Goal: Task Accomplishment & Management: Manage account settings

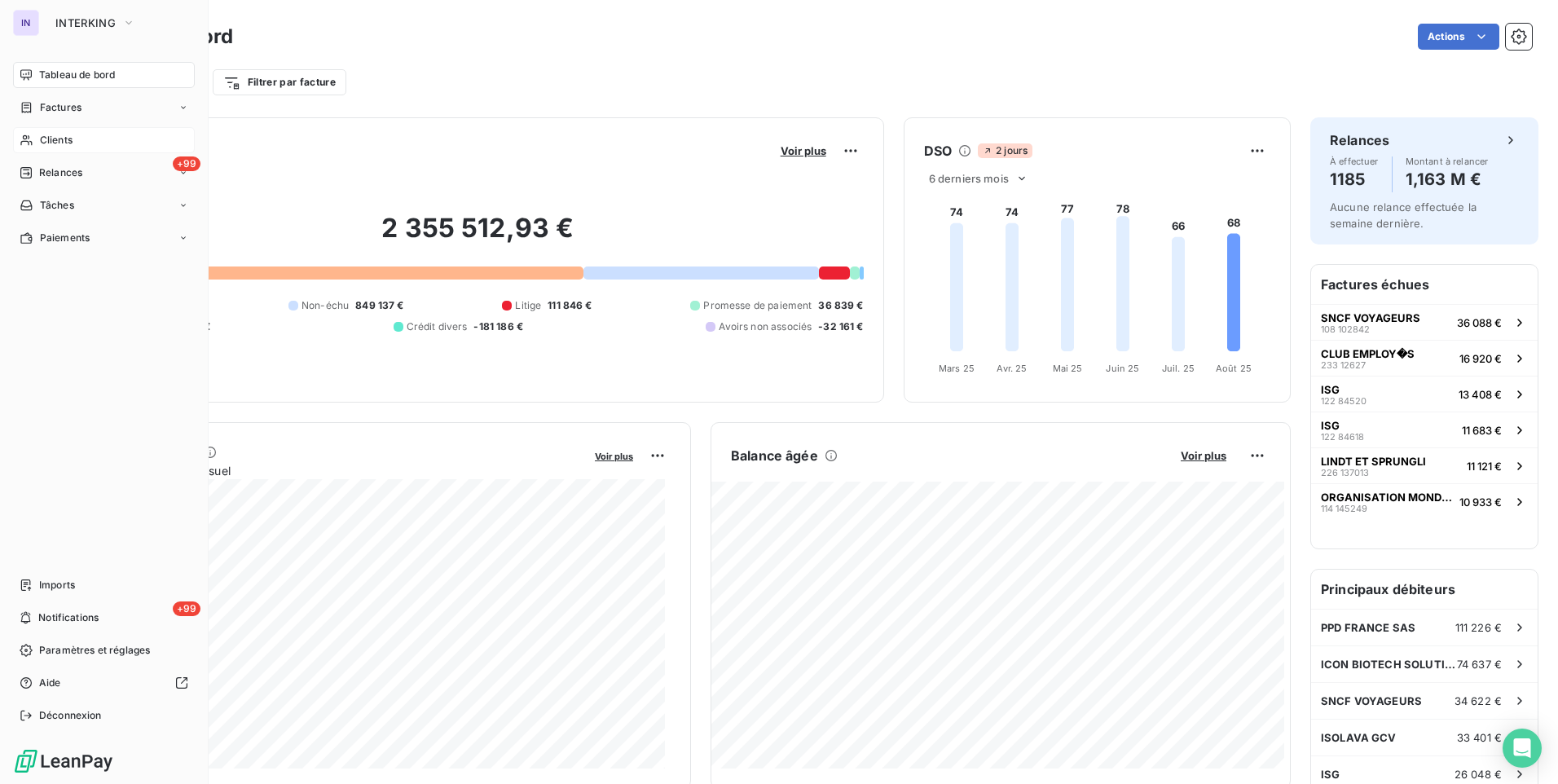
click at [46, 141] on span "Clients" at bounding box center [56, 140] width 33 height 15
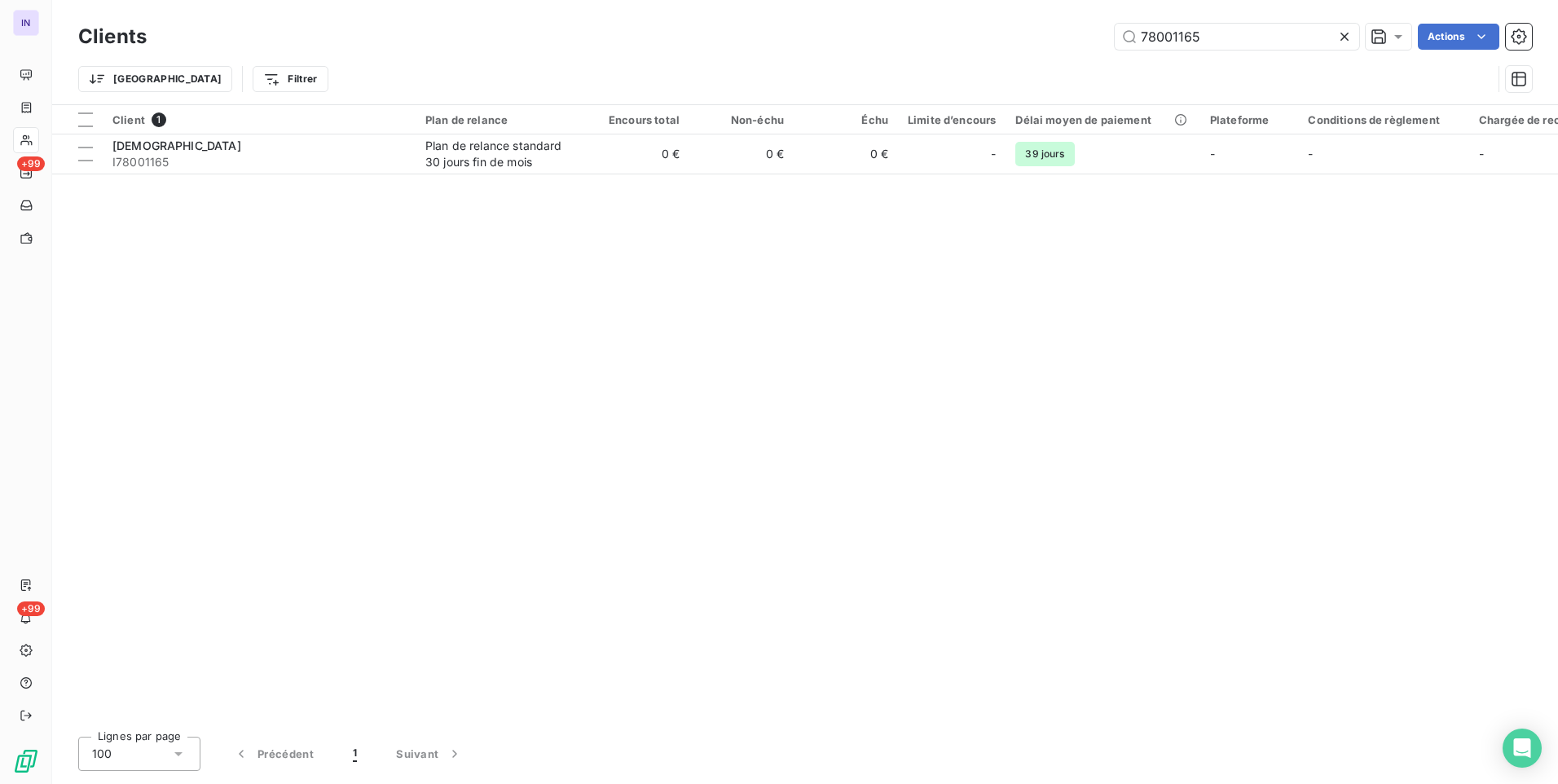
drag, startPoint x: 1231, startPoint y: 40, endPoint x: 960, endPoint y: 46, distance: 271.1
click at [960, 46] on div "78001165 Actions" at bounding box center [849, 36] width 1366 height 26
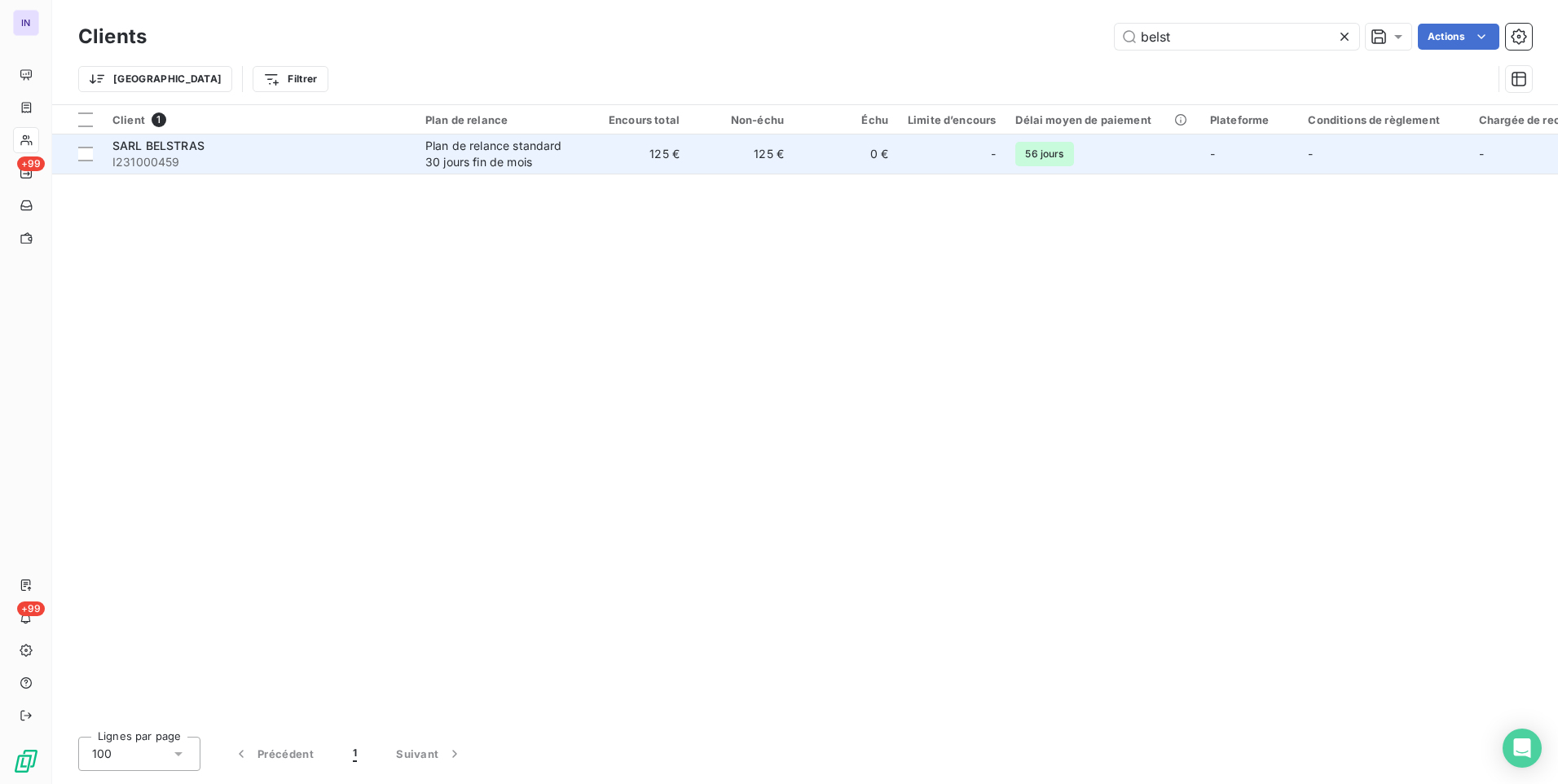
type input "belst"
click at [546, 158] on div "Plan de relance standard 30 jours fin de mois" at bounding box center [500, 153] width 150 height 33
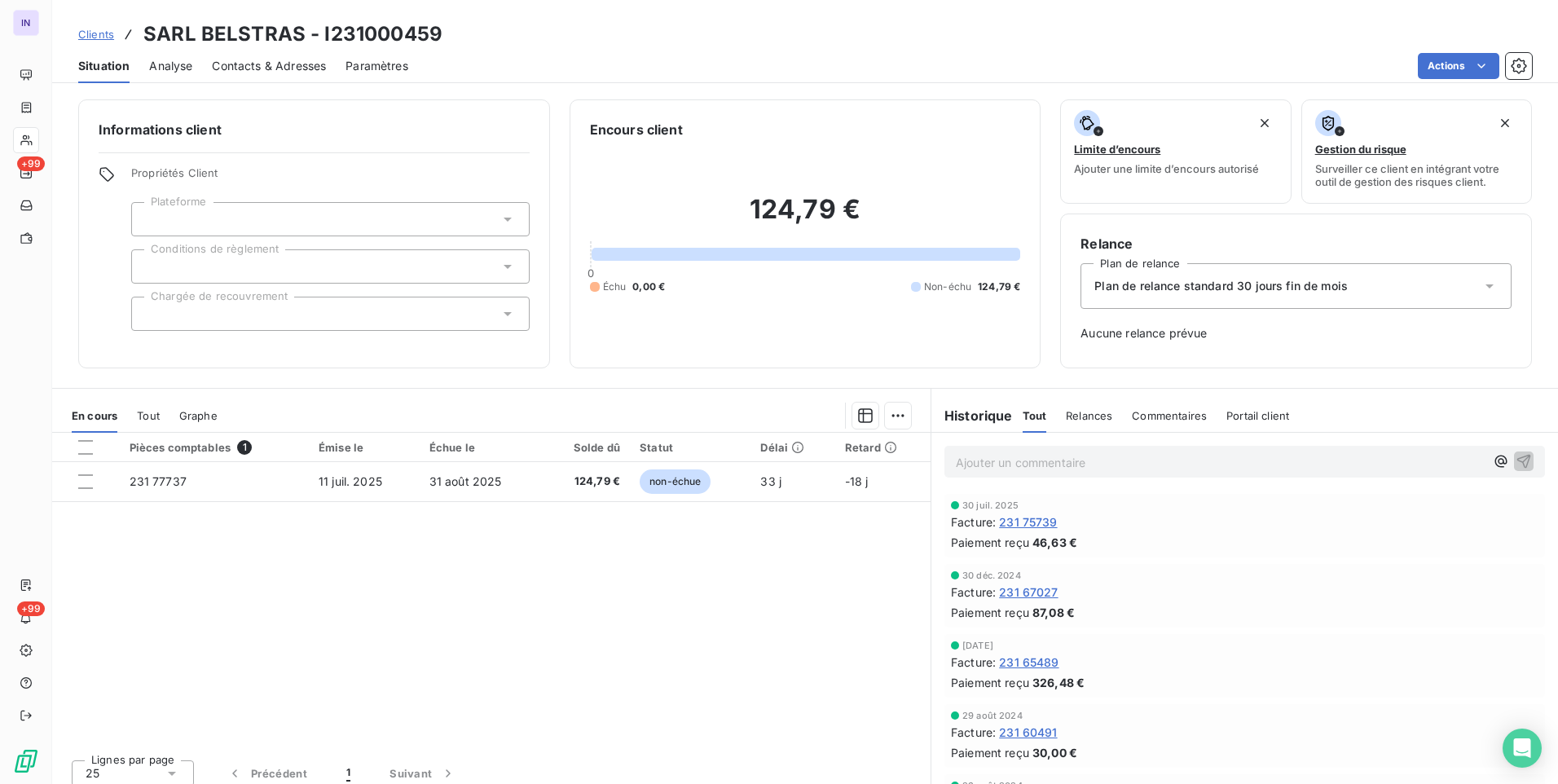
click at [962, 468] on p "Ajouter un commentaire ﻿" at bounding box center [1220, 463] width 529 height 20
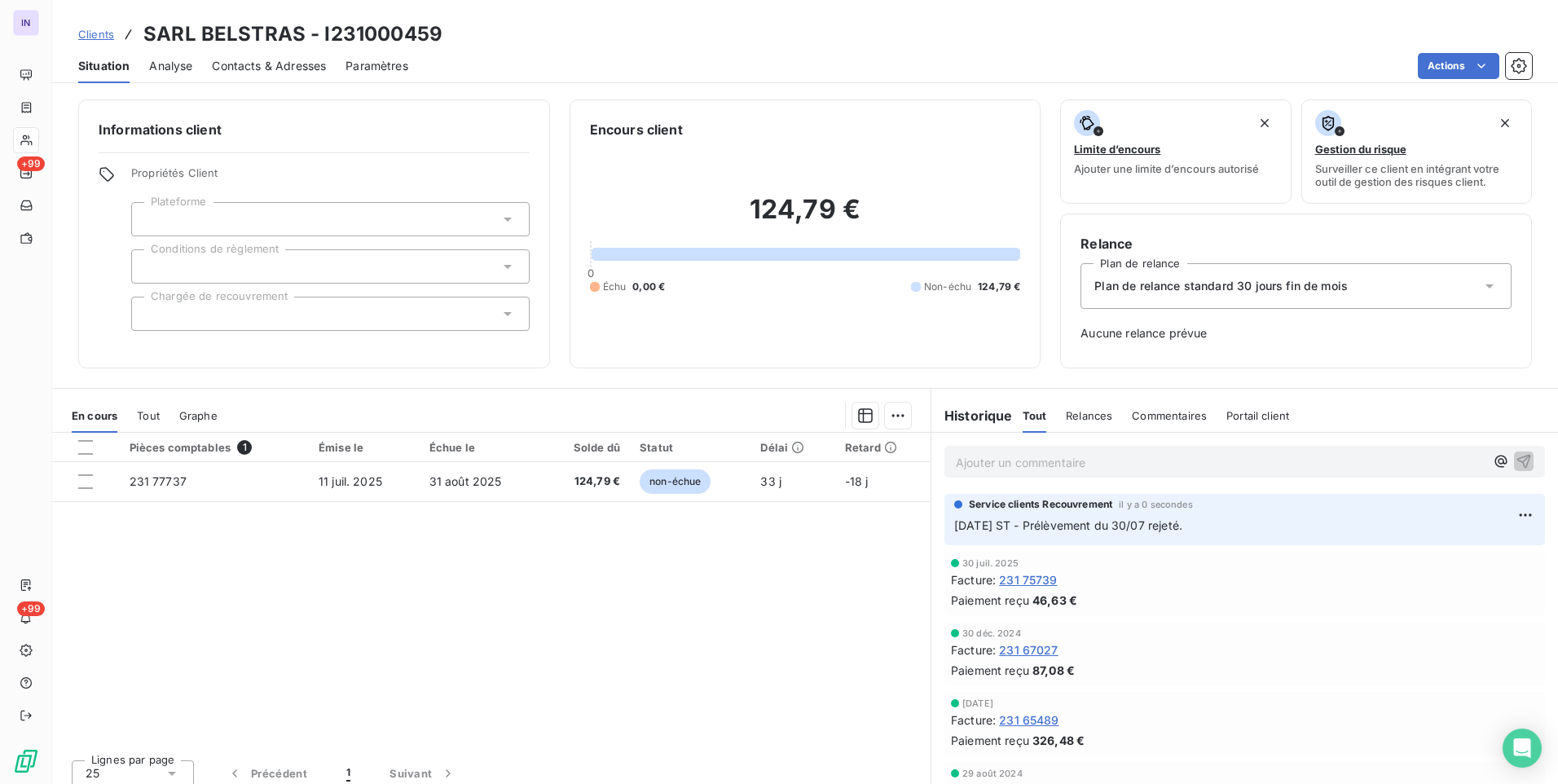
click at [1072, 464] on p "Ajouter un commentaire ﻿" at bounding box center [1220, 463] width 529 height 20
click at [1503, 515] on html "IN +99 +99 Clients SARL BELSTRAS - I231000459 Situation Analyse Contacts & Adre…" at bounding box center [779, 392] width 1558 height 784
click at [1442, 544] on div "Editer" at bounding box center [1462, 549] width 91 height 26
drag, startPoint x: 1013, startPoint y: 523, endPoint x: 923, endPoint y: 528, distance: 90.1
click at [931, 528] on section "Historique Tout Relances Commentaires Portail client Tout Relances Commentaires…" at bounding box center [1244, 592] width 627 height 407
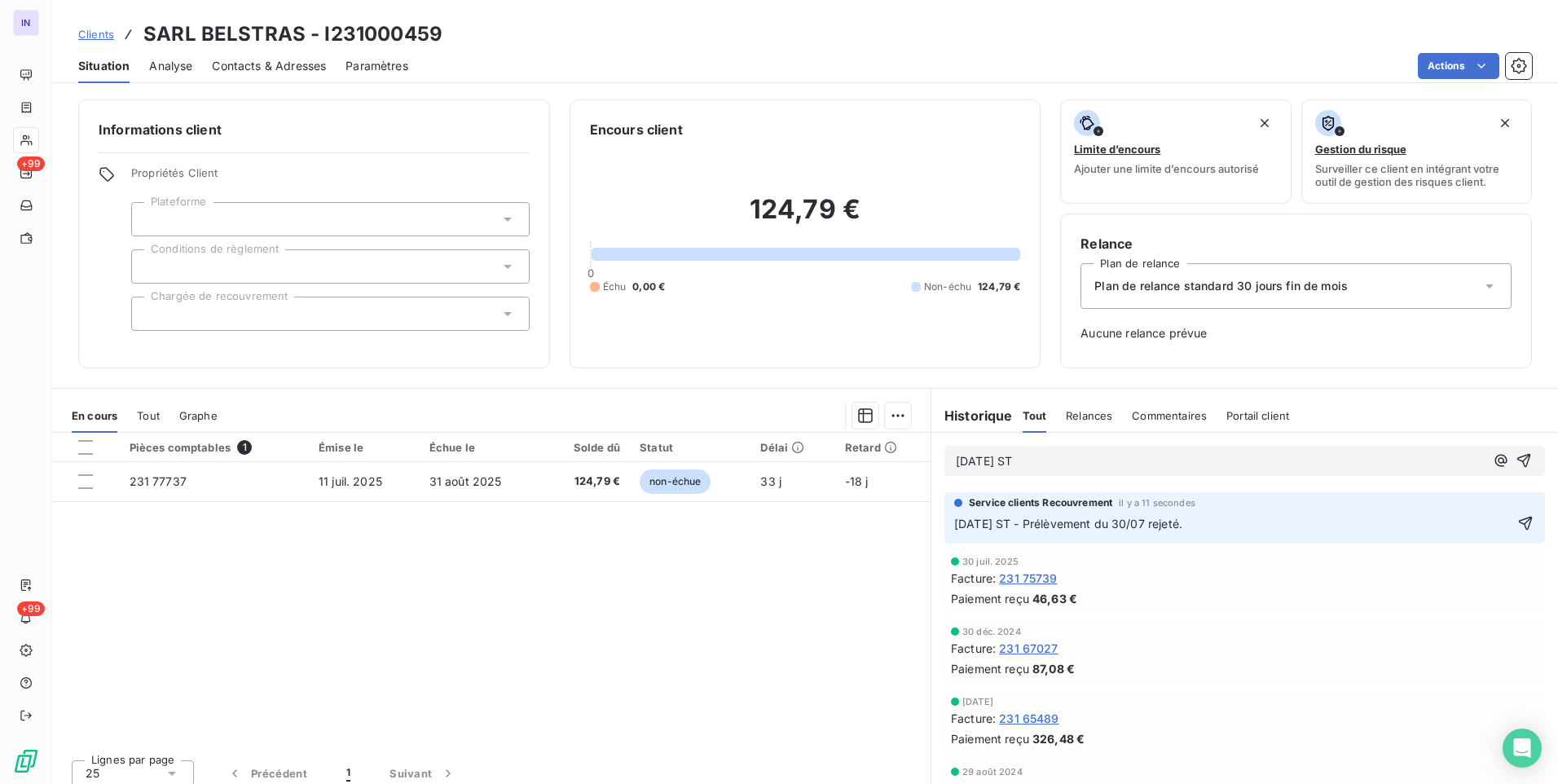
click at [1214, 527] on p "[DATE] ST - Prélèvement du 30/07 rejeté." at bounding box center [1233, 524] width 558 height 19
click at [1169, 525] on span "[DATE] ST - Prélèvement du 30/07 rejeté." at bounding box center [1068, 523] width 229 height 14
click at [1214, 524] on p "[DATE] ST - Prélèvement du 30/07 rejeté." at bounding box center [1233, 524] width 558 height 19
click at [962, 521] on span "[DATE] ST - Prélèvement du 30/07 rejeté le [DATE]." at bounding box center [1095, 523] width 282 height 14
click at [1310, 520] on p "[DATE] ST - Prélèvement du 30/07 rejeté le [DATE]." at bounding box center [1233, 524] width 558 height 19
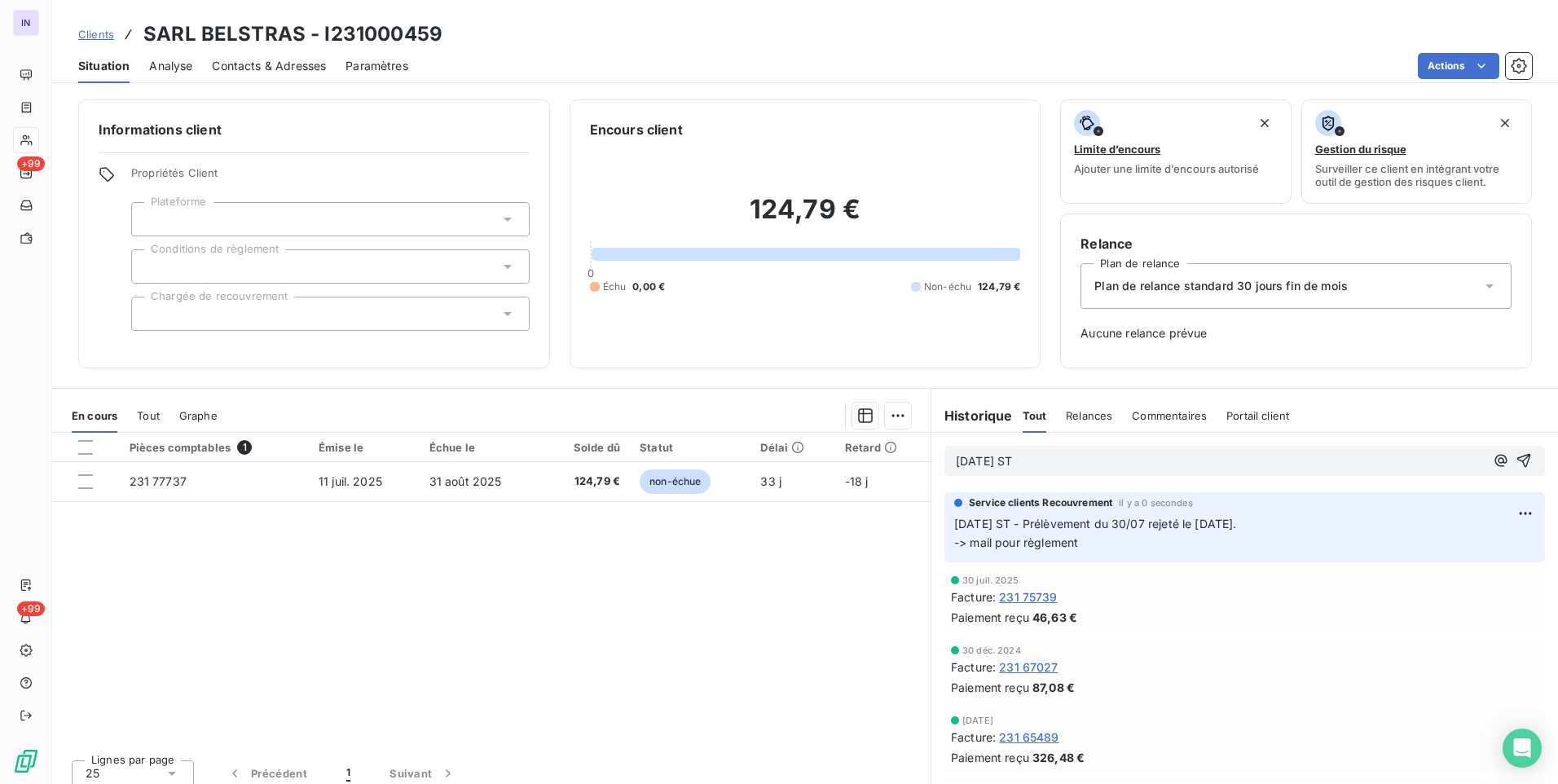
drag, startPoint x: 1090, startPoint y: 454, endPoint x: 795, endPoint y: 461, distance: 295.1
click at [795, 461] on div "En cours Tout Graphe Pièces comptables 1 Émise le Échue le Solde dû Statut Déla…" at bounding box center [805, 592] width 1506 height 408
drag, startPoint x: 1185, startPoint y: 547, endPoint x: 1133, endPoint y: 570, distance: 56.9
click at [1184, 547] on p "[DATE] ST - Prélèvement du 30/07 rejeté le [DATE]. -> mail pour règlement" at bounding box center [1244, 535] width 581 height 37
click at [1131, 553] on p "[DATE] ST - Prélèvement du 30/07 rejeté le [DATE]. -> mail pour règlement" at bounding box center [1244, 535] width 581 height 37
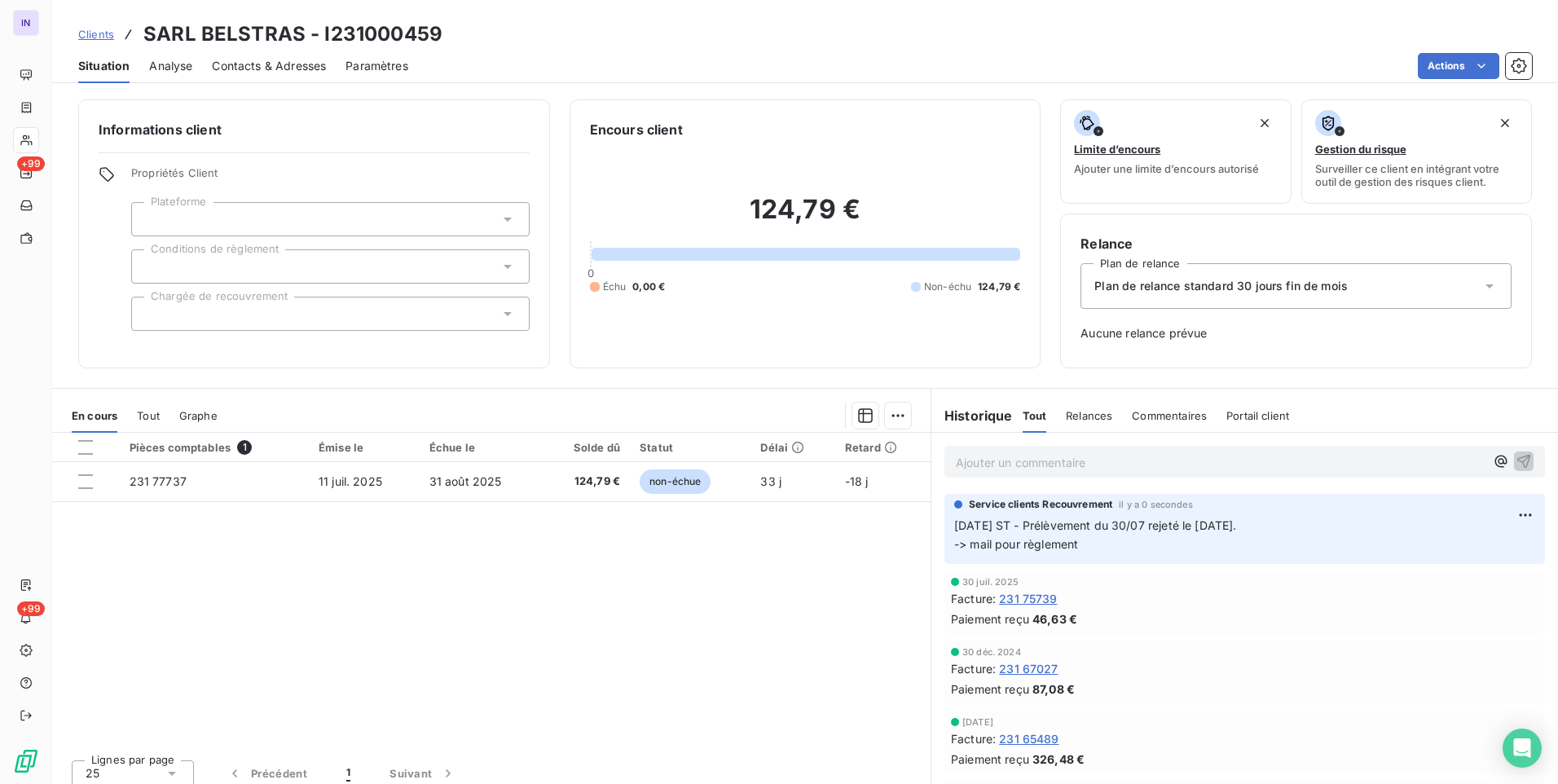
click at [439, 34] on div "Clients SARL BELSTRAS - I231000459" at bounding box center [805, 34] width 1506 height 30
drag, startPoint x: 442, startPoint y: 34, endPoint x: 145, endPoint y: 31, distance: 297.0
click at [145, 31] on div "Clients SARL BELSTRAS - I231000459" at bounding box center [805, 34] width 1506 height 30
copy h3 "SARL BELSTRAS - I231000459"
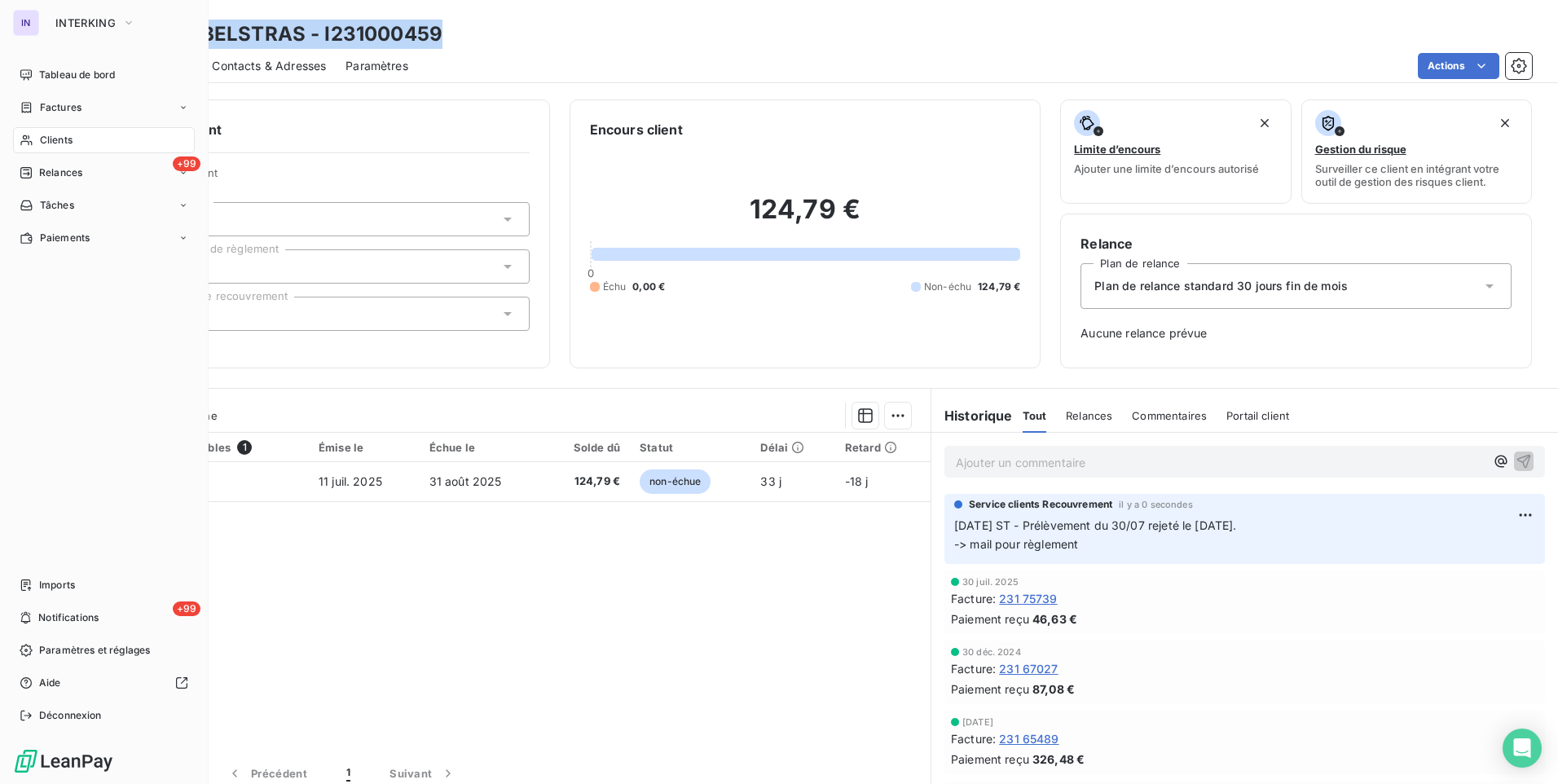
drag, startPoint x: 52, startPoint y: 139, endPoint x: 124, endPoint y: 129, distance: 72.7
click at [54, 139] on span "Clients" at bounding box center [56, 140] width 33 height 15
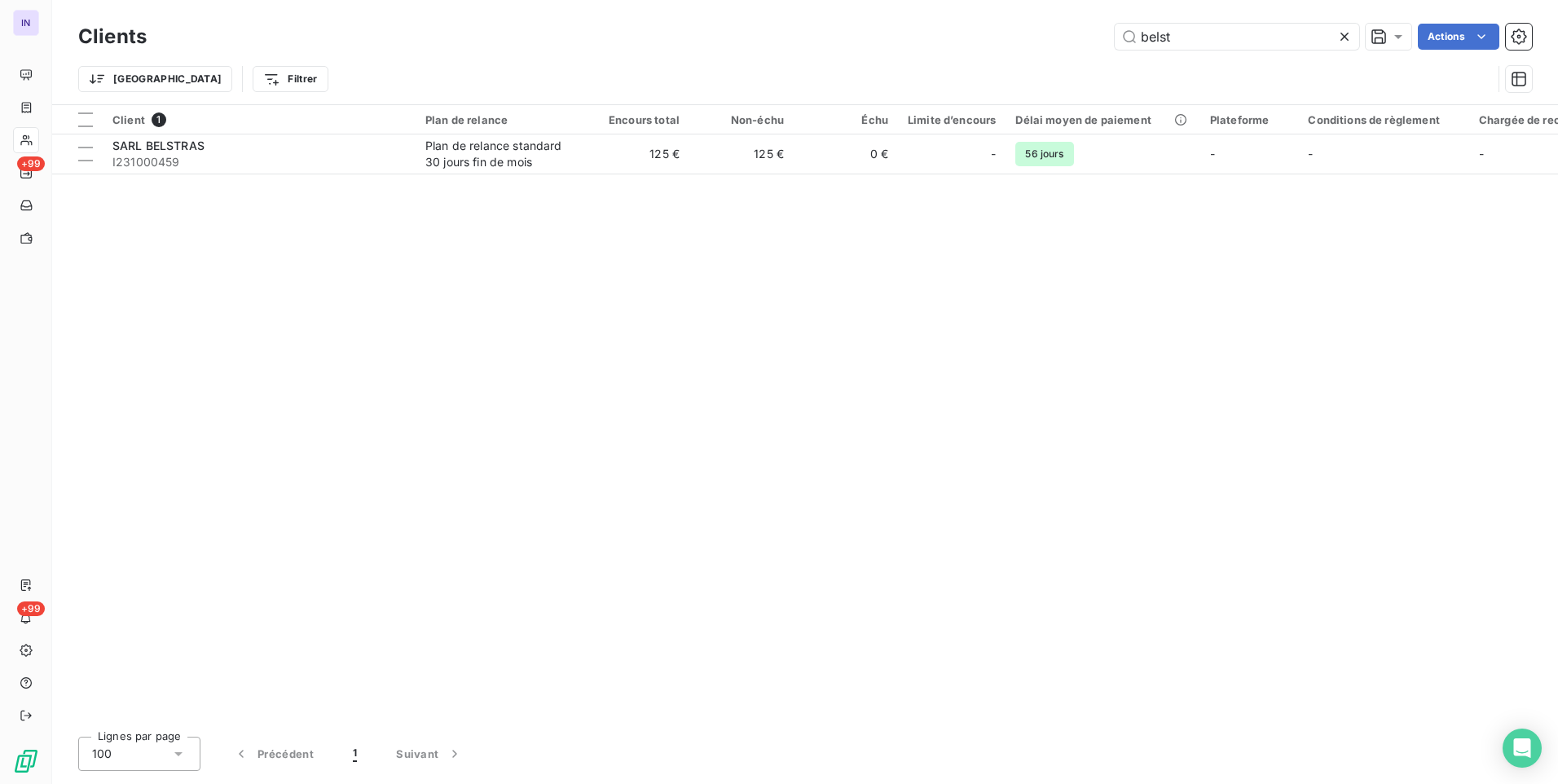
drag, startPoint x: 1244, startPoint y: 26, endPoint x: 953, endPoint y: 36, distance: 291.2
click at [957, 36] on div "belst Actions" at bounding box center [849, 36] width 1366 height 26
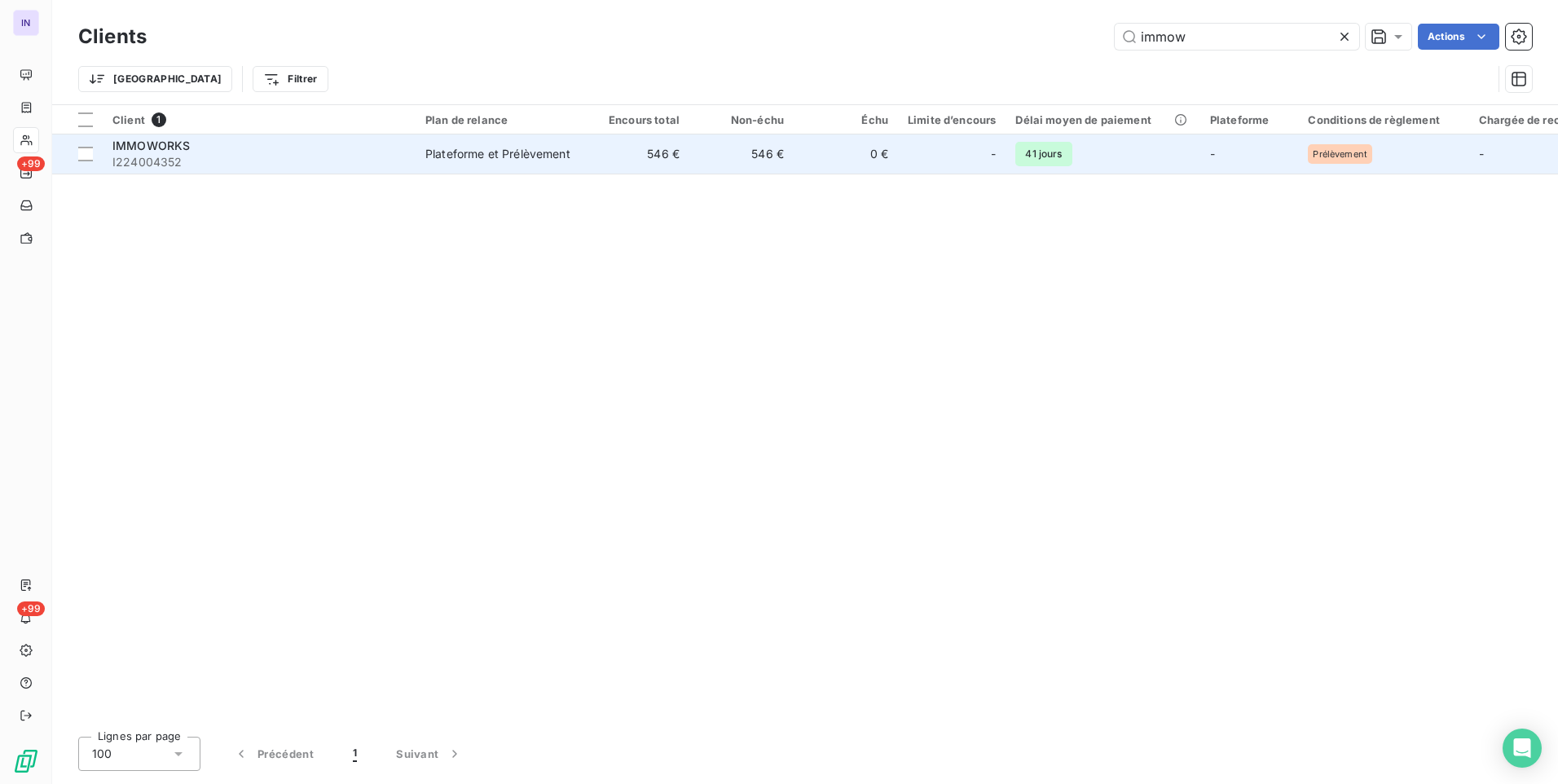
type input "immow"
click at [559, 158] on div "Plateforme et Prélèvement" at bounding box center [498, 154] width 145 height 17
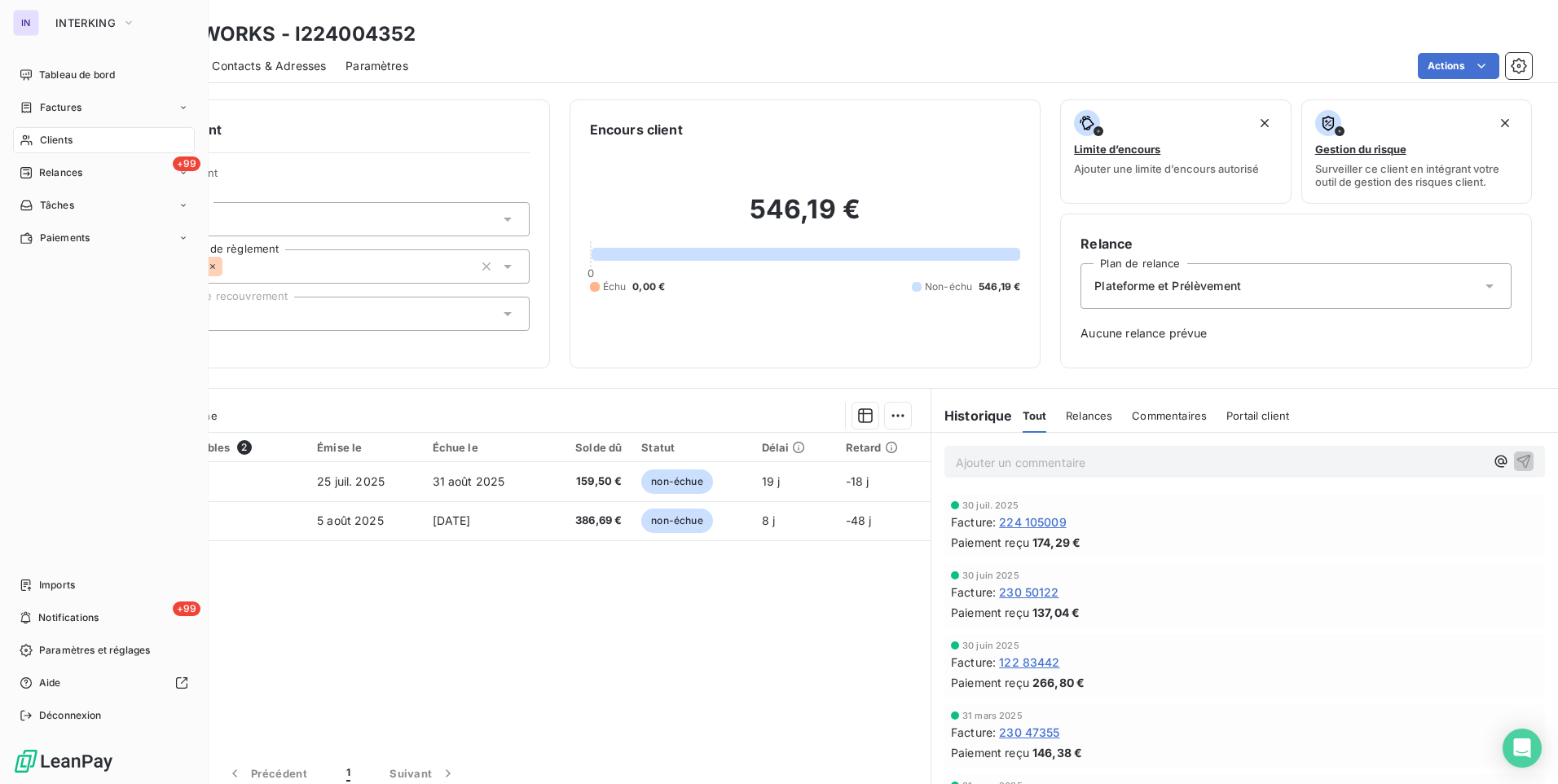
click at [73, 141] on div "Clients" at bounding box center [104, 140] width 182 height 26
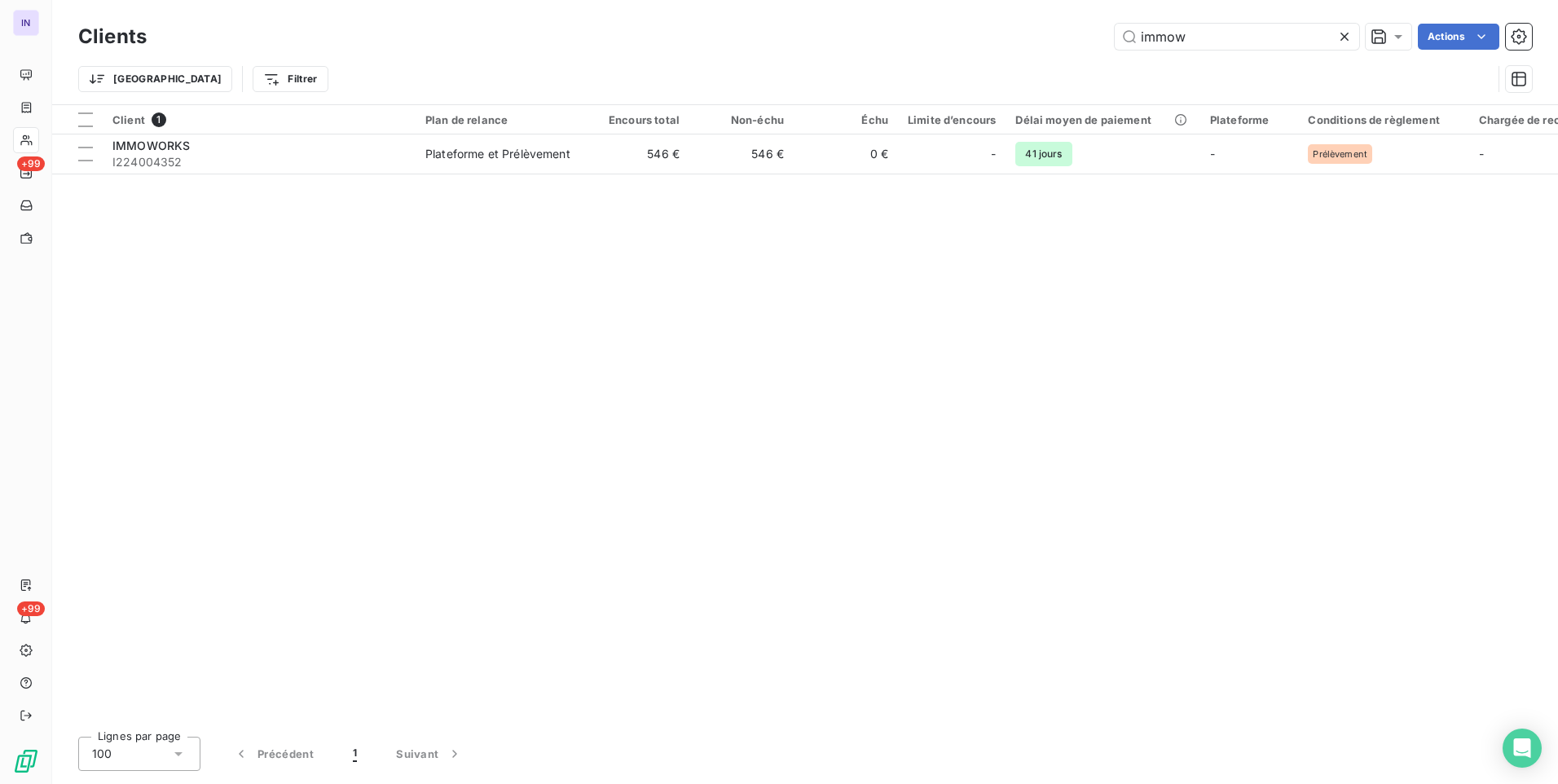
drag, startPoint x: 1138, startPoint y: 39, endPoint x: 918, endPoint y: 50, distance: 220.3
click at [918, 50] on div "Clients immow Actions" at bounding box center [805, 36] width 1454 height 34
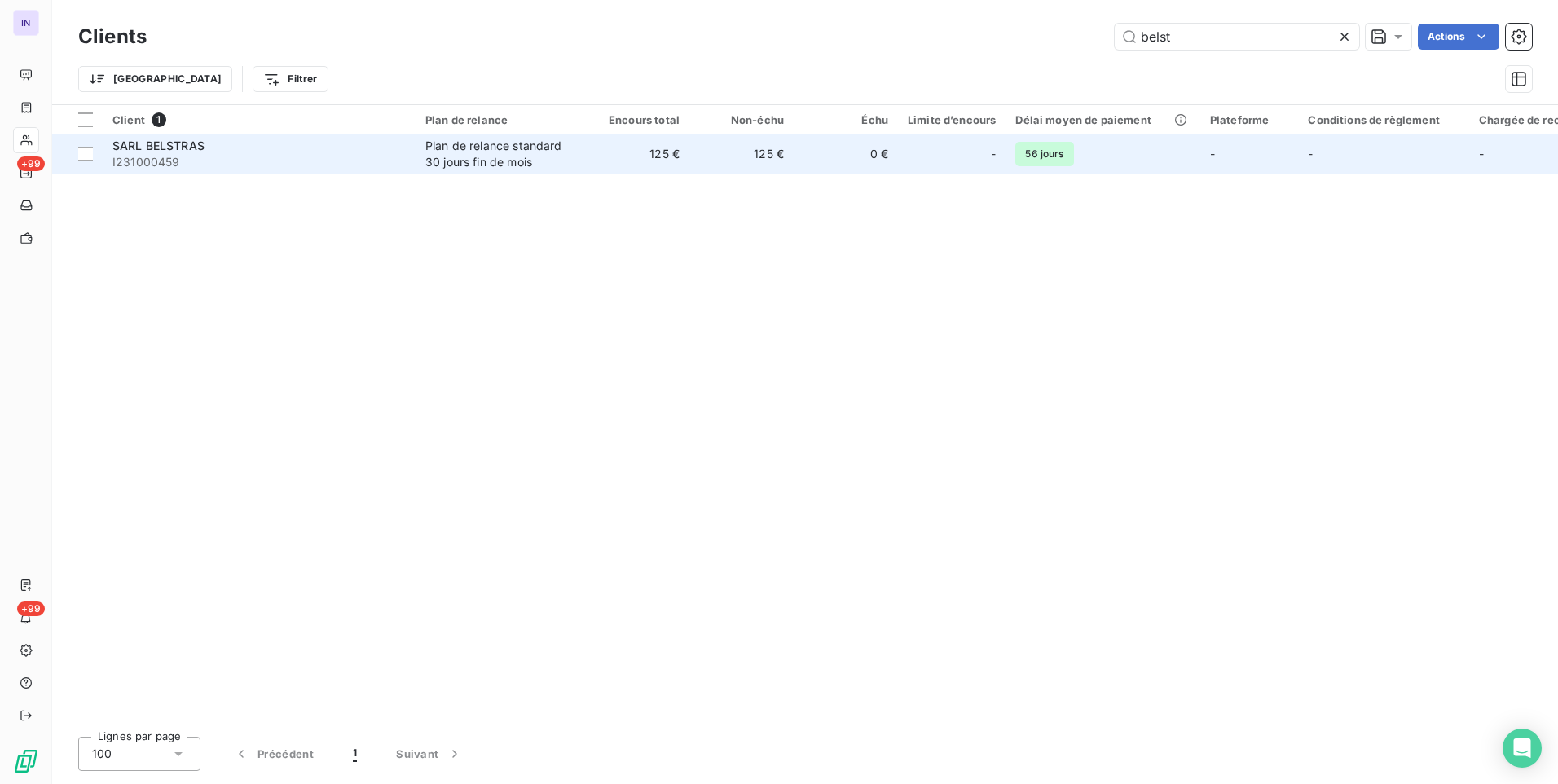
type input "belst"
click at [598, 169] on td "125 €" at bounding box center [637, 154] width 104 height 39
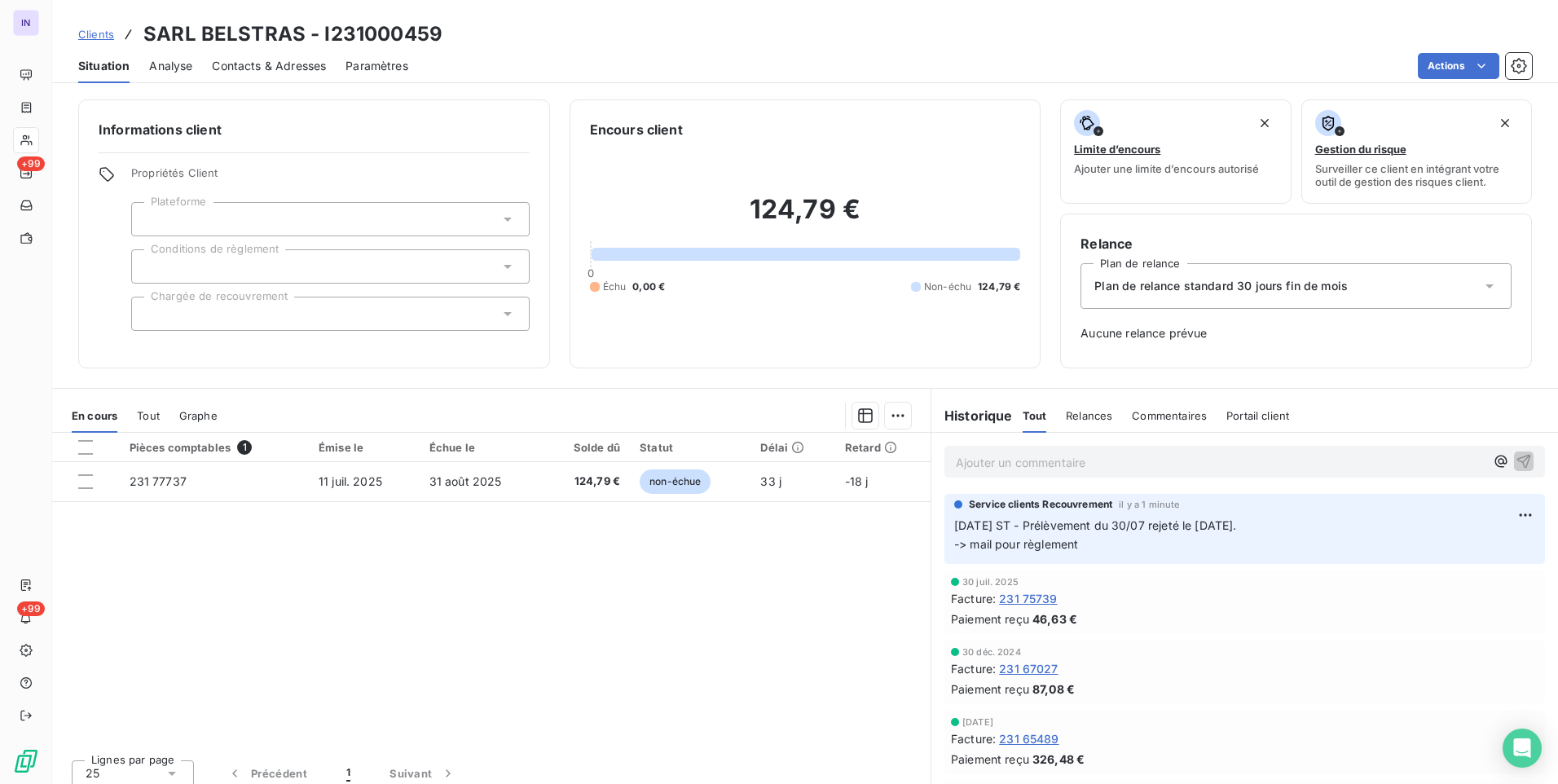
drag, startPoint x: 1084, startPoint y: 540, endPoint x: 939, endPoint y: 526, distance: 145.7
click at [945, 526] on div "Service clients Recouvrement il y a 1 minute [DATE] ST - Prélèvement du 30/07 r…" at bounding box center [1245, 529] width 601 height 70
copy span "[DATE] ST - Prélèvement du 30/07 rejeté le [DATE]. -> mail pour règlement"
click at [363, 219] on div at bounding box center [330, 219] width 399 height 34
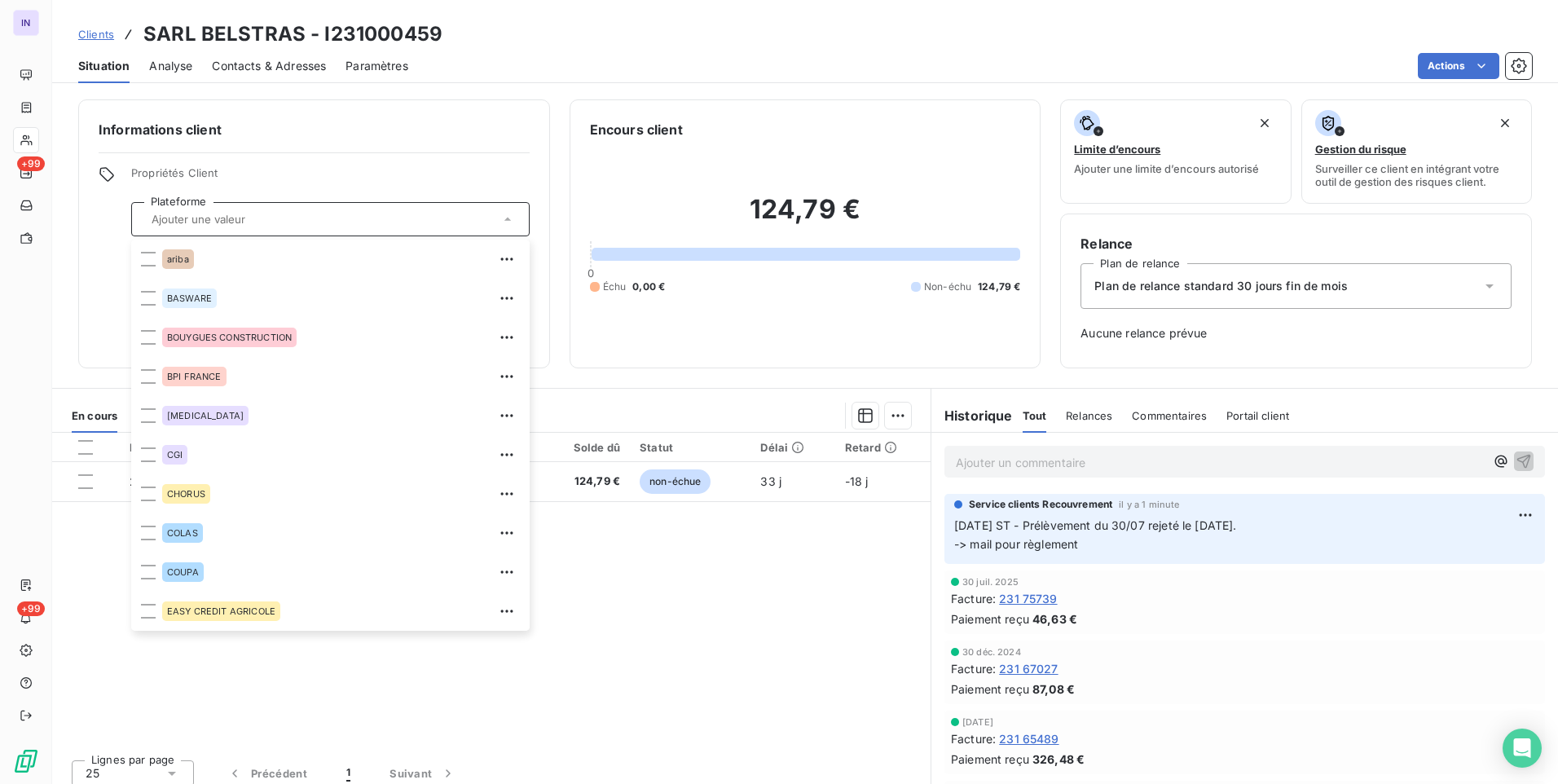
click at [389, 180] on span "Propriétés Client" at bounding box center [330, 177] width 399 height 23
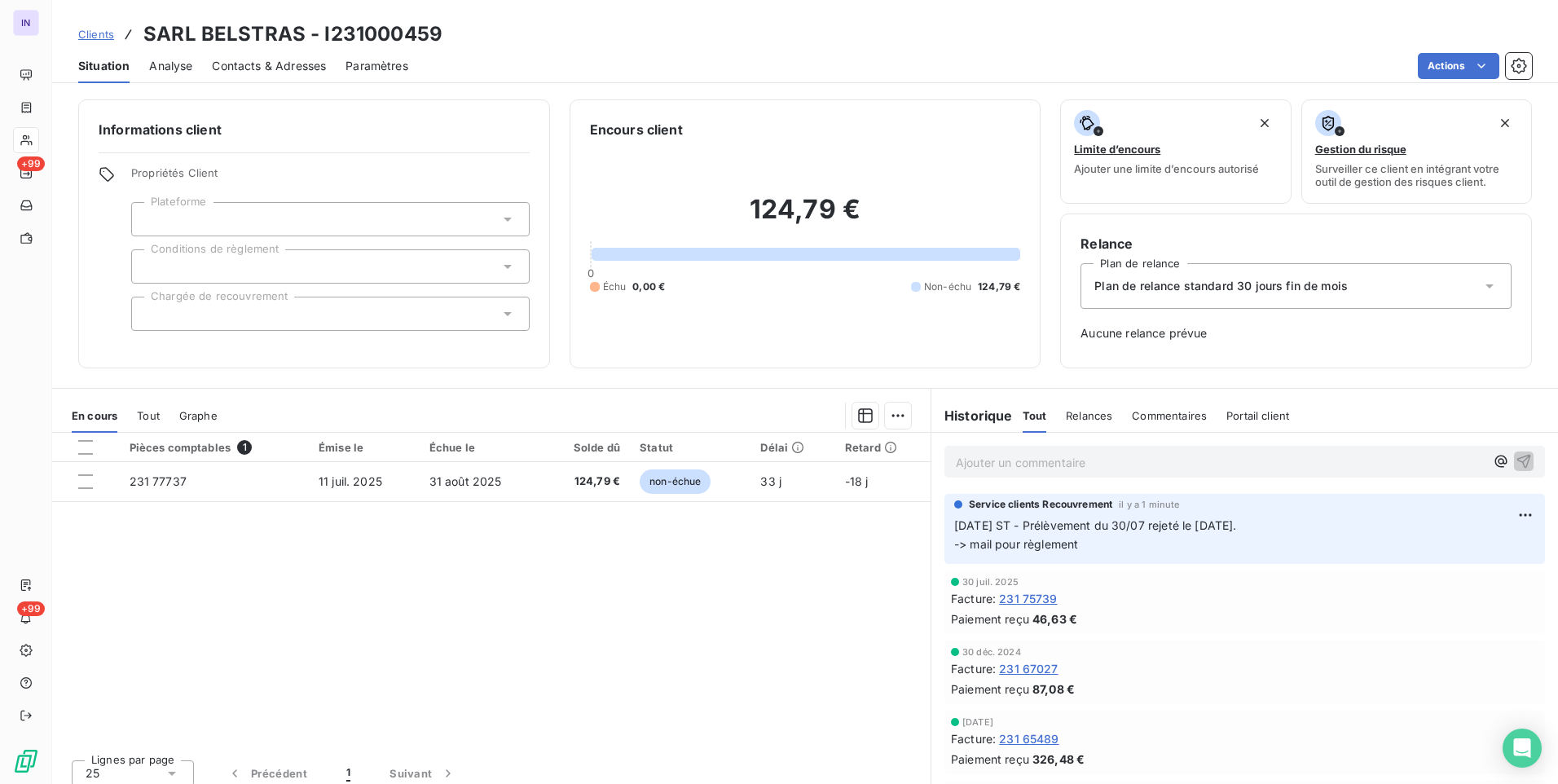
click at [255, 267] on div at bounding box center [330, 266] width 399 height 34
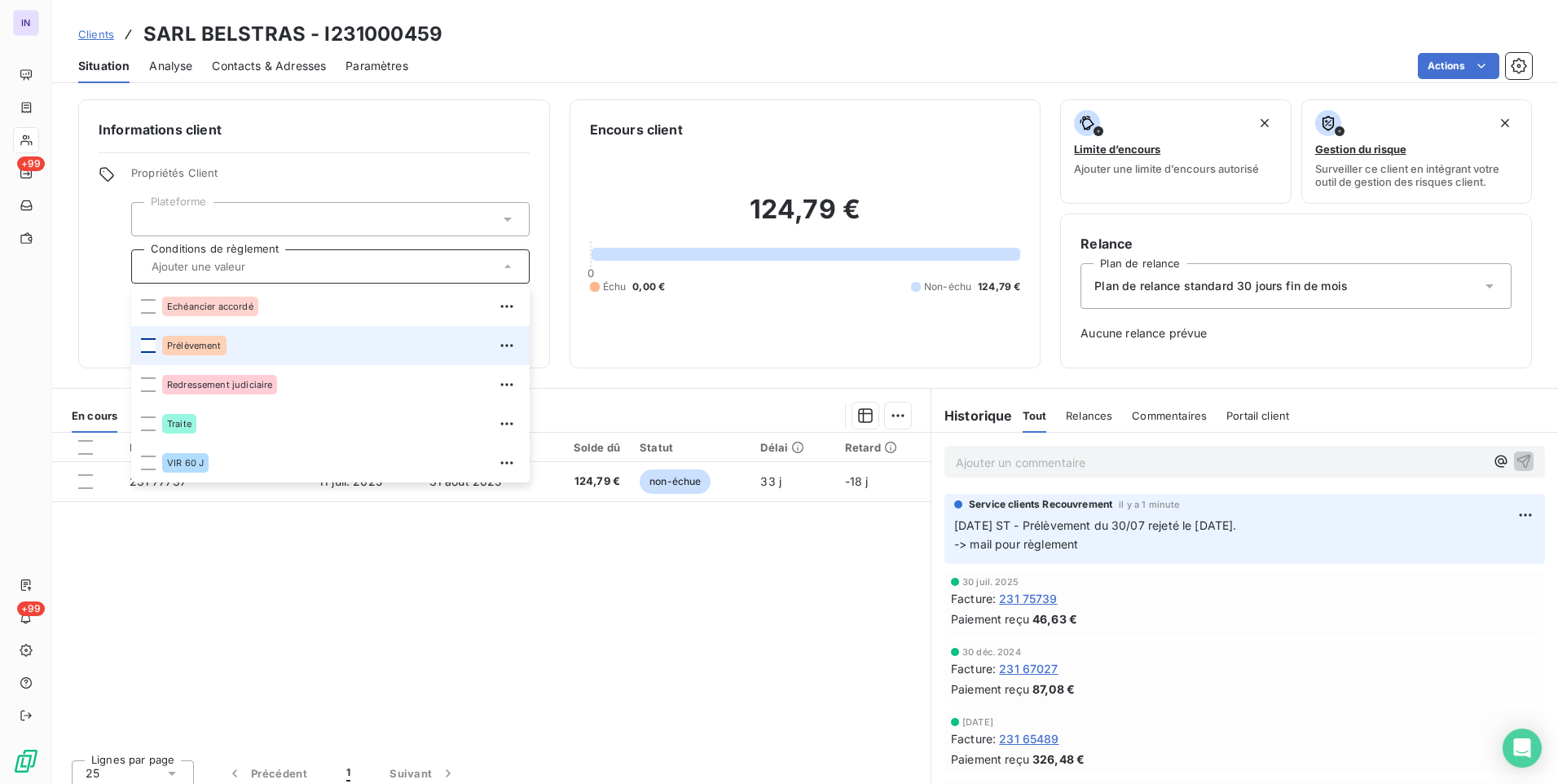
click at [151, 342] on div at bounding box center [149, 346] width 15 height 15
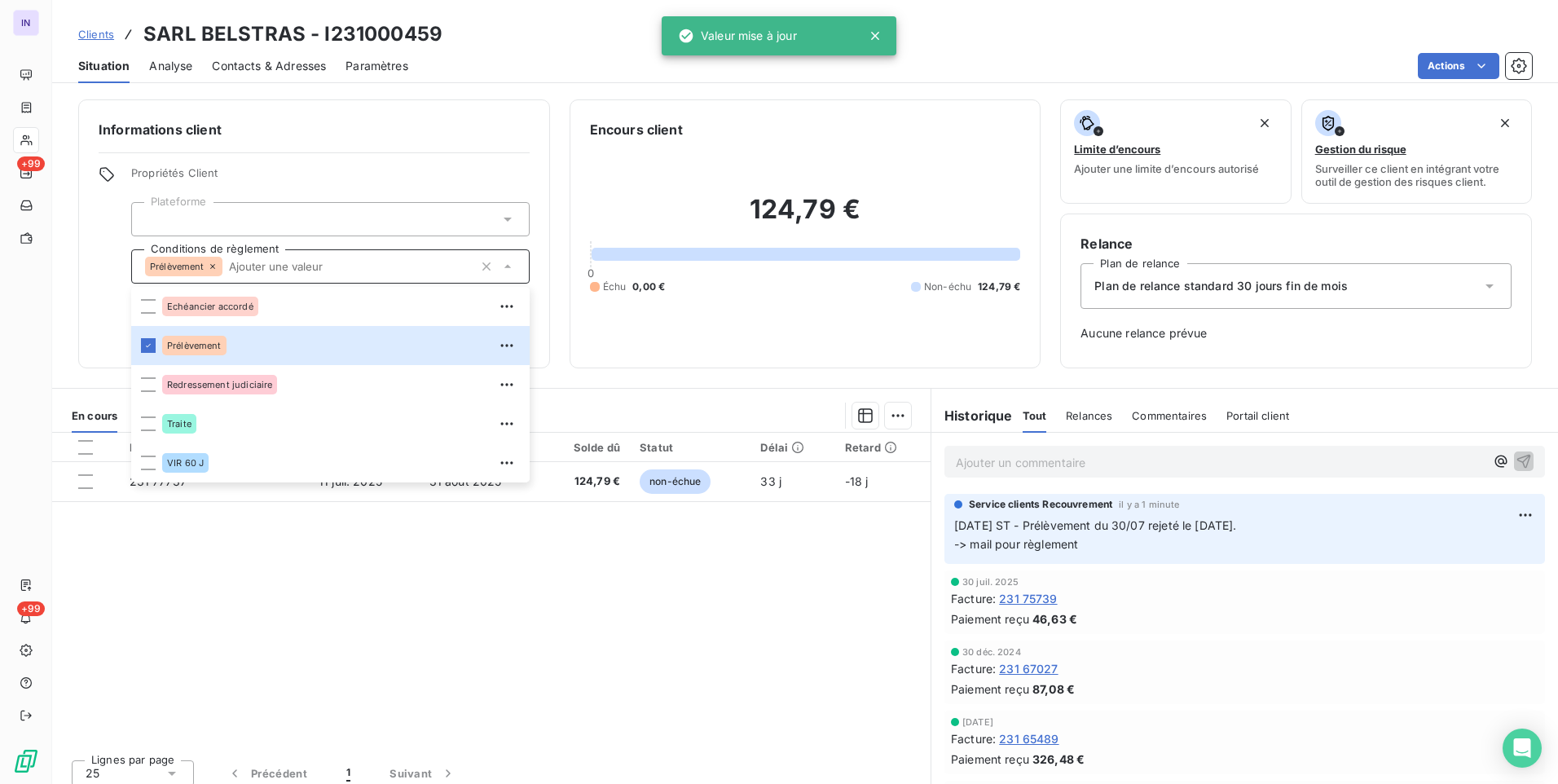
click at [1289, 295] on div "Plan de relance standard 30 jours fin de mois" at bounding box center [1296, 285] width 431 height 46
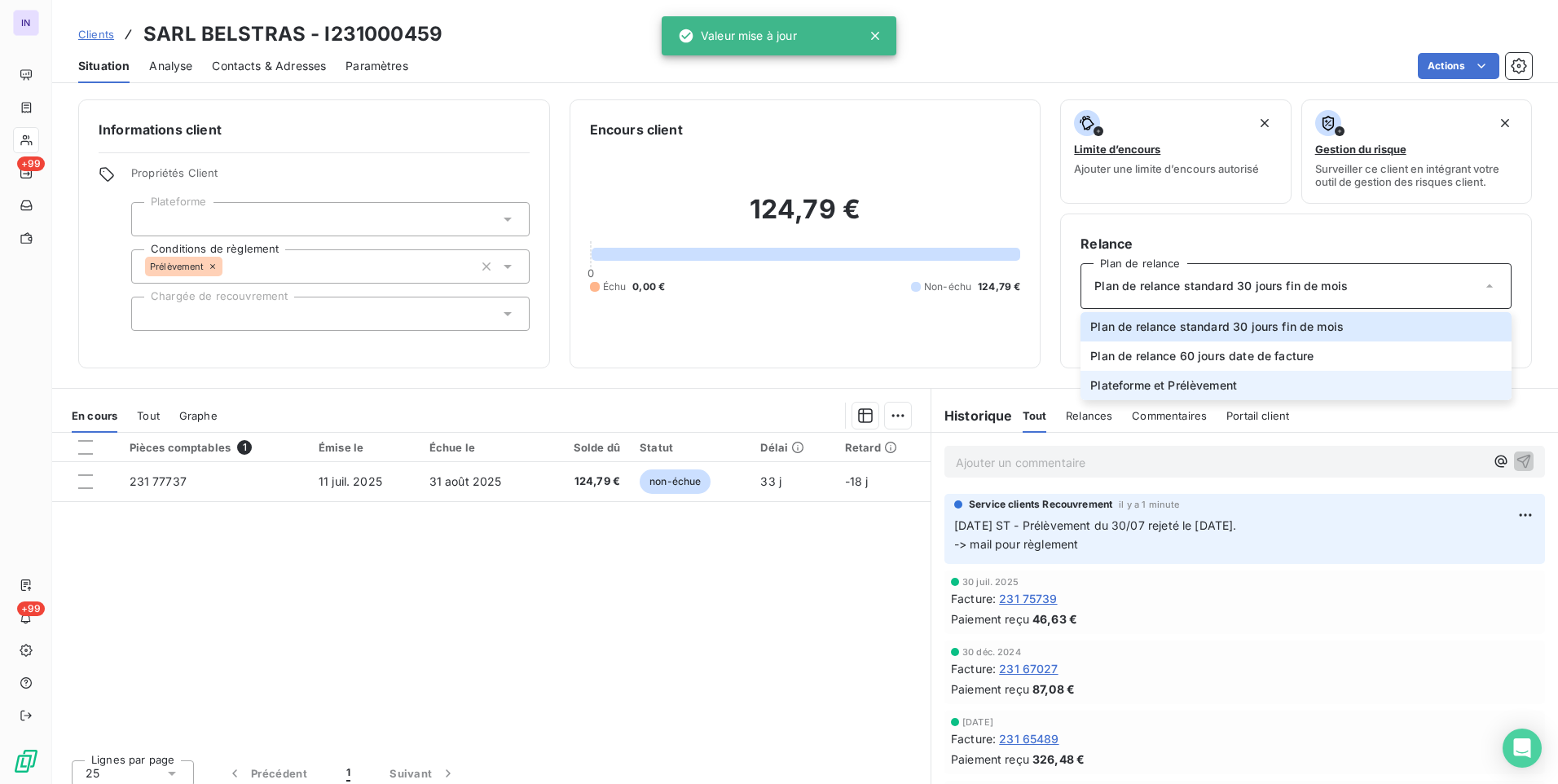
click at [1132, 387] on span "Plateforme et Prélèvement" at bounding box center [1164, 385] width 147 height 17
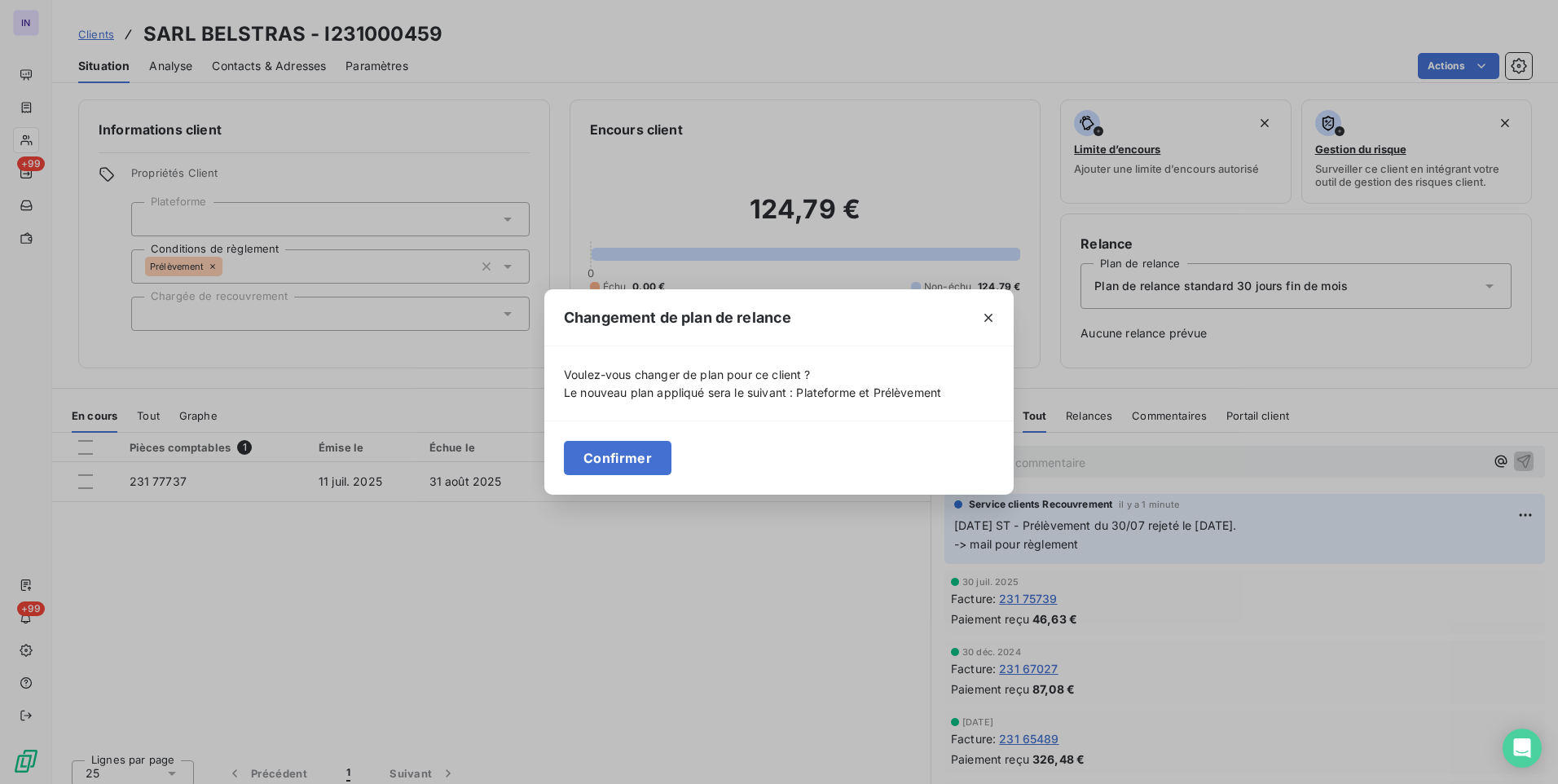
click at [617, 449] on button "Confirmer" at bounding box center [618, 458] width 108 height 34
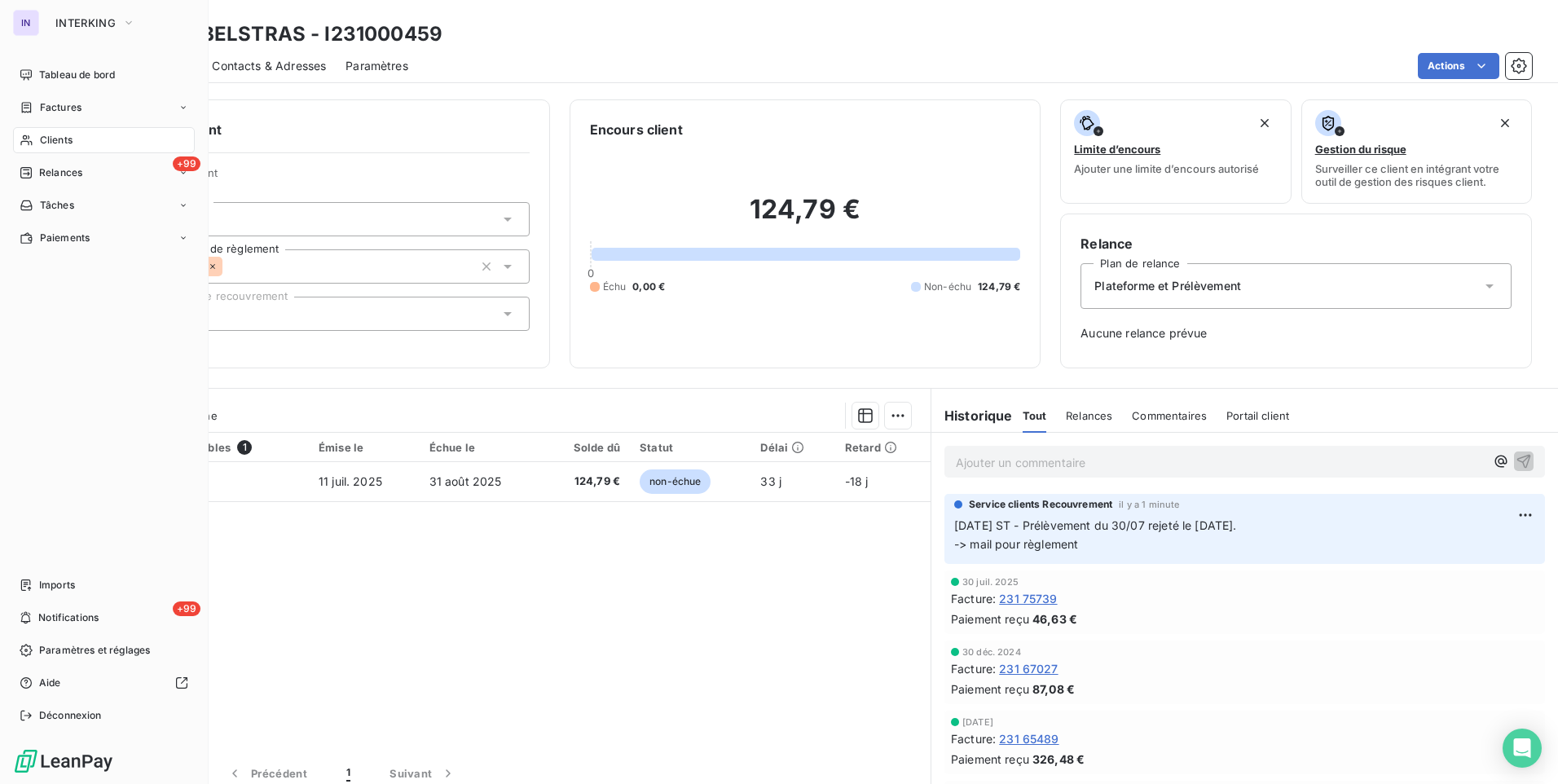
drag, startPoint x: 46, startPoint y: 136, endPoint x: 144, endPoint y: 123, distance: 98.9
click at [46, 136] on span "Clients" at bounding box center [56, 140] width 33 height 15
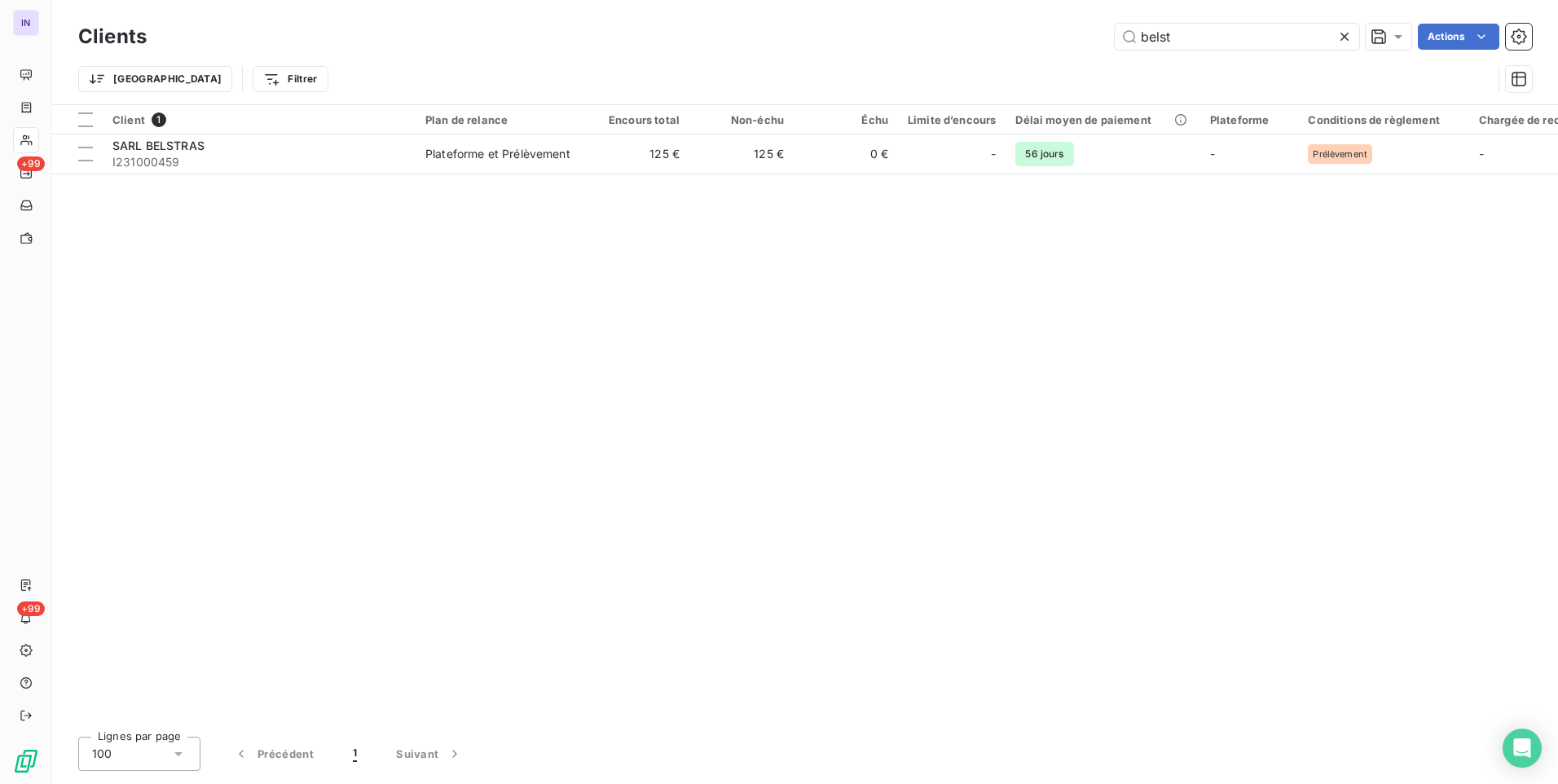
drag, startPoint x: 1179, startPoint y: 36, endPoint x: 957, endPoint y: 37, distance: 222.0
click at [957, 37] on div "belst Actions" at bounding box center [849, 36] width 1366 height 26
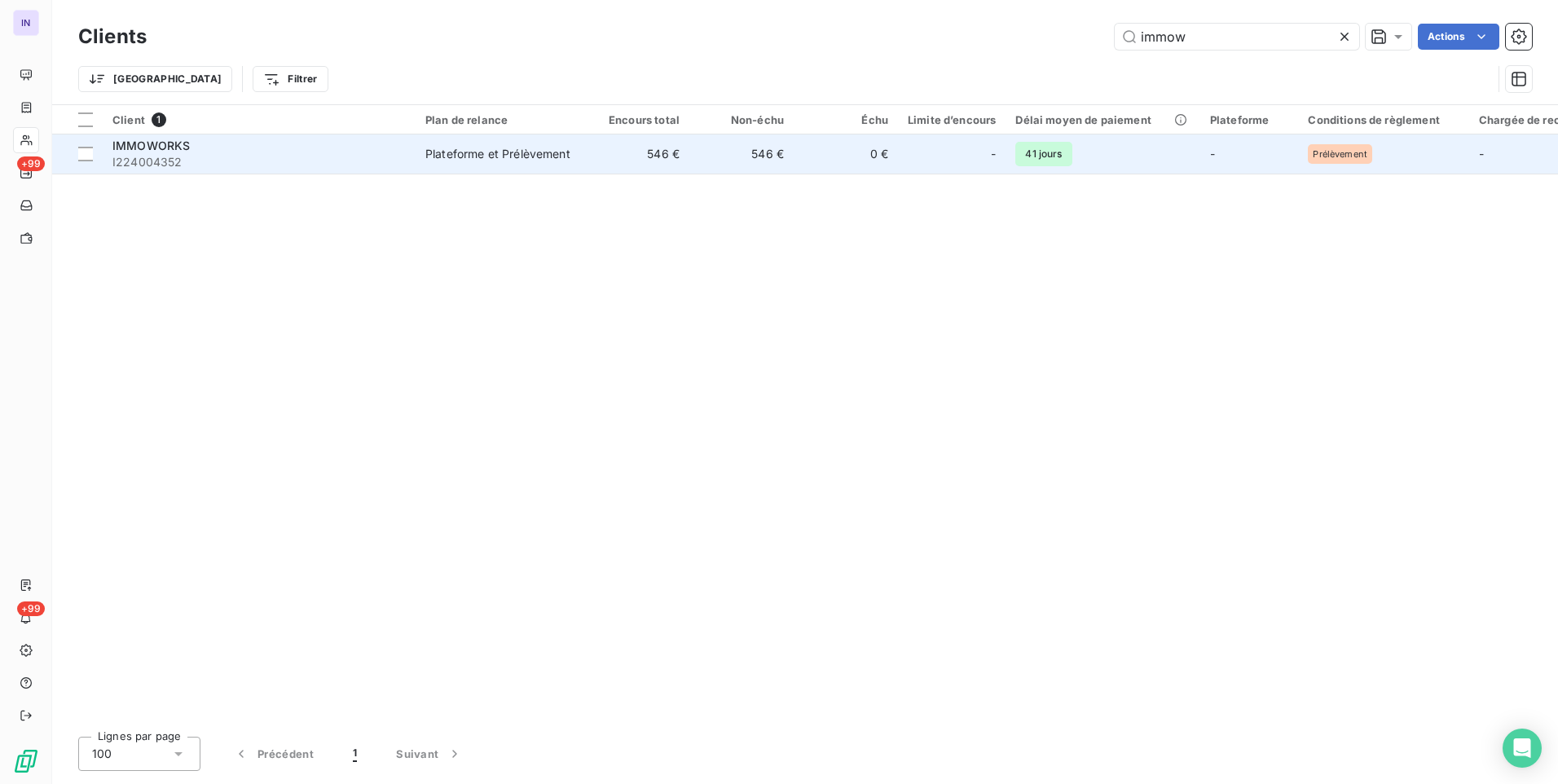
type input "immow"
click at [290, 165] on span "I224004352" at bounding box center [259, 163] width 294 height 17
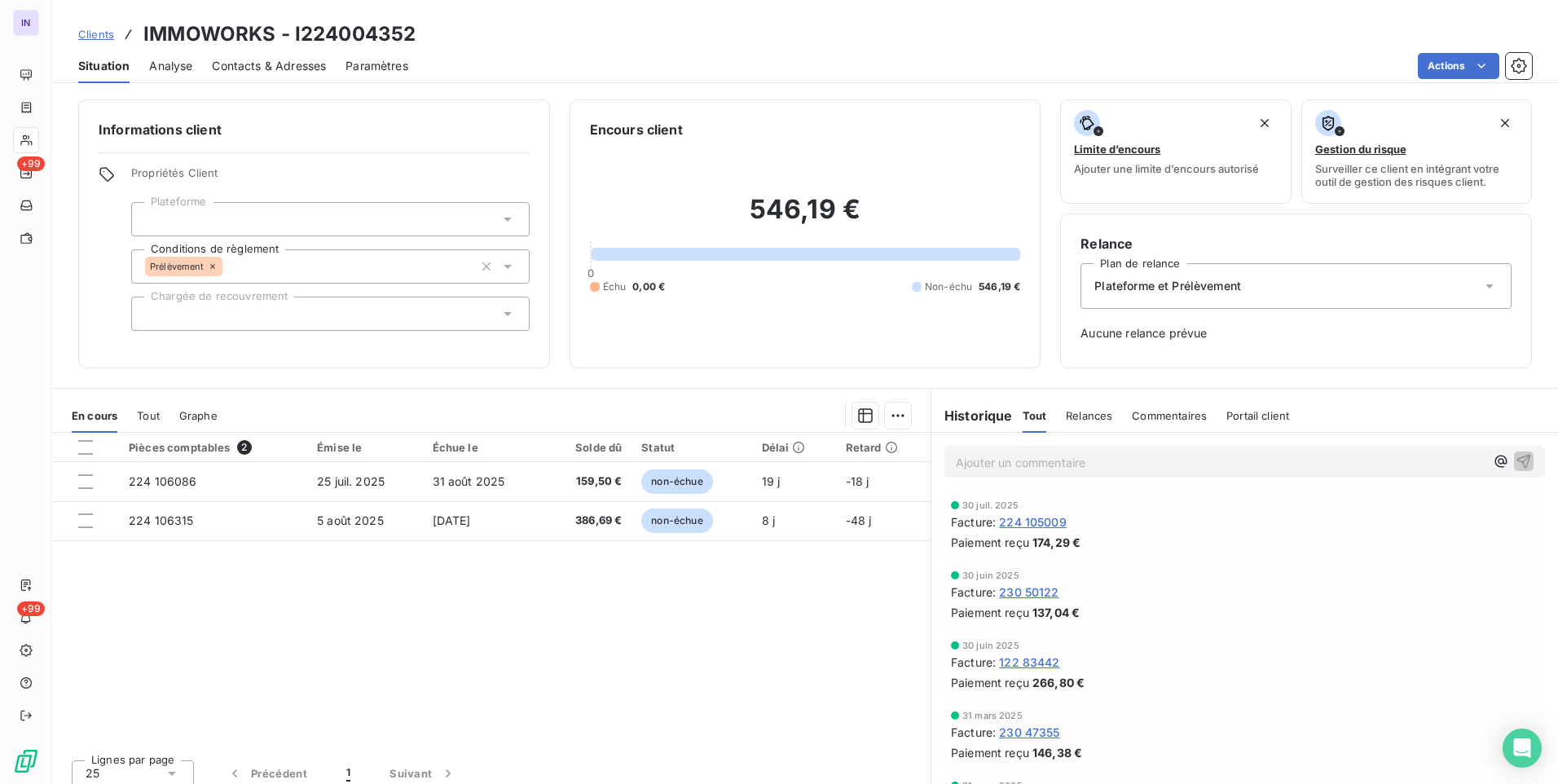
click at [992, 469] on p "Ajouter un commentaire ﻿" at bounding box center [1220, 463] width 529 height 20
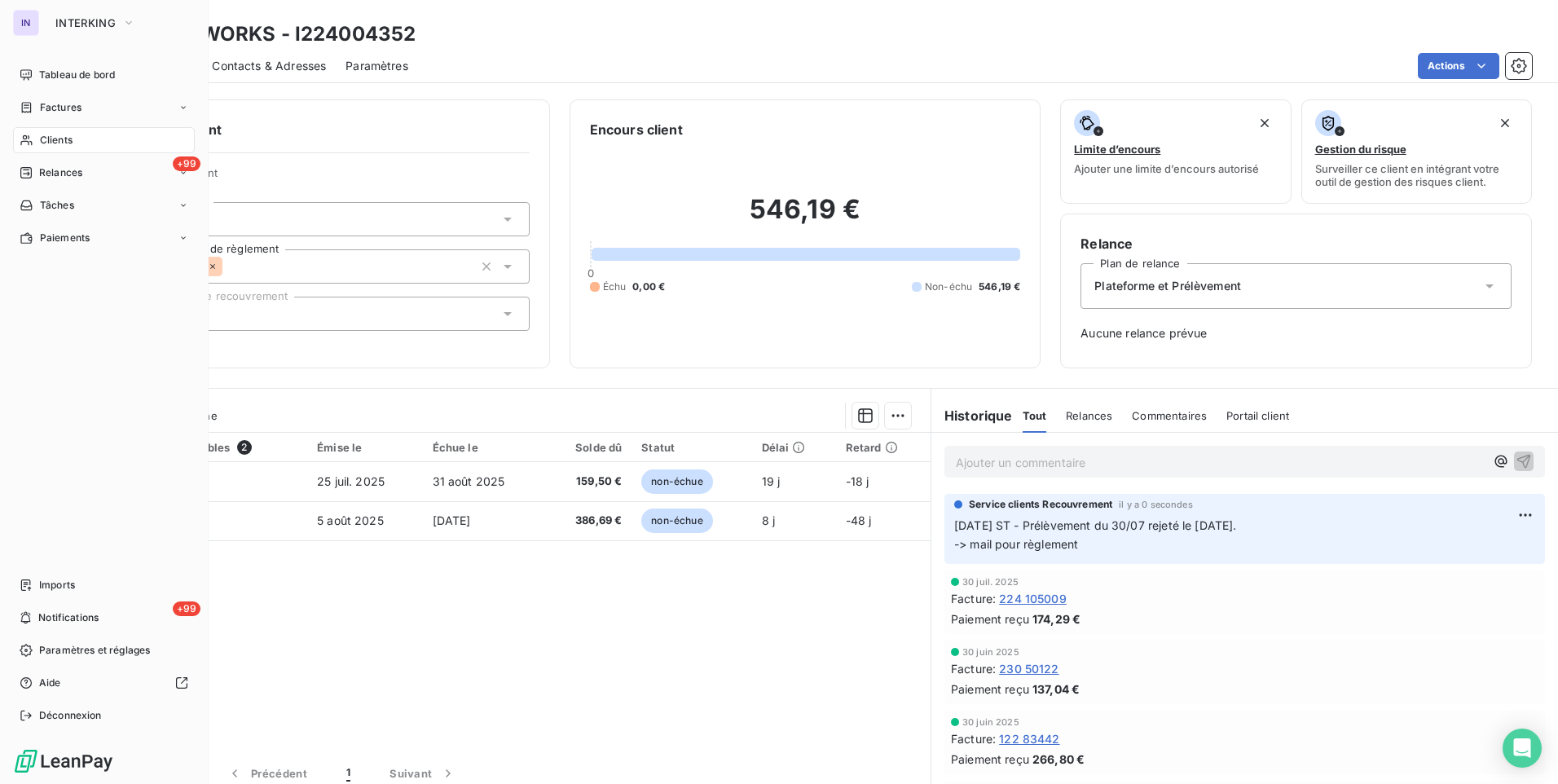
drag, startPoint x: 45, startPoint y: 136, endPoint x: 136, endPoint y: 159, distance: 93.9
click at [45, 137] on span "Clients" at bounding box center [56, 140] width 33 height 15
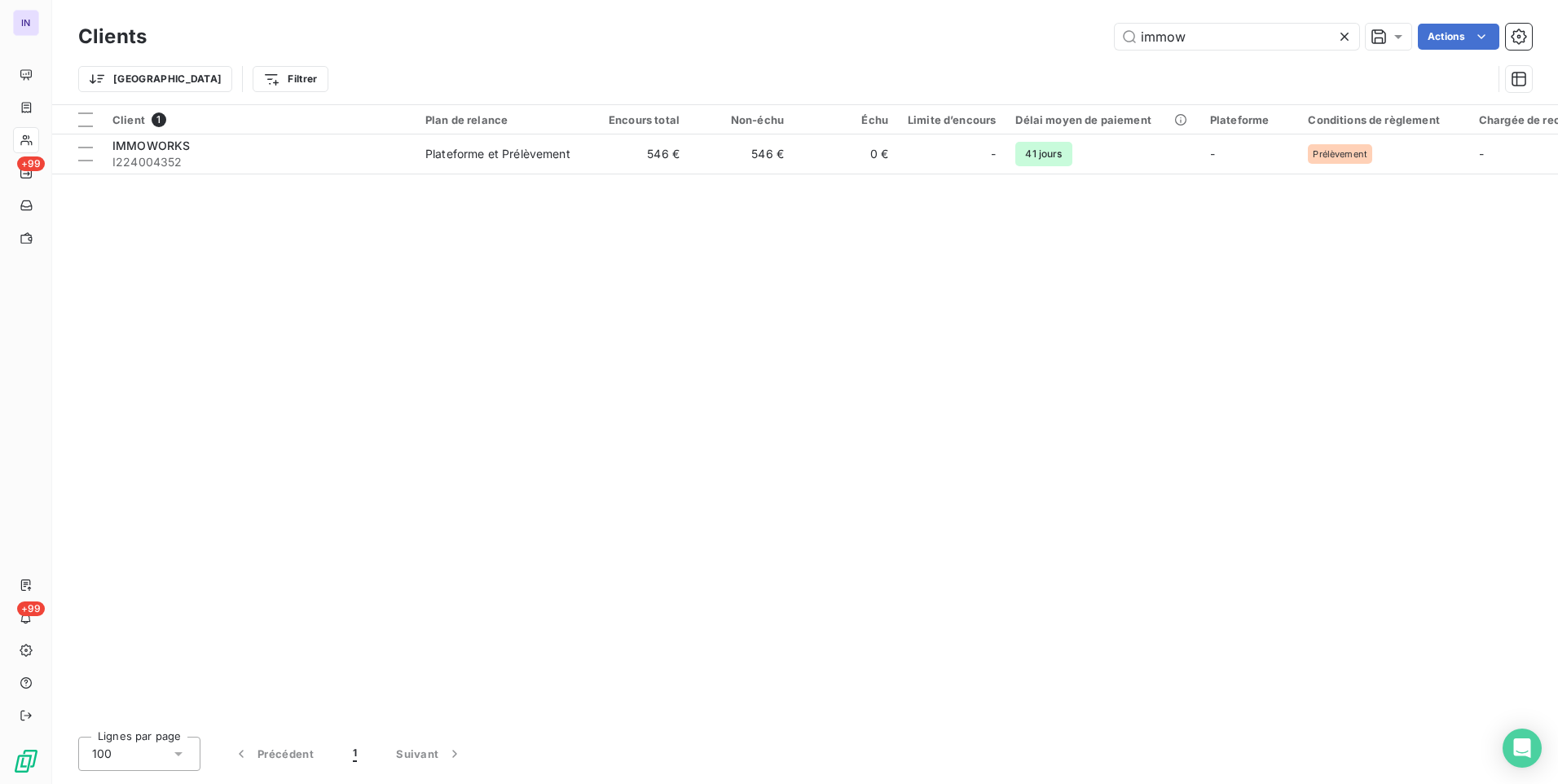
drag, startPoint x: 983, startPoint y: 50, endPoint x: 840, endPoint y: 59, distance: 143.3
click at [847, 56] on div "Clients immow Actions Trier Filtrer" at bounding box center [805, 61] width 1454 height 85
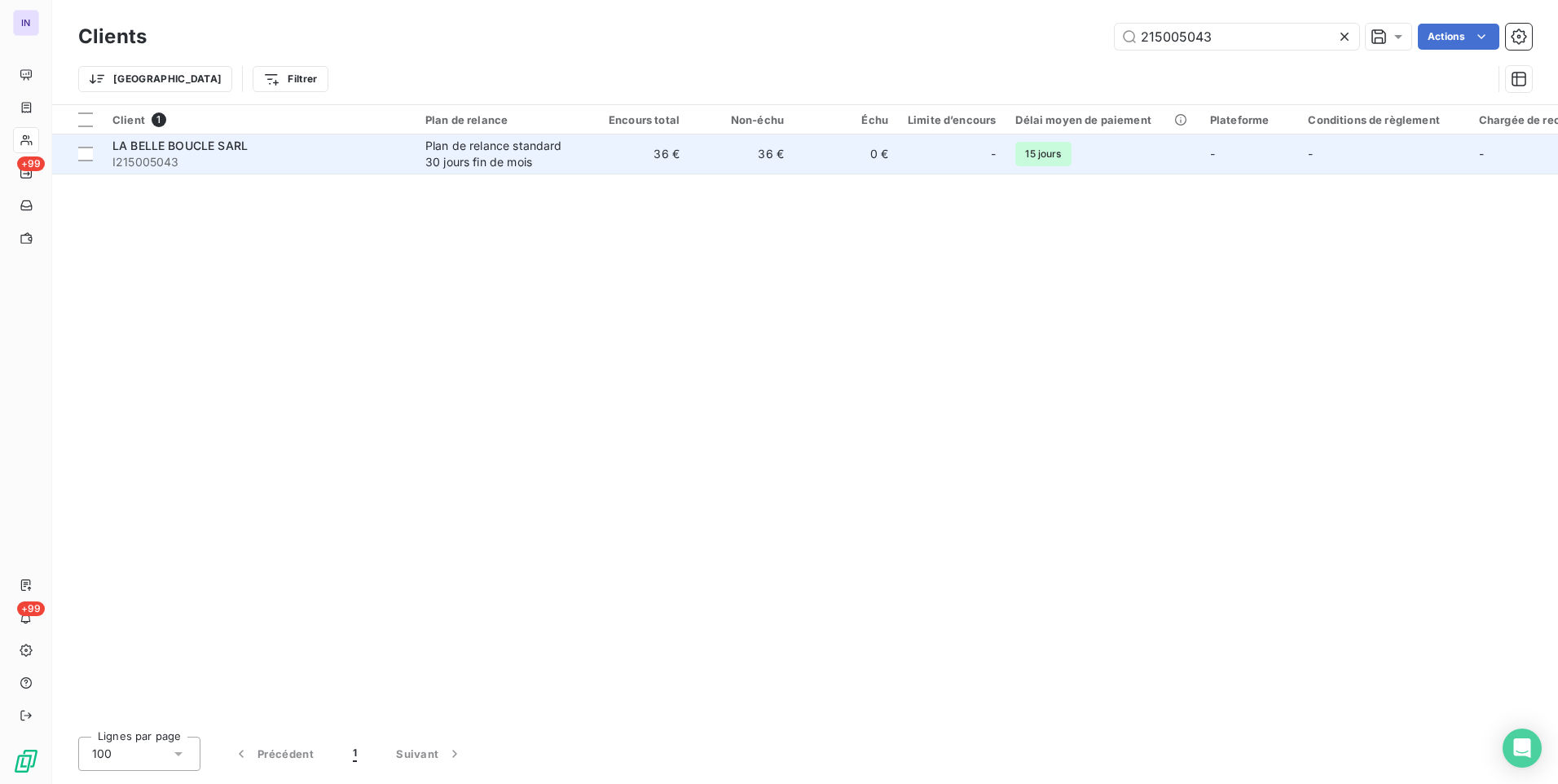
type input "215005043"
click at [502, 141] on div "Plan de relance standard 30 jours fin de mois" at bounding box center [500, 153] width 150 height 33
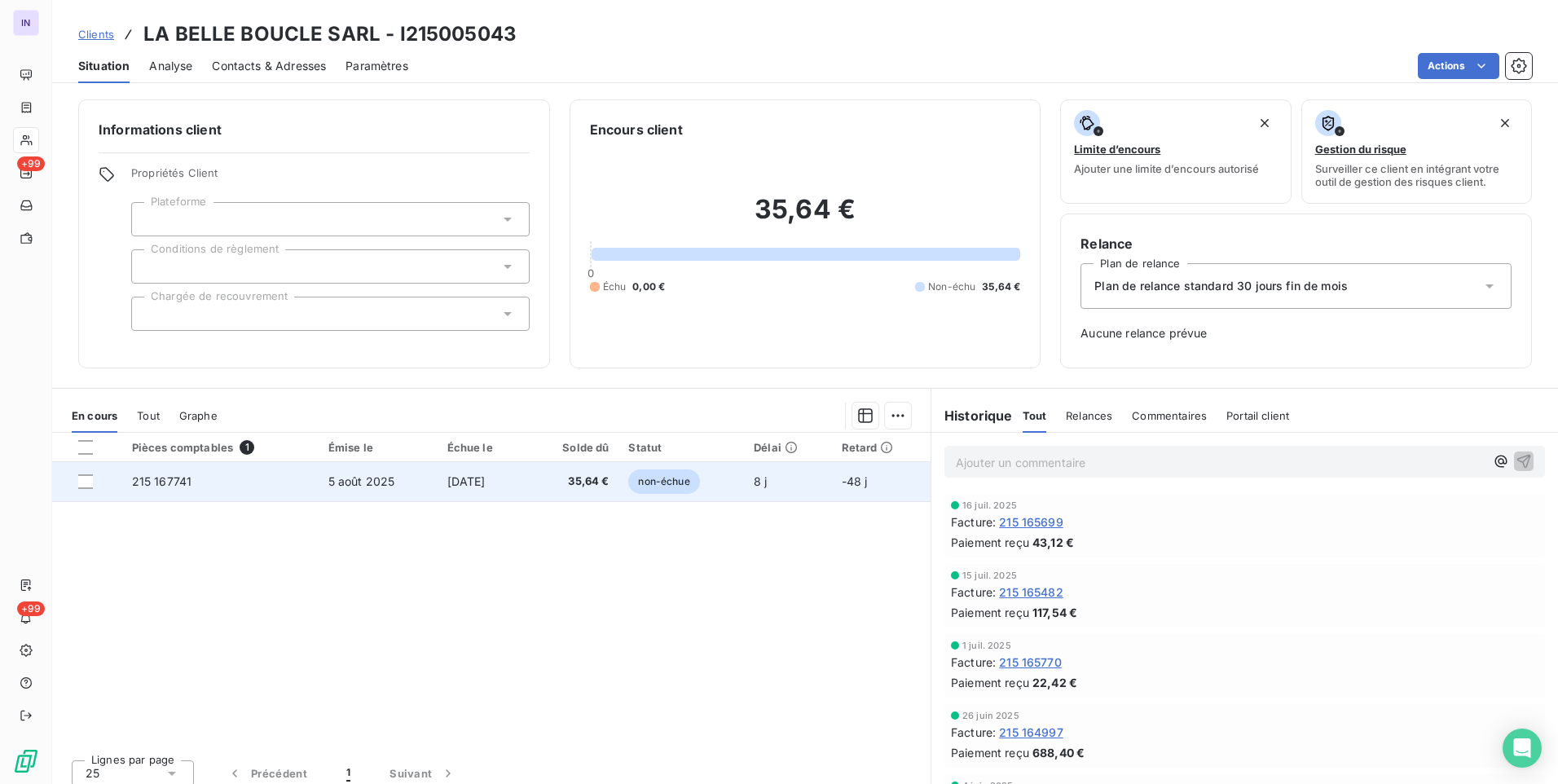
click at [448, 480] on span "[DATE]" at bounding box center [466, 481] width 38 height 14
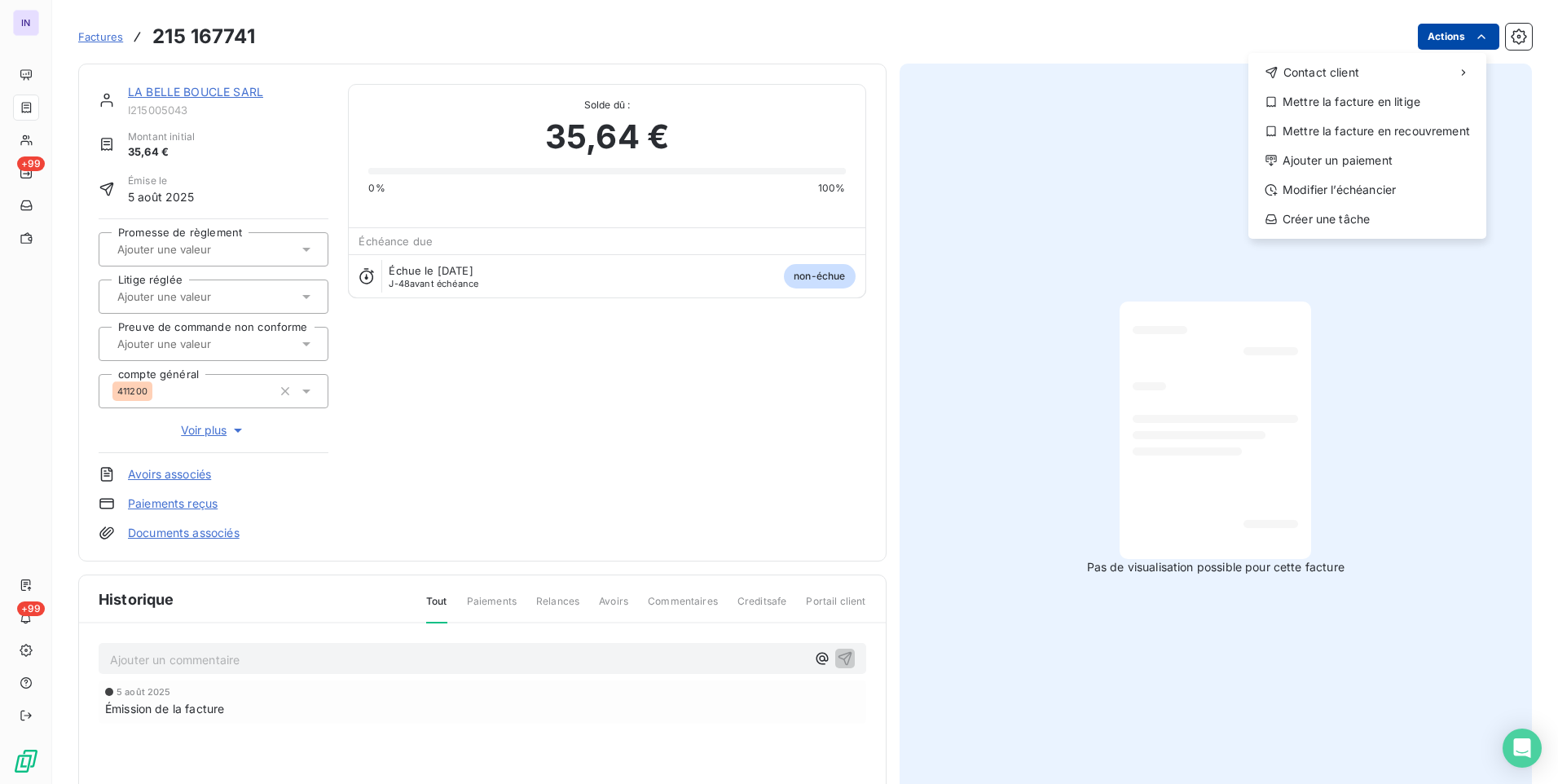
click at [1436, 32] on html "IN +99 +99 Factures [PHONE_NUMBER] Actions Contact client Mettre la facture en …" at bounding box center [779, 392] width 1558 height 784
click at [1303, 161] on div "Ajouter un paiement" at bounding box center [1368, 161] width 225 height 26
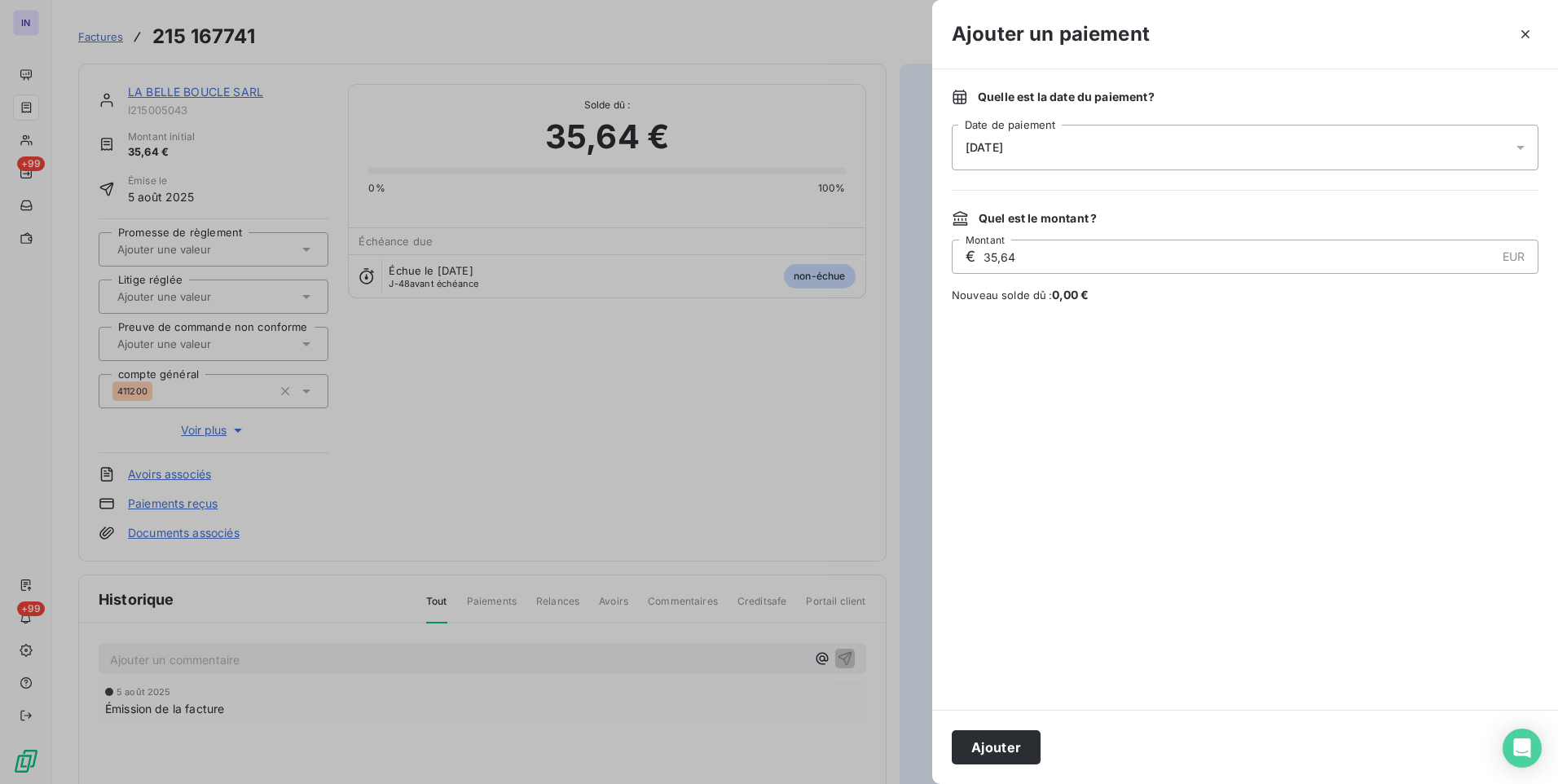
click at [1029, 159] on div "[DATE]" at bounding box center [1246, 147] width 587 height 46
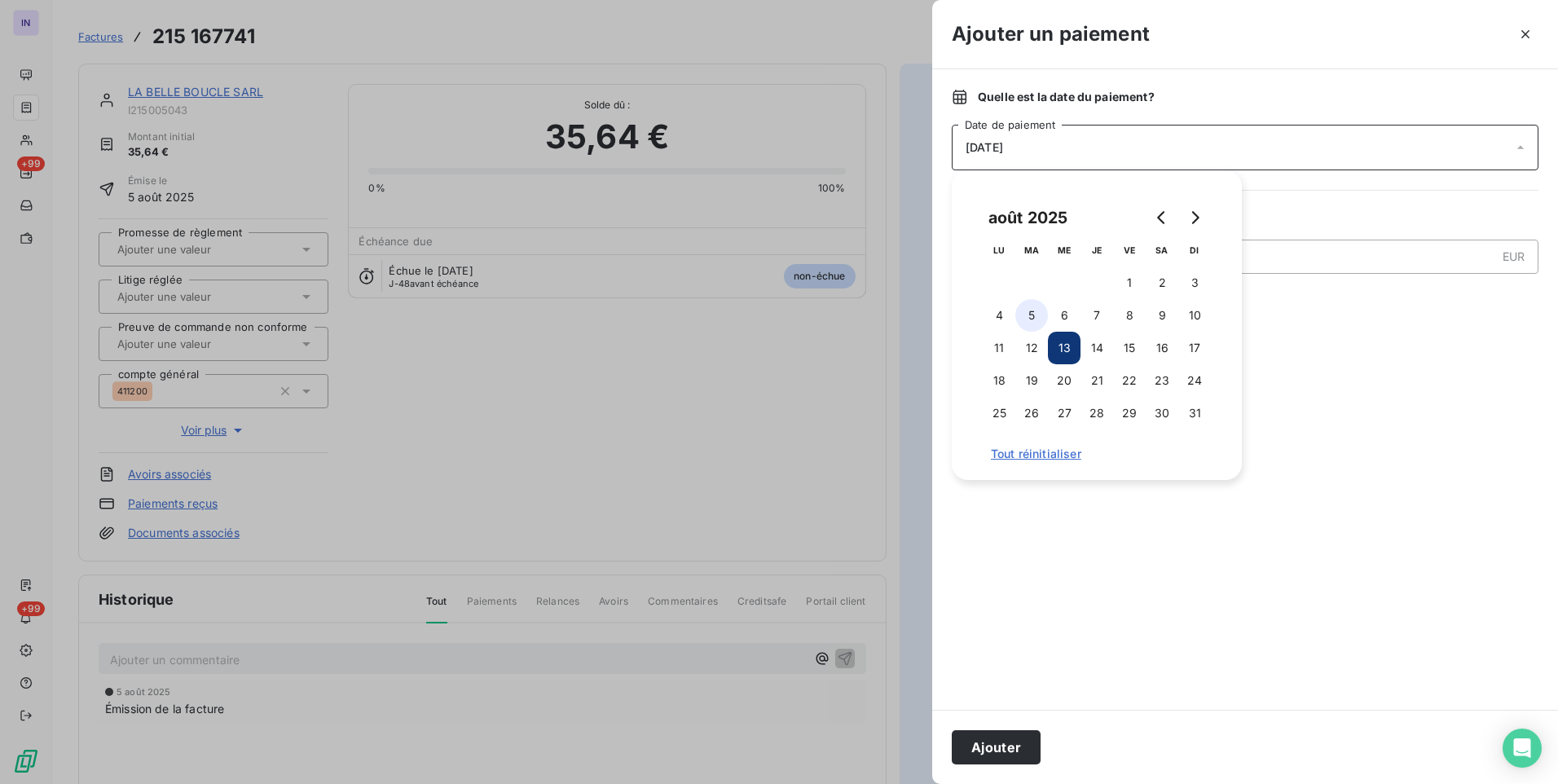
click at [1037, 315] on button "5" at bounding box center [1031, 315] width 33 height 33
click at [1004, 742] on button "Ajouter" at bounding box center [997, 747] width 89 height 34
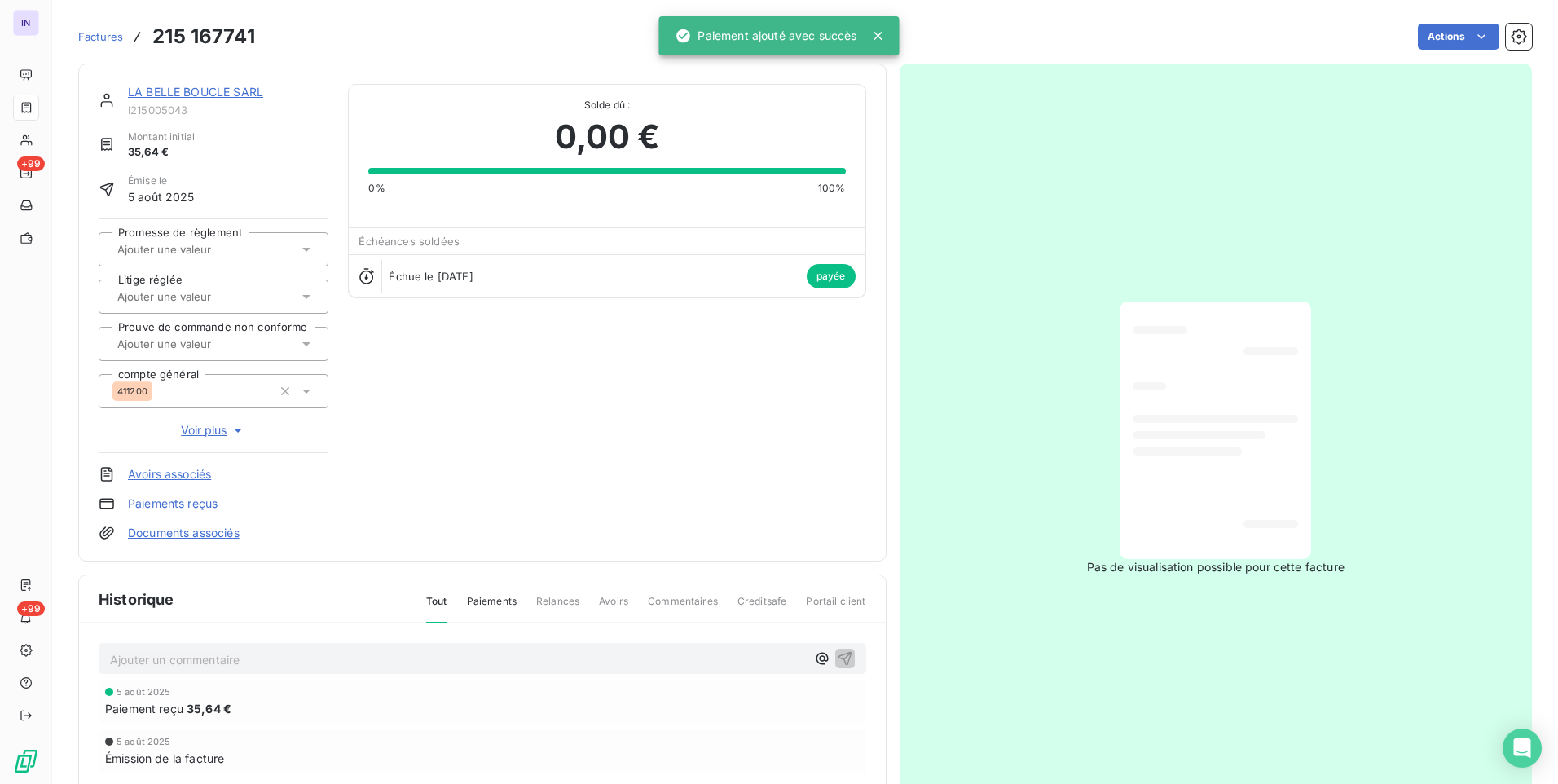
click at [168, 91] on link "LA BELLE BOUCLE SARL" at bounding box center [196, 91] width 136 height 14
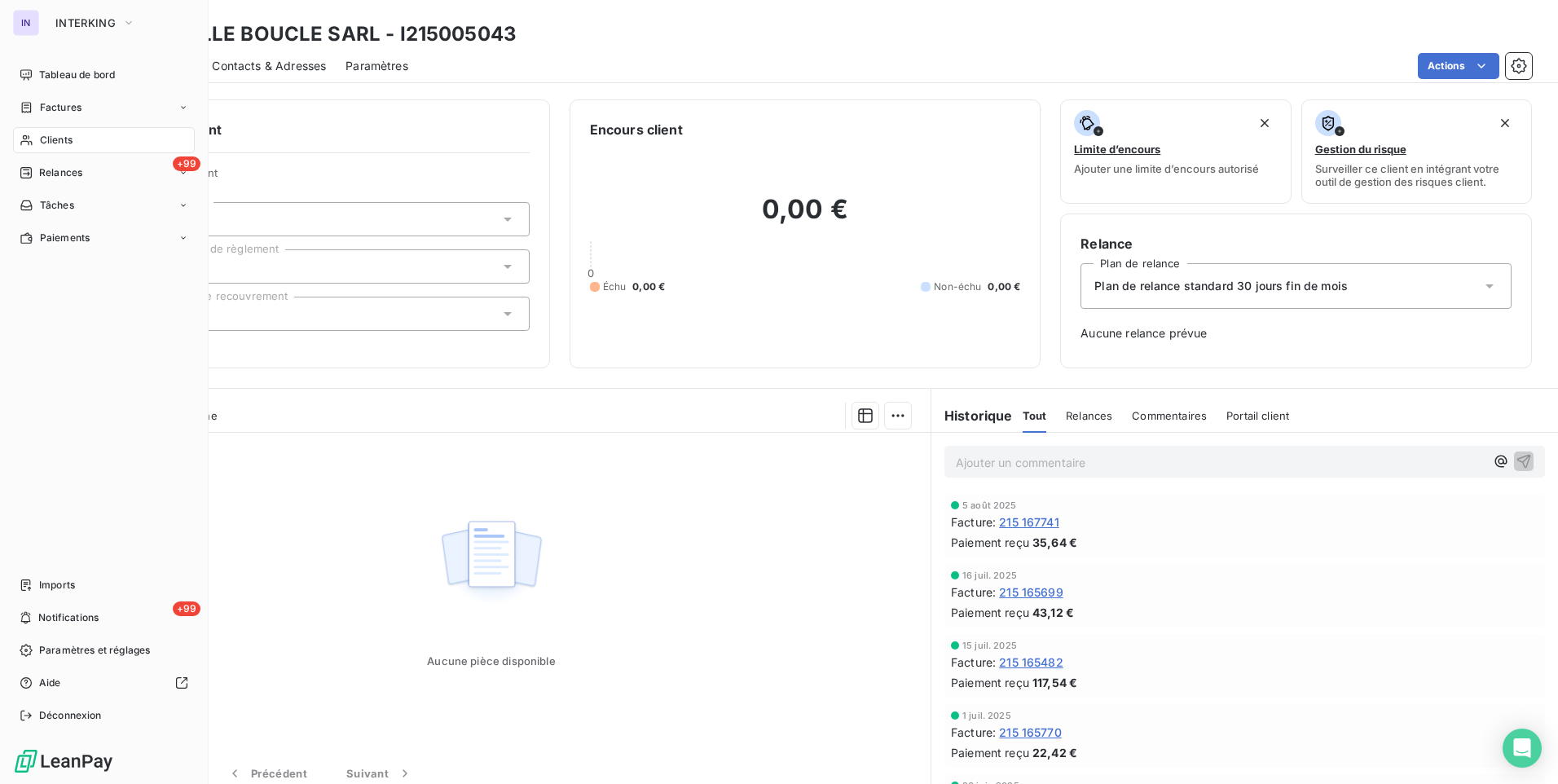
drag, startPoint x: 60, startPoint y: 71, endPoint x: 57, endPoint y: 90, distance: 19.2
click at [60, 71] on span "Tableau de bord" at bounding box center [77, 75] width 76 height 15
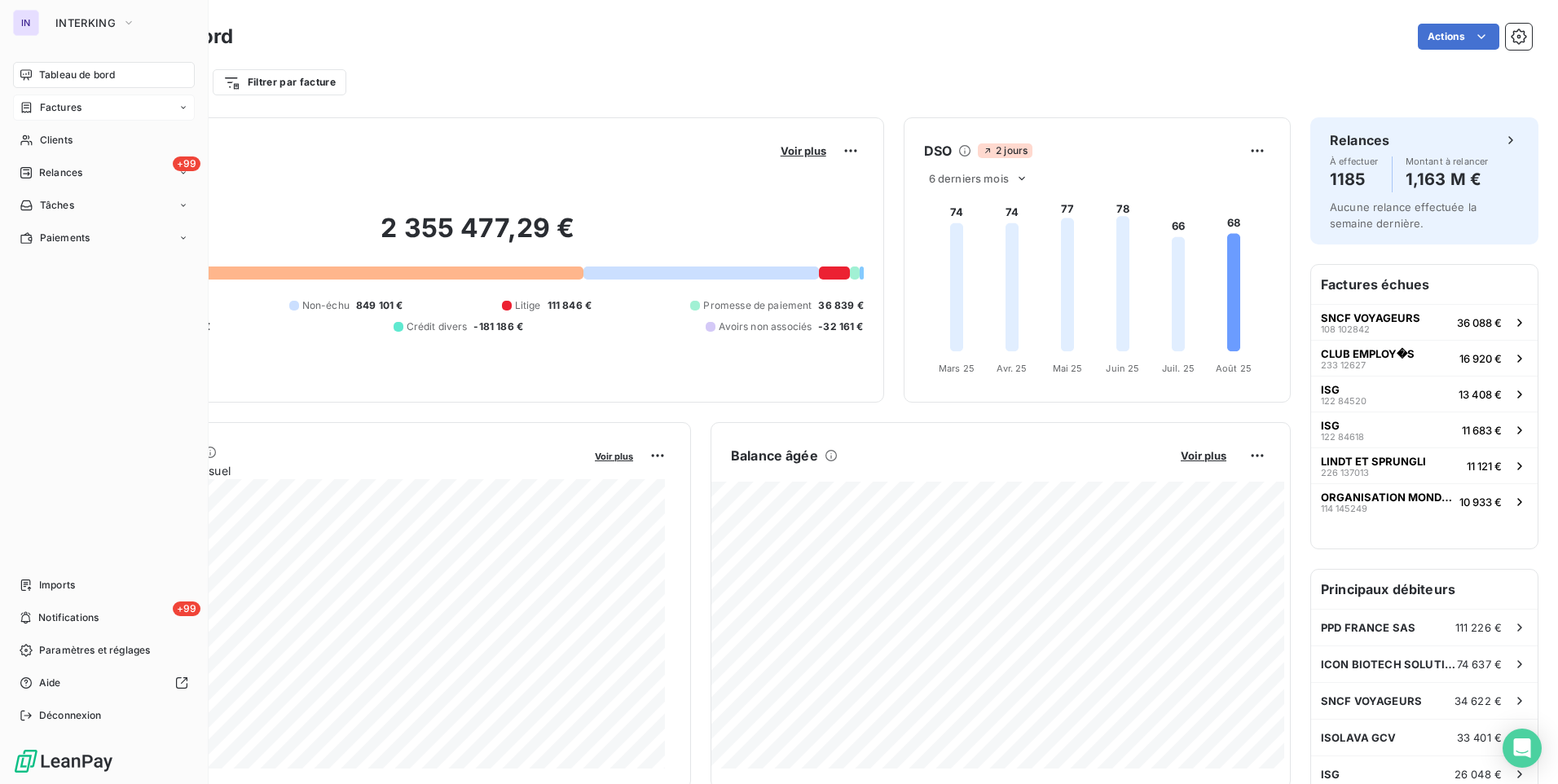
click at [63, 106] on span "Factures" at bounding box center [60, 108] width 42 height 15
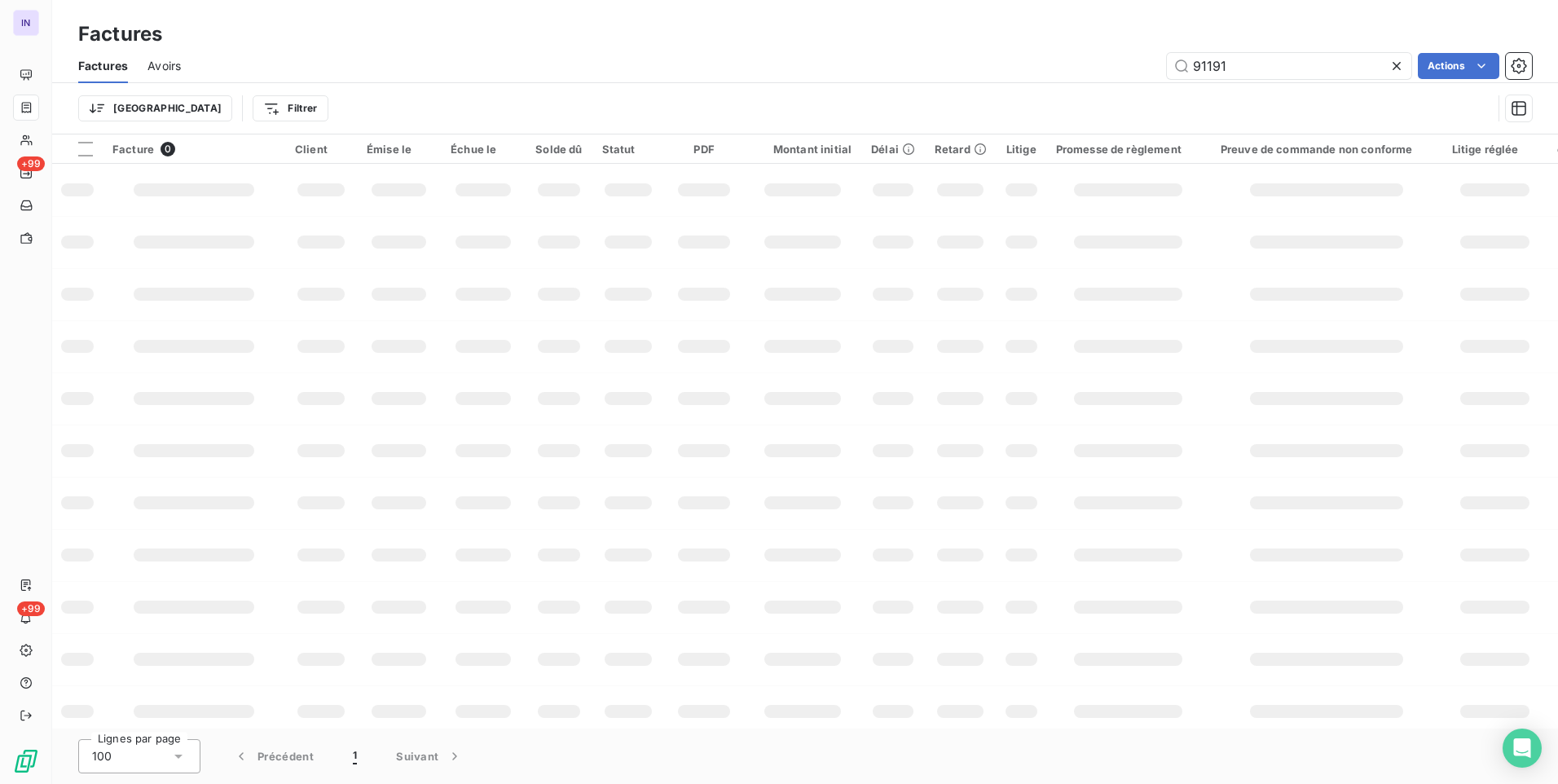
drag, startPoint x: 1068, startPoint y: 57, endPoint x: 1036, endPoint y: 50, distance: 32.8
click at [1037, 50] on div "Factures Avoirs 91191 Actions" at bounding box center [805, 66] width 1506 height 34
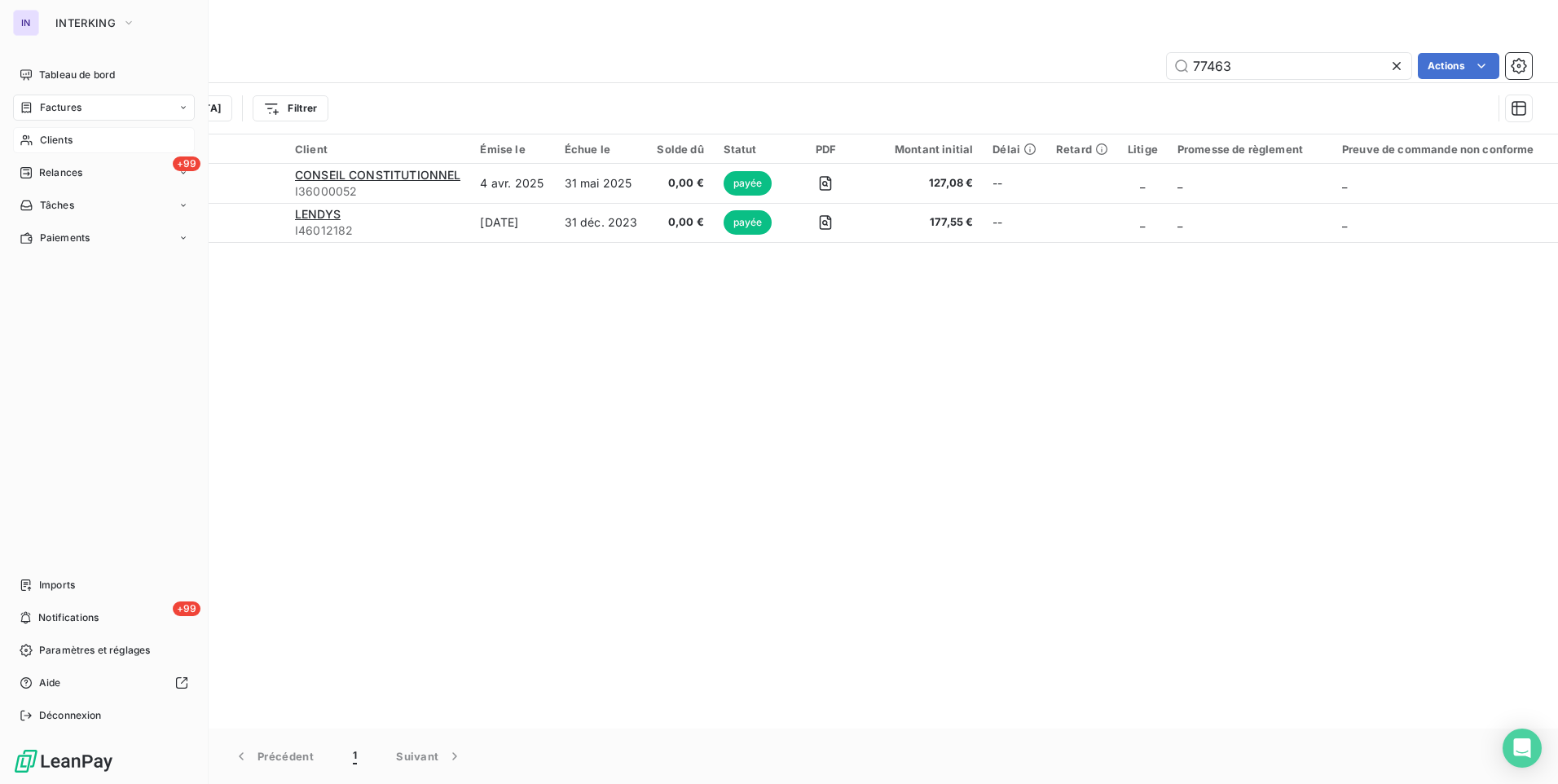
type input "77463"
click at [66, 143] on span "Clients" at bounding box center [56, 140] width 33 height 15
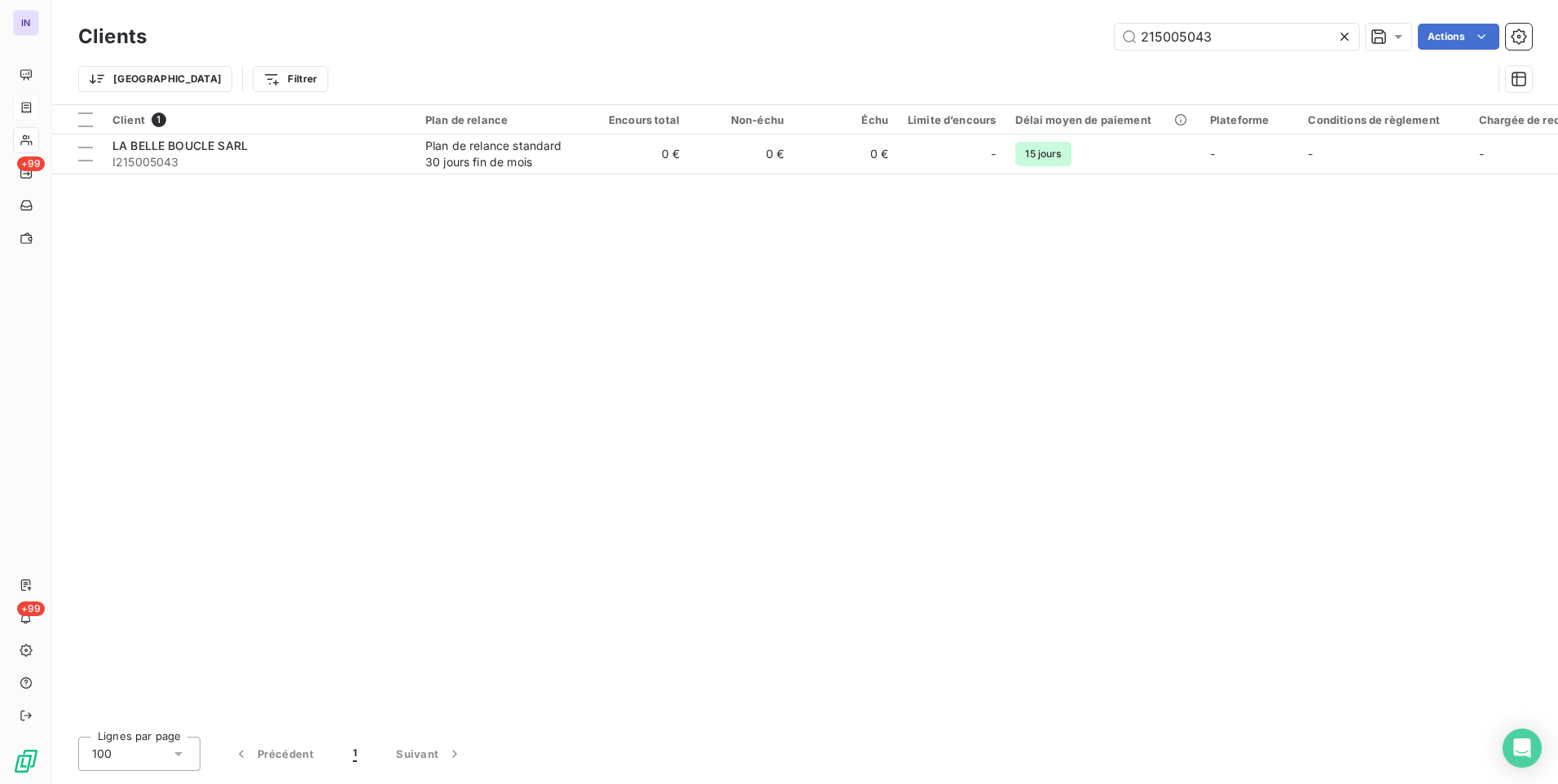
drag, startPoint x: 1224, startPoint y: 41, endPoint x: 1038, endPoint y: 35, distance: 186.1
click at [1039, 35] on div "215005043 Actions" at bounding box center [849, 36] width 1366 height 26
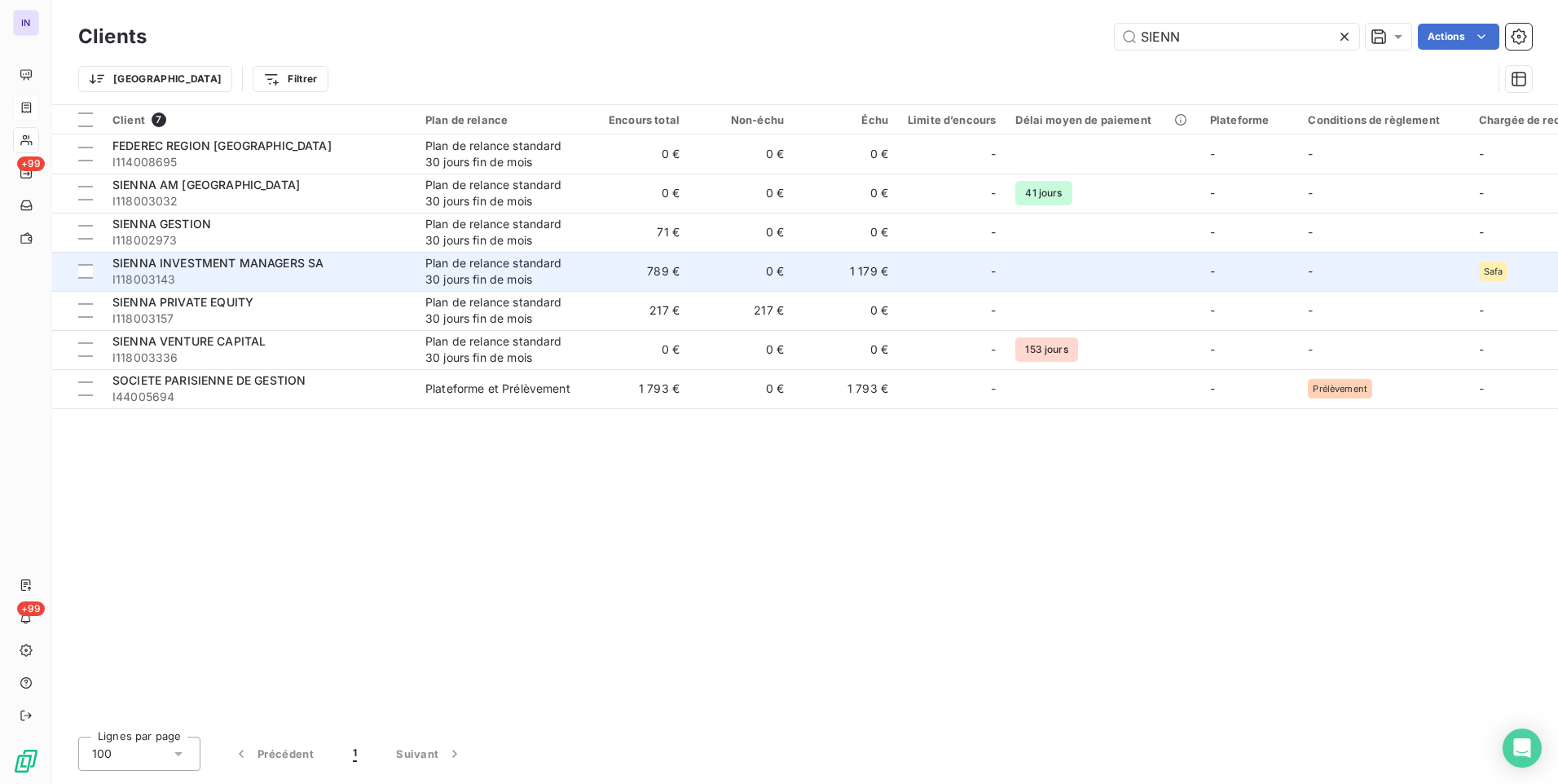
type input "SIENN"
click at [351, 272] on span "I118003143" at bounding box center [259, 280] width 294 height 17
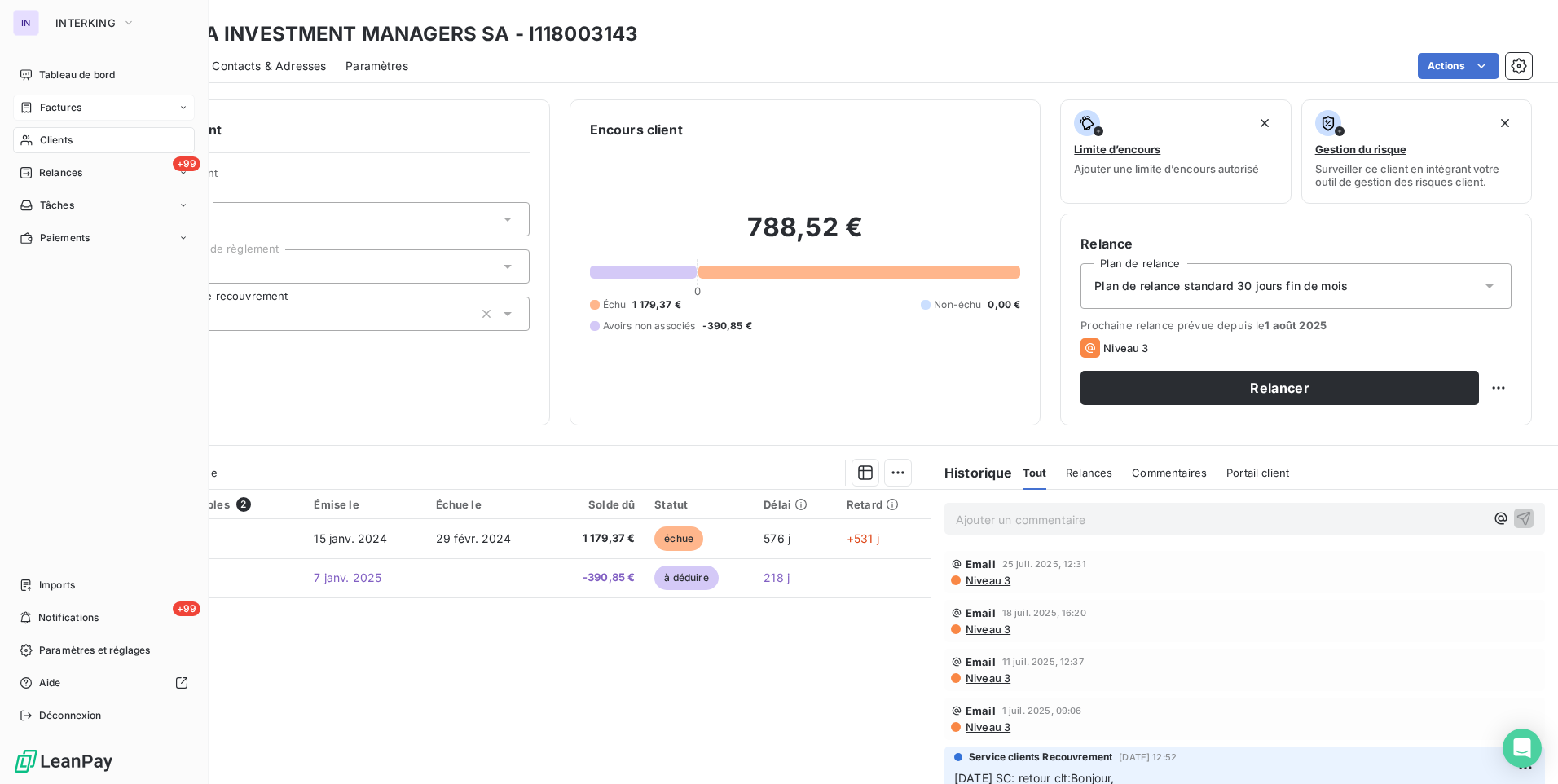
click at [66, 141] on span "Clients" at bounding box center [56, 140] width 33 height 15
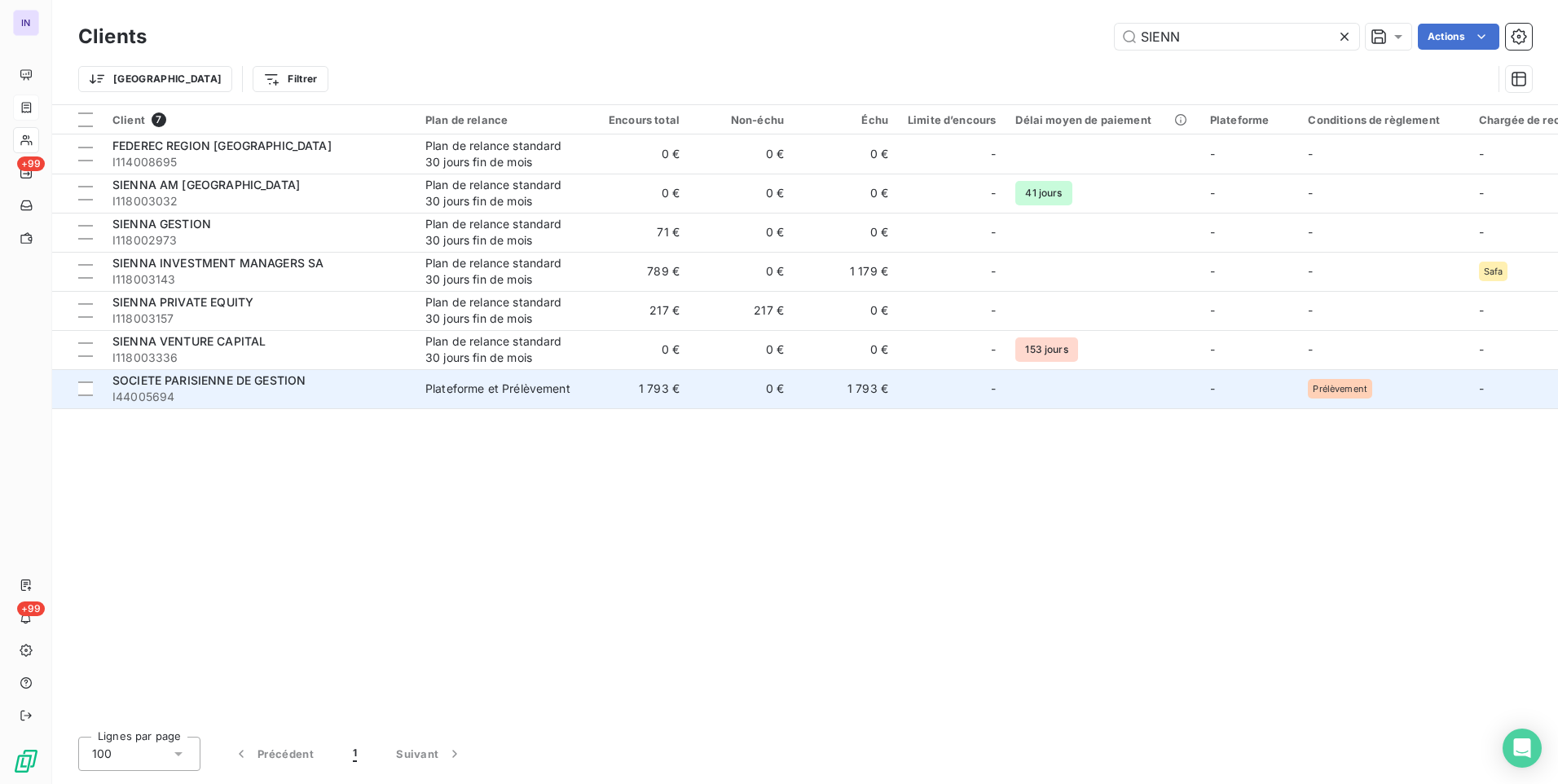
click at [609, 395] on td "1 793 €" at bounding box center [637, 388] width 104 height 39
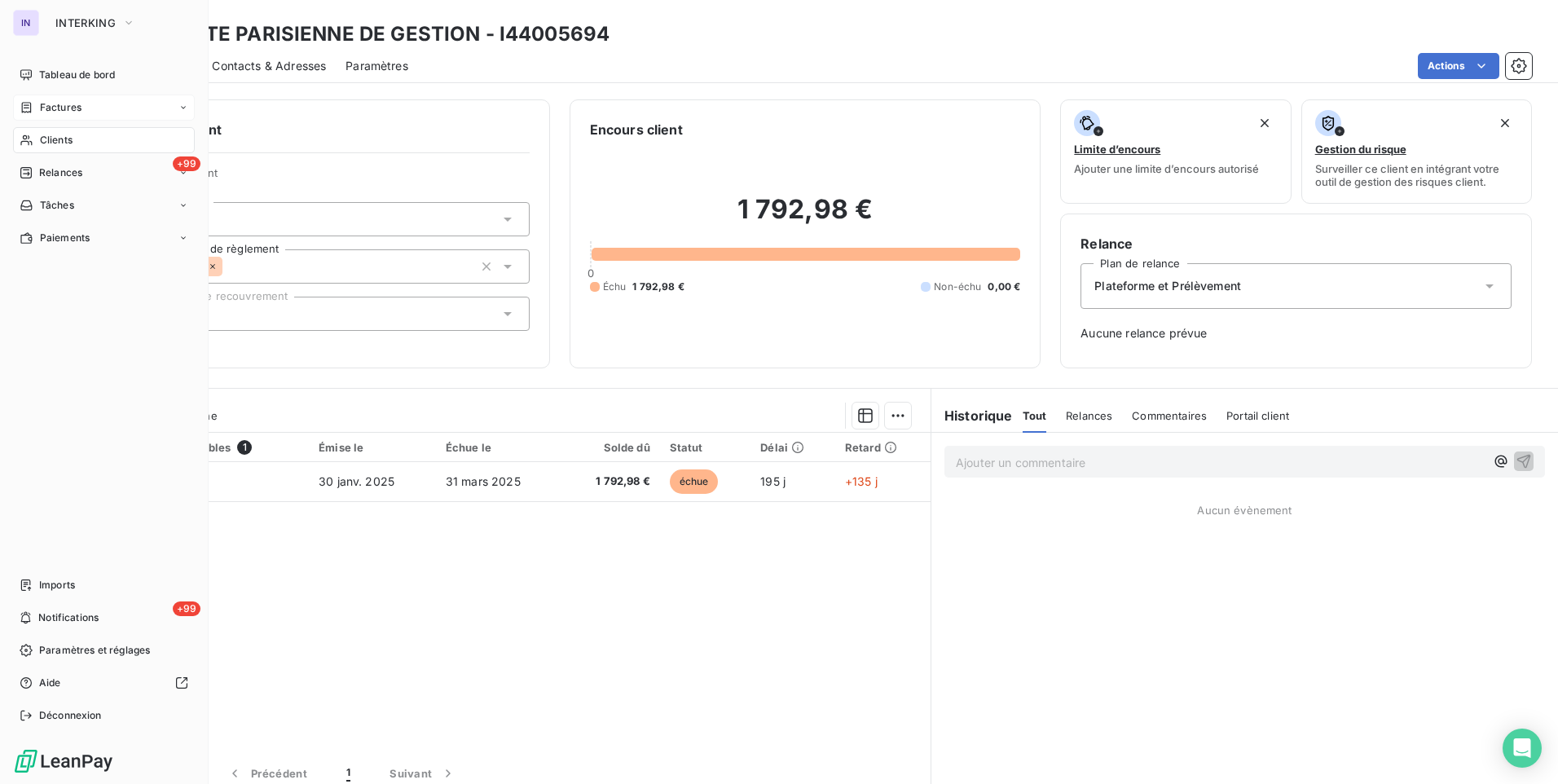
click at [57, 134] on span "Clients" at bounding box center [56, 140] width 33 height 15
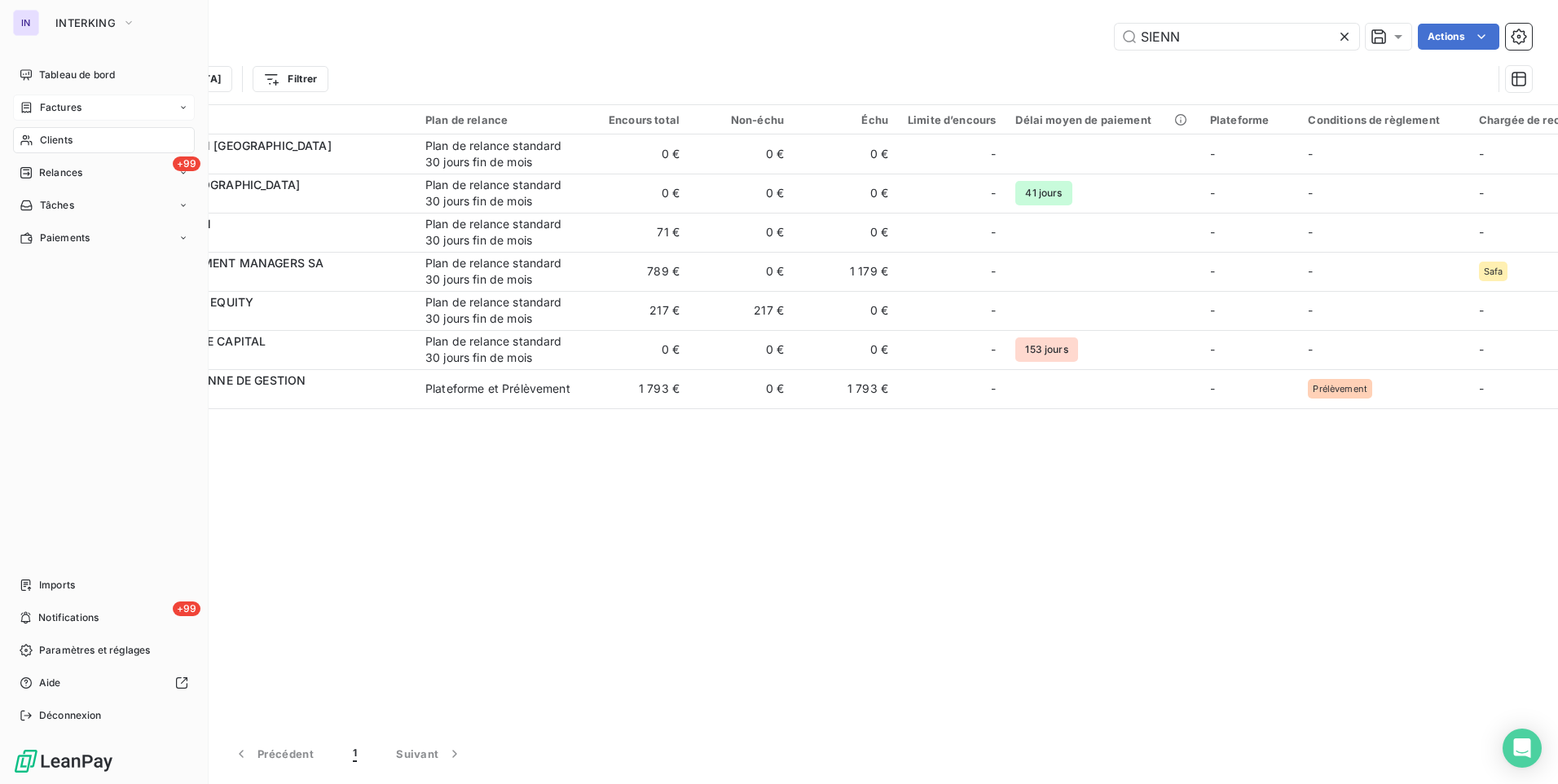
click at [48, 102] on span "Factures" at bounding box center [60, 108] width 42 height 15
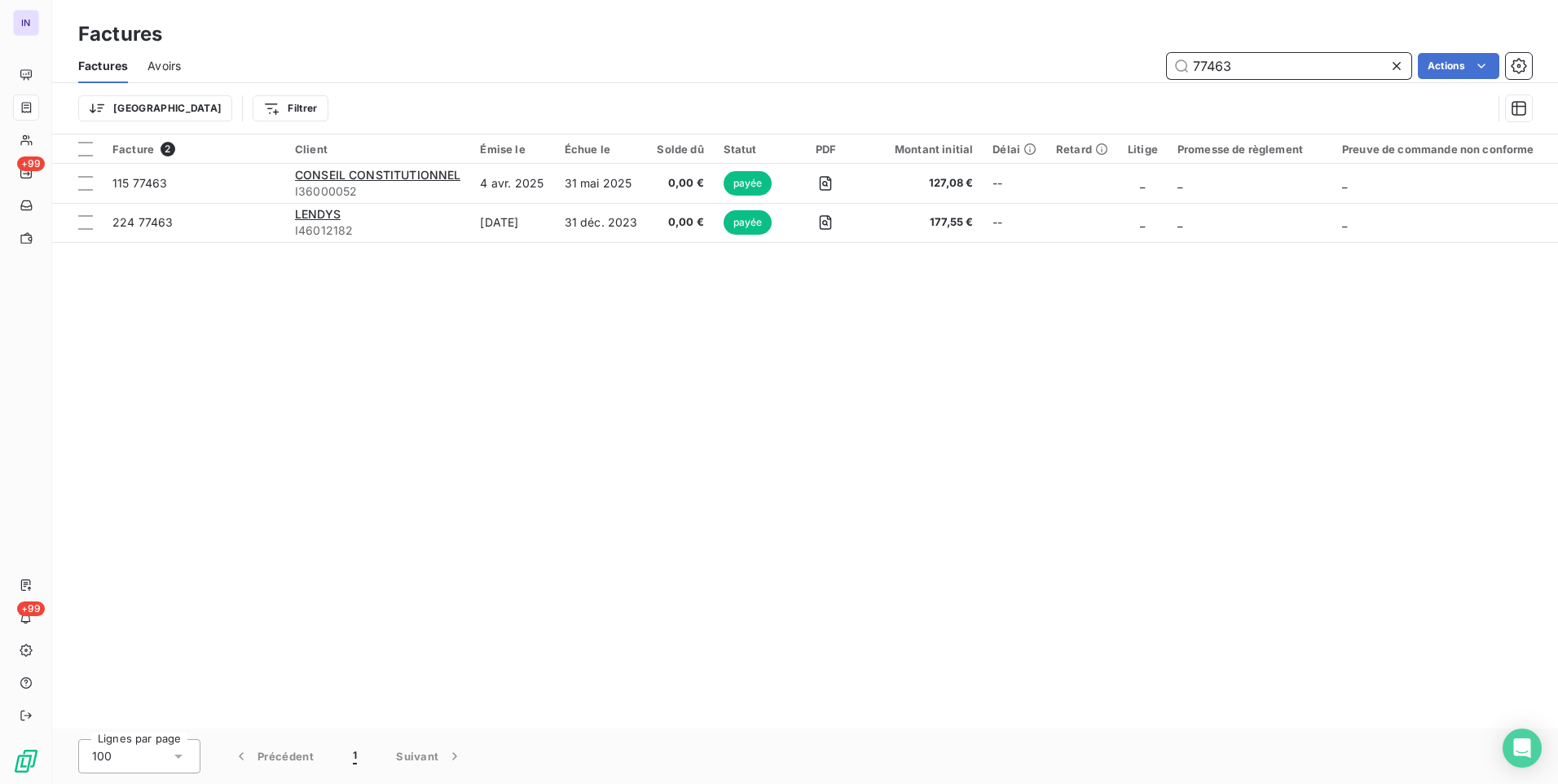
click at [1196, 70] on input "77463" at bounding box center [1289, 66] width 244 height 26
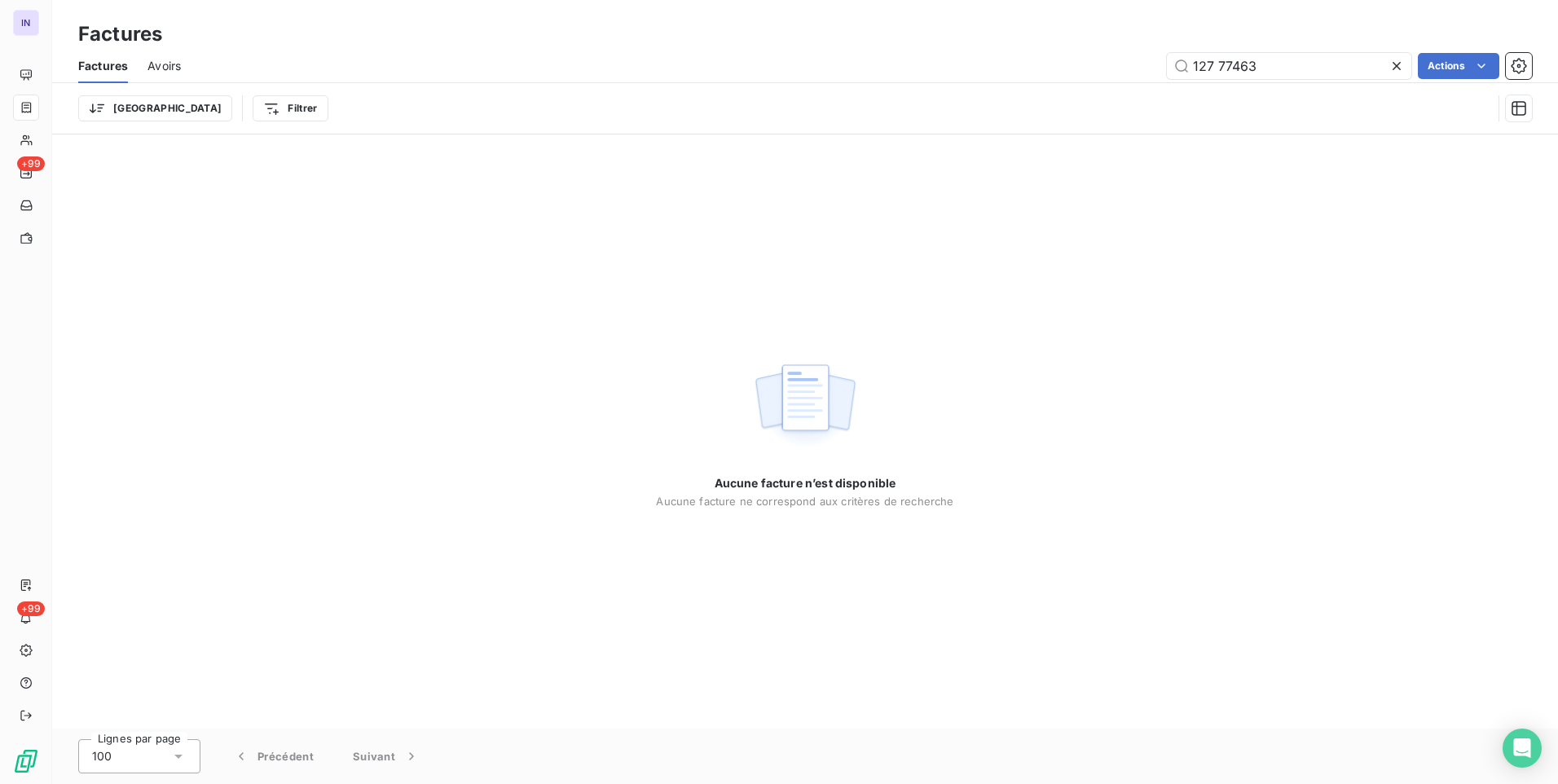
drag, startPoint x: 481, startPoint y: 255, endPoint x: 460, endPoint y: 396, distance: 142.6
click at [481, 255] on div "Aucune facture n’est disponible Aucune facture ne correspond aux critères de re…" at bounding box center [805, 432] width 1506 height 595
drag, startPoint x: 1296, startPoint y: 68, endPoint x: 1022, endPoint y: 66, distance: 274.0
click at [1023, 66] on div "127 77463 Actions" at bounding box center [866, 66] width 1331 height 26
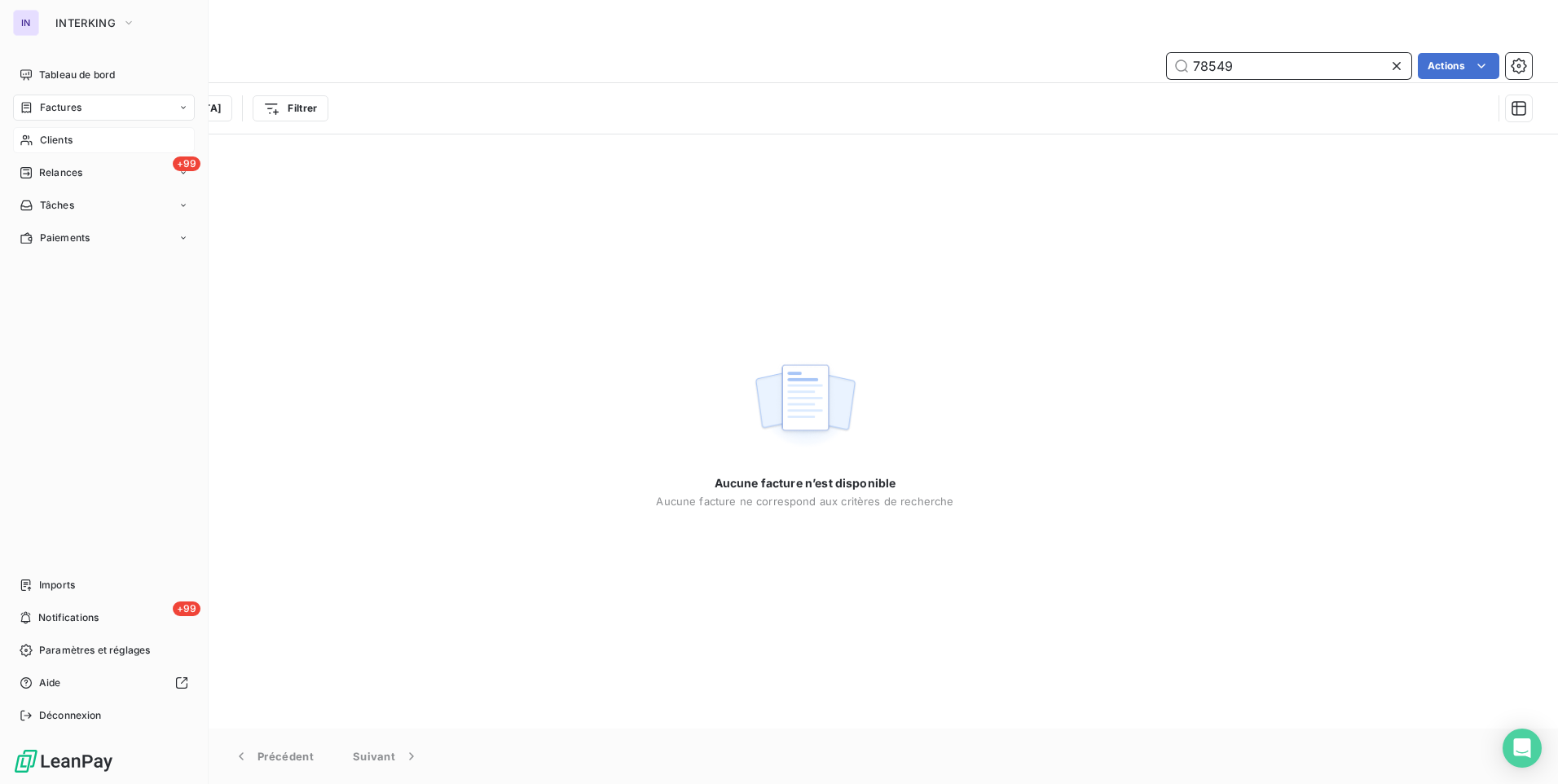
type input "78549"
click at [45, 143] on span "Clients" at bounding box center [56, 140] width 33 height 15
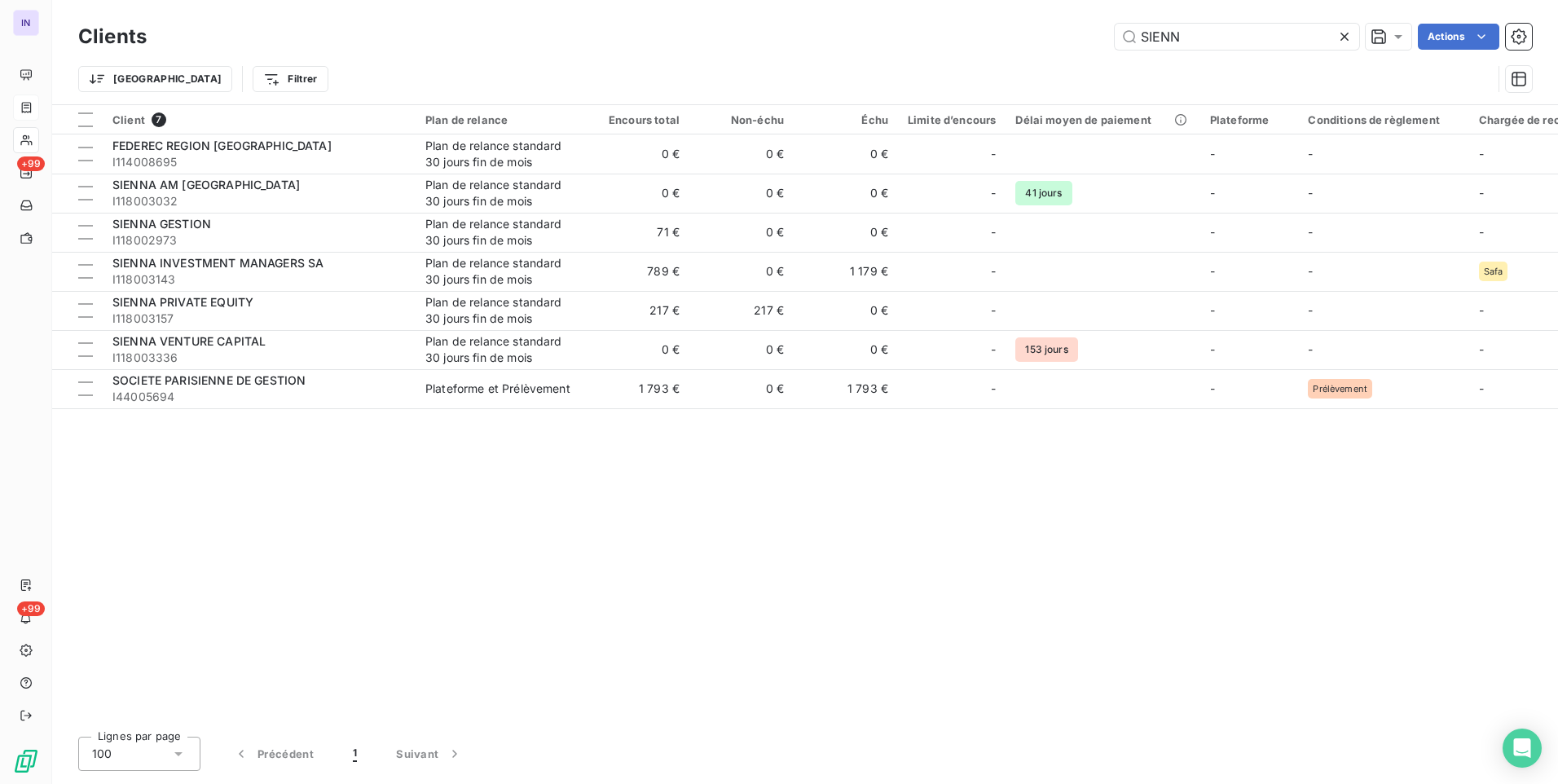
drag, startPoint x: 1100, startPoint y: 38, endPoint x: 1045, endPoint y: 39, distance: 55.0
click at [1045, 39] on div "SIENN Actions" at bounding box center [849, 36] width 1366 height 26
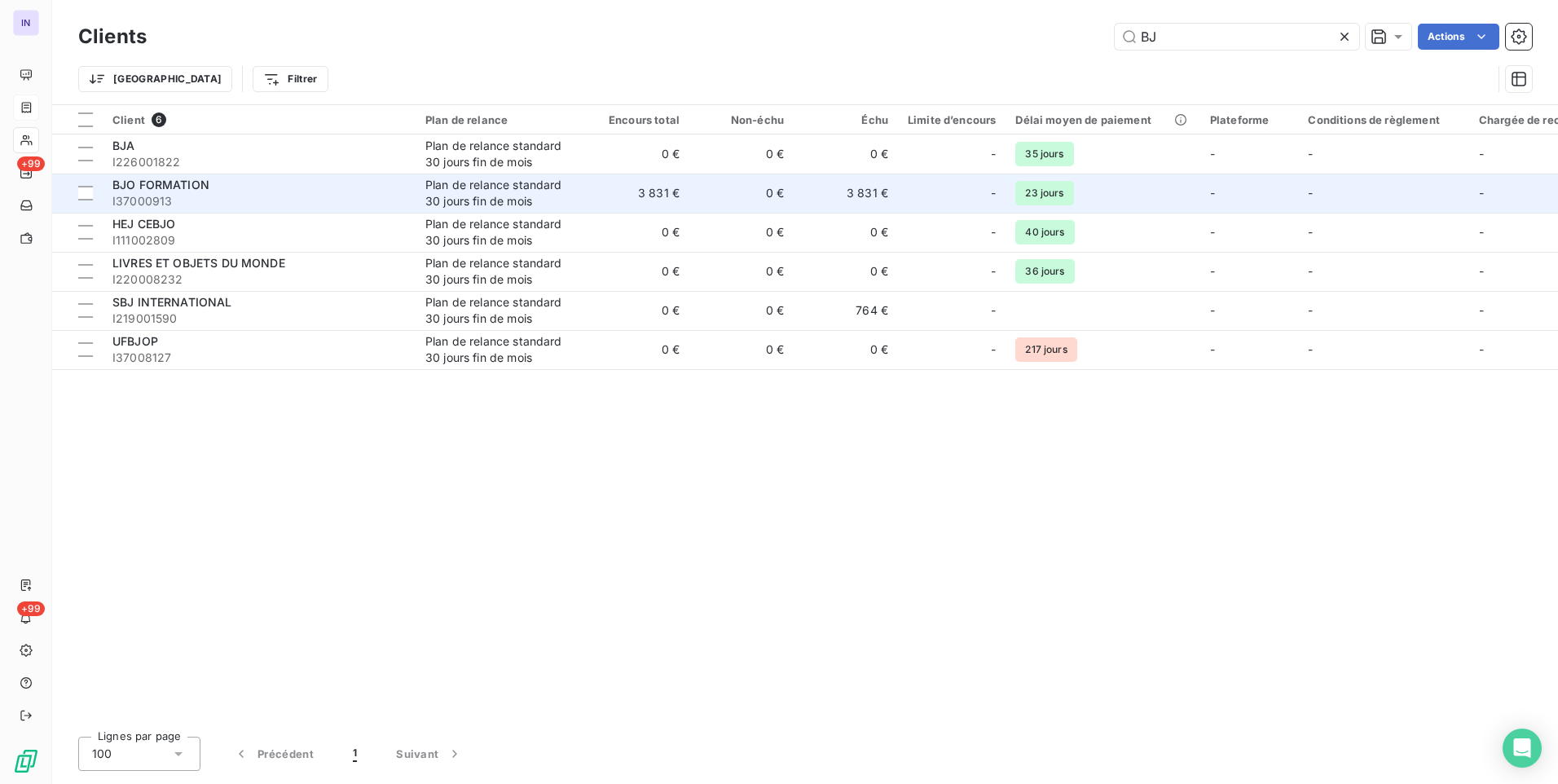
type input "BJ"
click at [680, 199] on td "3 831 €" at bounding box center [637, 193] width 104 height 39
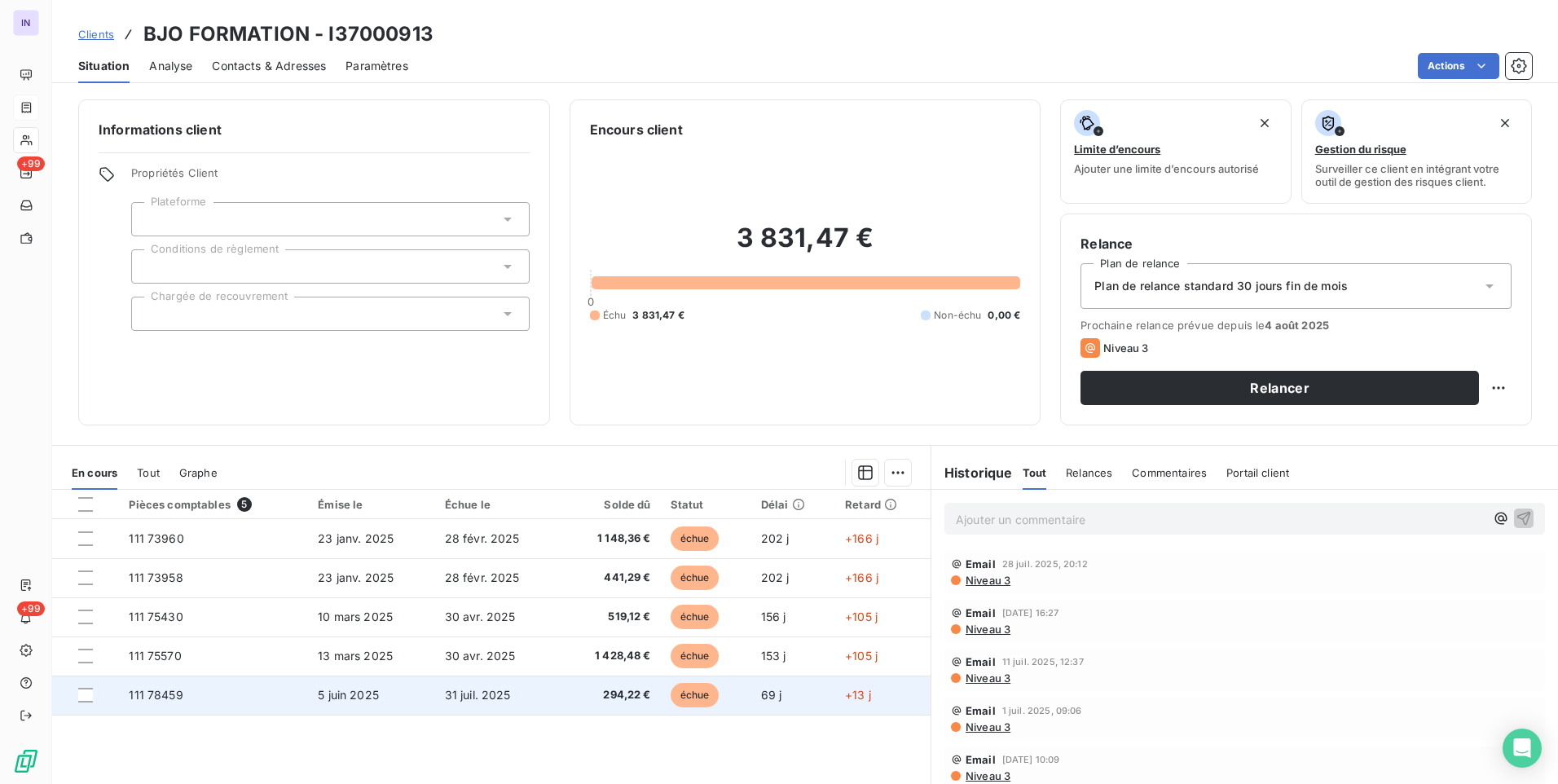
click at [587, 705] on td "294,22 €" at bounding box center [611, 695] width 100 height 39
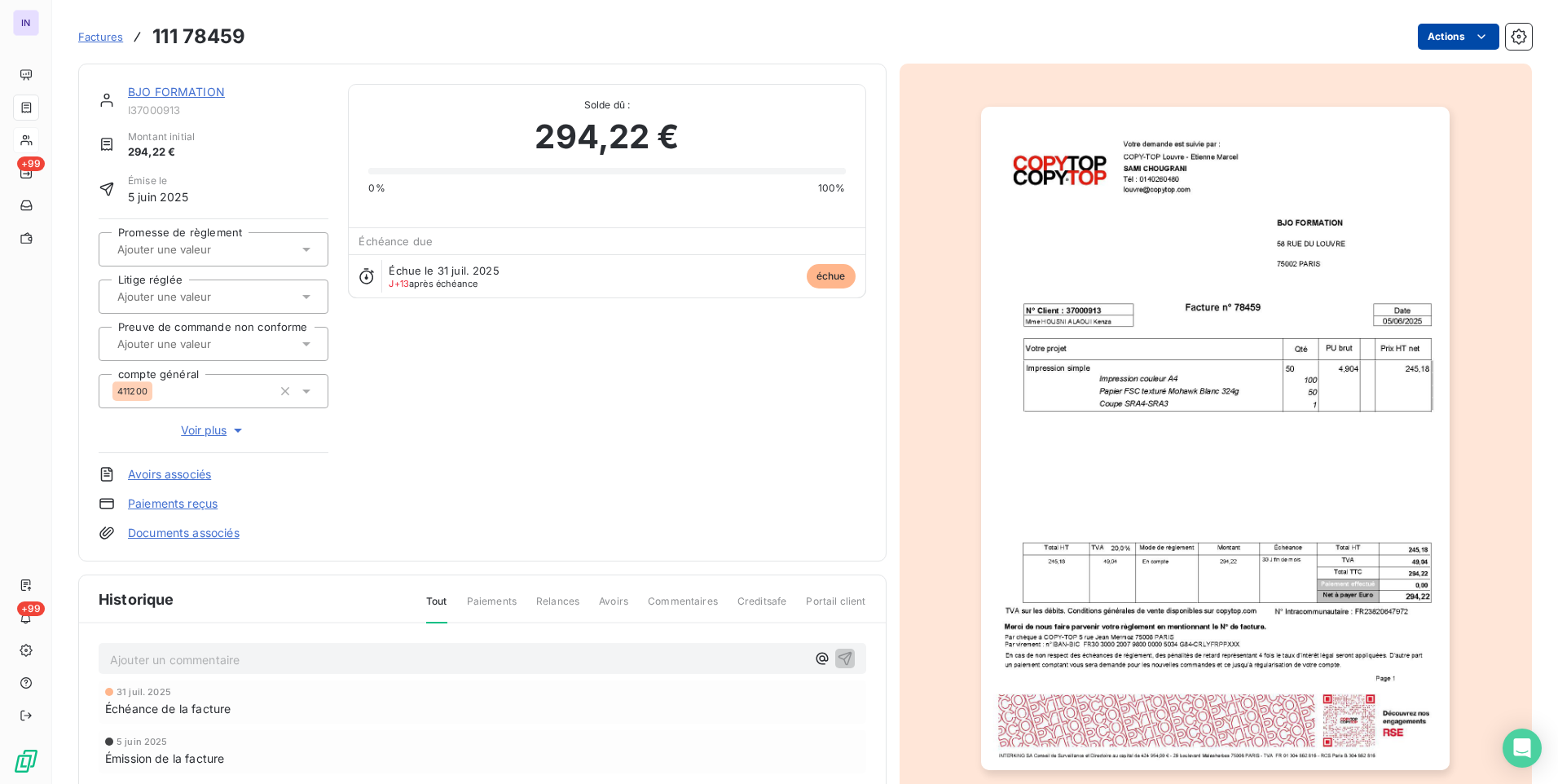
click at [1442, 39] on html "IN +99 +99 Factures 111 78459 Actions BJO FORMATION I37000913 Montant initial 2…" at bounding box center [779, 392] width 1558 height 784
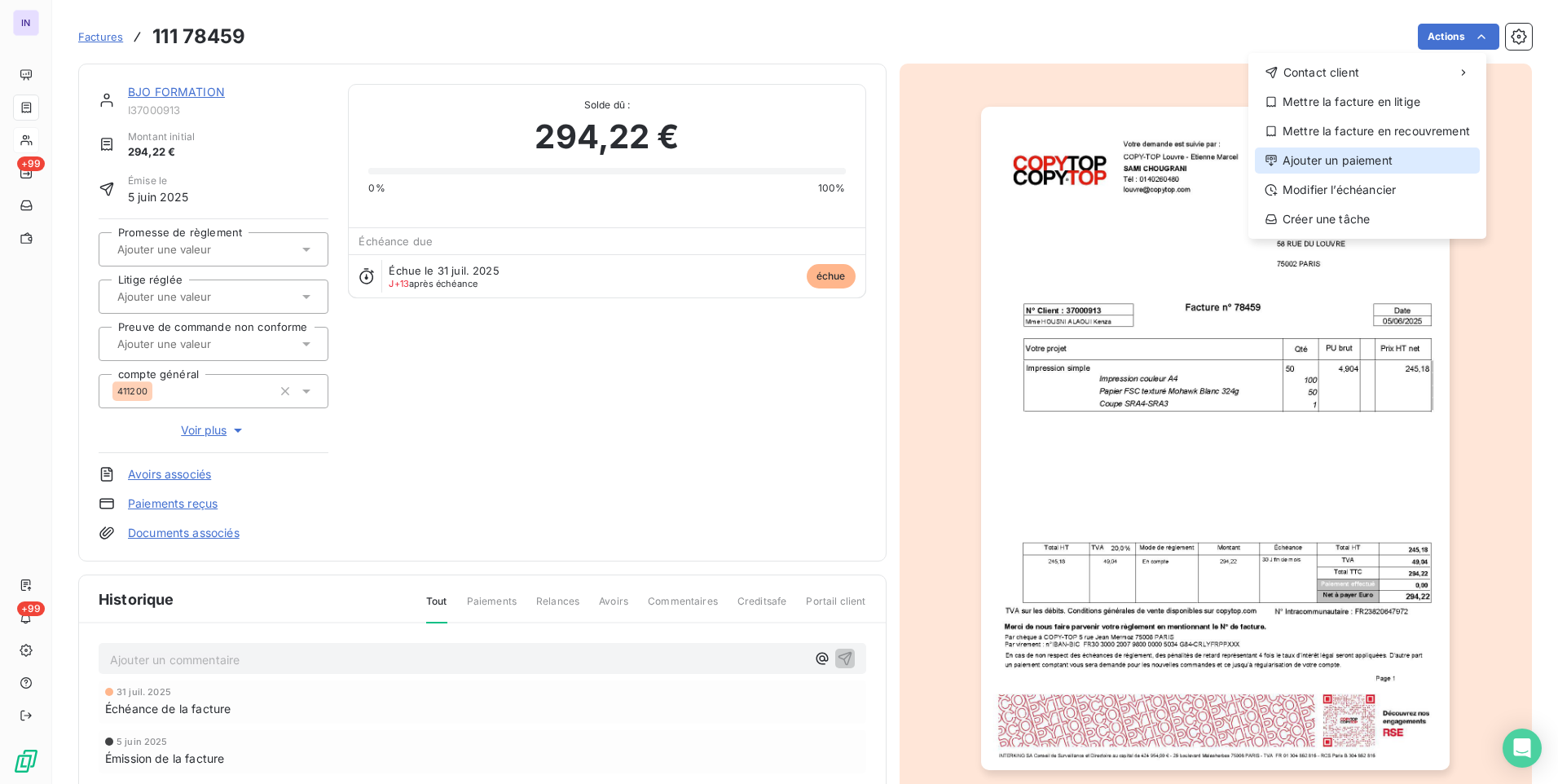
click at [1329, 159] on div "Ajouter un paiement" at bounding box center [1368, 161] width 225 height 26
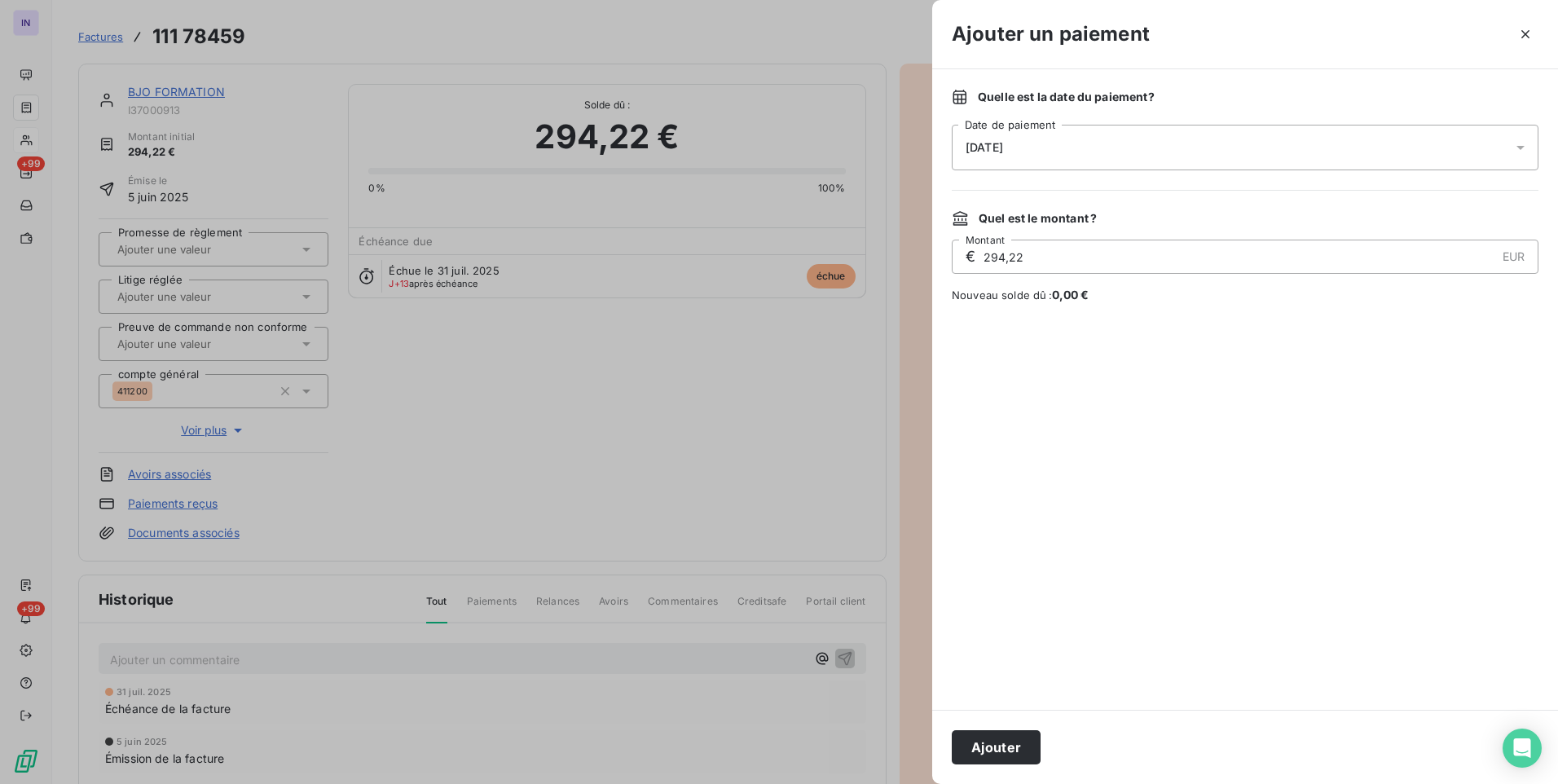
click at [1113, 147] on div "[DATE]" at bounding box center [1246, 147] width 587 height 46
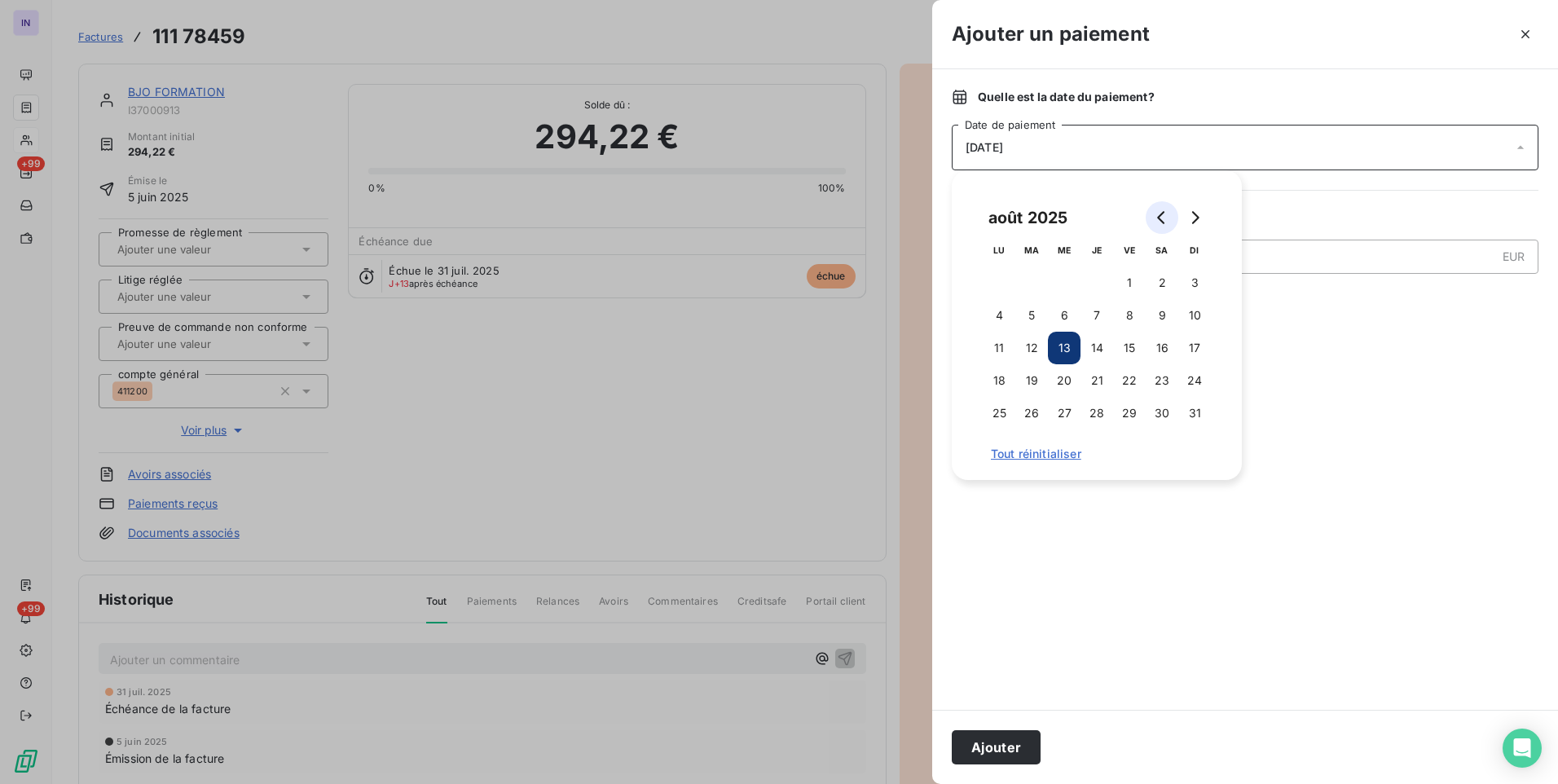
click at [1165, 212] on icon "Go to previous month" at bounding box center [1161, 217] width 7 height 13
drag, startPoint x: 1123, startPoint y: 377, endPoint x: 1099, endPoint y: 438, distance: 65.6
click at [1125, 377] on button "25" at bounding box center [1129, 380] width 33 height 33
click at [986, 747] on button "Ajouter" at bounding box center [997, 747] width 89 height 34
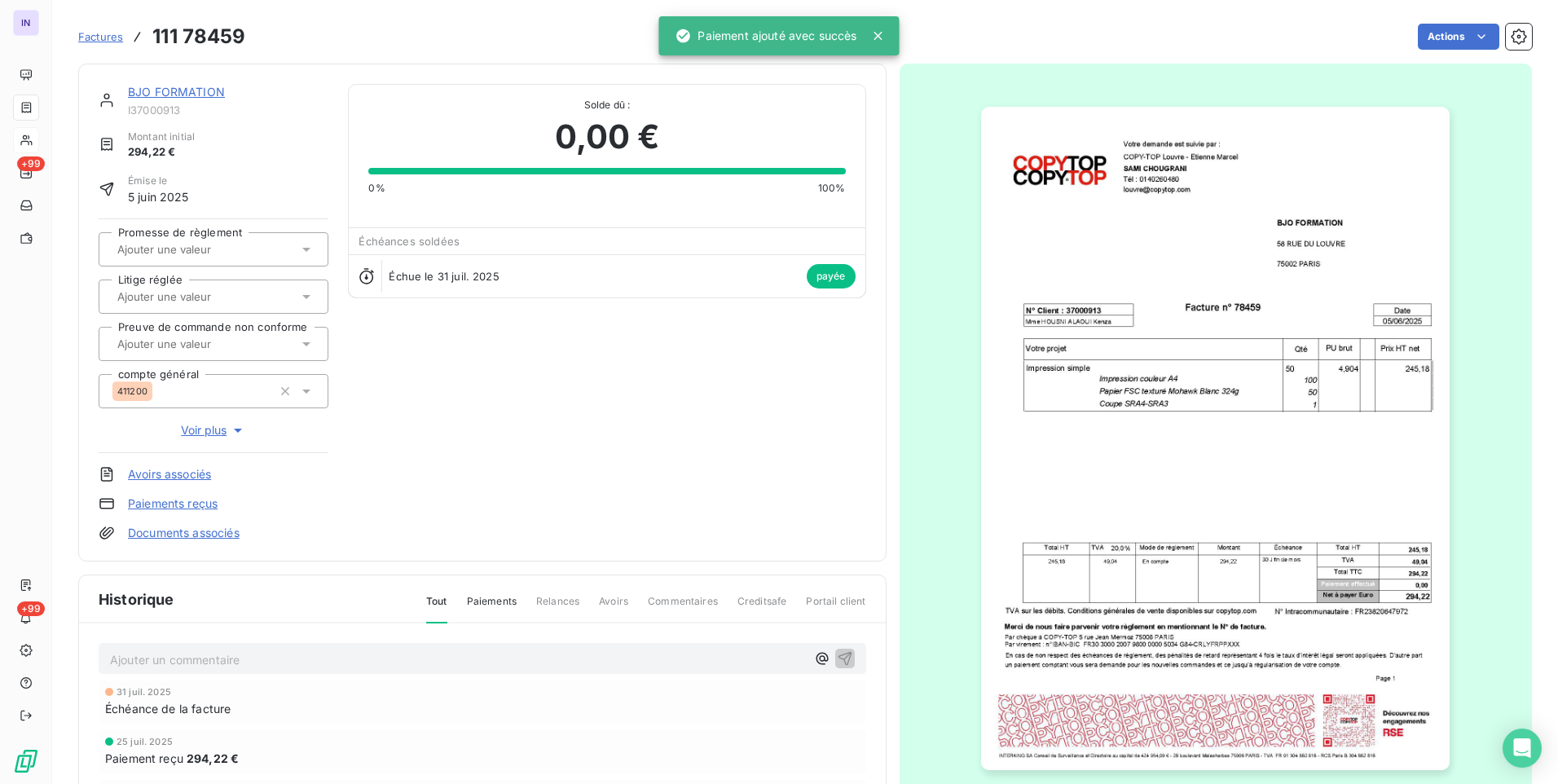
click at [187, 93] on link "BJO FORMATION" at bounding box center [177, 91] width 97 height 14
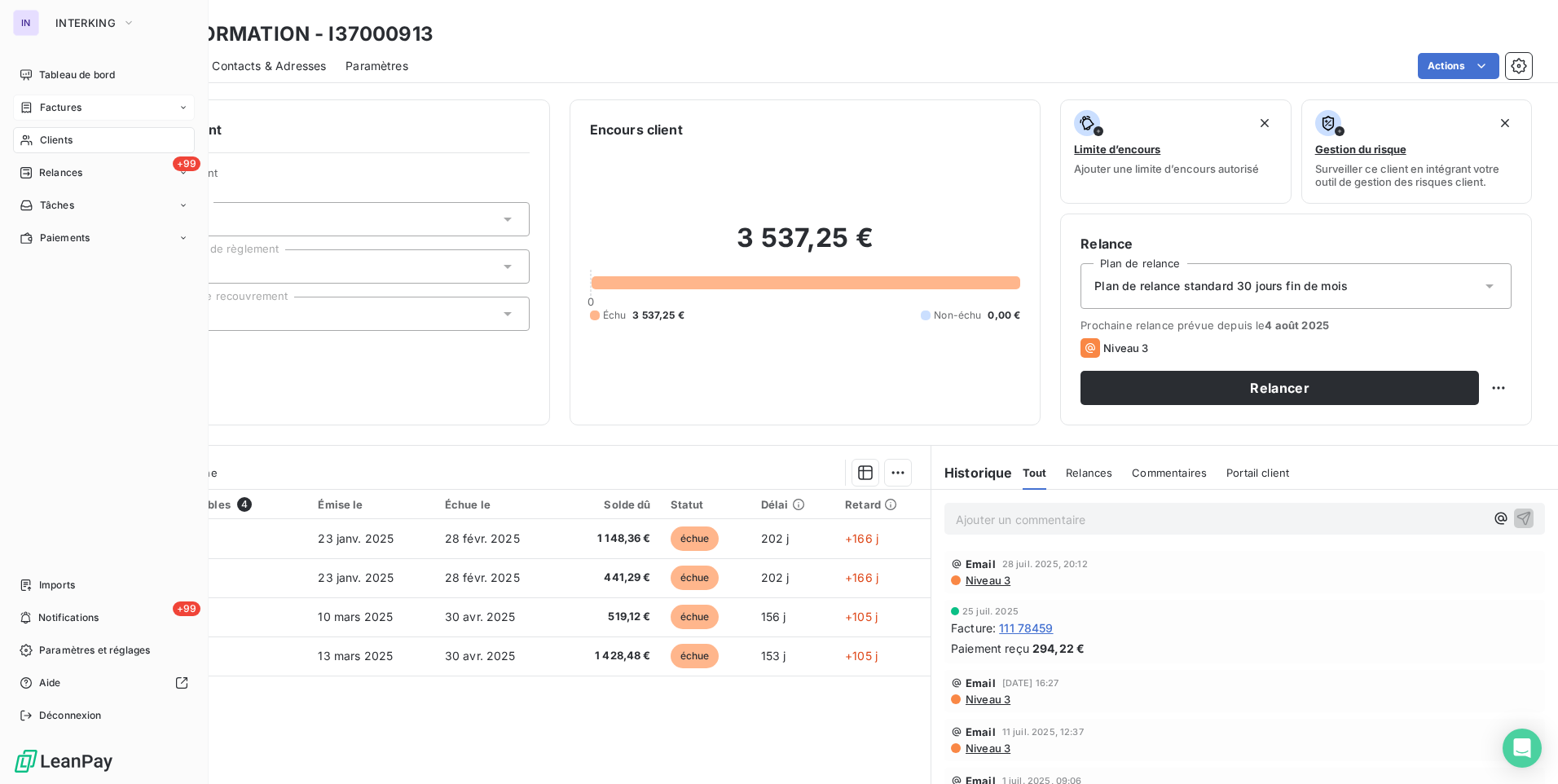
drag, startPoint x: 64, startPoint y: 148, endPoint x: 182, endPoint y: 152, distance: 118.1
click at [64, 148] on div "Clients" at bounding box center [104, 140] width 182 height 26
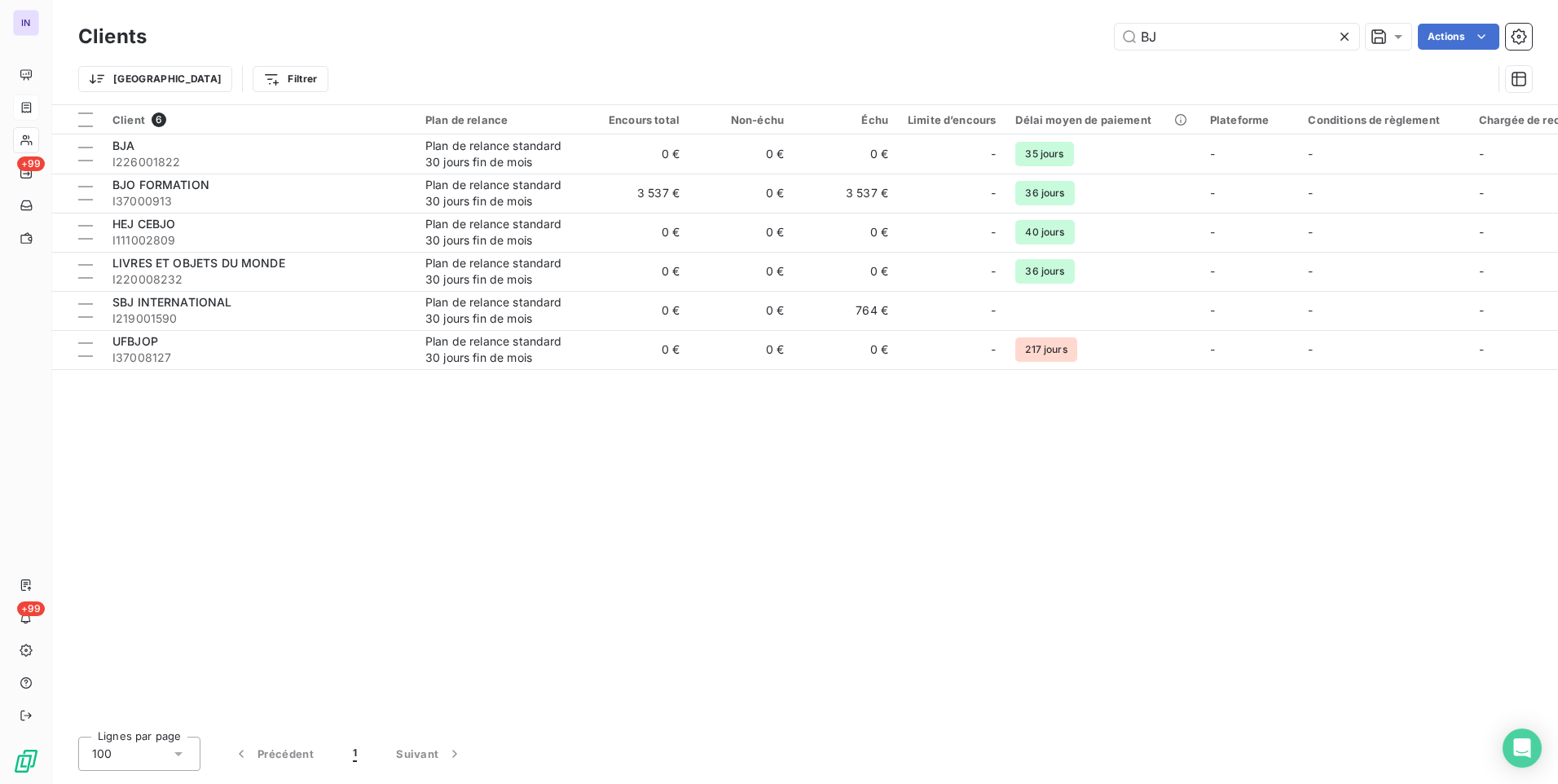
drag, startPoint x: 1176, startPoint y: 42, endPoint x: 1035, endPoint y: 36, distance: 141.1
click at [1035, 35] on div "BJ Actions" at bounding box center [849, 36] width 1366 height 26
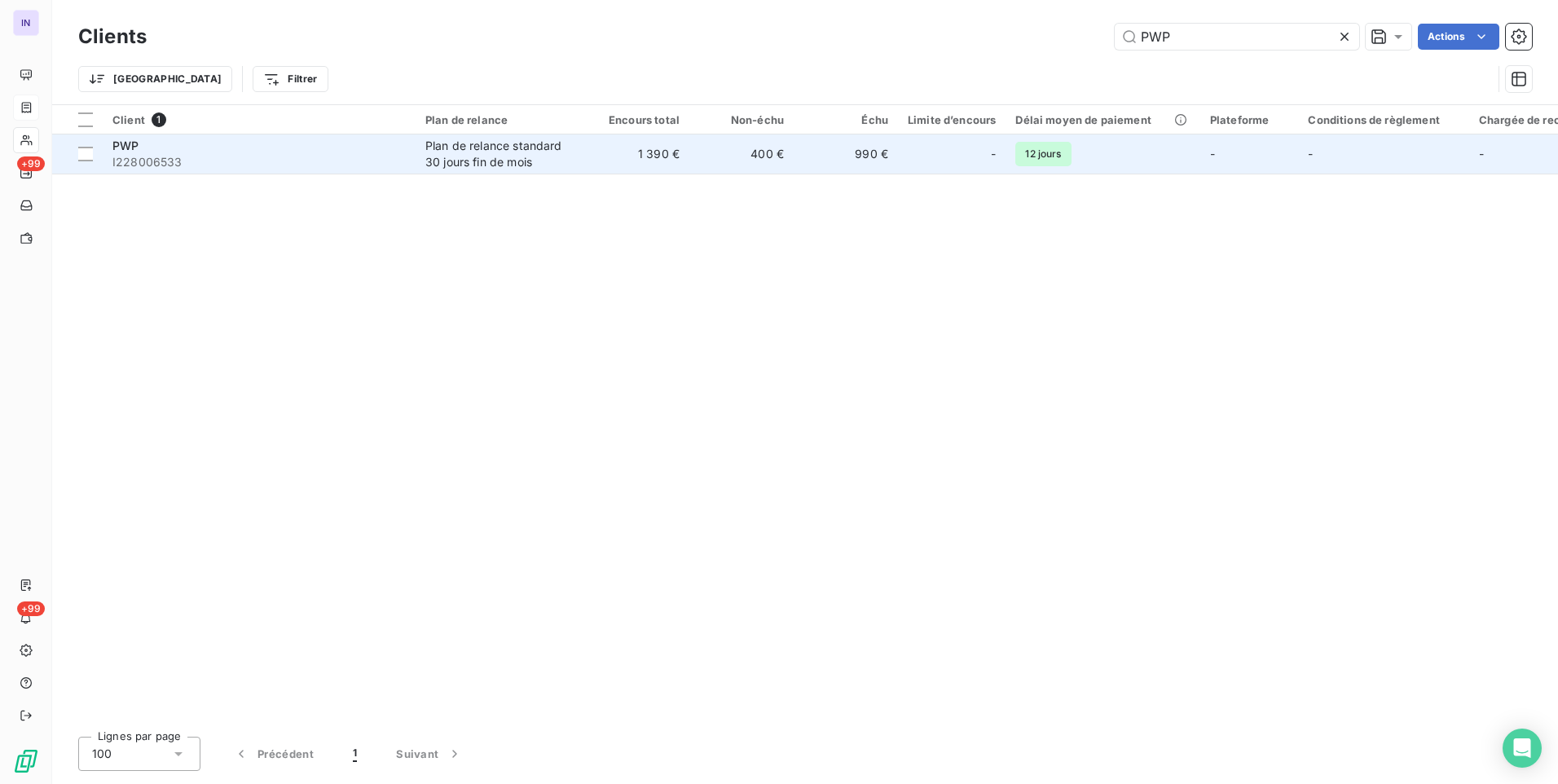
type input "PWP"
click at [518, 162] on div "Plan de relance standard 30 jours fin de mois" at bounding box center [500, 153] width 150 height 33
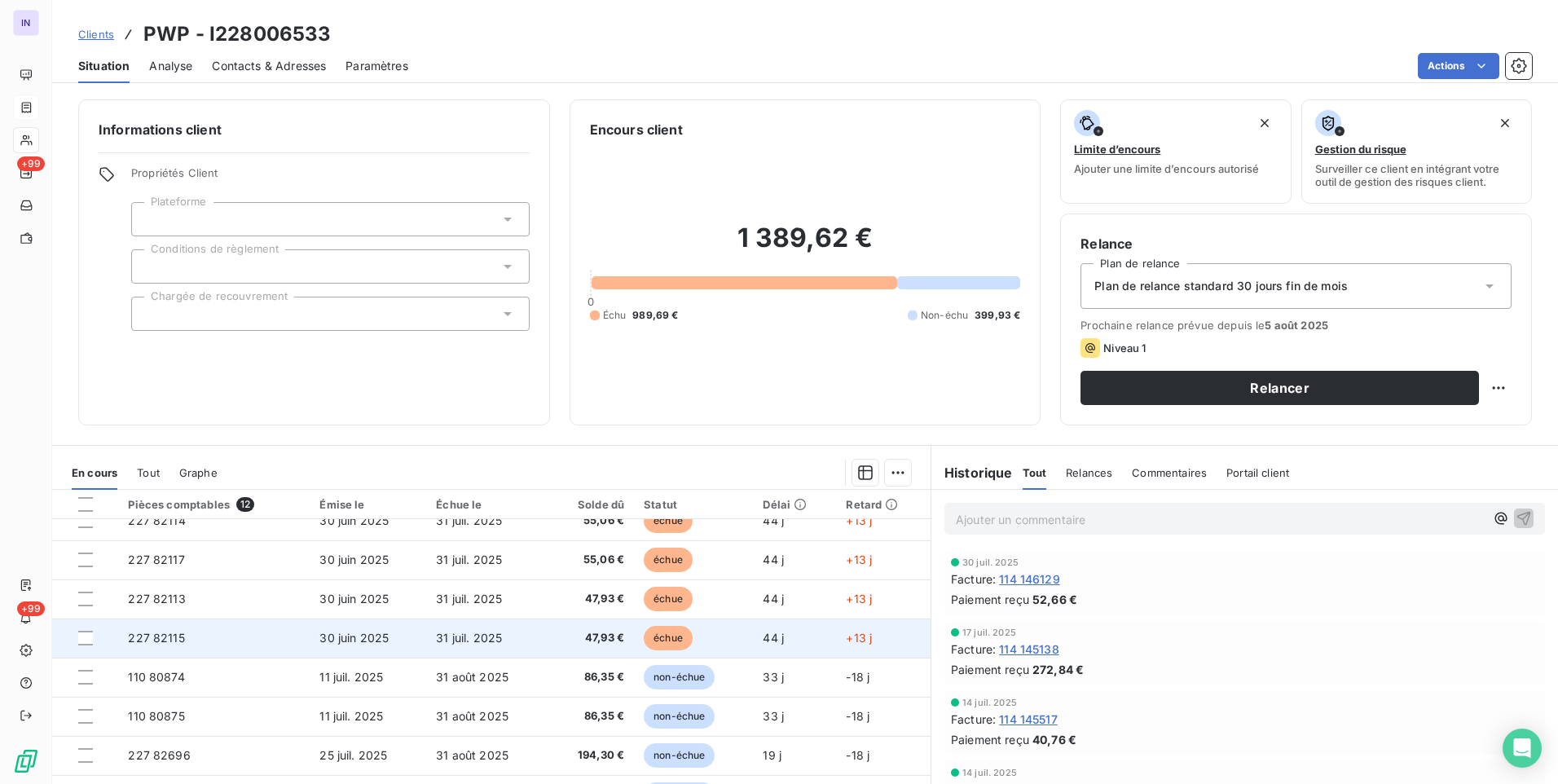
scroll to position [186, 0]
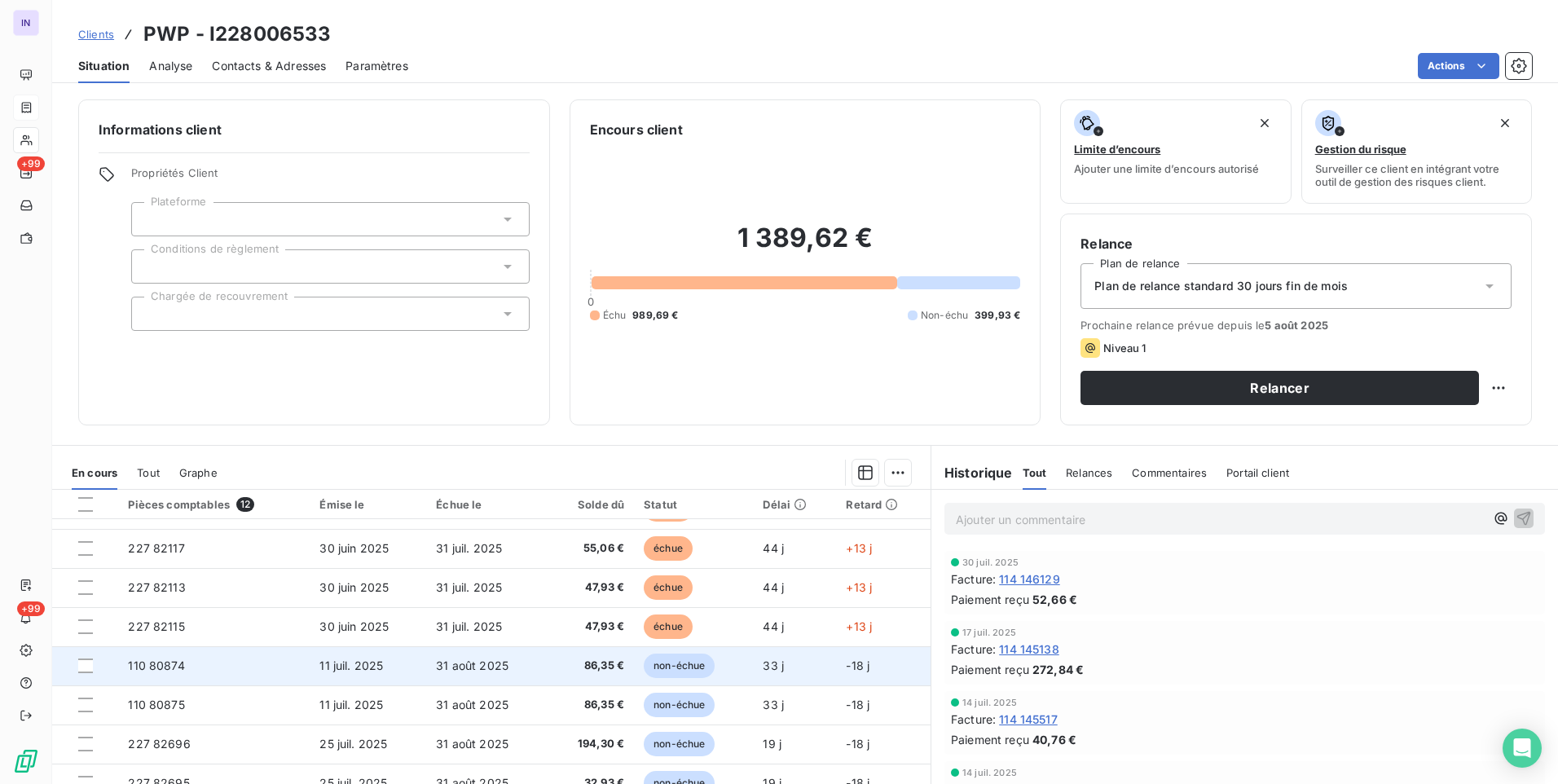
click at [302, 669] on td "110 80874" at bounding box center [214, 666] width 191 height 39
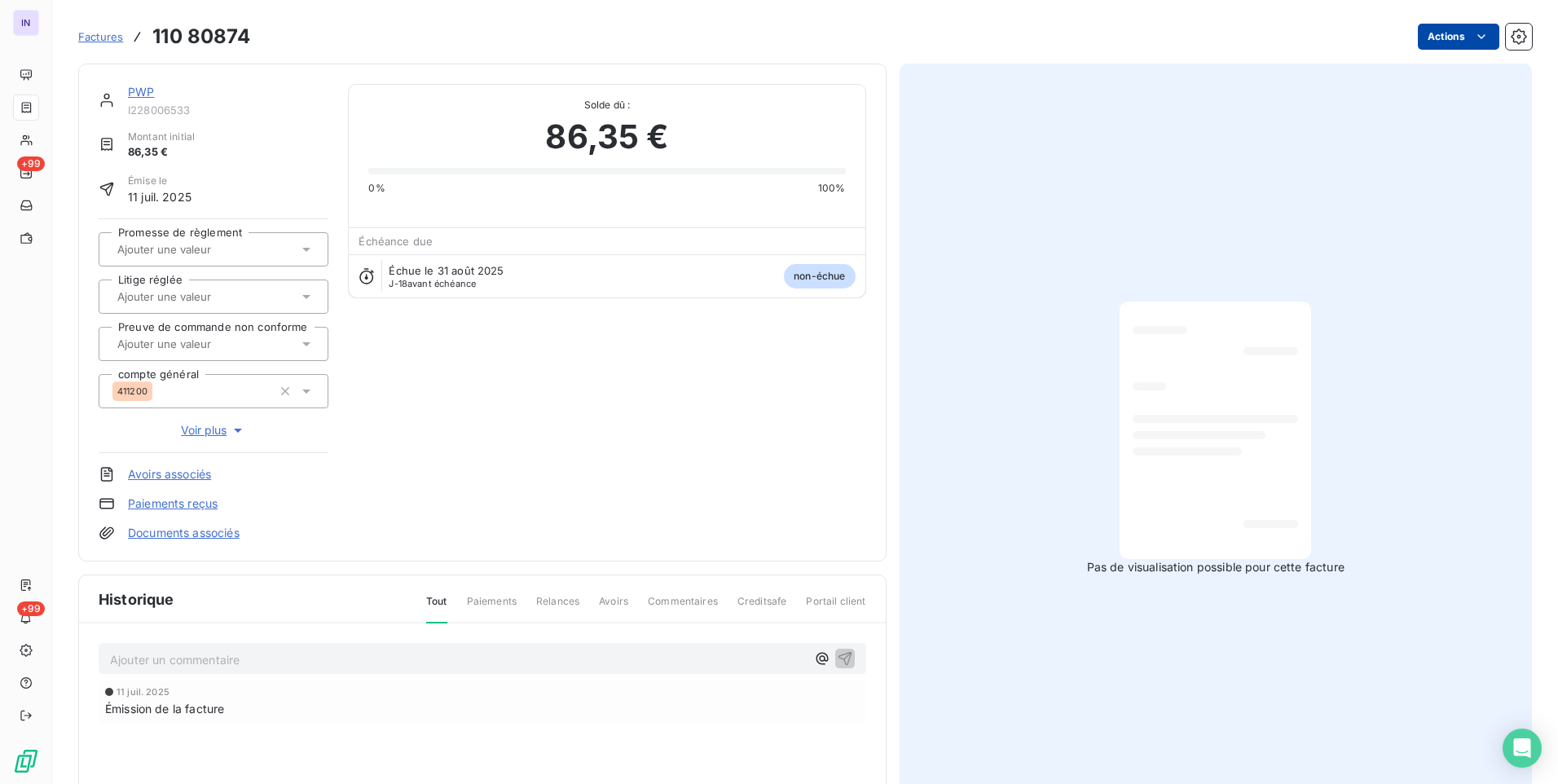
click at [1449, 38] on html "IN +99 +99 Factures 110 80874 Actions PWP I228006533 Montant initial 86,35 € Ém…" at bounding box center [779, 392] width 1558 height 784
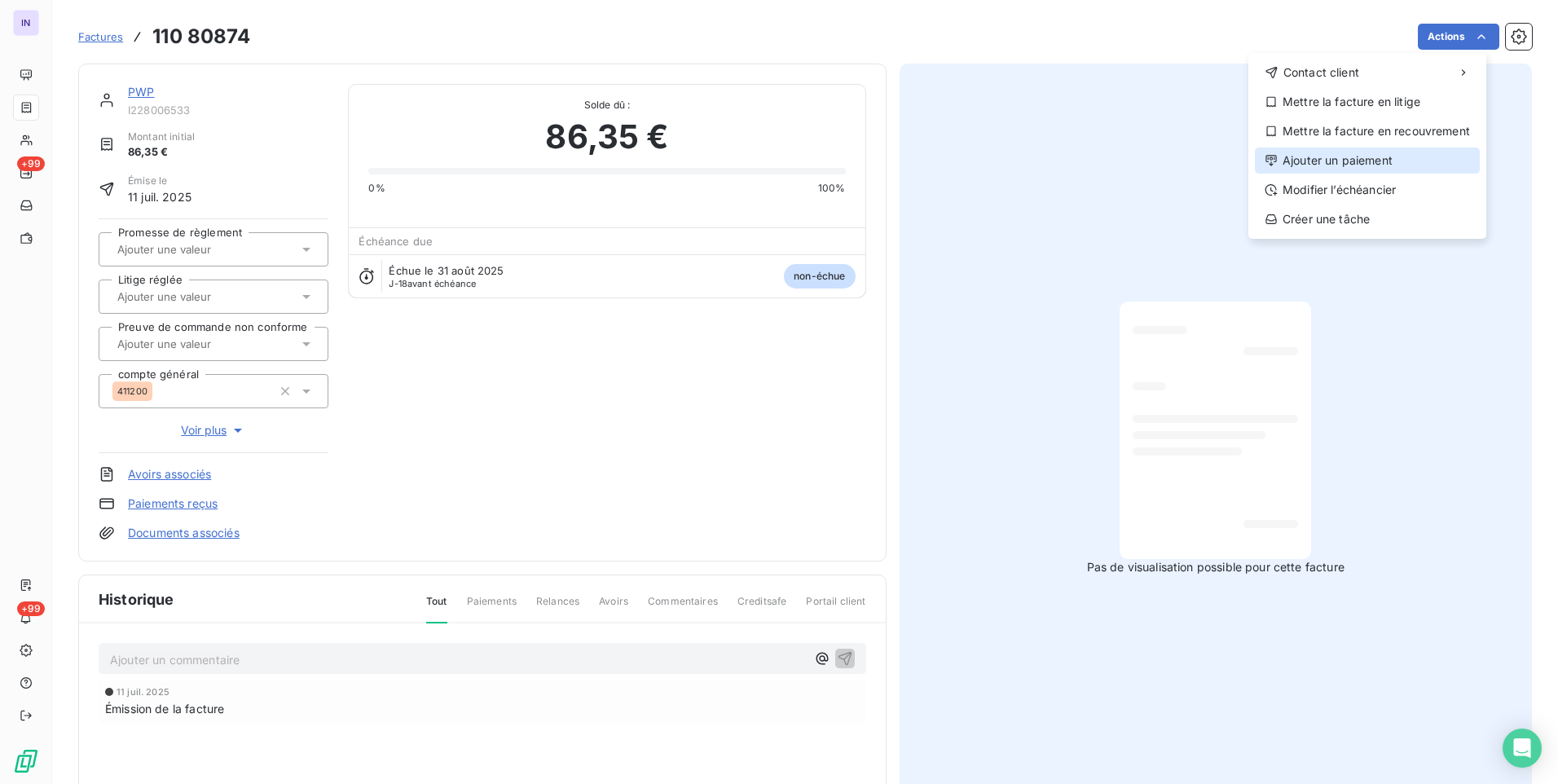
click at [1339, 149] on div "Ajouter un paiement" at bounding box center [1368, 161] width 225 height 26
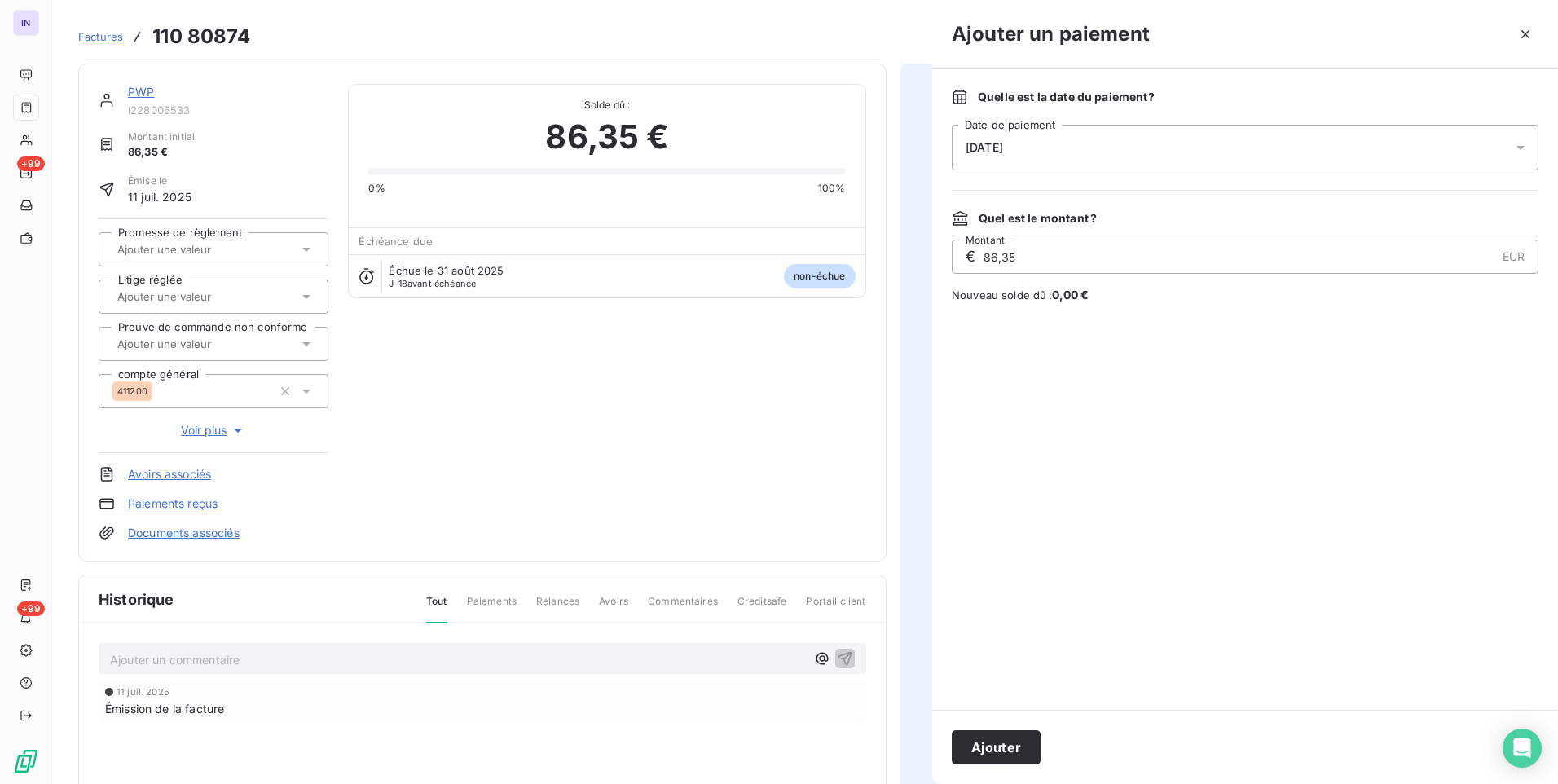
click at [1136, 141] on div "[DATE]" at bounding box center [1246, 147] width 587 height 46
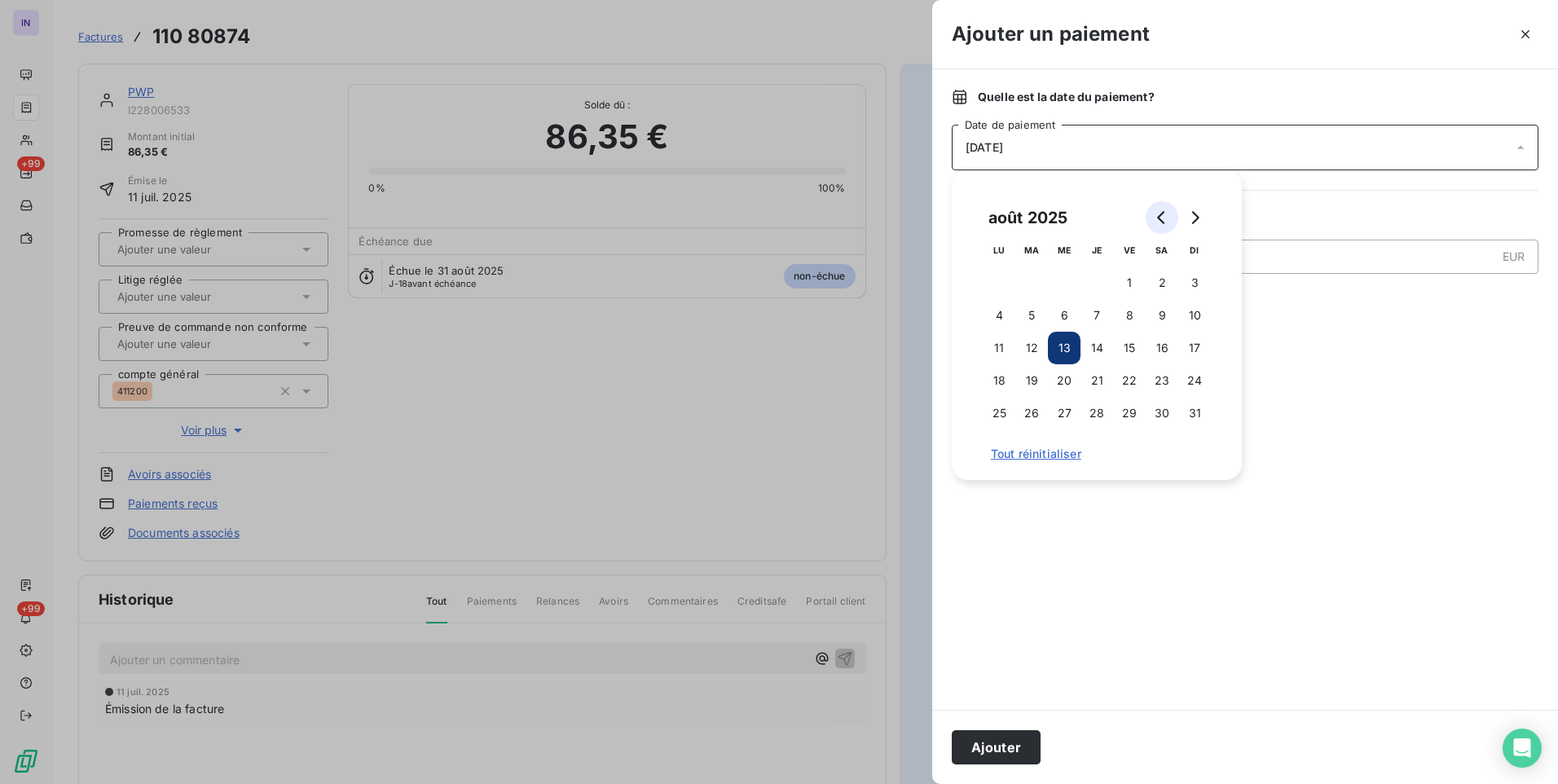
click at [1166, 209] on button "Go to previous month" at bounding box center [1161, 217] width 33 height 33
click at [1123, 379] on button "25" at bounding box center [1129, 380] width 33 height 33
click at [1004, 747] on button "Ajouter" at bounding box center [997, 747] width 89 height 34
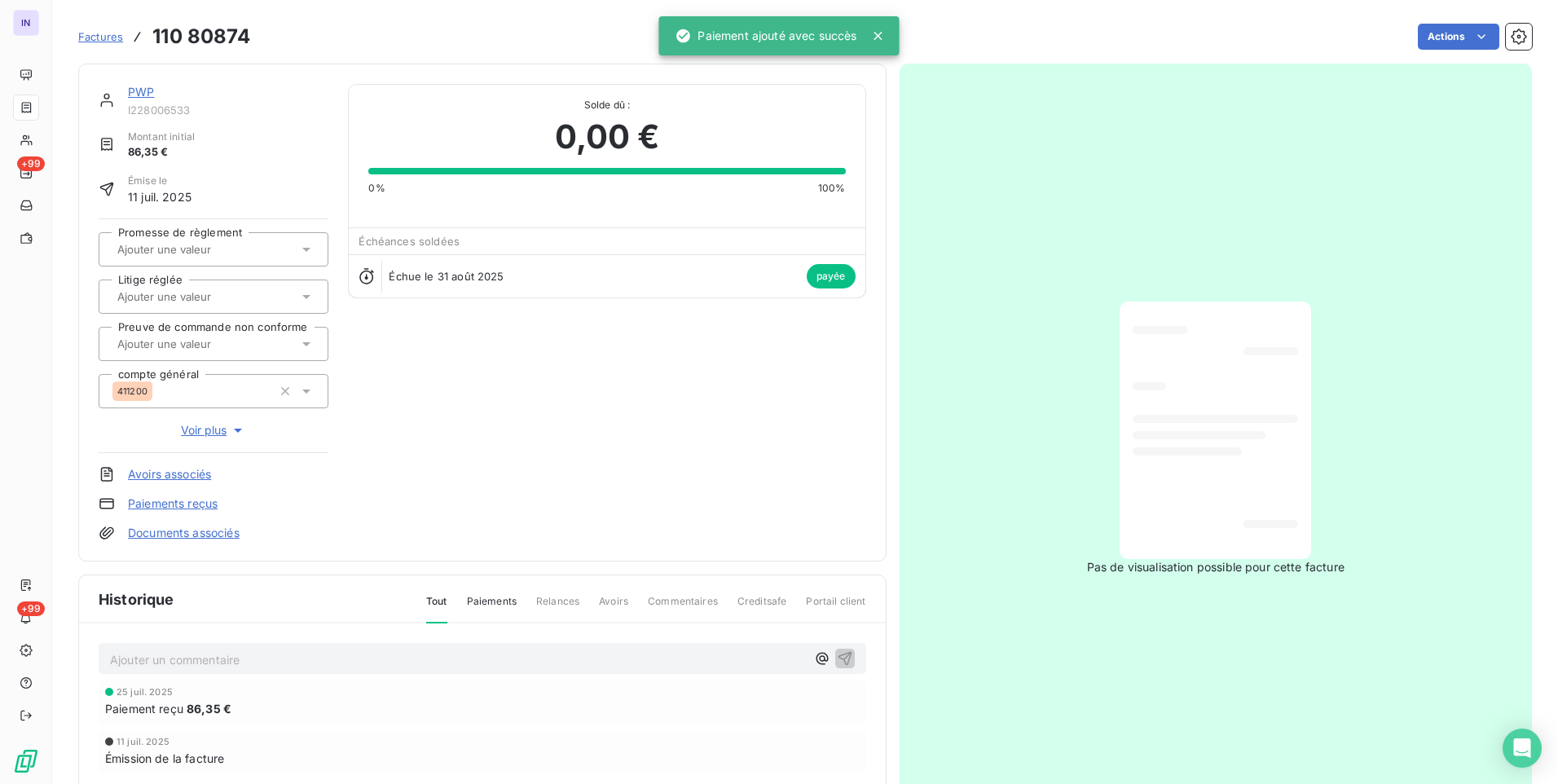
click at [137, 90] on link "PWP" at bounding box center [141, 91] width 26 height 14
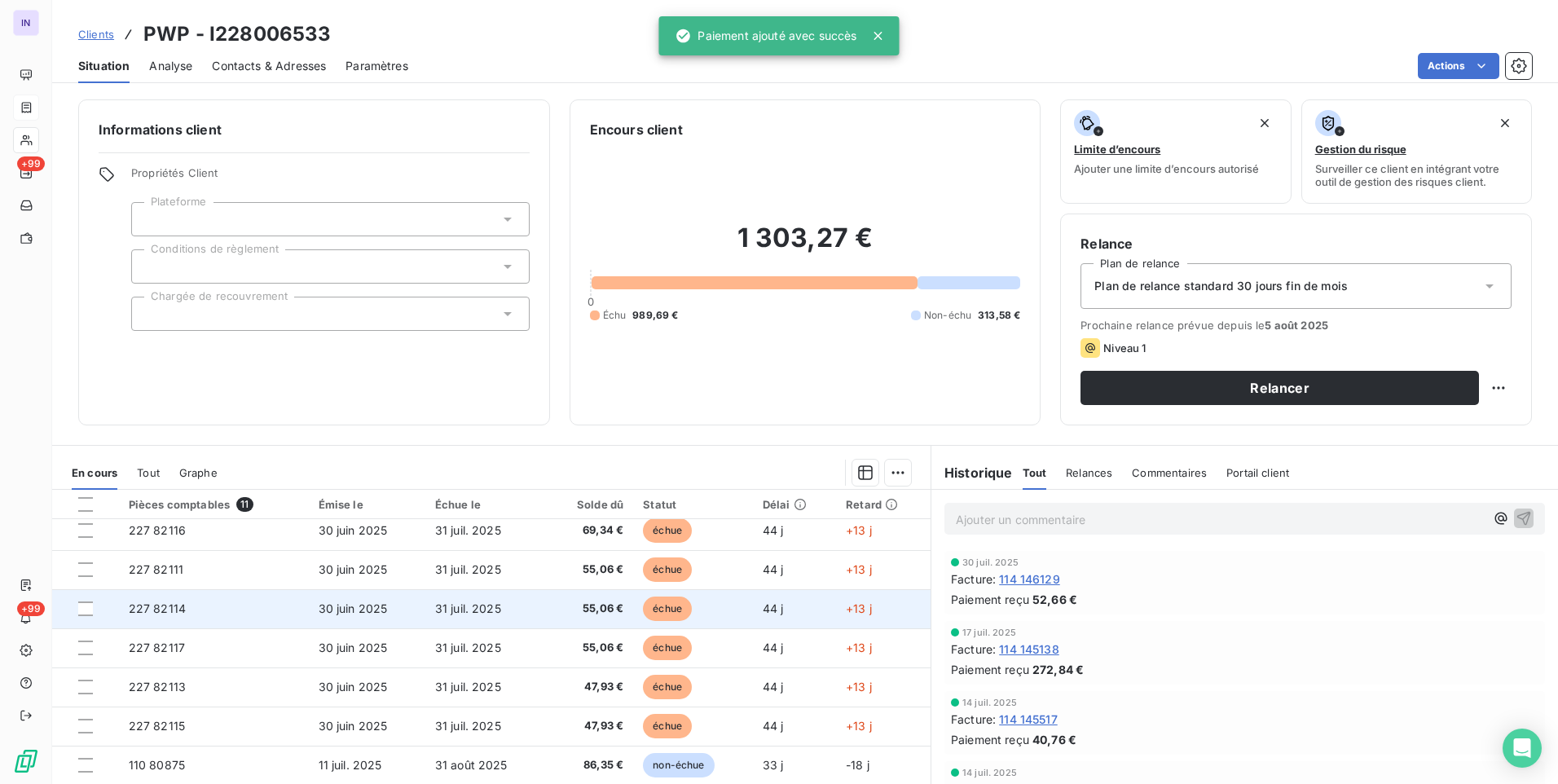
scroll to position [147, 0]
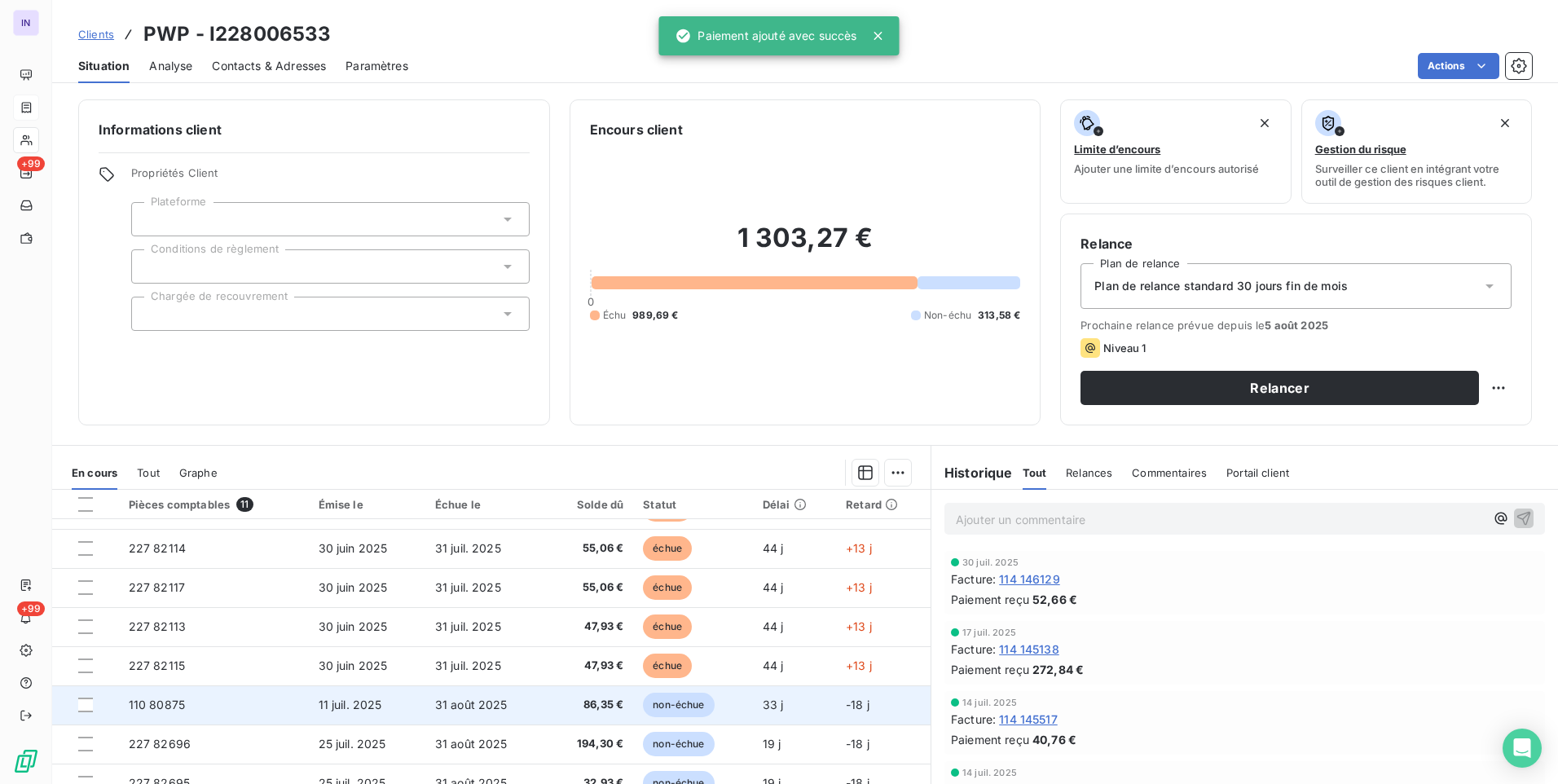
click at [295, 712] on td "110 80875" at bounding box center [214, 705] width 190 height 39
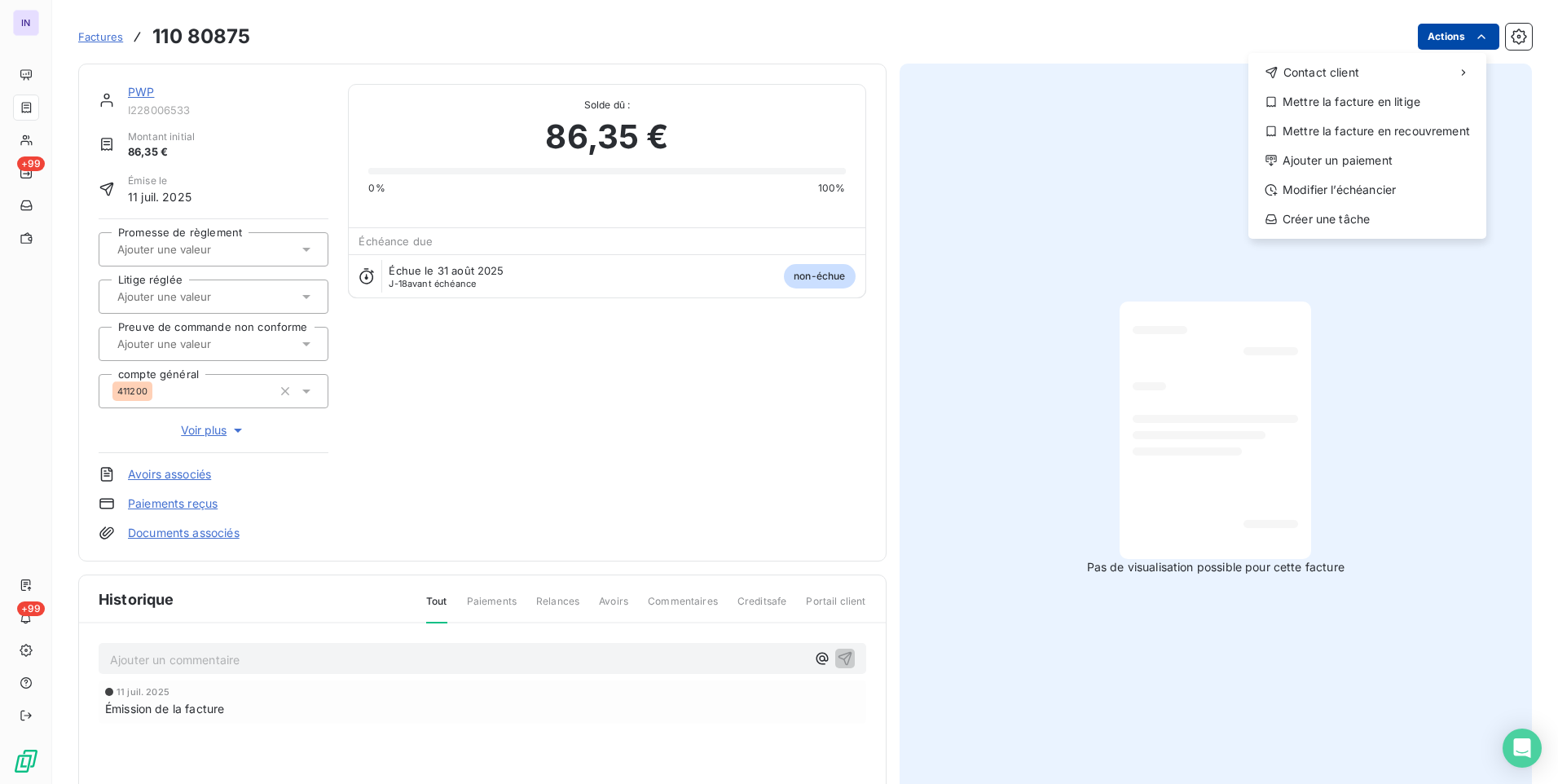
click at [1467, 28] on html "IN +99 +99 Factures [PHONE_NUMBER] Actions Contact client Mettre la facture en …" at bounding box center [779, 392] width 1558 height 784
click at [1308, 162] on div "Ajouter un paiement" at bounding box center [1368, 161] width 225 height 26
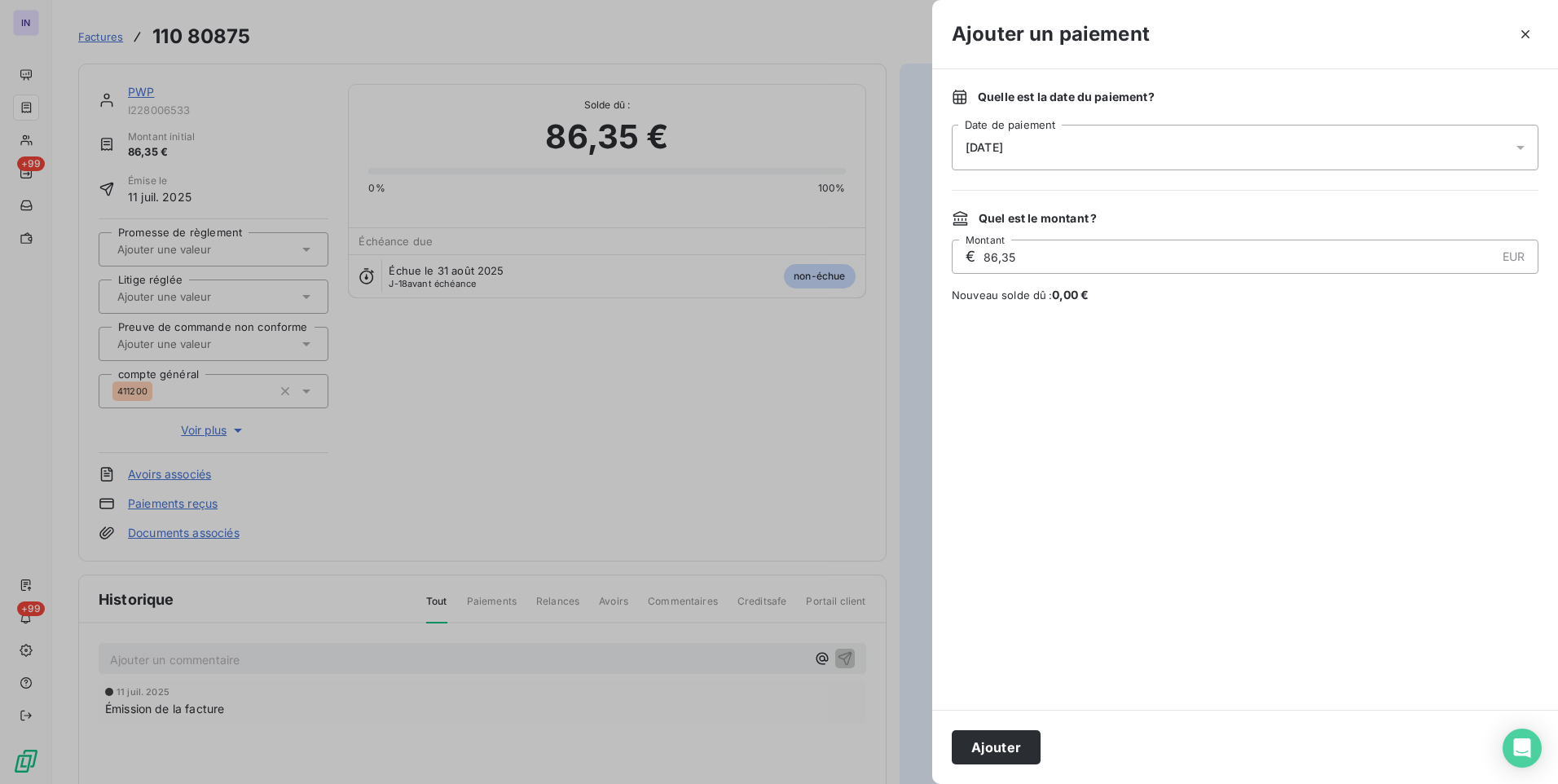
click at [1092, 151] on div "[DATE]" at bounding box center [1246, 147] width 587 height 46
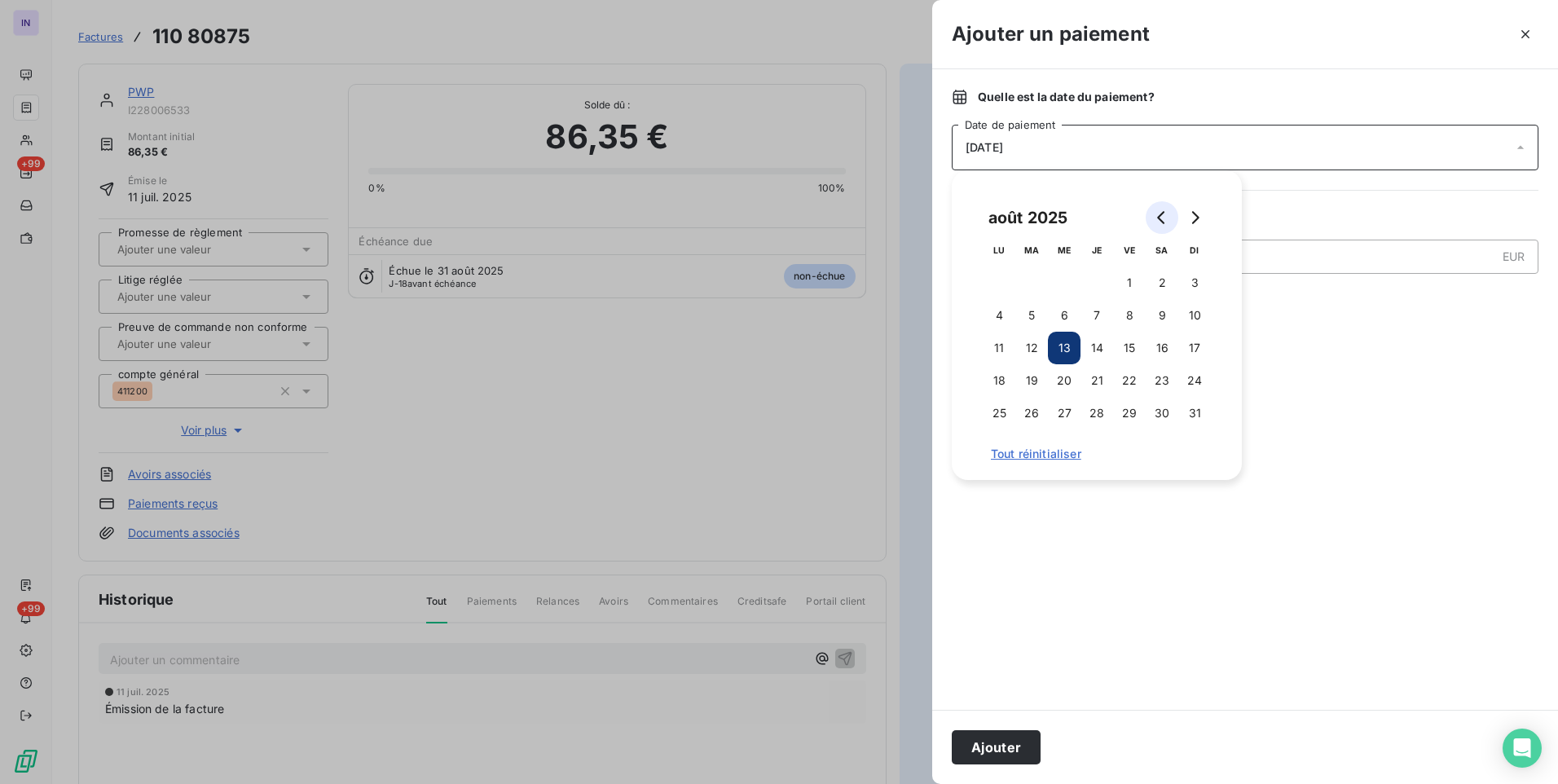
click at [1158, 216] on button "Go to previous month" at bounding box center [1161, 217] width 33 height 33
click at [1132, 387] on button "25" at bounding box center [1129, 380] width 33 height 33
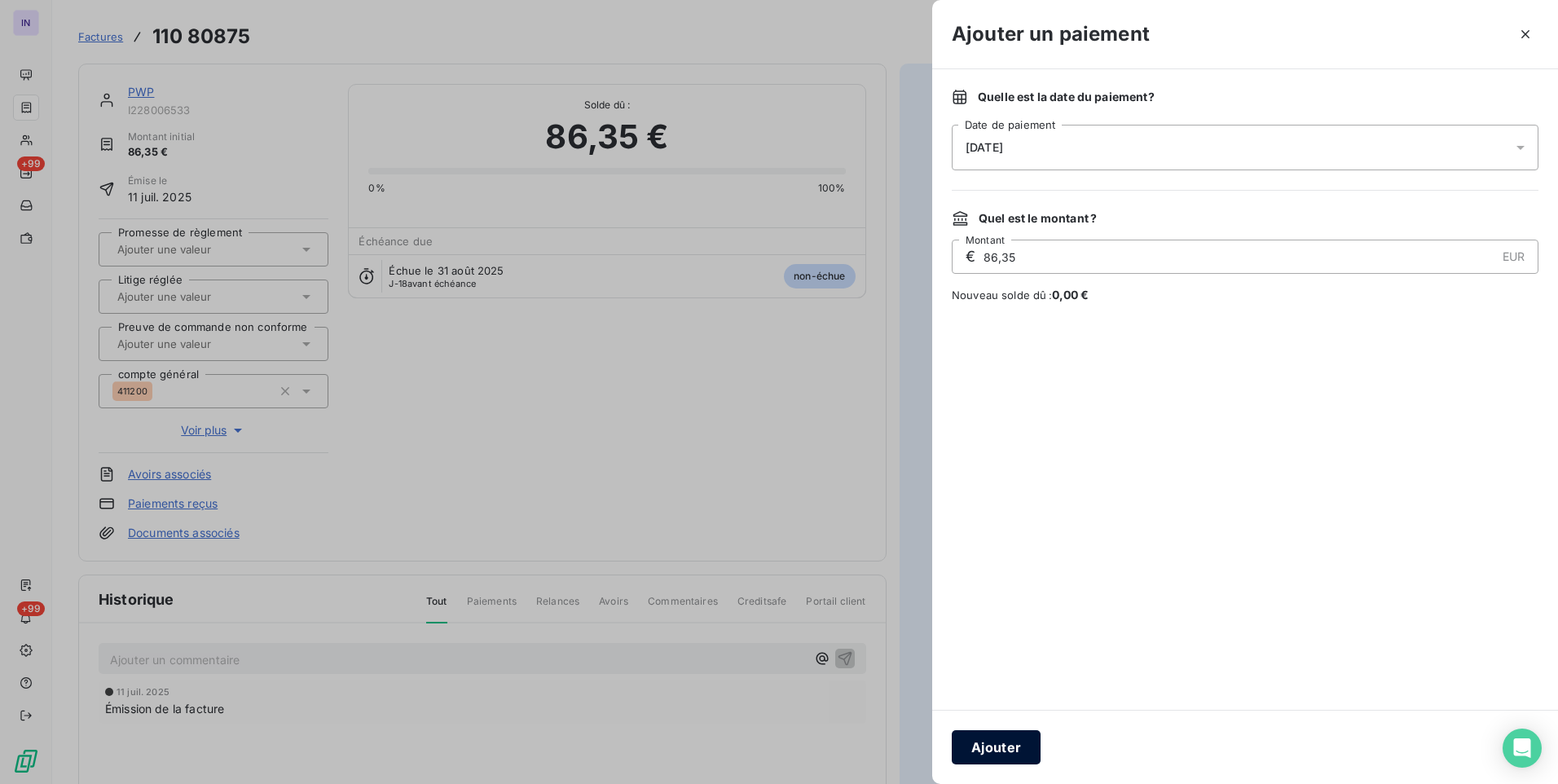
click at [1007, 745] on button "Ajouter" at bounding box center [997, 747] width 89 height 34
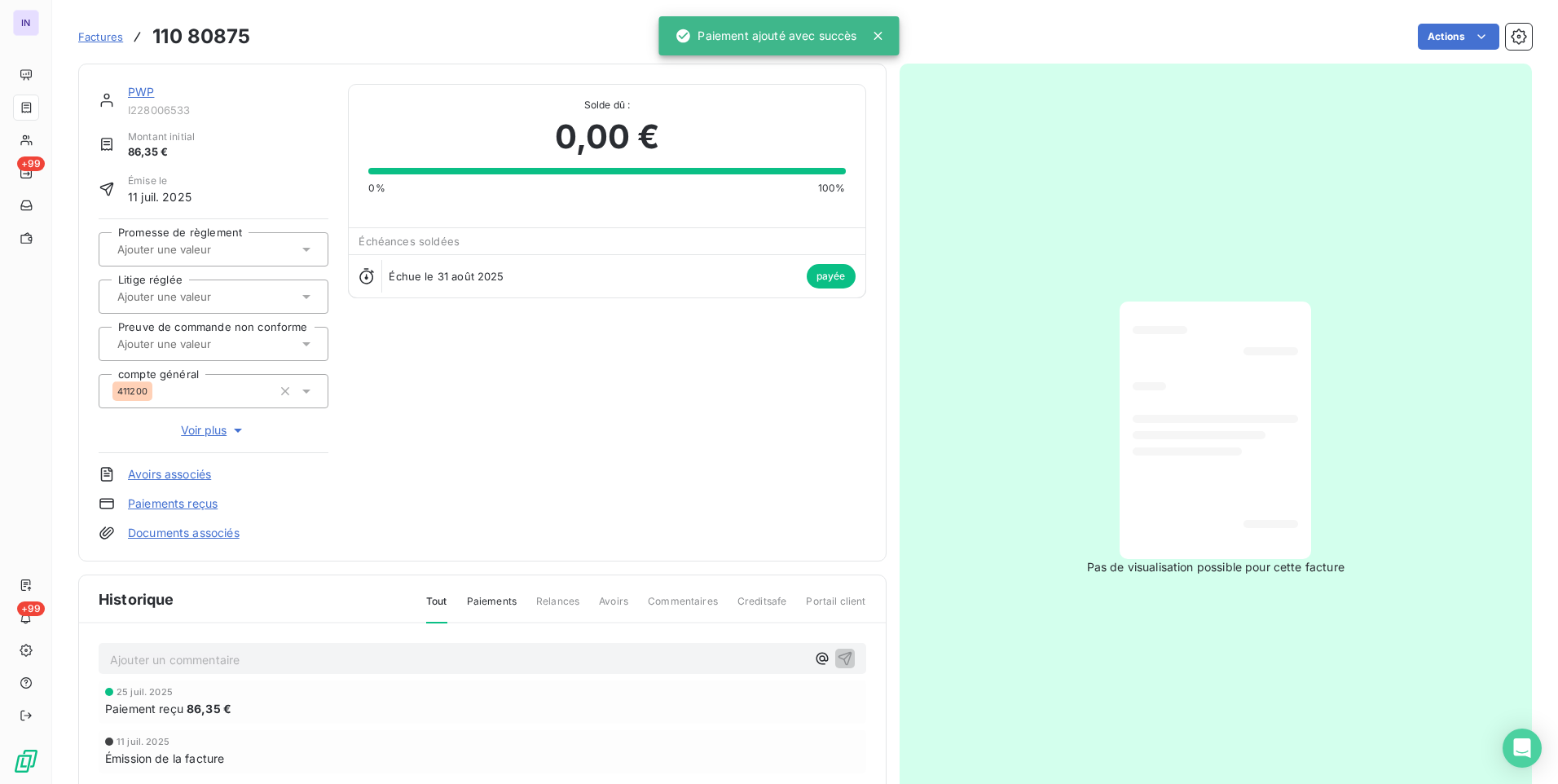
click at [144, 96] on link "PWP" at bounding box center [141, 91] width 26 height 14
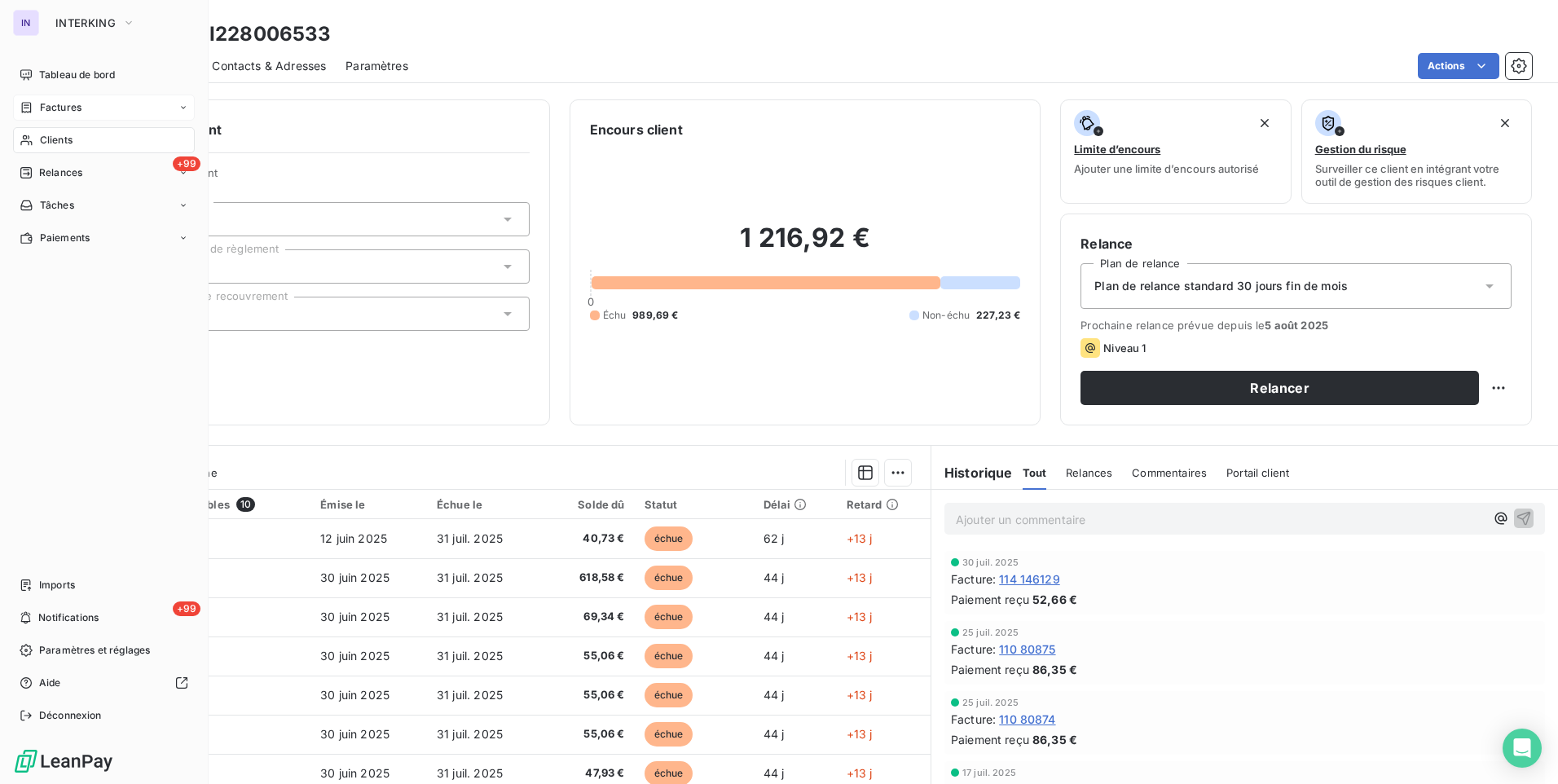
drag, startPoint x: 92, startPoint y: 138, endPoint x: 181, endPoint y: 135, distance: 89.1
click at [94, 138] on div "Clients" at bounding box center [104, 140] width 182 height 26
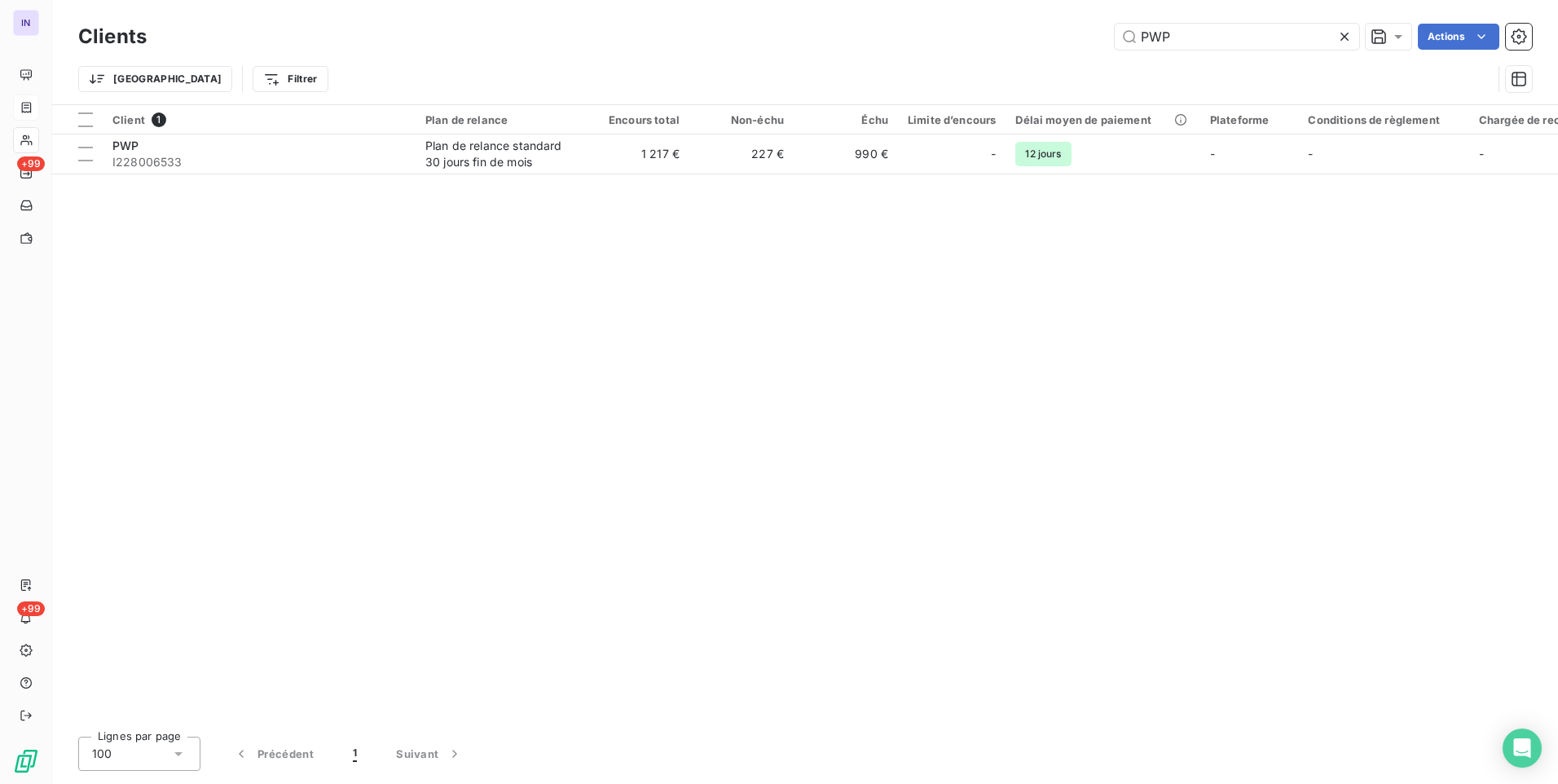
drag, startPoint x: 1202, startPoint y: 36, endPoint x: 1041, endPoint y: 49, distance: 161.5
click at [1044, 45] on div "PWP Actions" at bounding box center [849, 36] width 1366 height 26
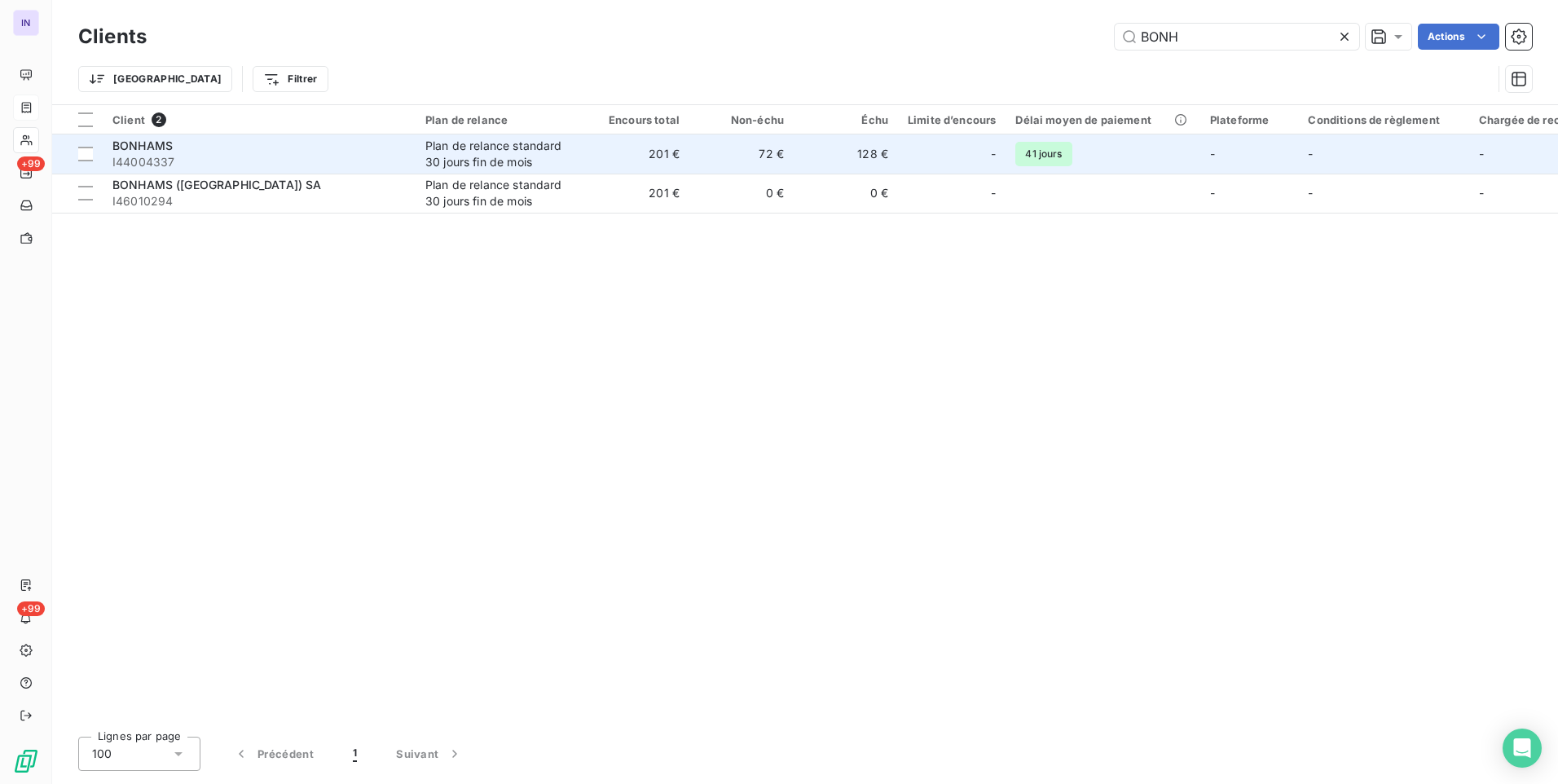
type input "BONH"
click at [232, 157] on span "I44004337" at bounding box center [259, 163] width 294 height 17
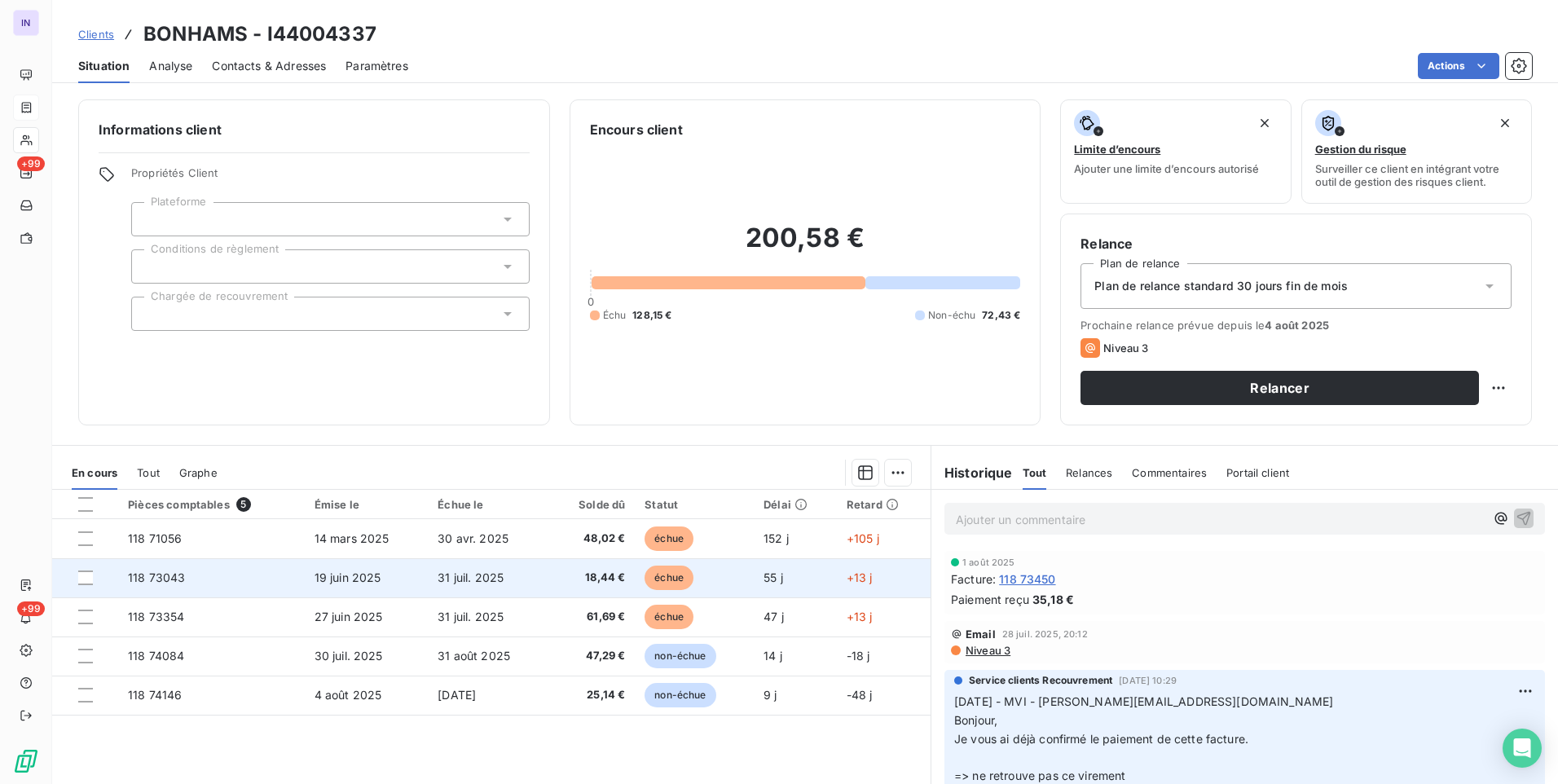
click at [521, 581] on td "31 juil. 2025" at bounding box center [489, 578] width 121 height 39
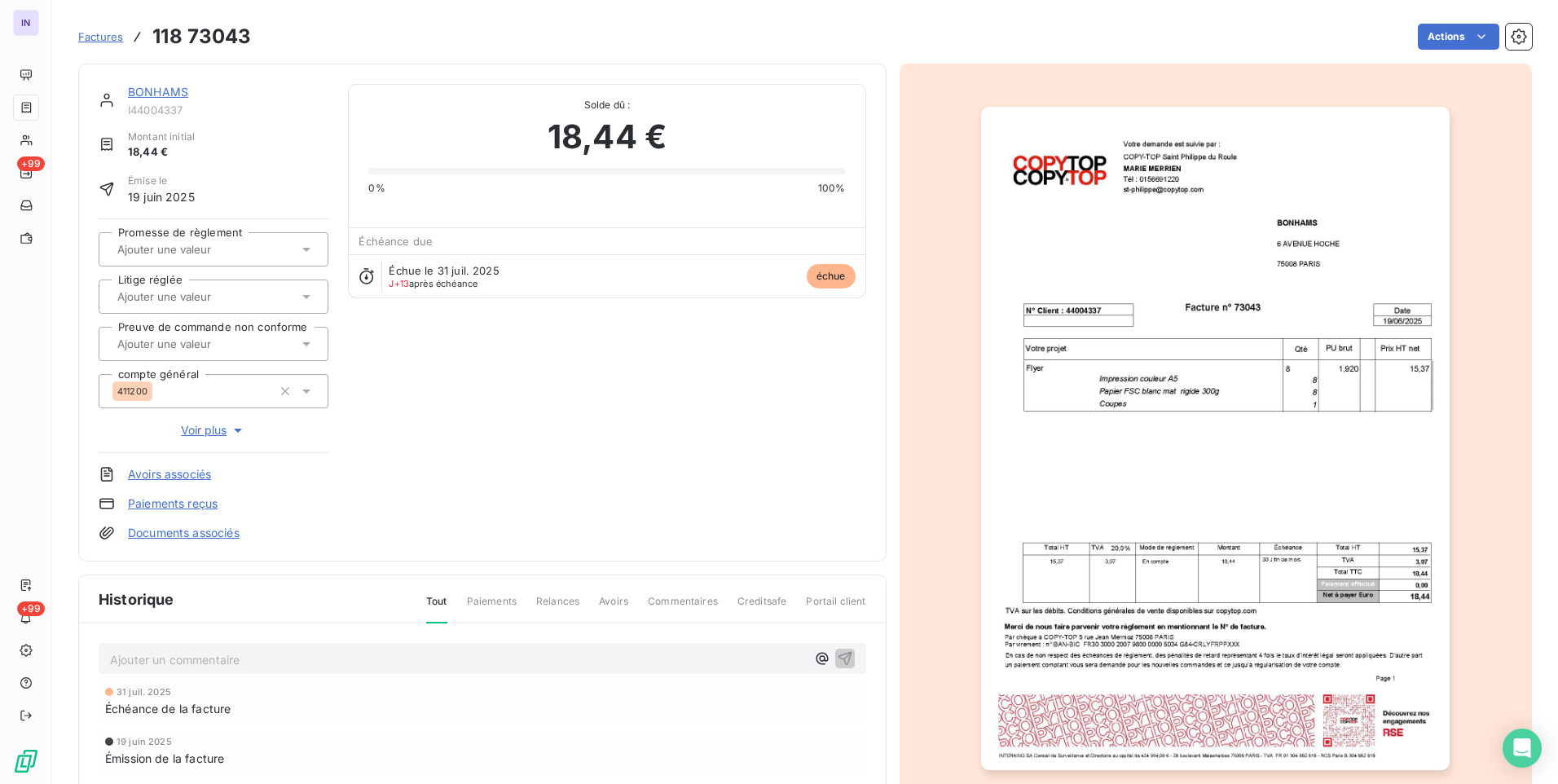
click at [1437, 43] on html "IN +99 +99 Factures 118 73043 Actions BONHAMS I44004337 Montant initial 18,44 €…" at bounding box center [779, 392] width 1558 height 784
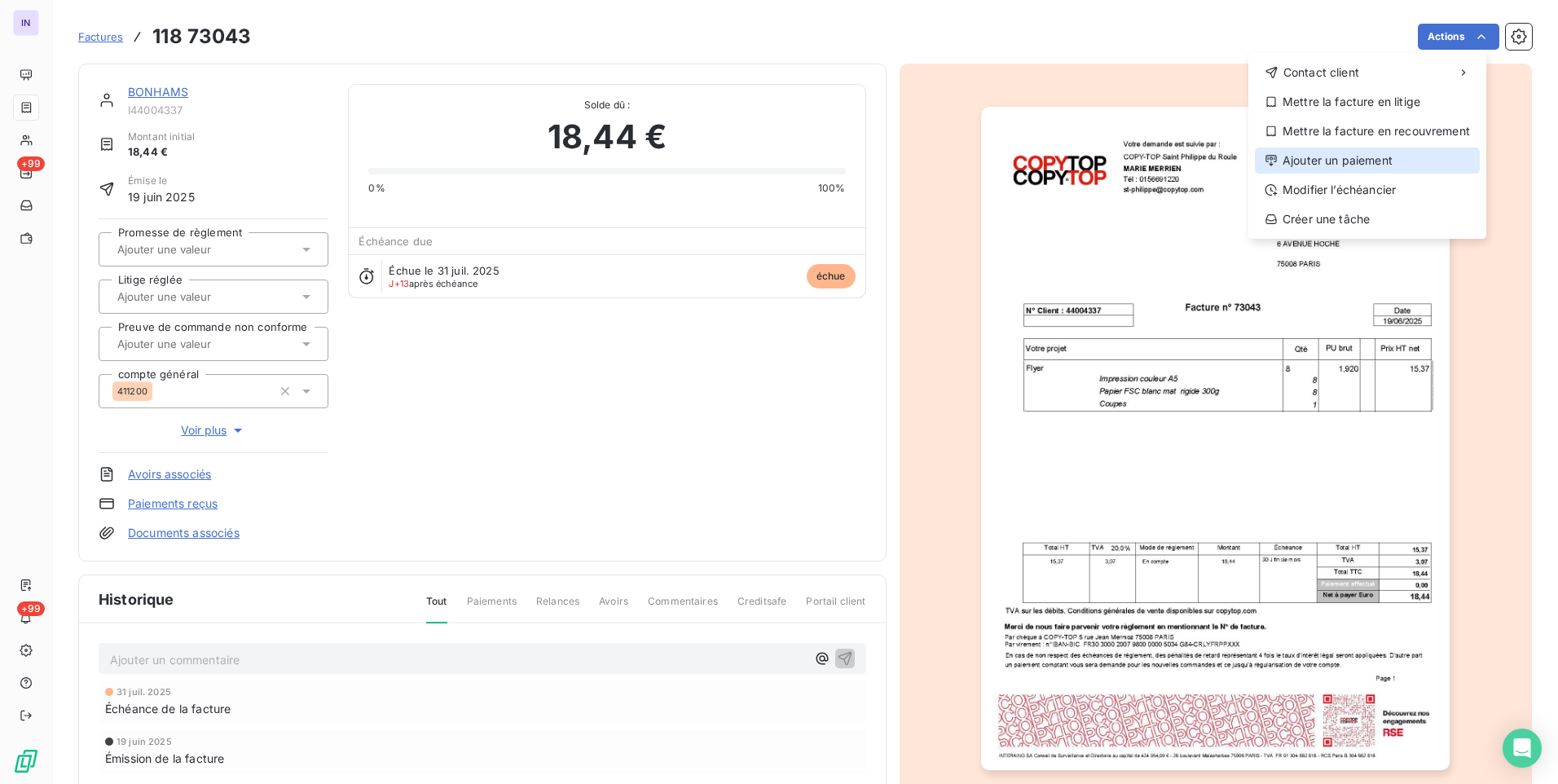
click at [1350, 160] on div "Ajouter un paiement" at bounding box center [1368, 161] width 225 height 26
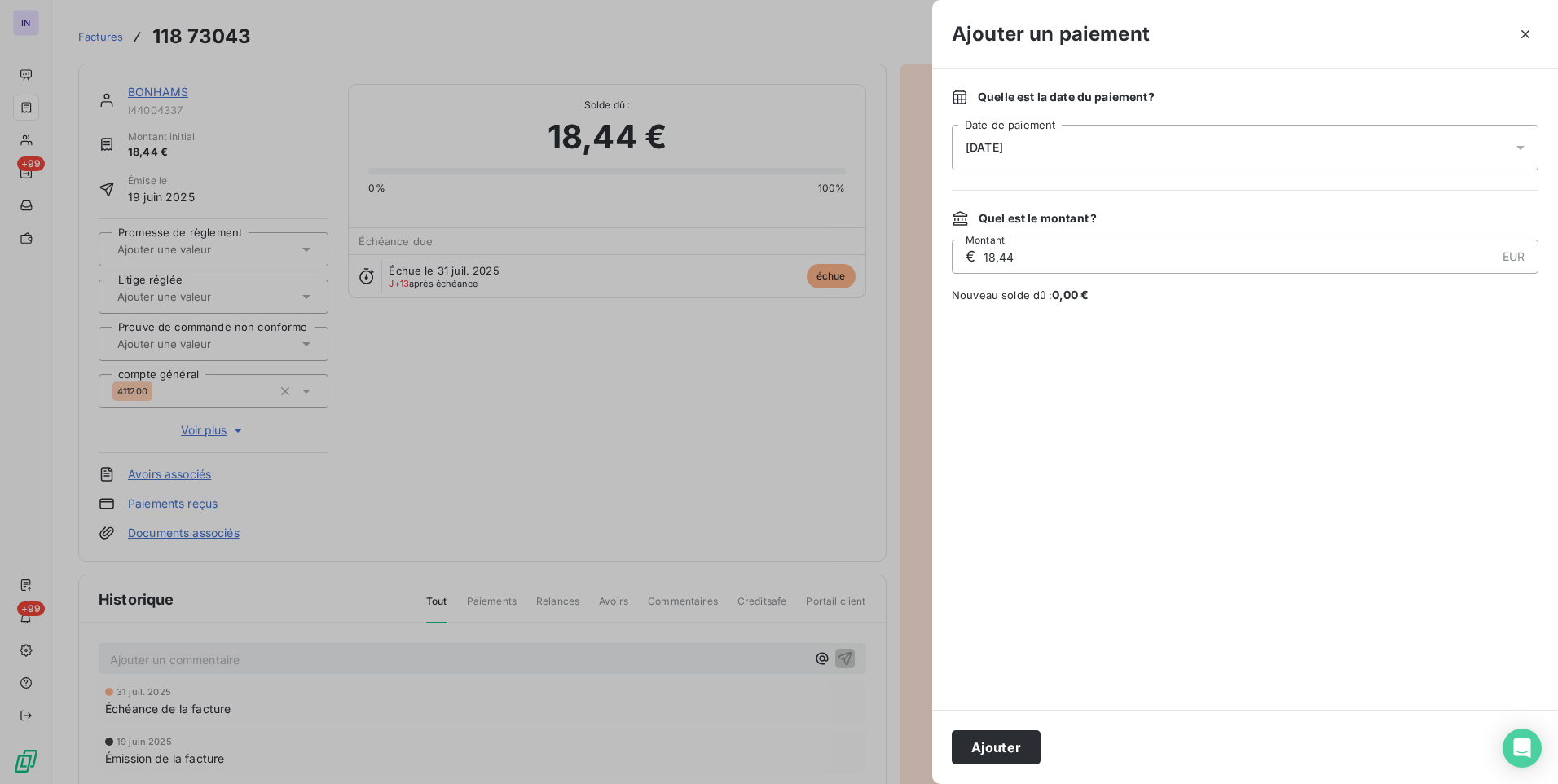
click at [1136, 143] on div "[DATE]" at bounding box center [1246, 147] width 587 height 46
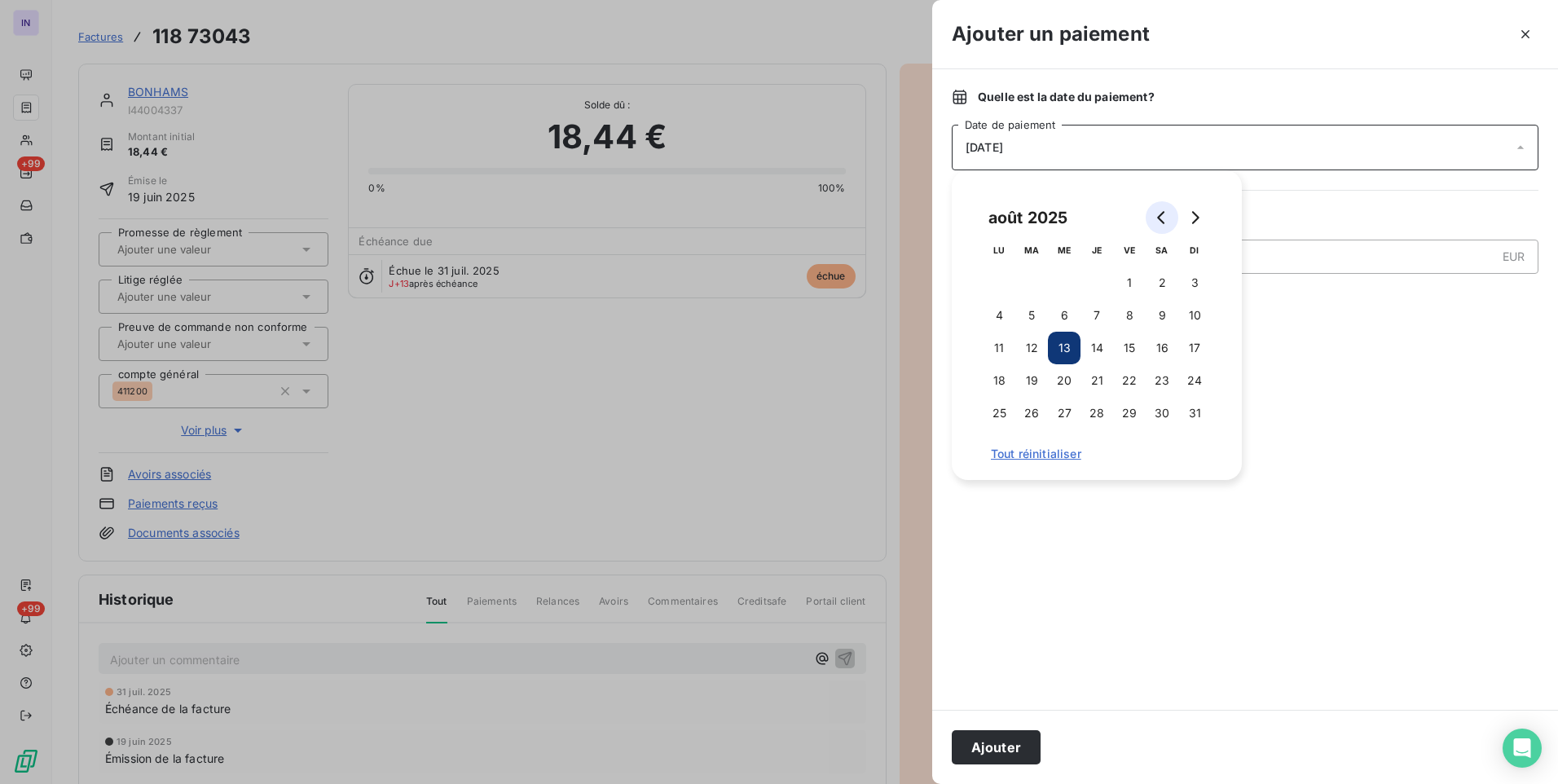
click at [1159, 219] on icon "Go to previous month" at bounding box center [1161, 217] width 7 height 13
click at [1125, 371] on button "25" at bounding box center [1129, 380] width 33 height 33
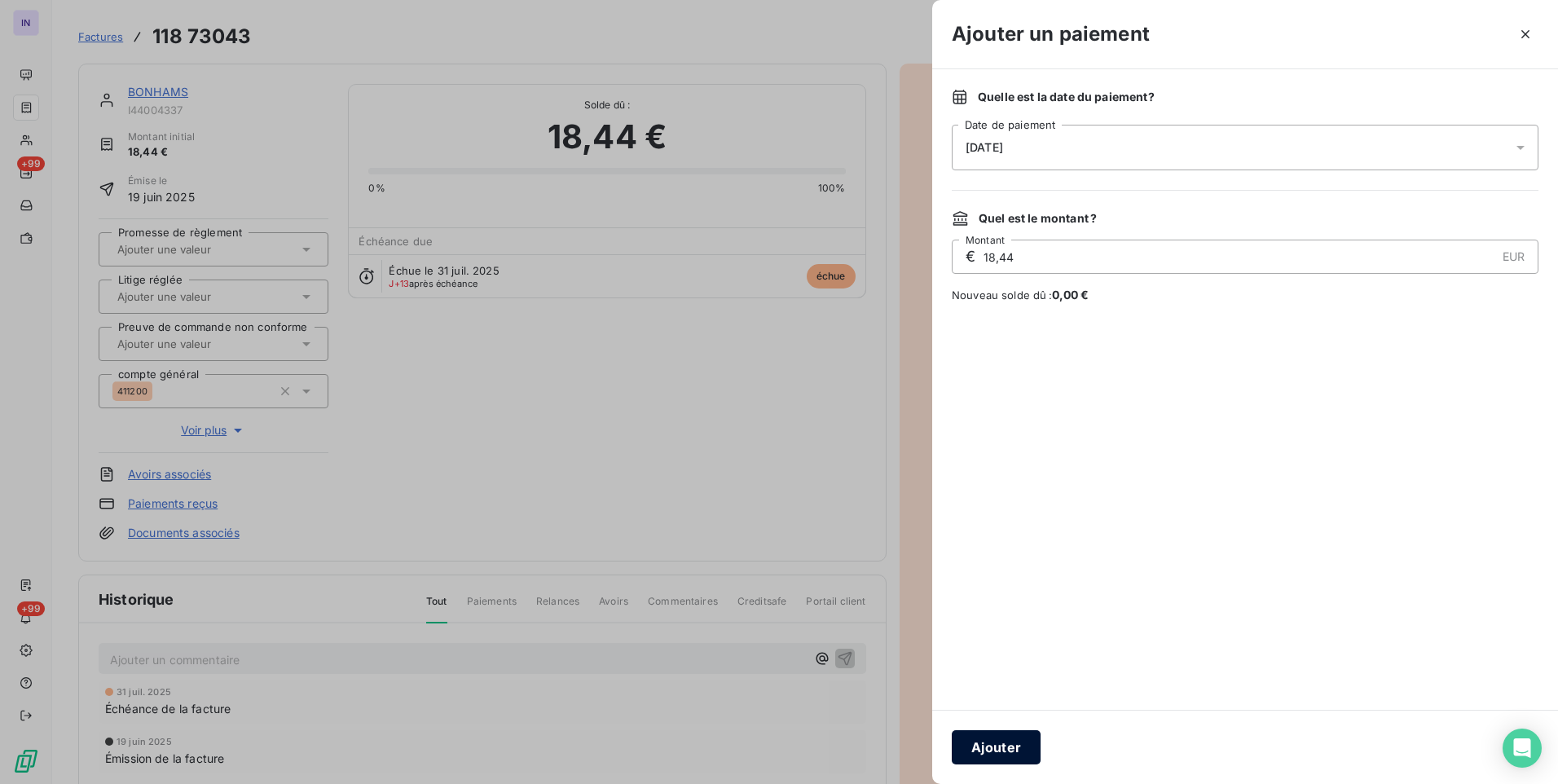
click at [992, 744] on button "Ajouter" at bounding box center [997, 747] width 89 height 34
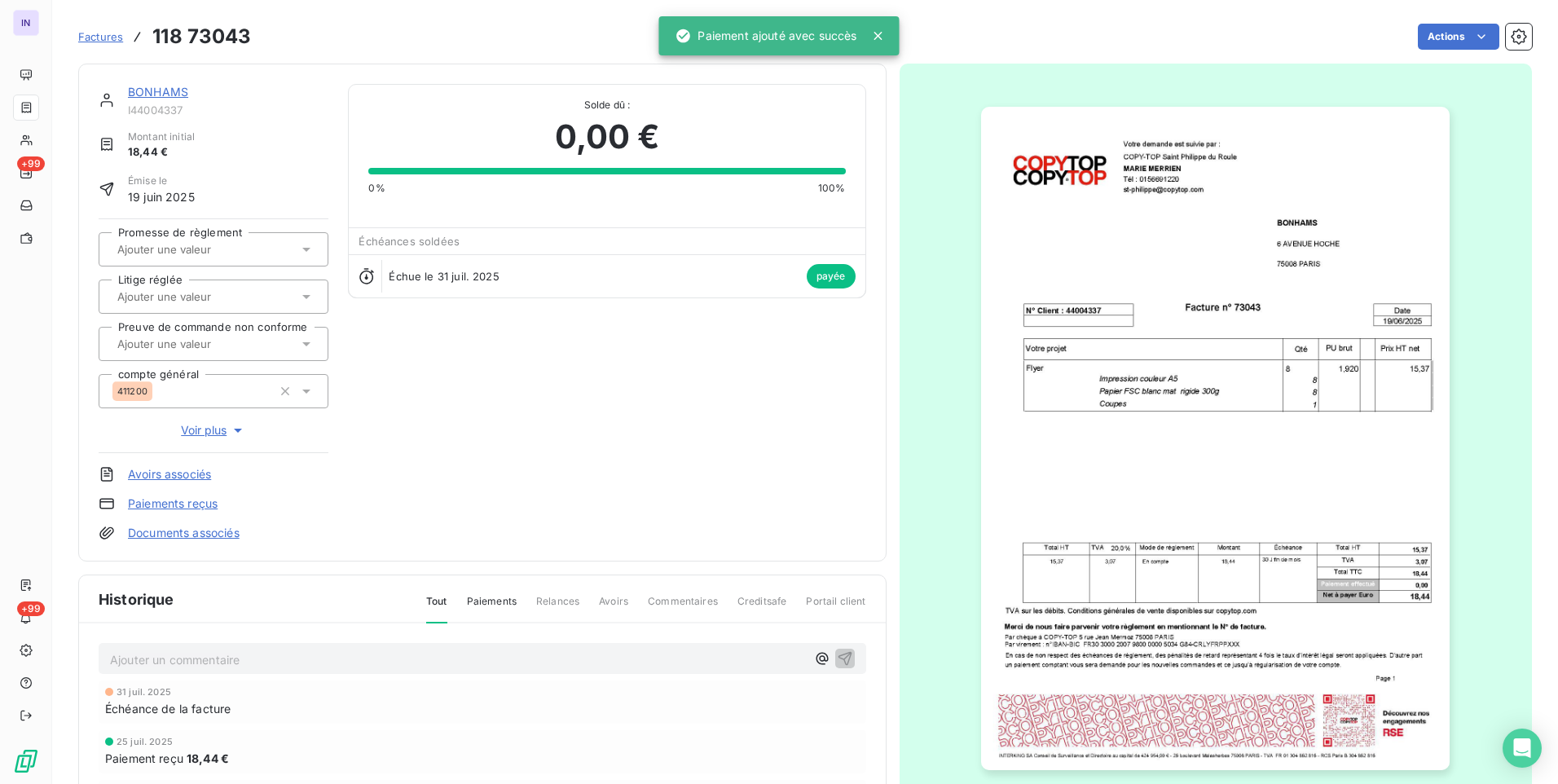
click at [149, 89] on link "BONHAMS" at bounding box center [158, 91] width 60 height 14
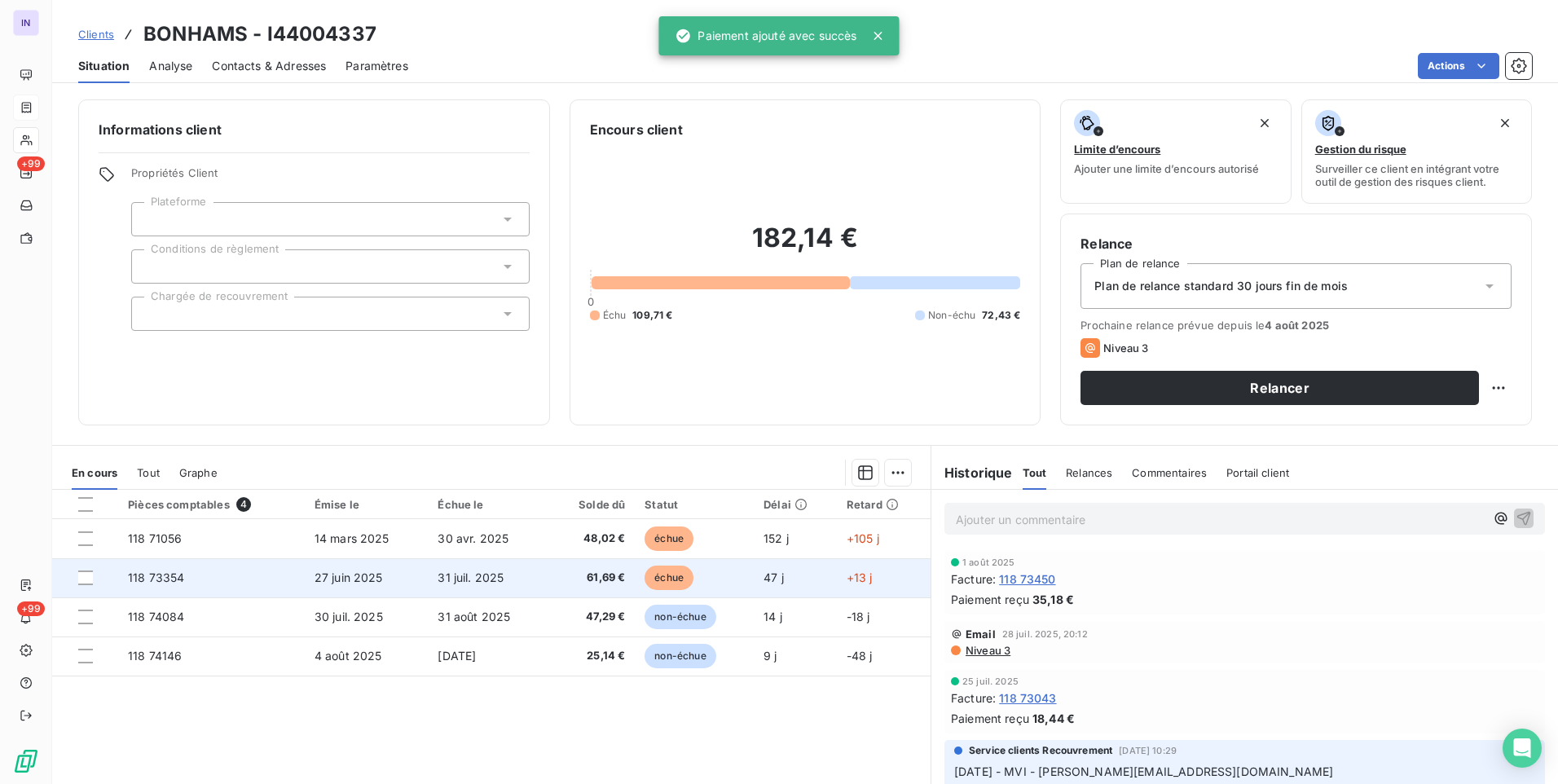
click at [468, 573] on span "31 juil. 2025" at bounding box center [470, 577] width 66 height 14
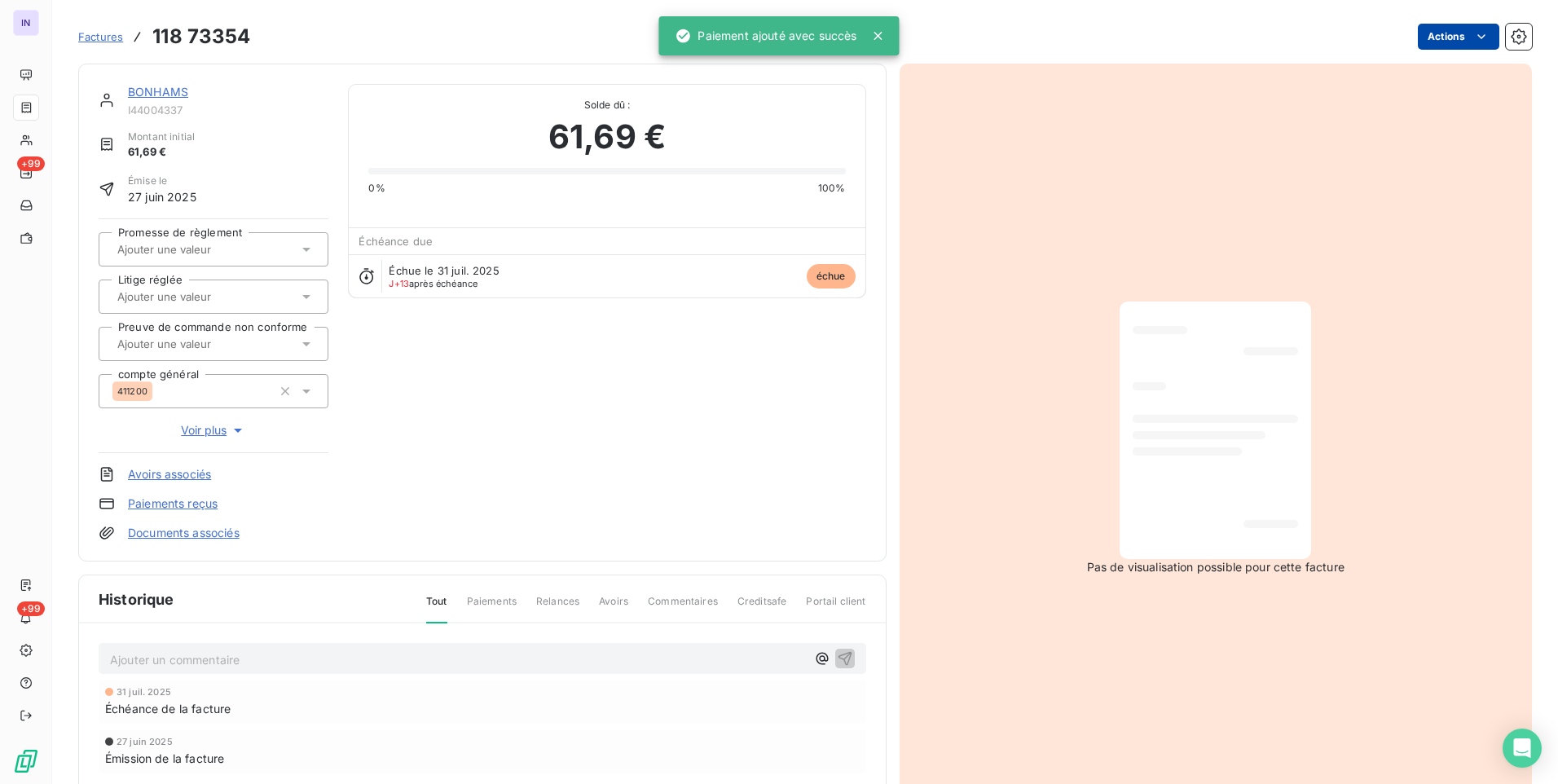
click at [1429, 46] on html "IN +99 +99 Factures 118 73354 Actions BONHAMS I44004337 Montant initial 61,69 €…" at bounding box center [779, 392] width 1558 height 784
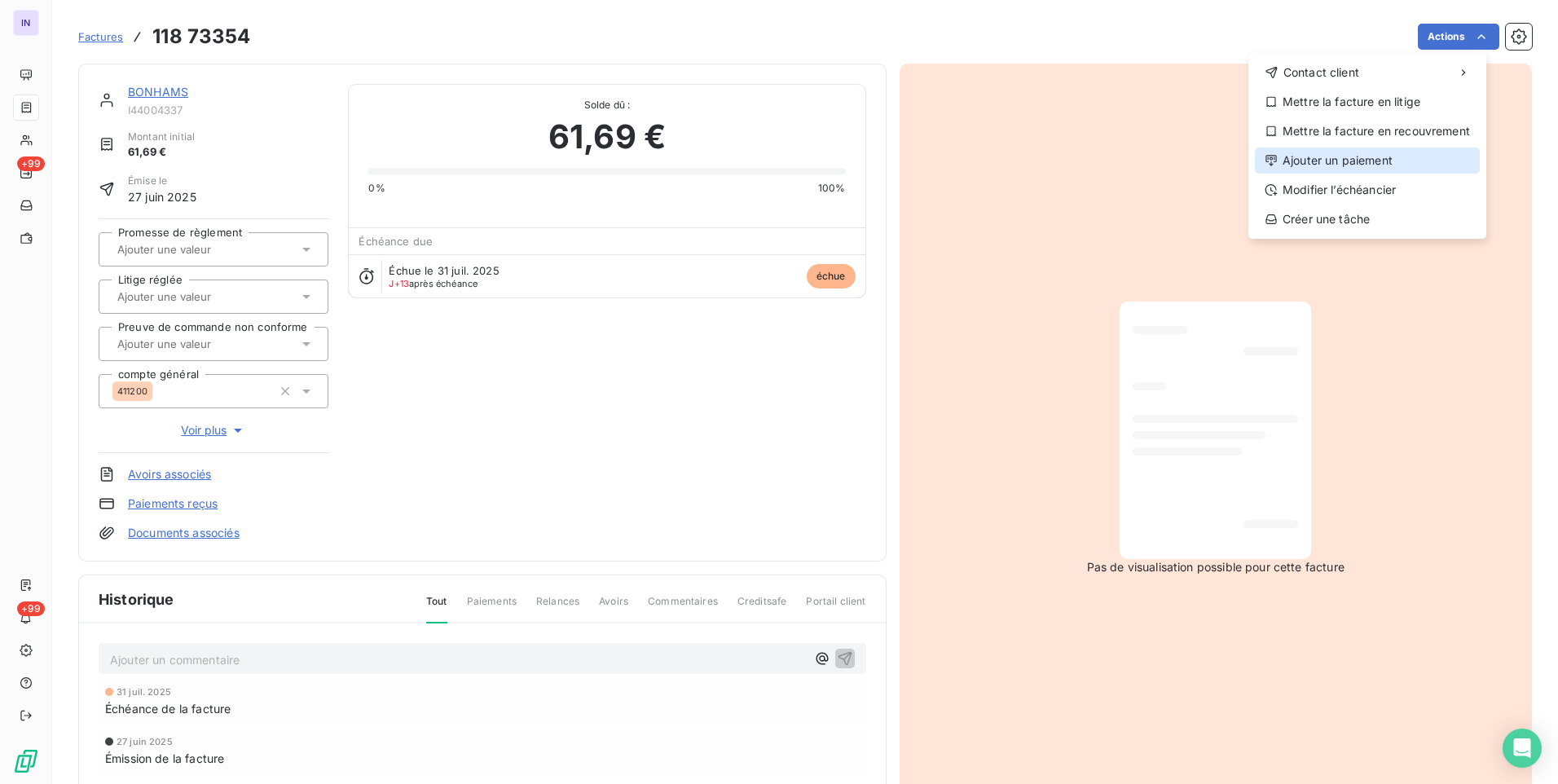
click at [1290, 162] on div "Ajouter un paiement" at bounding box center [1368, 161] width 225 height 26
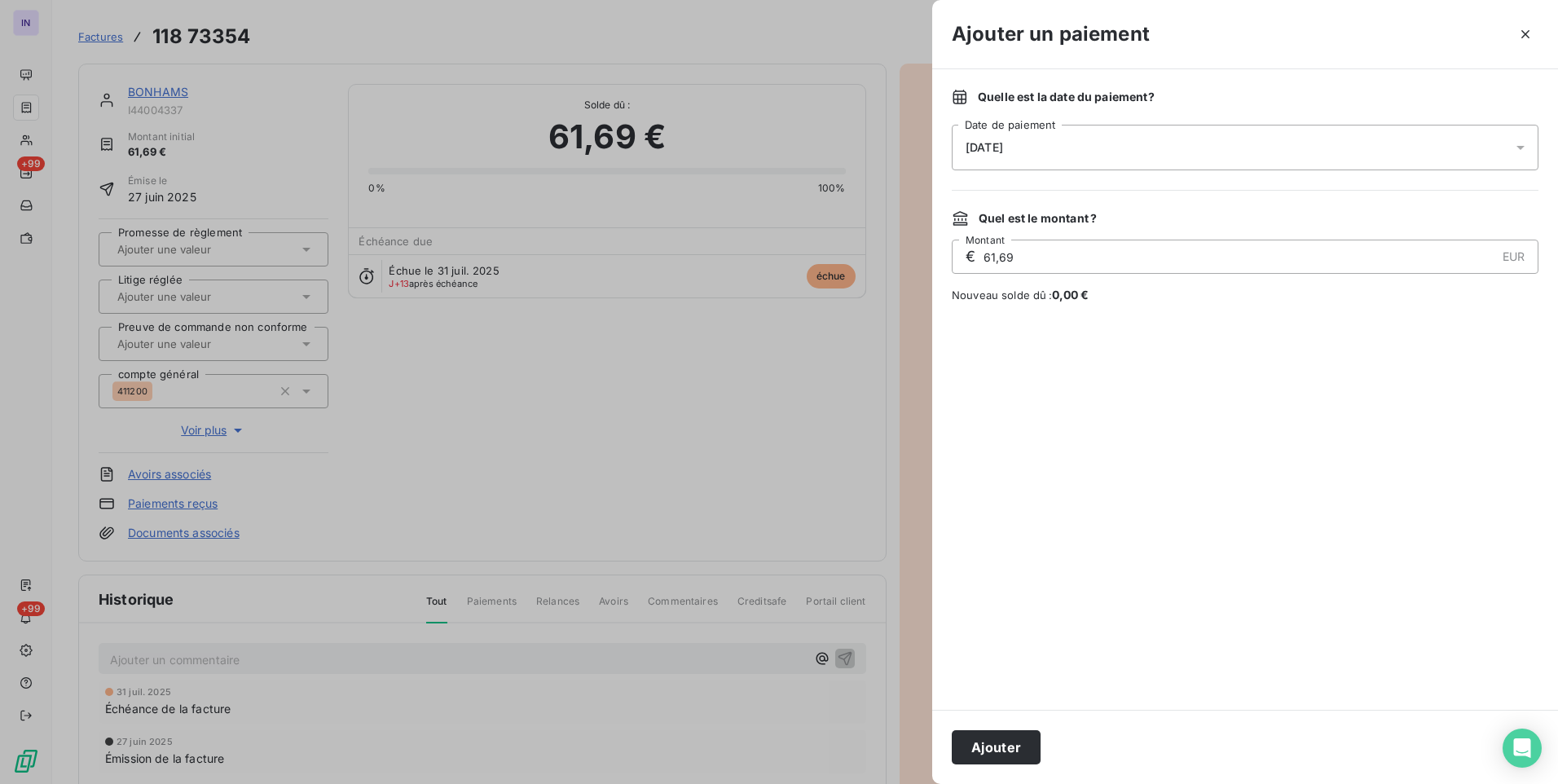
click at [1185, 150] on div "[DATE]" at bounding box center [1246, 147] width 587 height 46
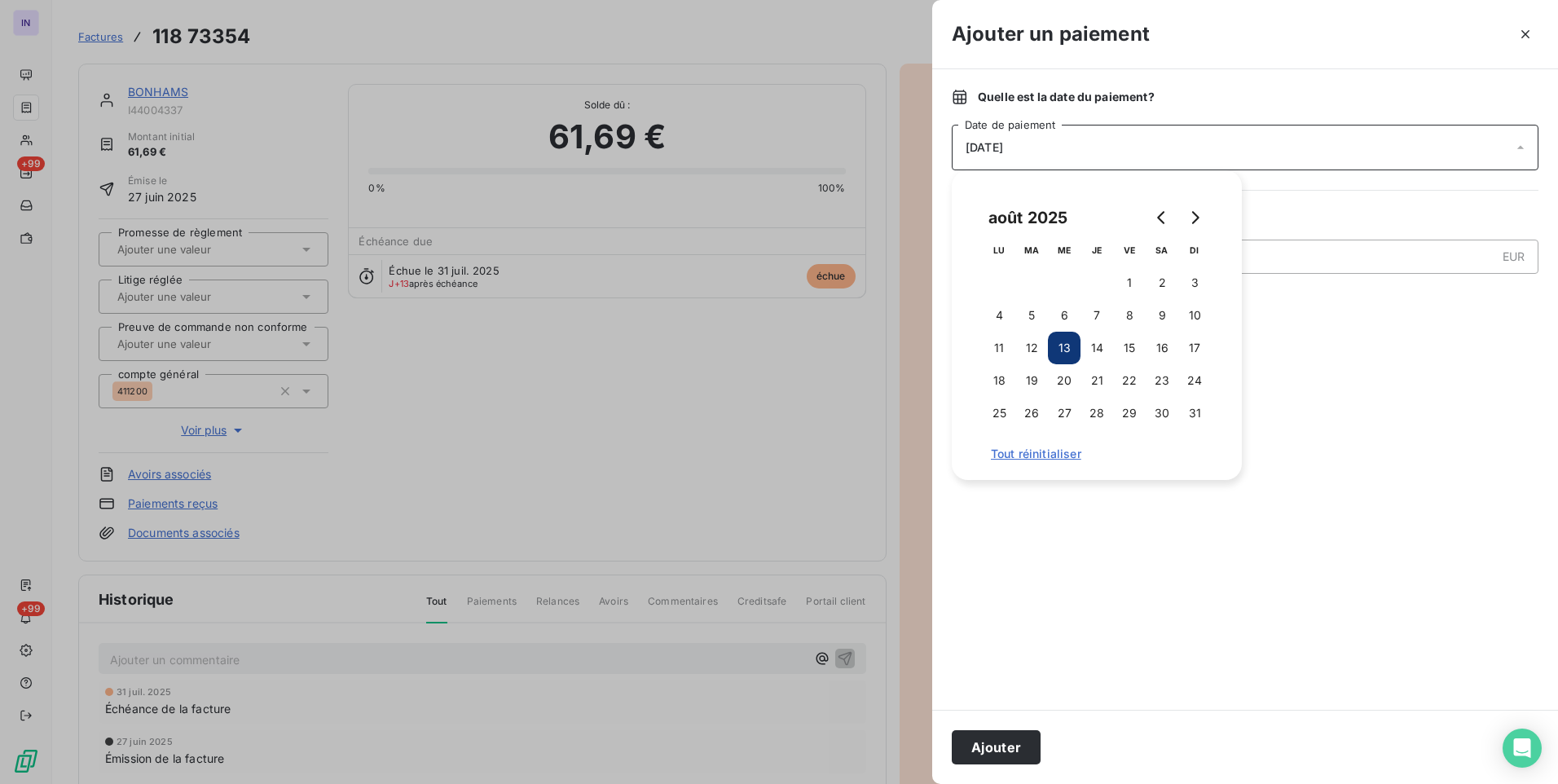
click at [1159, 216] on icon "Go to previous month" at bounding box center [1162, 217] width 13 height 13
click at [1128, 375] on button "25" at bounding box center [1129, 380] width 33 height 33
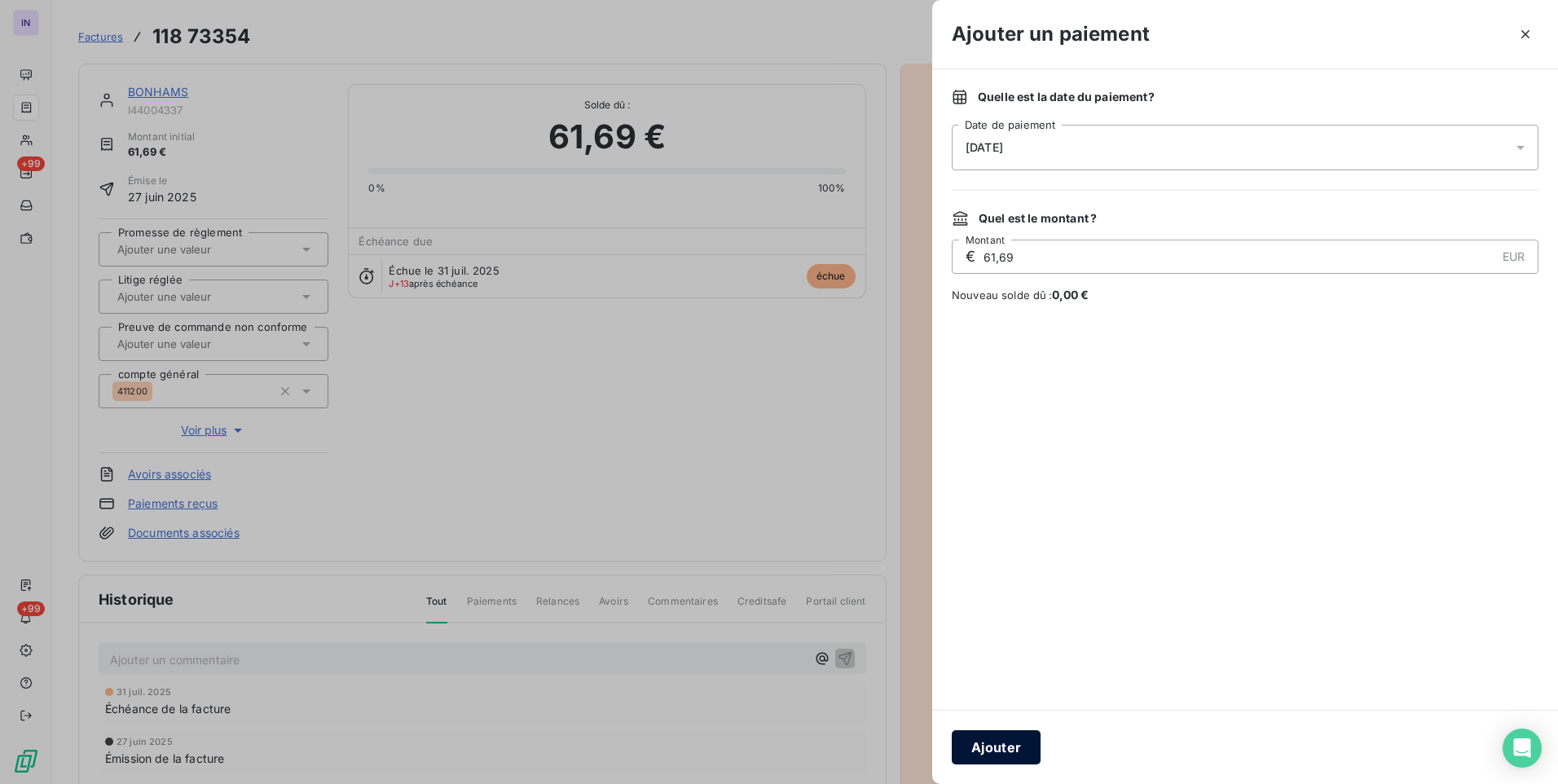
click at [1003, 744] on button "Ajouter" at bounding box center [997, 747] width 89 height 34
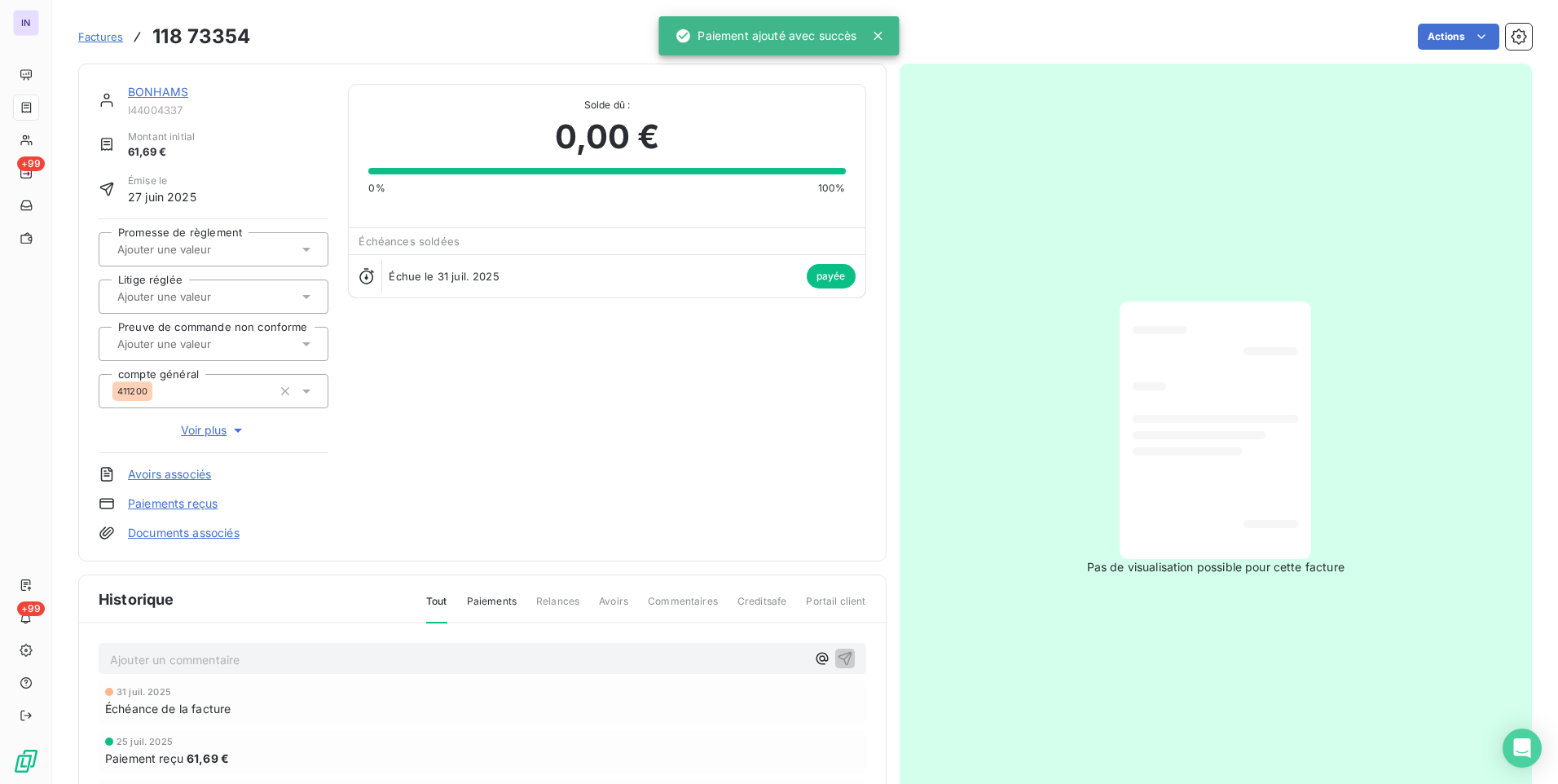
click at [159, 90] on link "BONHAMS" at bounding box center [158, 91] width 60 height 14
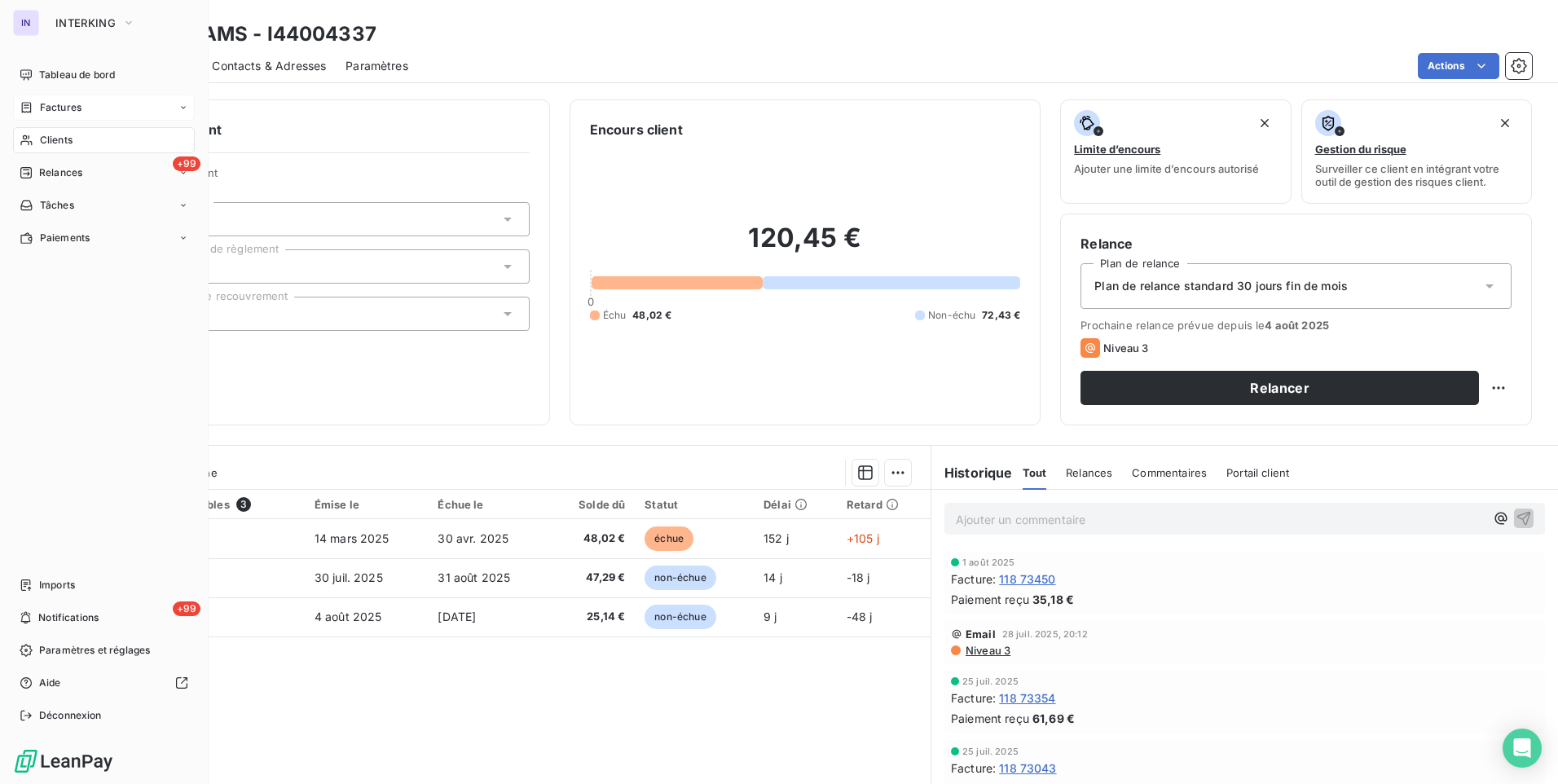
drag, startPoint x: 53, startPoint y: 143, endPoint x: 82, endPoint y: 129, distance: 32.2
click at [53, 143] on span "Clients" at bounding box center [56, 140] width 33 height 15
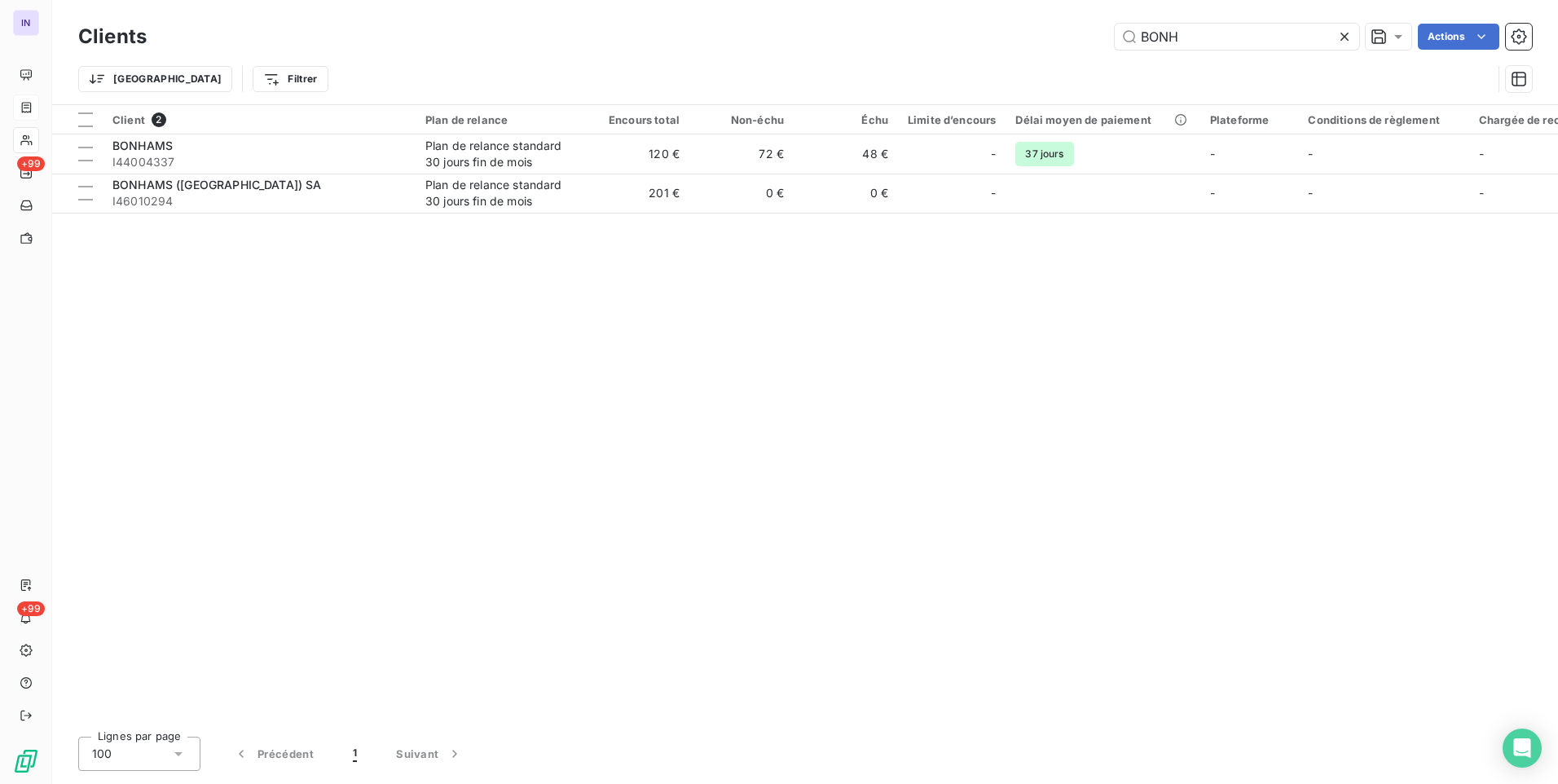
drag, startPoint x: 1198, startPoint y: 40, endPoint x: 1025, endPoint y: 36, distance: 173.0
click at [1026, 35] on div "BONH Actions" at bounding box center [849, 36] width 1366 height 26
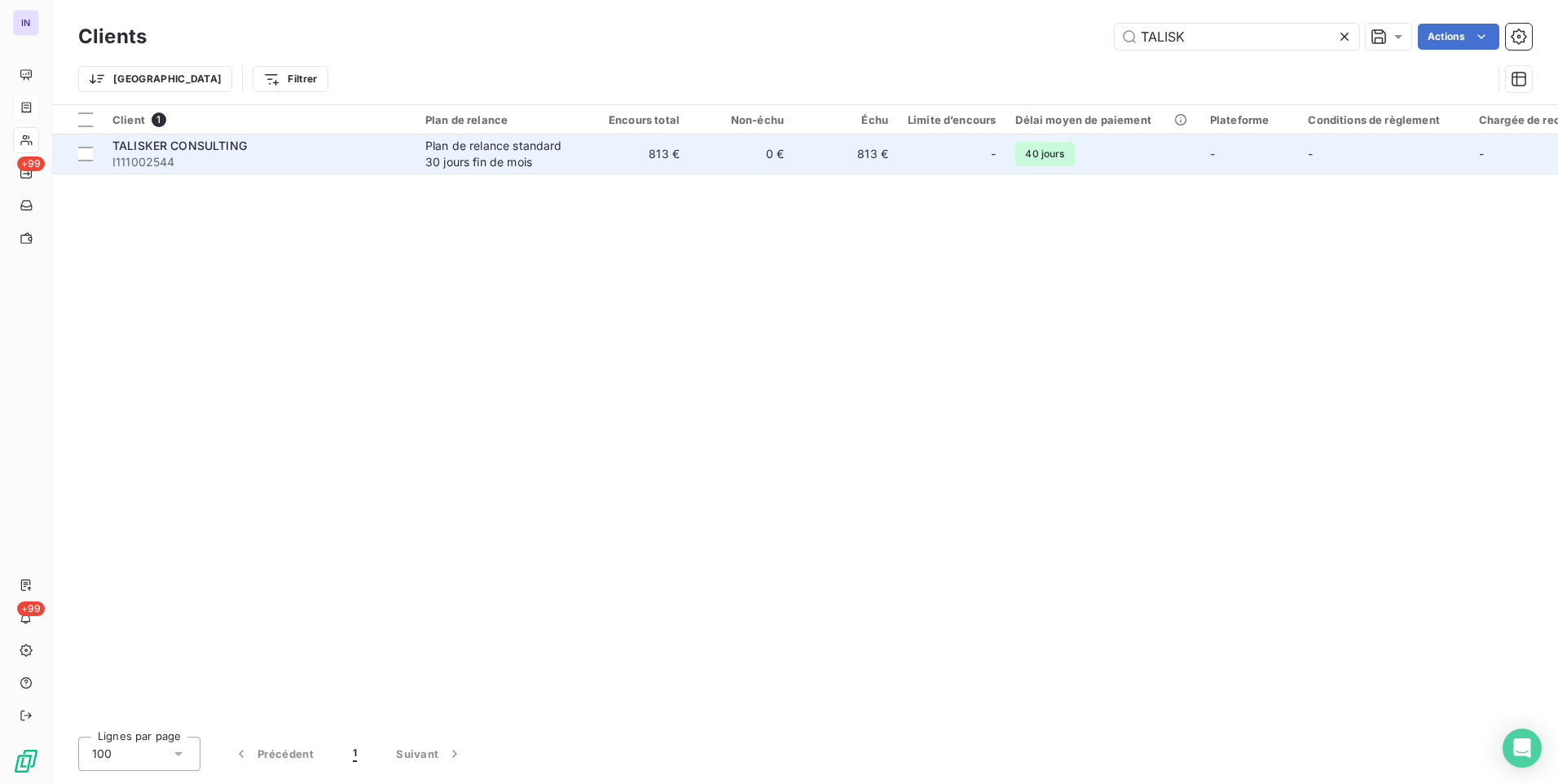
type input "TALISK"
click at [292, 164] on span "I111002544" at bounding box center [259, 163] width 294 height 17
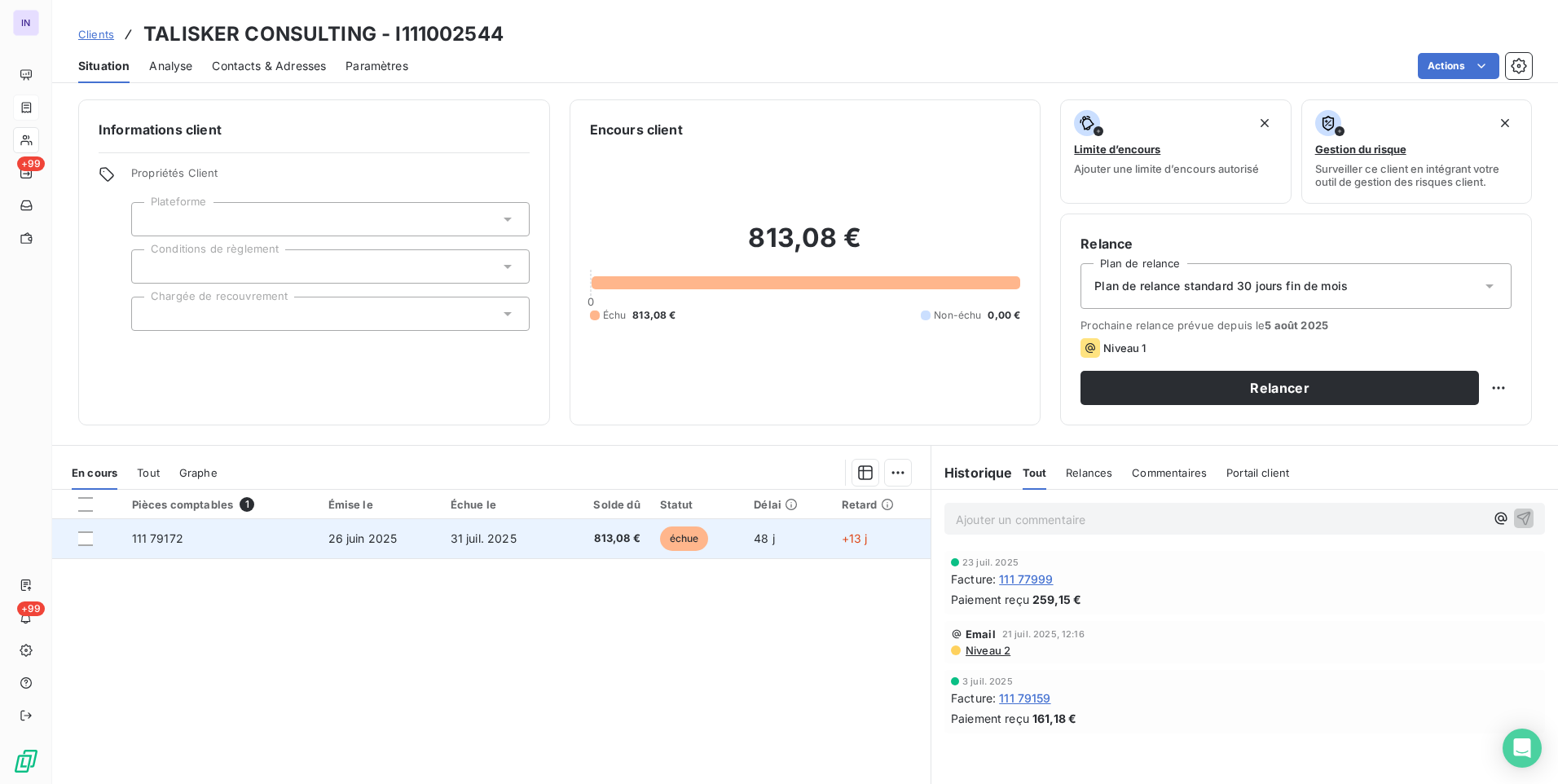
click at [266, 542] on td "111 79172" at bounding box center [220, 539] width 196 height 39
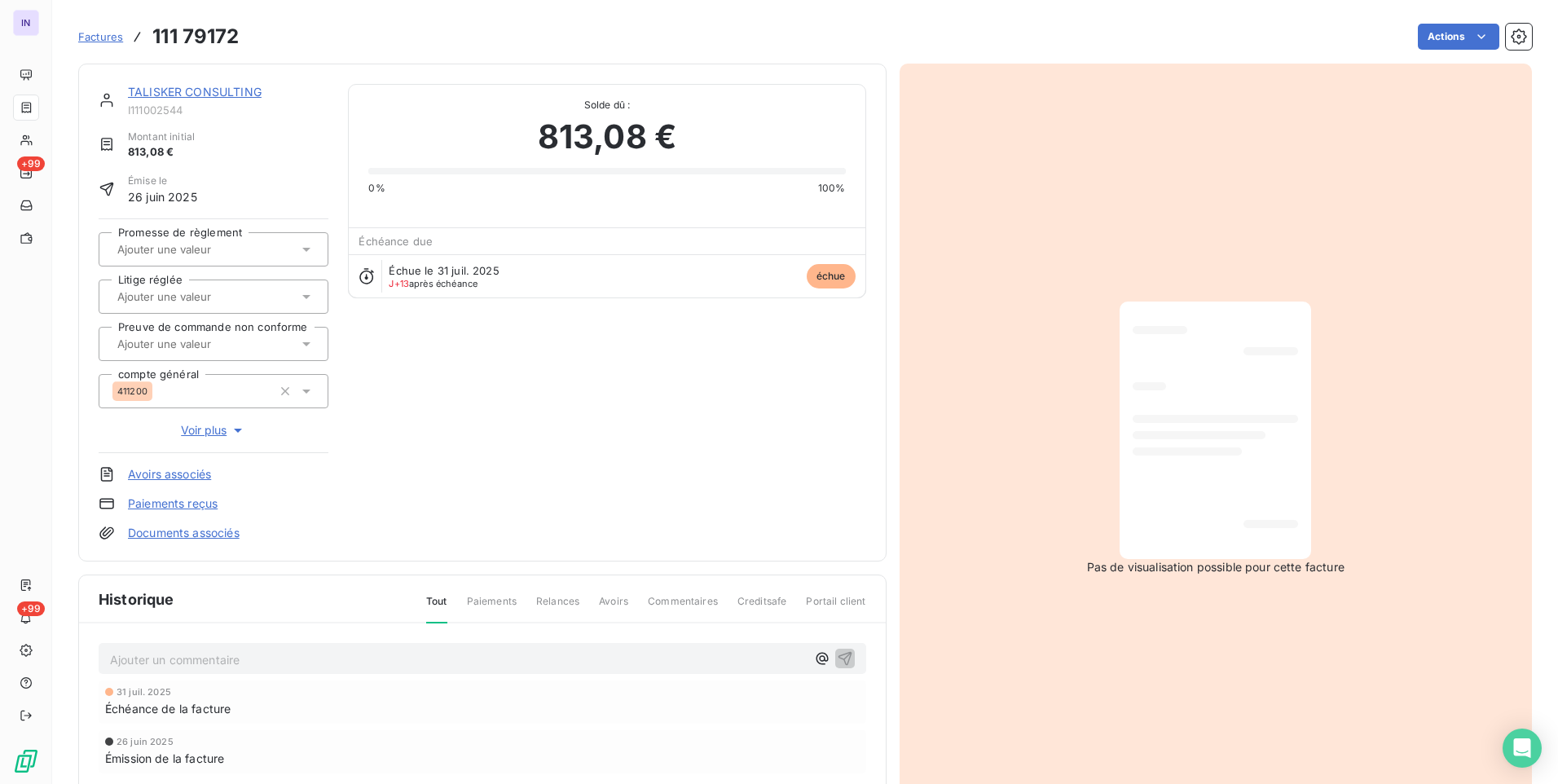
click at [1441, 36] on html "IN +99 +99 Factures 111 79172 Actions TALISKER CONSULTING I111002544 Montant in…" at bounding box center [779, 392] width 1558 height 784
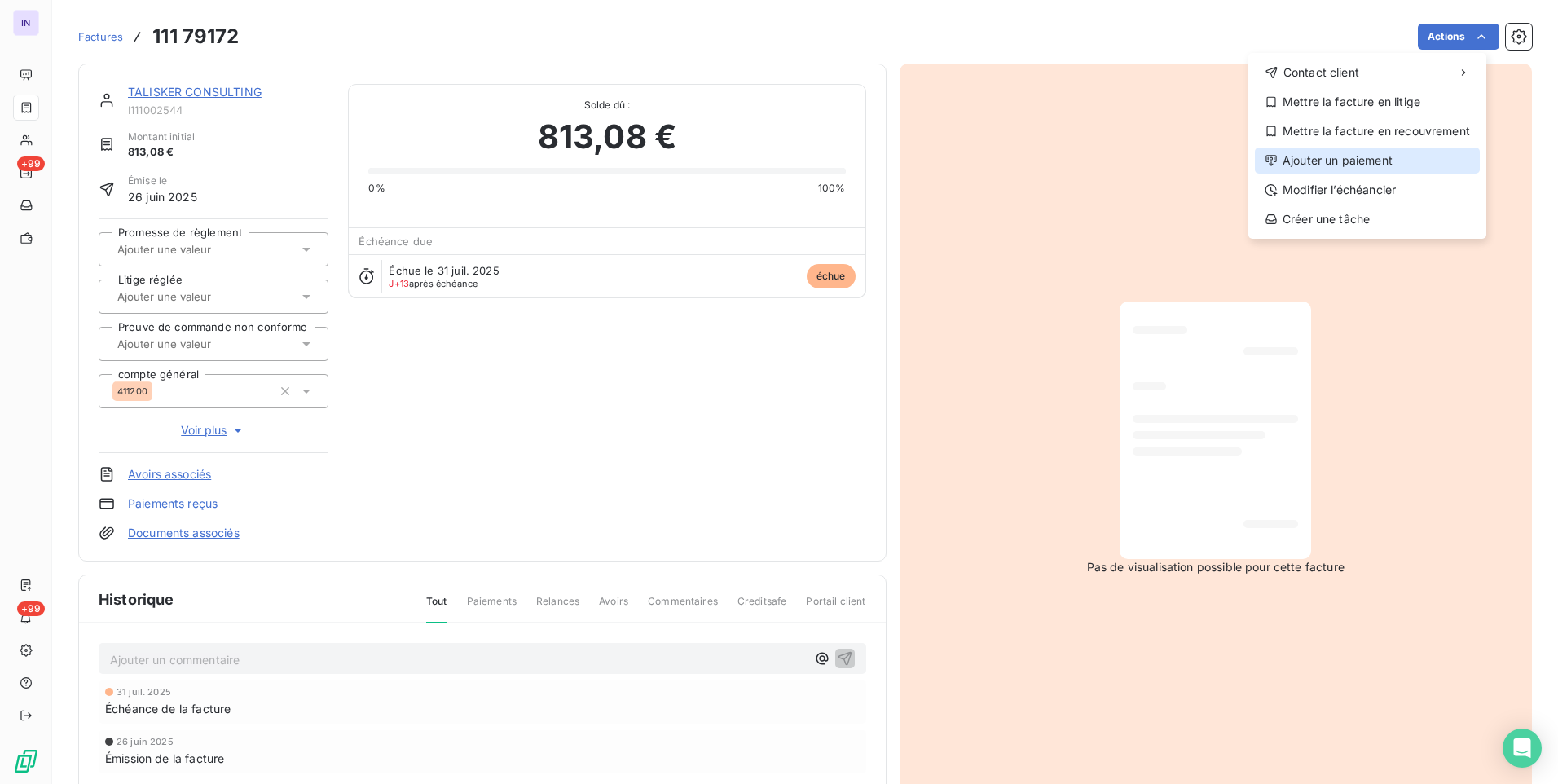
click at [1303, 164] on div "Ajouter un paiement" at bounding box center [1368, 161] width 225 height 26
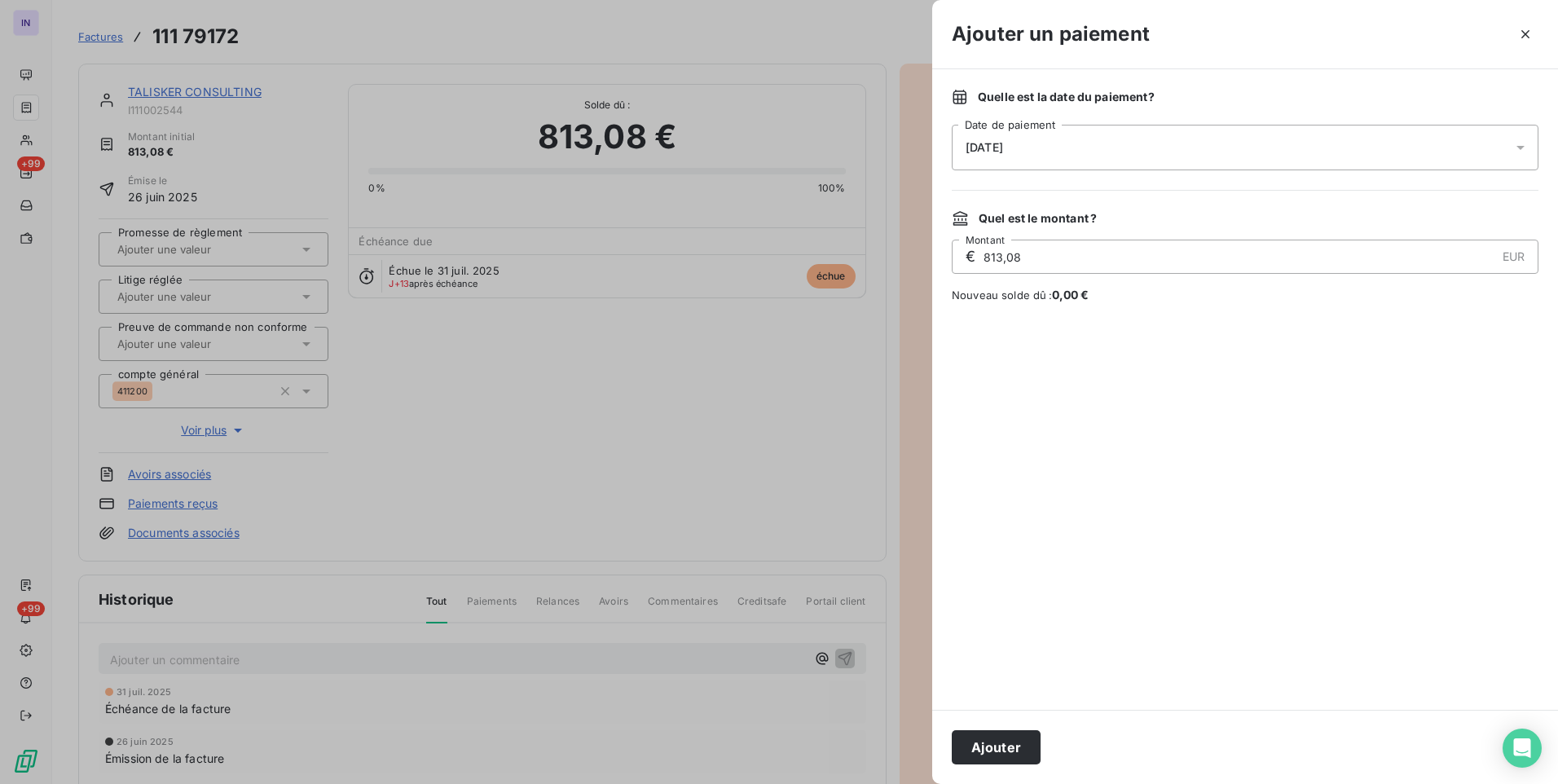
drag, startPoint x: 1077, startPoint y: 136, endPoint x: 1078, endPoint y: 143, distance: 7.1
click at [1078, 136] on div "[DATE]" at bounding box center [1246, 147] width 587 height 46
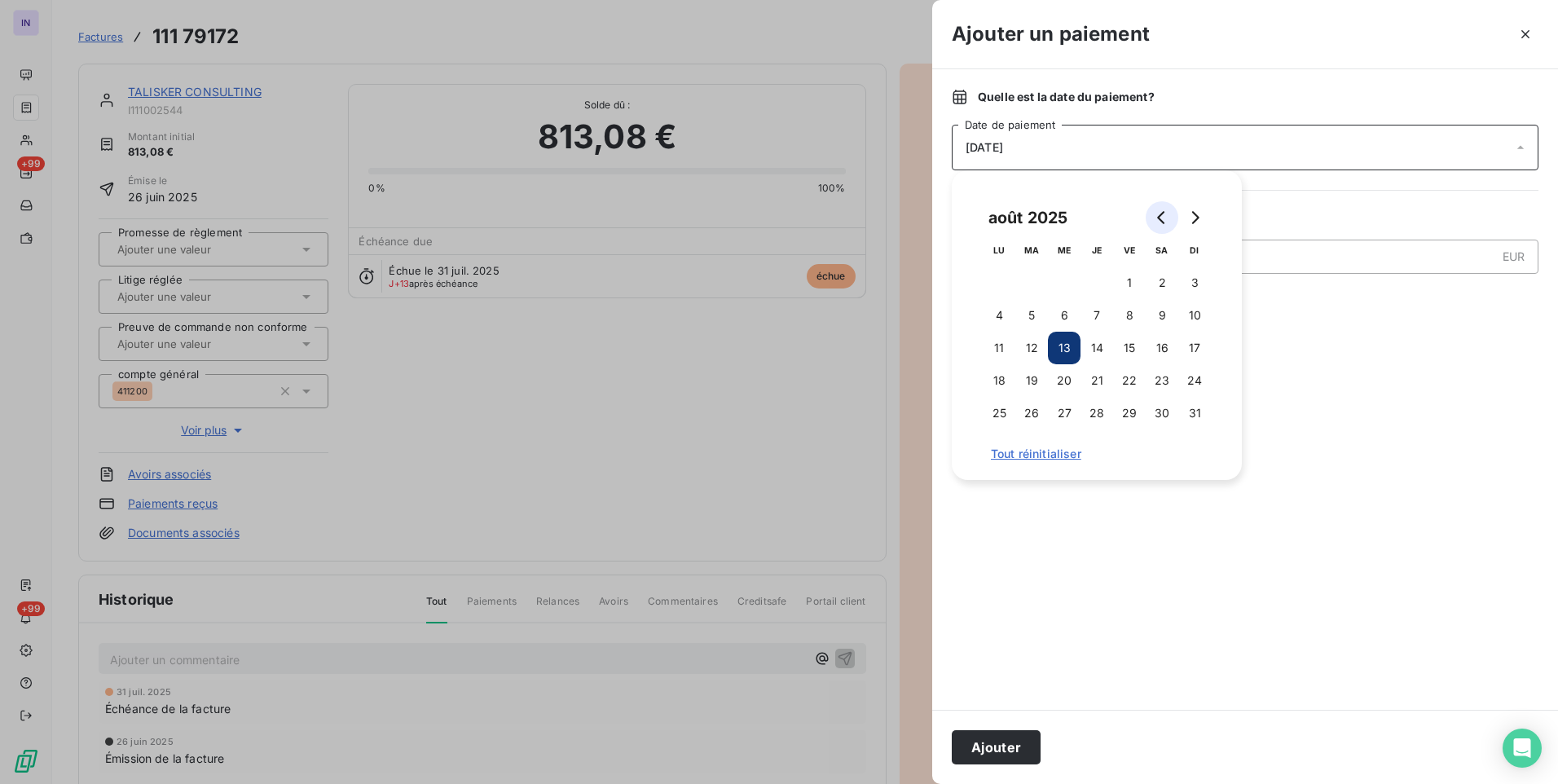
click at [1155, 221] on button "Go to previous month" at bounding box center [1161, 217] width 33 height 33
click at [1098, 415] on button "31" at bounding box center [1096, 412] width 33 height 33
drag, startPoint x: 999, startPoint y: 757, endPoint x: 687, endPoint y: 581, distance: 358.2
click at [995, 753] on button "Ajouter" at bounding box center [997, 747] width 89 height 34
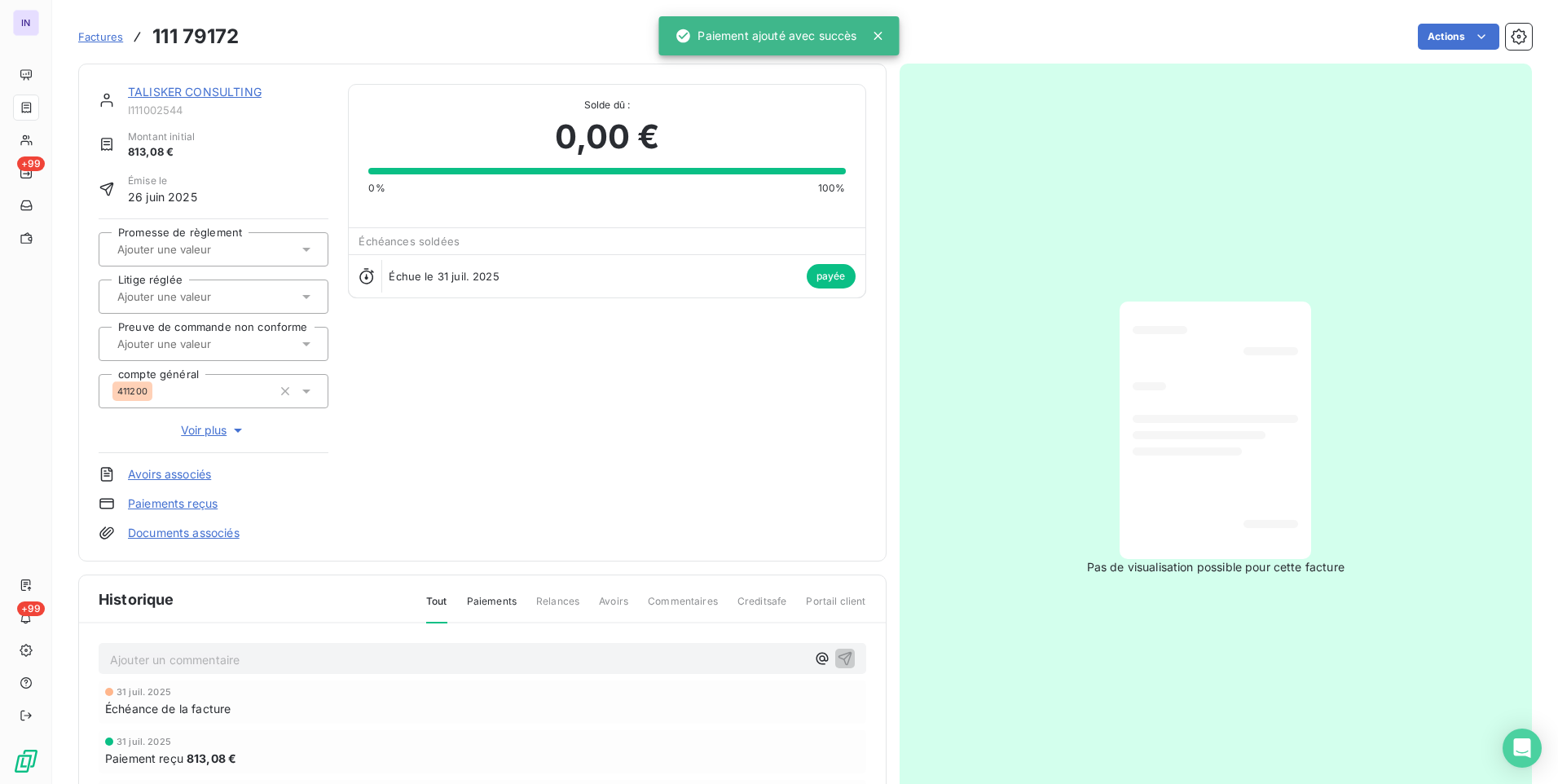
click at [155, 92] on link "TALISKER CONSULTING" at bounding box center [195, 91] width 134 height 14
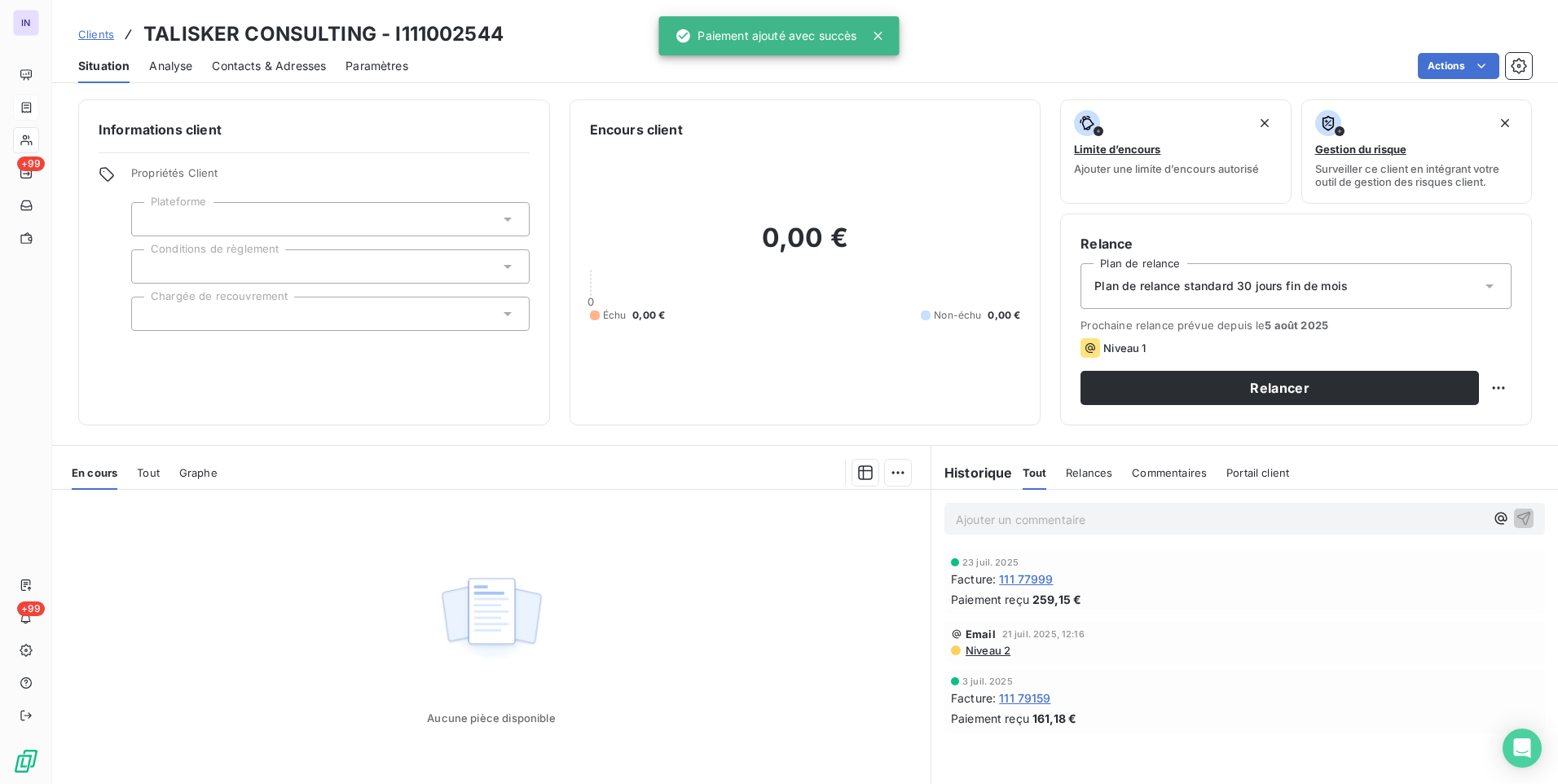
click at [305, 61] on span "Contacts & Adresses" at bounding box center [268, 66] width 114 height 17
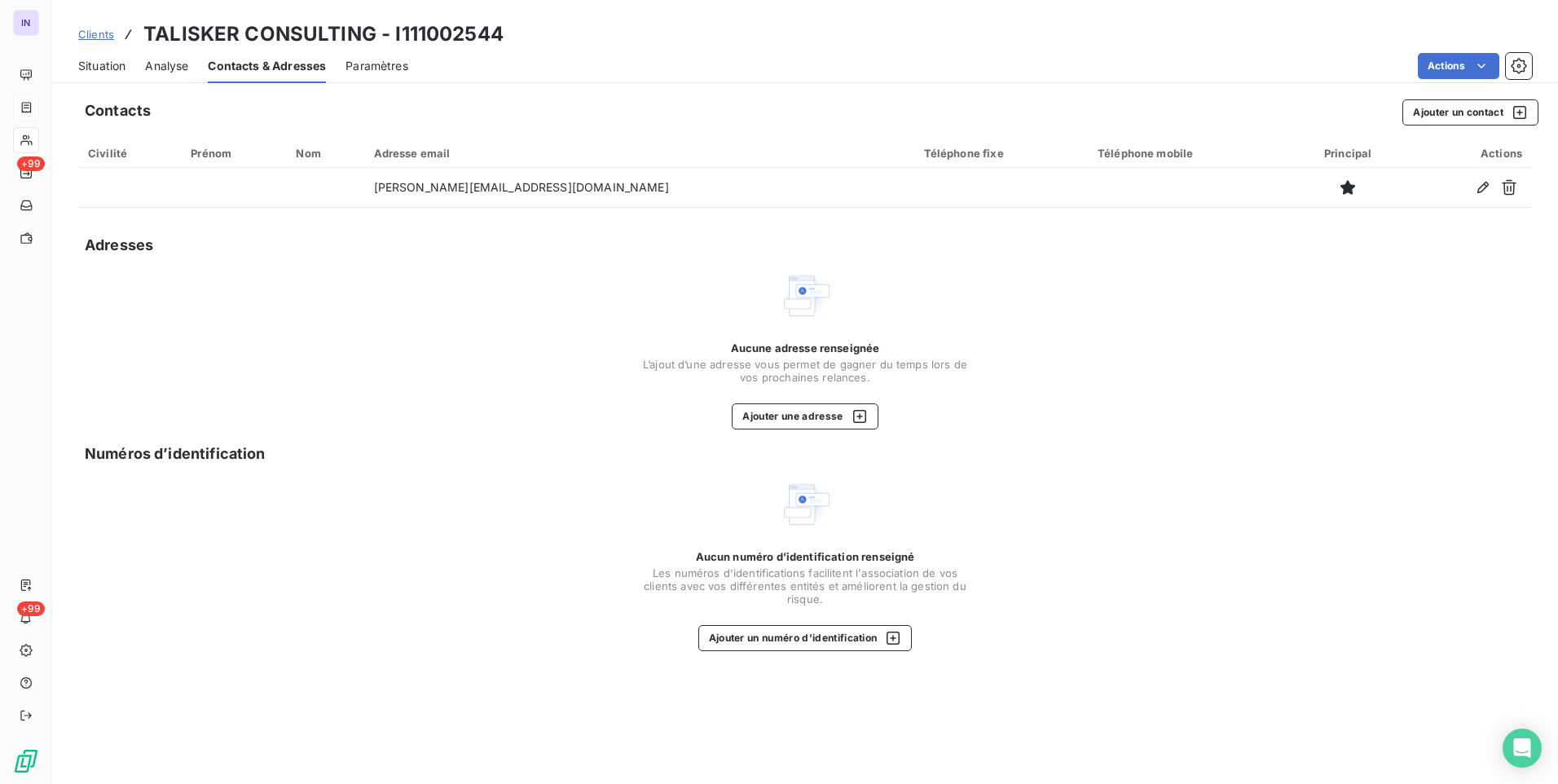
click at [107, 67] on span "Situation" at bounding box center [101, 66] width 47 height 17
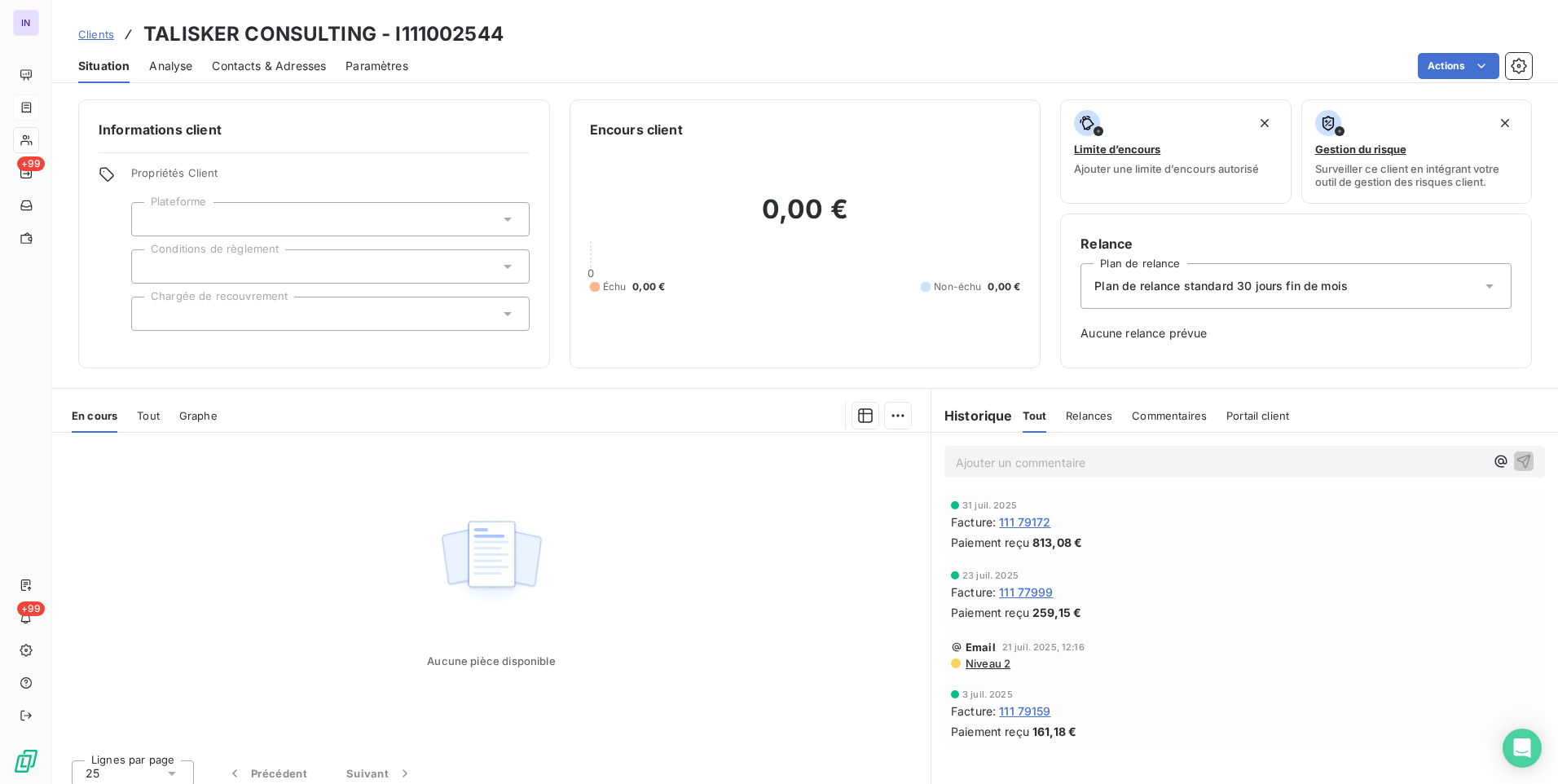
click at [360, 64] on span "Paramètres" at bounding box center [377, 66] width 63 height 17
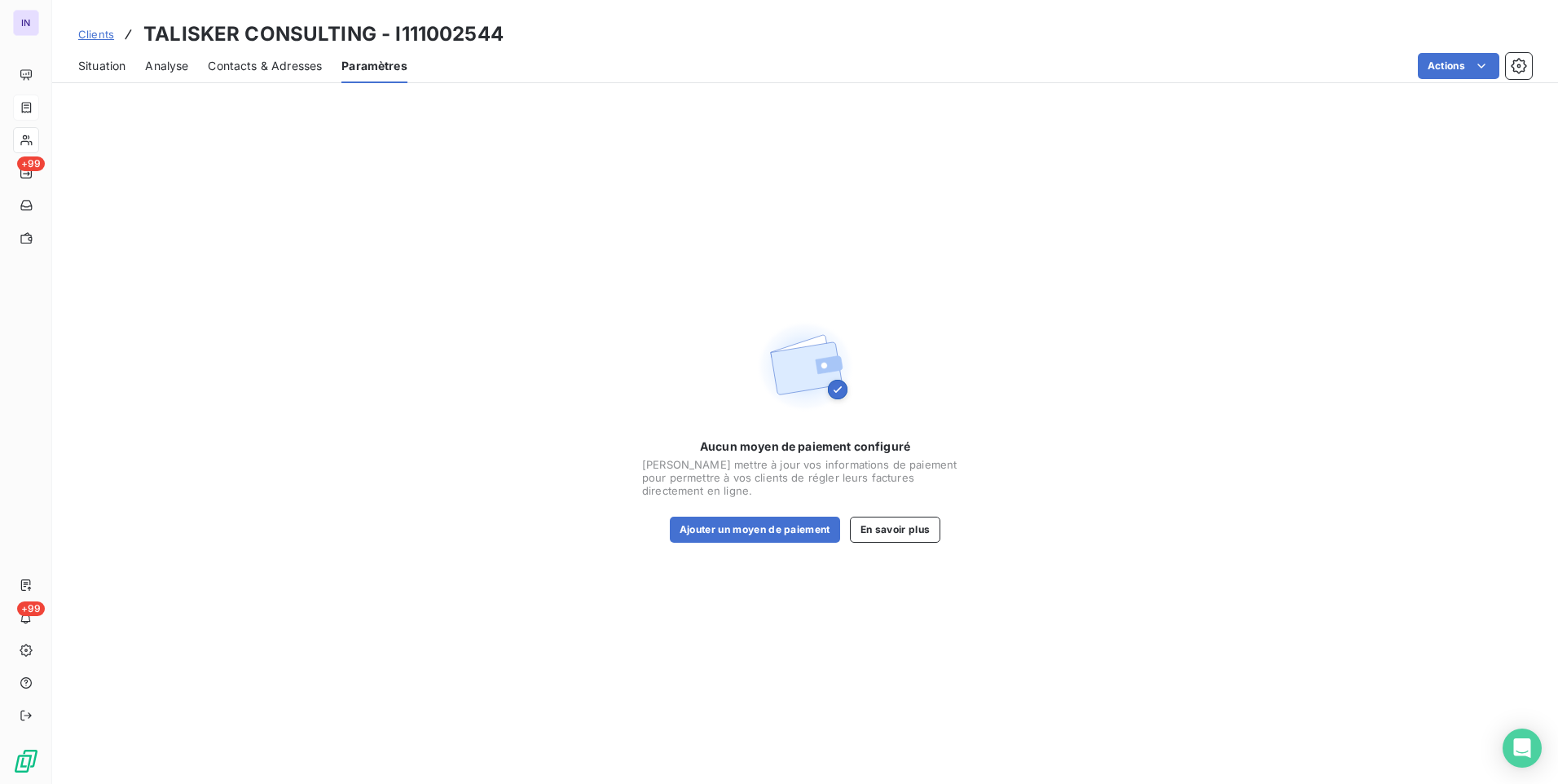
click at [281, 62] on span "Contacts & Adresses" at bounding box center [265, 66] width 114 height 17
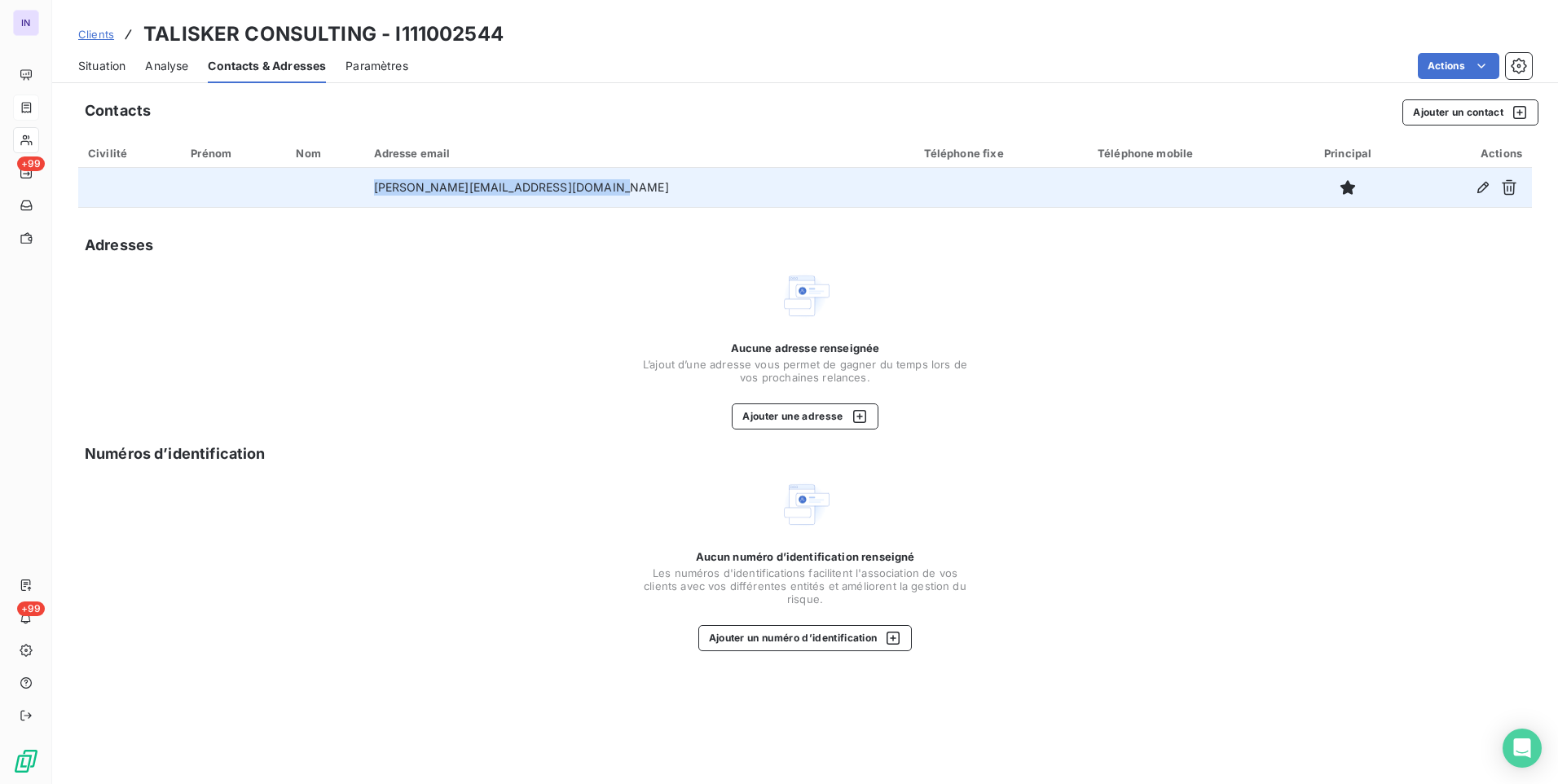
drag, startPoint x: 635, startPoint y: 183, endPoint x: 396, endPoint y: 186, distance: 239.0
click at [396, 186] on td "[PERSON_NAME][EMAIL_ADDRESS][DOMAIN_NAME]" at bounding box center [639, 188] width 550 height 39
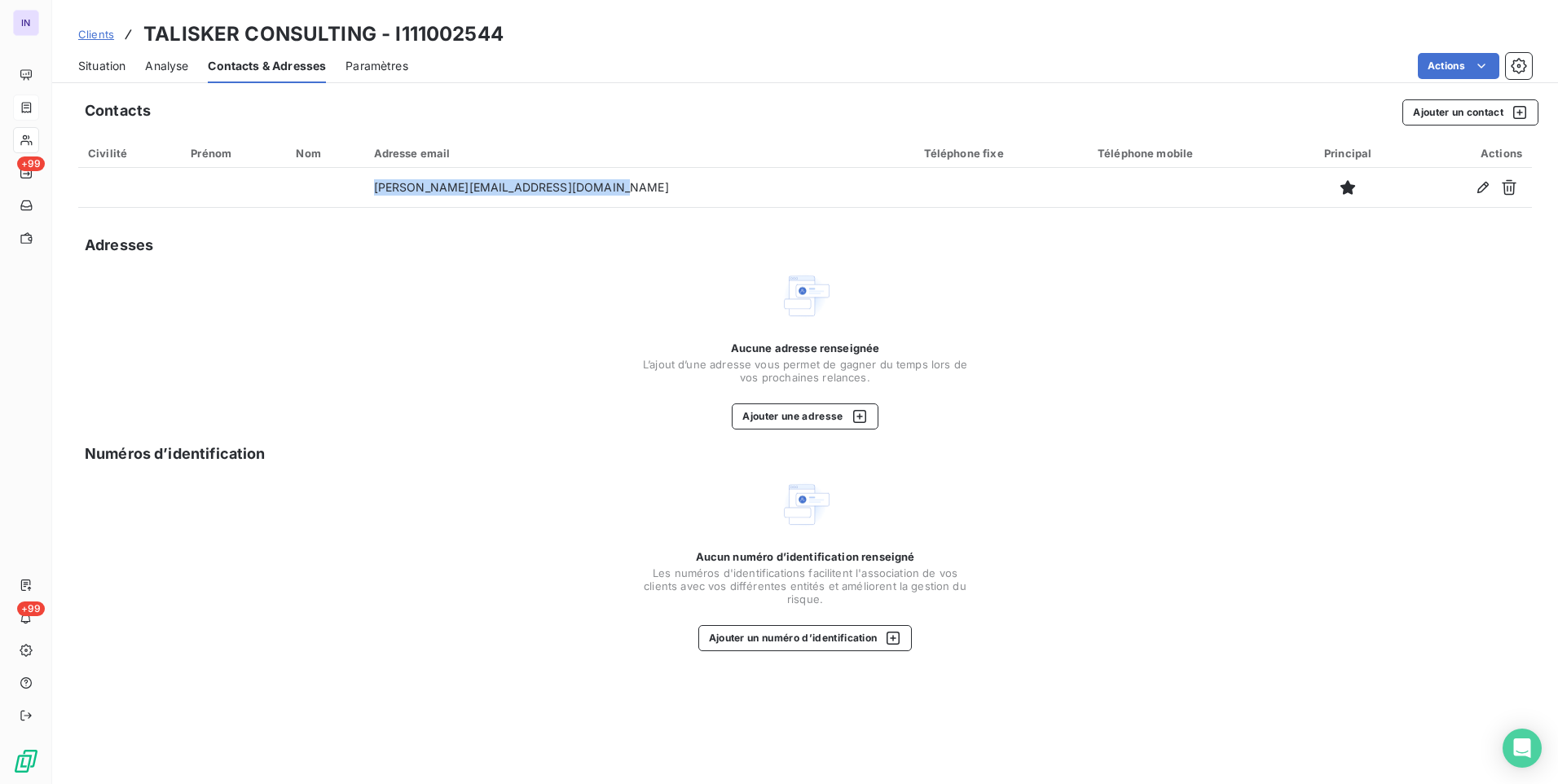
copy td "[PERSON_NAME][EMAIL_ADDRESS][DOMAIN_NAME]"
click at [516, 30] on div "Clients TALISKER CONSULTING - I111002544" at bounding box center [805, 34] width 1506 height 30
drag, startPoint x: 378, startPoint y: 36, endPoint x: 144, endPoint y: 39, distance: 234.0
click at [144, 39] on div "Clients TALISKER CONSULTING - I111002544" at bounding box center [805, 34] width 1506 height 30
copy h3 "TALISKER CONSULTING - I111002544"
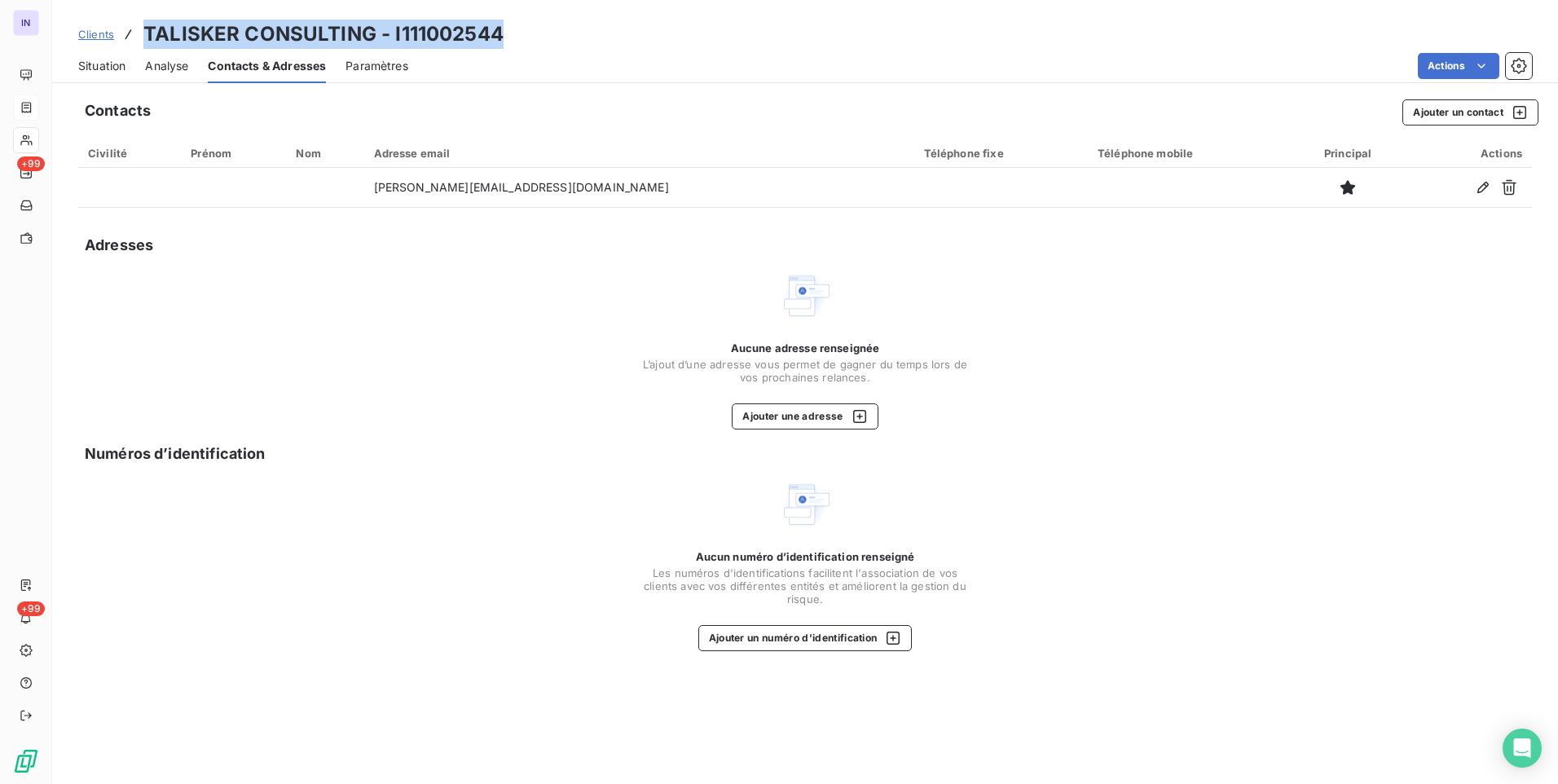
drag, startPoint x: 110, startPoint y: 72, endPoint x: 115, endPoint y: 88, distance: 16.8
click at [110, 72] on span "Situation" at bounding box center [101, 66] width 47 height 17
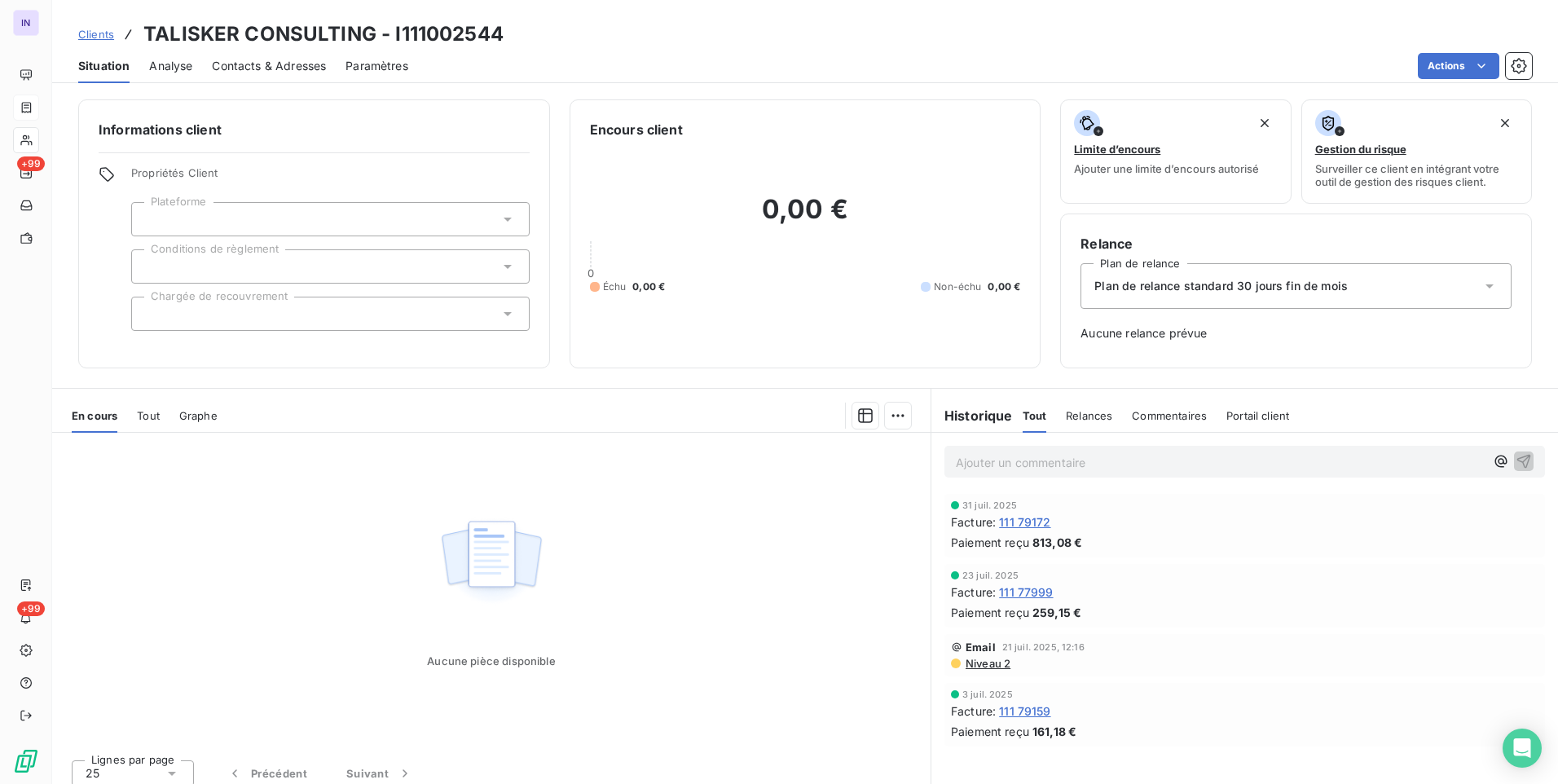
click at [995, 451] on div "Ajouter un commentaire ﻿" at bounding box center [1245, 462] width 601 height 32
click at [992, 467] on p "Ajouter un commentaire ﻿" at bounding box center [1220, 463] width 529 height 20
click at [1185, 462] on p "[DATE] ST - Mail envoyé à" at bounding box center [1220, 462] width 529 height 19
click at [1078, 471] on p "[DATE] ST - Mail envoyé à [PERSON_NAME][EMAIL_ADDRESS][DOMAIN_NAME]" at bounding box center [1220, 462] width 529 height 19
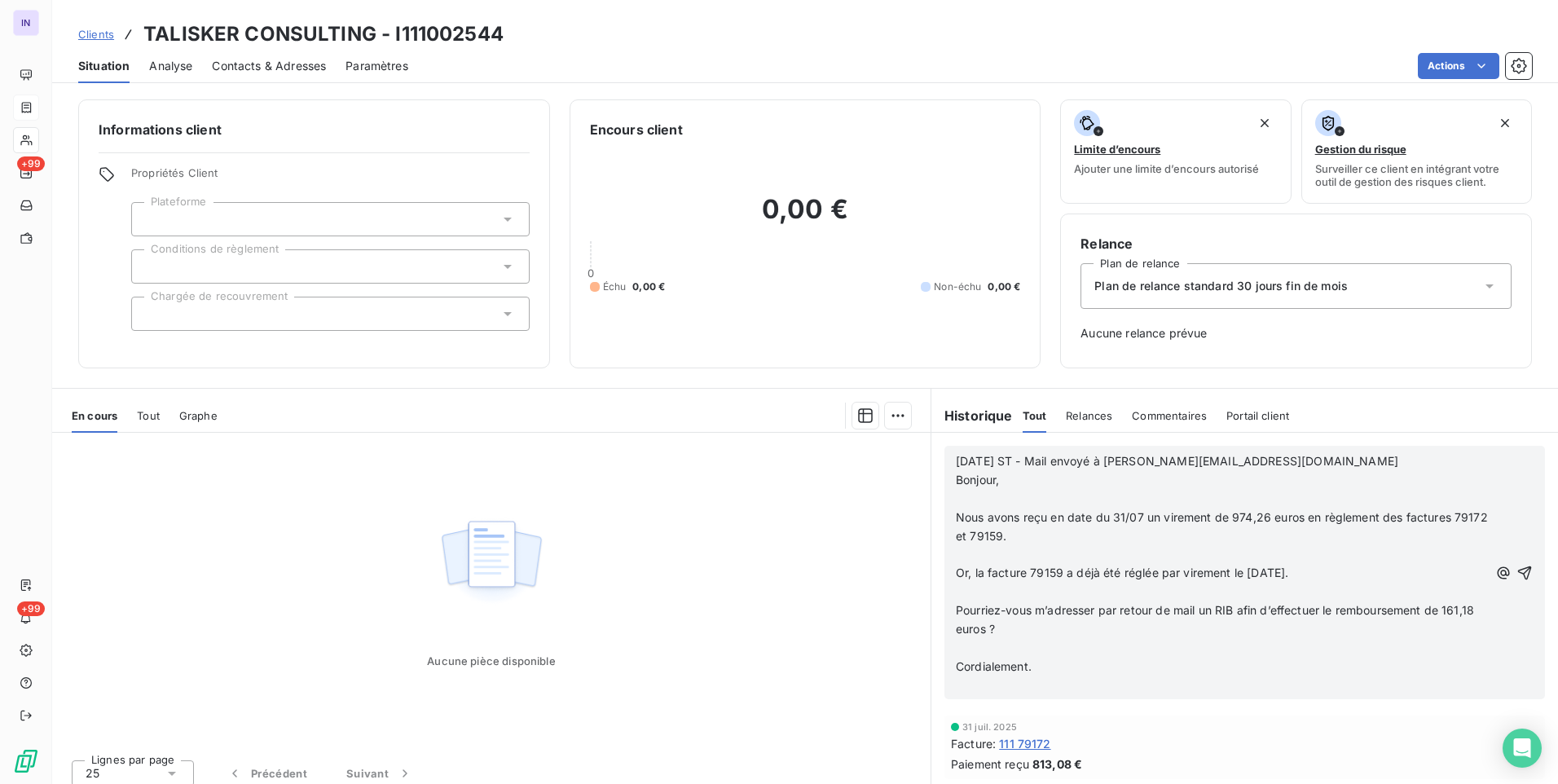
click at [964, 497] on p "﻿" at bounding box center [1222, 499] width 532 height 19
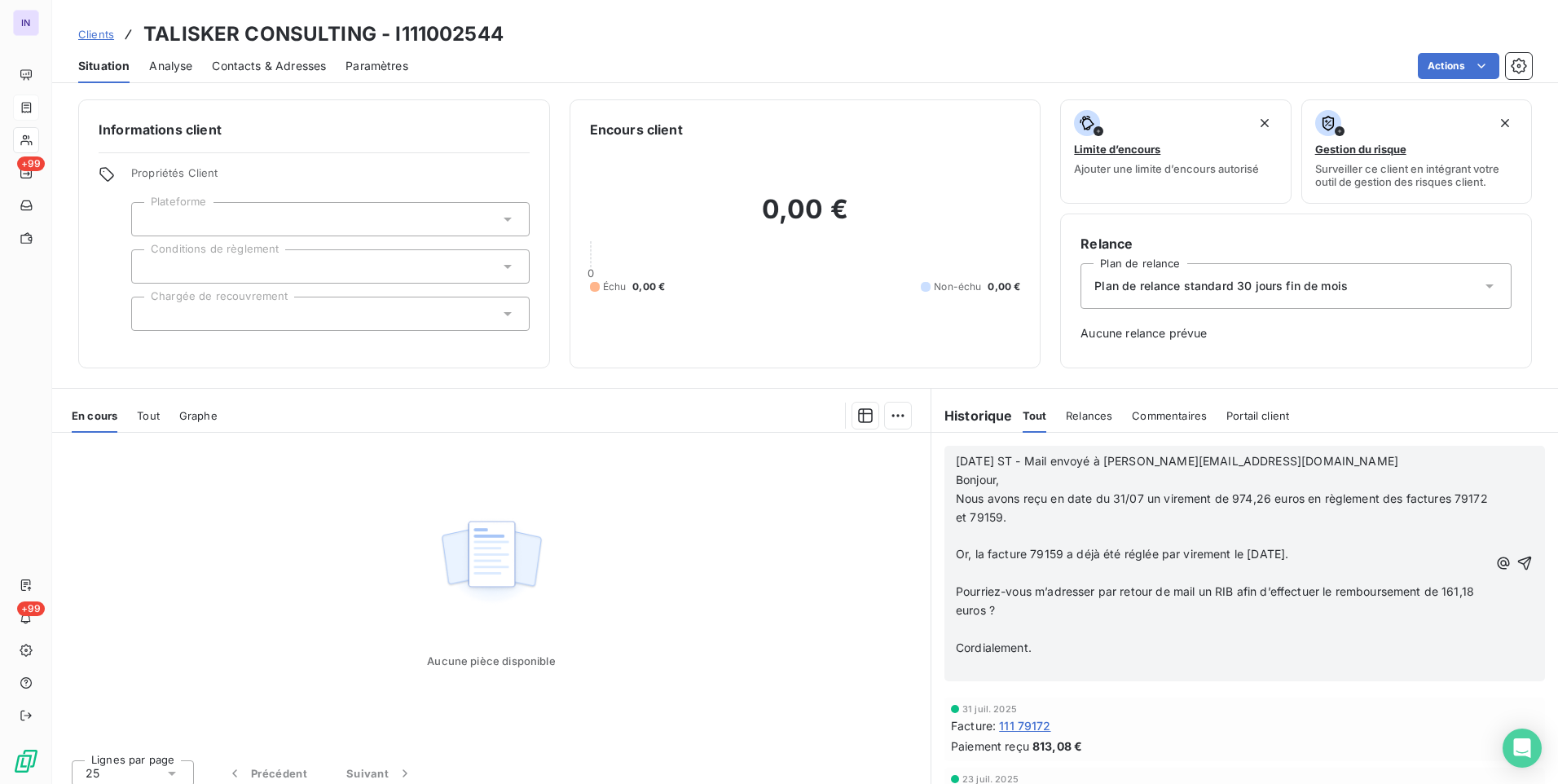
click at [966, 538] on p "﻿" at bounding box center [1222, 537] width 532 height 19
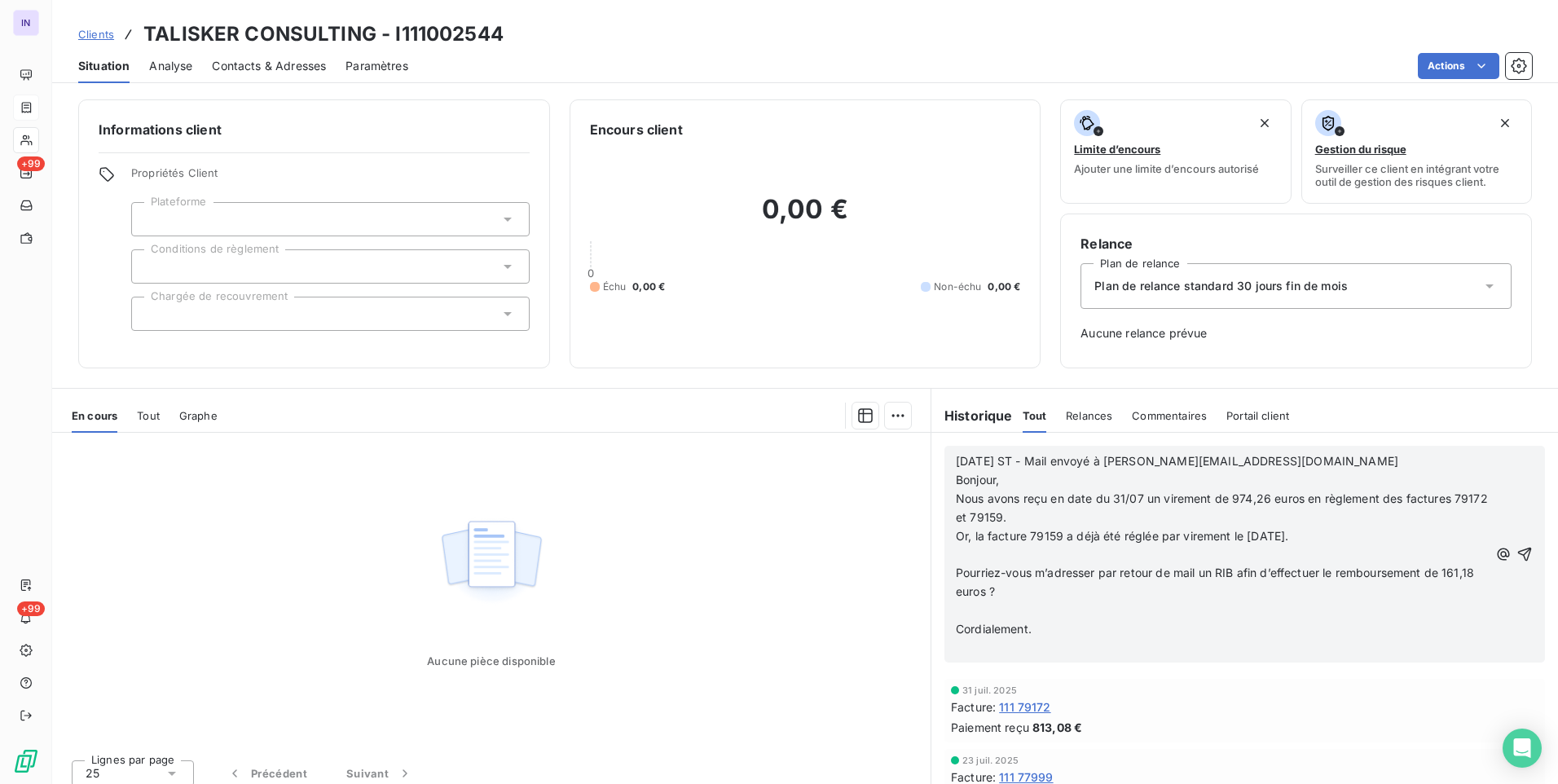
click at [963, 560] on p "﻿" at bounding box center [1222, 555] width 532 height 19
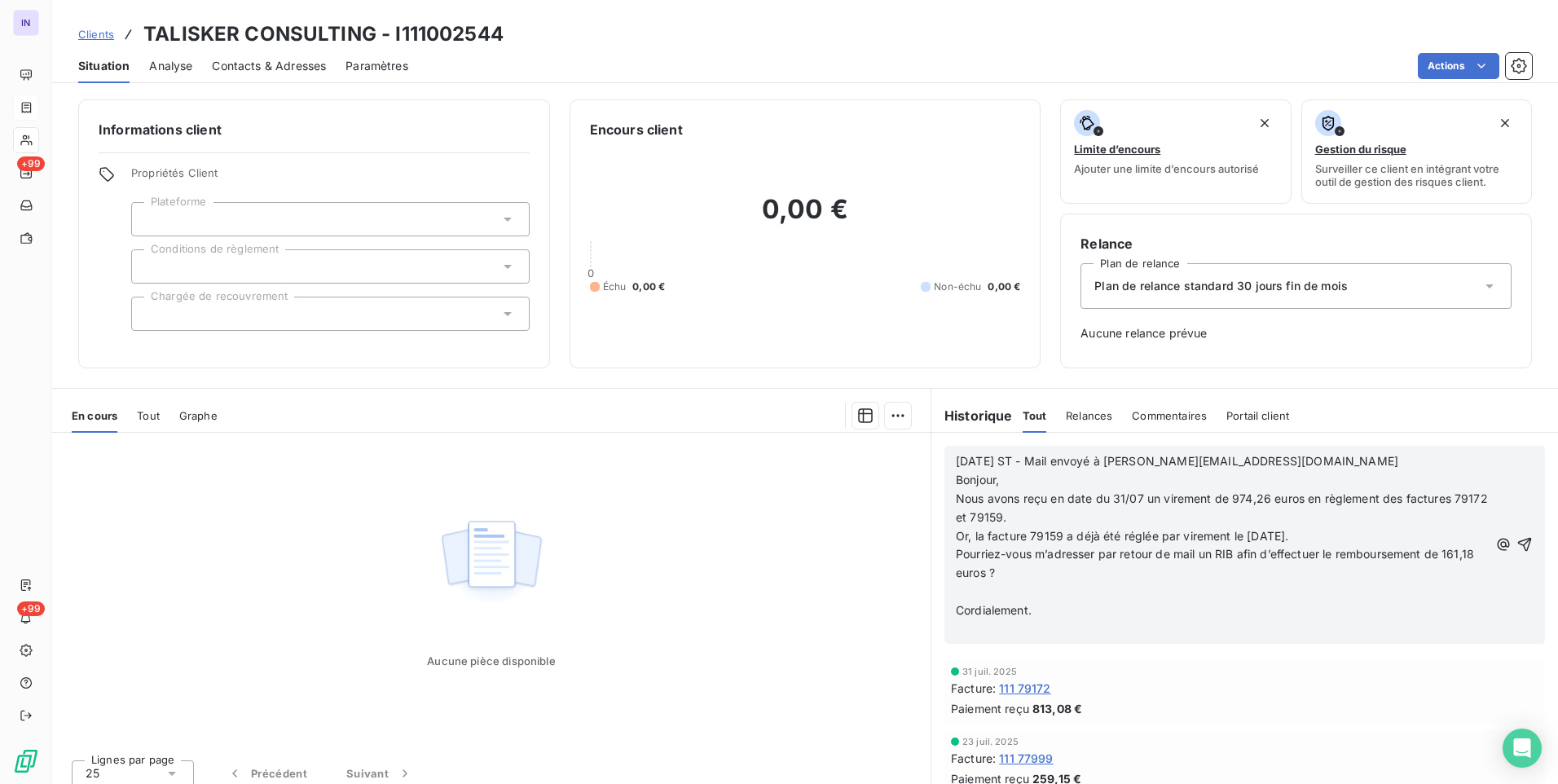
click at [962, 593] on p "﻿" at bounding box center [1222, 592] width 532 height 19
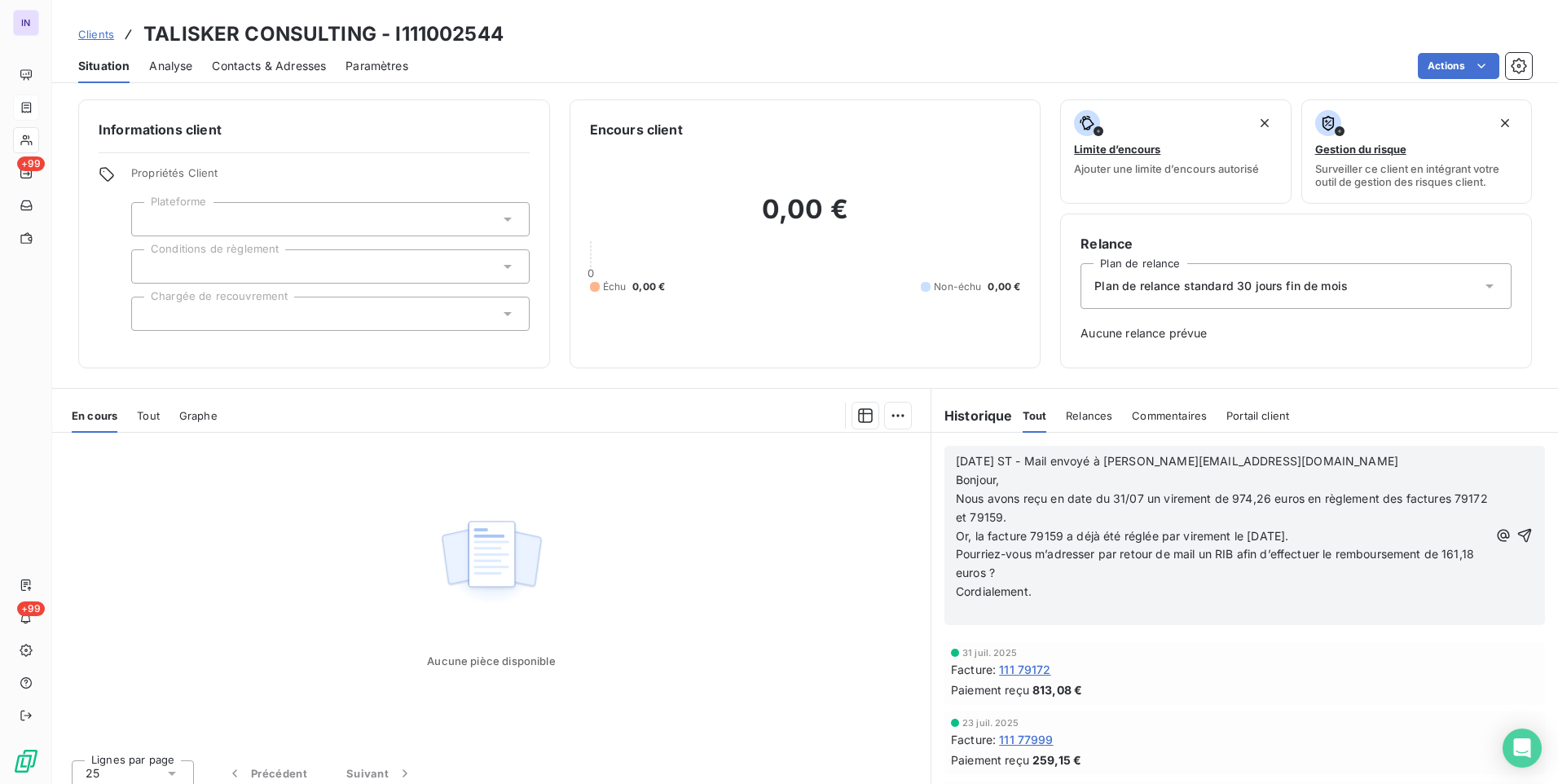
click at [962, 614] on p "﻿" at bounding box center [1222, 610] width 532 height 19
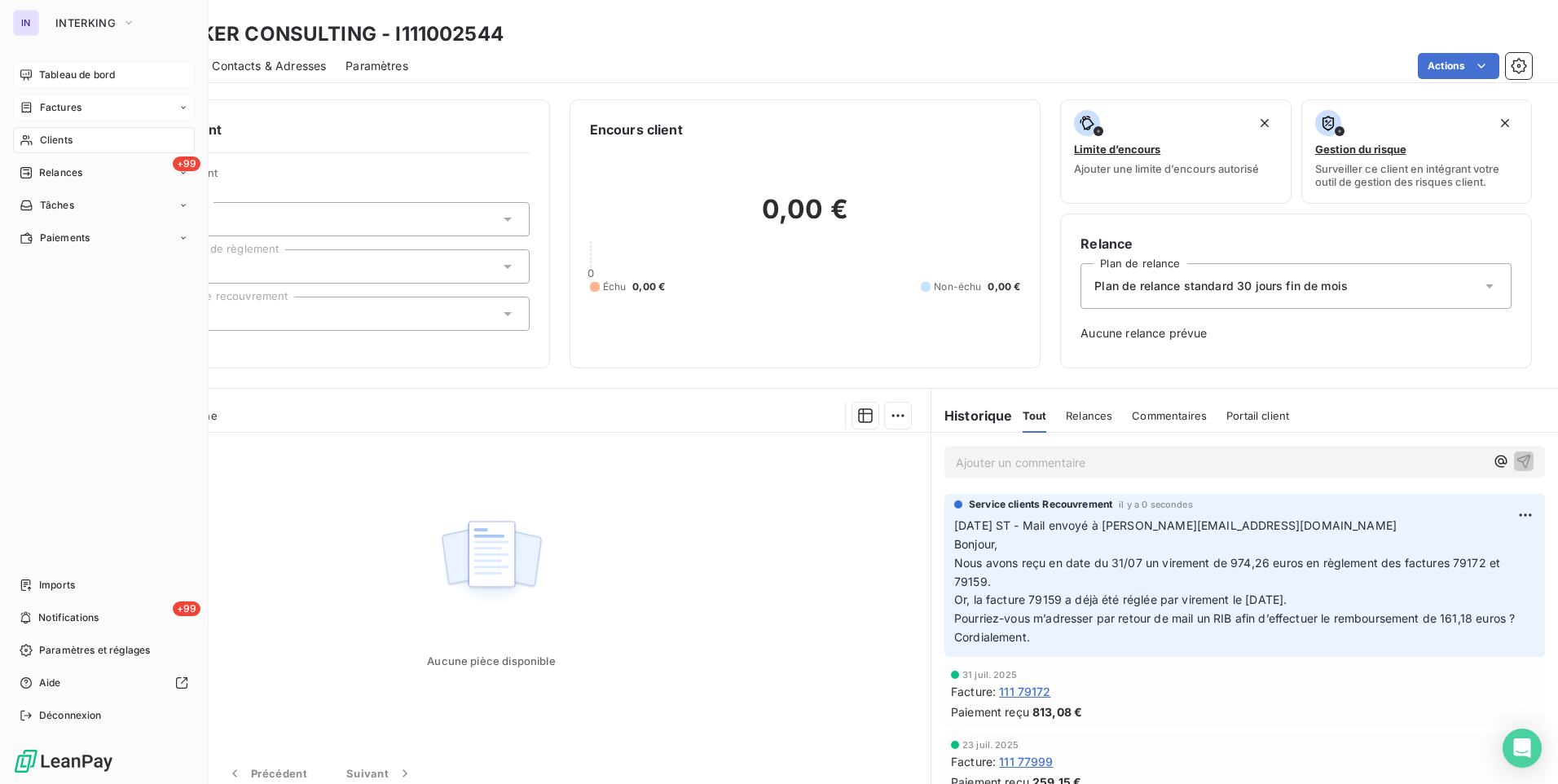
click at [85, 76] on span "Tableau de bord" at bounding box center [77, 75] width 76 height 15
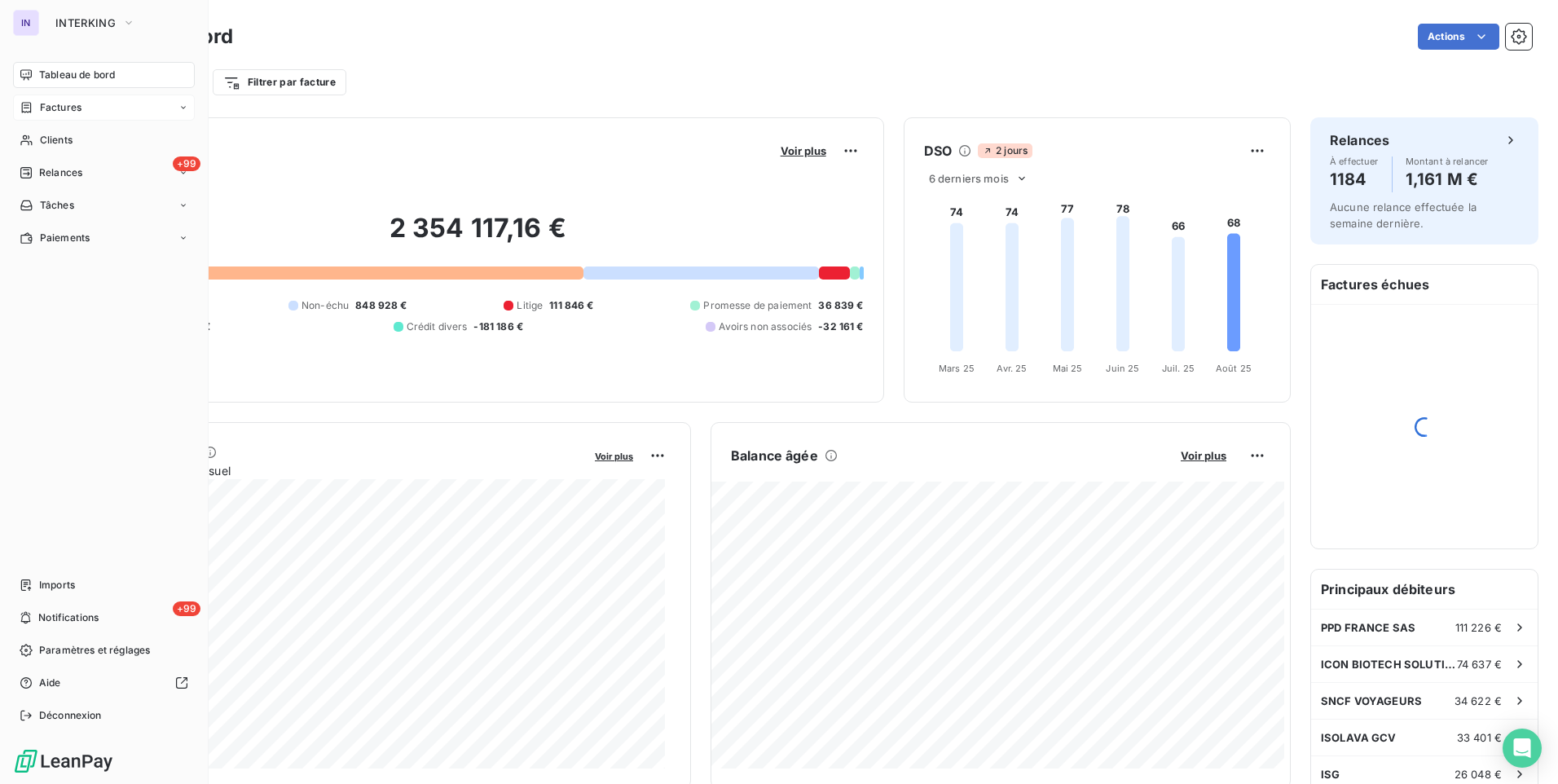
drag, startPoint x: 47, startPoint y: 143, endPoint x: 175, endPoint y: 108, distance: 132.7
click at [47, 143] on span "Clients" at bounding box center [56, 140] width 33 height 15
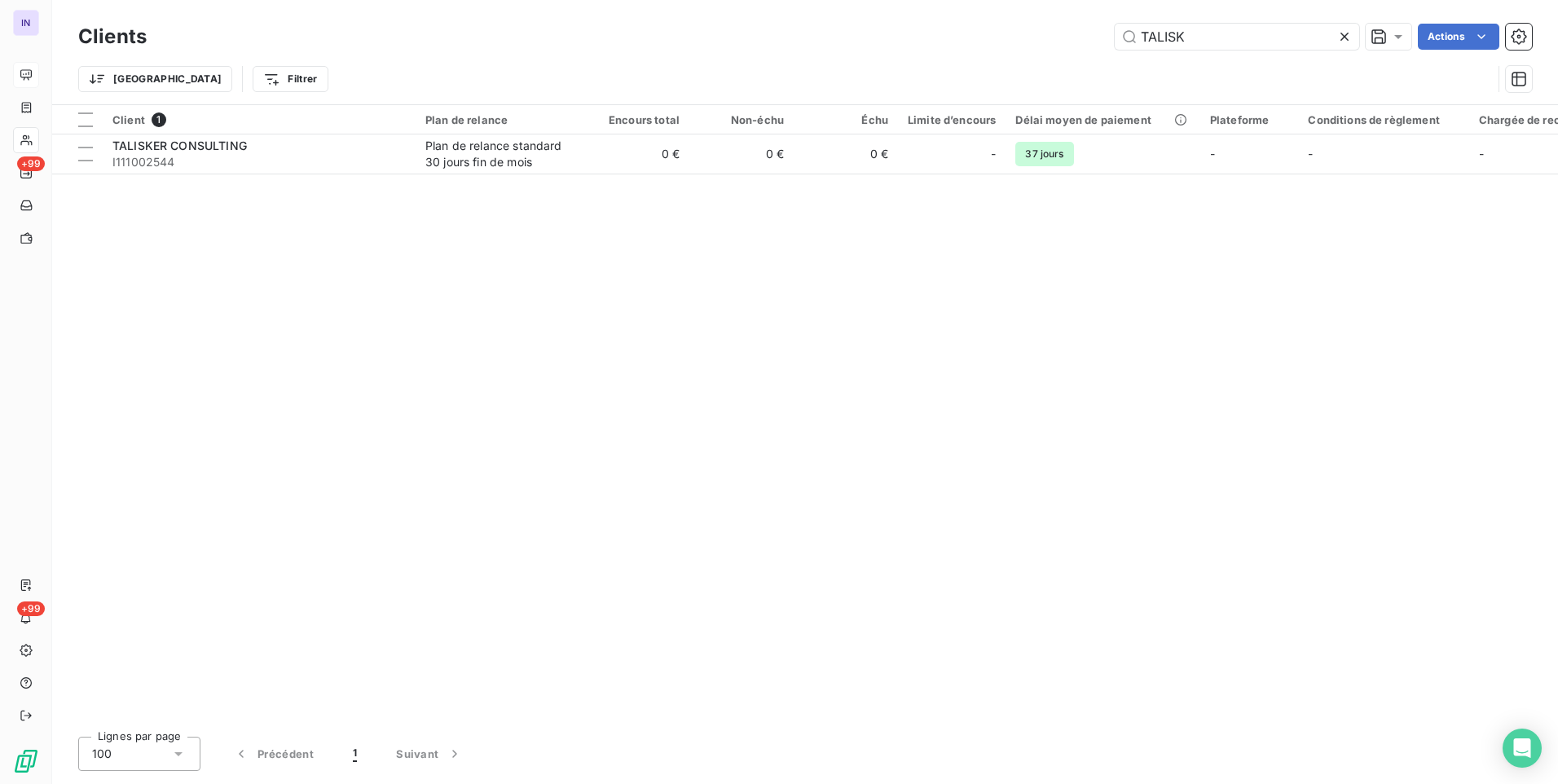
drag, startPoint x: 1222, startPoint y: 36, endPoint x: 1066, endPoint y: 33, distance: 156.0
click at [1066, 33] on div "TALISK Actions" at bounding box center [849, 36] width 1366 height 26
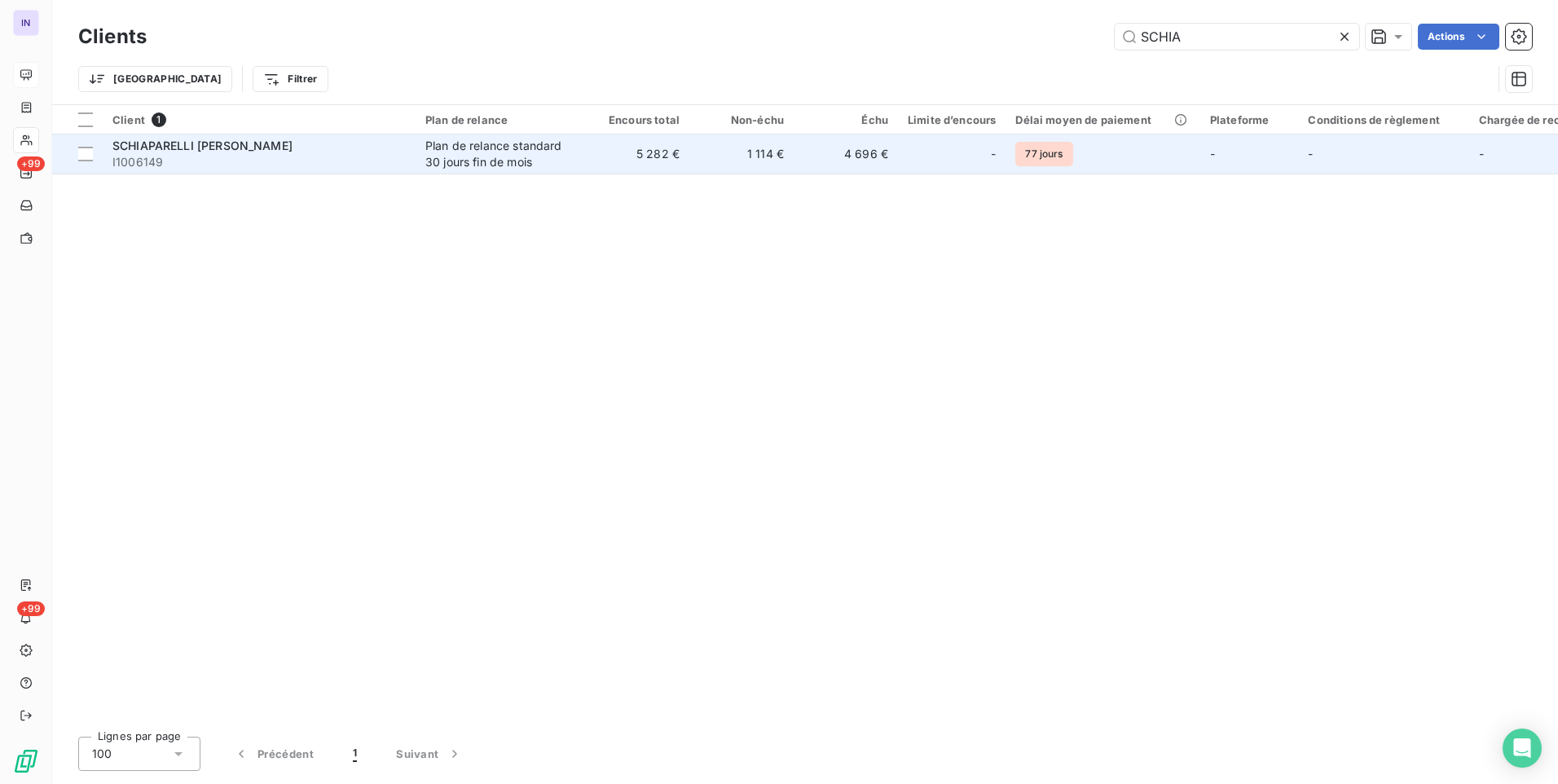
type input "SCHIA"
click at [426, 163] on div "Plan de relance standard 30 jours fin de mois" at bounding box center [500, 153] width 150 height 33
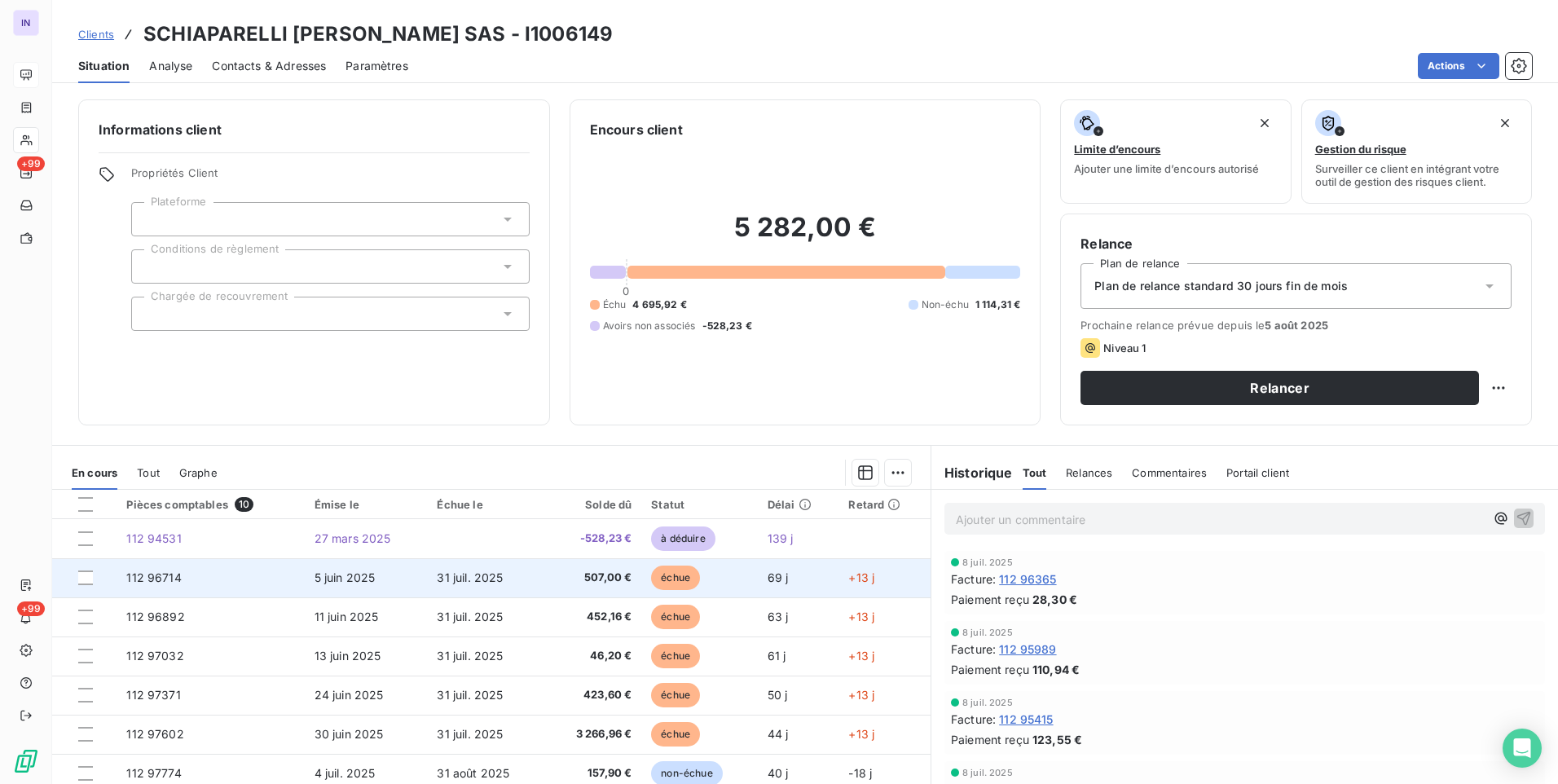
click at [545, 579] on td "507,00 €" at bounding box center [594, 578] width 97 height 39
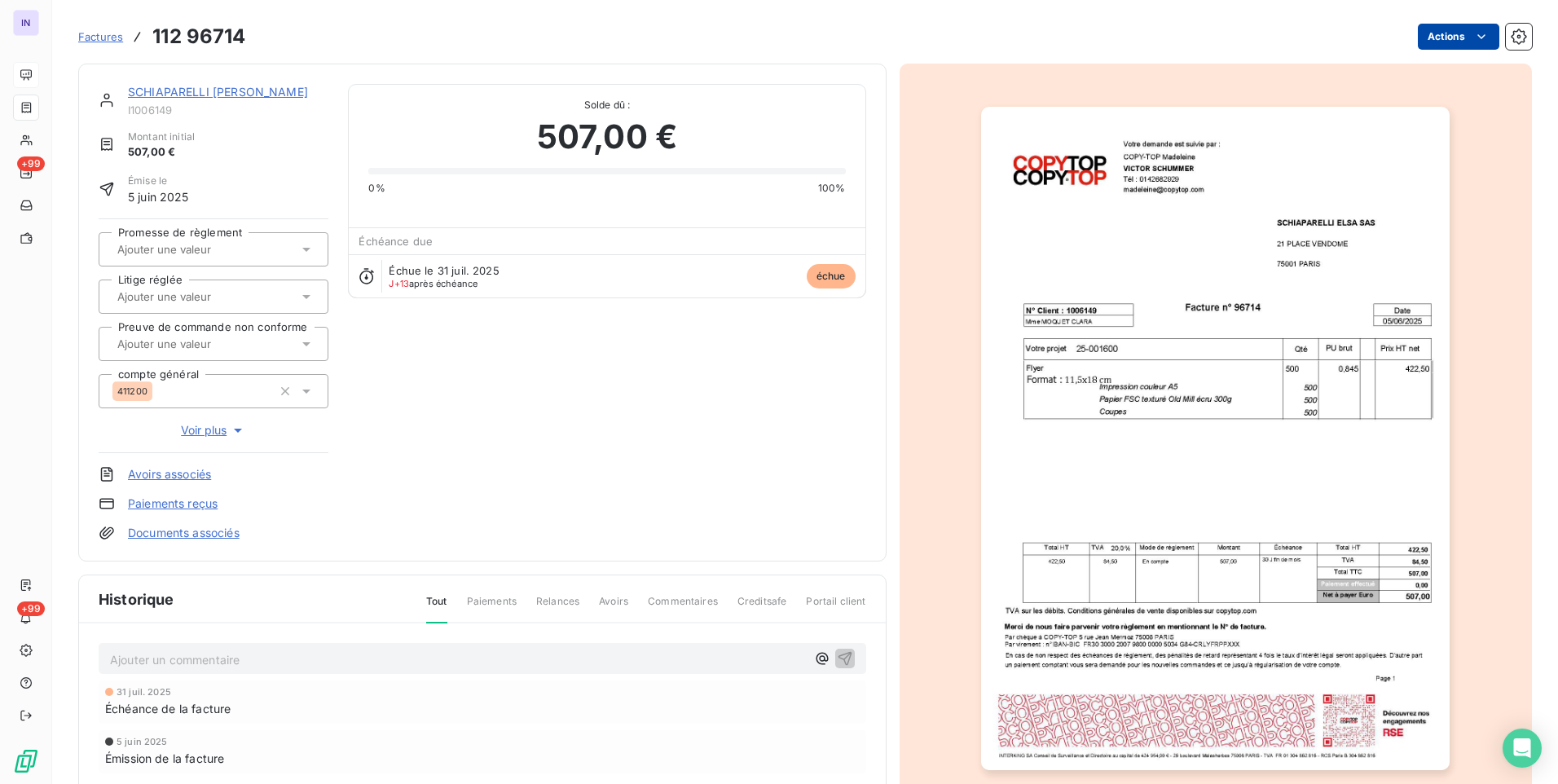
click at [1438, 41] on html "IN +99 +99 Factures 112 96714 Actions SCHIAPARELLI [PERSON_NAME] I1006149 Monta…" at bounding box center [779, 392] width 1558 height 784
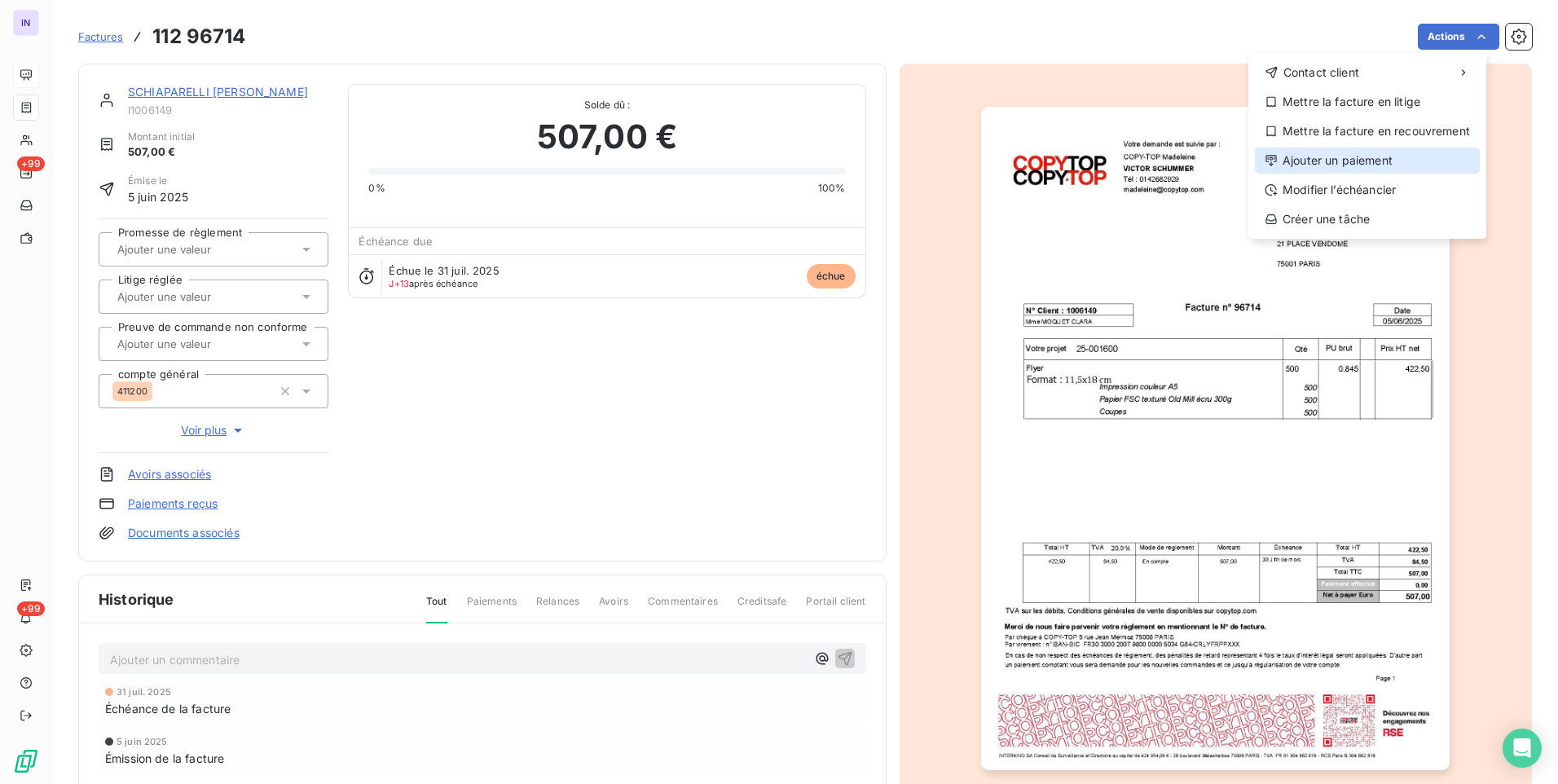
click at [1338, 153] on div "Ajouter un paiement" at bounding box center [1368, 161] width 225 height 26
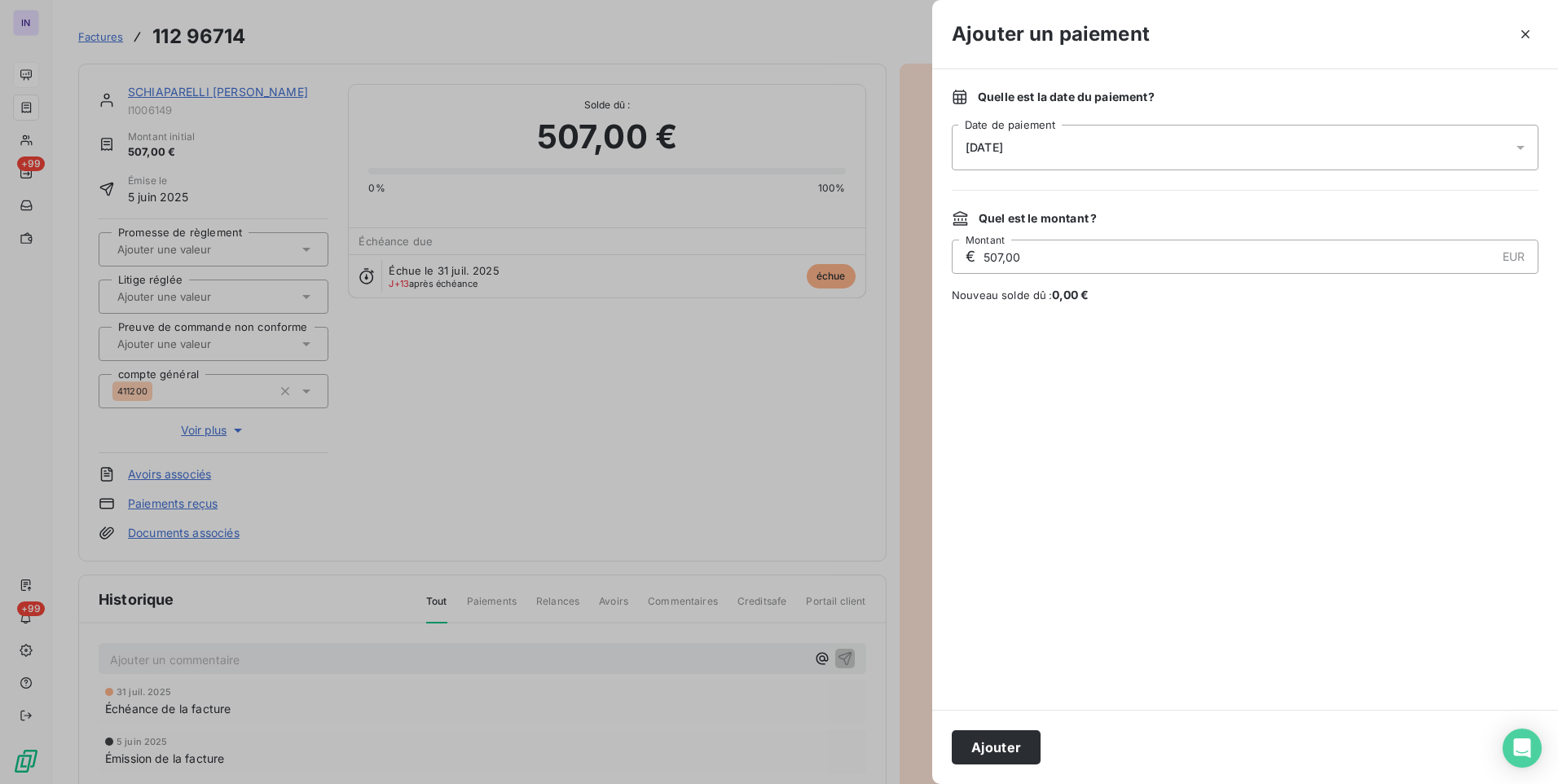
click at [1174, 150] on div "[DATE]" at bounding box center [1246, 147] width 587 height 46
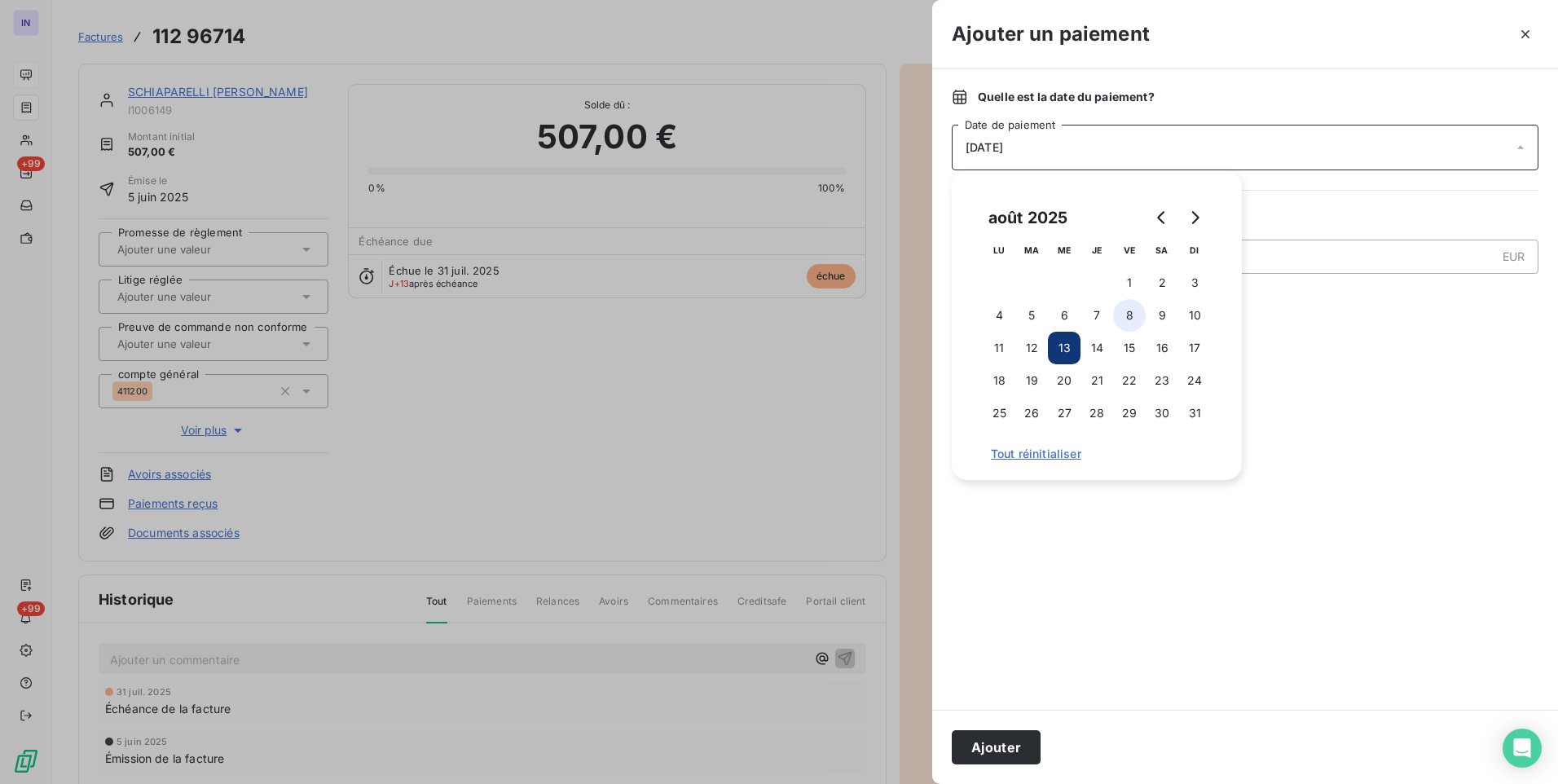
click at [1127, 319] on button "8" at bounding box center [1129, 315] width 33 height 33
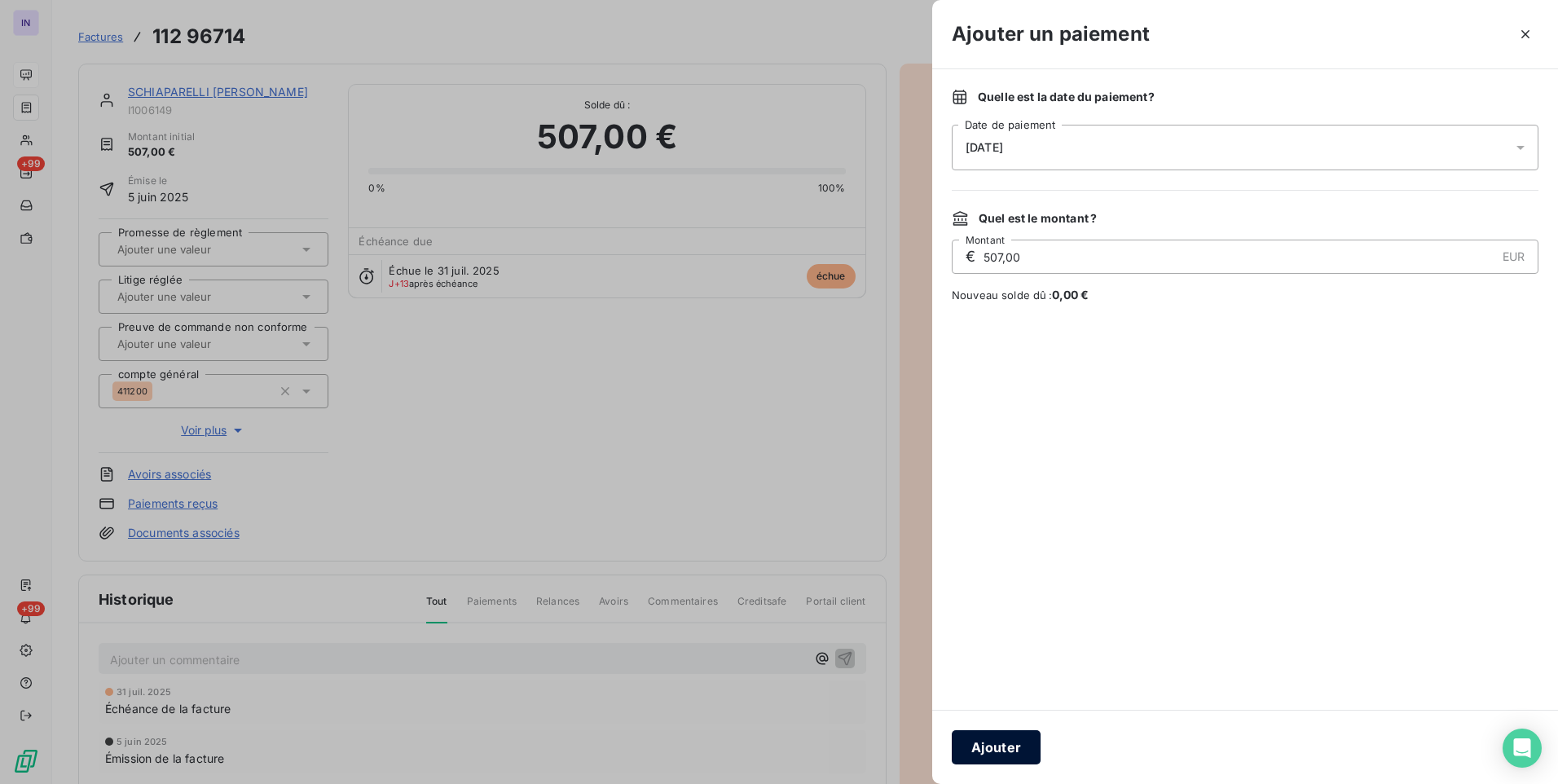
click at [1005, 753] on button "Ajouter" at bounding box center [997, 747] width 89 height 34
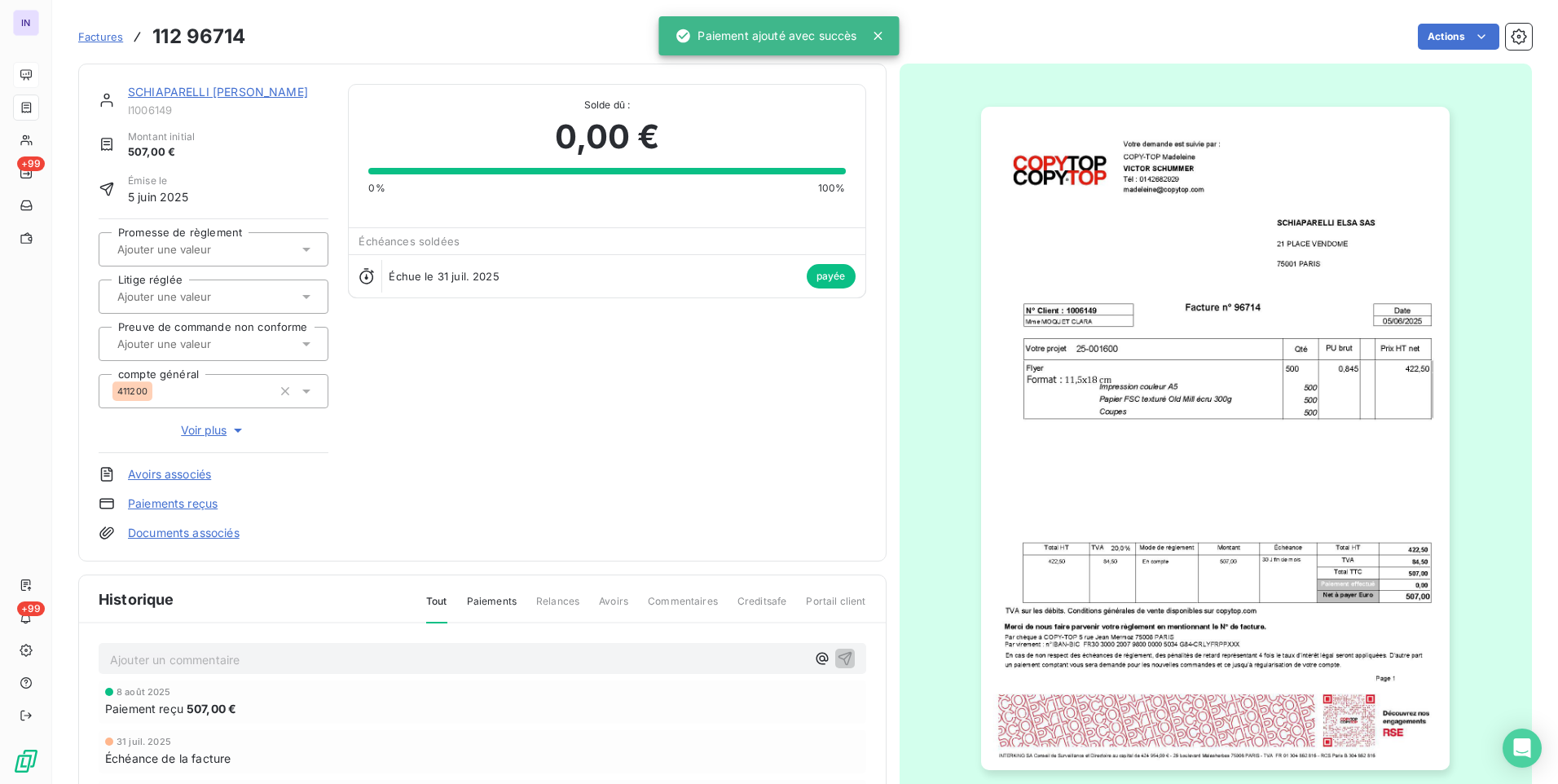
click at [216, 97] on link "SCHIAPARELLI [PERSON_NAME]" at bounding box center [218, 91] width 180 height 14
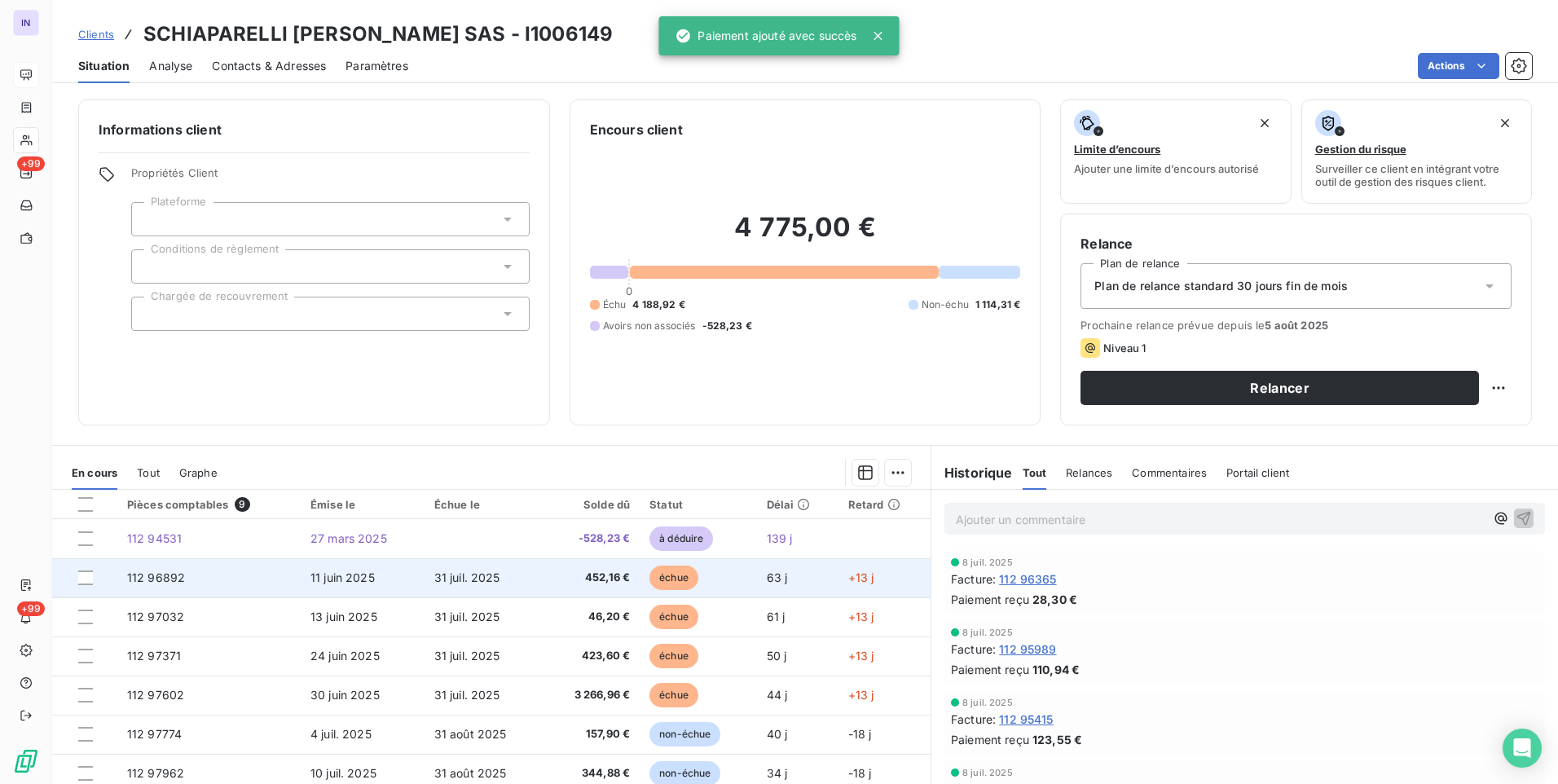
click at [518, 588] on td "31 juil. 2025" at bounding box center [483, 578] width 118 height 39
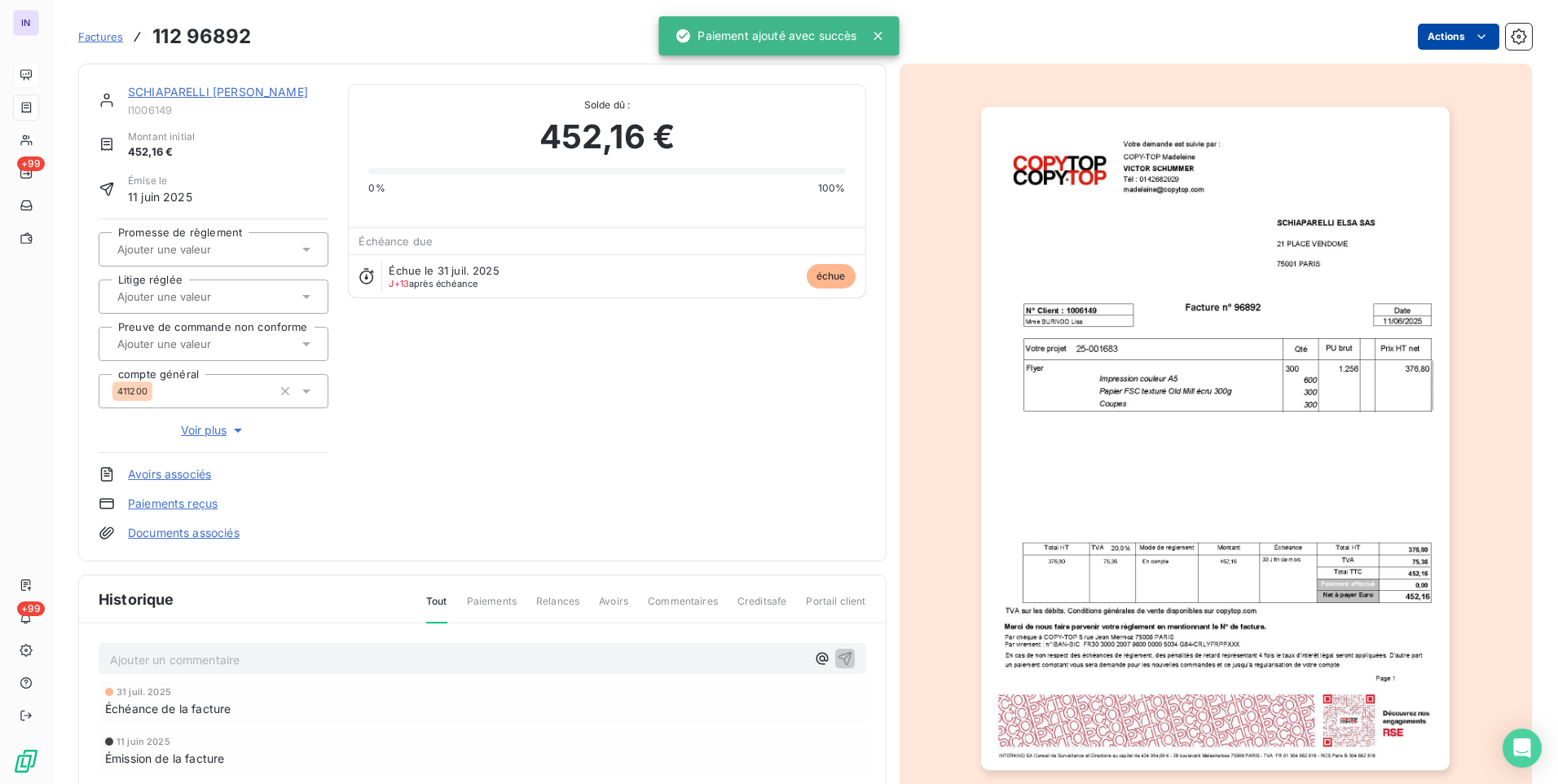
click at [1455, 31] on html "IN +99 +99 Factures 112 96892 Actions SCHIAPARELLI [PERSON_NAME] I1006149 Monta…" at bounding box center [779, 392] width 1558 height 784
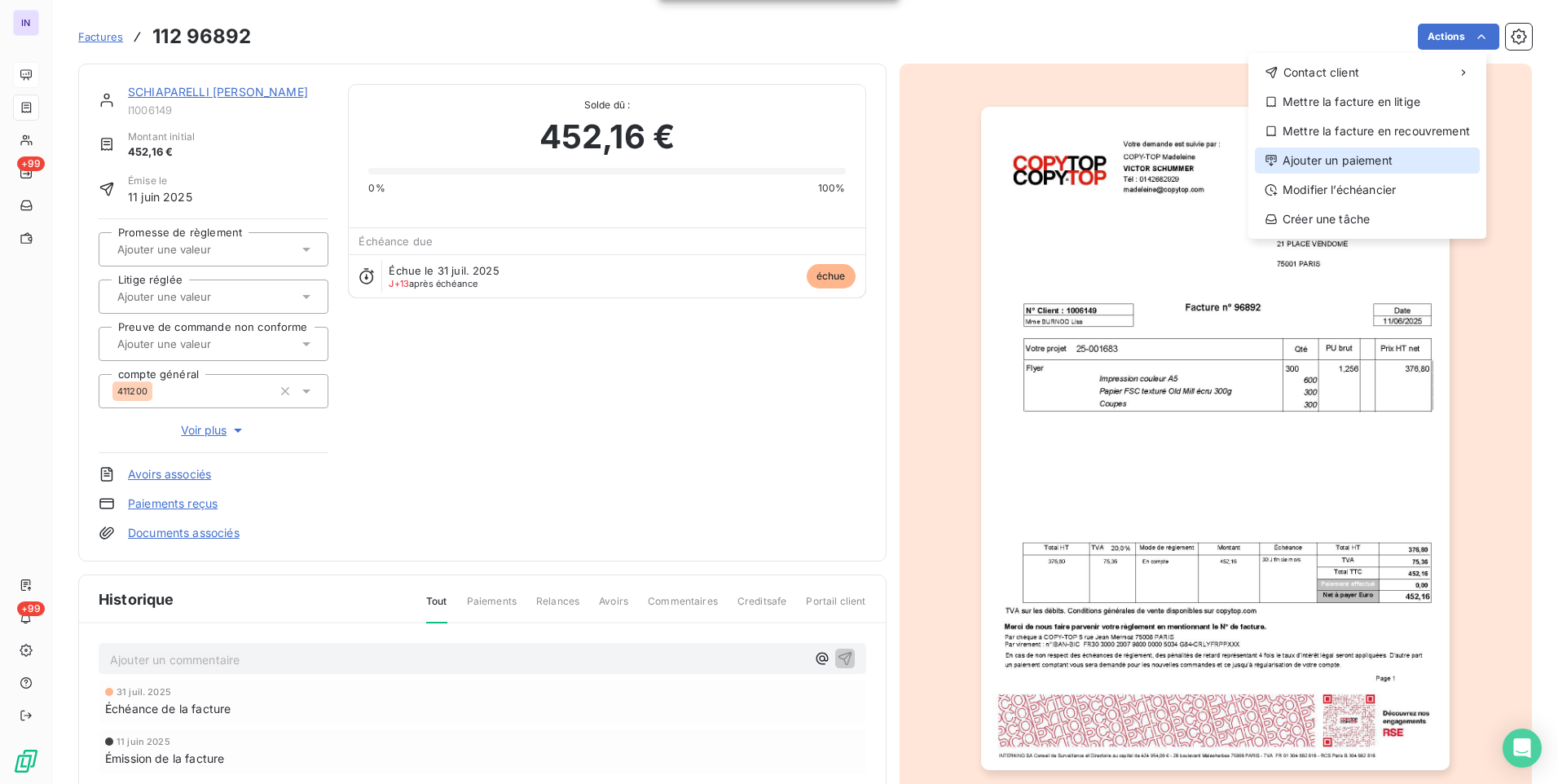
click at [1326, 155] on div "Ajouter un paiement" at bounding box center [1368, 161] width 225 height 26
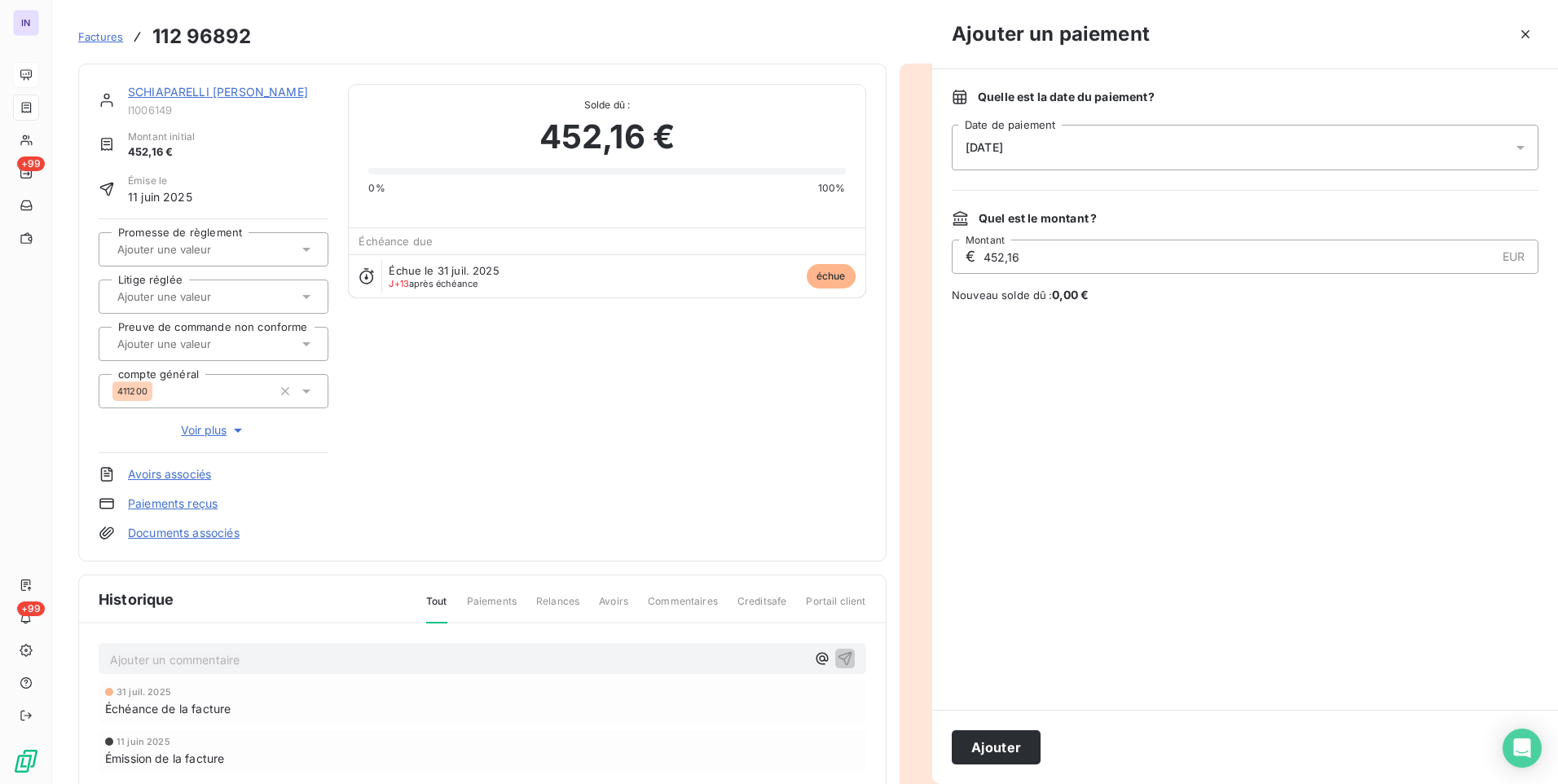
click at [1134, 127] on div "[DATE]" at bounding box center [1246, 147] width 587 height 46
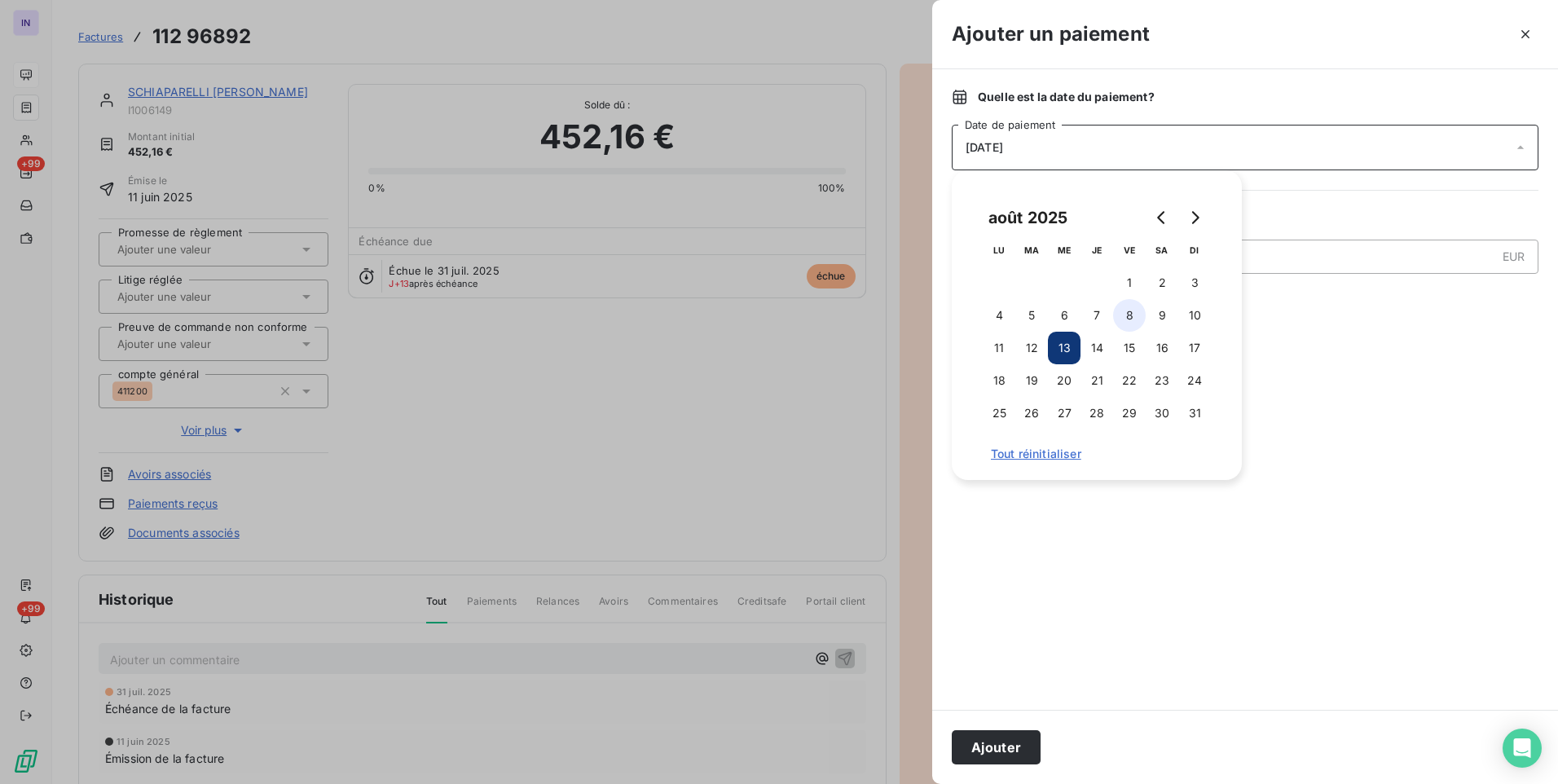
click at [1123, 314] on button "8" at bounding box center [1129, 315] width 33 height 33
click at [979, 734] on button "Ajouter" at bounding box center [997, 747] width 89 height 34
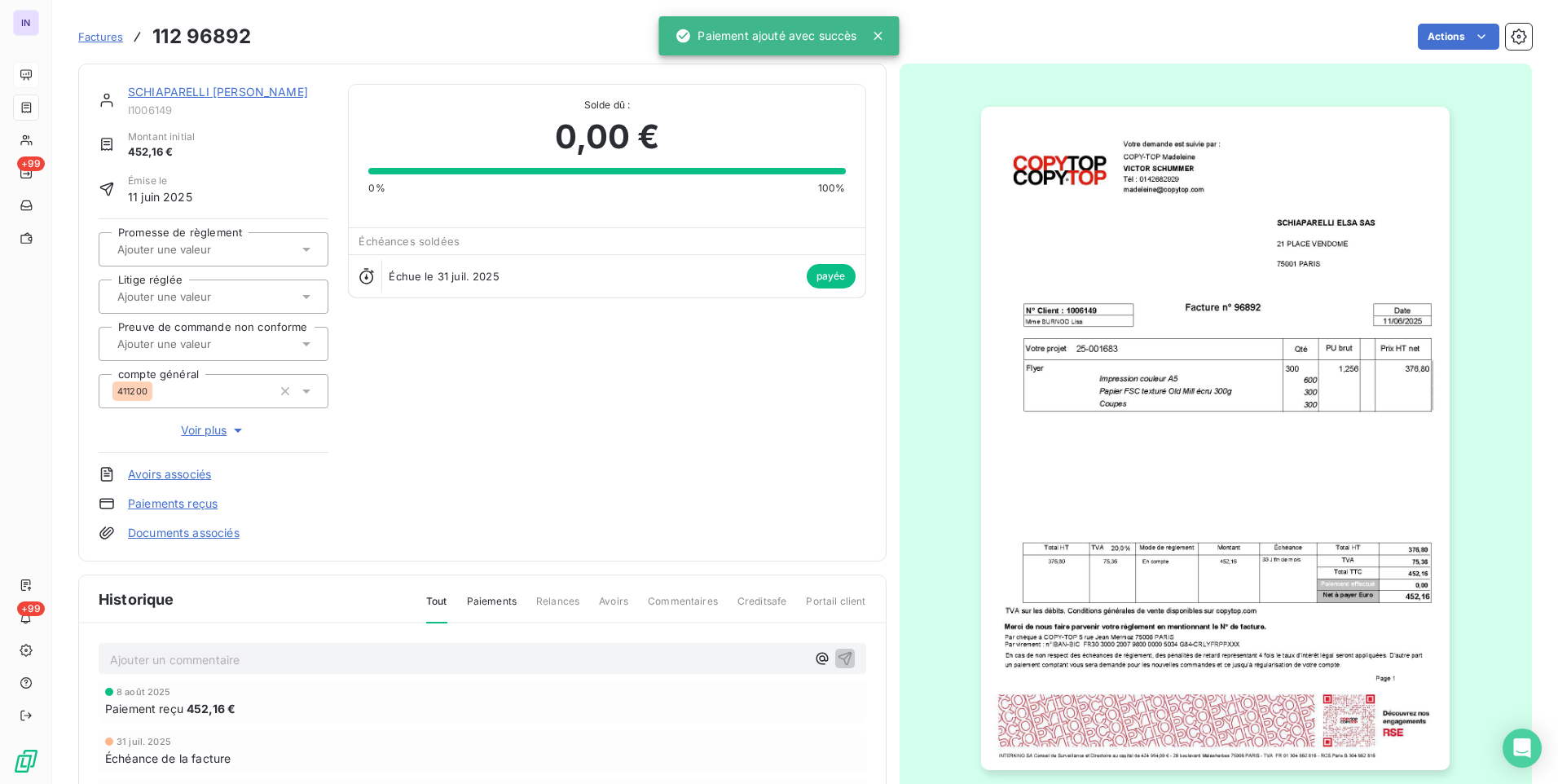
click at [242, 93] on link "SCHIAPARELLI [PERSON_NAME]" at bounding box center [218, 91] width 180 height 14
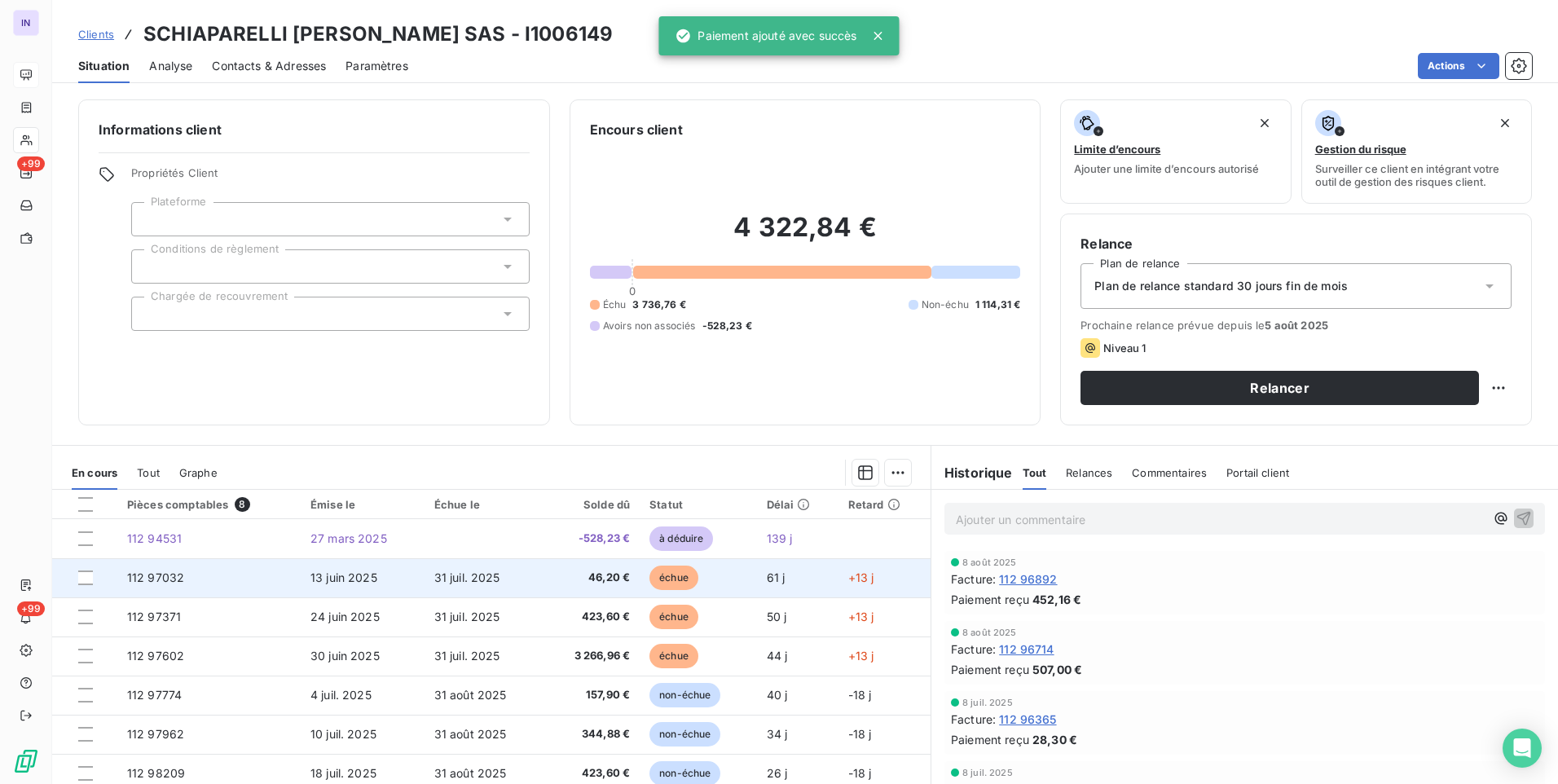
click at [590, 568] on td "46,20 €" at bounding box center [591, 578] width 97 height 39
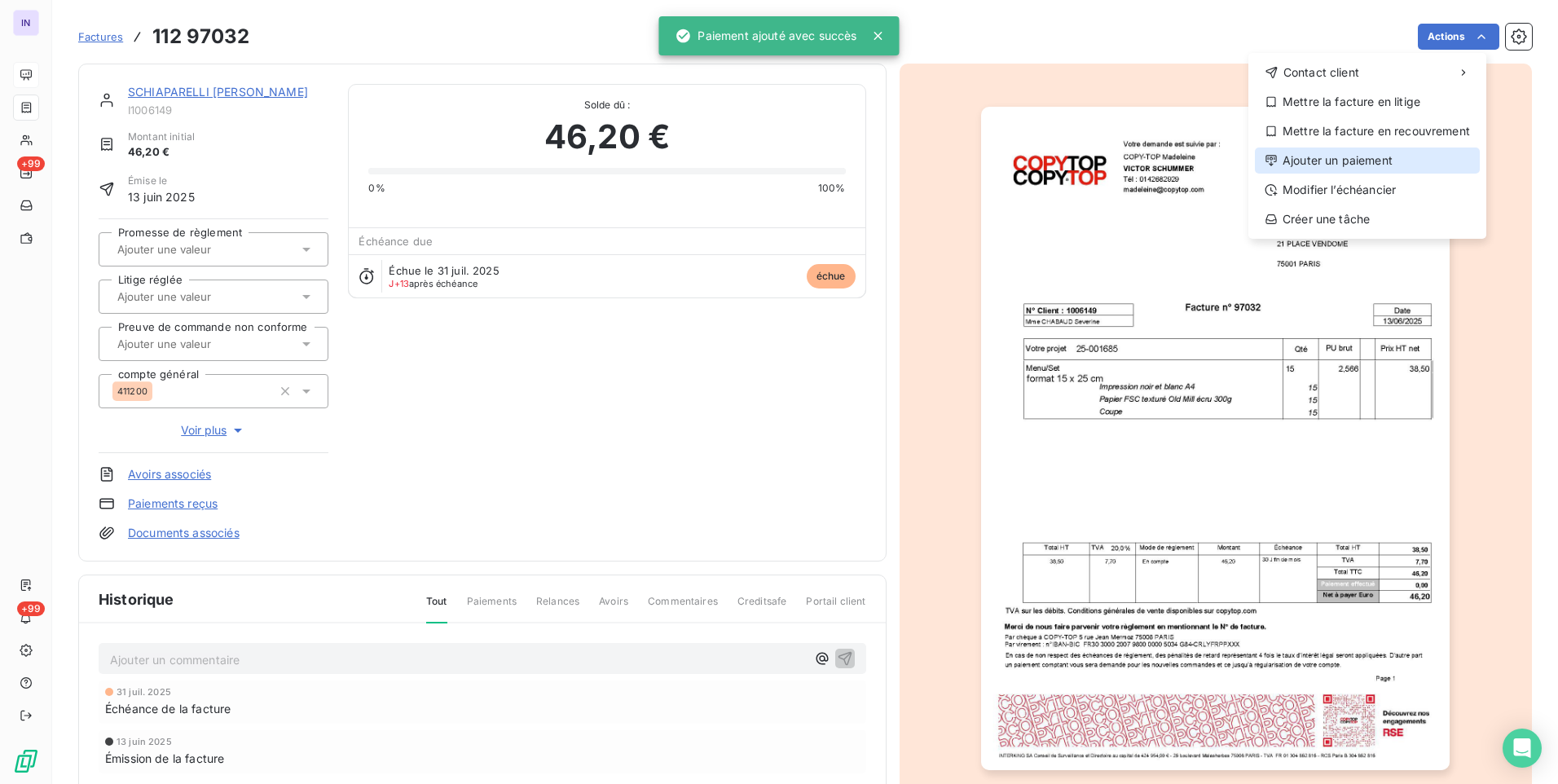
click at [1364, 160] on div "Ajouter un paiement" at bounding box center [1368, 161] width 225 height 26
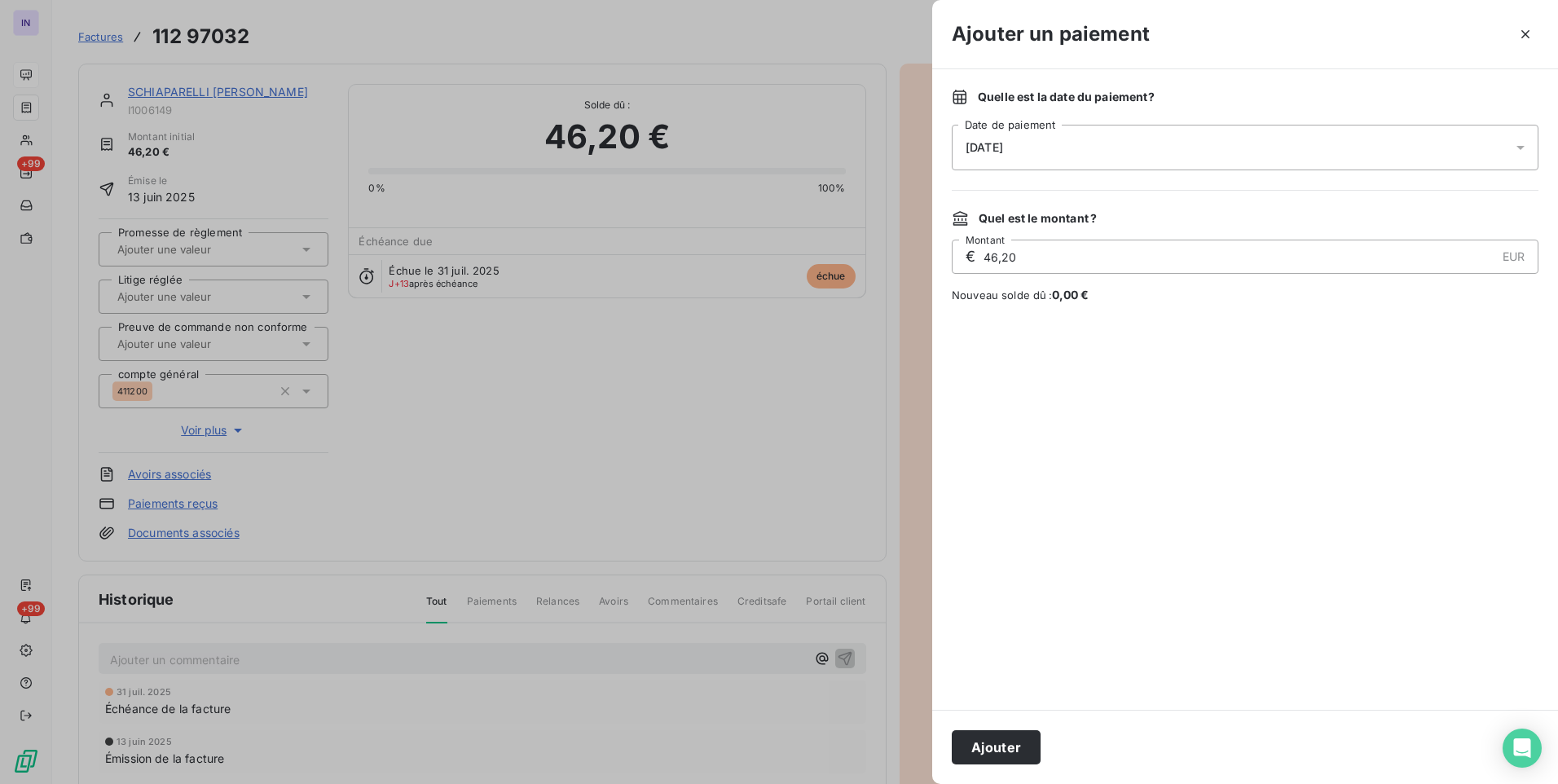
click at [1152, 130] on div "[DATE]" at bounding box center [1246, 147] width 587 height 46
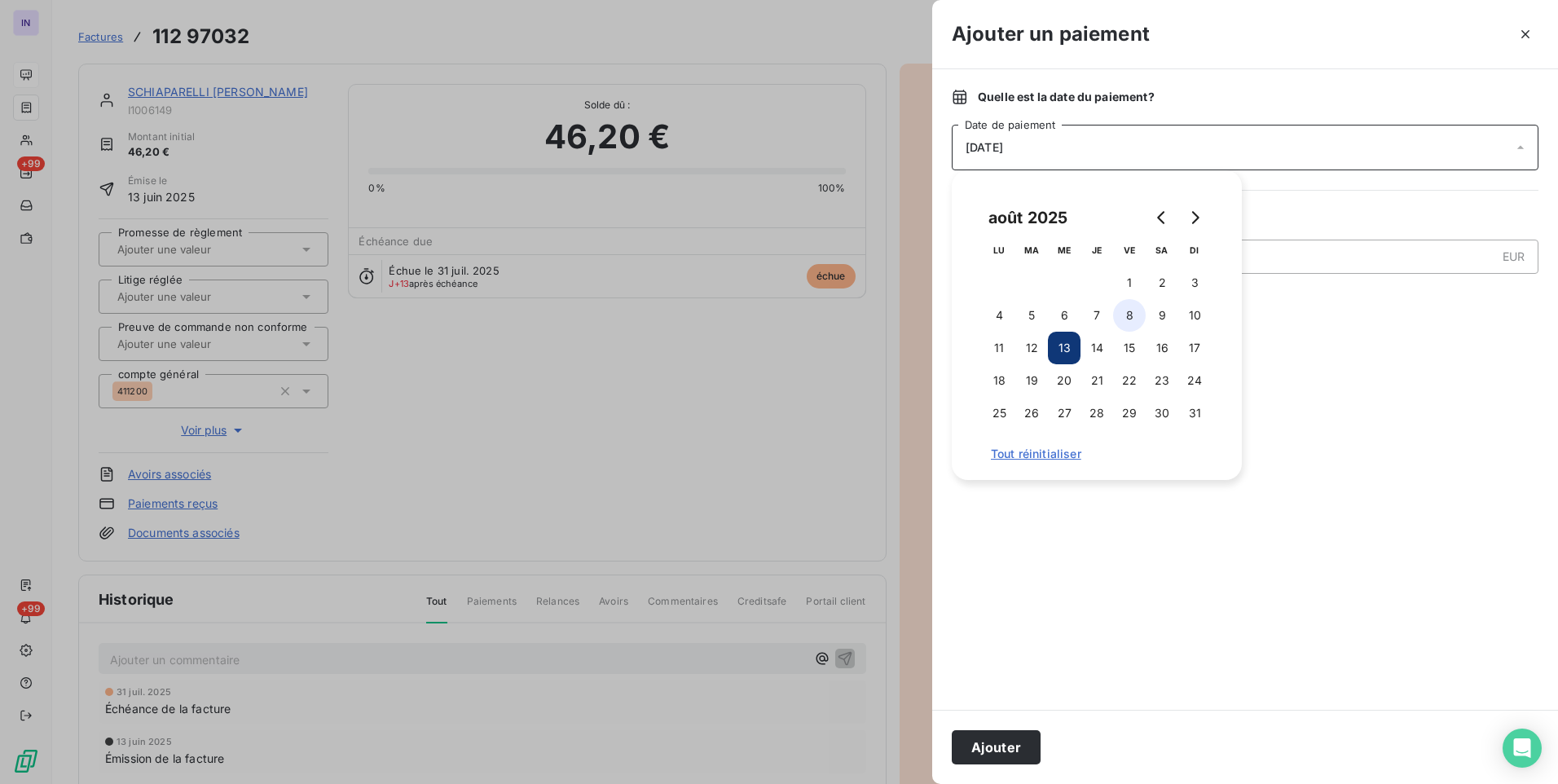
click at [1125, 322] on button "8" at bounding box center [1129, 315] width 33 height 33
click at [1021, 741] on button "Ajouter" at bounding box center [997, 747] width 89 height 34
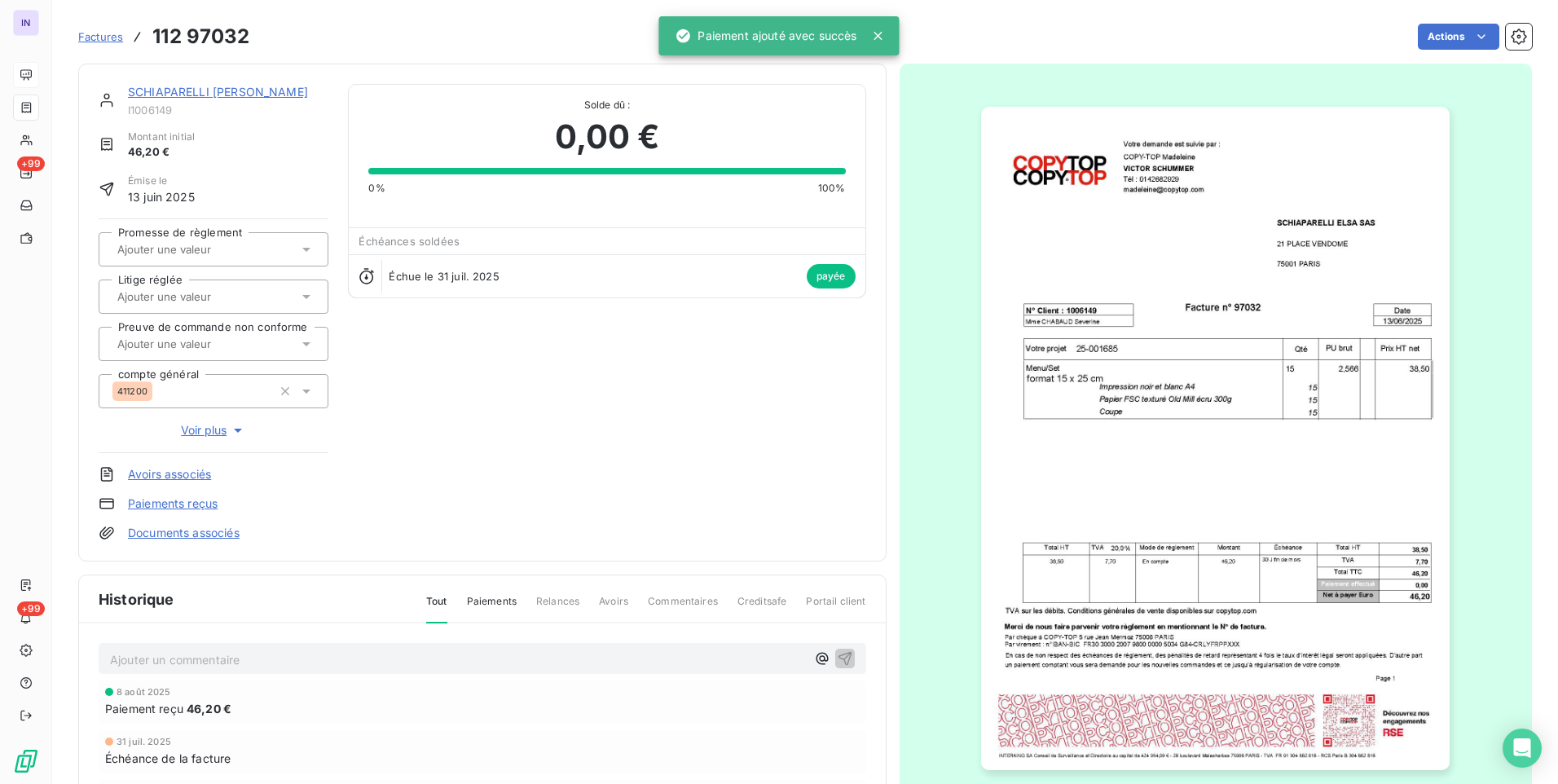
click at [199, 94] on link "SCHIAPARELLI [PERSON_NAME]" at bounding box center [218, 91] width 180 height 14
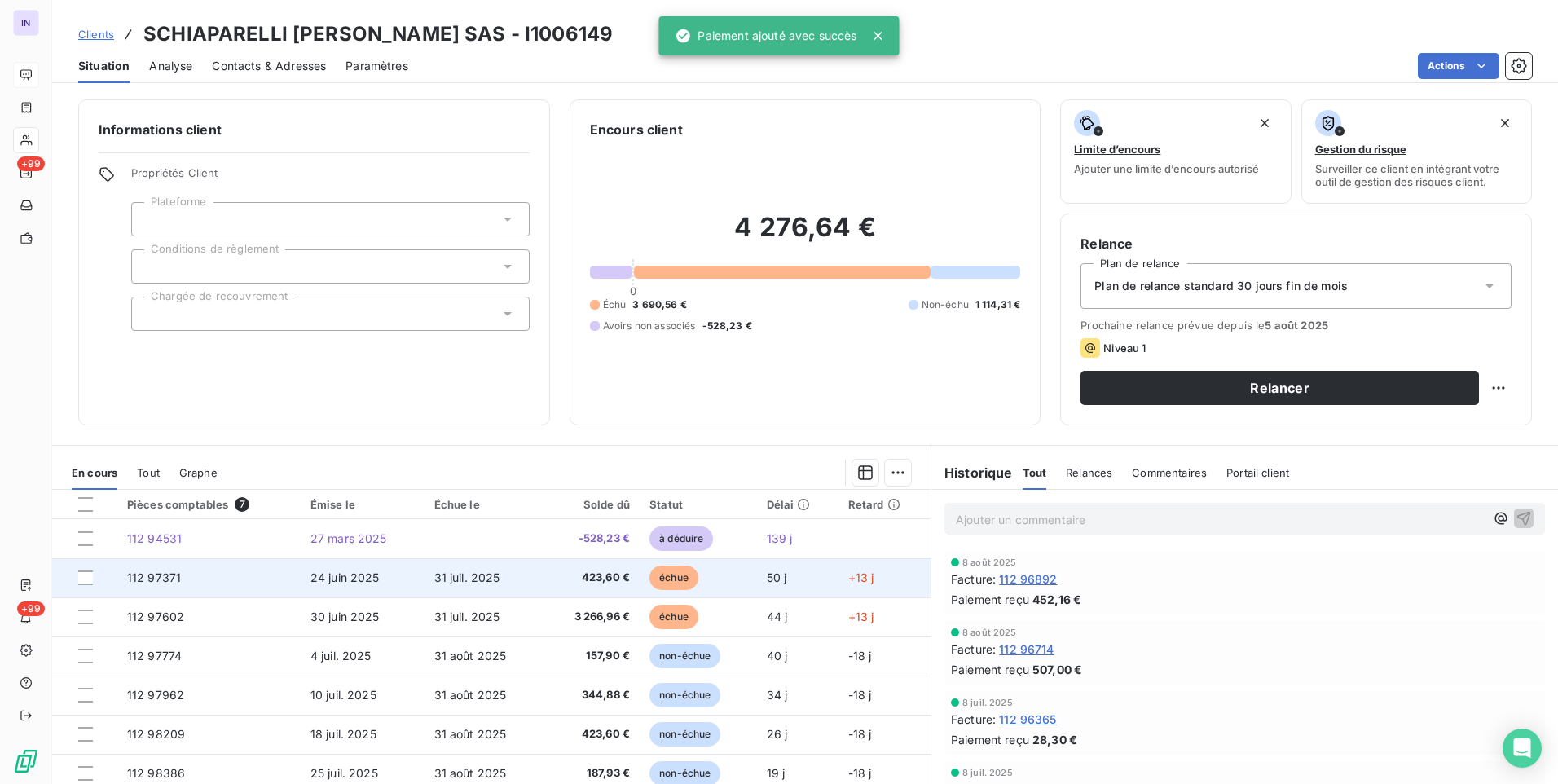
click at [481, 590] on td "31 juil. 2025" at bounding box center [483, 578] width 118 height 39
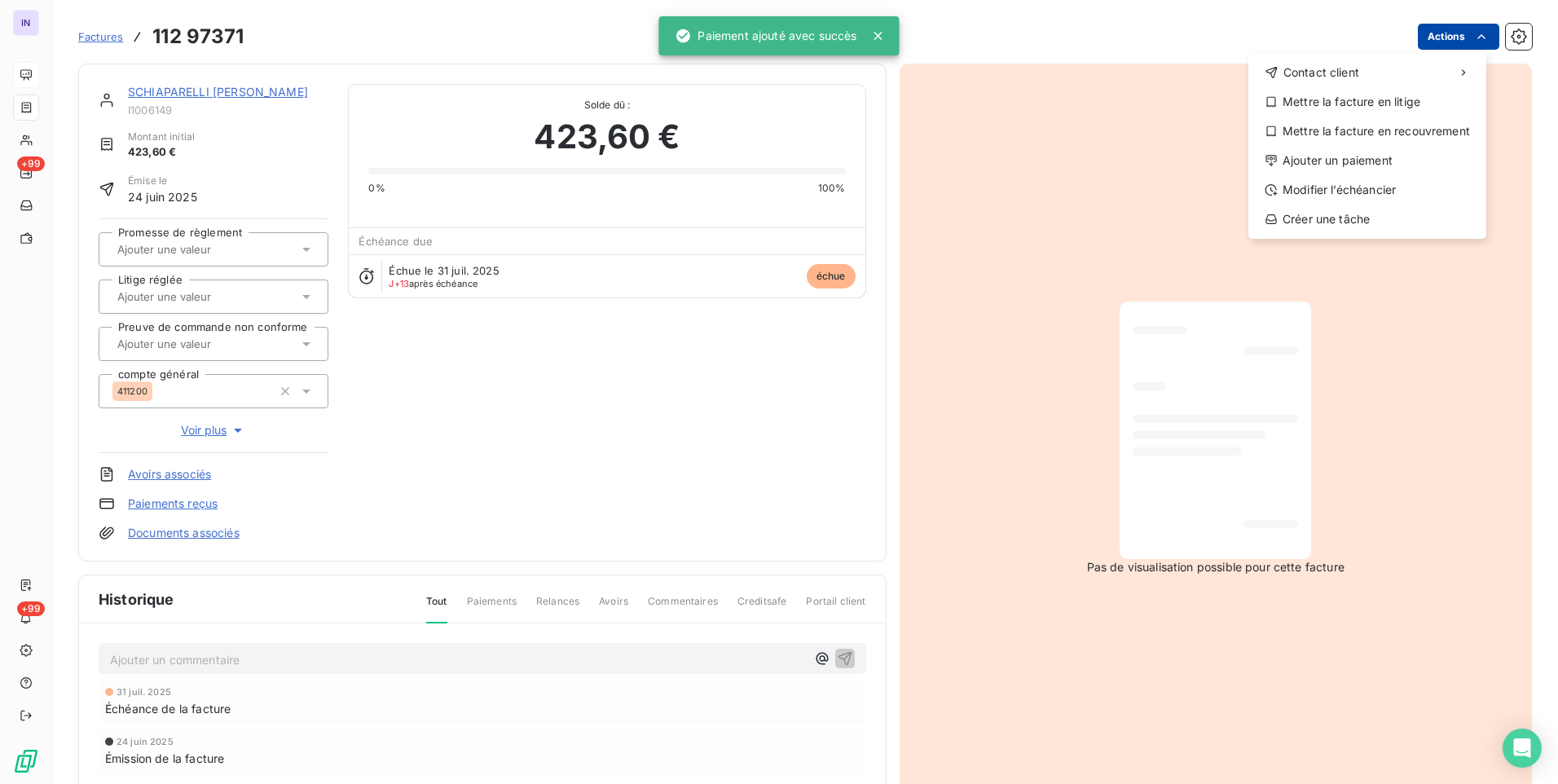
click at [1410, 35] on html "IN +99 +99 Factures [PHONE_NUMBER] Actions Contact client Mettre la facture en …" at bounding box center [779, 392] width 1558 height 784
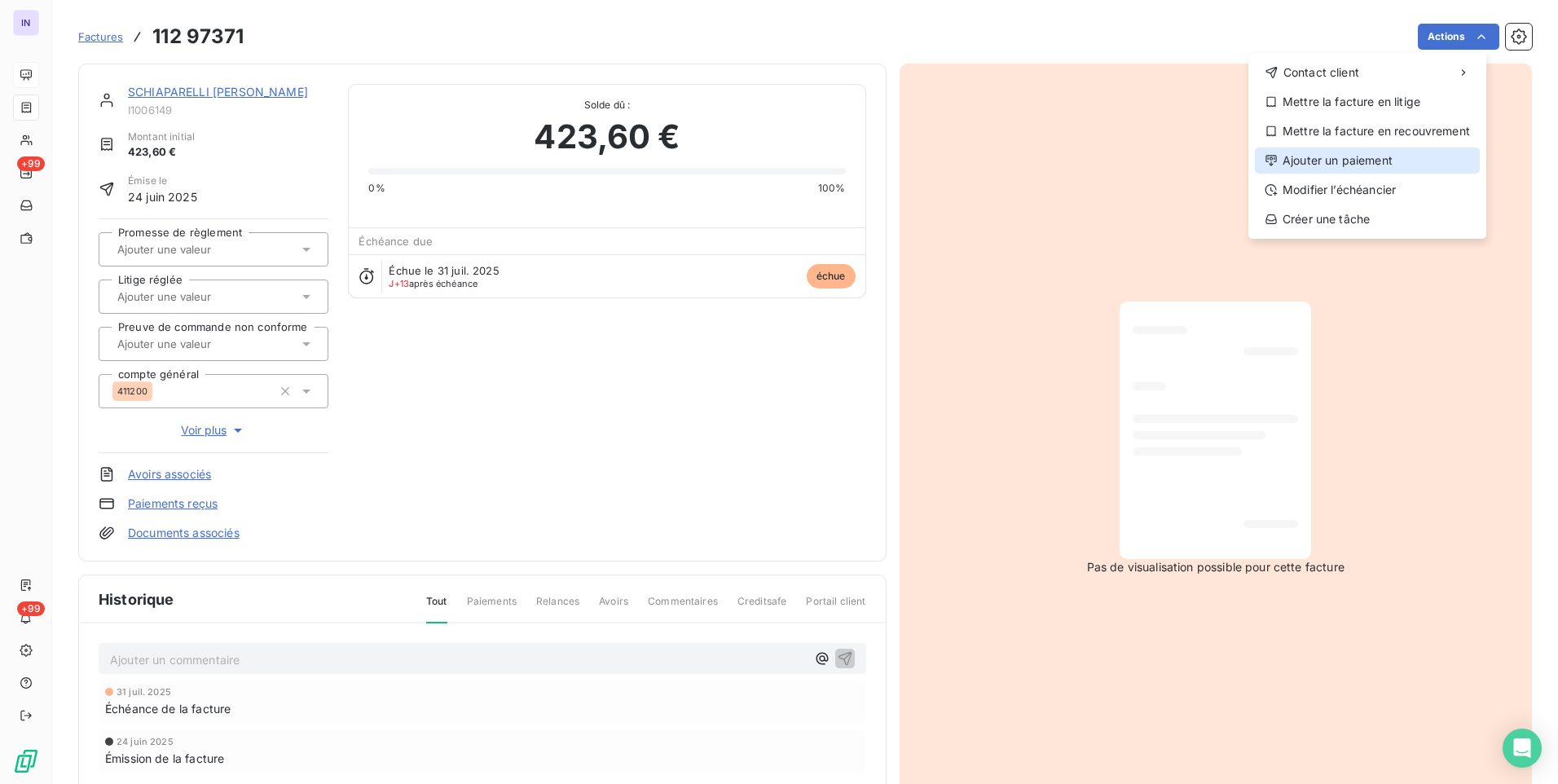
click at [1368, 162] on div "Ajouter un paiement" at bounding box center [1368, 161] width 225 height 26
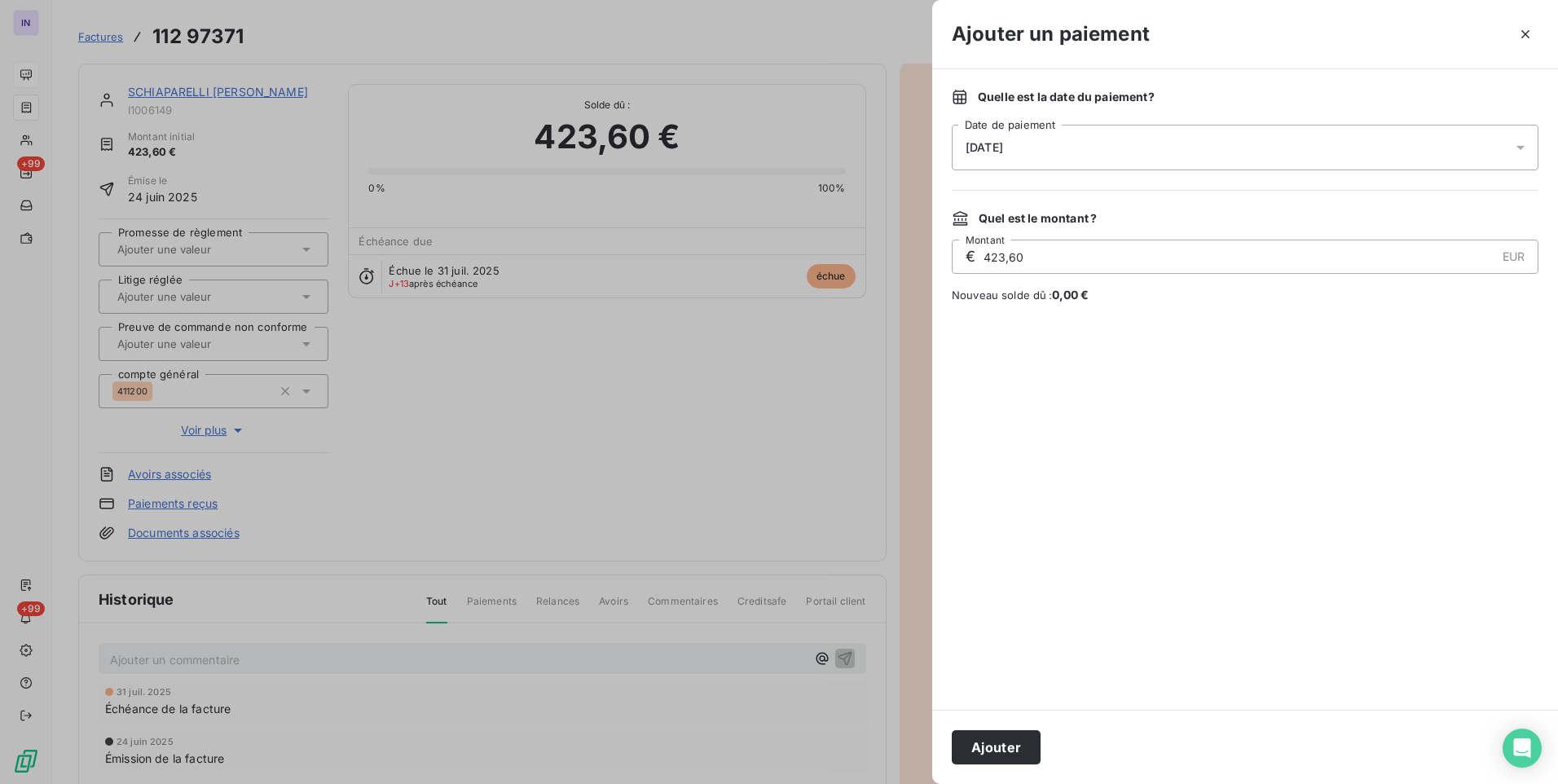
click at [1149, 155] on div "[DATE]" at bounding box center [1246, 147] width 587 height 46
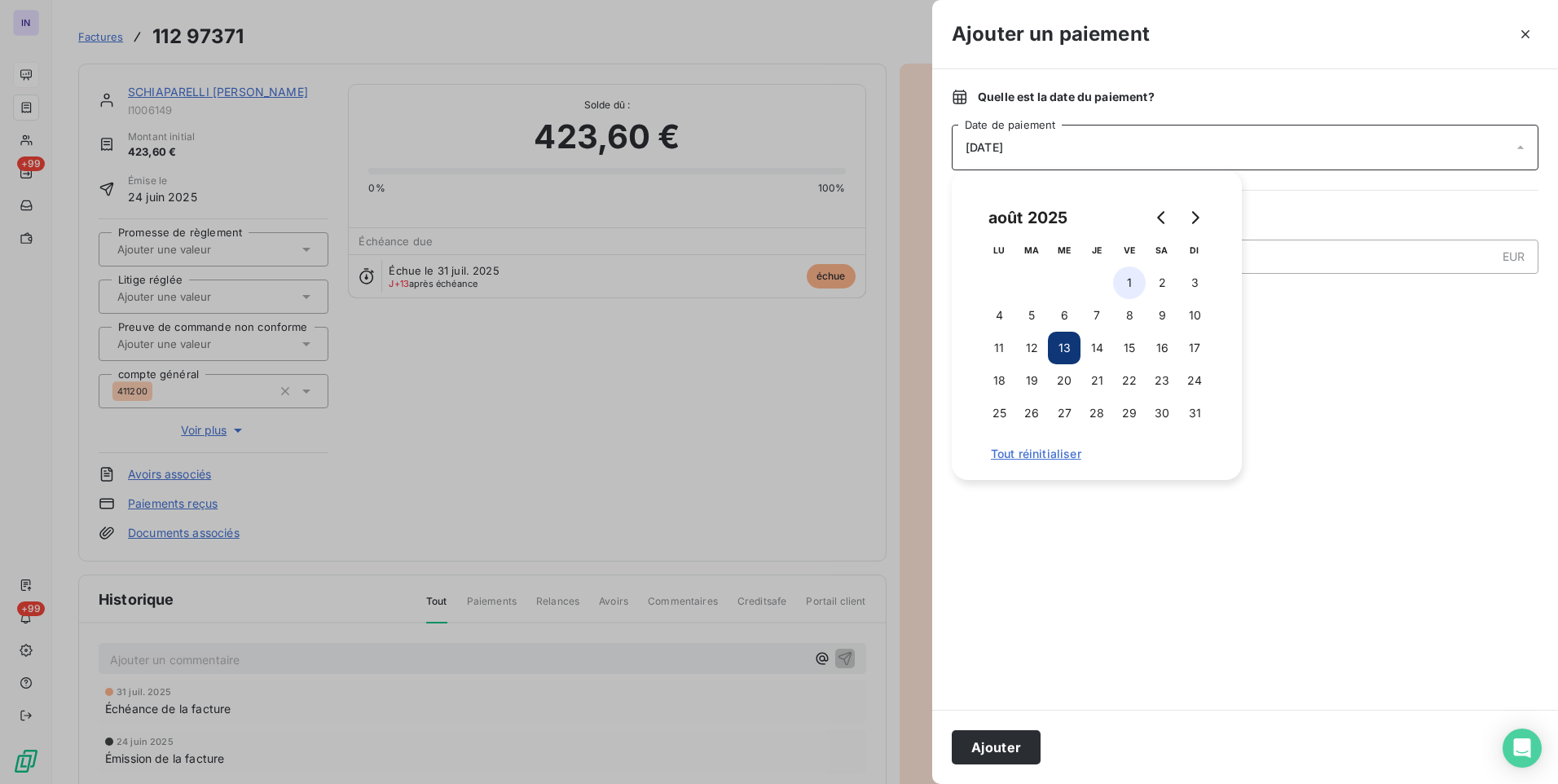
click at [1129, 308] on button "8" at bounding box center [1129, 315] width 33 height 33
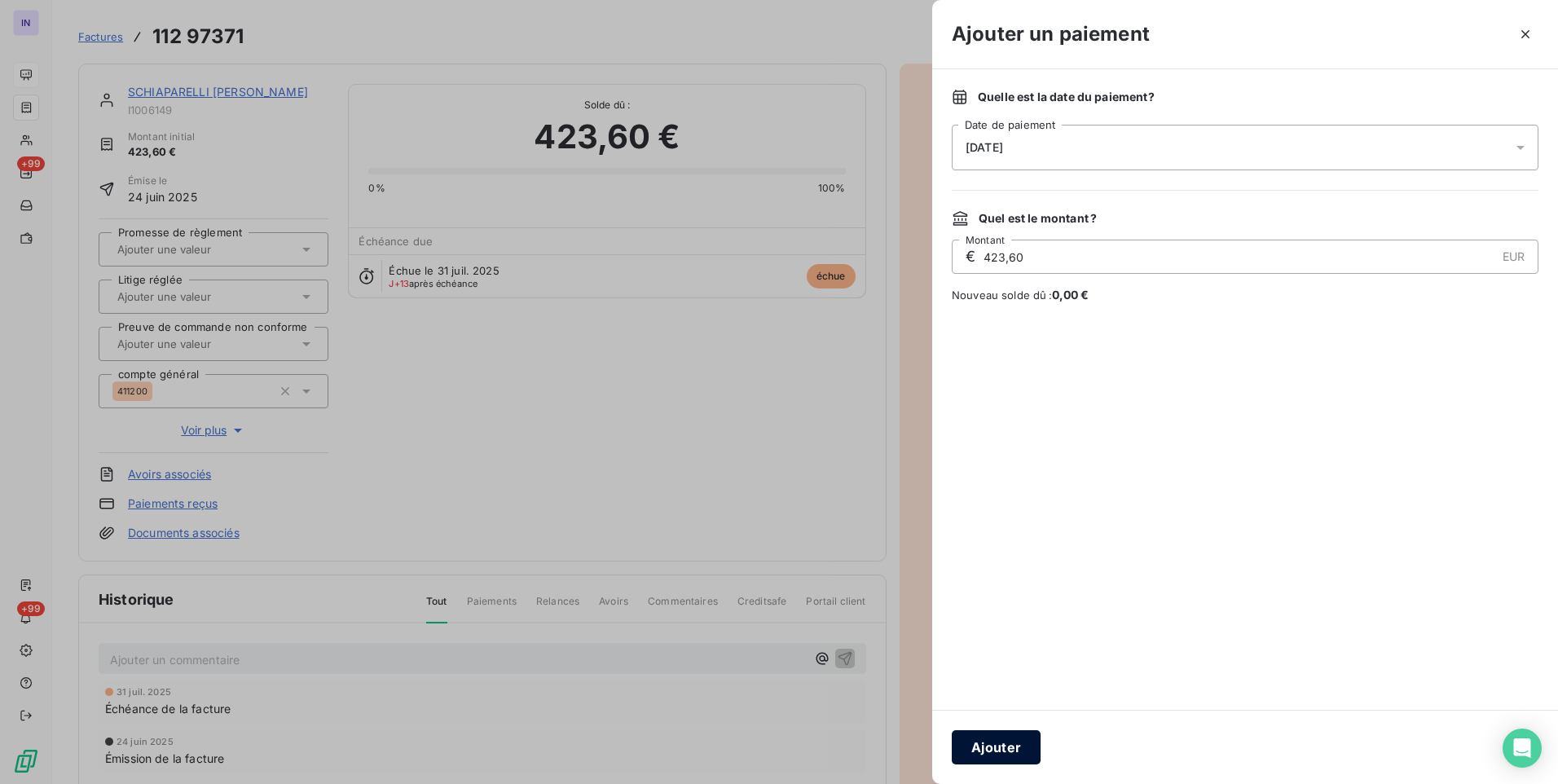
click at [989, 748] on button "Ajouter" at bounding box center [997, 747] width 89 height 34
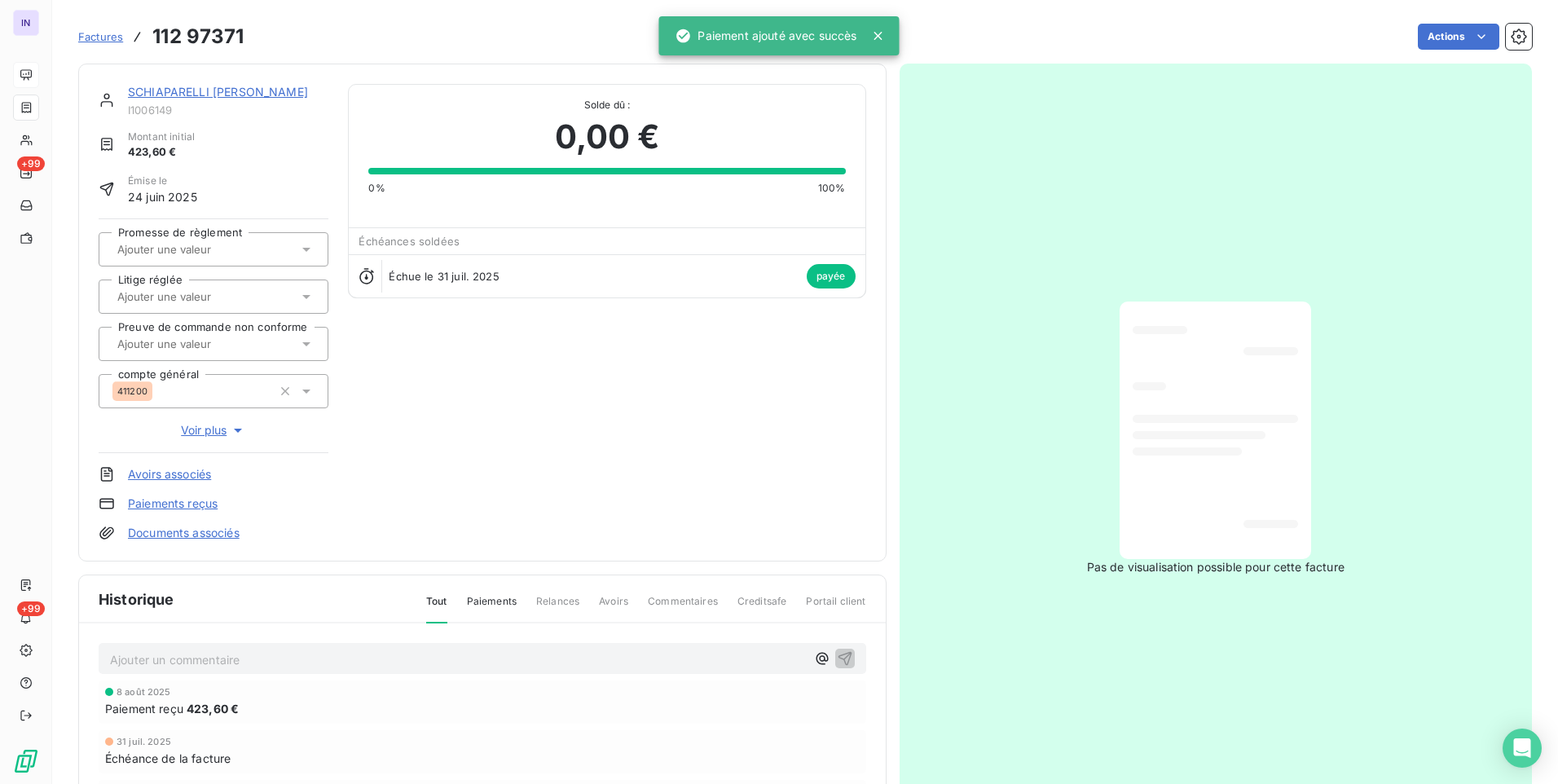
click at [225, 97] on link "SCHIAPARELLI [PERSON_NAME]" at bounding box center [218, 91] width 180 height 14
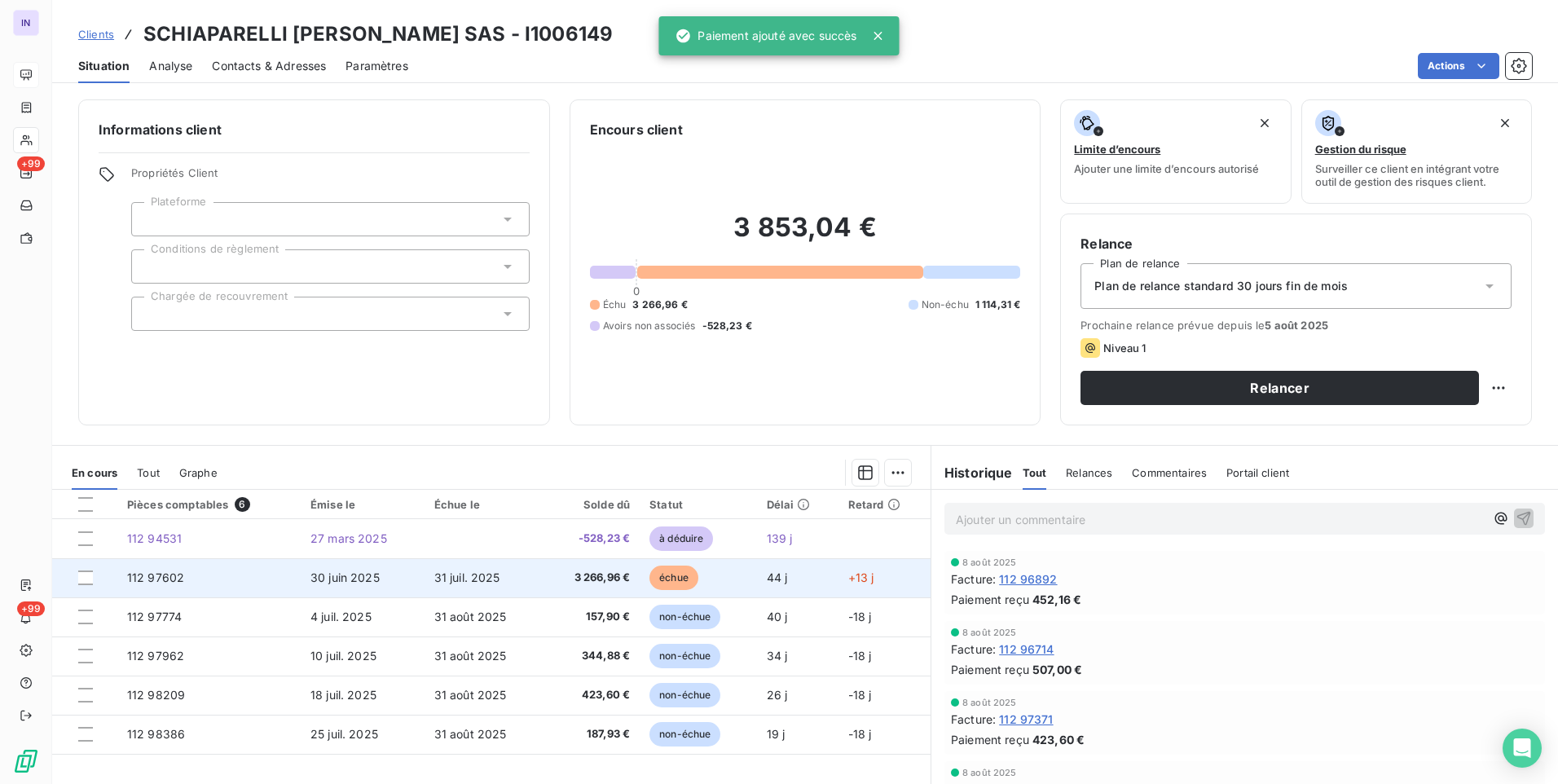
click at [488, 581] on span "31 juil. 2025" at bounding box center [467, 577] width 66 height 14
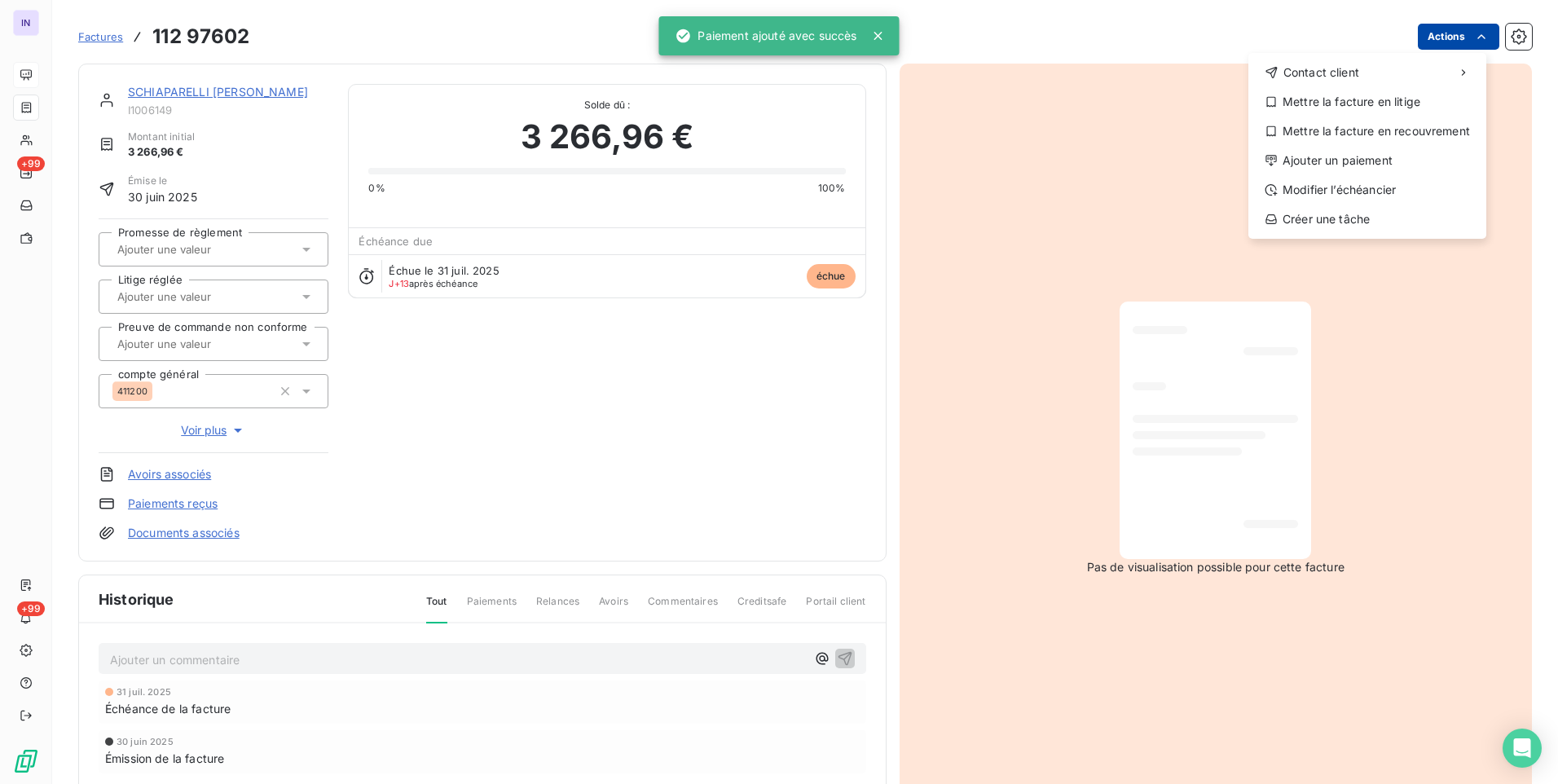
click at [1418, 46] on html "IN +99 +99 Factures [PHONE_NUMBER] Actions Contact client Mettre la facture en …" at bounding box center [779, 392] width 1558 height 784
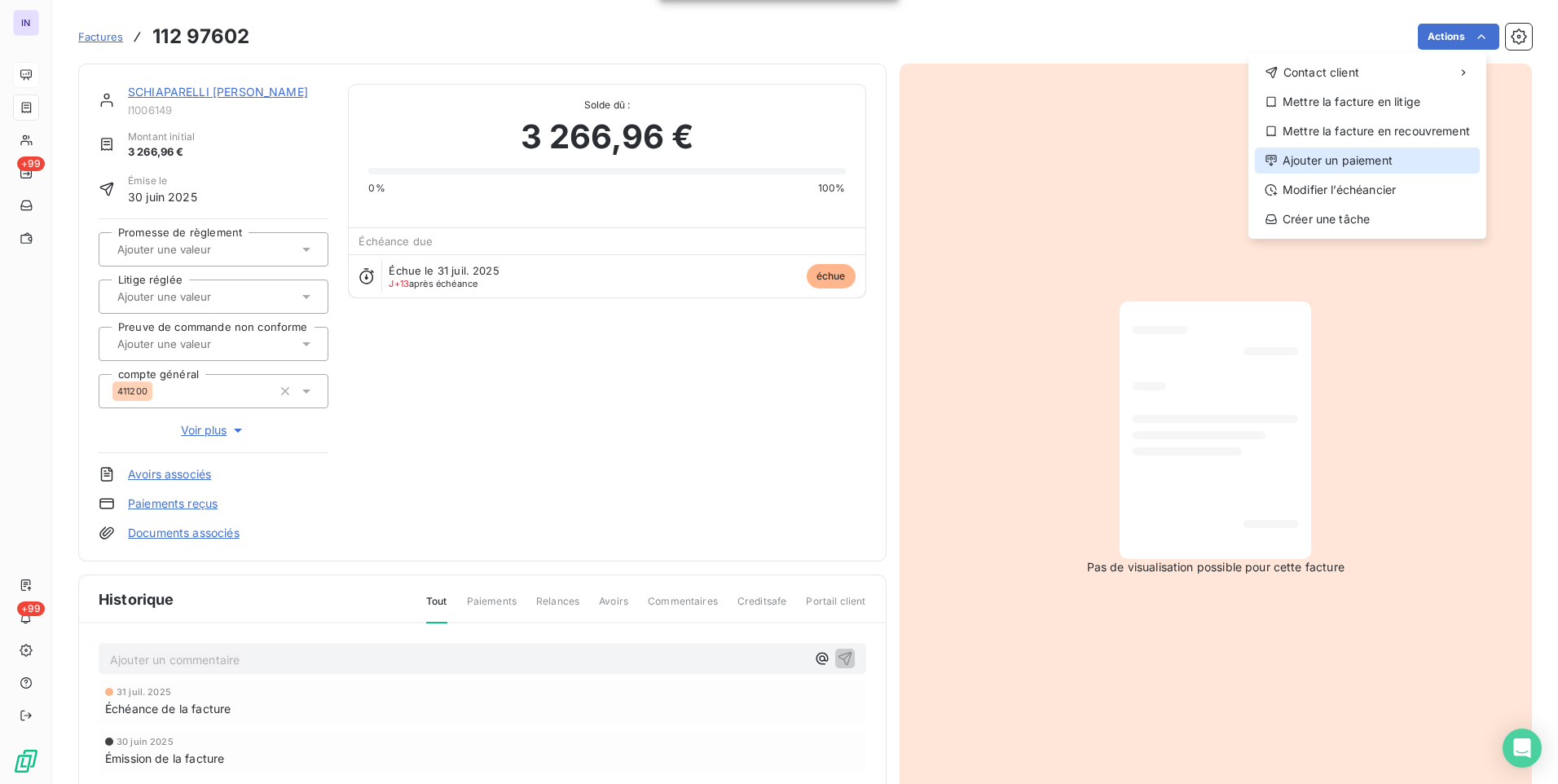
click at [1308, 156] on div "Ajouter un paiement" at bounding box center [1368, 161] width 225 height 26
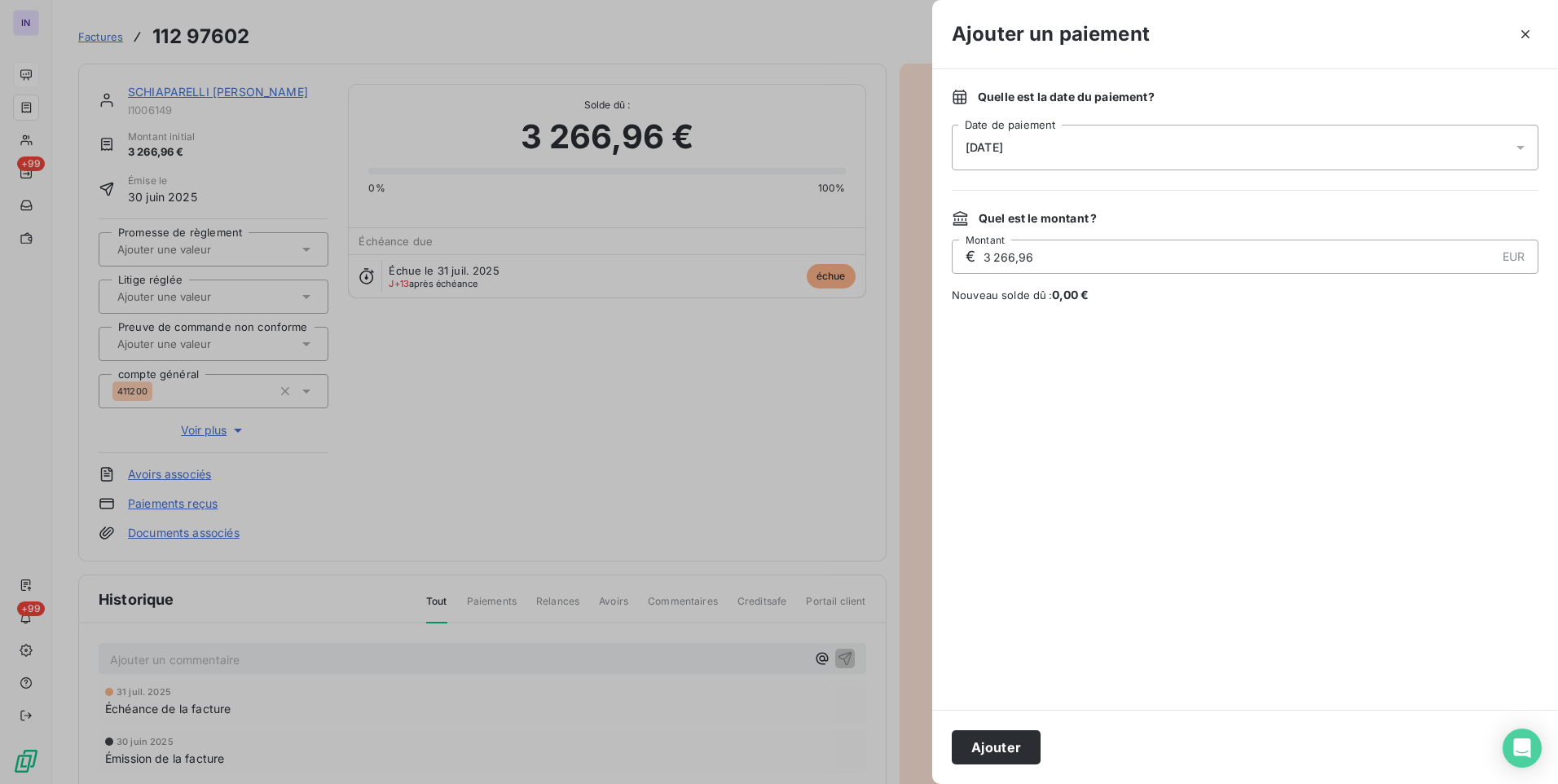
click at [1124, 150] on div "[DATE]" at bounding box center [1246, 147] width 587 height 46
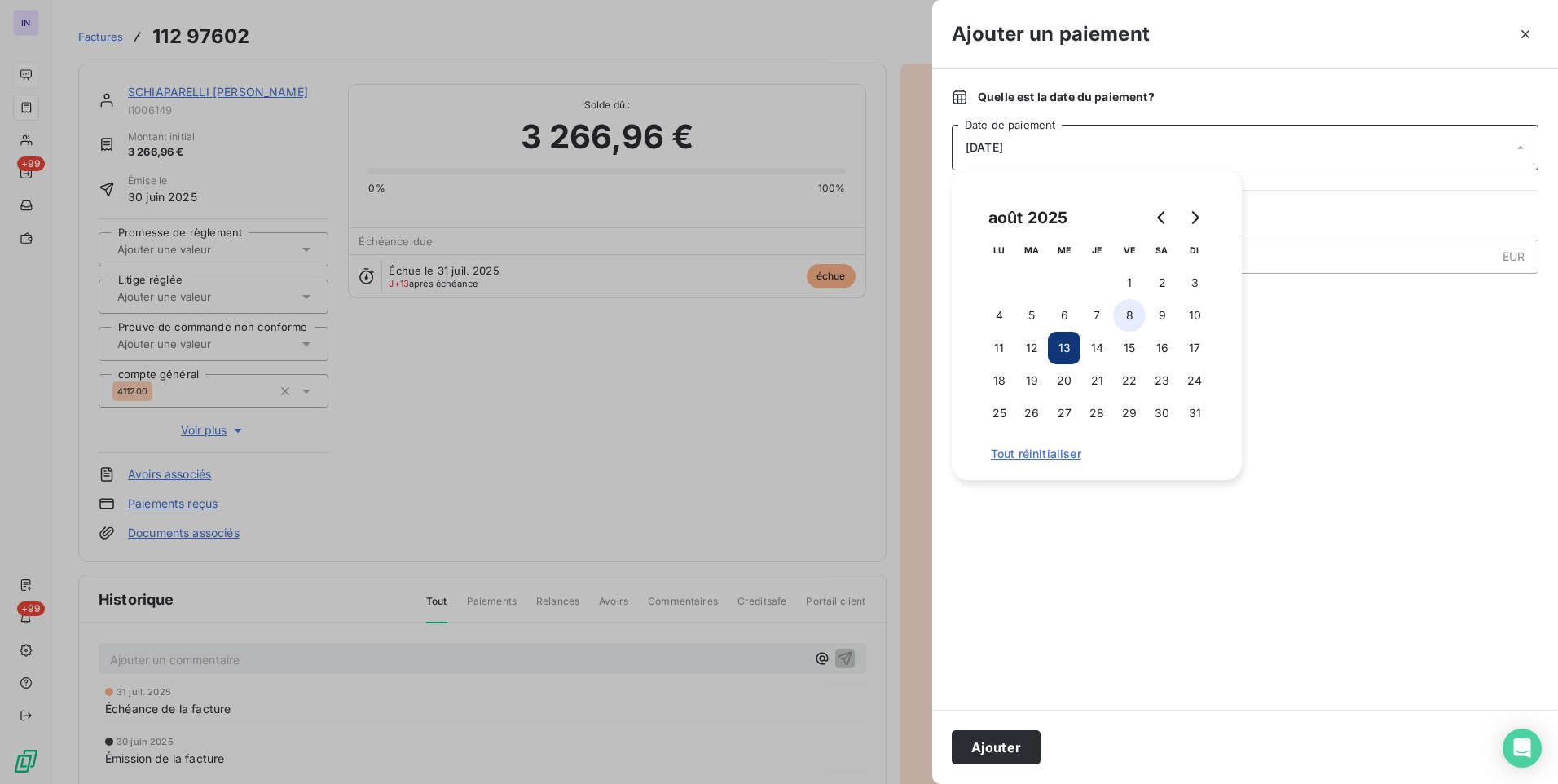
click at [1128, 315] on button "8" at bounding box center [1129, 315] width 33 height 33
click at [1013, 746] on button "Ajouter" at bounding box center [997, 747] width 89 height 34
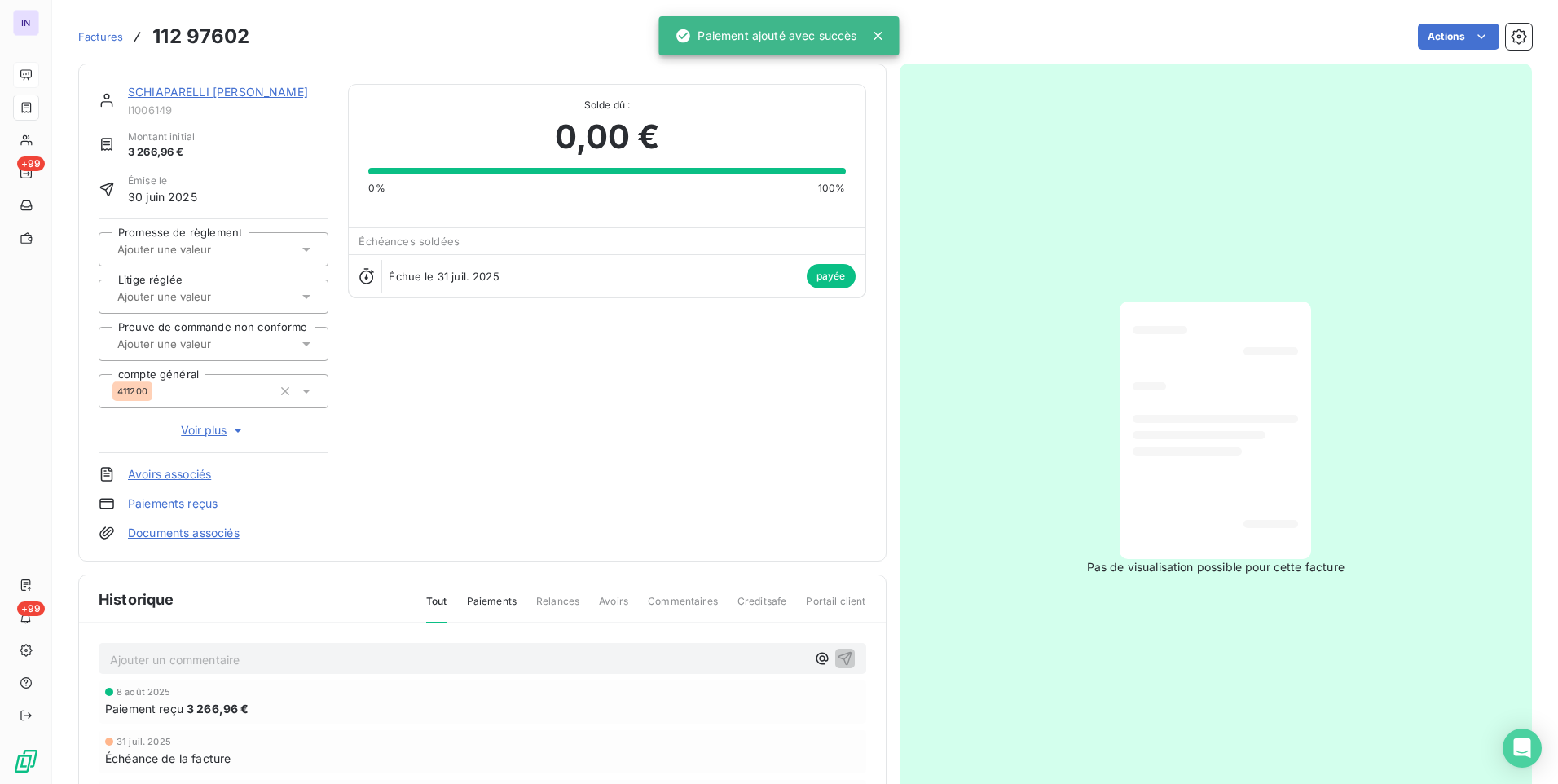
click at [229, 94] on link "SCHIAPARELLI [PERSON_NAME]" at bounding box center [218, 91] width 180 height 14
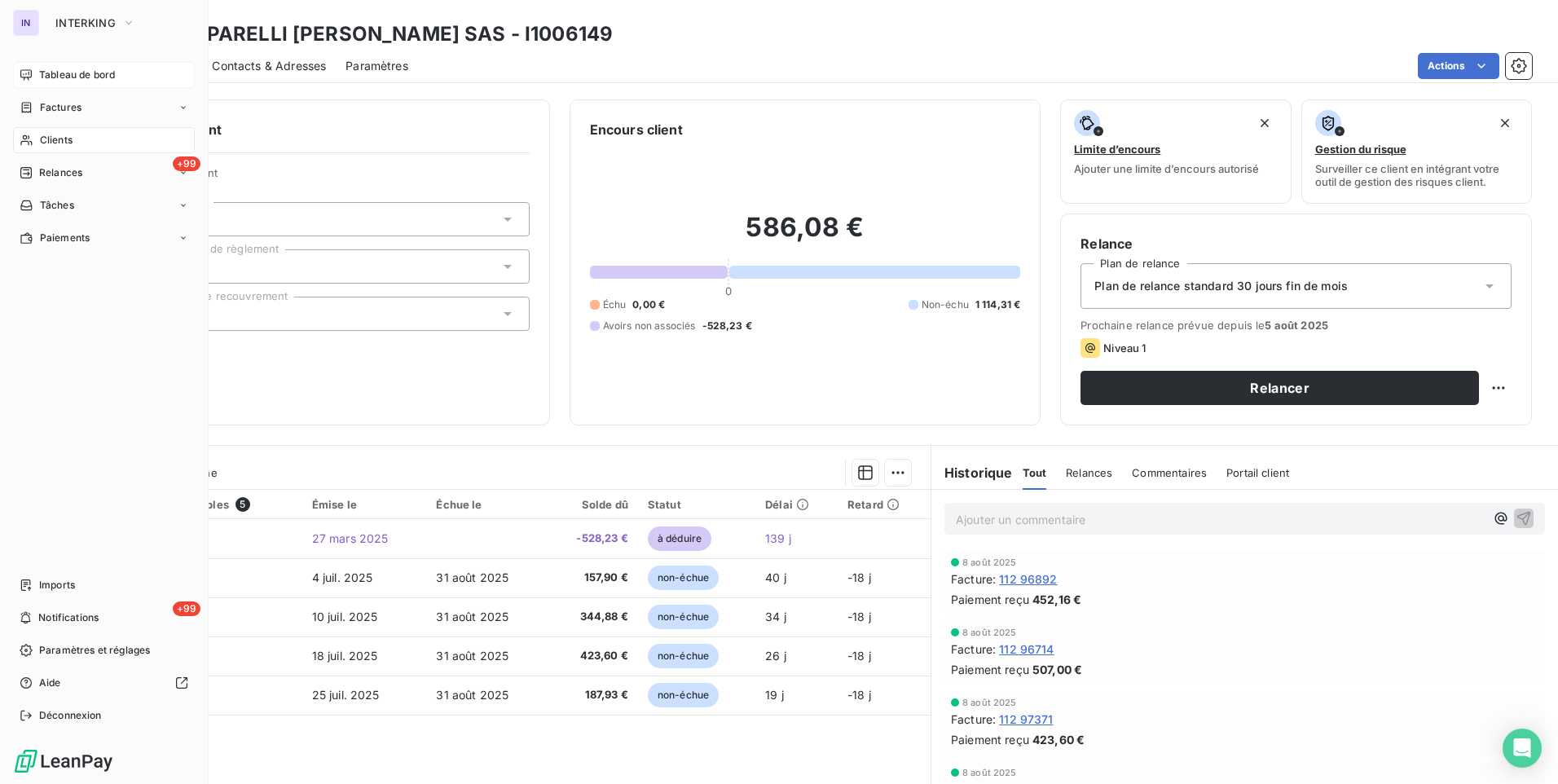
click at [68, 74] on span "Tableau de bord" at bounding box center [77, 75] width 76 height 15
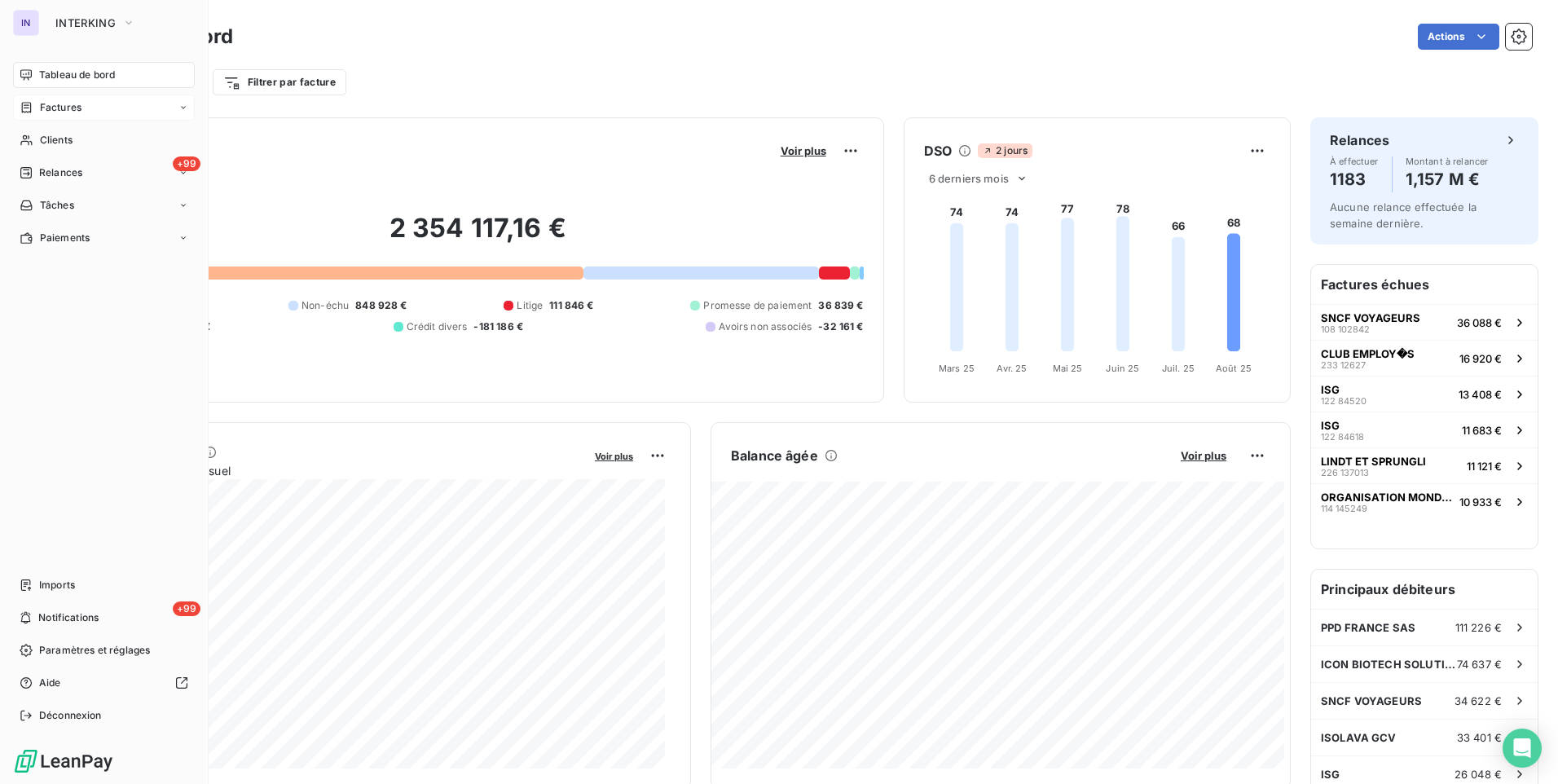
drag, startPoint x: 47, startPoint y: 66, endPoint x: 146, endPoint y: 95, distance: 103.2
click at [48, 66] on div "Tableau de bord" at bounding box center [104, 75] width 182 height 26
drag, startPoint x: 60, startPoint y: 150, endPoint x: 174, endPoint y: 134, distance: 115.1
click at [60, 150] on div "Clients" at bounding box center [104, 140] width 182 height 26
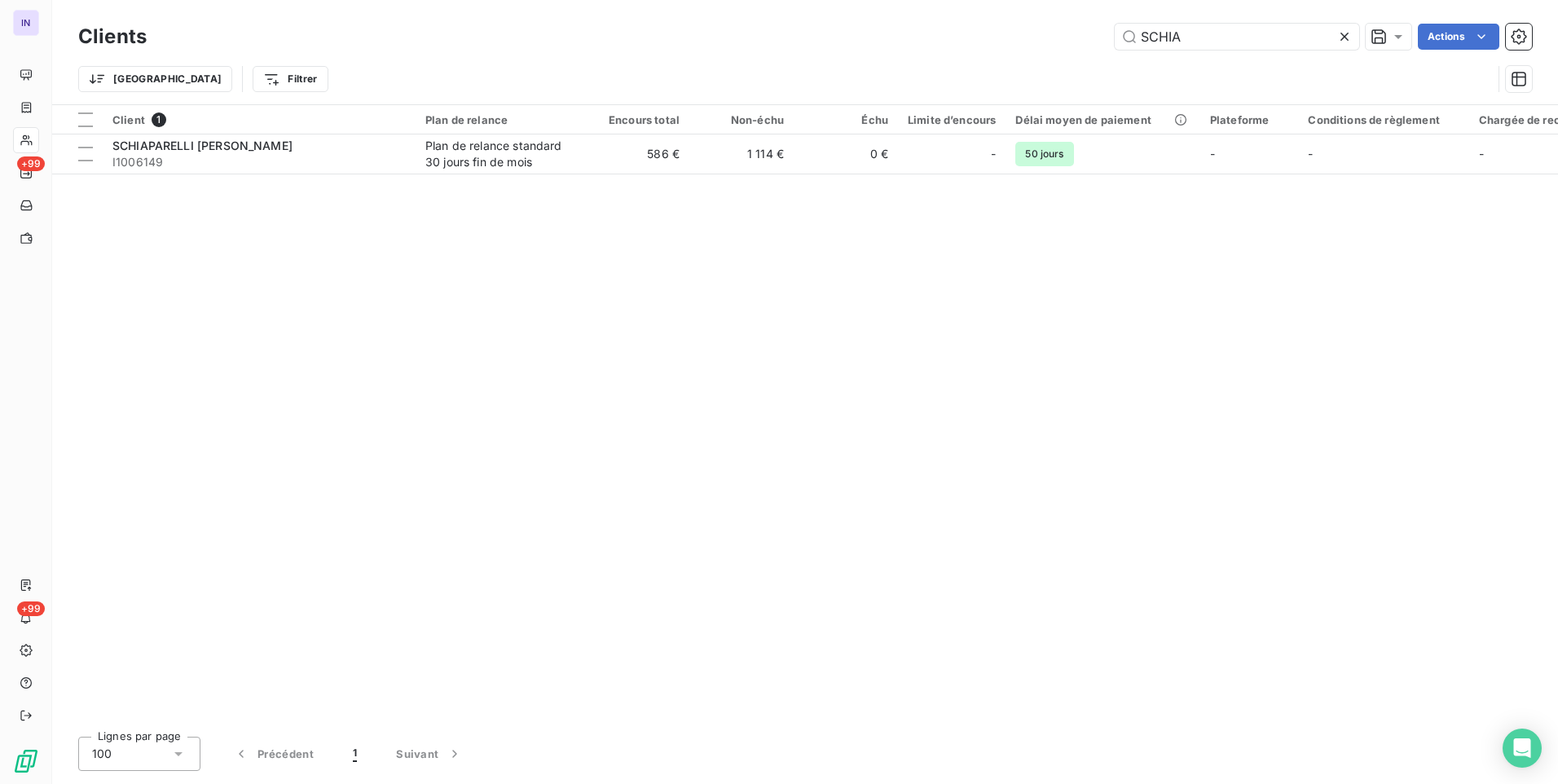
drag, startPoint x: 975, startPoint y: 48, endPoint x: 958, endPoint y: 46, distance: 17.1
click at [958, 46] on div "SCHIA Actions" at bounding box center [849, 36] width 1366 height 26
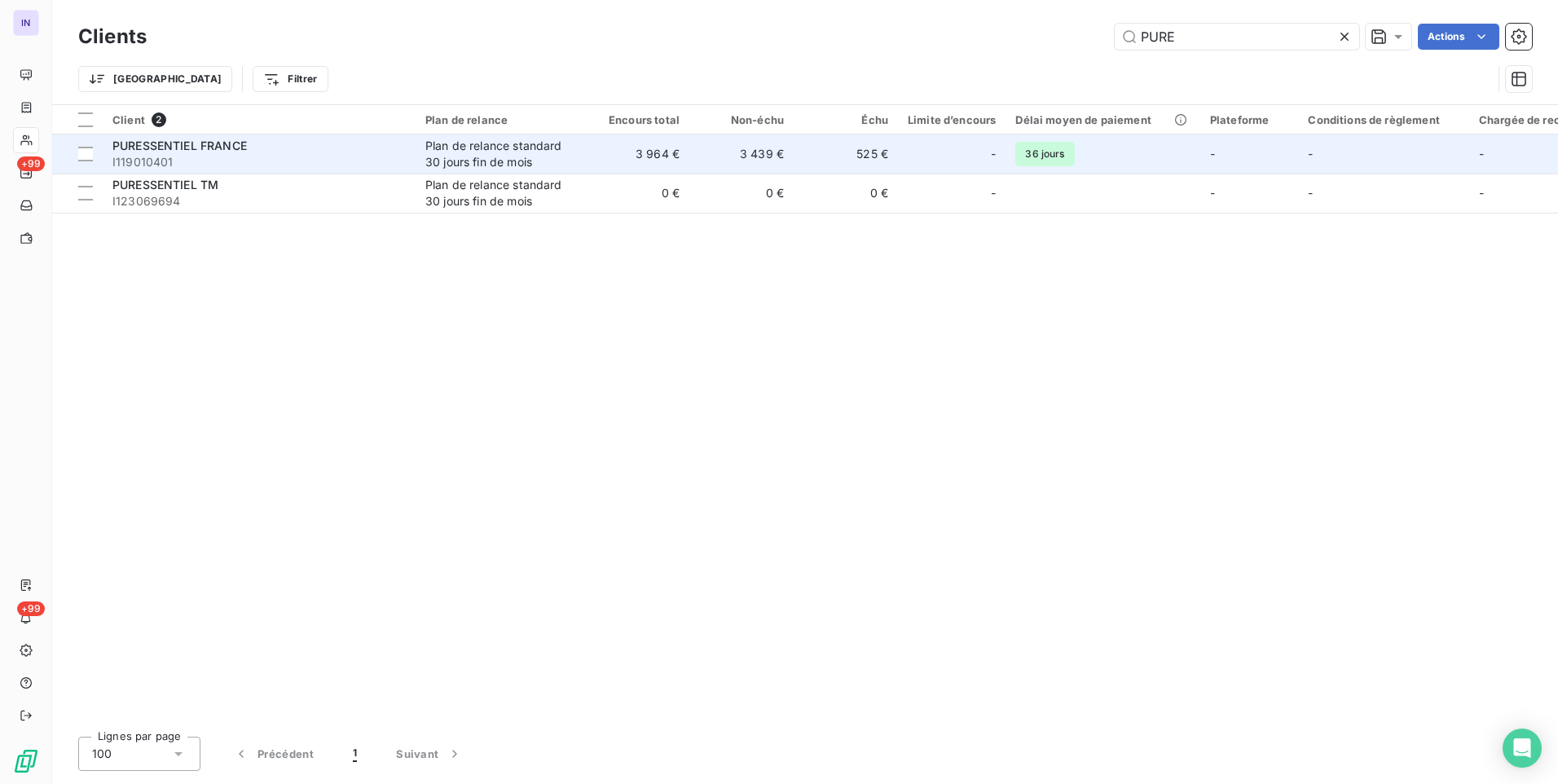
type input "PURE"
click at [439, 141] on div "Plan de relance standard 30 jours fin de mois" at bounding box center [500, 153] width 150 height 33
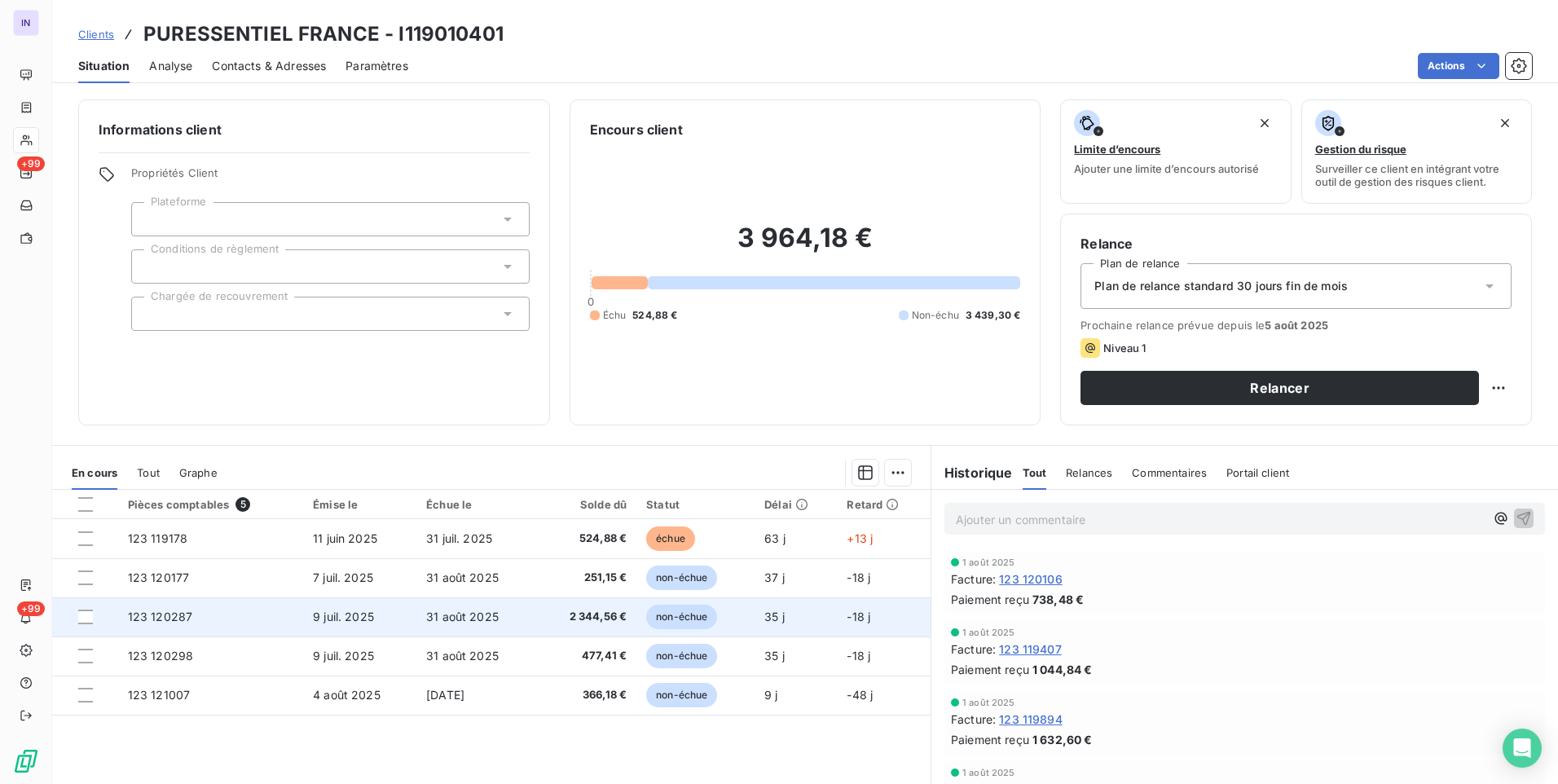
click at [504, 608] on td "31 août 2025" at bounding box center [476, 617] width 120 height 39
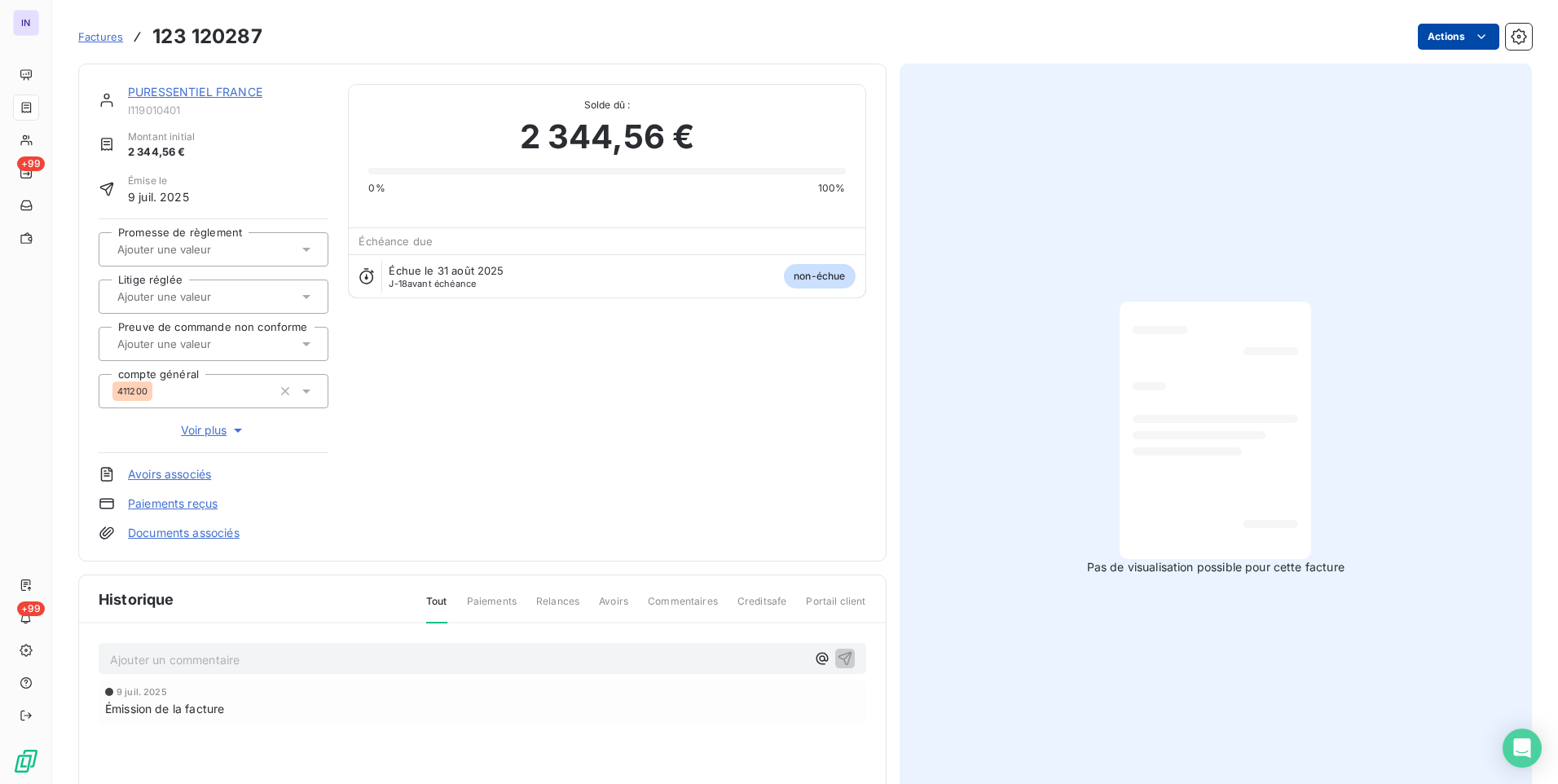
click at [1413, 36] on html "IN +99 +99 Factures 123 120287 Actions PURESSENTIEL FRANCE I119010401 Montant i…" at bounding box center [779, 392] width 1558 height 784
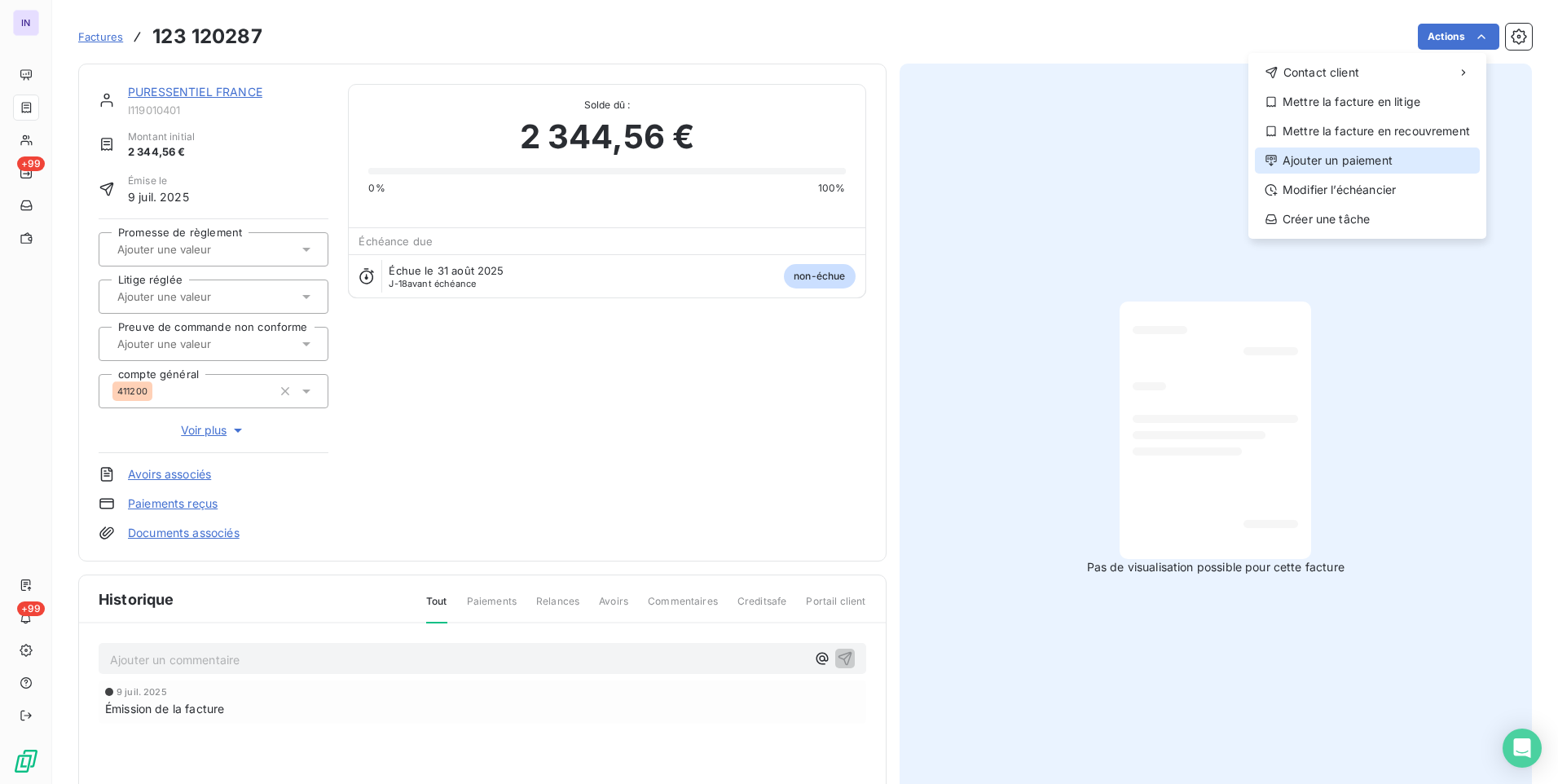
click at [1308, 153] on div "Ajouter un paiement" at bounding box center [1368, 161] width 225 height 26
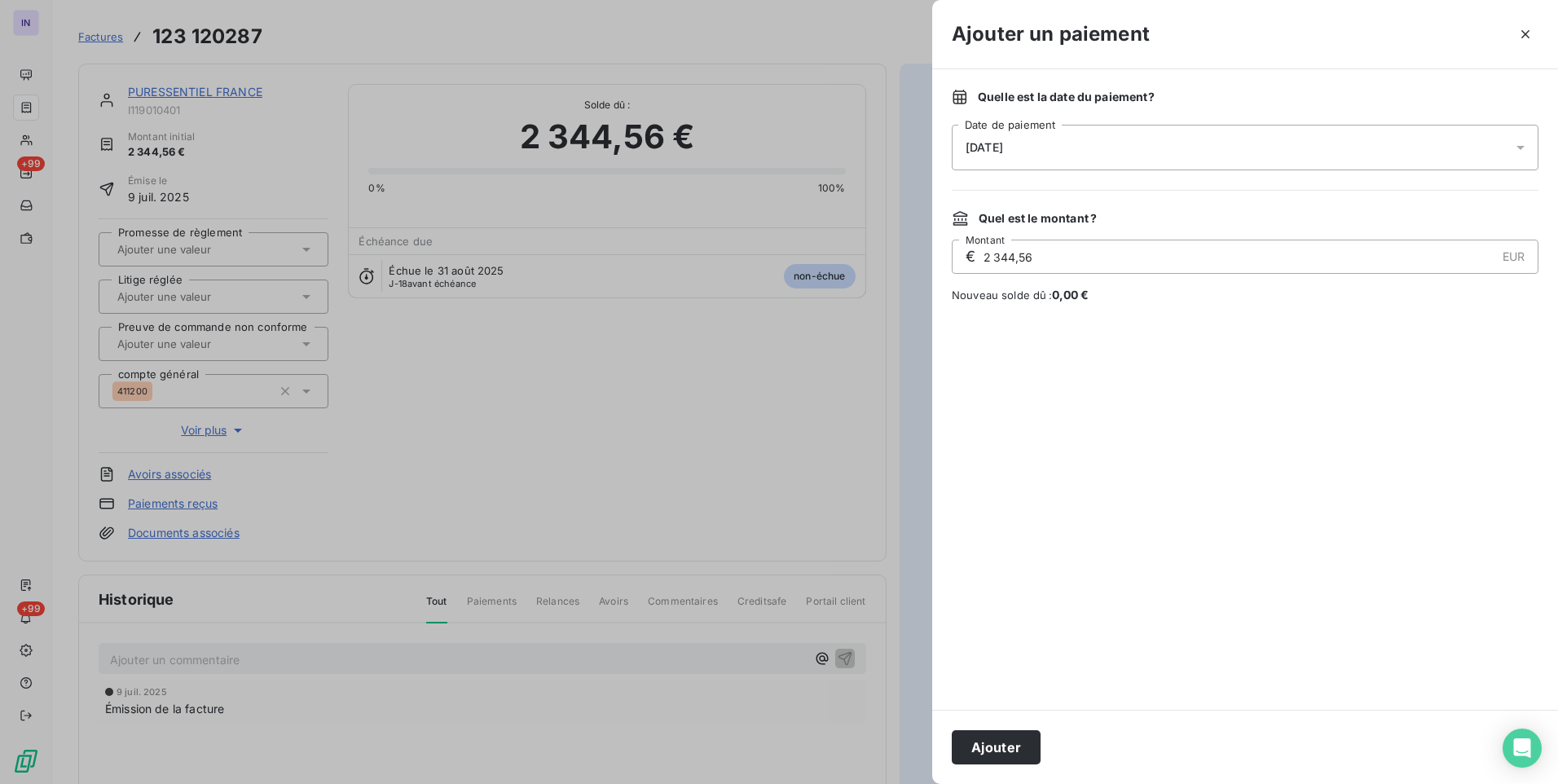
drag, startPoint x: 1035, startPoint y: 143, endPoint x: 1034, endPoint y: 156, distance: 13.0
click at [1035, 144] on div "[DATE]" at bounding box center [1246, 147] width 587 height 46
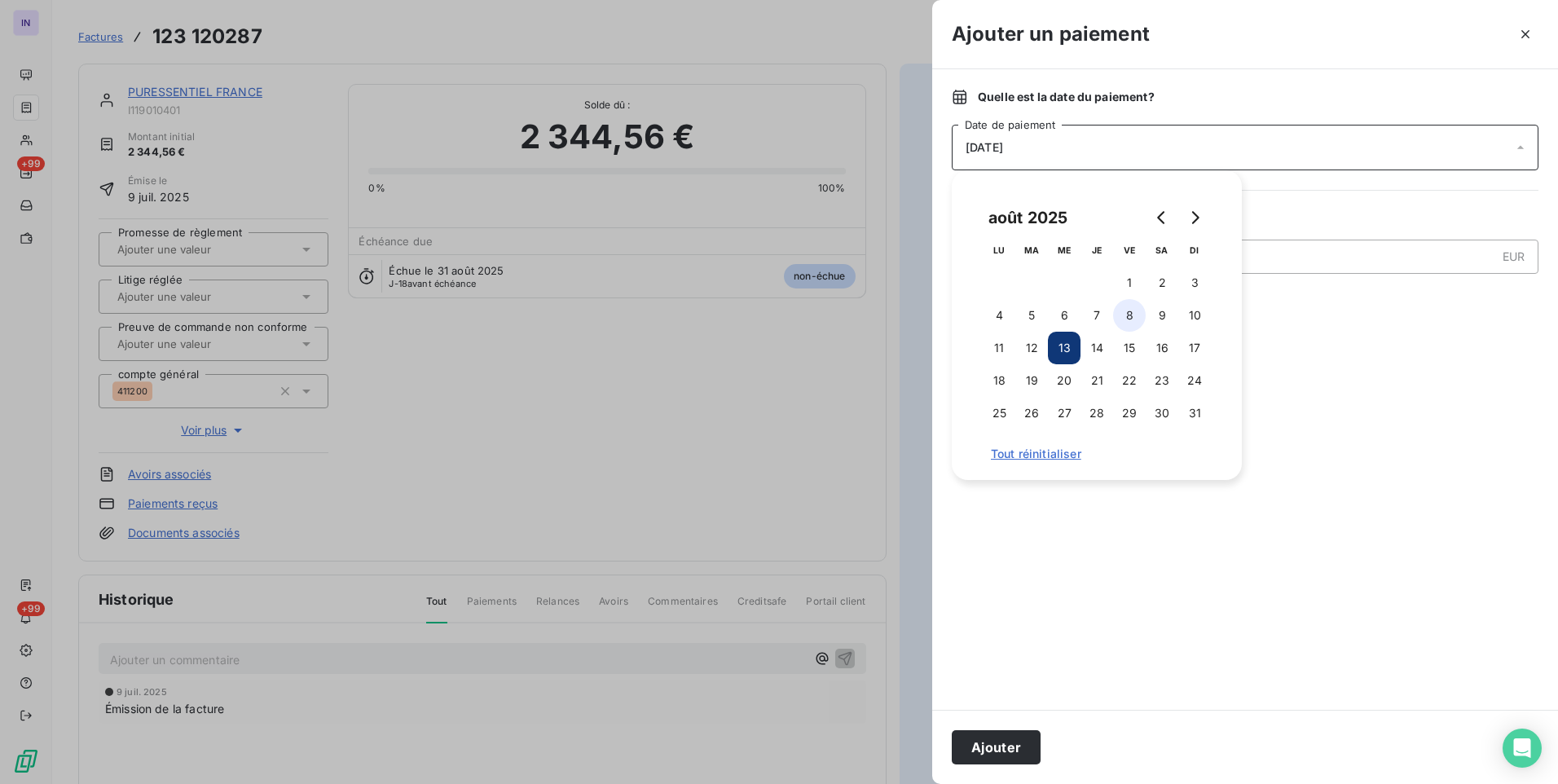
click at [1127, 313] on button "8" at bounding box center [1129, 315] width 33 height 33
drag, startPoint x: 1021, startPoint y: 755, endPoint x: 395, endPoint y: 348, distance: 746.7
click at [1020, 754] on button "Ajouter" at bounding box center [997, 747] width 89 height 34
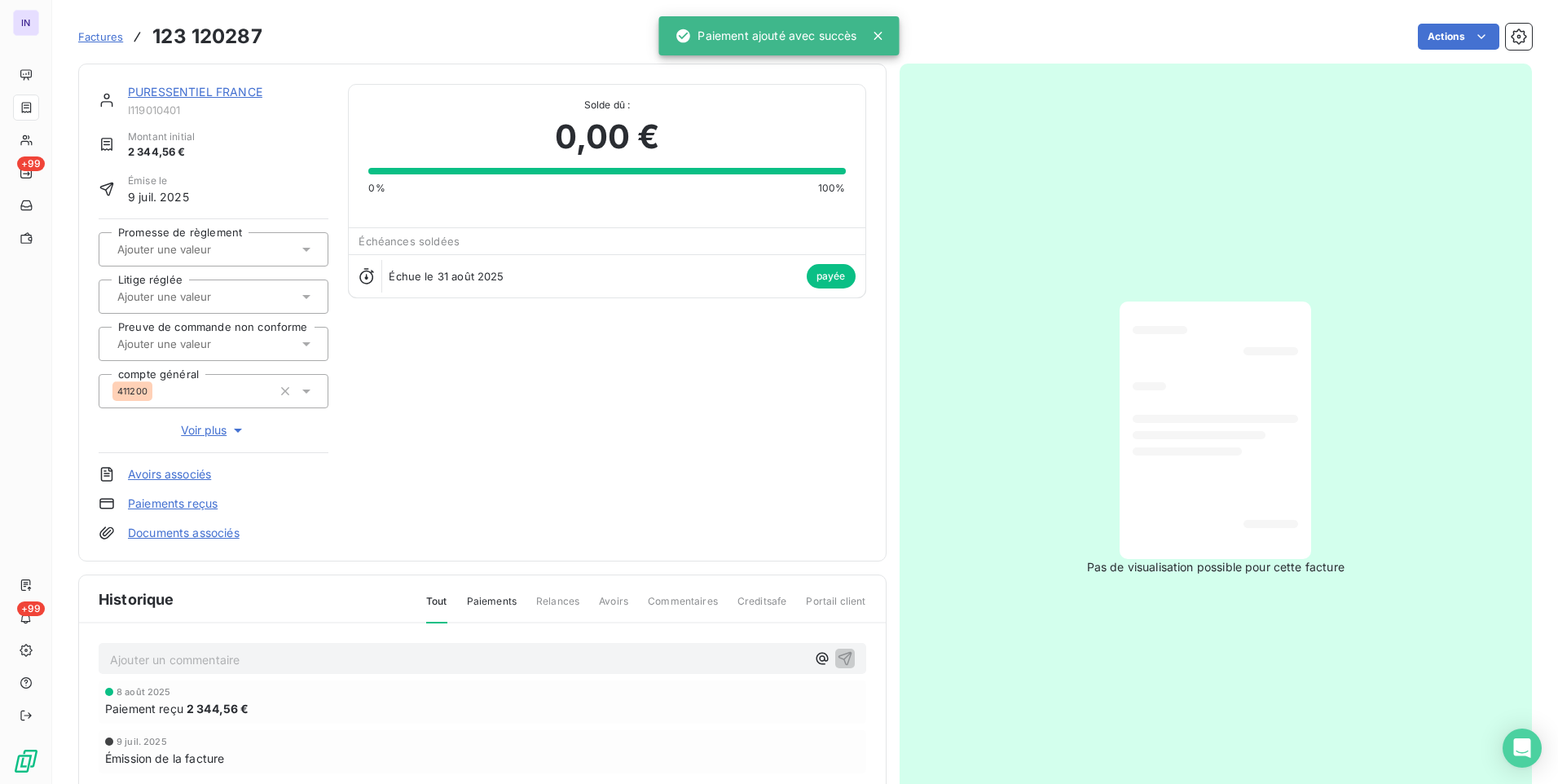
click at [197, 93] on link "PURESSENTIEL FRANCE" at bounding box center [195, 91] width 135 height 14
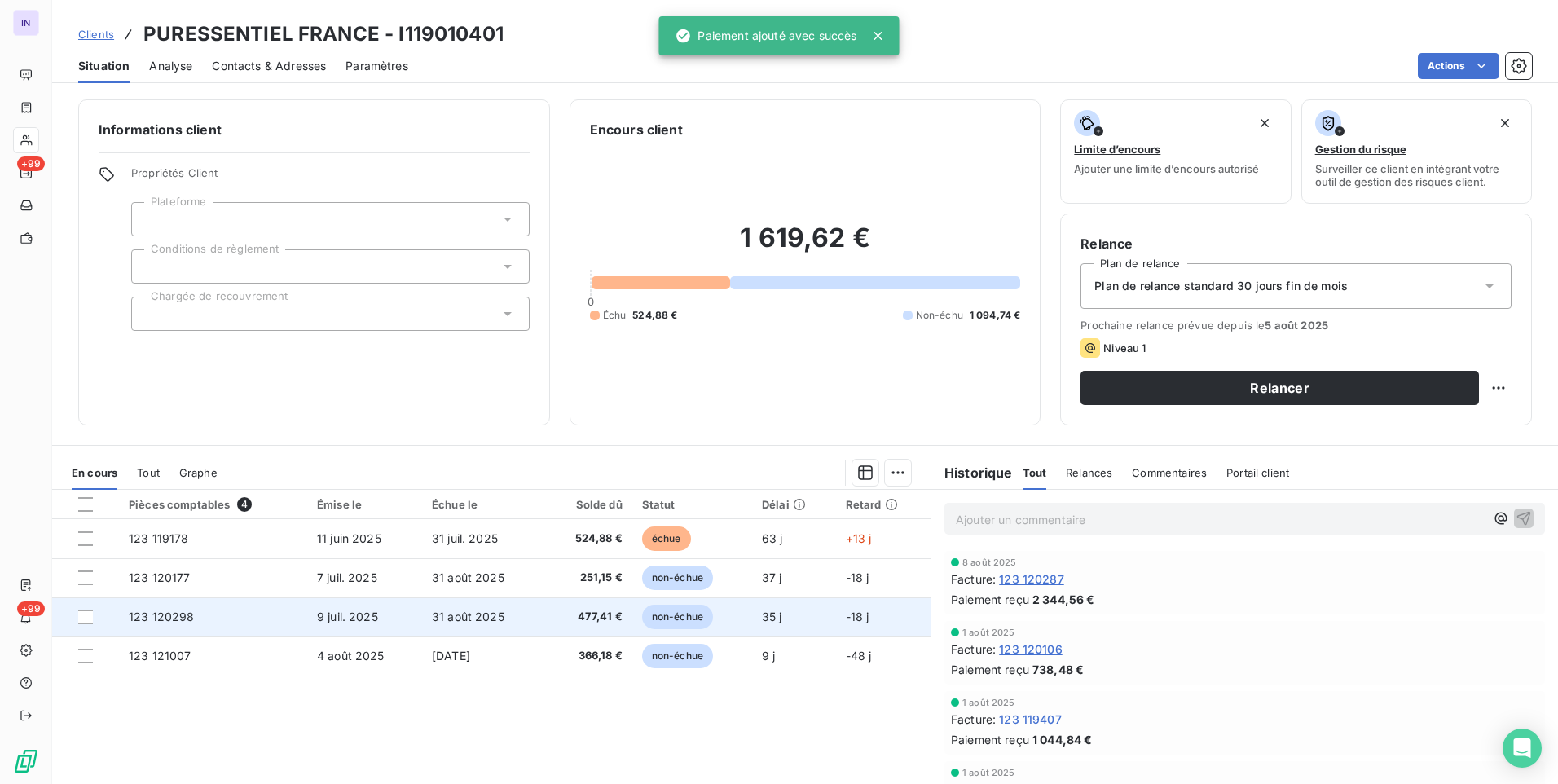
click at [219, 608] on td "123 120298" at bounding box center [213, 617] width 189 height 39
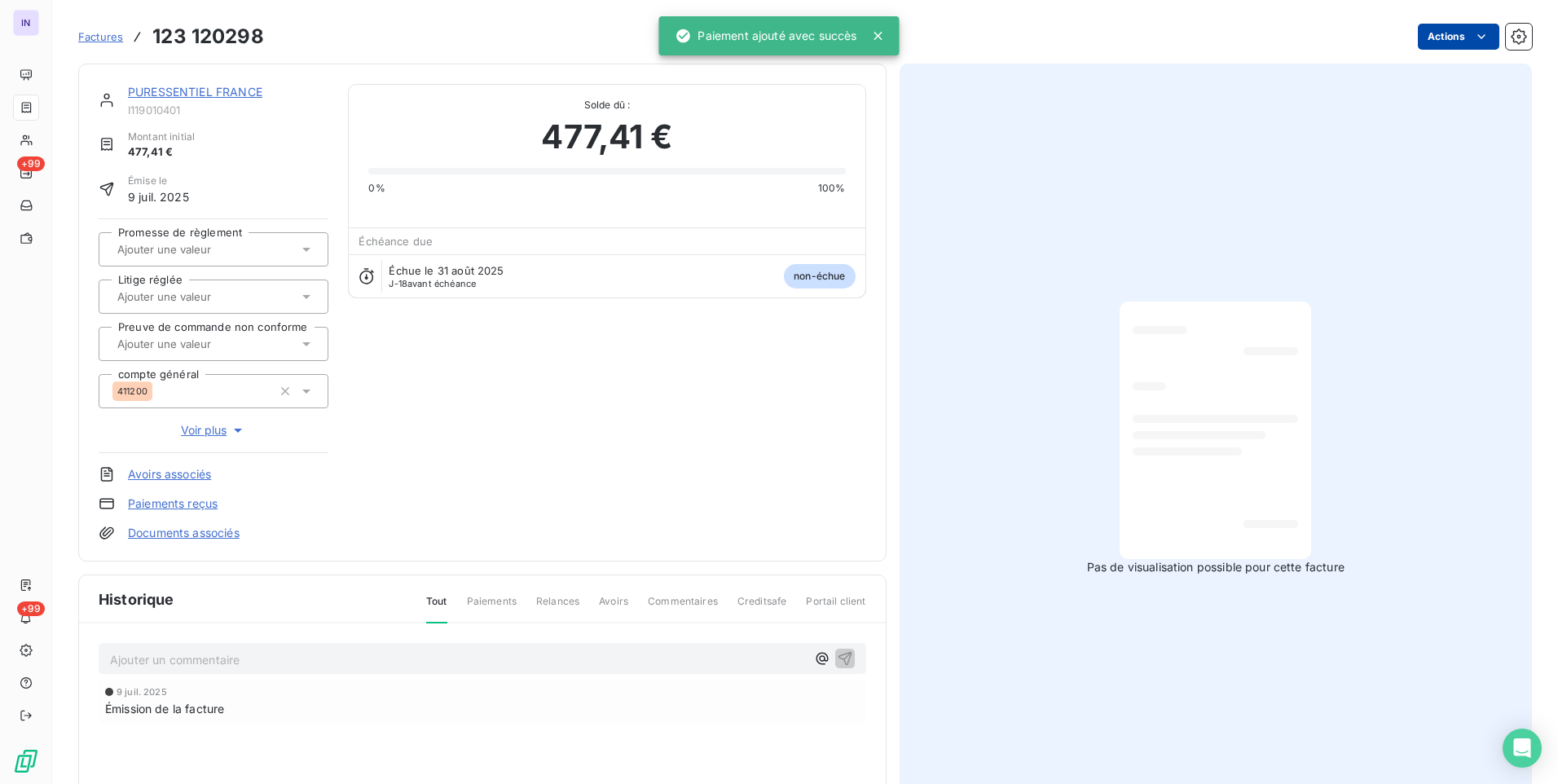
click at [1431, 37] on html "IN +99 +99 Factures 123 120298 Actions PURESSENTIEL FRANCE I119010401 Montant i…" at bounding box center [779, 392] width 1558 height 784
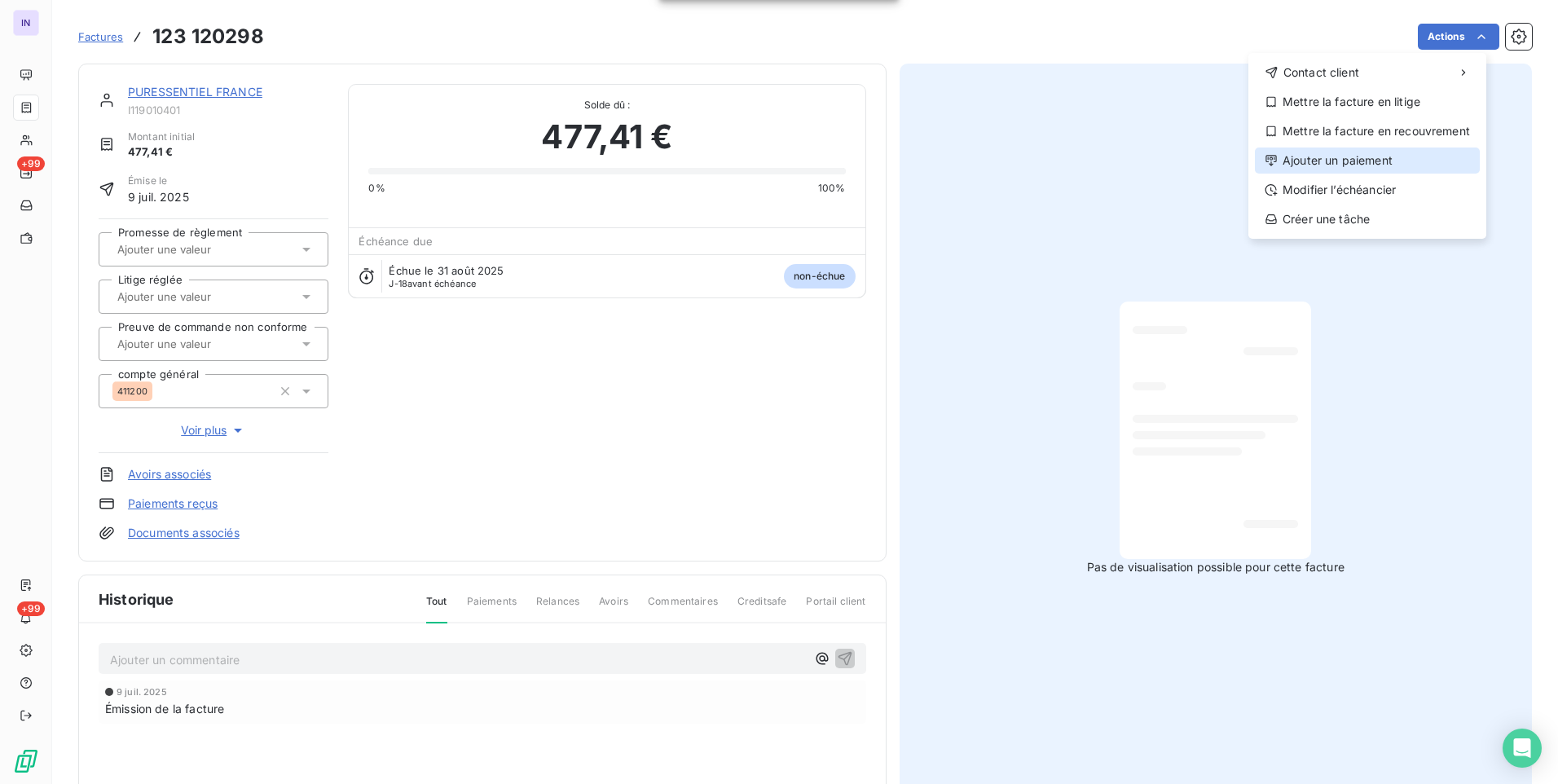
click at [1332, 163] on div "Ajouter un paiement" at bounding box center [1368, 161] width 225 height 26
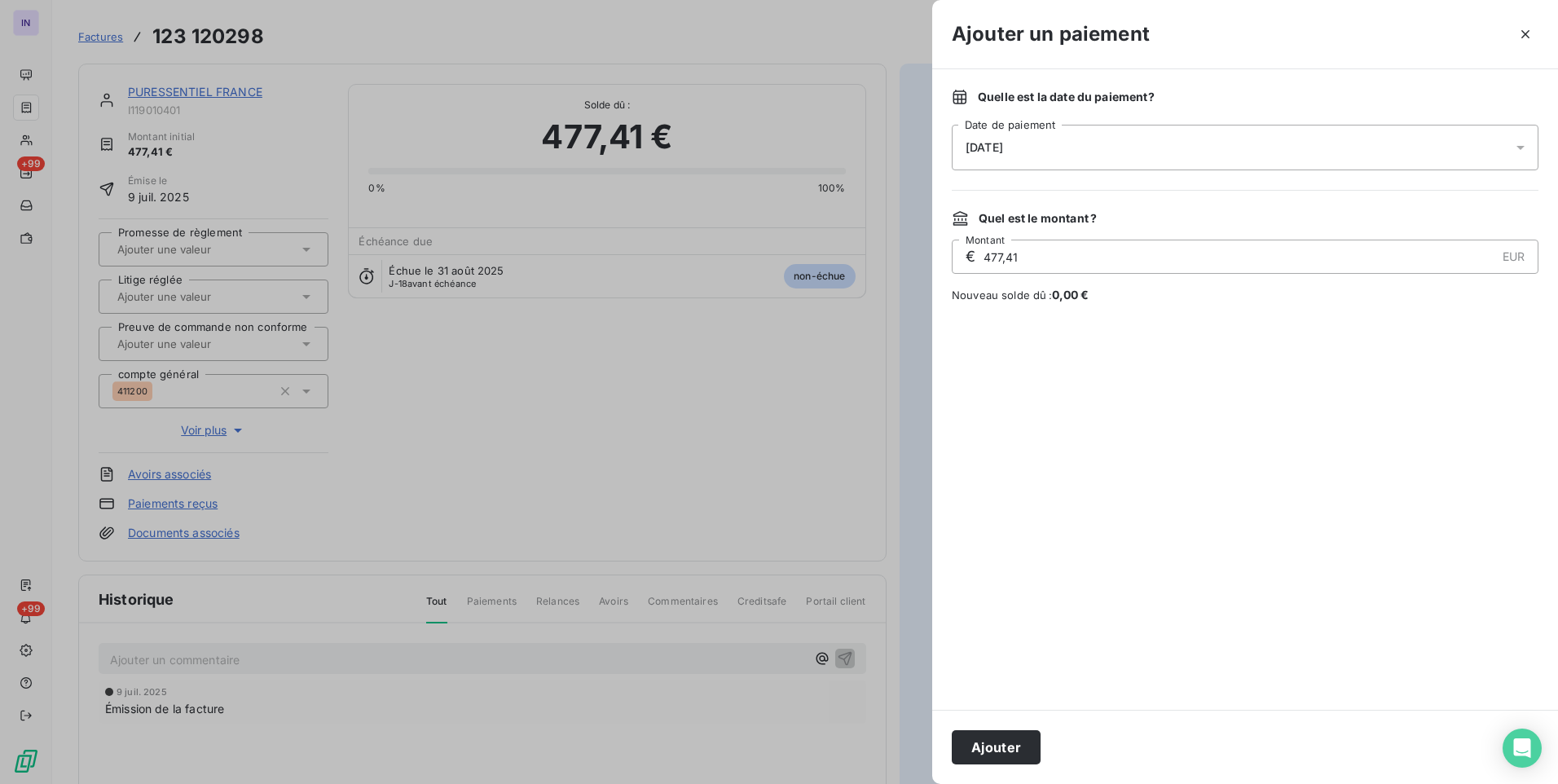
click at [1129, 168] on div "[DATE]" at bounding box center [1246, 147] width 587 height 46
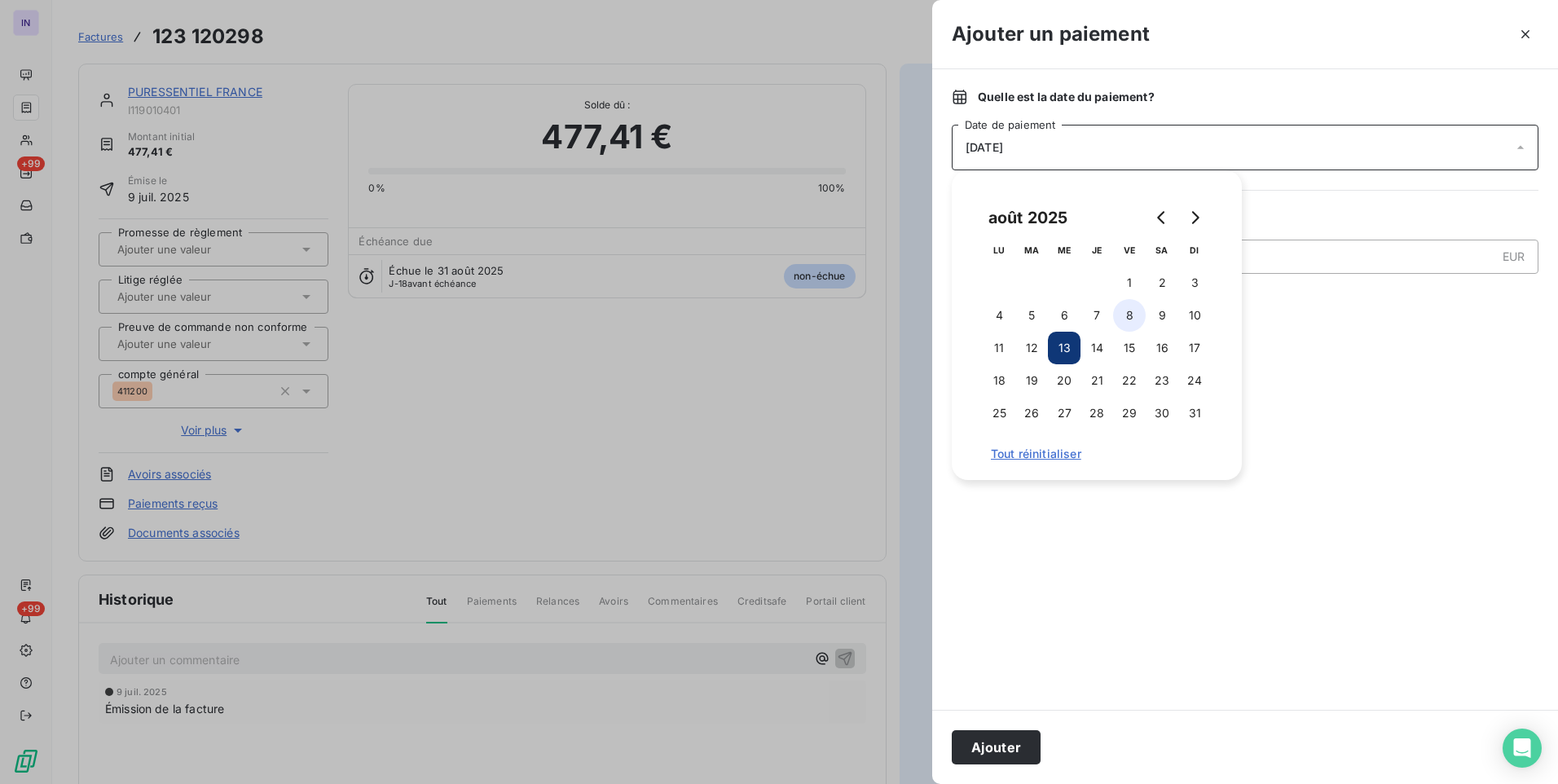
click at [1133, 317] on button "8" at bounding box center [1129, 315] width 33 height 33
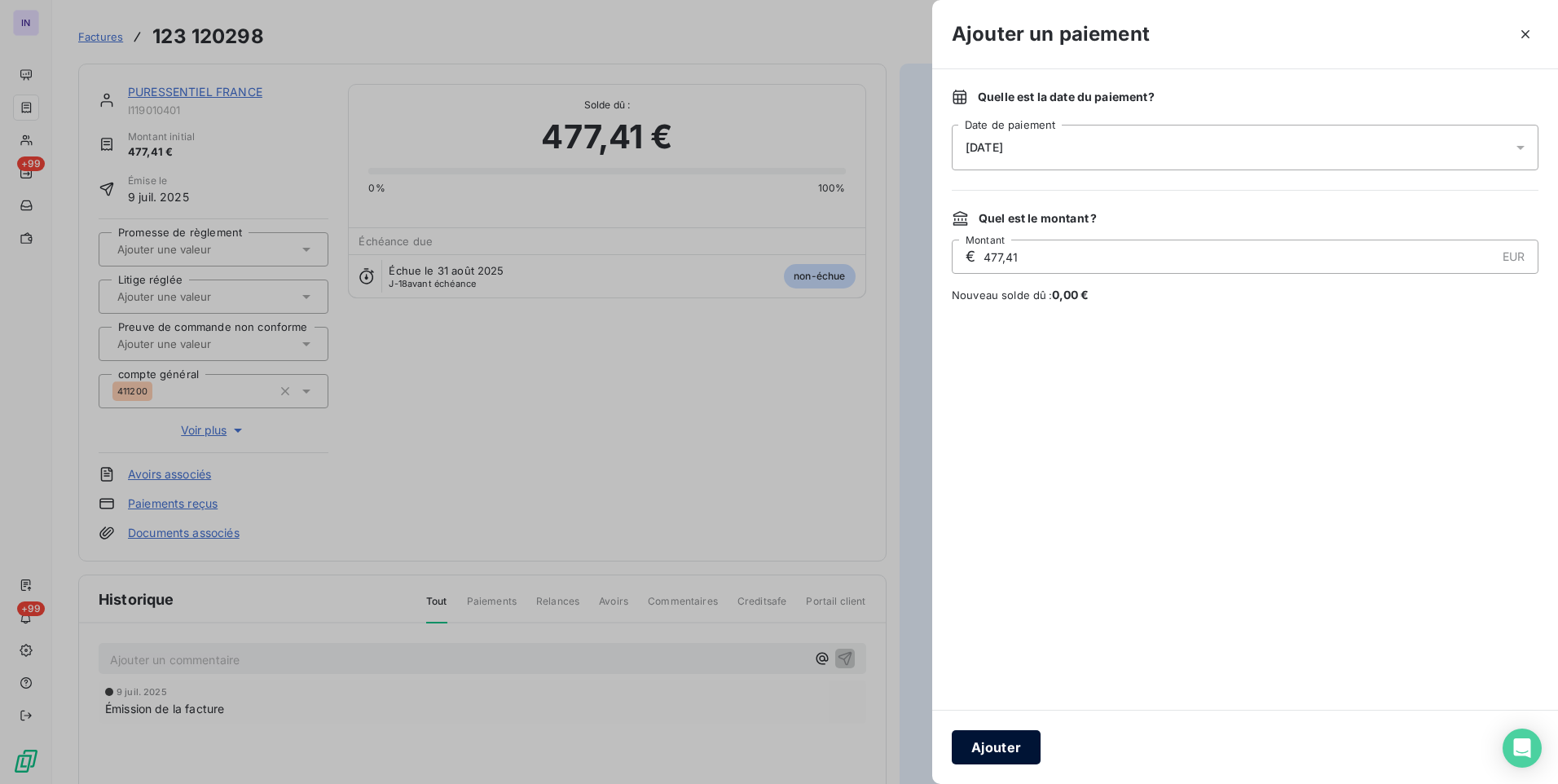
click at [1015, 735] on button "Ajouter" at bounding box center [997, 747] width 89 height 34
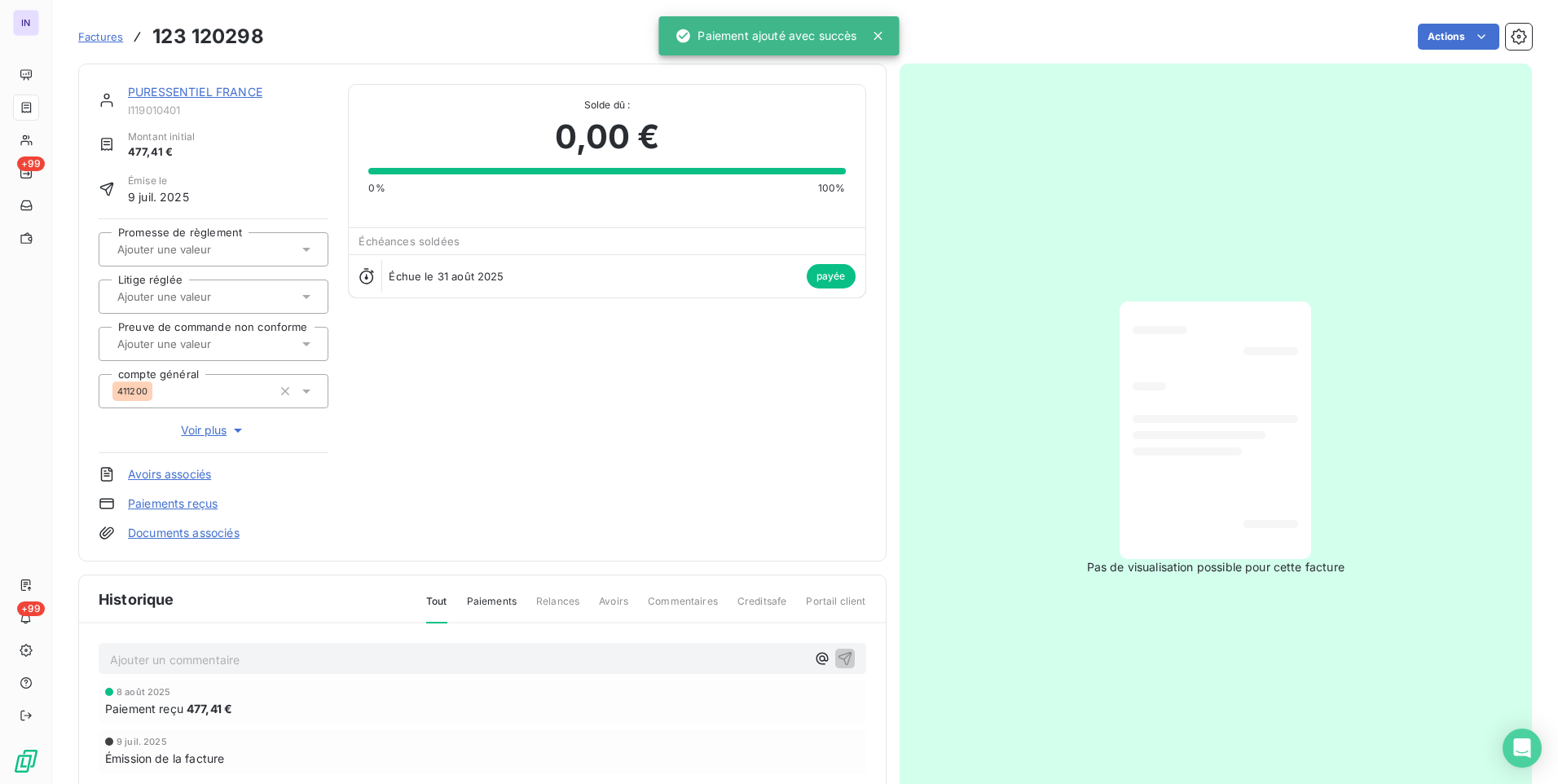
click at [179, 98] on link "PURESSENTIEL FRANCE" at bounding box center [195, 91] width 135 height 14
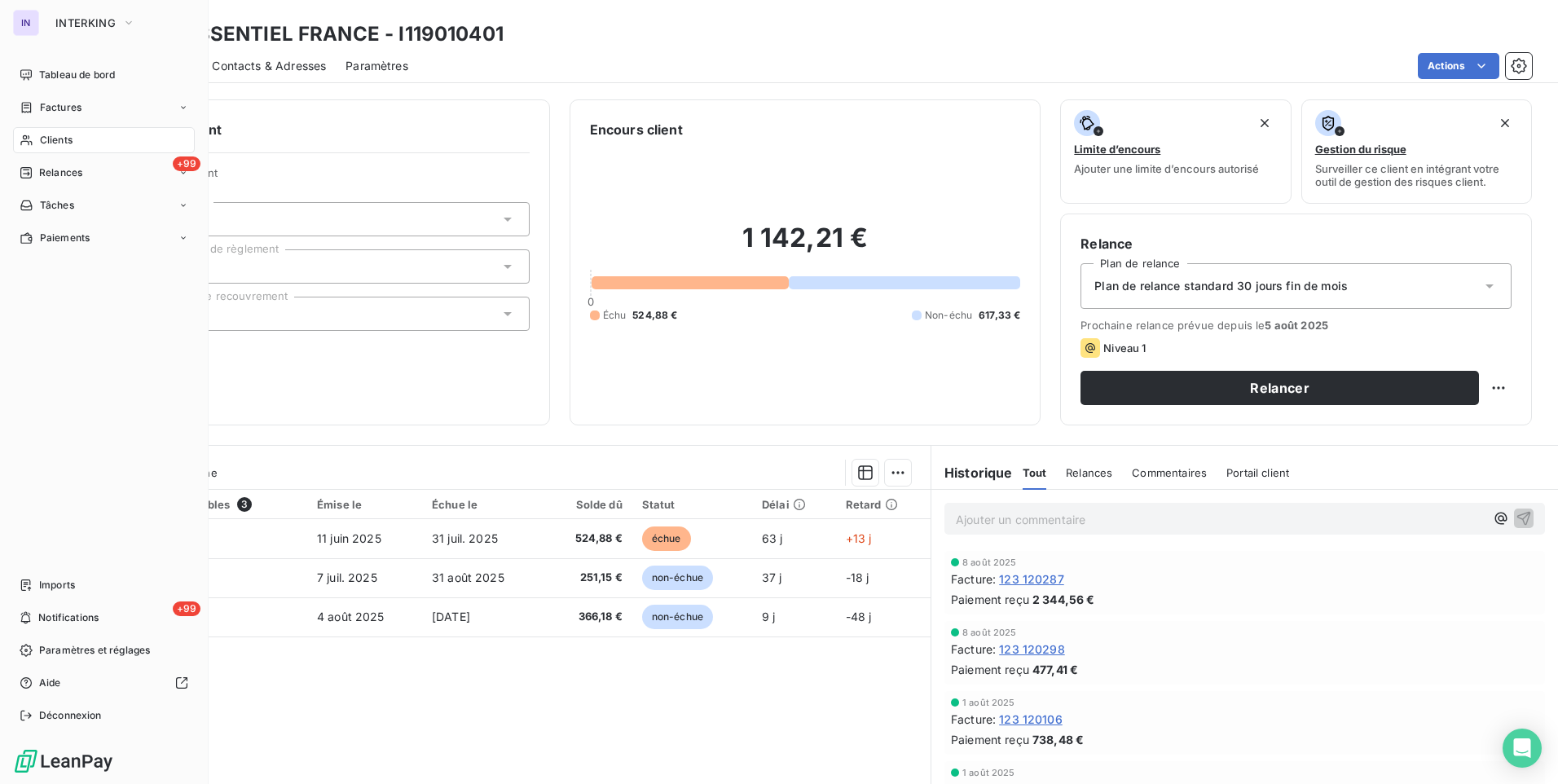
drag, startPoint x: 50, startPoint y: 141, endPoint x: 88, endPoint y: 143, distance: 38.1
click at [50, 142] on span "Clients" at bounding box center [56, 140] width 33 height 15
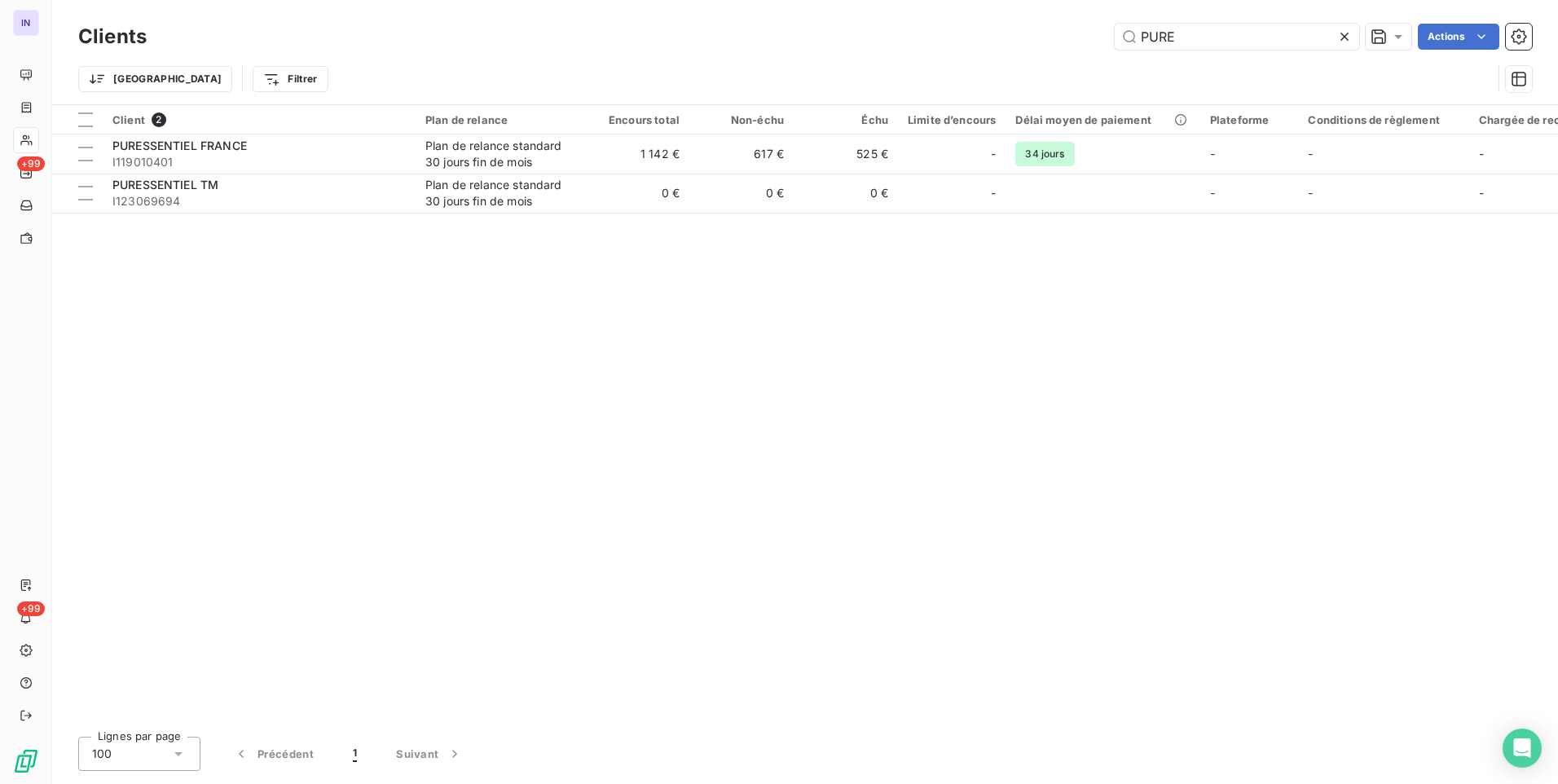
drag, startPoint x: 1197, startPoint y: 36, endPoint x: 987, endPoint y: 32, distance: 210.0
click at [987, 32] on div "PURE Actions" at bounding box center [849, 36] width 1366 height 26
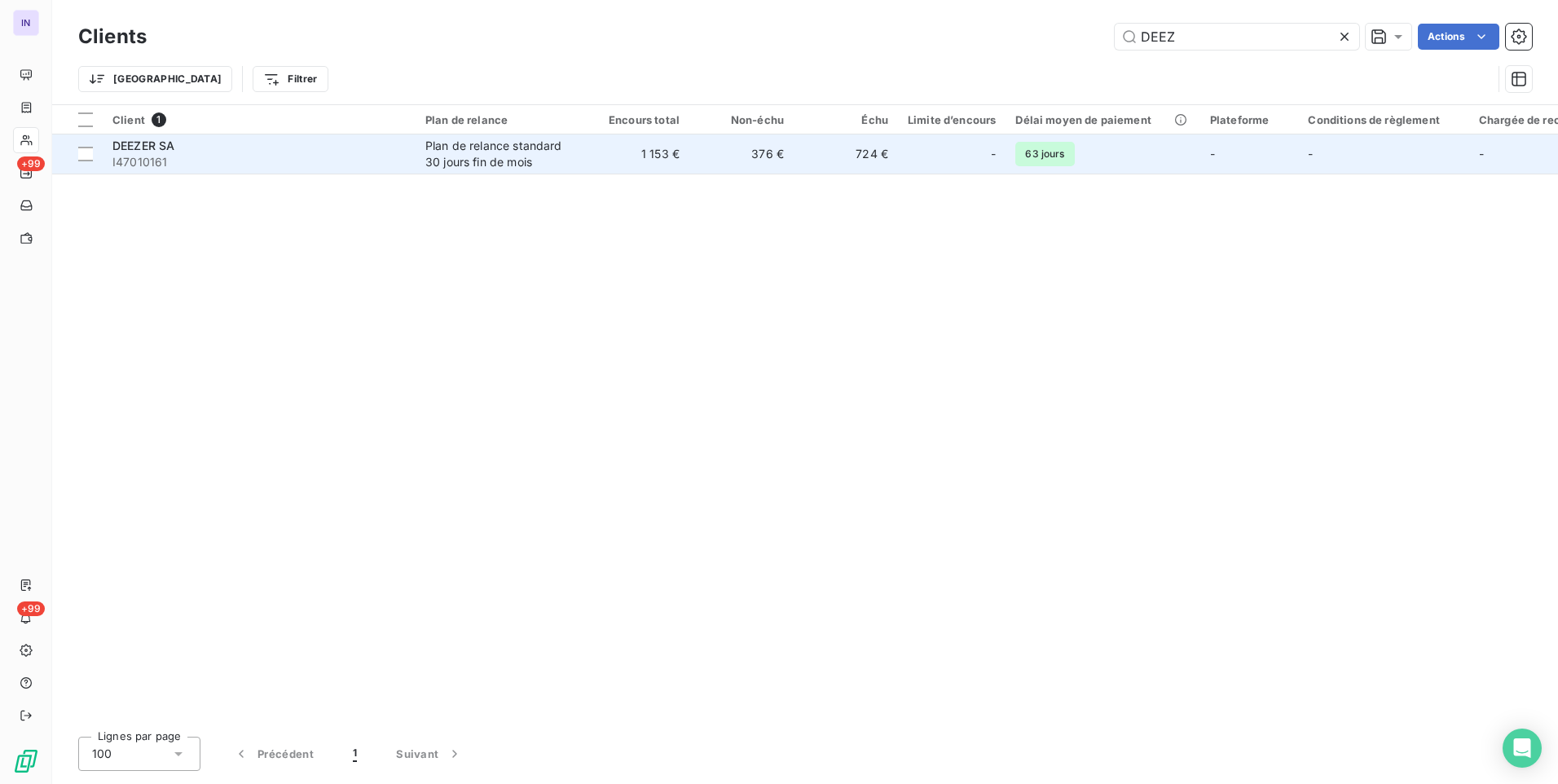
type input "DEEZ"
click at [399, 157] on span "I47010161" at bounding box center [259, 163] width 294 height 17
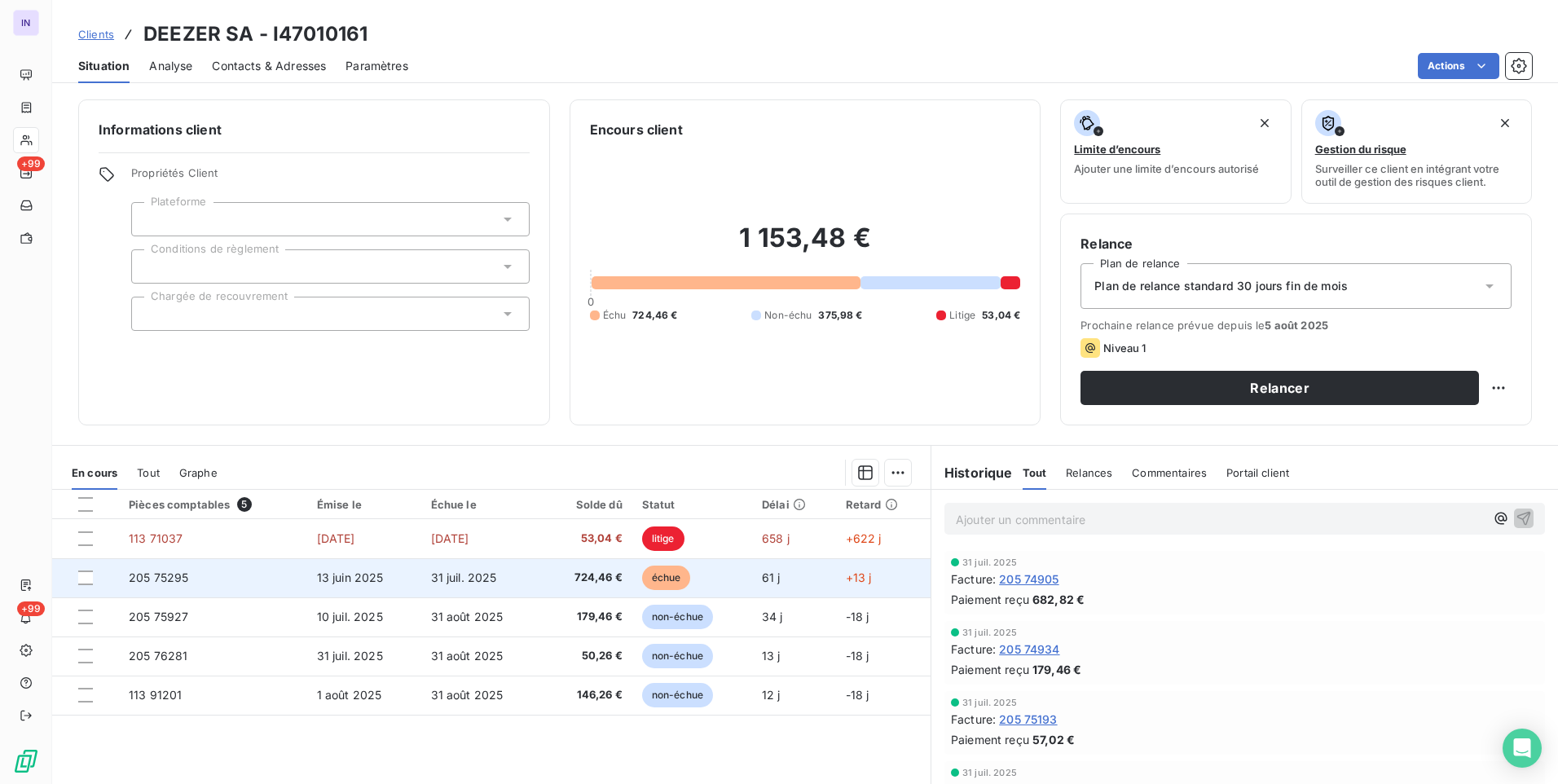
click at [569, 569] on td "724,46 €" at bounding box center [587, 578] width 89 height 39
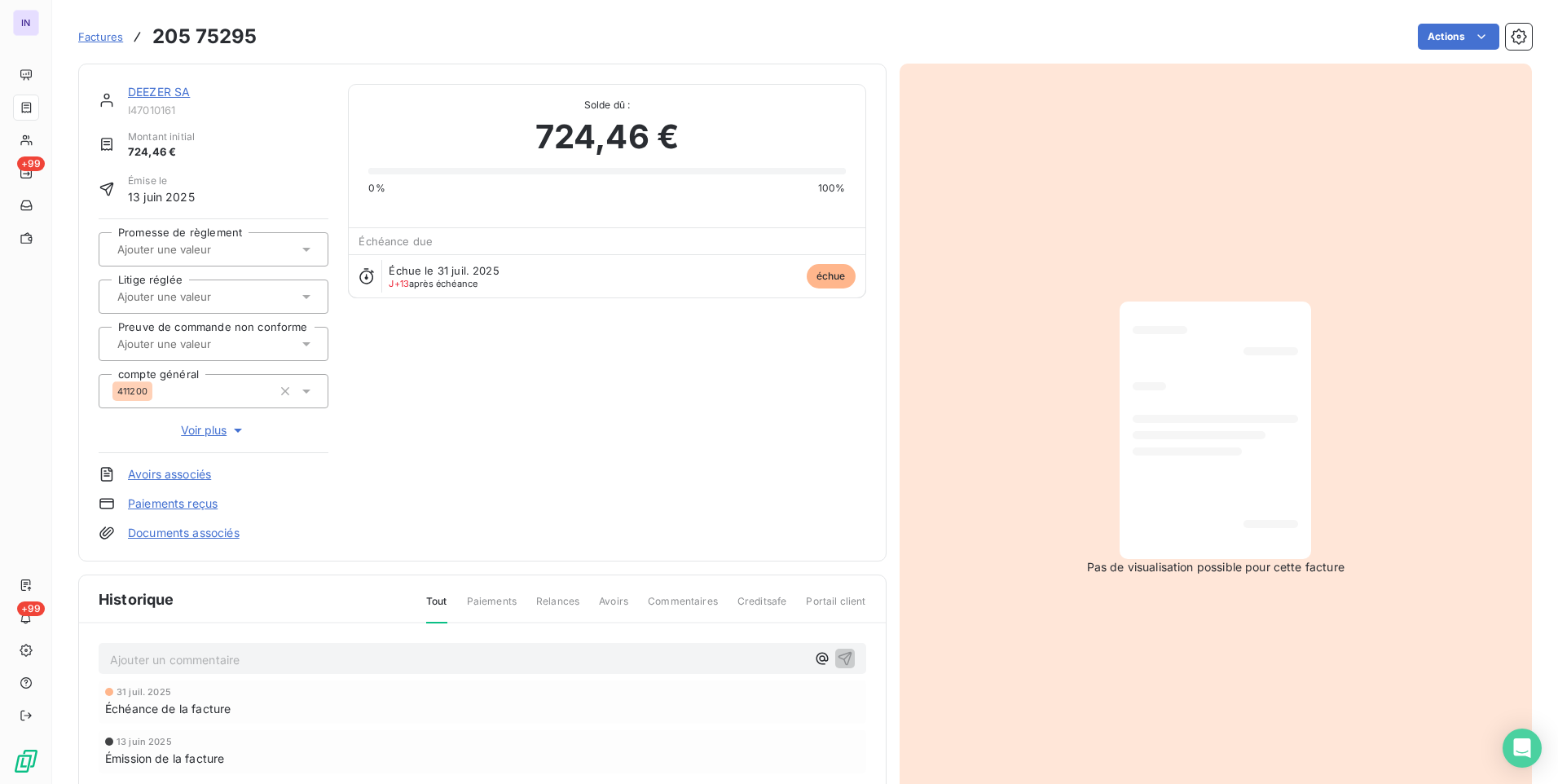
click at [1423, 36] on html "IN +99 +99 Factures 205 75295 Actions DEEZER SA I47010161 Montant initial 724,4…" at bounding box center [779, 392] width 1558 height 784
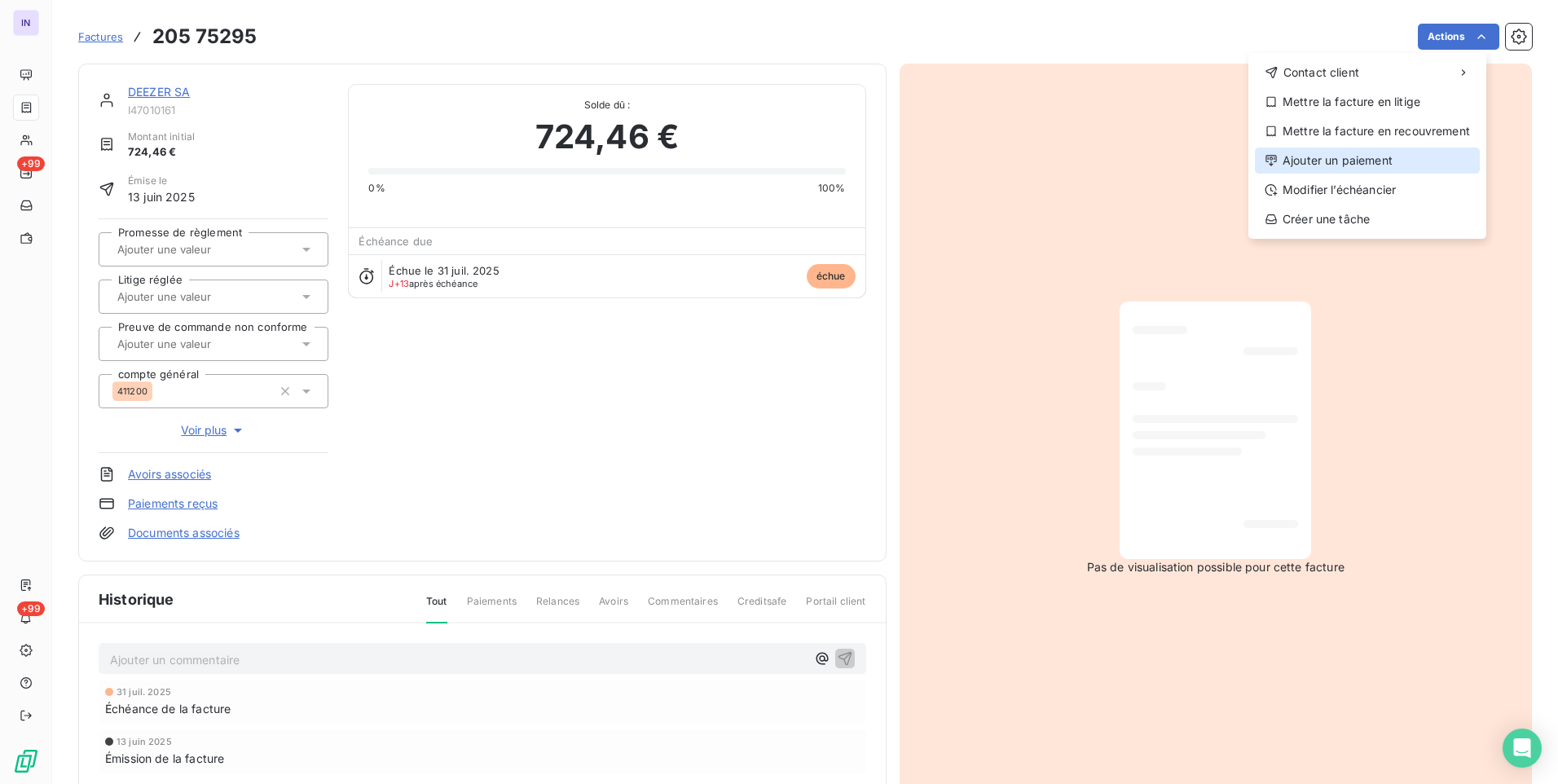
click at [1357, 160] on div "Ajouter un paiement" at bounding box center [1368, 161] width 225 height 26
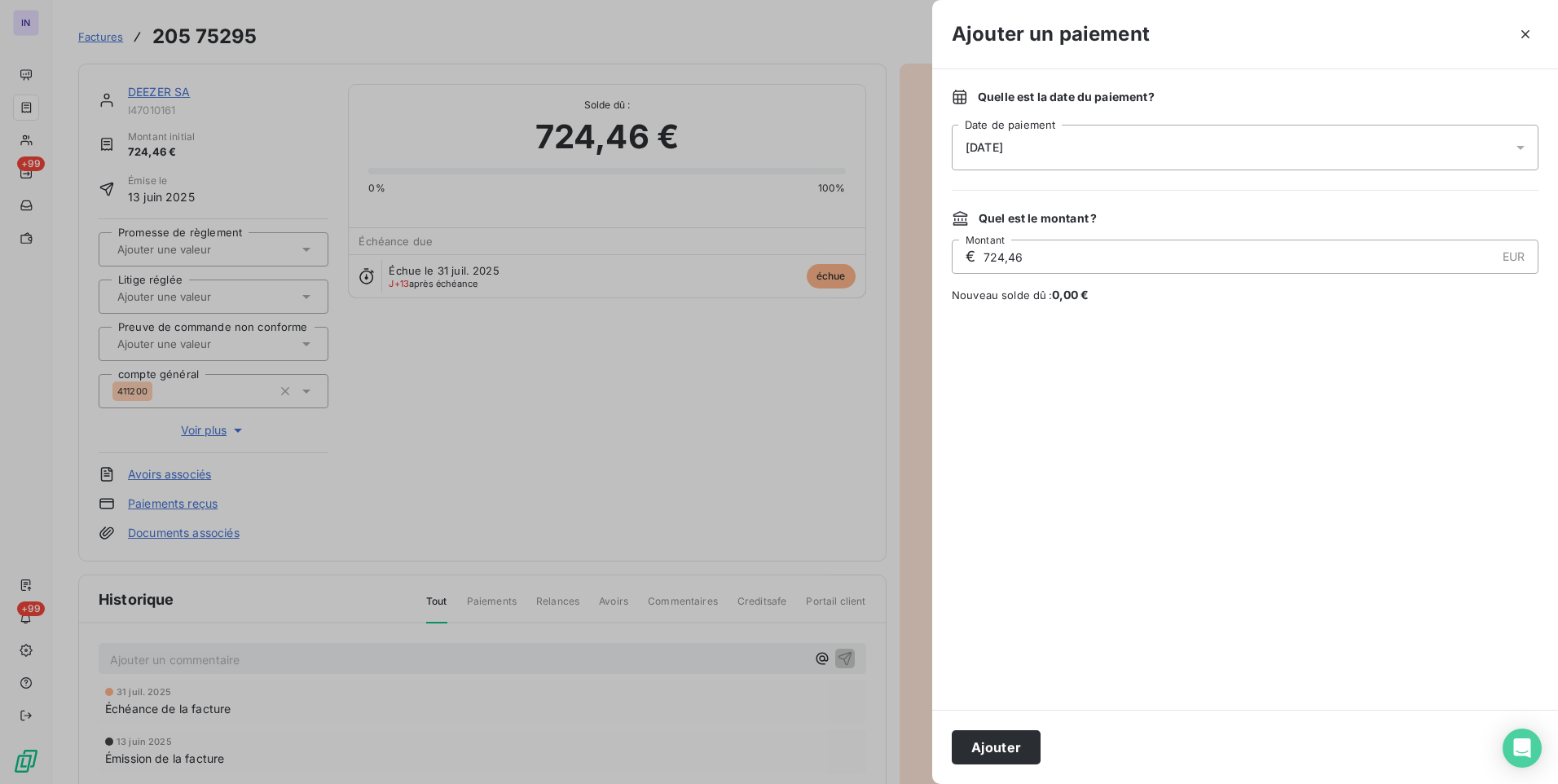
click at [1073, 153] on div "[DATE]" at bounding box center [1246, 147] width 587 height 46
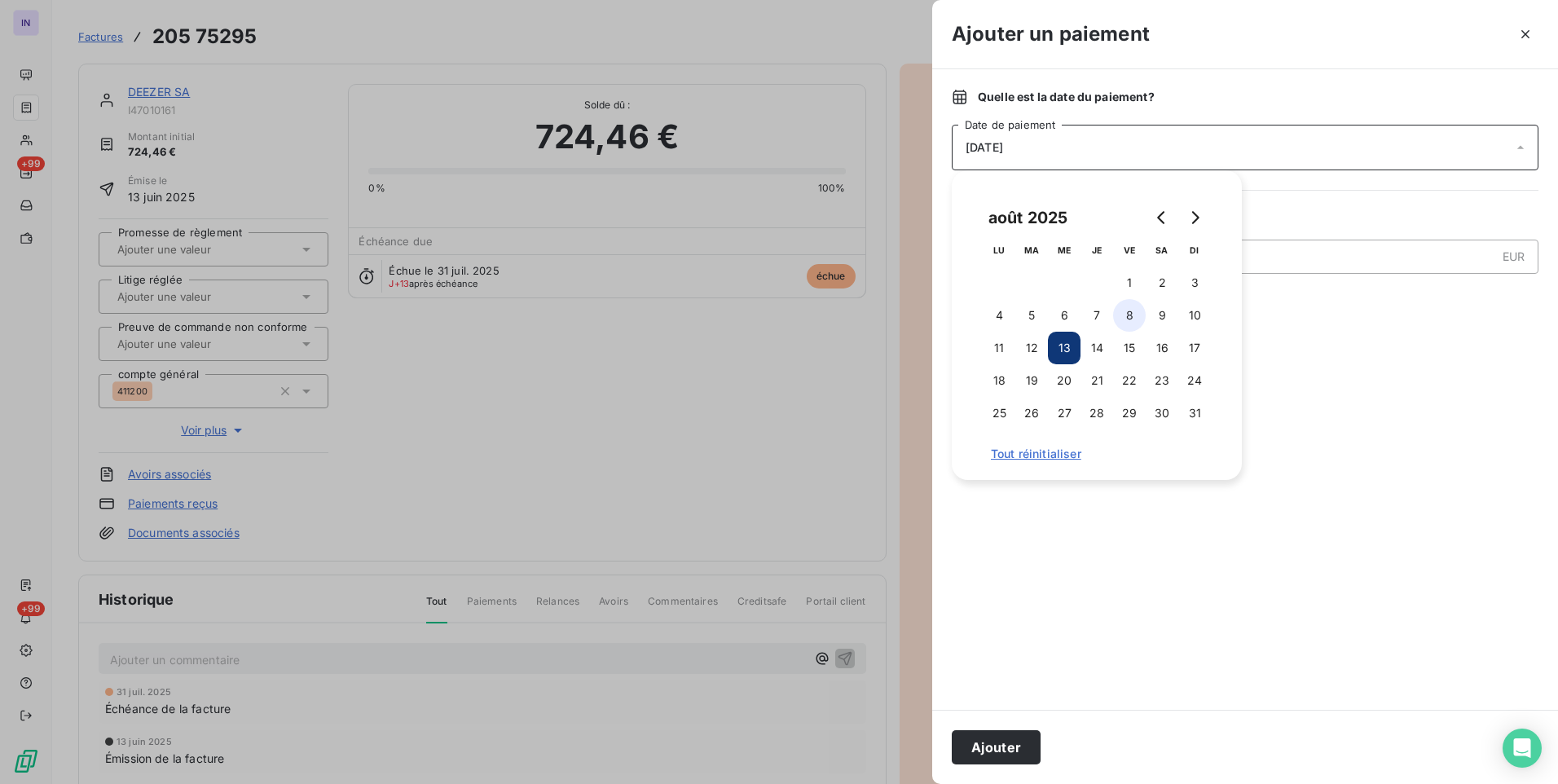
click at [1132, 312] on button "8" at bounding box center [1129, 315] width 33 height 33
click at [987, 739] on button "Ajouter" at bounding box center [997, 747] width 89 height 34
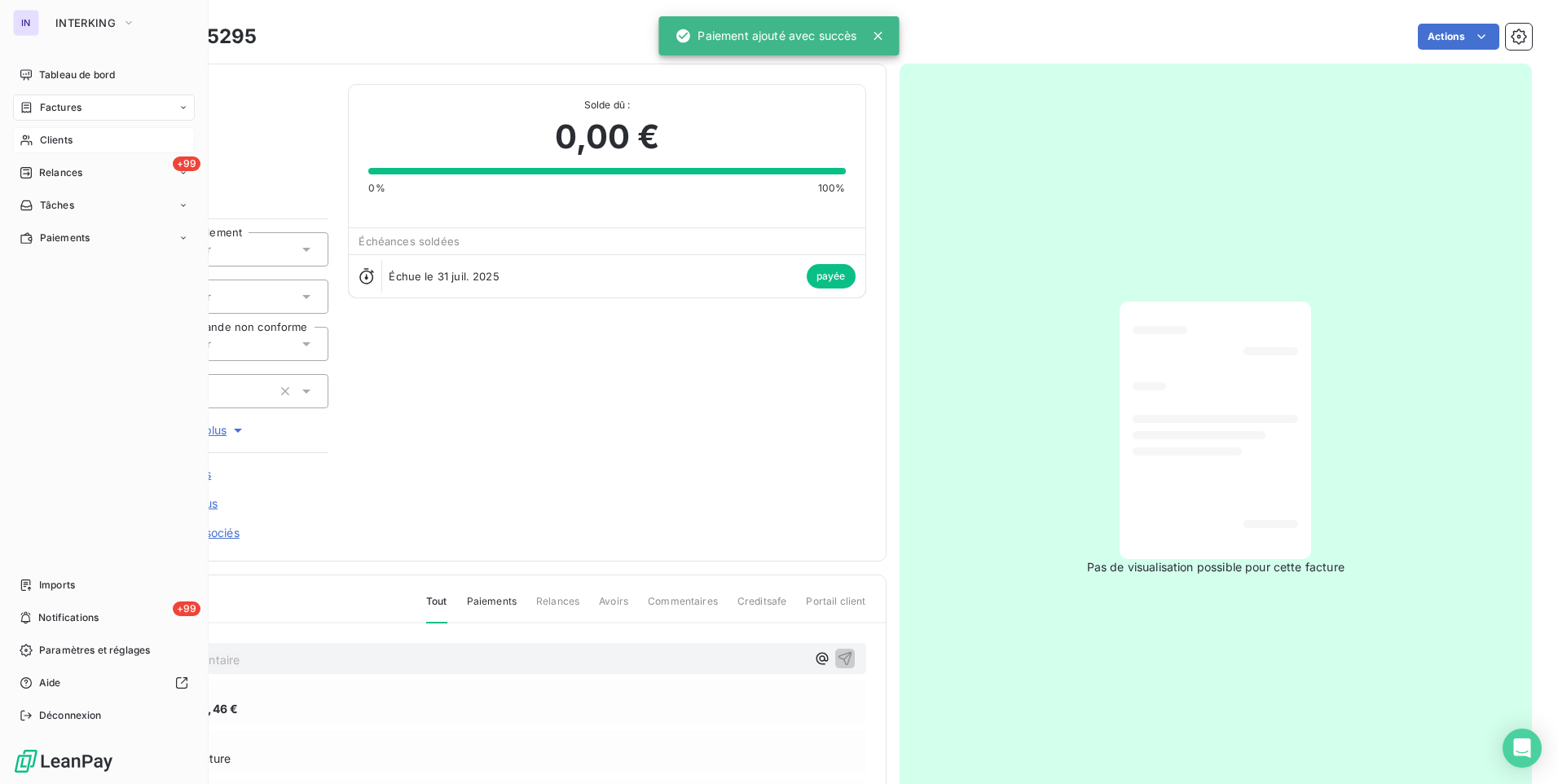
drag, startPoint x: 44, startPoint y: 142, endPoint x: 145, endPoint y: 138, distance: 101.1
click at [44, 142] on span "Clients" at bounding box center [56, 140] width 33 height 15
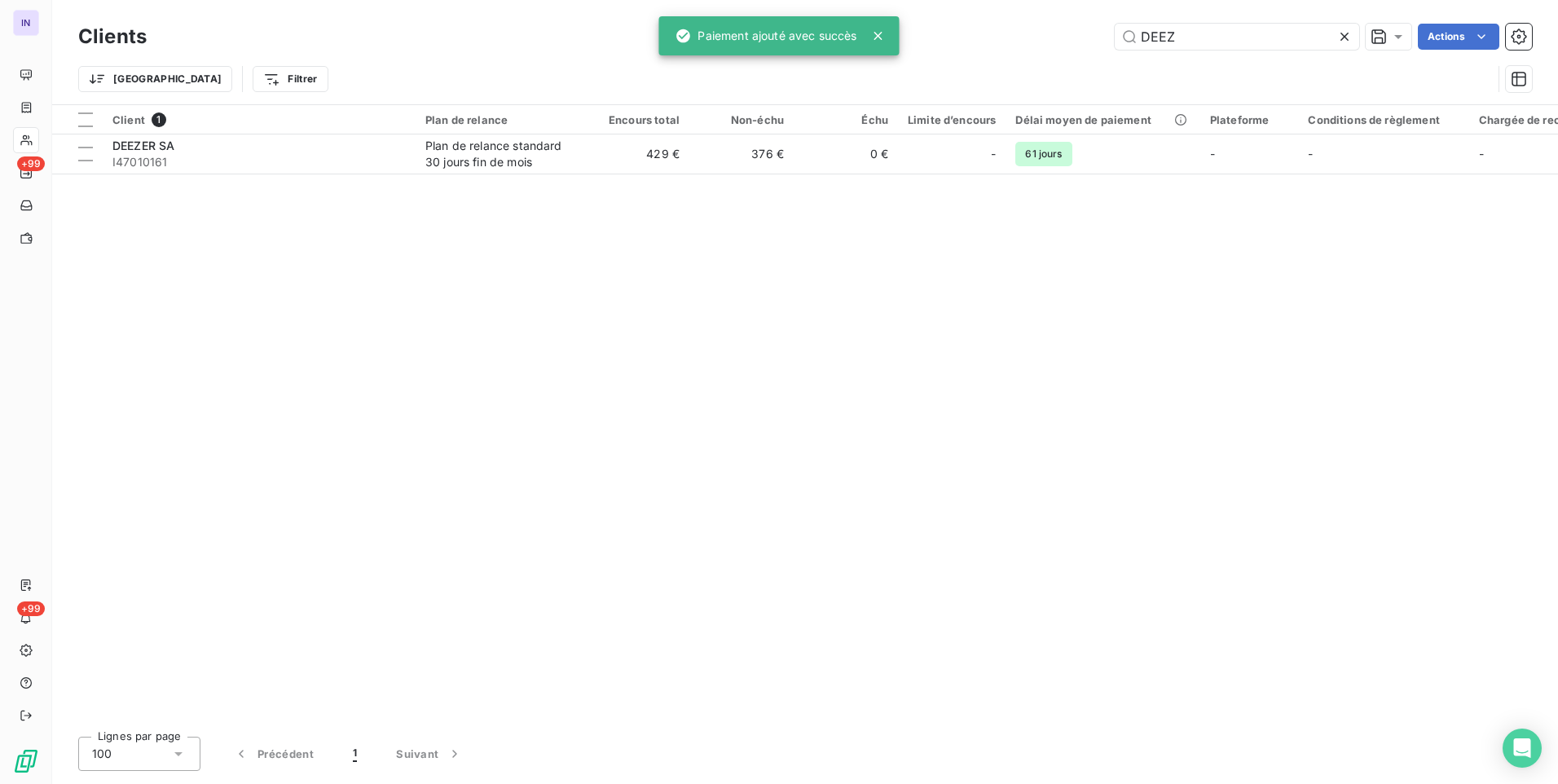
drag, startPoint x: 1129, startPoint y: 33, endPoint x: 1045, endPoint y: 30, distance: 84.1
click at [1045, 32] on div "DEEZ Actions" at bounding box center [849, 36] width 1366 height 26
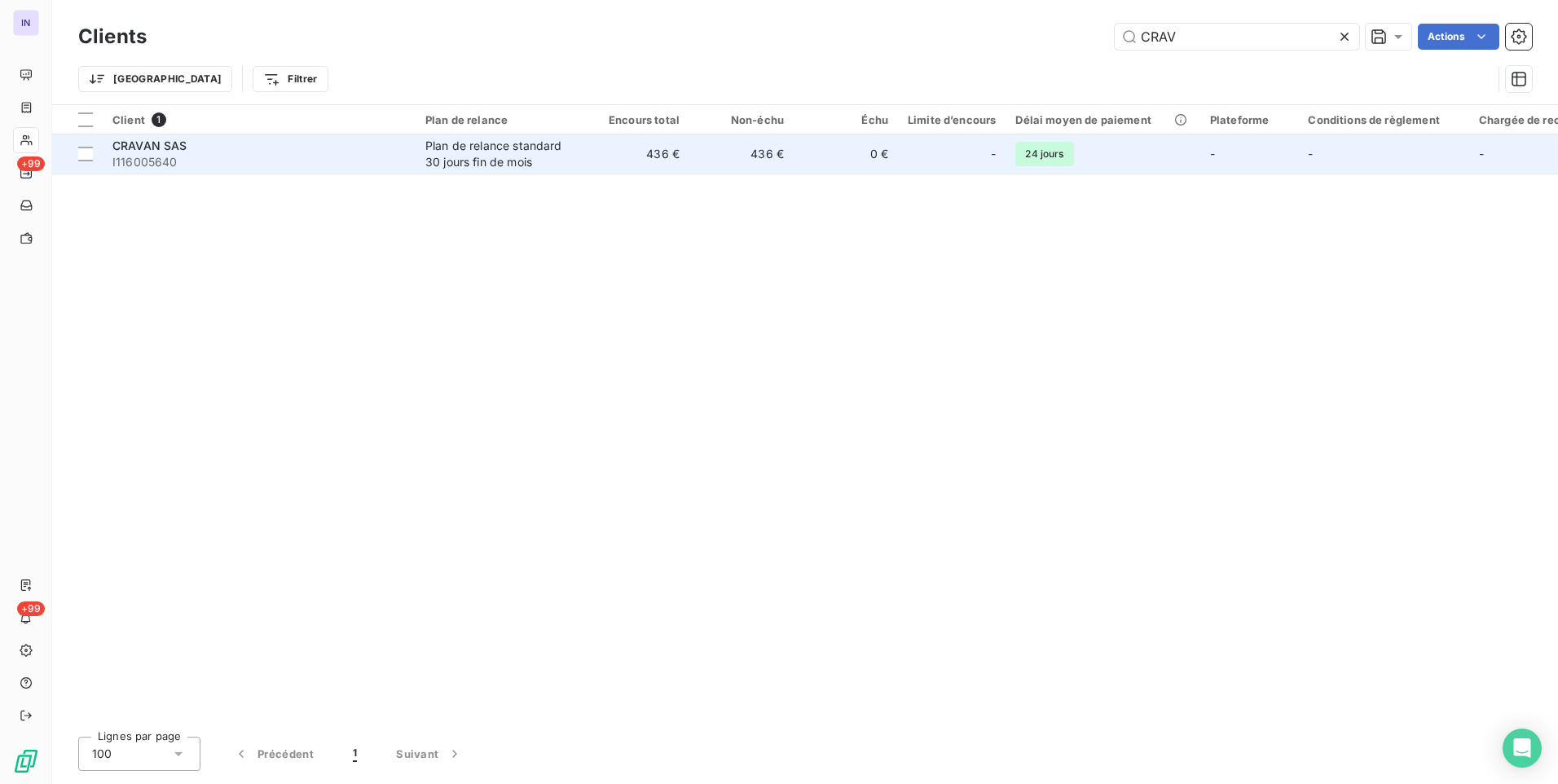
type input "CRAV"
click at [466, 152] on div "Plan de relance standard 30 jours fin de mois" at bounding box center [500, 153] width 150 height 33
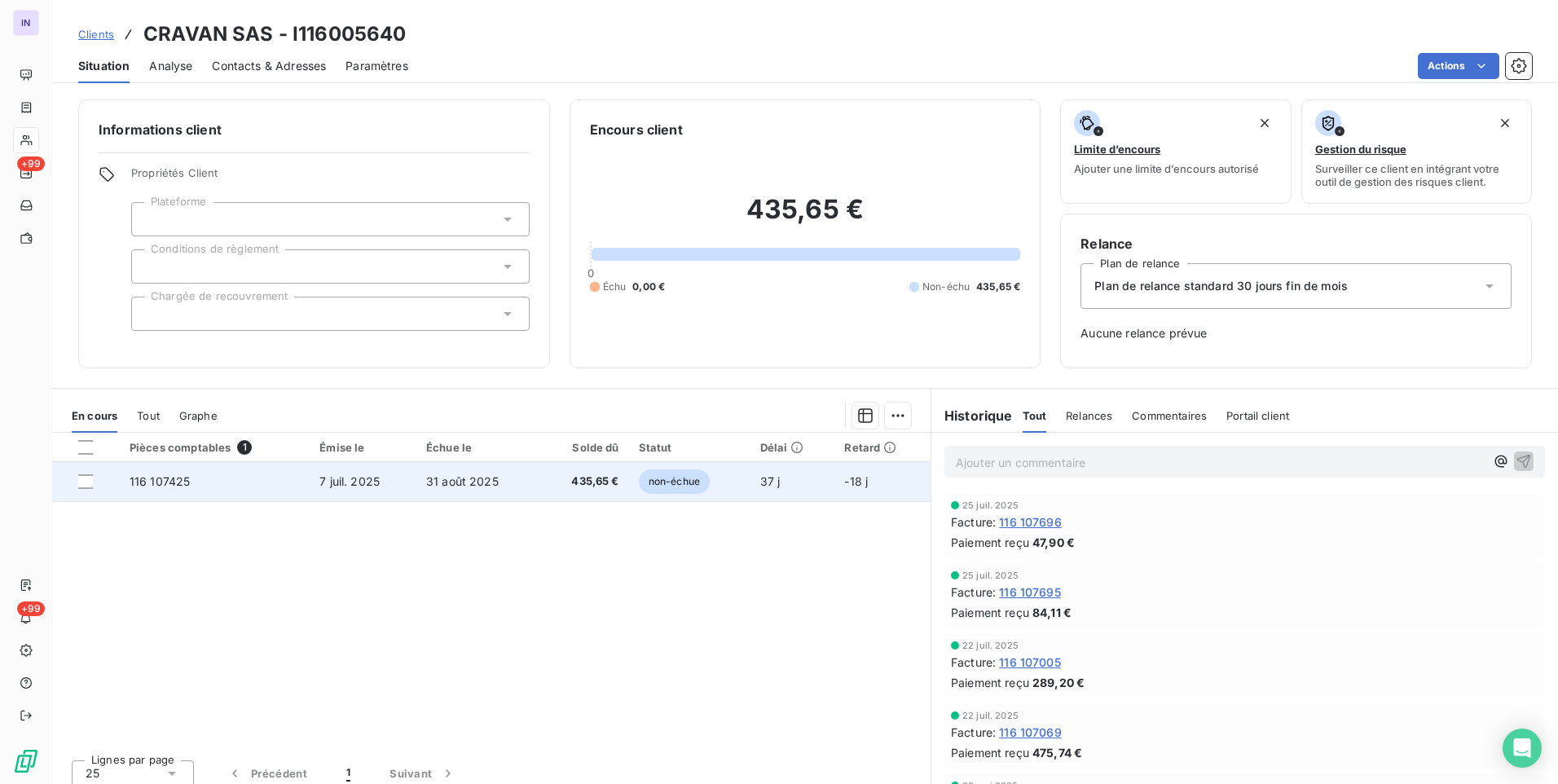
click at [459, 492] on td "31 août 2025" at bounding box center [478, 481] width 123 height 39
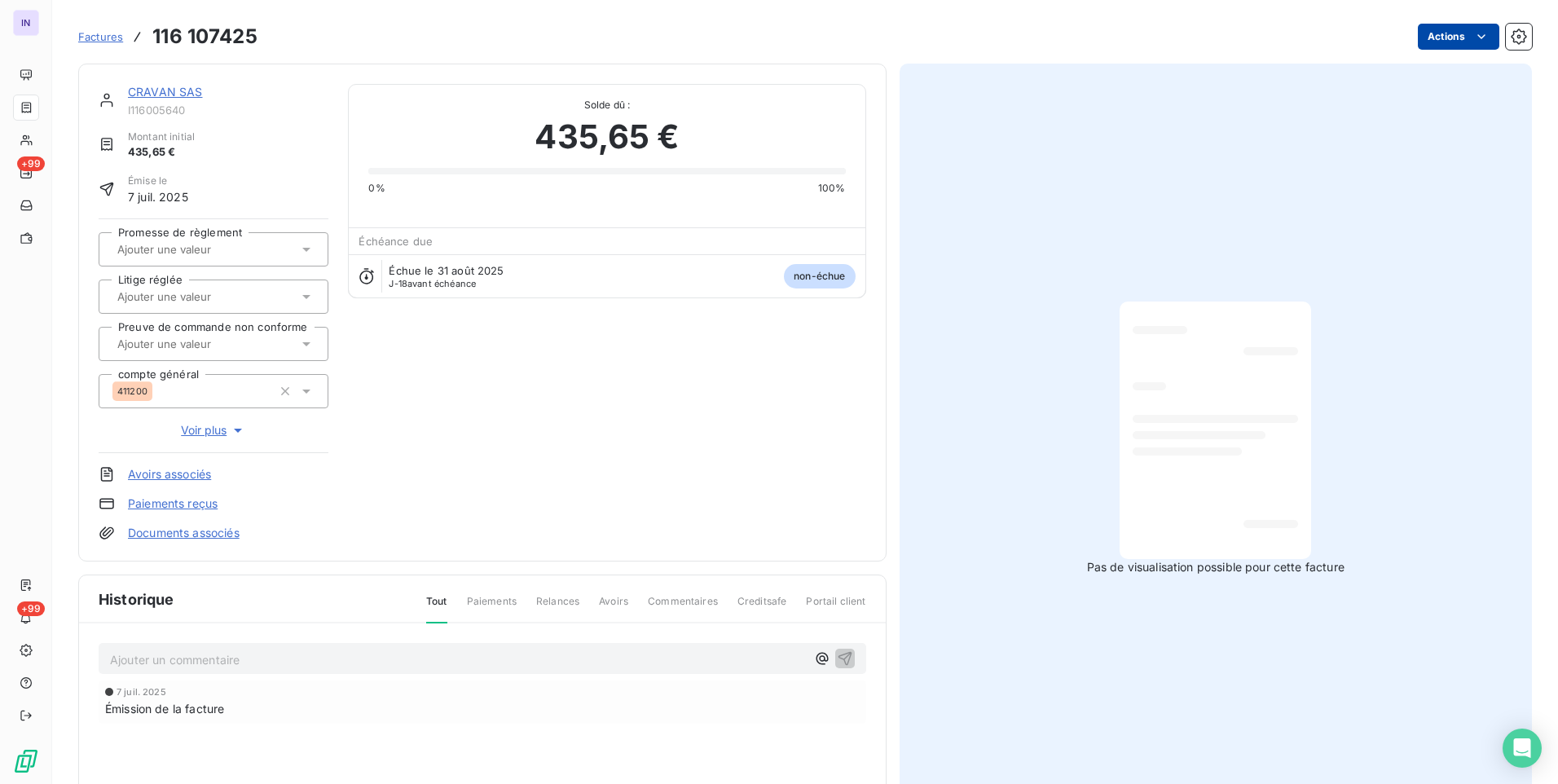
click at [1428, 41] on html "IN +99 +99 Factures 116 107425 Actions CRAVAN SAS I116005640 Montant initial 43…" at bounding box center [779, 392] width 1558 height 784
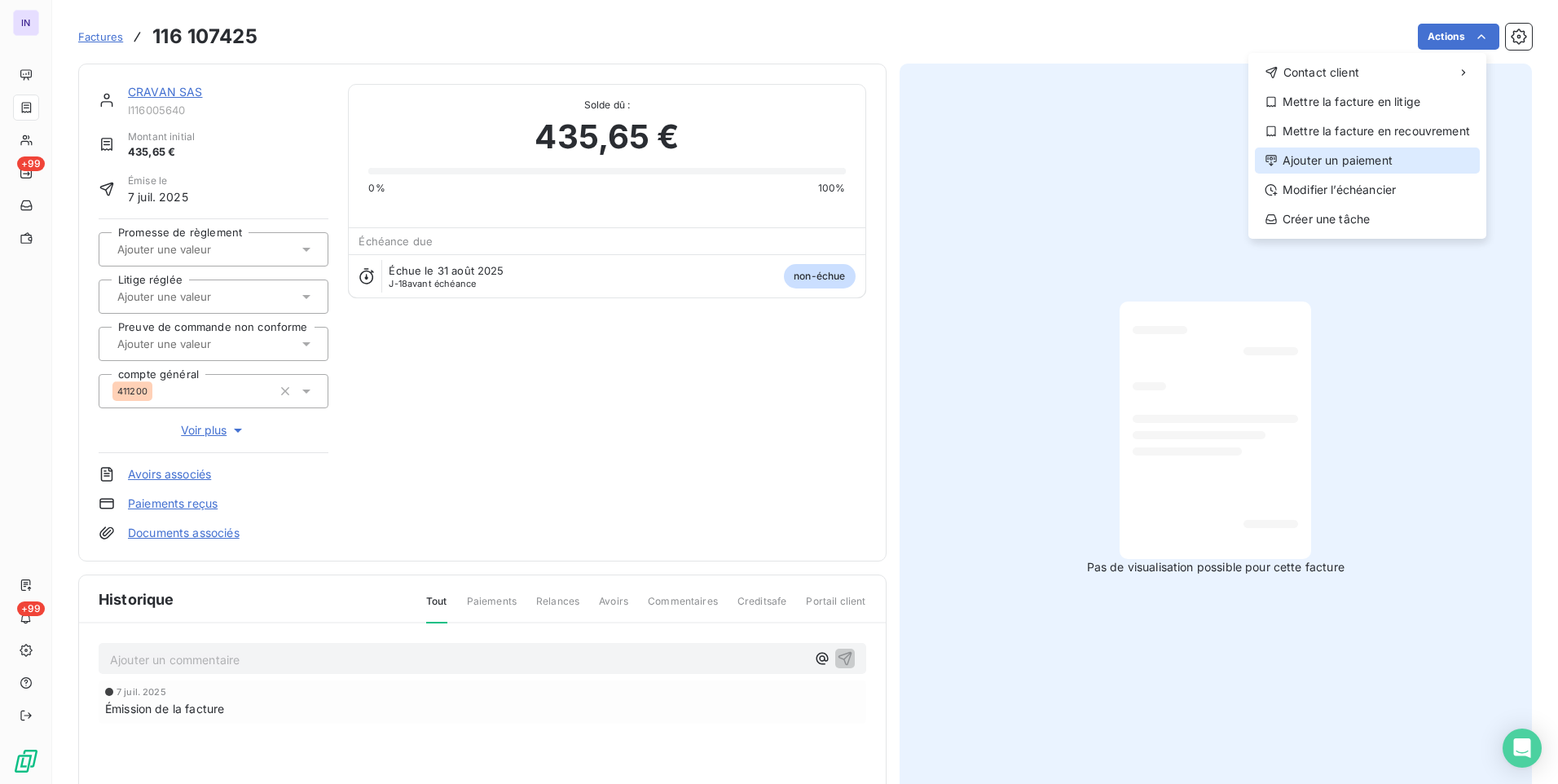
click at [1376, 161] on div "Ajouter un paiement" at bounding box center [1368, 161] width 225 height 26
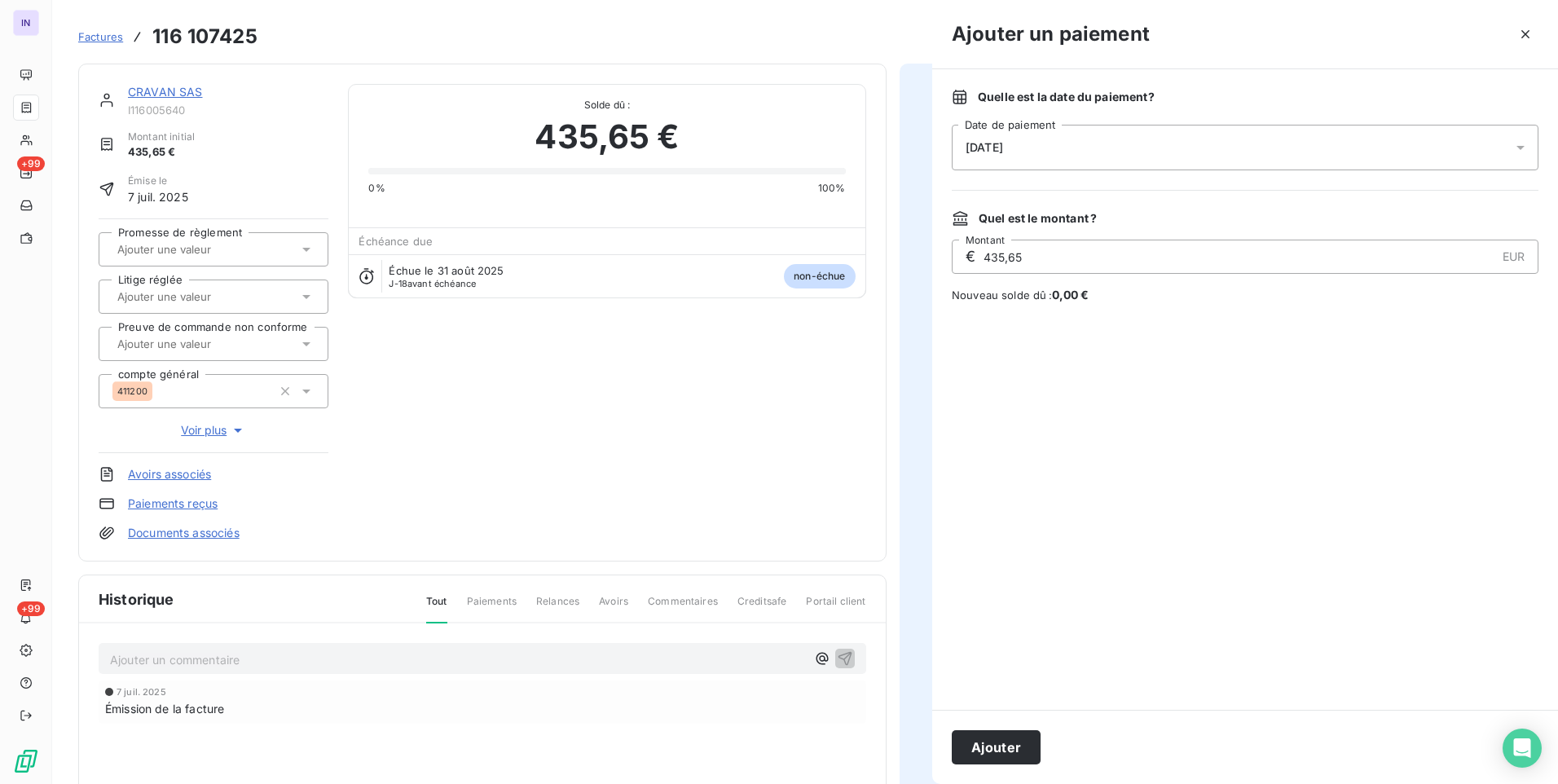
click at [1058, 142] on div "[DATE]" at bounding box center [1246, 147] width 587 height 46
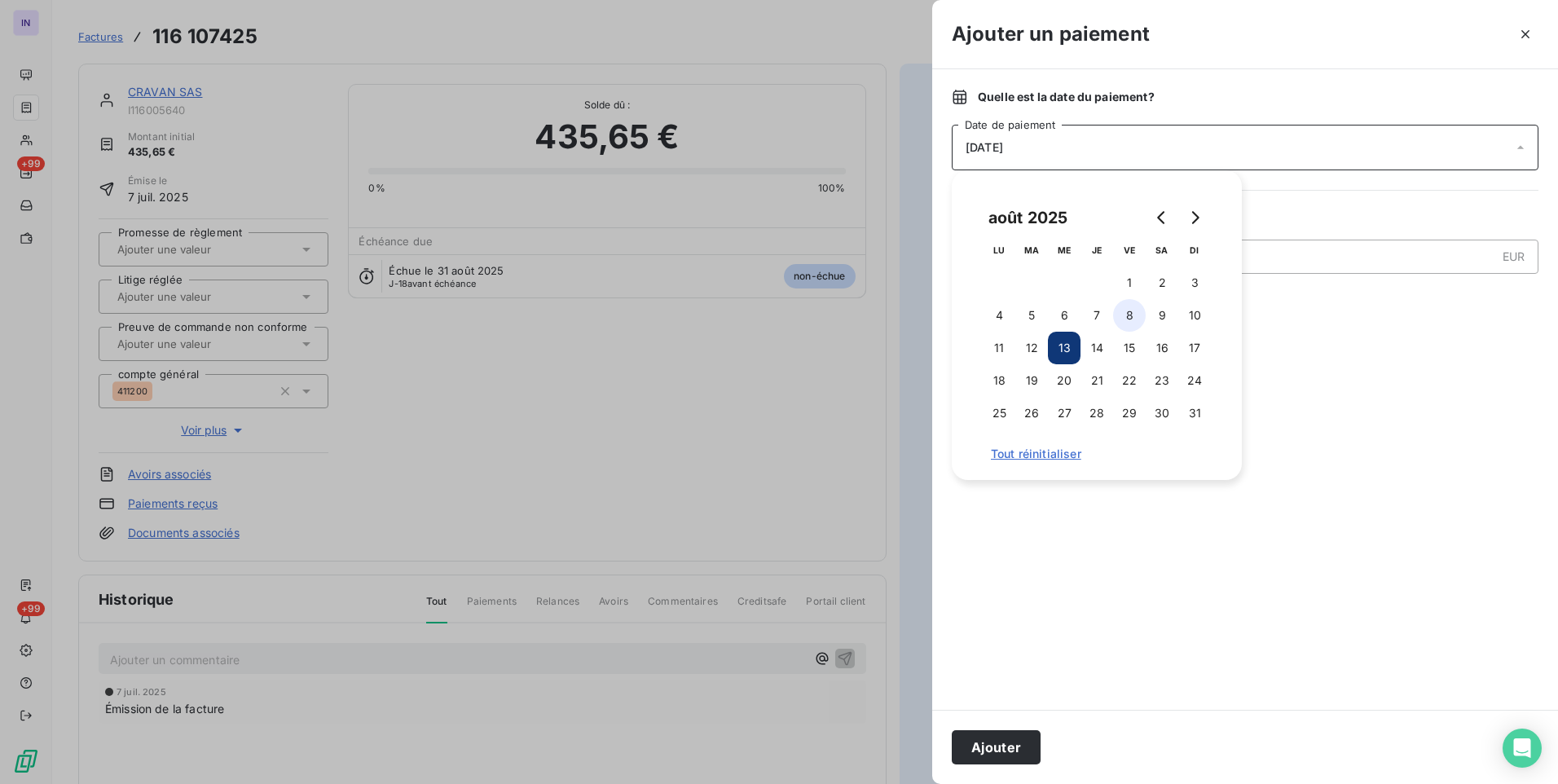
click at [1127, 319] on button "8" at bounding box center [1129, 315] width 33 height 33
click at [1003, 747] on button "Ajouter" at bounding box center [997, 747] width 89 height 34
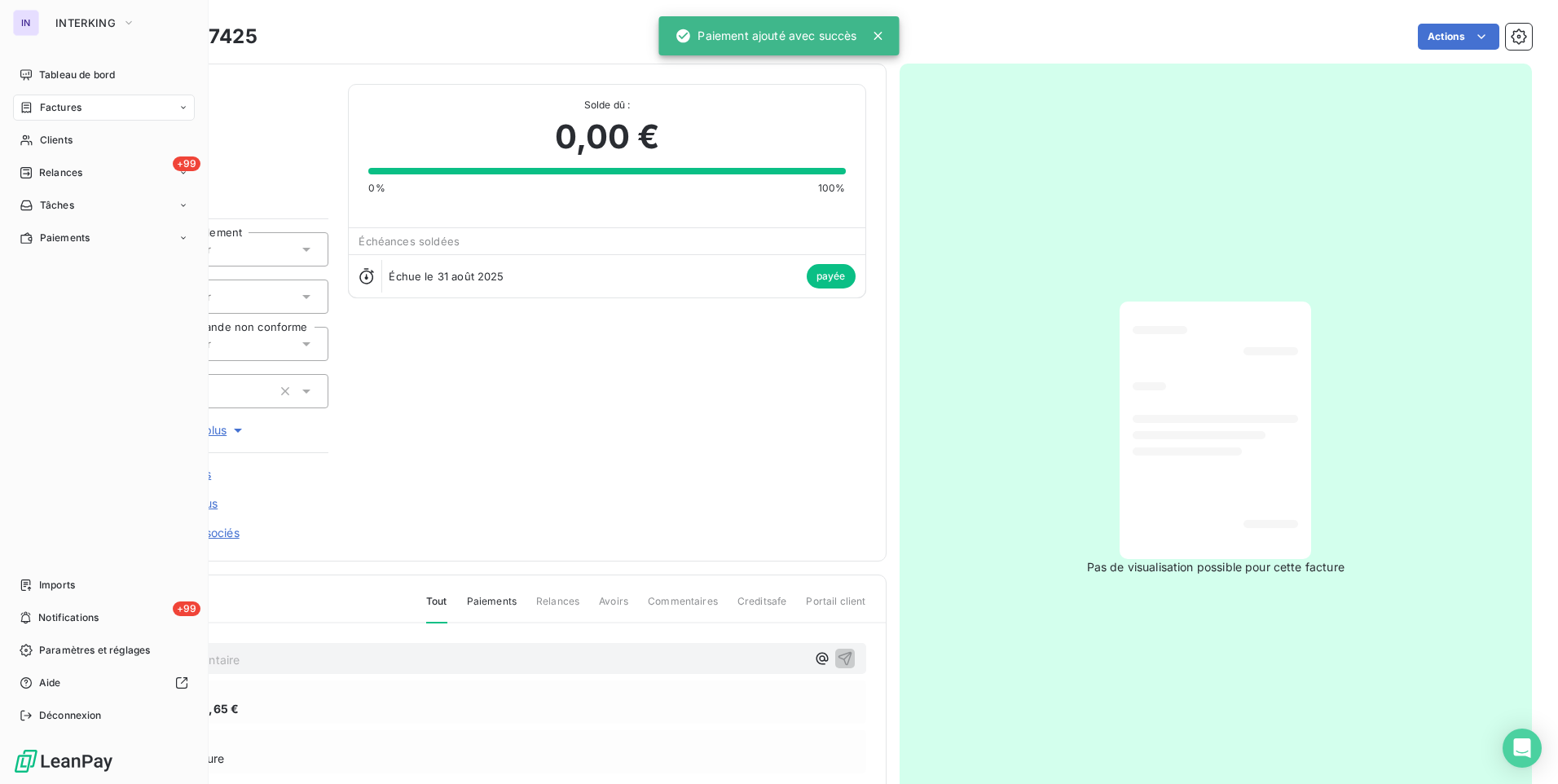
click at [47, 105] on span "Factures" at bounding box center [60, 108] width 42 height 15
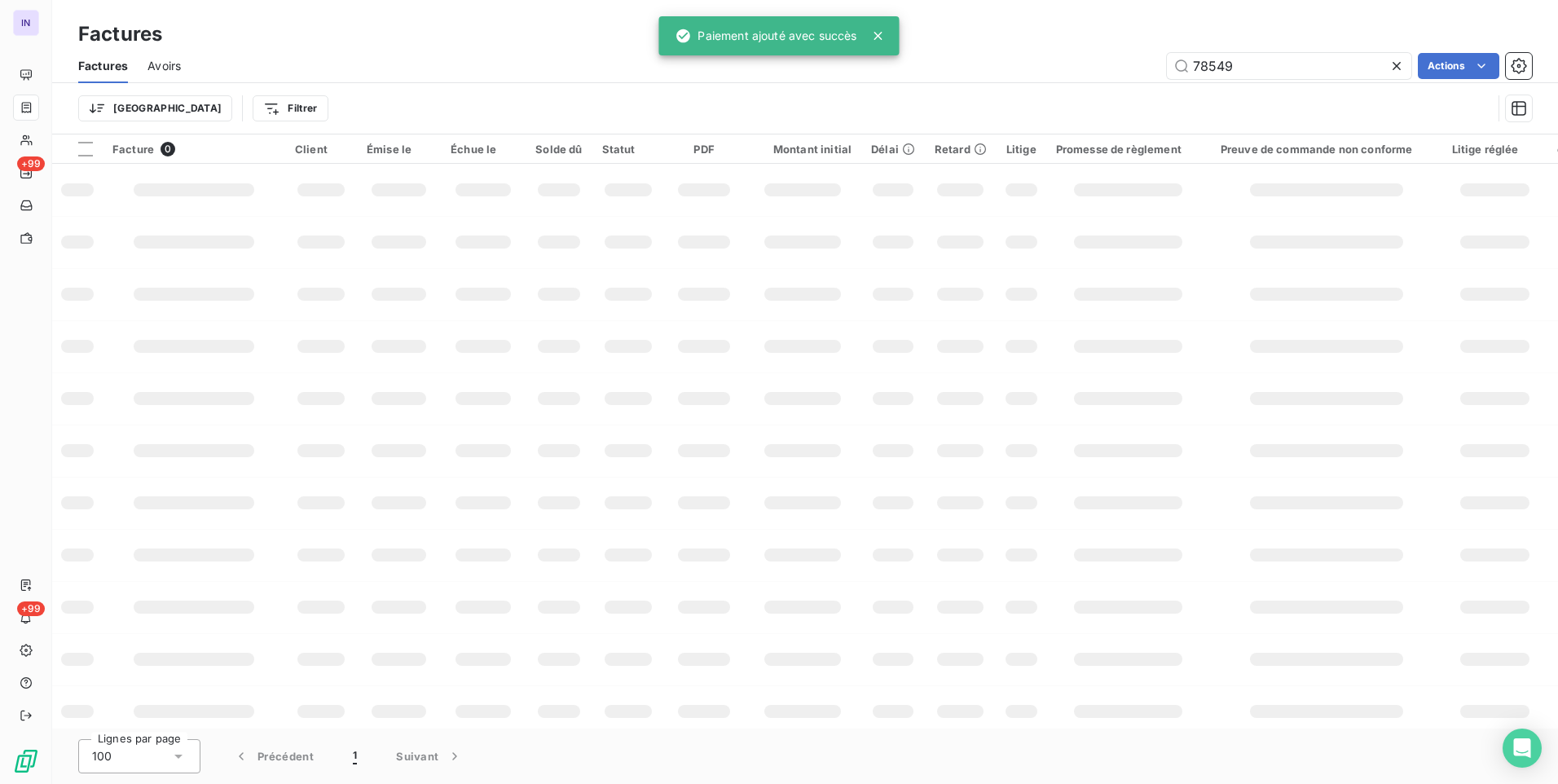
drag, startPoint x: 1168, startPoint y: 61, endPoint x: 1026, endPoint y: 55, distance: 142.1
click at [1027, 58] on div "78549 Actions" at bounding box center [866, 66] width 1331 height 26
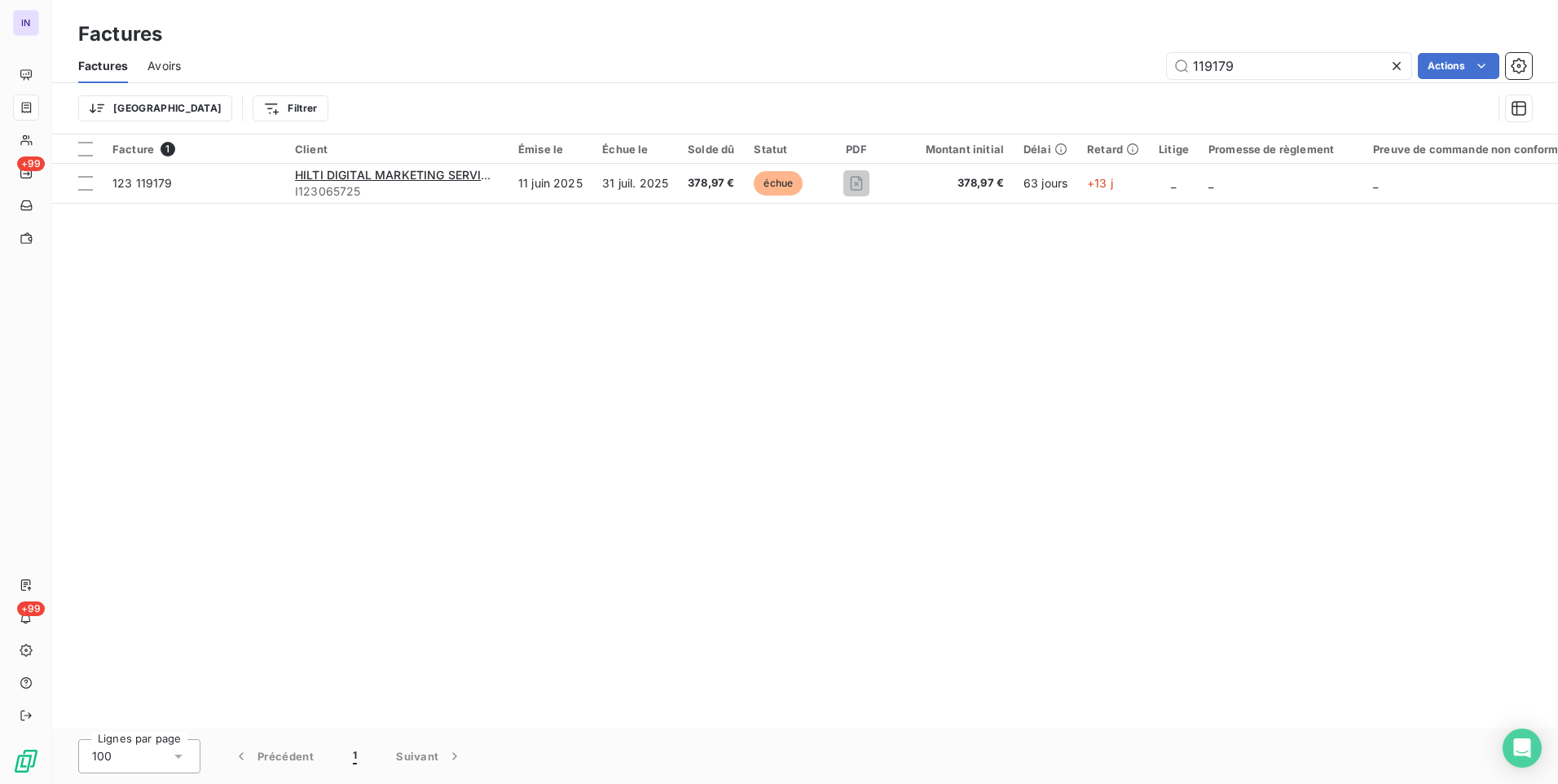
type input "119179"
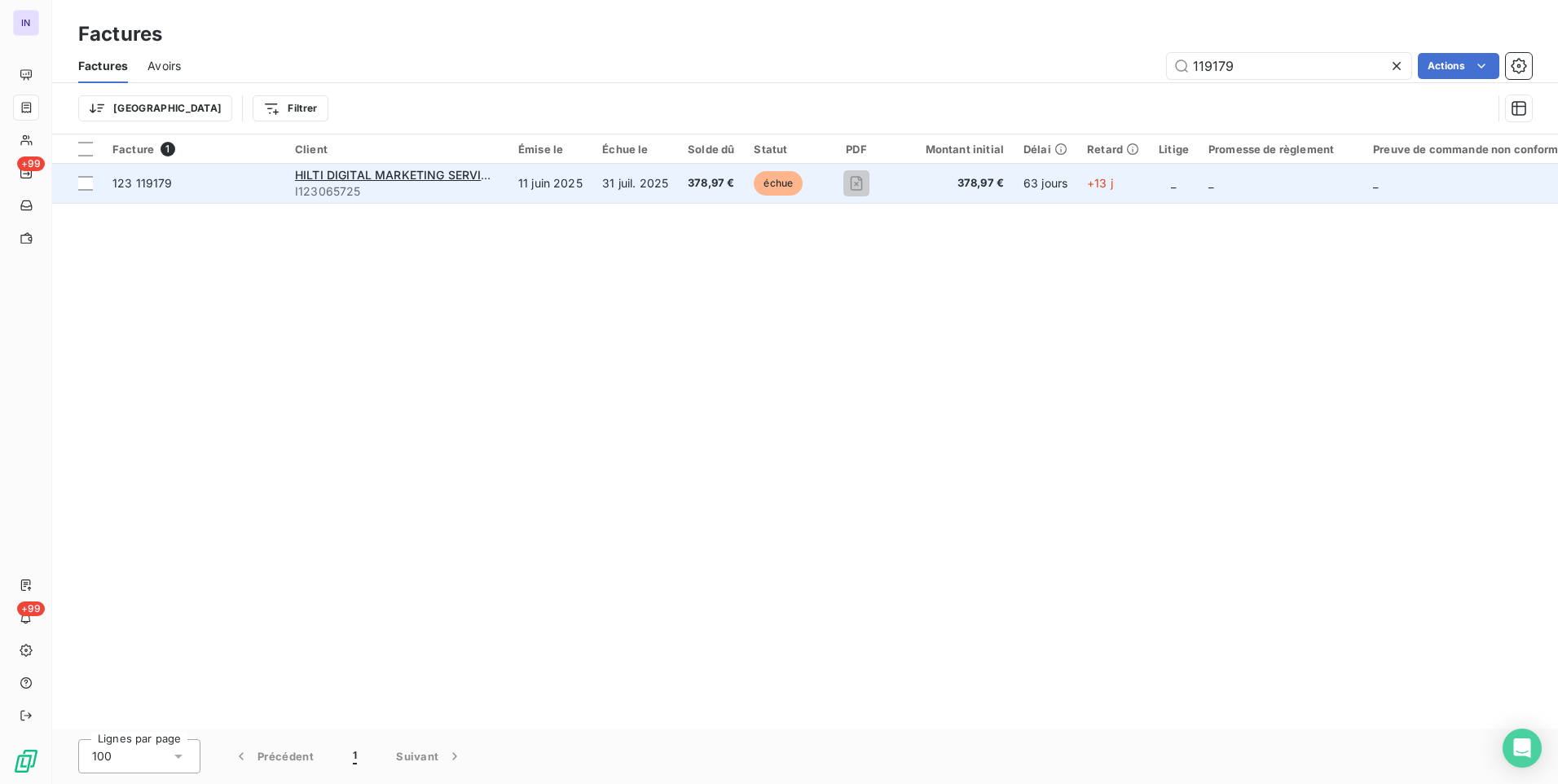
click at [640, 176] on td "31 juil. 2025" at bounding box center [635, 183] width 85 height 39
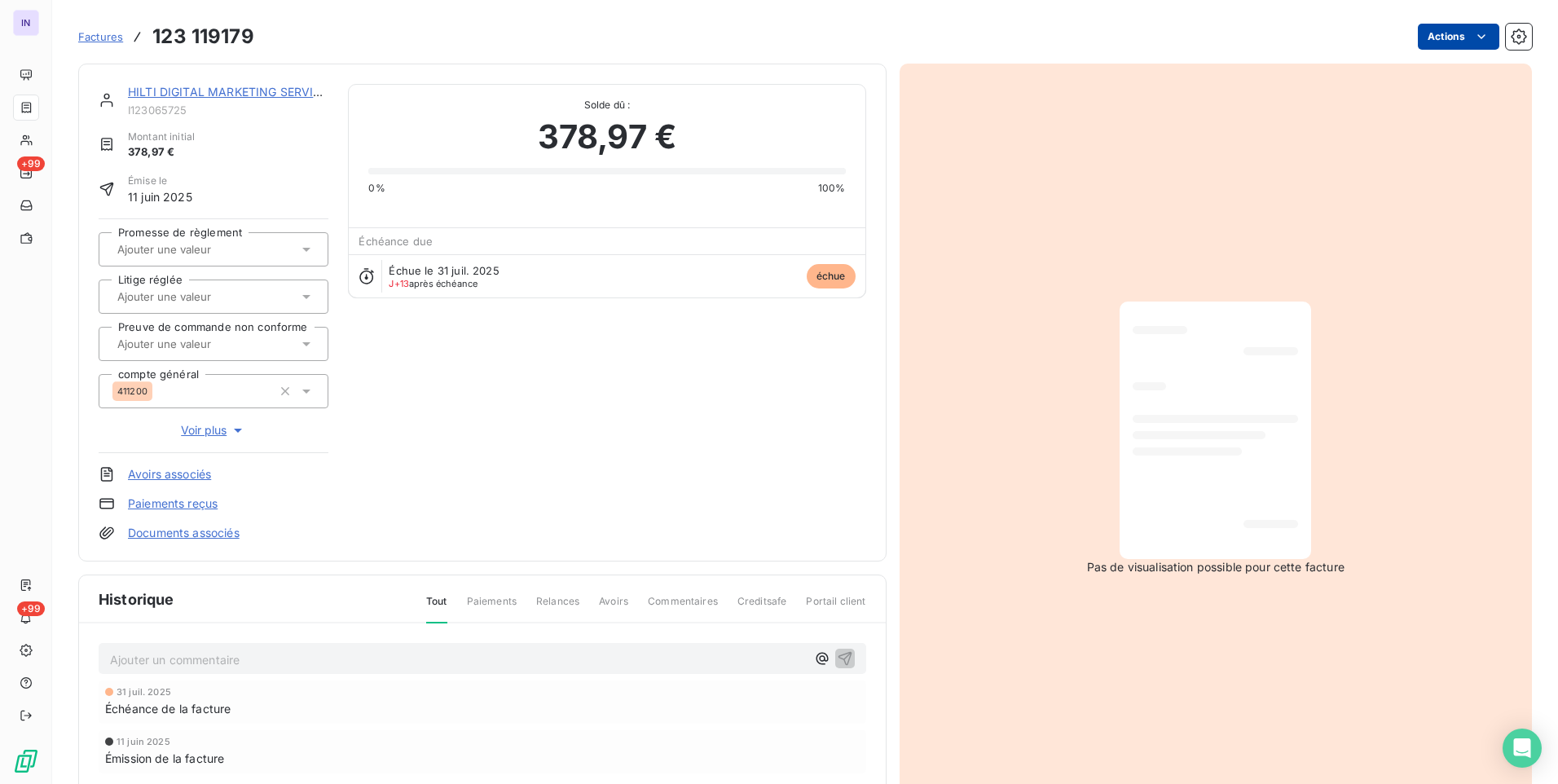
click at [1419, 46] on html "IN +99 +99 Factures 123 119179 Actions HILTI DIGITAL MARKETING SERVICES SA I123…" at bounding box center [779, 392] width 1558 height 784
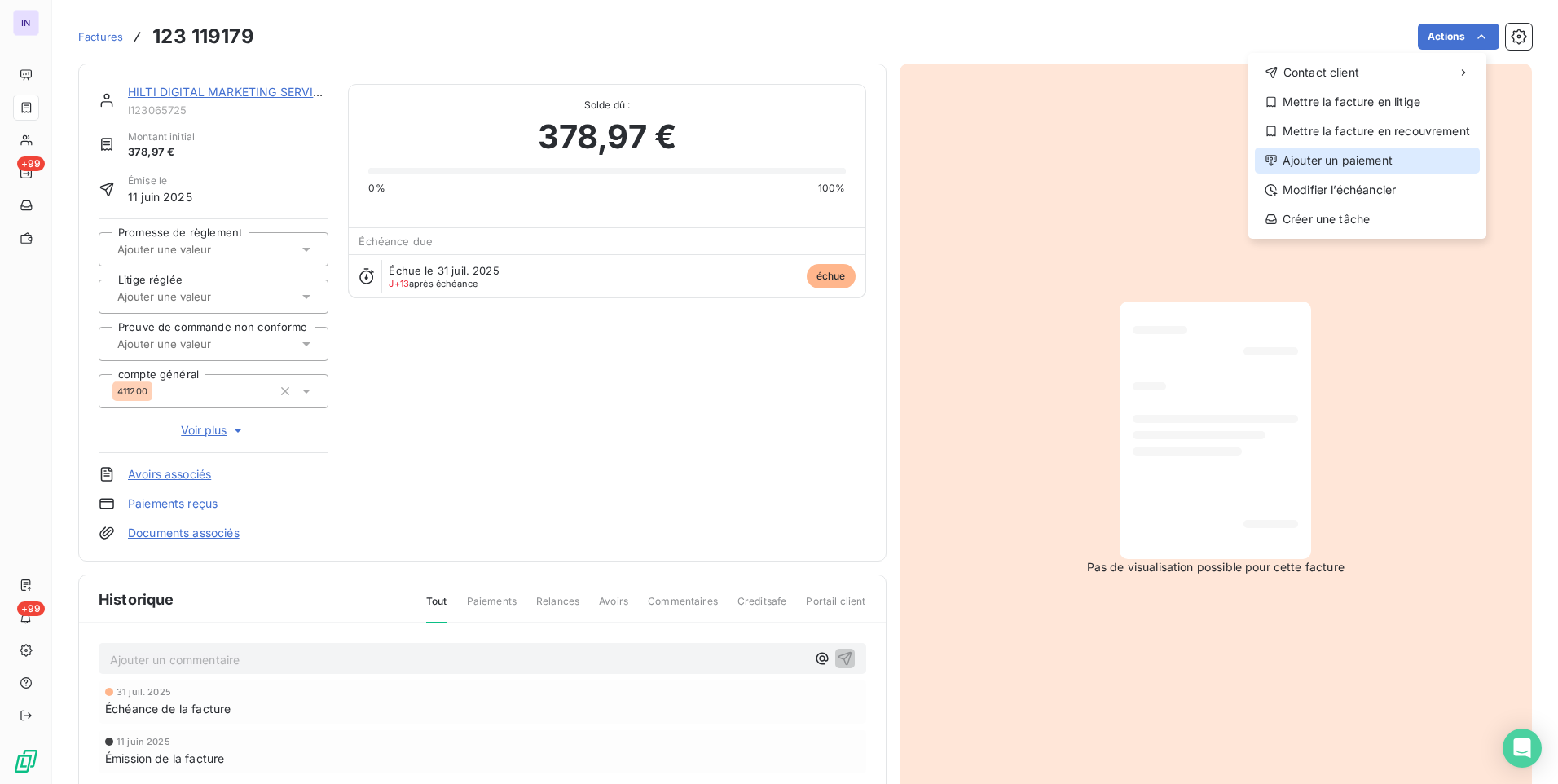
click at [1350, 168] on div "Ajouter un paiement" at bounding box center [1368, 161] width 225 height 26
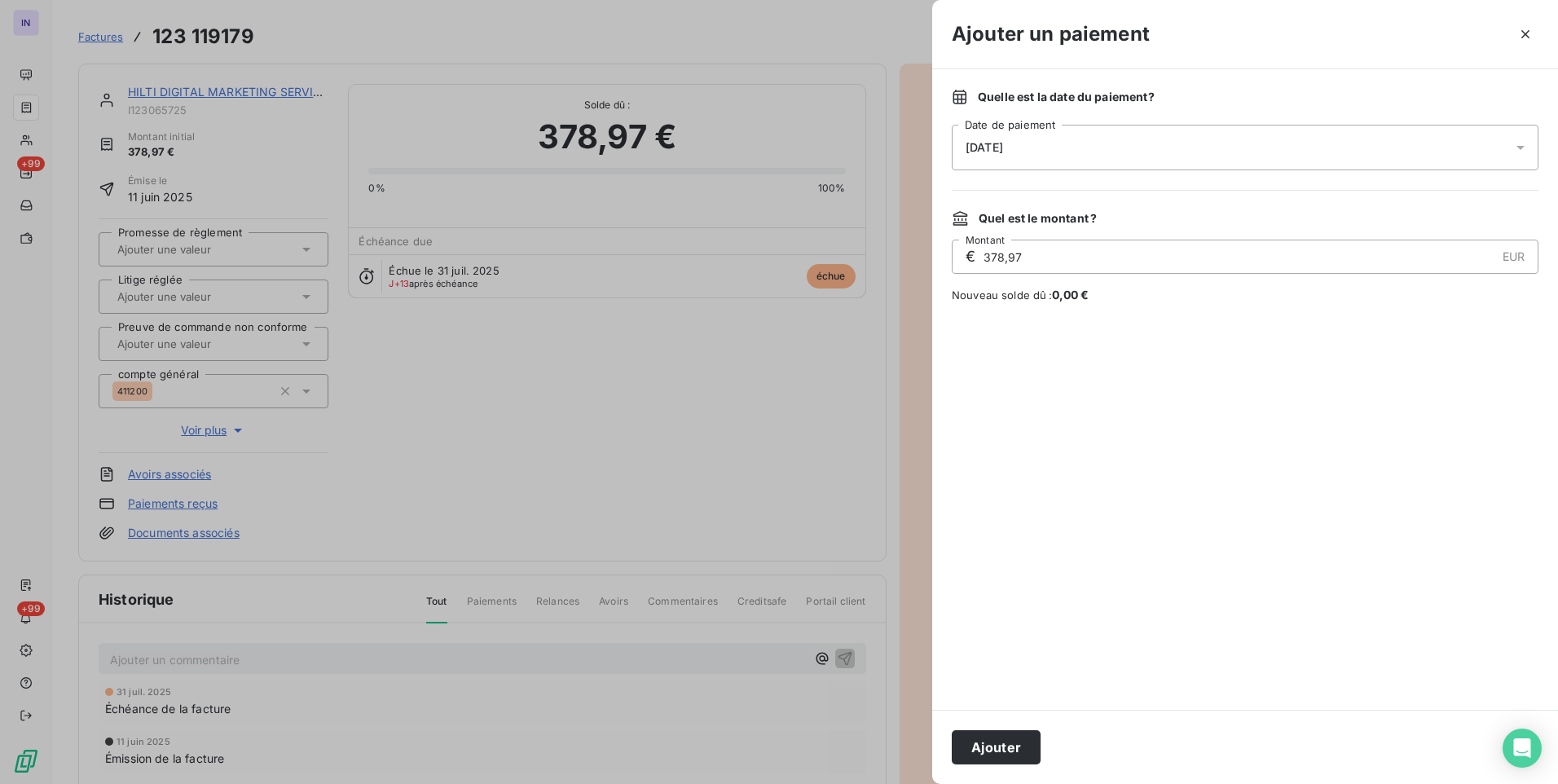
click at [1152, 160] on div "[DATE]" at bounding box center [1246, 147] width 587 height 46
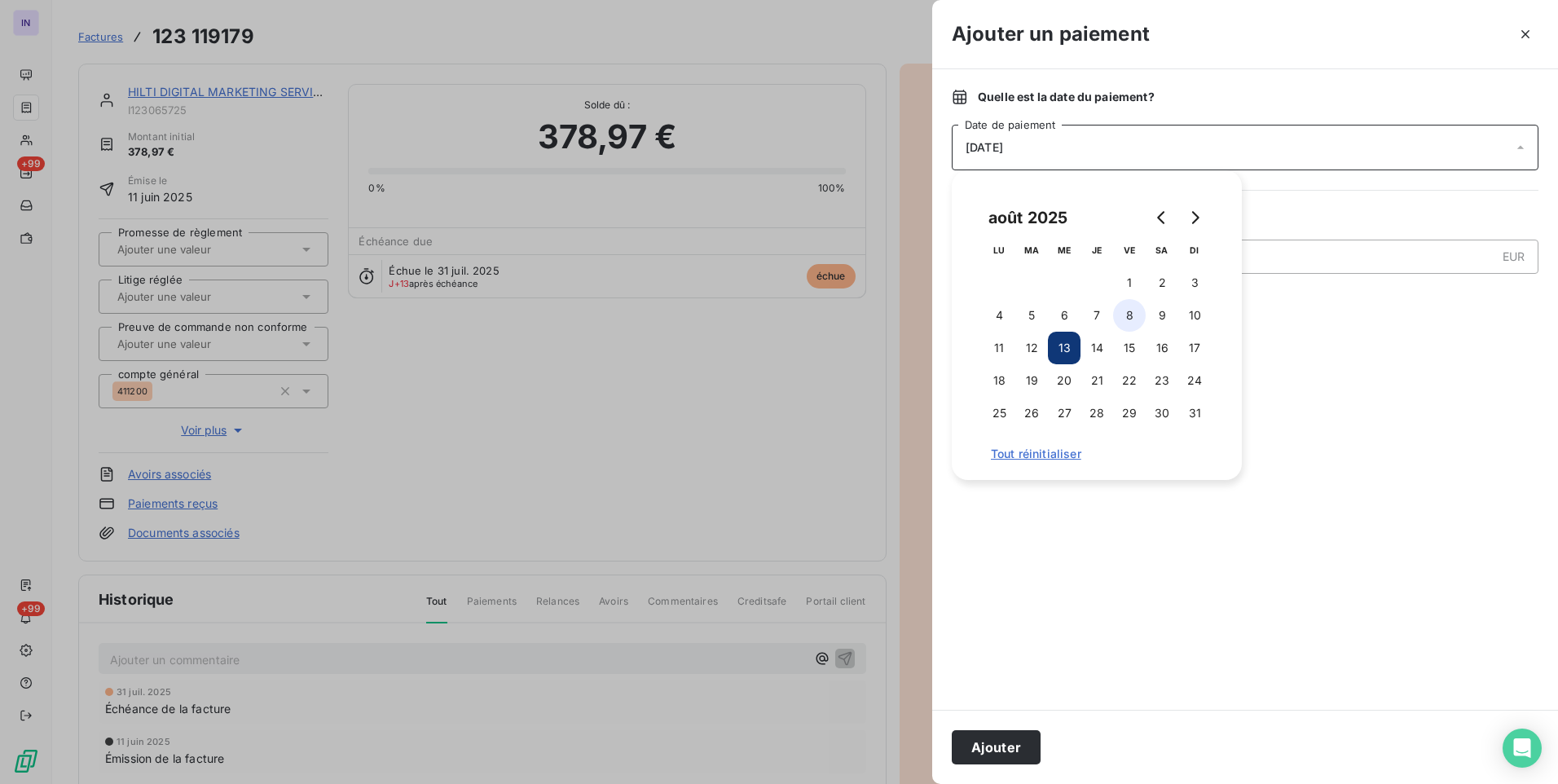
click at [1127, 320] on button "8" at bounding box center [1129, 315] width 33 height 33
click at [1014, 738] on button "Ajouter" at bounding box center [997, 747] width 89 height 34
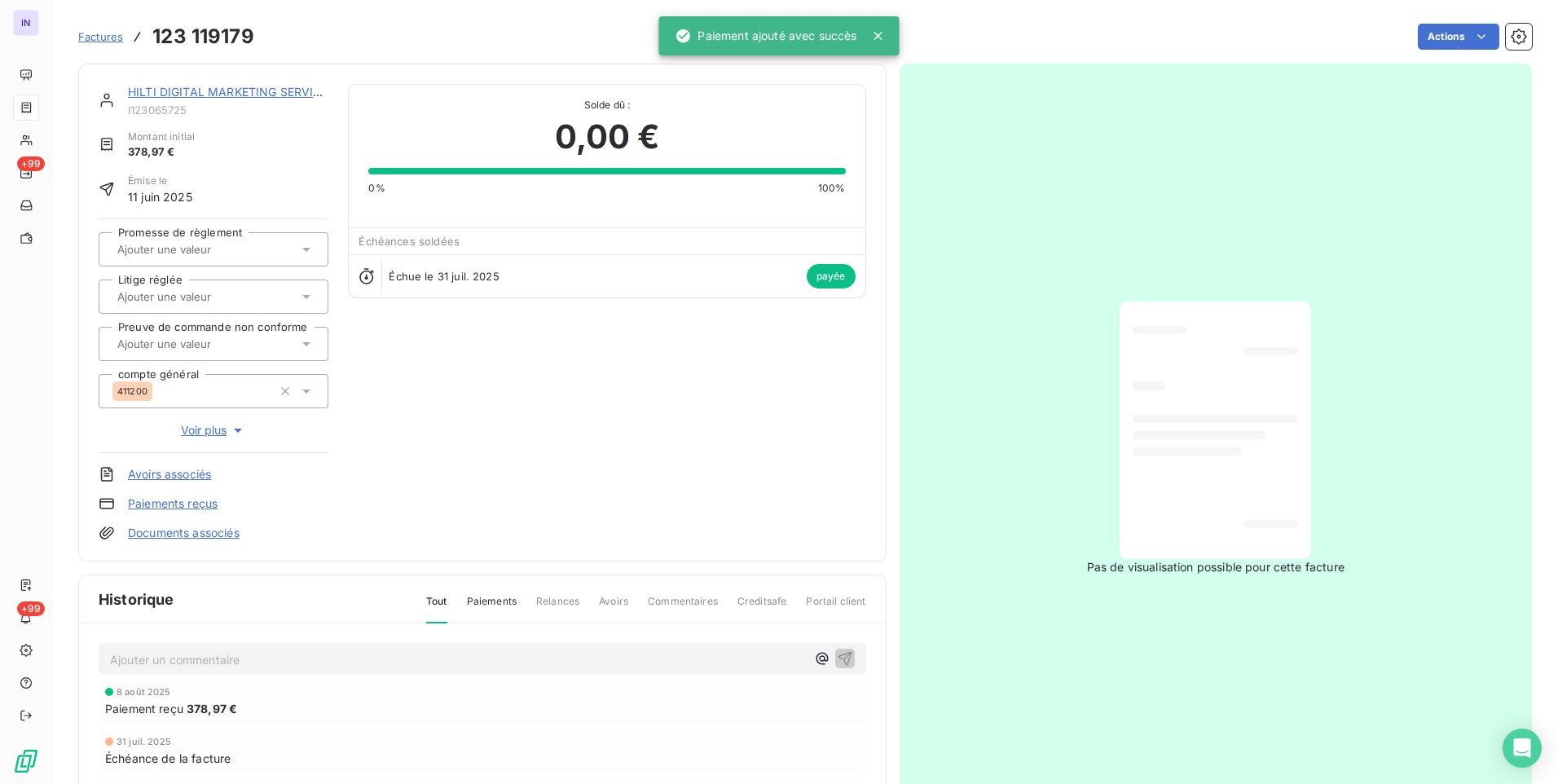
click at [262, 86] on link "HILTI DIGITAL MARKETING SERVICES SA" at bounding box center [242, 91] width 227 height 14
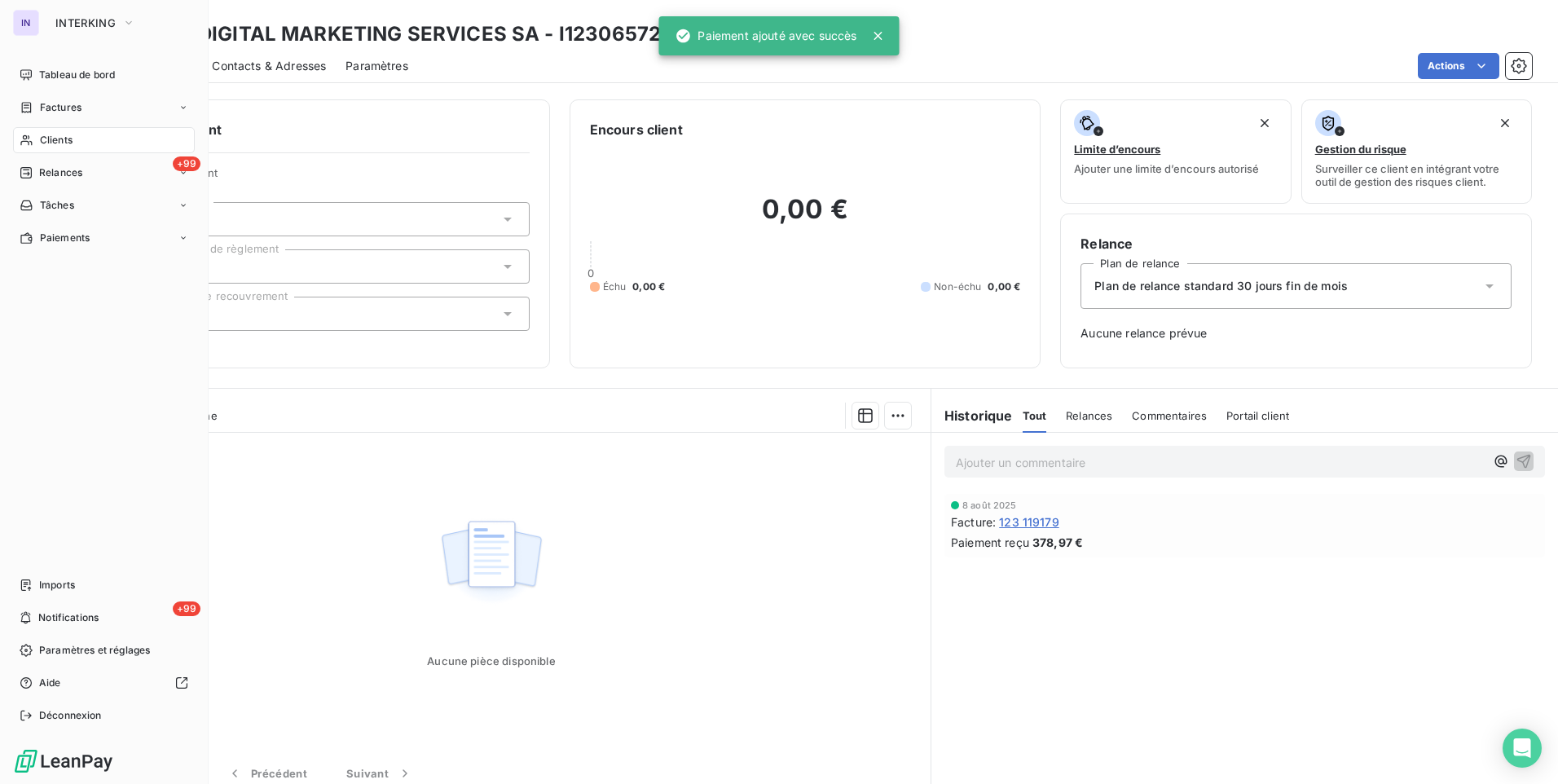
click at [44, 103] on span "Factures" at bounding box center [60, 108] width 42 height 15
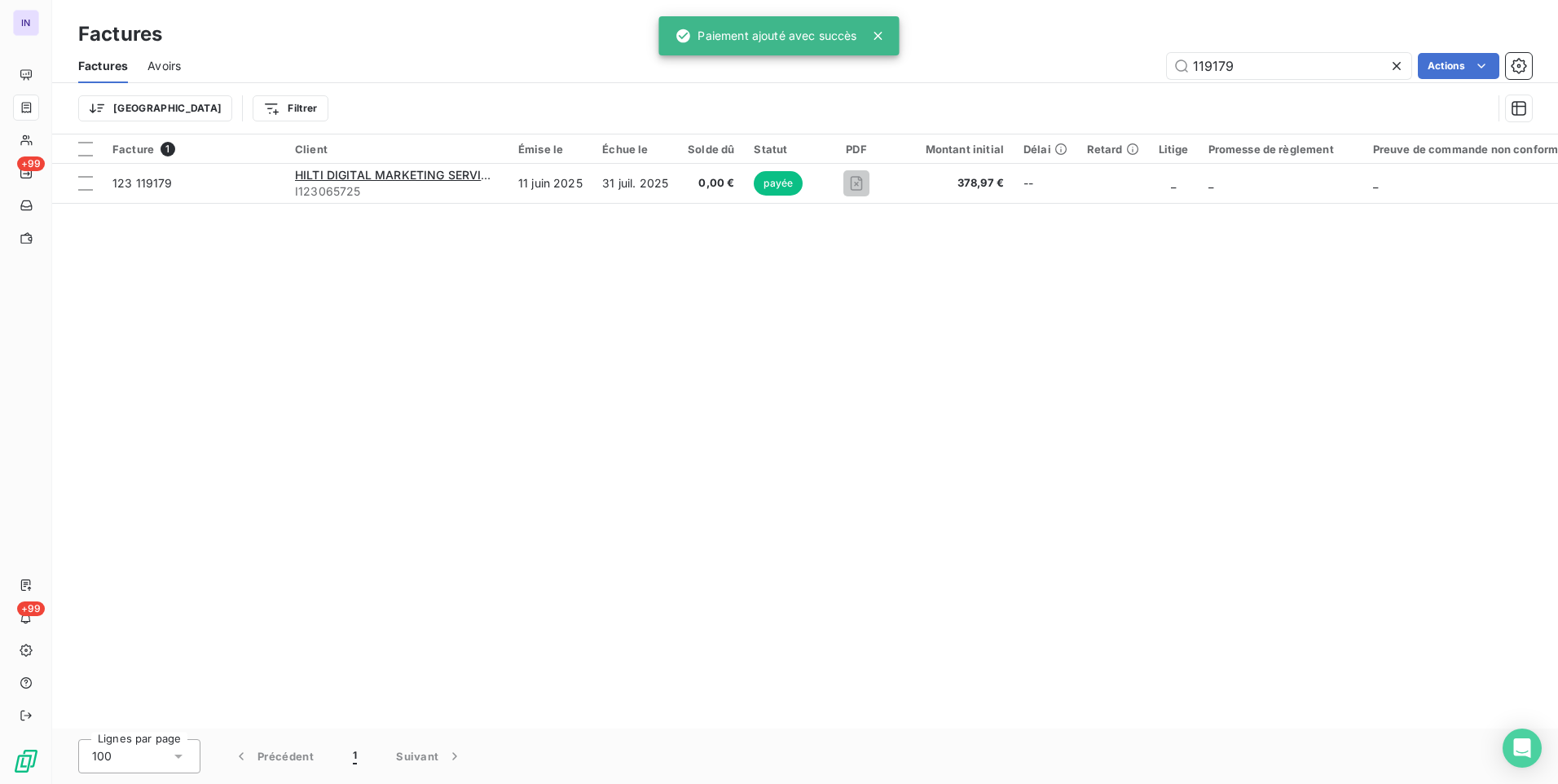
drag, startPoint x: 1257, startPoint y: 61, endPoint x: 950, endPoint y: 74, distance: 307.3
click at [950, 74] on div "119179 Actions" at bounding box center [866, 66] width 1331 height 26
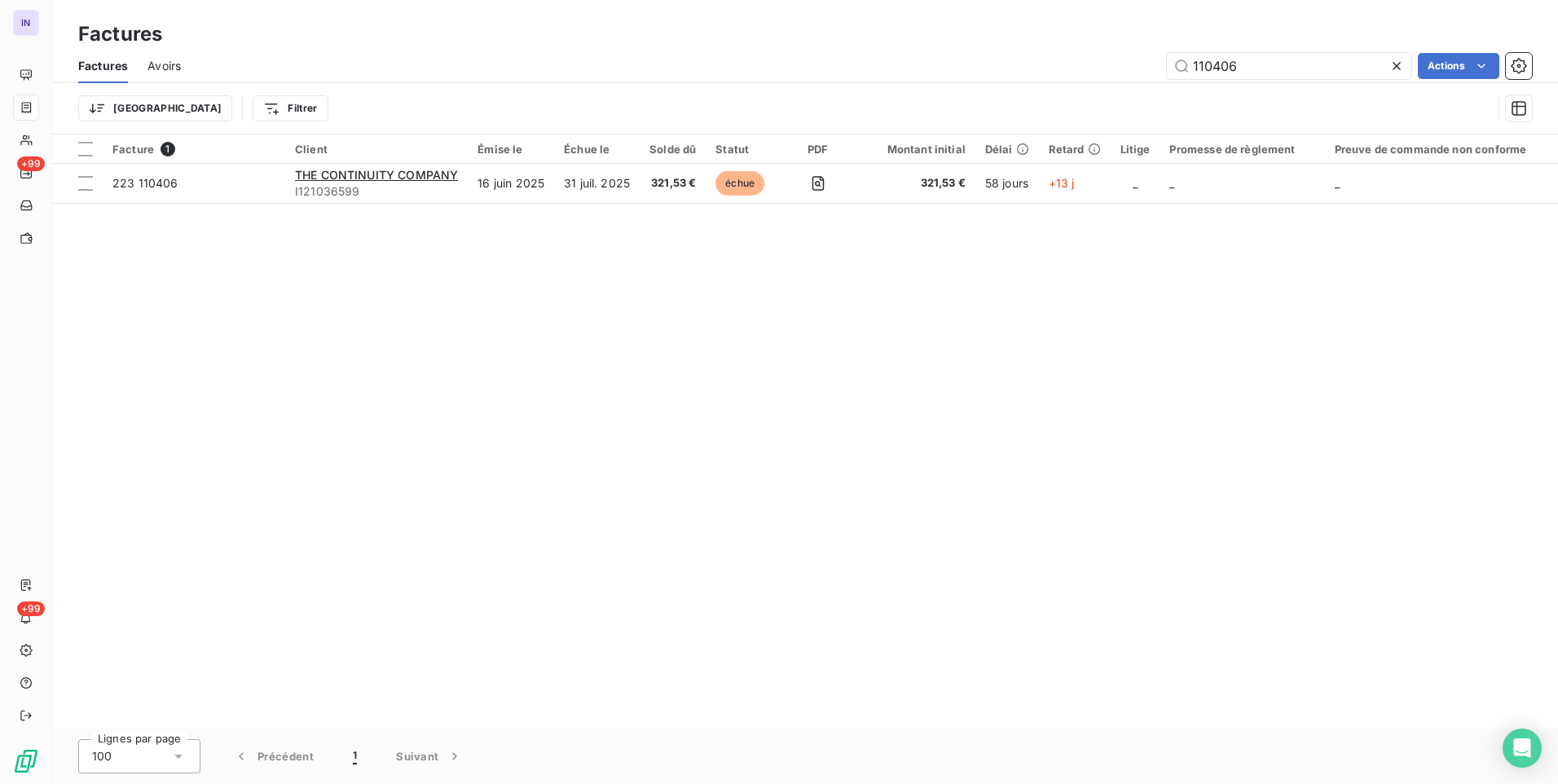
type input "110406"
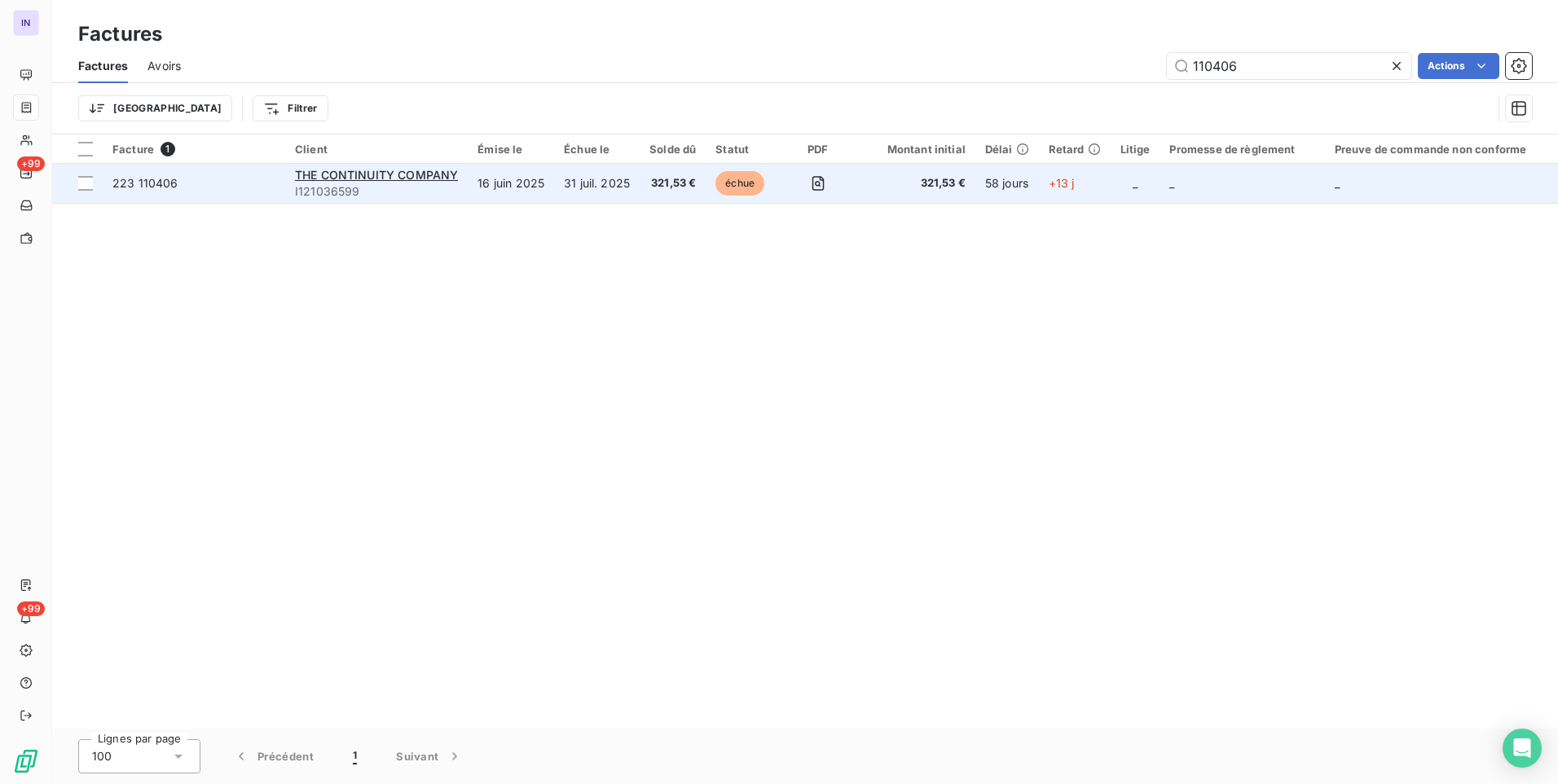
click at [568, 192] on td "31 juil. 2025" at bounding box center [597, 183] width 85 height 39
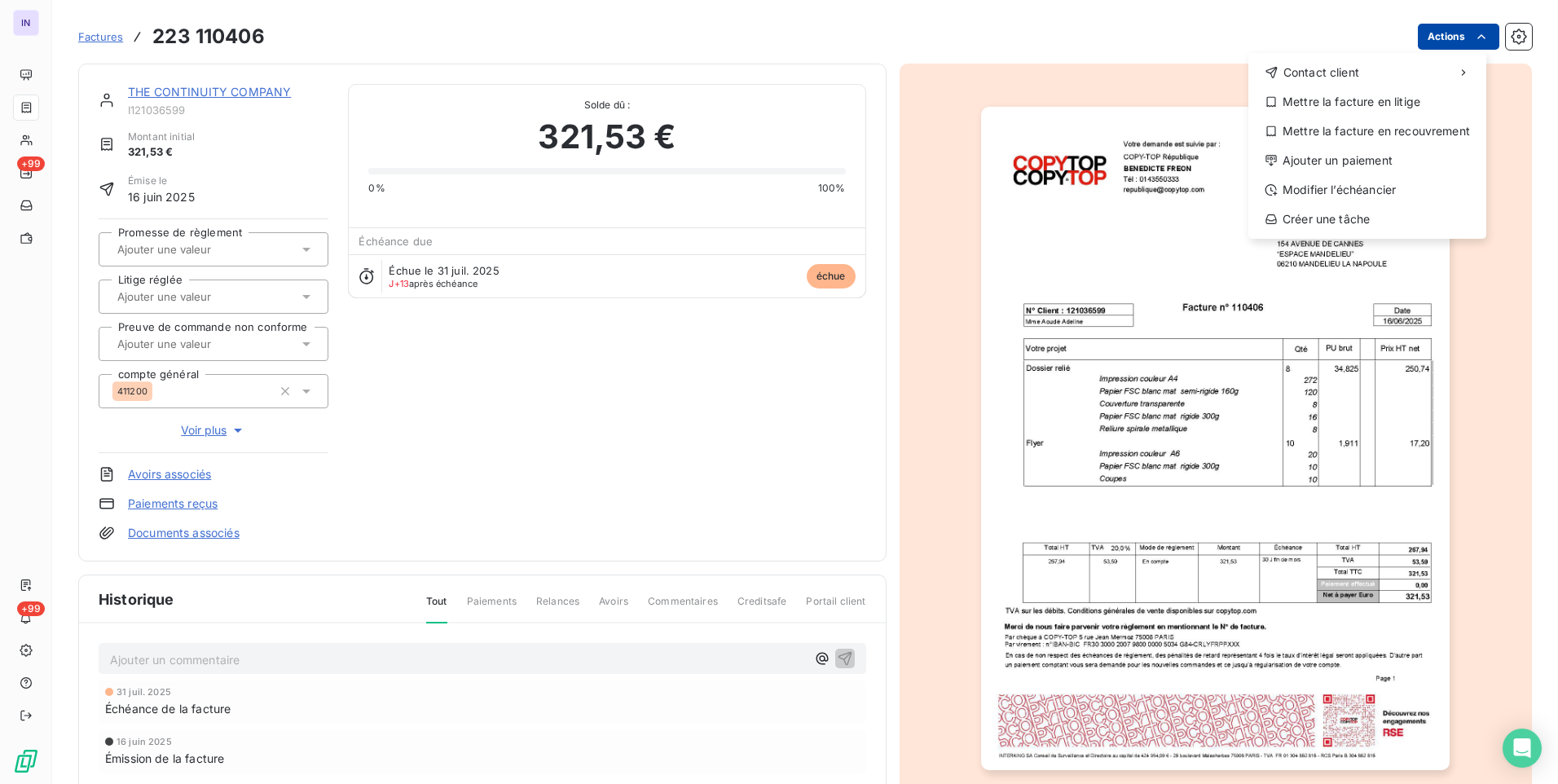
click at [1441, 45] on html "IN +99 +99 Factures [PHONE_NUMBER] Actions Contact client Mettre la facture en …" at bounding box center [779, 392] width 1558 height 784
click at [1361, 160] on div "Ajouter un paiement" at bounding box center [1368, 161] width 225 height 26
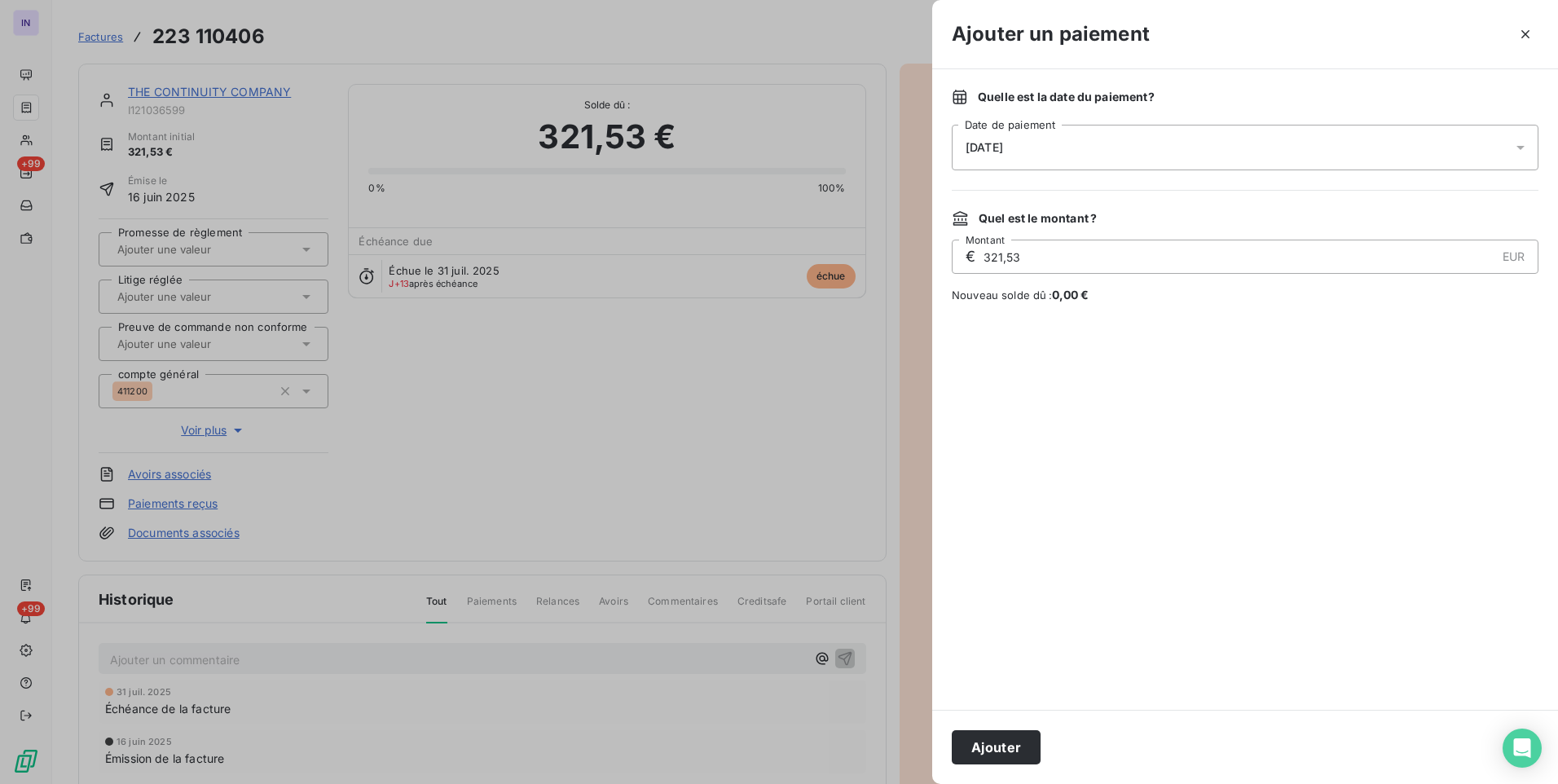
click at [1044, 147] on div "[DATE]" at bounding box center [1246, 147] width 587 height 46
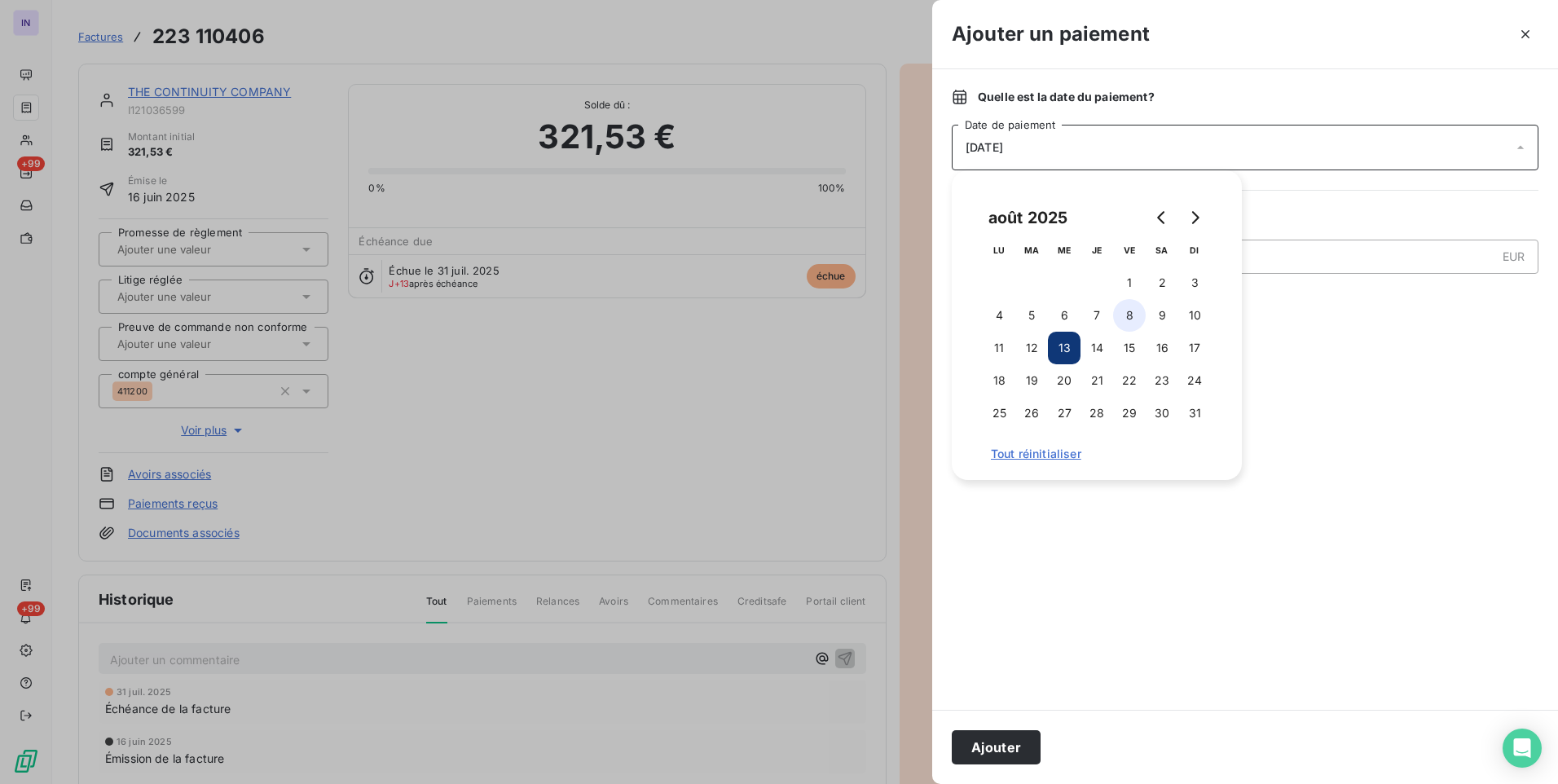
click at [1127, 308] on button "8" at bounding box center [1129, 315] width 33 height 33
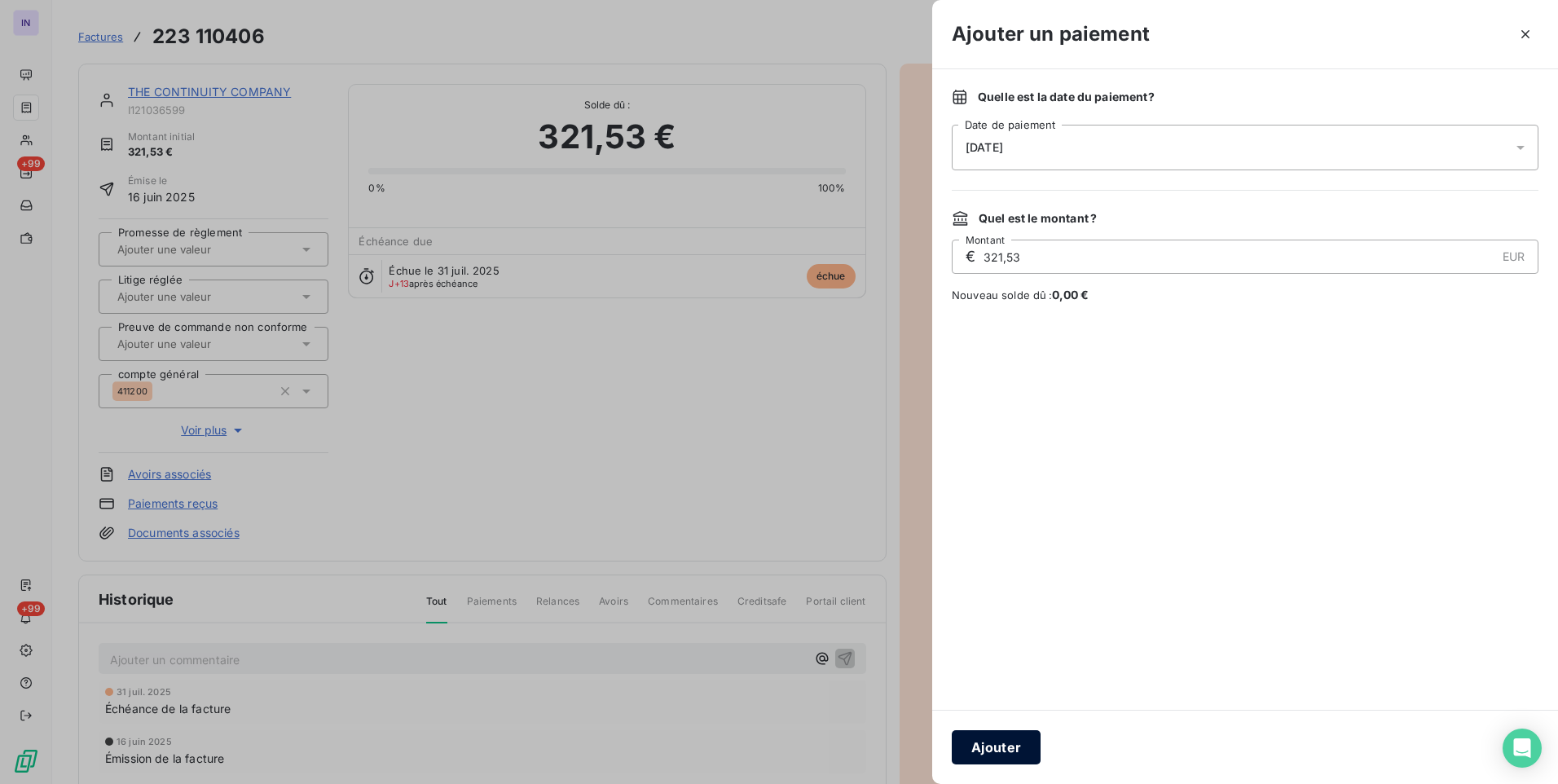
click at [994, 730] on div "Ajouter" at bounding box center [1246, 747] width 626 height 74
drag, startPoint x: 999, startPoint y: 747, endPoint x: 1058, endPoint y: 740, distance: 59.4
click at [1000, 747] on button "Ajouter" at bounding box center [997, 747] width 89 height 34
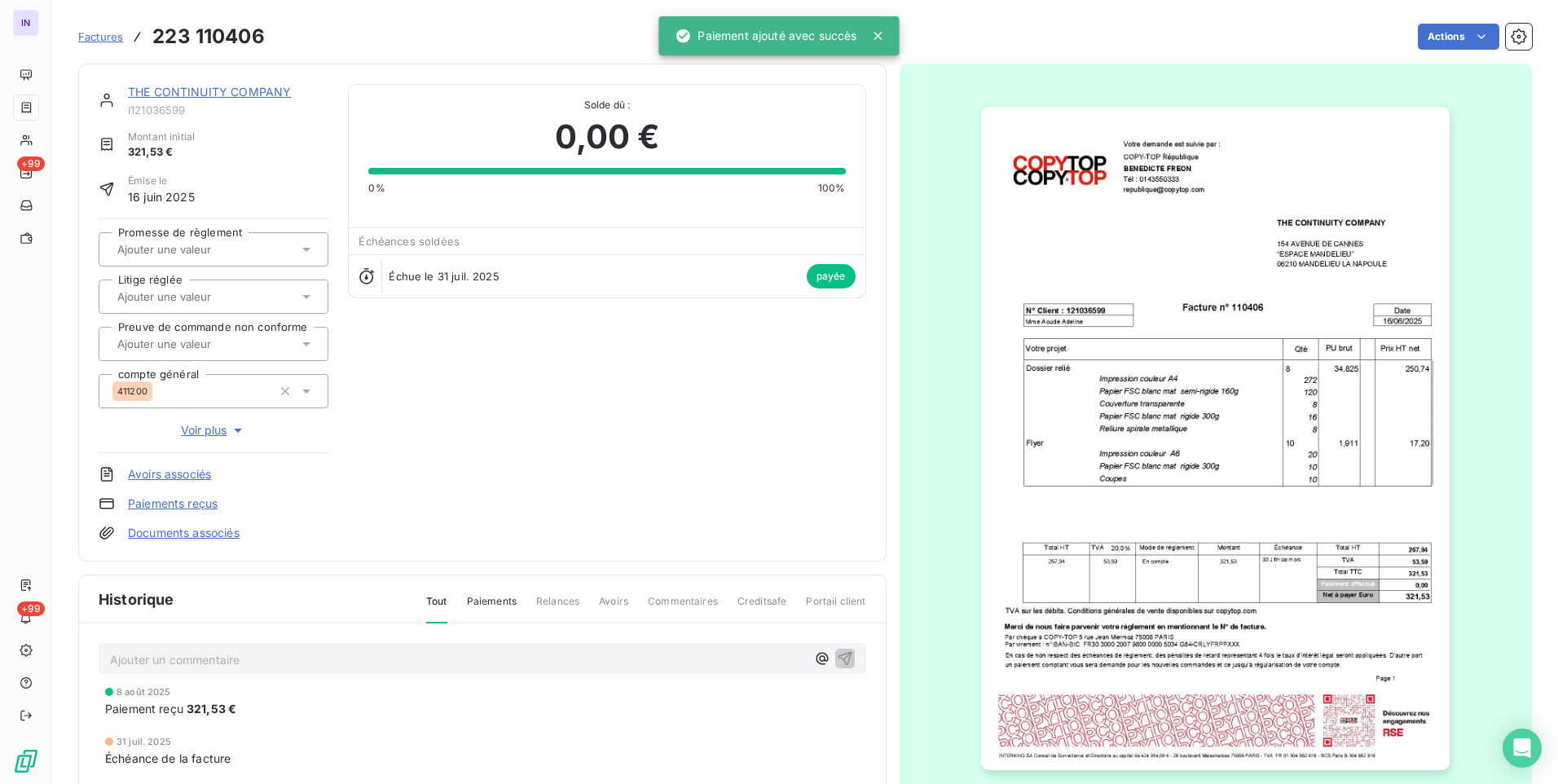
click at [200, 89] on link "THE CONTINUITY COMPANY" at bounding box center [209, 91] width 163 height 14
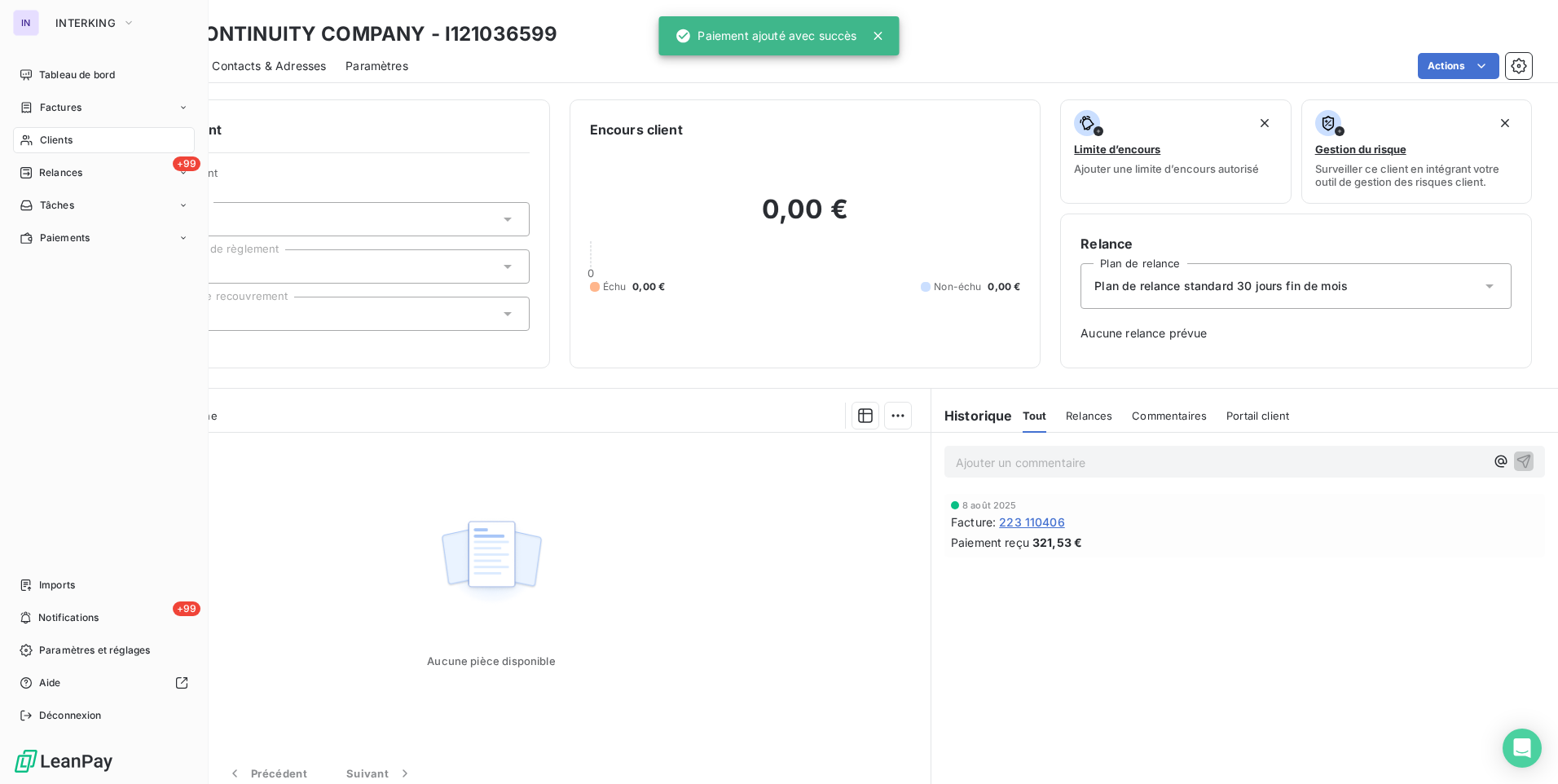
drag, startPoint x: 76, startPoint y: 105, endPoint x: 122, endPoint y: 107, distance: 46.0
click at [76, 105] on span "Factures" at bounding box center [60, 108] width 42 height 15
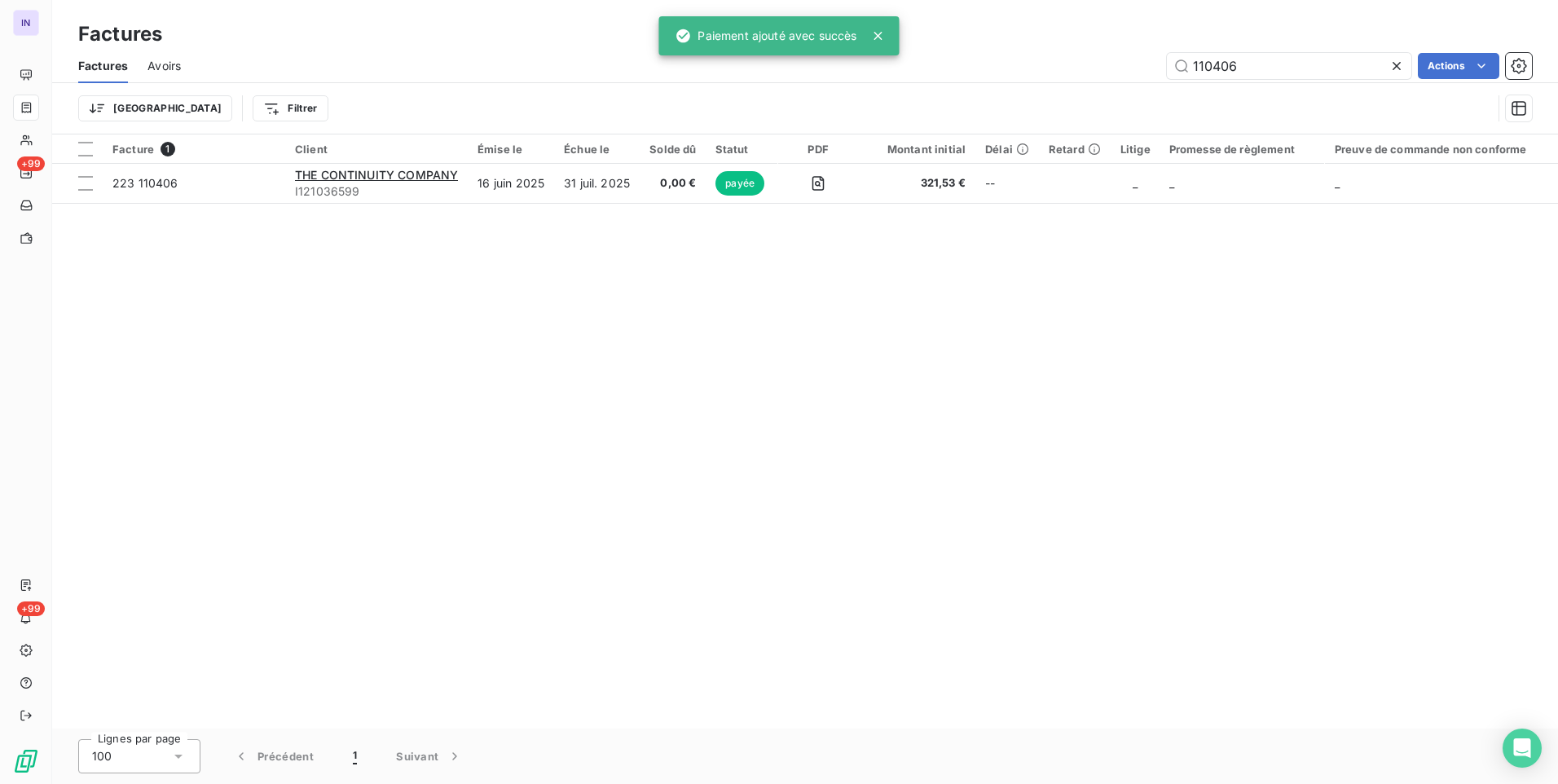
drag, startPoint x: 1269, startPoint y: 67, endPoint x: 1076, endPoint y: 64, distance: 193.0
click at [1076, 64] on div "110406 Actions" at bounding box center [866, 66] width 1331 height 26
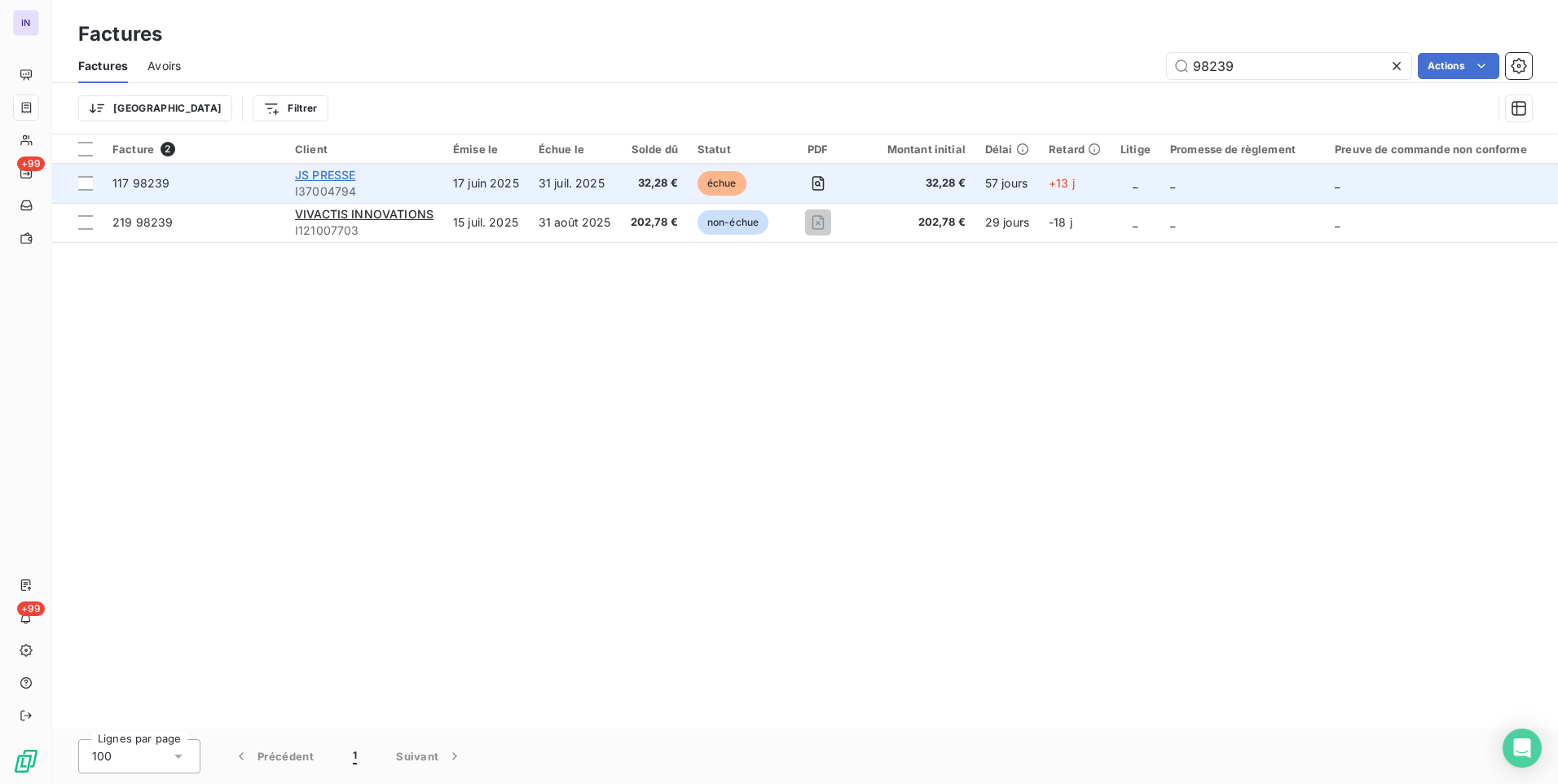
type input "98239"
click at [343, 176] on span "JS PRESSE" at bounding box center [325, 175] width 60 height 14
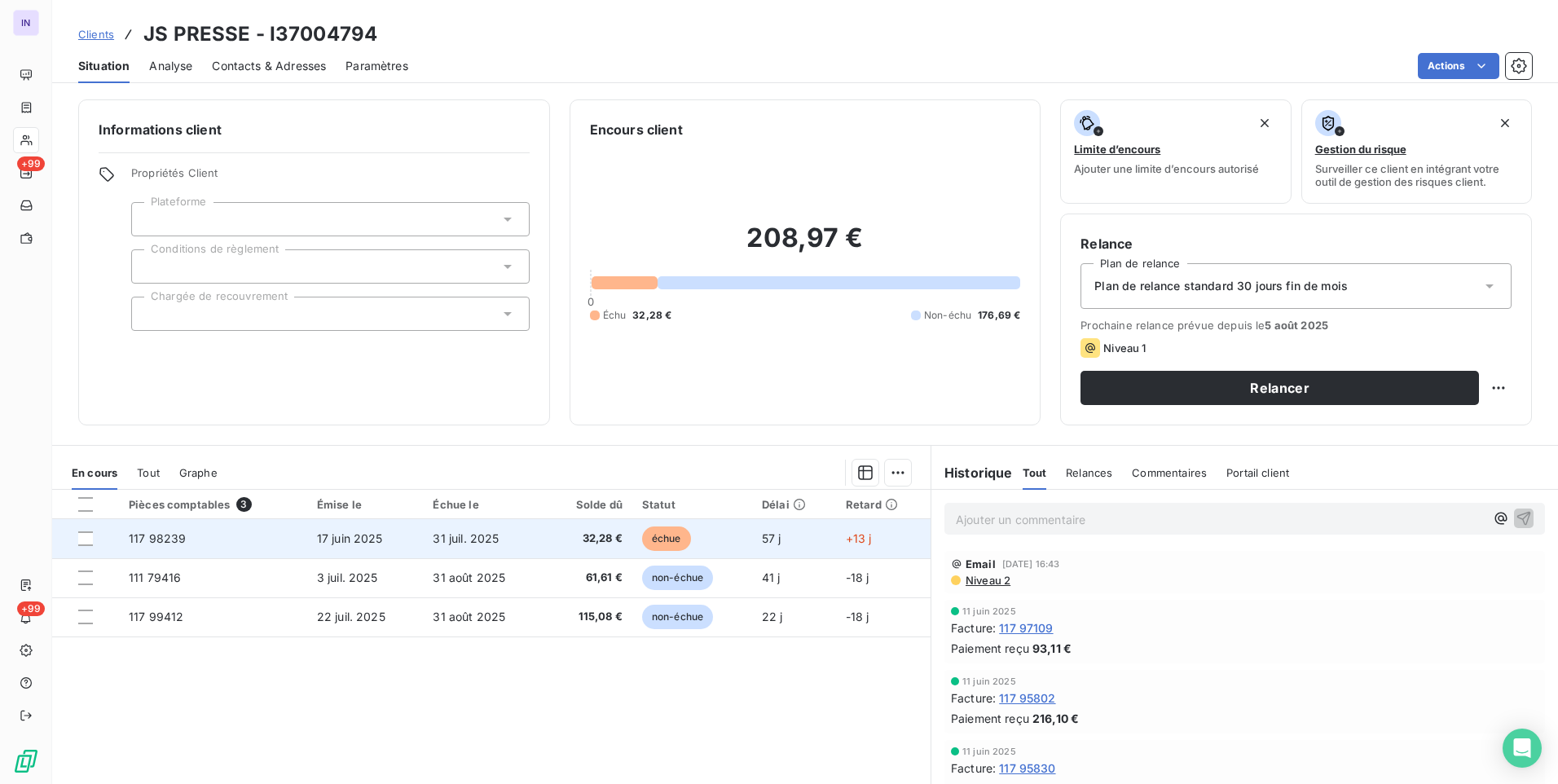
click at [412, 536] on td "17 juin 2025" at bounding box center [365, 539] width 116 height 39
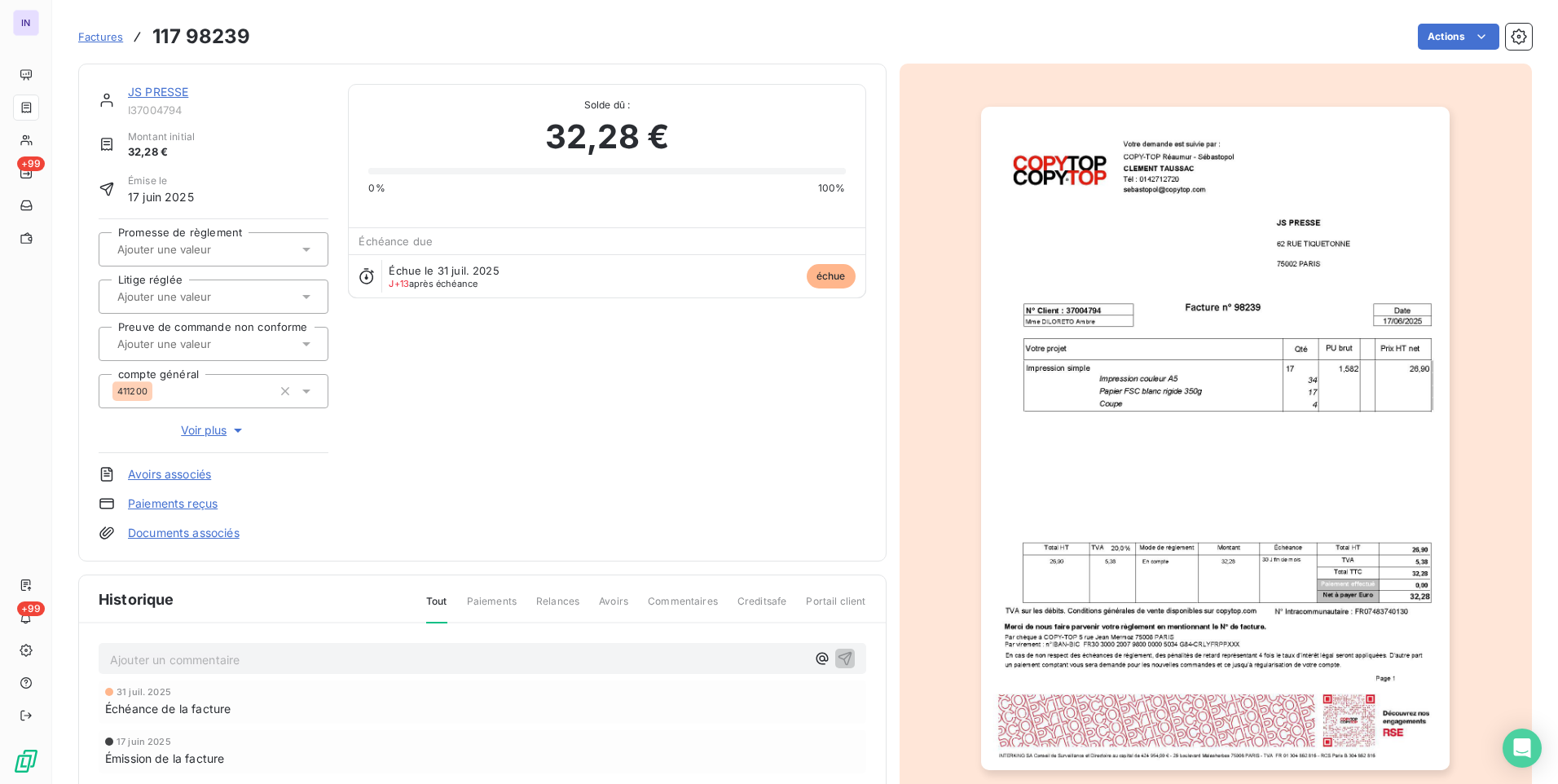
click at [1425, 55] on div "JS PRESSE I37004794 Montant initial 32,28 € Émise le [DATE] Promesse de règleme…" at bounding box center [805, 503] width 1454 height 899
click at [1433, 39] on html "IN +99 +99 Factures 117 98239 Actions JS PRESSE I37004794 Montant initial 32,28…" at bounding box center [779, 392] width 1558 height 784
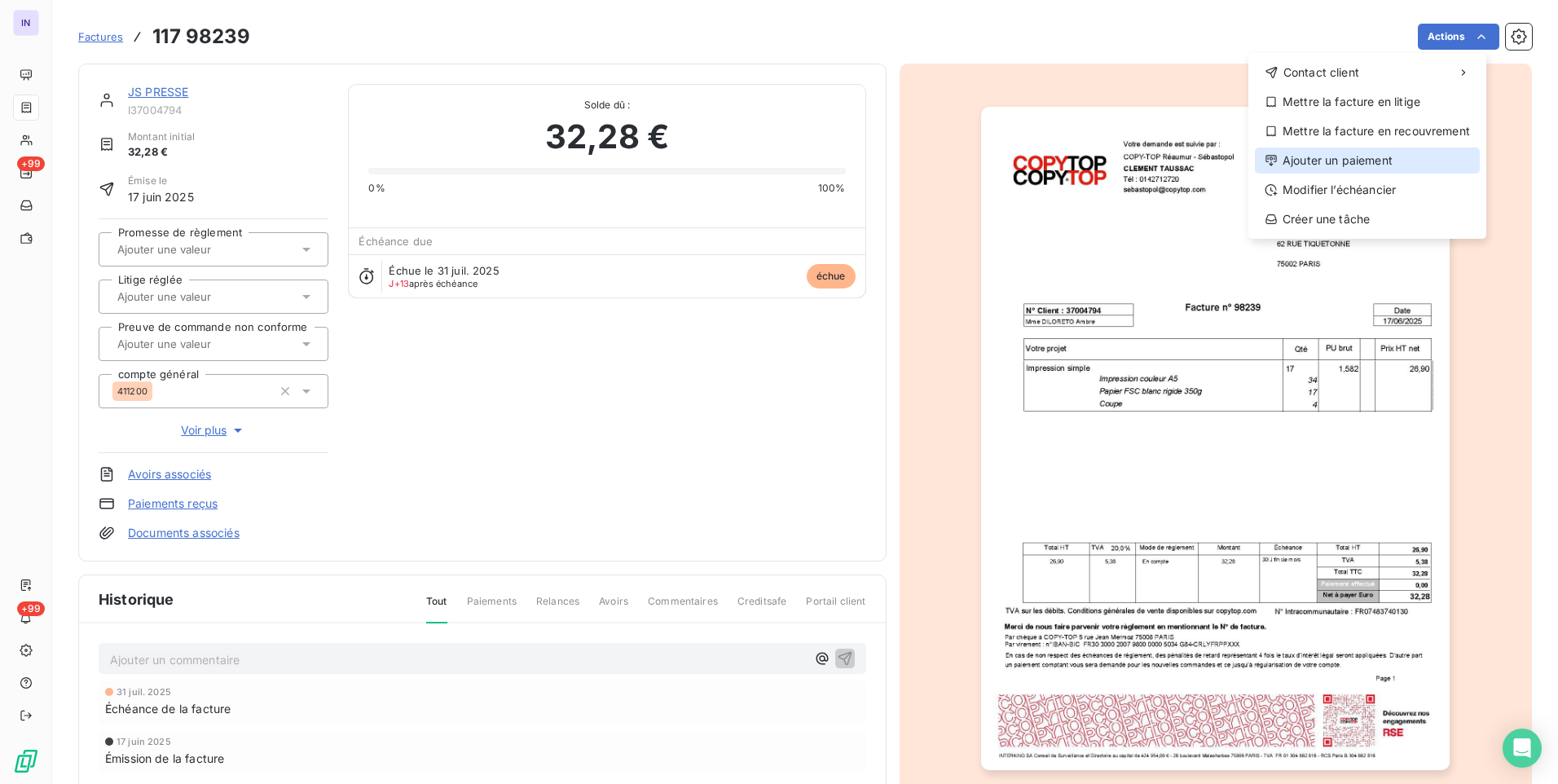
click at [1331, 156] on div "Ajouter un paiement" at bounding box center [1368, 161] width 225 height 26
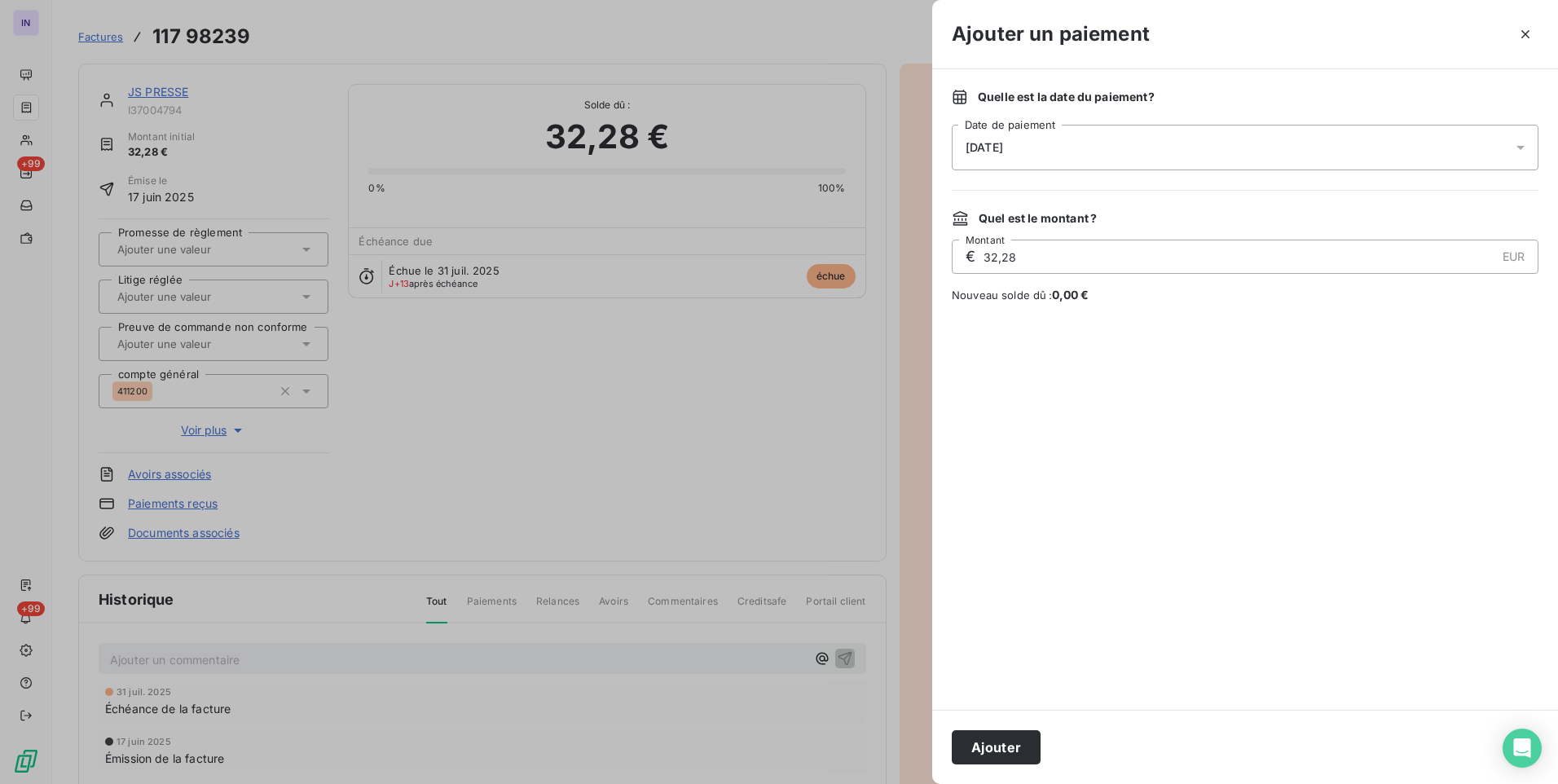
click at [1145, 156] on div "[DATE]" at bounding box center [1246, 147] width 587 height 46
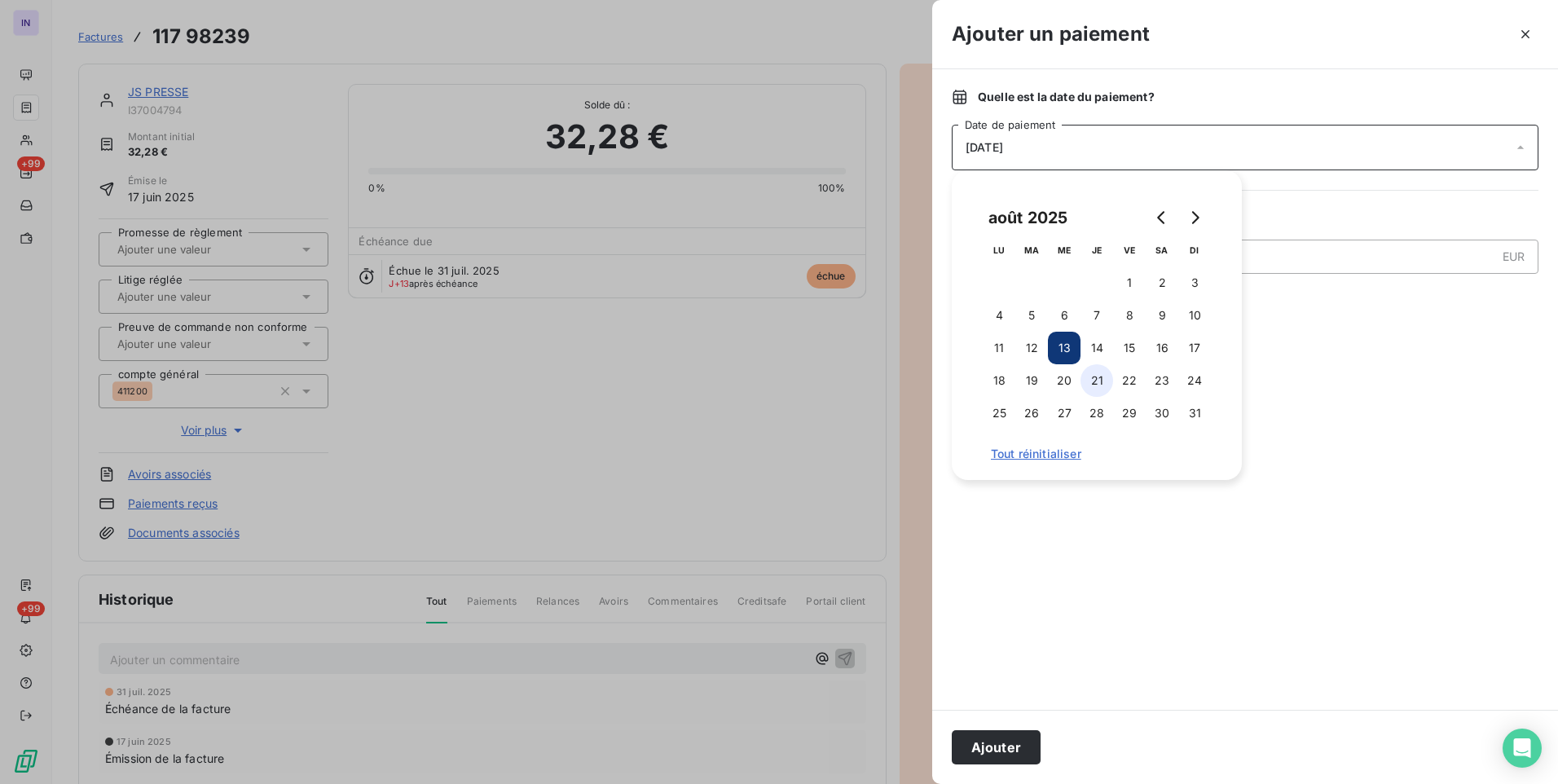
drag, startPoint x: 1123, startPoint y: 321, endPoint x: 1098, endPoint y: 392, distance: 75.3
click at [1125, 321] on button "8" at bounding box center [1129, 315] width 33 height 33
click at [1001, 744] on button "Ajouter" at bounding box center [997, 747] width 89 height 34
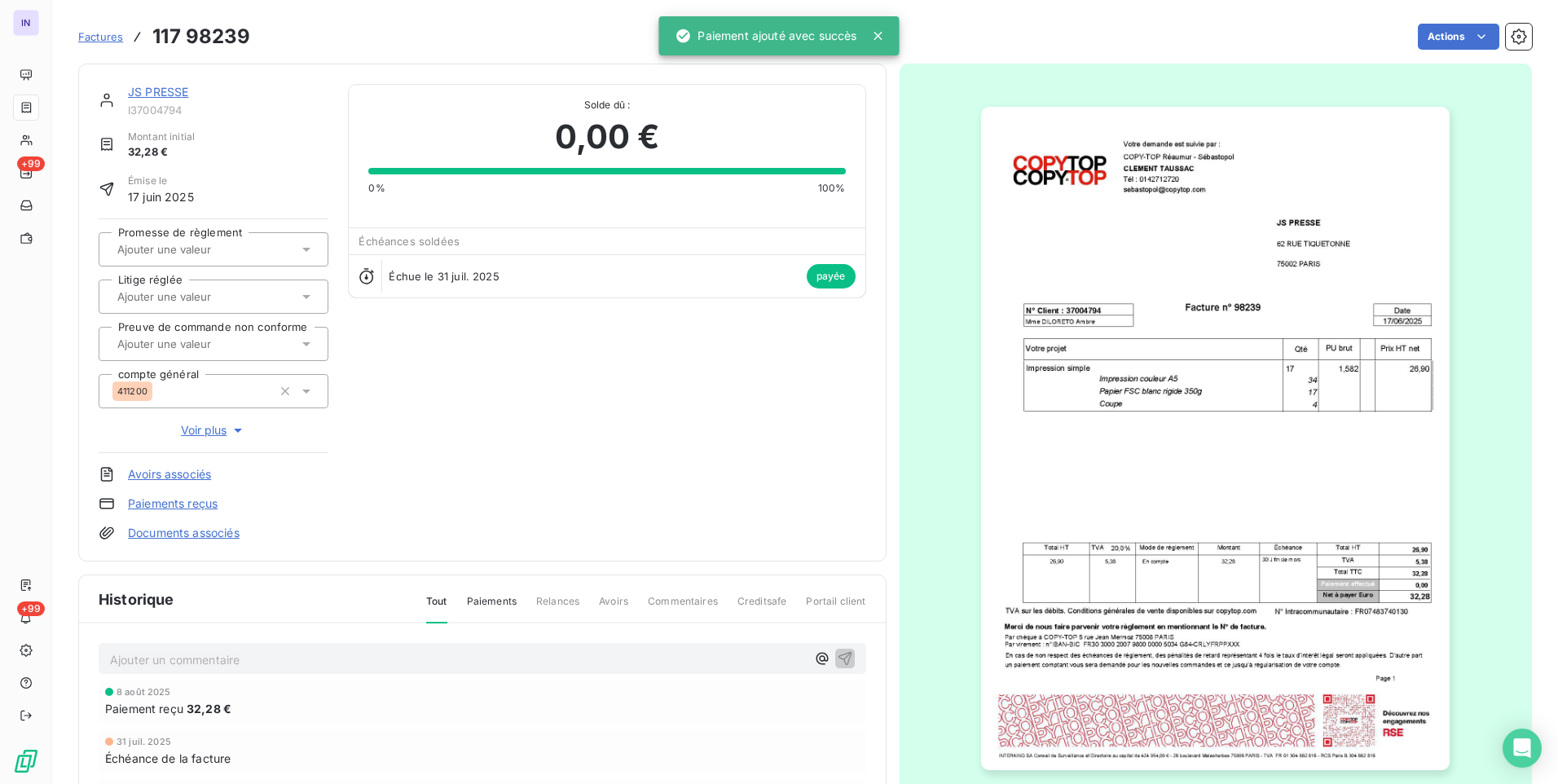
click at [150, 93] on link "JS PRESSE" at bounding box center [158, 91] width 60 height 14
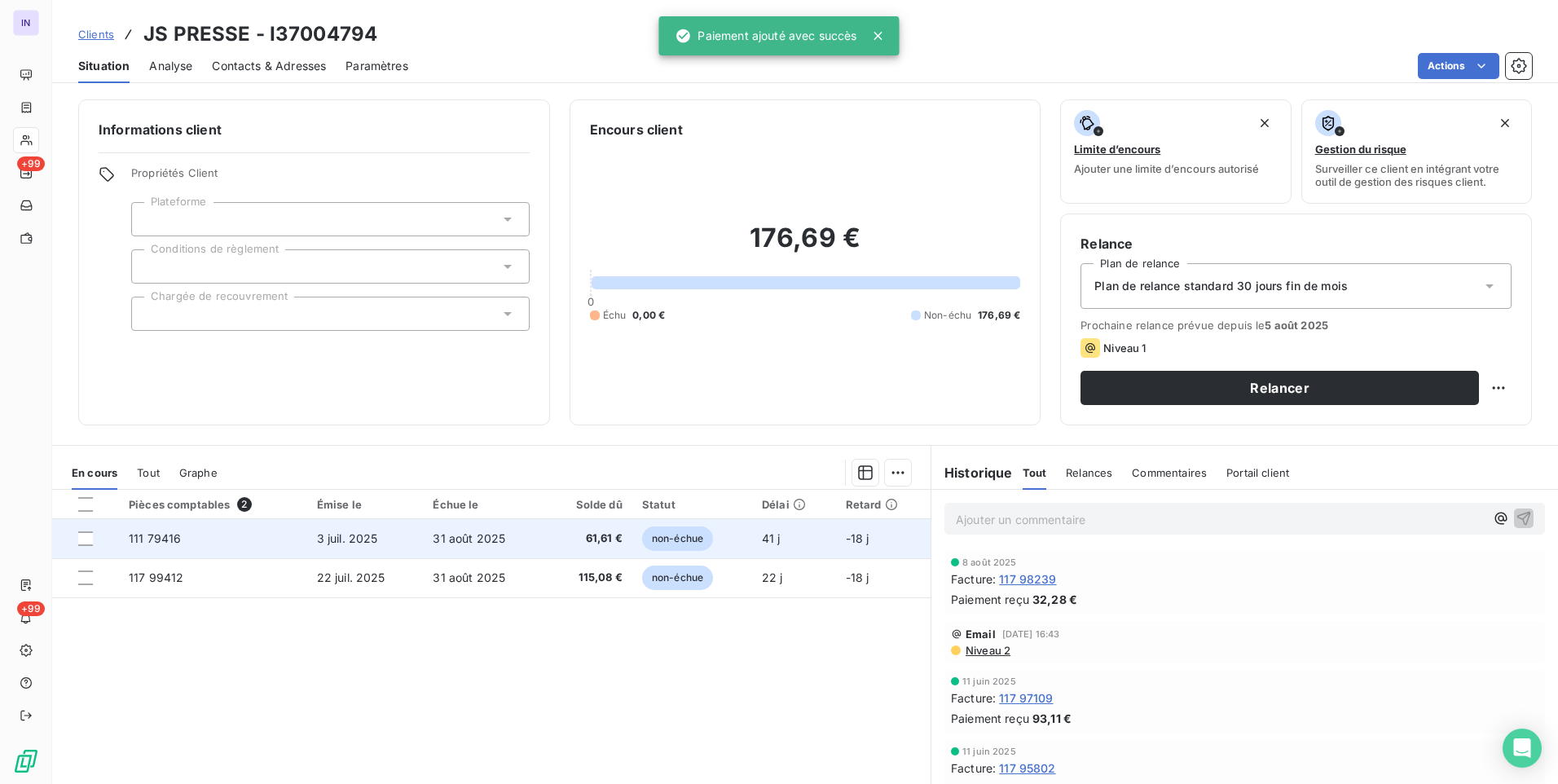
drag, startPoint x: 602, startPoint y: 538, endPoint x: 611, endPoint y: 530, distance: 12.0
click at [611, 530] on span "61,61 €" at bounding box center [588, 539] width 68 height 17
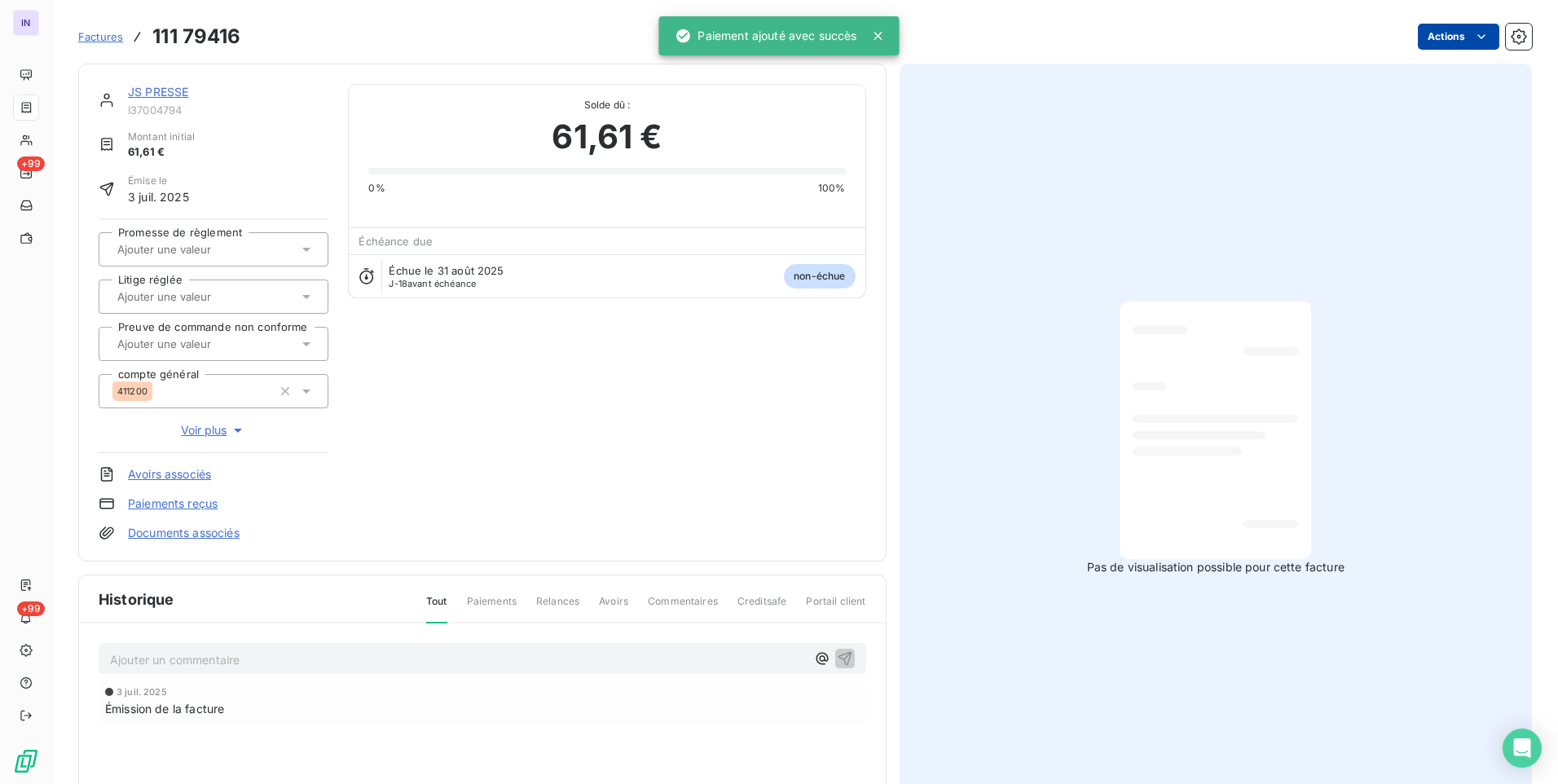
click at [1434, 42] on html "IN +99 +99 Factures 111 79416 Actions JS PRESSE I37004794 Montant initial 61,61…" at bounding box center [779, 392] width 1558 height 784
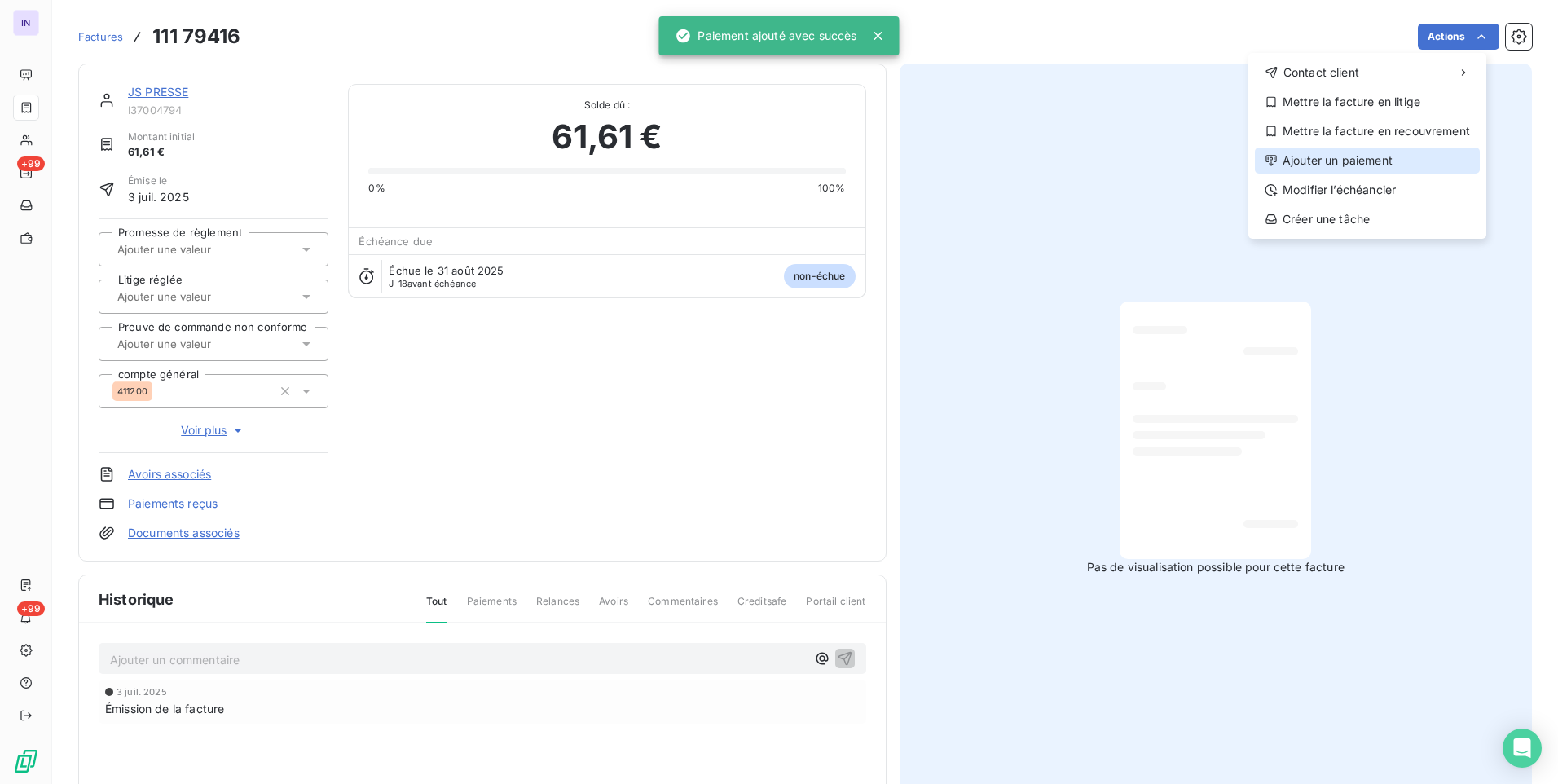
click at [1355, 168] on div "Ajouter un paiement" at bounding box center [1368, 161] width 225 height 26
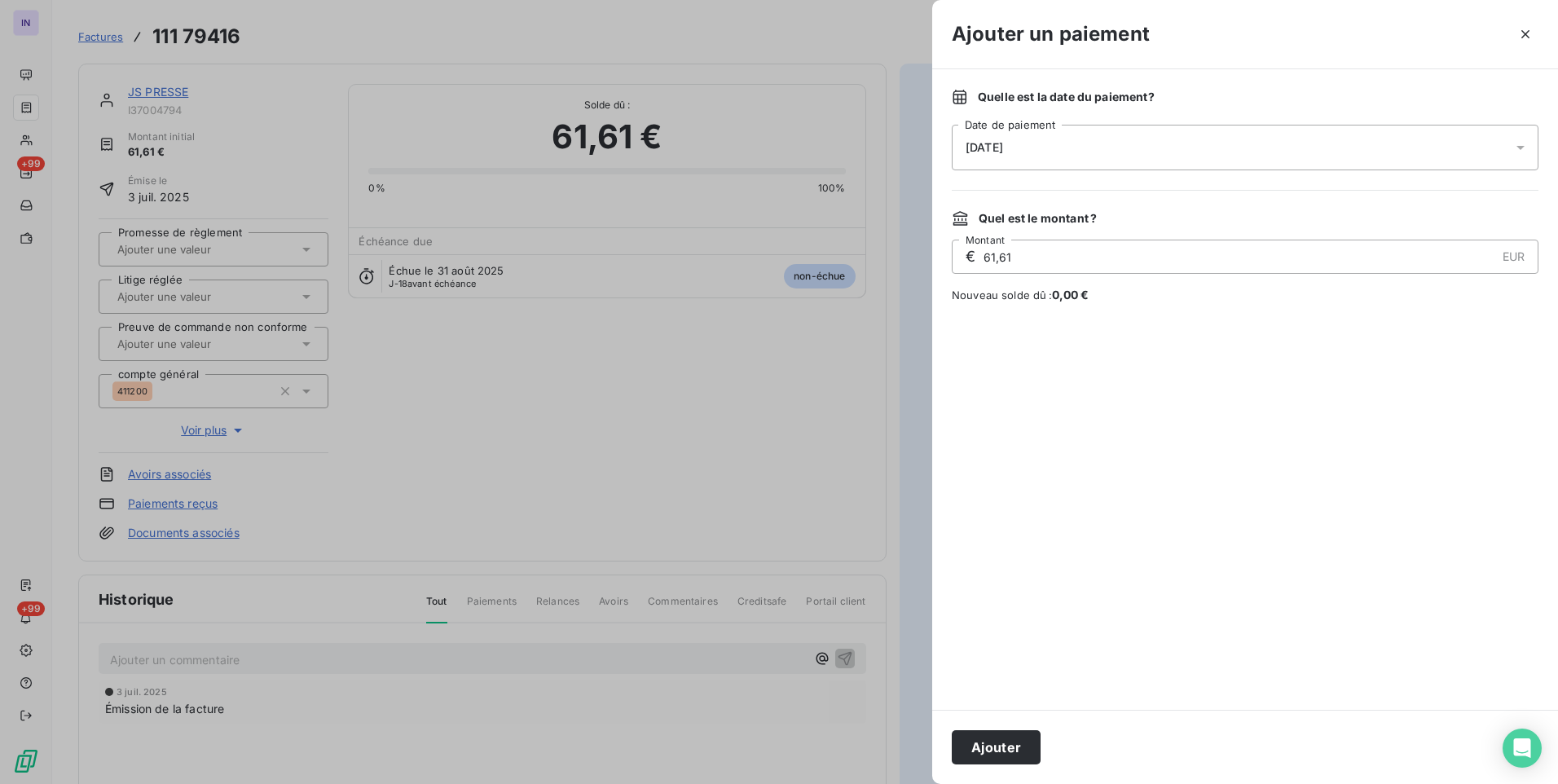
drag, startPoint x: 1102, startPoint y: 145, endPoint x: 1108, endPoint y: 162, distance: 18.0
click at [1103, 146] on div "[DATE]" at bounding box center [1246, 147] width 587 height 46
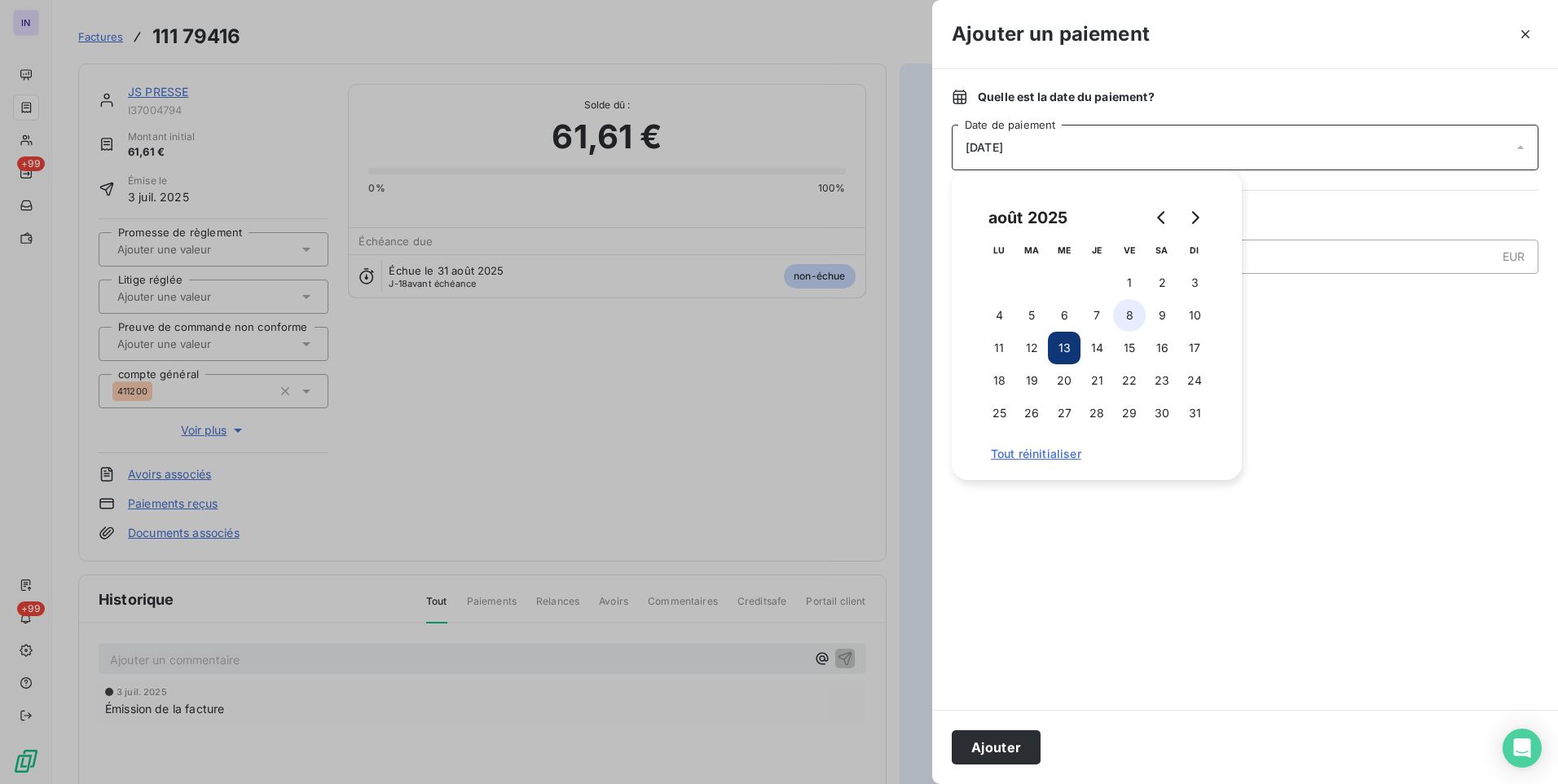
click at [1132, 309] on button "8" at bounding box center [1129, 315] width 33 height 33
click at [992, 749] on button "Ajouter" at bounding box center [997, 747] width 89 height 34
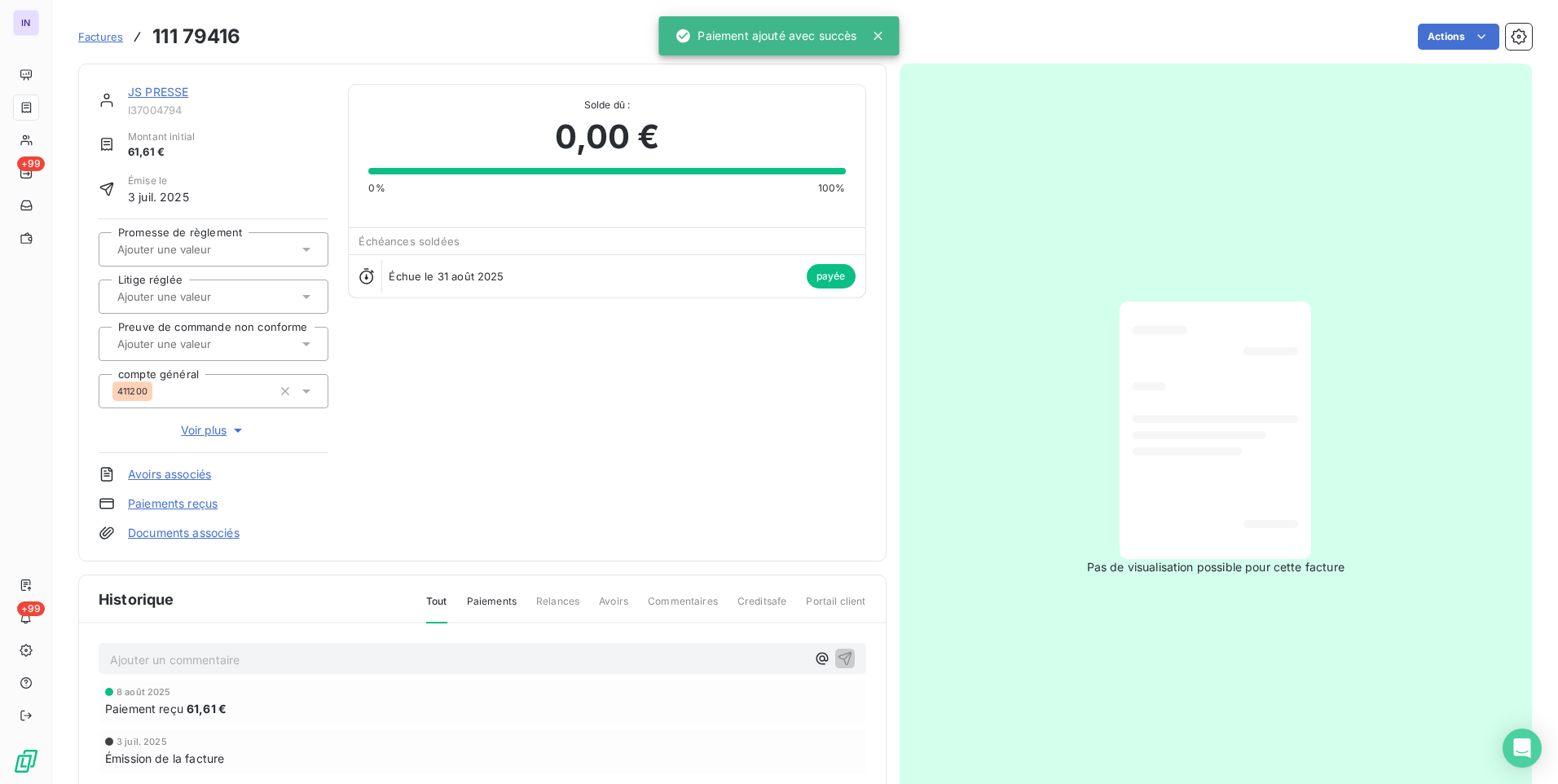
click at [173, 85] on link "JS PRESSE" at bounding box center [158, 91] width 60 height 14
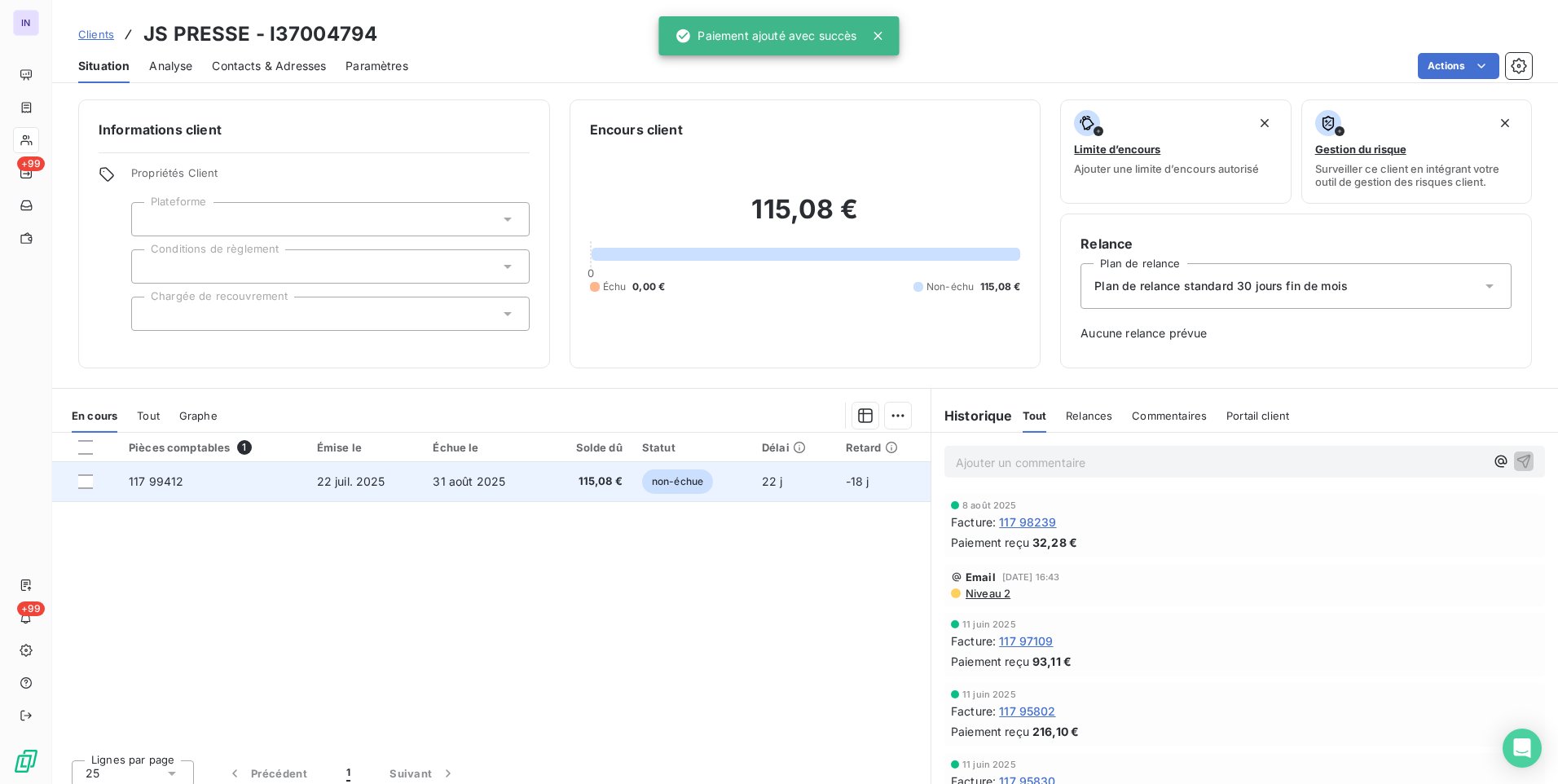
click at [494, 499] on div "Pièces comptables 1 Émise le Échue le Solde dû Statut Délai Retard 117 99412 [D…" at bounding box center [491, 590] width 879 height 314
click at [453, 465] on td "31 août 2025" at bounding box center [483, 481] width 122 height 39
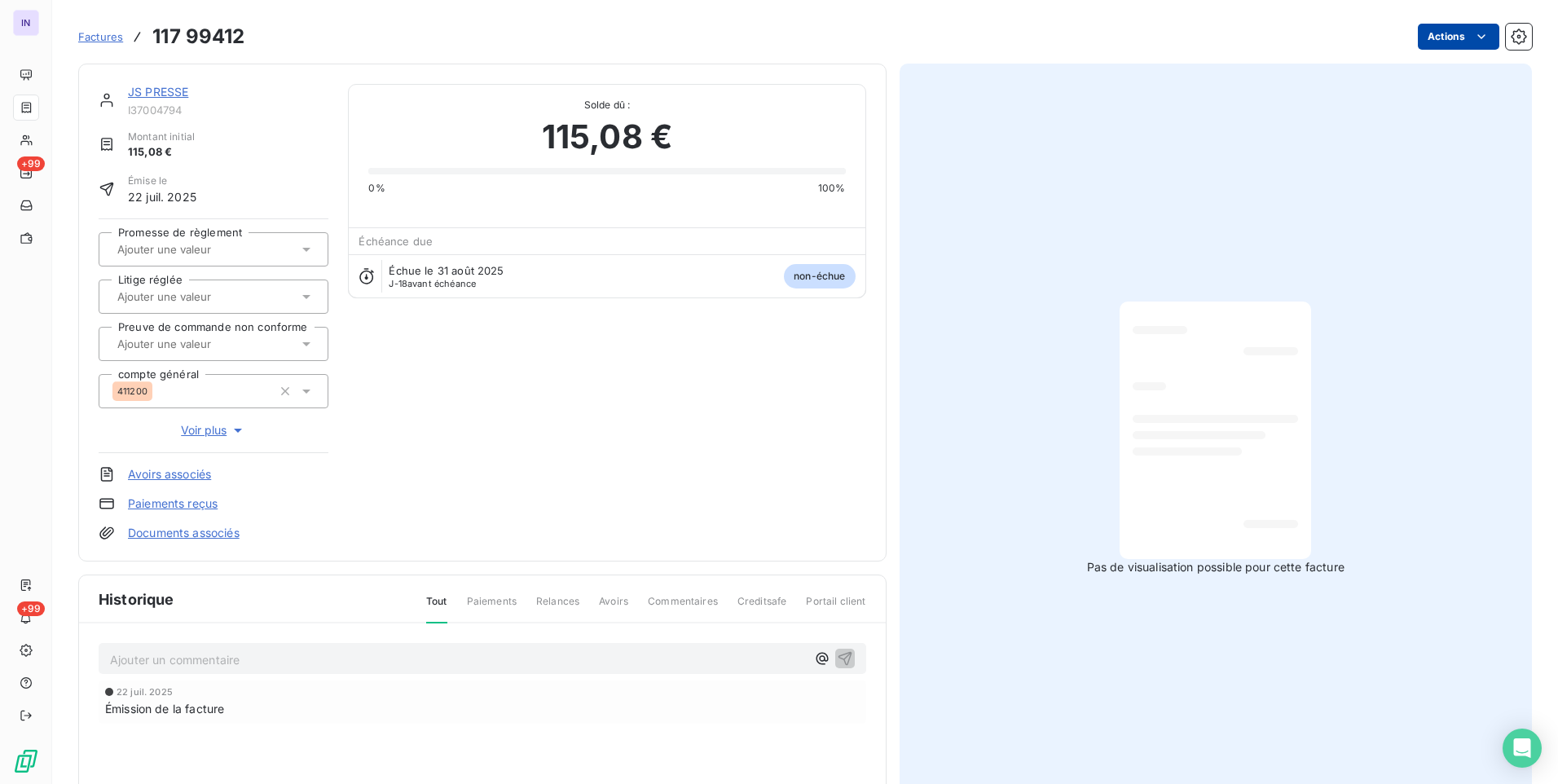
click at [1447, 38] on html "IN +99 +99 Factures 117 99412 Actions JS PRESSE I37004794 Montant initial 115,0…" at bounding box center [779, 392] width 1558 height 784
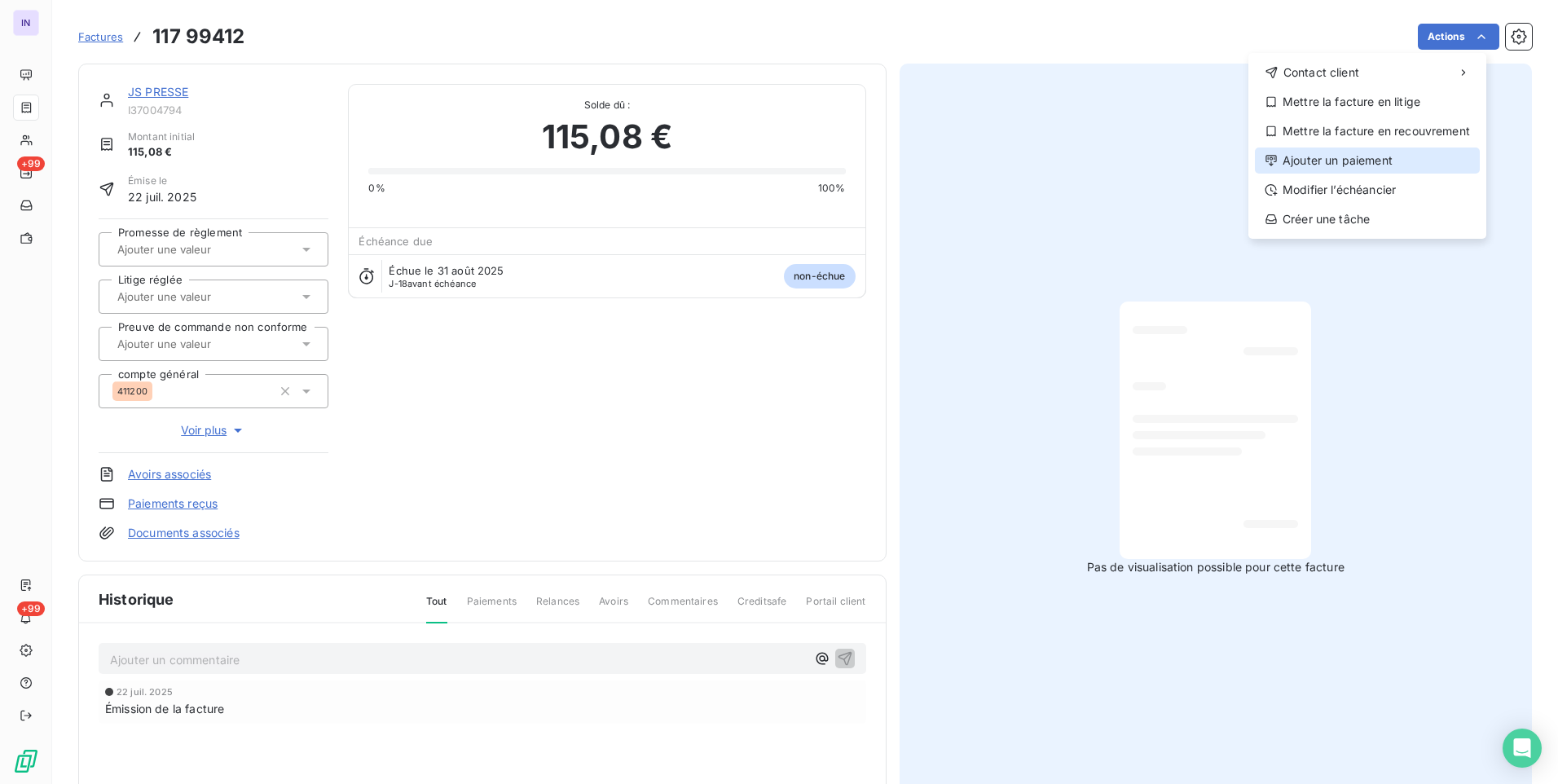
click at [1381, 160] on div "Ajouter un paiement" at bounding box center [1368, 161] width 225 height 26
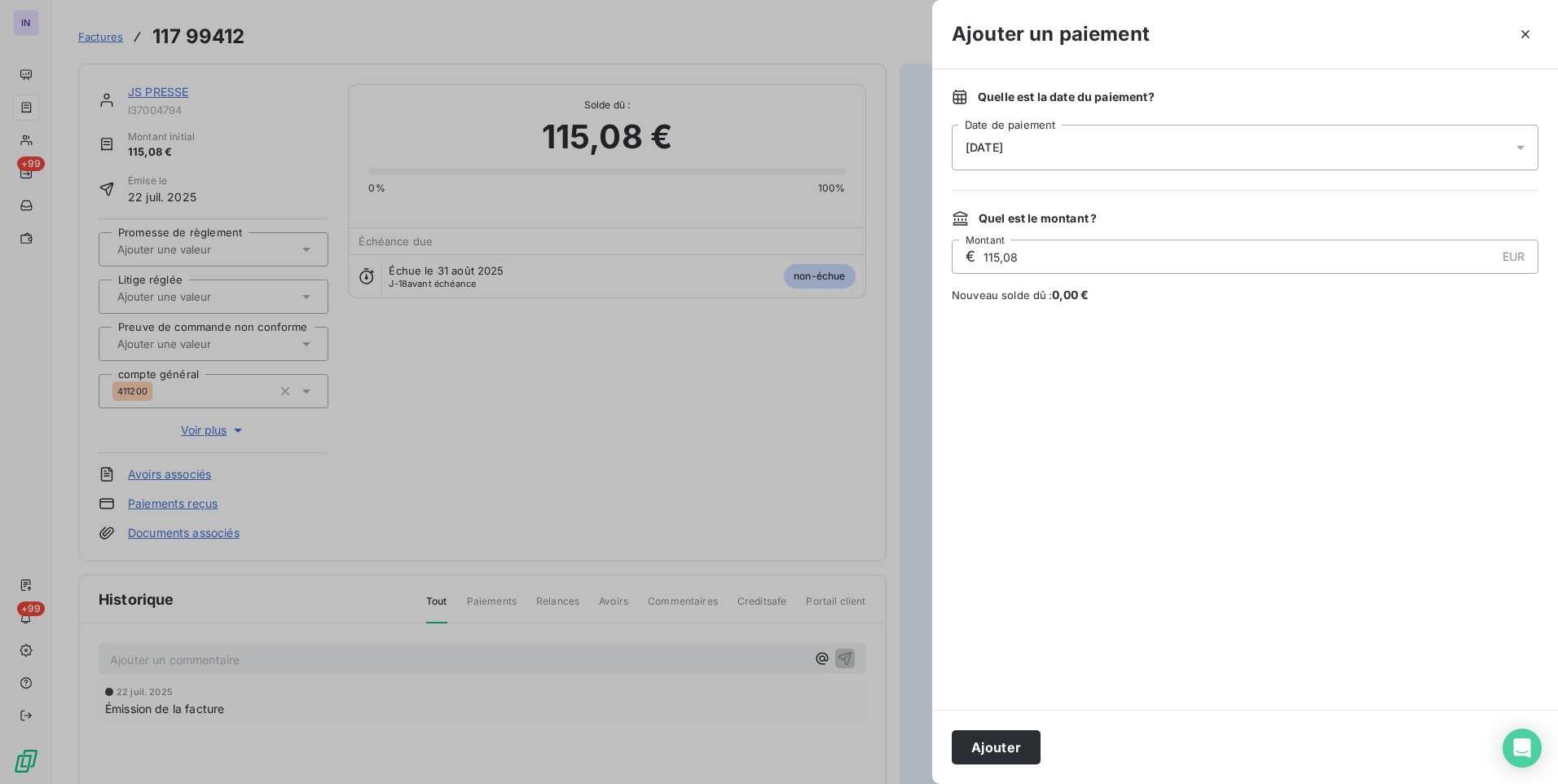
click at [1143, 131] on div "[DATE]" at bounding box center [1246, 147] width 587 height 46
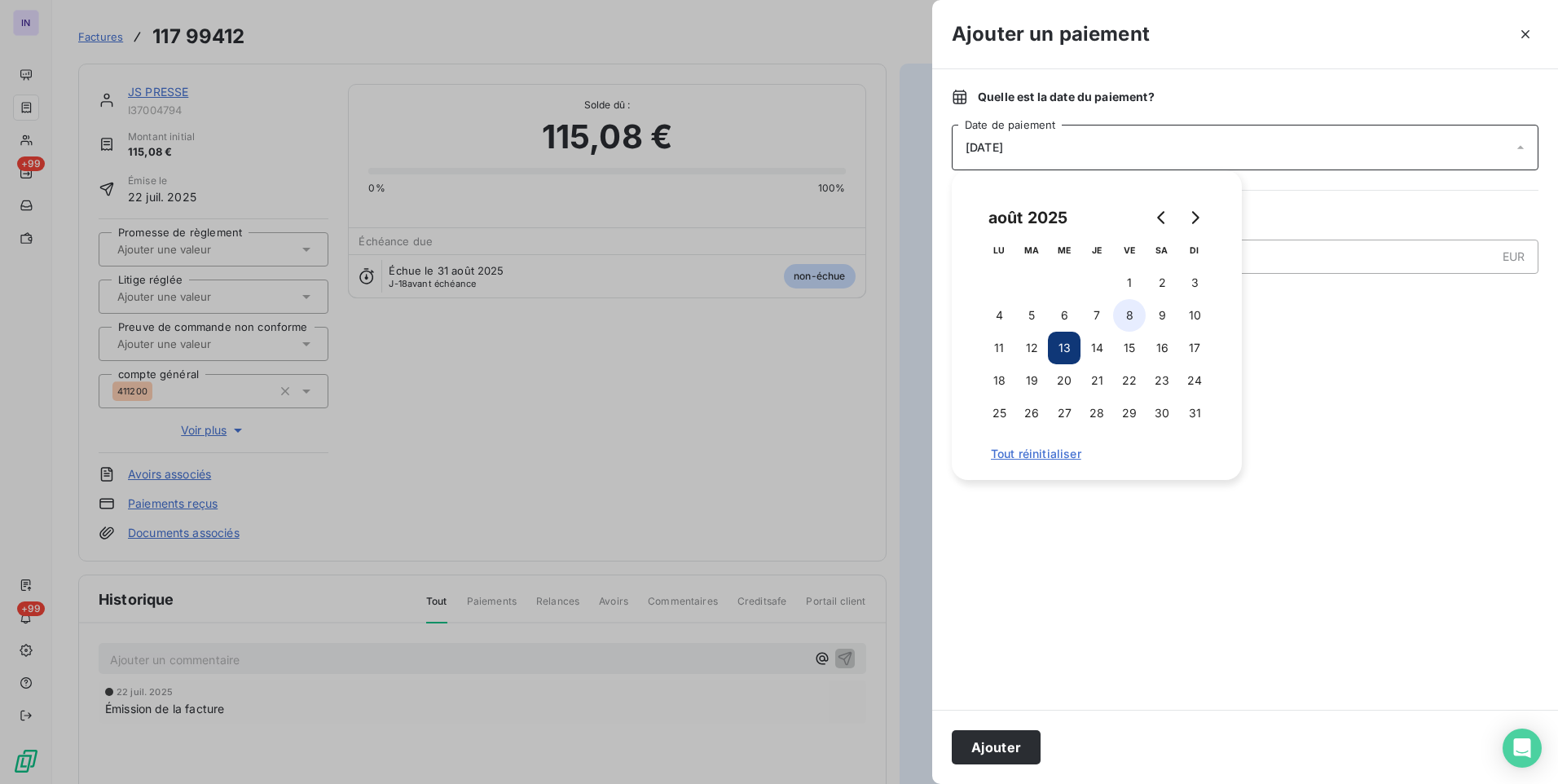
click at [1128, 303] on button "8" at bounding box center [1129, 315] width 33 height 33
drag, startPoint x: 984, startPoint y: 748, endPoint x: 967, endPoint y: 734, distance: 22.0
click at [984, 747] on button "Ajouter" at bounding box center [997, 747] width 89 height 34
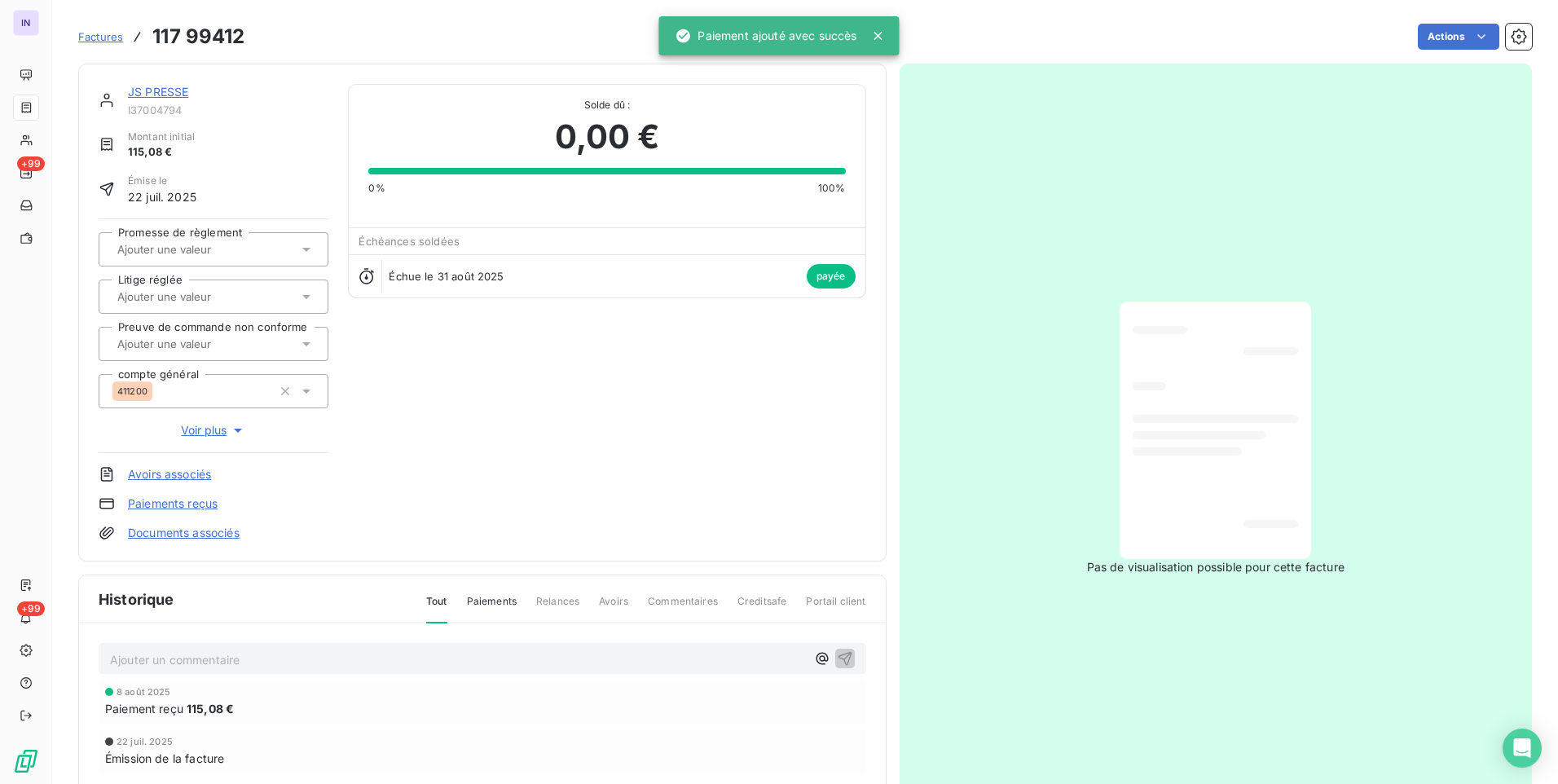
click at [183, 85] on link "JS PRESSE" at bounding box center [158, 91] width 60 height 14
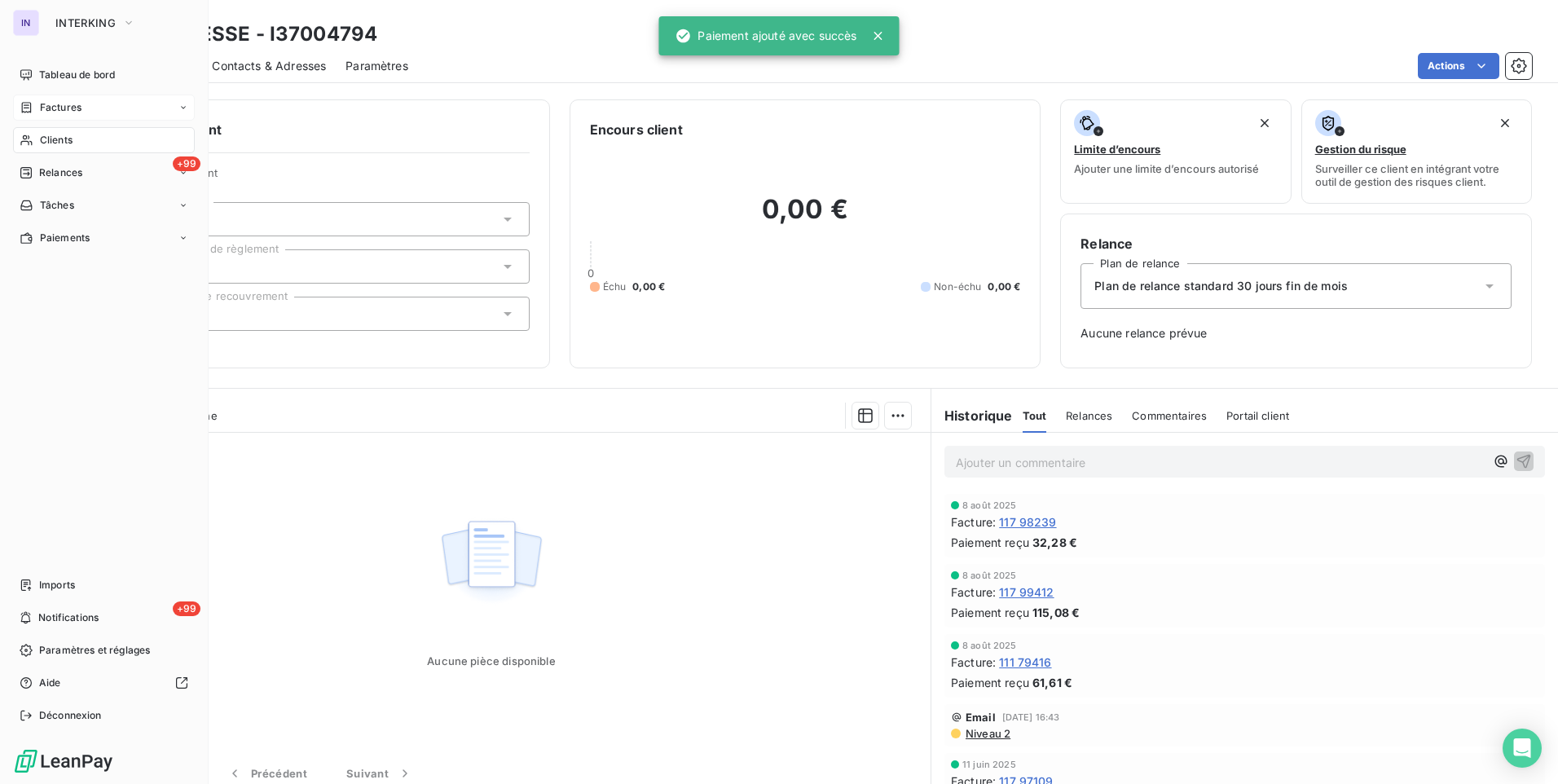
drag, startPoint x: 59, startPoint y: 108, endPoint x: 93, endPoint y: 103, distance: 34.4
click at [59, 108] on span "Factures" at bounding box center [60, 108] width 42 height 15
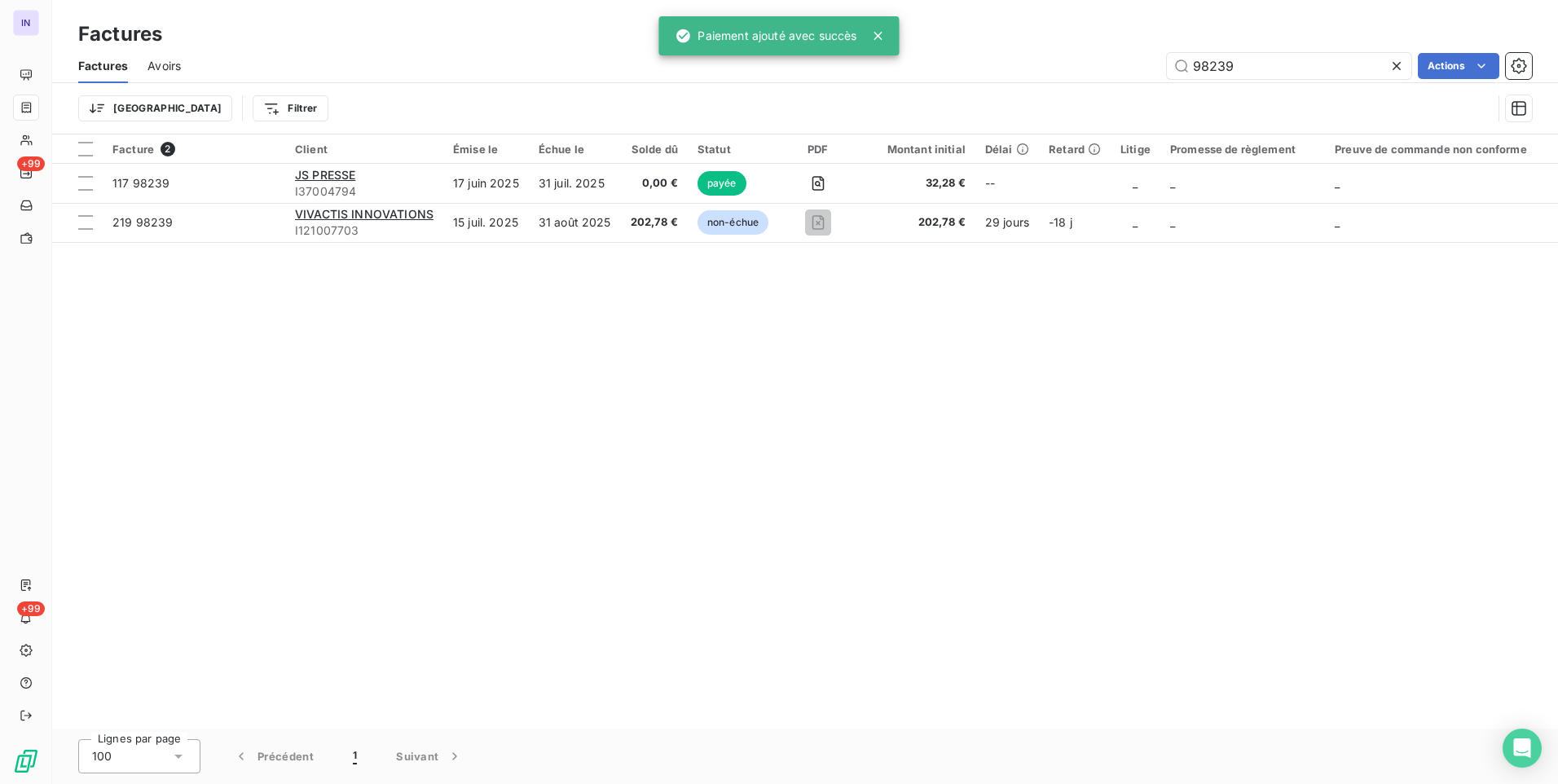
drag, startPoint x: 1263, startPoint y: 68, endPoint x: 1019, endPoint y: 73, distance: 244.1
click at [1019, 73] on div "98239 Actions" at bounding box center [866, 66] width 1331 height 26
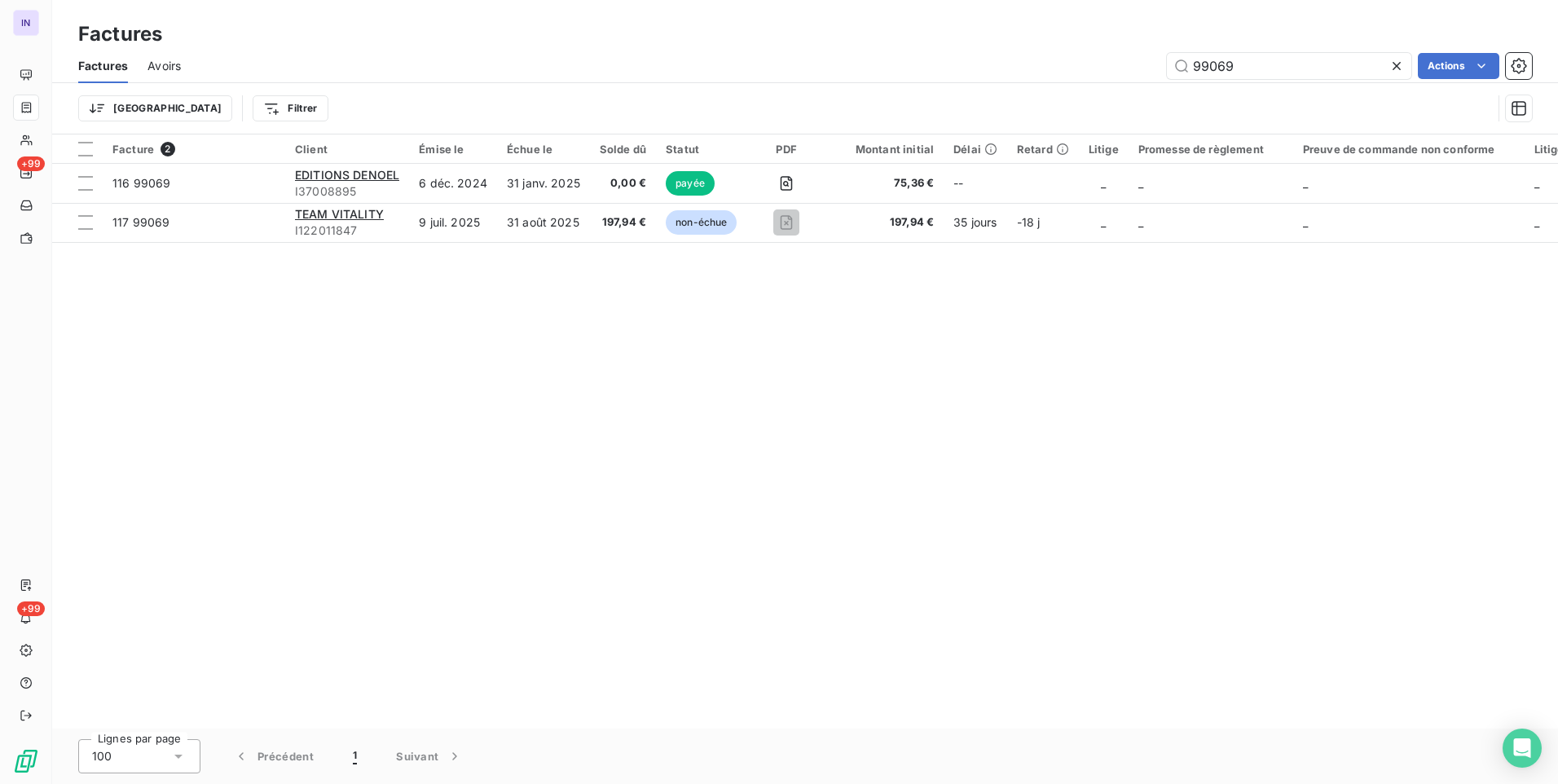
type input "99069"
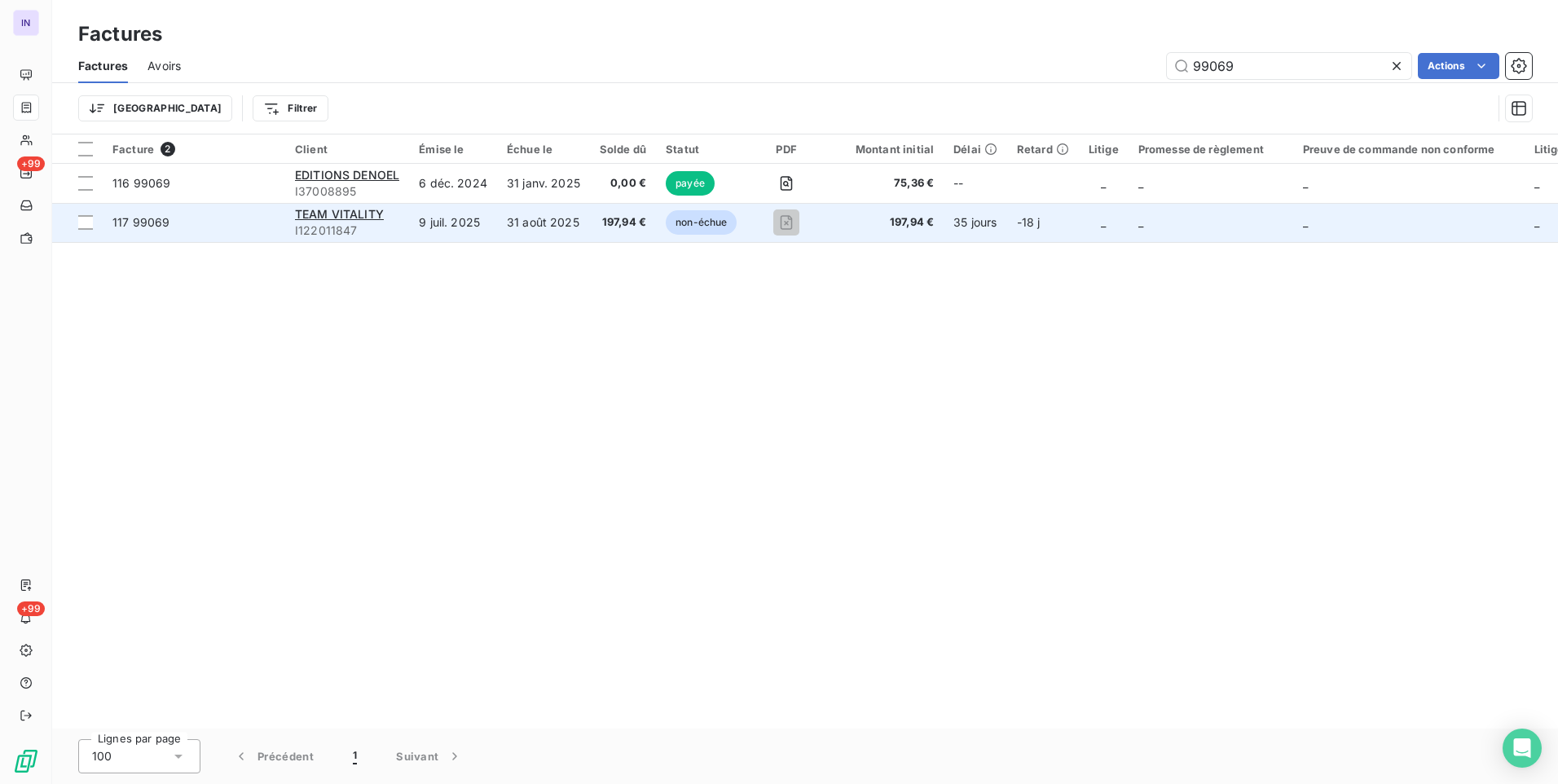
click at [556, 224] on td "31 août 2025" at bounding box center [543, 222] width 93 height 39
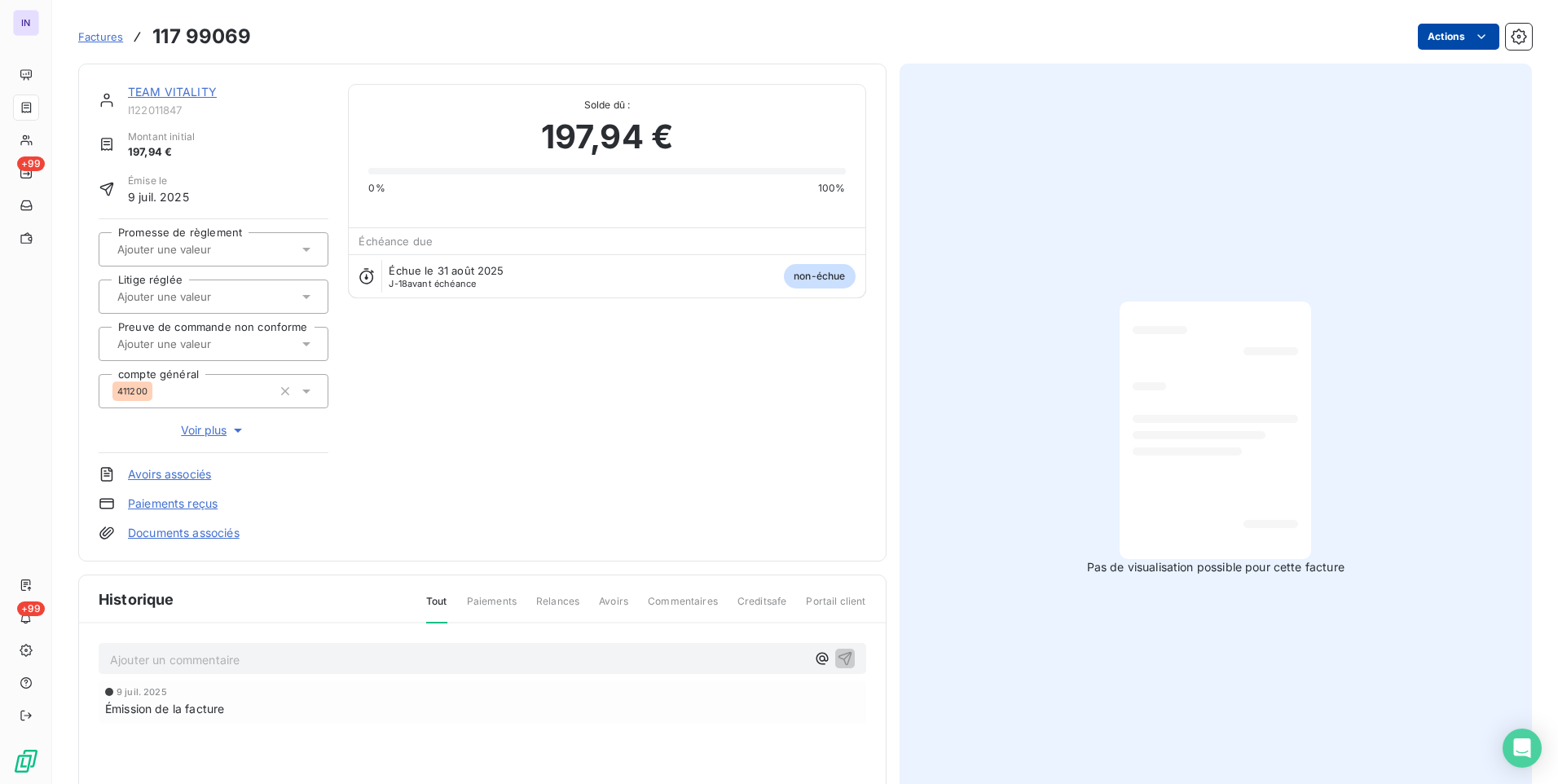
click at [1423, 46] on html "IN +99 +99 Factures 117 99069 Actions TEAM VITALITY I122011847 Montant initial …" at bounding box center [779, 392] width 1558 height 784
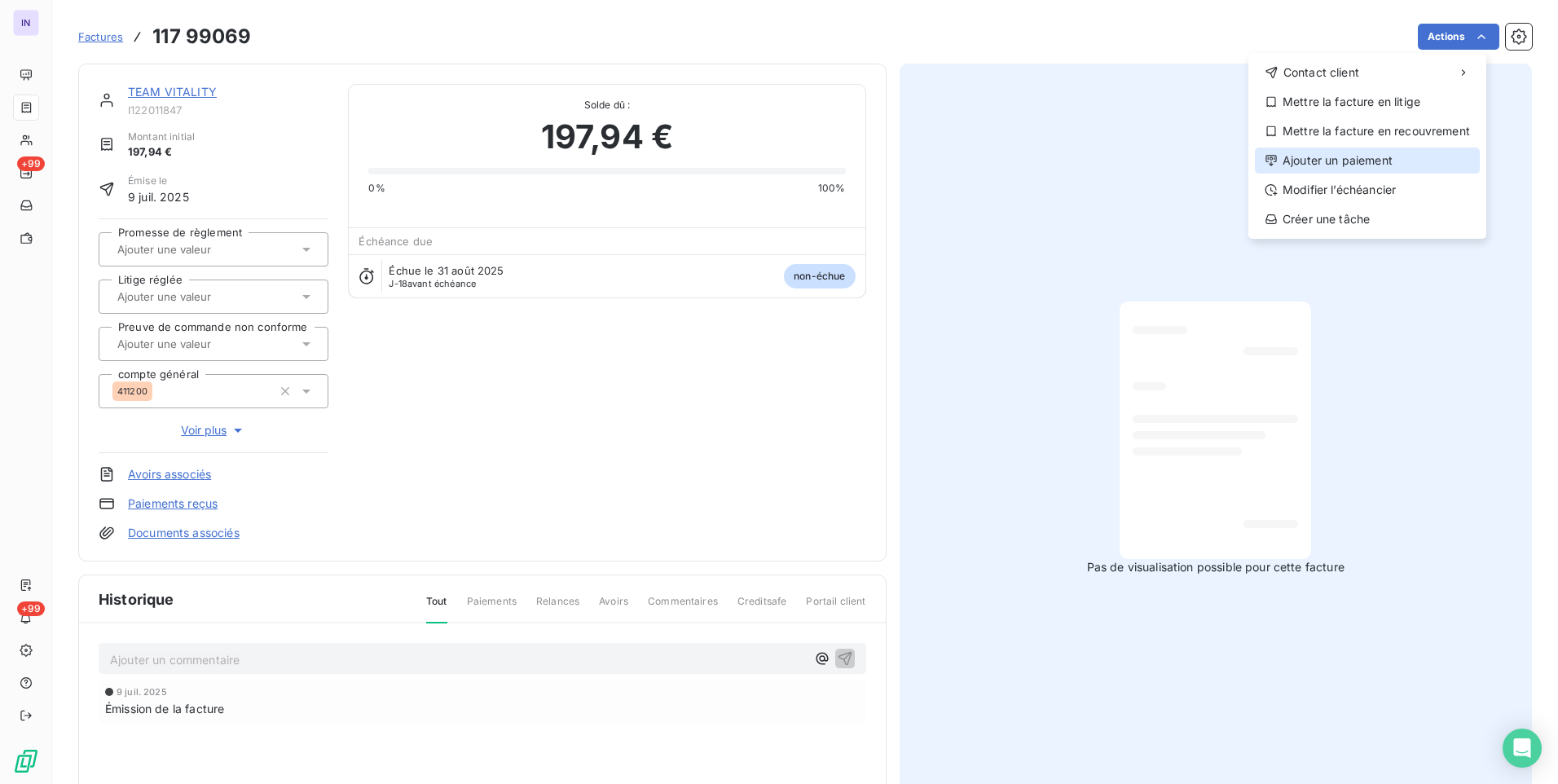
click at [1333, 168] on div "Ajouter un paiement" at bounding box center [1368, 161] width 225 height 26
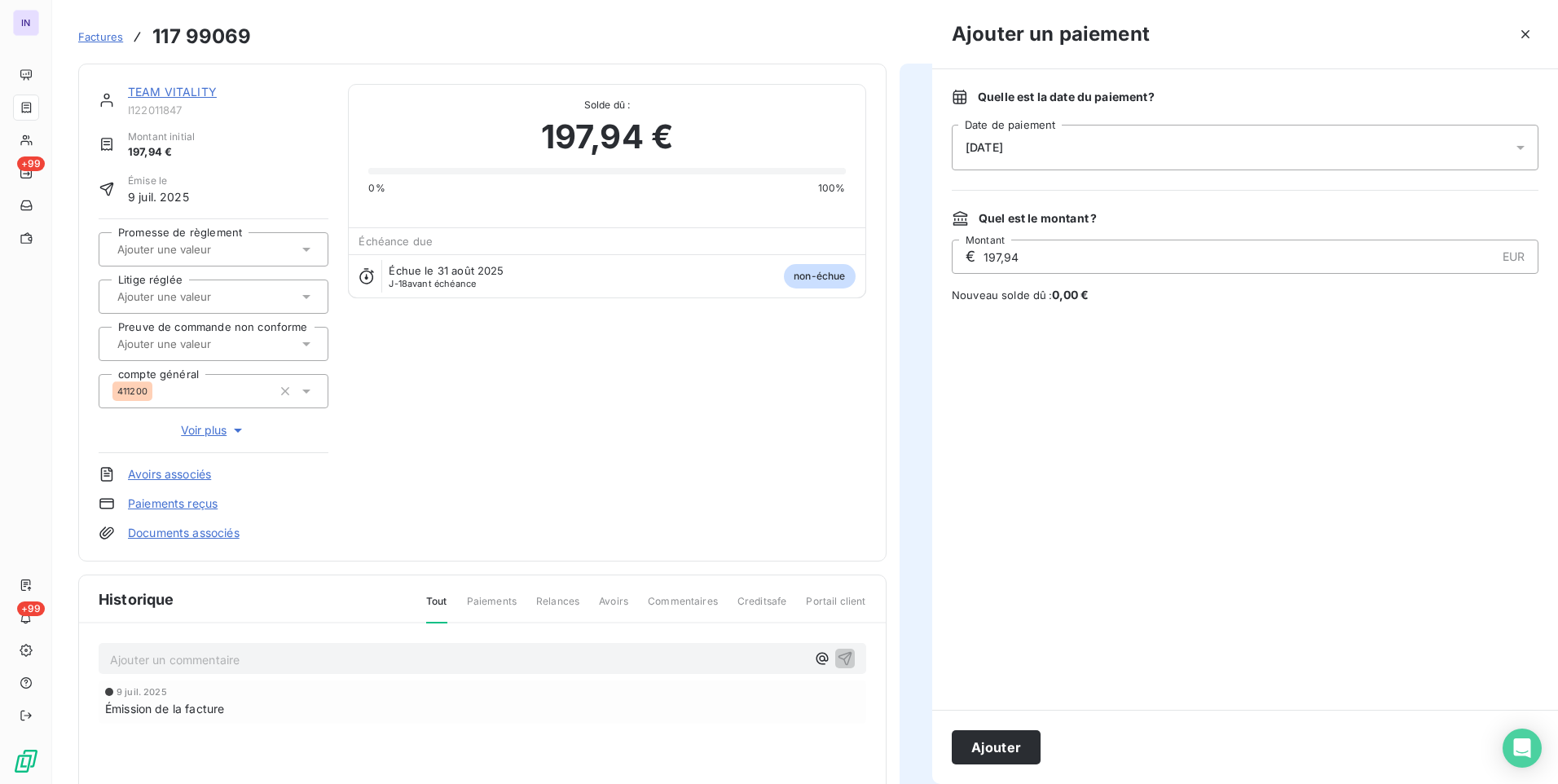
click at [1123, 147] on div "[DATE]" at bounding box center [1246, 147] width 587 height 46
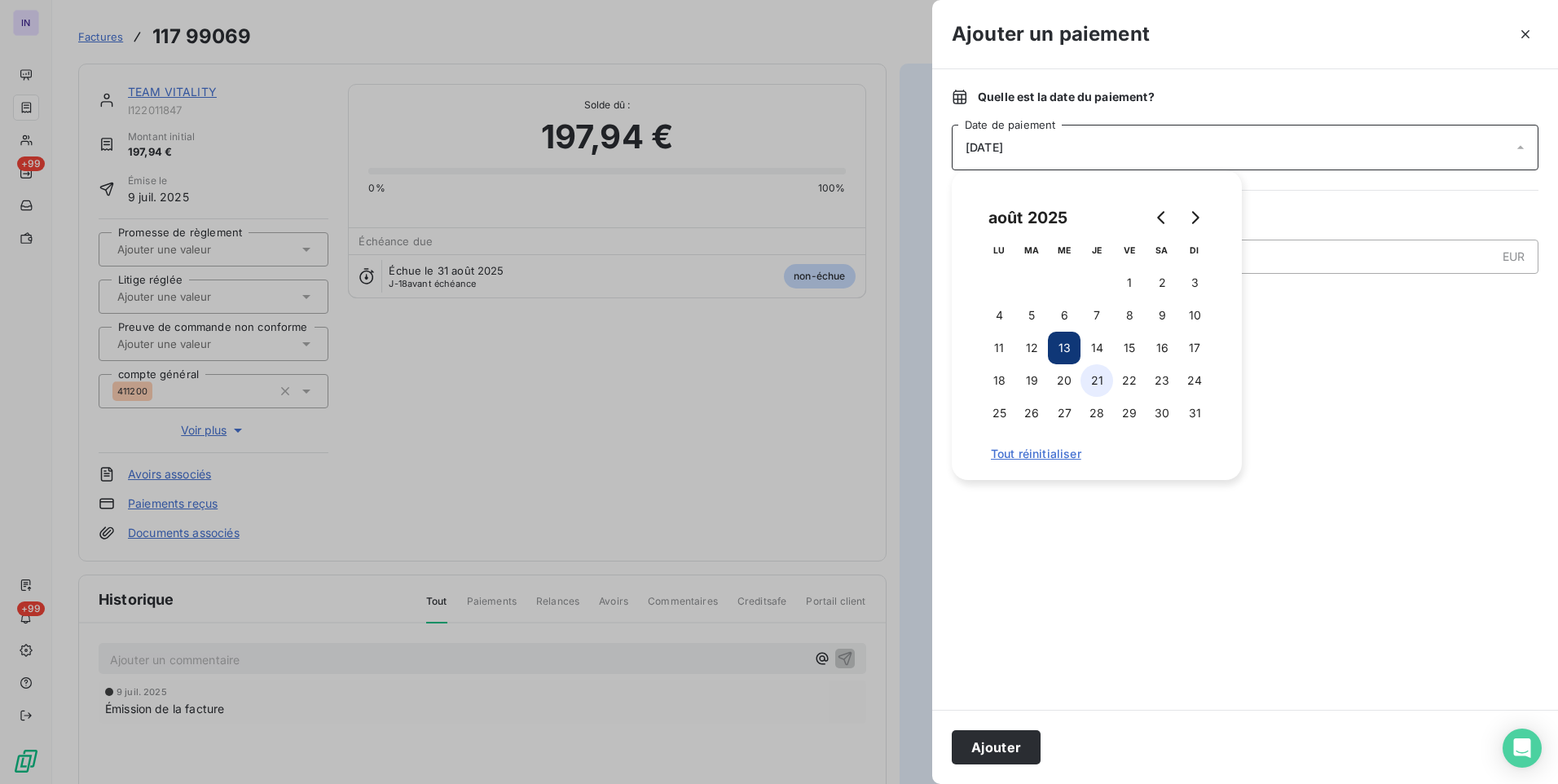
drag, startPoint x: 1130, startPoint y: 318, endPoint x: 1097, endPoint y: 376, distance: 66.7
click at [1128, 322] on button "8" at bounding box center [1129, 315] width 33 height 33
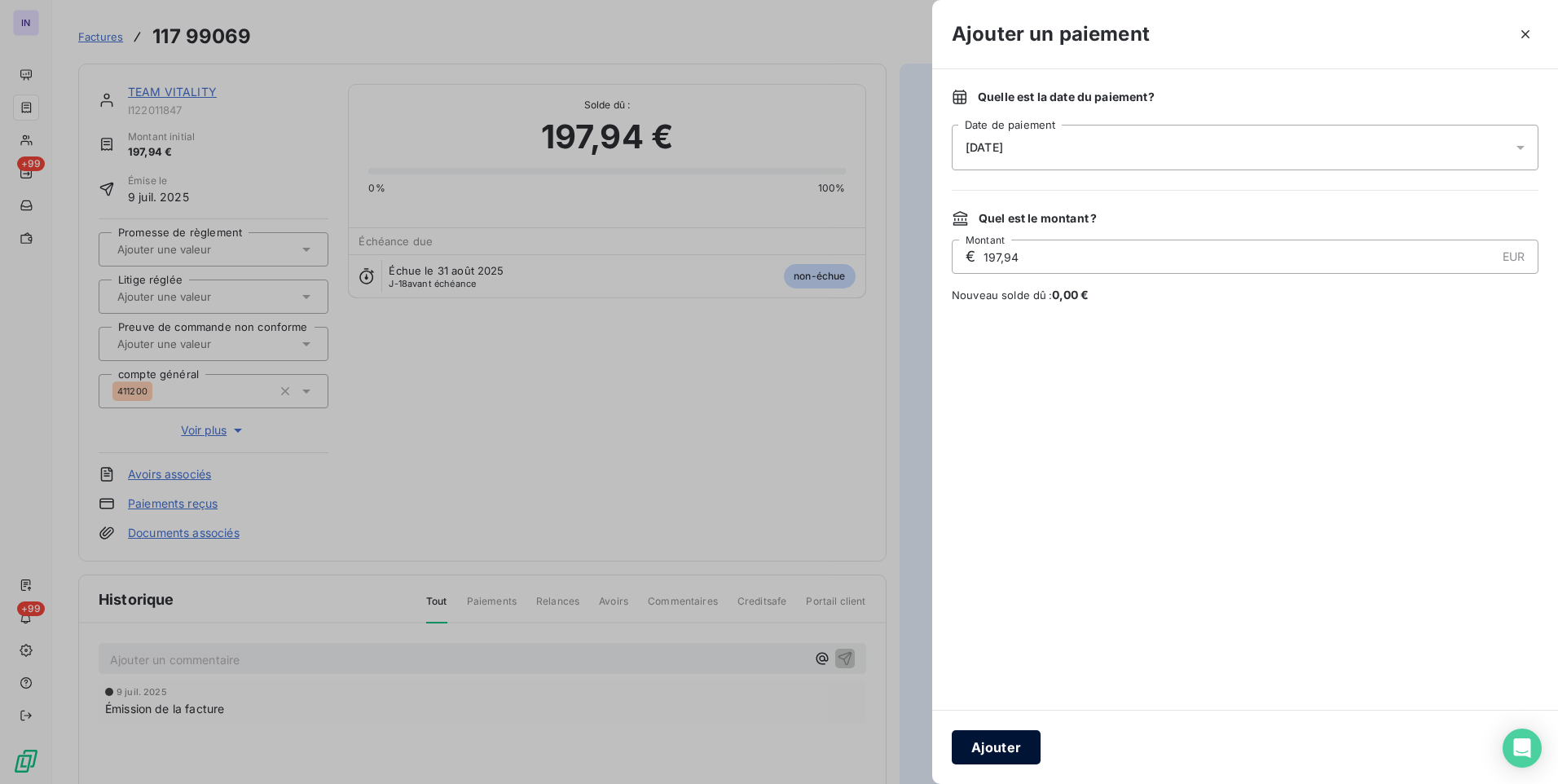
click at [999, 745] on button "Ajouter" at bounding box center [997, 747] width 89 height 34
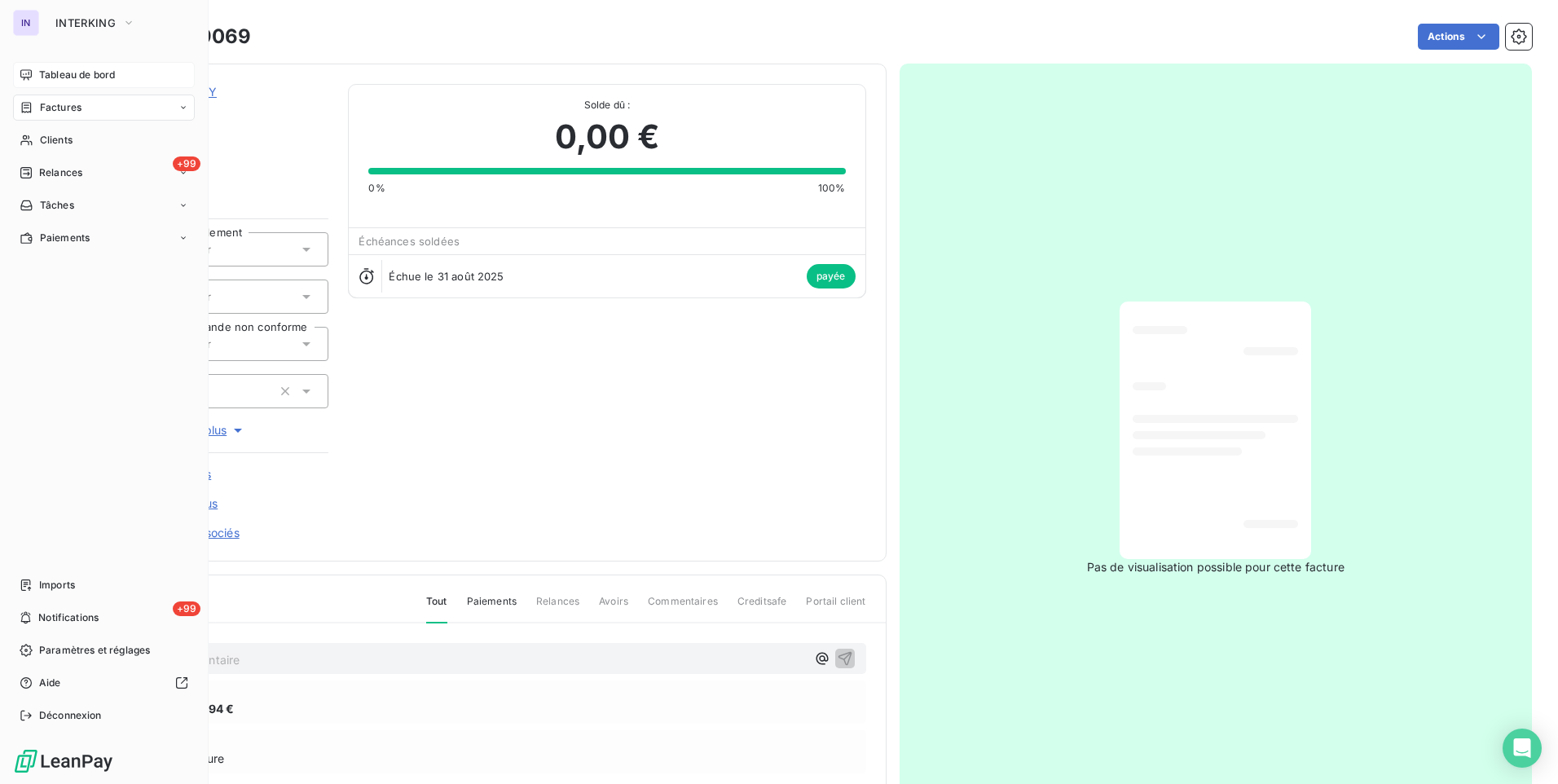
click at [105, 70] on span "Tableau de bord" at bounding box center [77, 75] width 76 height 15
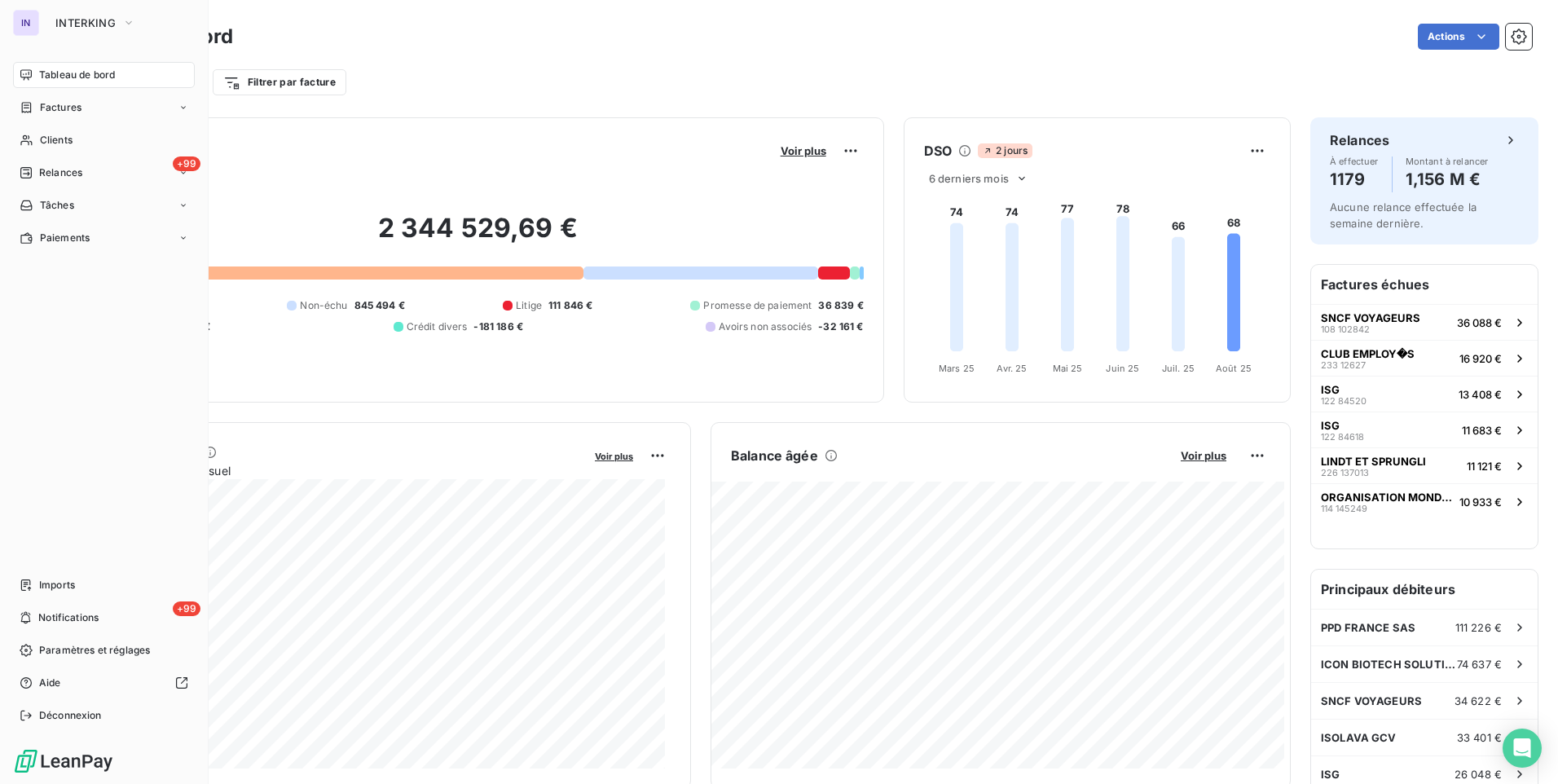
drag, startPoint x: 51, startPoint y: 106, endPoint x: 196, endPoint y: 128, distance: 146.7
click at [51, 106] on span "Factures" at bounding box center [60, 108] width 42 height 15
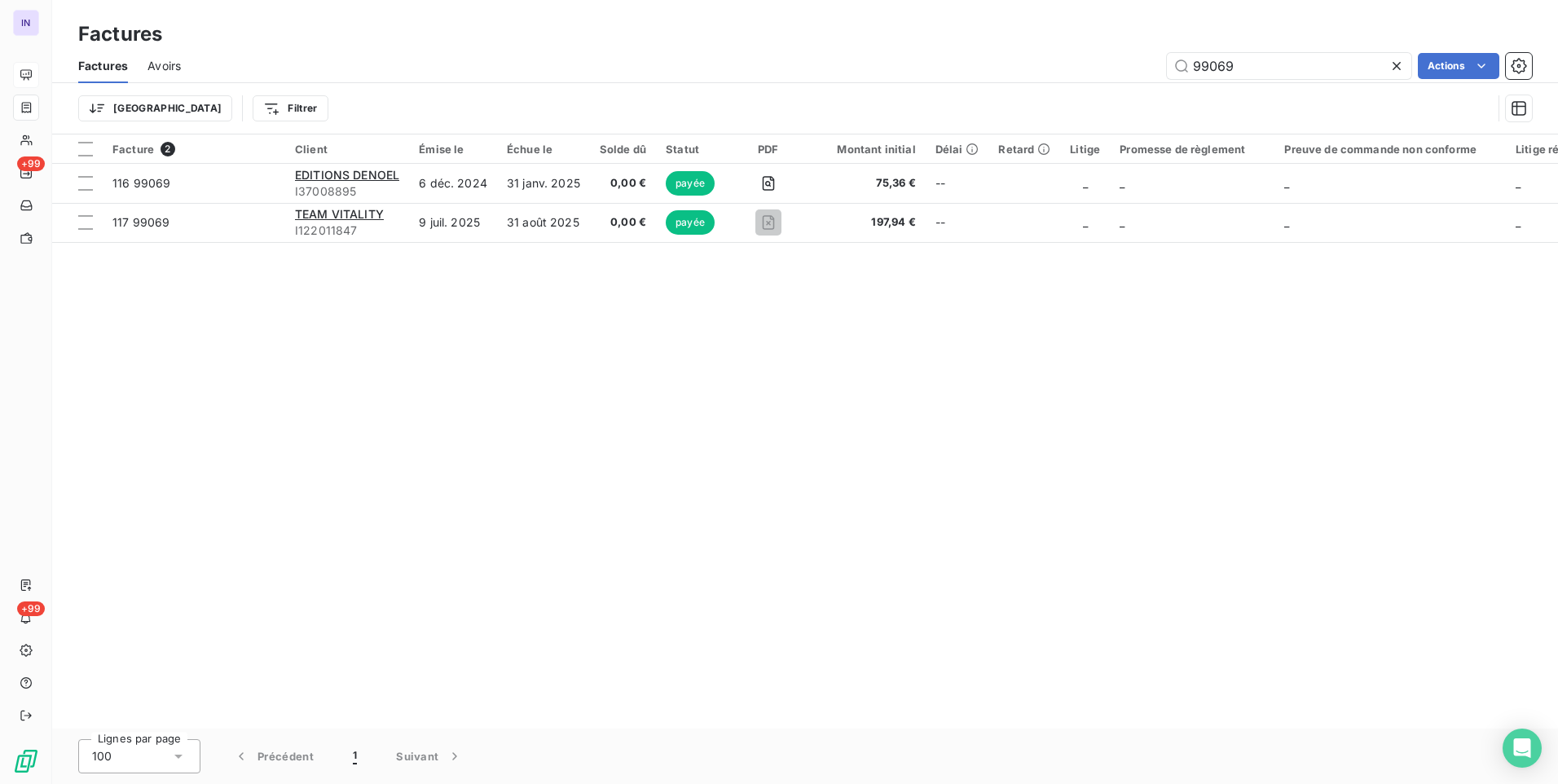
drag, startPoint x: 1250, startPoint y: 64, endPoint x: 1089, endPoint y: 79, distance: 161.7
click at [1089, 79] on div "Factures Avoirs 99069 Actions" at bounding box center [805, 66] width 1506 height 34
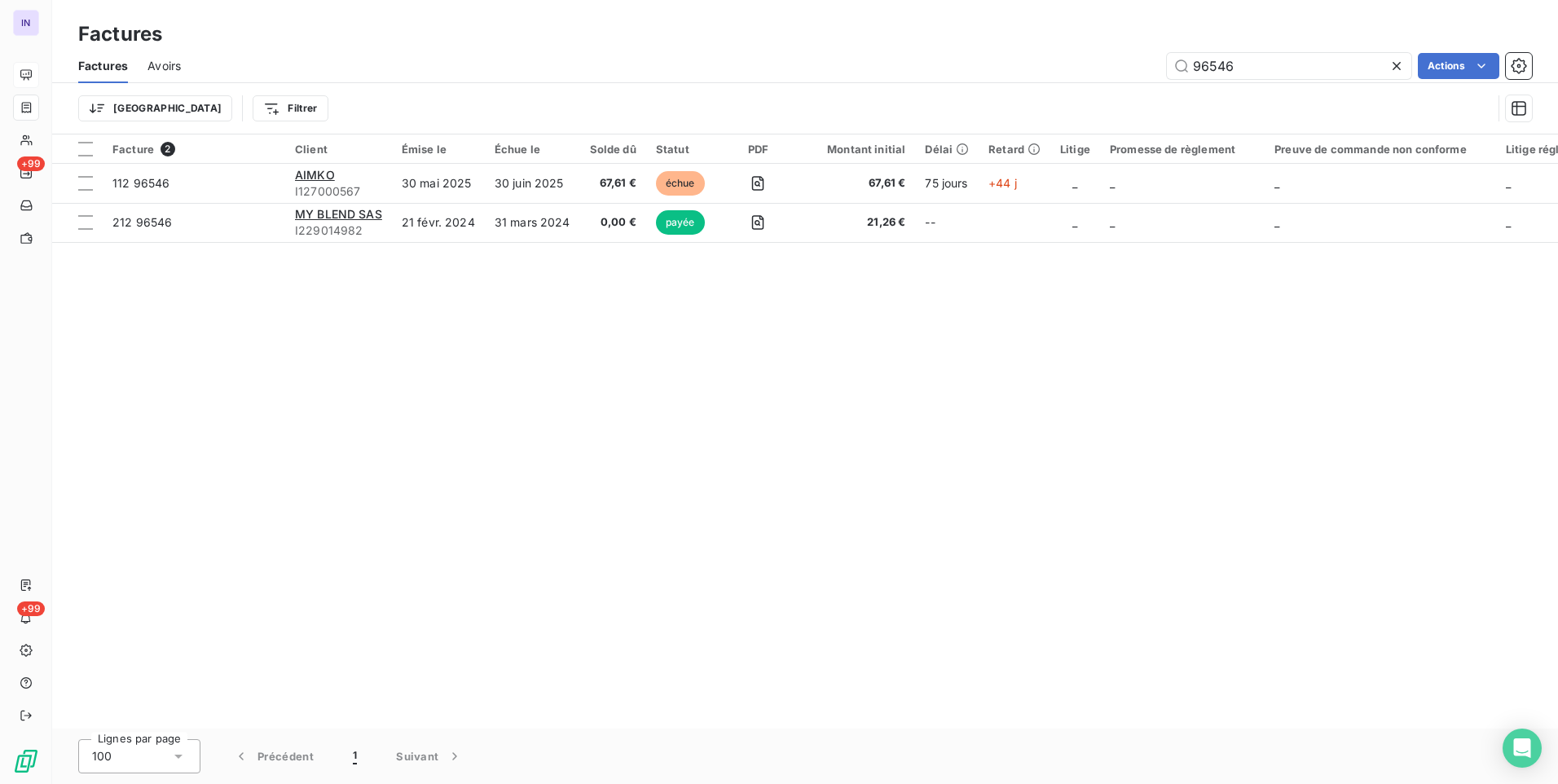
type input "96546"
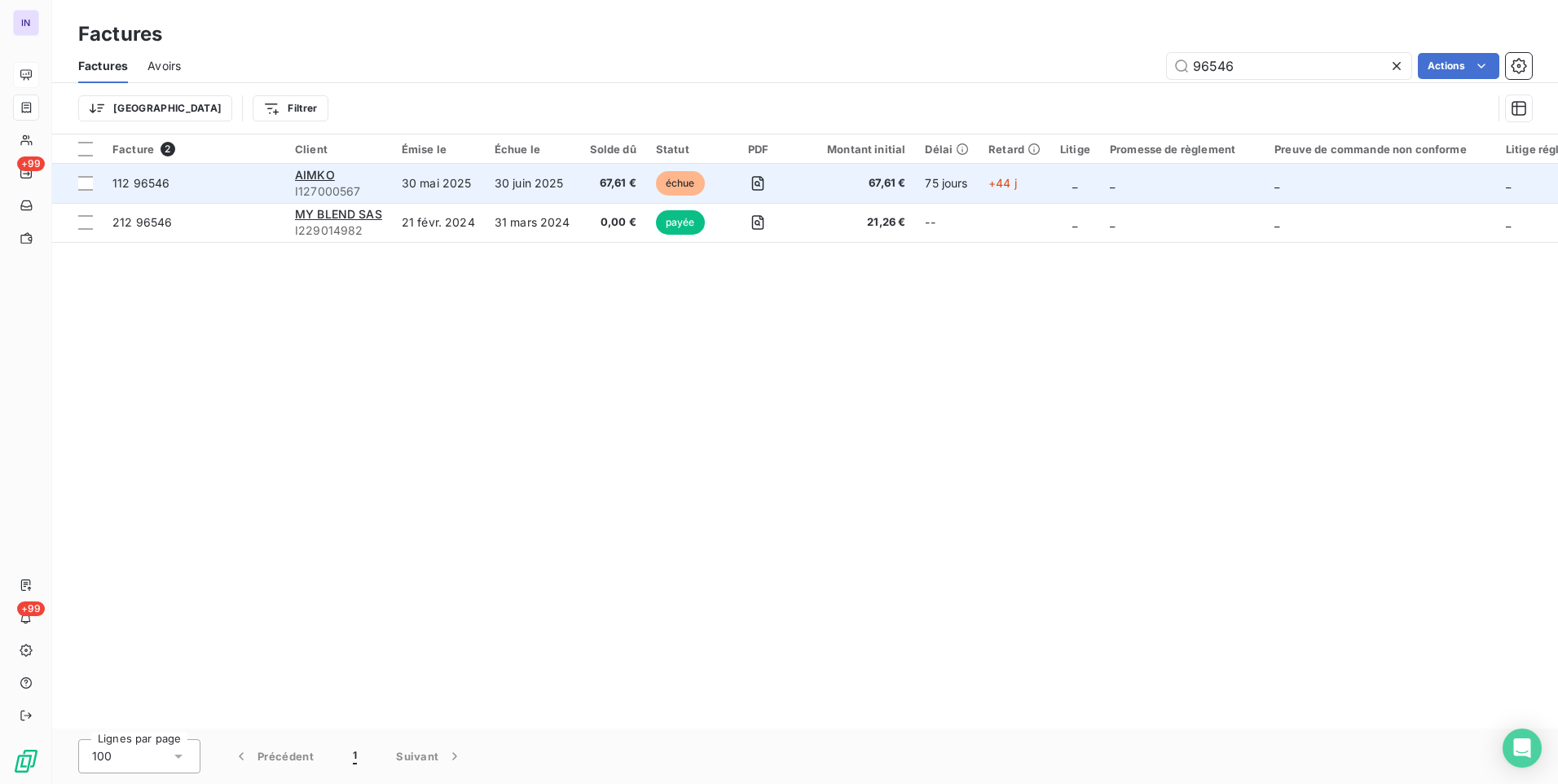
click at [557, 184] on td "30 juin 2025" at bounding box center [532, 183] width 96 height 39
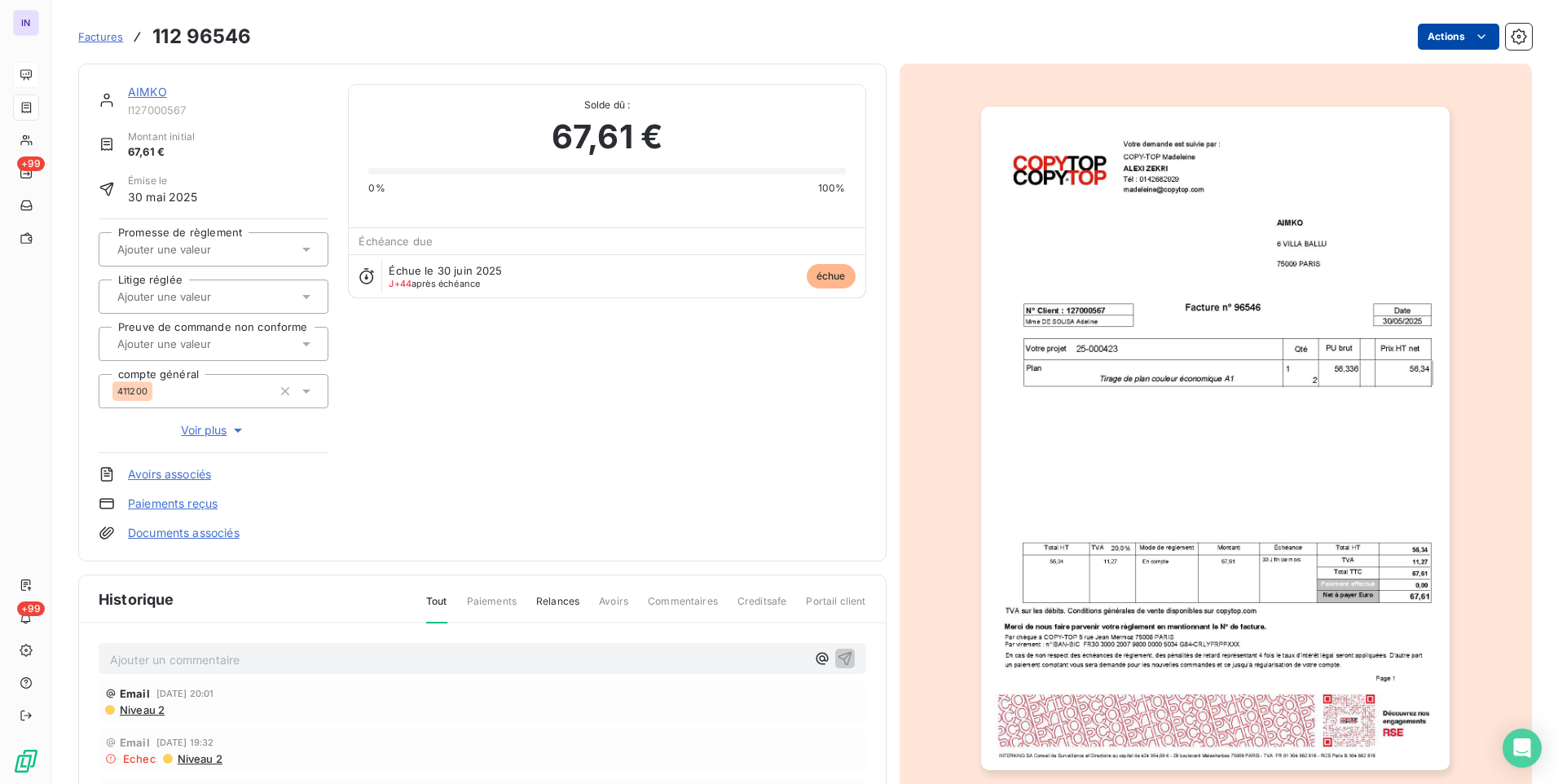
click at [1444, 43] on html "IN +99 +99 Factures 112 96546 Actions AIMKO I127000567 Montant initial 67,61 € …" at bounding box center [779, 392] width 1558 height 784
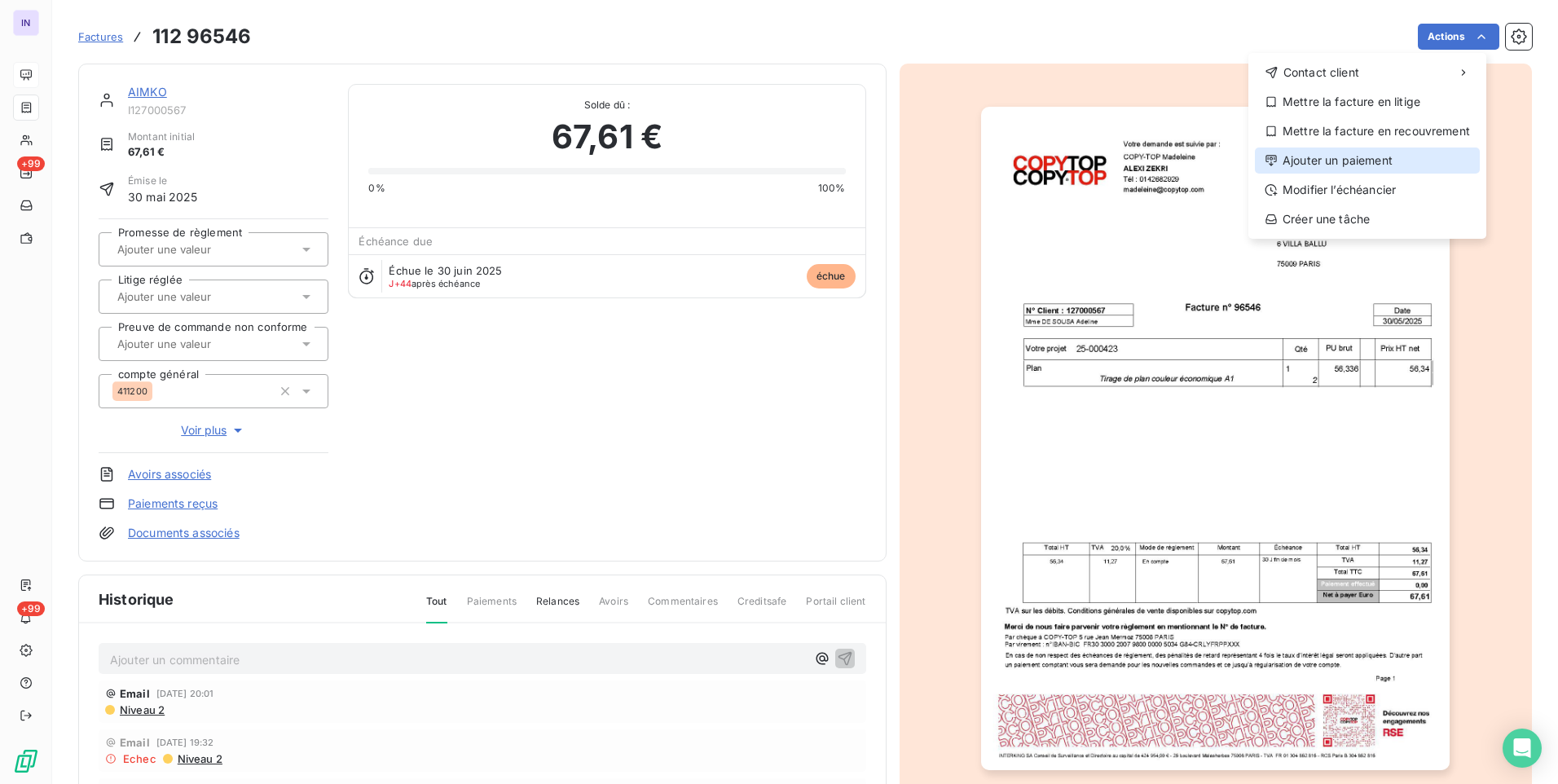
click at [1310, 159] on div "Ajouter un paiement" at bounding box center [1368, 161] width 225 height 26
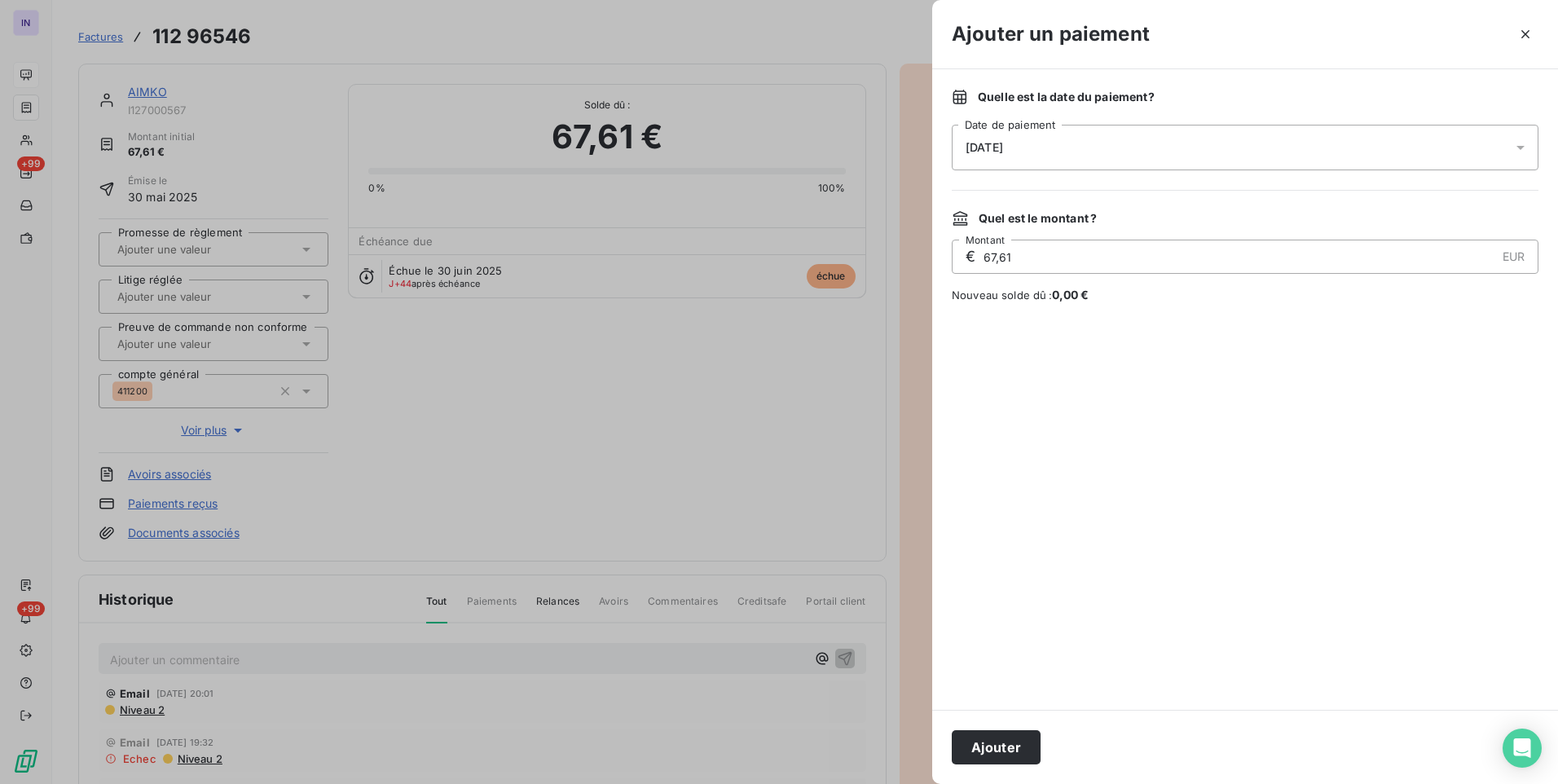
click at [1088, 129] on div "[DATE]" at bounding box center [1246, 147] width 587 height 46
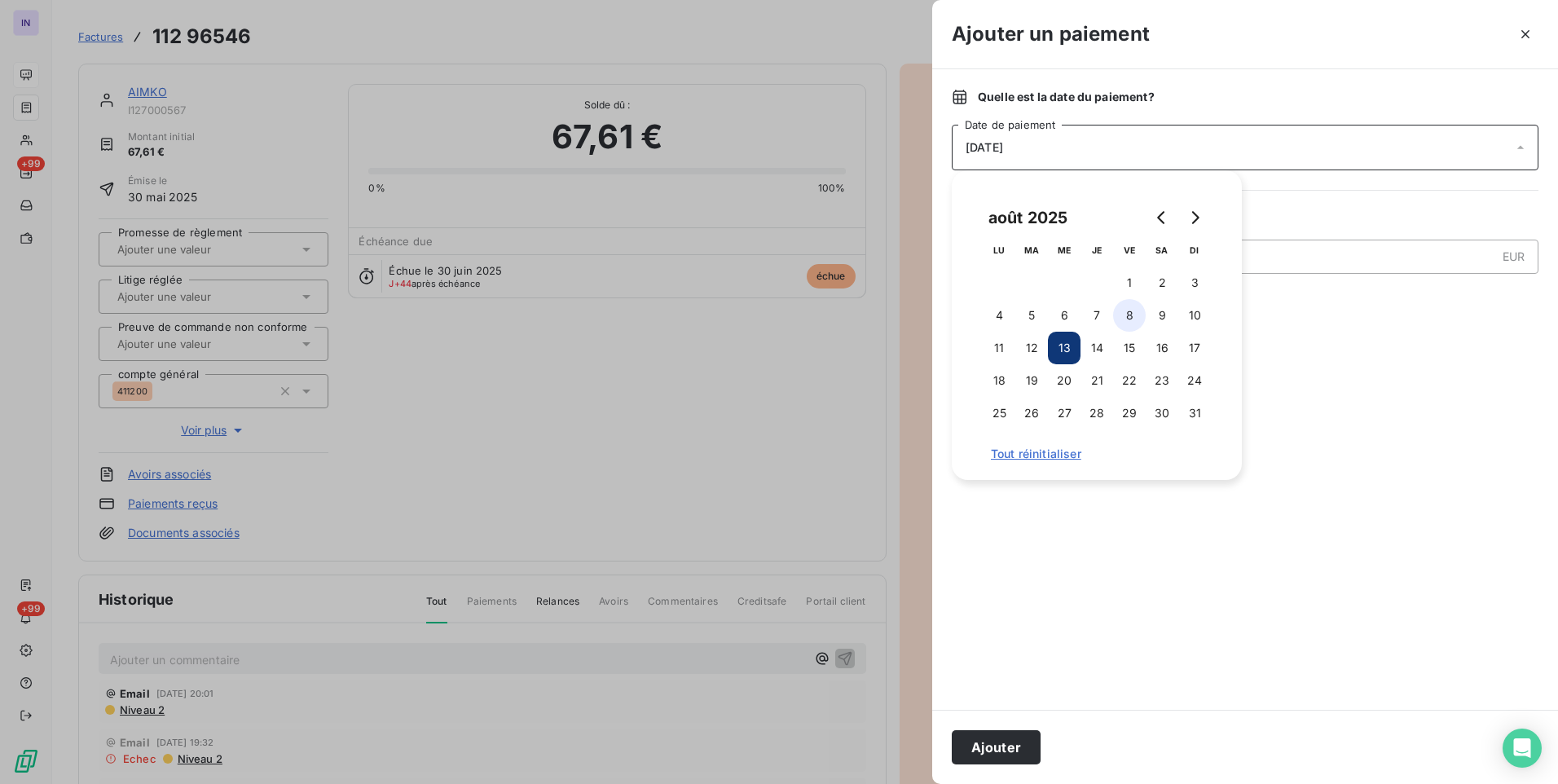
click at [1127, 308] on button "8" at bounding box center [1129, 315] width 33 height 33
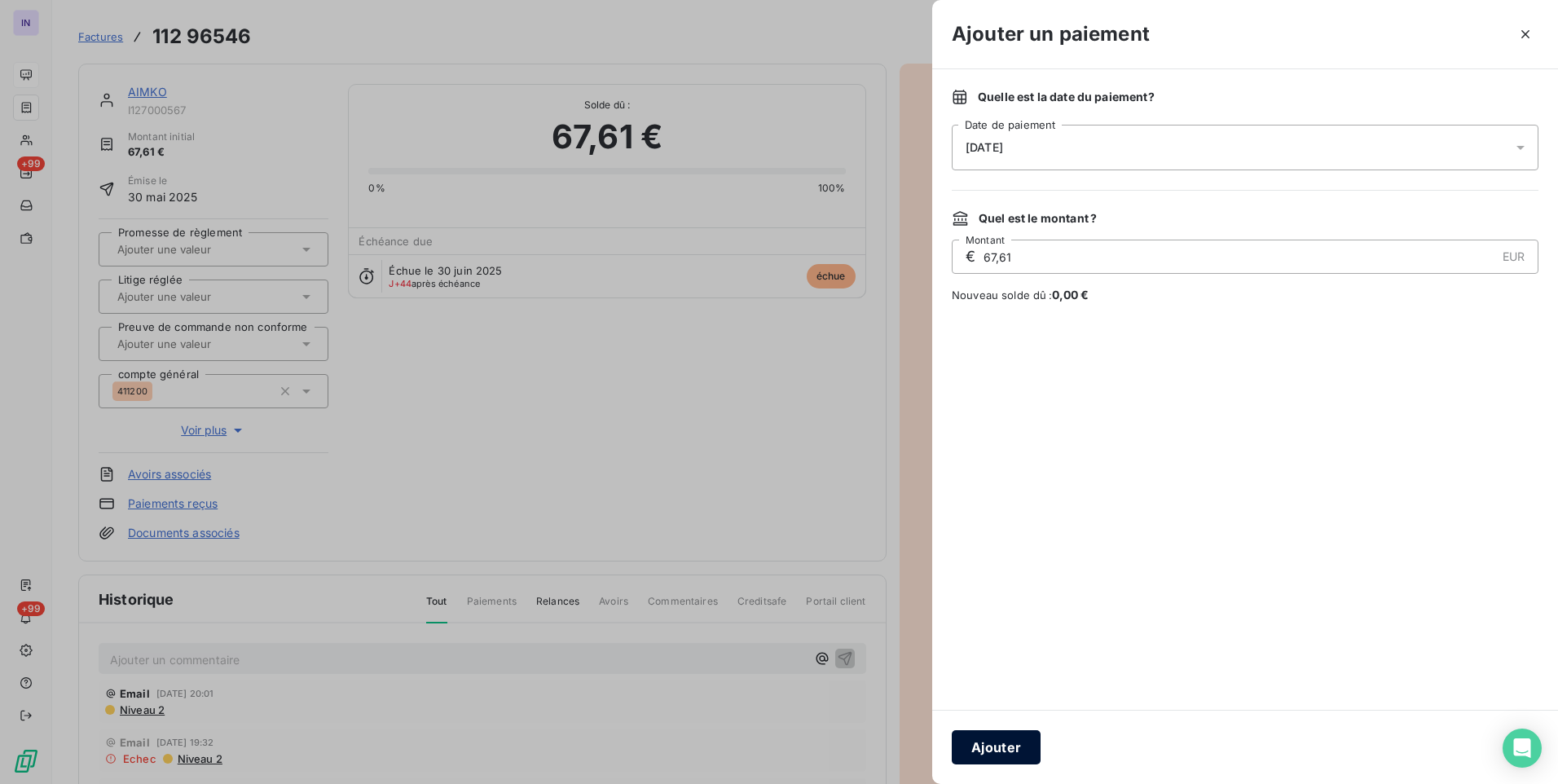
click at [997, 739] on button "Ajouter" at bounding box center [997, 747] width 89 height 34
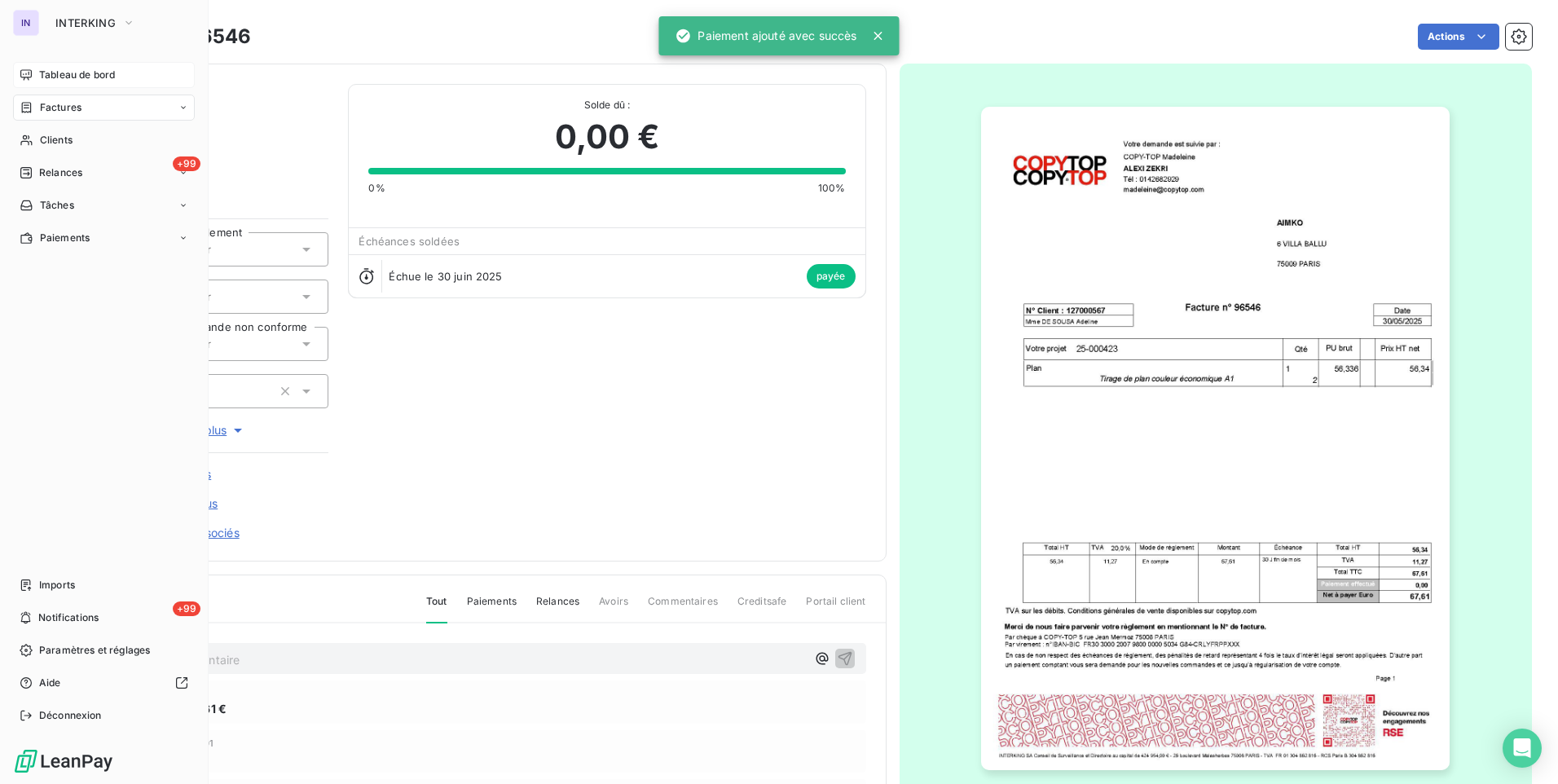
click at [83, 140] on div "Clients" at bounding box center [104, 140] width 182 height 26
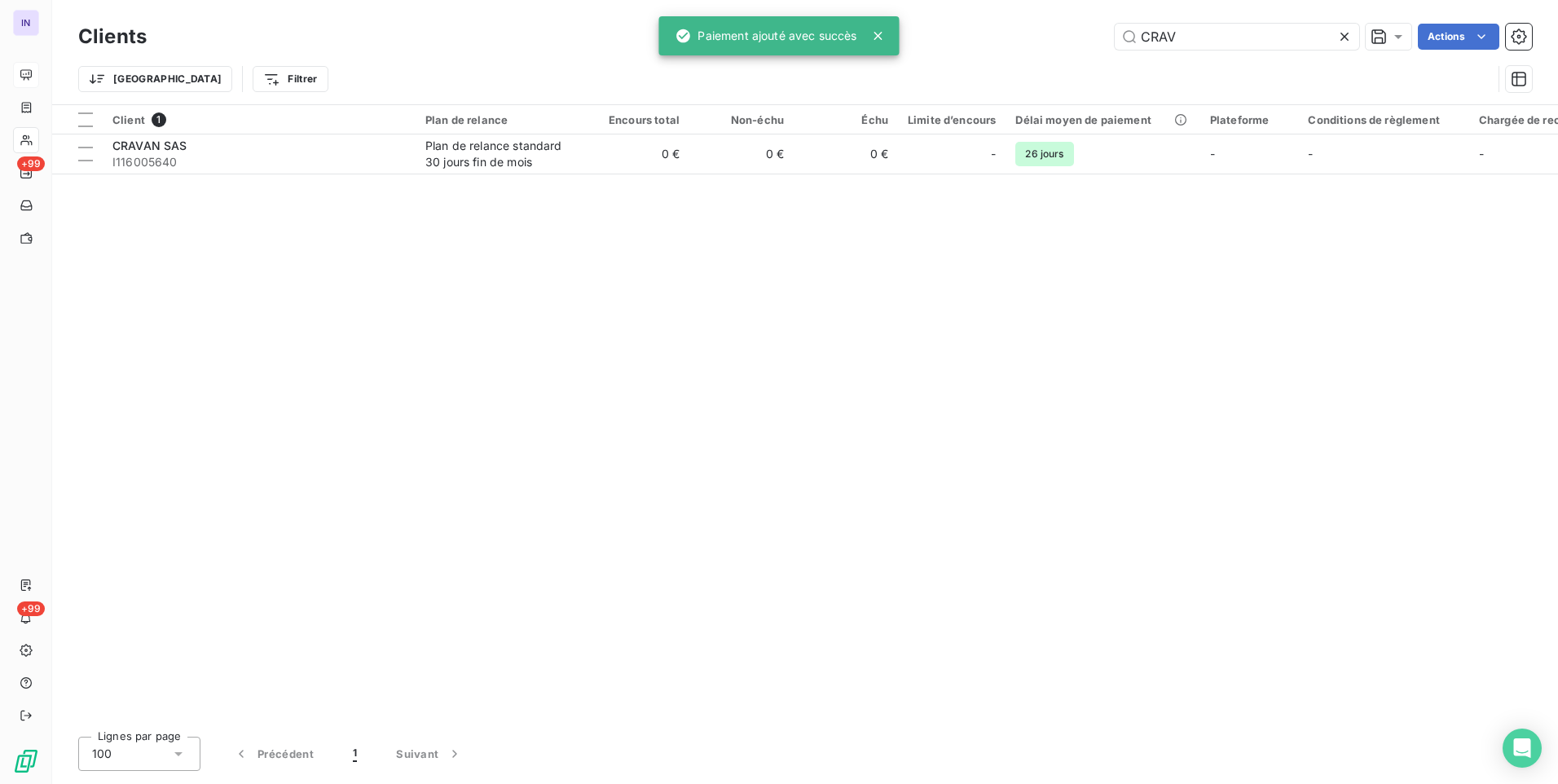
drag, startPoint x: 1193, startPoint y: 37, endPoint x: 1051, endPoint y: 36, distance: 142.0
click at [1050, 35] on div "CRAV Actions" at bounding box center [849, 36] width 1366 height 26
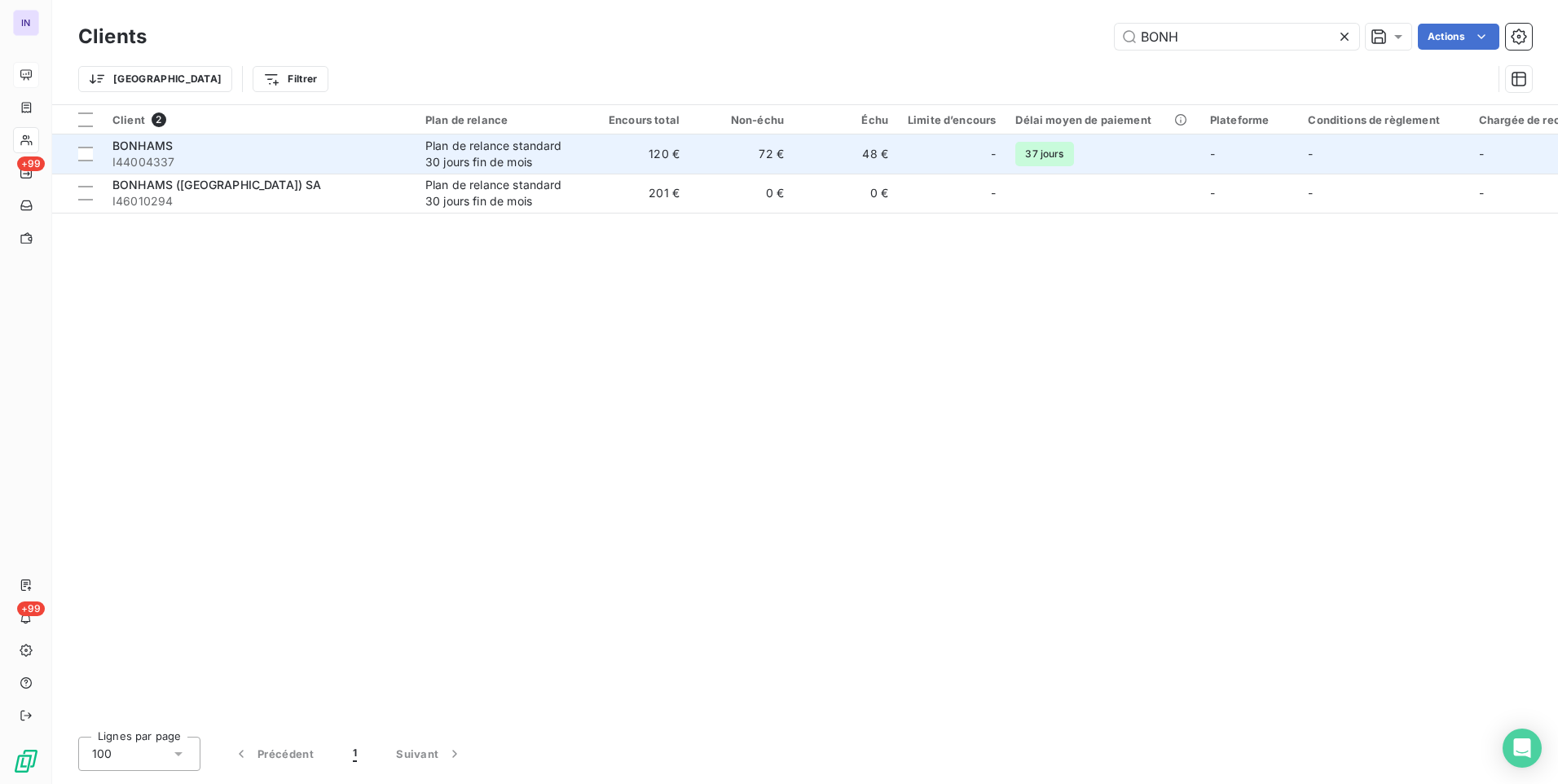
type input "BONH"
click at [555, 169] on div "Plan de relance standard 30 jours fin de mois" at bounding box center [500, 153] width 150 height 33
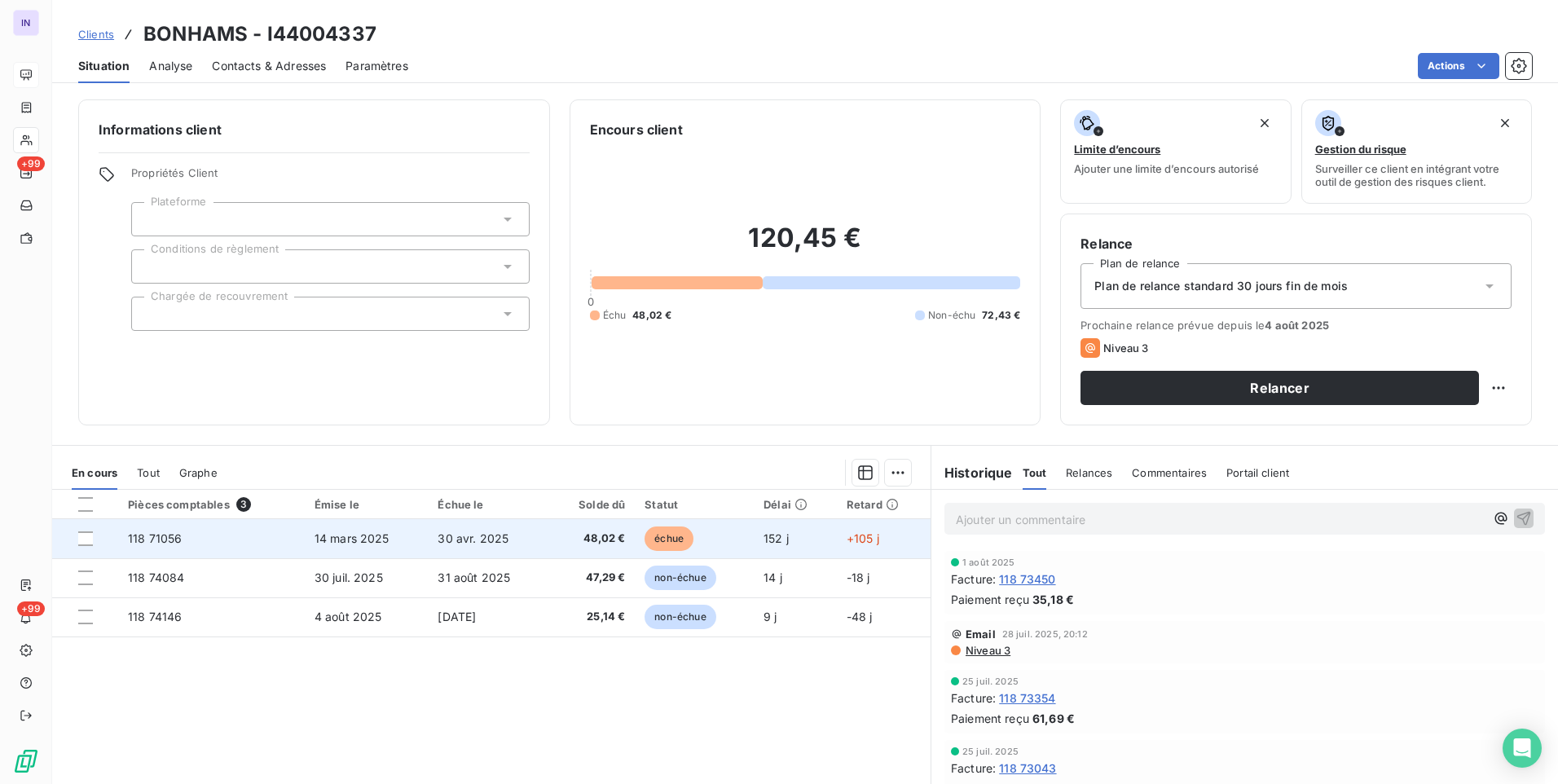
click at [584, 540] on span "48,02 €" at bounding box center [592, 539] width 67 height 17
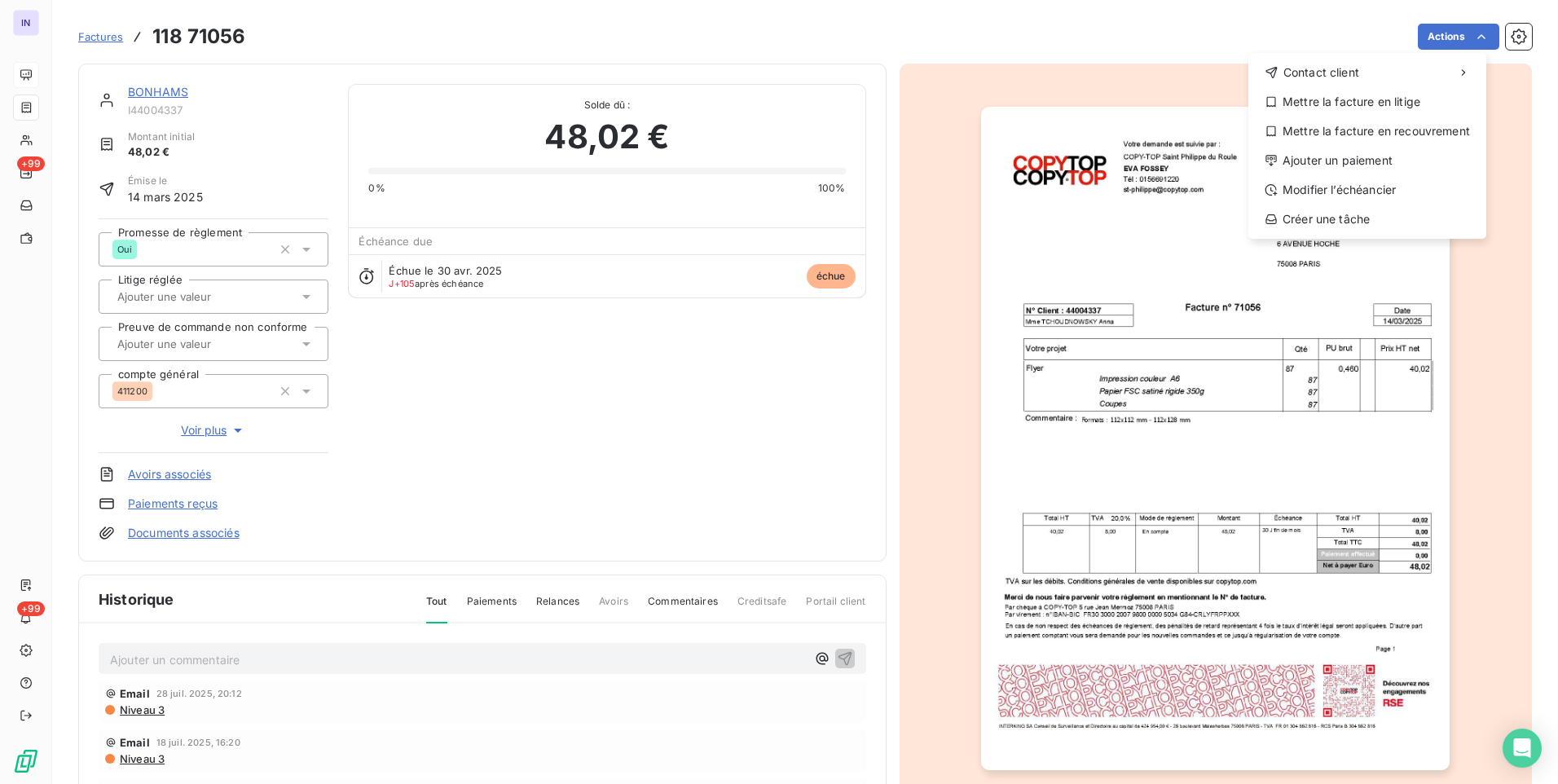
click at [1327, 174] on div "Contact client Mettre la facture en litige Mettre la facture en recouvrement Aj…" at bounding box center [1368, 146] width 238 height 186
click at [1317, 163] on div "Ajouter un paiement" at bounding box center [1368, 161] width 225 height 26
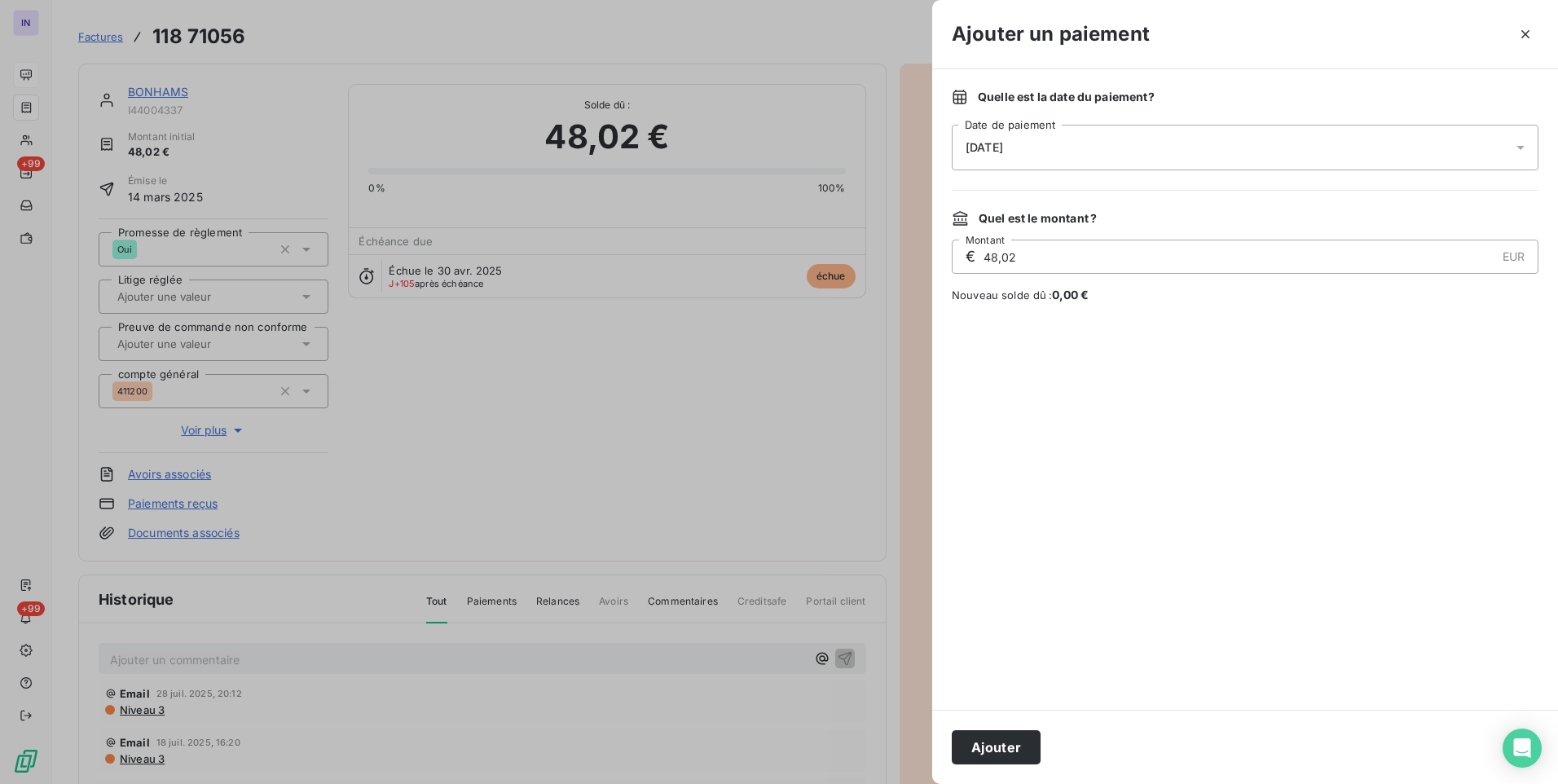
drag, startPoint x: 1202, startPoint y: 143, endPoint x: 1186, endPoint y: 168, distance: 29.7
click at [1201, 143] on div "[DATE]" at bounding box center [1246, 147] width 587 height 46
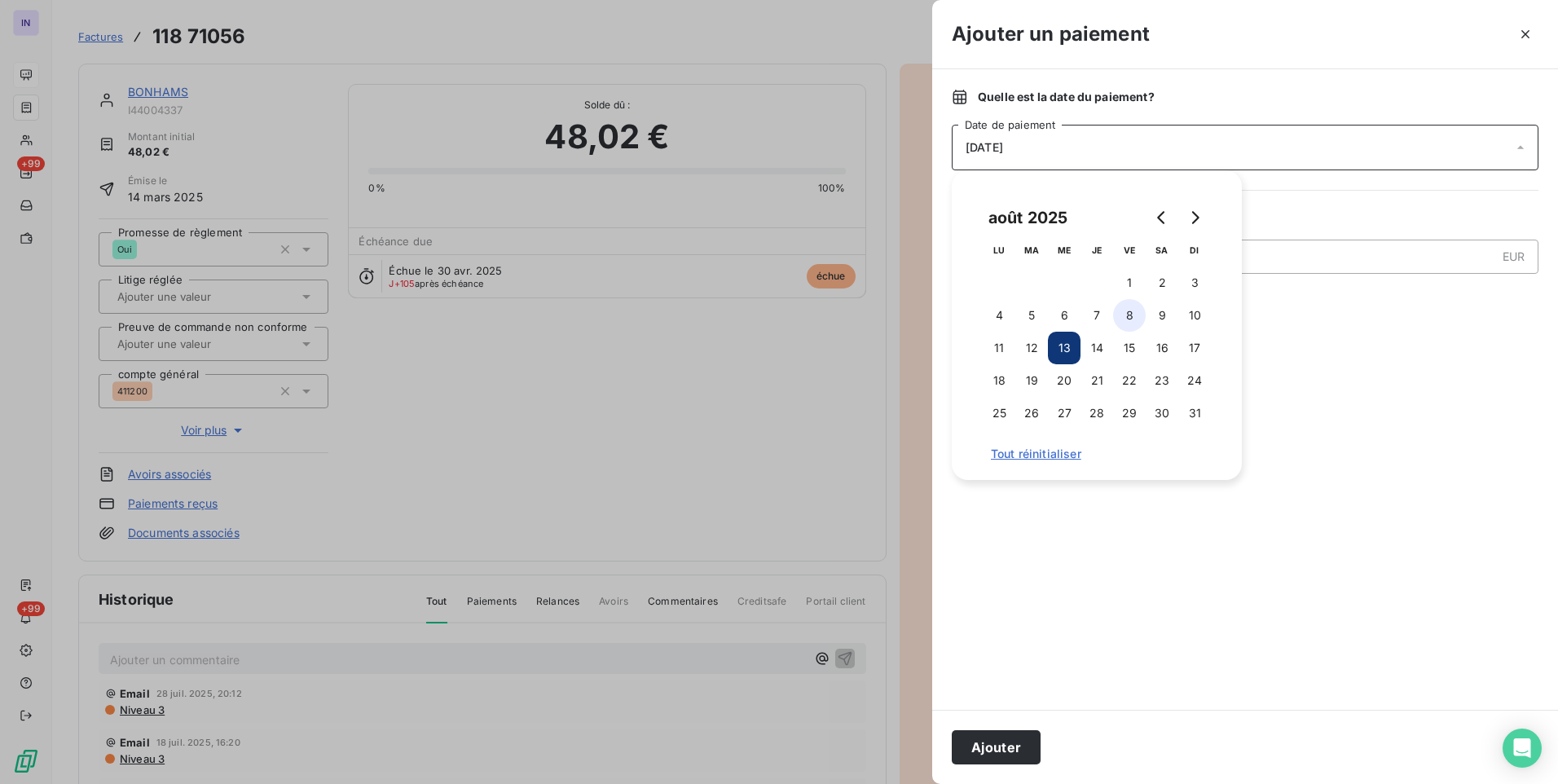
click at [1125, 315] on button "8" at bounding box center [1129, 315] width 33 height 33
drag, startPoint x: 992, startPoint y: 749, endPoint x: 818, endPoint y: 601, distance: 228.4
click at [992, 748] on button "Ajouter" at bounding box center [997, 747] width 89 height 34
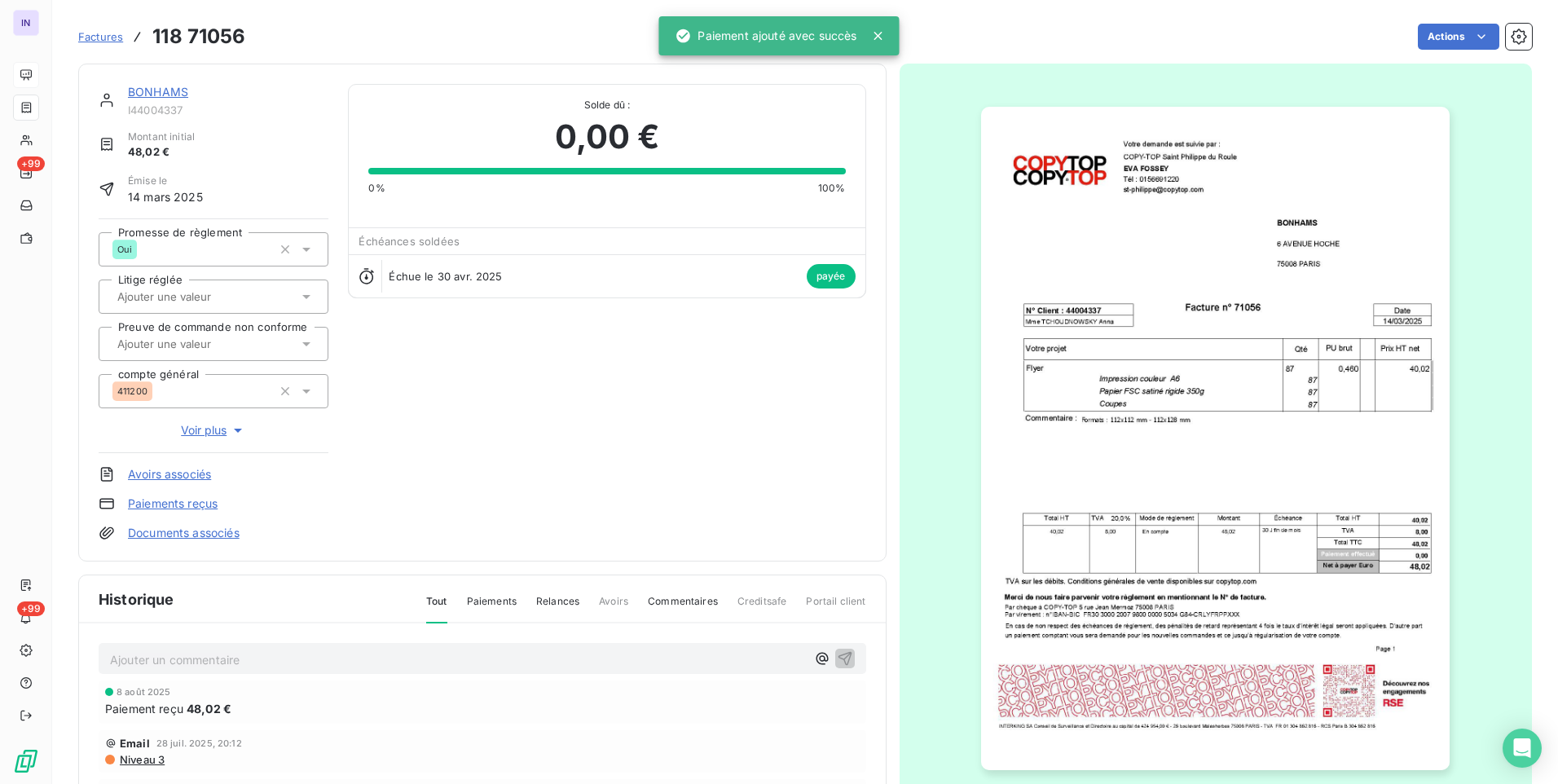
click at [168, 89] on link "BONHAMS" at bounding box center [158, 91] width 60 height 14
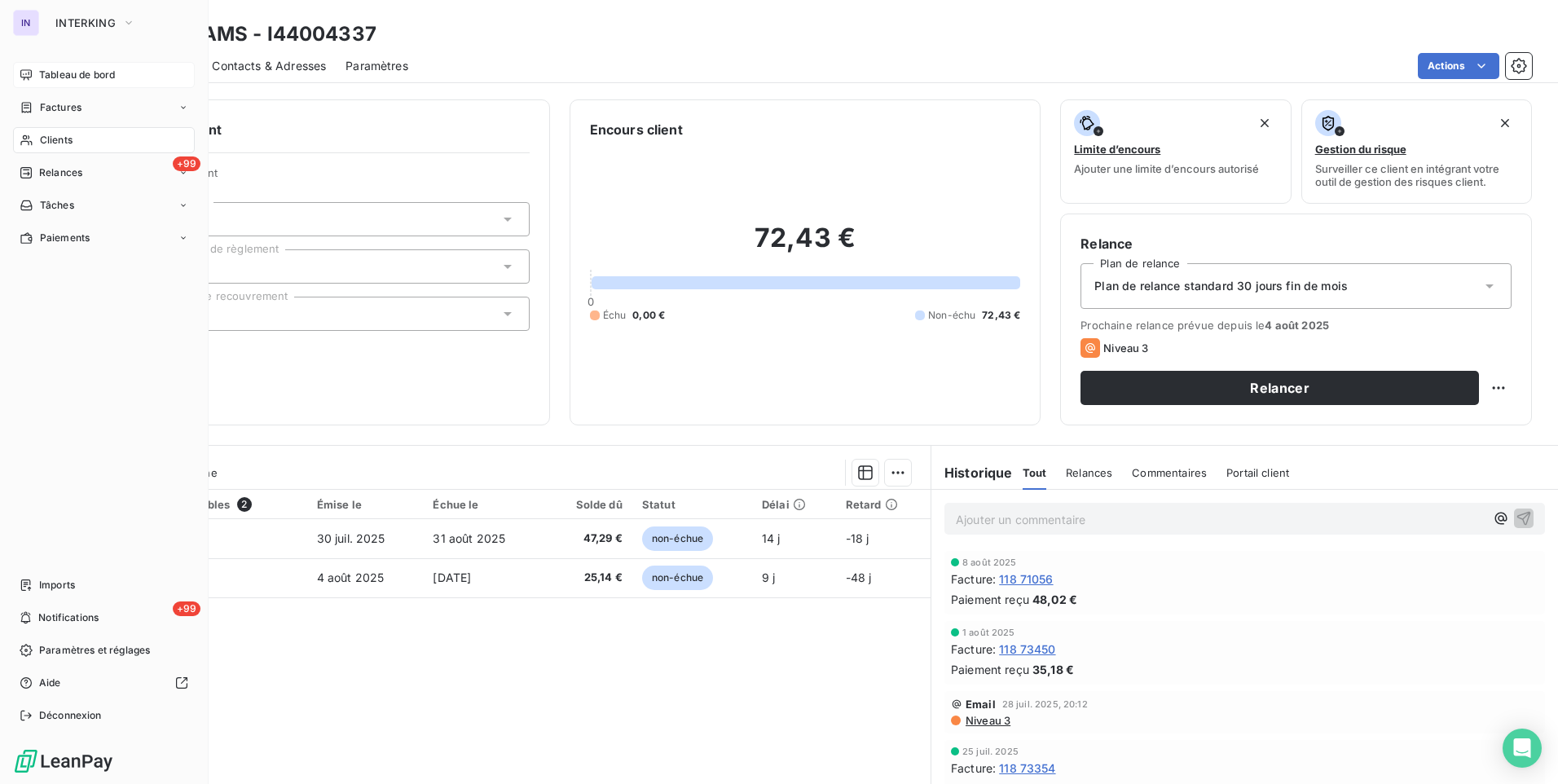
drag, startPoint x: 58, startPoint y: 140, endPoint x: 74, endPoint y: 144, distance: 16.5
click at [58, 140] on span "Clients" at bounding box center [56, 140] width 33 height 15
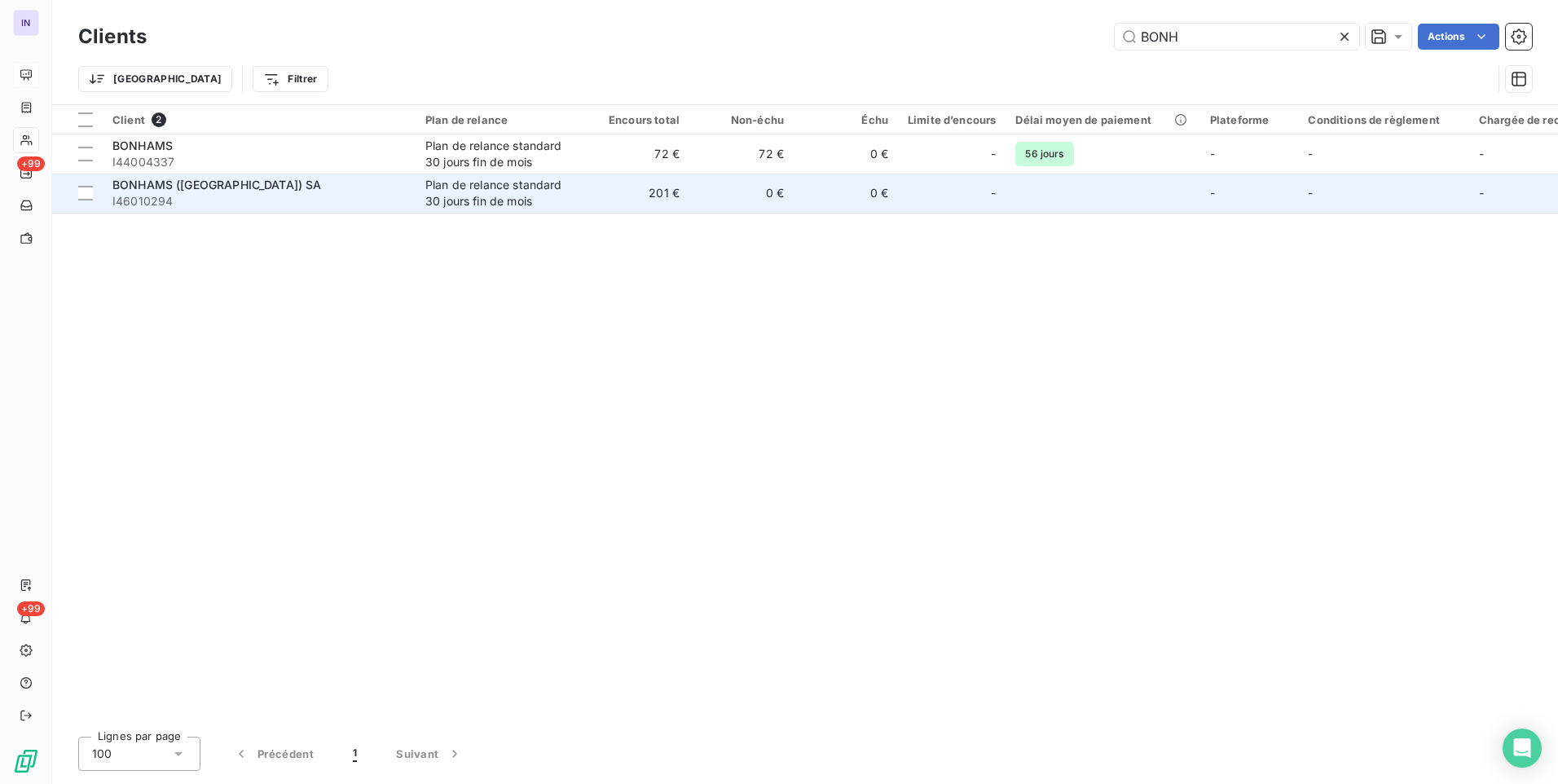
click at [388, 196] on span "I46010294" at bounding box center [259, 202] width 294 height 17
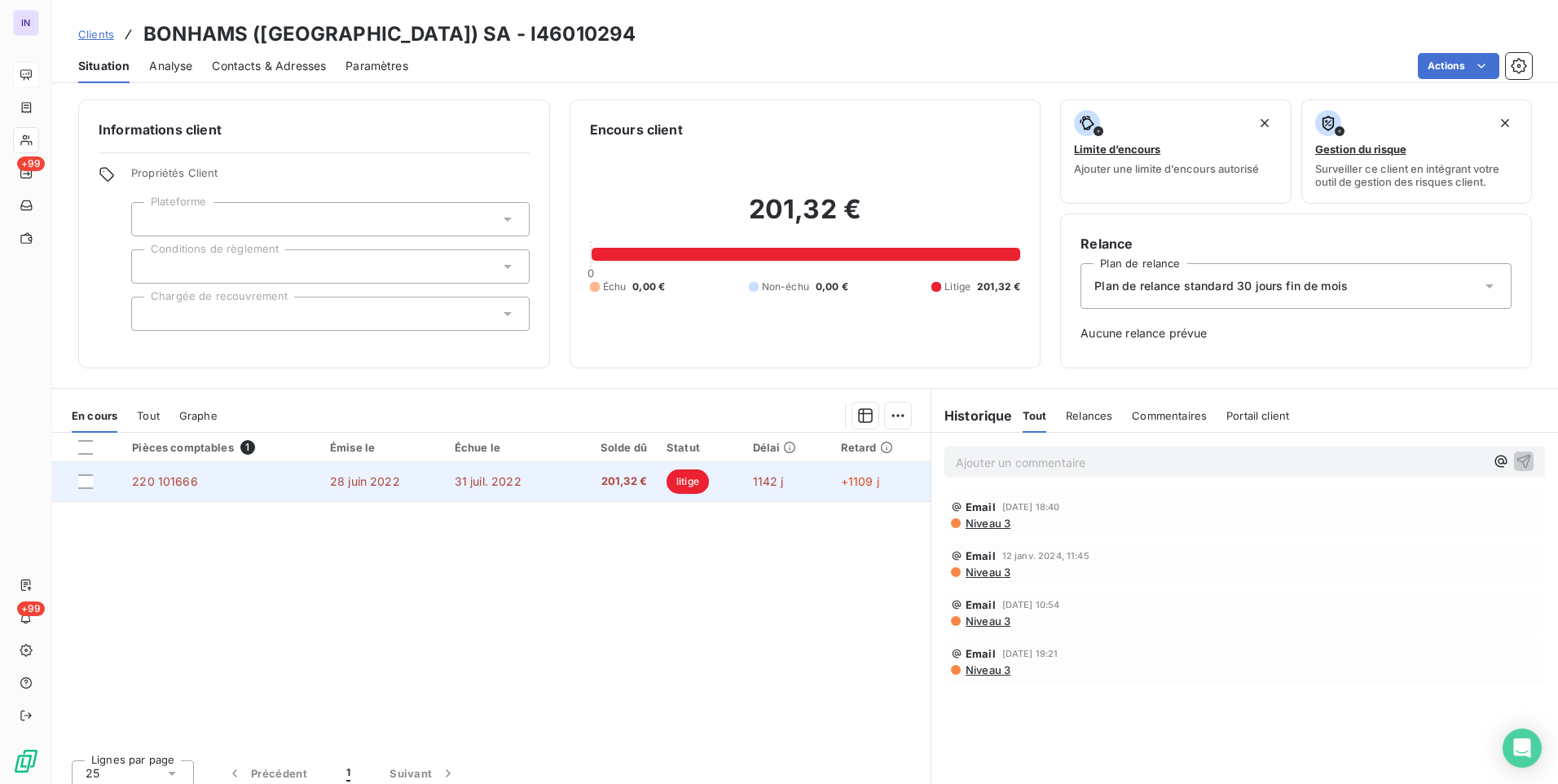
click at [477, 484] on span "31 juil. 2022" at bounding box center [488, 481] width 67 height 14
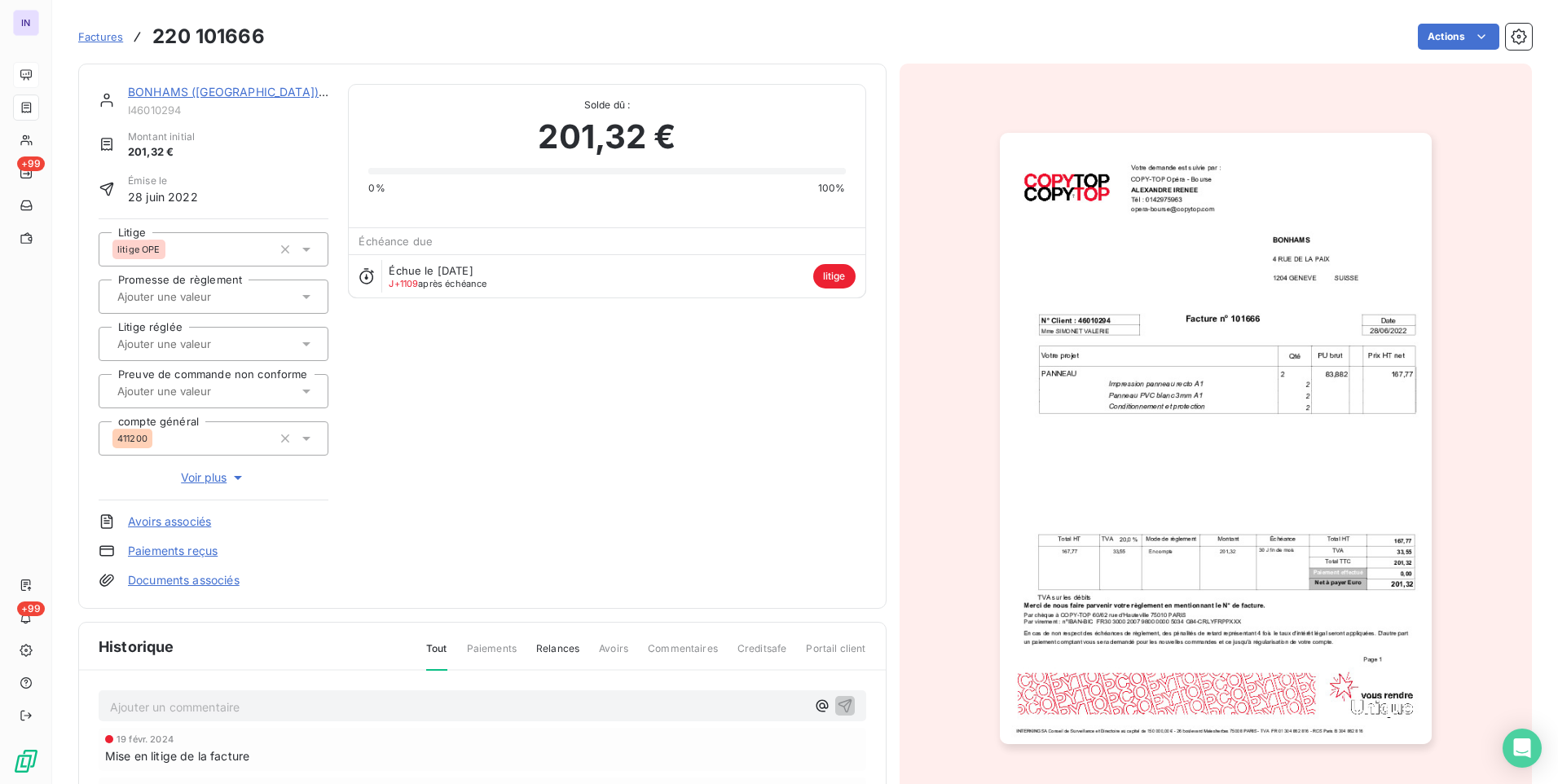
click at [214, 477] on span "Voir plus" at bounding box center [214, 477] width 65 height 17
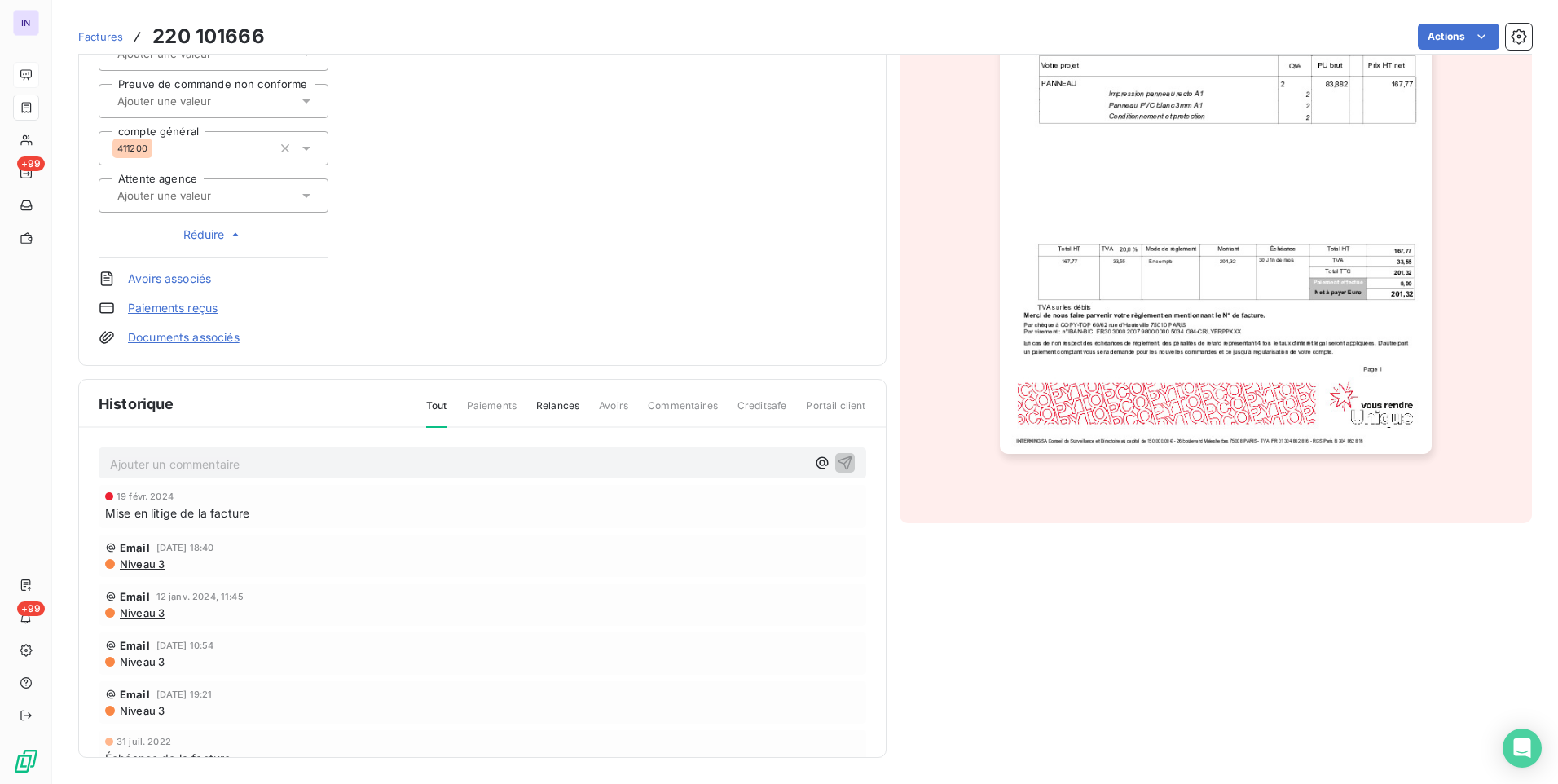
click at [244, 196] on input "text" at bounding box center [198, 196] width 164 height 15
type input "OP"
click at [100, 242] on span at bounding box center [111, 239] width 26 height 39
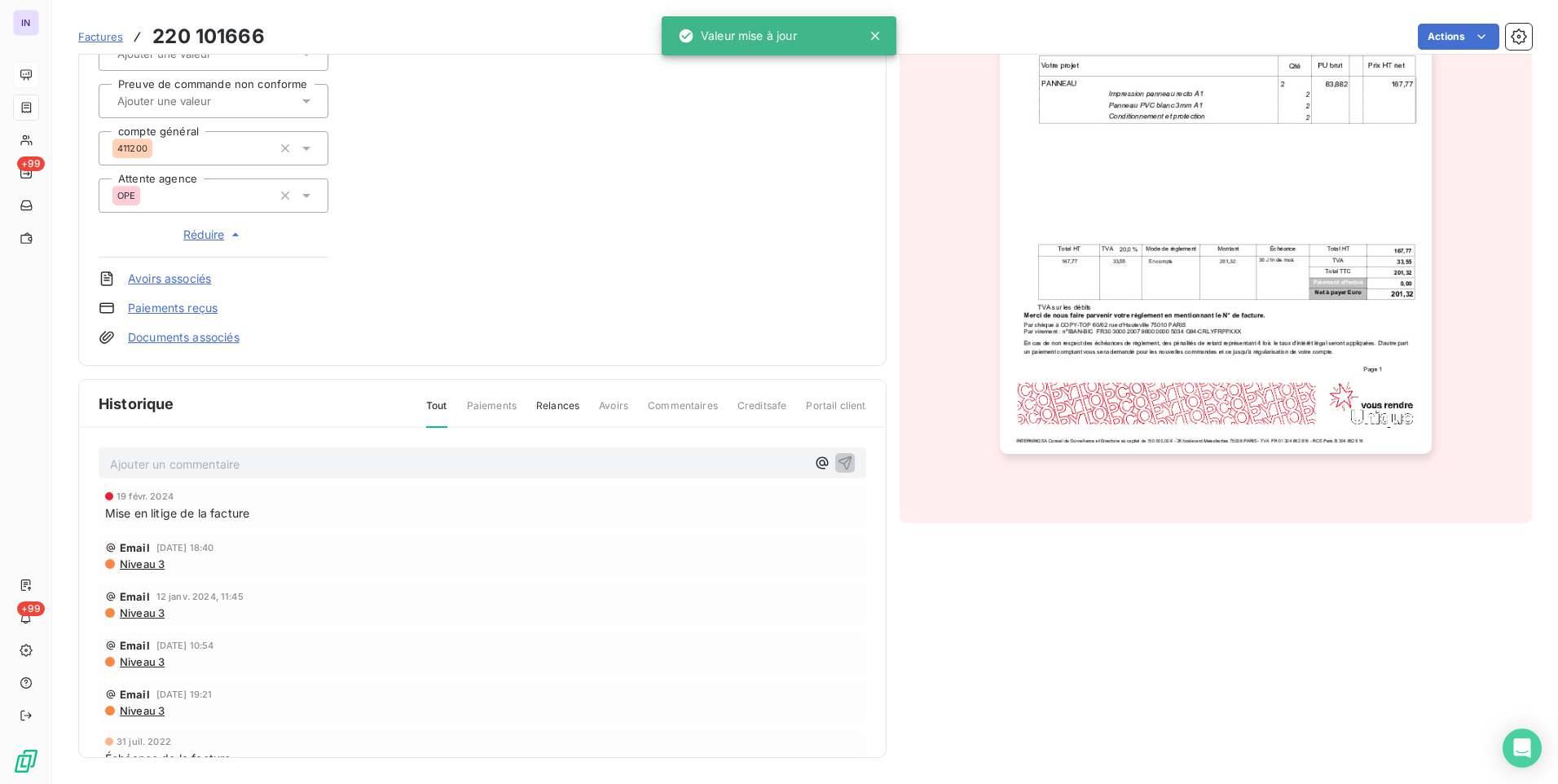
click at [628, 236] on div "BONHAMS ([GEOGRAPHIC_DATA]) SA I46010294 Montant initial 201,32 € Émise le [DAT…" at bounding box center [482, 70] width 767 height 552
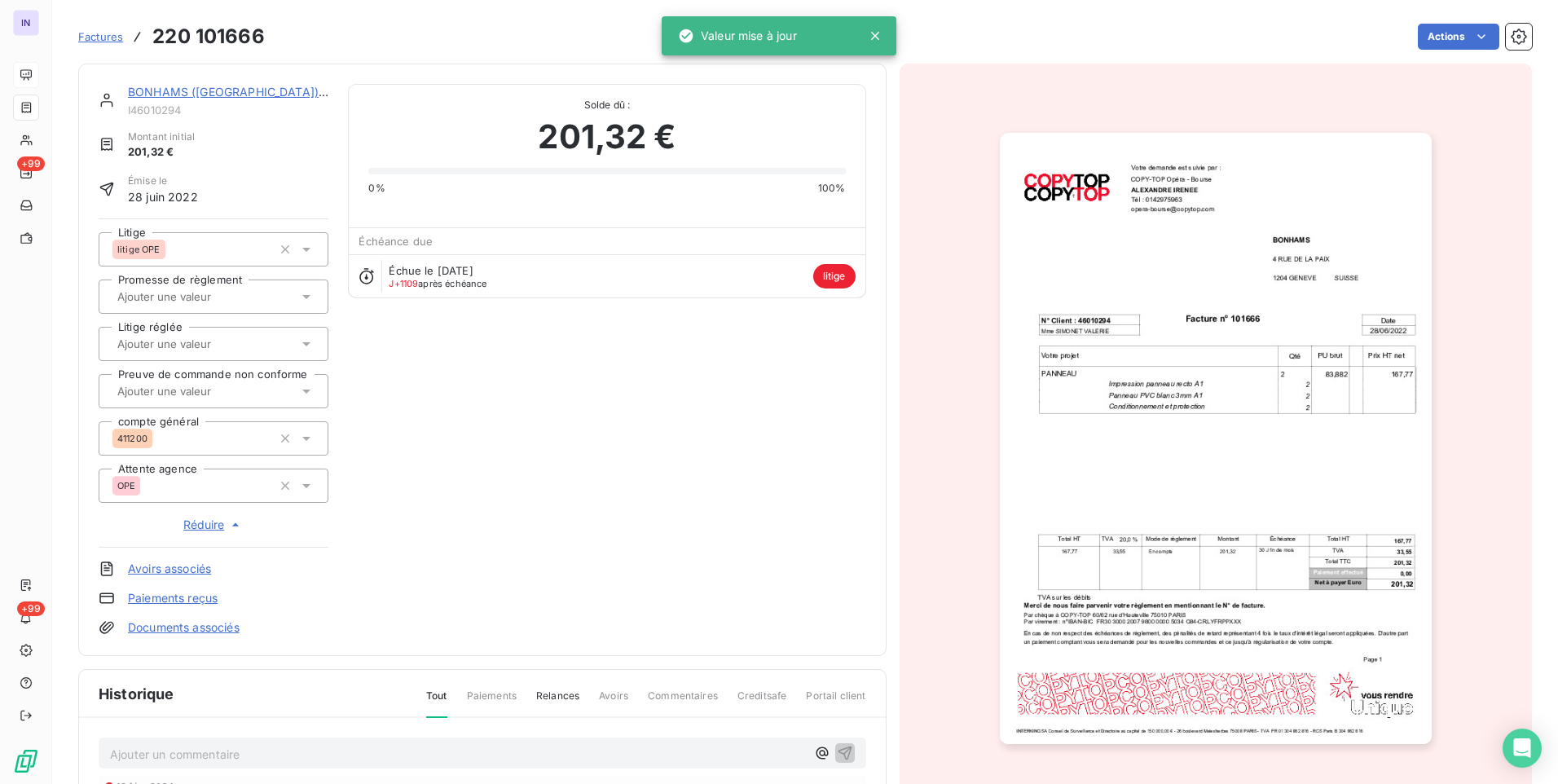
click at [223, 96] on link "BONHAMS ([GEOGRAPHIC_DATA]) SA" at bounding box center [233, 91] width 210 height 14
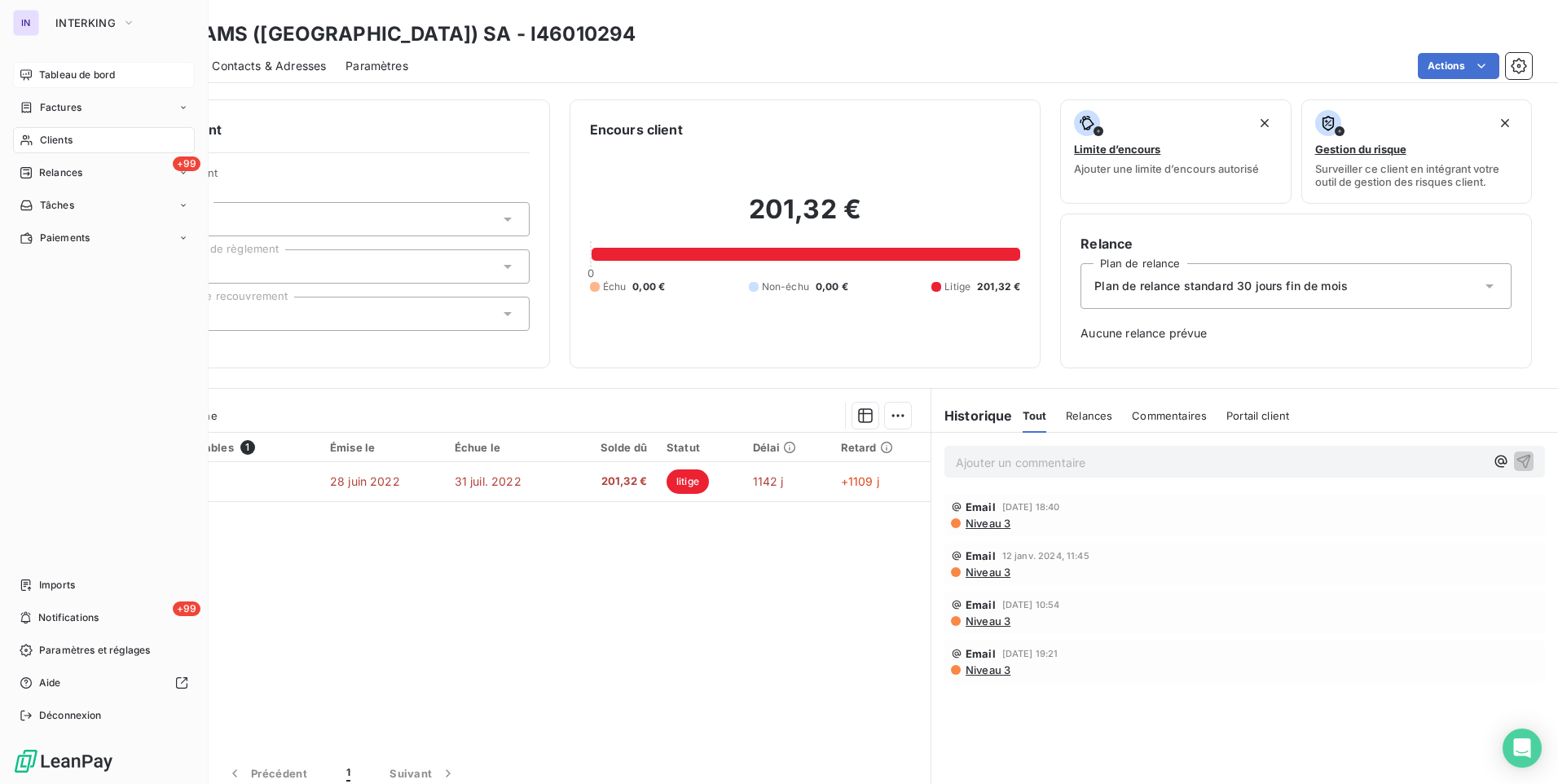
drag, startPoint x: 52, startPoint y: 136, endPoint x: 72, endPoint y: 156, distance: 28.3
click at [52, 136] on span "Clients" at bounding box center [56, 140] width 33 height 15
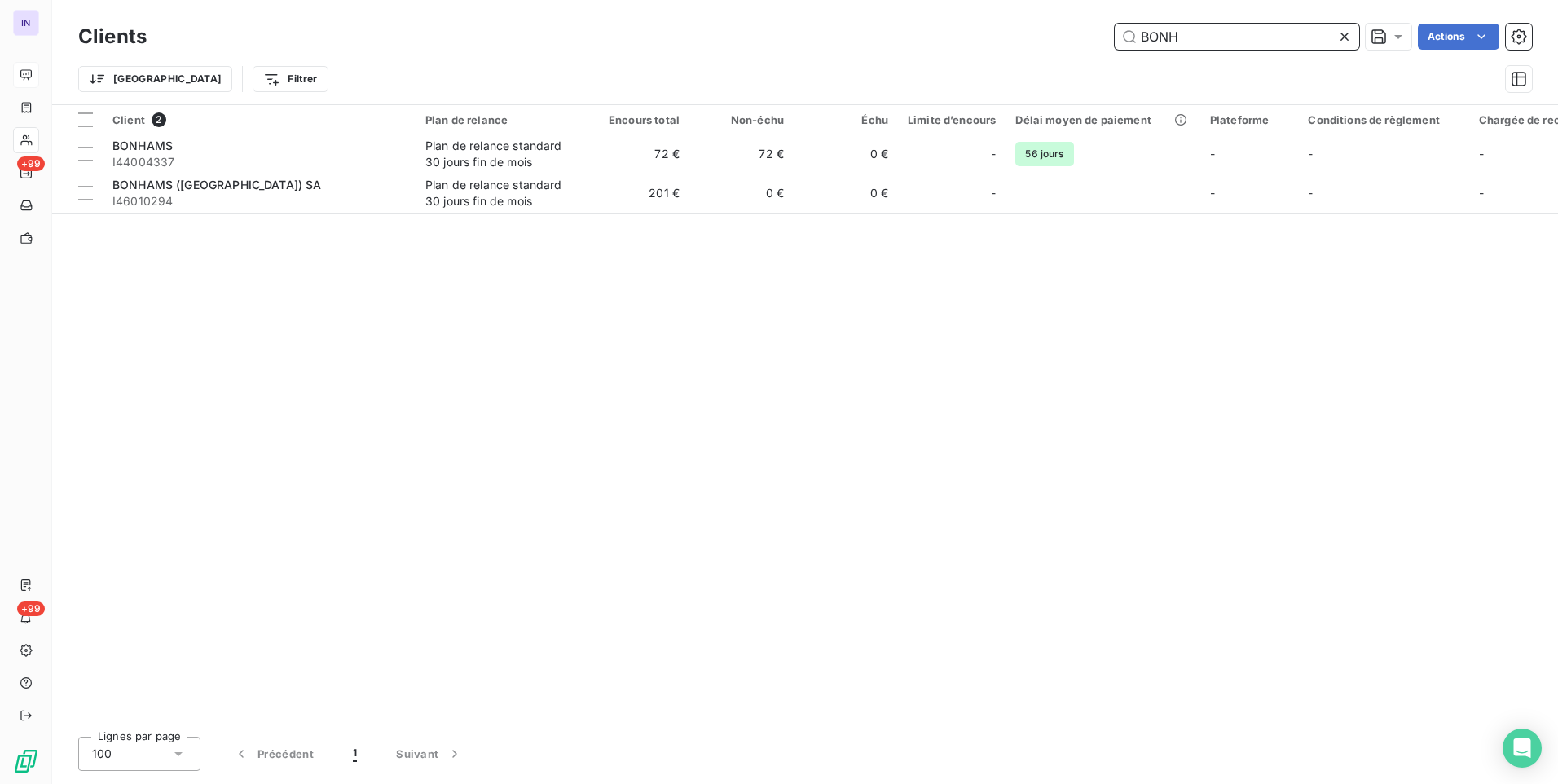
drag, startPoint x: 1184, startPoint y: 37, endPoint x: 966, endPoint y: 43, distance: 218.1
click at [966, 43] on div "BONH Actions" at bounding box center [849, 36] width 1366 height 26
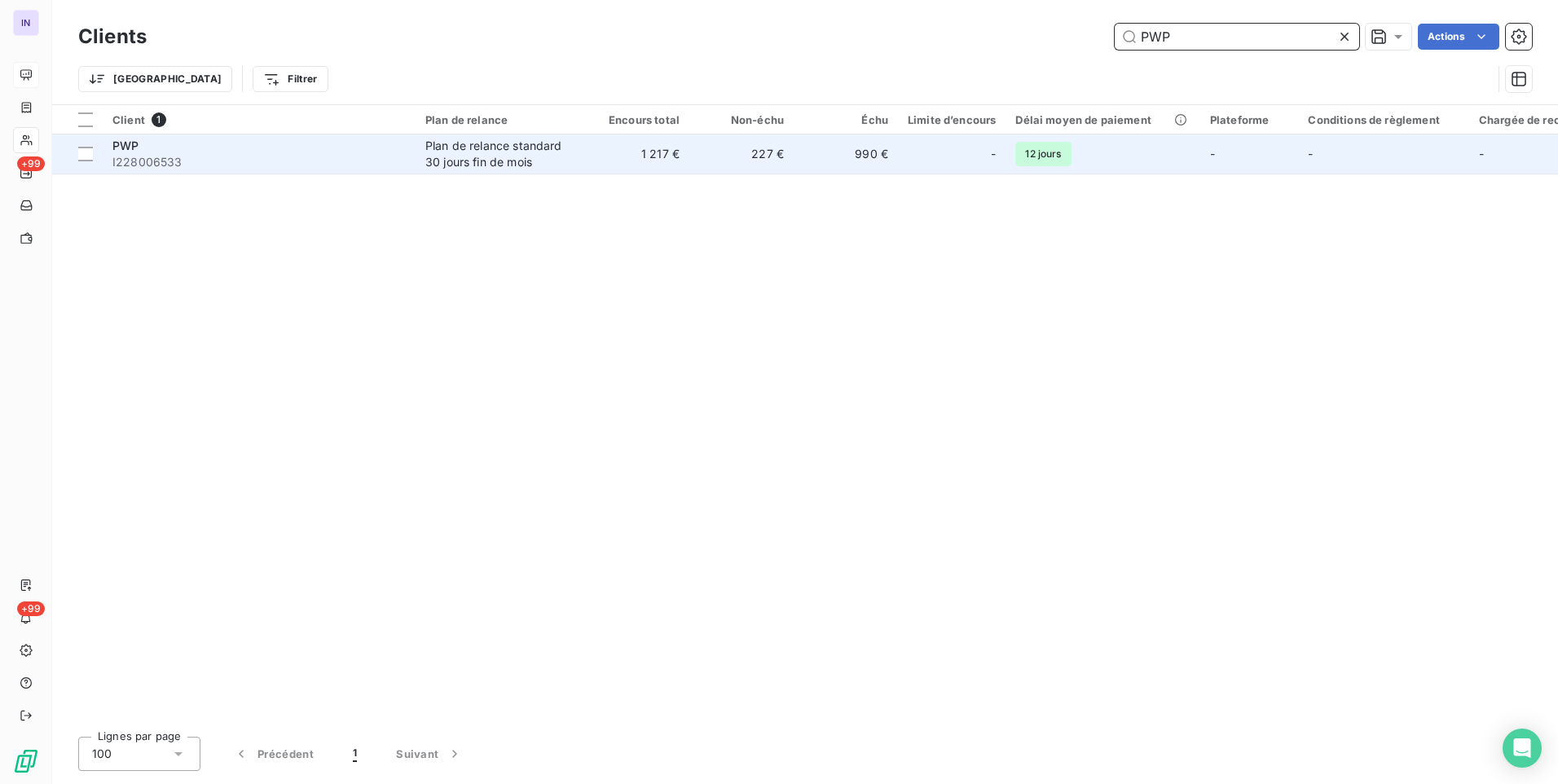
type input "PWP"
click at [500, 157] on div "Plan de relance standard 30 jours fin de mois" at bounding box center [500, 153] width 150 height 33
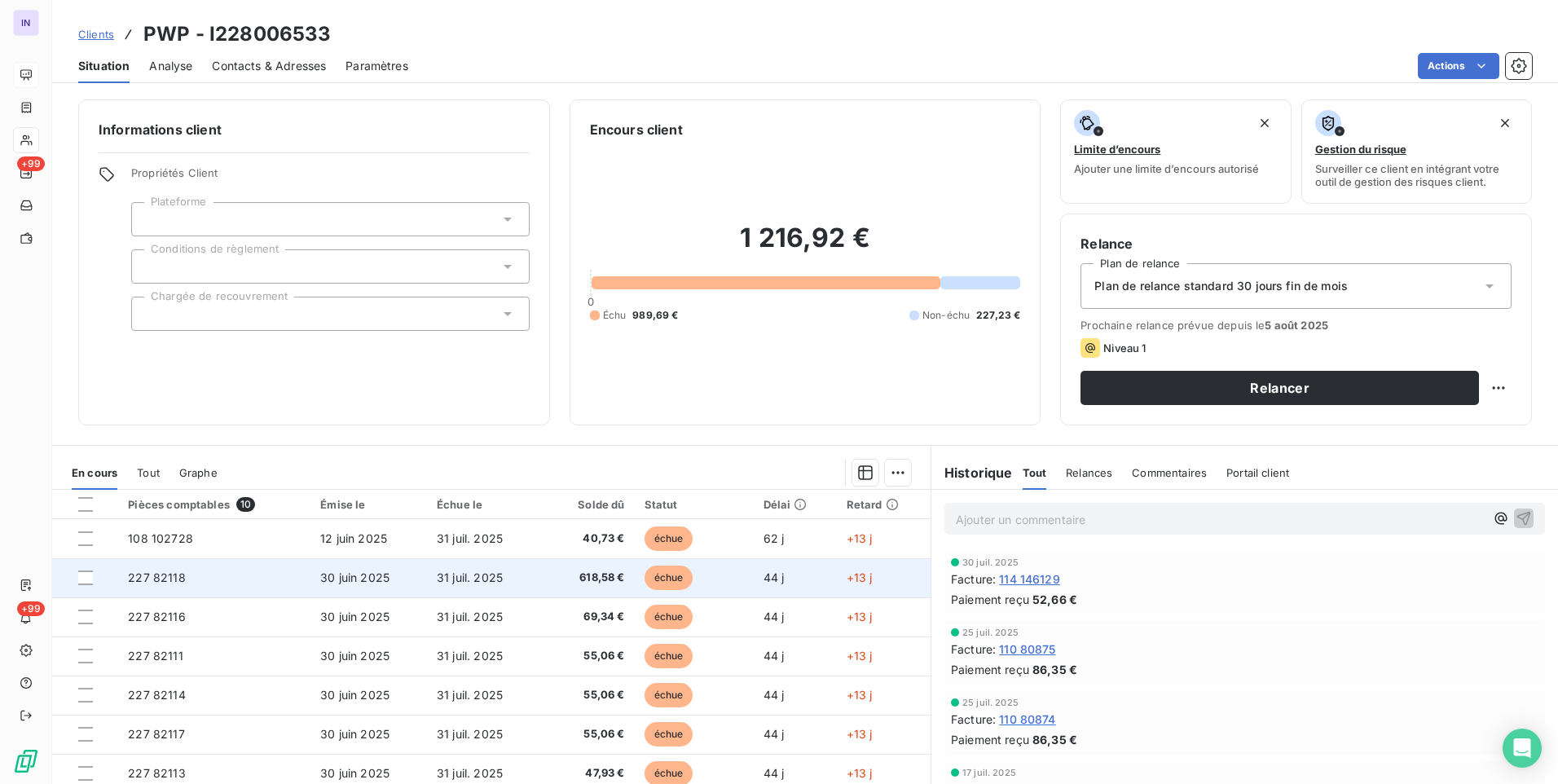
click at [298, 575] on td "227 82118" at bounding box center [214, 578] width 192 height 39
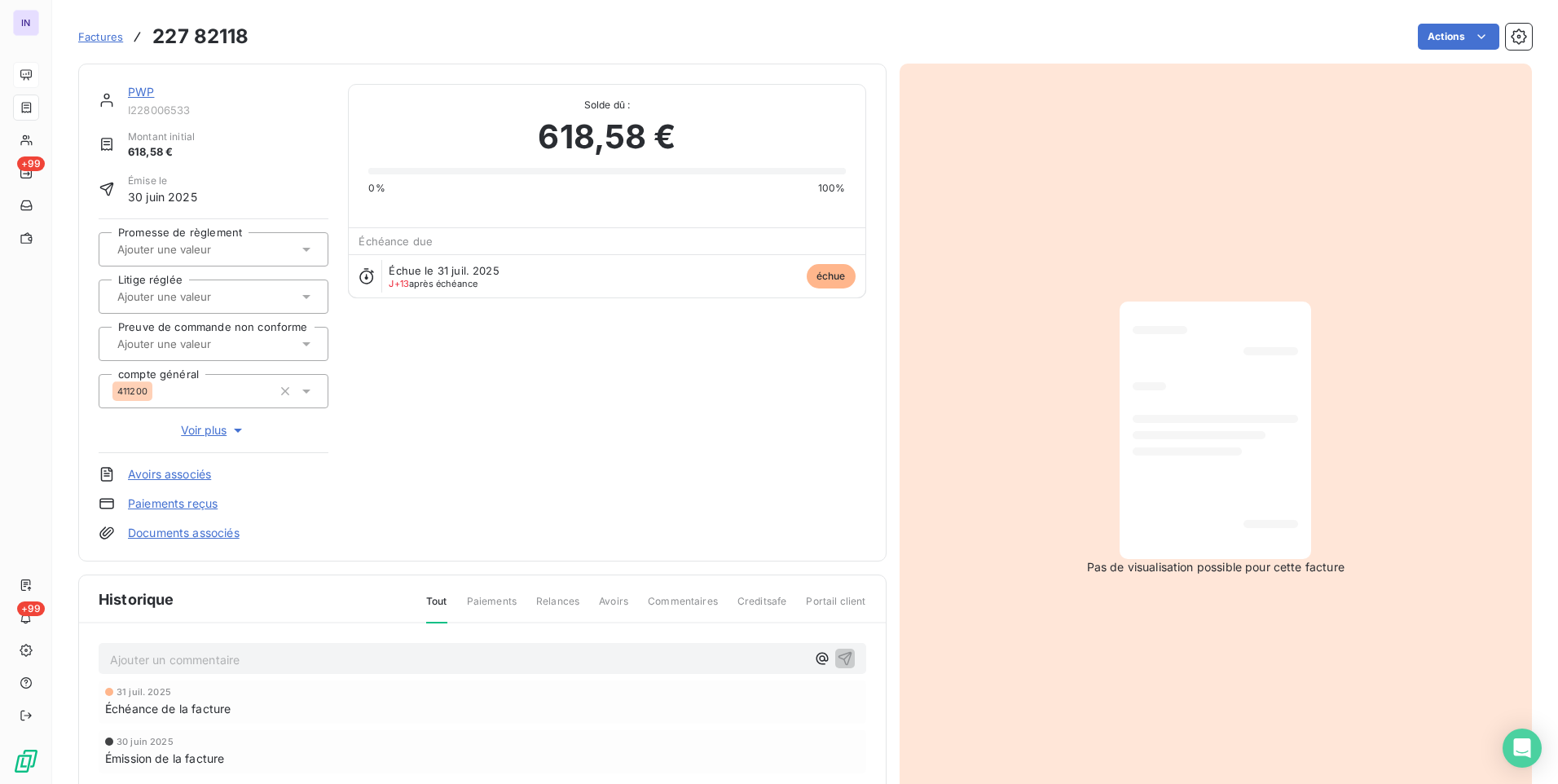
click at [1444, 37] on html "IN +99 +99 Factures 227 82118 Actions PWP I228006533 Montant initial 618,58 € É…" at bounding box center [779, 392] width 1558 height 784
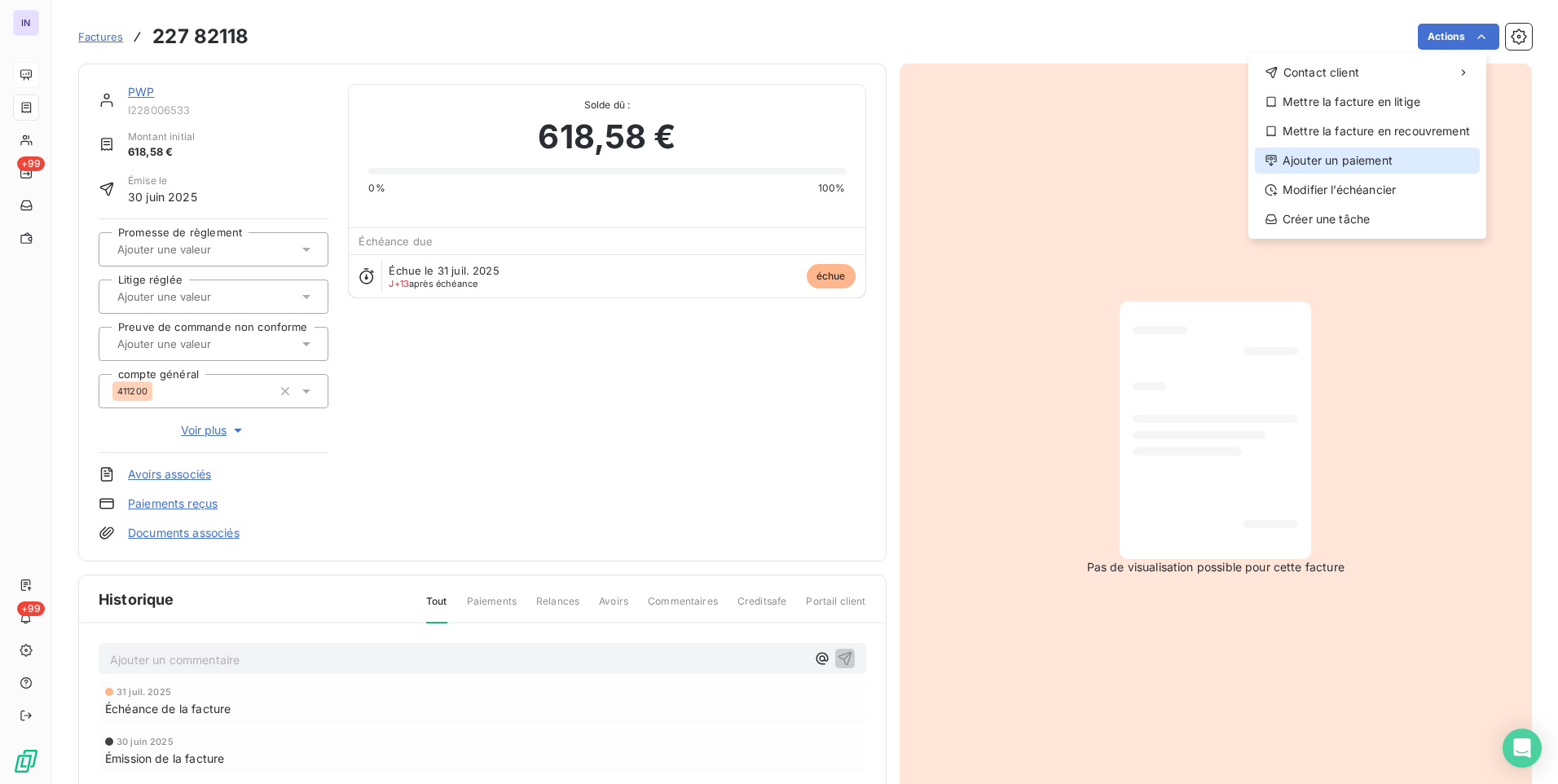
click at [1321, 158] on div "Ajouter un paiement" at bounding box center [1368, 161] width 225 height 26
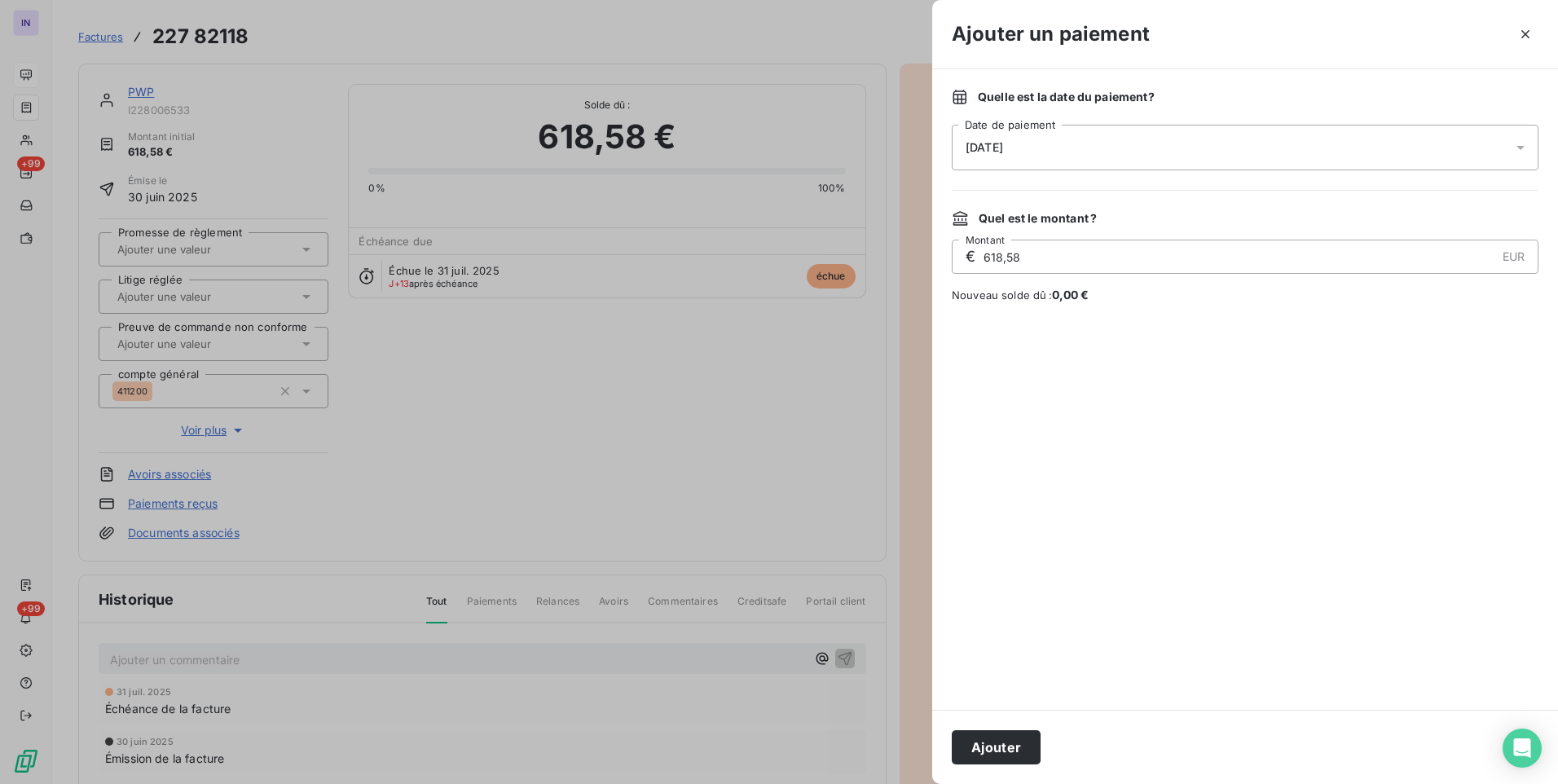
click at [1145, 165] on div "[DATE]" at bounding box center [1246, 147] width 587 height 46
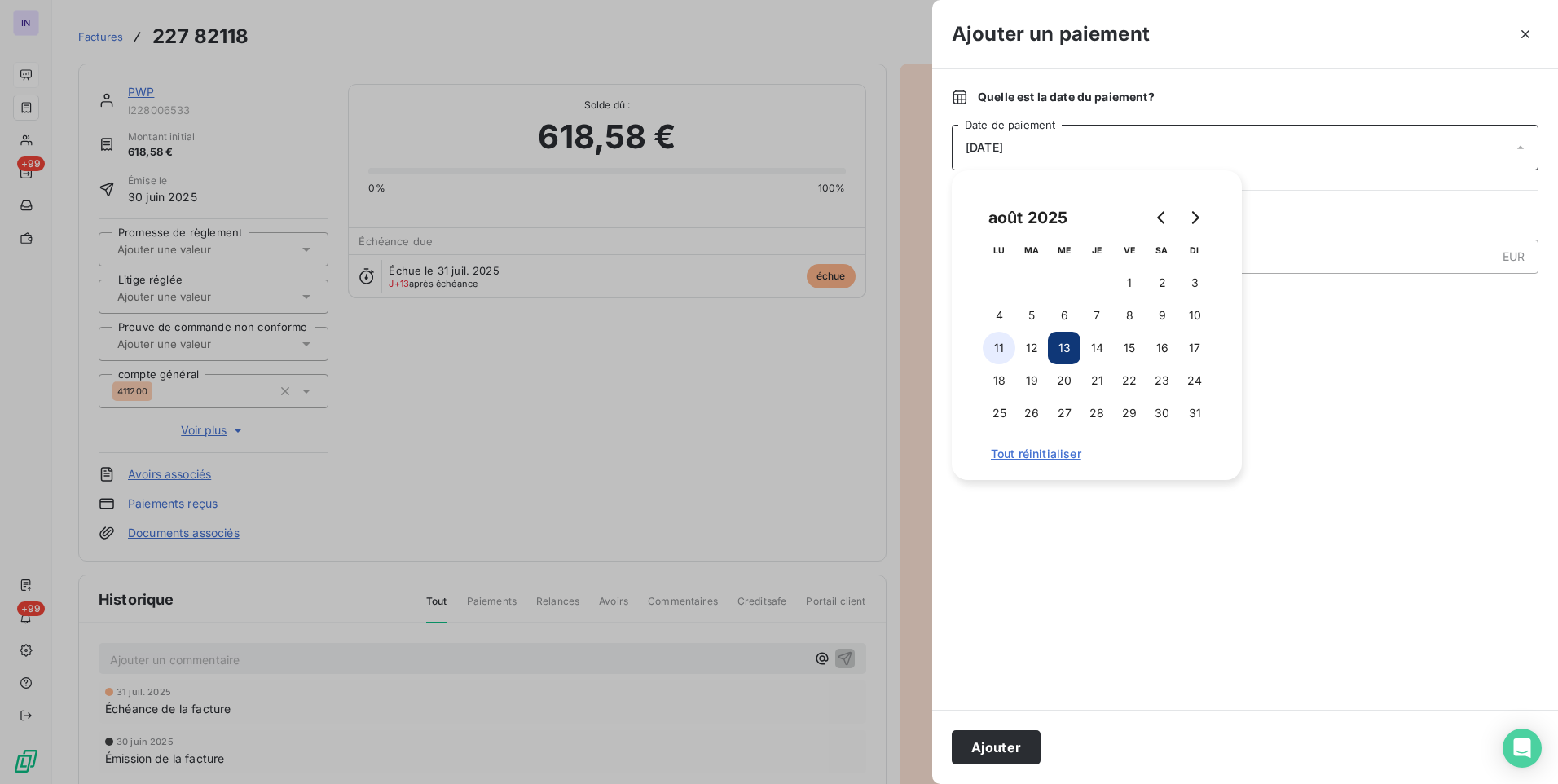
drag, startPoint x: 1000, startPoint y: 337, endPoint x: 998, endPoint y: 363, distance: 26.1
click at [999, 337] on button "11" at bounding box center [999, 347] width 33 height 33
drag, startPoint x: 1009, startPoint y: 768, endPoint x: 1032, endPoint y: 762, distance: 23.8
click at [1009, 766] on div "Ajouter" at bounding box center [1246, 747] width 626 height 74
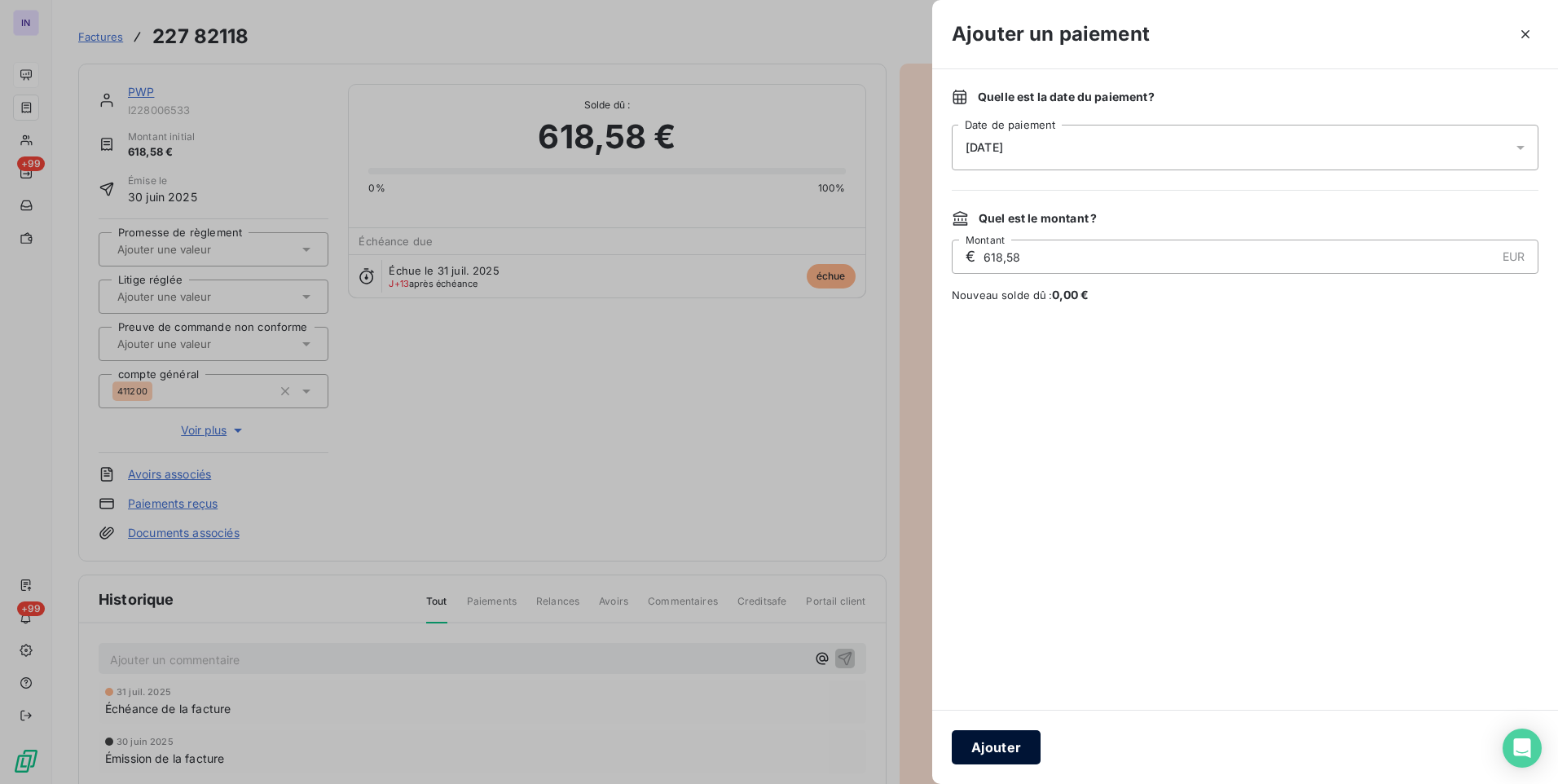
click at [996, 751] on button "Ajouter" at bounding box center [997, 747] width 89 height 34
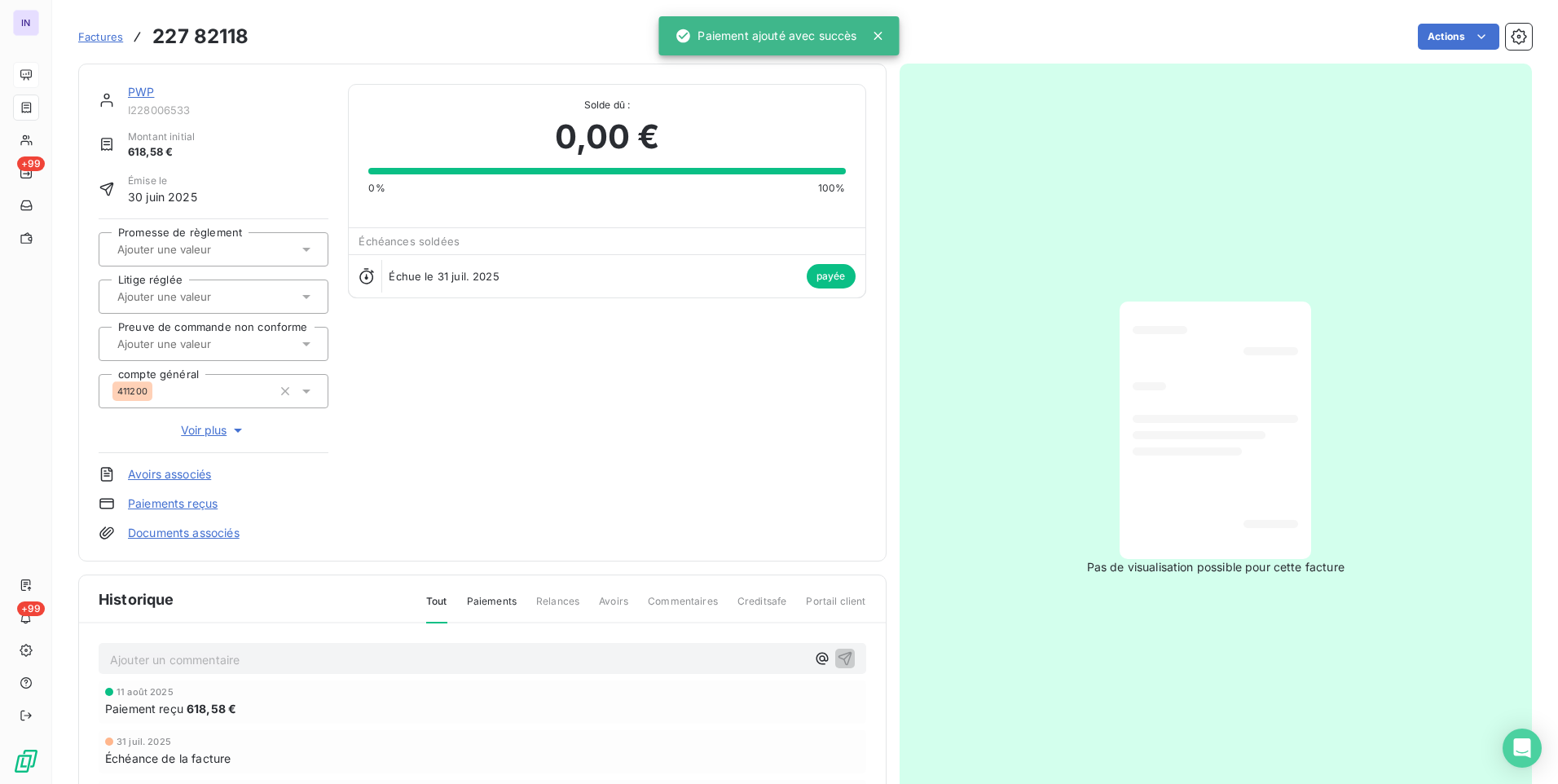
click at [133, 90] on link "PWP" at bounding box center [141, 91] width 26 height 14
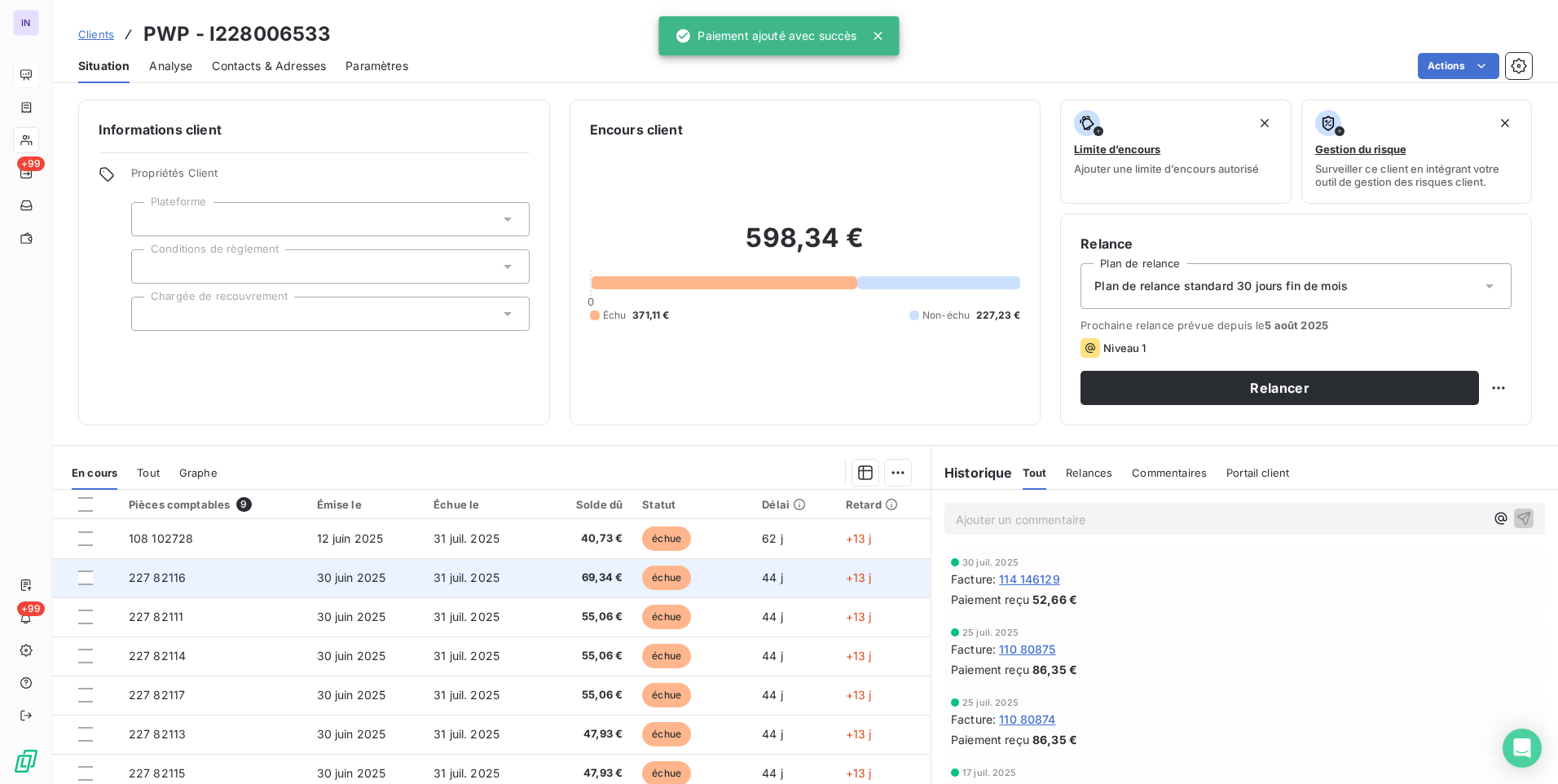
click at [434, 571] on span "31 juil. 2025" at bounding box center [466, 577] width 66 height 14
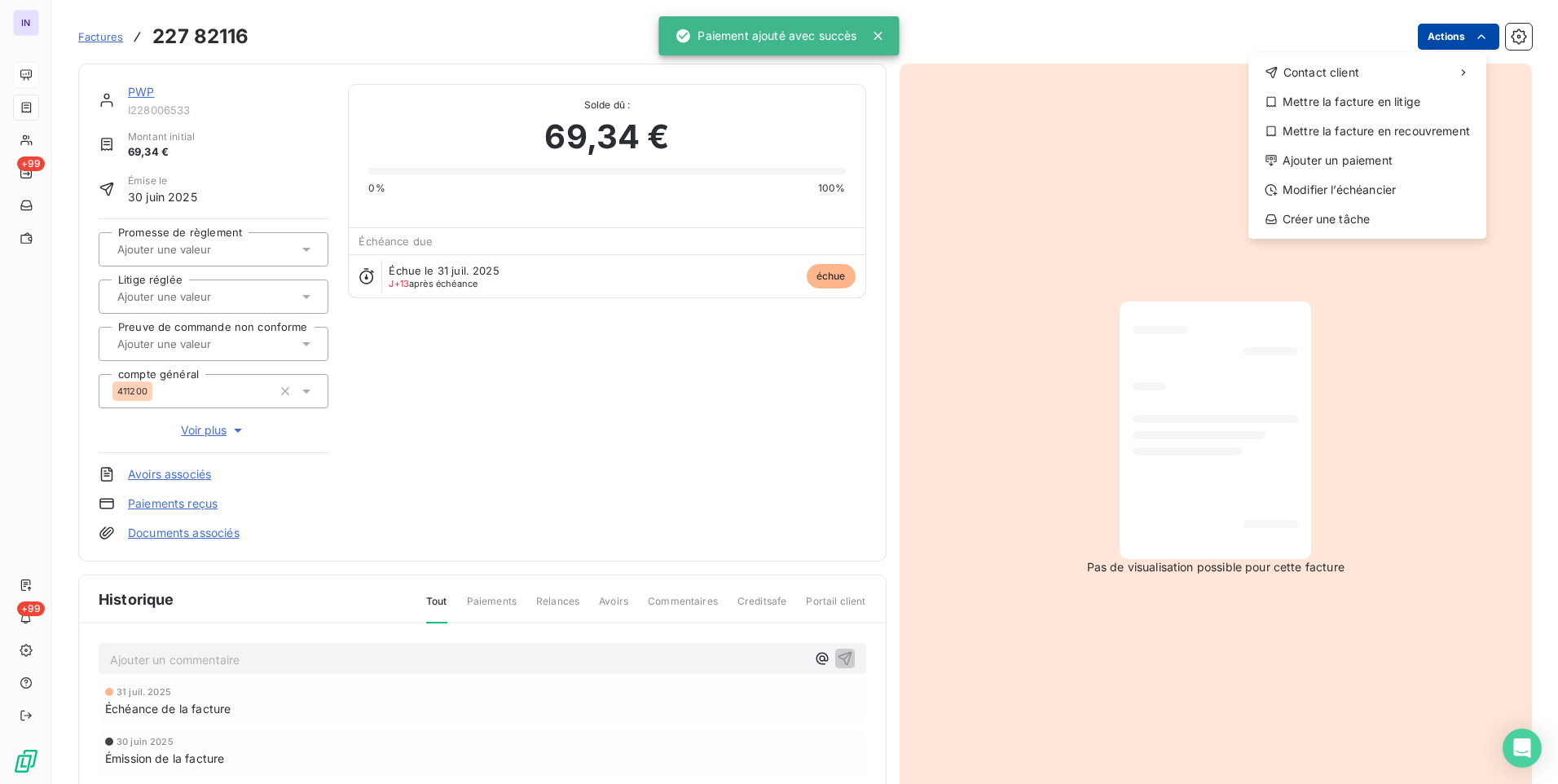
click at [1457, 34] on html "IN +99 +99 Factures [PHONE_NUMBER] Actions Contact client Mettre la facture en …" at bounding box center [779, 392] width 1558 height 784
click at [1344, 155] on div "Ajouter un paiement" at bounding box center [1368, 161] width 225 height 26
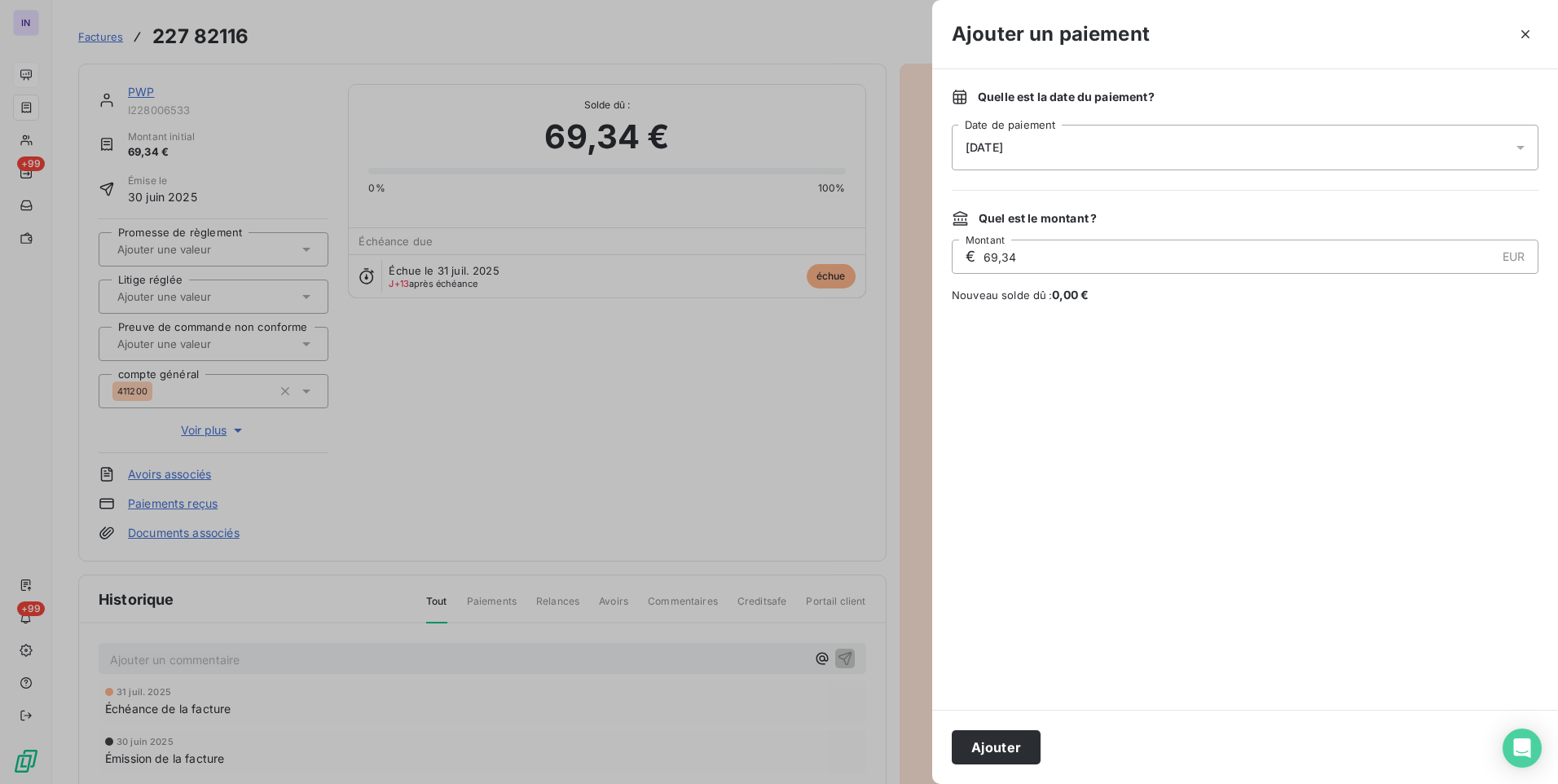
drag, startPoint x: 1105, startPoint y: 149, endPoint x: 1099, endPoint y: 163, distance: 15.2
click at [1104, 152] on div "[DATE]" at bounding box center [1246, 147] width 587 height 46
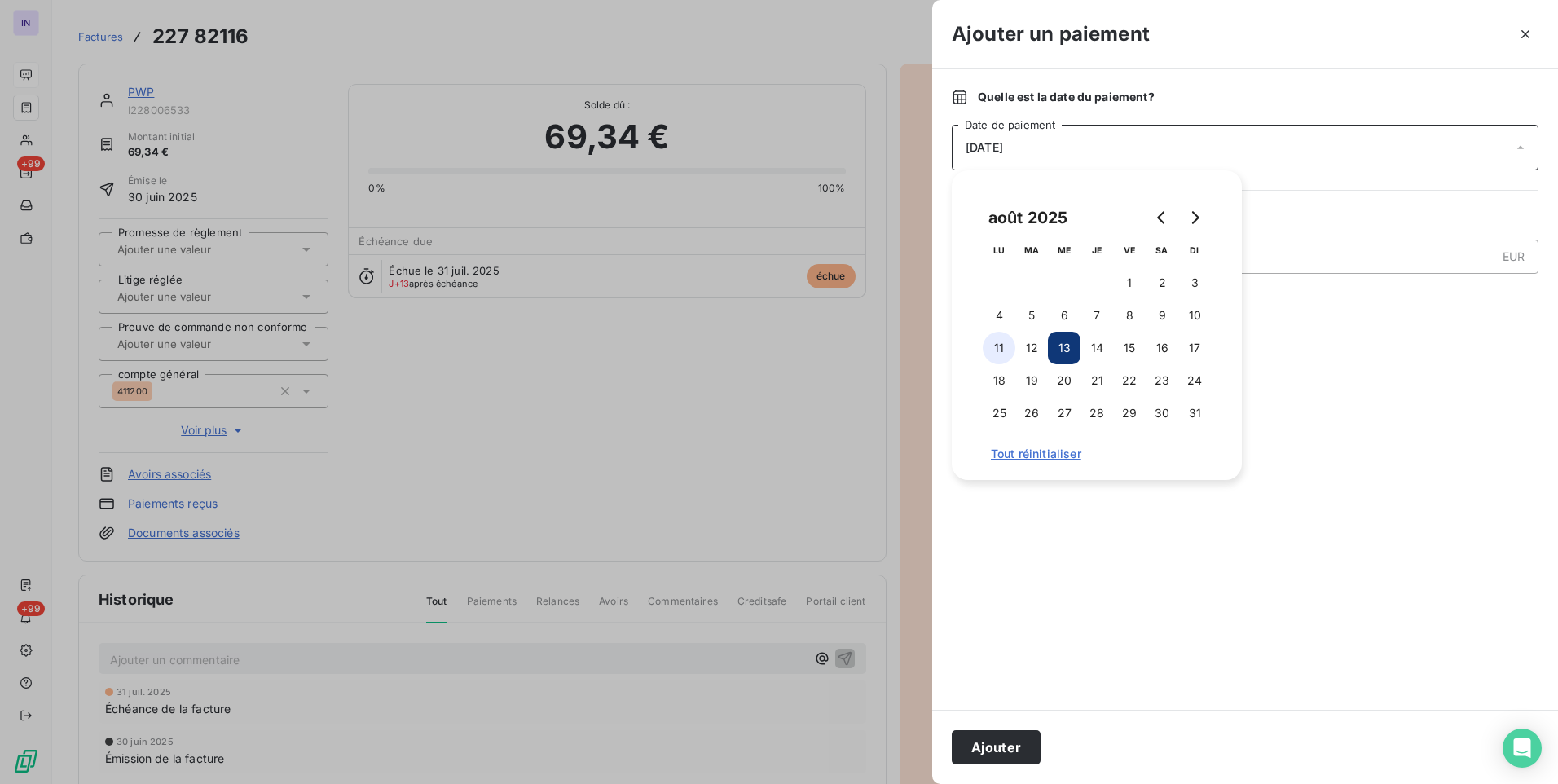
click at [999, 340] on button "11" at bounding box center [999, 347] width 33 height 33
click at [988, 751] on button "Ajouter" at bounding box center [997, 747] width 89 height 34
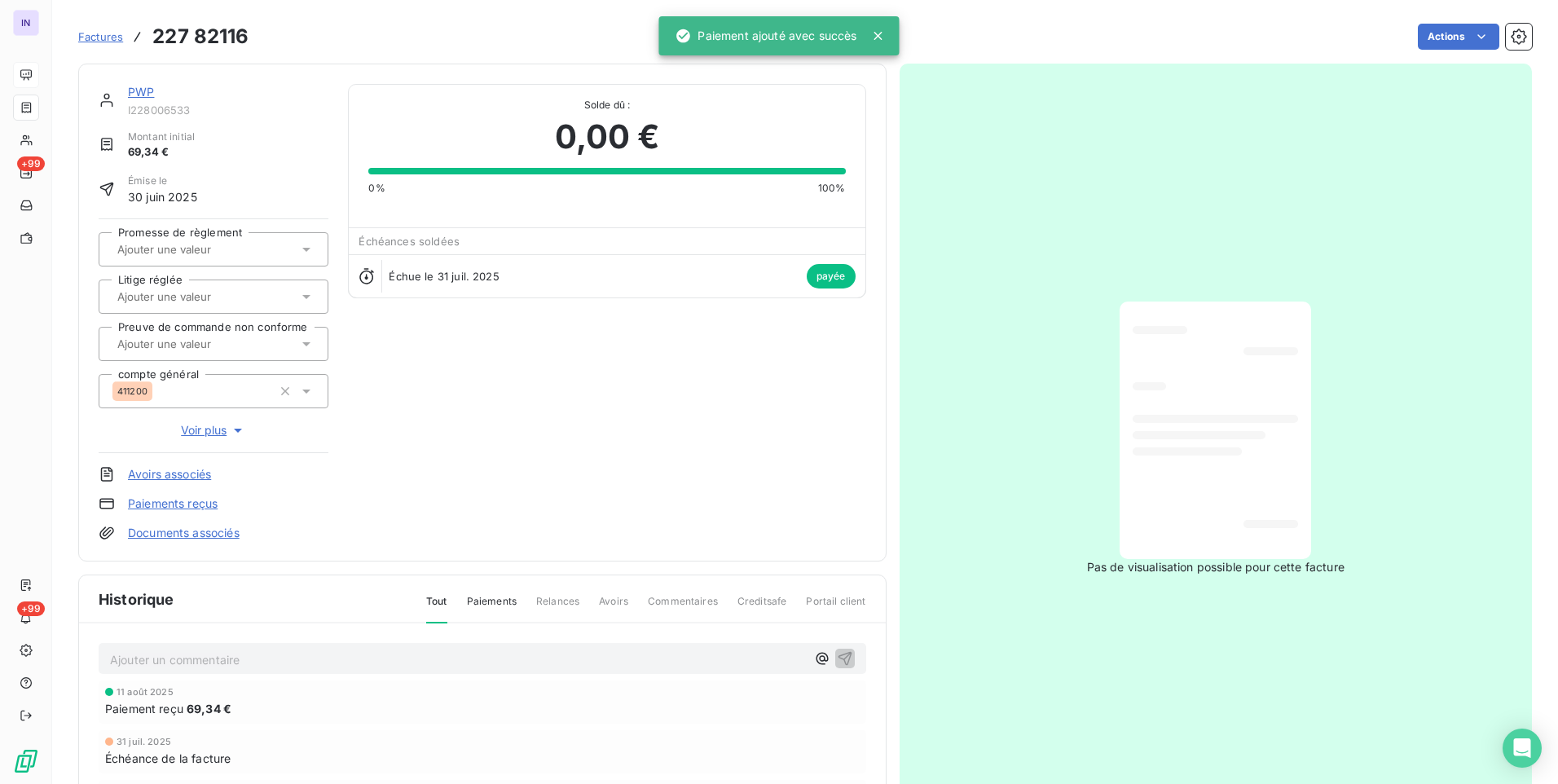
click at [144, 88] on link "PWP" at bounding box center [141, 91] width 26 height 14
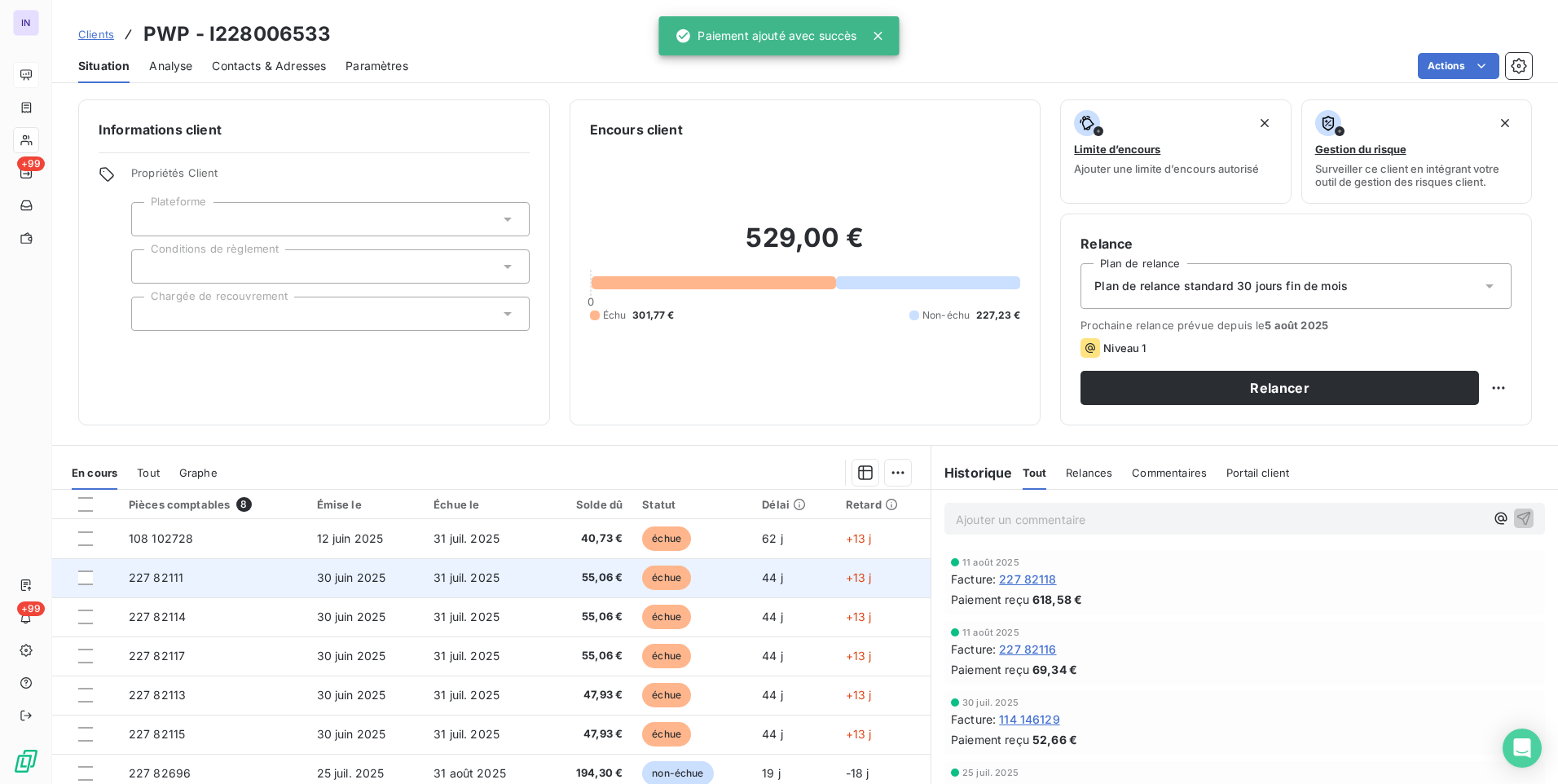
click at [364, 578] on span "30 juin 2025" at bounding box center [351, 577] width 70 height 14
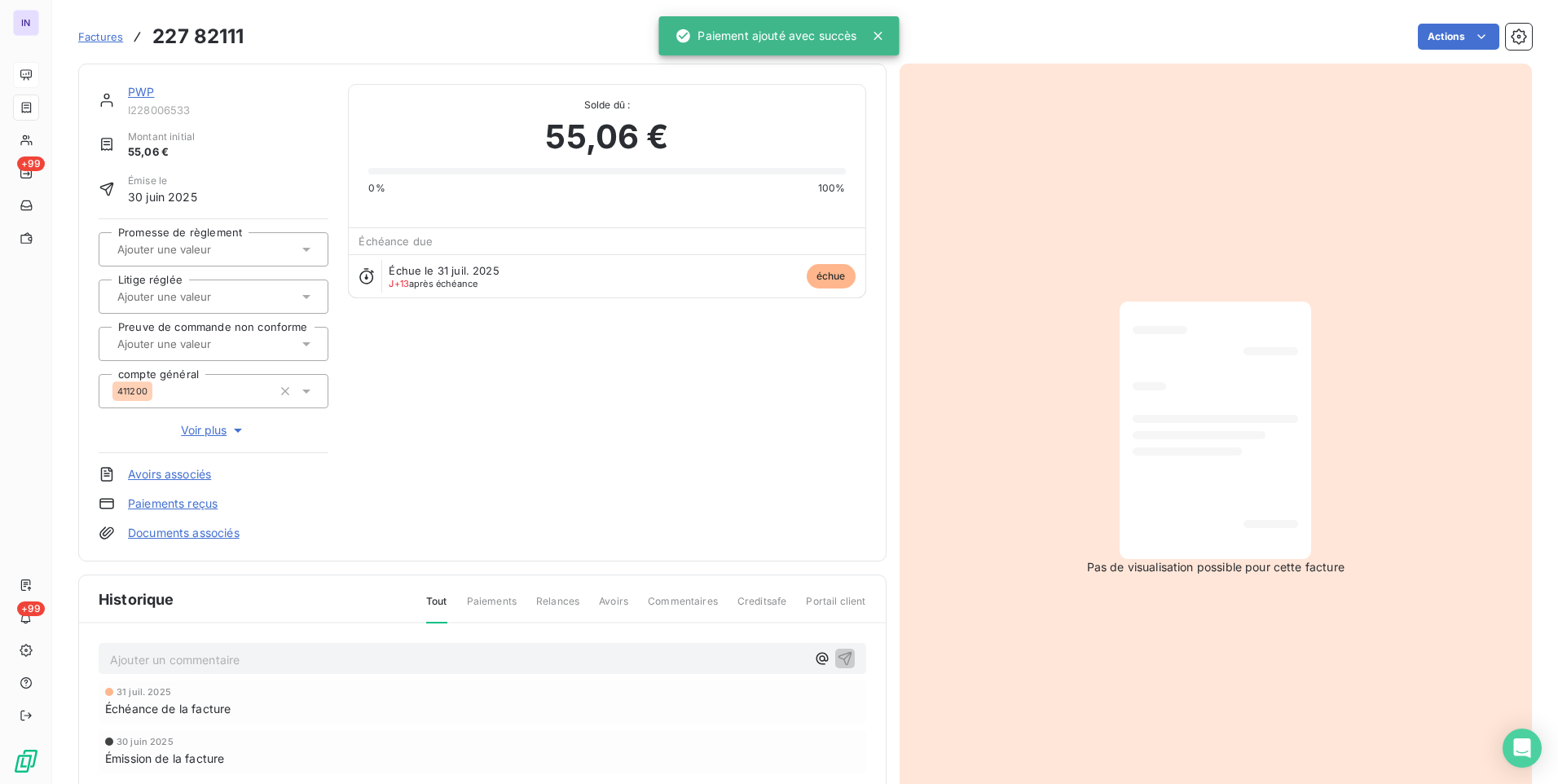
click at [1444, 39] on html "IN +99 +99 Factures 227 82111 Actions PWP I228006533 Montant initial 55,06 € Ém…" at bounding box center [779, 392] width 1558 height 784
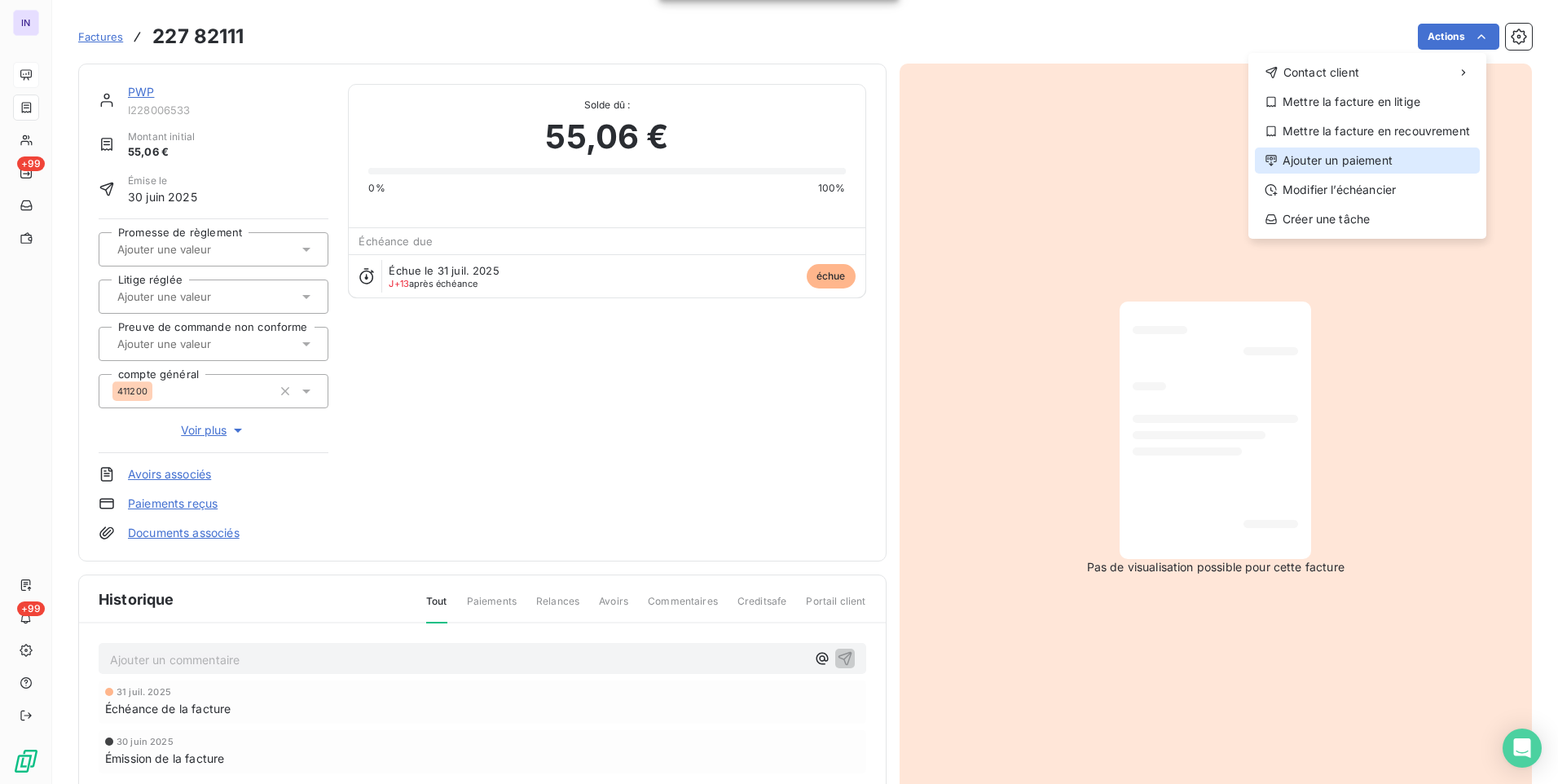
click at [1358, 158] on div "Ajouter un paiement" at bounding box center [1368, 161] width 225 height 26
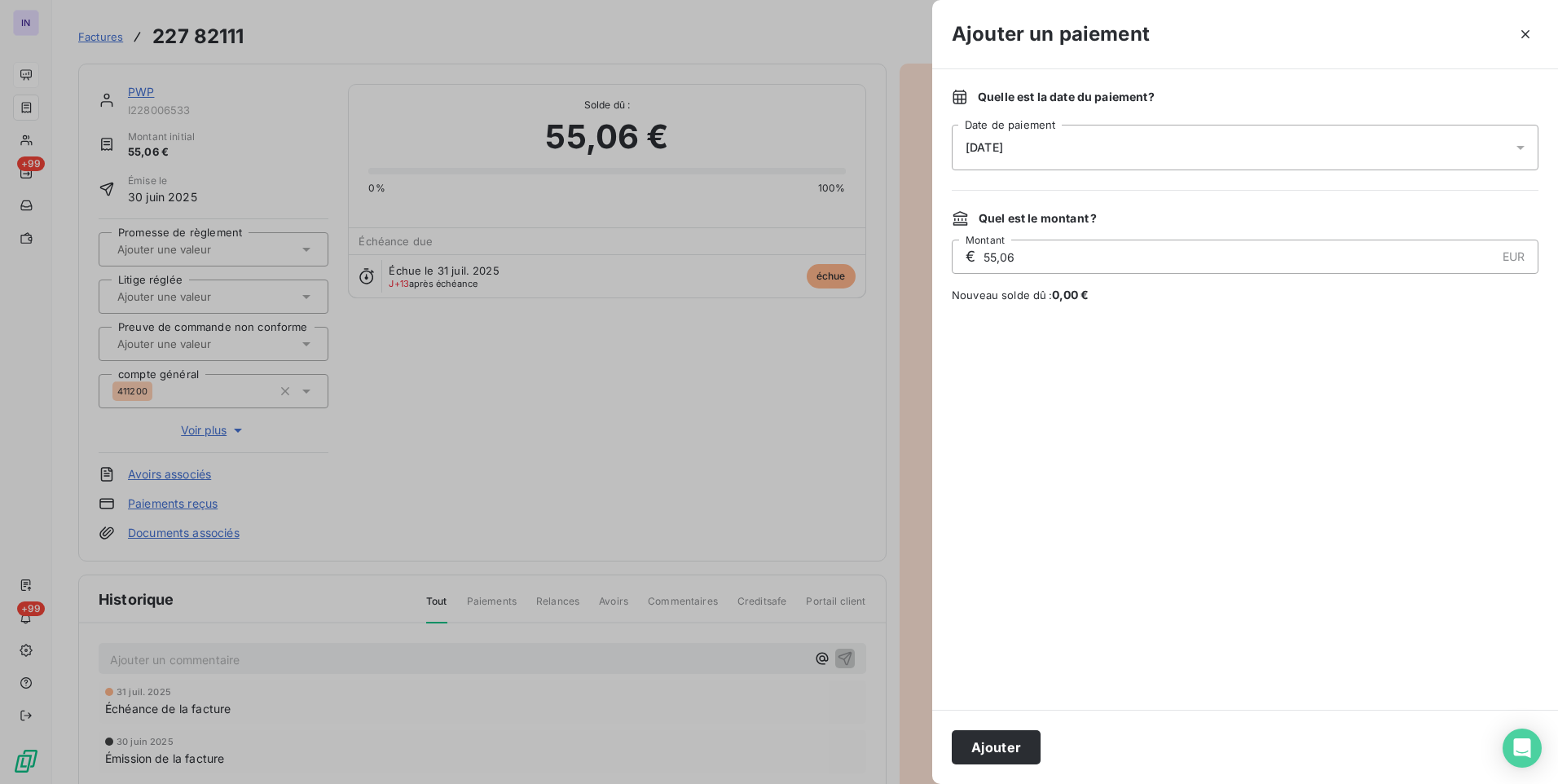
click at [1172, 137] on div "[DATE]" at bounding box center [1246, 147] width 587 height 46
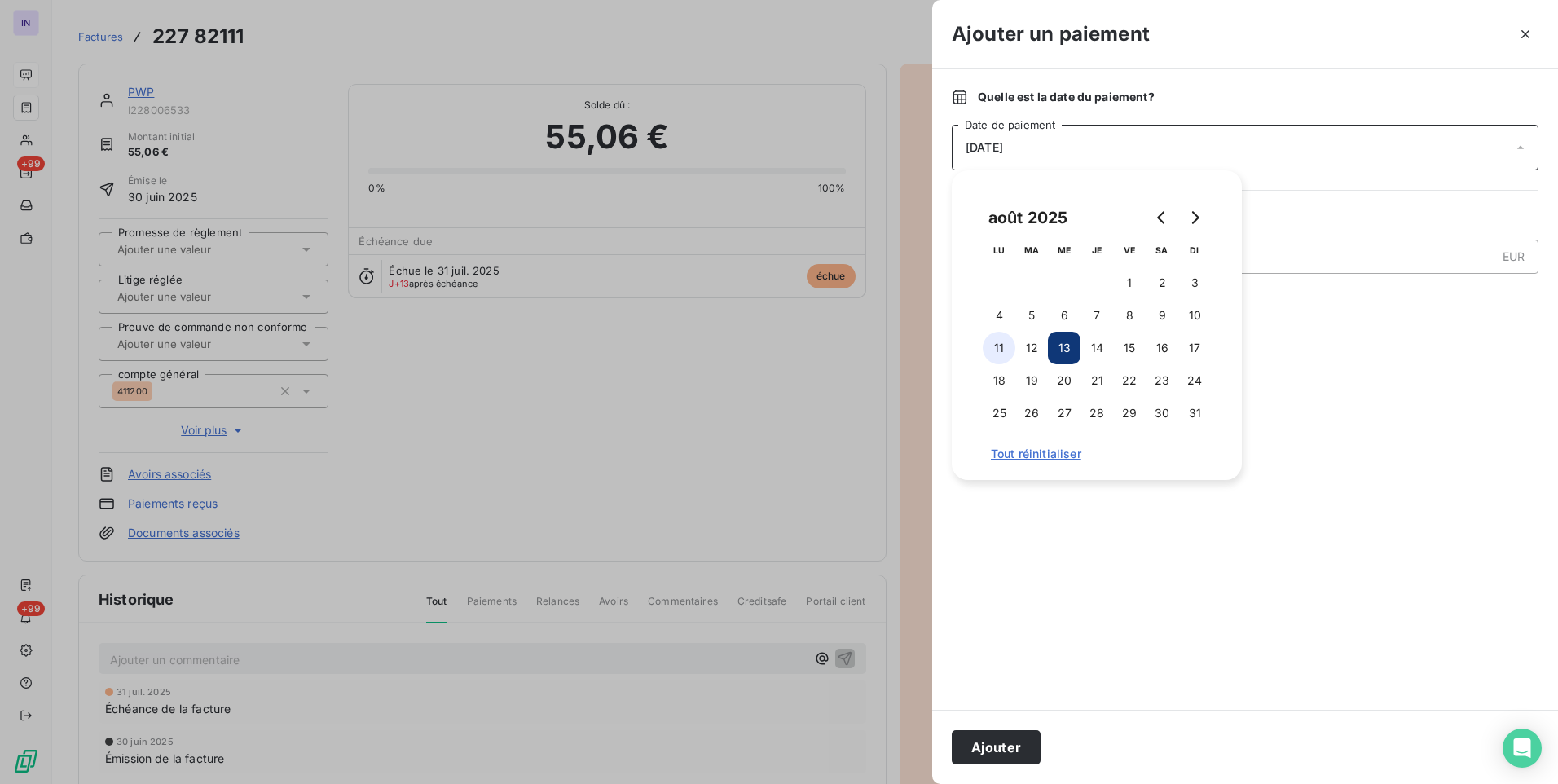
click at [1001, 346] on button "11" at bounding box center [999, 347] width 33 height 33
drag, startPoint x: 1021, startPoint y: 744, endPoint x: 1085, endPoint y: 702, distance: 76.6
click at [1024, 742] on button "Ajouter" at bounding box center [997, 747] width 89 height 34
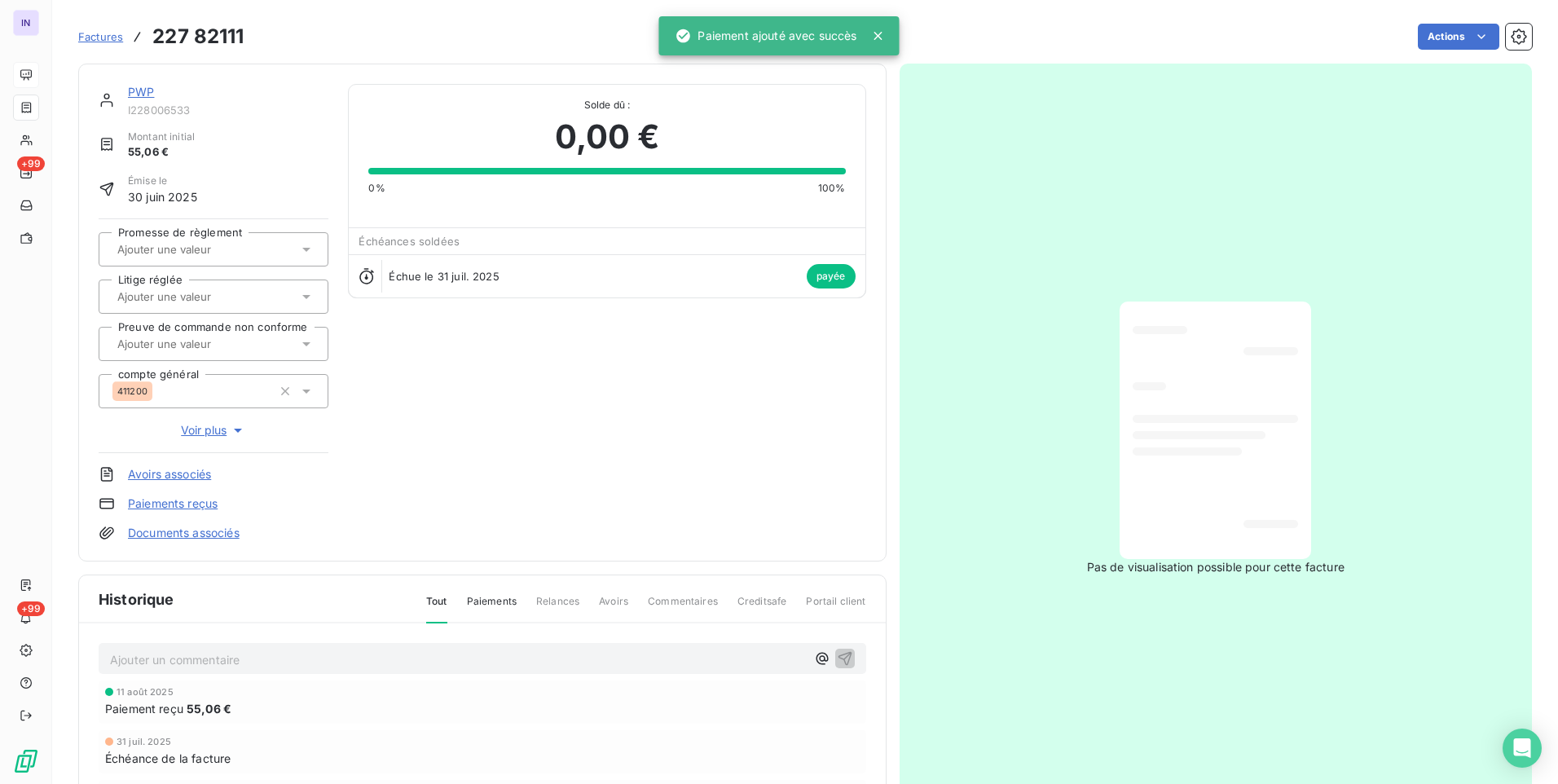
click at [139, 94] on link "PWP" at bounding box center [141, 91] width 26 height 14
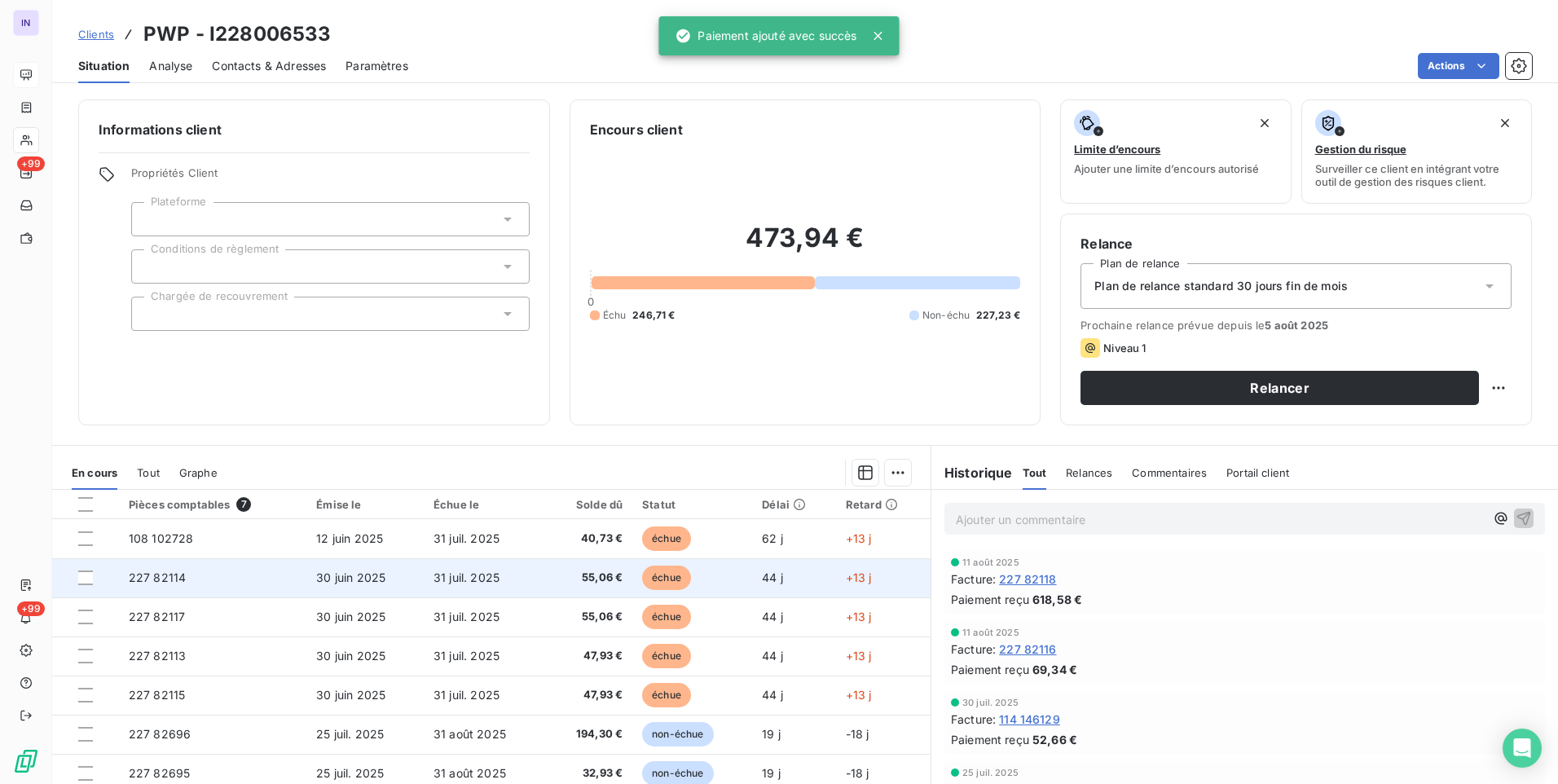
click at [473, 581] on span "31 juil. 2025" at bounding box center [466, 577] width 66 height 14
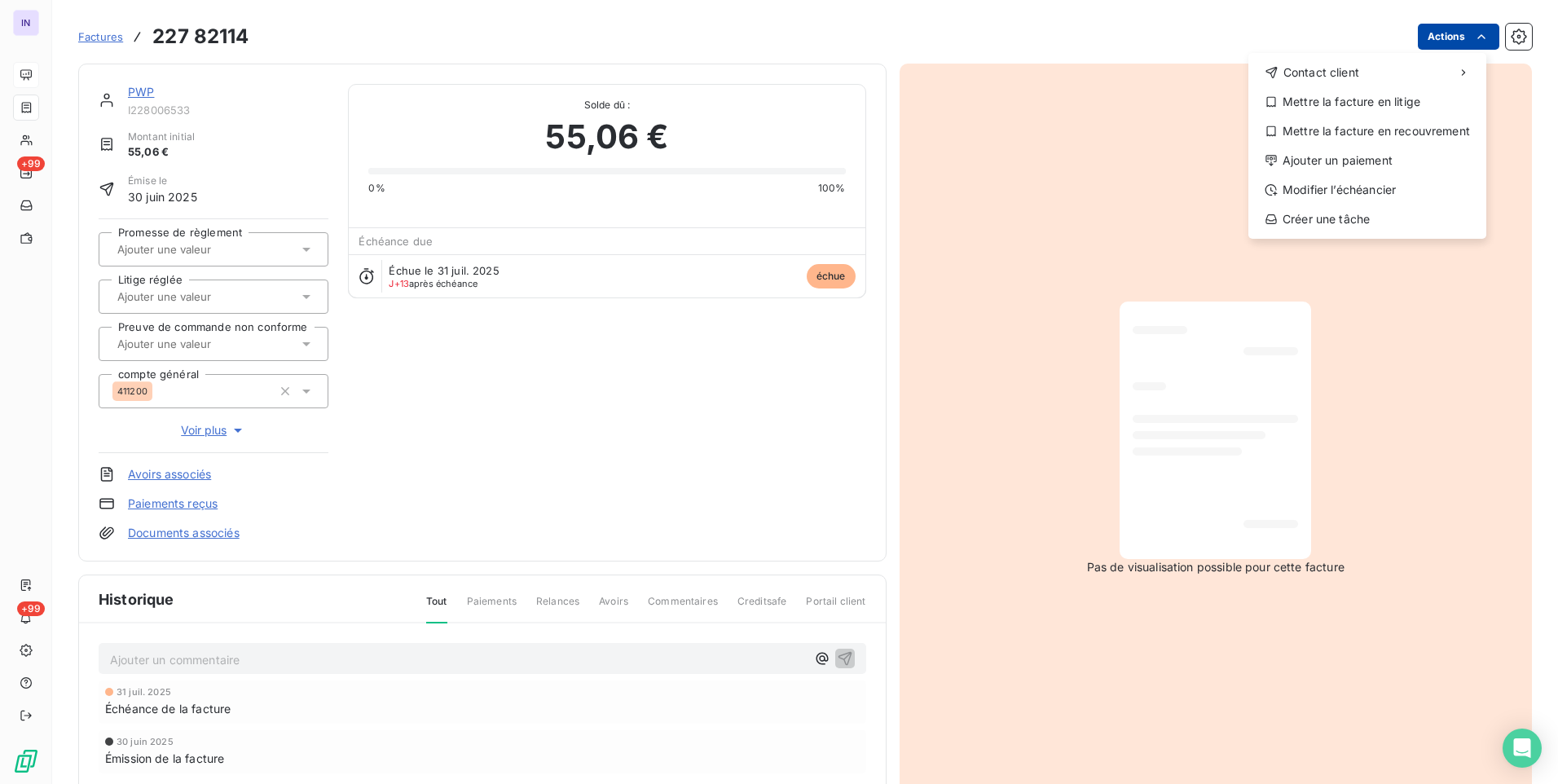
click at [1424, 37] on html "IN +99 +99 Factures [PHONE_NUMBER] Actions Contact client Mettre la facture en …" at bounding box center [779, 392] width 1558 height 784
click at [1328, 157] on div "Ajouter un paiement" at bounding box center [1368, 161] width 225 height 26
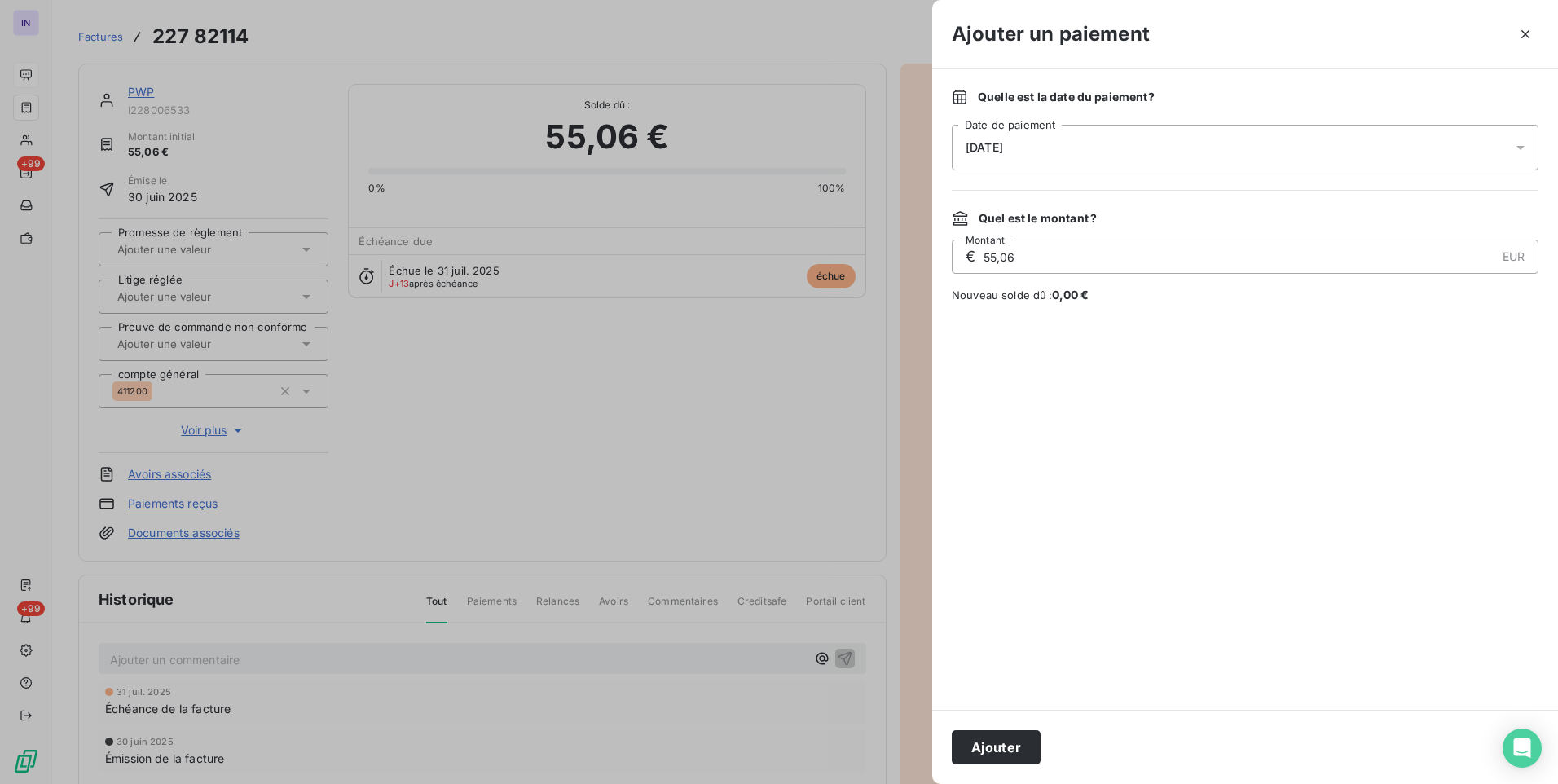
click at [1185, 145] on div "[DATE]" at bounding box center [1246, 147] width 587 height 46
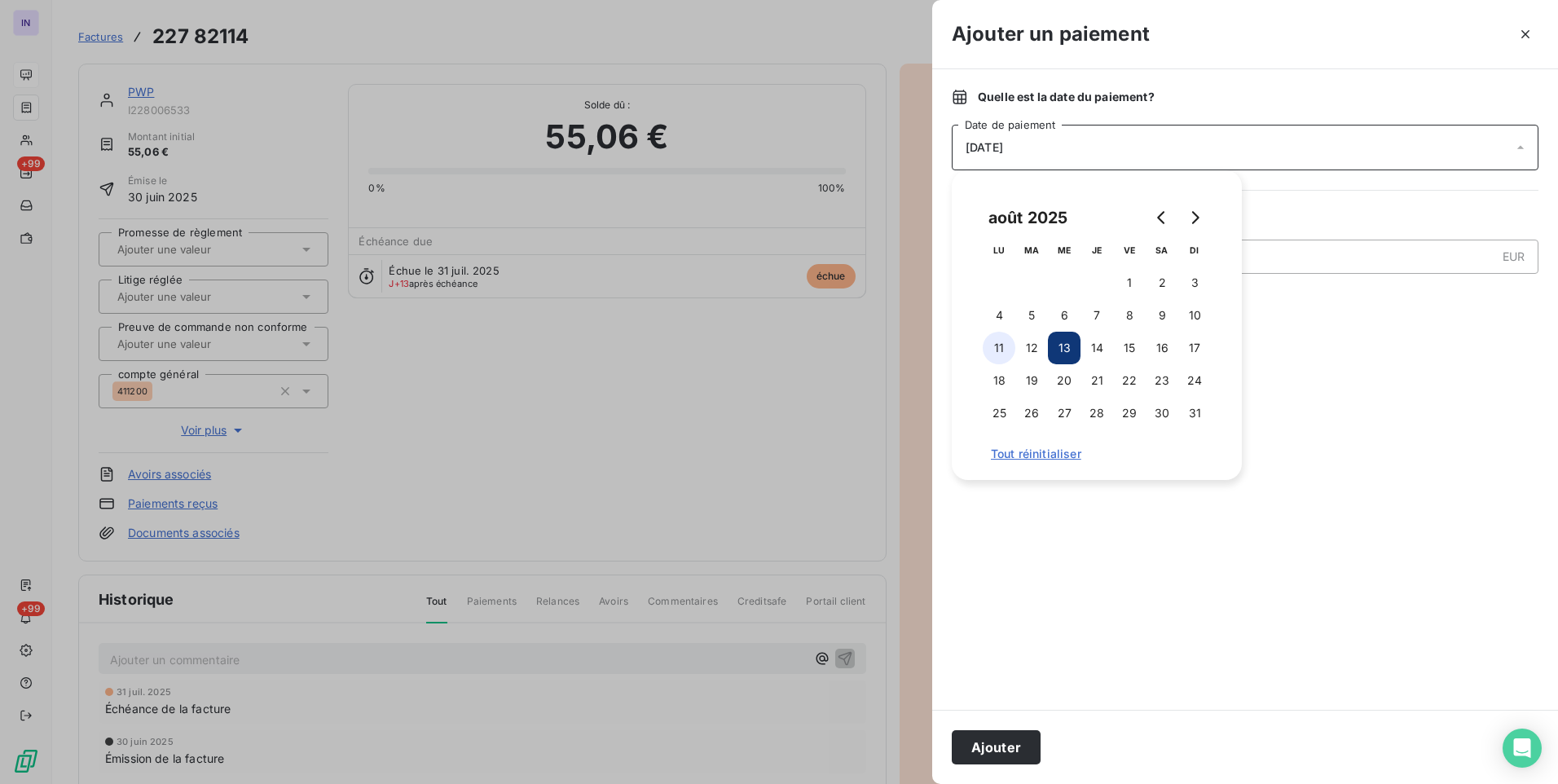
click at [999, 344] on button "11" at bounding box center [999, 347] width 33 height 33
click at [1020, 753] on button "Ajouter" at bounding box center [997, 747] width 89 height 34
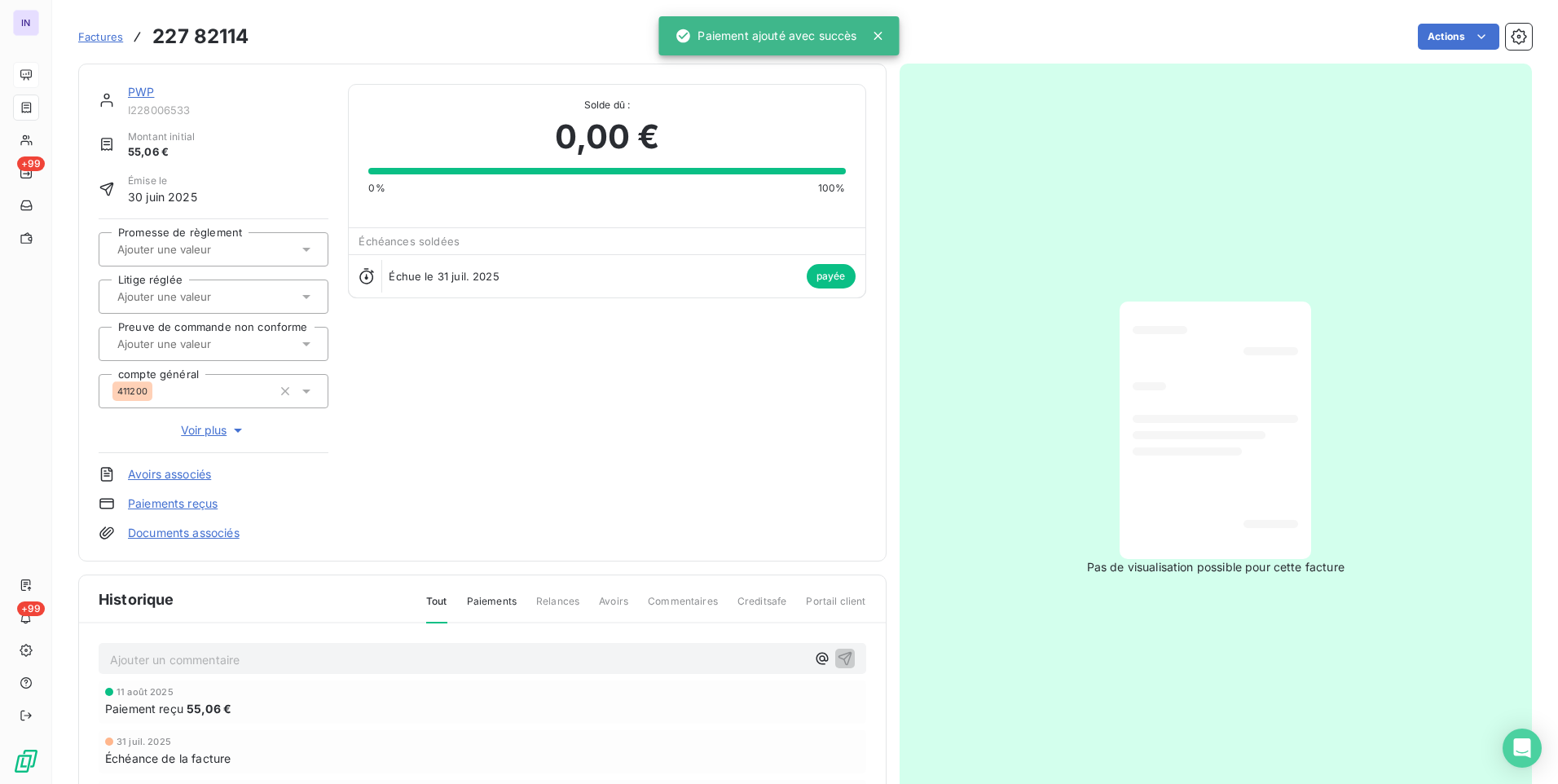
click at [137, 89] on link "PWP" at bounding box center [141, 91] width 26 height 14
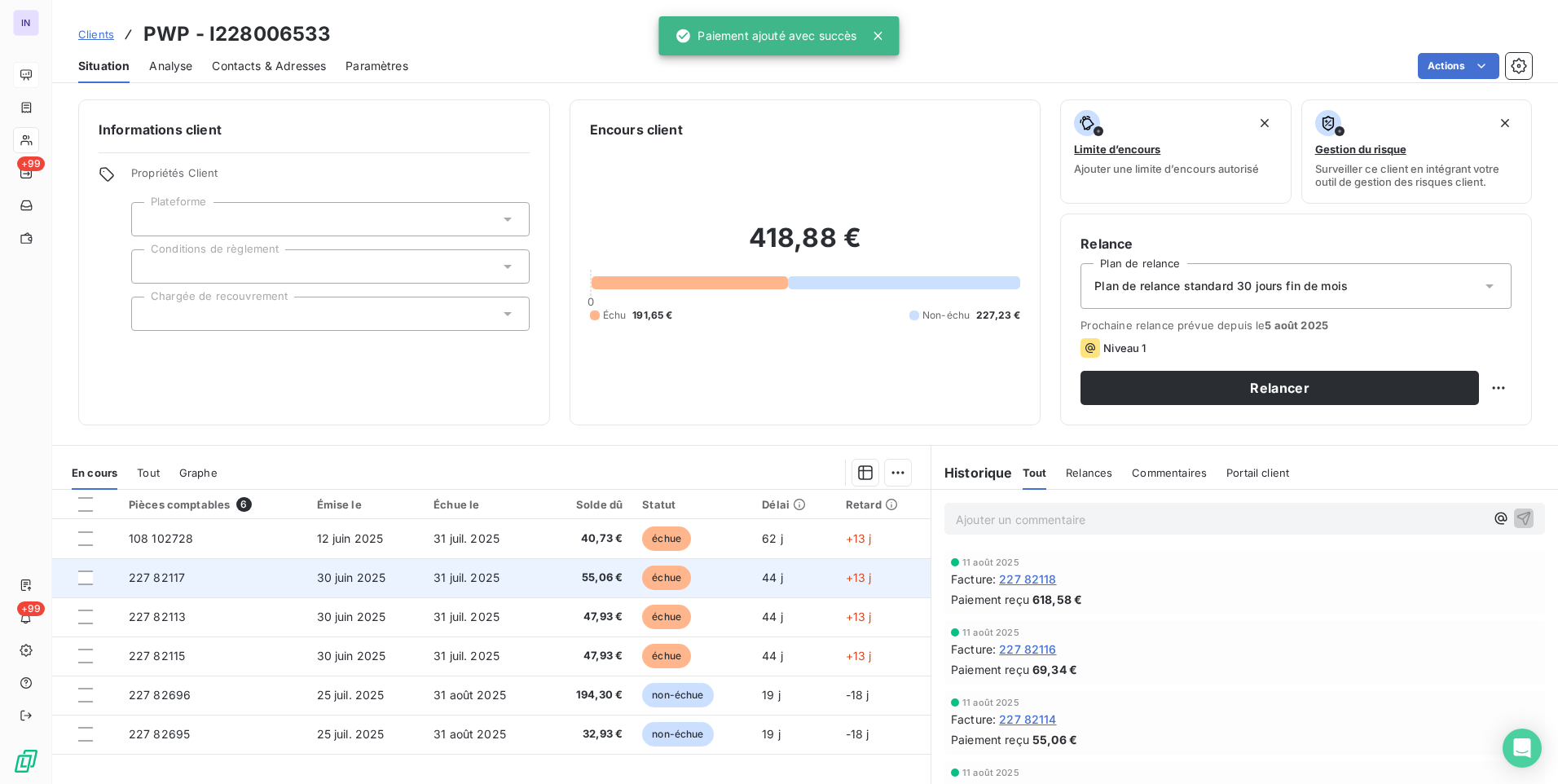
click at [396, 587] on td "30 juin 2025" at bounding box center [366, 578] width 117 height 39
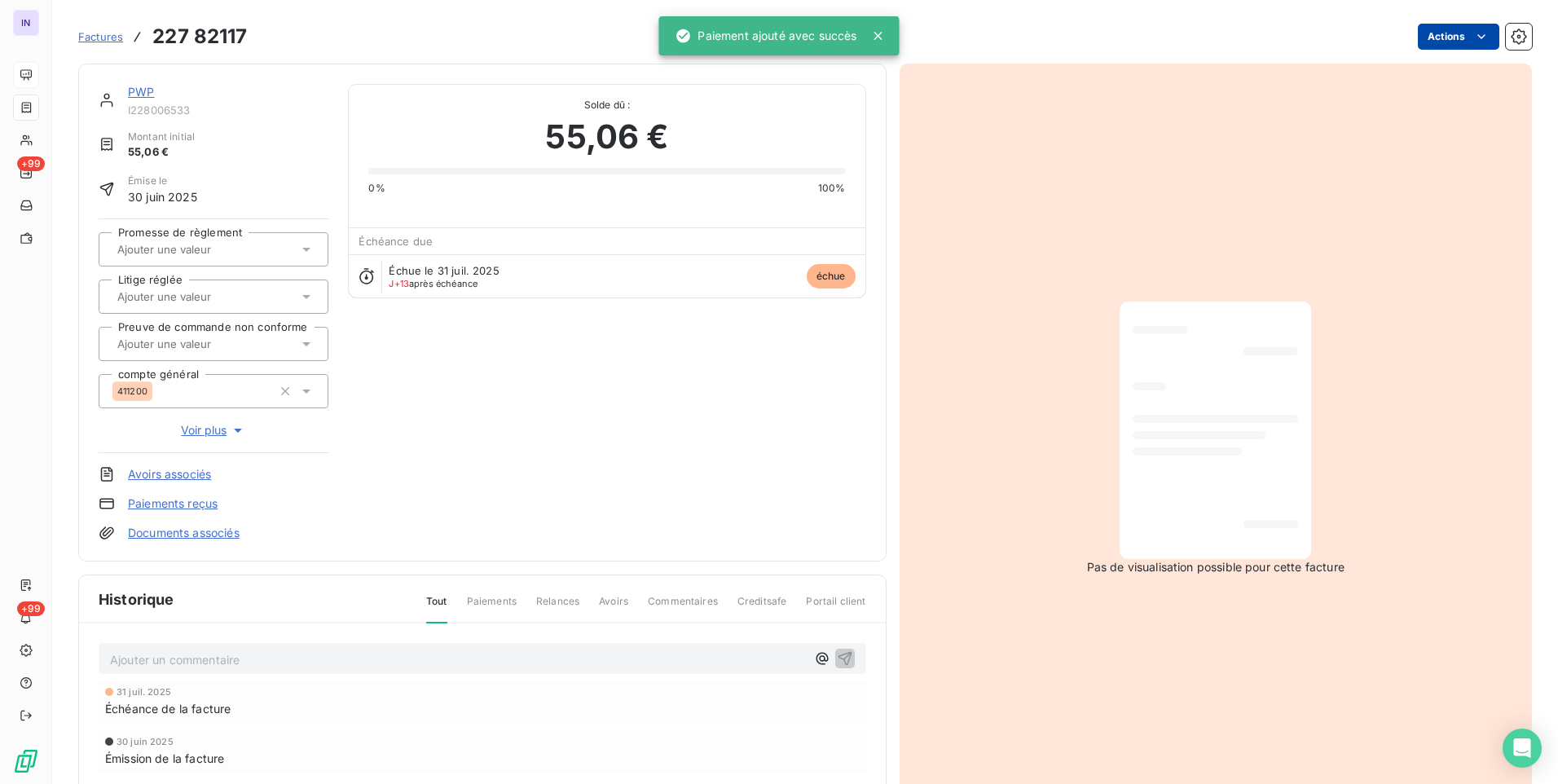
click at [1442, 43] on html "IN +99 +99 Factures 227 82117 Actions PWP I228006533 Montant initial 55,06 € Ém…" at bounding box center [779, 392] width 1558 height 784
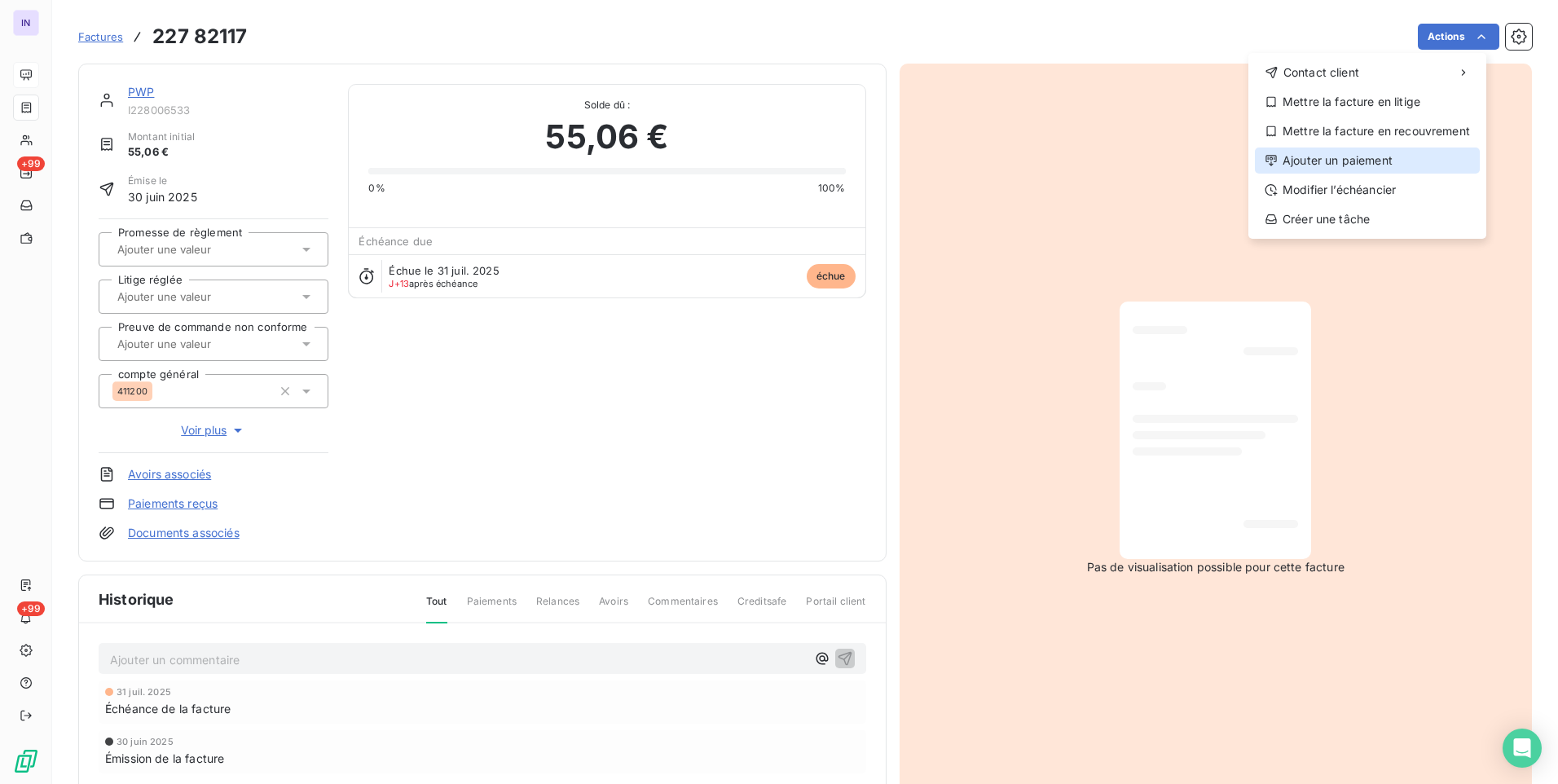
click at [1313, 162] on div "Ajouter un paiement" at bounding box center [1368, 161] width 225 height 26
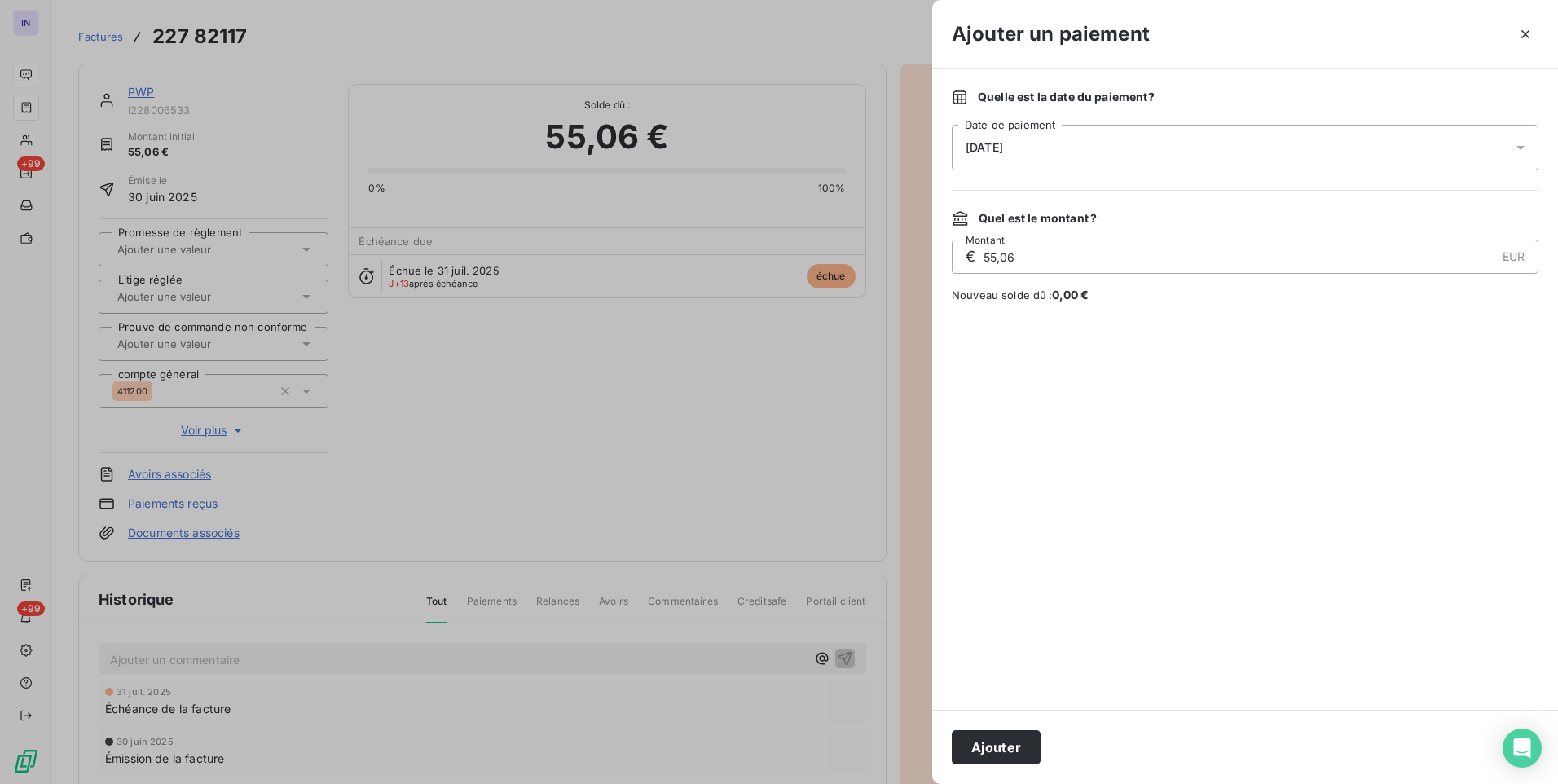
click at [1061, 142] on div "[DATE]" at bounding box center [1246, 147] width 587 height 46
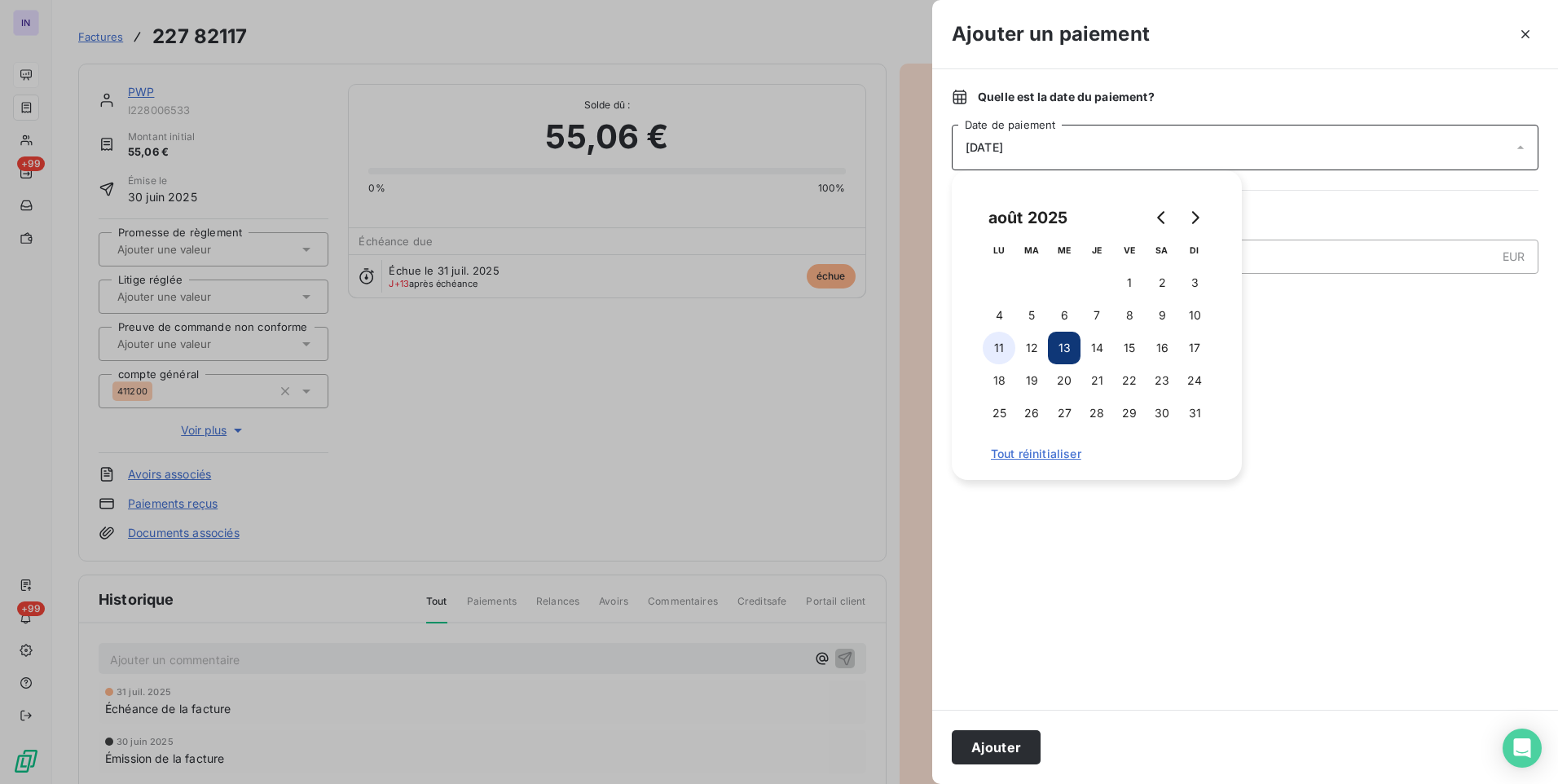
click at [1000, 346] on button "11" at bounding box center [999, 347] width 33 height 33
click at [1006, 741] on button "Ajouter" at bounding box center [997, 747] width 89 height 34
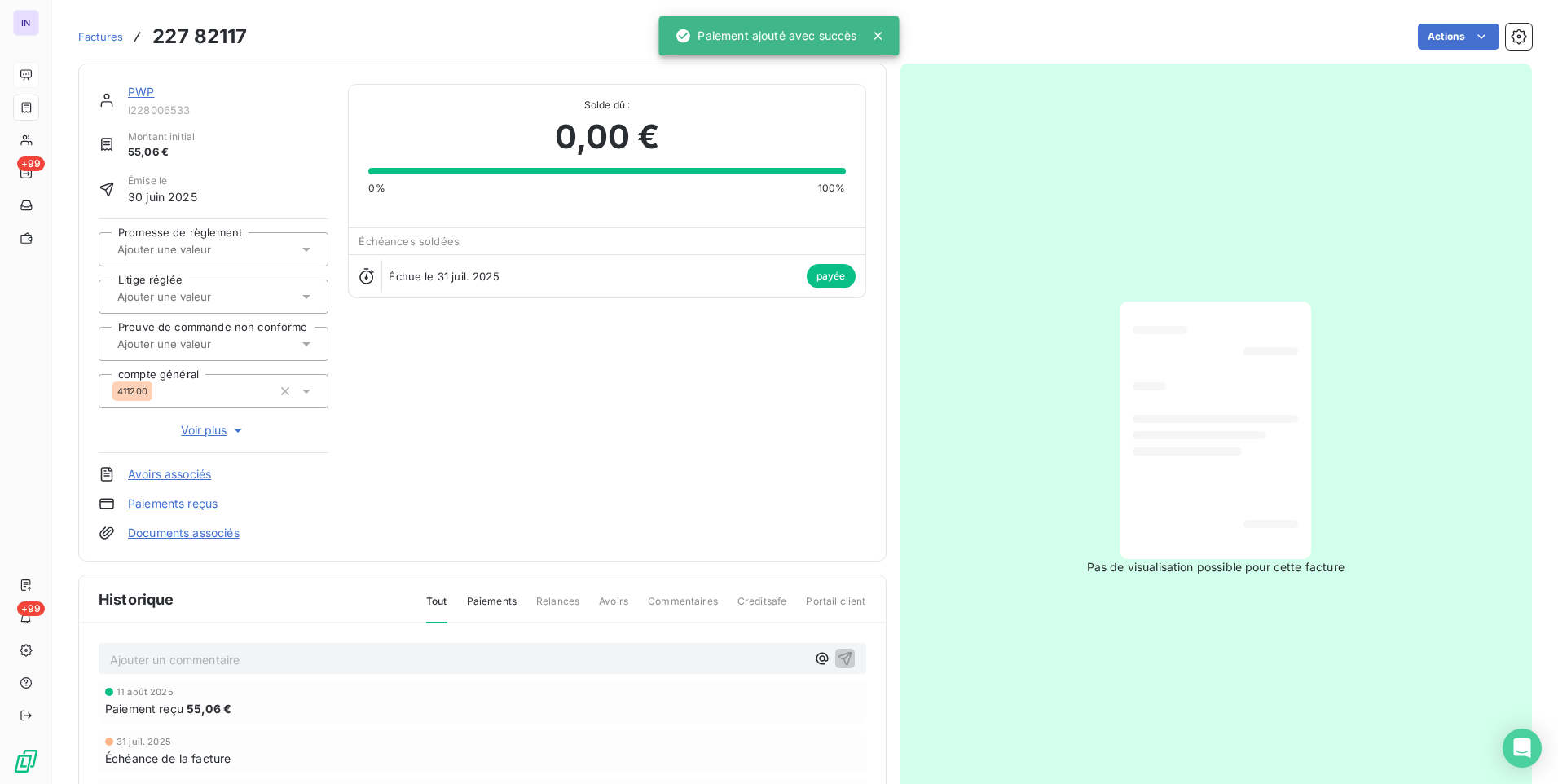
click at [146, 94] on link "PWP" at bounding box center [141, 91] width 26 height 14
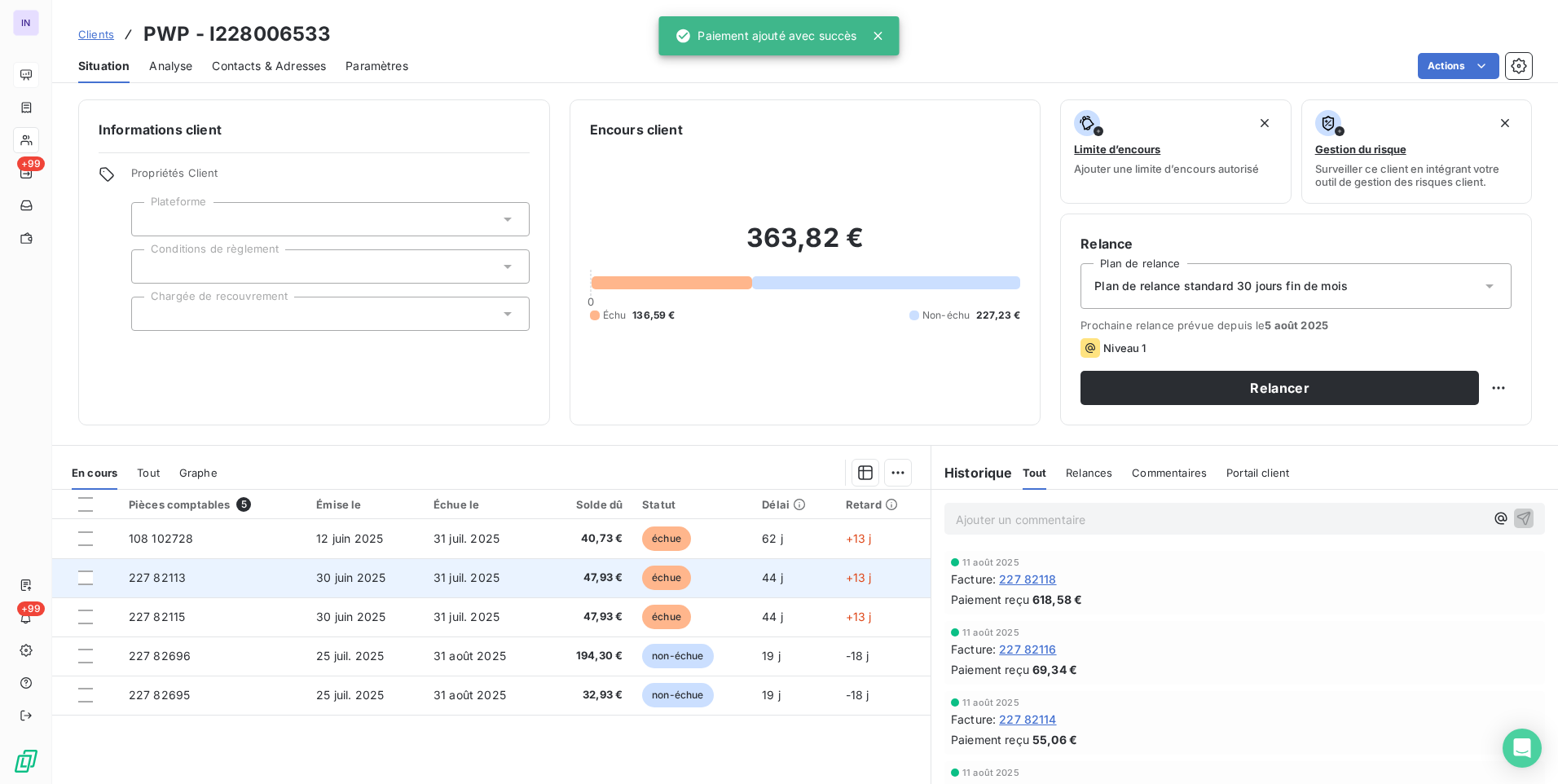
click at [394, 574] on td "30 juin 2025" at bounding box center [365, 578] width 117 height 39
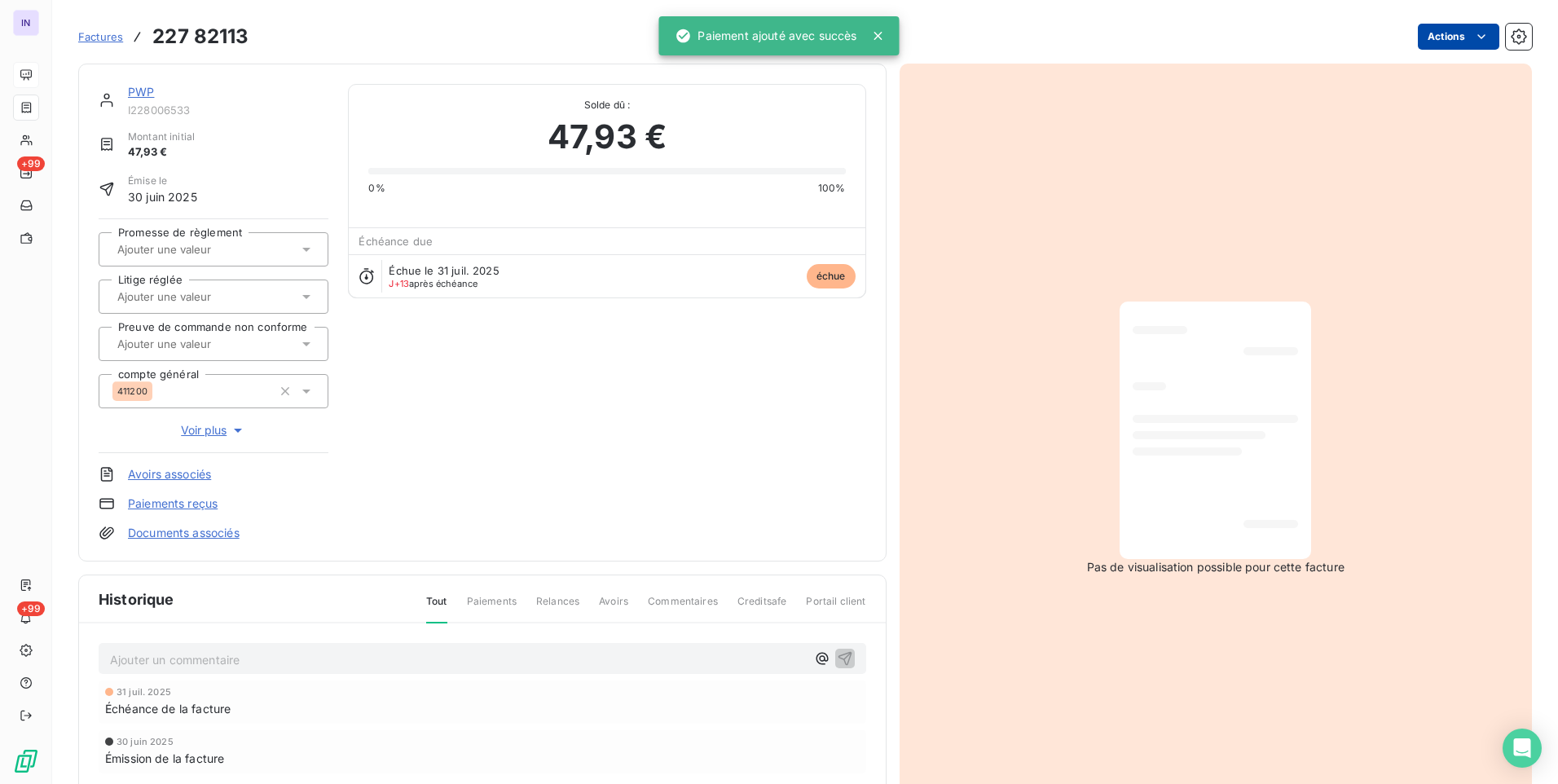
click at [1419, 40] on html "IN +99 +99 Factures 227 82113 Actions PWP I228006533 Montant initial 47,93 € Ém…" at bounding box center [779, 392] width 1558 height 784
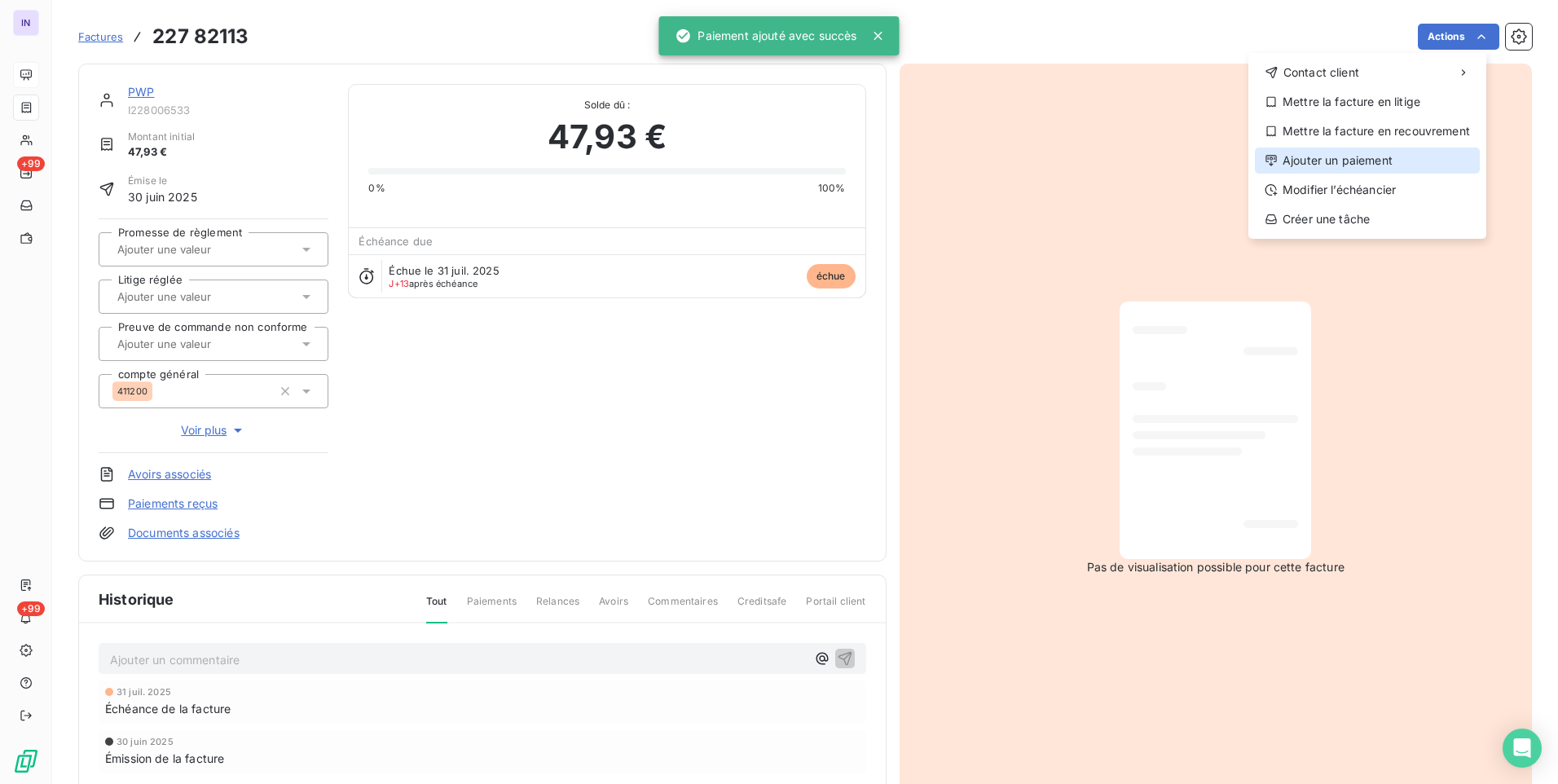
click at [1336, 154] on div "Ajouter un paiement" at bounding box center [1368, 161] width 225 height 26
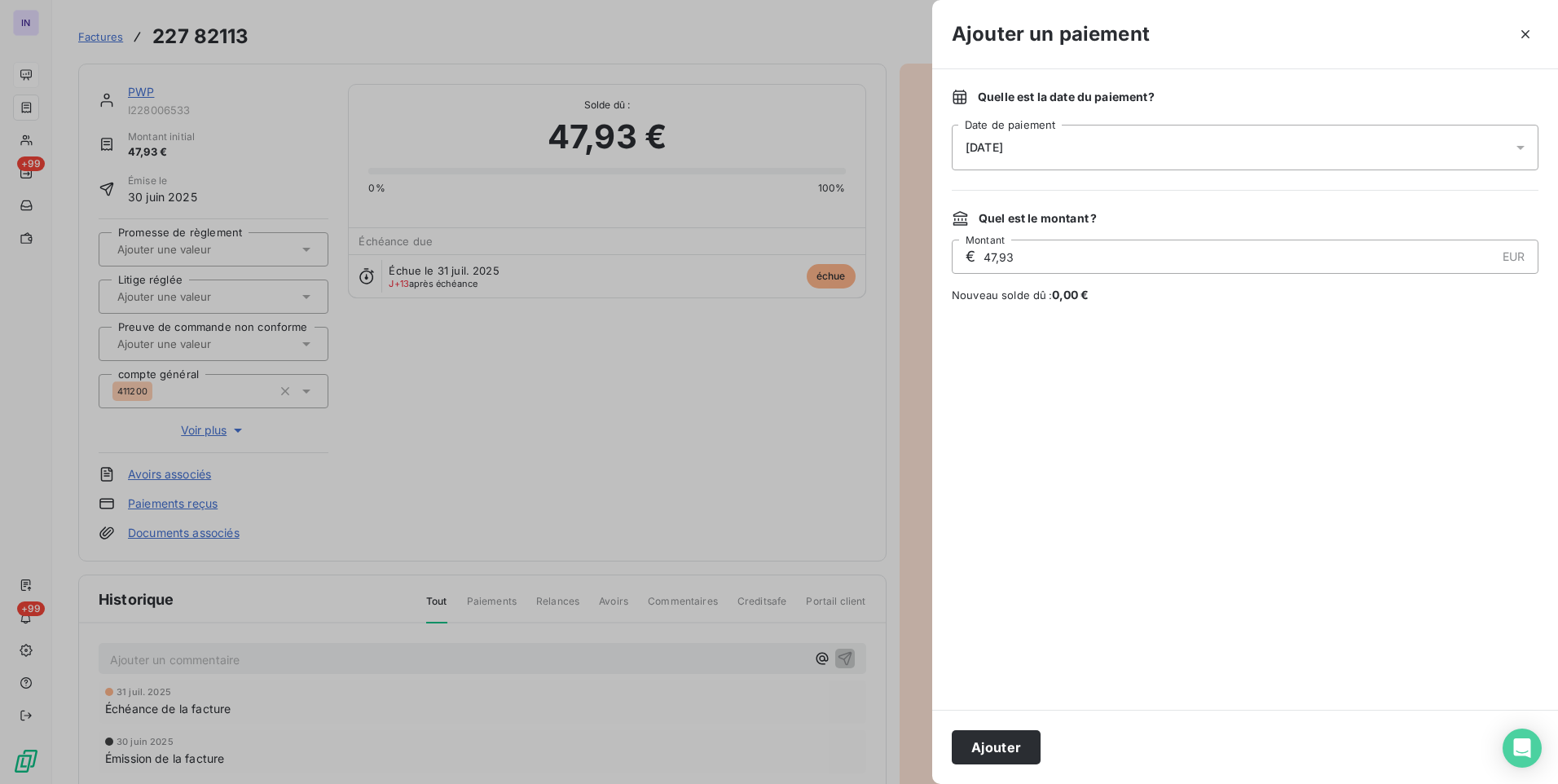
click at [1080, 137] on div "[DATE]" at bounding box center [1246, 147] width 587 height 46
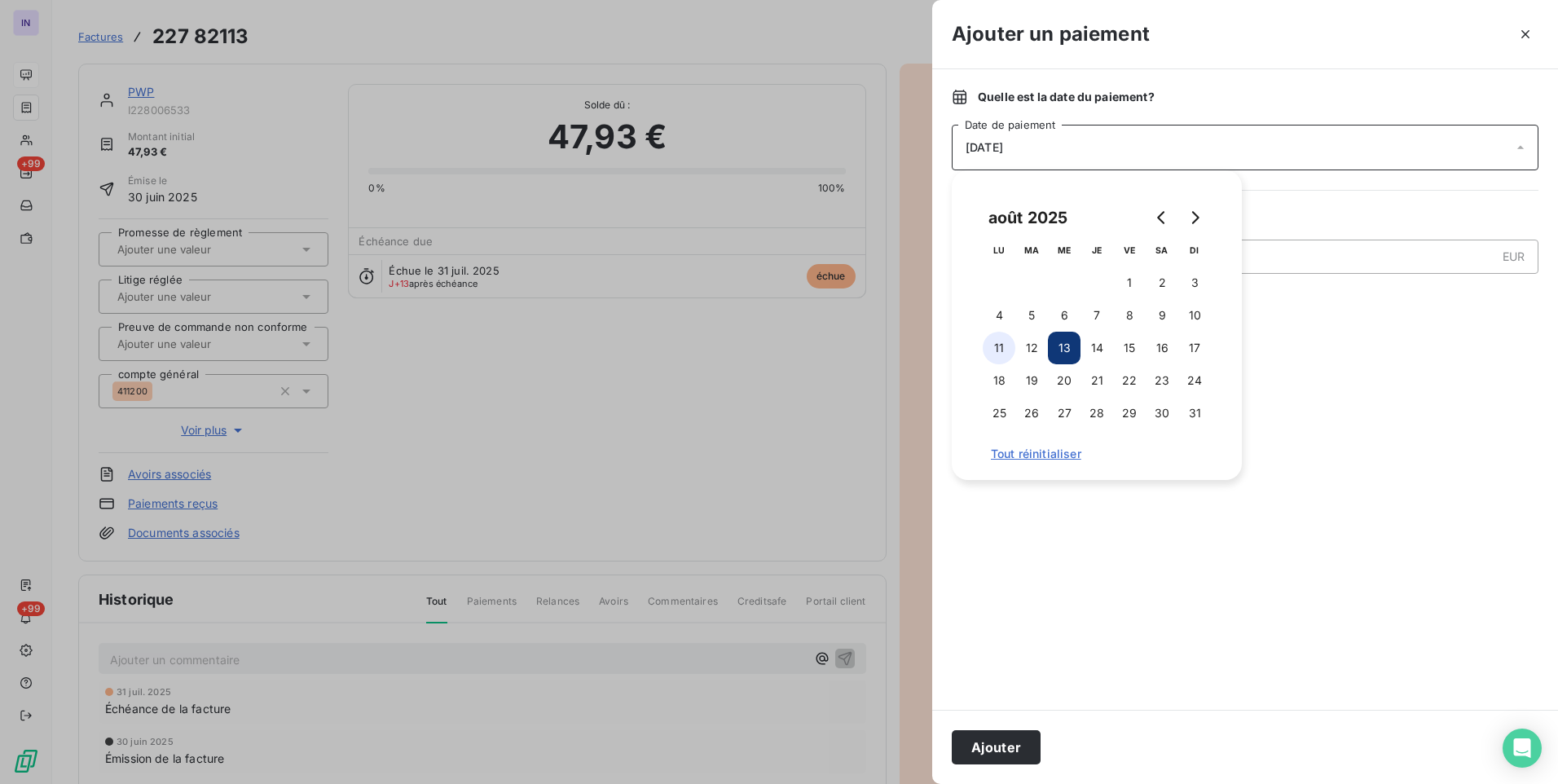
click at [1001, 346] on button "11" at bounding box center [999, 347] width 33 height 33
click at [1002, 744] on button "Ajouter" at bounding box center [997, 747] width 89 height 34
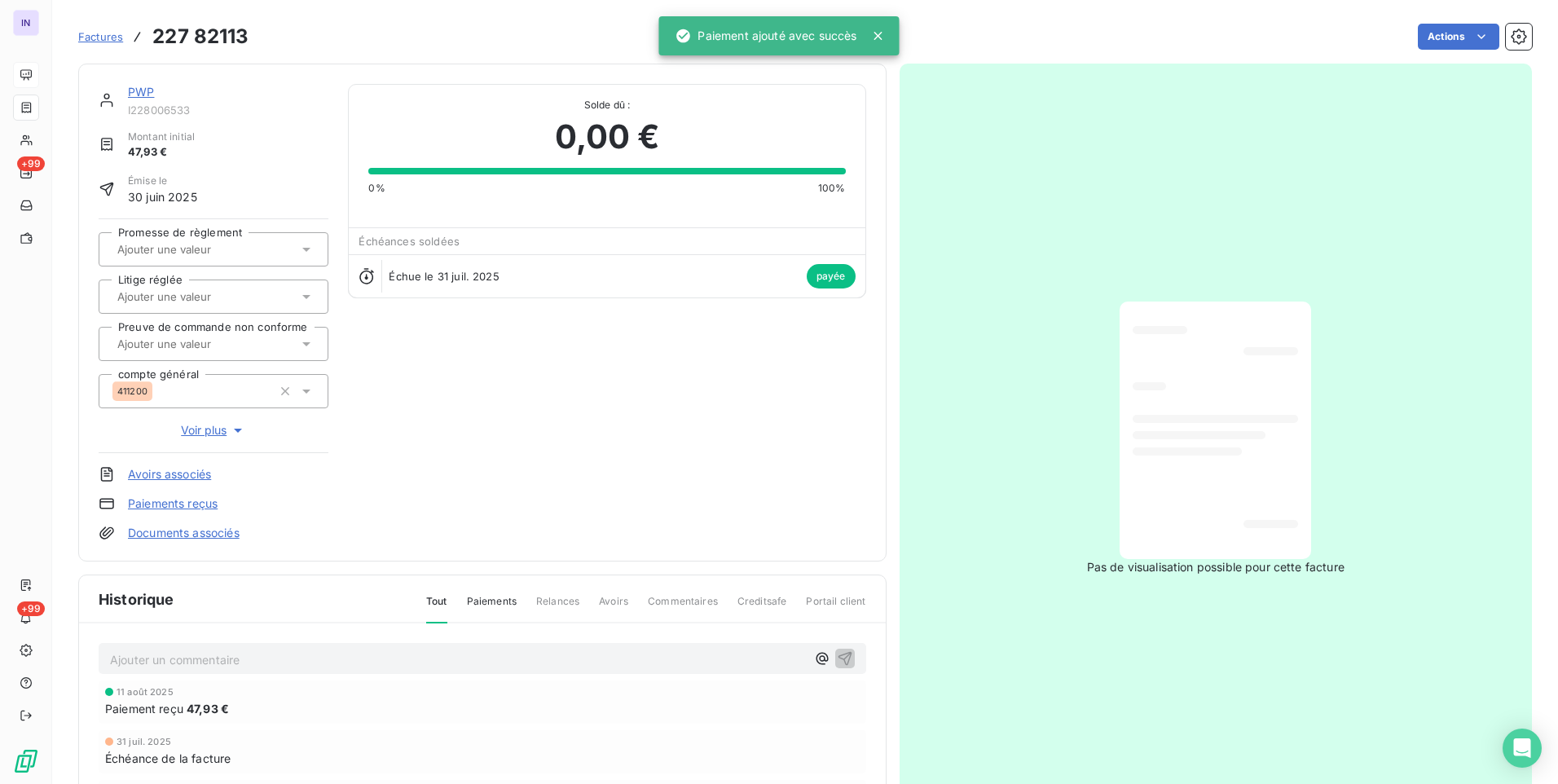
click at [141, 90] on link "PWP" at bounding box center [141, 91] width 26 height 14
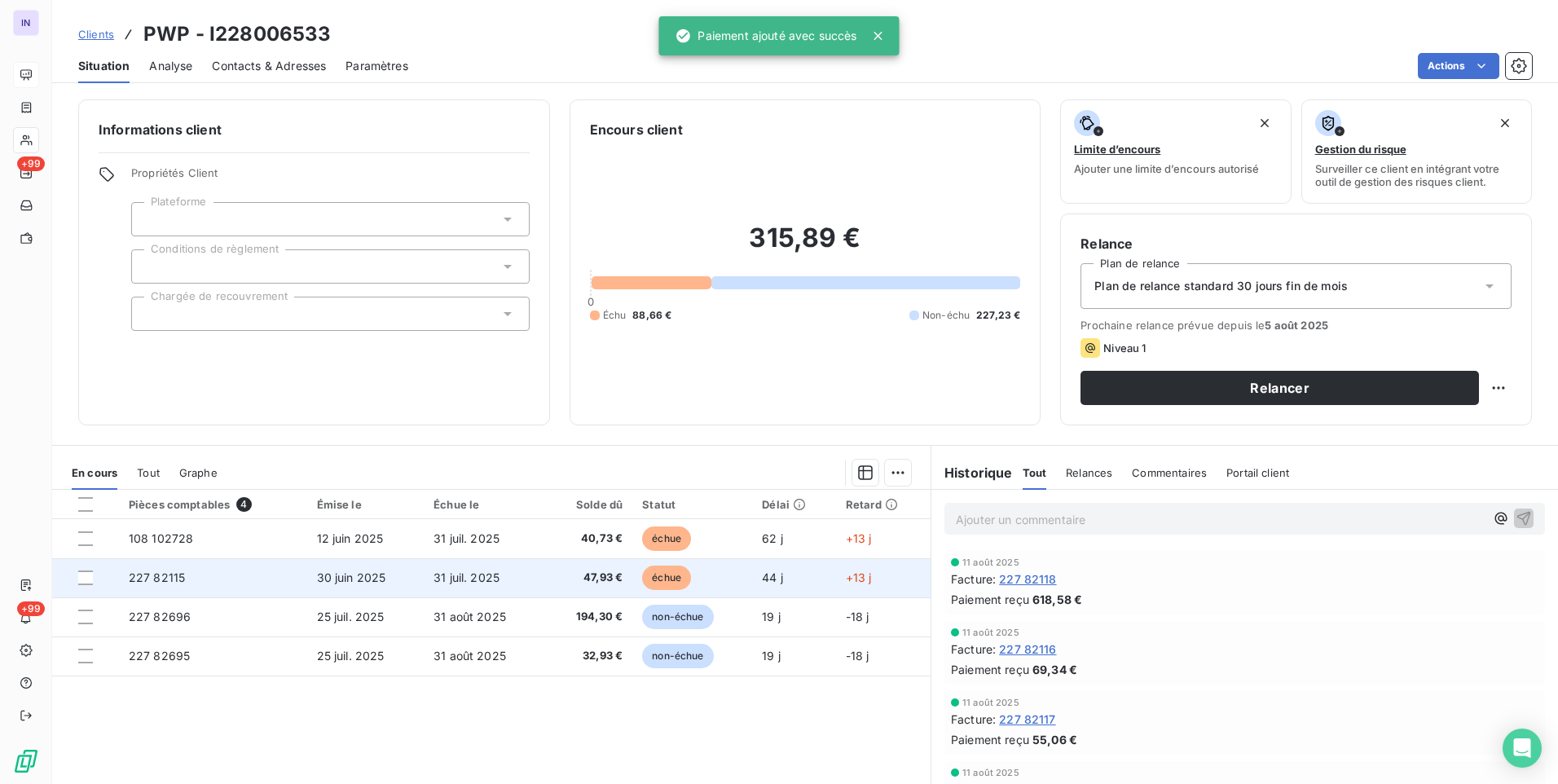
click at [308, 577] on td "30 juin 2025" at bounding box center [366, 578] width 117 height 39
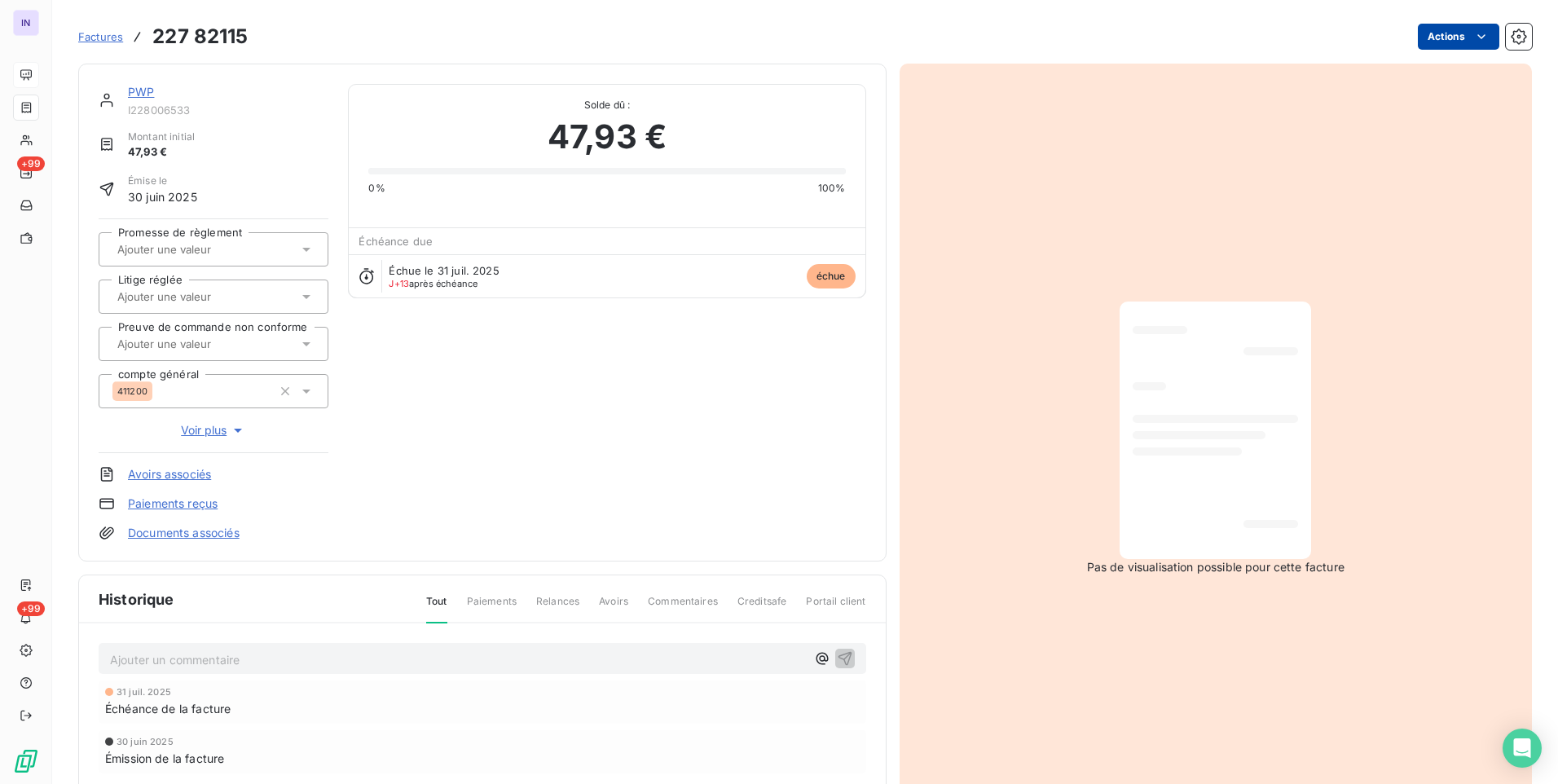
click at [1451, 35] on html "IN +99 +99 Factures 227 82115 Actions PWP I228006533 Montant initial 47,93 € Ém…" at bounding box center [779, 392] width 1558 height 784
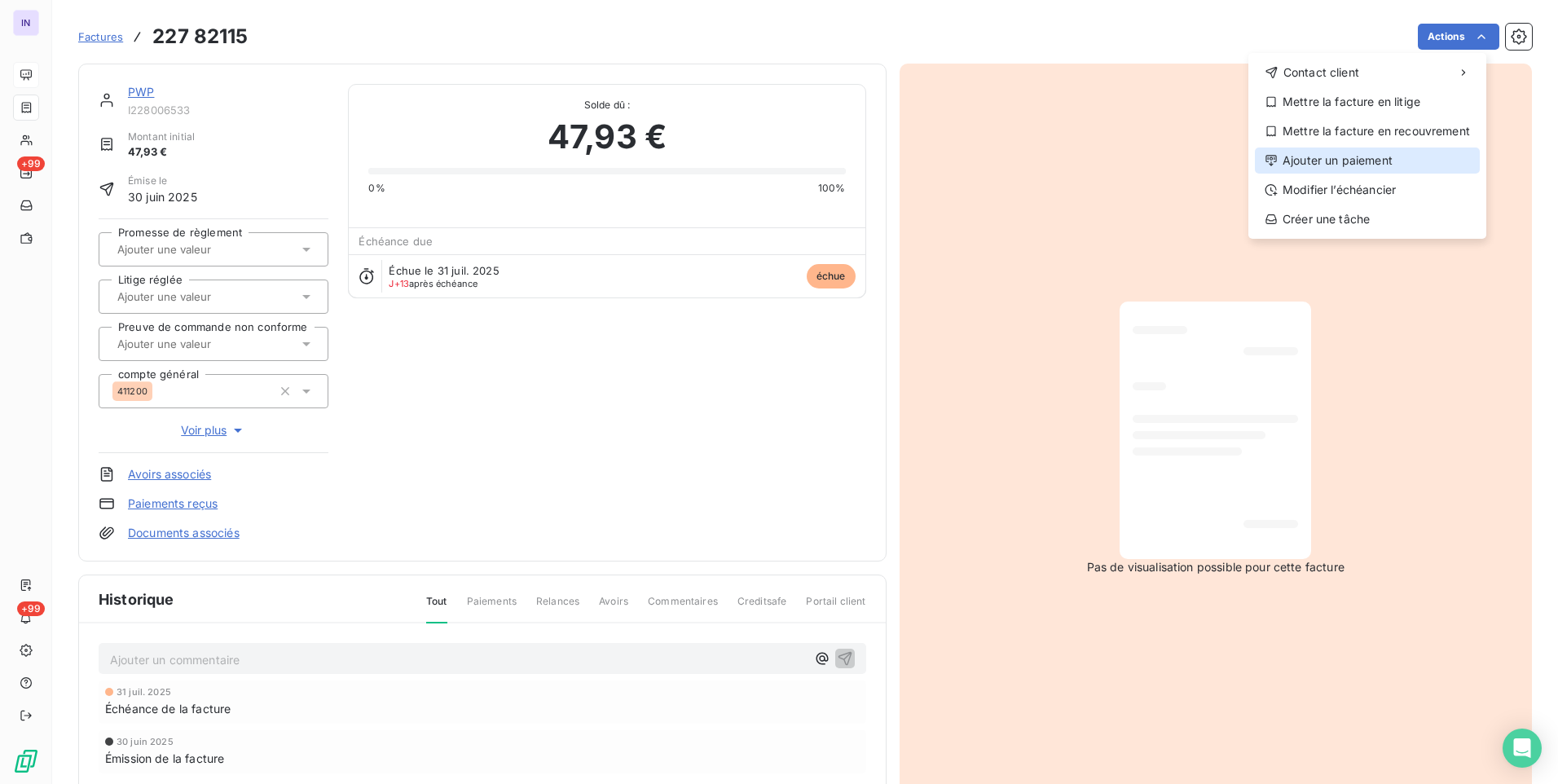
click at [1336, 153] on div "Ajouter un paiement" at bounding box center [1368, 161] width 225 height 26
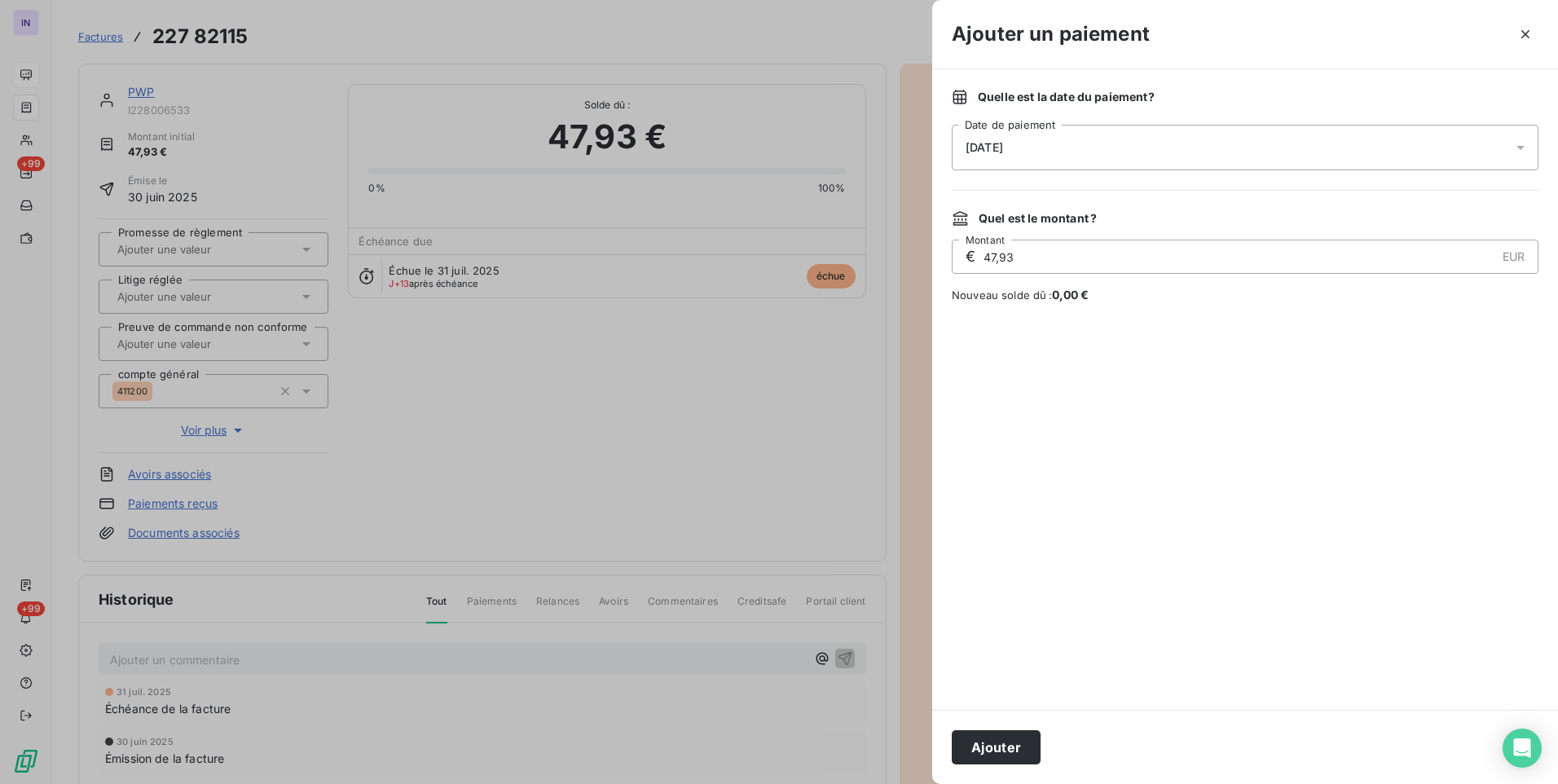
click at [1063, 148] on div "[DATE]" at bounding box center [1246, 147] width 587 height 46
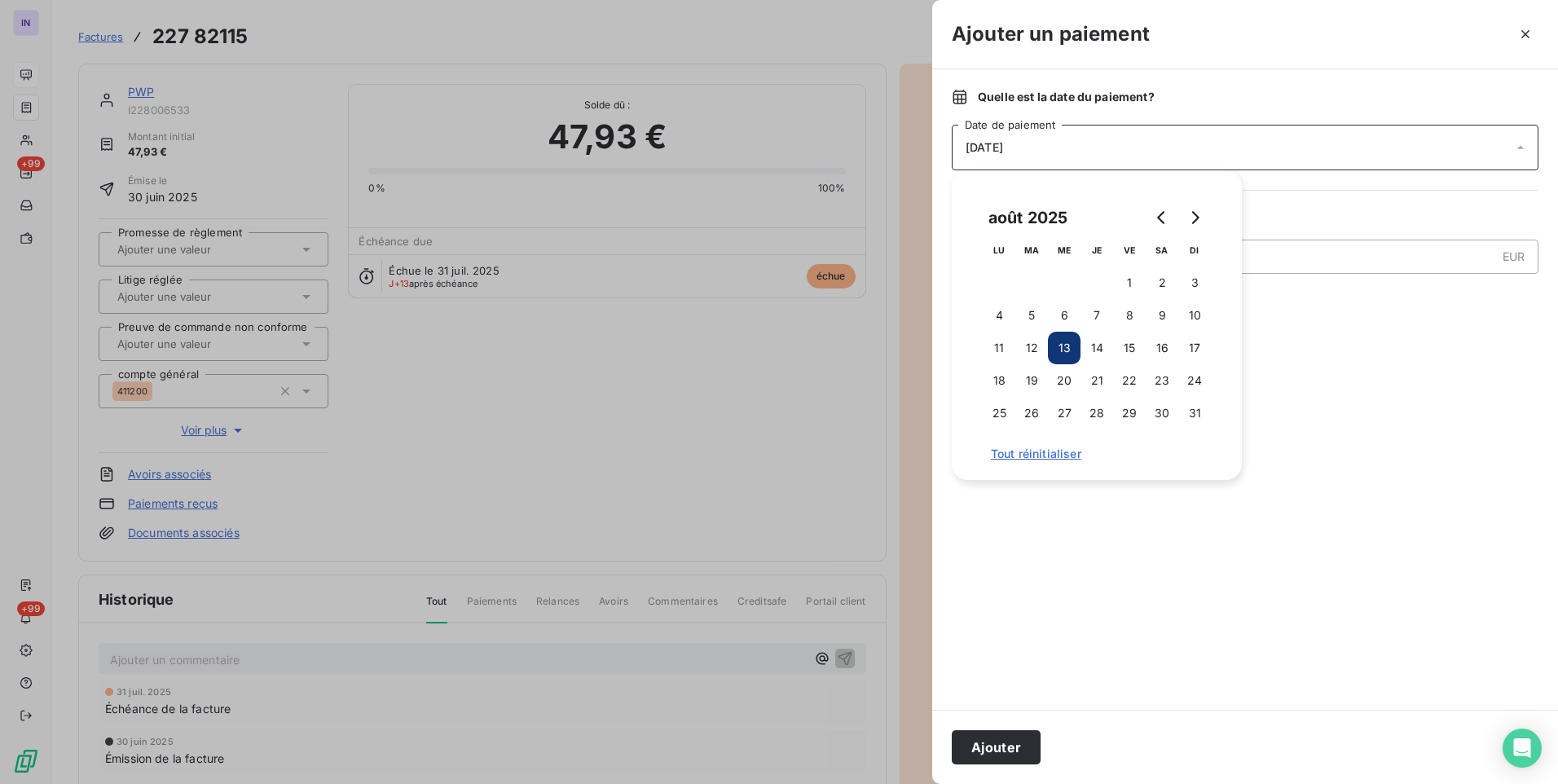
drag, startPoint x: 1006, startPoint y: 346, endPoint x: 979, endPoint y: 499, distance: 155.4
click at [1006, 346] on button "11" at bounding box center [999, 347] width 33 height 33
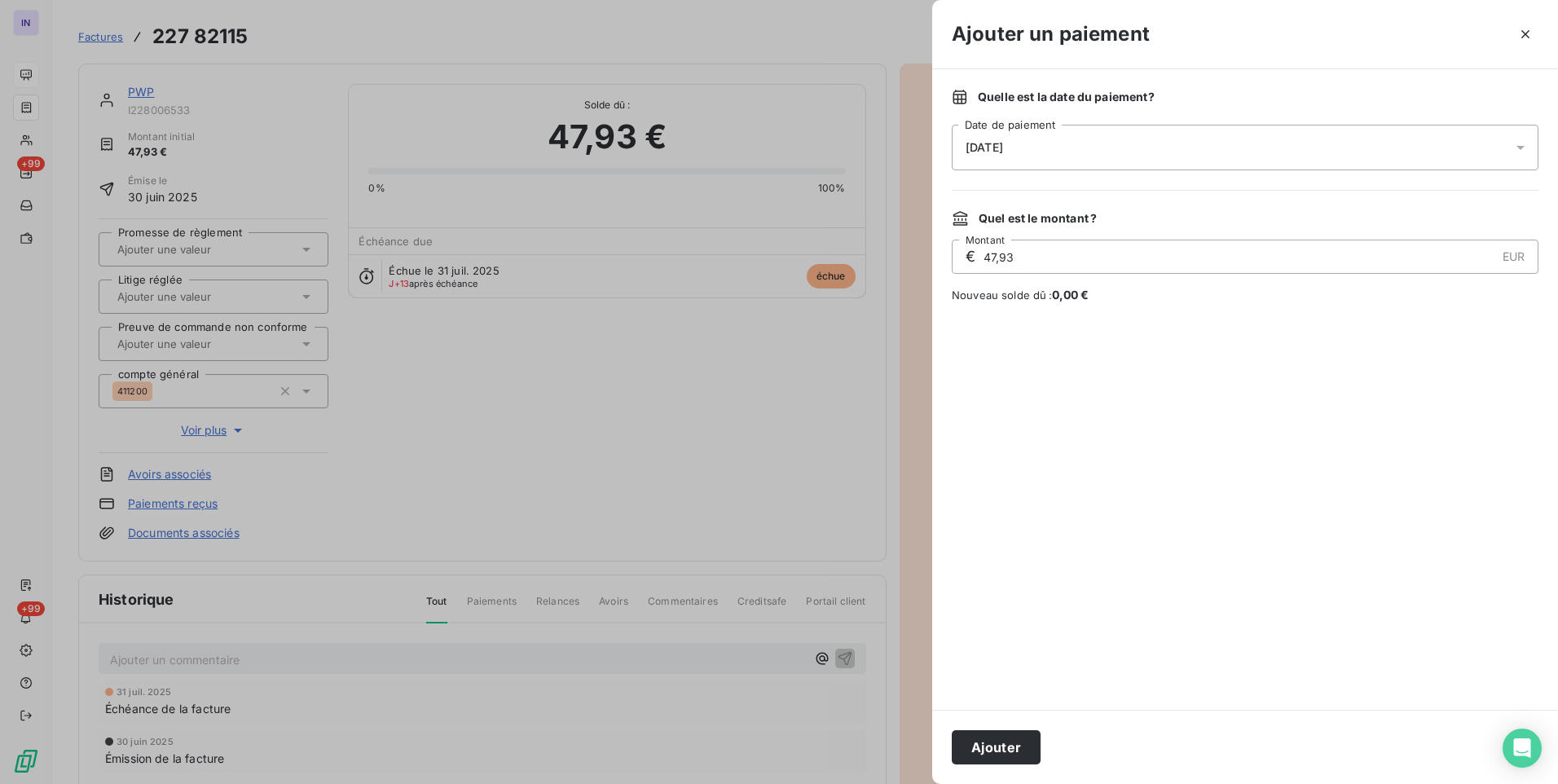
drag, startPoint x: 975, startPoint y: 751, endPoint x: 966, endPoint y: 735, distance: 18.4
click at [973, 747] on button "Ajouter" at bounding box center [997, 747] width 89 height 34
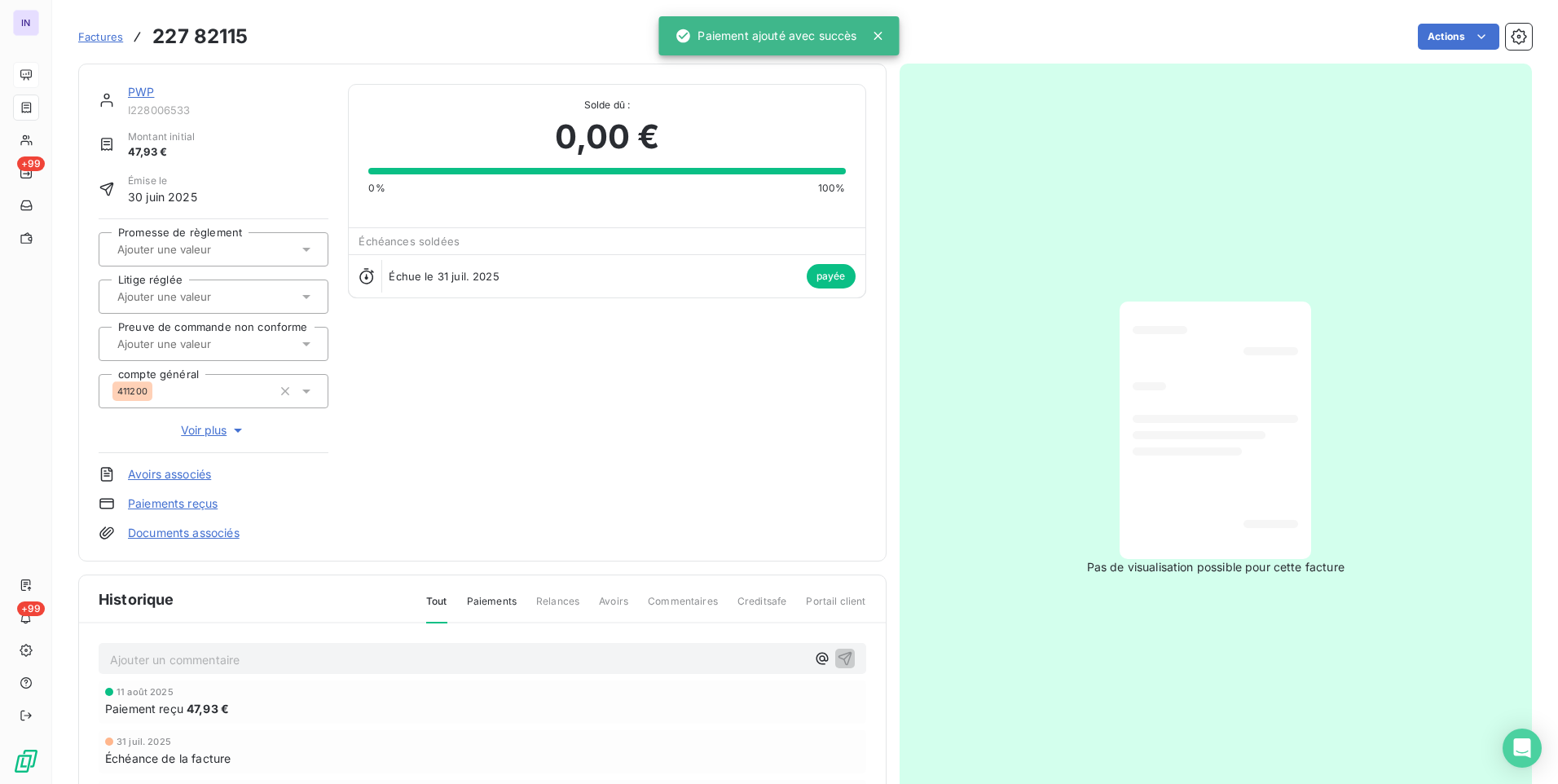
click at [136, 90] on link "PWP" at bounding box center [141, 91] width 26 height 14
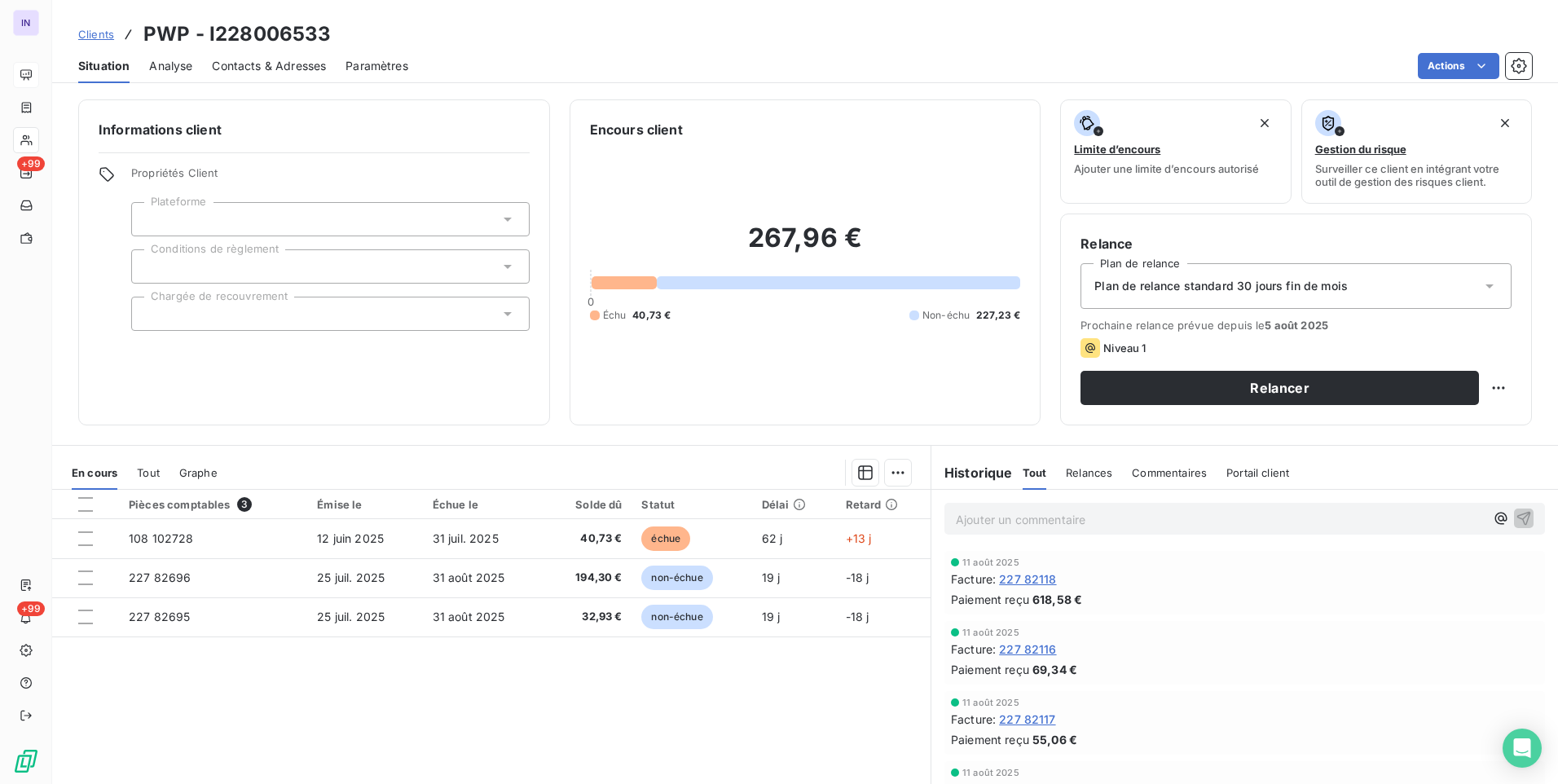
click at [268, 57] on div "Contacts & Adresses" at bounding box center [268, 66] width 114 height 34
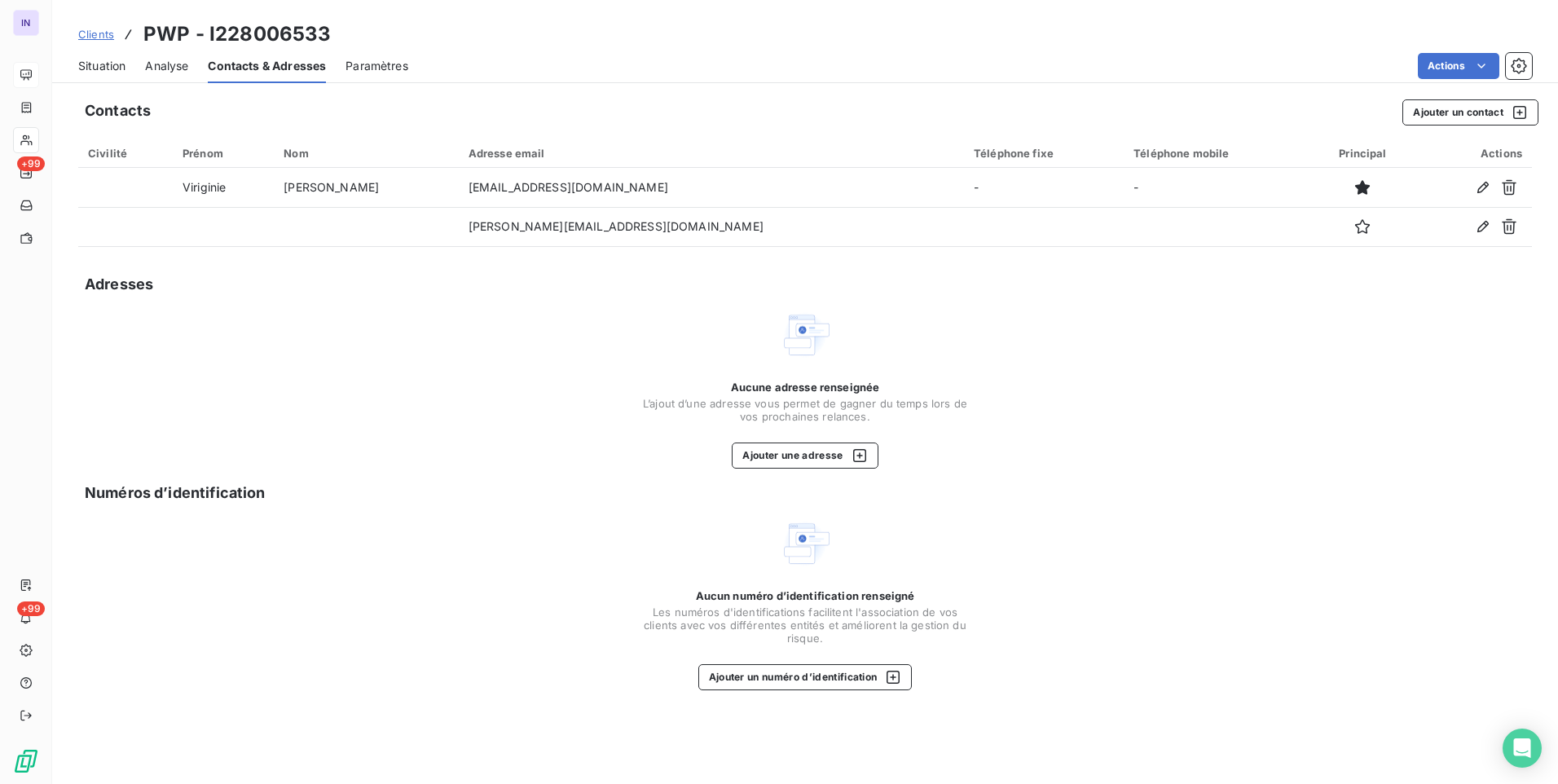
click at [107, 63] on span "Situation" at bounding box center [101, 66] width 47 height 17
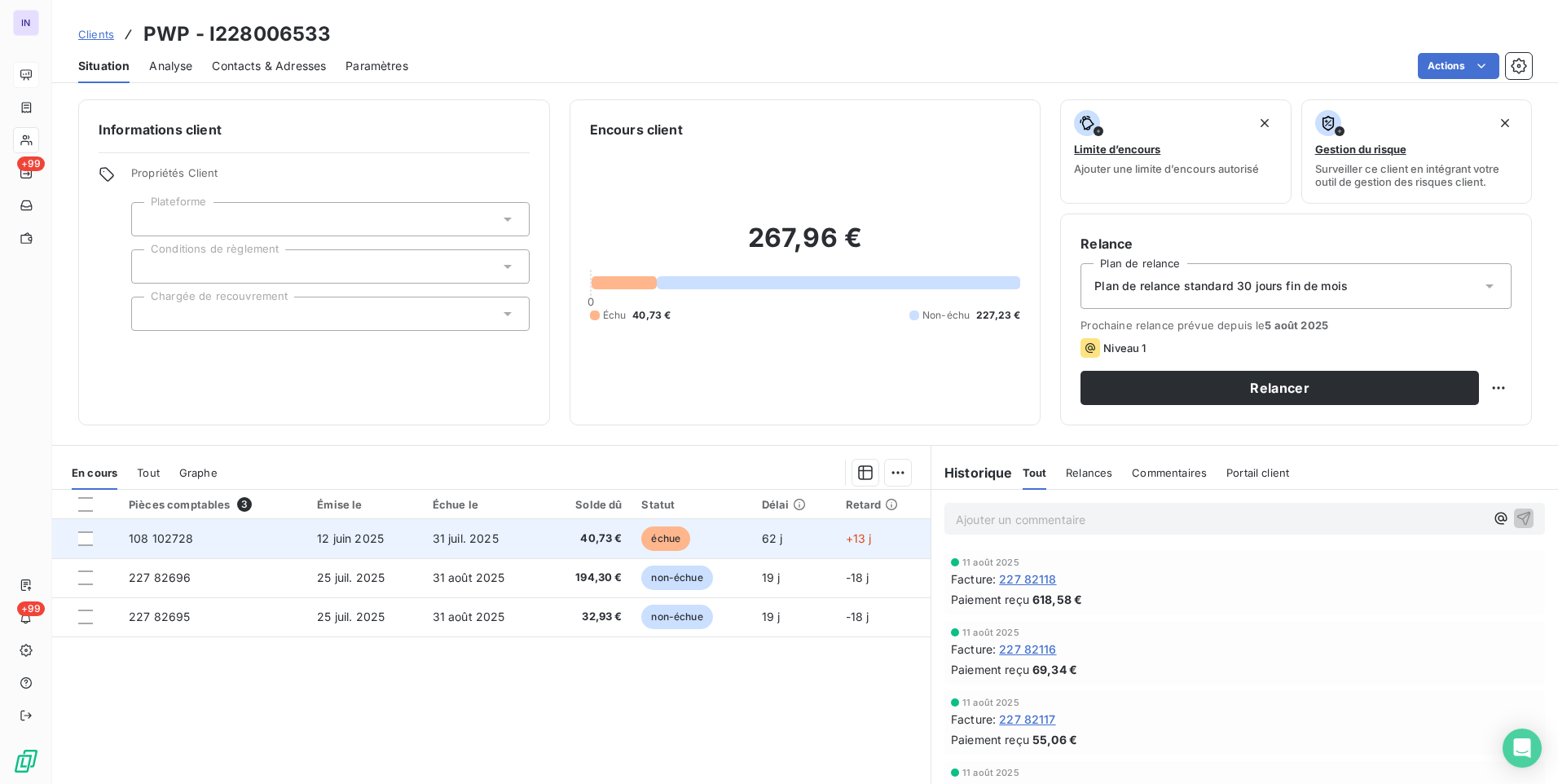
click at [587, 538] on span "40,73 €" at bounding box center [588, 539] width 68 height 17
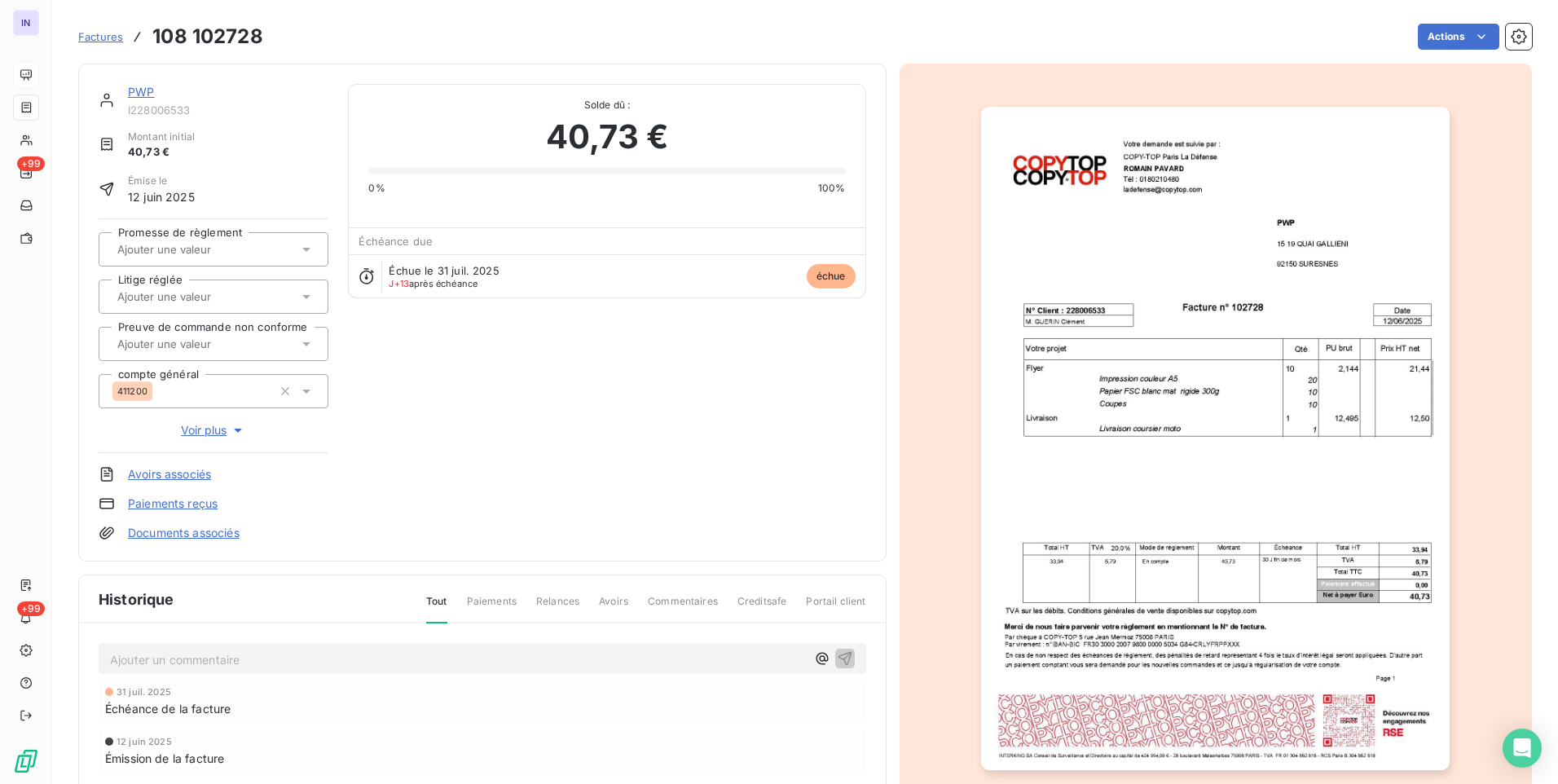
click at [144, 87] on link "PWP" at bounding box center [141, 91] width 26 height 14
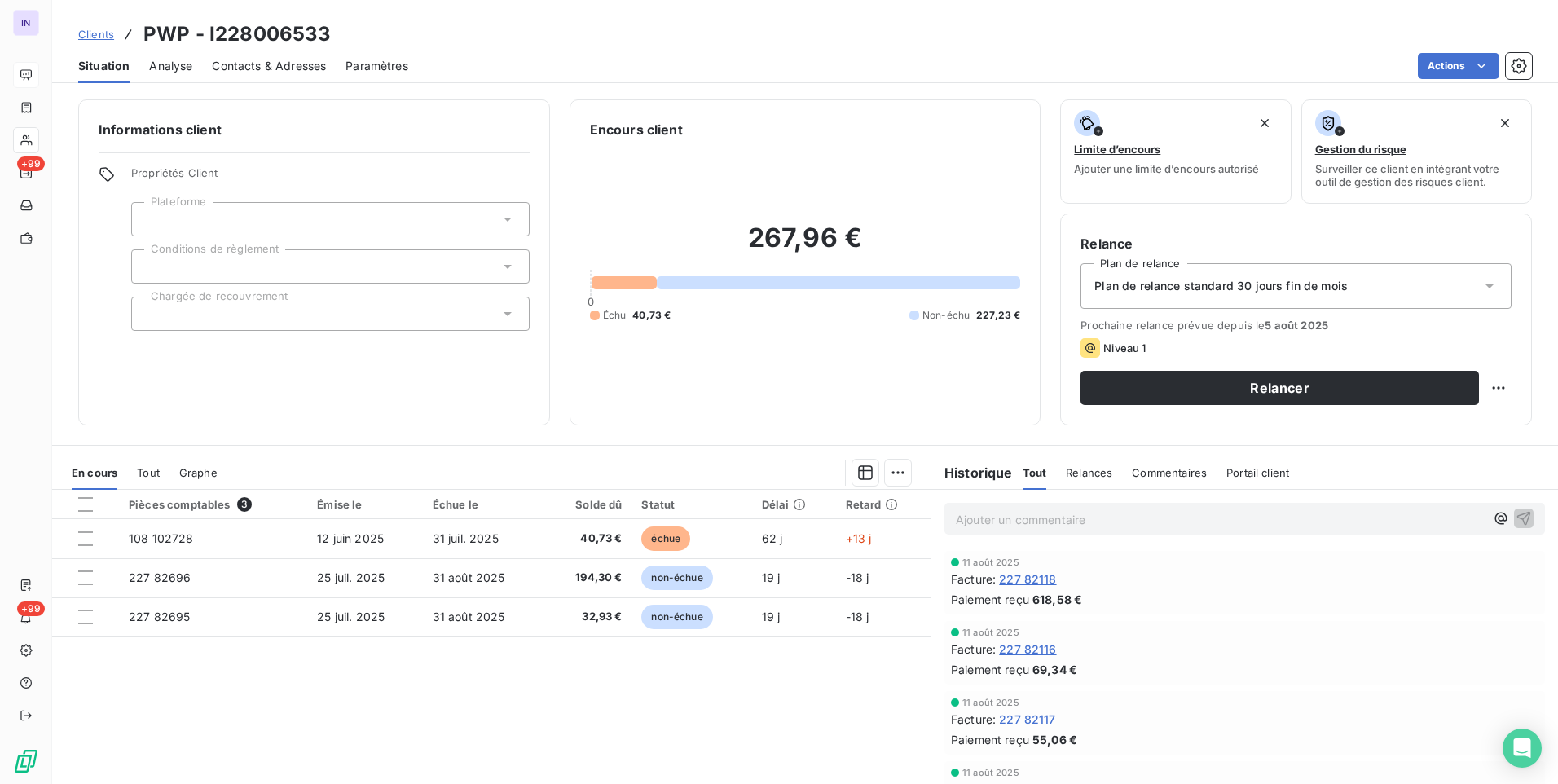
click at [315, 65] on span "Contacts & Adresses" at bounding box center [268, 66] width 114 height 17
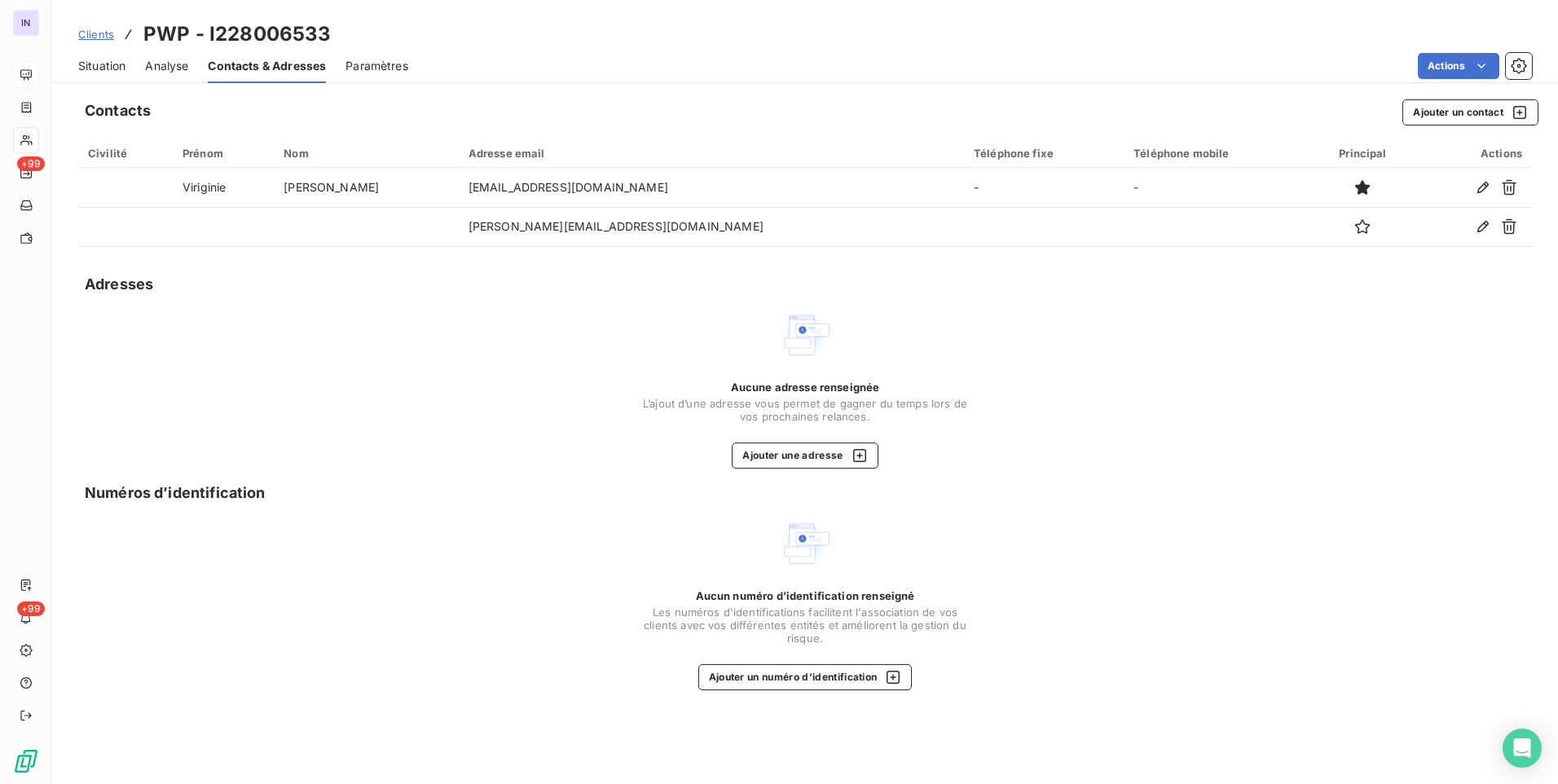
click at [121, 64] on span "Situation" at bounding box center [101, 66] width 47 height 17
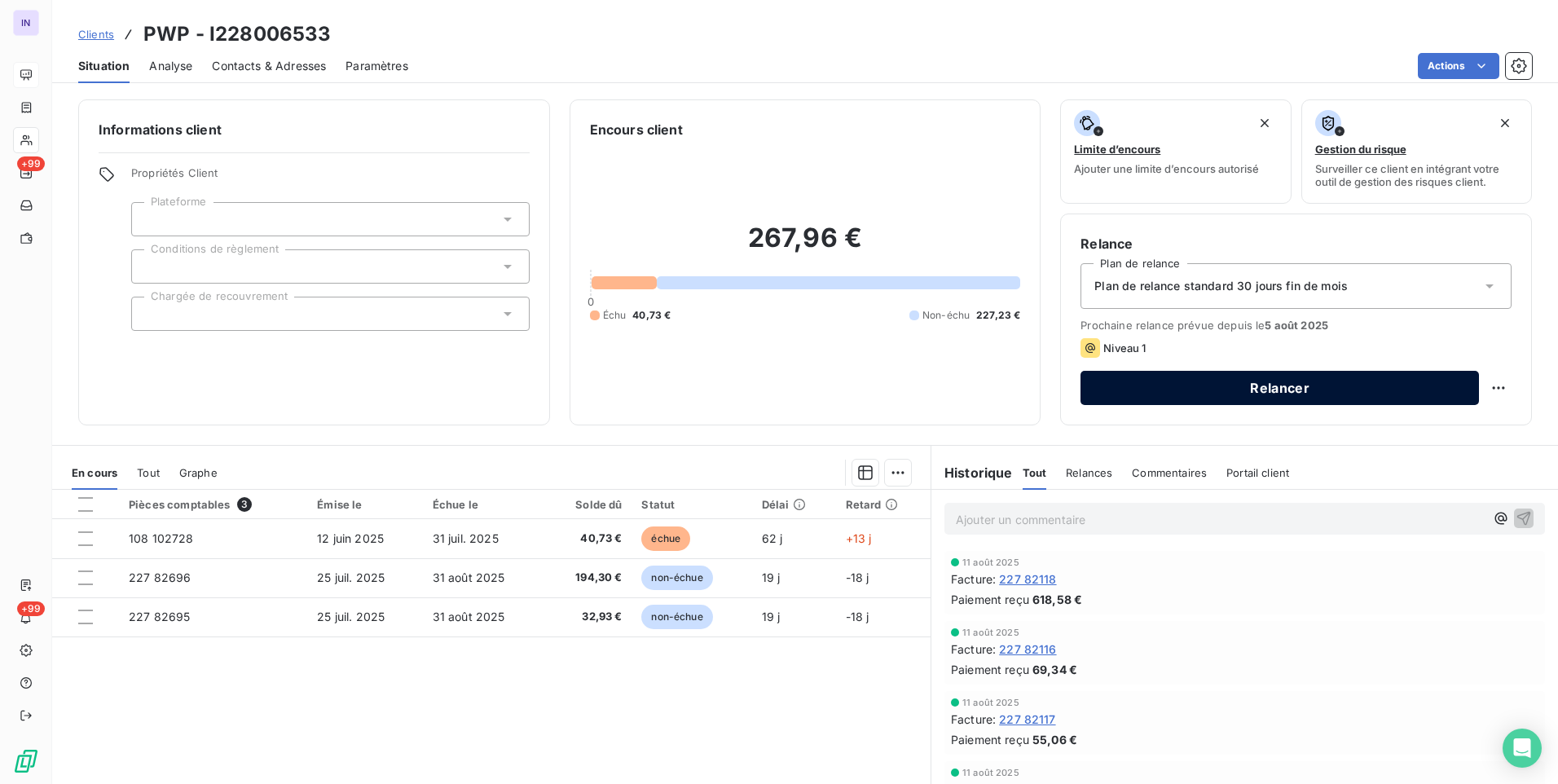
click at [1341, 392] on button "Relancer" at bounding box center [1279, 387] width 399 height 34
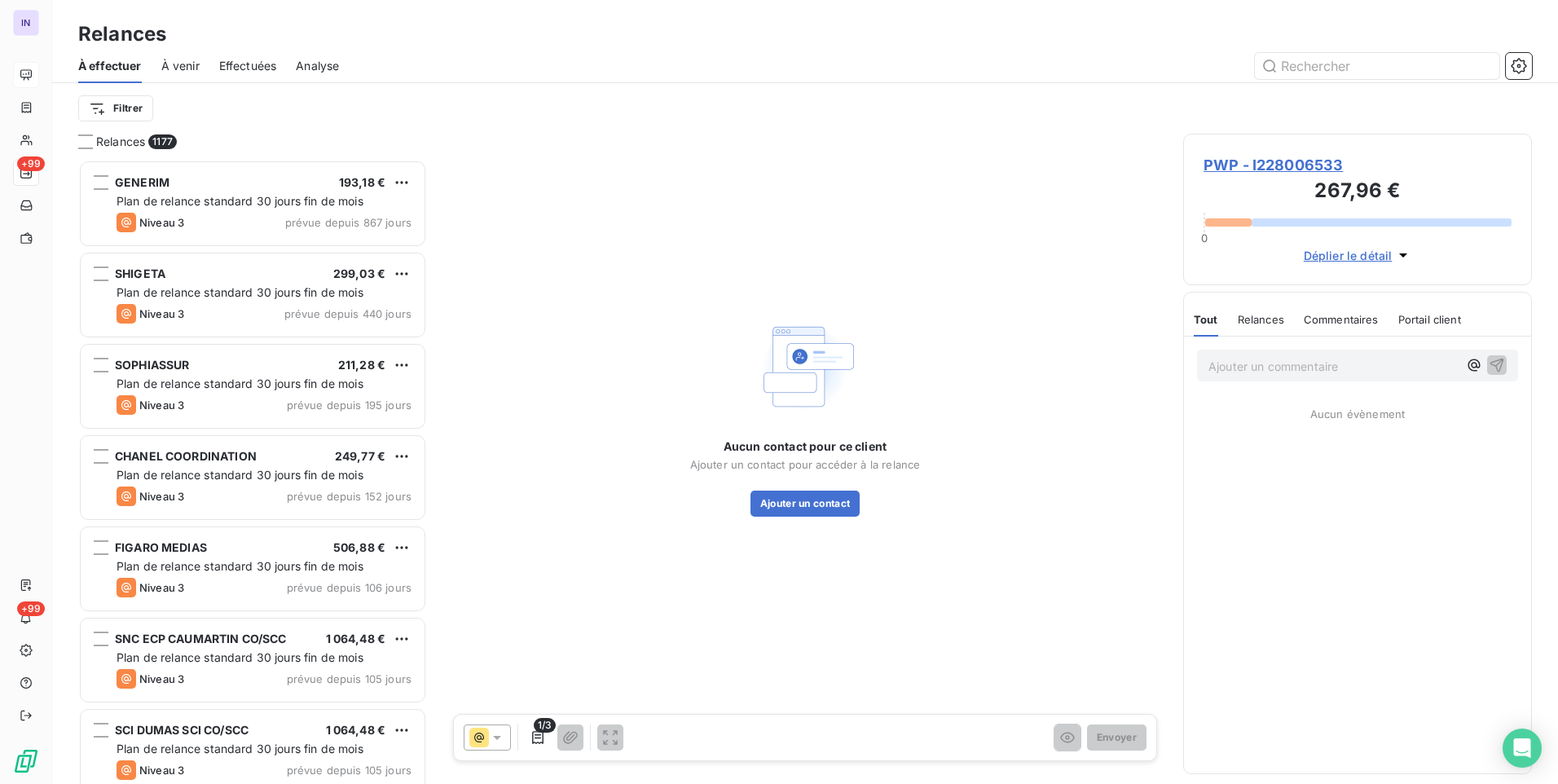
scroll to position [612, 336]
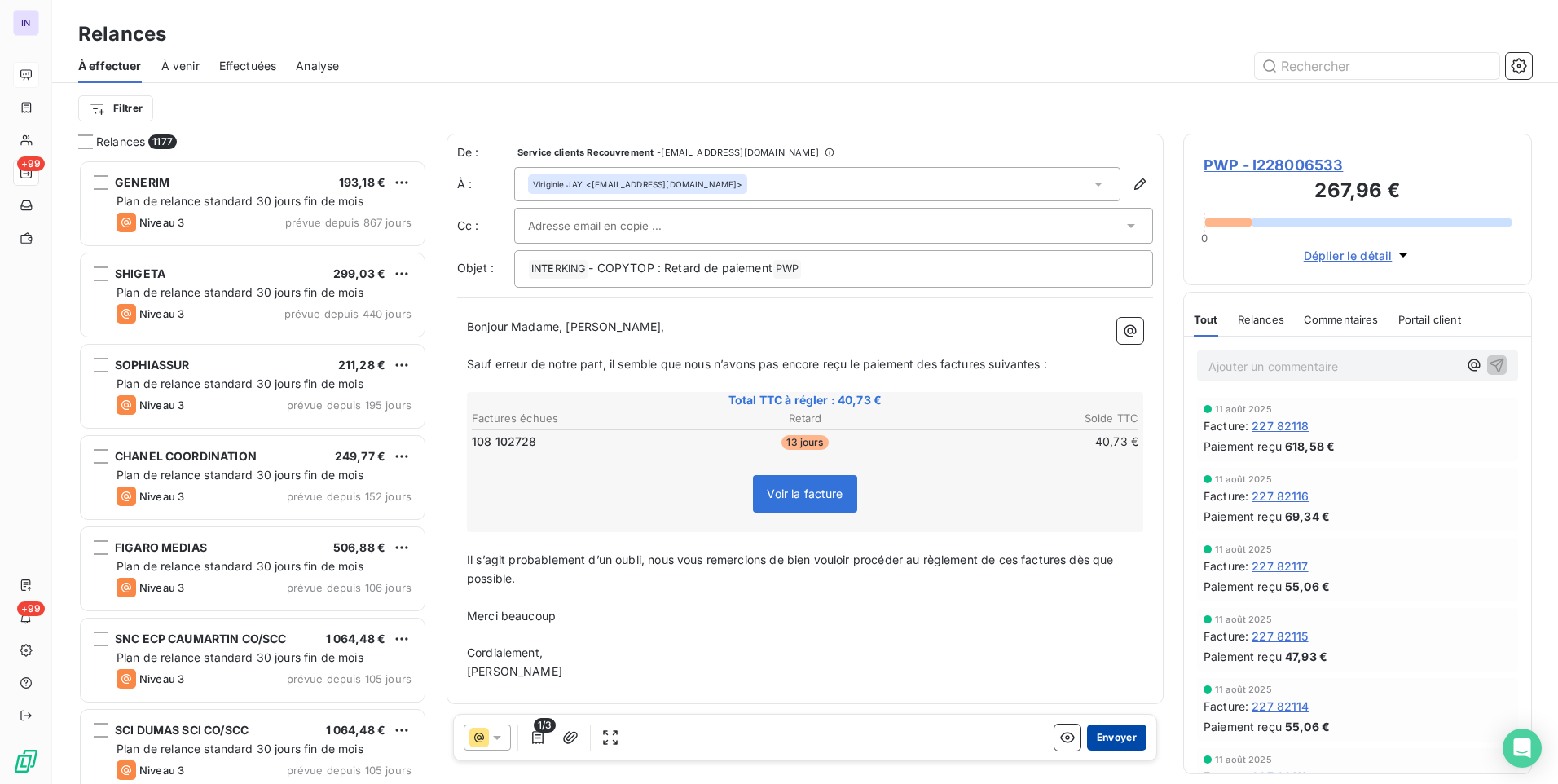
click at [1118, 738] on button "Envoyer" at bounding box center [1117, 738] width 59 height 26
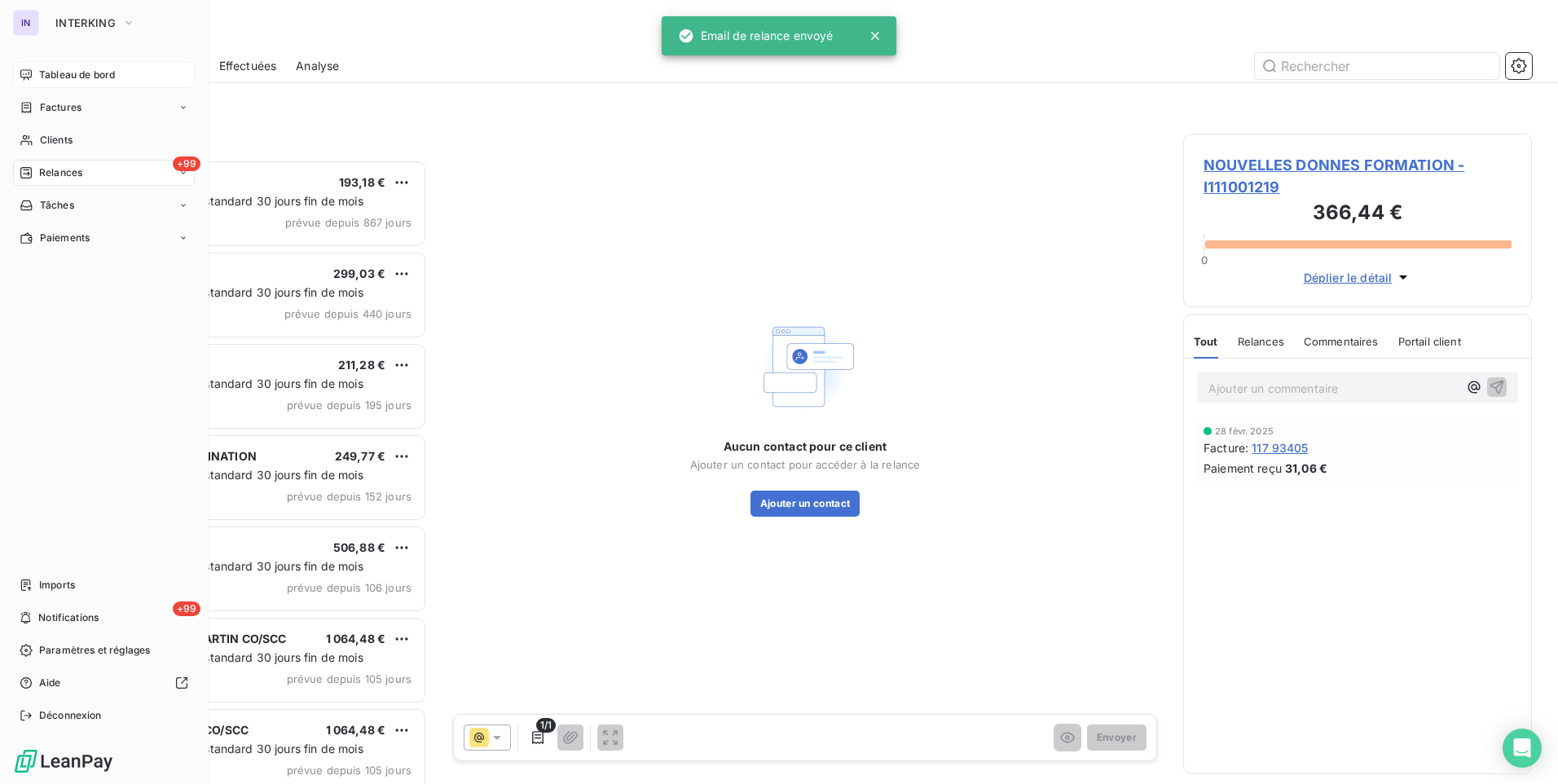
click at [51, 70] on span "Tableau de bord" at bounding box center [77, 75] width 76 height 15
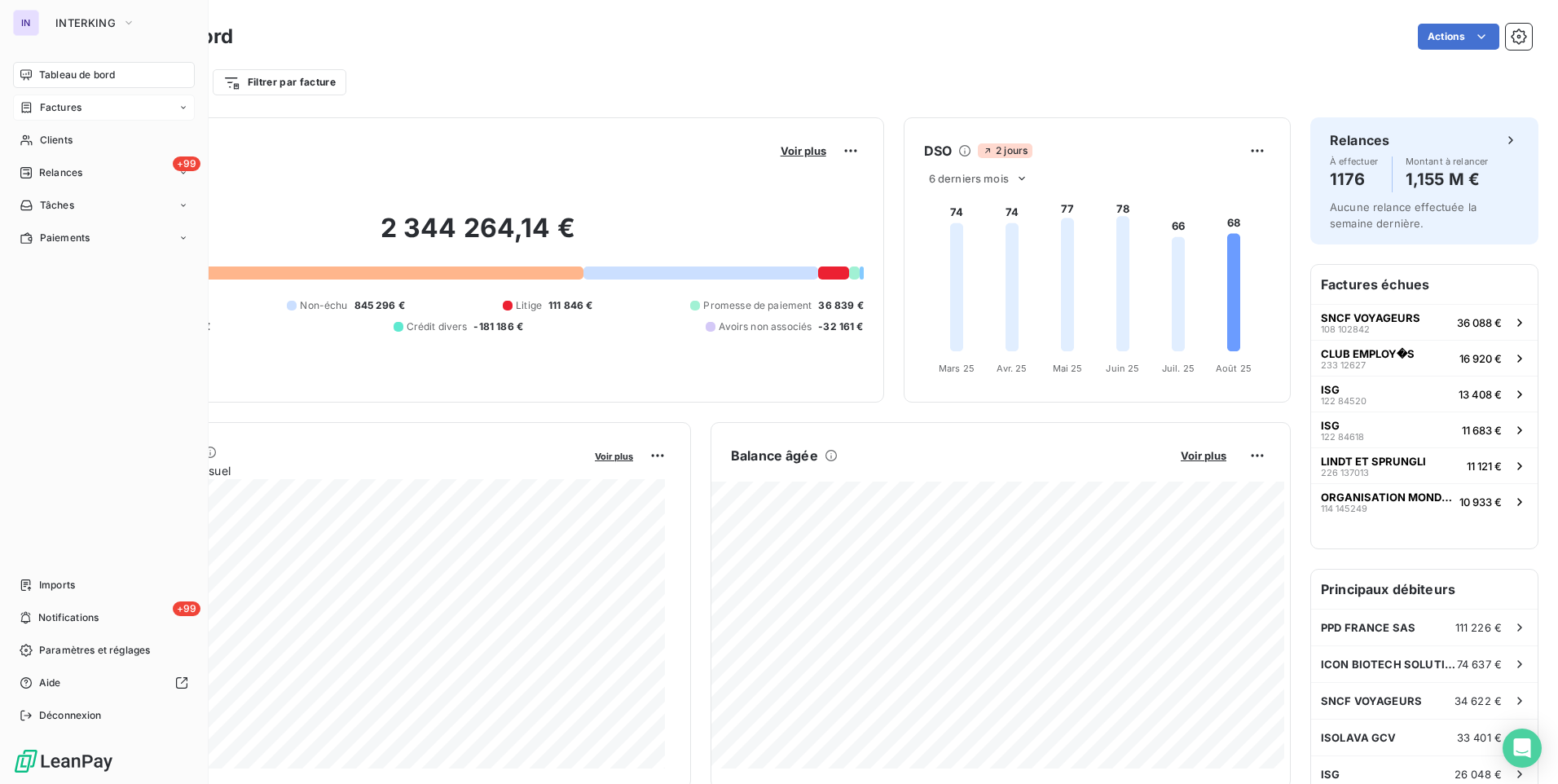
click at [55, 111] on span "Factures" at bounding box center [60, 108] width 42 height 15
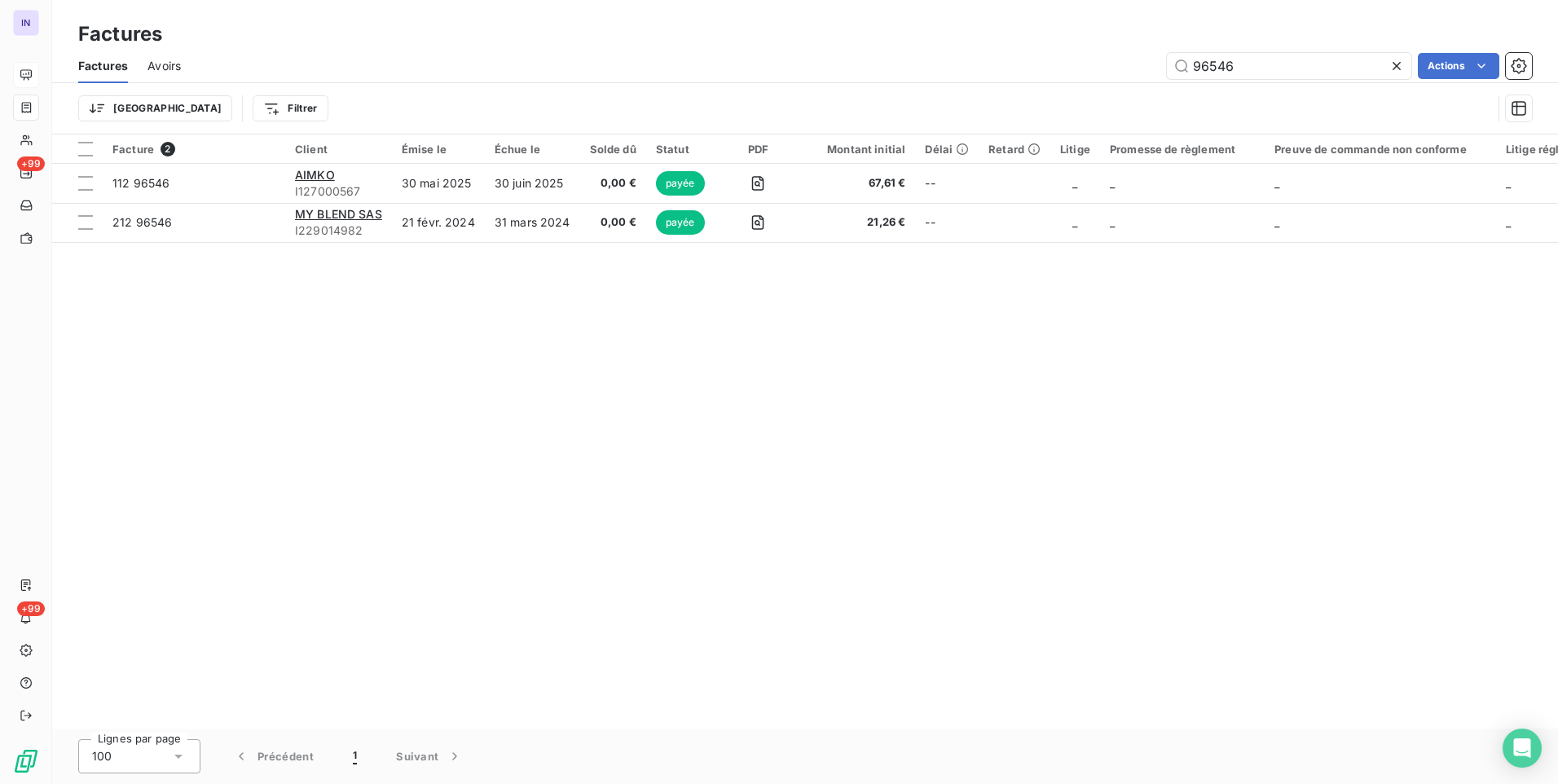
drag, startPoint x: 1225, startPoint y: 69, endPoint x: 1114, endPoint y: 61, distance: 111.3
click at [1114, 61] on div "Factures Avoirs 96546 Actions" at bounding box center [805, 66] width 1506 height 34
drag, startPoint x: 1259, startPoint y: 72, endPoint x: 1096, endPoint y: 72, distance: 163.0
click at [1096, 72] on div "96546 Actions" at bounding box center [866, 66] width 1331 height 26
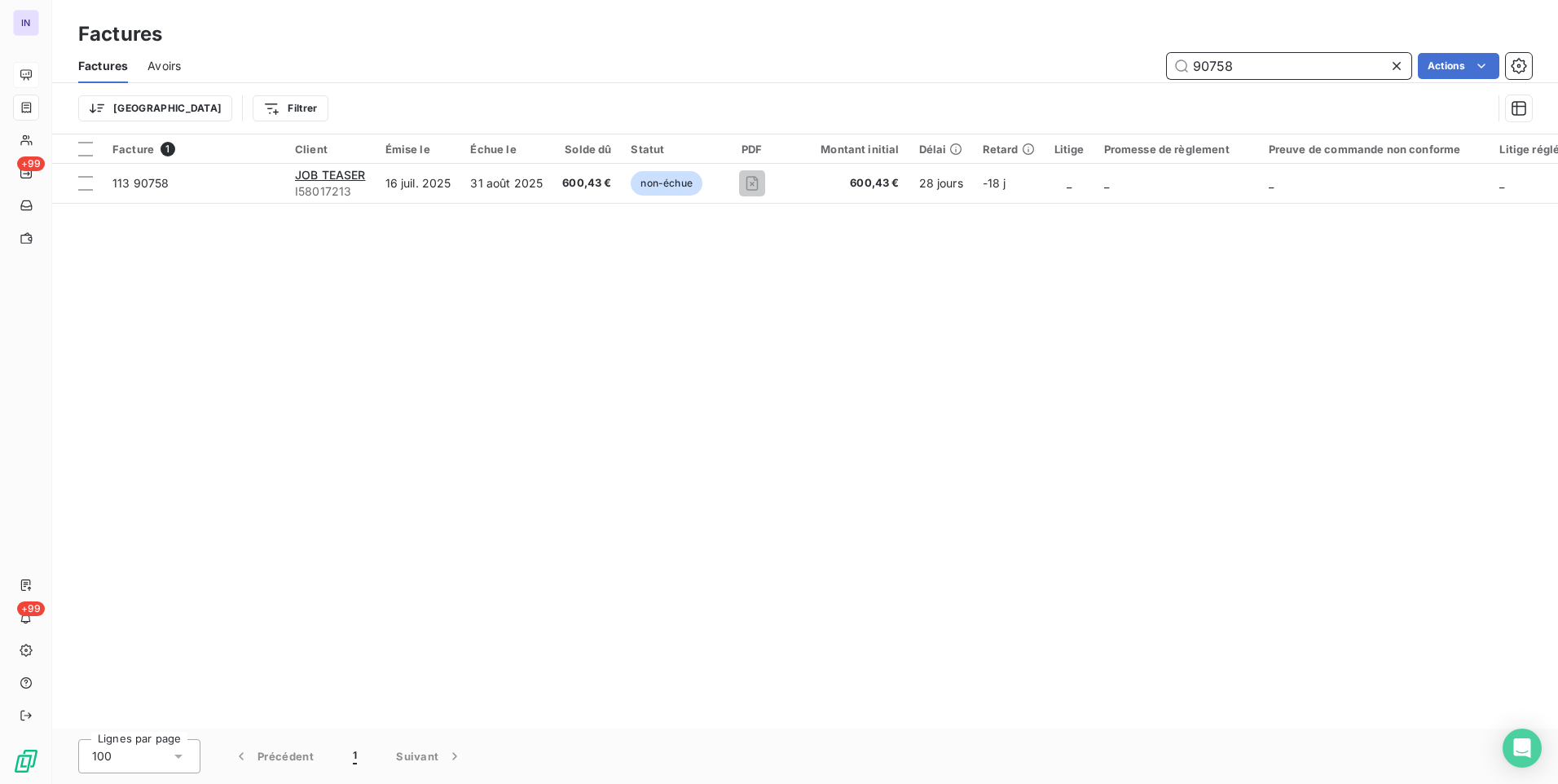
type input "90758"
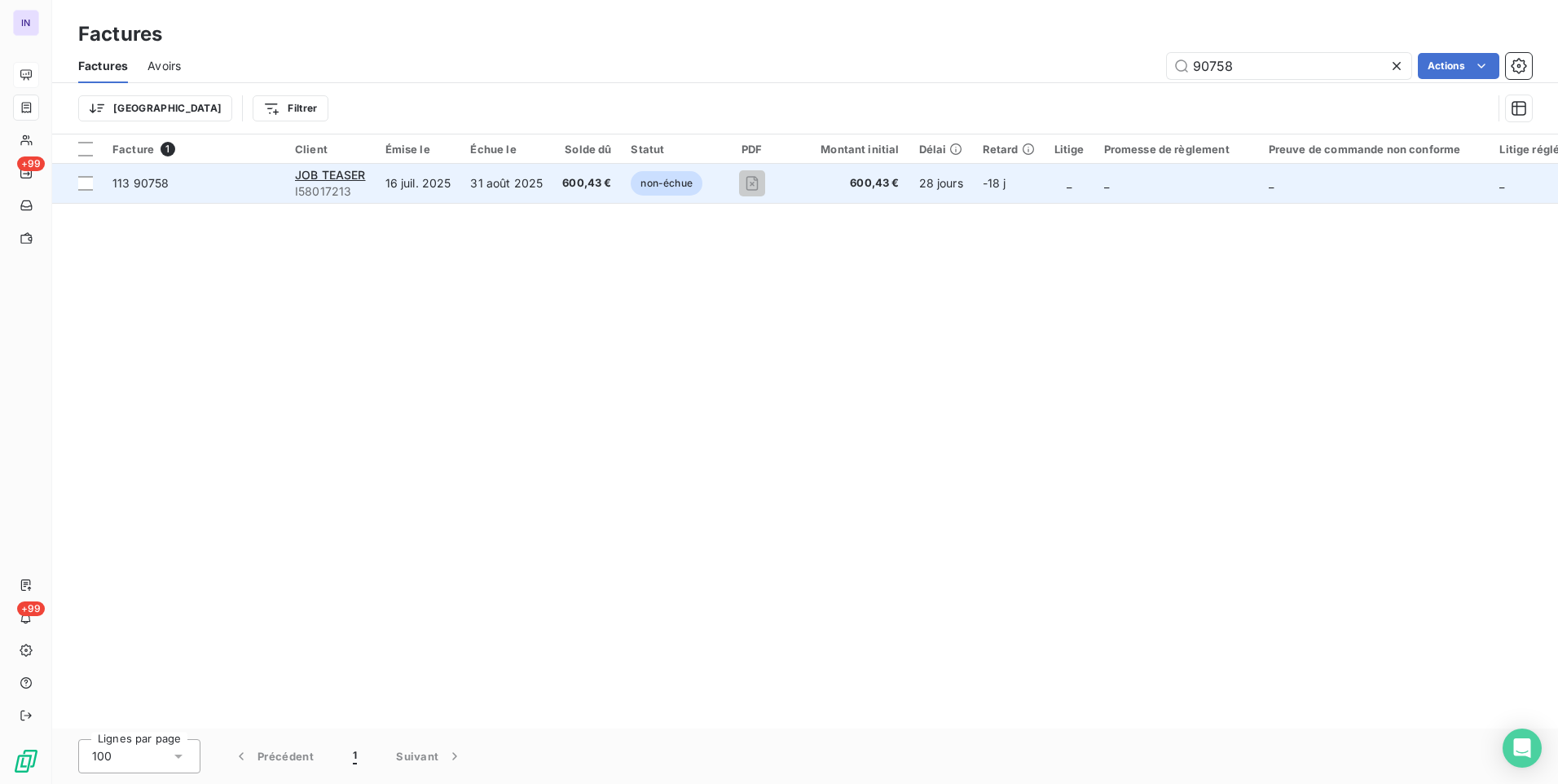
click at [622, 190] on td "non-échue" at bounding box center [665, 183] width 90 height 39
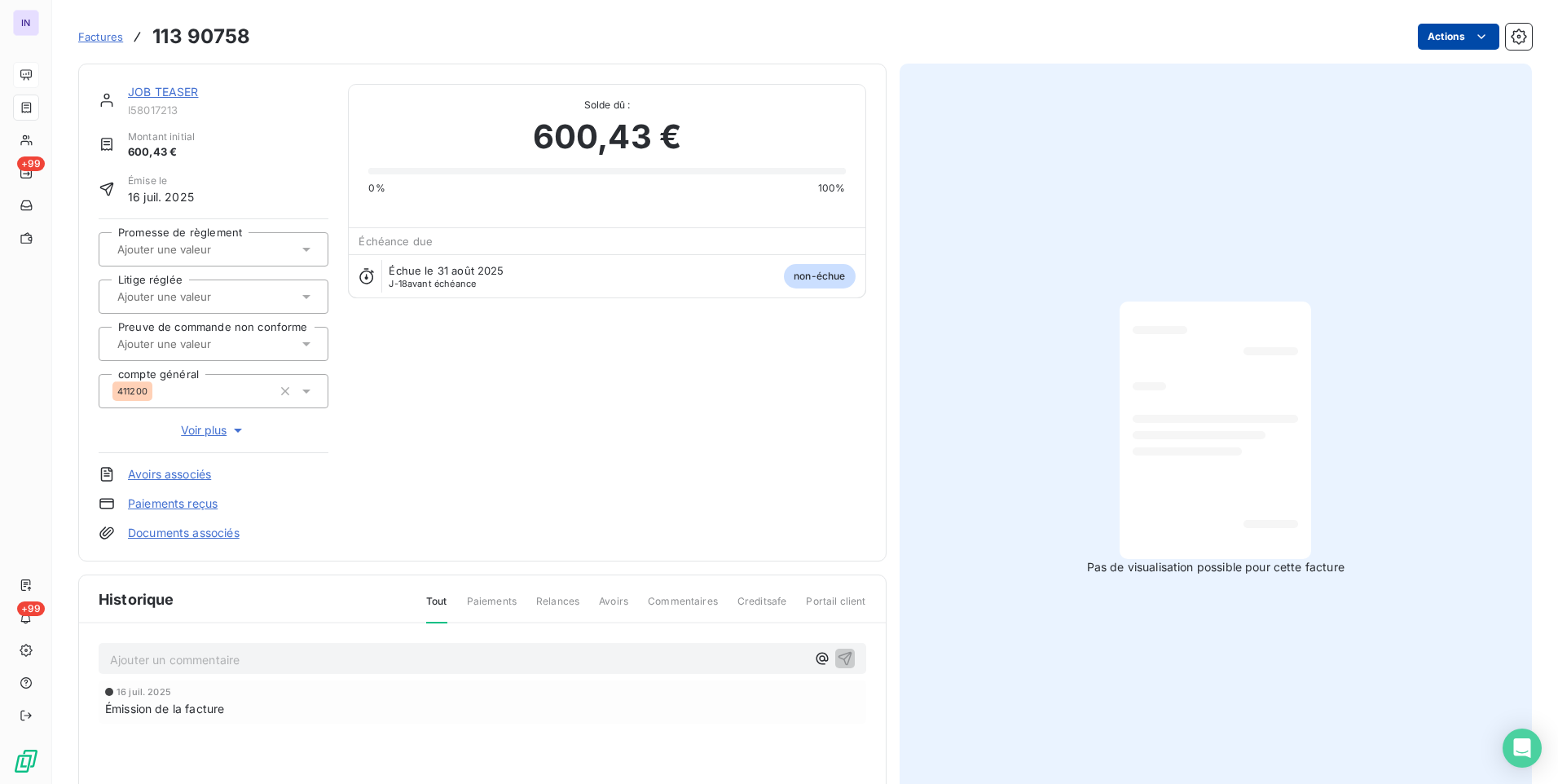
click at [1410, 37] on html "IN +99 +99 Factures 113 90758 Actions JOB TEASER I58017213 Montant initial 600,…" at bounding box center [779, 392] width 1558 height 784
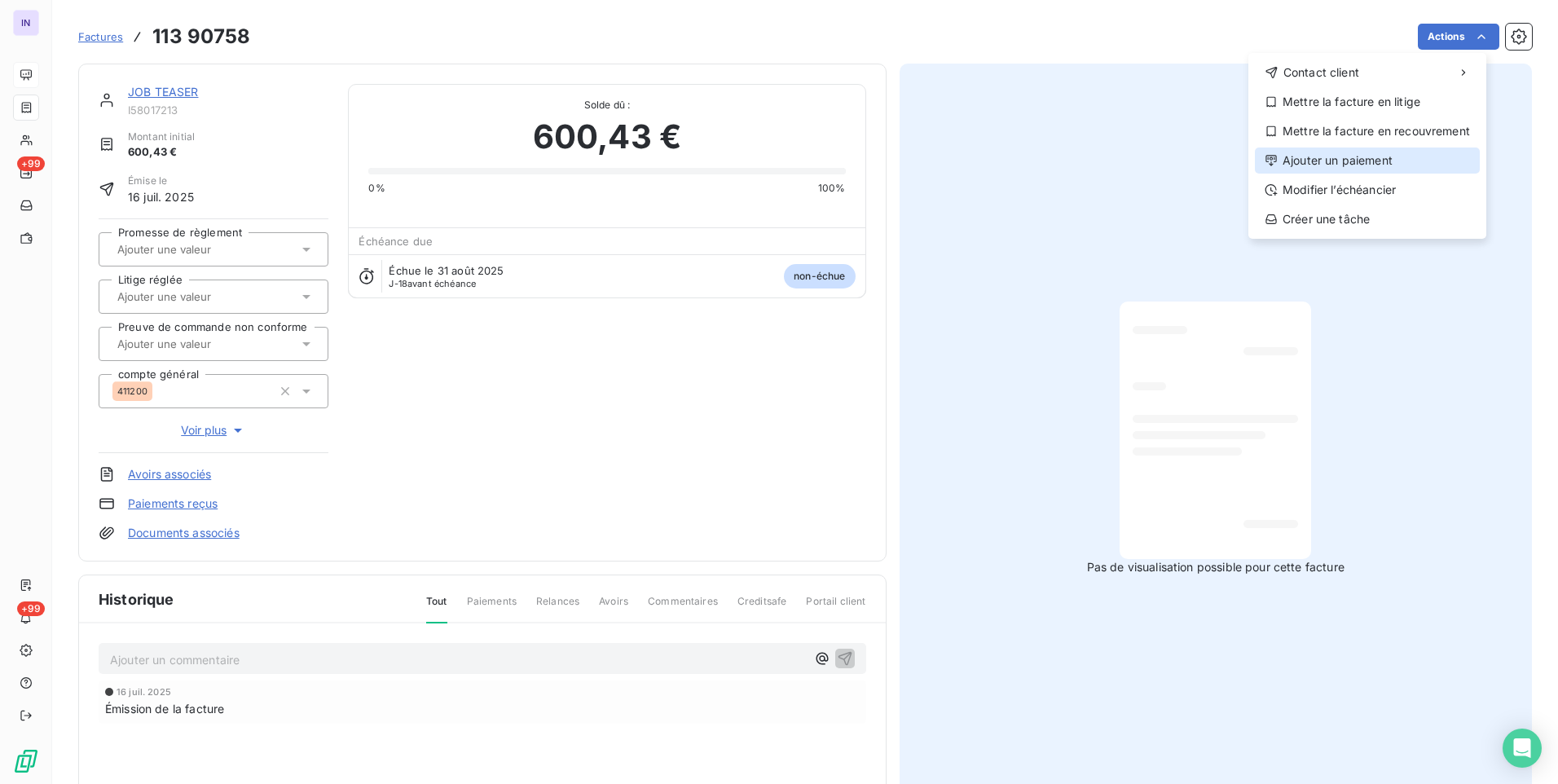
click at [1364, 163] on div "Ajouter un paiement" at bounding box center [1368, 161] width 225 height 26
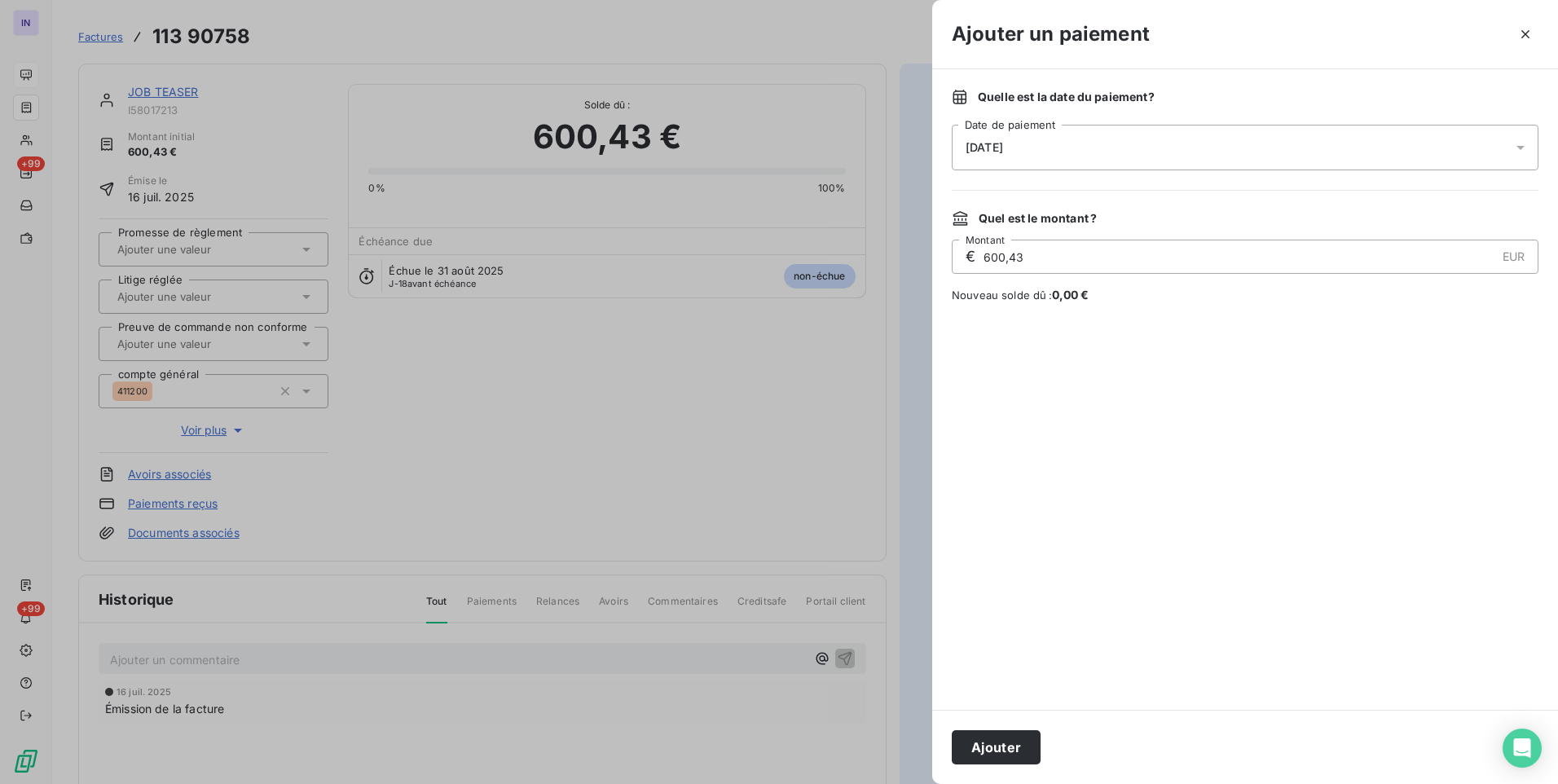
click at [1149, 136] on div "[DATE]" at bounding box center [1246, 147] width 587 height 46
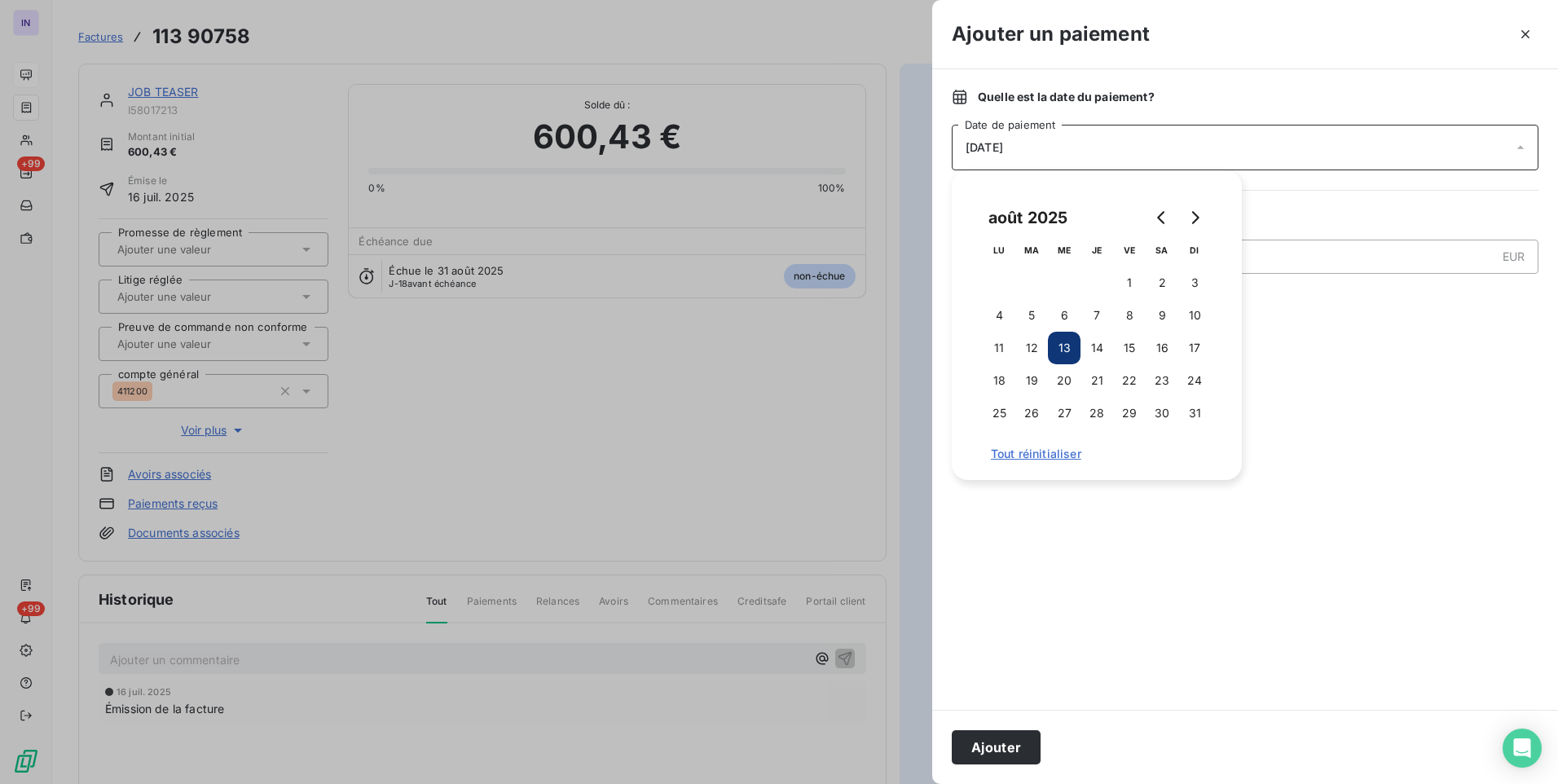
click at [975, 349] on div "août 2025 LU MA ME JE VE SA DI 1 2 3 4 5 6 7 8 9 10 11 12 13 14 15 16 17 18 19 …" at bounding box center [1097, 324] width 251 height 270
click at [992, 343] on button "11" at bounding box center [999, 347] width 33 height 33
drag, startPoint x: 969, startPoint y: 747, endPoint x: 646, endPoint y: 520, distance: 394.8
click at [966, 742] on button "Ajouter" at bounding box center [997, 747] width 89 height 34
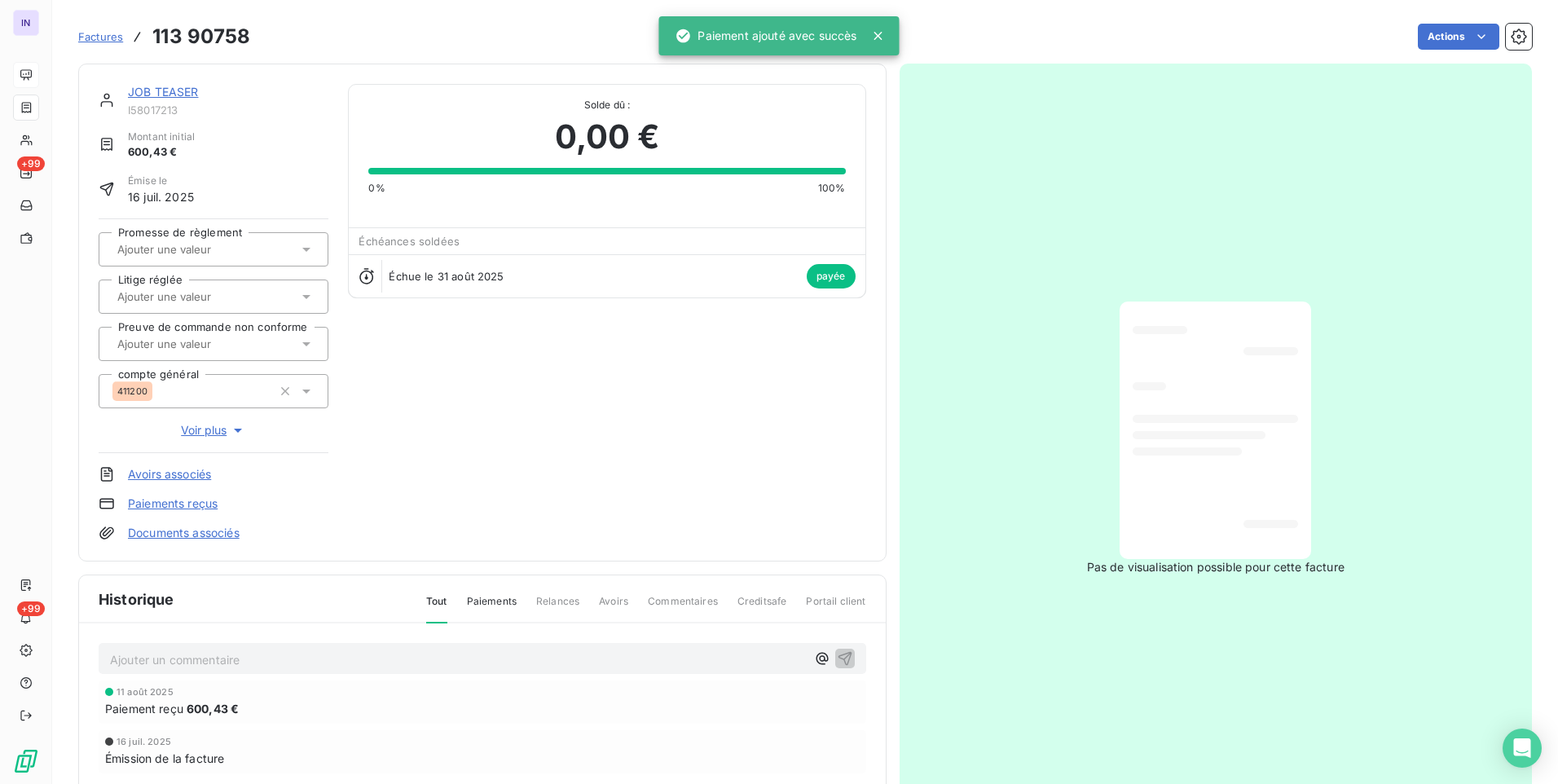
click at [182, 95] on link "JOB TEASER" at bounding box center [164, 91] width 71 height 14
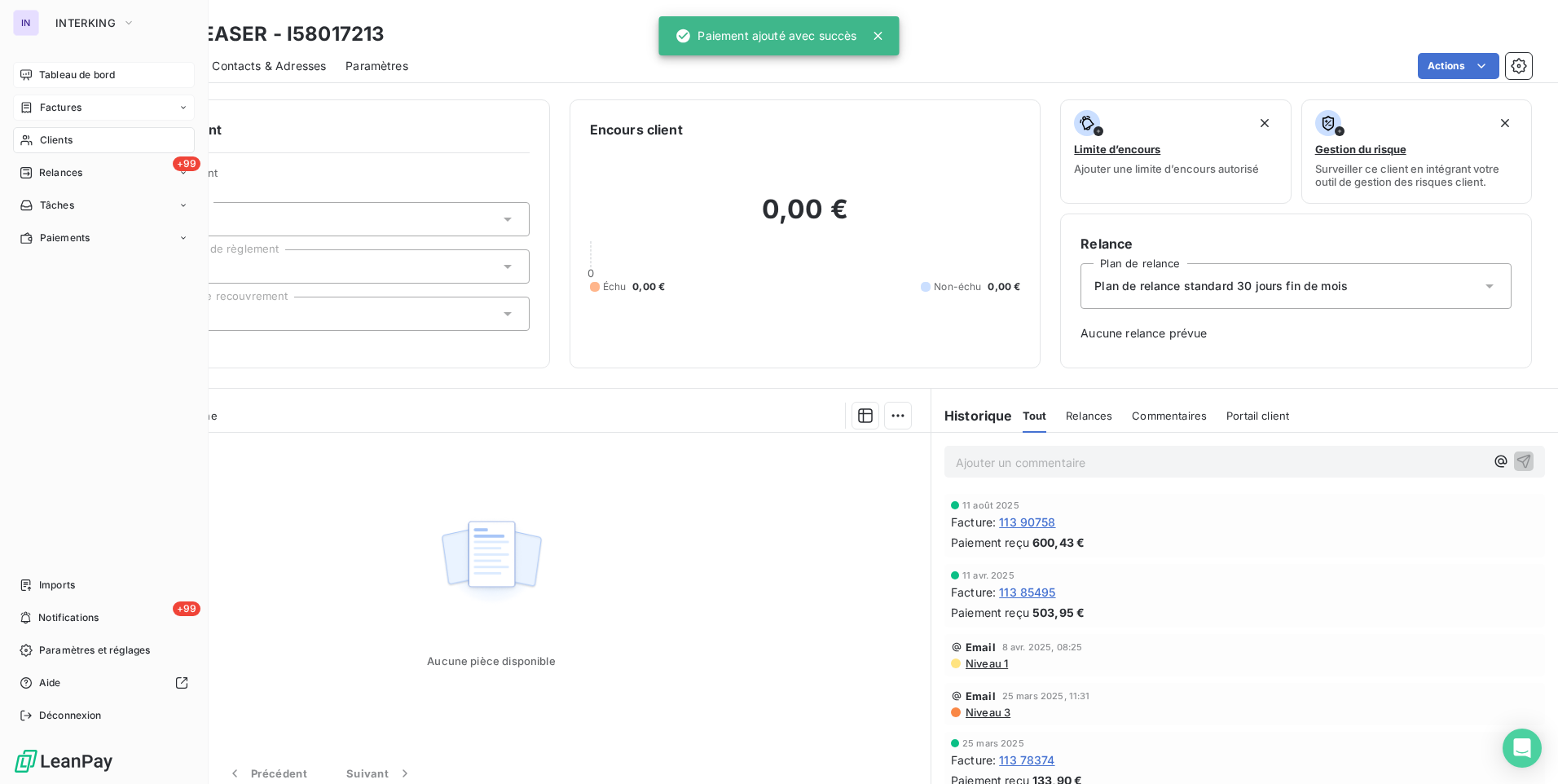
click at [85, 110] on div "Factures" at bounding box center [104, 108] width 182 height 26
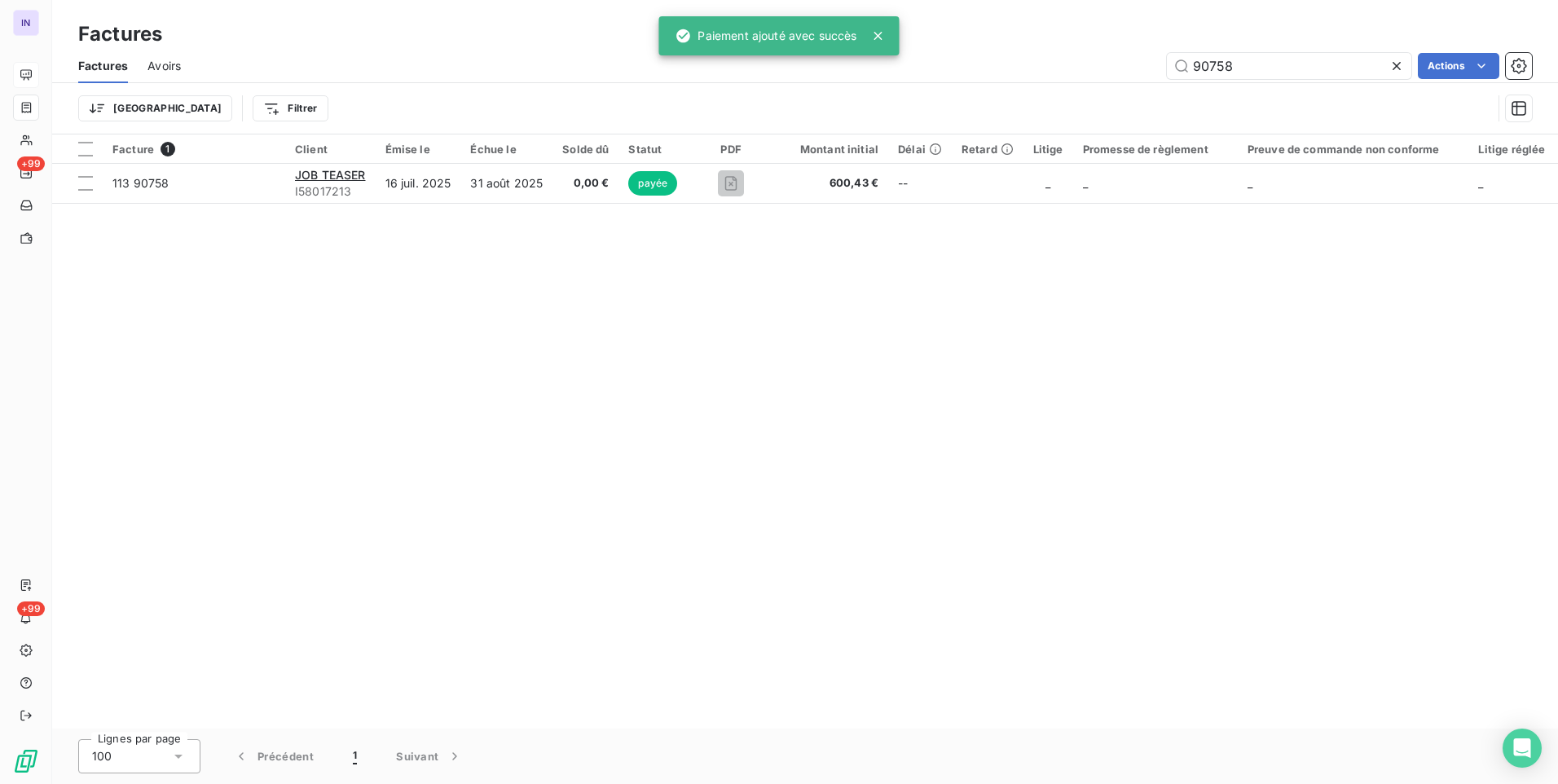
drag, startPoint x: 1252, startPoint y: 61, endPoint x: 1119, endPoint y: 69, distance: 133.2
click at [1119, 69] on div "90758 Actions" at bounding box center [866, 66] width 1331 height 26
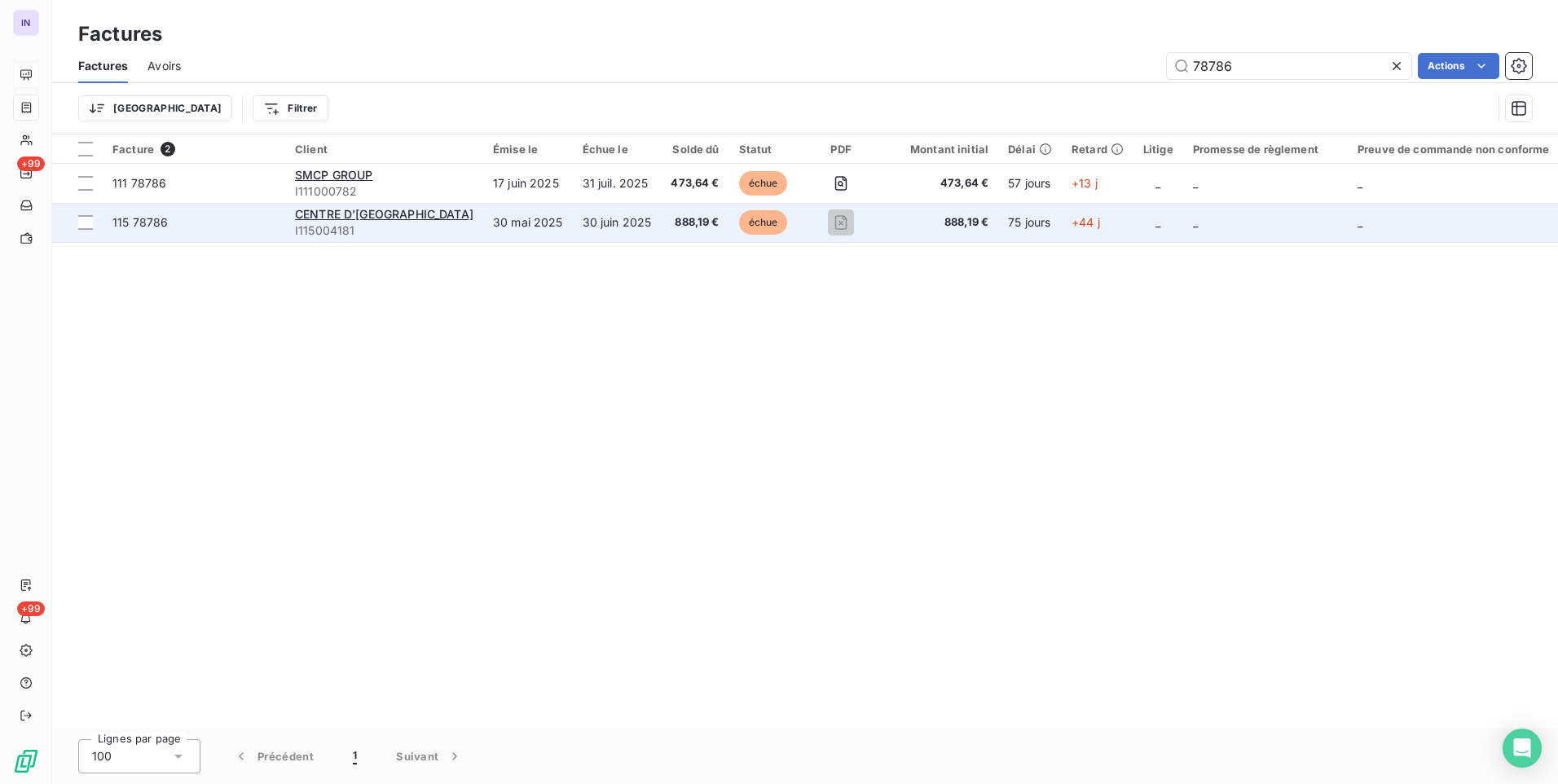
type input "78786"
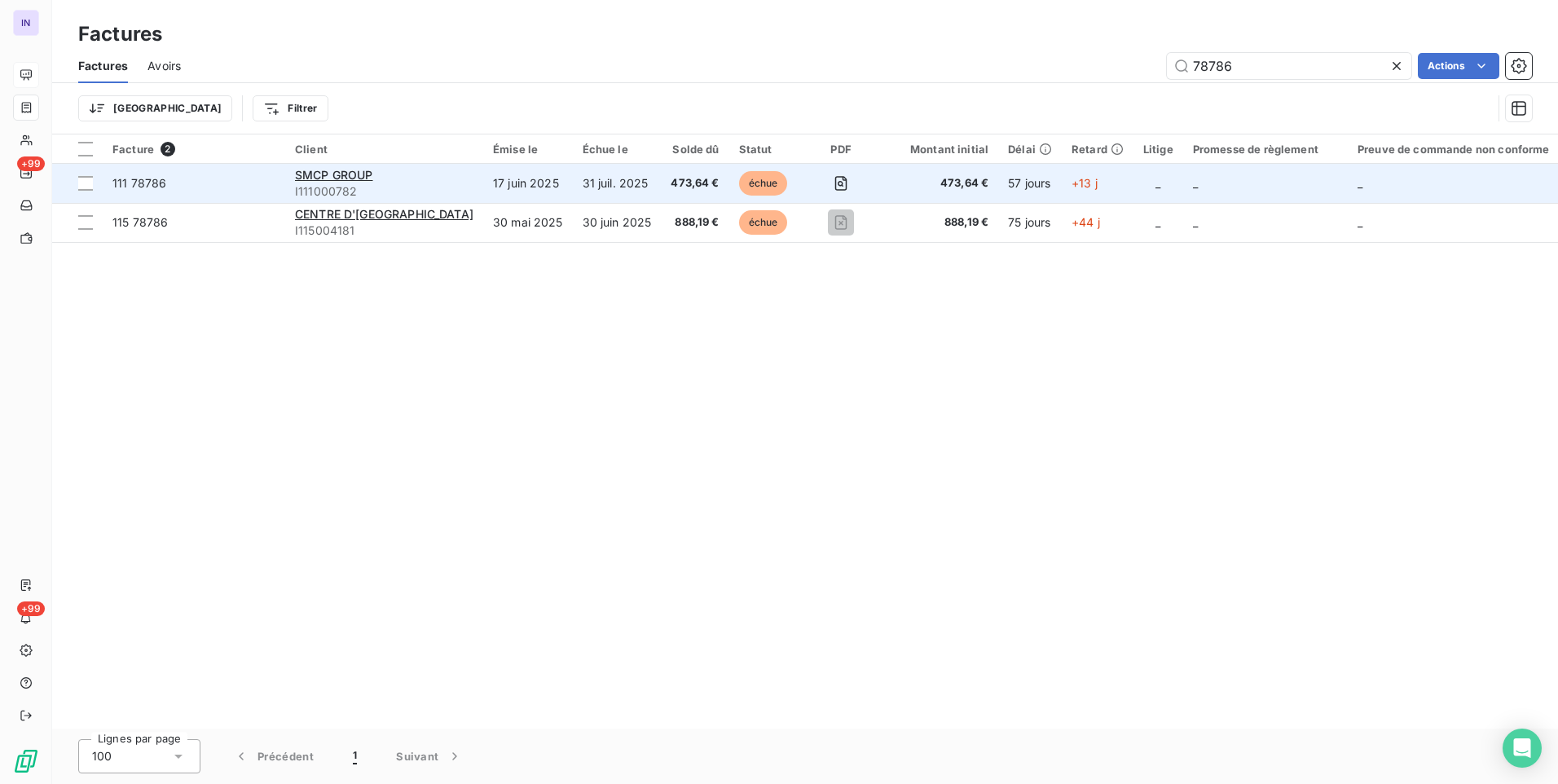
click at [502, 188] on td "17 juin 2025" at bounding box center [528, 183] width 89 height 39
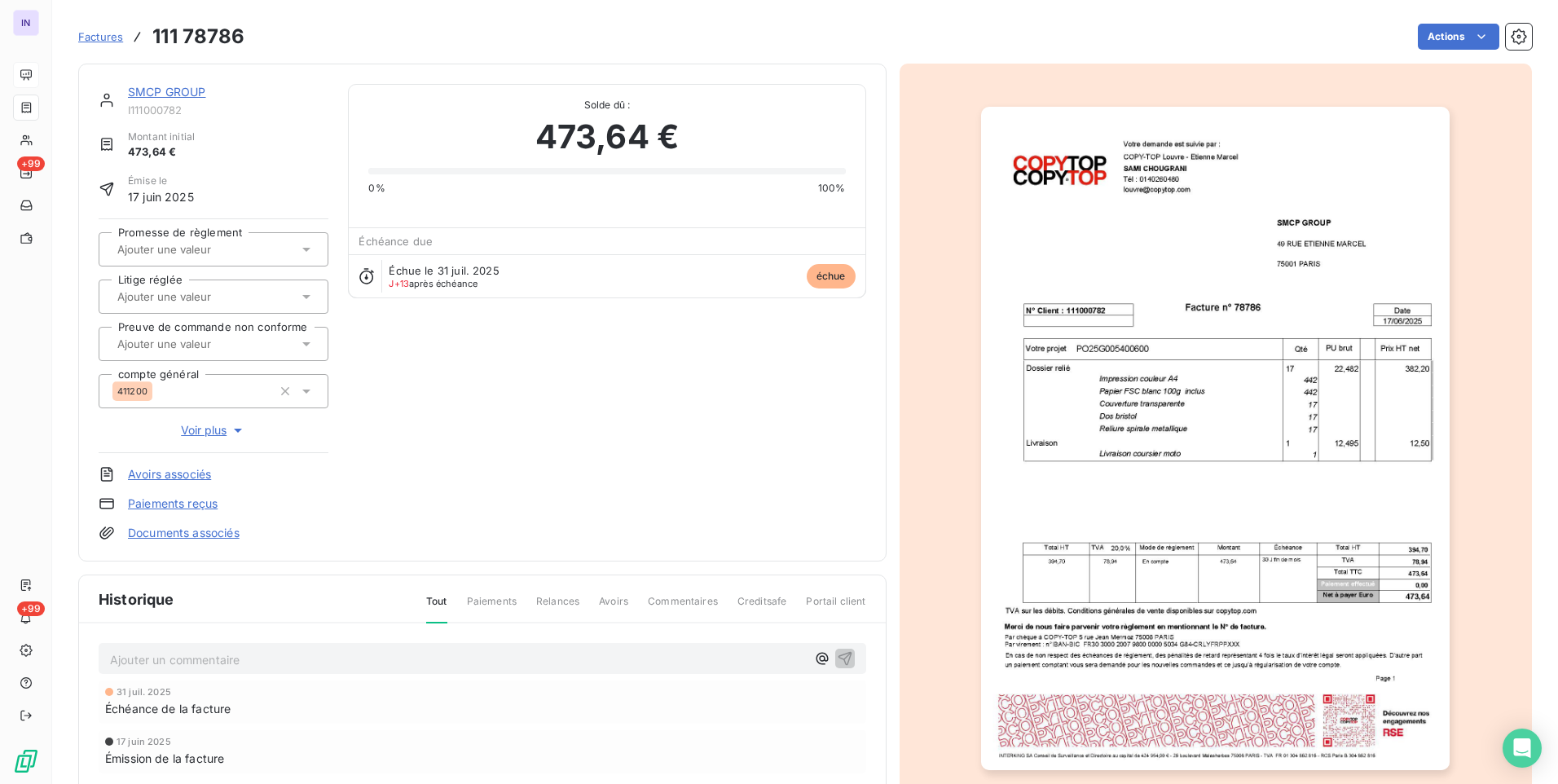
click at [1416, 38] on html "IN +99 +99 Factures 111 78786 Actions SMCP GROUP I111000782 Montant initial 473…" at bounding box center [779, 392] width 1558 height 784
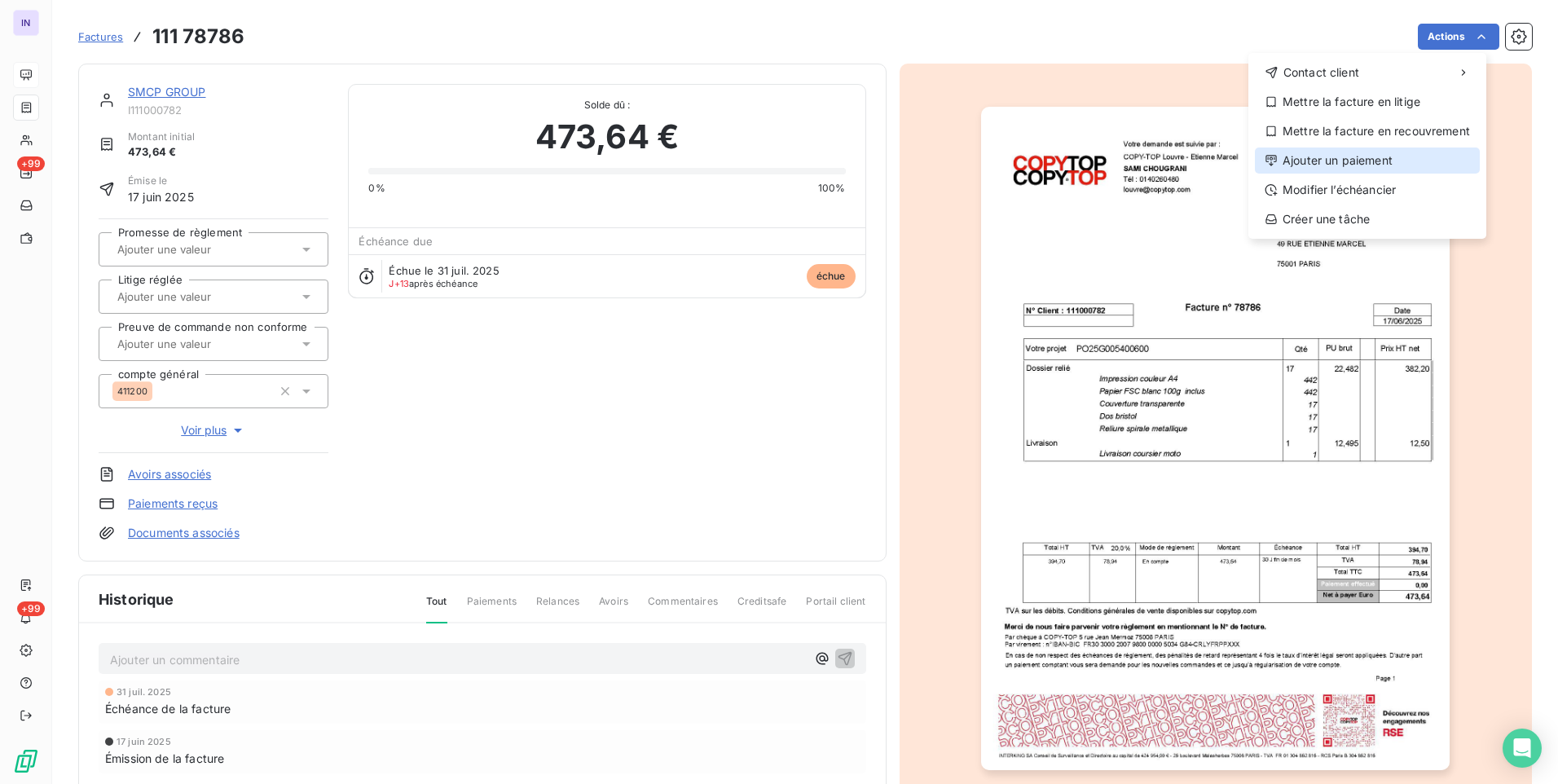
click at [1376, 163] on div "Ajouter un paiement" at bounding box center [1368, 161] width 225 height 26
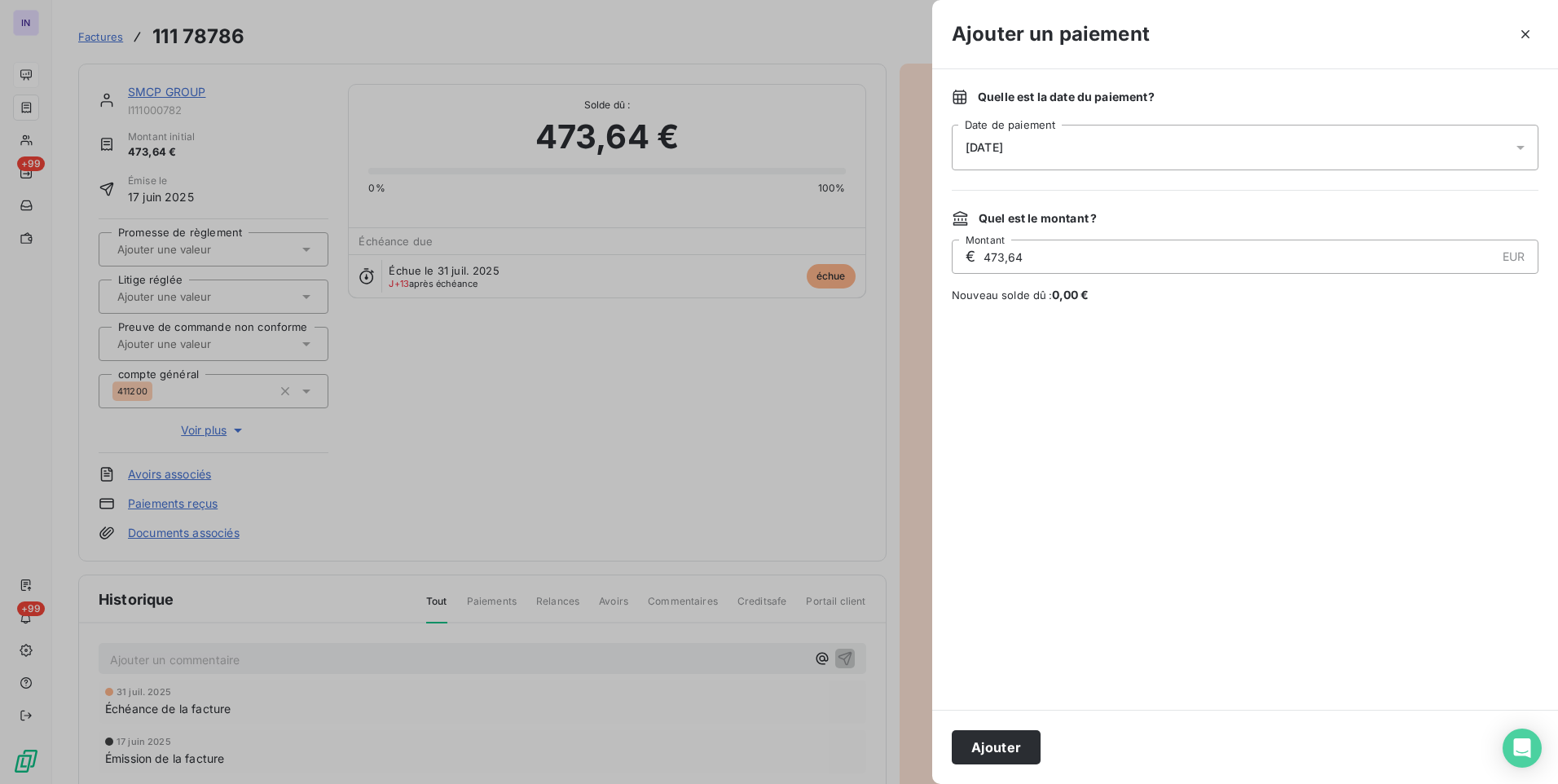
click at [1190, 156] on div "[DATE]" at bounding box center [1246, 147] width 587 height 46
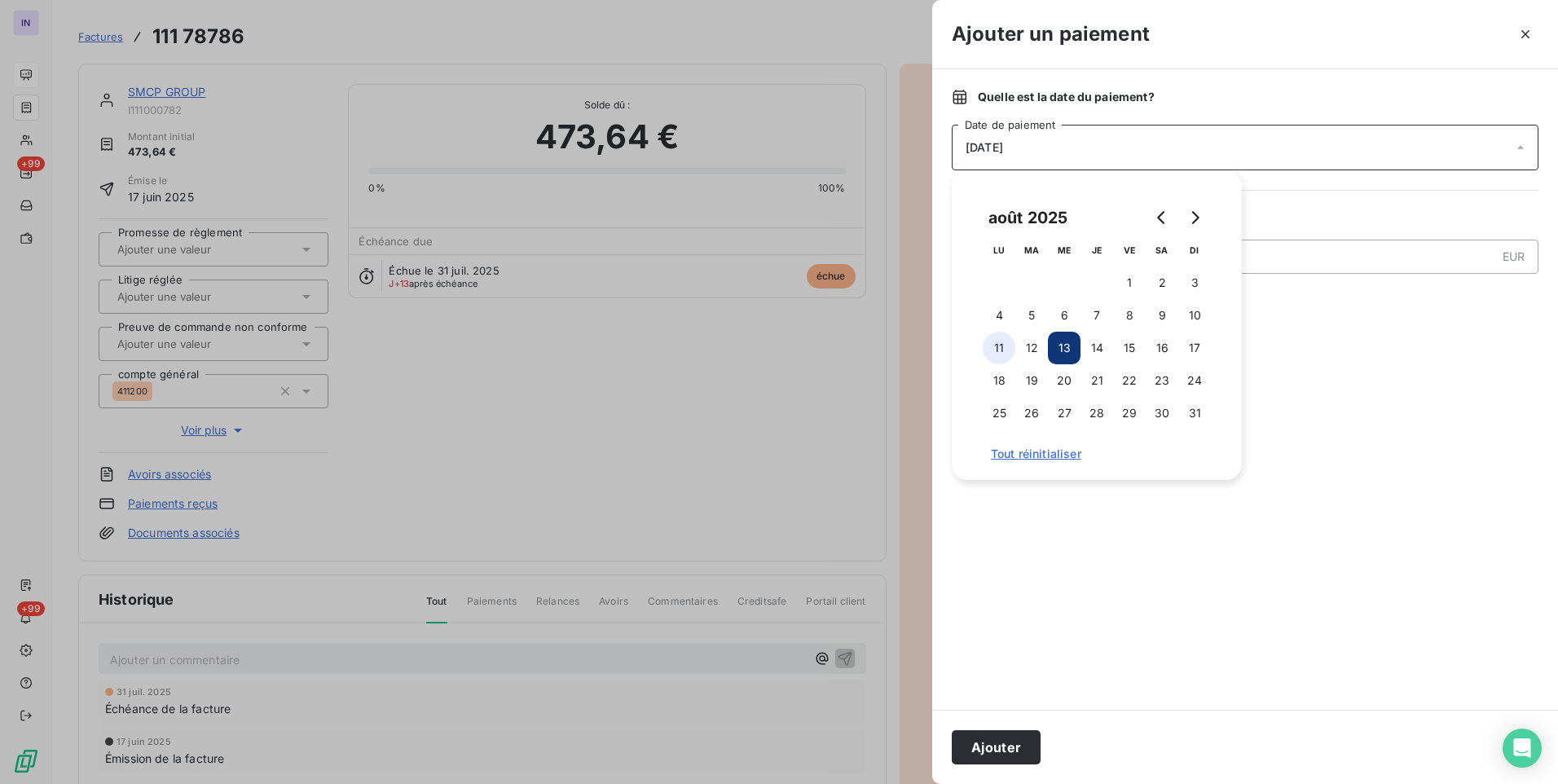
click at [1000, 348] on button "11" at bounding box center [999, 347] width 33 height 33
drag, startPoint x: 1013, startPoint y: 753, endPoint x: 571, endPoint y: 472, distance: 523.8
click at [1009, 747] on button "Ajouter" at bounding box center [997, 747] width 89 height 34
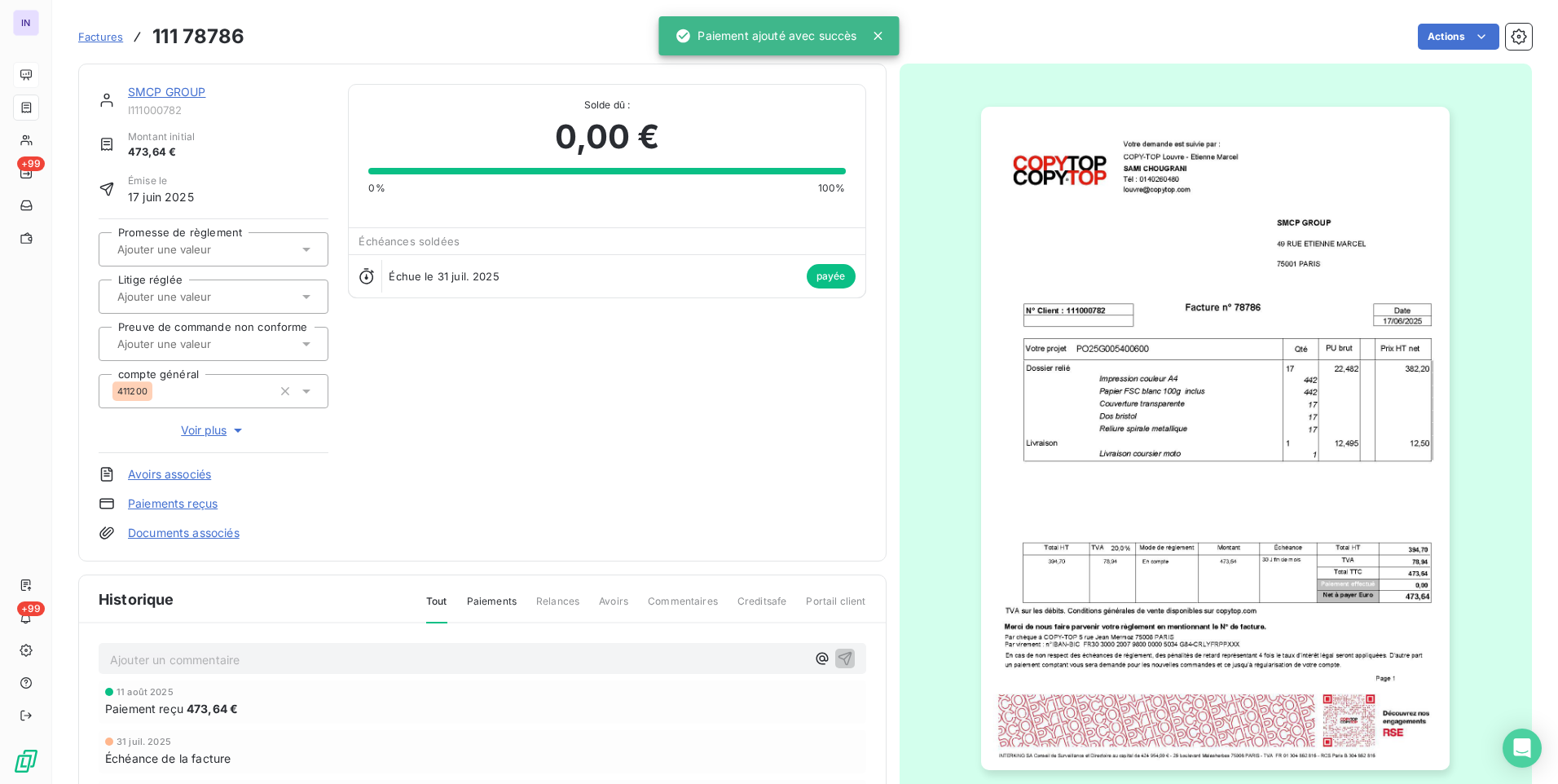
click at [157, 84] on div "SMCP GROUP" at bounding box center [229, 92] width 201 height 17
click at [178, 83] on div "SMCP GROUP I111000782 Montant initial 473,64 € Émise le [DATE] Promesse de règl…" at bounding box center [482, 312] width 808 height 498
click at [183, 91] on link "SMCP GROUP" at bounding box center [167, 91] width 78 height 14
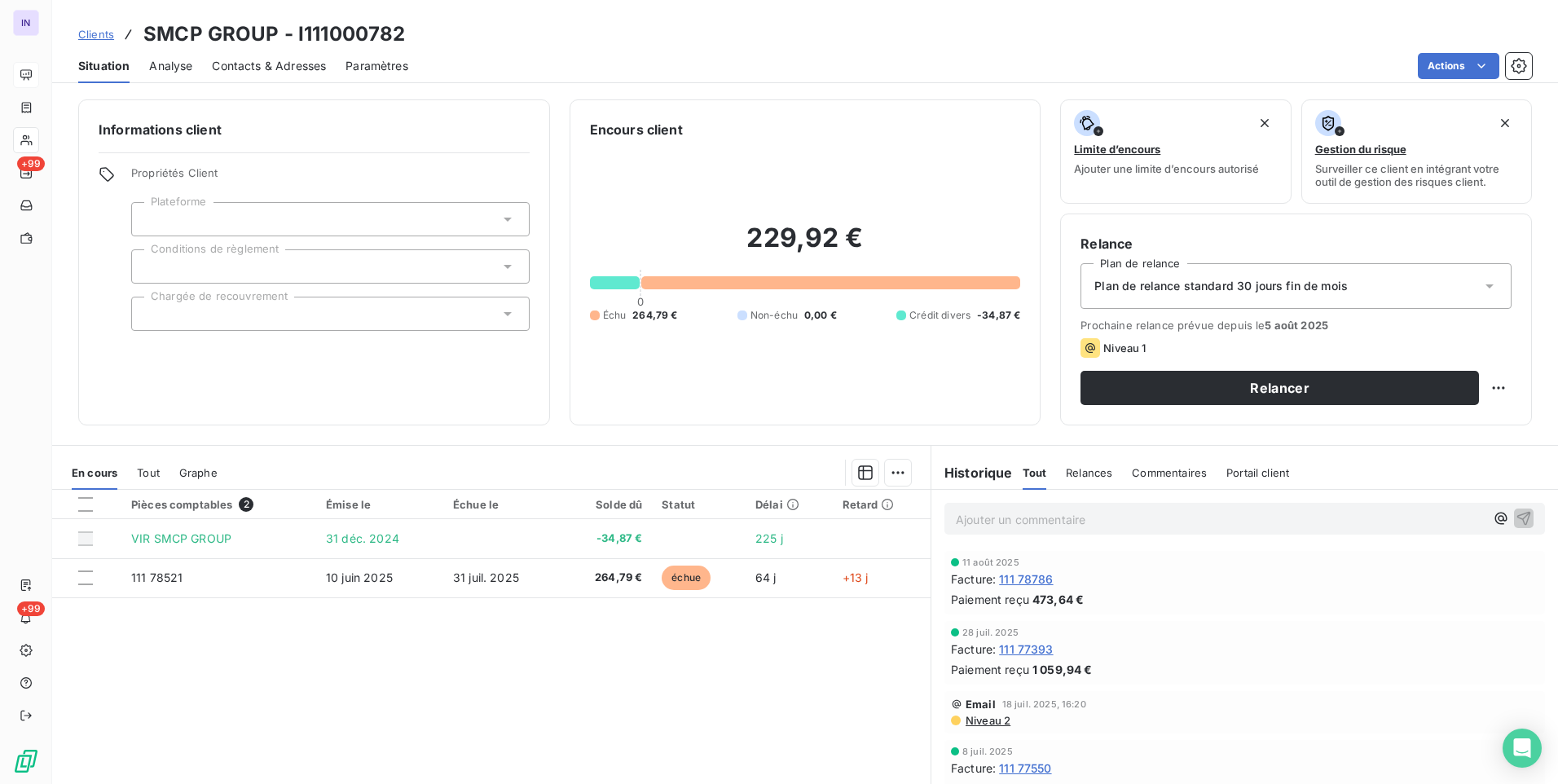
click at [244, 71] on span "Contacts & Adresses" at bounding box center [268, 66] width 114 height 17
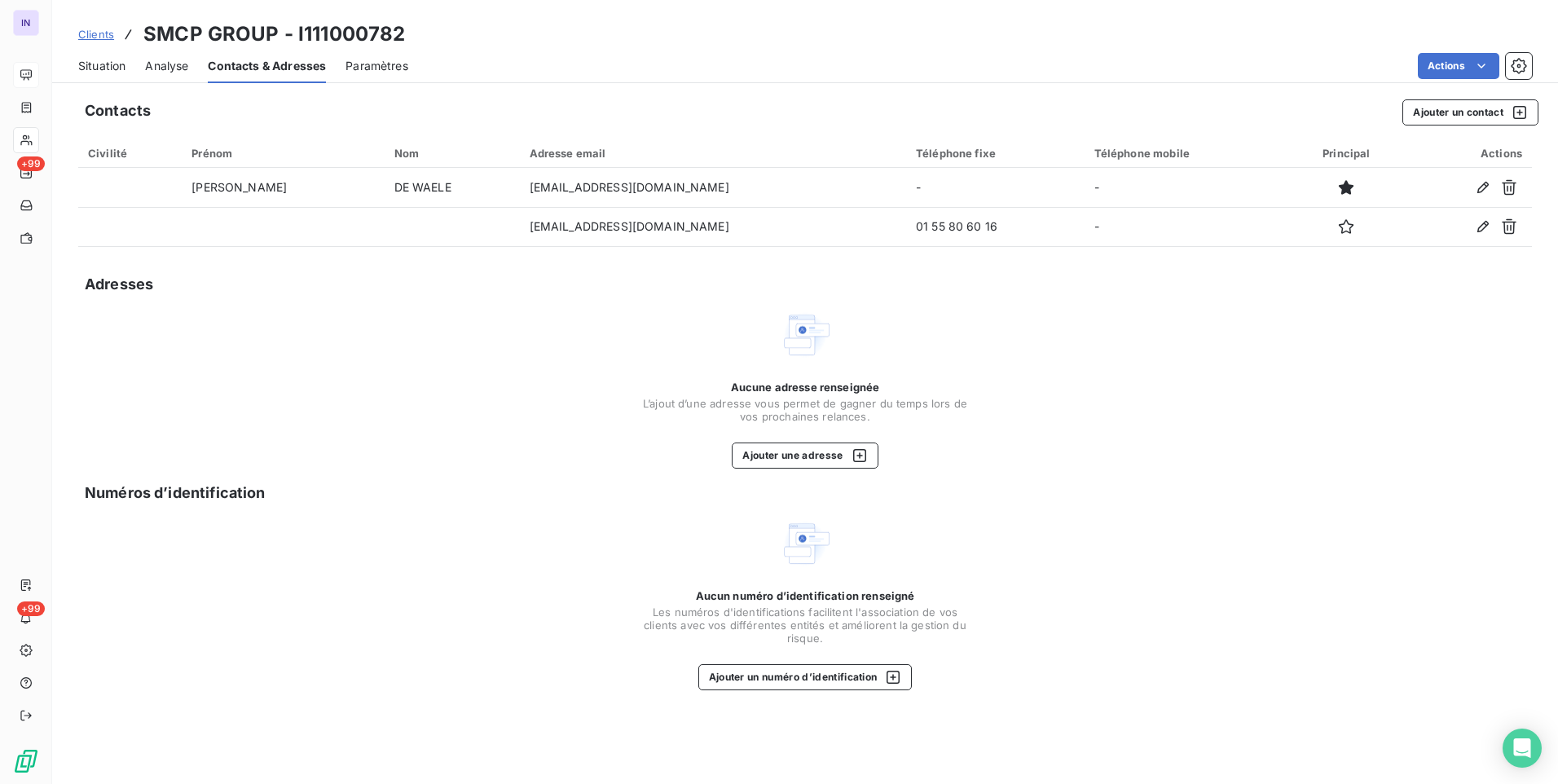
click at [115, 58] on span "Situation" at bounding box center [101, 66] width 47 height 17
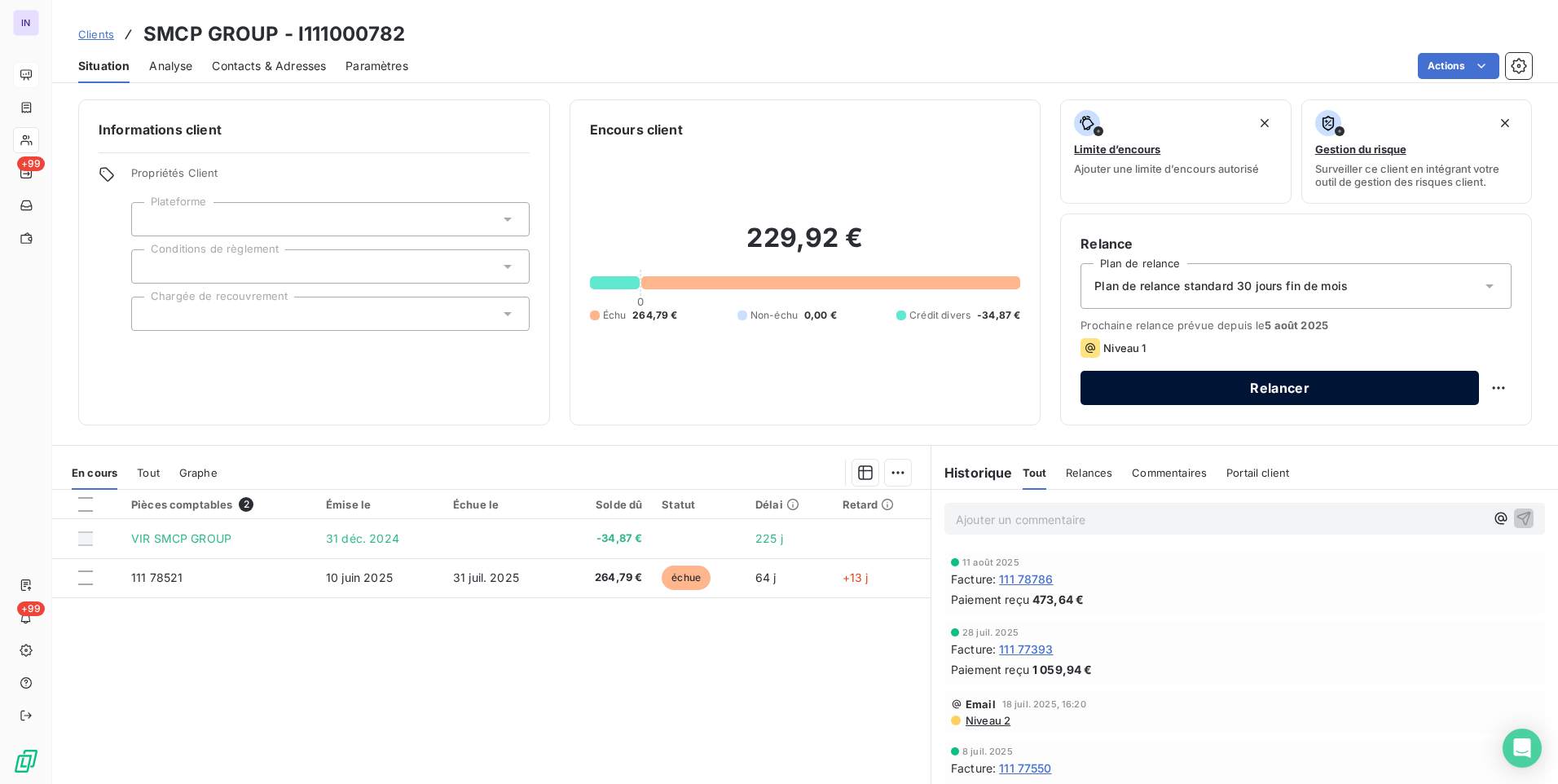
click at [1266, 382] on button "Relancer" at bounding box center [1279, 387] width 399 height 34
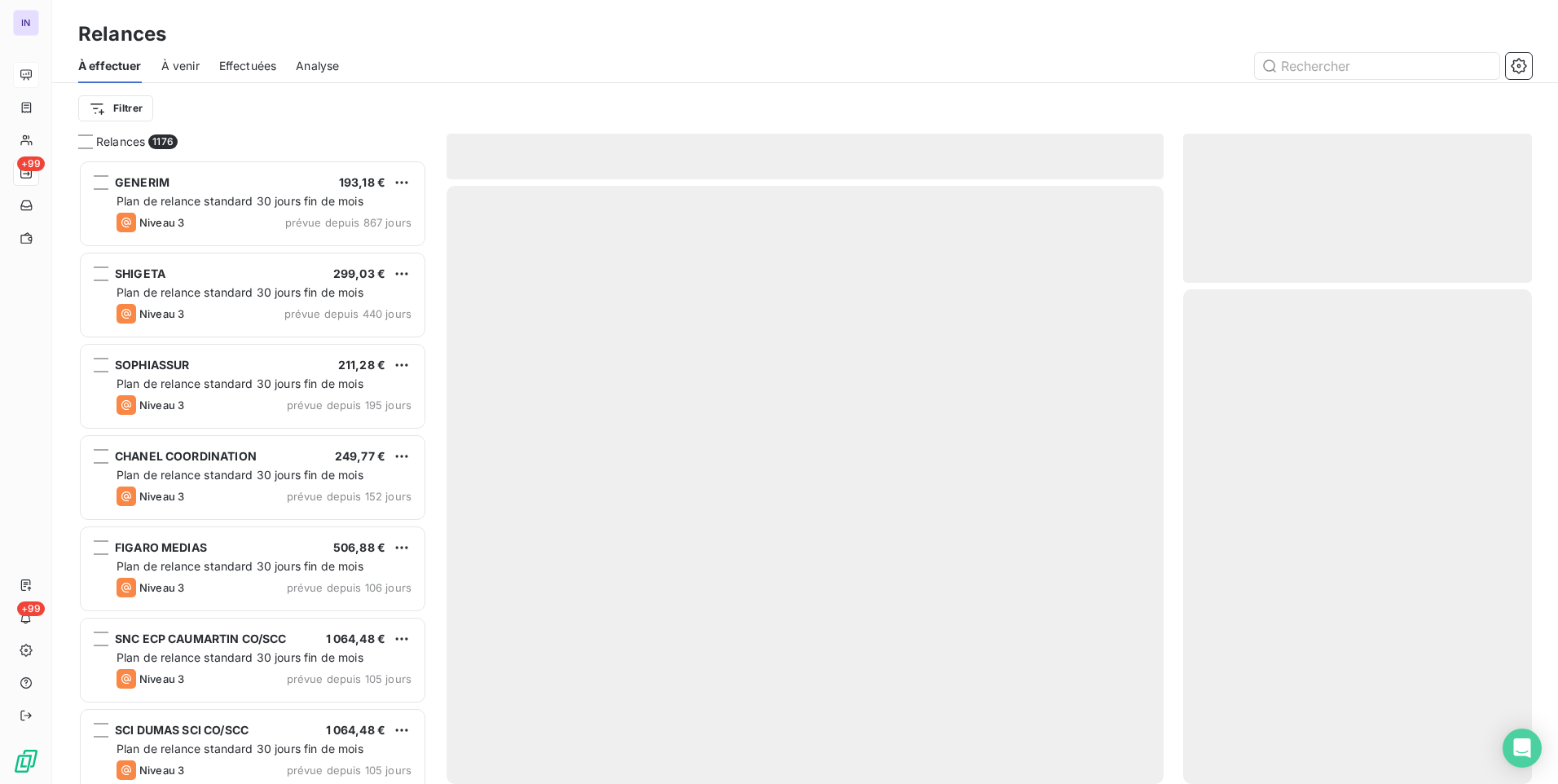
scroll to position [612, 336]
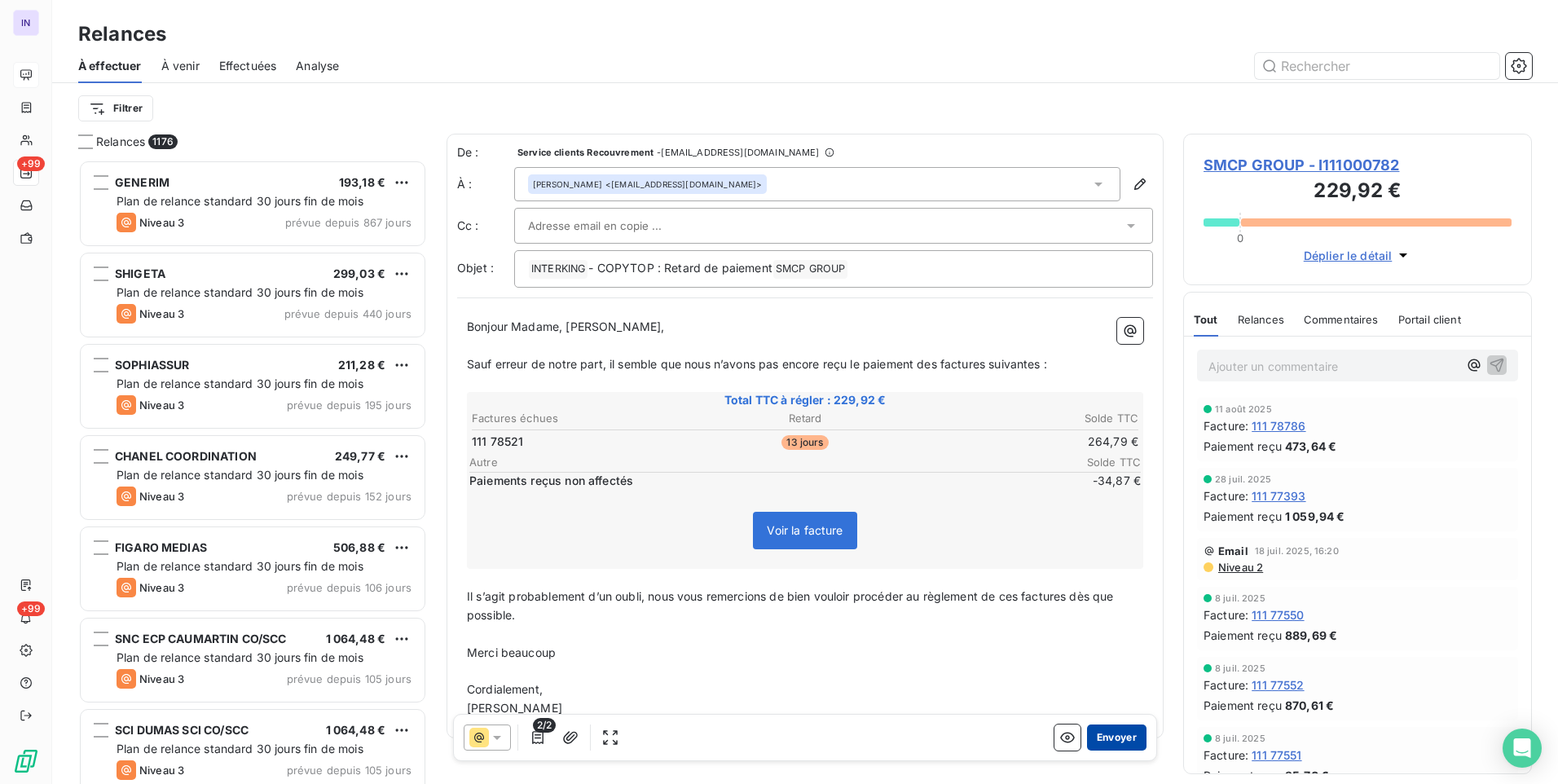
click at [1106, 736] on button "Envoyer" at bounding box center [1117, 738] width 59 height 26
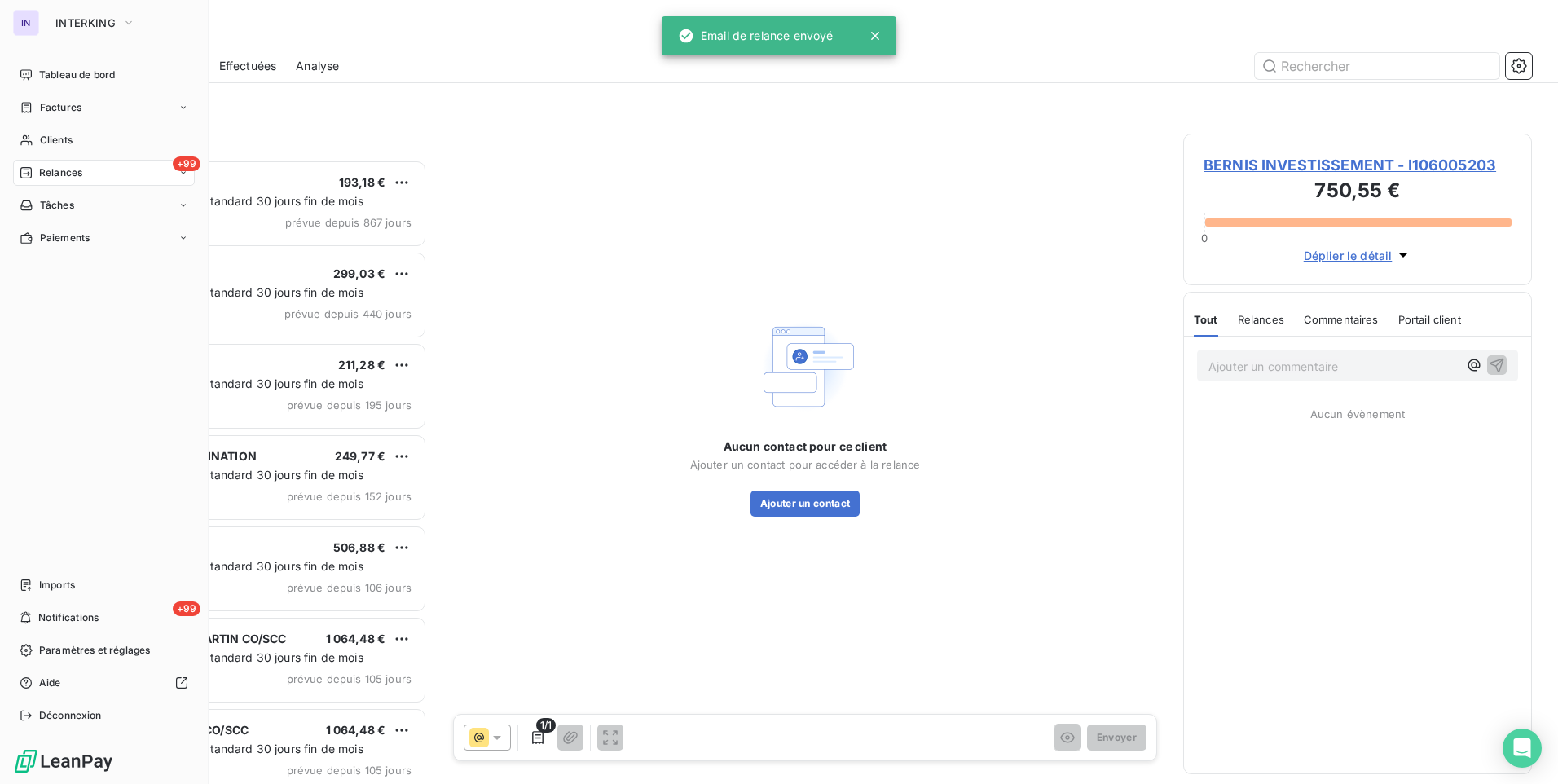
drag, startPoint x: 59, startPoint y: 76, endPoint x: 164, endPoint y: 224, distance: 181.5
click at [59, 76] on span "Tableau de bord" at bounding box center [77, 75] width 76 height 15
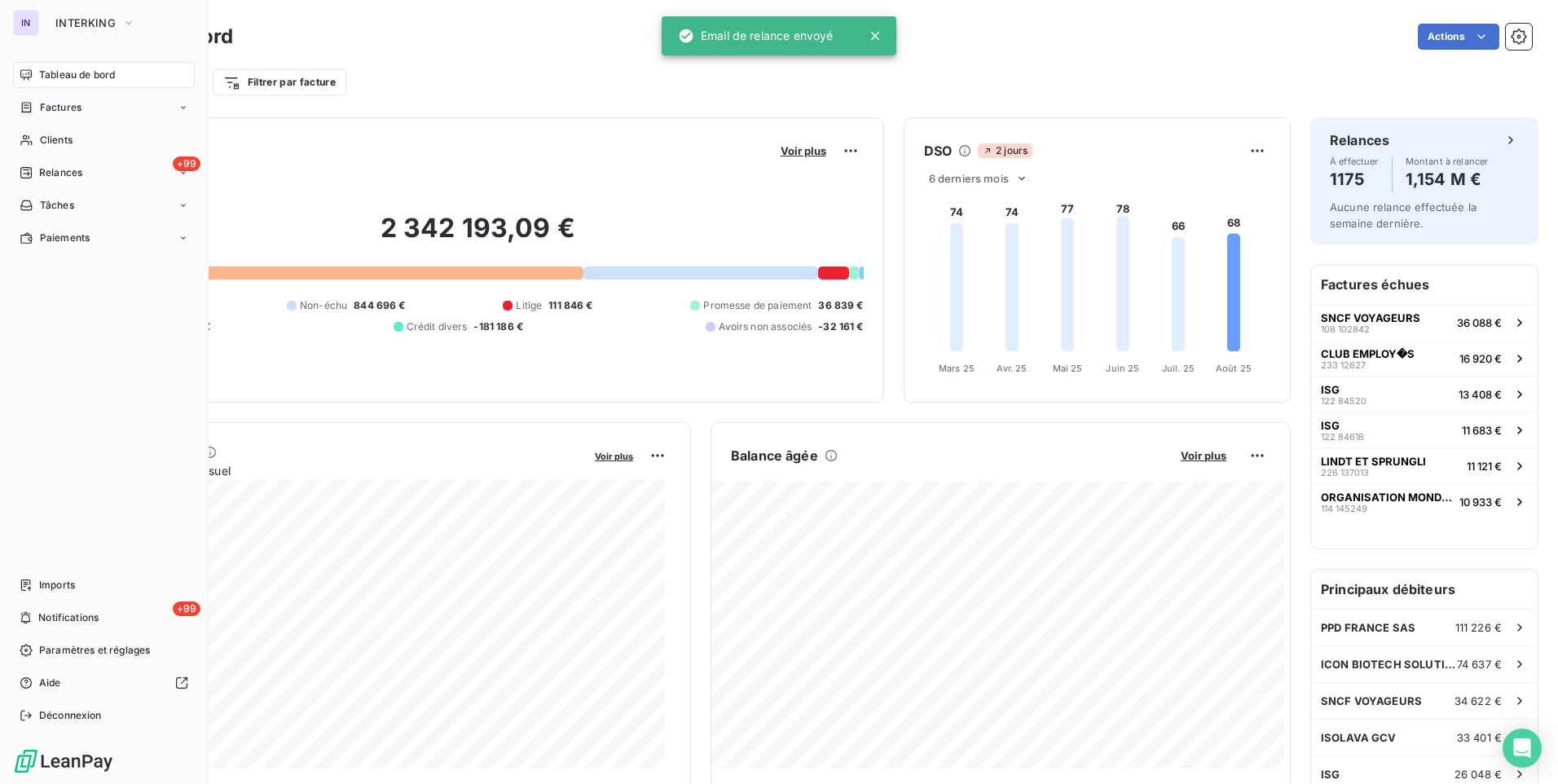
drag, startPoint x: 69, startPoint y: 106, endPoint x: 169, endPoint y: 105, distance: 100.0
click at [69, 106] on span "Factures" at bounding box center [60, 108] width 42 height 15
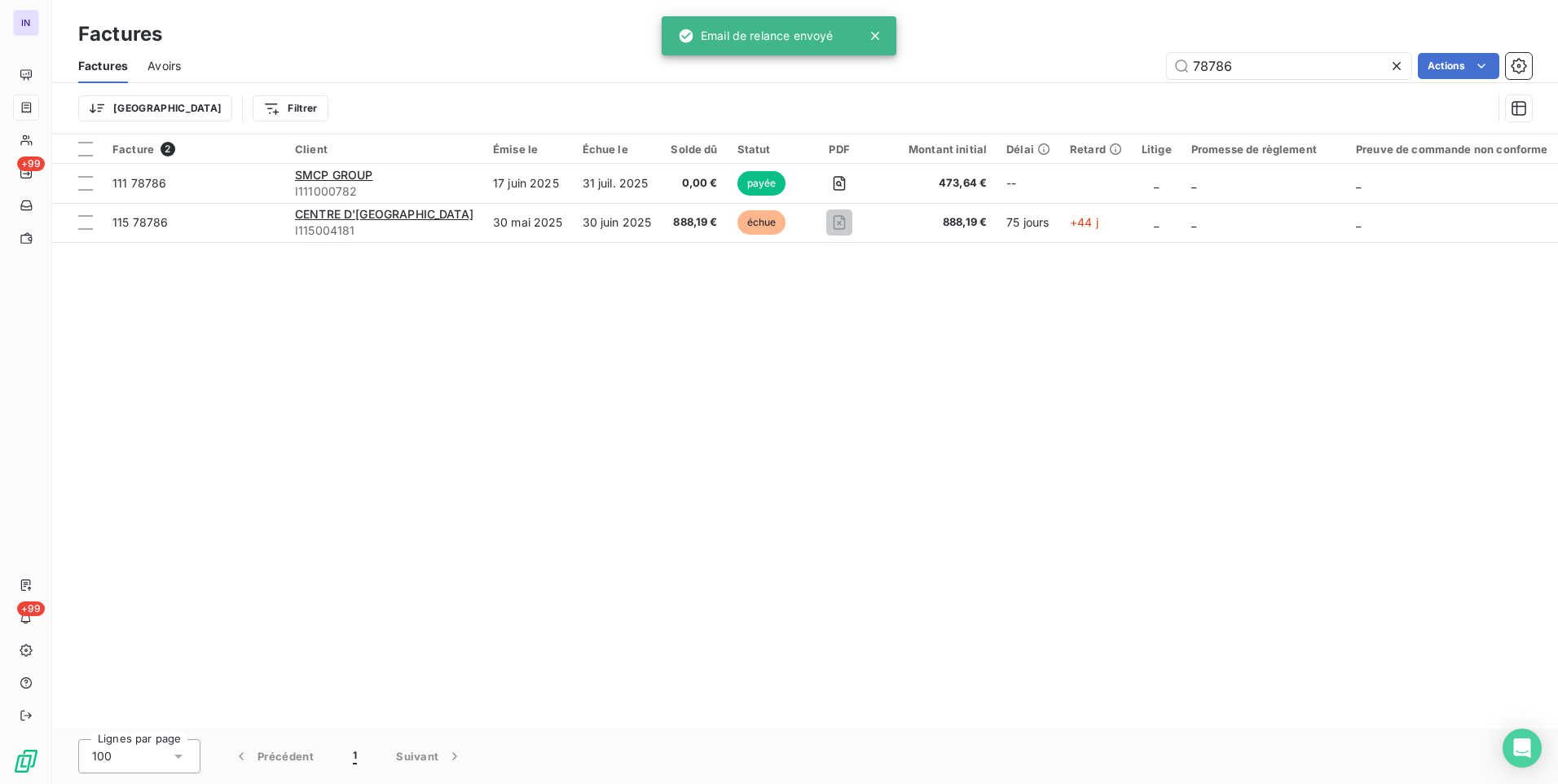
drag, startPoint x: 1268, startPoint y: 68, endPoint x: 1015, endPoint y: 91, distance: 254.0
click at [1015, 91] on div "Factures Avoirs 78786 Actions Trier Filtrer" at bounding box center [805, 91] width 1506 height 85
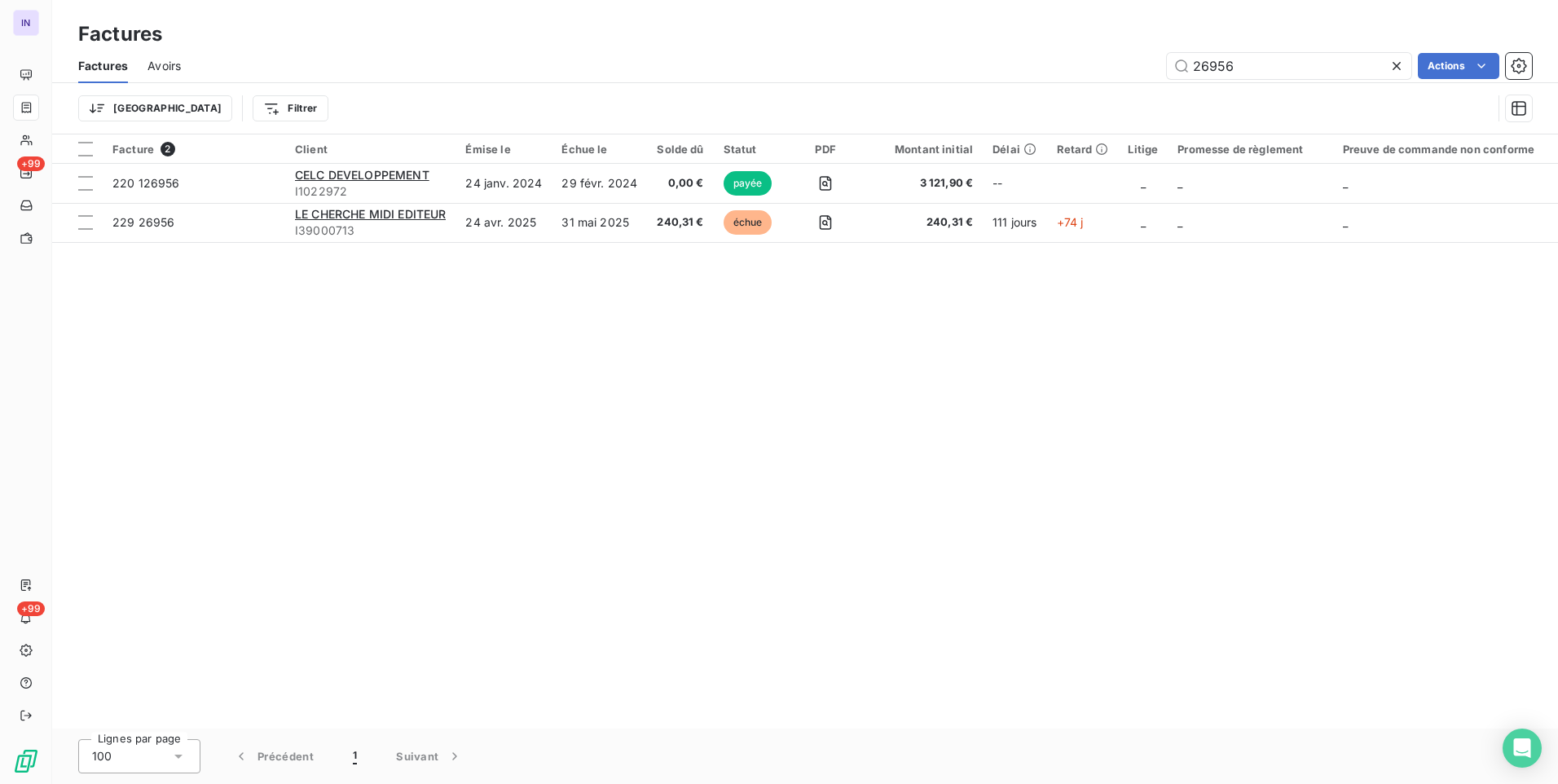
type input "26956"
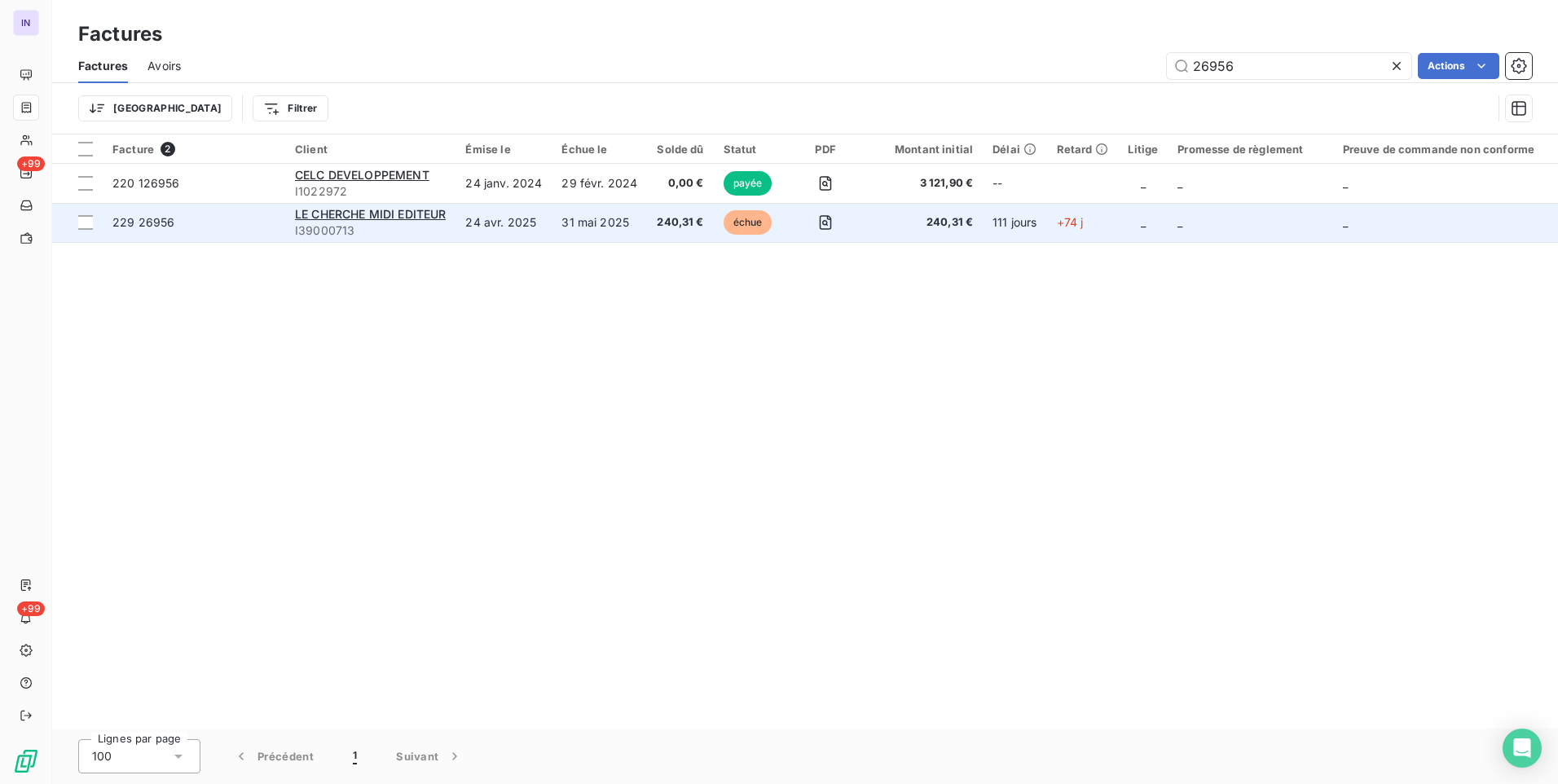
click at [478, 223] on td "24 avr. 2025" at bounding box center [504, 222] width 97 height 39
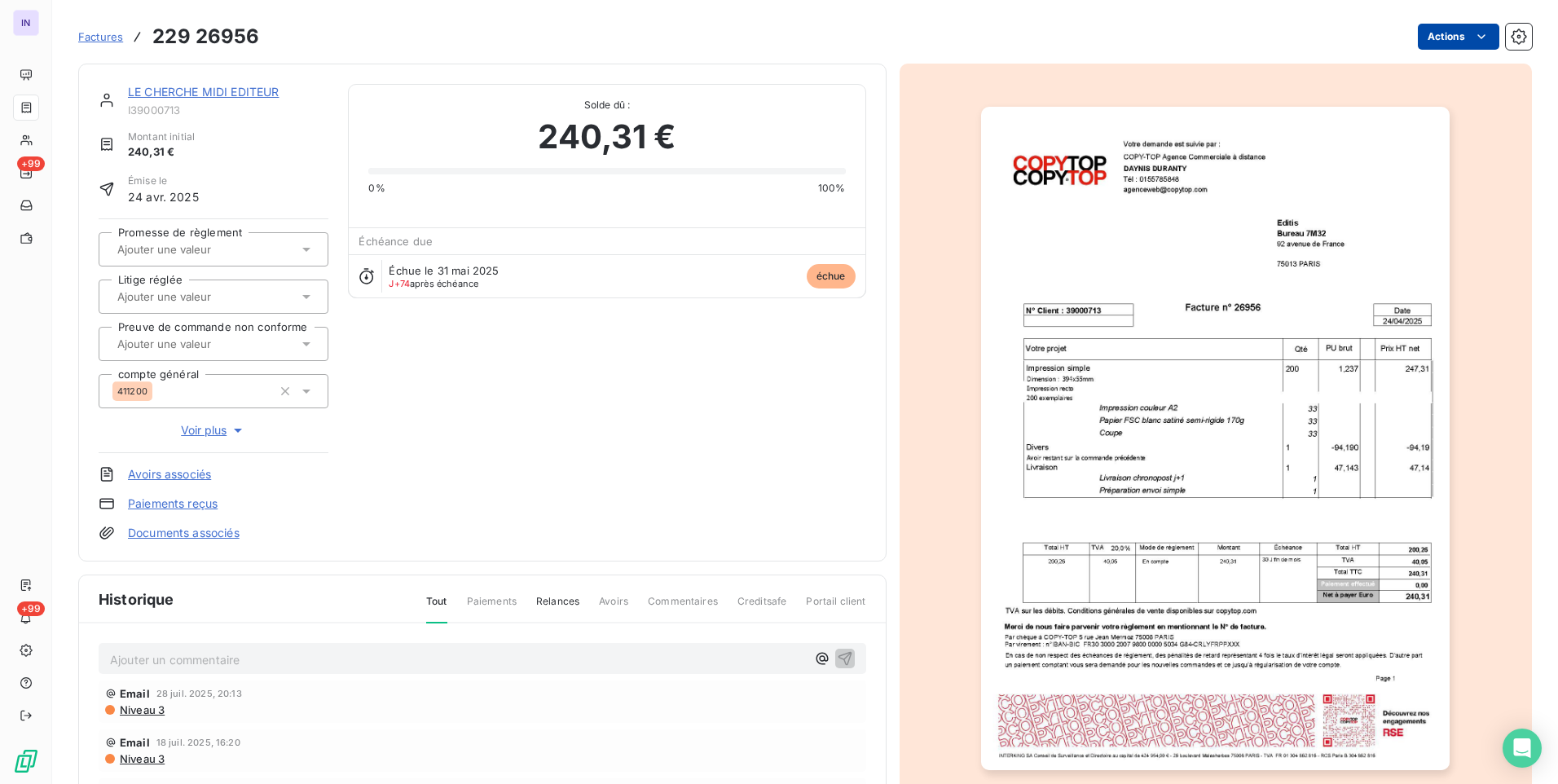
click at [1426, 41] on html "IN +99 +99 Factures 229 26956 Actions LE CHERCHE MIDI EDITEUR I39000713 Montant…" at bounding box center [779, 392] width 1558 height 784
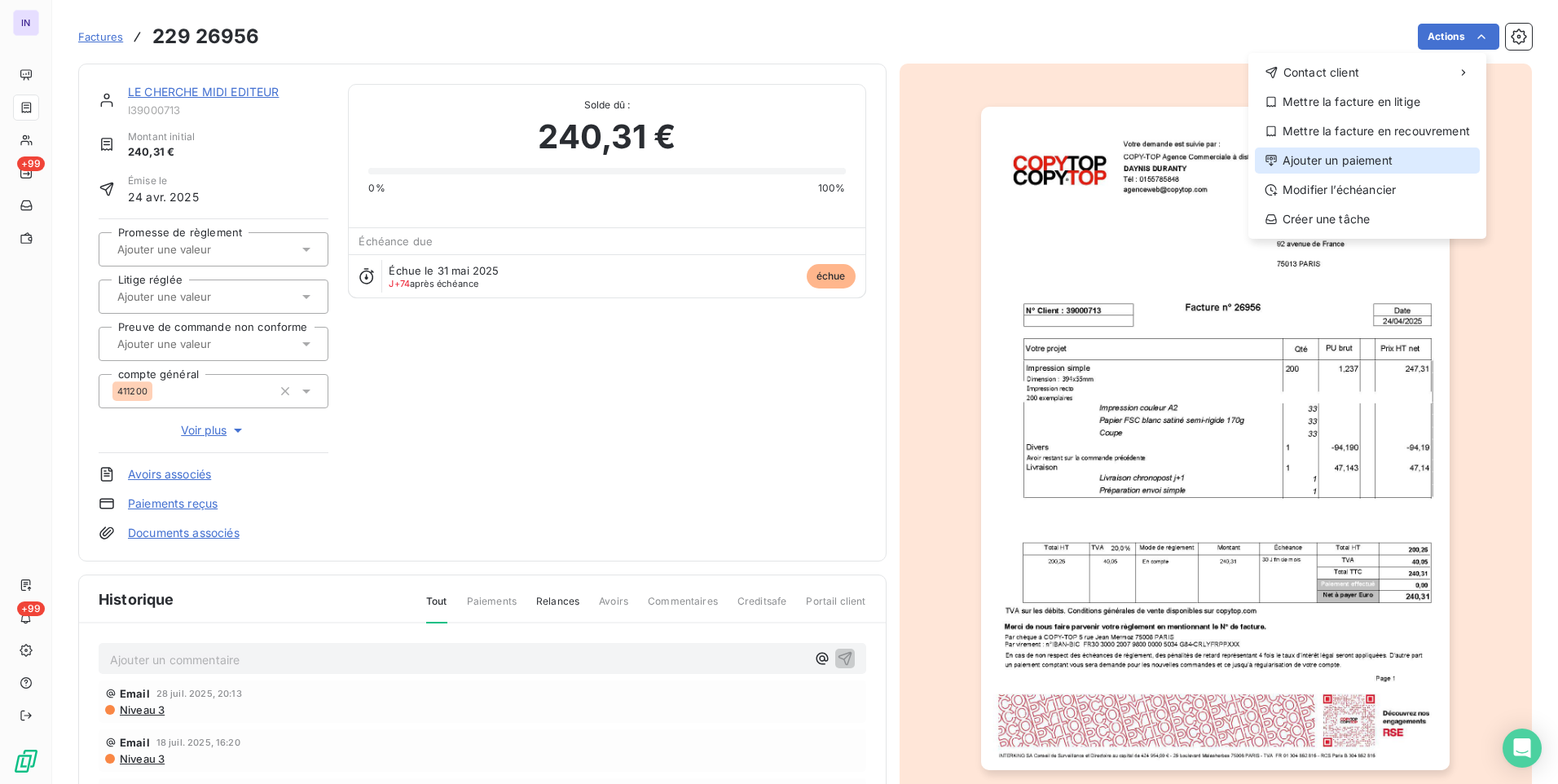
click at [1379, 150] on div "Ajouter un paiement" at bounding box center [1368, 161] width 225 height 26
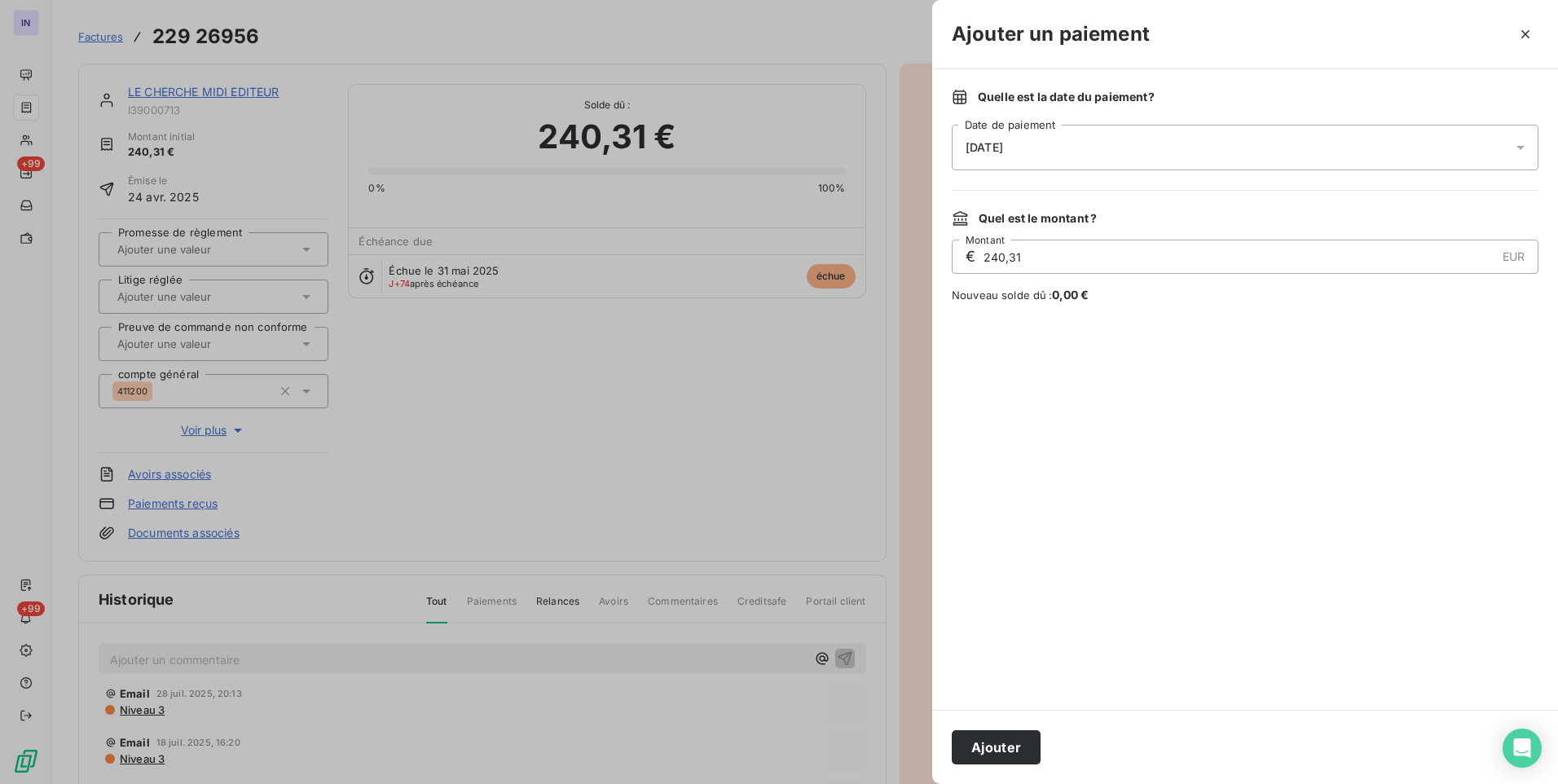
click at [1166, 143] on div "[DATE]" at bounding box center [1246, 147] width 587 height 46
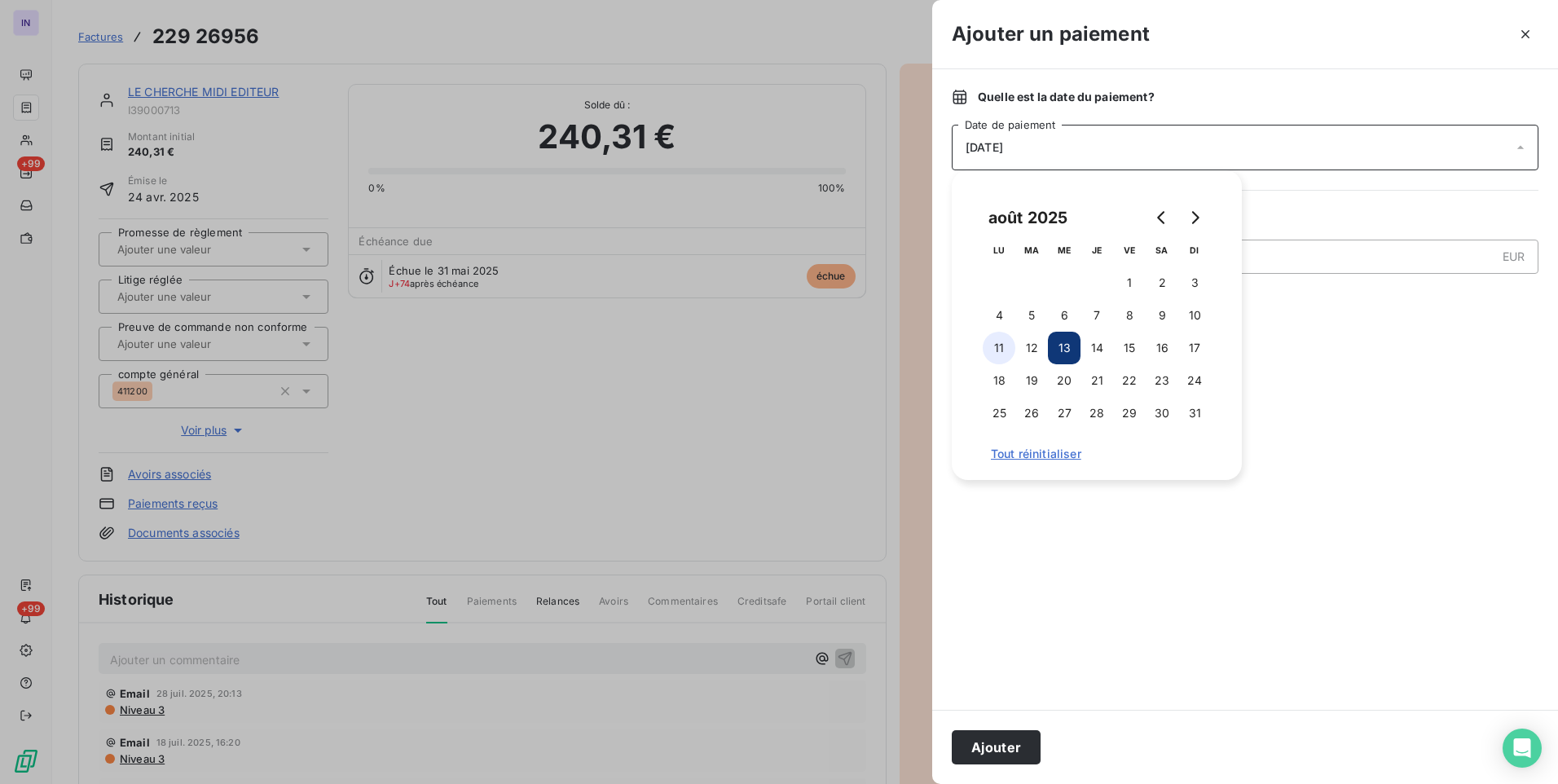
click at [986, 348] on button "11" at bounding box center [999, 347] width 33 height 33
drag, startPoint x: 1022, startPoint y: 749, endPoint x: 426, endPoint y: 320, distance: 734.3
click at [1021, 747] on button "Ajouter" at bounding box center [997, 747] width 89 height 34
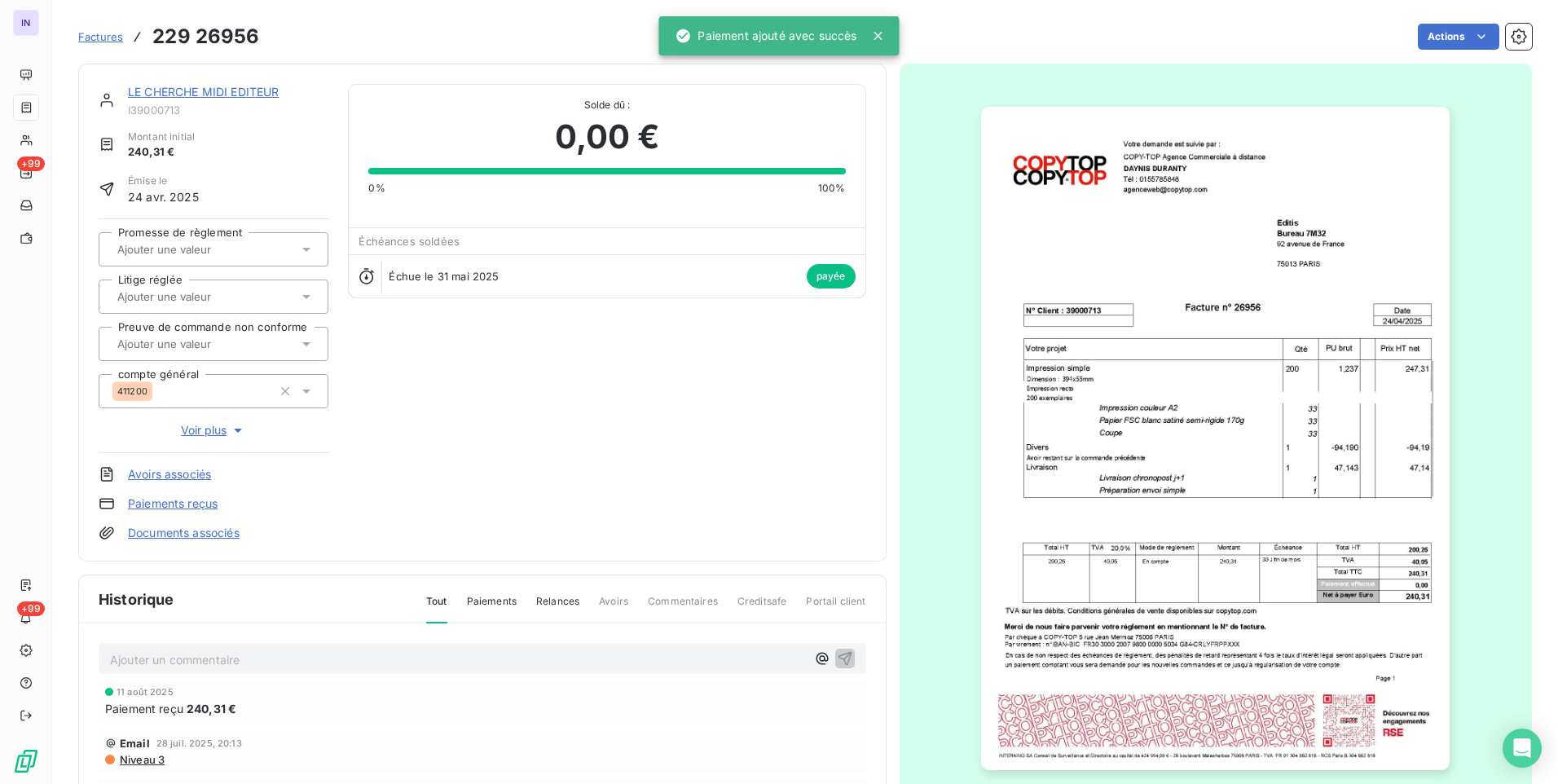
click at [263, 88] on link "LE CHERCHE MIDI EDITEUR" at bounding box center [203, 91] width 151 height 14
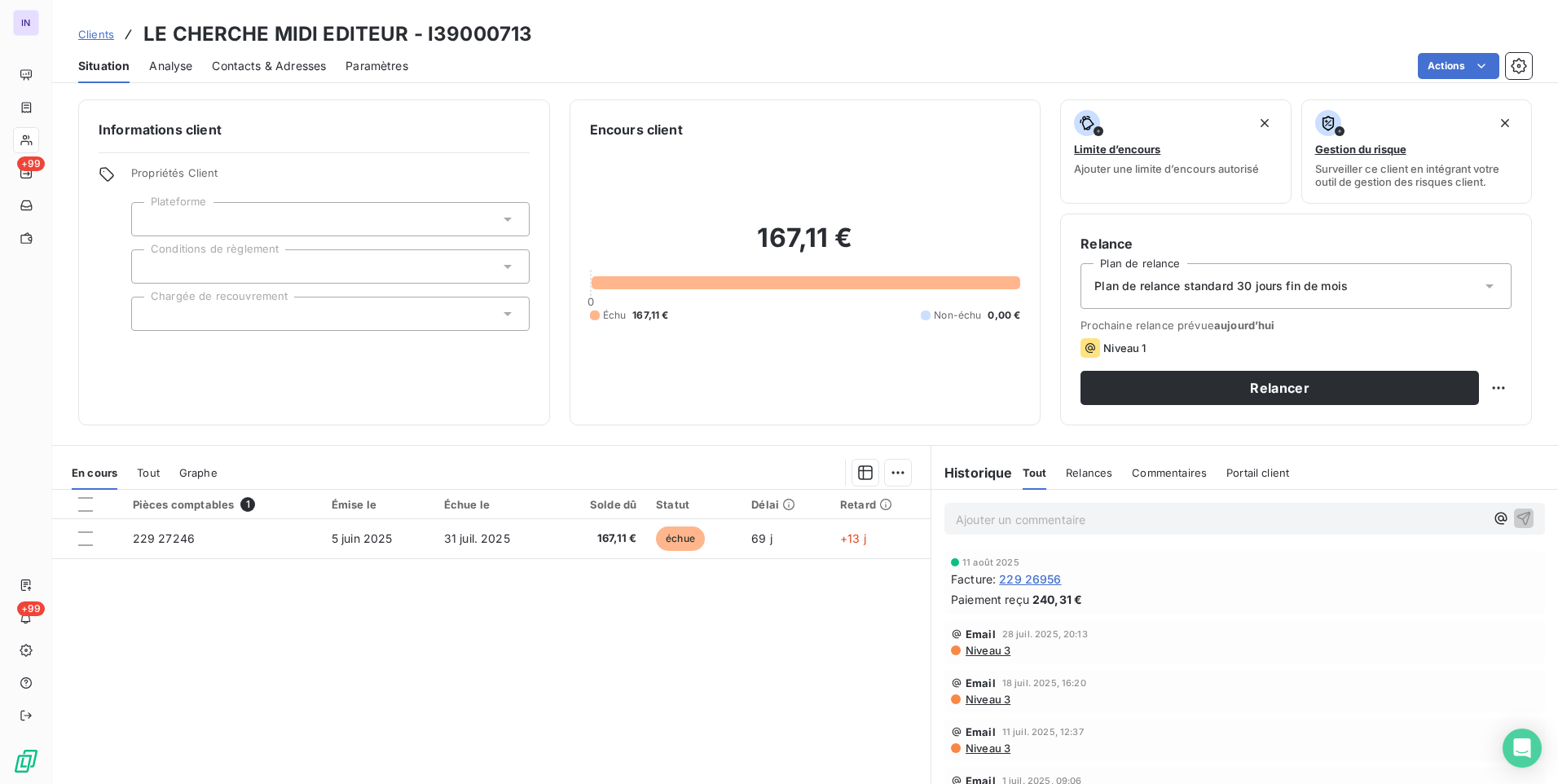
click at [264, 71] on span "Contacts & Adresses" at bounding box center [268, 66] width 114 height 17
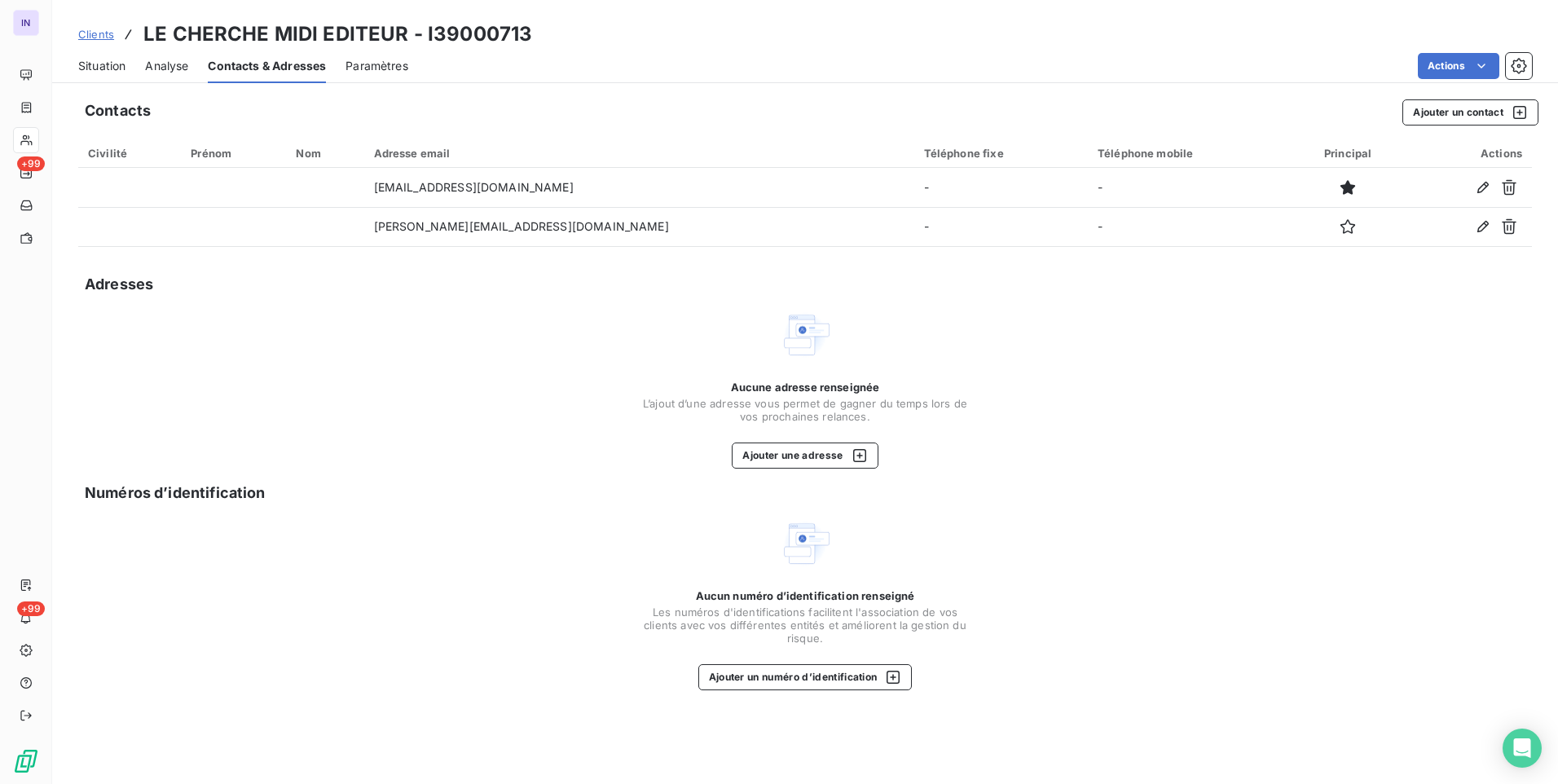
drag, startPoint x: 107, startPoint y: 61, endPoint x: 123, endPoint y: 77, distance: 22.6
click at [107, 62] on span "Situation" at bounding box center [101, 66] width 47 height 17
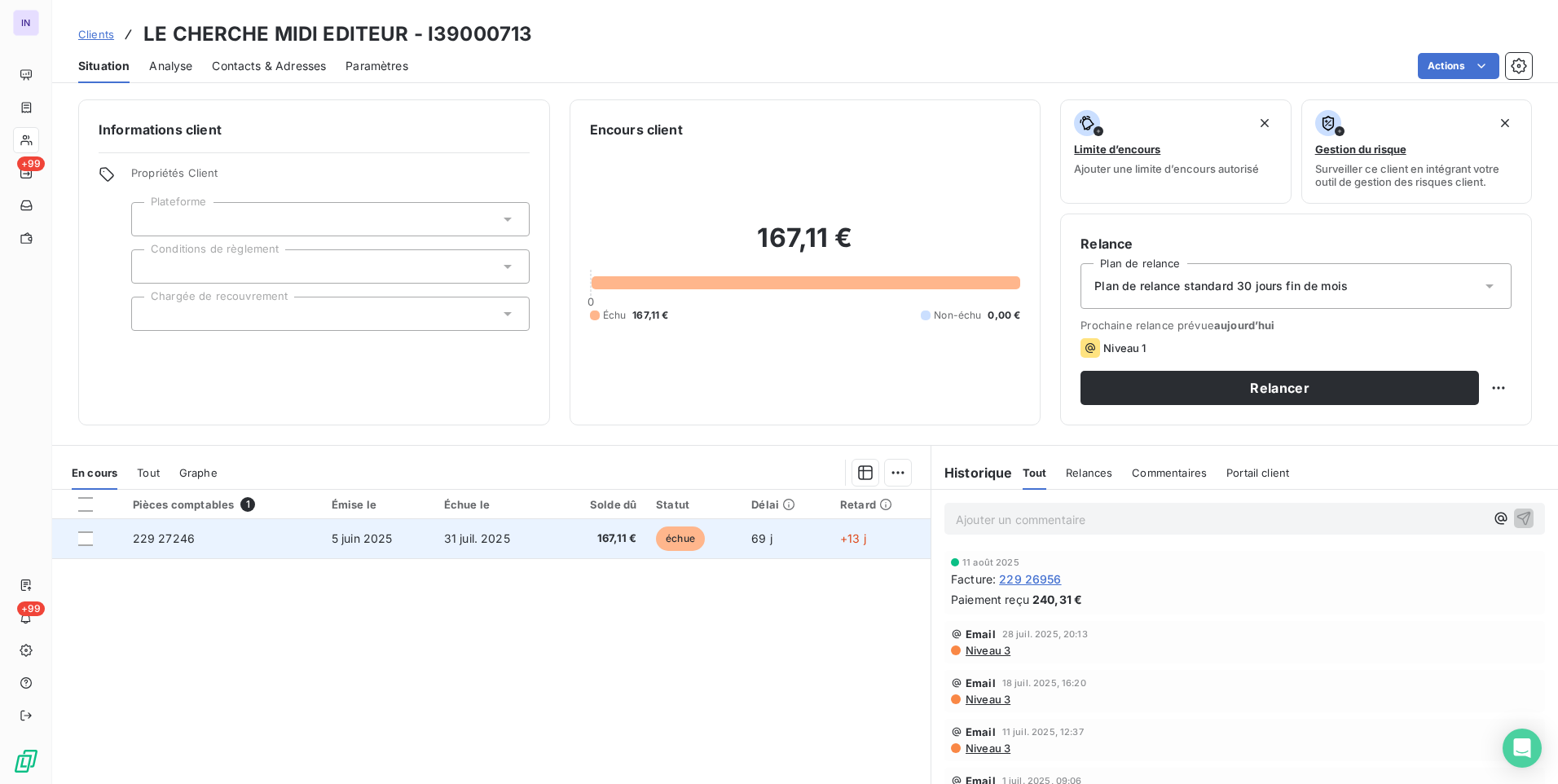
click at [499, 541] on span "31 juil. 2025" at bounding box center [477, 538] width 66 height 14
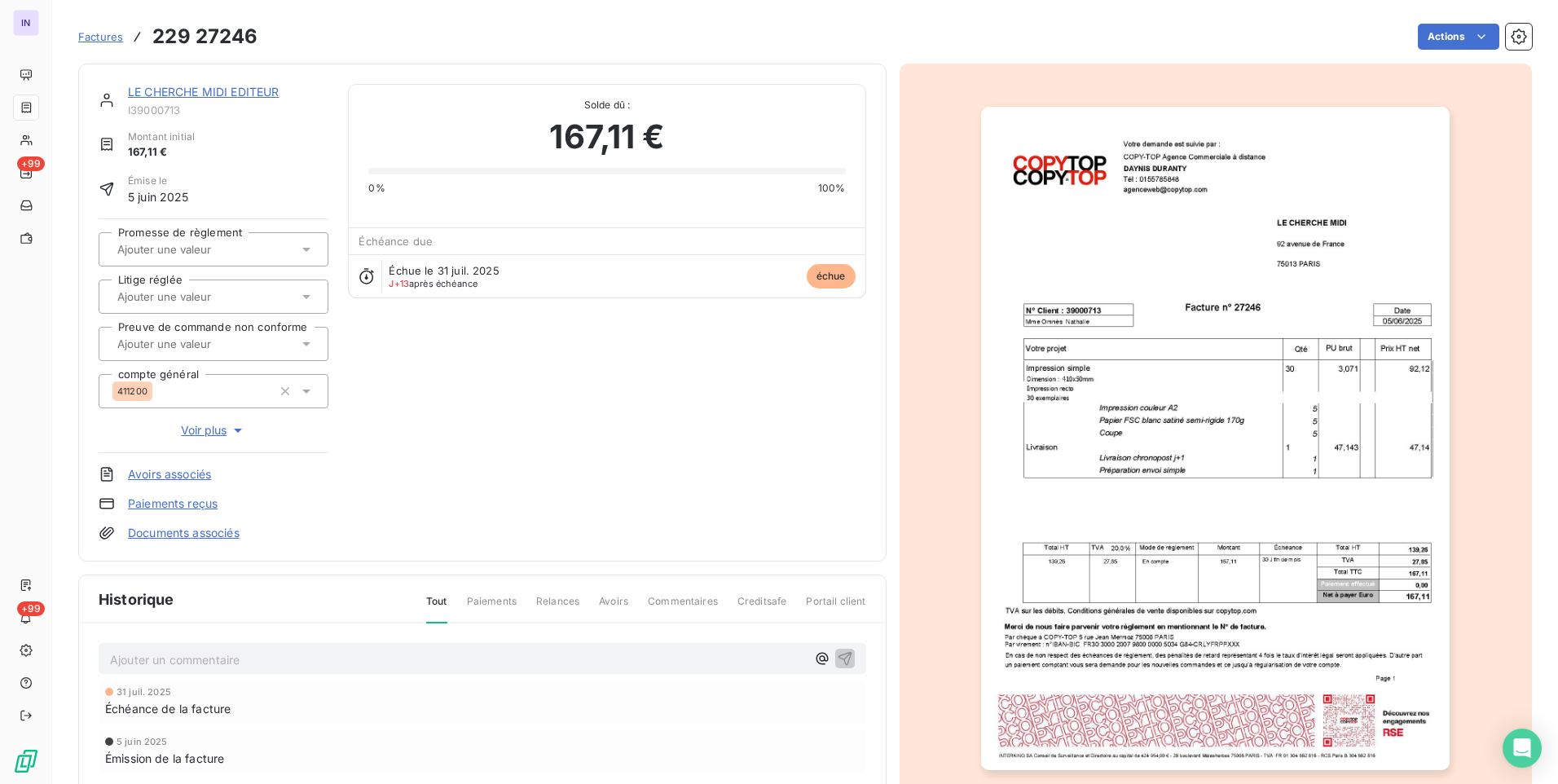
click at [205, 536] on link "Documents associés" at bounding box center [184, 533] width 111 height 17
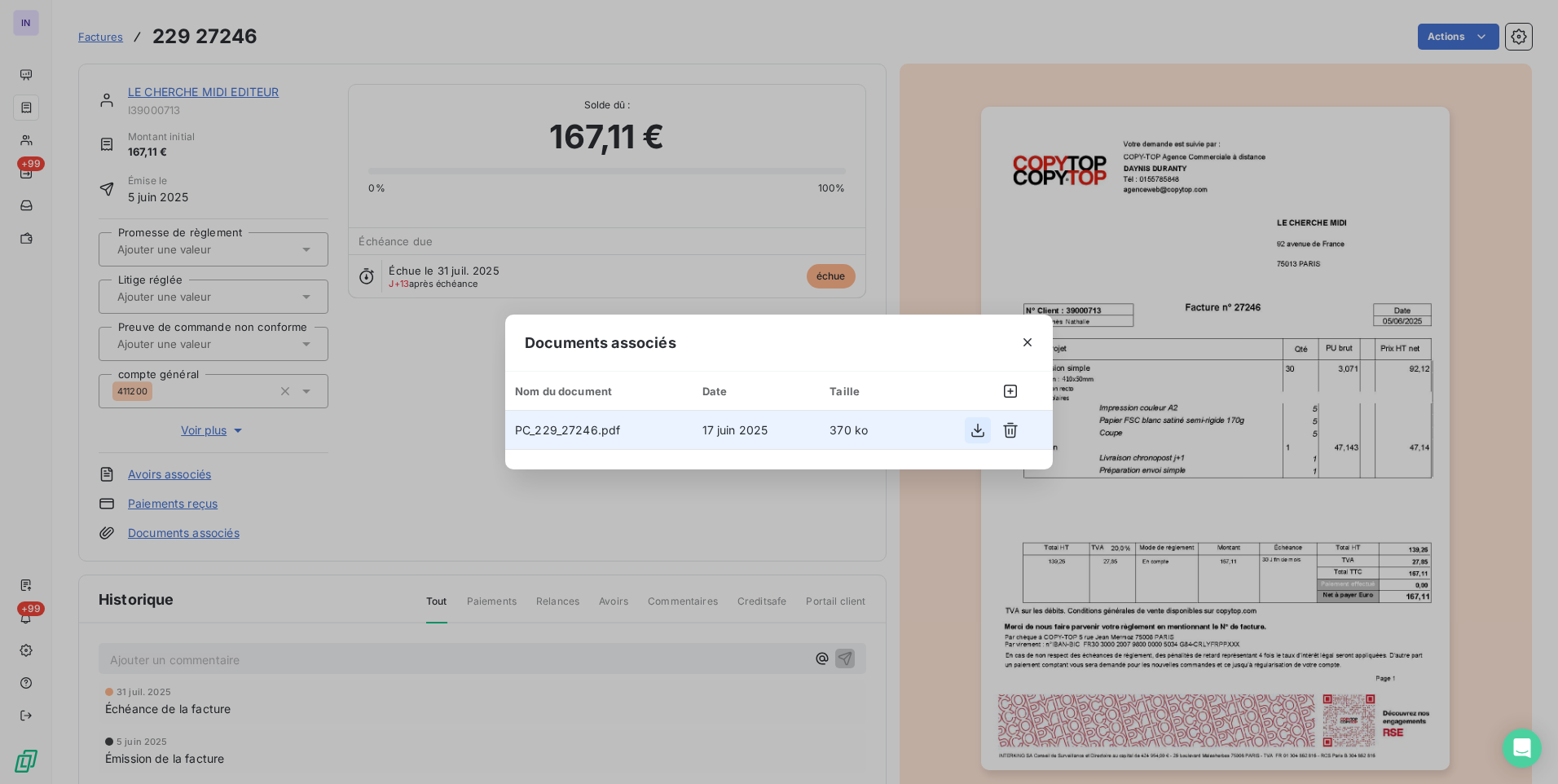
click at [986, 430] on icon "button" at bounding box center [978, 430] width 17 height 17
click at [1035, 335] on icon "button" at bounding box center [1028, 343] width 17 height 17
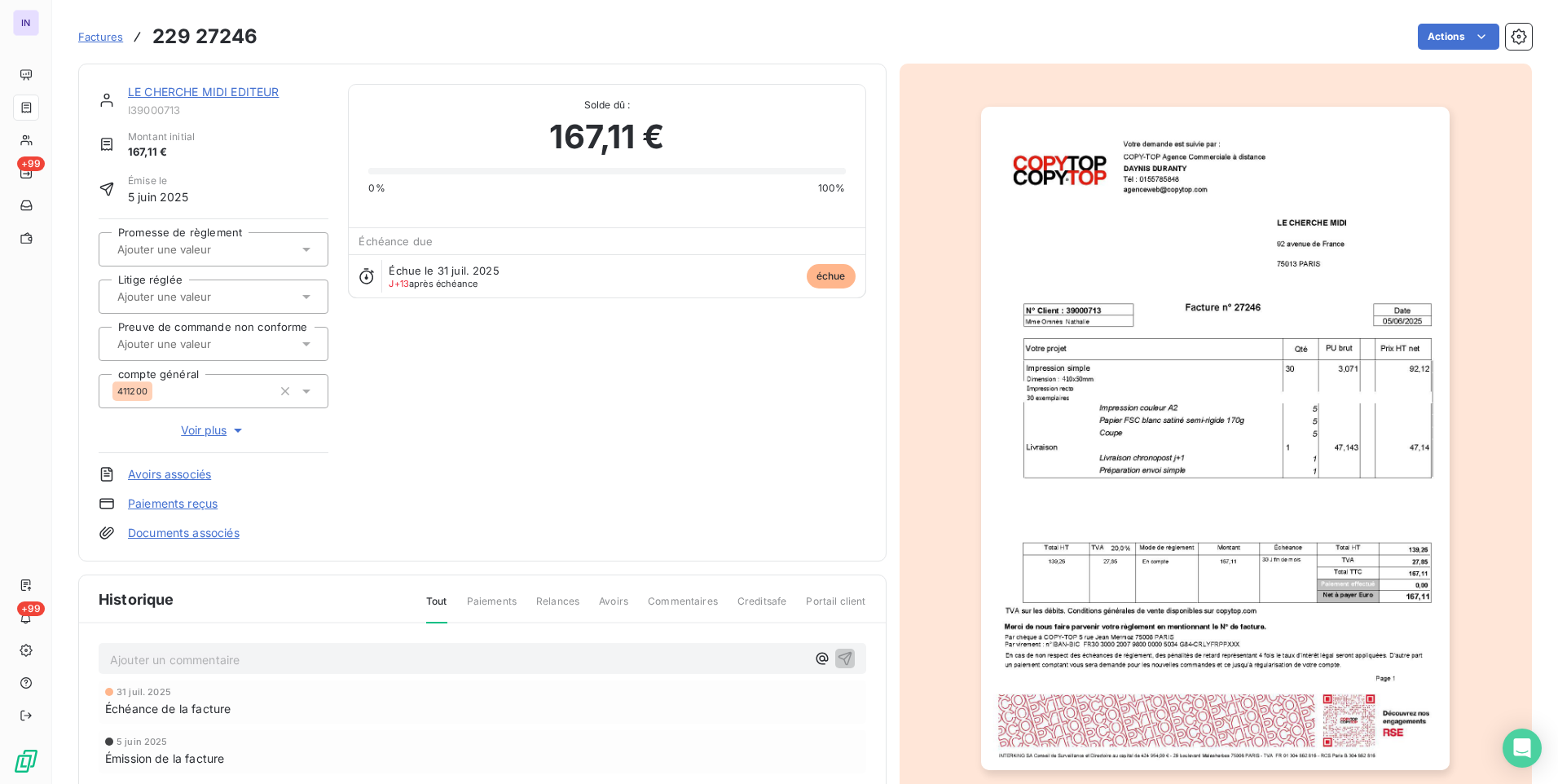
click at [264, 93] on link "LE CHERCHE MIDI EDITEUR" at bounding box center [203, 91] width 151 height 14
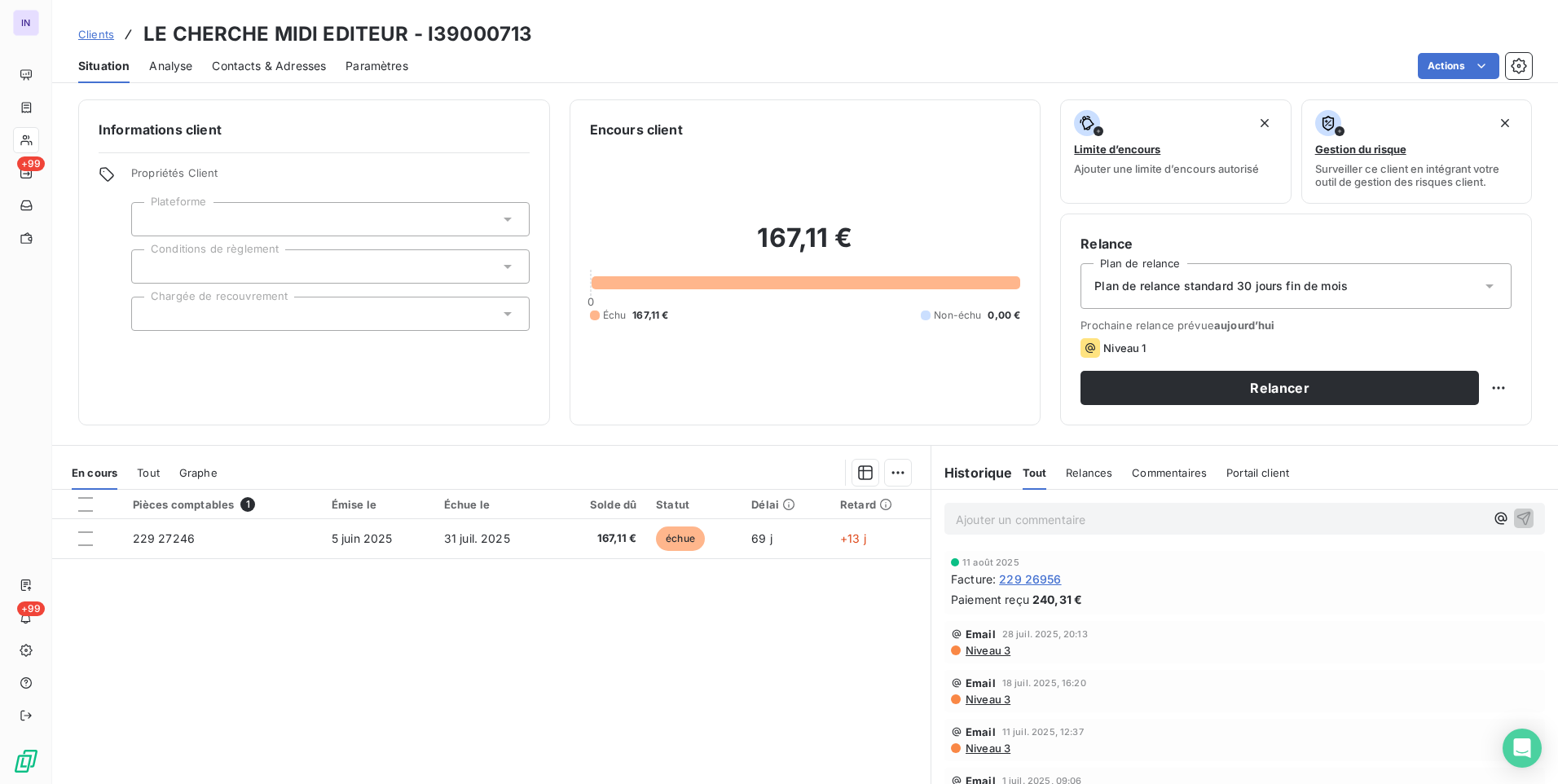
click at [281, 63] on span "Contacts & Adresses" at bounding box center [268, 66] width 114 height 17
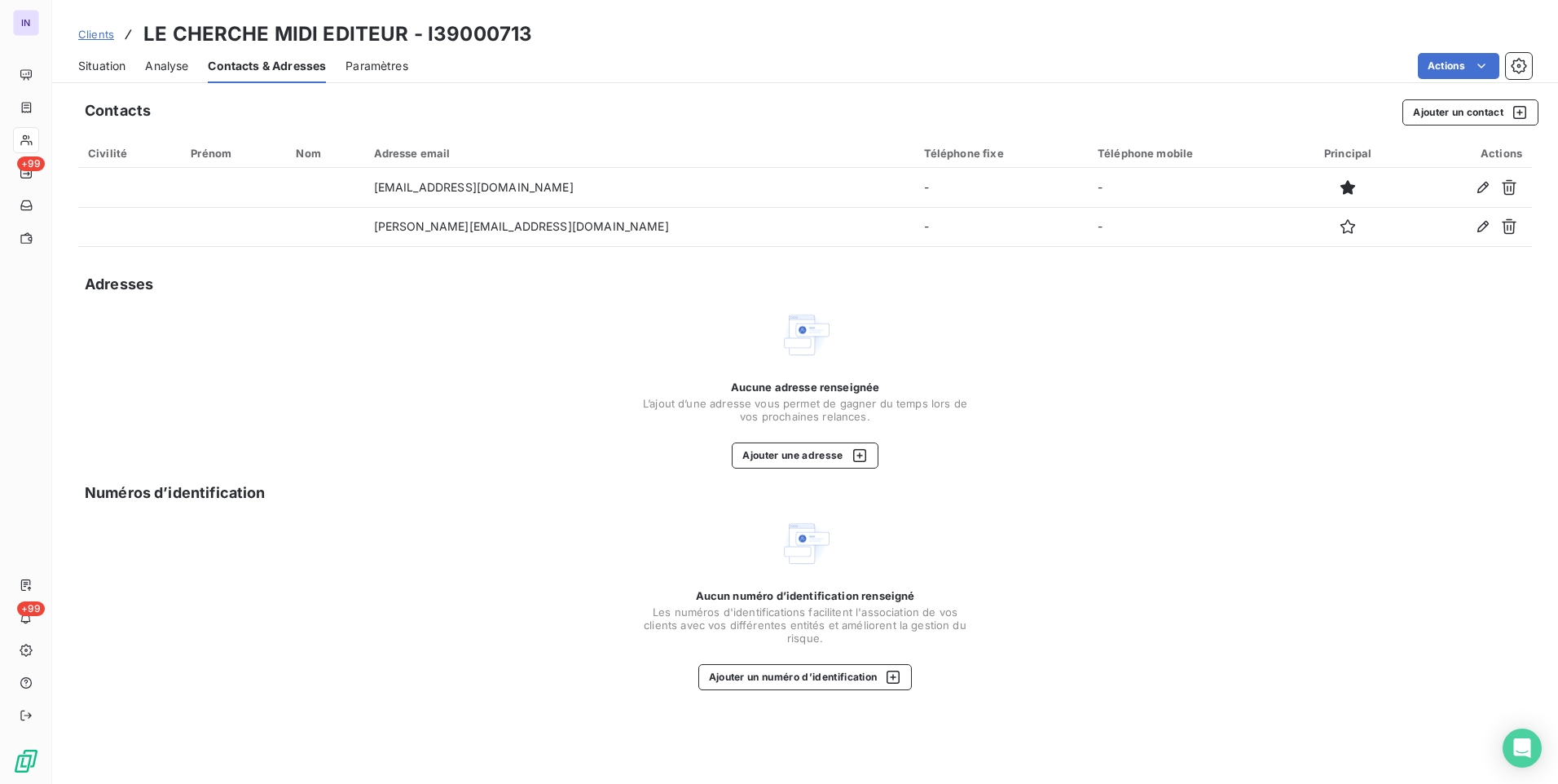
click at [108, 65] on span "Situation" at bounding box center [101, 66] width 47 height 17
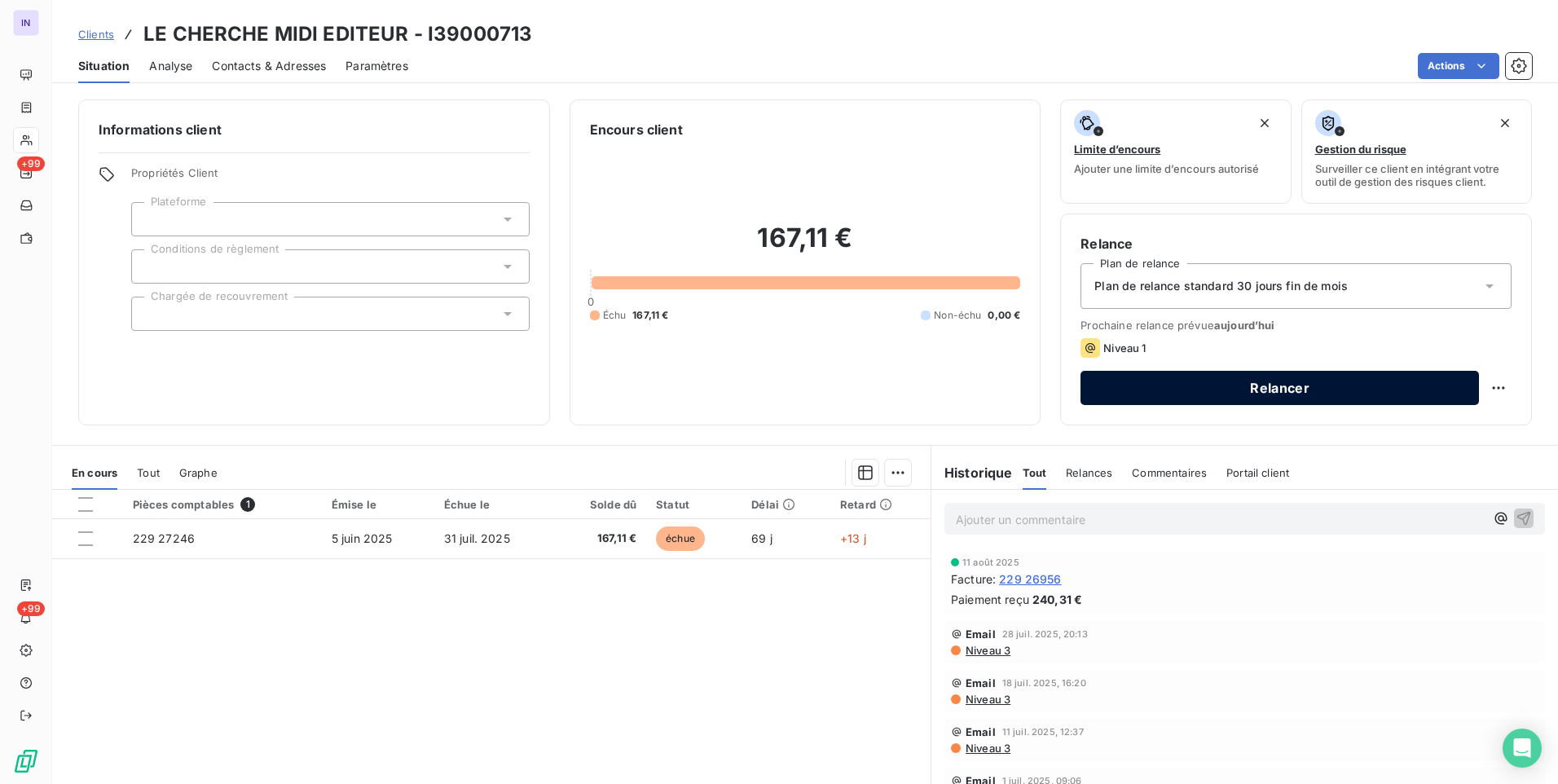
click at [1204, 401] on button "Relancer" at bounding box center [1279, 387] width 399 height 34
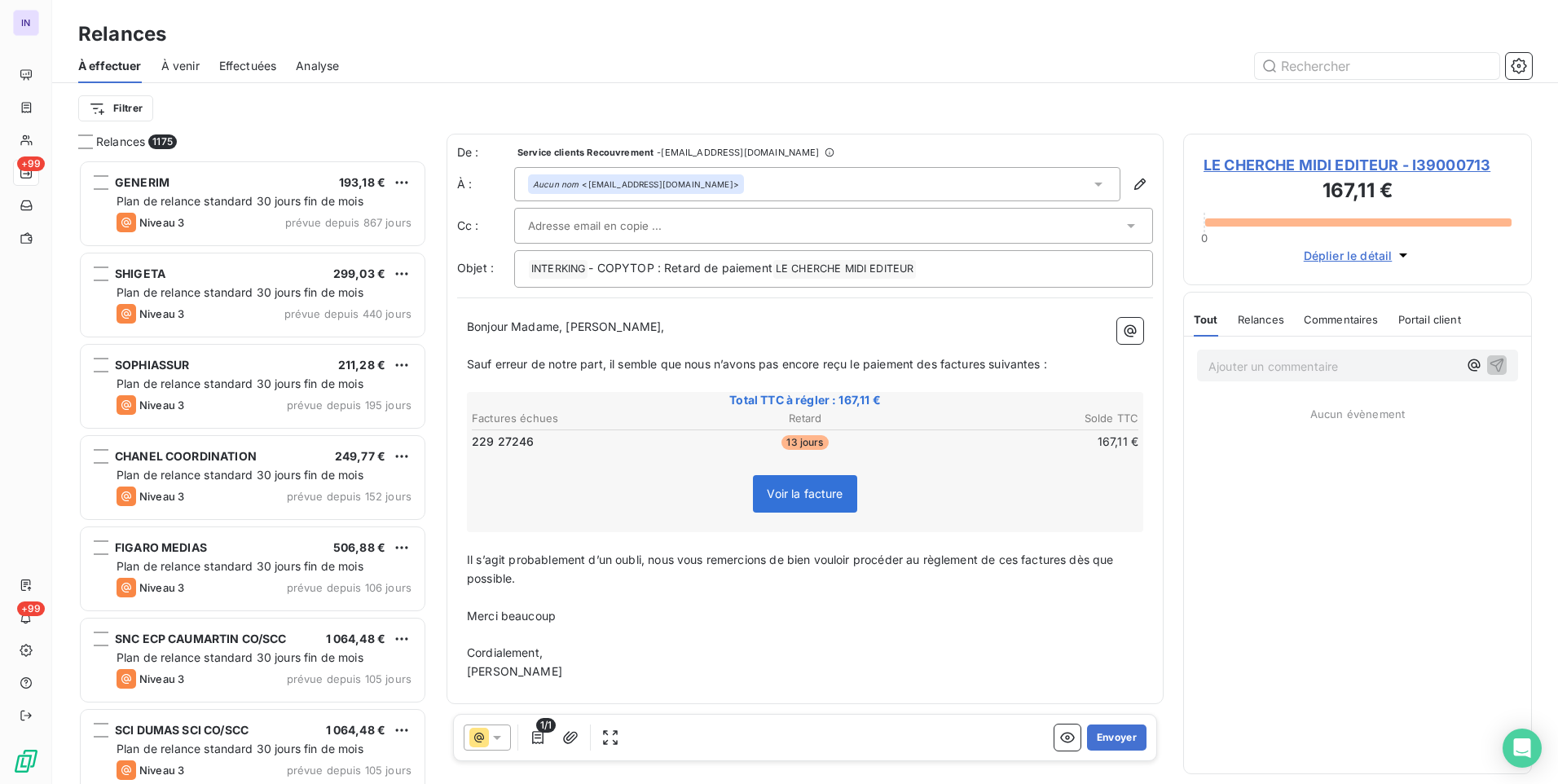
scroll to position [612, 336]
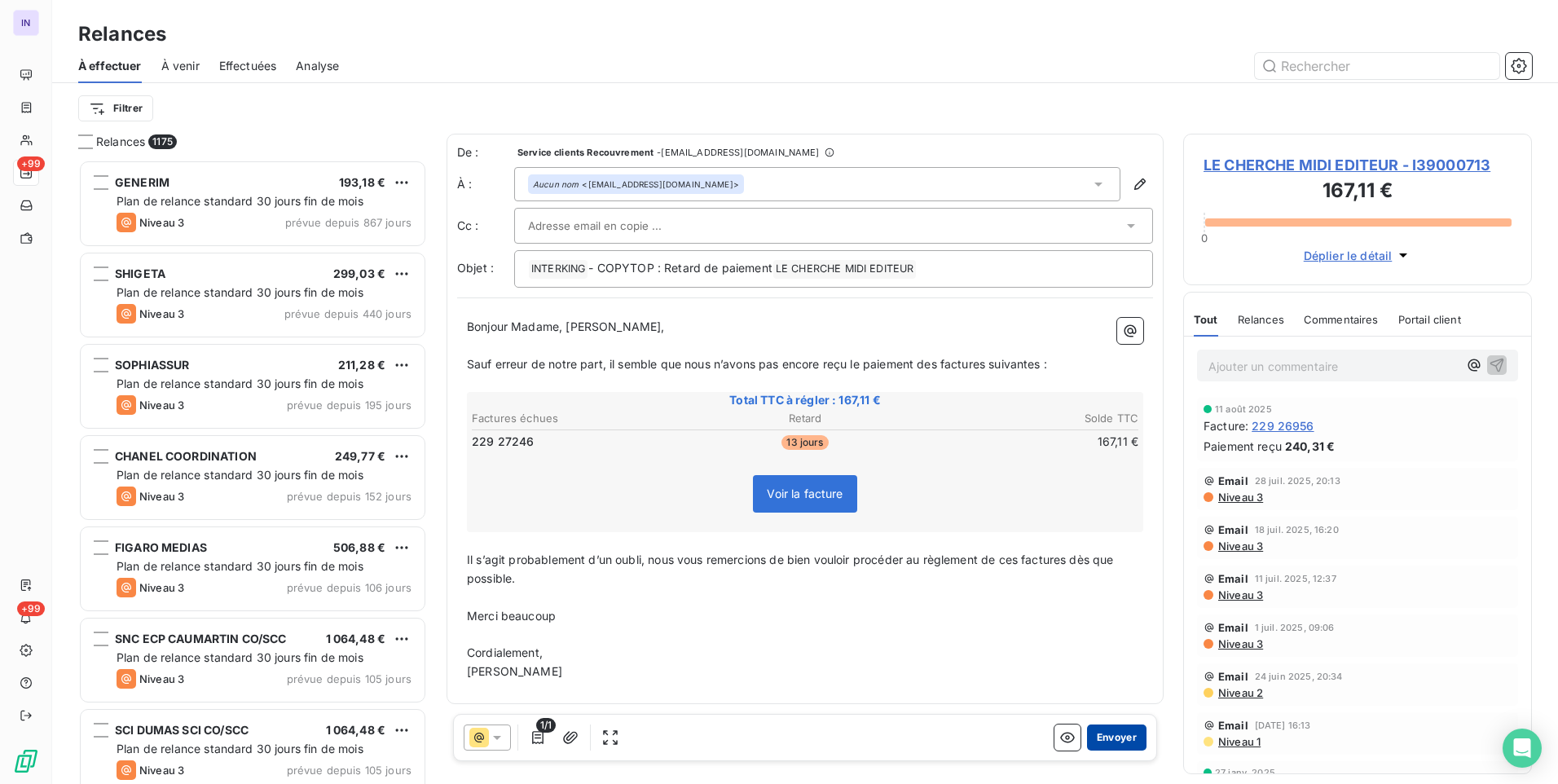
click at [1119, 733] on button "Envoyer" at bounding box center [1117, 738] width 59 height 26
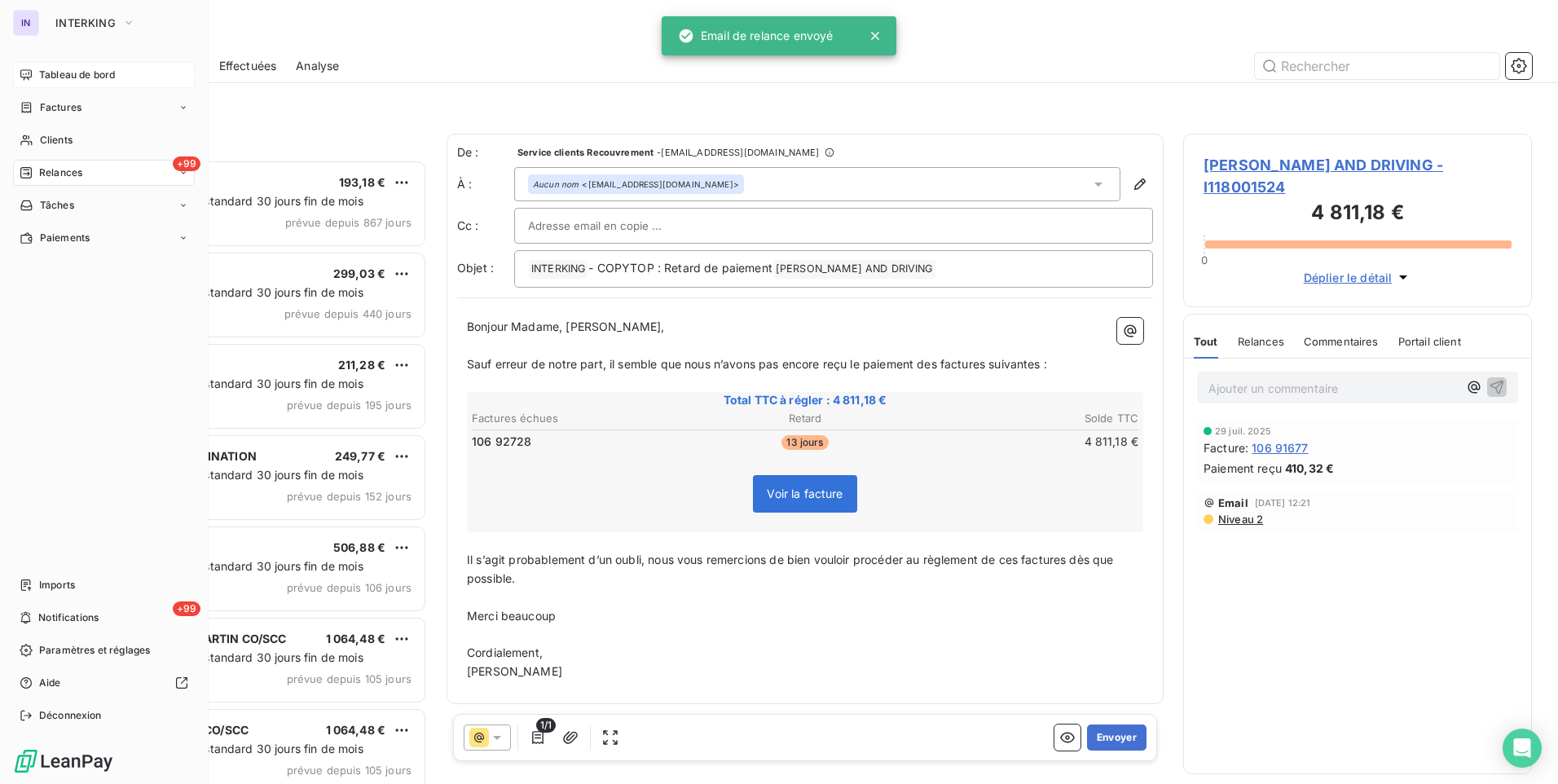
click at [59, 70] on span "Tableau de bord" at bounding box center [77, 75] width 76 height 15
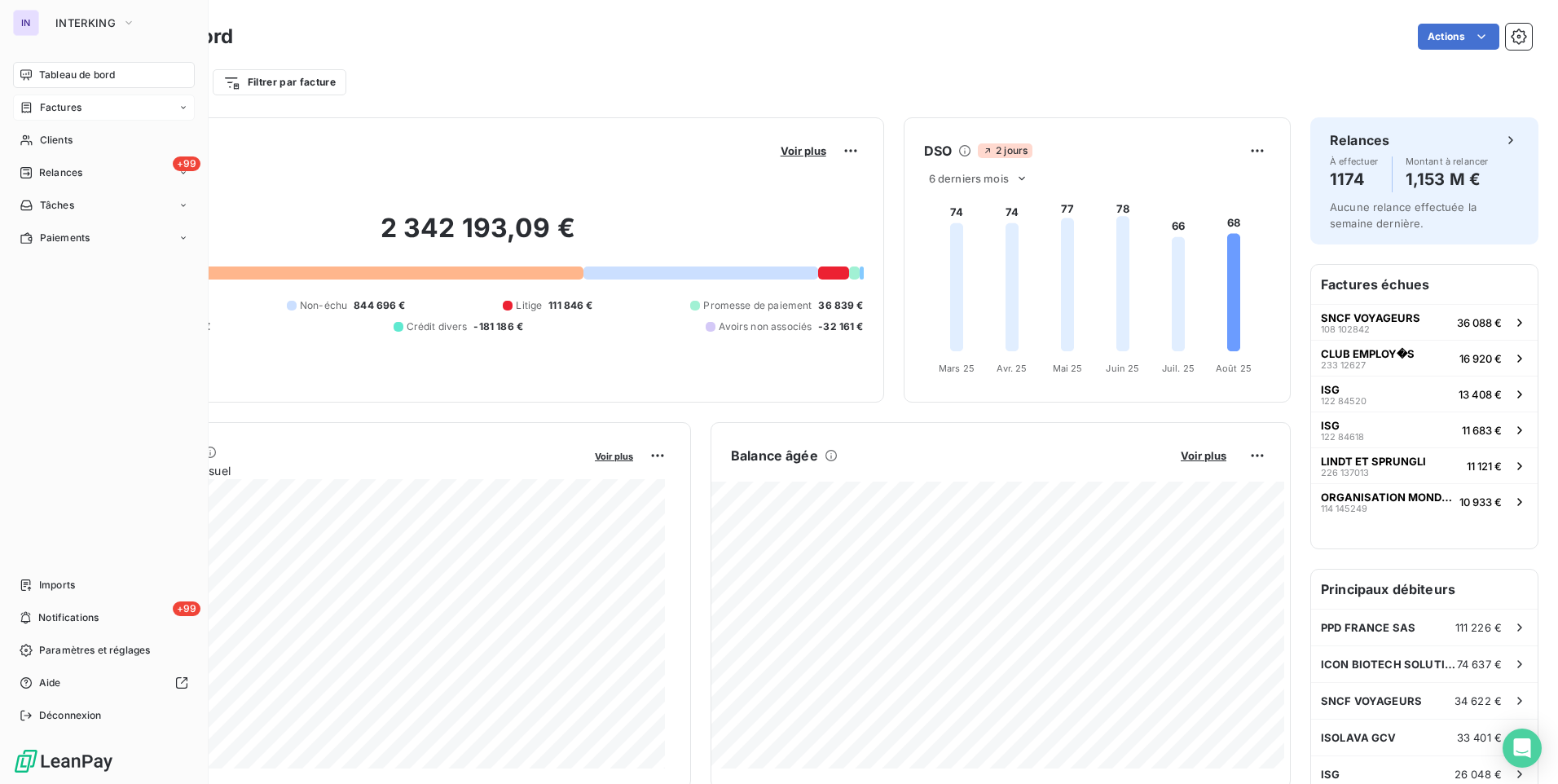
click at [77, 110] on span "Factures" at bounding box center [60, 108] width 42 height 15
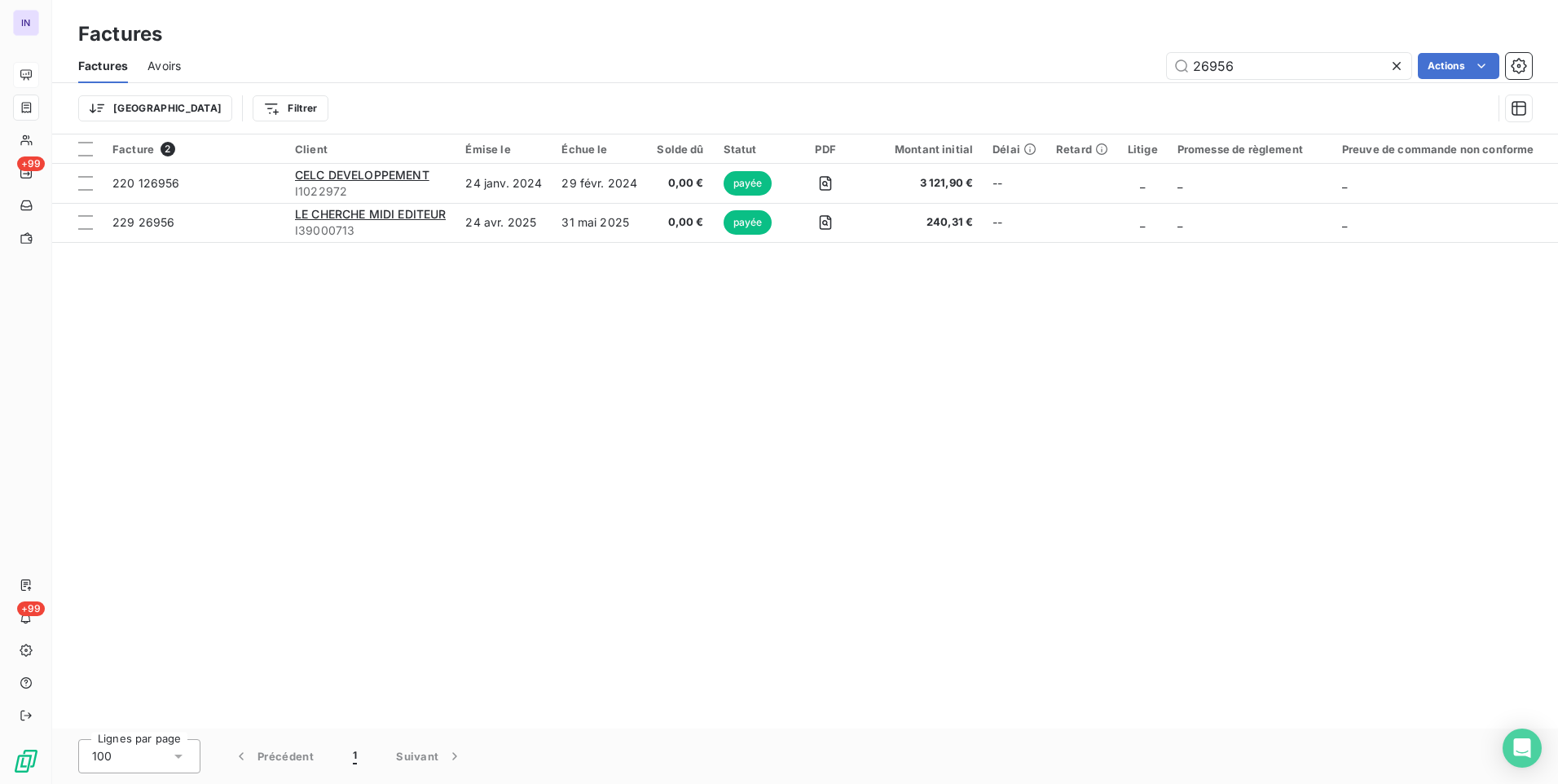
drag, startPoint x: 1257, startPoint y: 68, endPoint x: 1042, endPoint y: 72, distance: 215.0
click at [1054, 69] on div "26956 Actions" at bounding box center [866, 66] width 1331 height 26
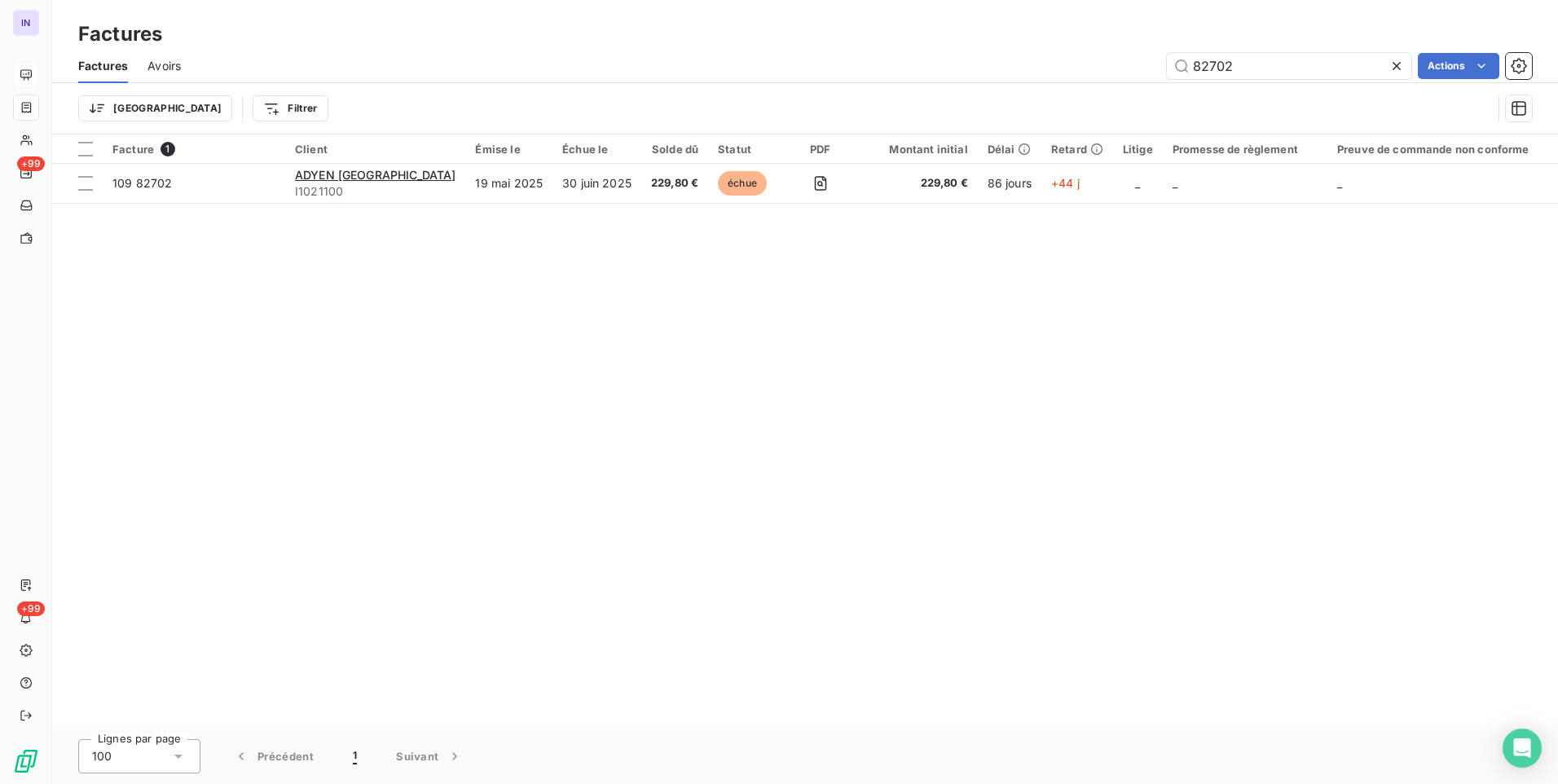
type input "82702"
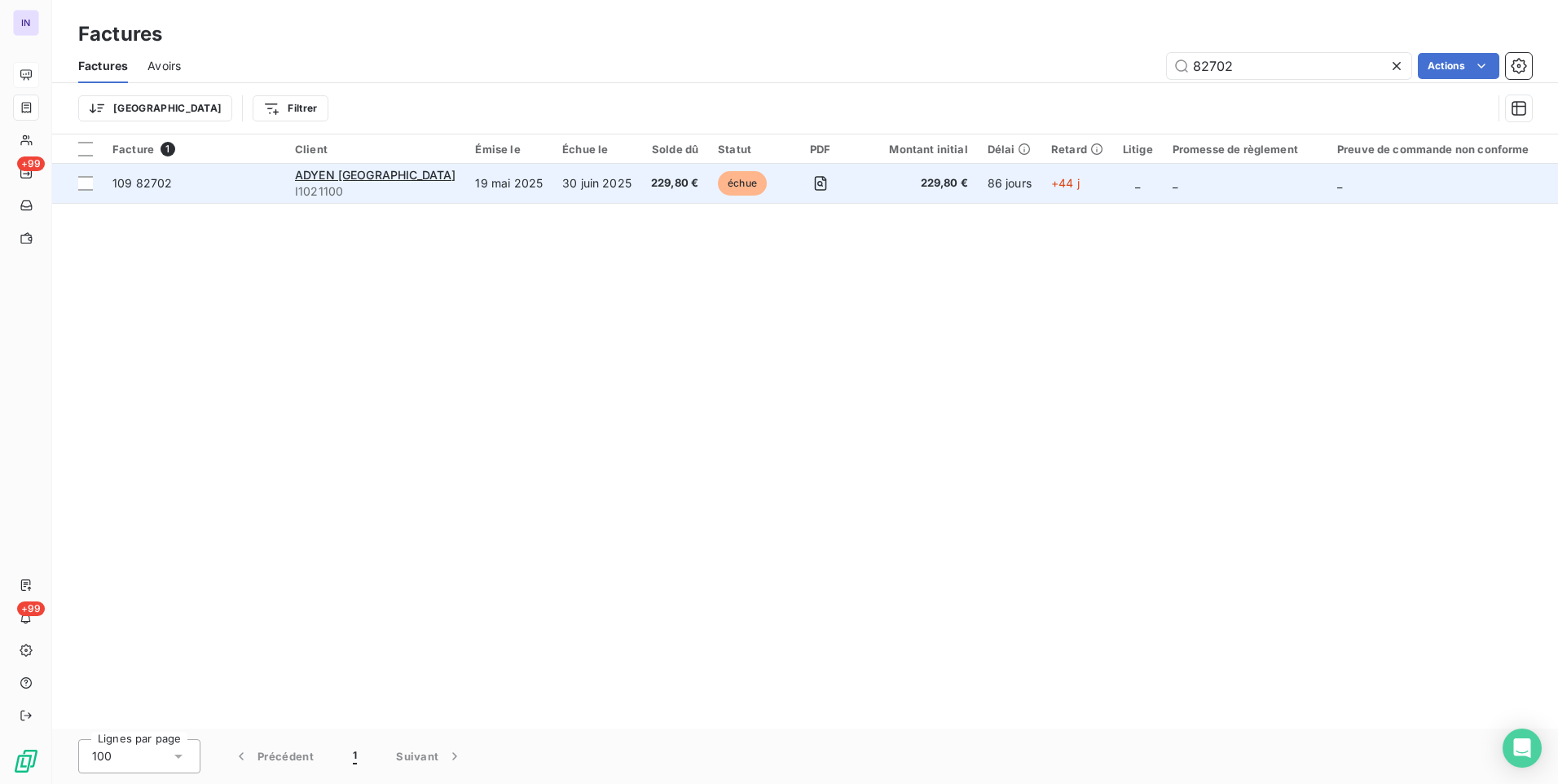
click at [553, 189] on td "30 juin 2025" at bounding box center [597, 183] width 89 height 39
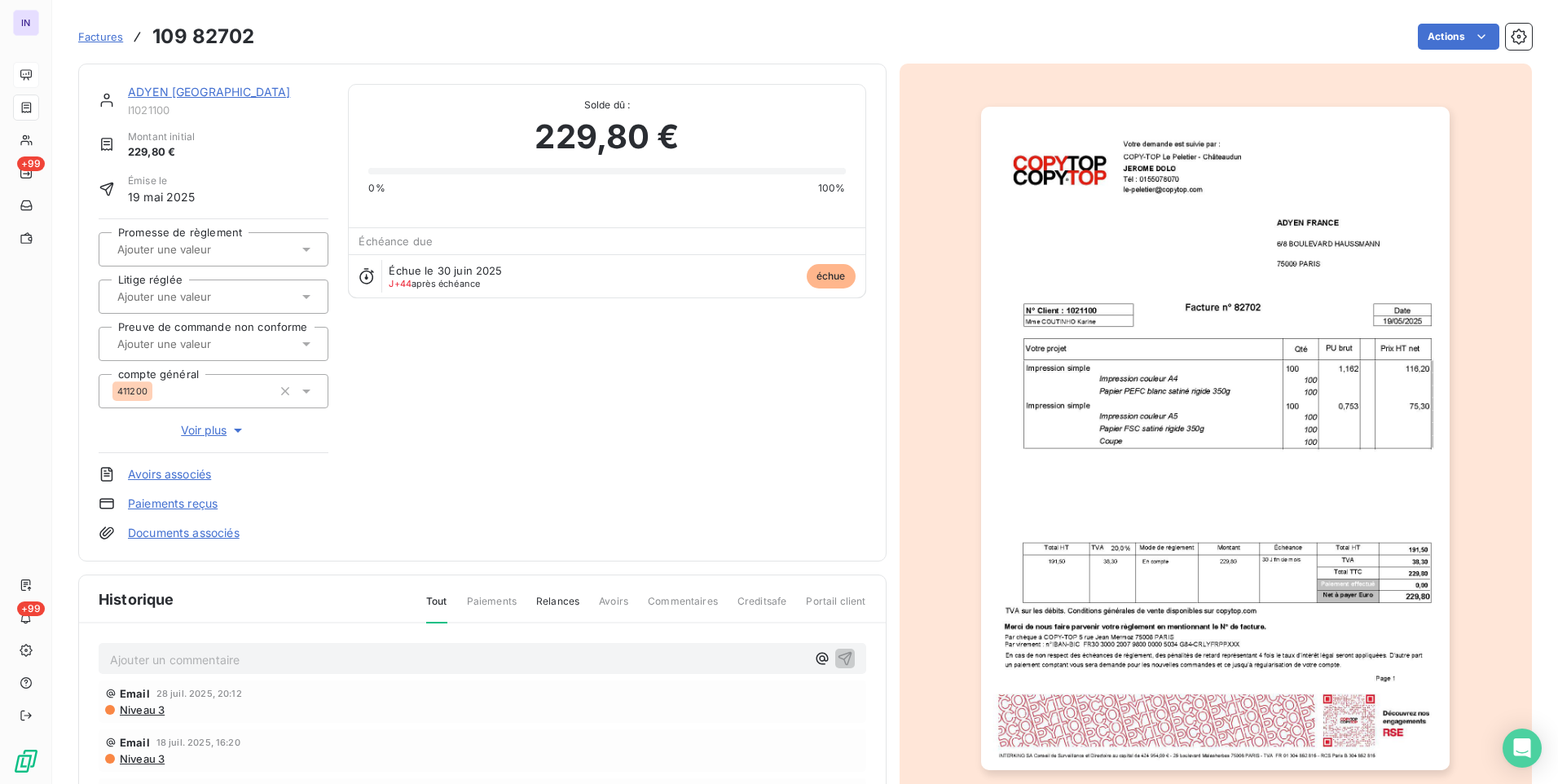
click at [1446, 30] on html "IN +99 +99 Factures 109 82702 Actions ADYEN [GEOGRAPHIC_DATA] I1021100 Montant …" at bounding box center [779, 392] width 1558 height 784
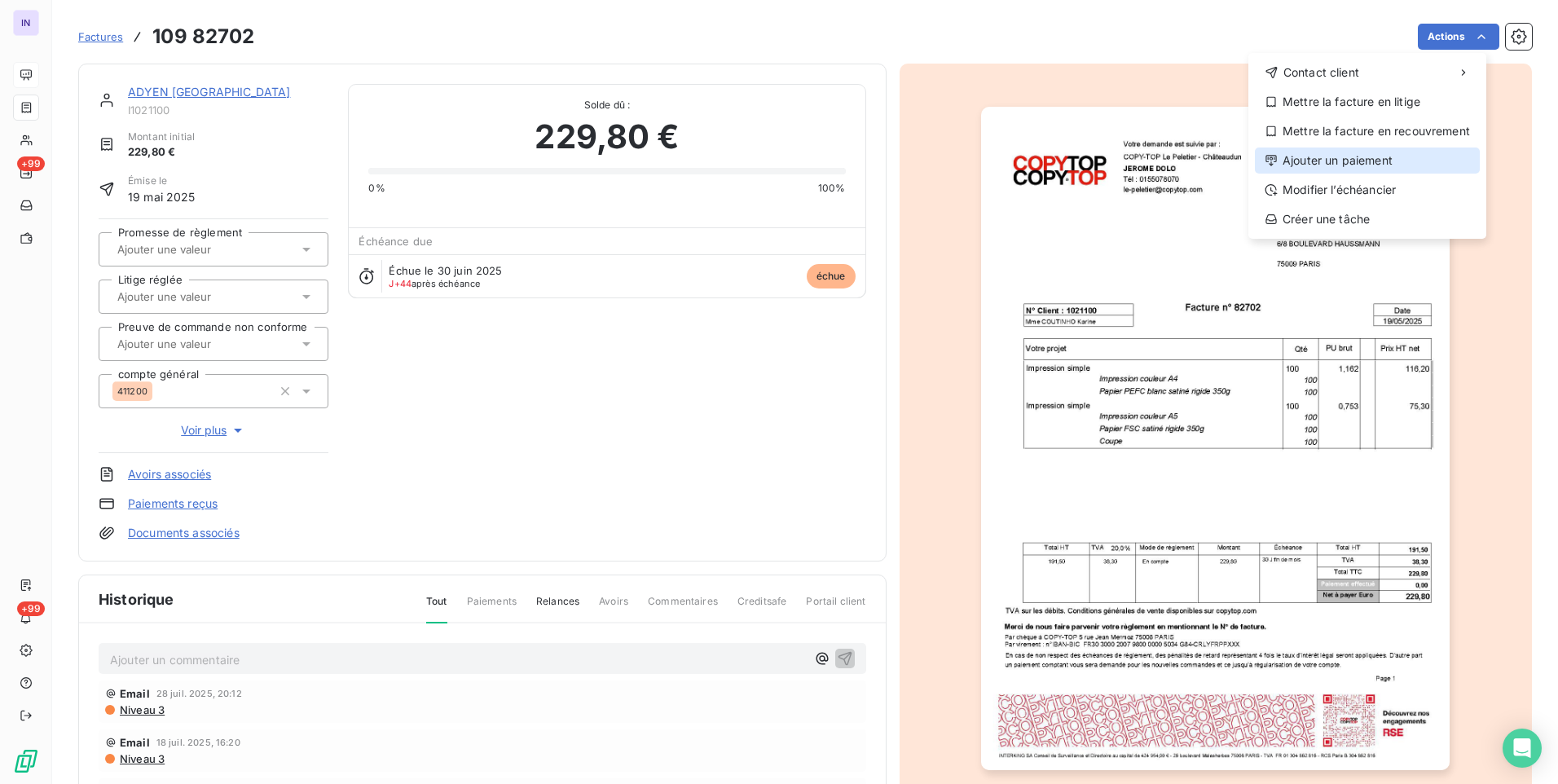
click at [1368, 162] on div "Ajouter un paiement" at bounding box center [1368, 161] width 225 height 26
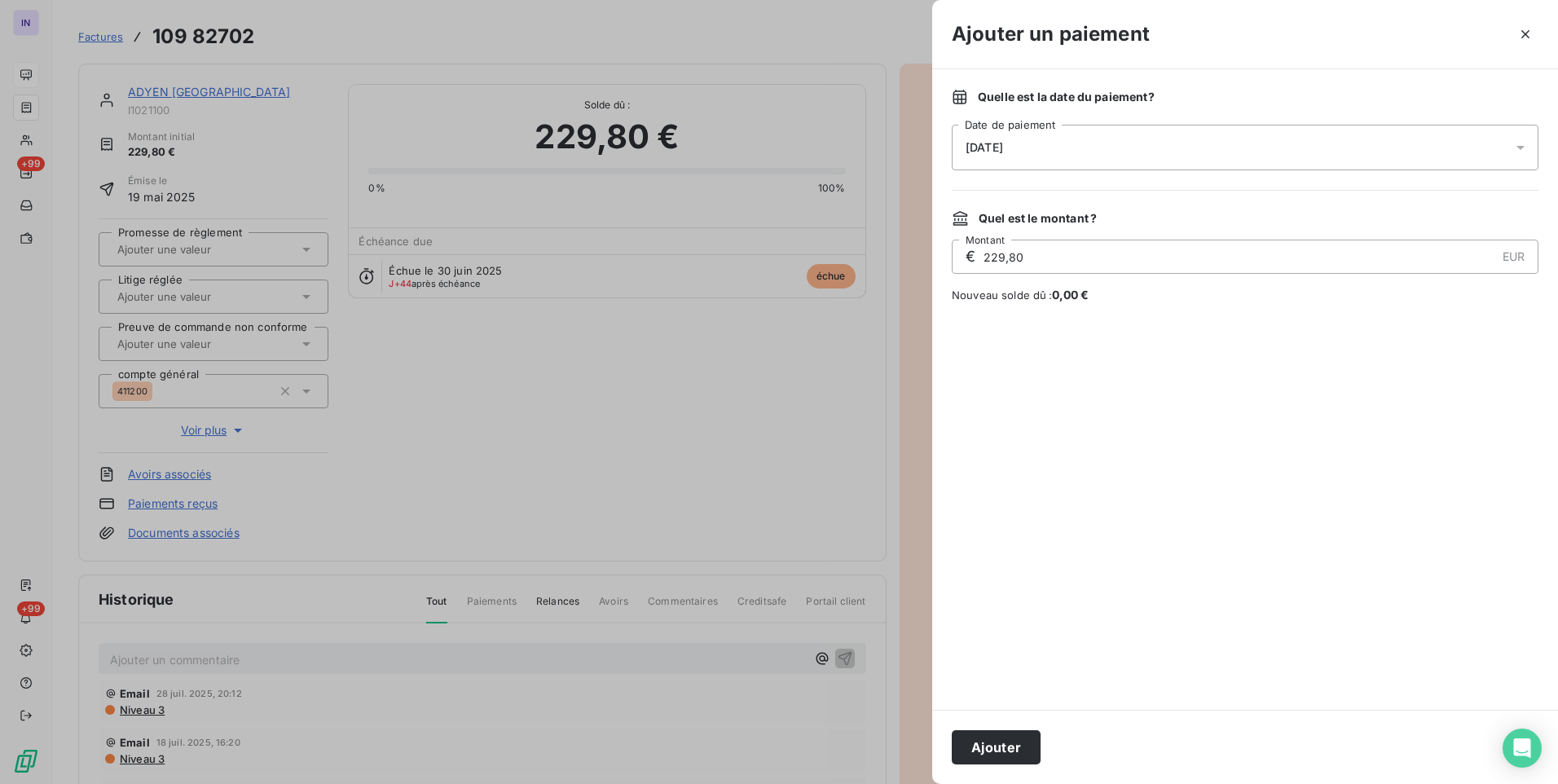
click at [1171, 151] on div "[DATE]" at bounding box center [1246, 147] width 587 height 46
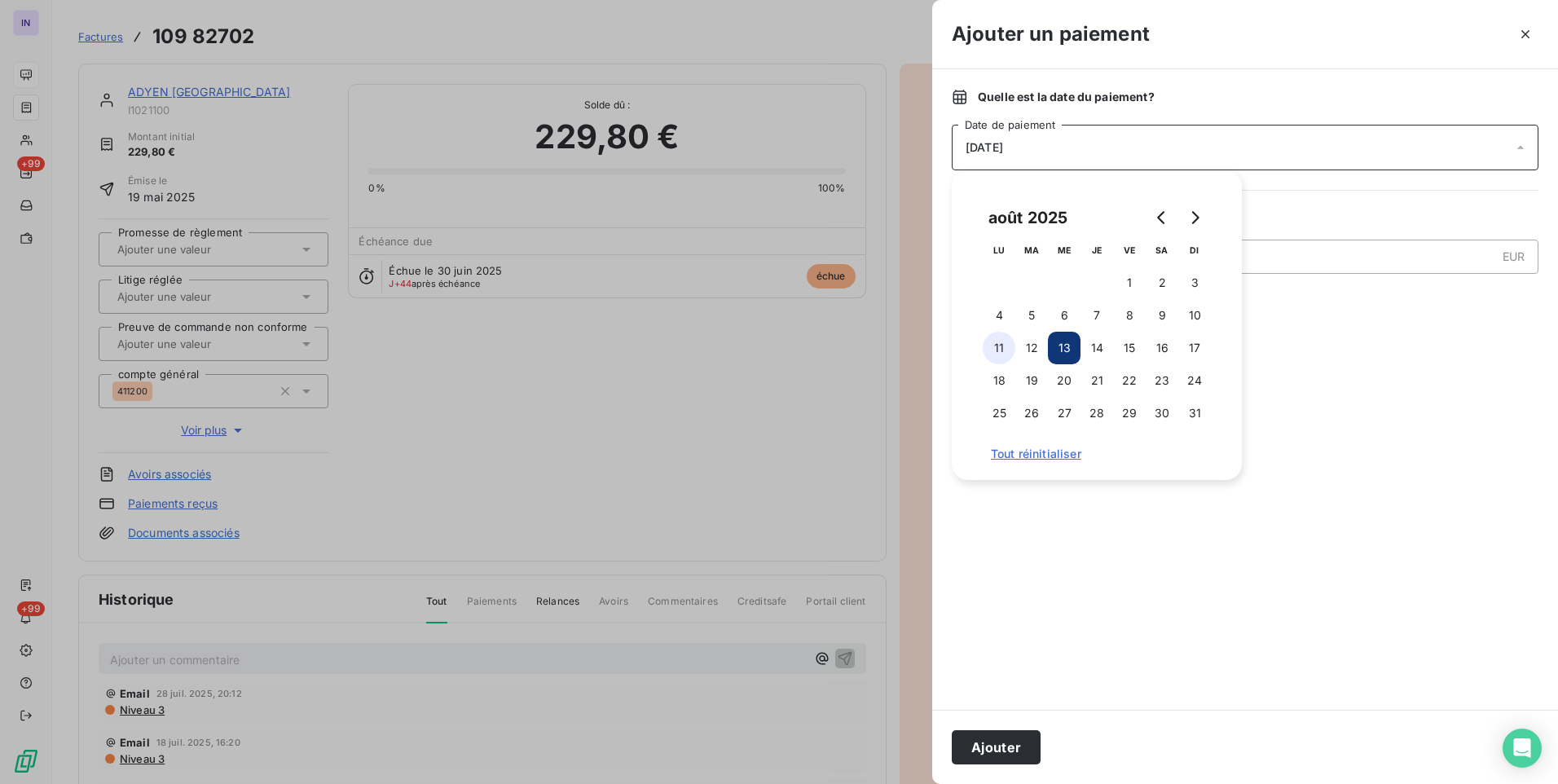
click at [1011, 346] on button "11" at bounding box center [999, 347] width 33 height 33
click at [1005, 735] on button "Ajouter" at bounding box center [997, 747] width 89 height 34
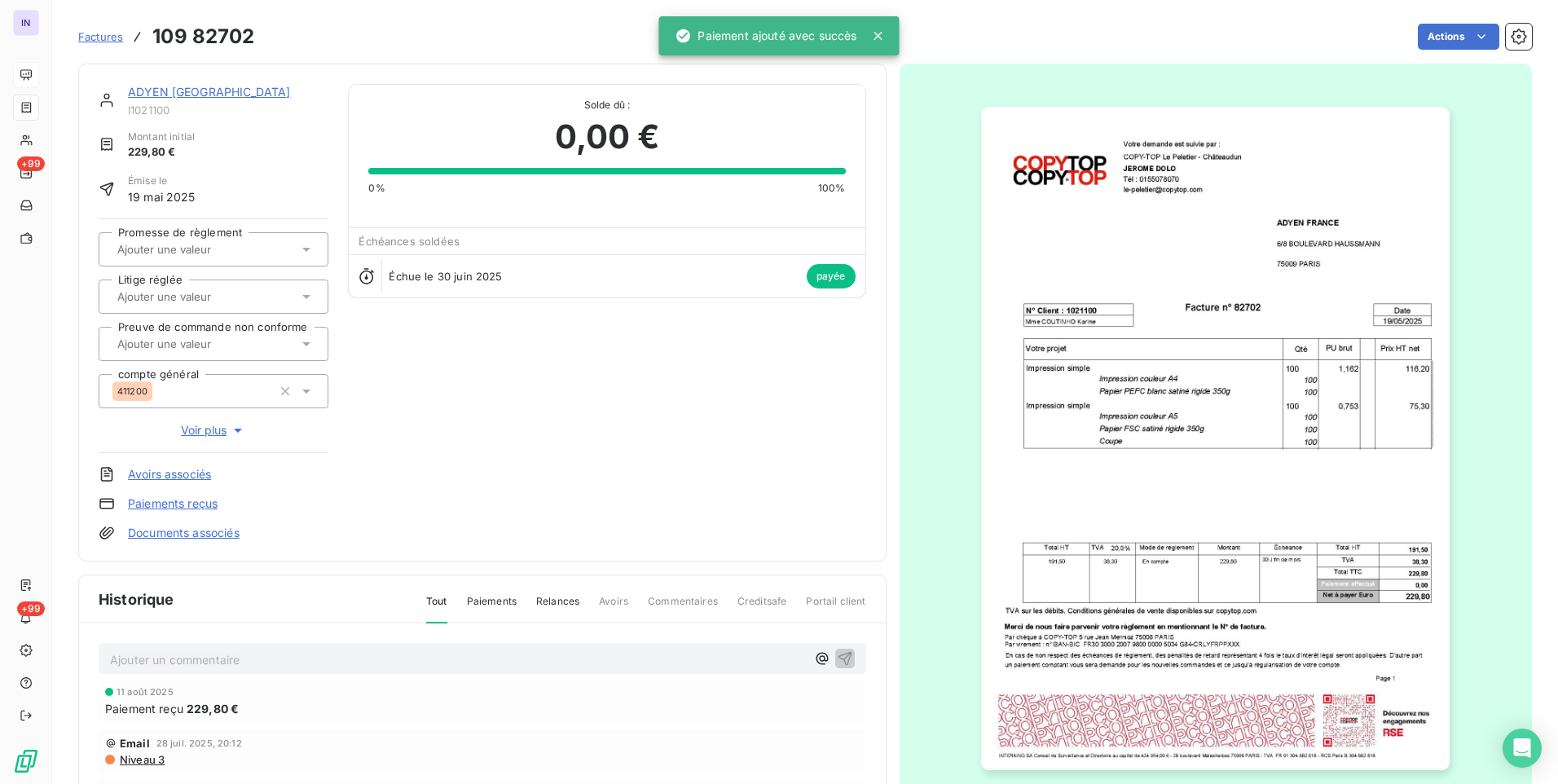
click at [199, 85] on link "ADYEN [GEOGRAPHIC_DATA]" at bounding box center [209, 91] width 163 height 14
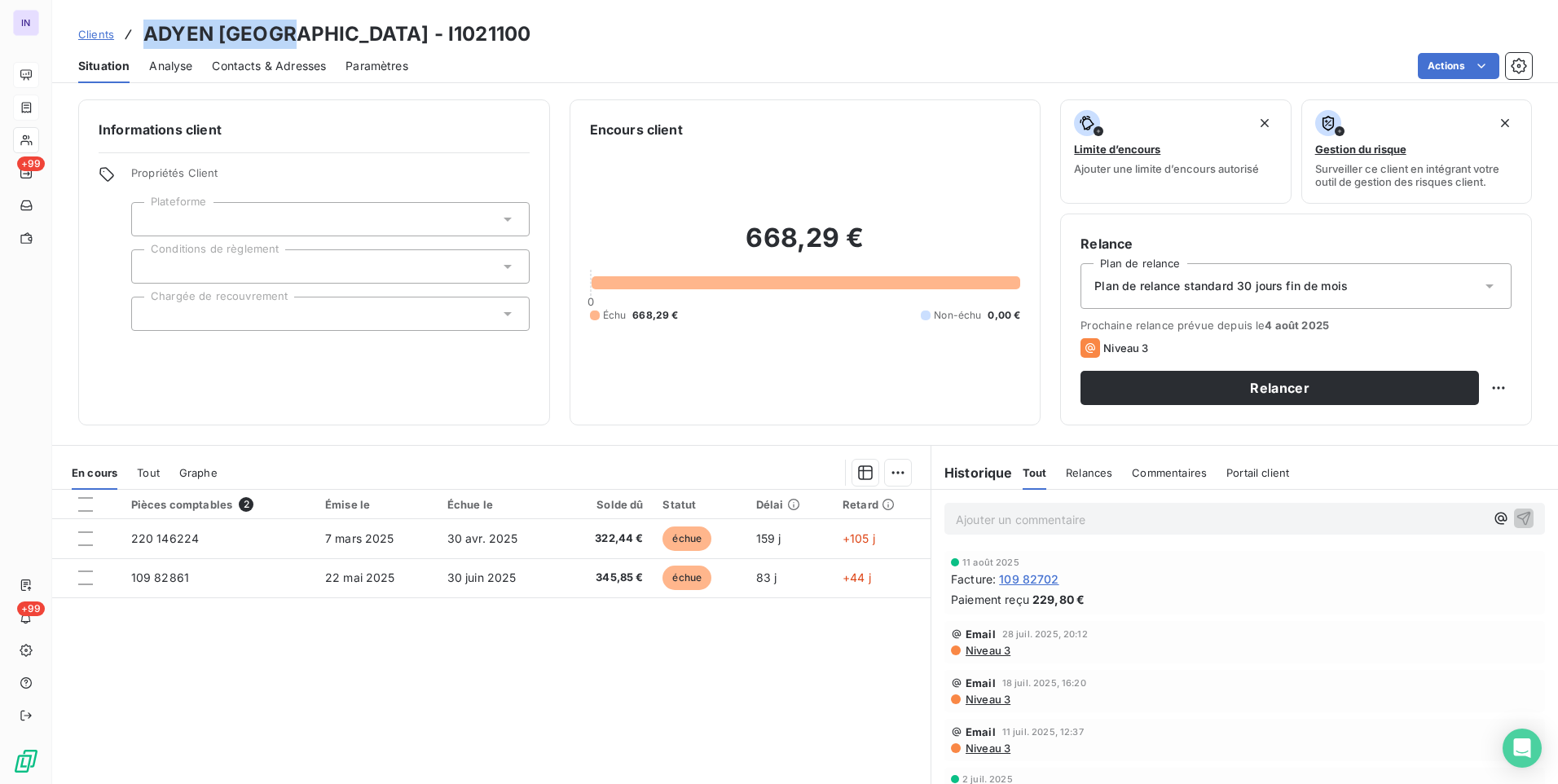
drag, startPoint x: 295, startPoint y: 30, endPoint x: 143, endPoint y: 31, distance: 152.0
click at [143, 31] on h3 "ADYEN [GEOGRAPHIC_DATA] - I1021100" at bounding box center [336, 34] width 387 height 30
copy h3 "ADYEN [GEOGRAPHIC_DATA]"
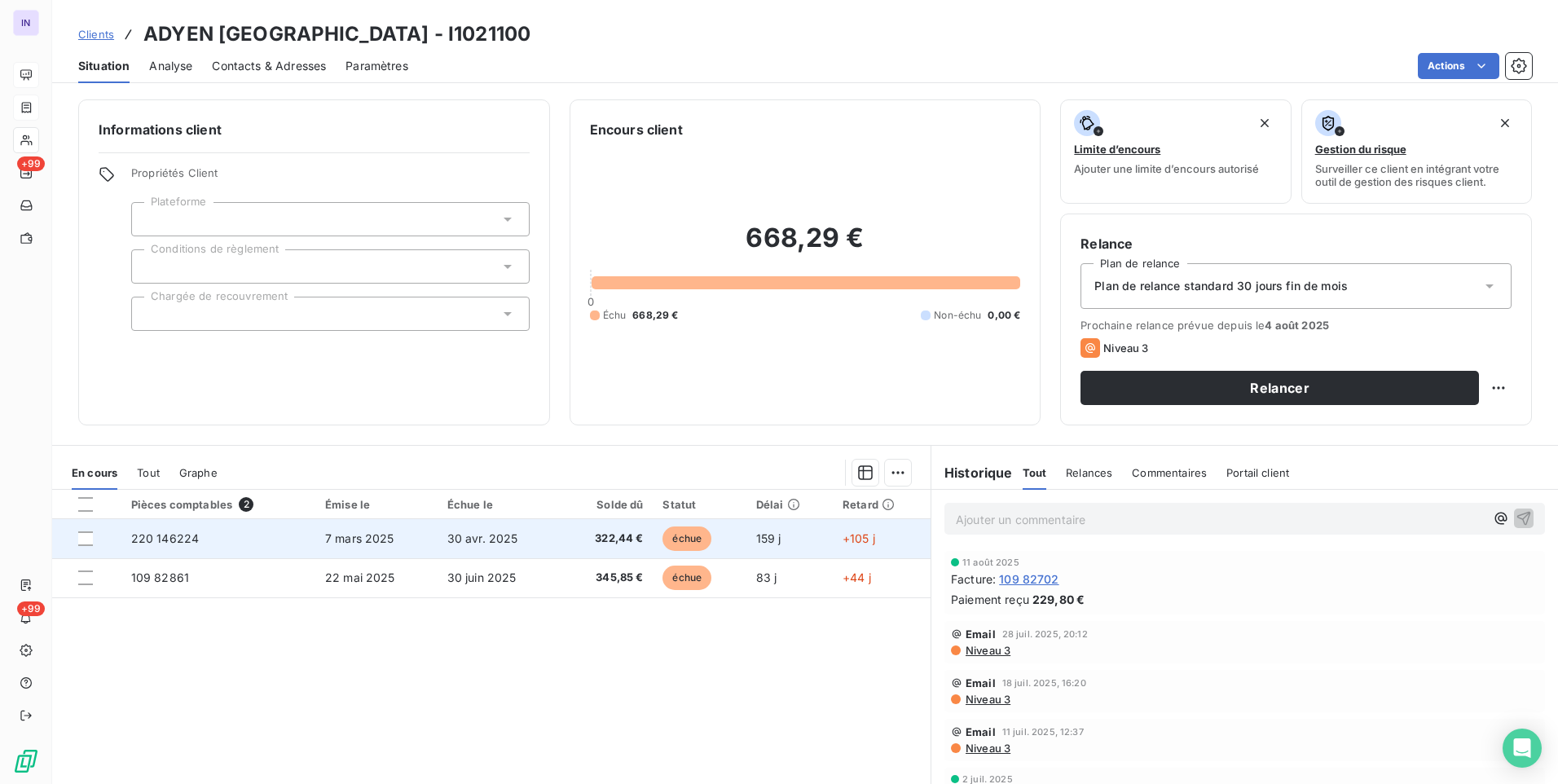
click at [350, 531] on td "7 mars 2025" at bounding box center [376, 539] width 123 height 39
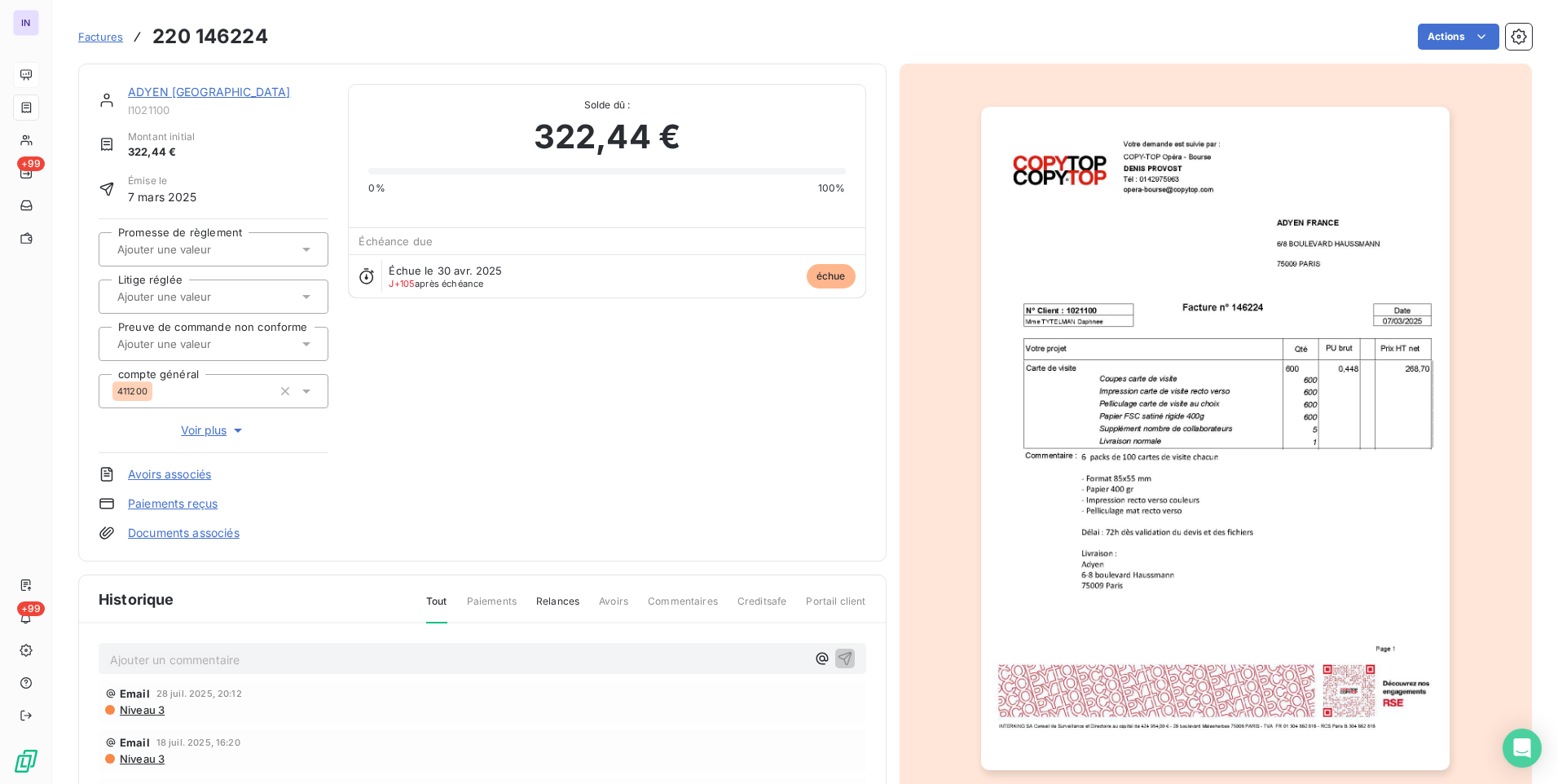
click at [192, 91] on link "ADYEN [GEOGRAPHIC_DATA]" at bounding box center [209, 91] width 163 height 14
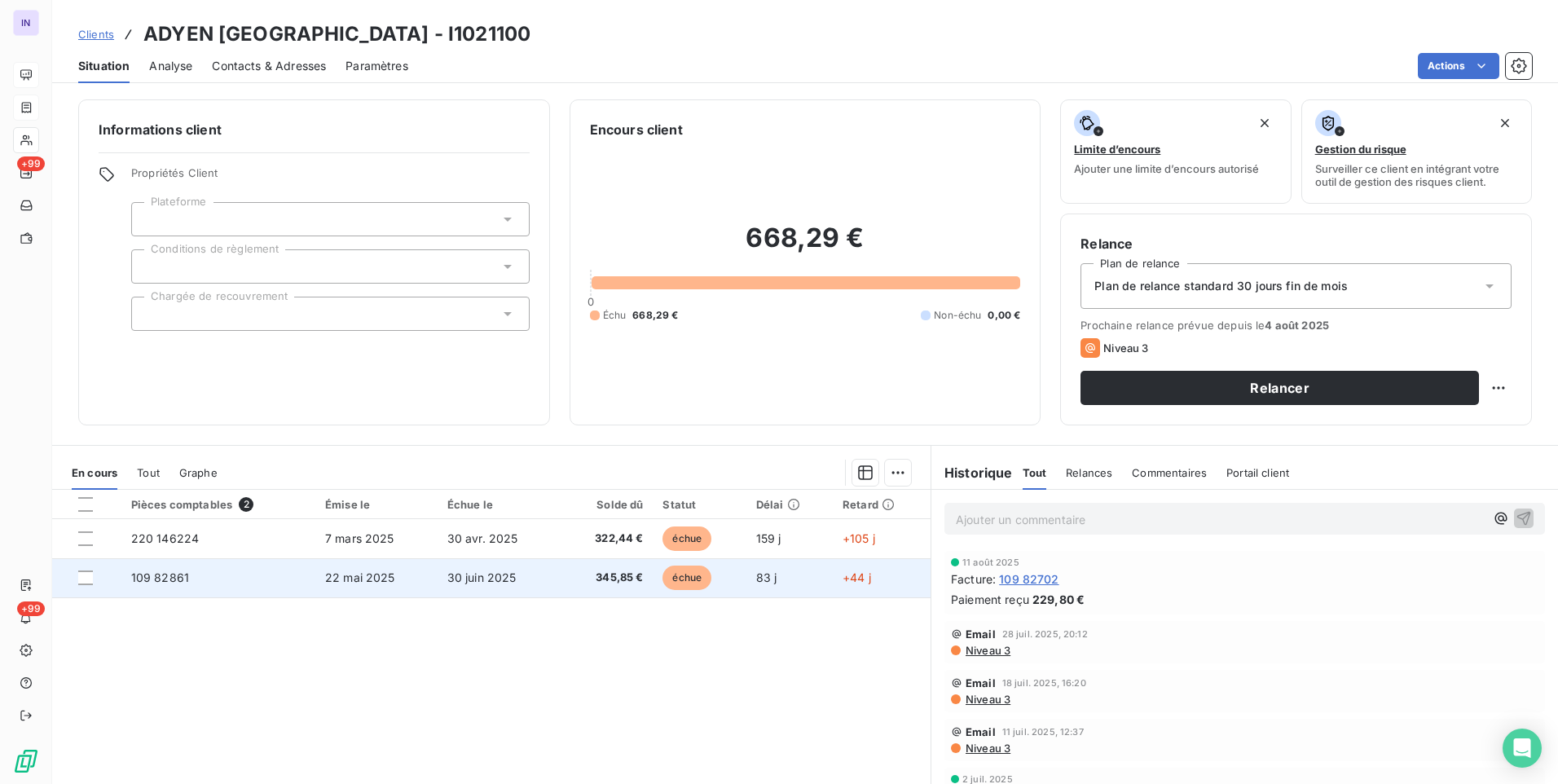
click at [388, 586] on td "22 mai 2025" at bounding box center [376, 578] width 123 height 39
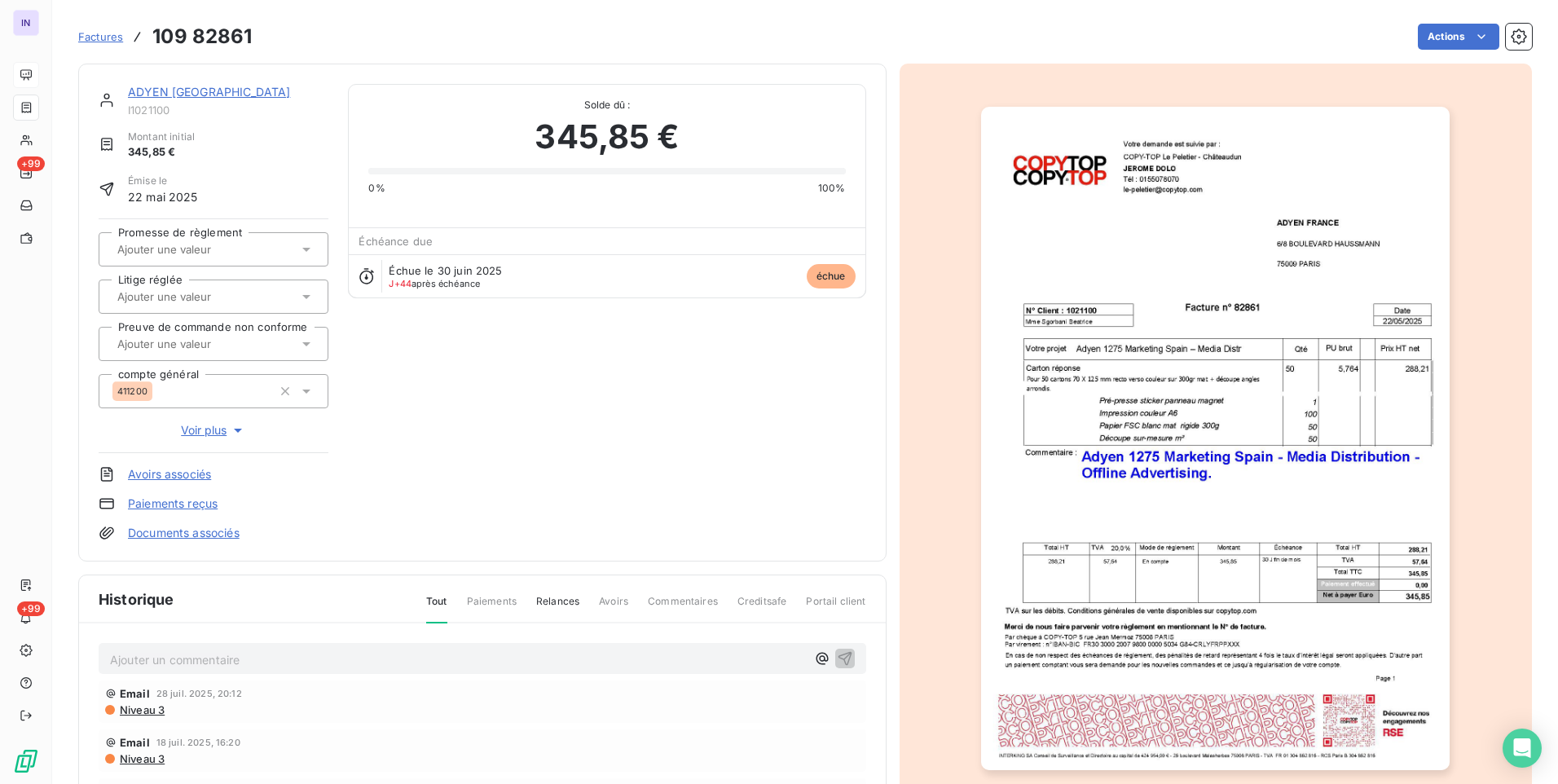
click at [183, 96] on link "ADYEN [GEOGRAPHIC_DATA]" at bounding box center [209, 91] width 163 height 14
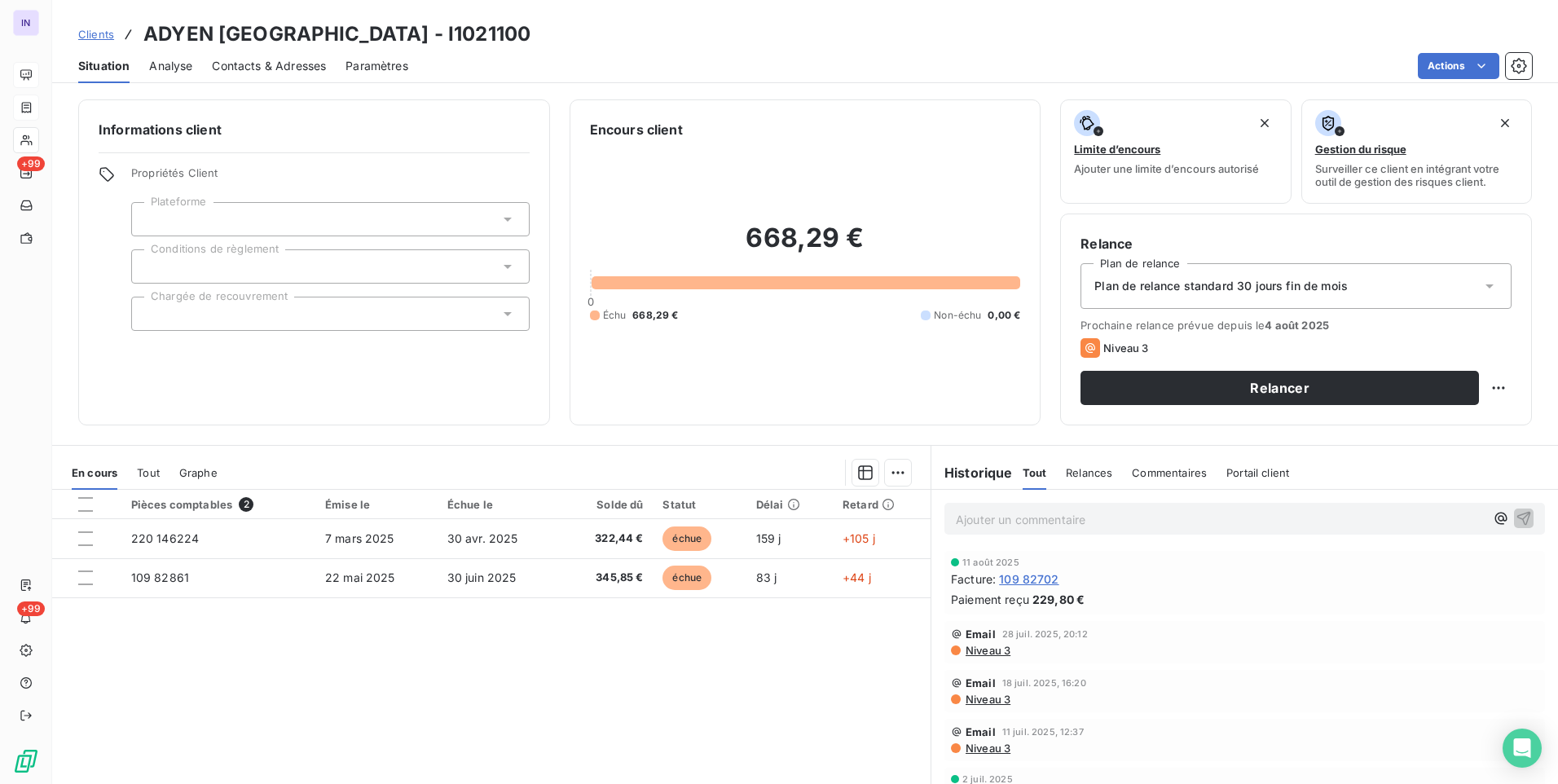
click at [299, 73] on span "Contacts & Adresses" at bounding box center [268, 66] width 114 height 17
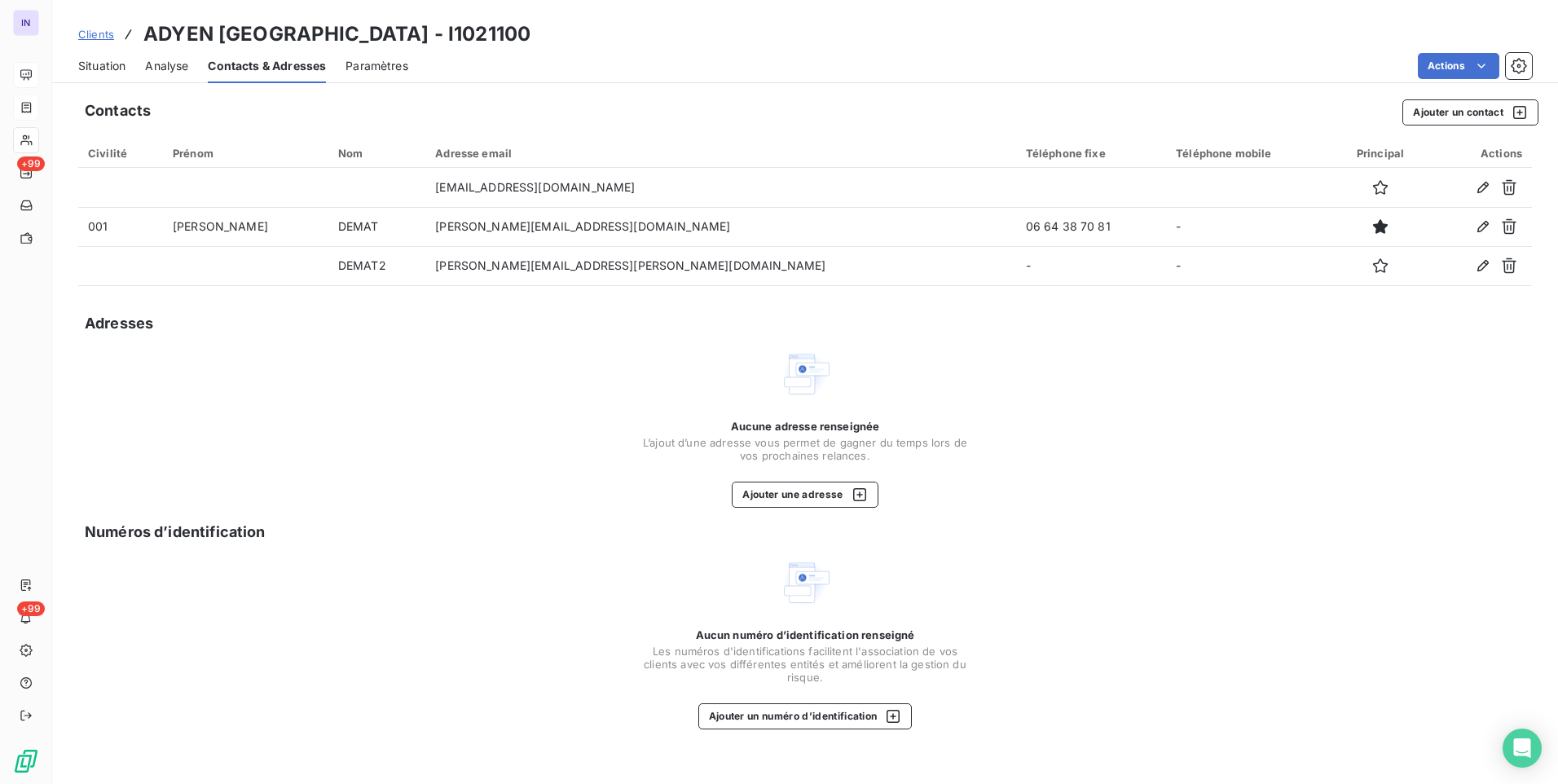
click at [109, 70] on span "Situation" at bounding box center [101, 66] width 47 height 17
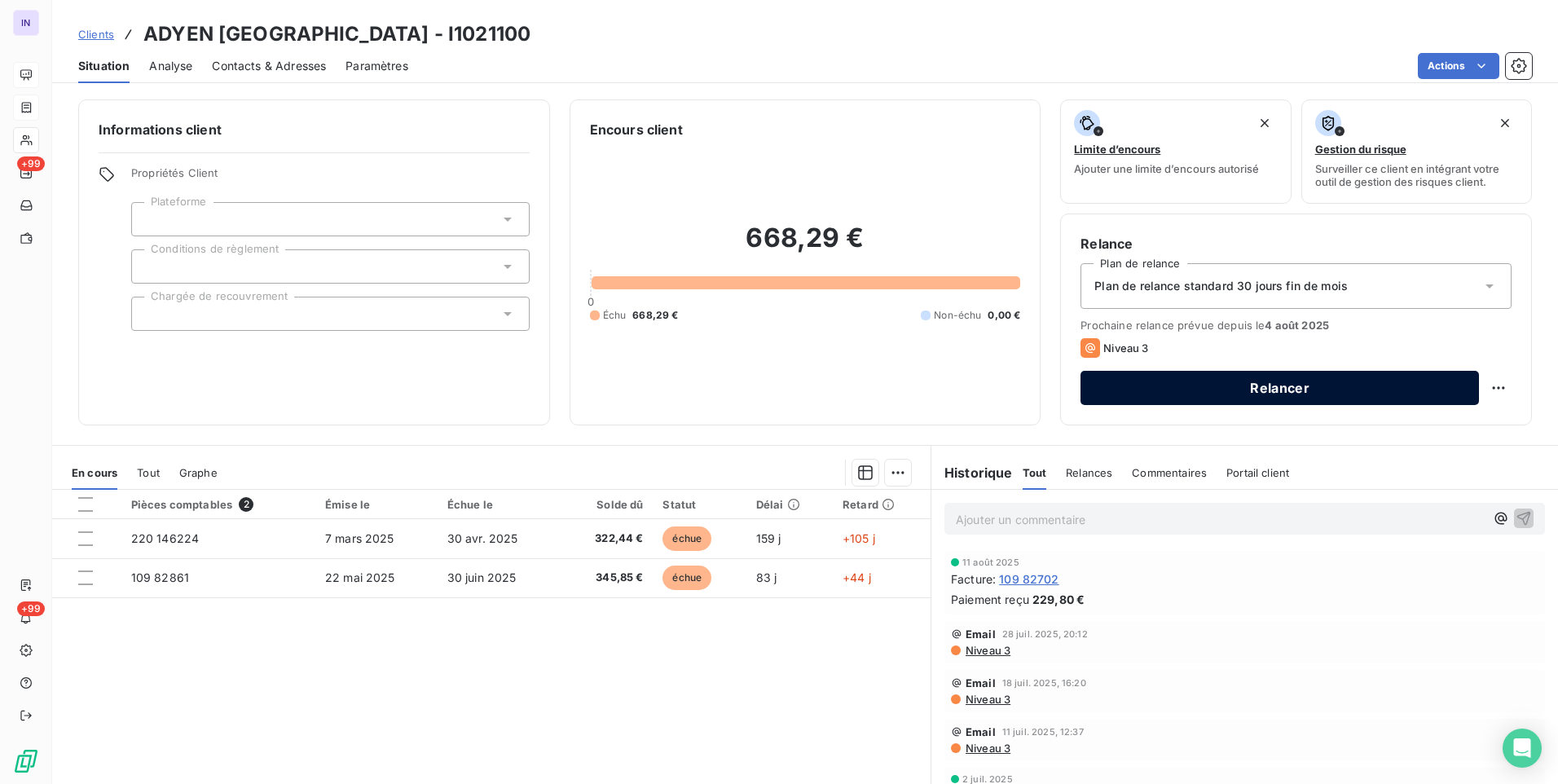
click at [1189, 385] on button "Relancer" at bounding box center [1279, 387] width 399 height 34
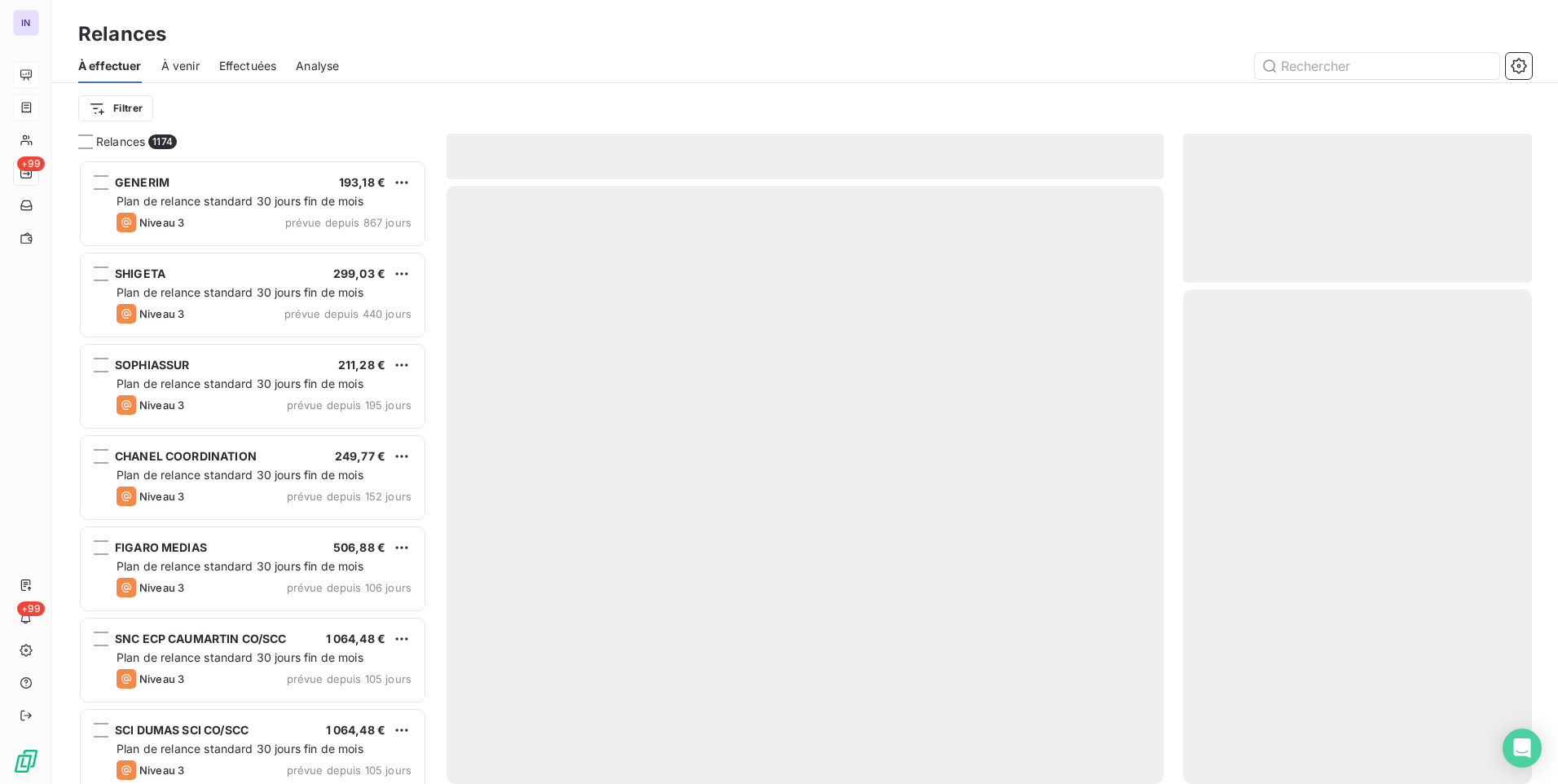
scroll to position [612, 336]
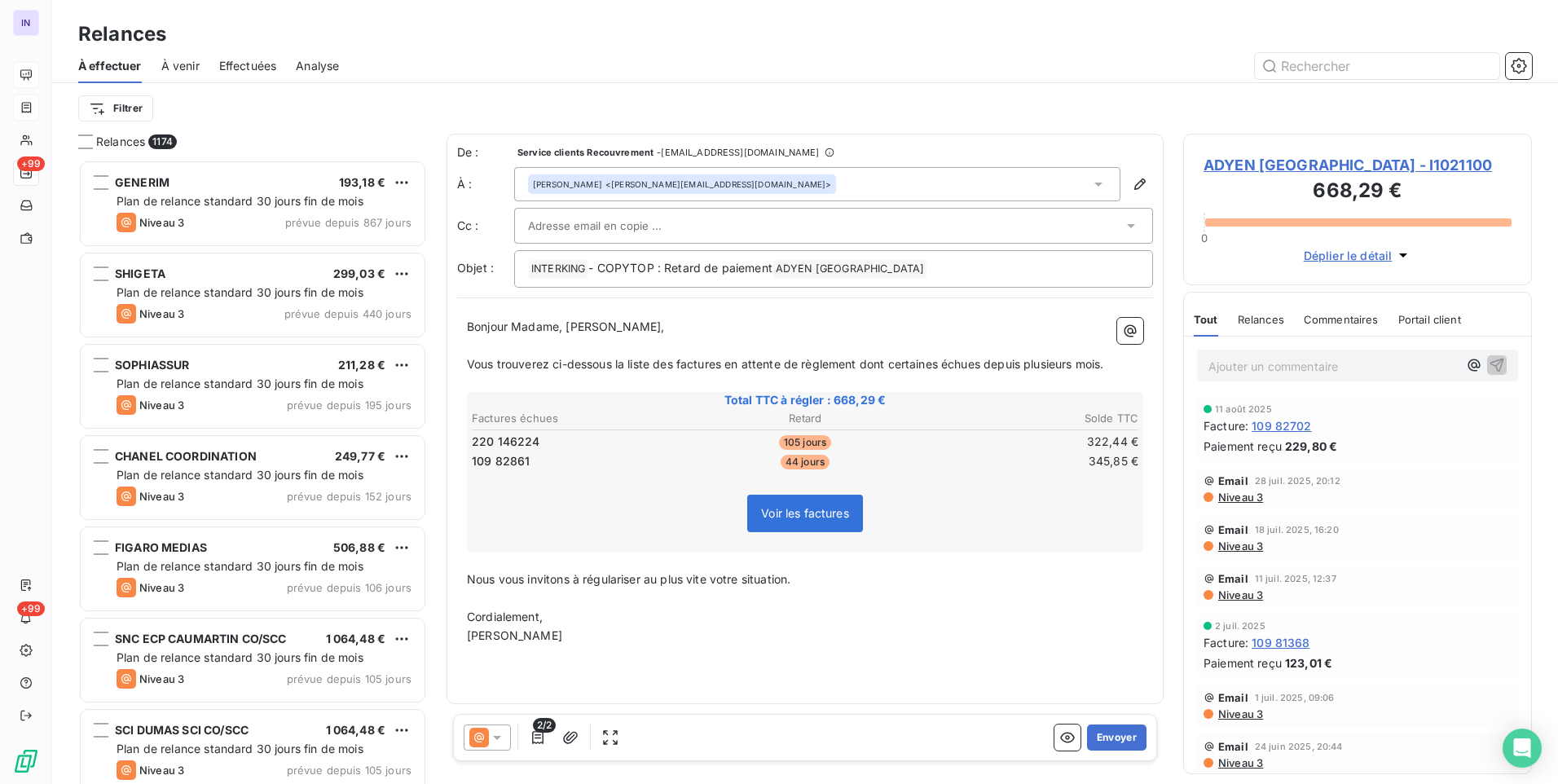
click at [715, 227] on div at bounding box center [825, 226] width 595 height 24
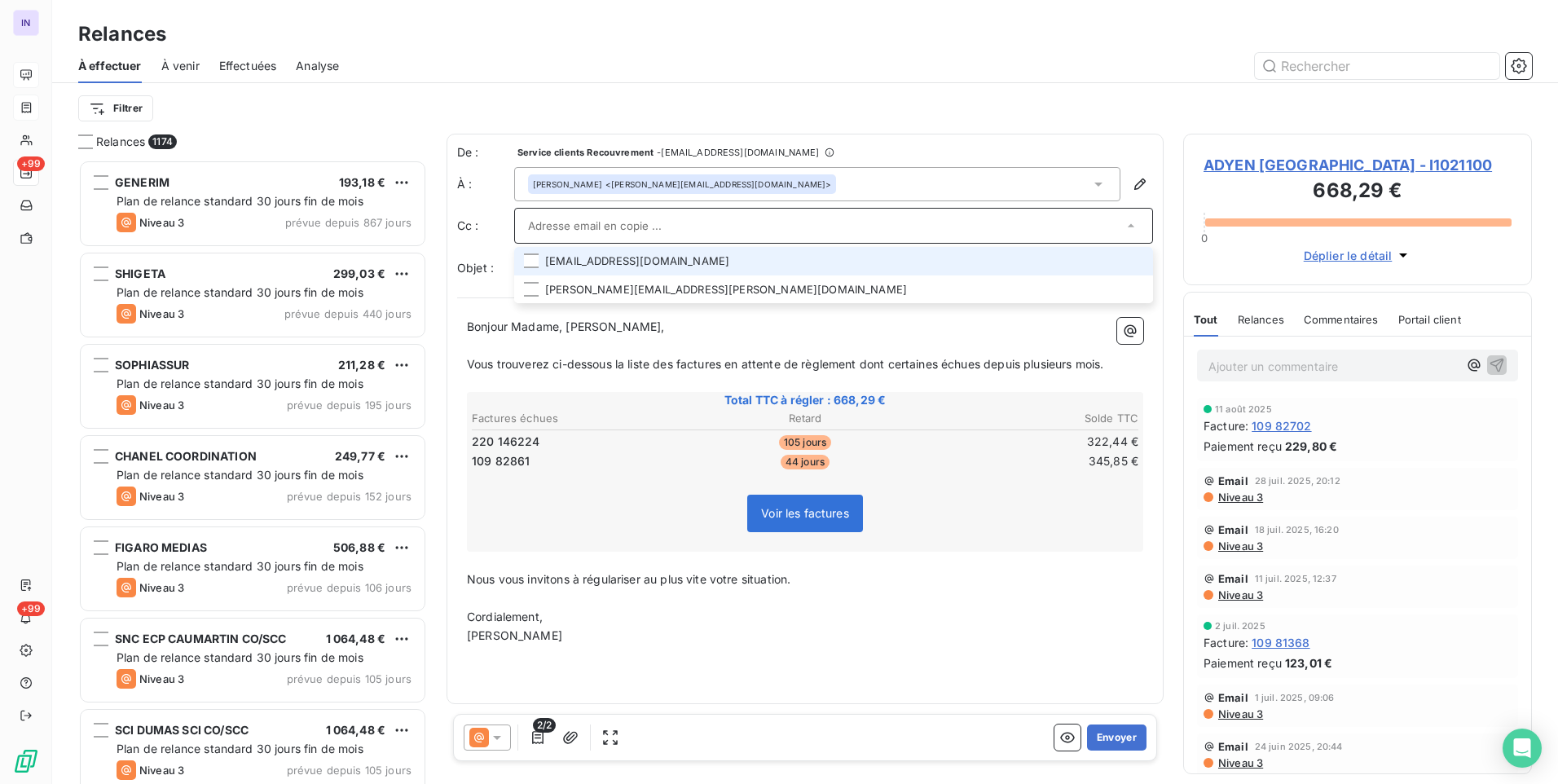
click at [680, 259] on li "[EMAIL_ADDRESS][DOMAIN_NAME]" at bounding box center [834, 261] width 639 height 29
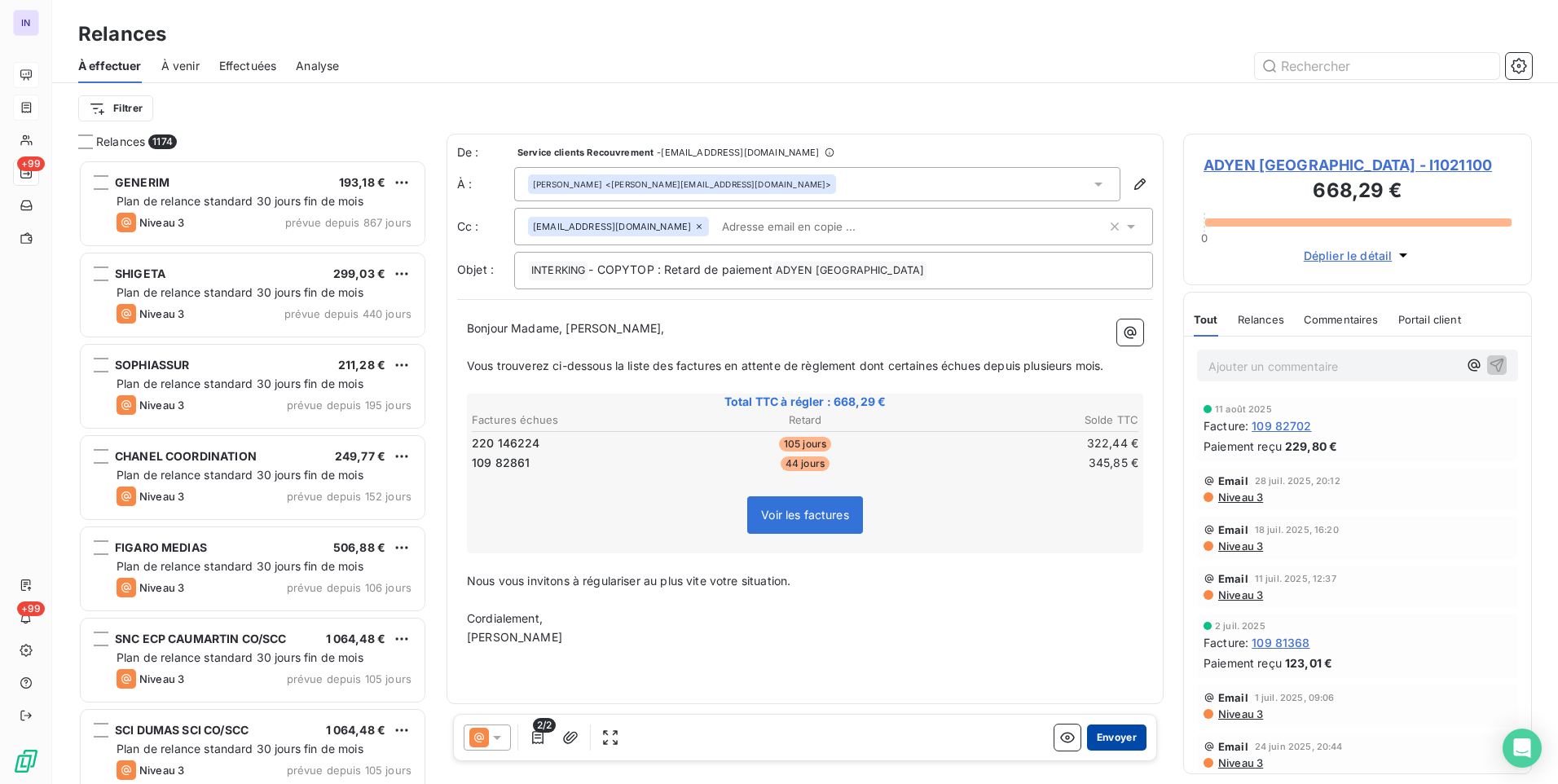
click at [1119, 729] on button "Envoyer" at bounding box center [1117, 738] width 59 height 26
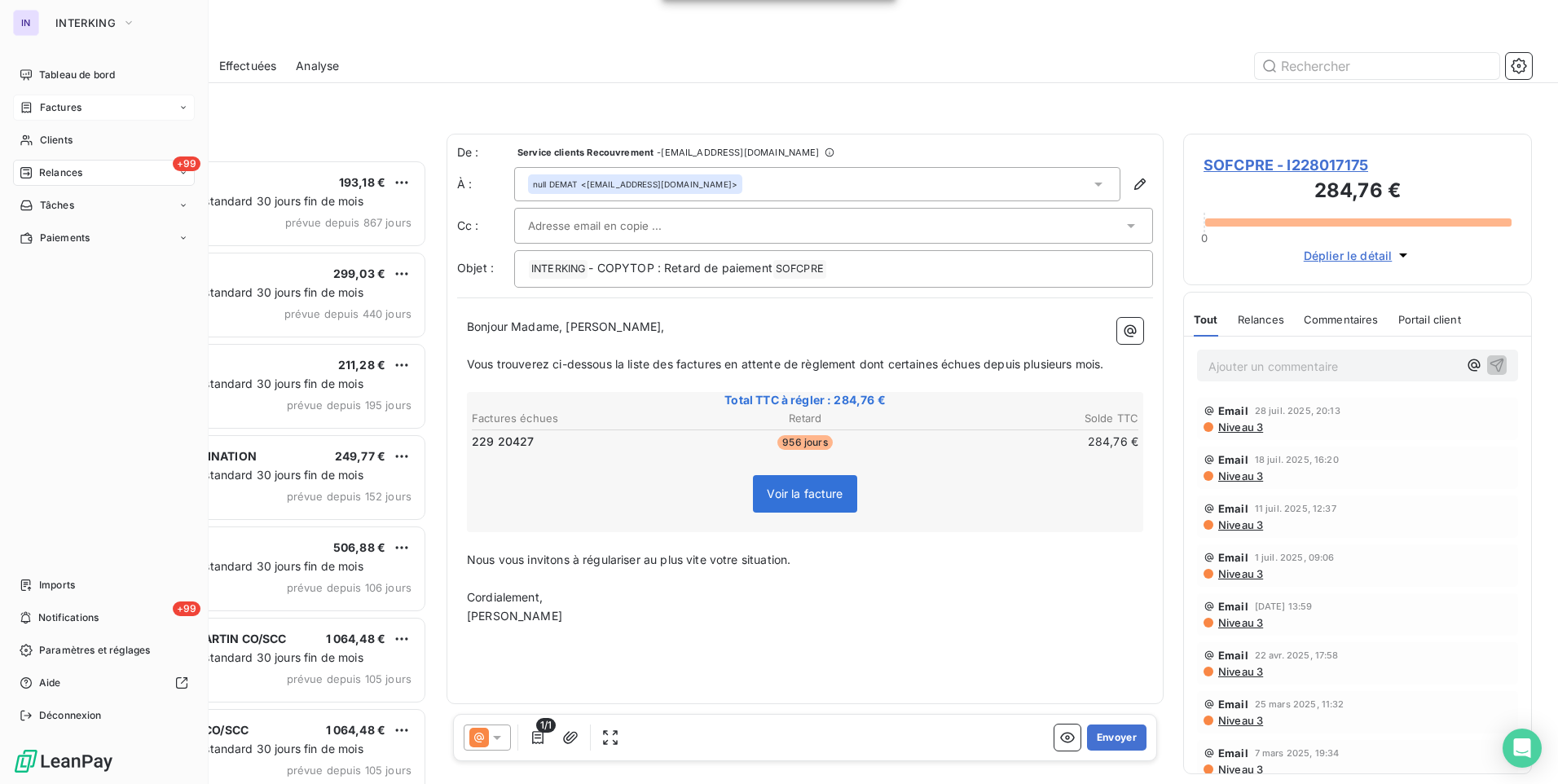
drag, startPoint x: 69, startPoint y: 76, endPoint x: 70, endPoint y: 89, distance: 13.0
click at [69, 78] on span "Tableau de bord" at bounding box center [77, 75] width 76 height 15
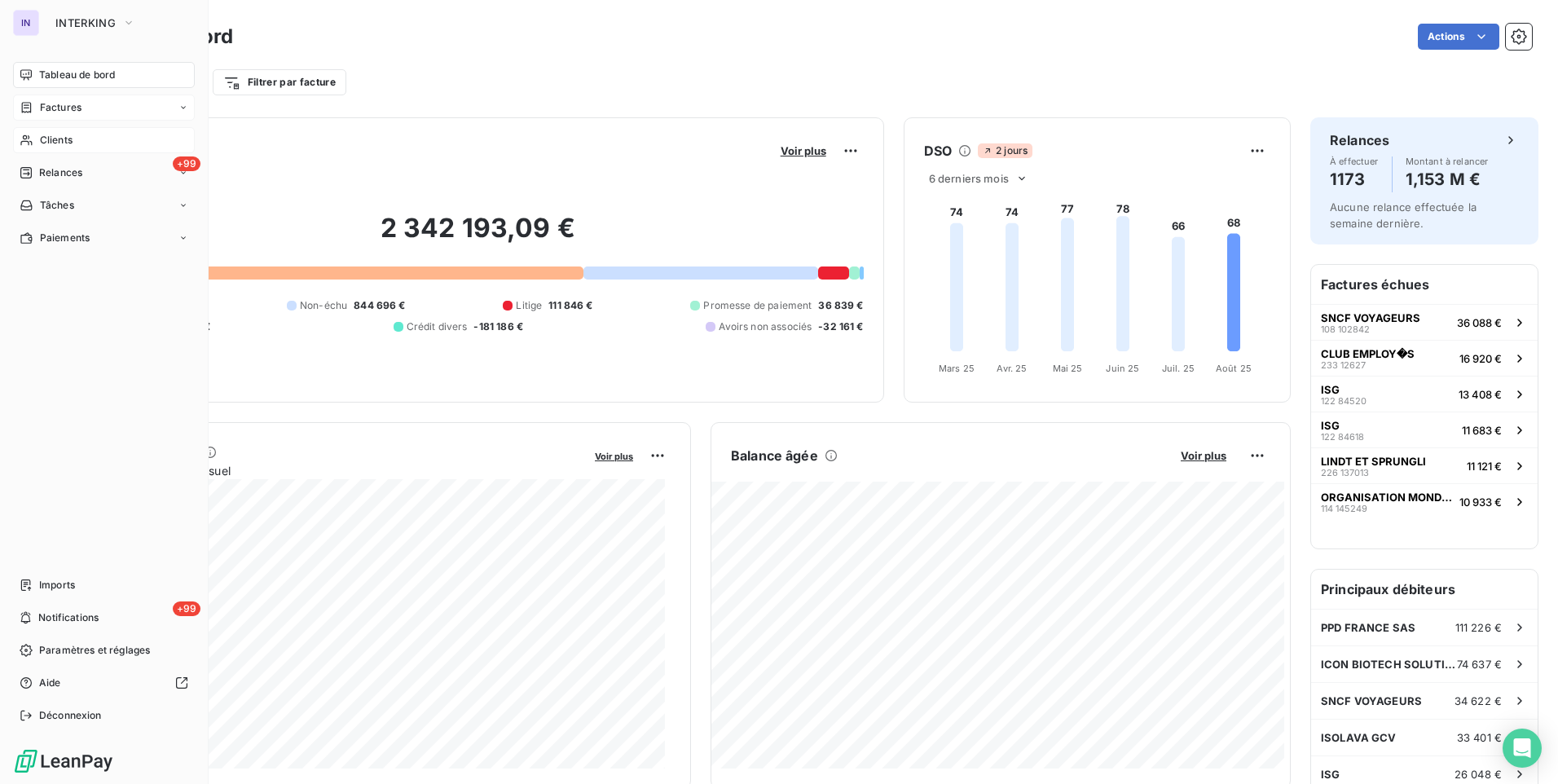
click at [58, 140] on span "Clients" at bounding box center [56, 140] width 33 height 15
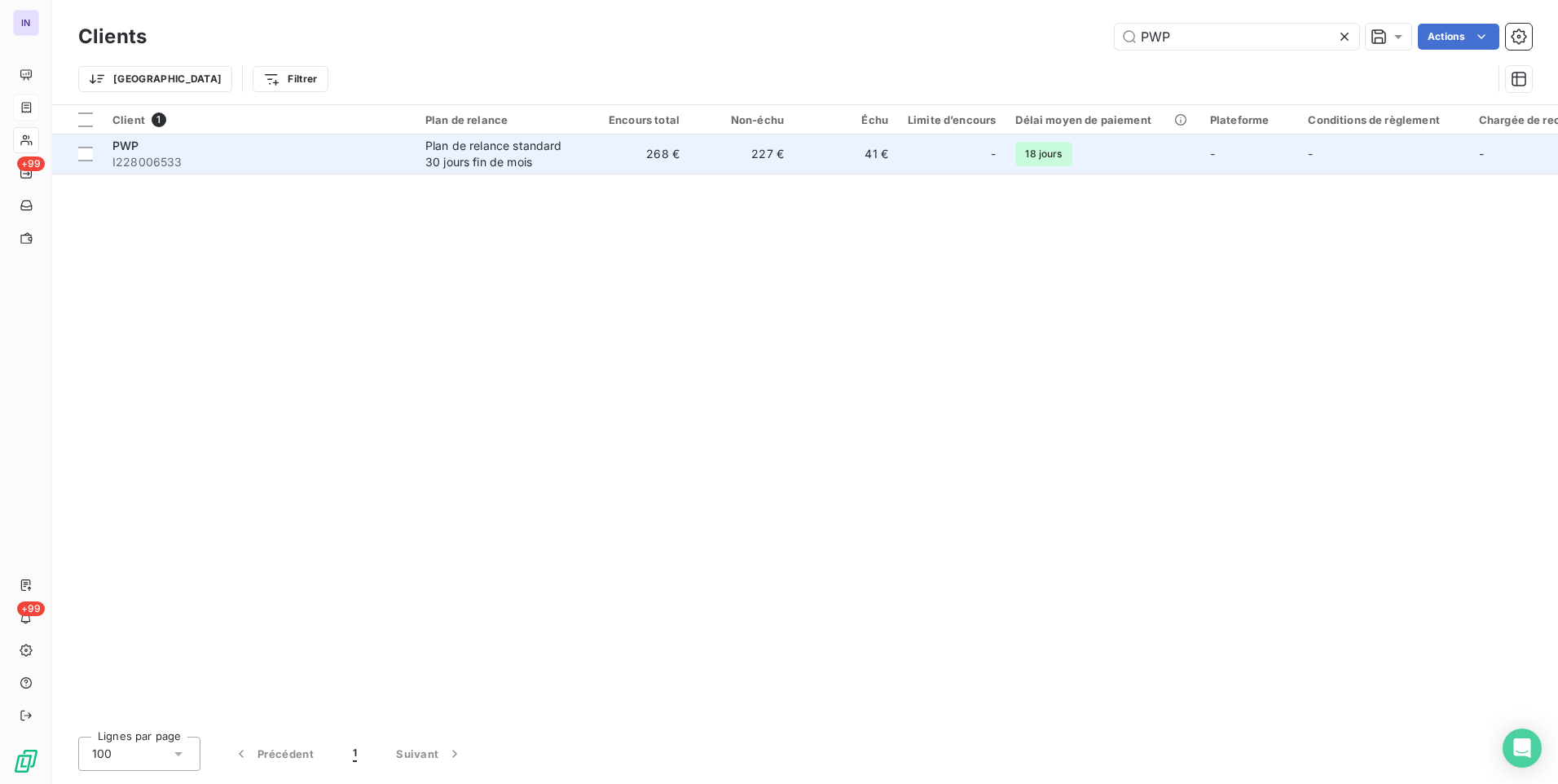
click at [504, 149] on div "Plan de relance standard 30 jours fin de mois" at bounding box center [500, 153] width 150 height 33
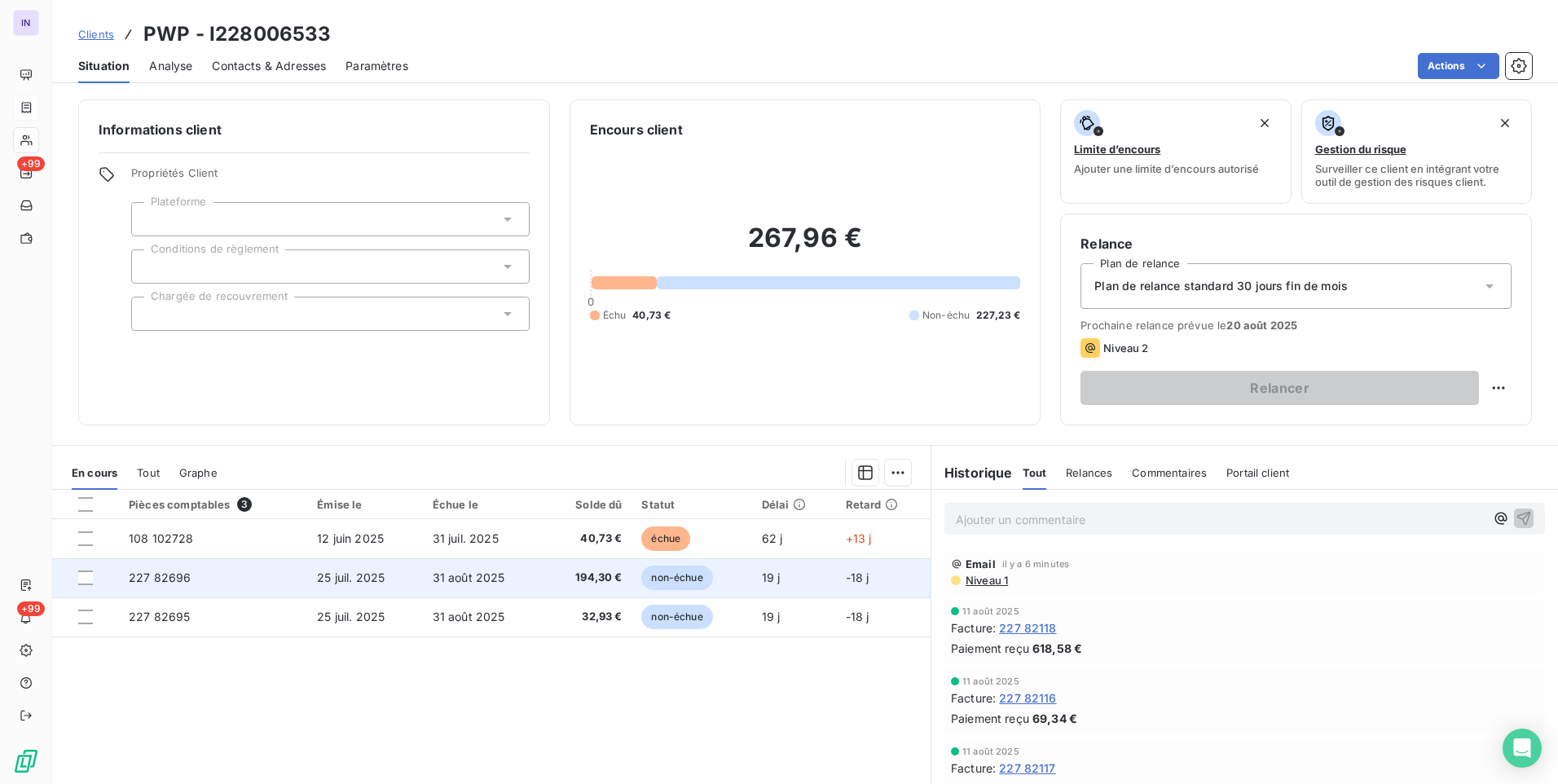
click at [614, 581] on span "194,30 €" at bounding box center [588, 578] width 68 height 17
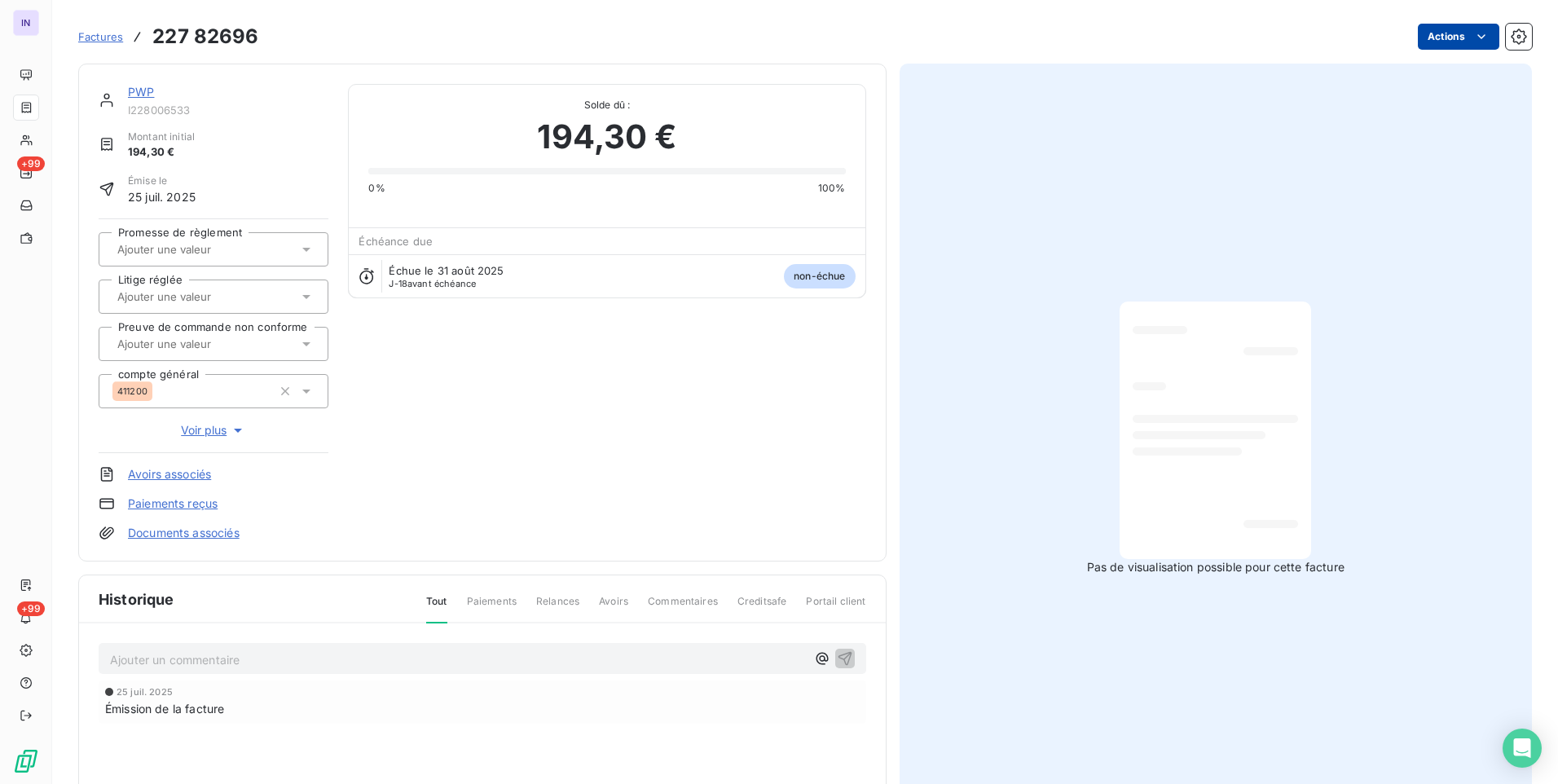
click at [1424, 43] on html "IN +99 +99 Factures 227 82696 Actions PWP I228006533 Montant initial 194,30 € É…" at bounding box center [779, 392] width 1558 height 784
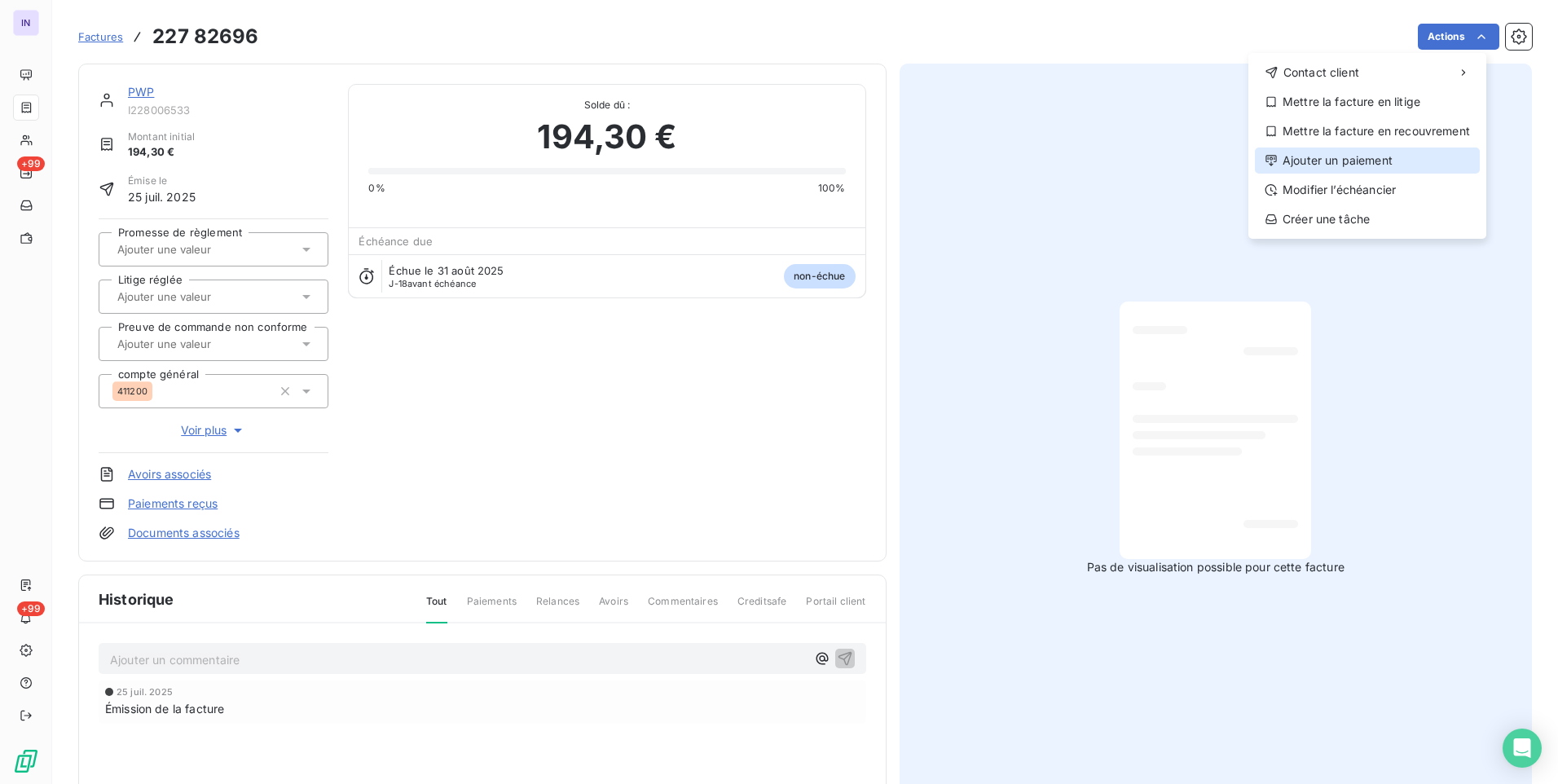
click at [1376, 162] on div "Ajouter un paiement" at bounding box center [1368, 161] width 225 height 26
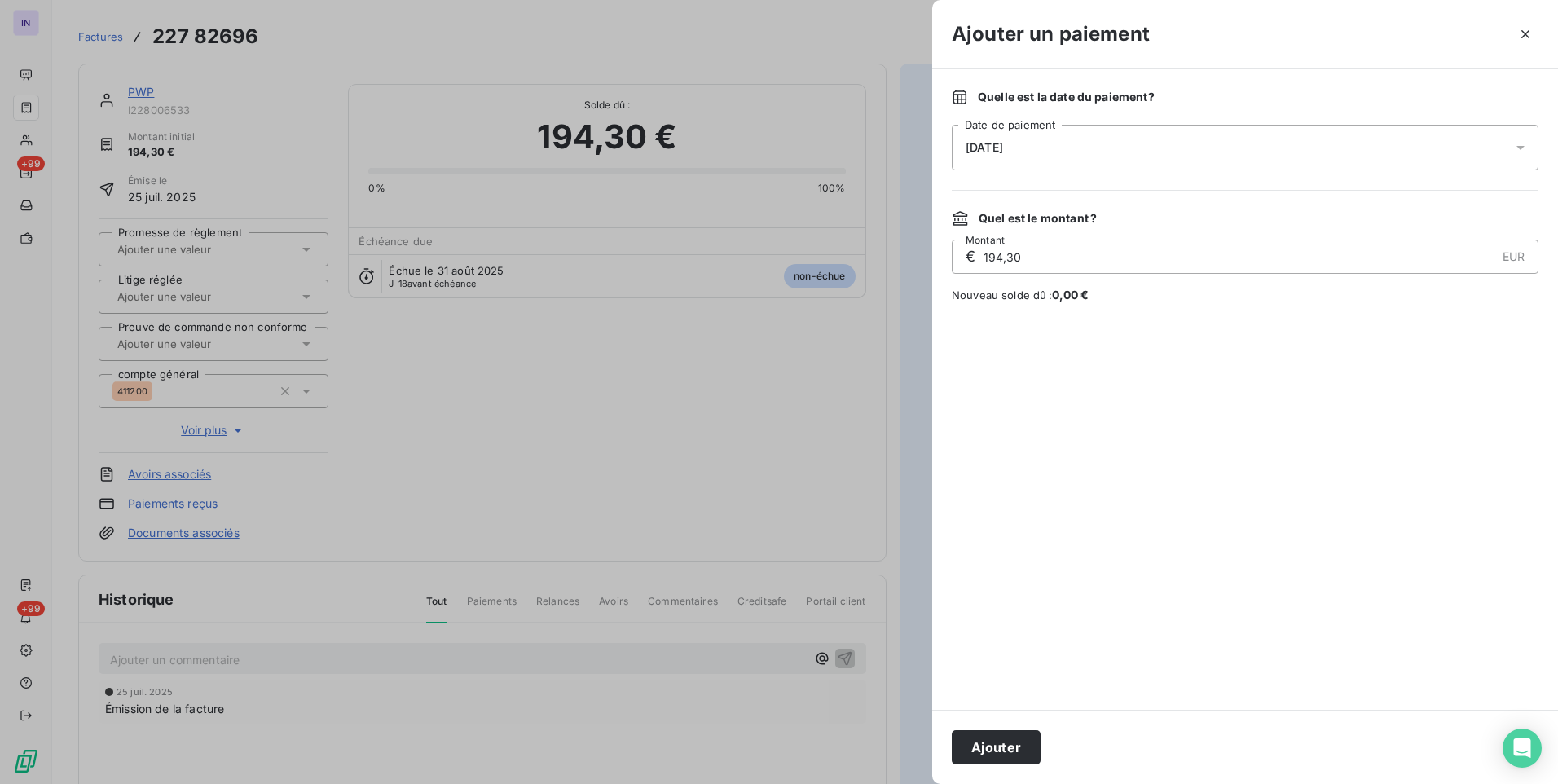
drag, startPoint x: 1112, startPoint y: 138, endPoint x: 1085, endPoint y: 168, distance: 40.4
click at [1112, 138] on div "[DATE]" at bounding box center [1246, 147] width 587 height 46
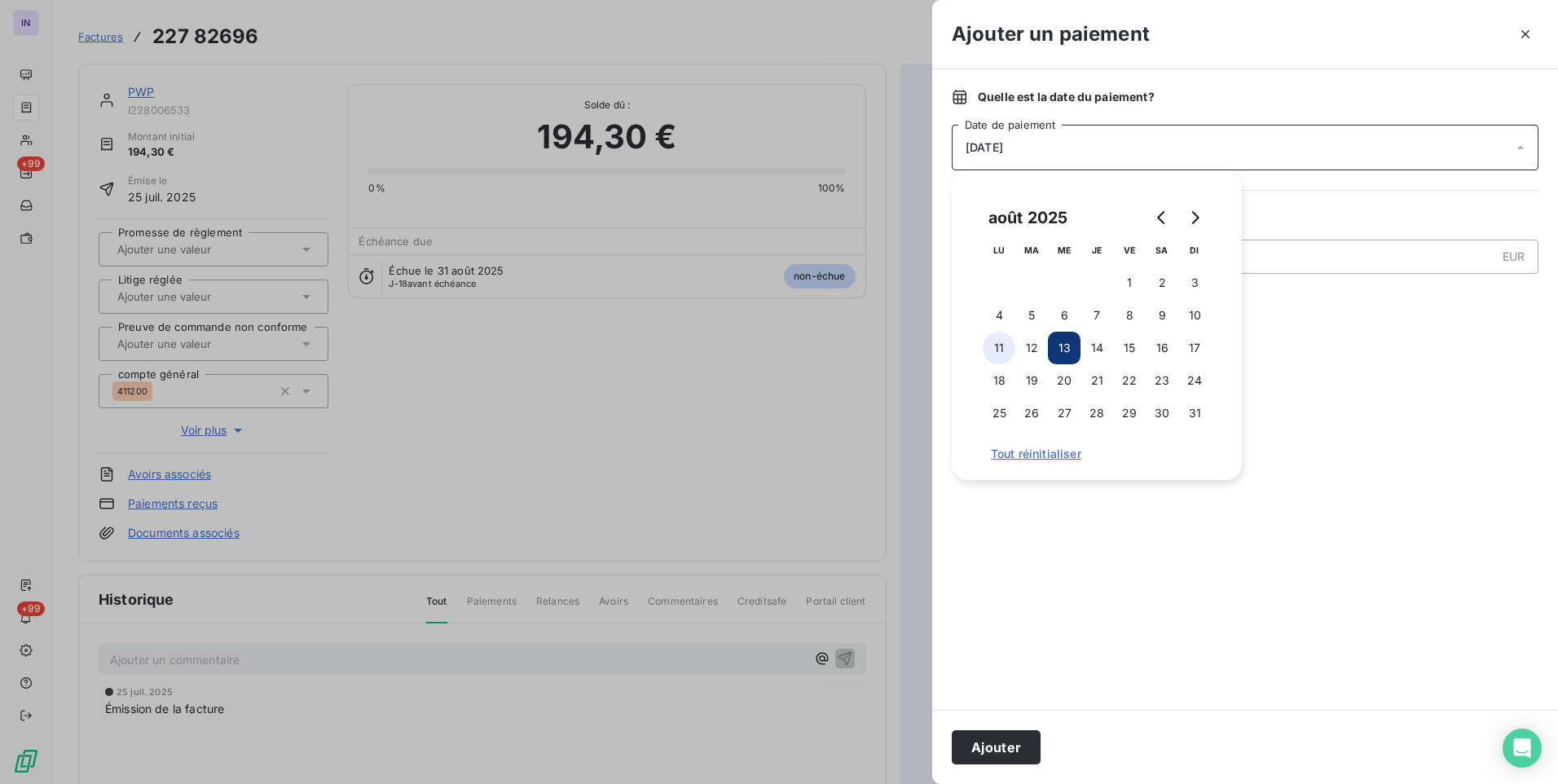
click at [1001, 349] on button "11" at bounding box center [999, 347] width 33 height 33
click at [1005, 738] on button "Ajouter" at bounding box center [997, 747] width 89 height 34
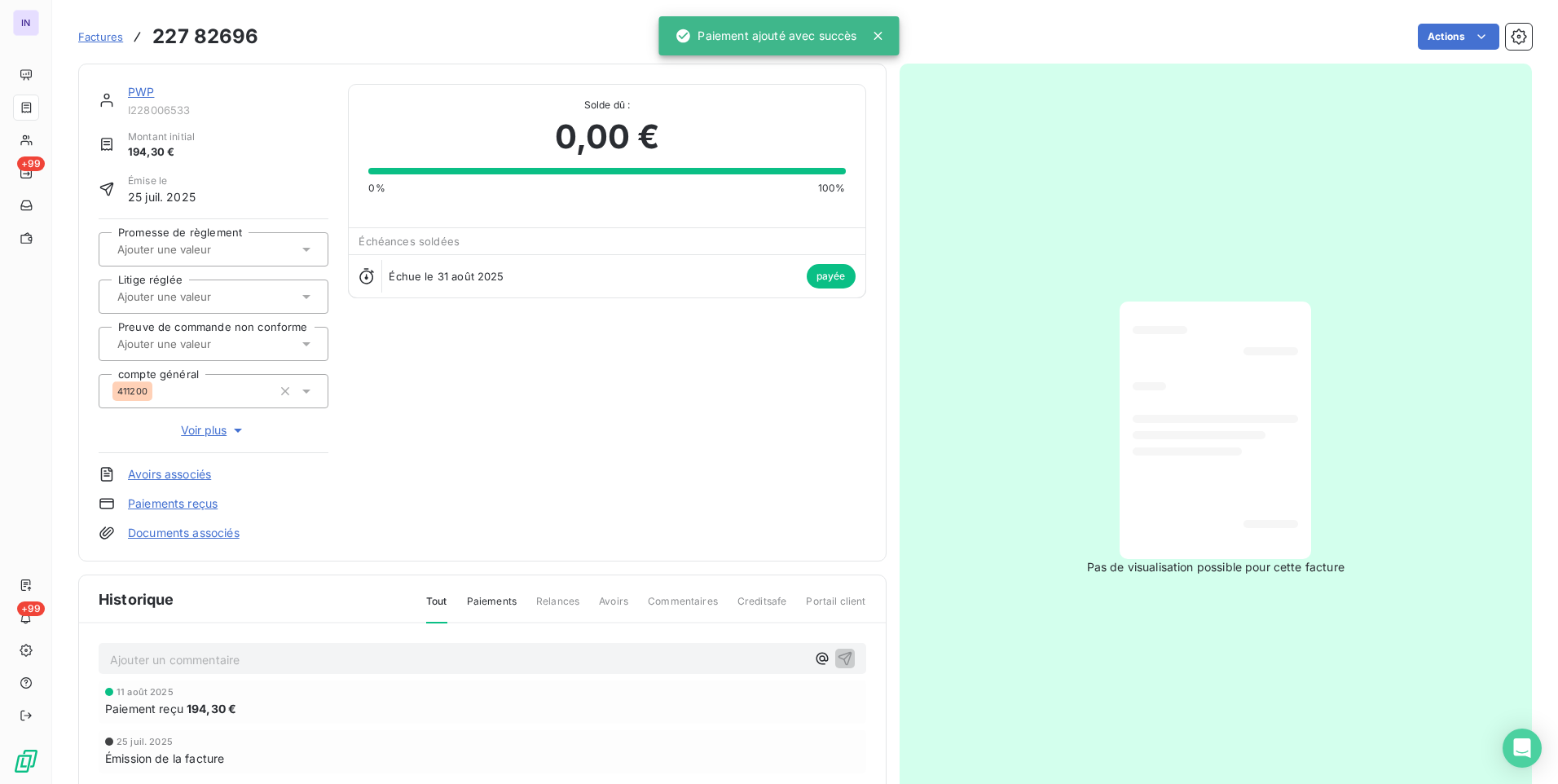
click at [129, 88] on link "PWP" at bounding box center [141, 91] width 26 height 14
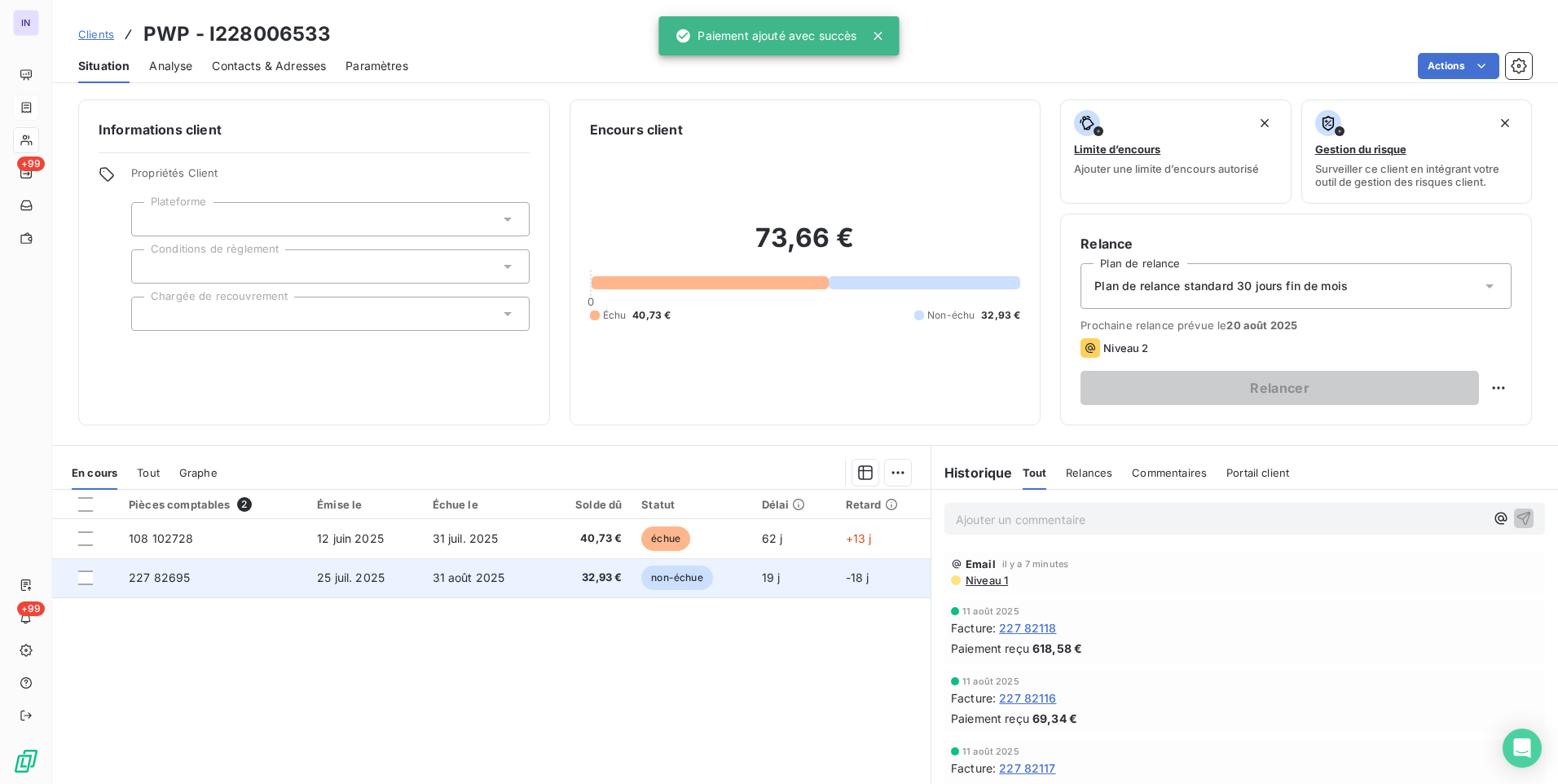
click at [361, 579] on span "25 juil. 2025" at bounding box center [350, 577] width 68 height 14
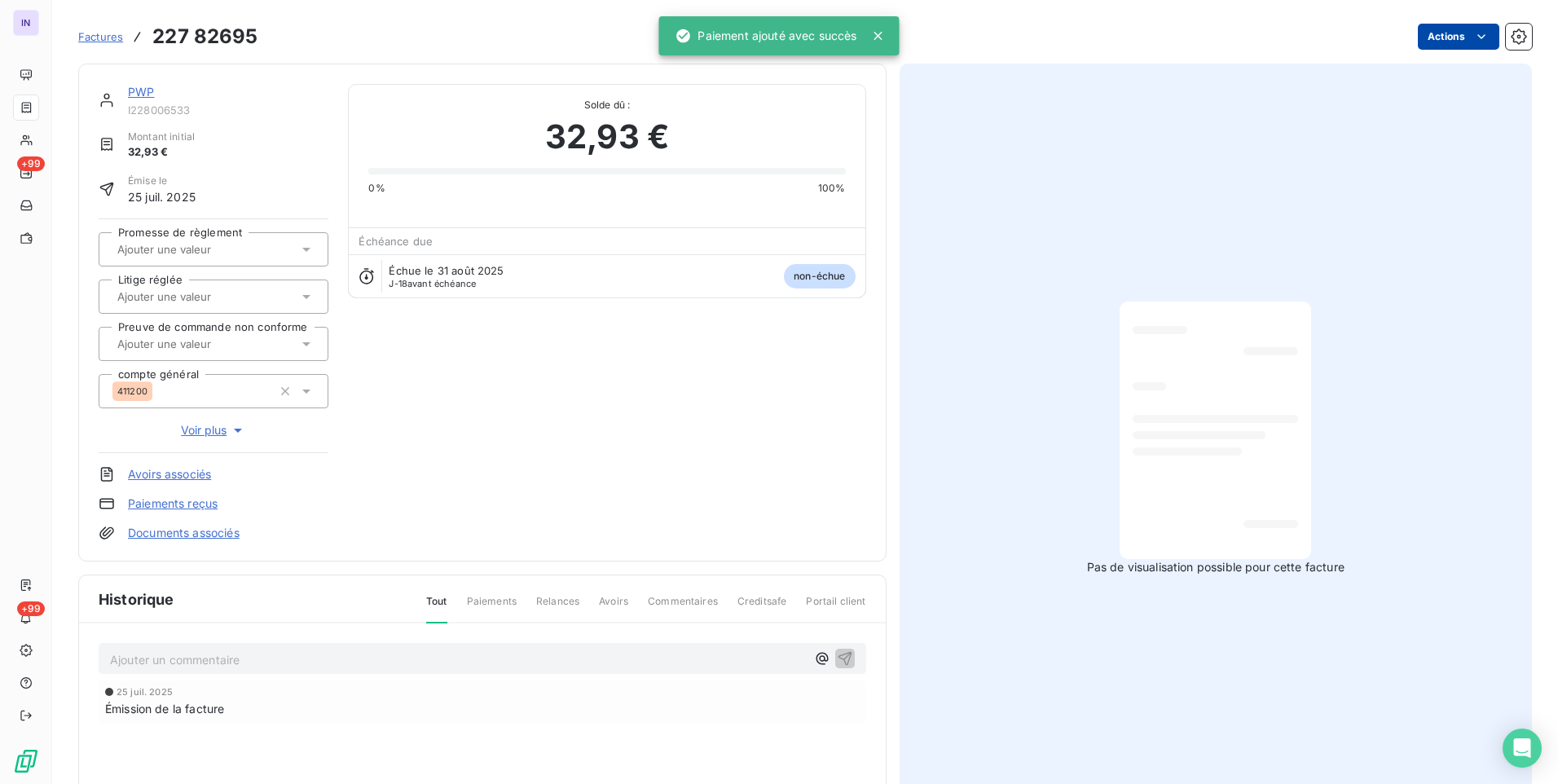
click at [1445, 33] on html "IN +99 +99 Factures 227 82695 Actions PWP I228006533 Montant initial 32,93 € Ém…" at bounding box center [779, 392] width 1558 height 784
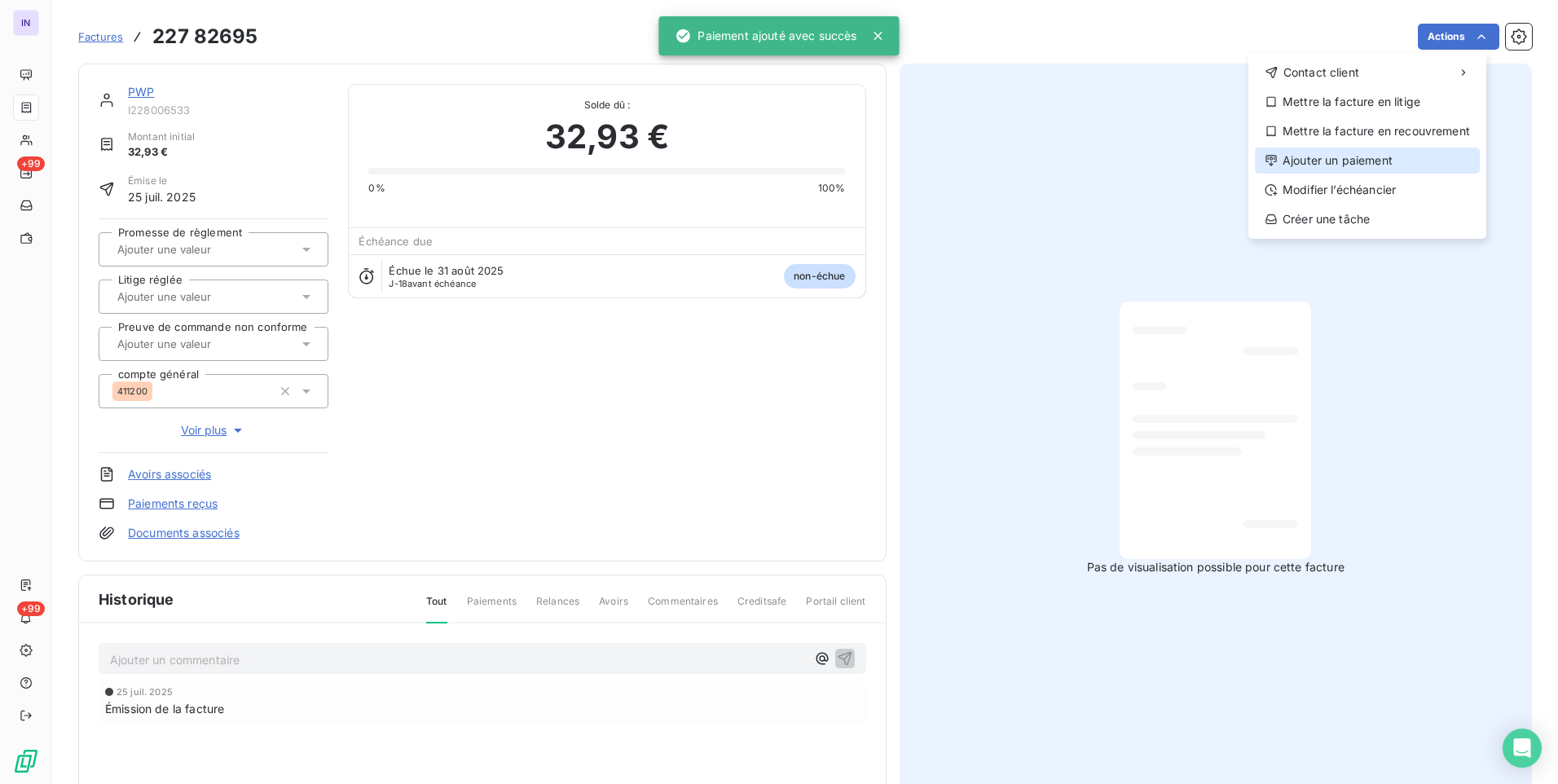
click at [1362, 163] on div "Ajouter un paiement" at bounding box center [1368, 161] width 225 height 26
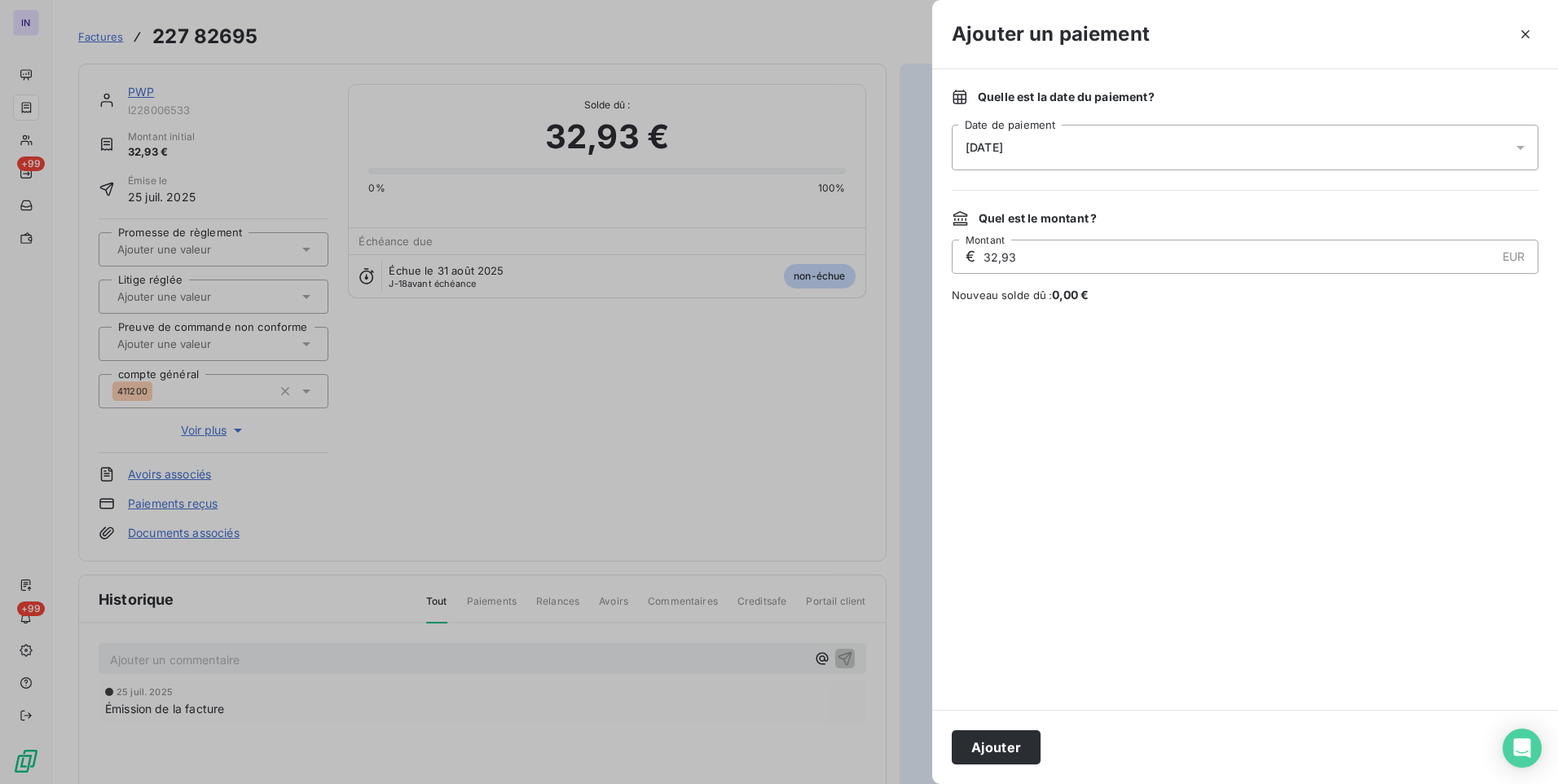
click at [1125, 142] on div "[DATE]" at bounding box center [1246, 147] width 587 height 46
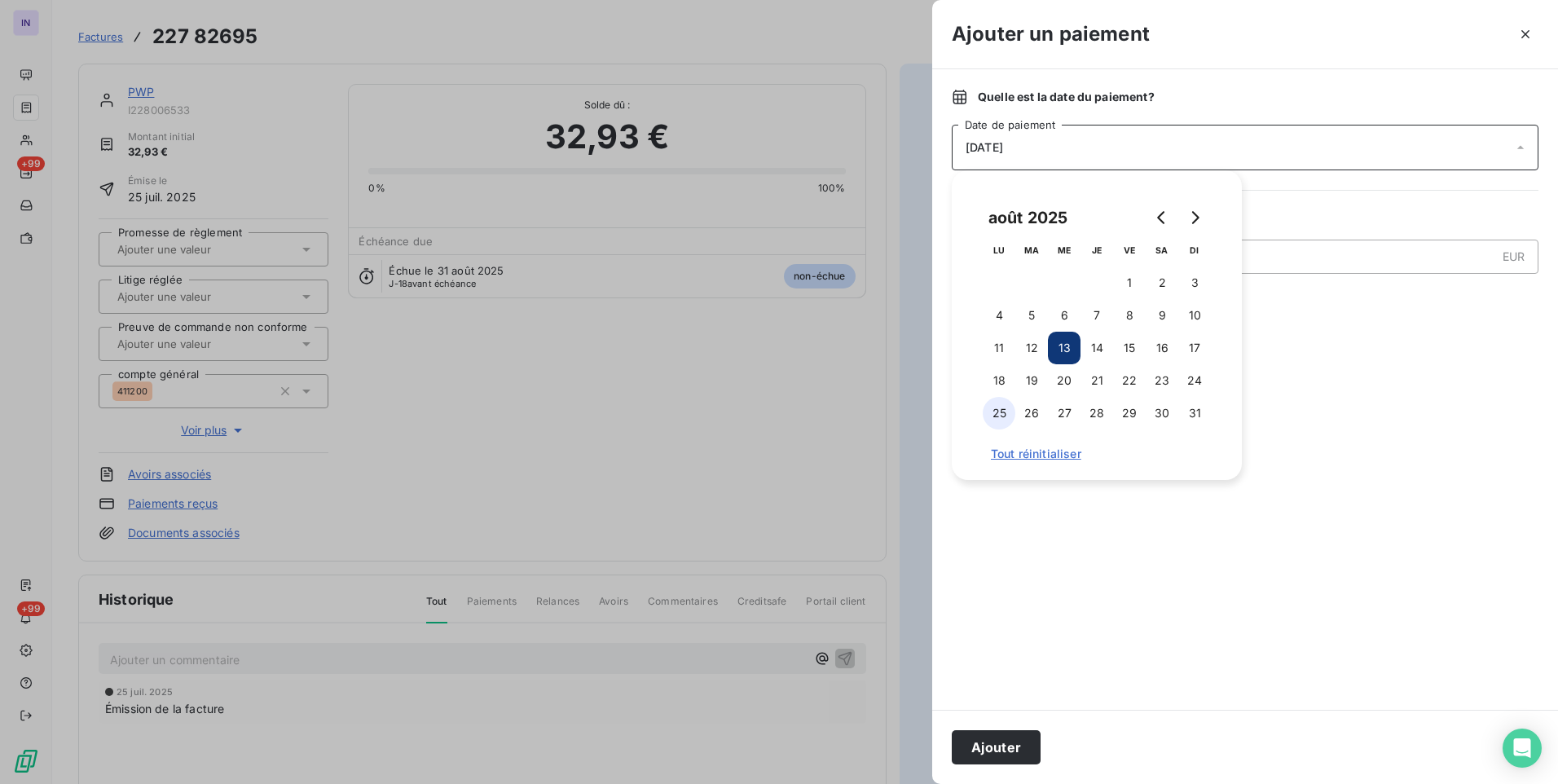
drag, startPoint x: 998, startPoint y: 348, endPoint x: 993, endPoint y: 398, distance: 50.2
click at [998, 348] on button "11" at bounding box center [999, 347] width 33 height 33
click at [980, 735] on button "Ajouter" at bounding box center [997, 747] width 89 height 34
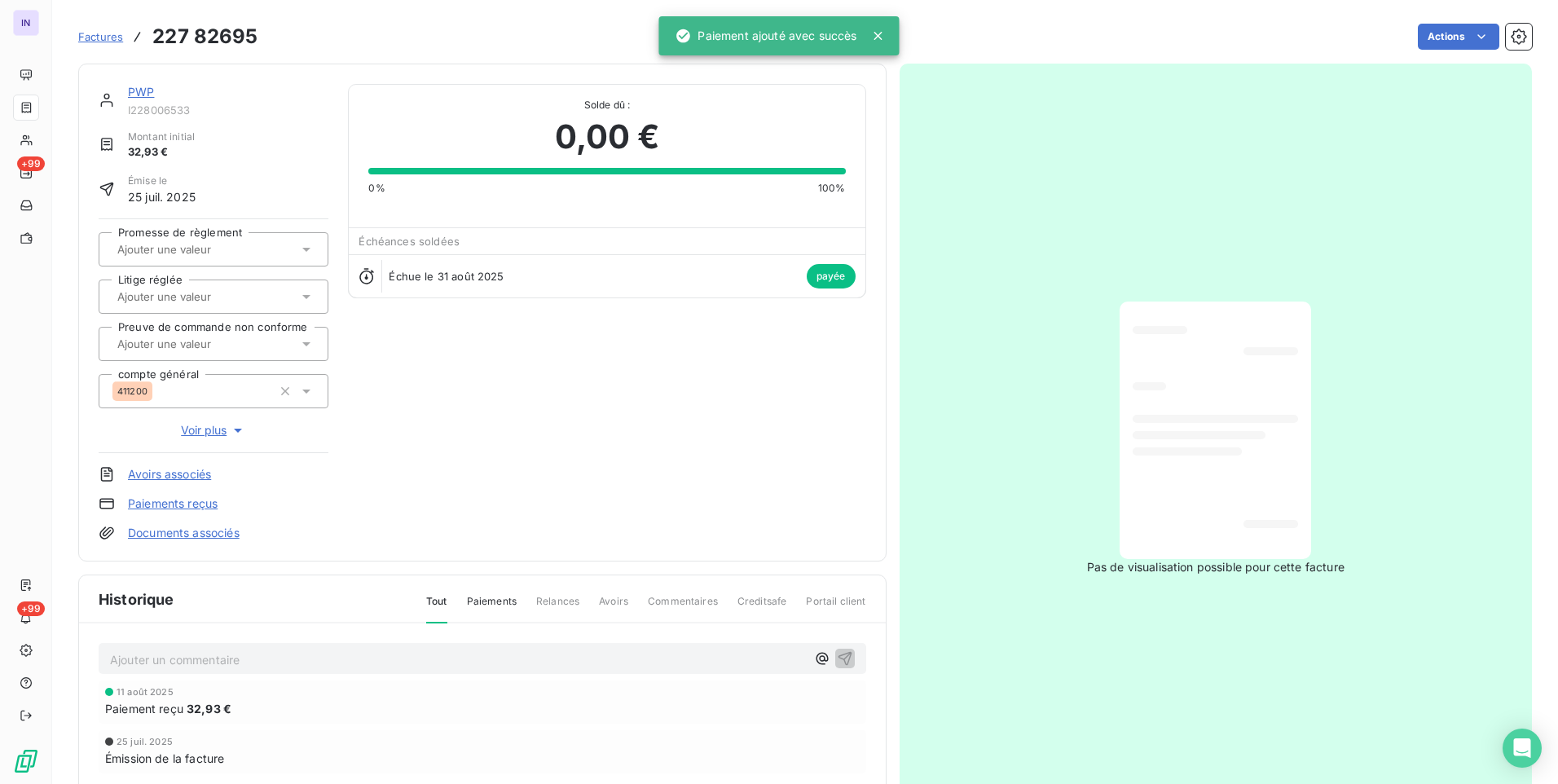
click at [145, 85] on link "PWP" at bounding box center [141, 91] width 26 height 14
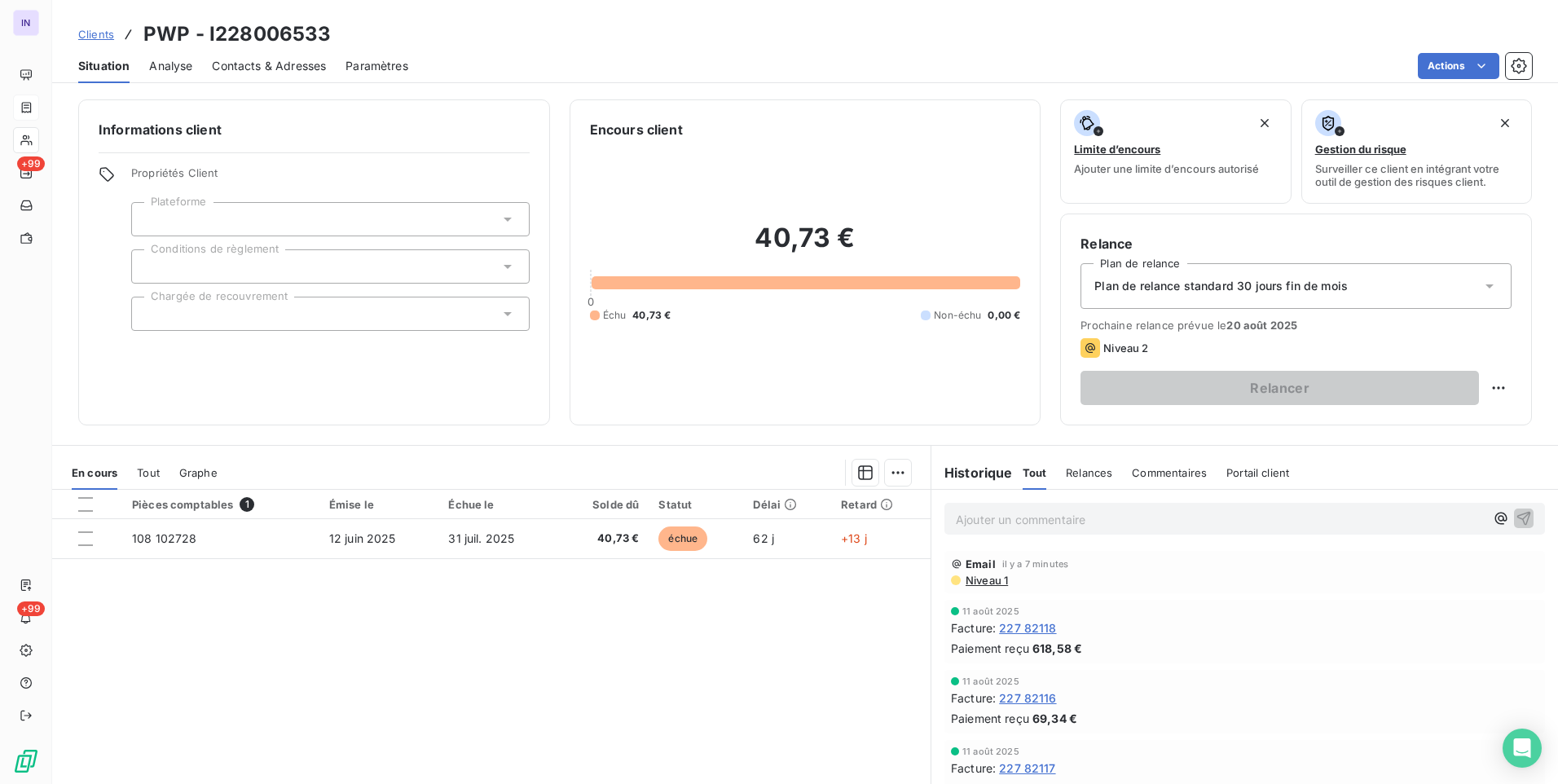
click at [969, 581] on span "Niveau 1" at bounding box center [986, 581] width 44 height 13
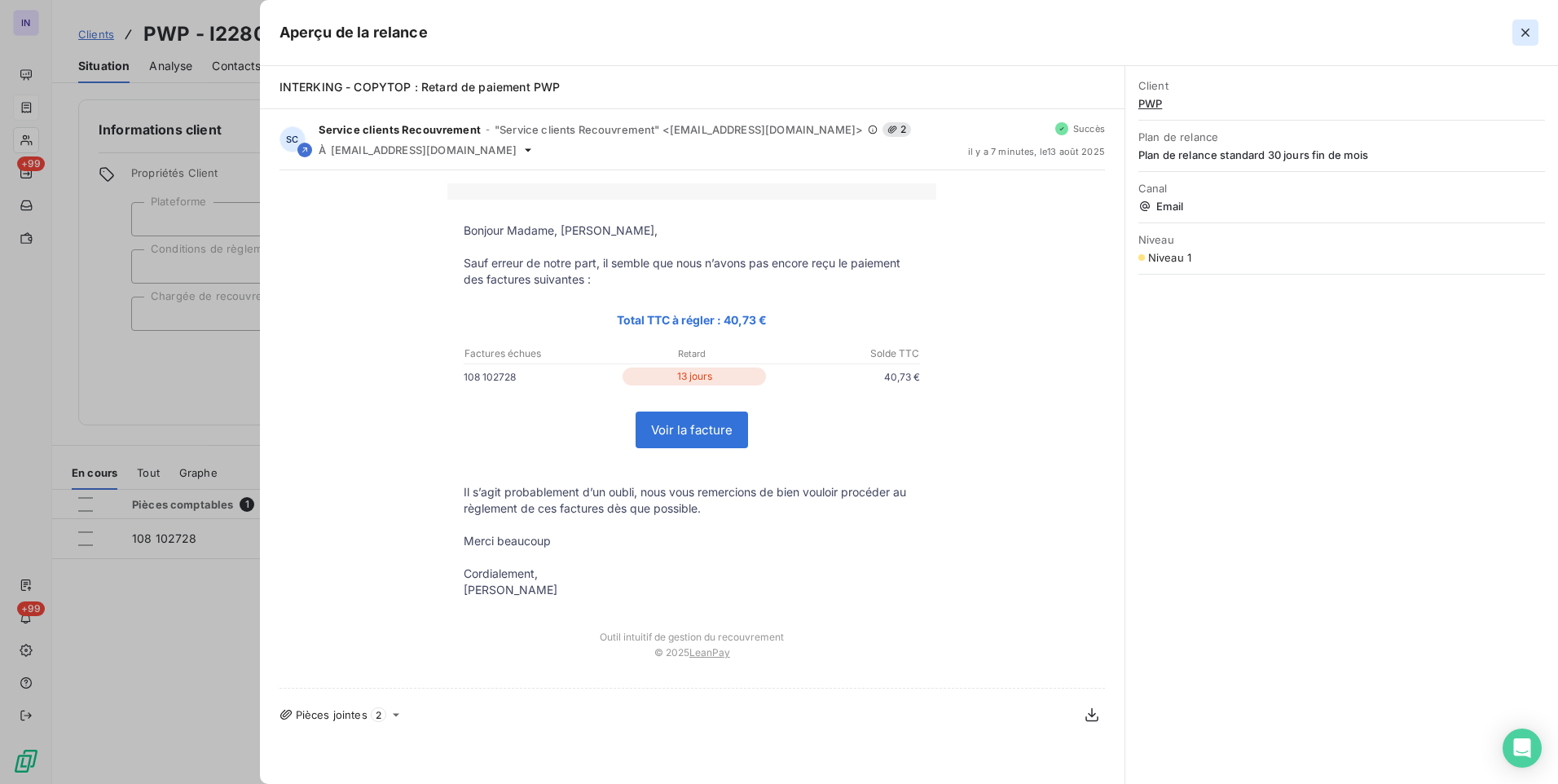
click at [1532, 27] on icon "button" at bounding box center [1525, 33] width 17 height 17
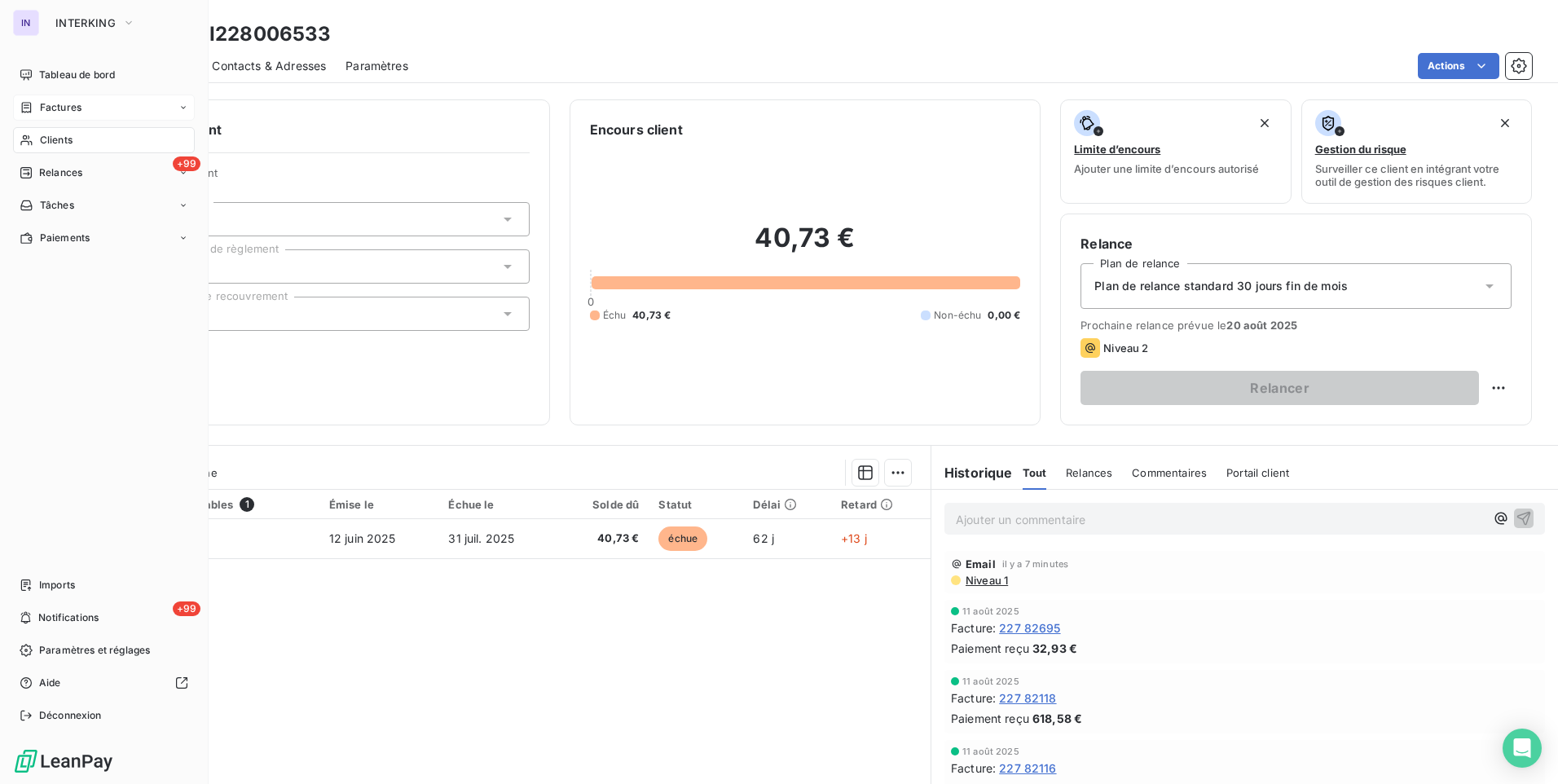
click at [59, 101] on span "Factures" at bounding box center [60, 108] width 42 height 15
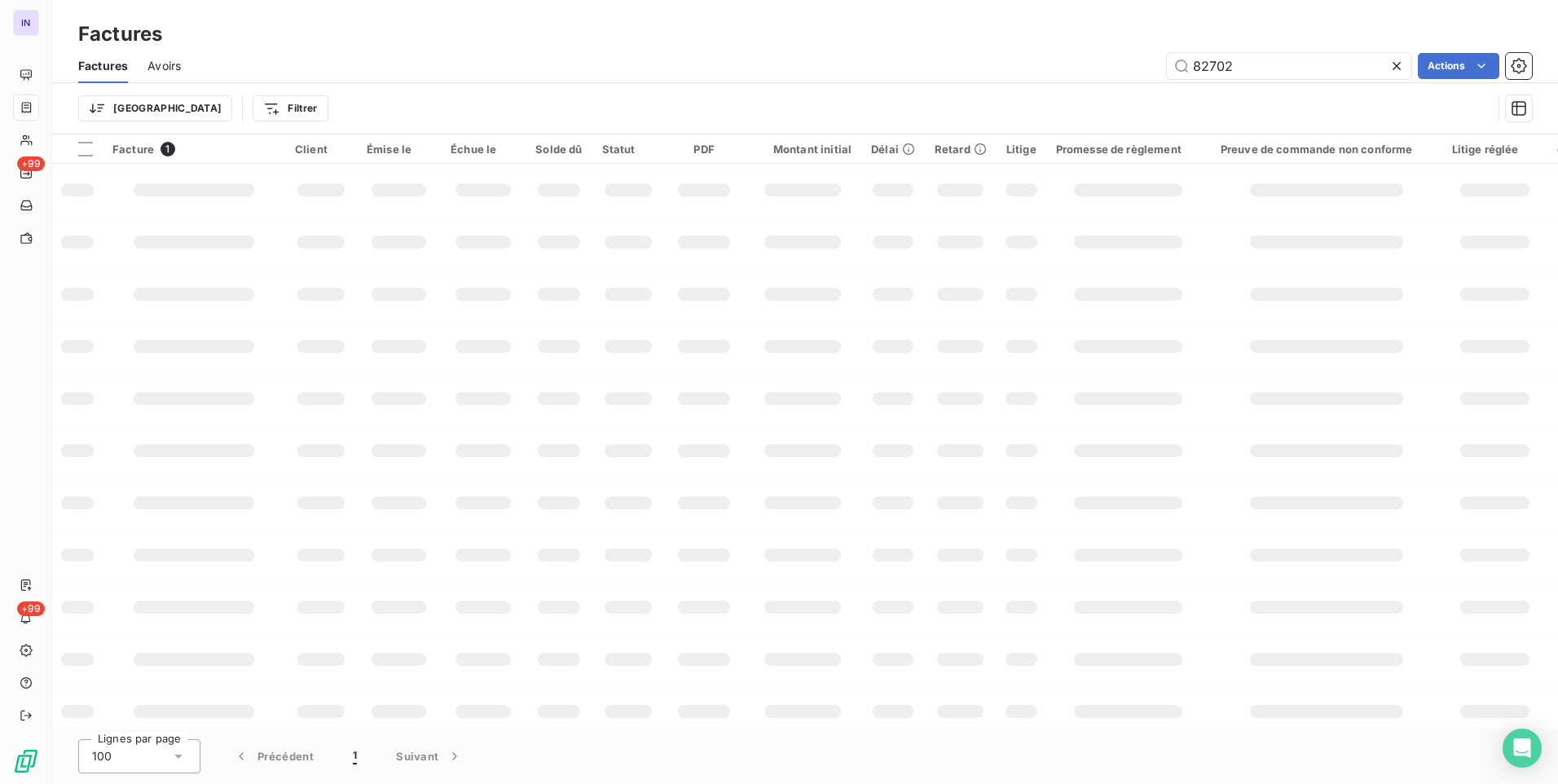
drag, startPoint x: 1069, startPoint y: 70, endPoint x: 984, endPoint y: 59, distance: 85.7
click at [1025, 70] on div "82702 Actions" at bounding box center [866, 66] width 1331 height 26
type input "1"
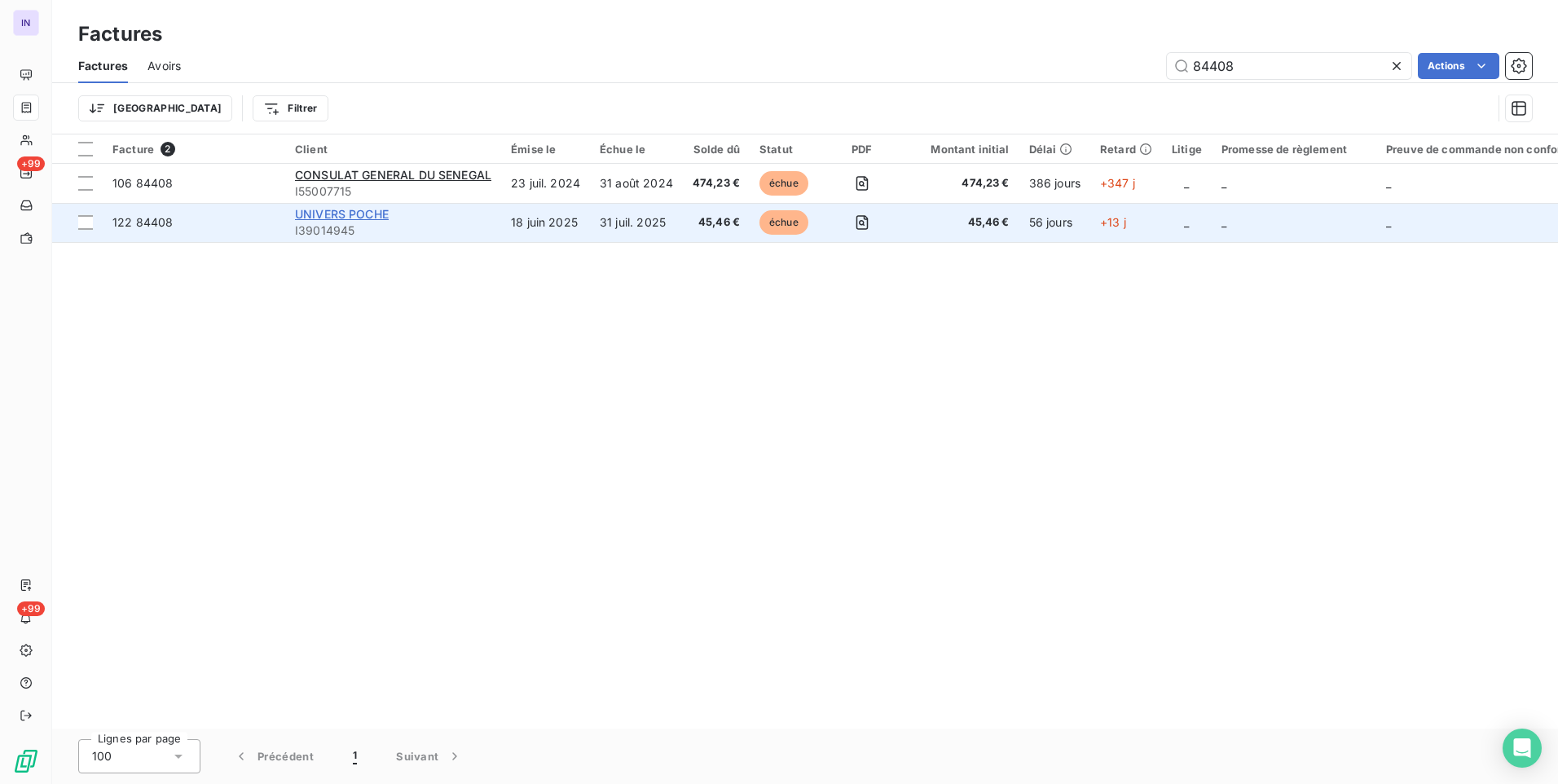
type input "84408"
click at [366, 212] on span "UNIVERS POCHE" at bounding box center [342, 214] width 94 height 14
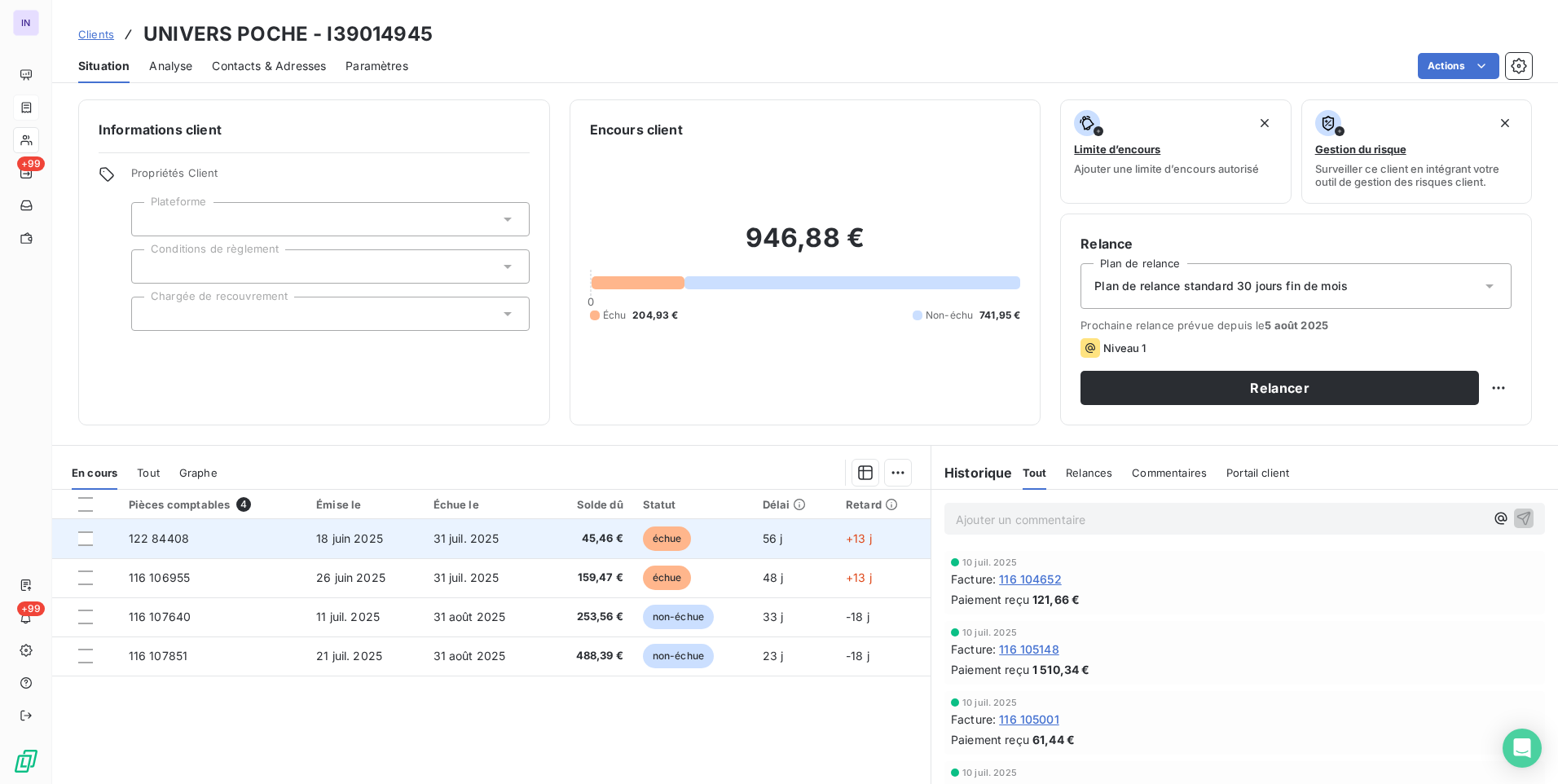
click at [547, 550] on td "45,46 €" at bounding box center [588, 539] width 88 height 39
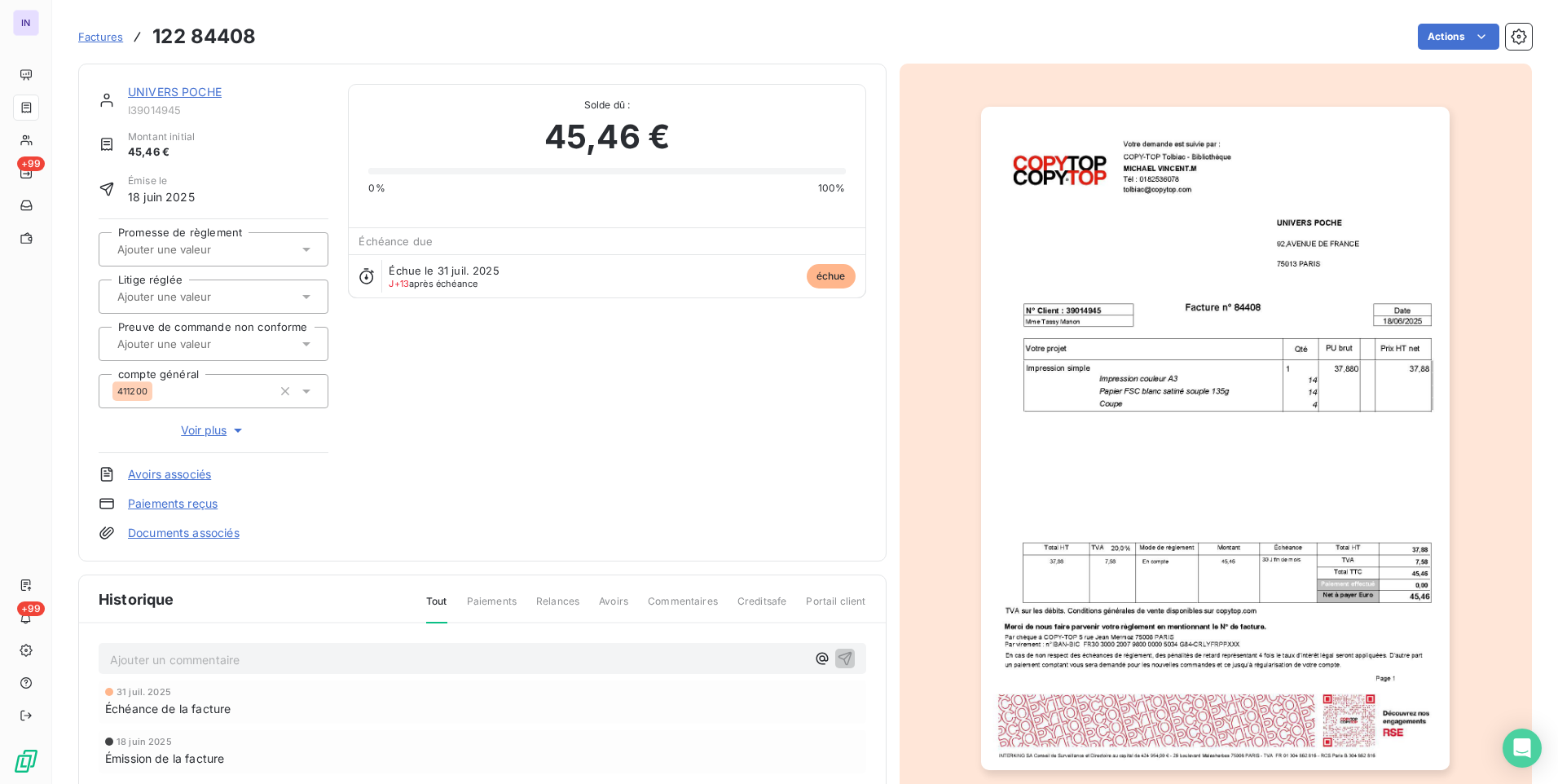
click at [1435, 29] on html "IN +99 +99 Factures 122 84408 Actions UNIVERS POCHE I39014945 Montant initial 4…" at bounding box center [779, 392] width 1558 height 784
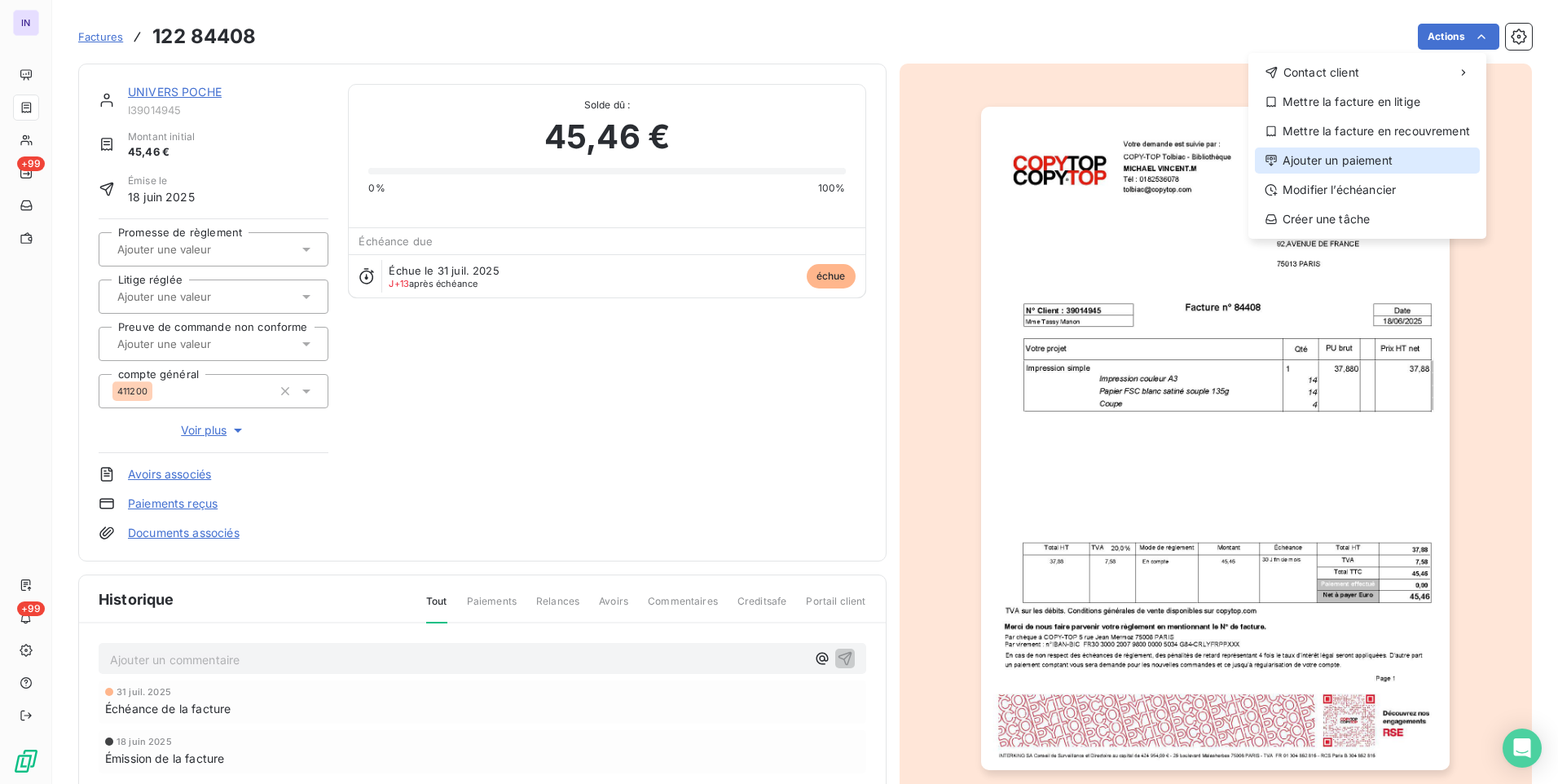
click at [1329, 156] on div "Ajouter un paiement" at bounding box center [1368, 161] width 225 height 26
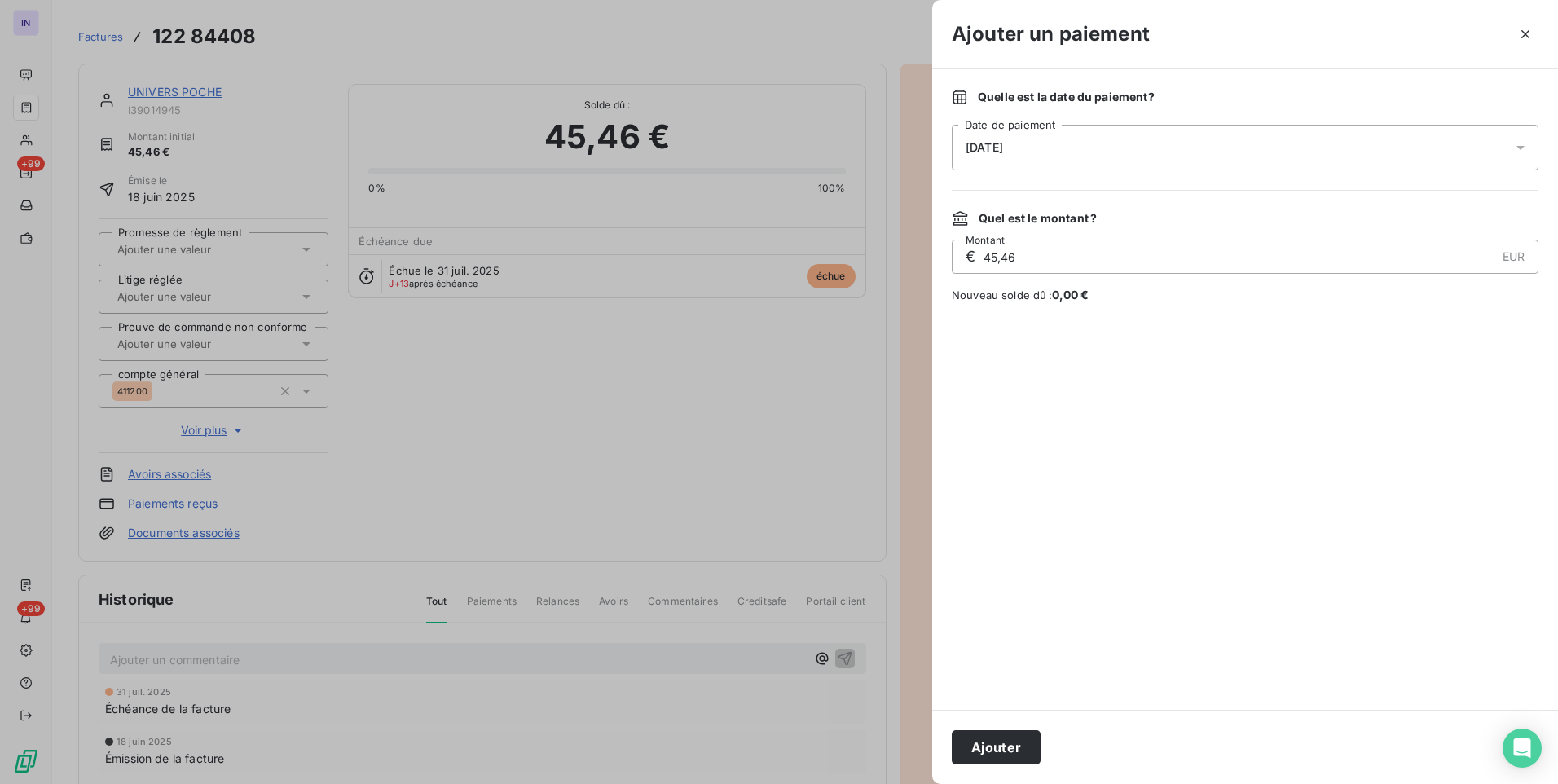
drag, startPoint x: 1152, startPoint y: 156, endPoint x: 1135, endPoint y: 167, distance: 20.2
click at [1152, 156] on div "[DATE]" at bounding box center [1246, 147] width 587 height 46
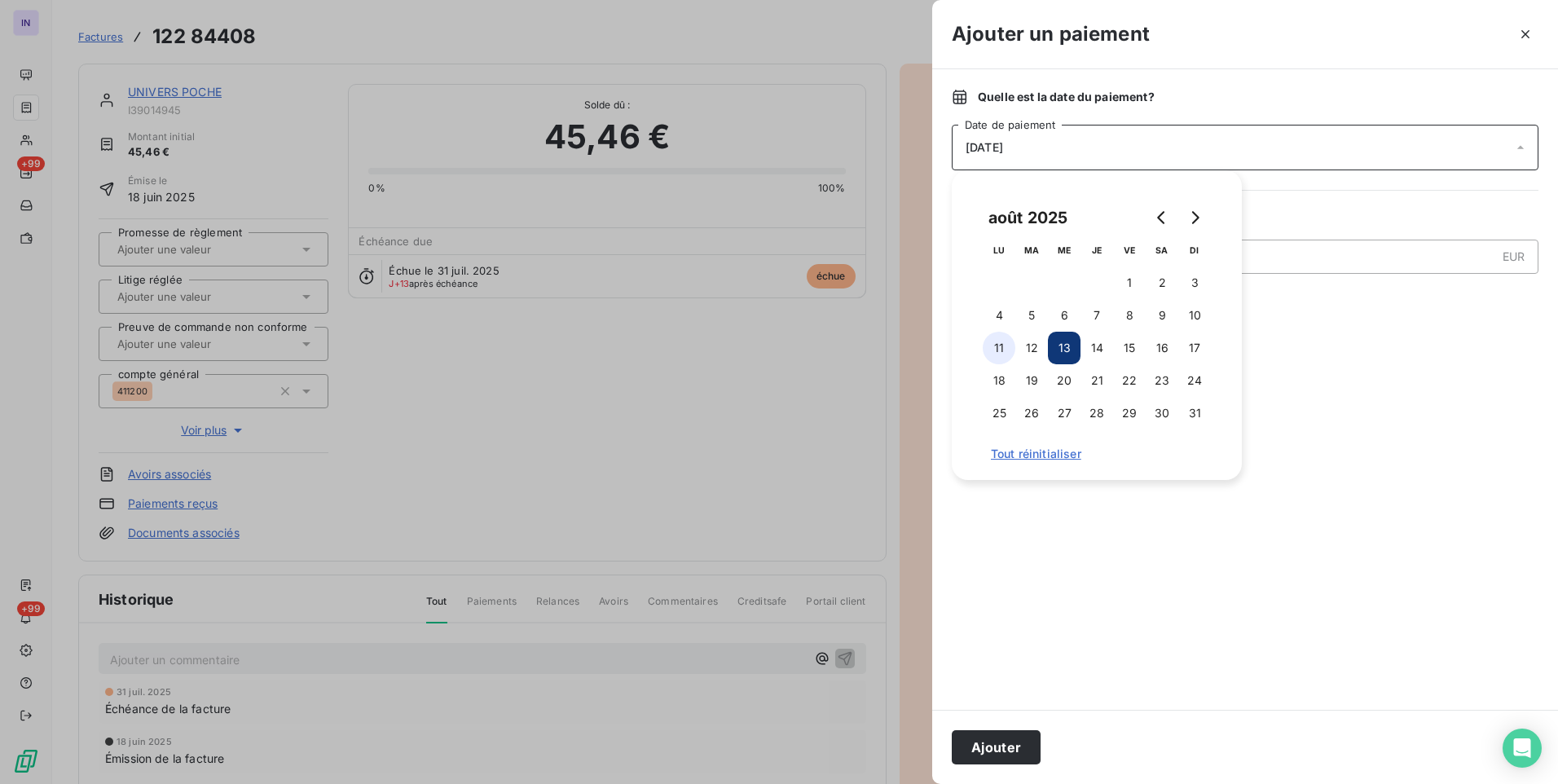
click at [1006, 349] on button "11" at bounding box center [999, 347] width 33 height 33
click at [988, 751] on button "Ajouter" at bounding box center [997, 747] width 89 height 34
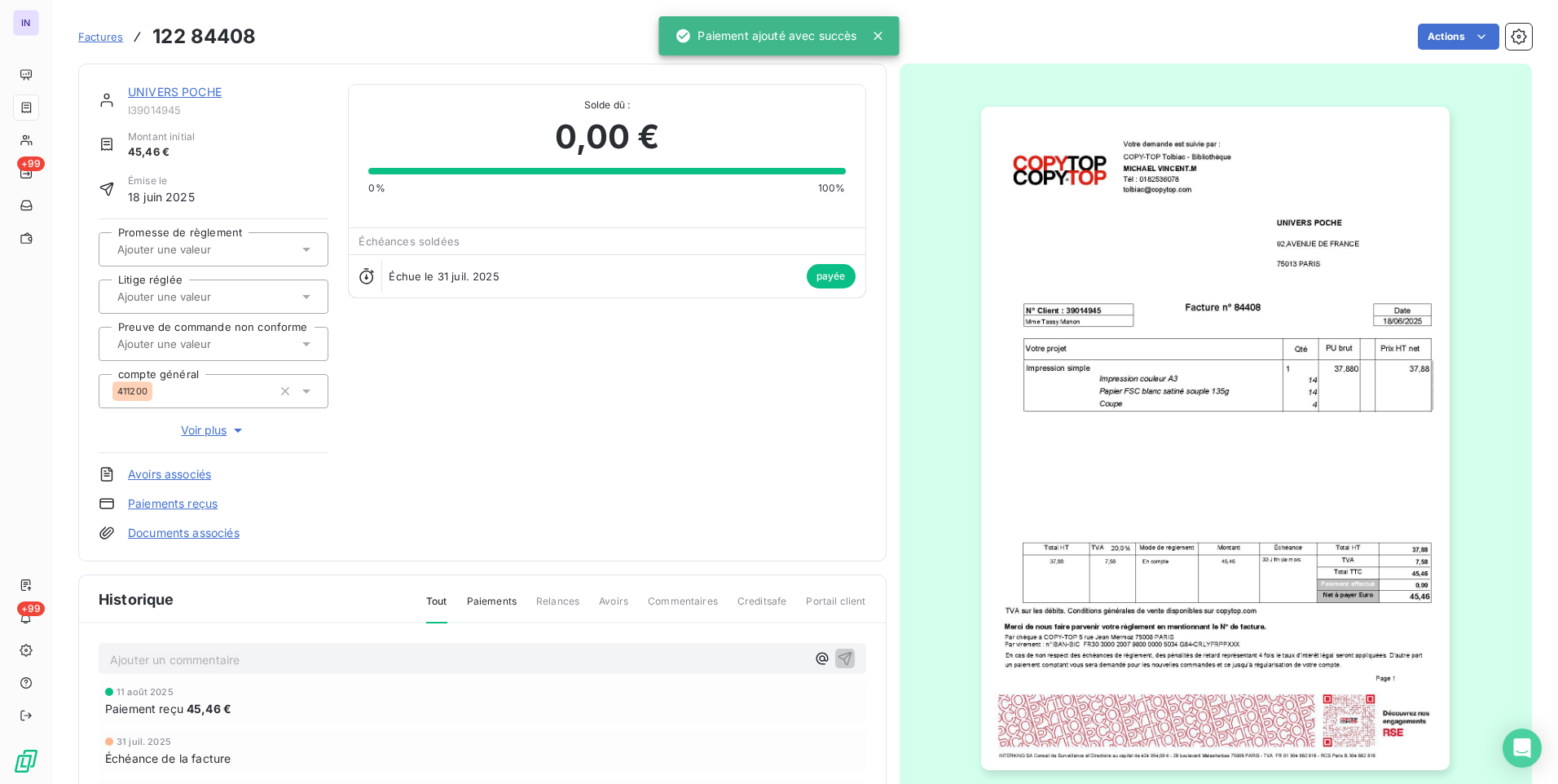
click at [196, 85] on link "UNIVERS POCHE" at bounding box center [175, 91] width 94 height 14
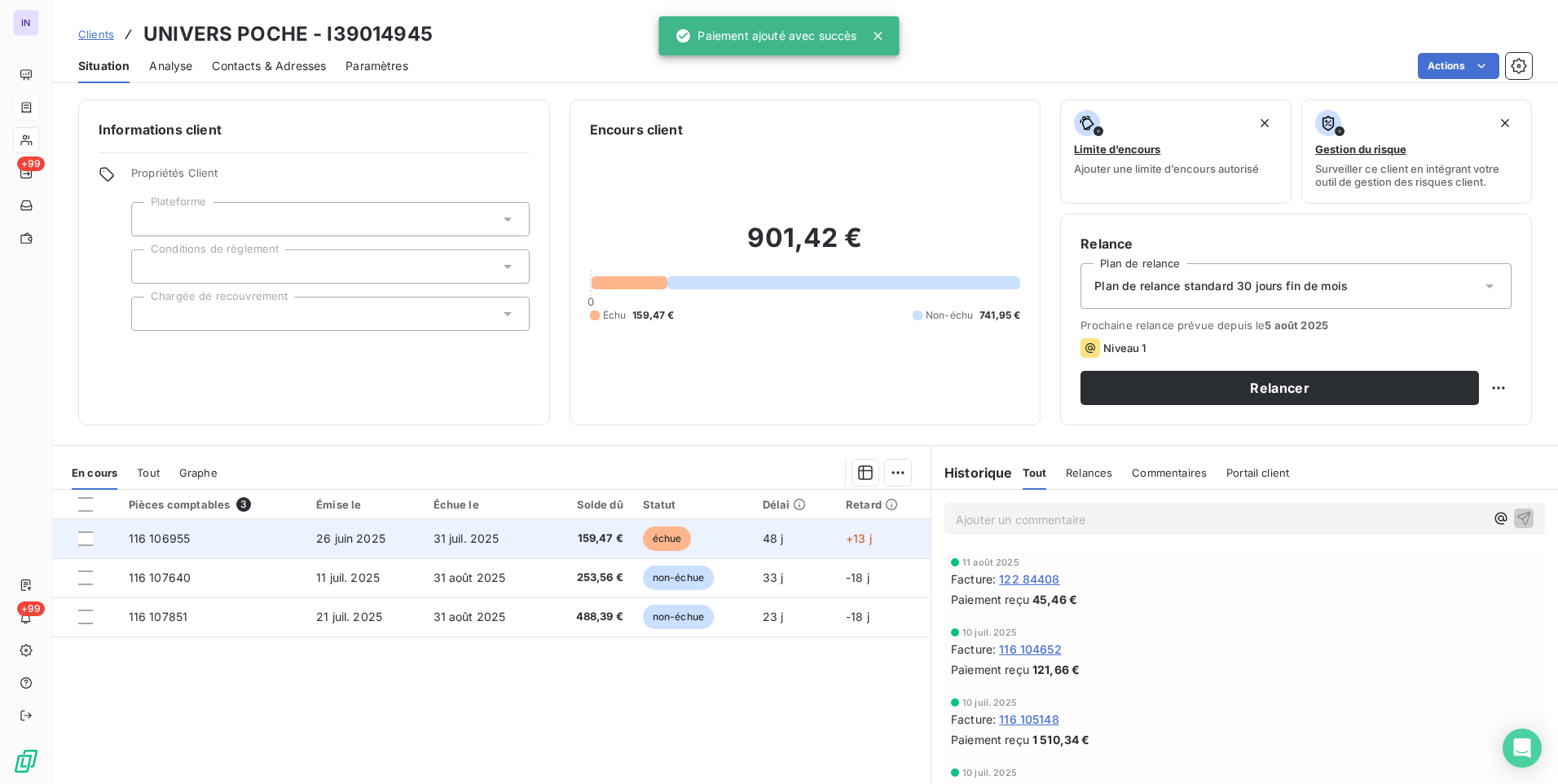
click at [508, 532] on td "31 juil. 2025" at bounding box center [484, 539] width 122 height 39
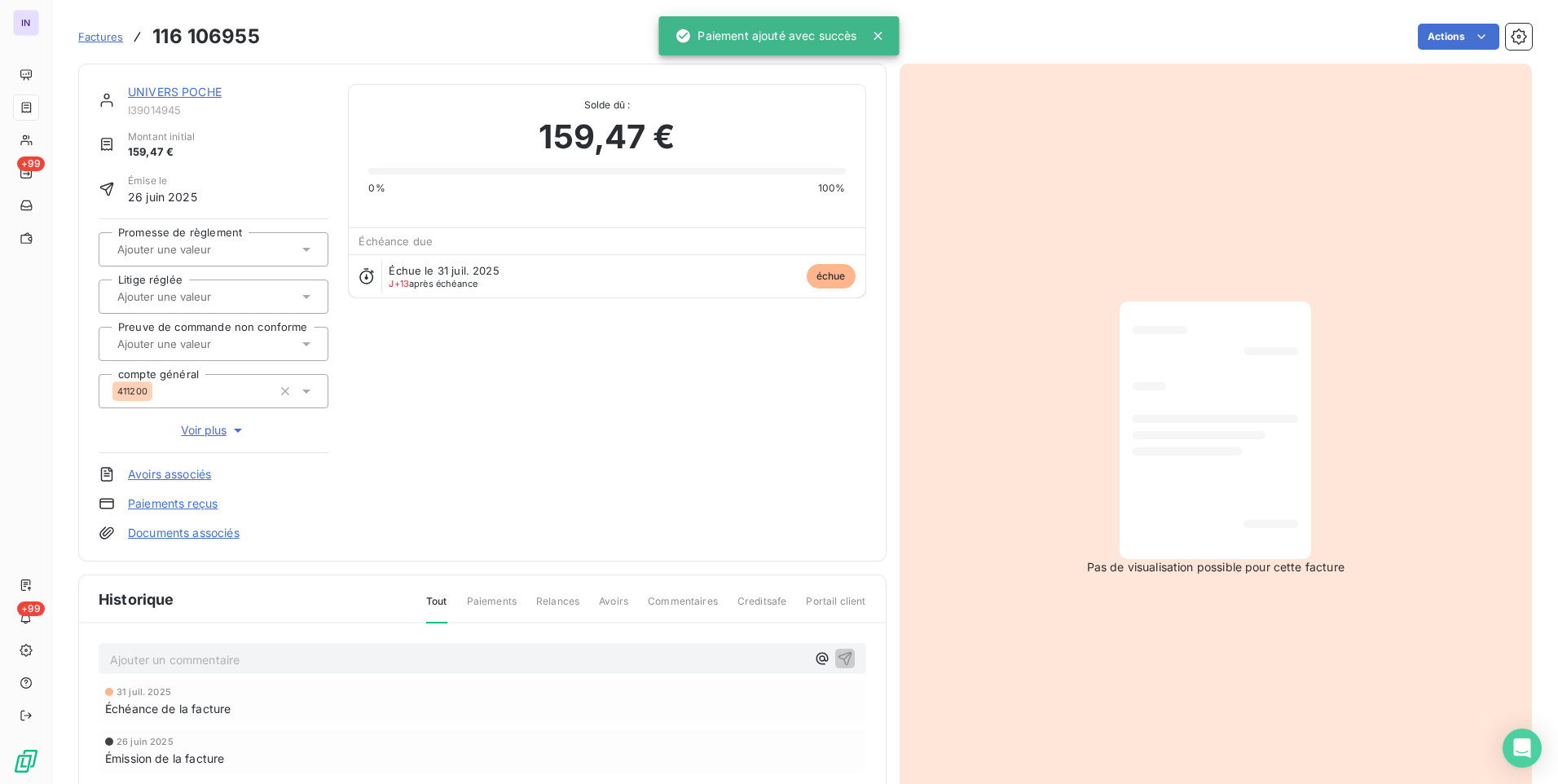
click at [1451, 39] on html "IN +99 +99 Factures 116 106955 Actions UNIVERS POCHE I39014945 Montant initial …" at bounding box center [779, 392] width 1558 height 784
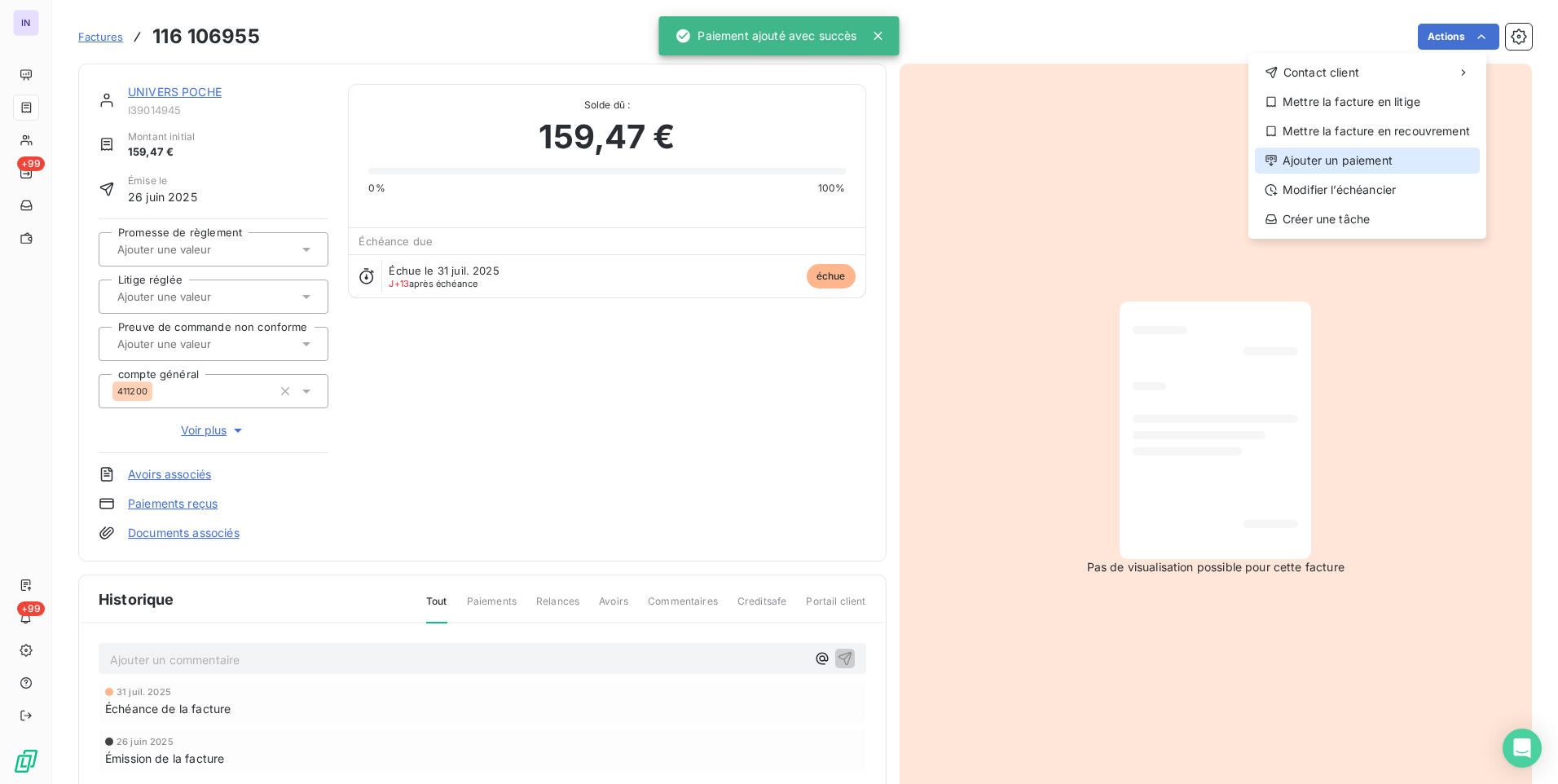
click at [1391, 163] on div "Ajouter un paiement" at bounding box center [1368, 161] width 225 height 26
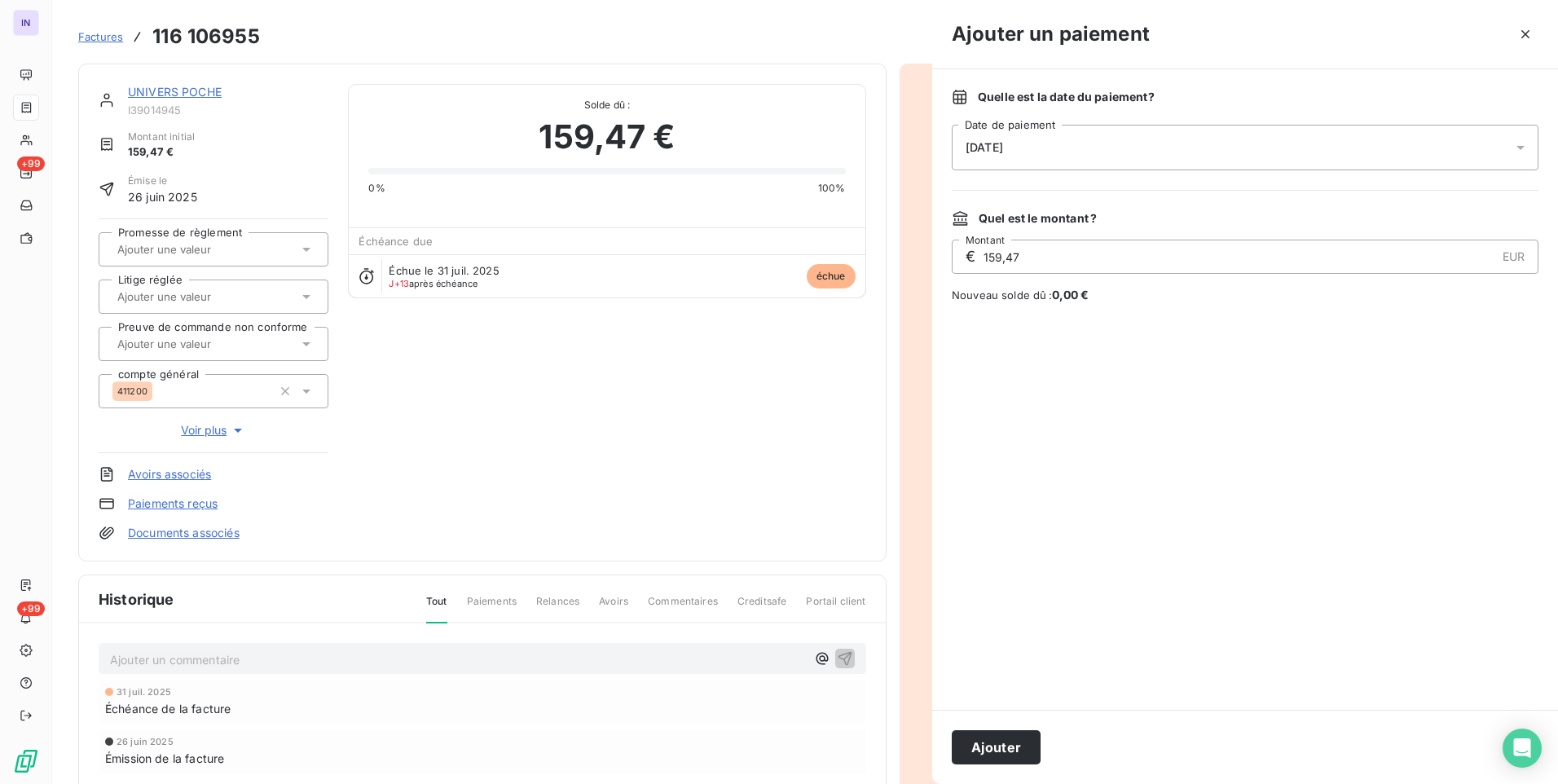
click at [1132, 159] on div "[DATE]" at bounding box center [1246, 147] width 587 height 46
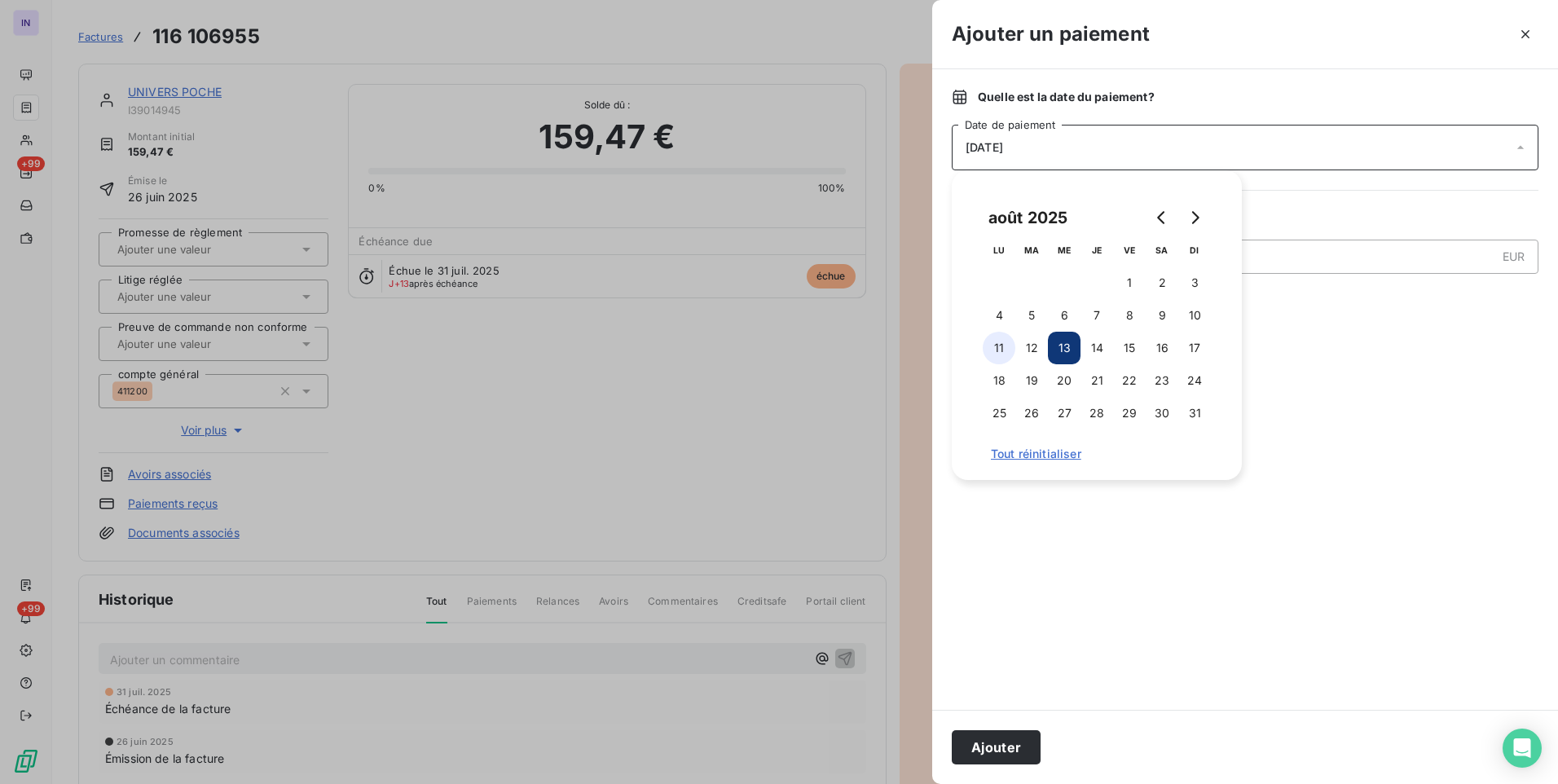
click at [1009, 346] on button "11" at bounding box center [999, 347] width 33 height 33
click at [995, 747] on button "Ajouter" at bounding box center [997, 747] width 89 height 34
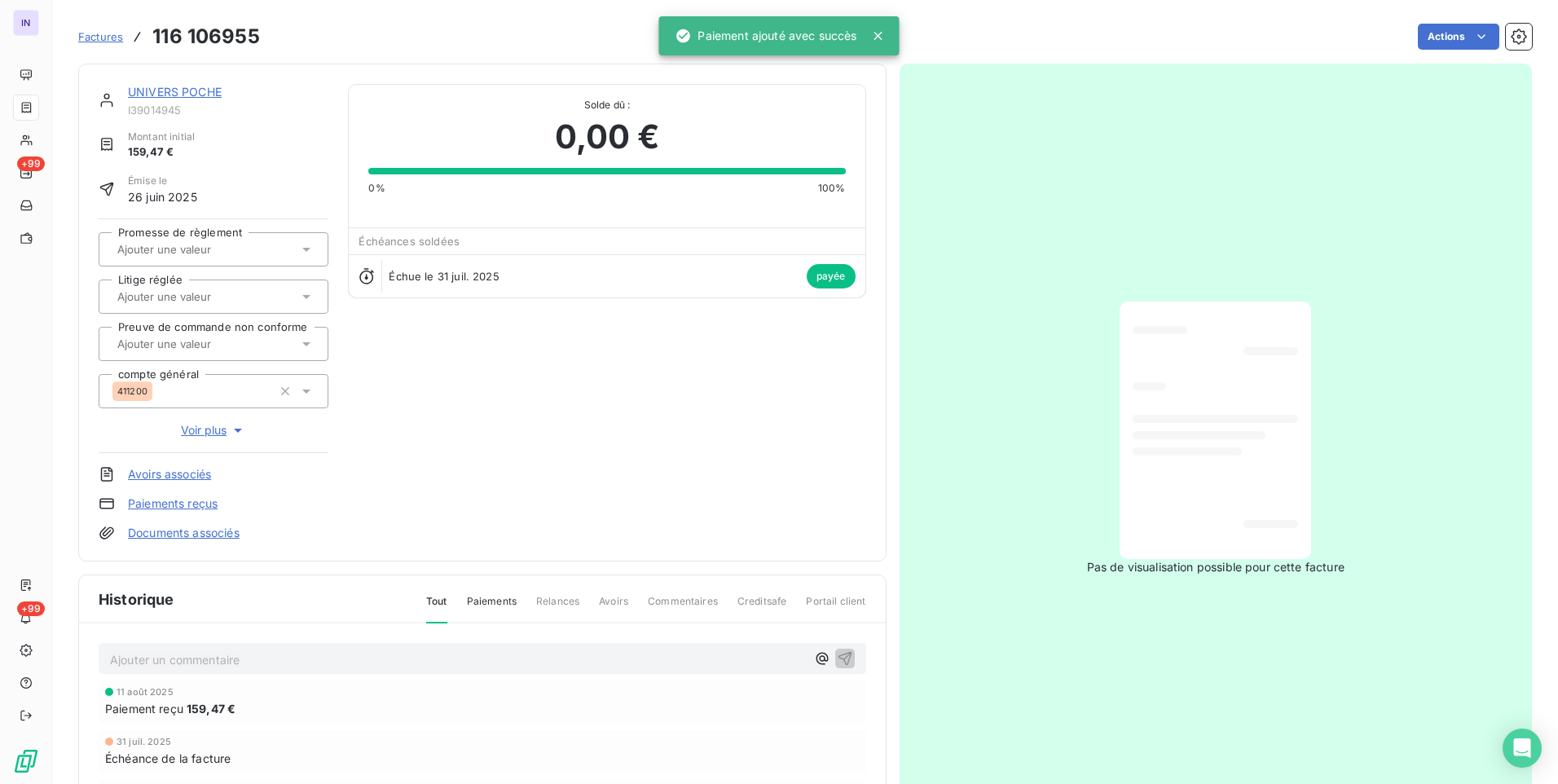
click at [174, 97] on link "UNIVERS POCHE" at bounding box center [175, 91] width 94 height 14
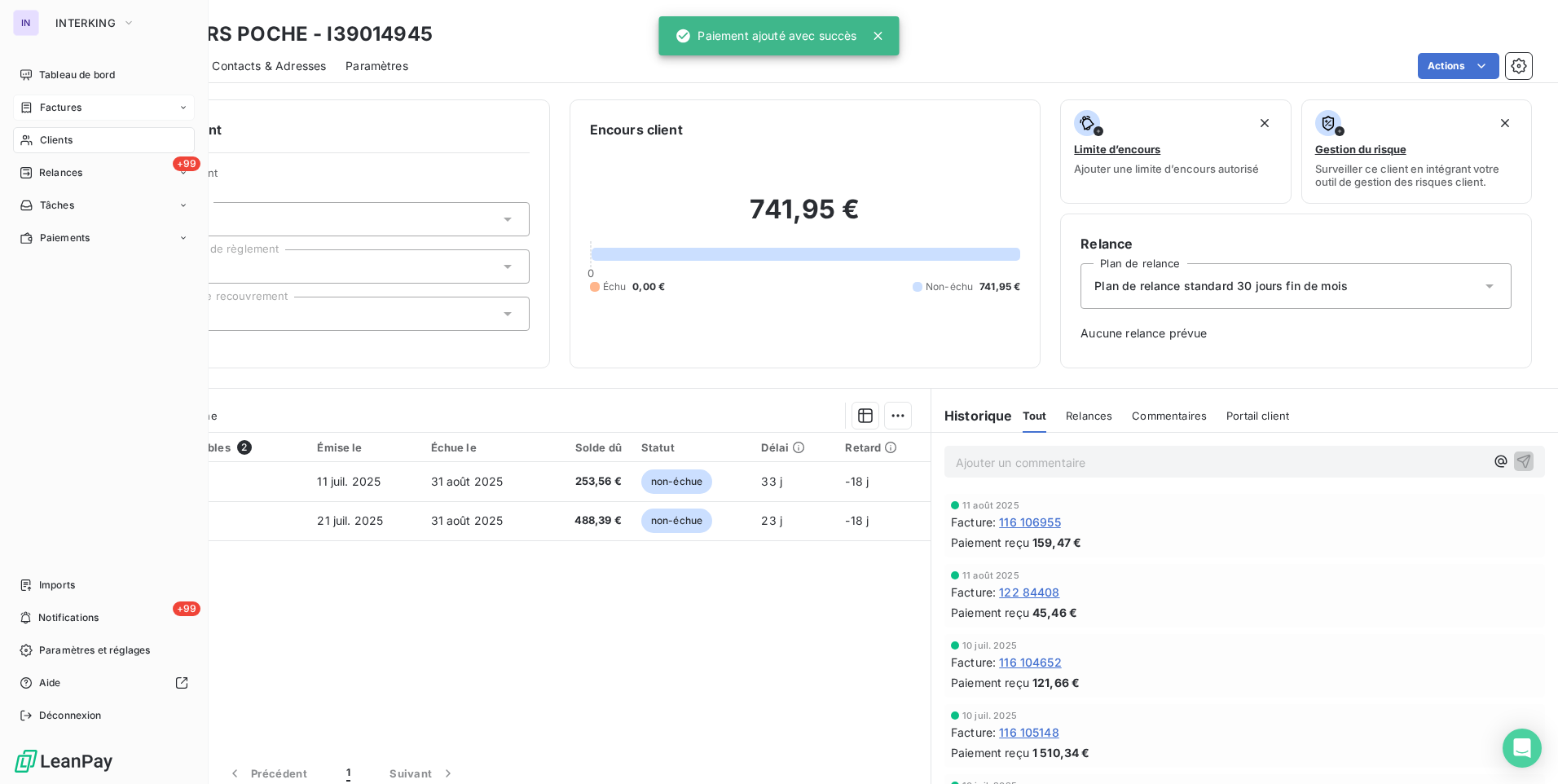
click at [53, 137] on span "Clients" at bounding box center [56, 140] width 33 height 15
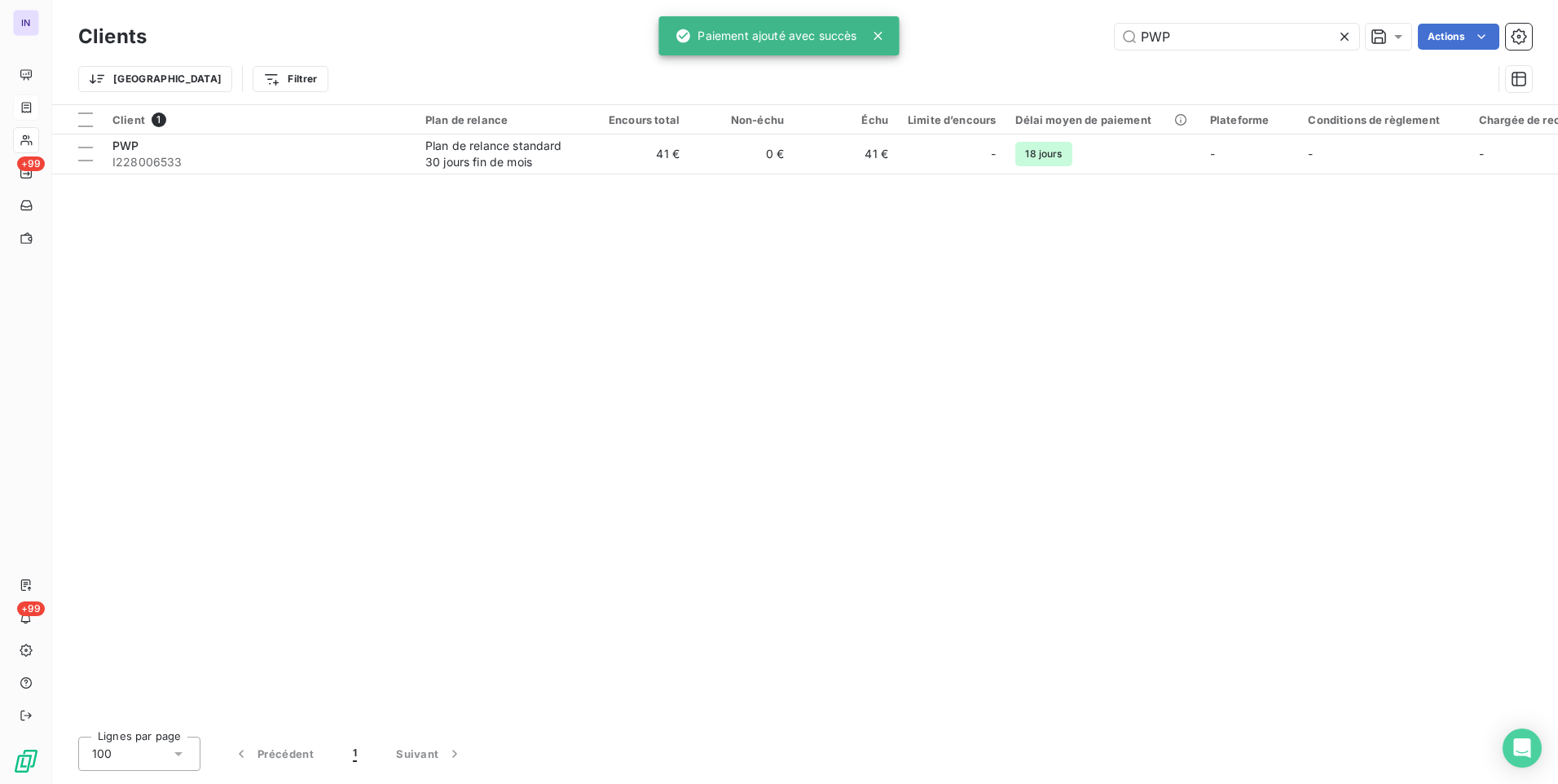
drag, startPoint x: 1160, startPoint y: 33, endPoint x: 1098, endPoint y: 34, distance: 62.0
click at [1098, 34] on div "PWP Actions" at bounding box center [849, 36] width 1366 height 26
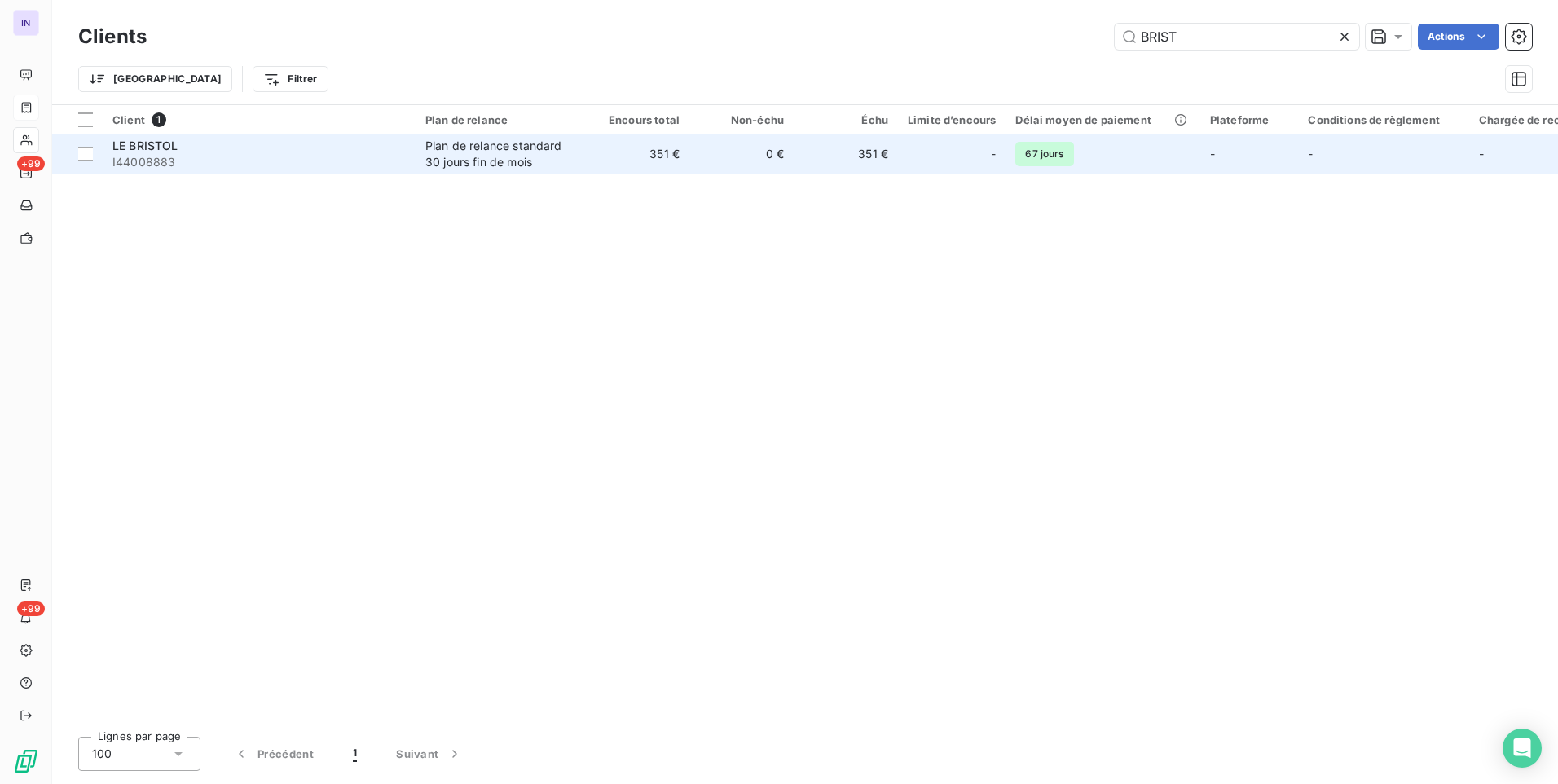
type input "BRIST"
click at [330, 157] on span "I44008883" at bounding box center [259, 163] width 294 height 17
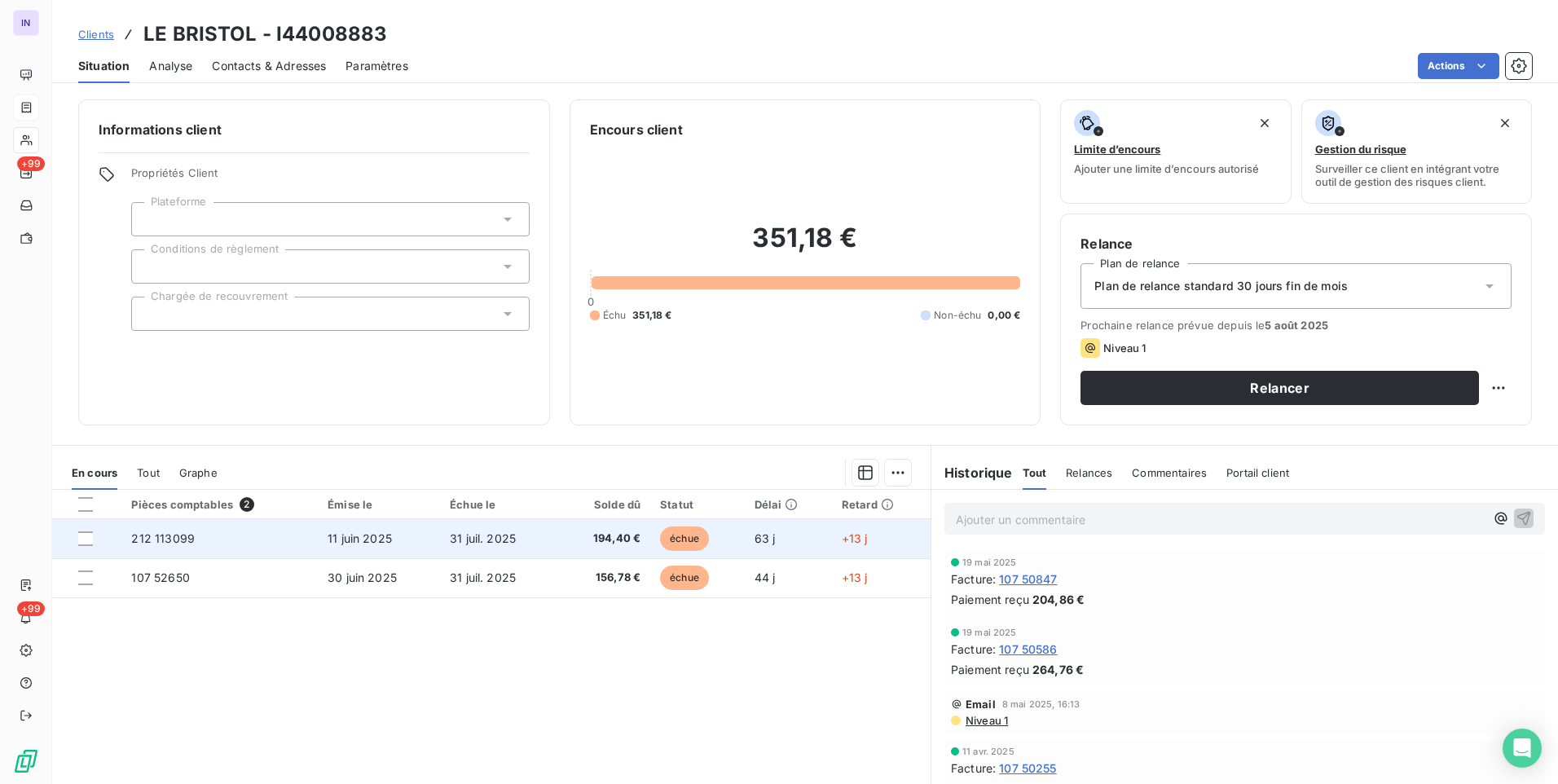
click at [583, 554] on td "194,40 €" at bounding box center [604, 539] width 92 height 39
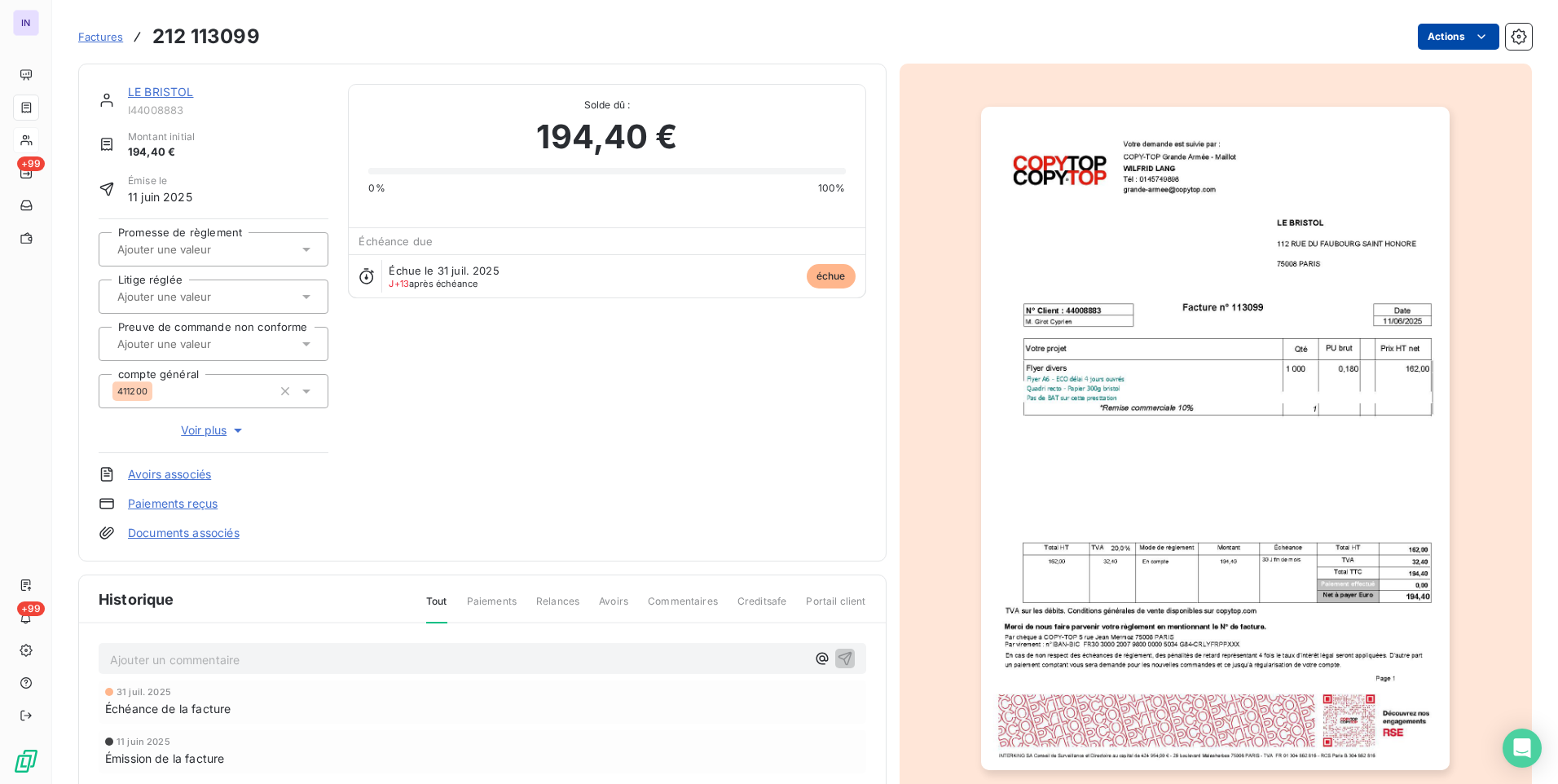
click at [1412, 43] on html "IN +99 +99 Factures 212 113099 Actions LE BRISTOL I44008883 Montant initial 194…" at bounding box center [779, 392] width 1558 height 784
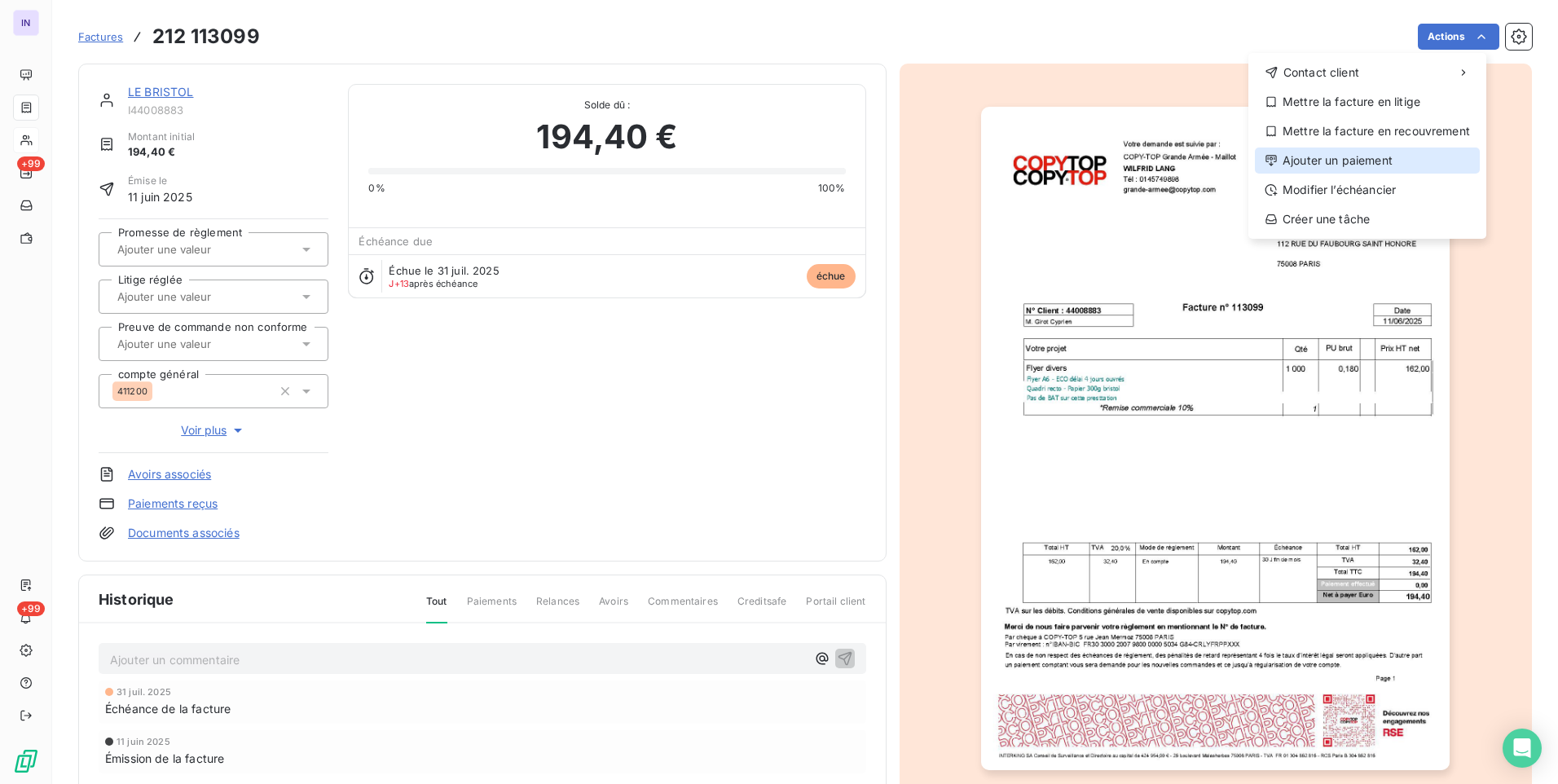
click at [1336, 163] on div "Ajouter un paiement" at bounding box center [1368, 161] width 225 height 26
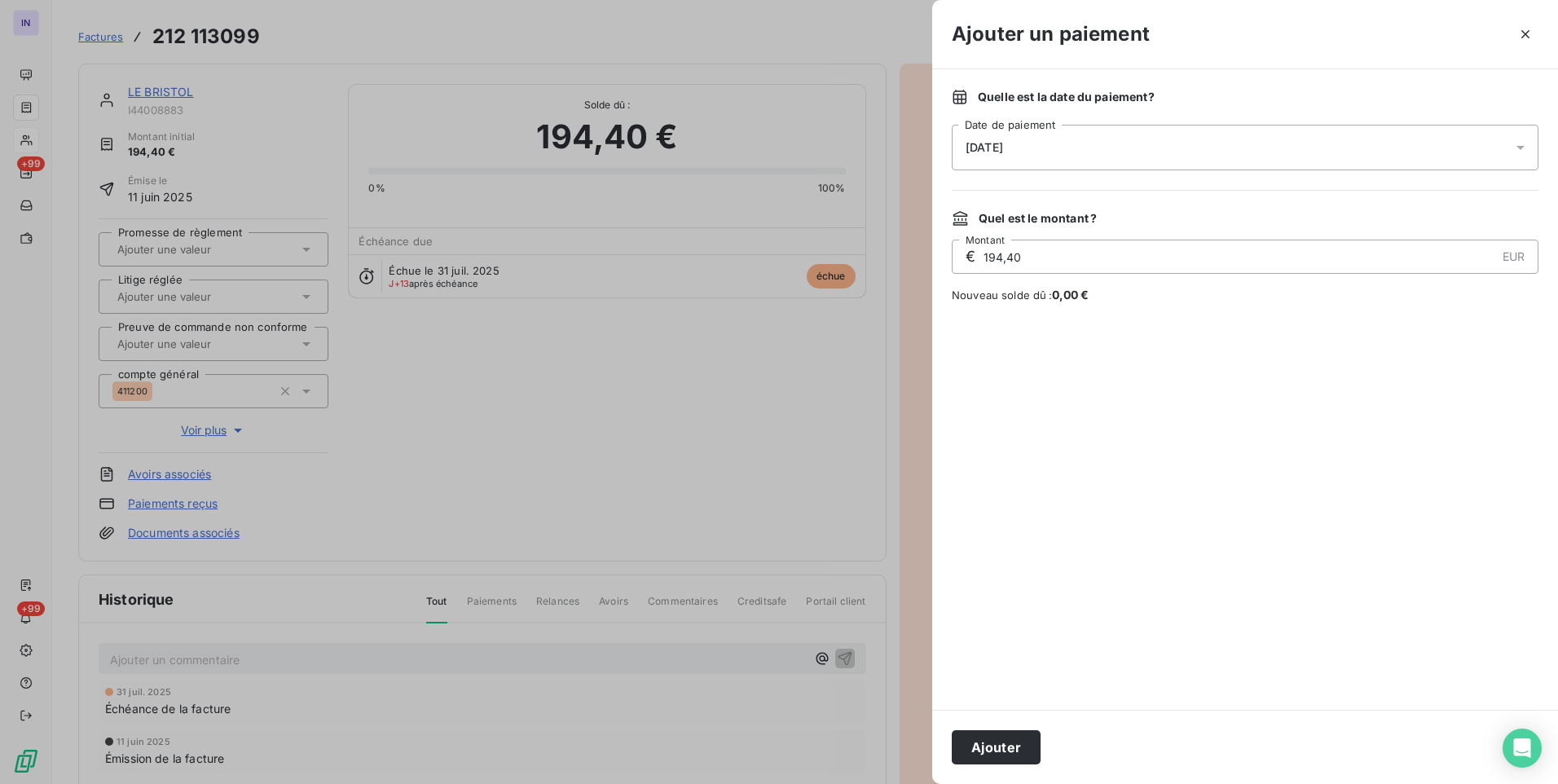
click at [1175, 147] on div "[DATE]" at bounding box center [1246, 147] width 587 height 46
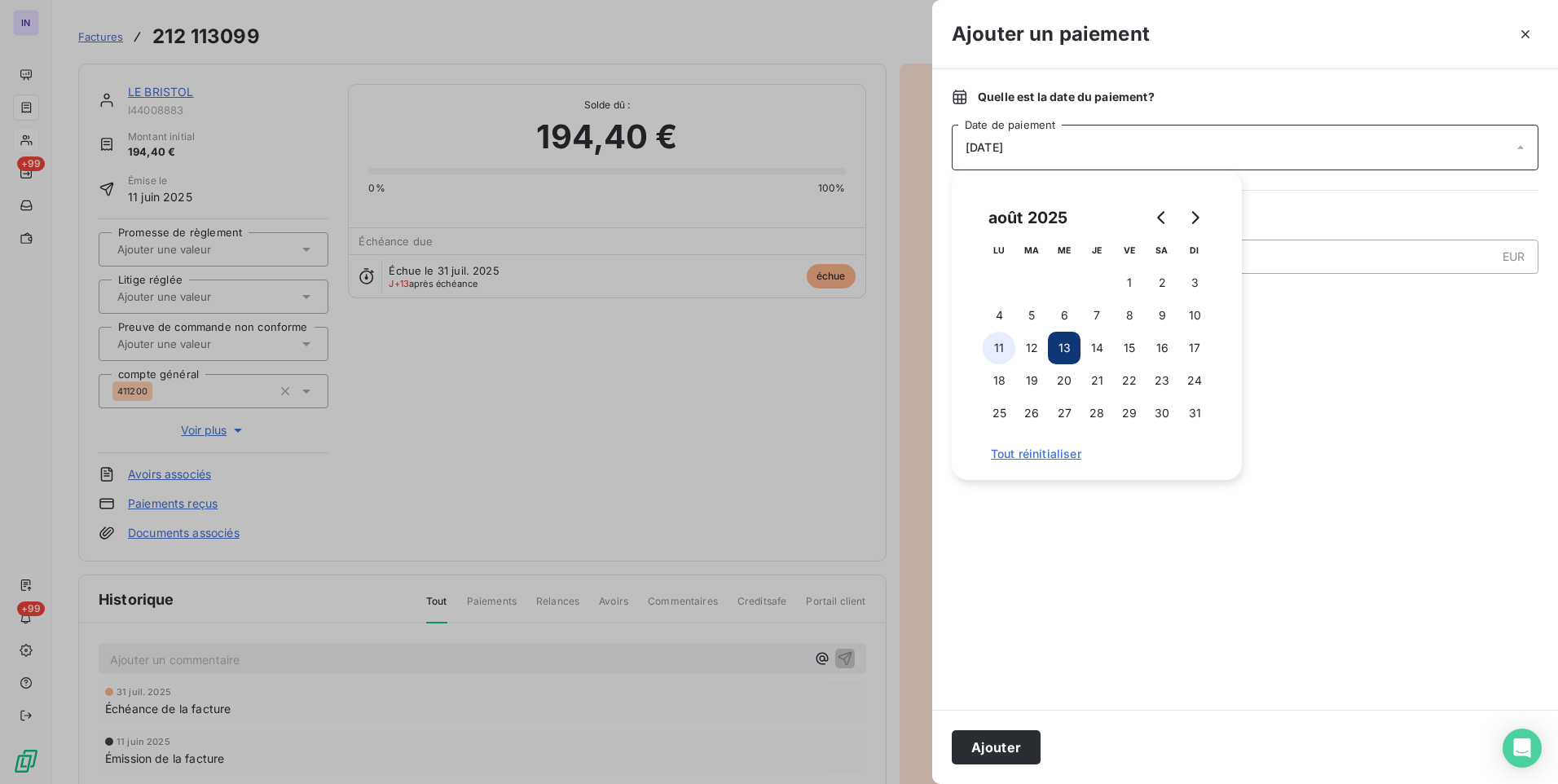
click at [988, 350] on button "11" at bounding box center [999, 347] width 33 height 33
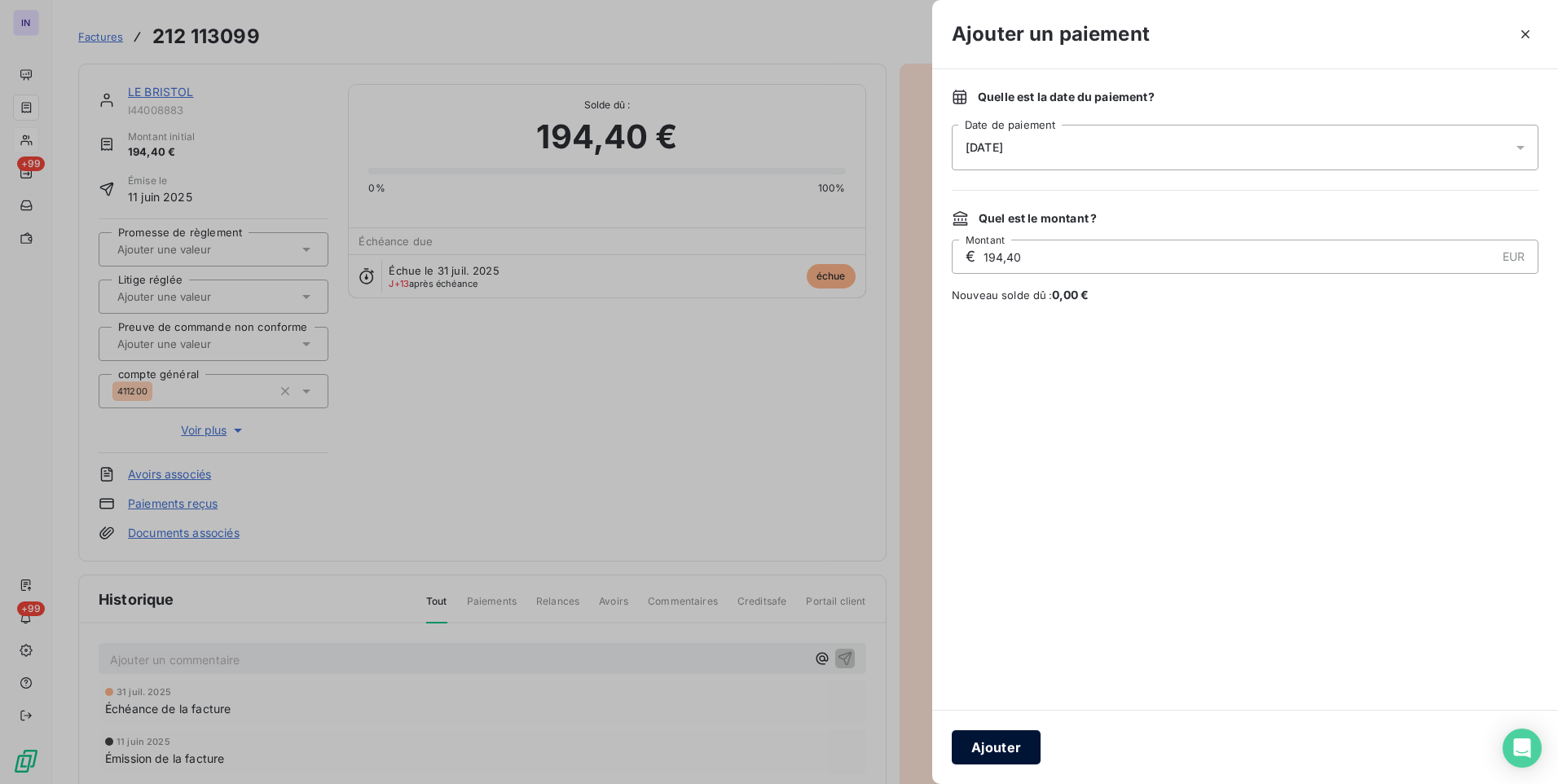
click at [998, 752] on button "Ajouter" at bounding box center [997, 747] width 89 height 34
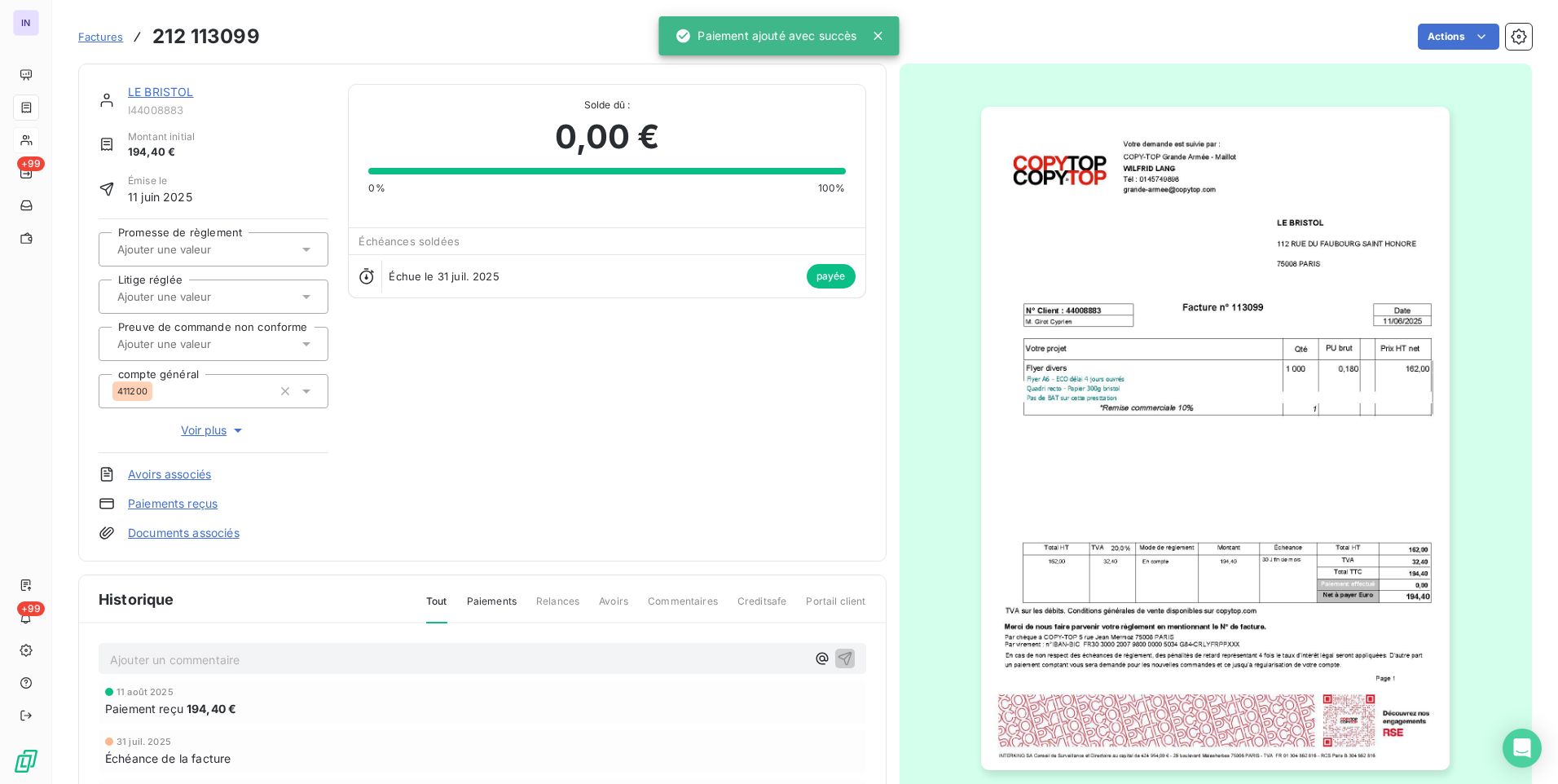
click at [160, 89] on link "LE BRISTOL" at bounding box center [161, 91] width 66 height 14
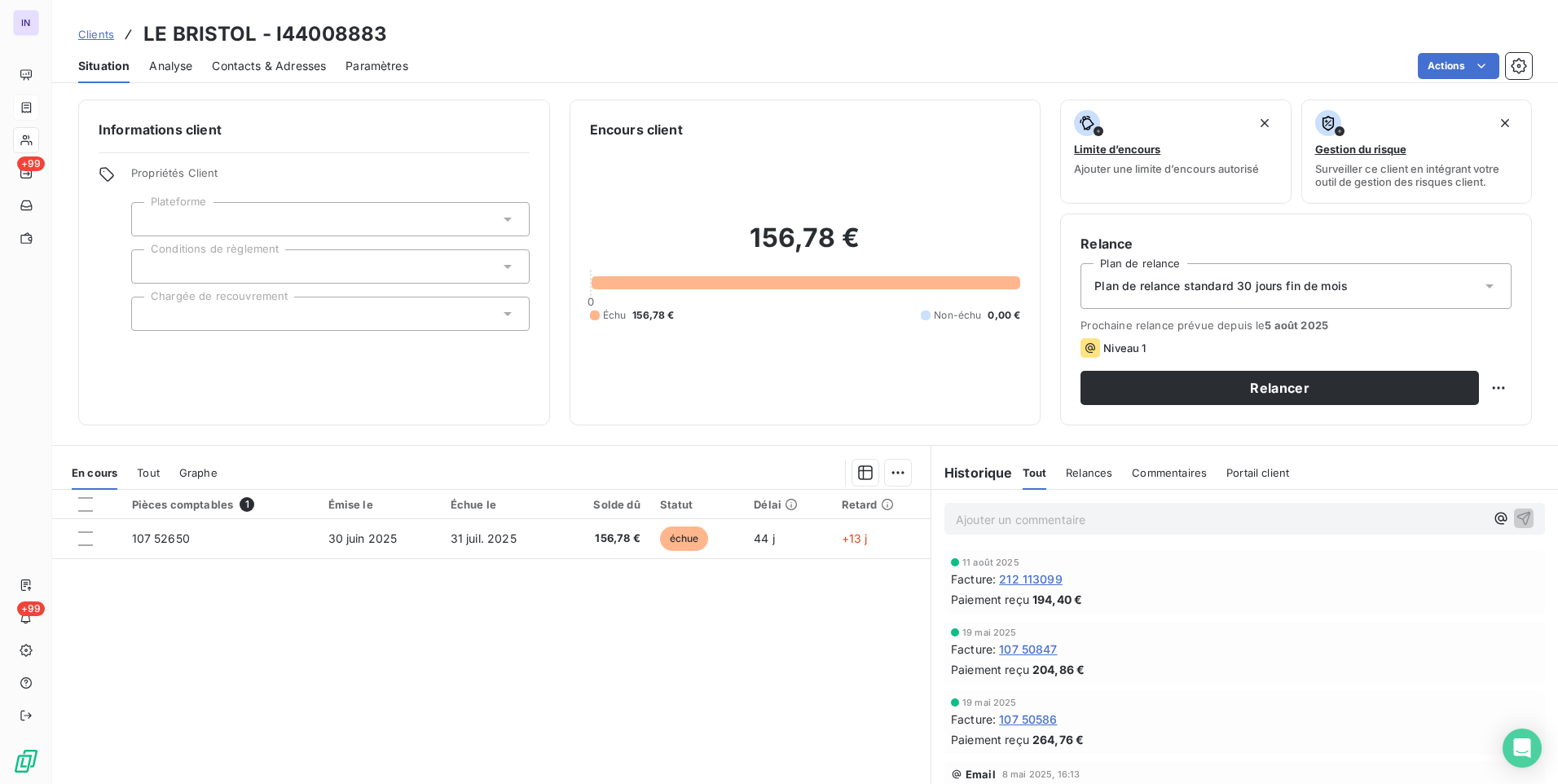
click at [291, 70] on span "Contacts & Adresses" at bounding box center [268, 66] width 114 height 17
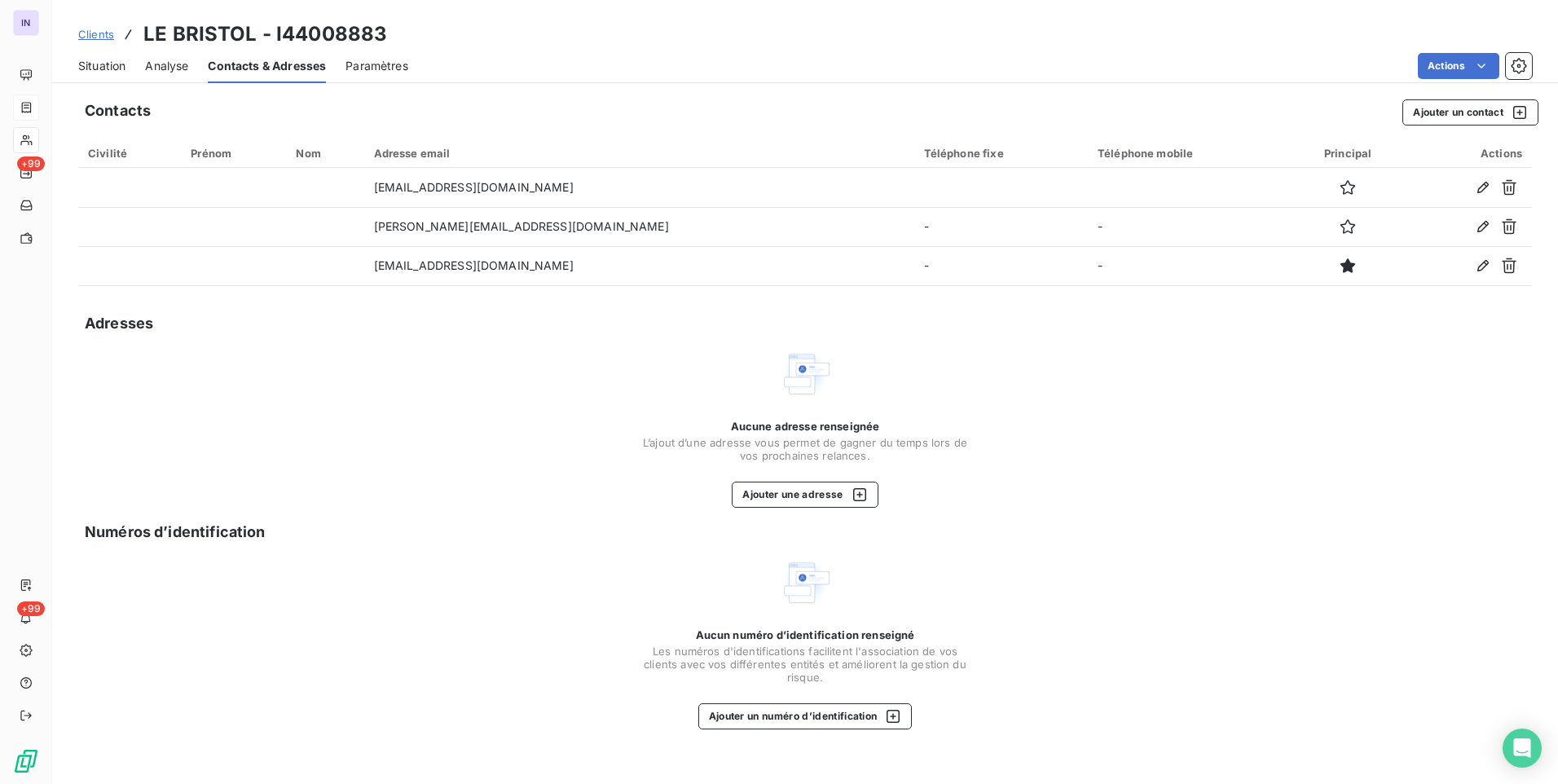
click at [104, 60] on span "Situation" at bounding box center [101, 66] width 47 height 17
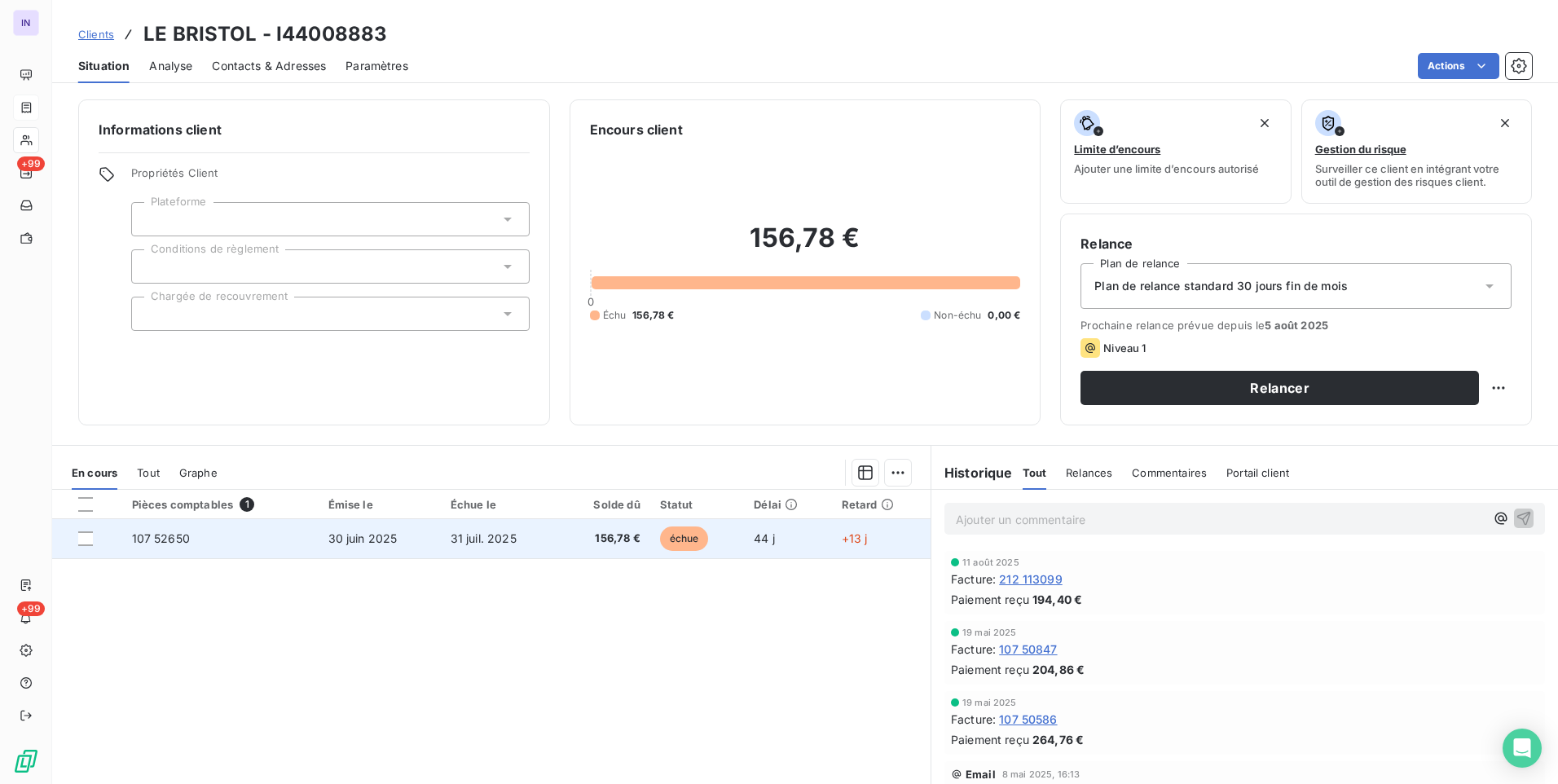
click at [339, 538] on span "30 juin 2025" at bounding box center [363, 538] width 70 height 14
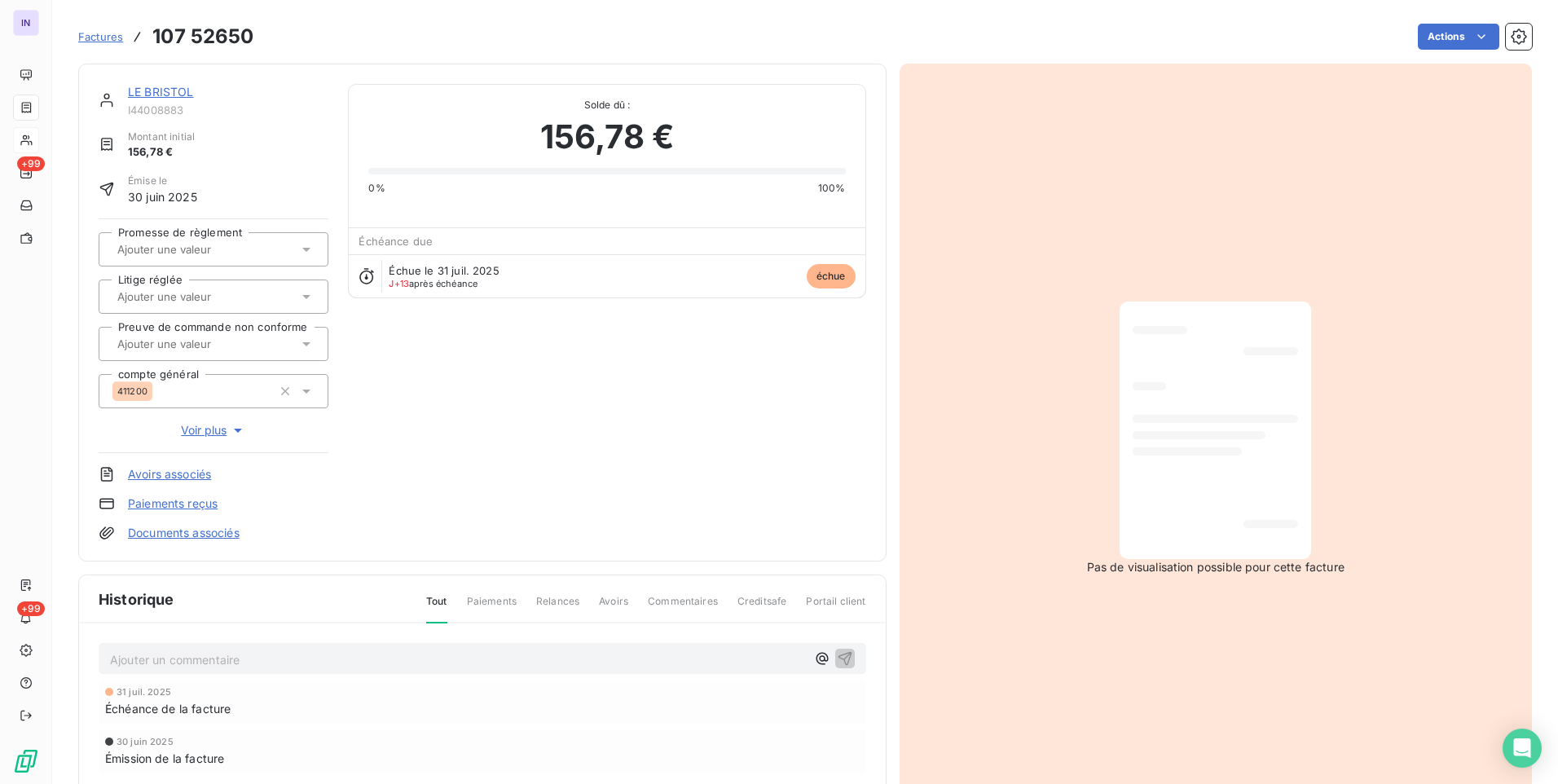
click at [169, 89] on link "LE BRISTOL" at bounding box center [161, 91] width 66 height 14
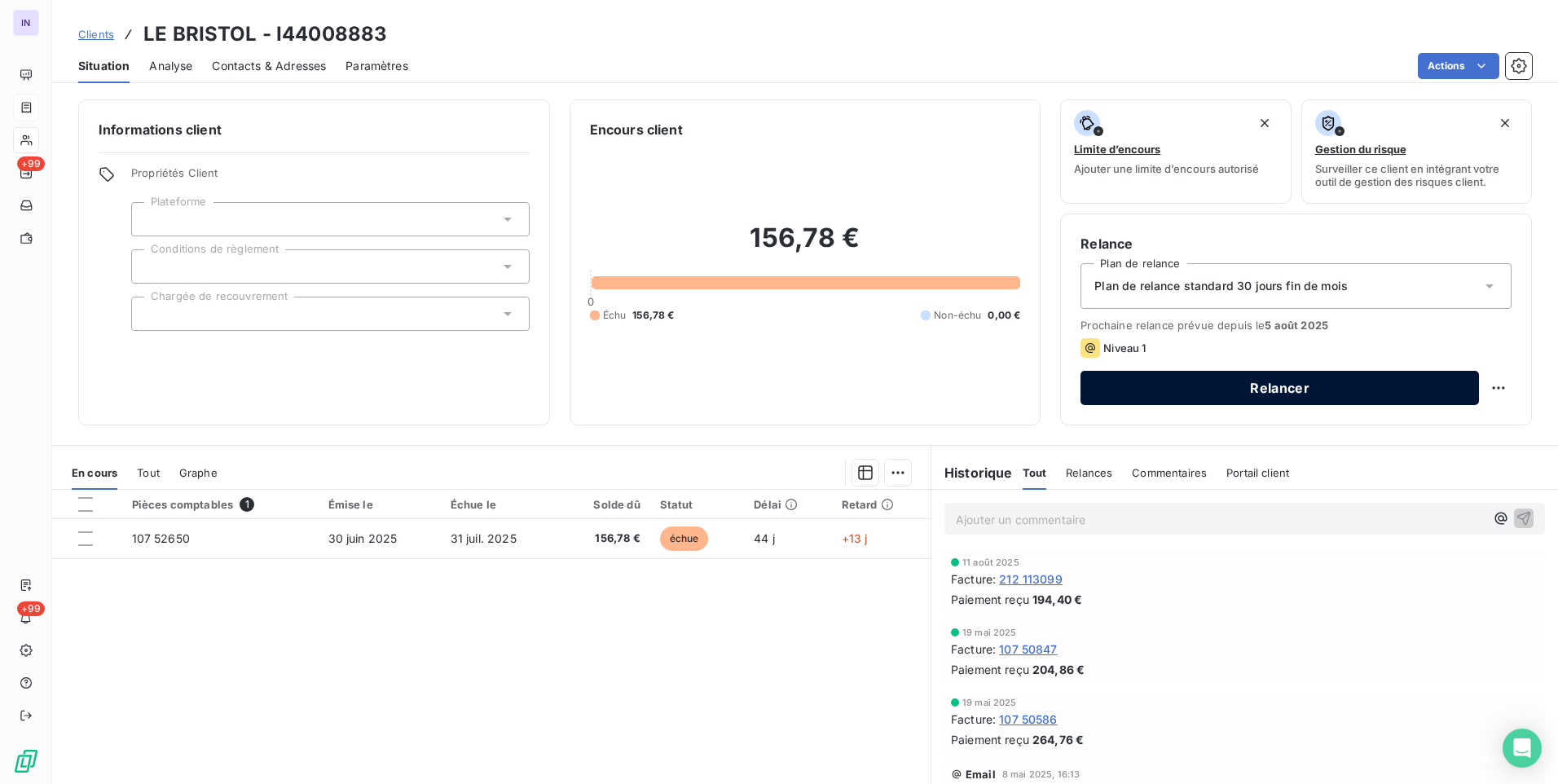
click at [1357, 387] on button "Relancer" at bounding box center [1279, 387] width 399 height 34
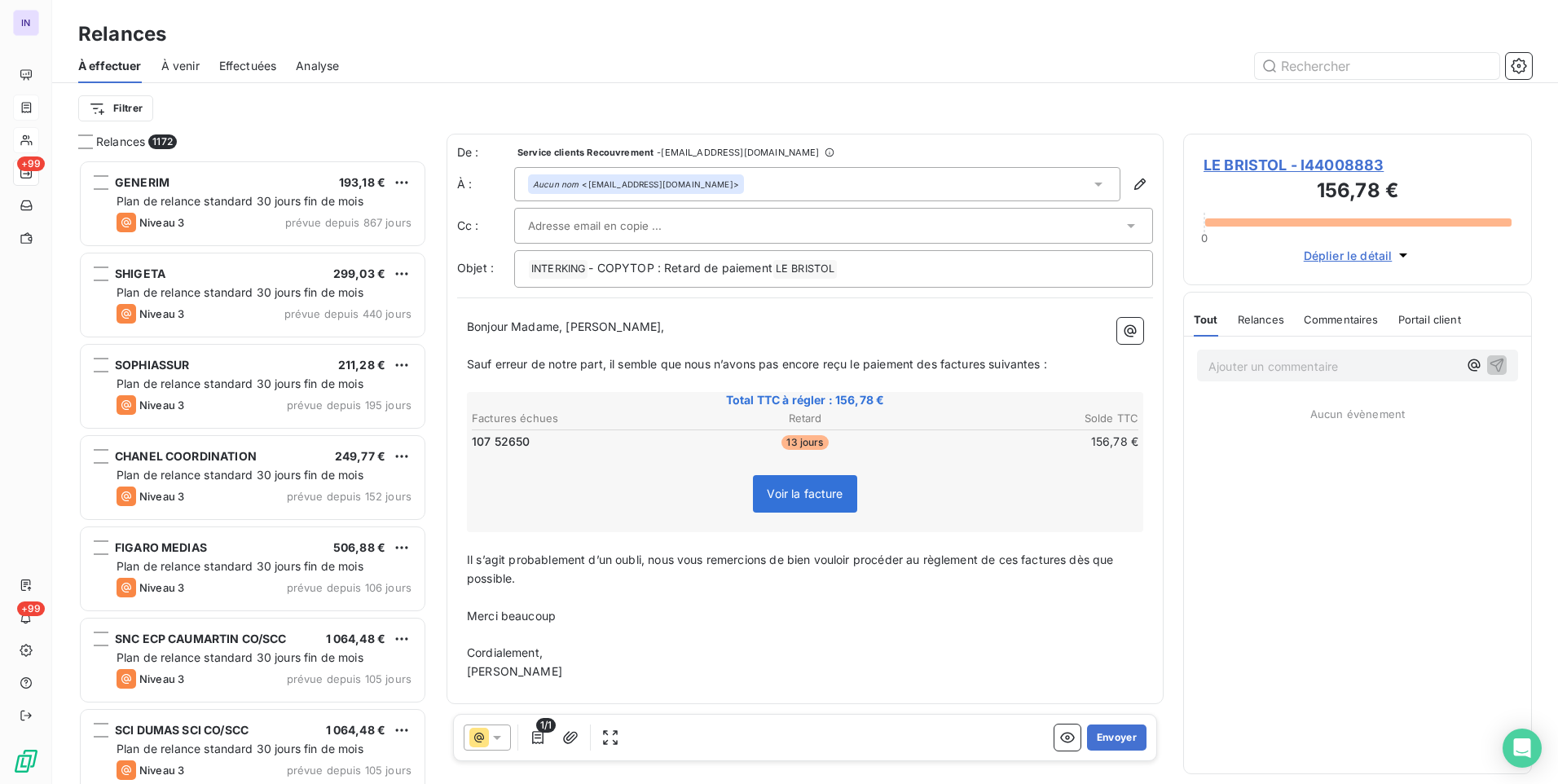
scroll to position [612, 336]
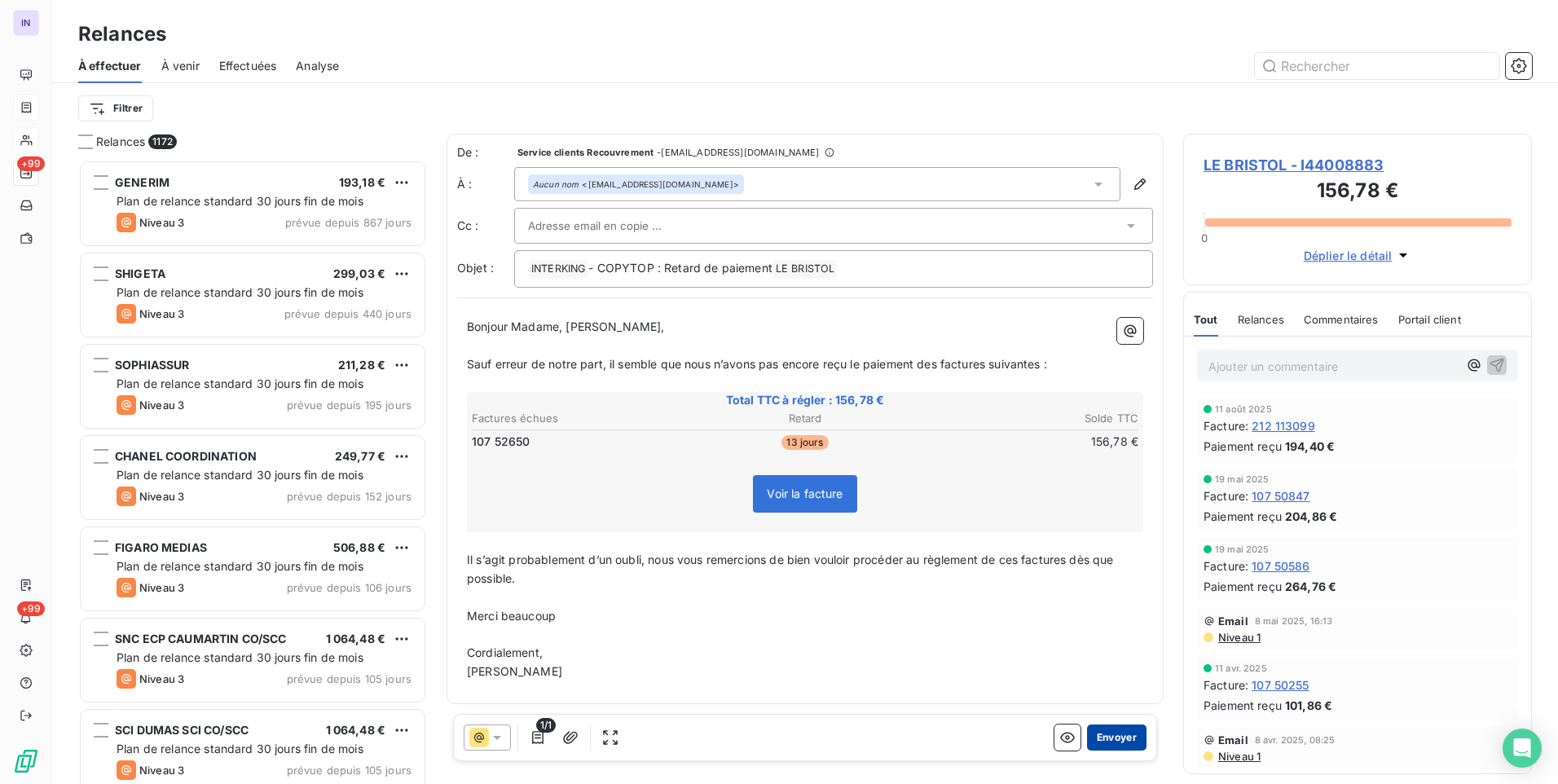
click at [1132, 737] on button "Envoyer" at bounding box center [1117, 738] width 59 height 26
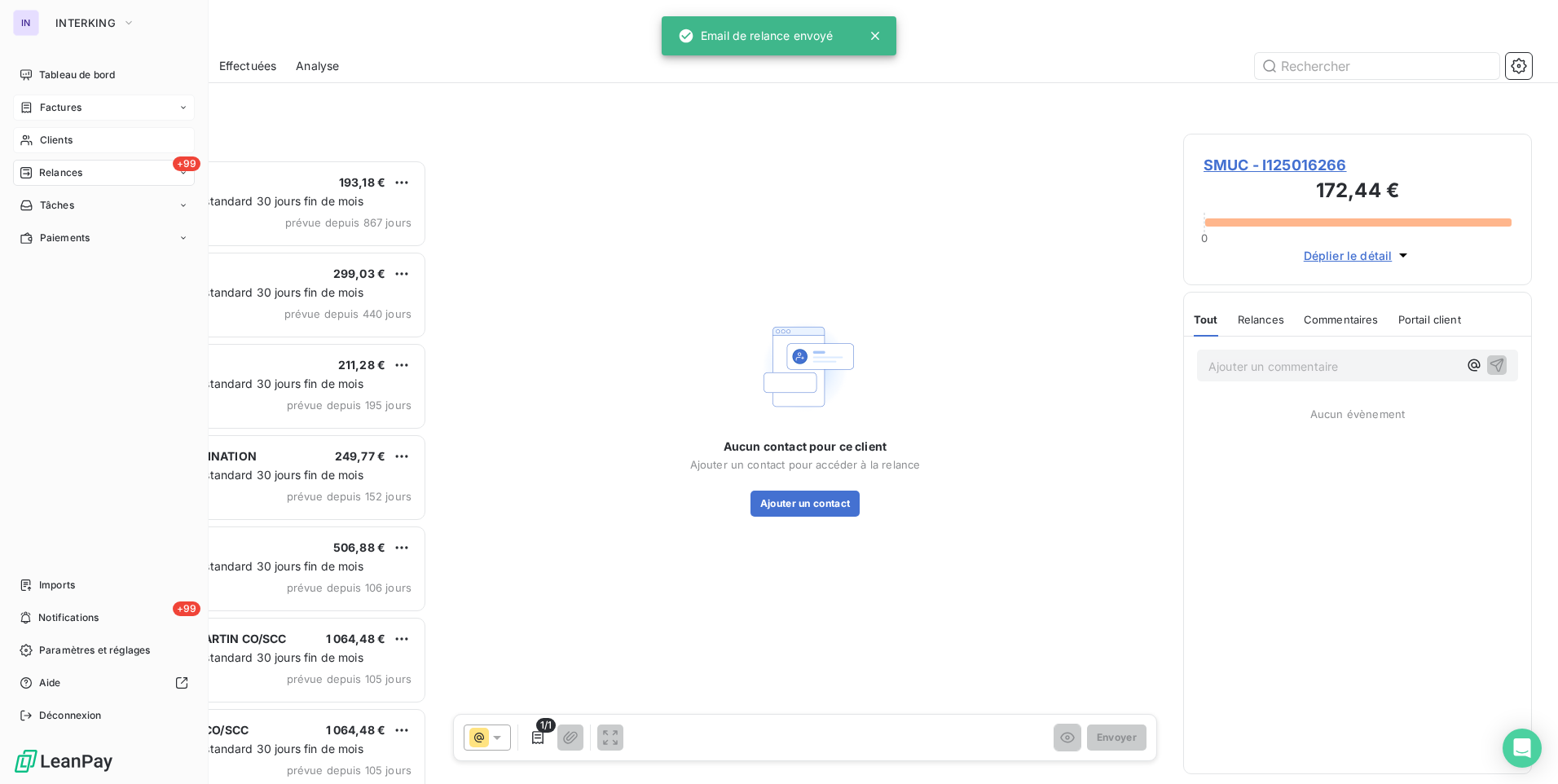
click at [56, 138] on span "Clients" at bounding box center [56, 140] width 33 height 15
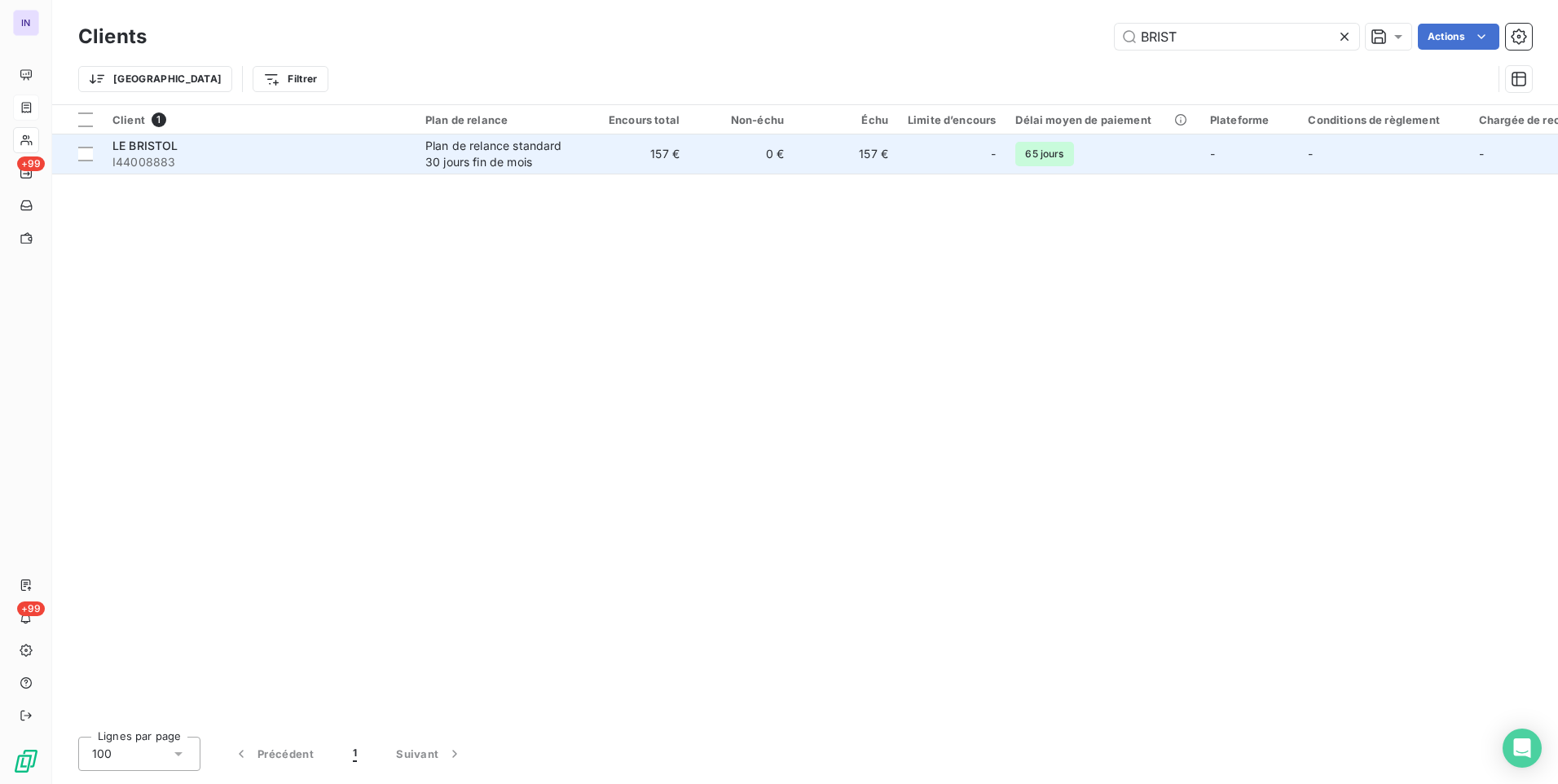
click at [481, 136] on td "Plan de relance standard 30 jours fin de mois" at bounding box center [500, 154] width 169 height 39
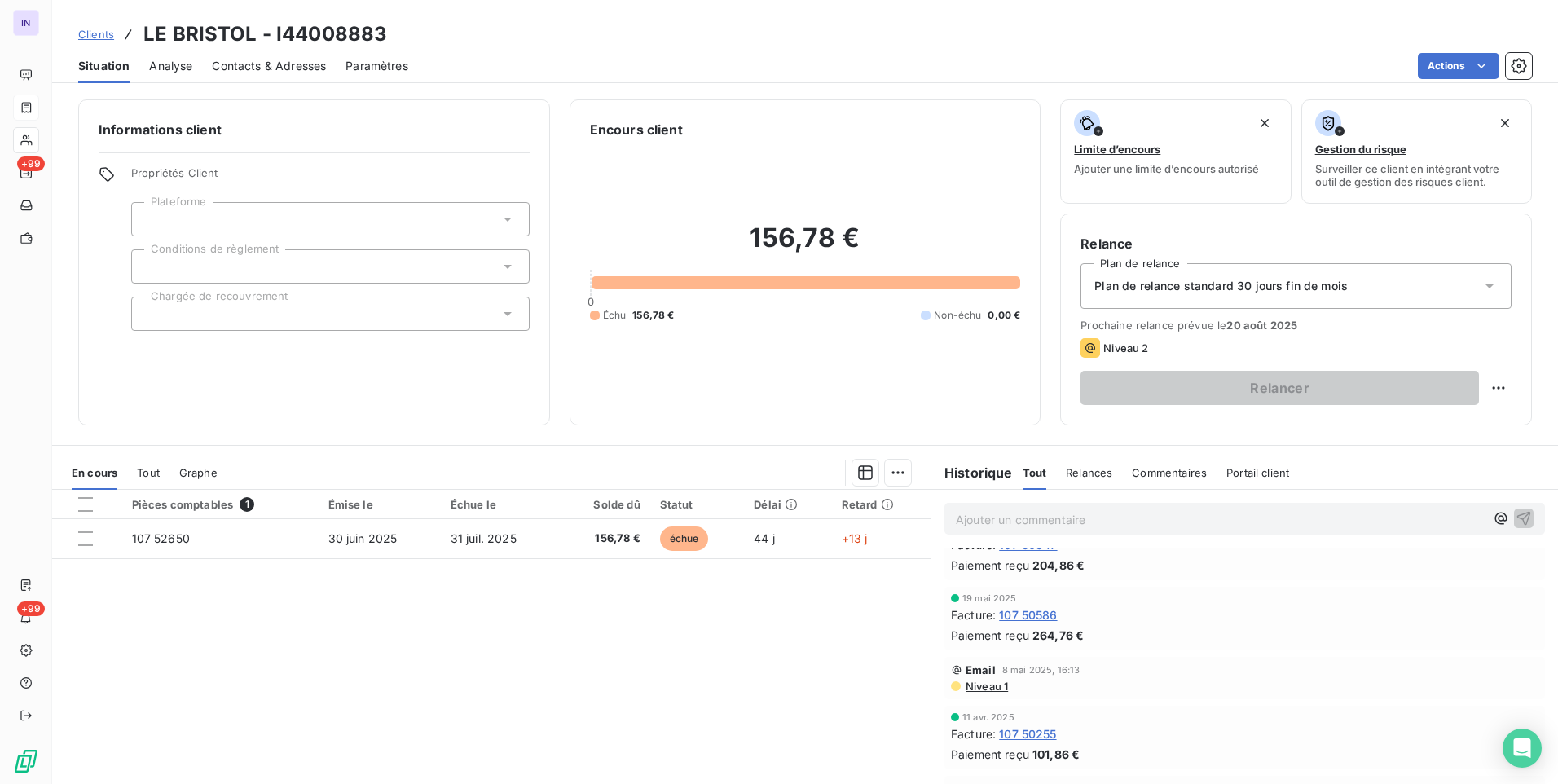
scroll to position [244, 0]
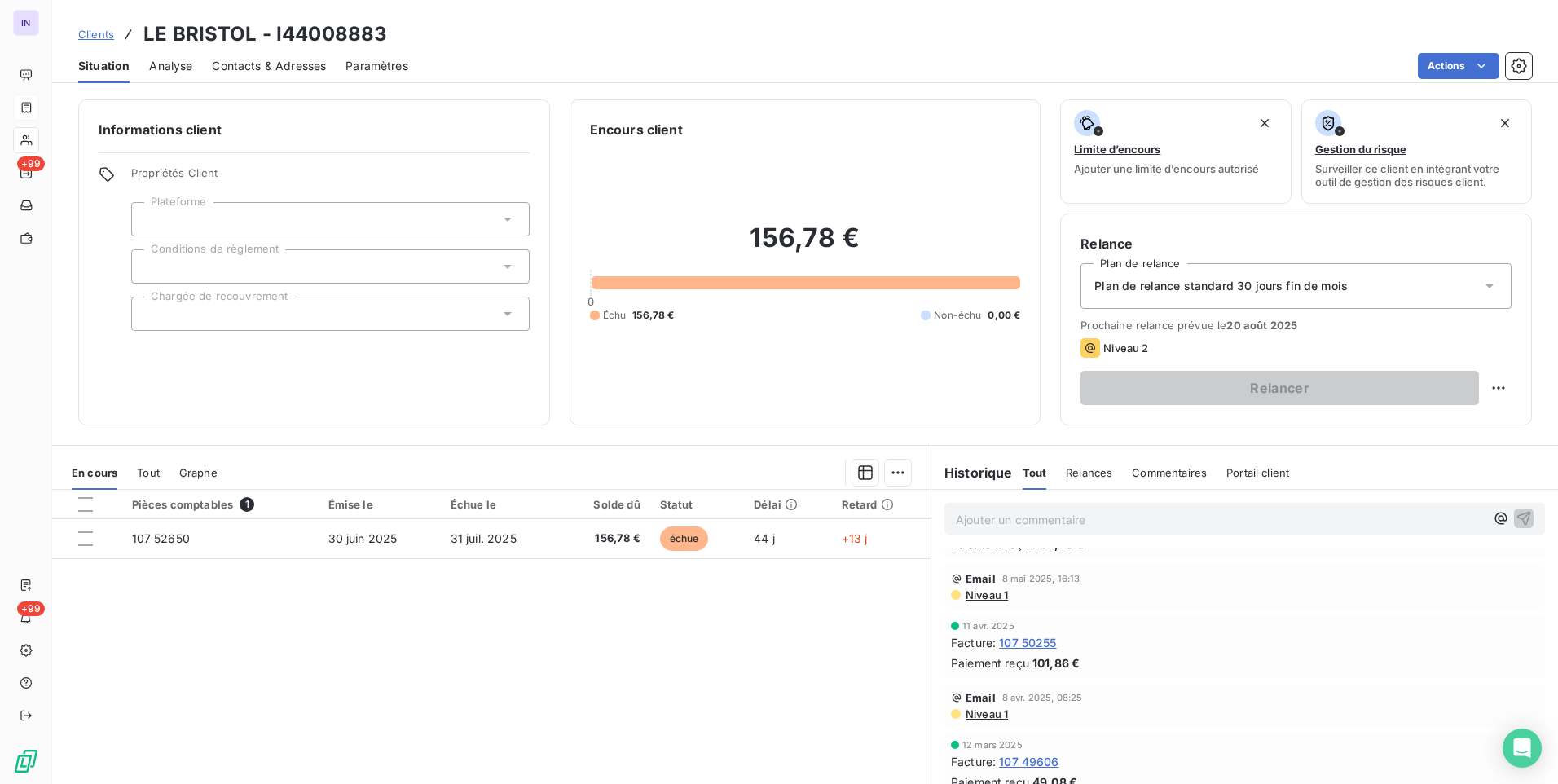
click at [991, 596] on span "Niveau 1" at bounding box center [986, 595] width 44 height 13
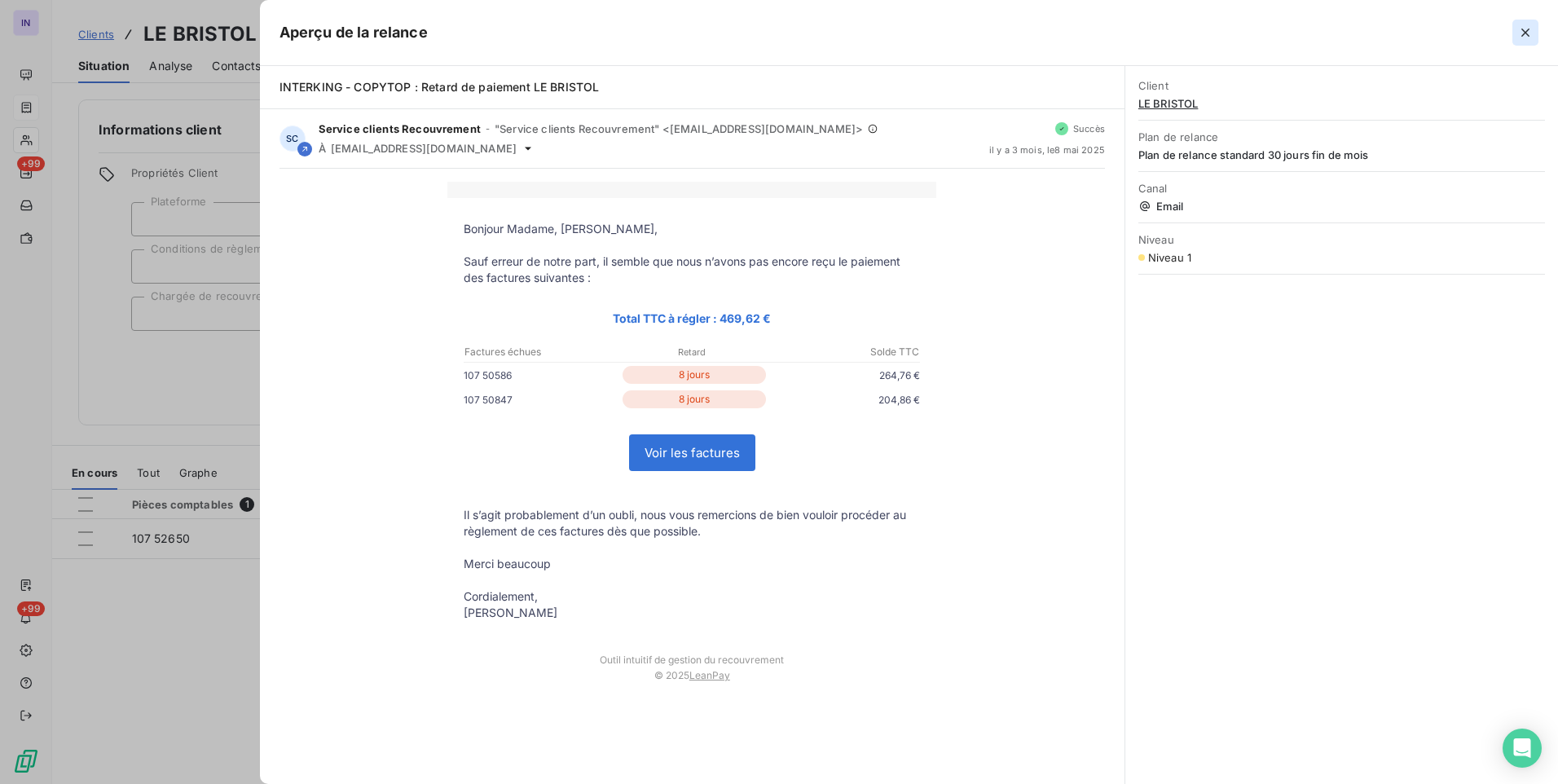
click at [1525, 31] on icon "button" at bounding box center [1525, 33] width 8 height 8
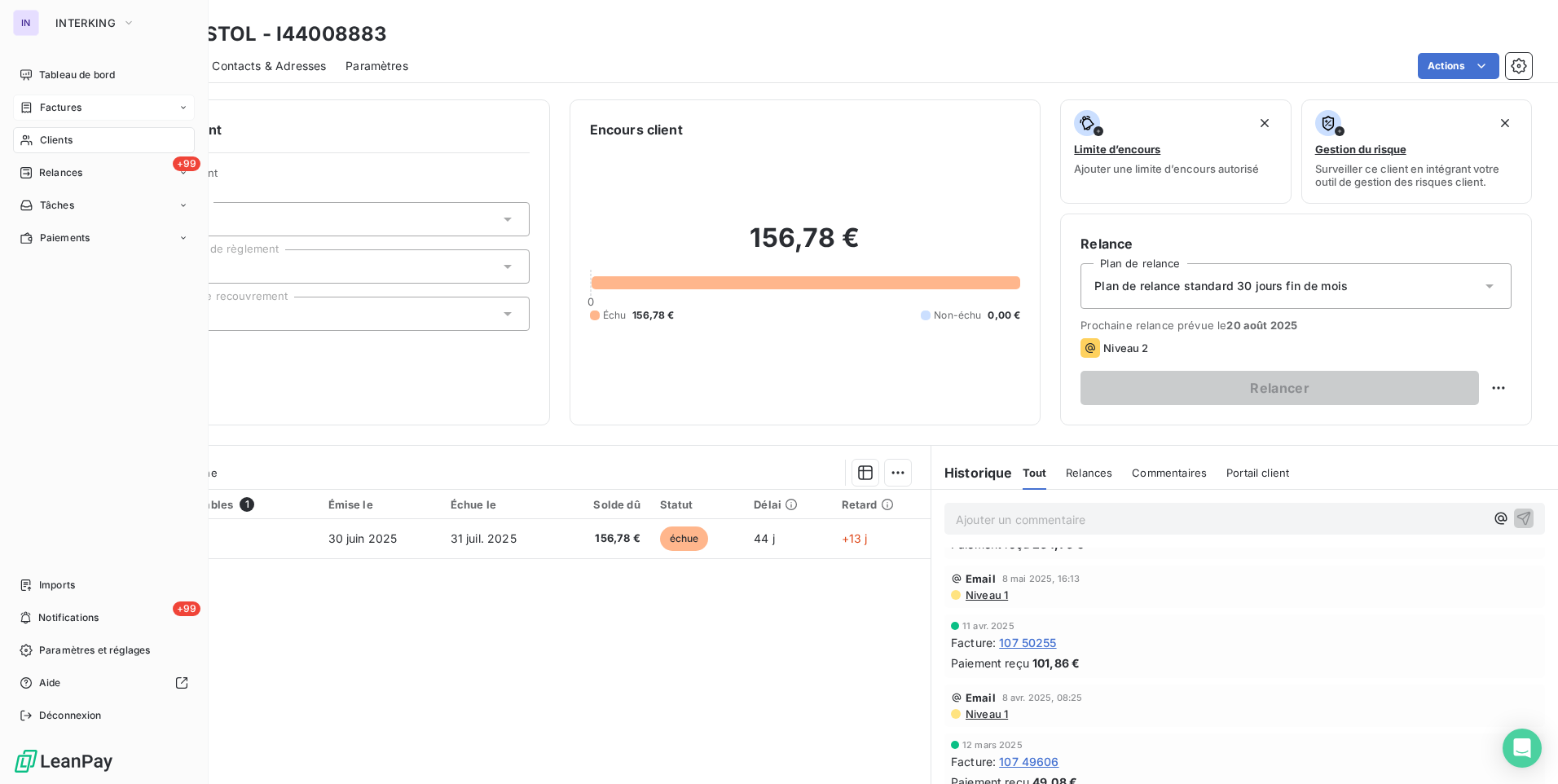
drag, startPoint x: 46, startPoint y: 136, endPoint x: 136, endPoint y: 137, distance: 90.0
click at [47, 136] on span "Clients" at bounding box center [56, 140] width 33 height 15
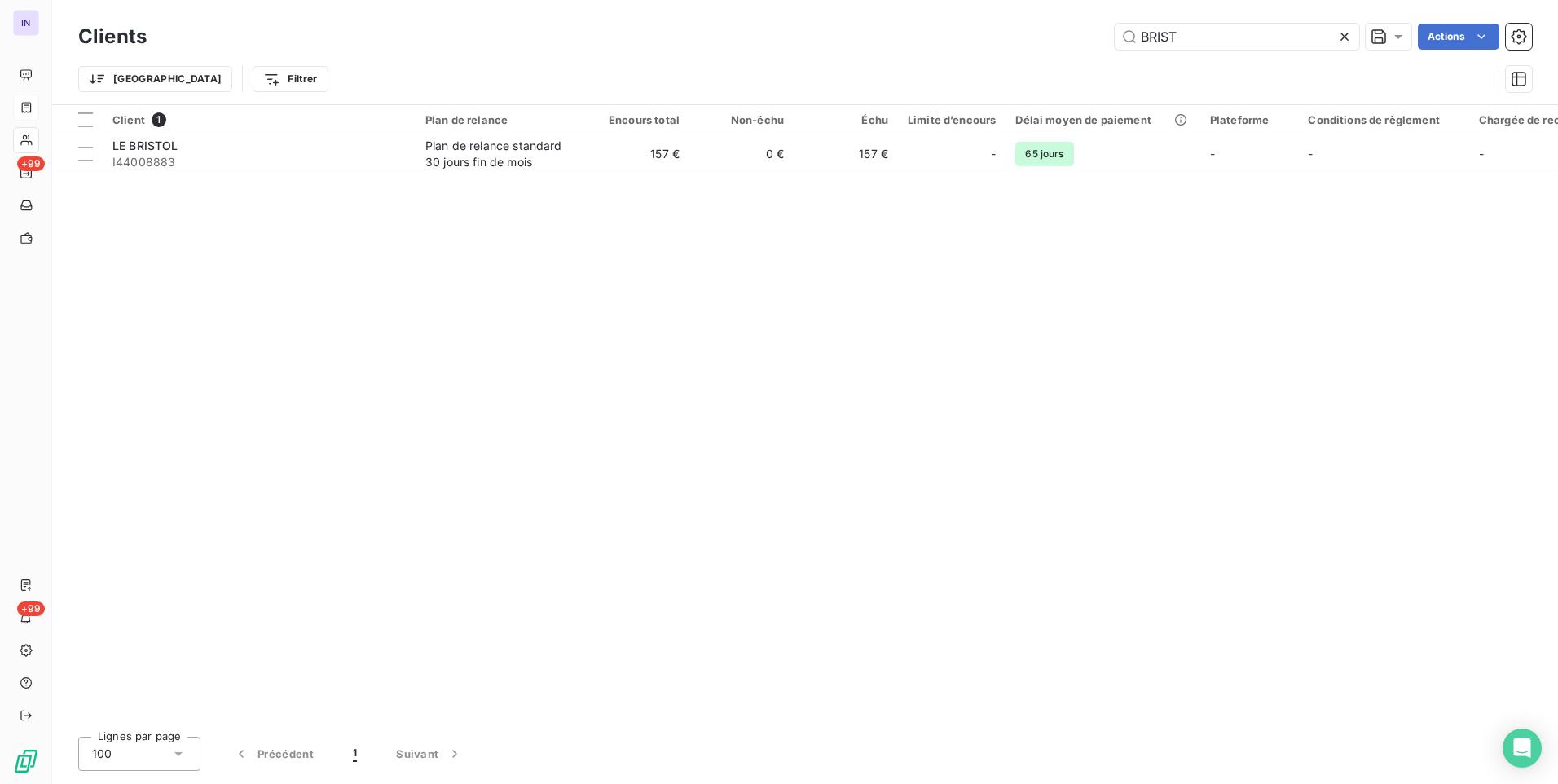
drag, startPoint x: 1190, startPoint y: 40, endPoint x: 1092, endPoint y: 30, distance: 98.5
click at [1092, 30] on div "BRIST Actions" at bounding box center [849, 36] width 1366 height 26
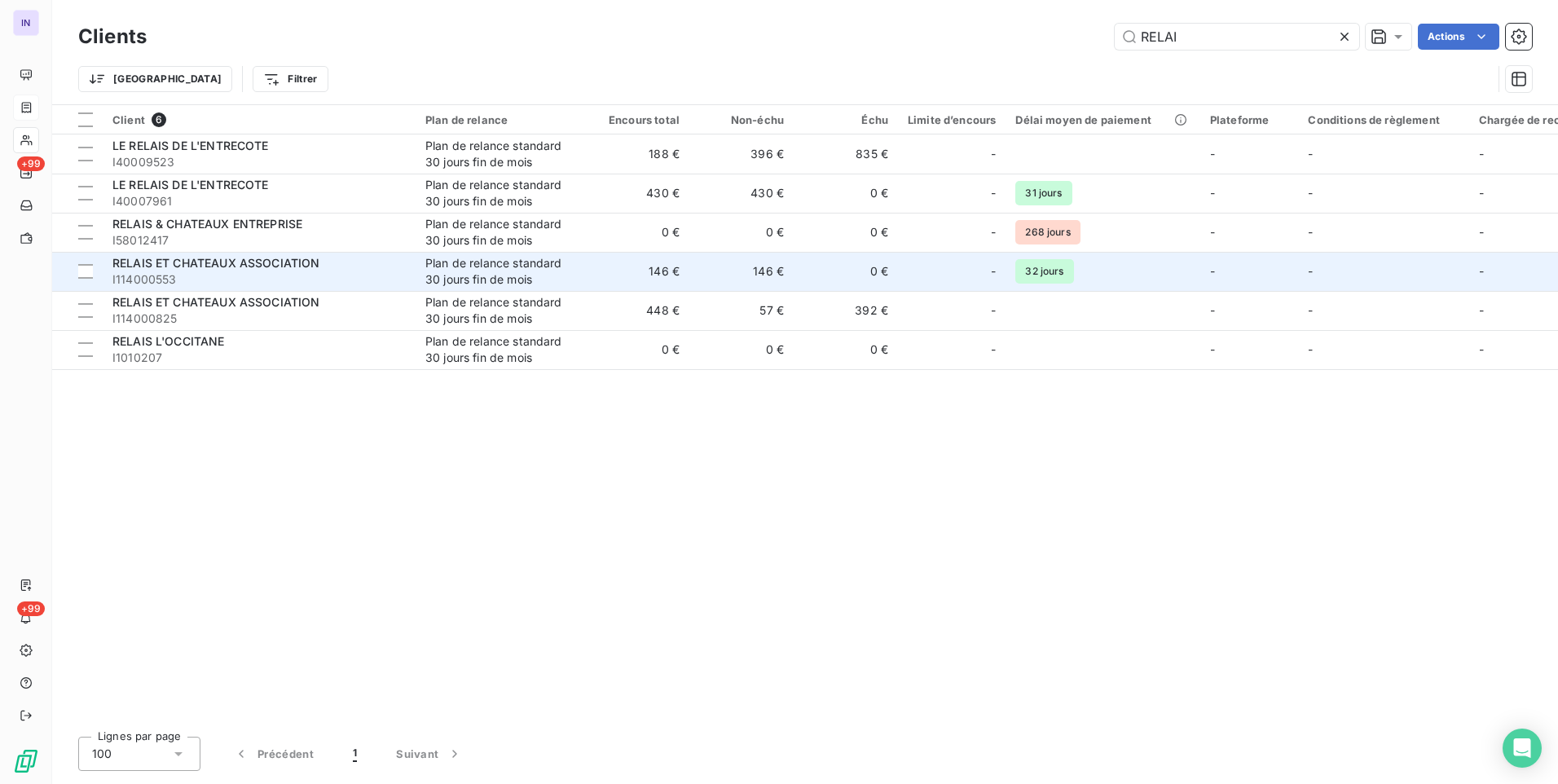
type input "RELAI"
click at [302, 266] on span "RELAIS ET CHATEAUX ASSOCIATION" at bounding box center [216, 262] width 208 height 14
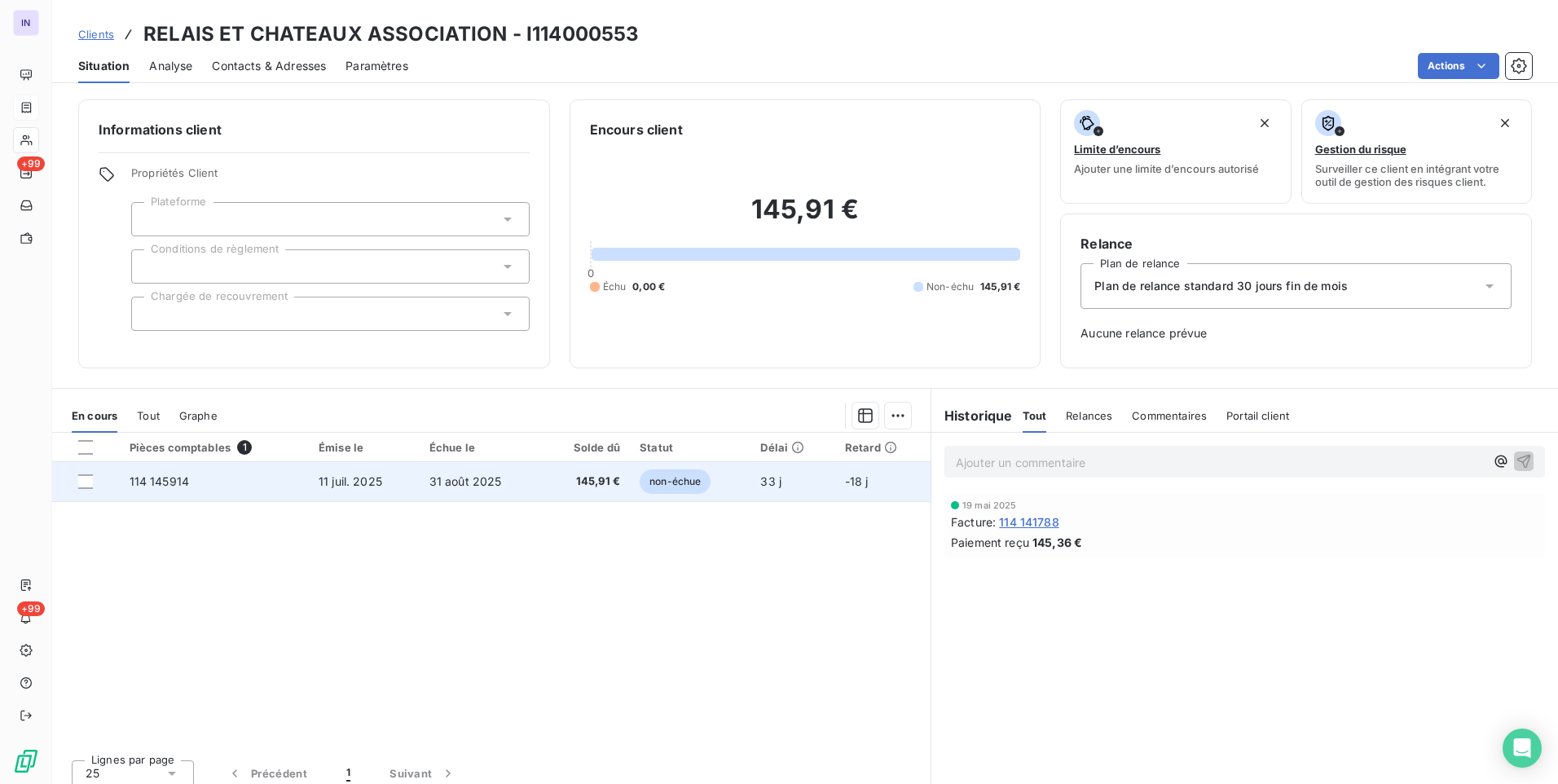
click at [511, 487] on td "31 août 2025" at bounding box center [481, 481] width 123 height 39
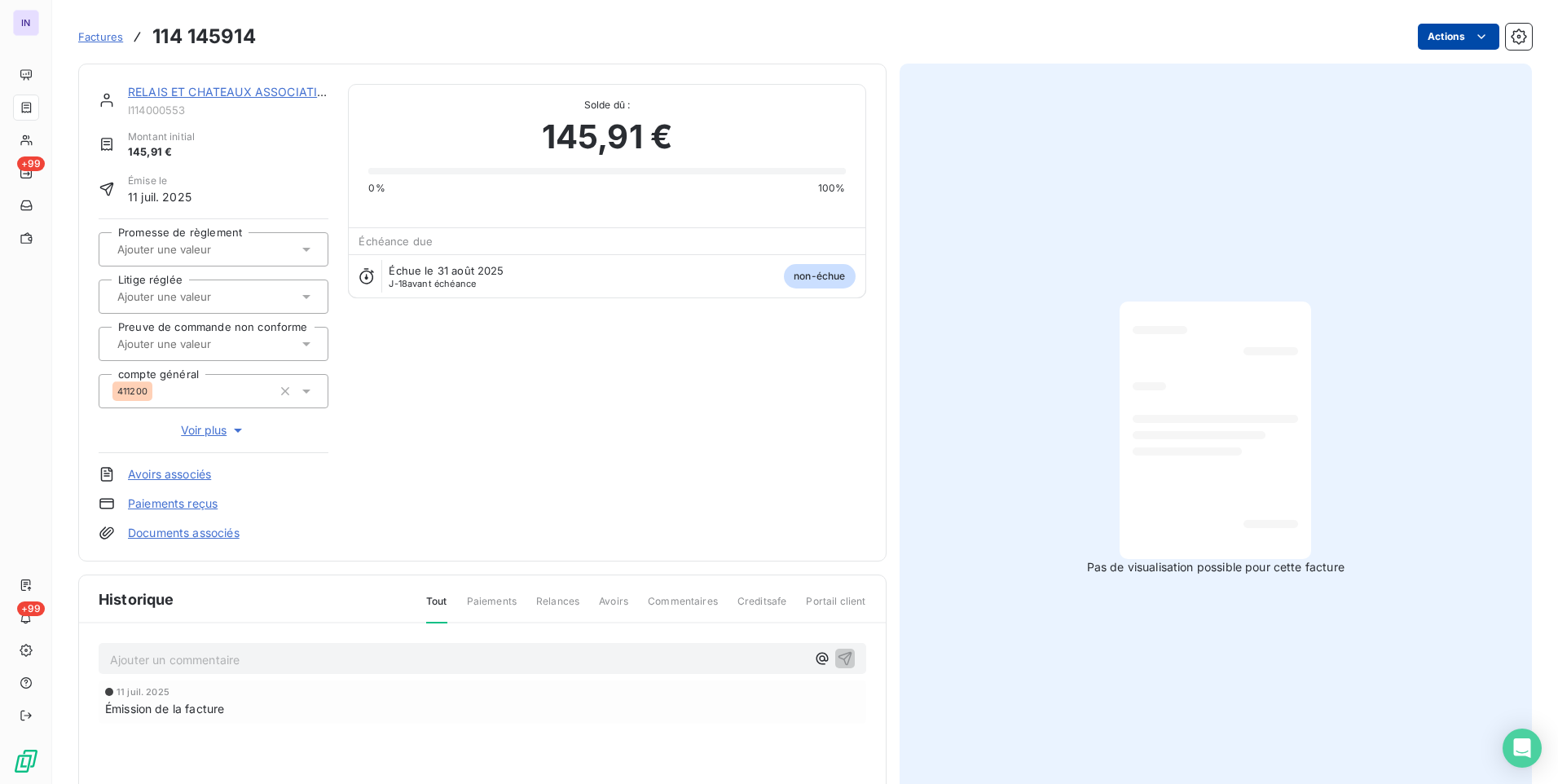
click at [1420, 43] on html "IN +99 +99 Factures 114 145914 Actions RELAIS ET CHATEAUX ASSOCIATION I11400055…" at bounding box center [779, 392] width 1558 height 784
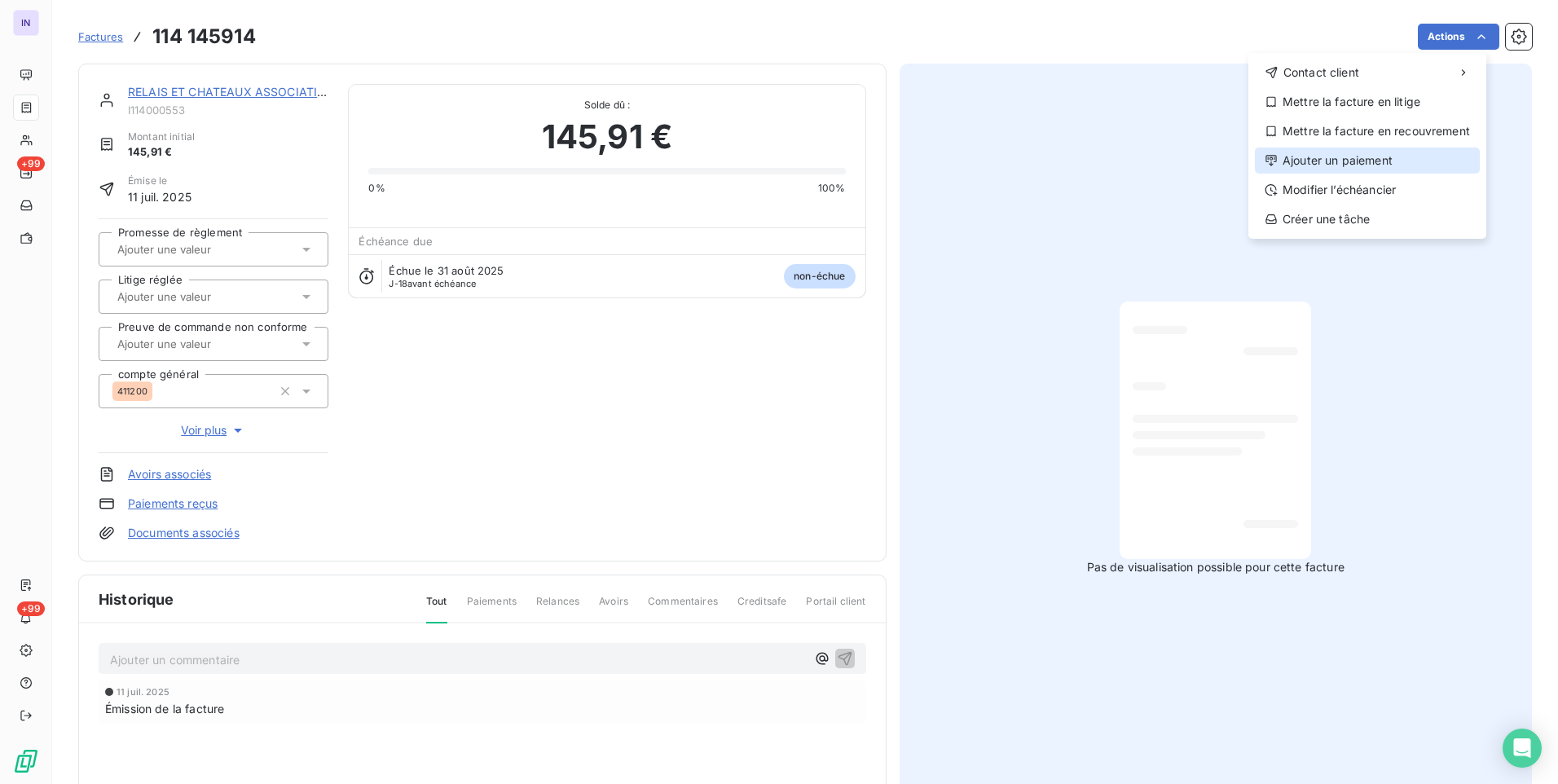
click at [1358, 167] on div "Ajouter un paiement" at bounding box center [1368, 161] width 225 height 26
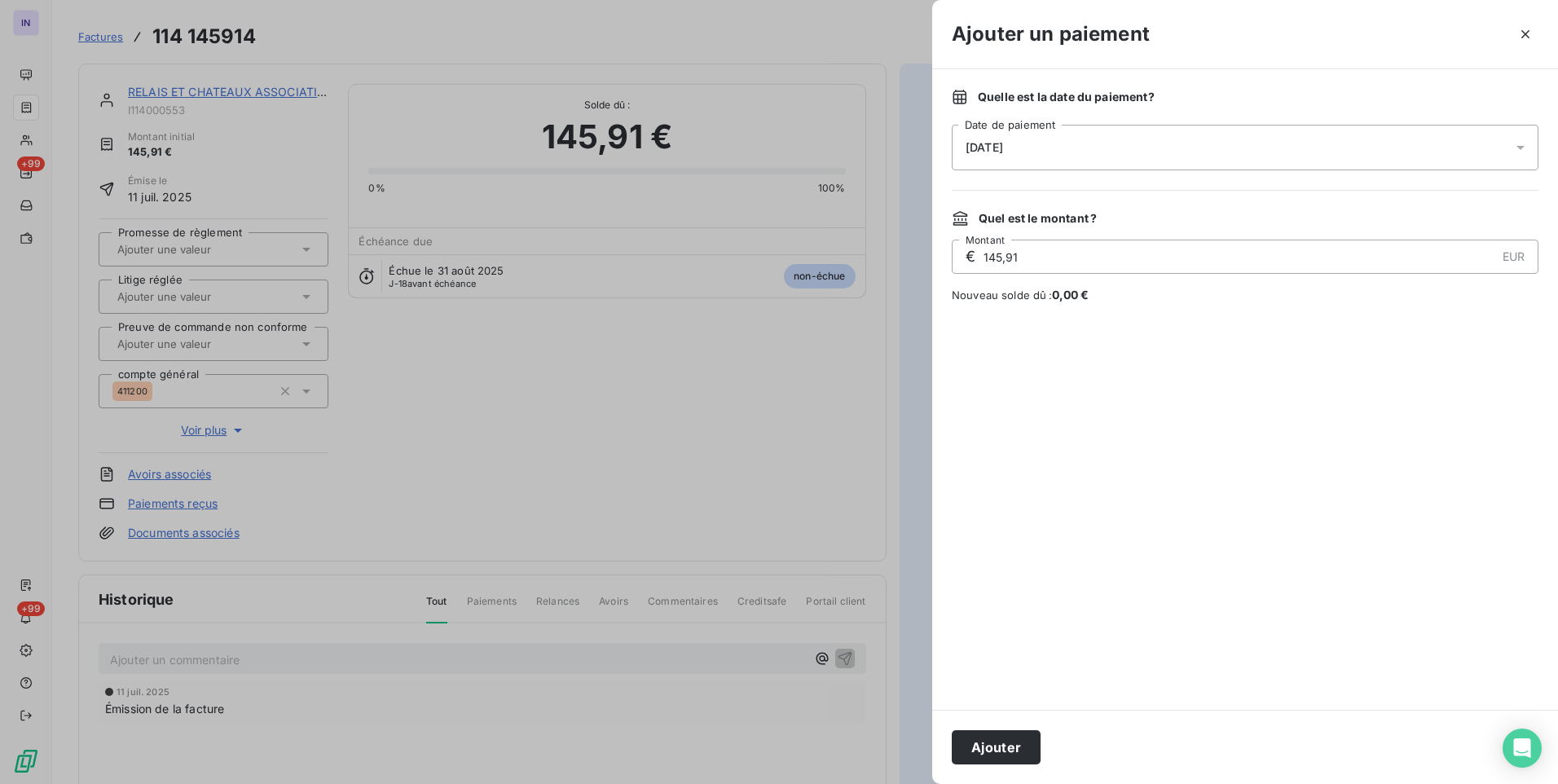
click at [1133, 158] on div "[DATE]" at bounding box center [1246, 147] width 587 height 46
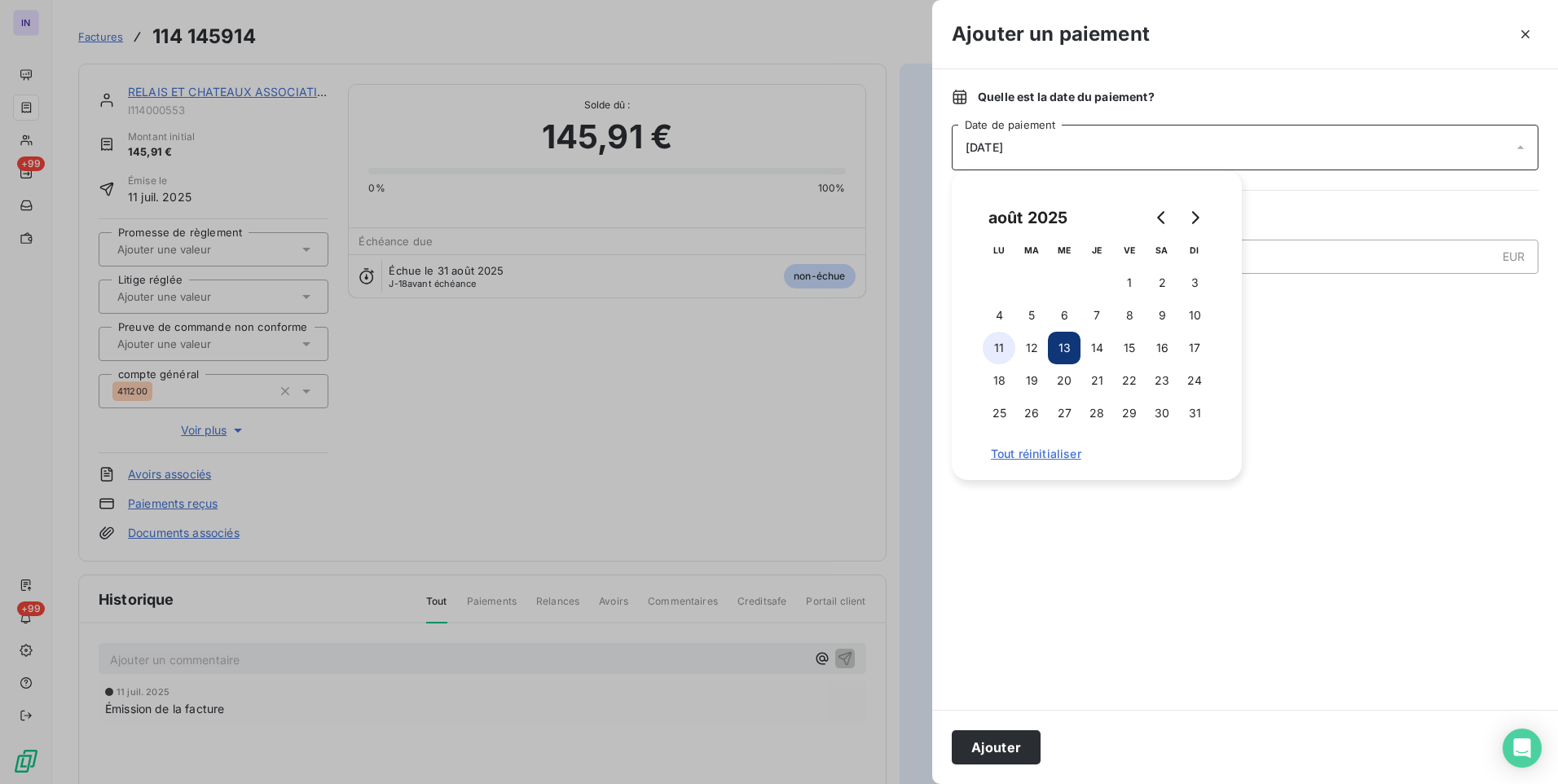
drag, startPoint x: 992, startPoint y: 347, endPoint x: 996, endPoint y: 362, distance: 15.5
click at [994, 351] on button "11" at bounding box center [999, 347] width 33 height 33
click at [1015, 753] on button "Ajouter" at bounding box center [997, 747] width 89 height 34
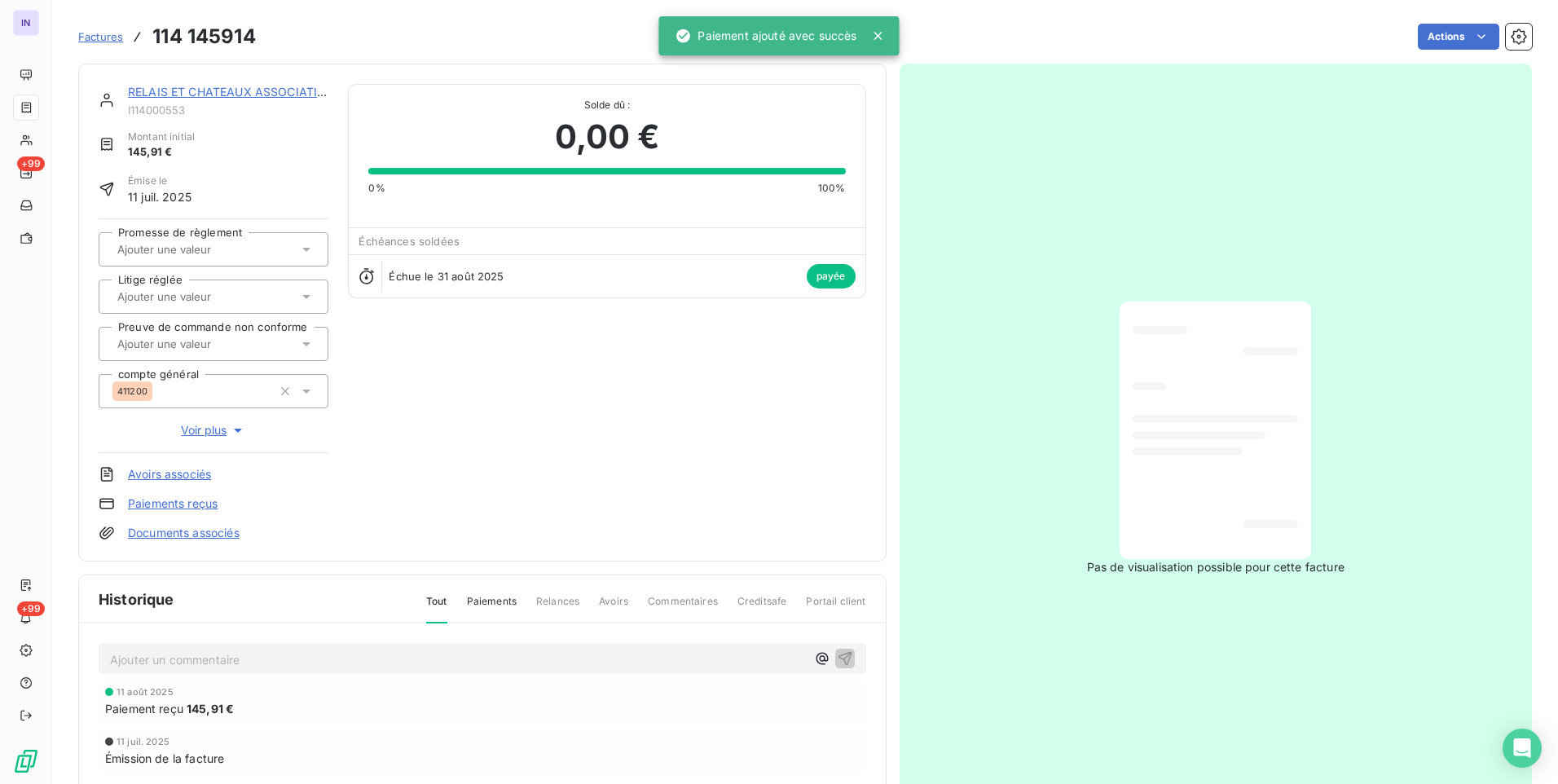
click at [267, 95] on link "RELAIS ET CHATEAUX ASSOCIATION" at bounding box center [232, 91] width 208 height 14
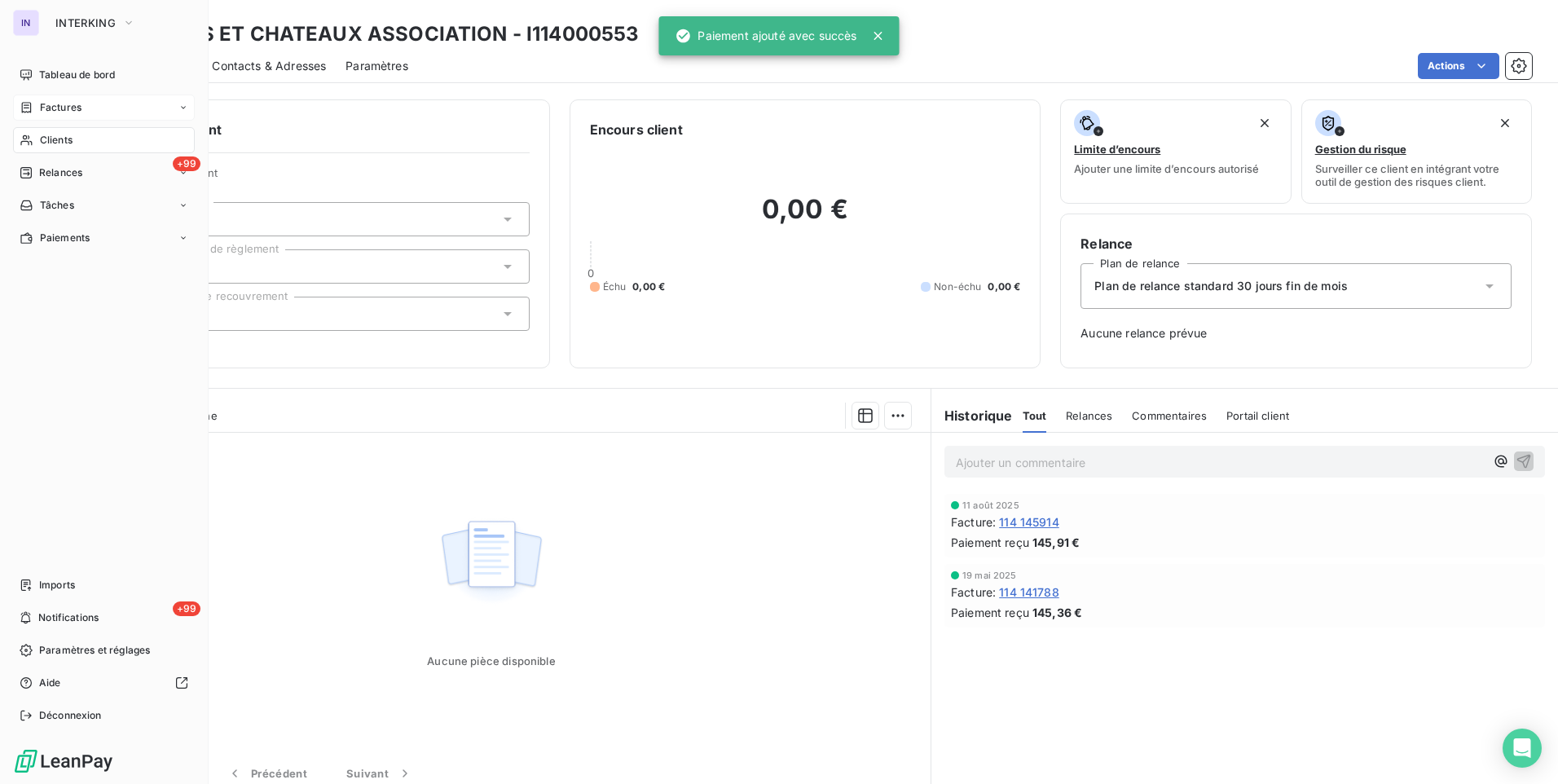
drag, startPoint x: 66, startPoint y: 98, endPoint x: 86, endPoint y: 103, distance: 20.6
click at [68, 101] on div "Factures" at bounding box center [104, 108] width 182 height 26
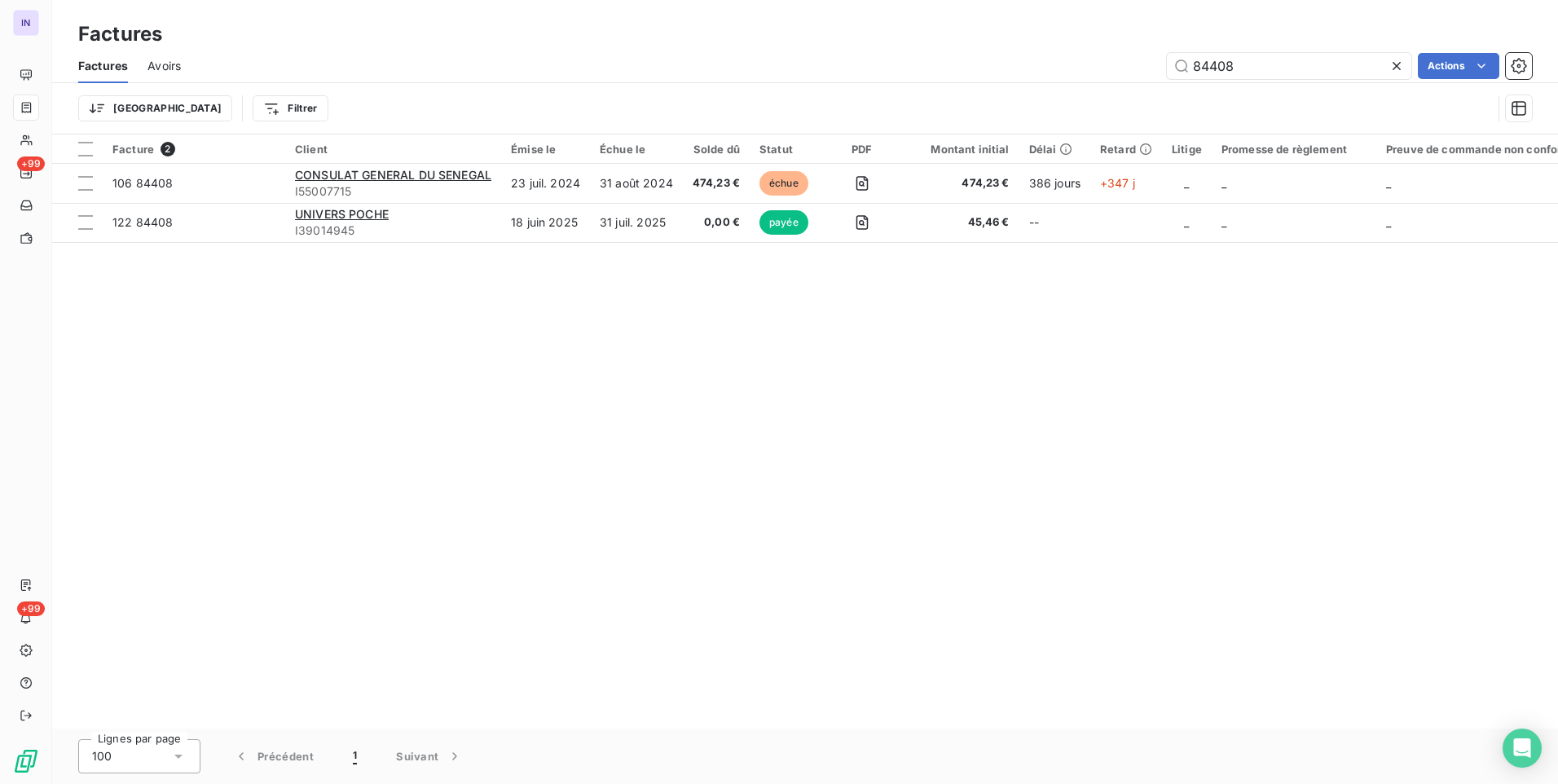
drag, startPoint x: 1251, startPoint y: 63, endPoint x: 1072, endPoint y: 64, distance: 179.0
click at [1072, 64] on div "84408 Actions" at bounding box center [866, 66] width 1331 height 26
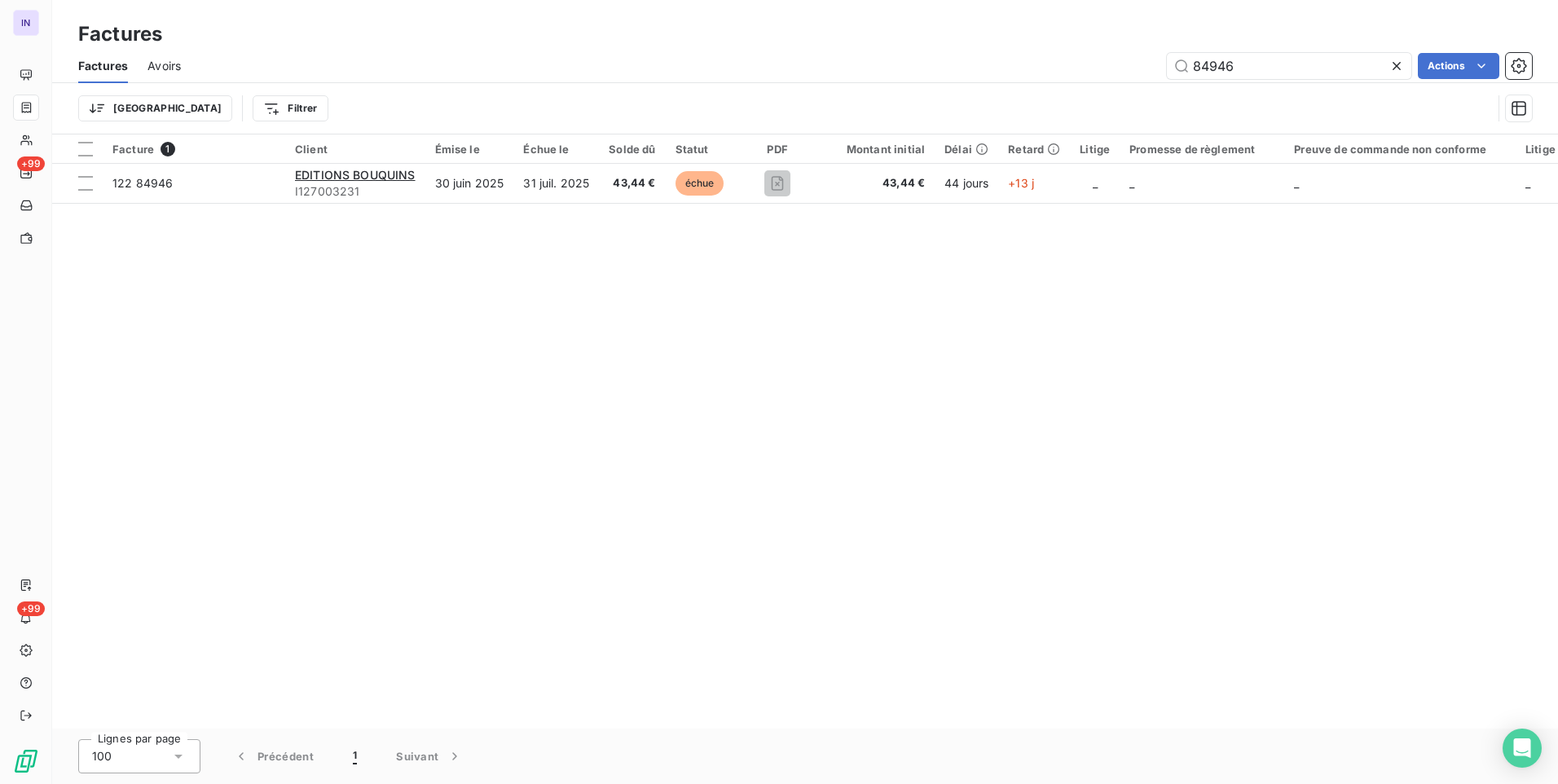
type input "84946"
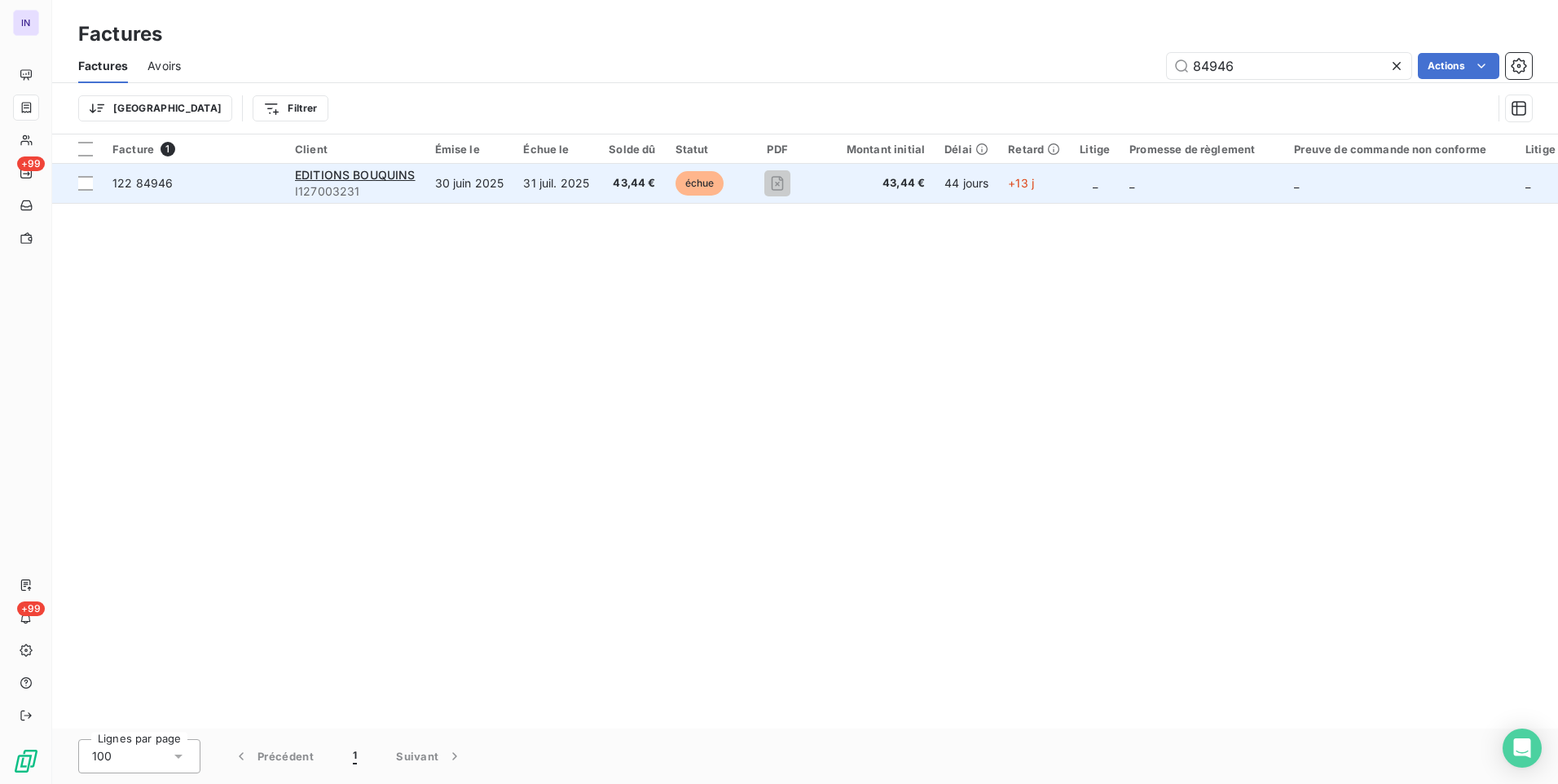
click at [583, 191] on td "31 juil. 2025" at bounding box center [556, 183] width 85 height 39
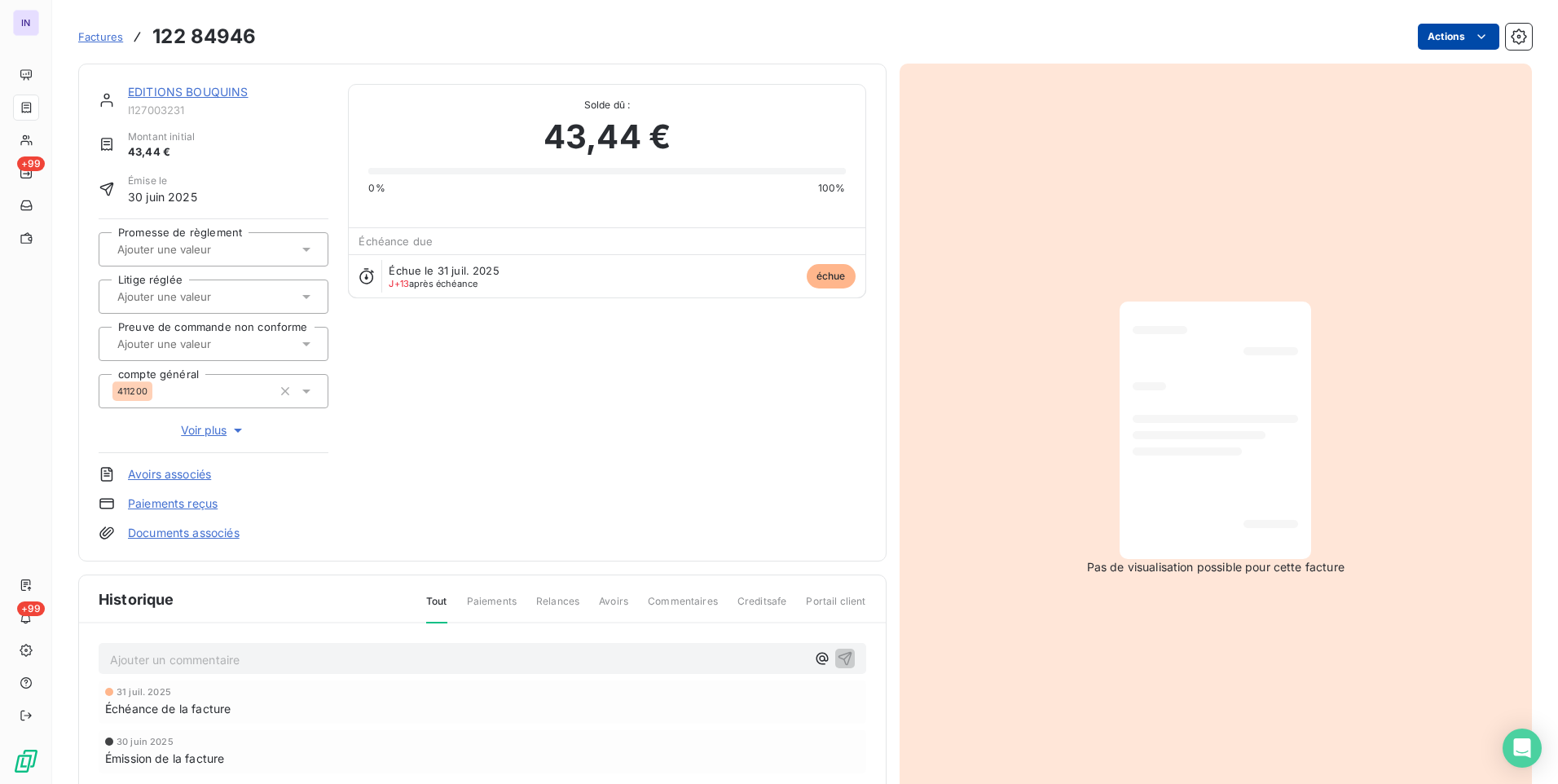
click at [1445, 38] on html "IN +99 +99 Factures 122 84946 Actions EDITIONS BOUQUINS I127003231 Montant init…" at bounding box center [779, 392] width 1558 height 784
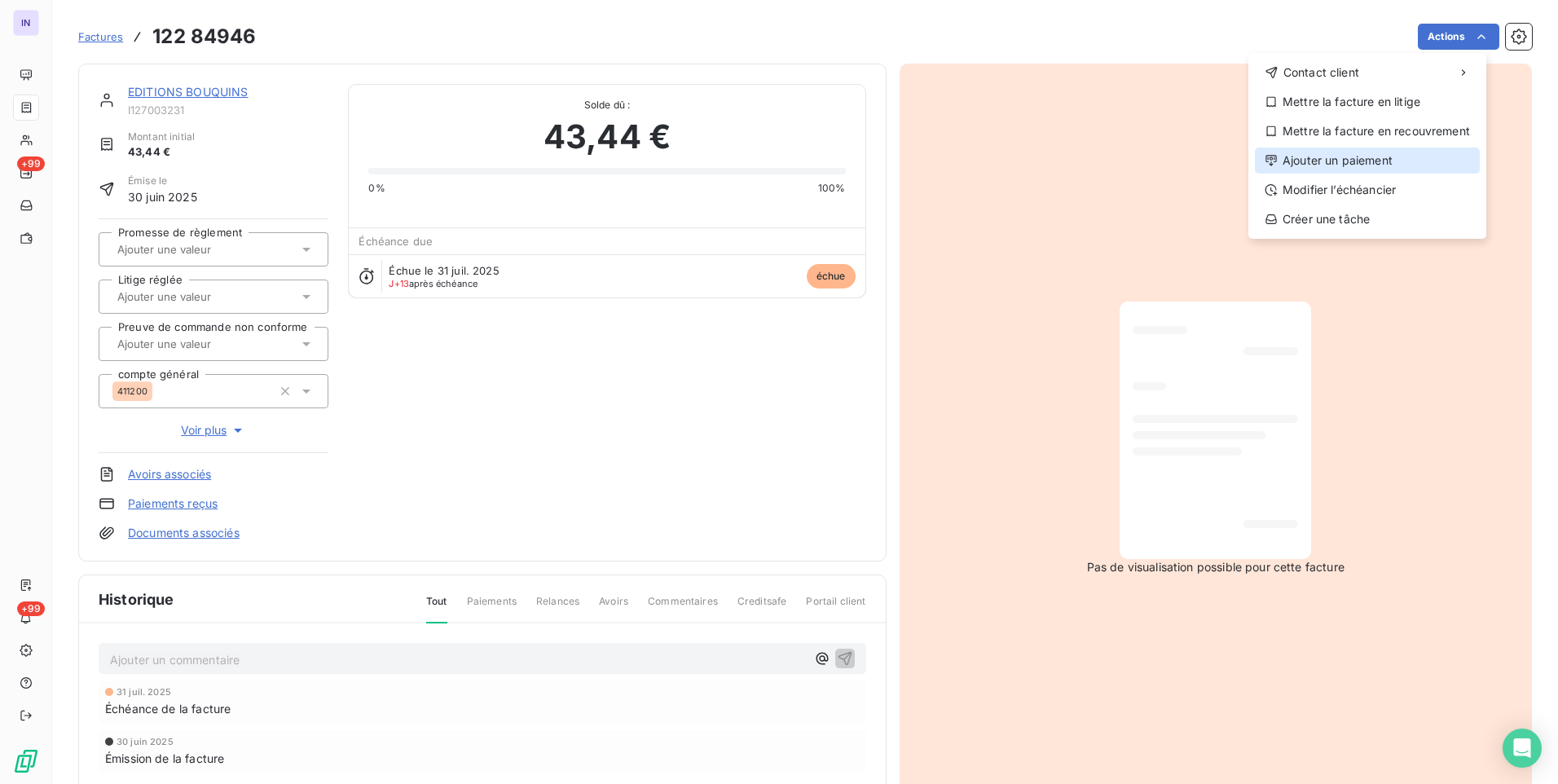
click at [1341, 161] on div "Ajouter un paiement" at bounding box center [1368, 161] width 225 height 26
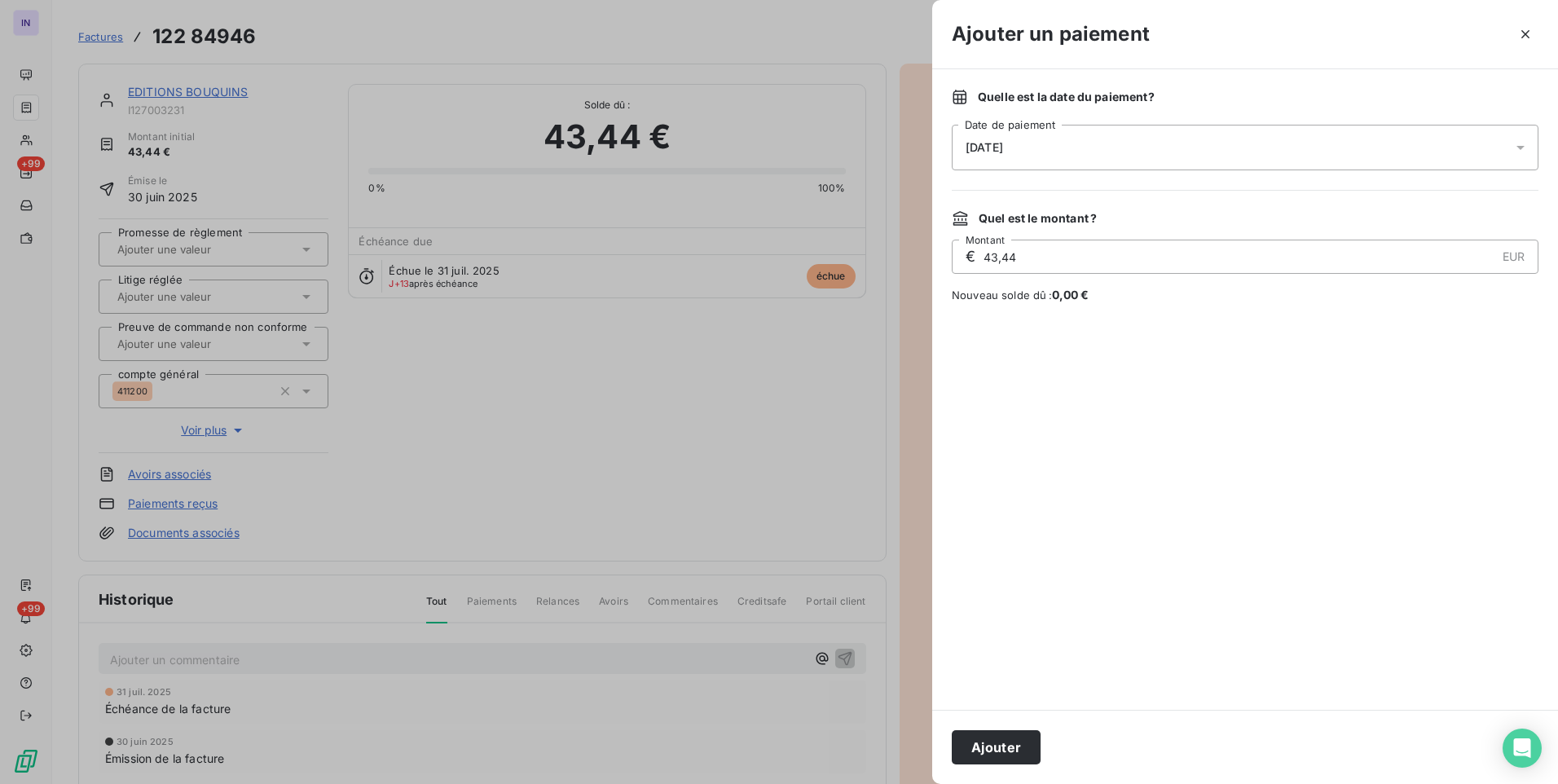
click at [1201, 137] on div "[DATE]" at bounding box center [1246, 147] width 587 height 46
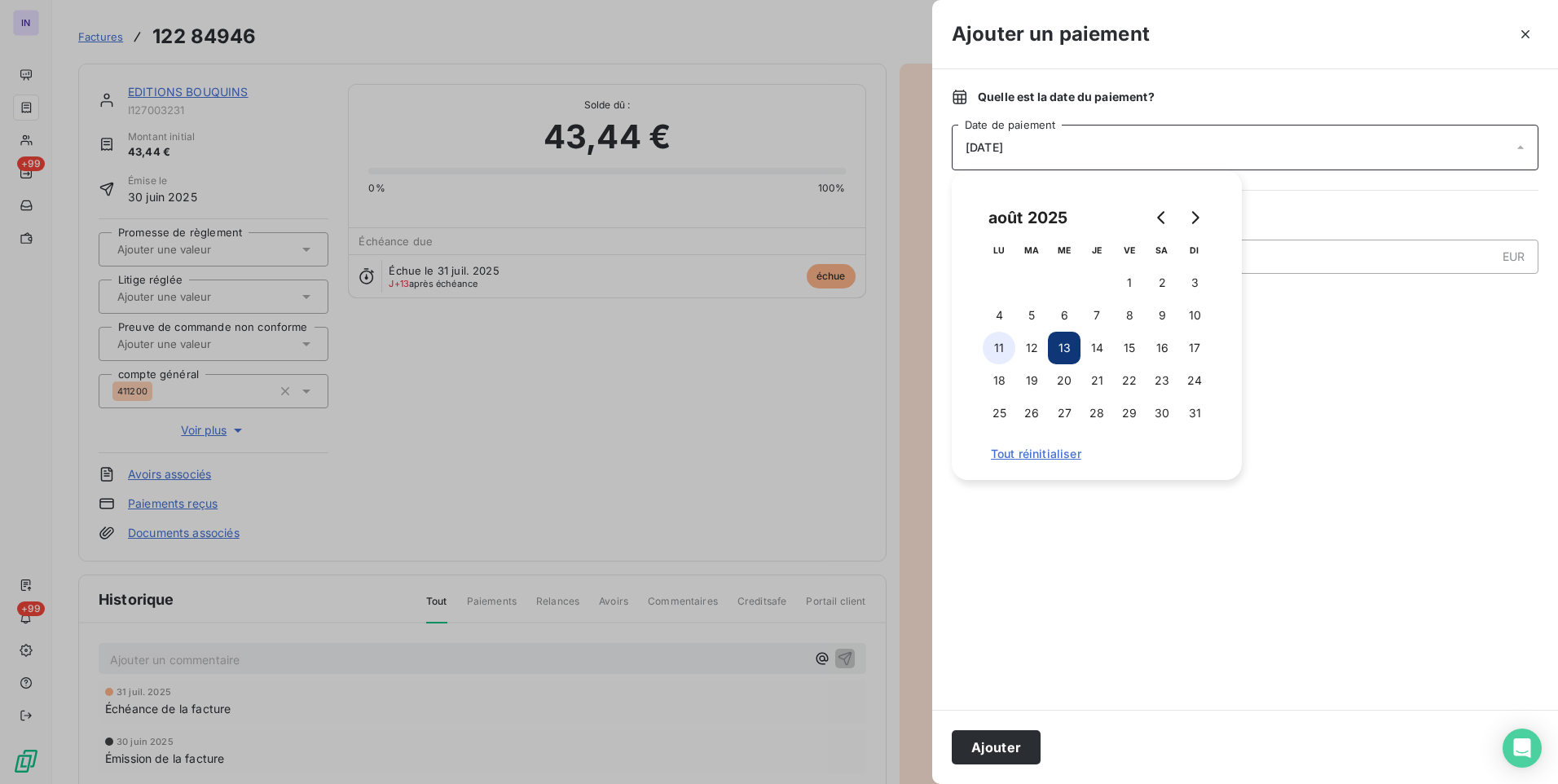
click at [992, 345] on button "11" at bounding box center [999, 347] width 33 height 33
click at [1015, 746] on button "Ajouter" at bounding box center [997, 747] width 89 height 34
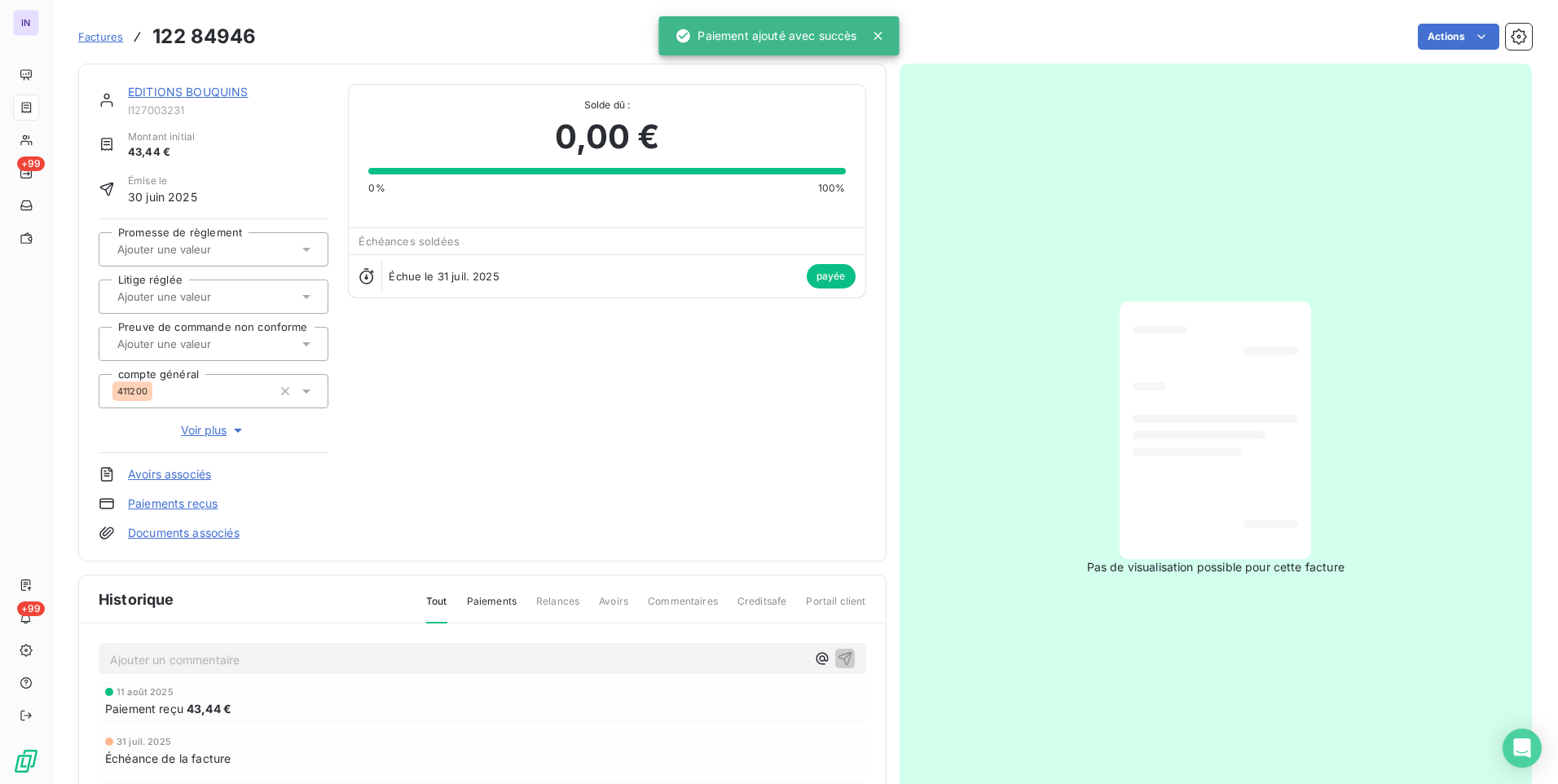
click at [229, 90] on link "EDITIONS BOUQUINS" at bounding box center [189, 91] width 121 height 14
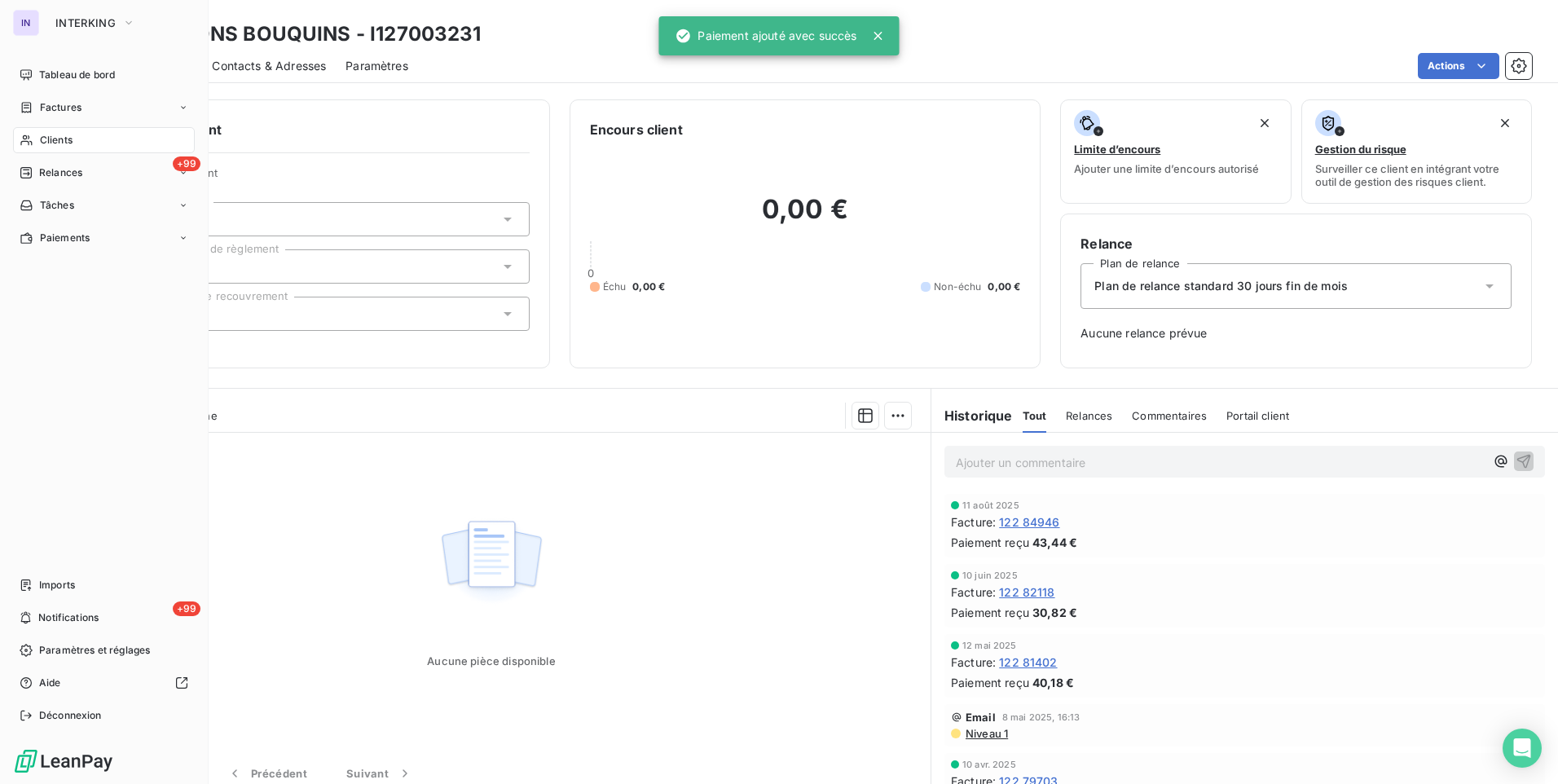
click at [59, 142] on span "Clients" at bounding box center [56, 140] width 33 height 15
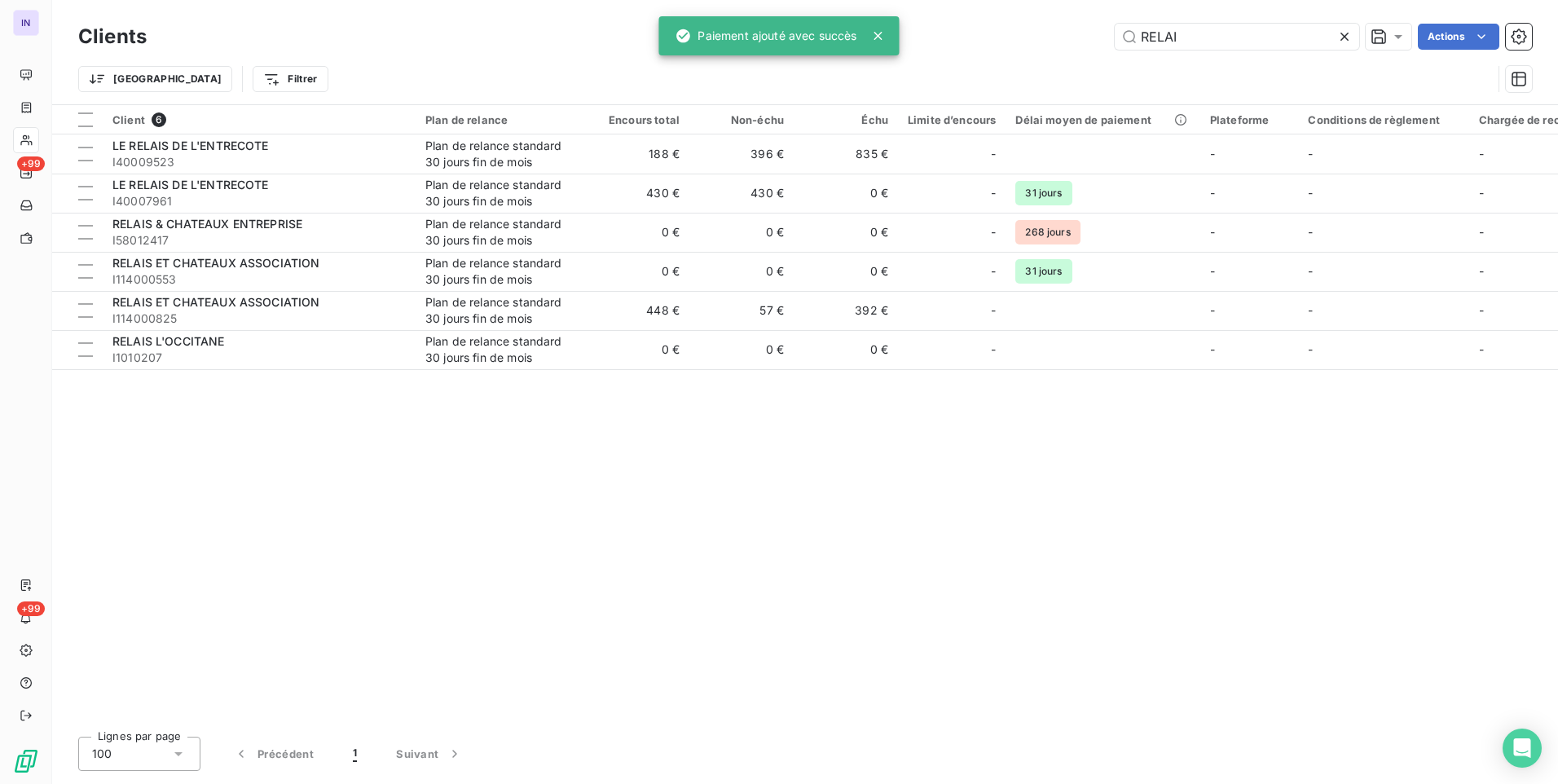
drag, startPoint x: 1192, startPoint y: 43, endPoint x: 1055, endPoint y: 42, distance: 137.0
click at [1056, 42] on div "RELAI Actions" at bounding box center [849, 36] width 1366 height 26
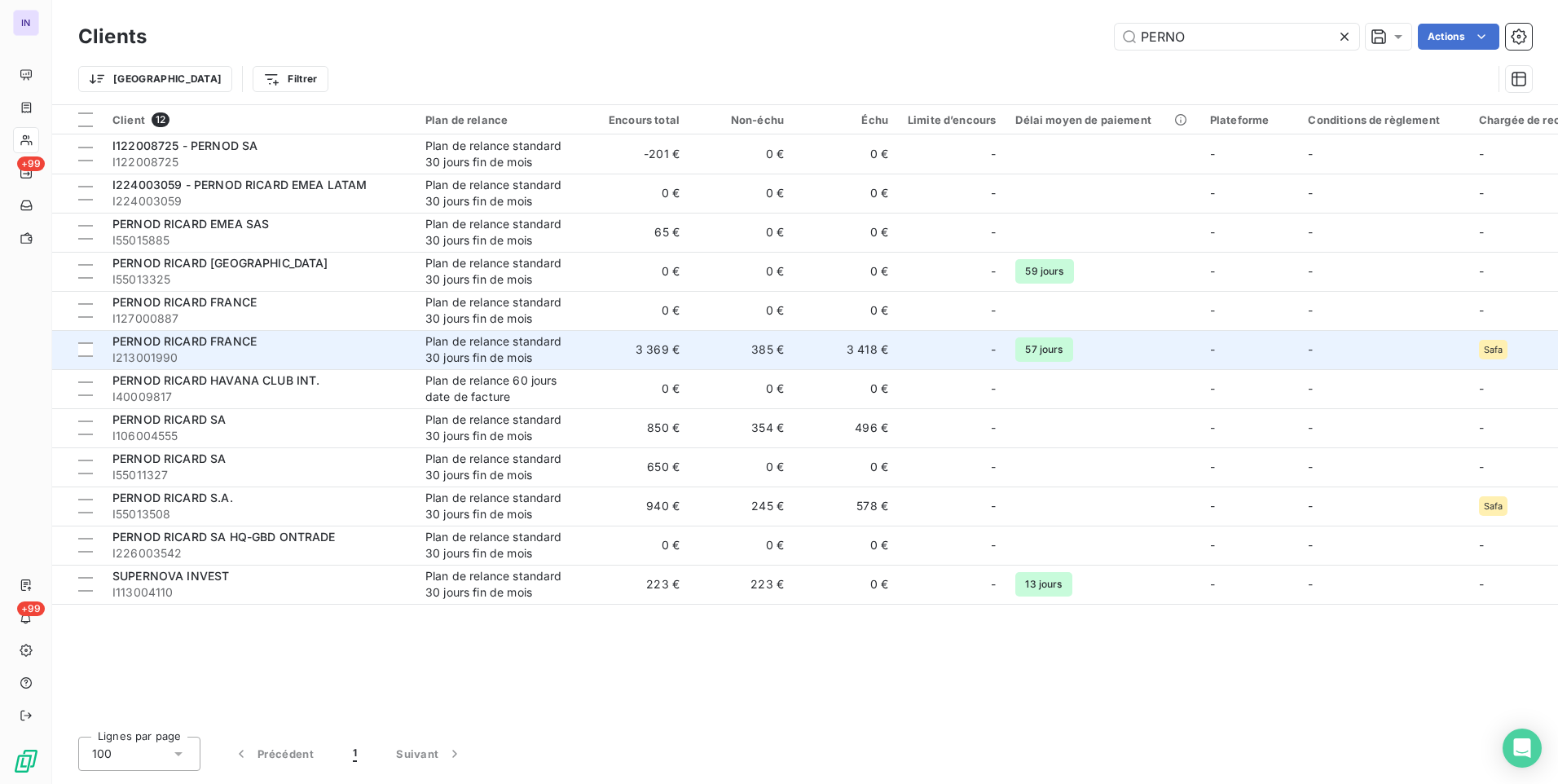
type input "PERNO"
click at [371, 339] on div "PERNOD RICARD FRANCE" at bounding box center [259, 342] width 294 height 17
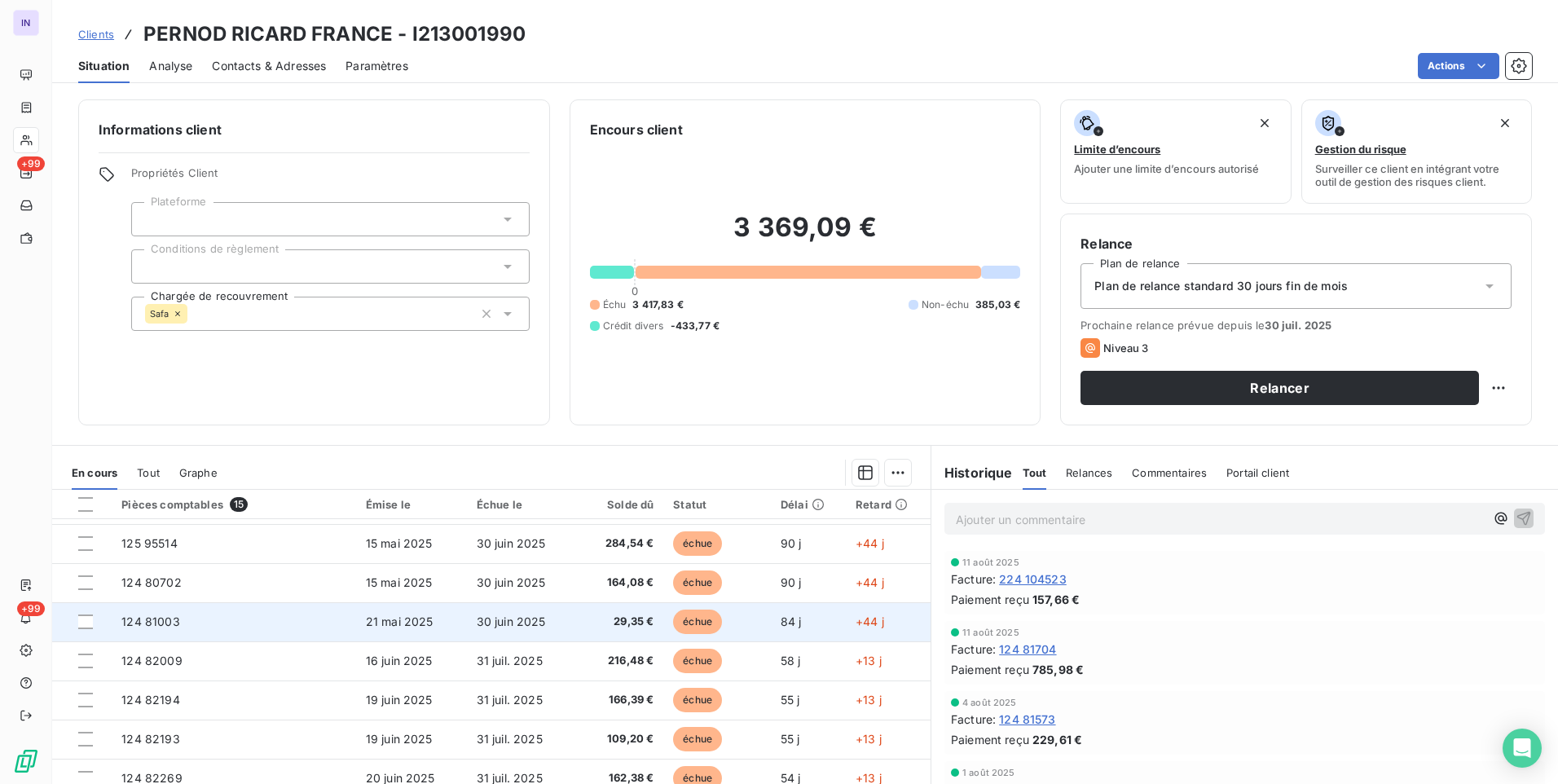
scroll to position [140, 0]
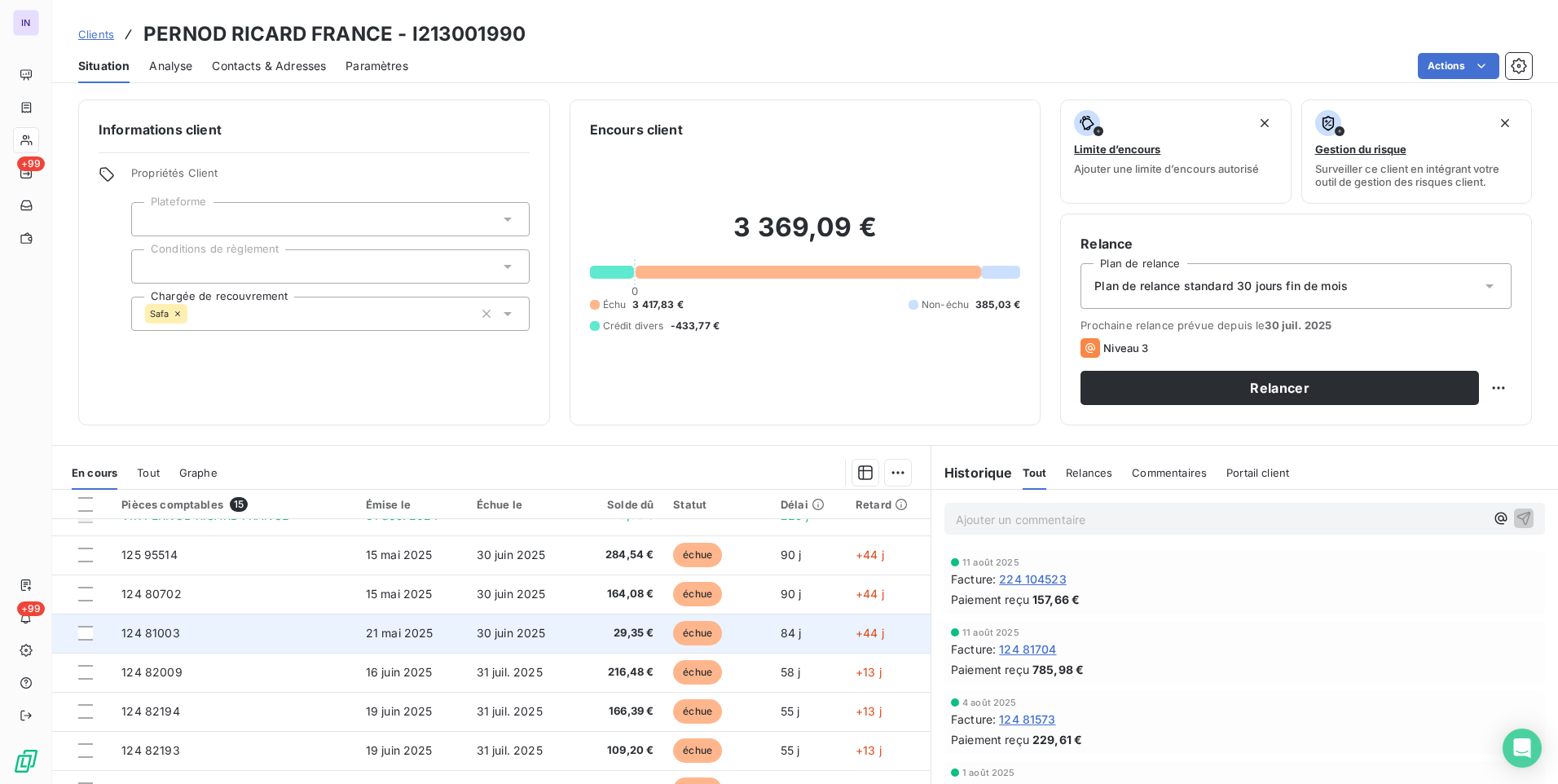
click at [425, 631] on span "21 mai 2025" at bounding box center [399, 633] width 68 height 14
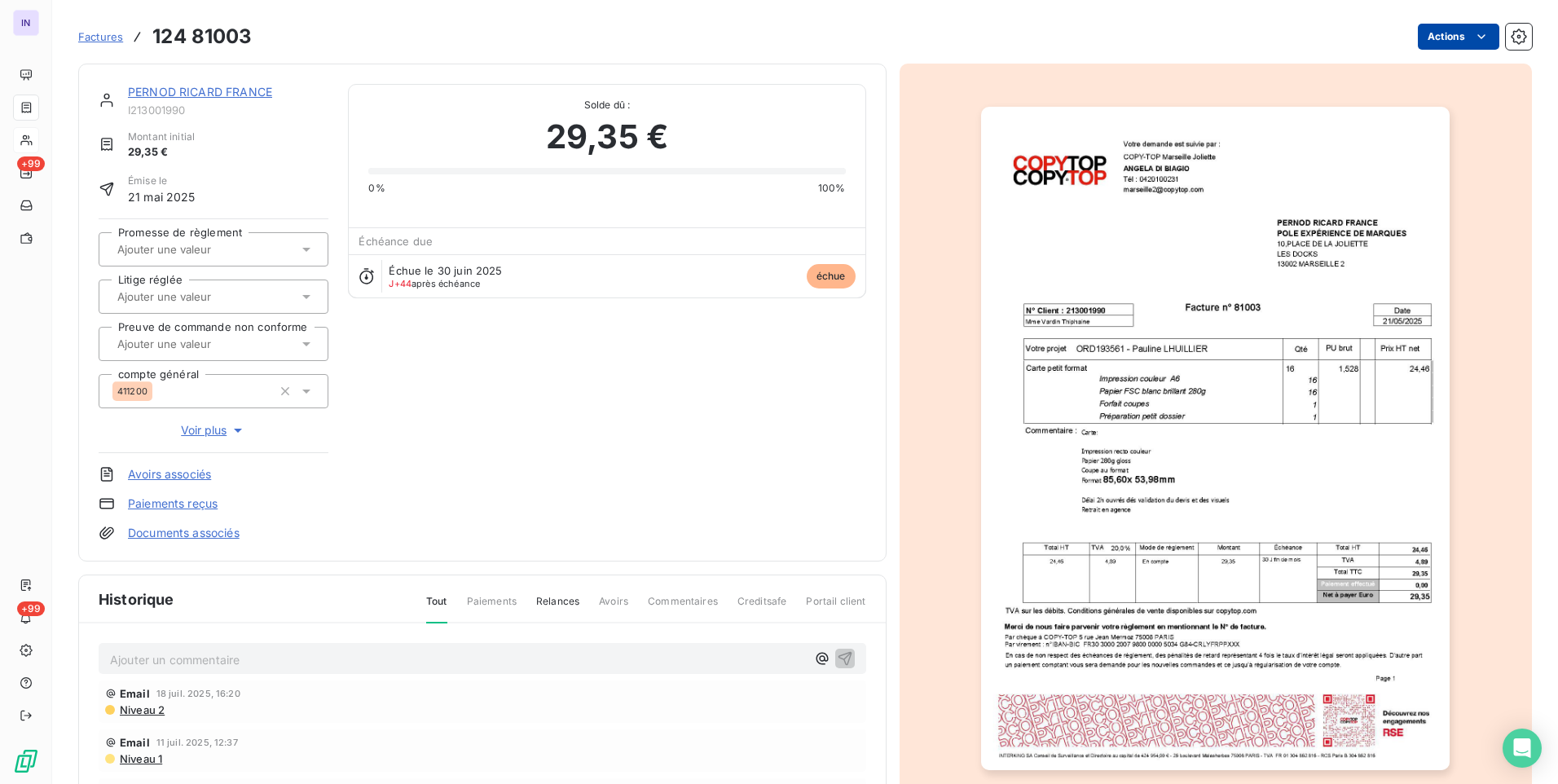
click at [1414, 39] on html "IN +99 +99 Factures 124 81003 Actions PERNOD RICARD [GEOGRAPHIC_DATA] I21300199…" at bounding box center [779, 392] width 1558 height 784
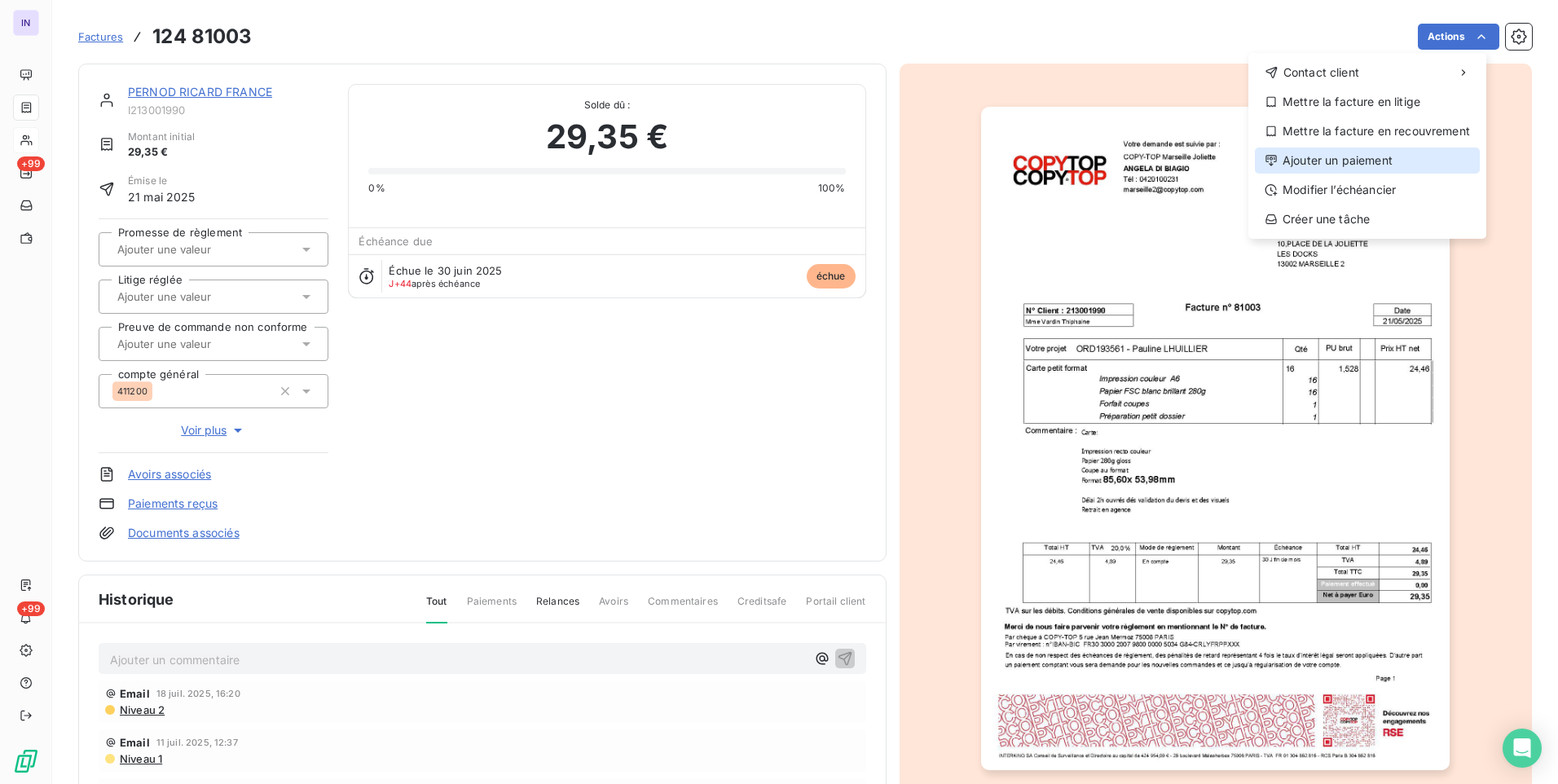
click at [1323, 155] on div "Ajouter un paiement" at bounding box center [1368, 161] width 225 height 26
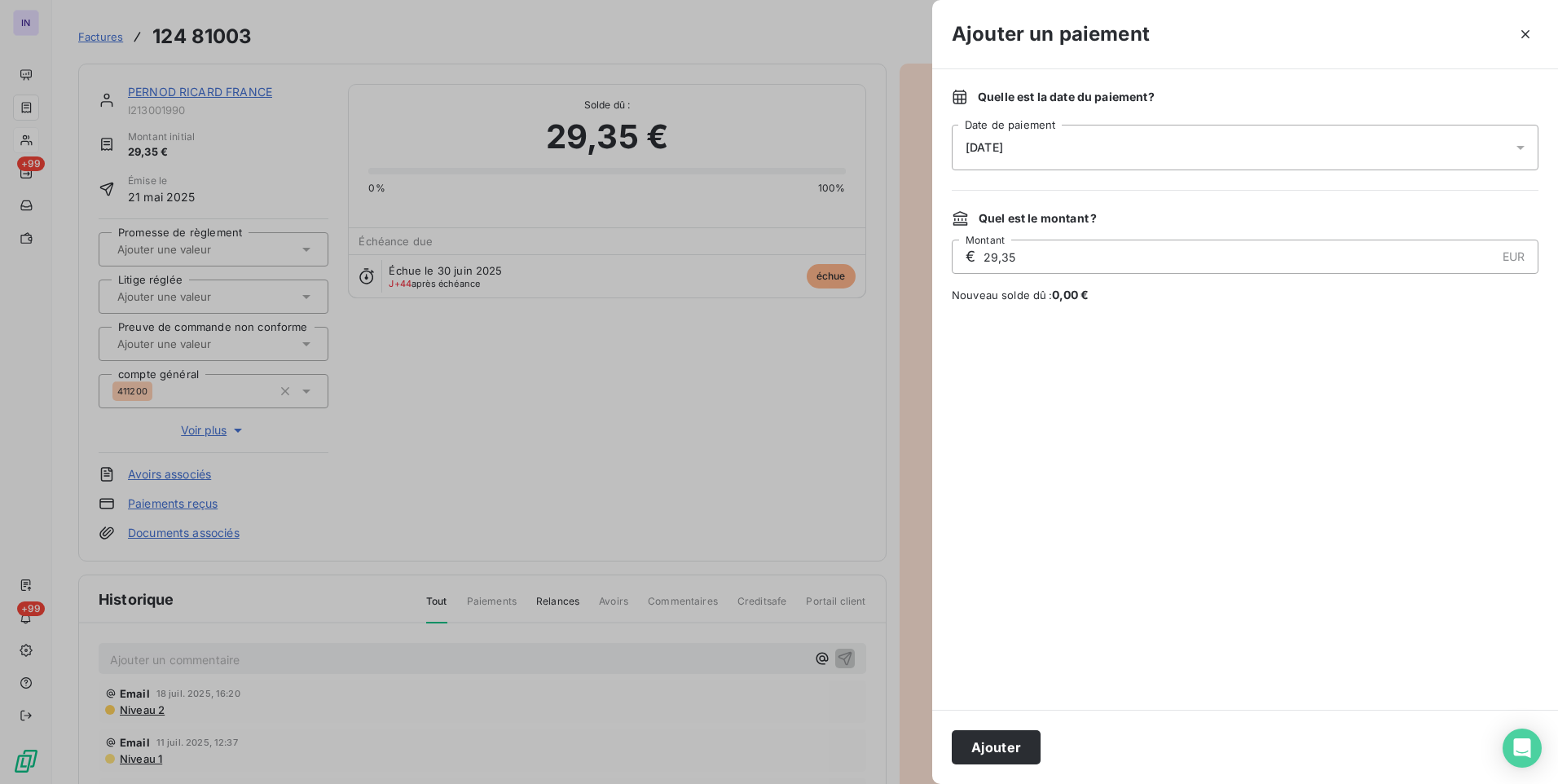
click at [1038, 160] on div "[DATE]" at bounding box center [1246, 147] width 587 height 46
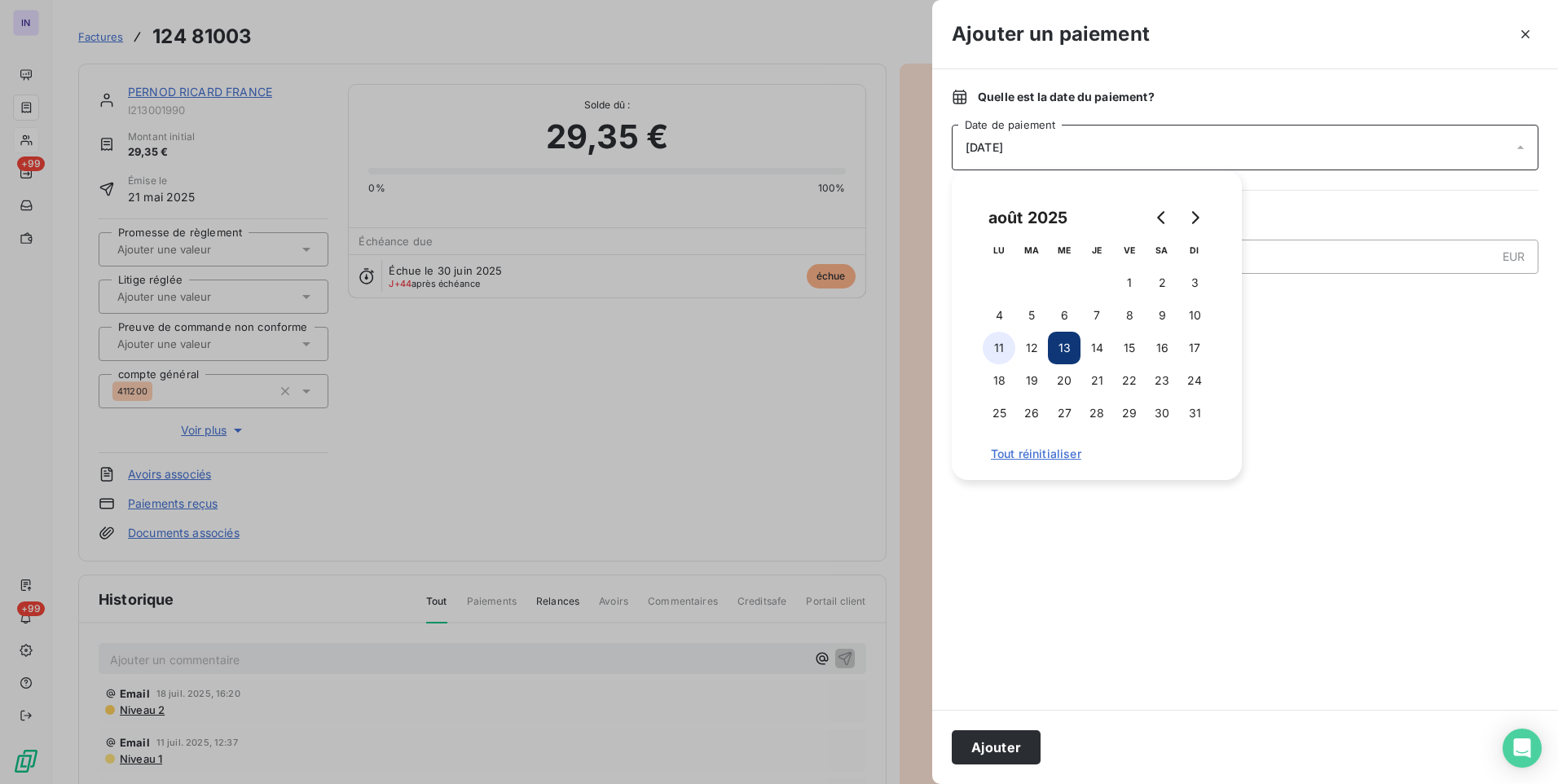
click at [998, 356] on button "11" at bounding box center [999, 347] width 33 height 33
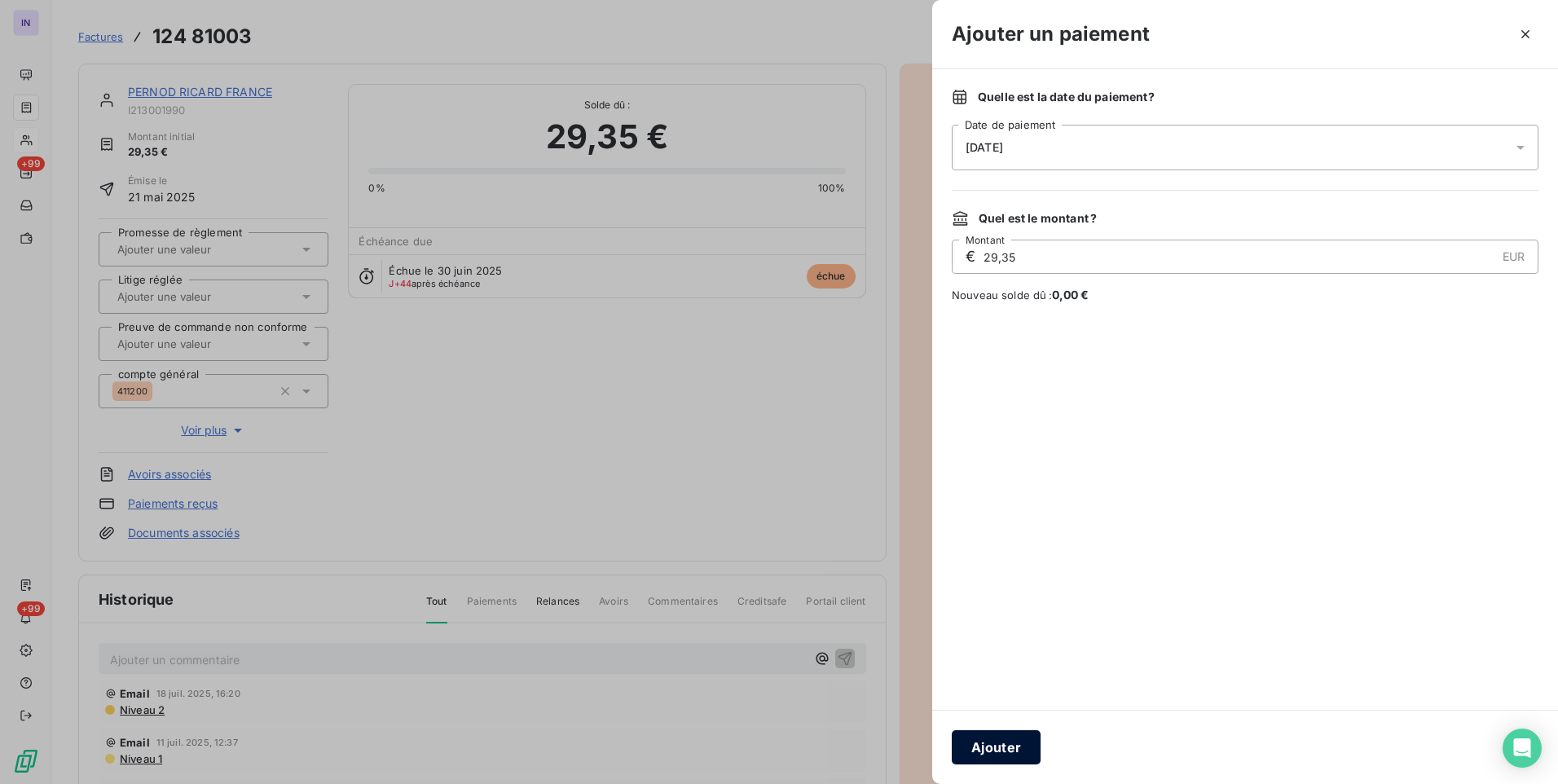
click at [999, 740] on button "Ajouter" at bounding box center [997, 747] width 89 height 34
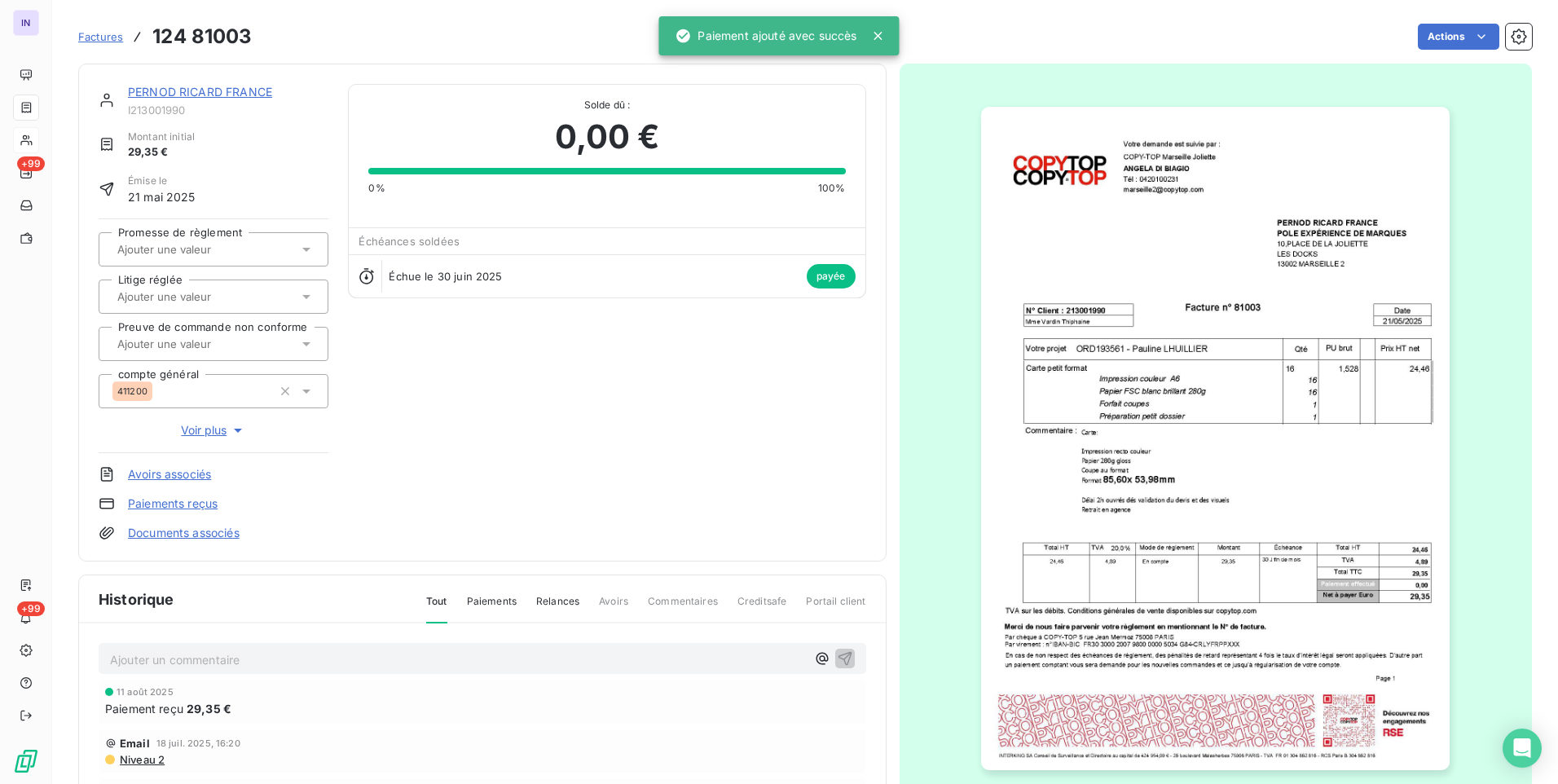
click at [255, 90] on link "PERNOD RICARD FRANCE" at bounding box center [200, 91] width 144 height 14
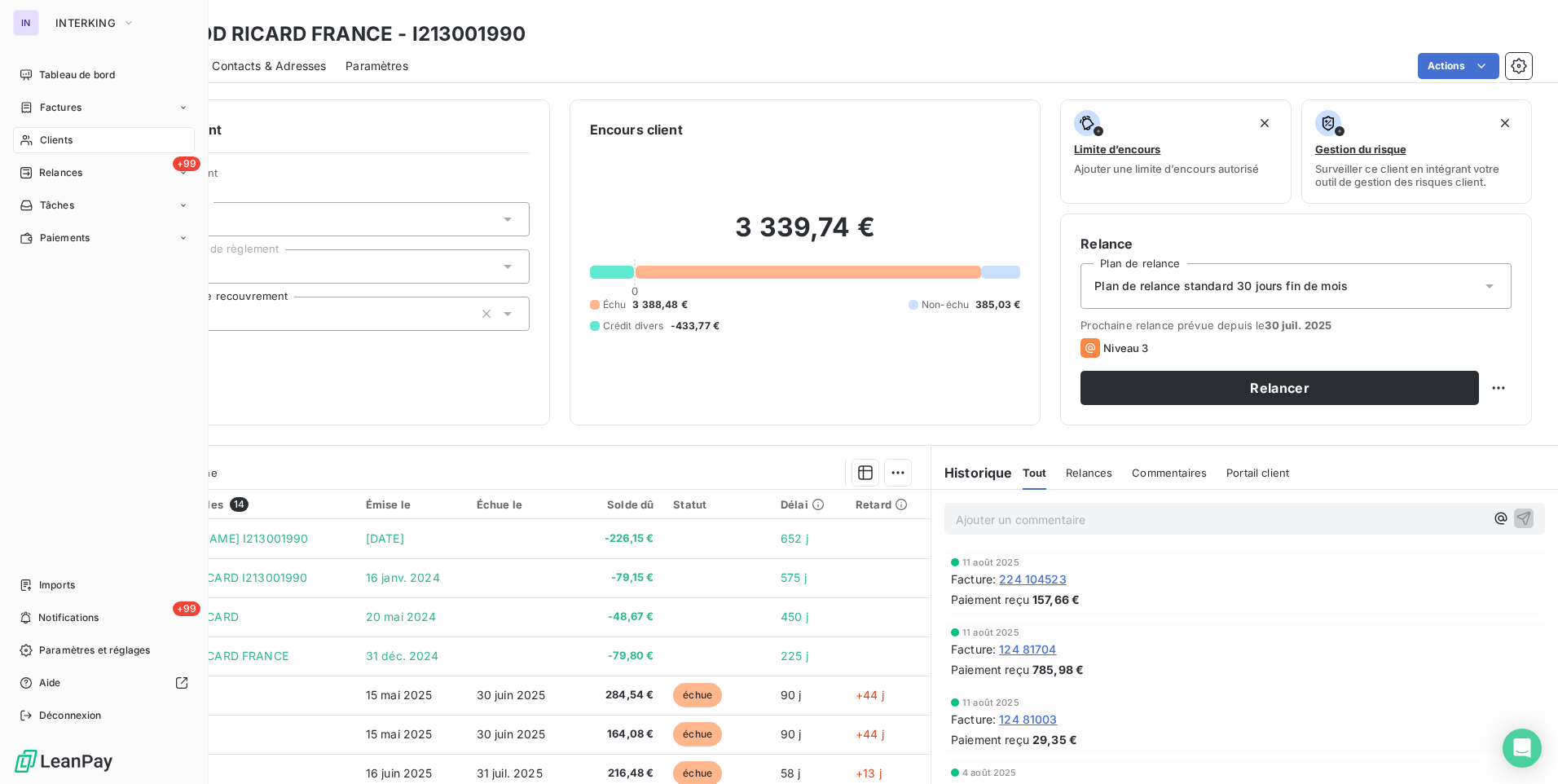
click at [72, 136] on span "Clients" at bounding box center [56, 140] width 33 height 15
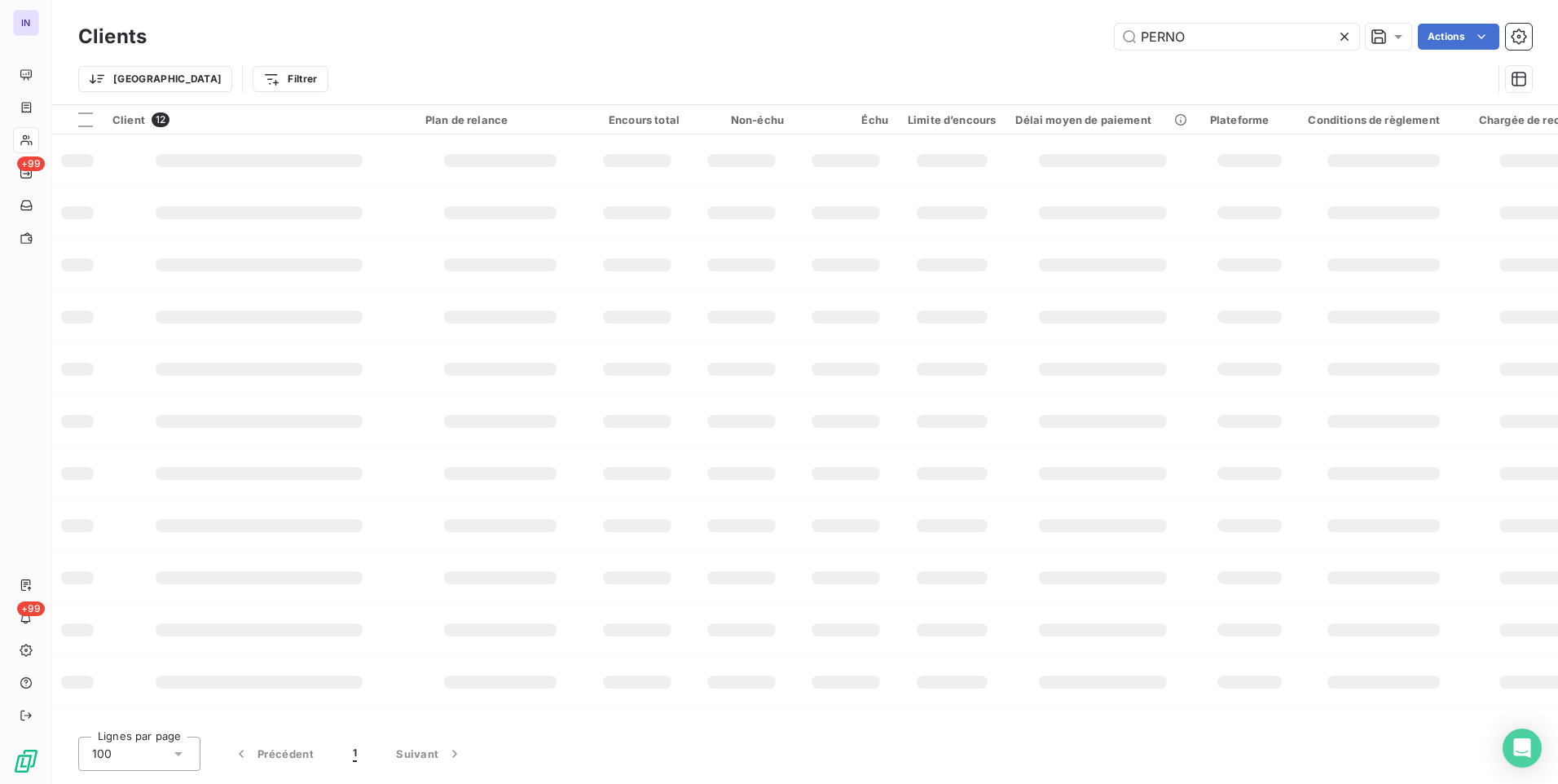
drag, startPoint x: 1097, startPoint y: 35, endPoint x: 1079, endPoint y: 35, distance: 18.0
click at [1079, 35] on div "PERNO Actions" at bounding box center [849, 36] width 1366 height 26
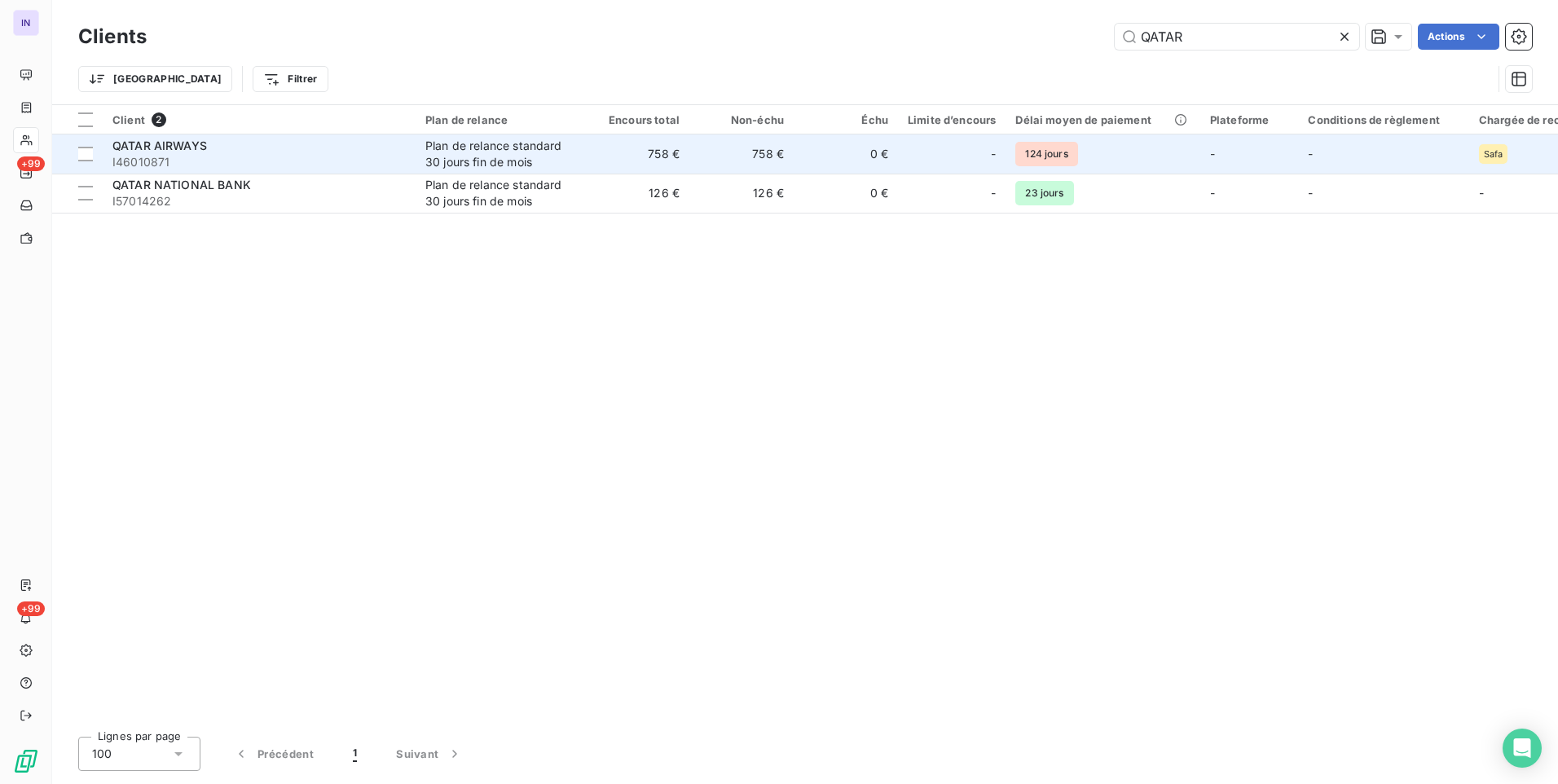
type input "QATAR"
click at [641, 161] on td "758 €" at bounding box center [637, 154] width 104 height 39
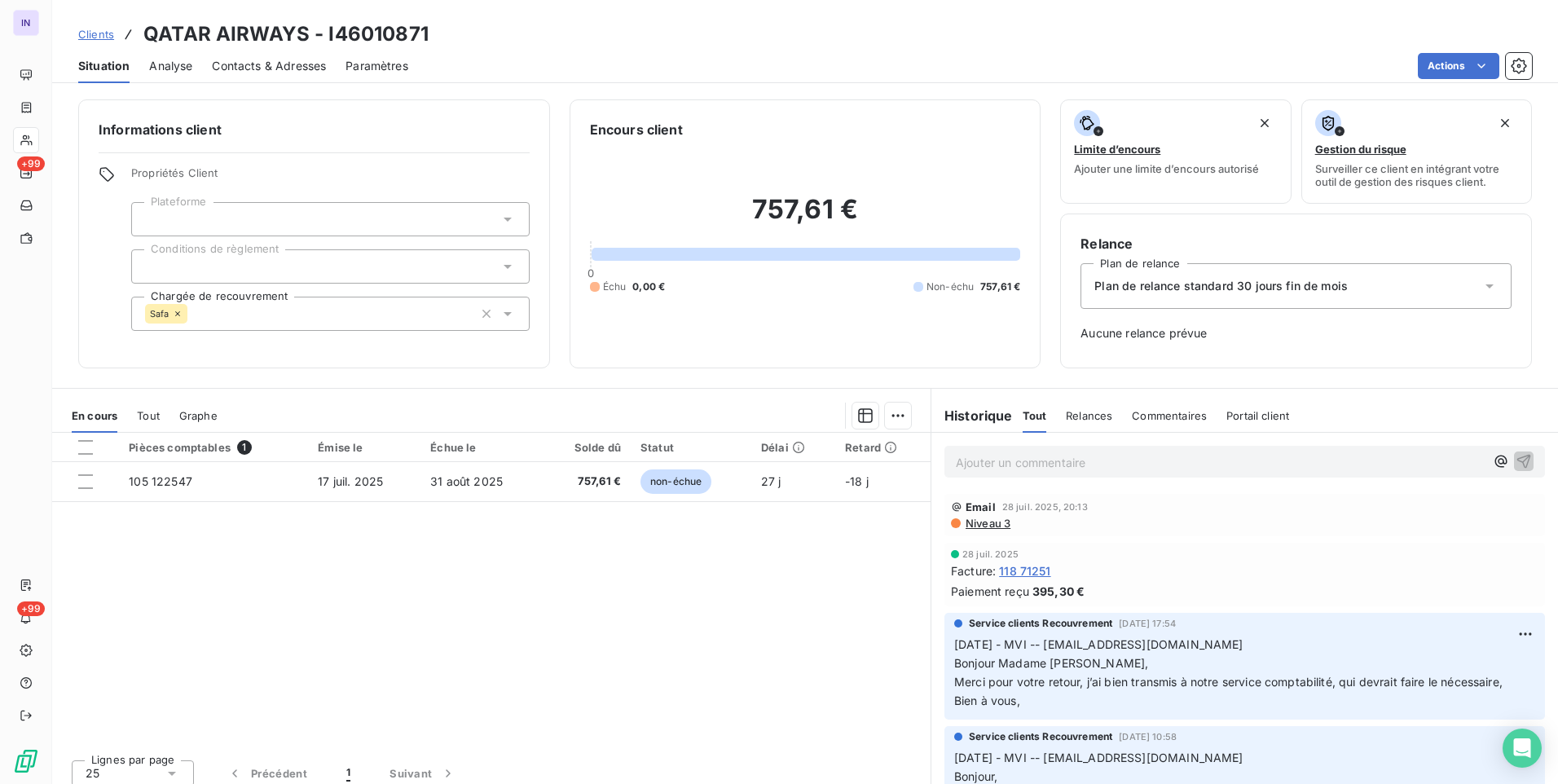
drag, startPoint x: 179, startPoint y: 313, endPoint x: 185, endPoint y: 322, distance: 10.8
click at [180, 313] on icon at bounding box center [177, 313] width 10 height 10
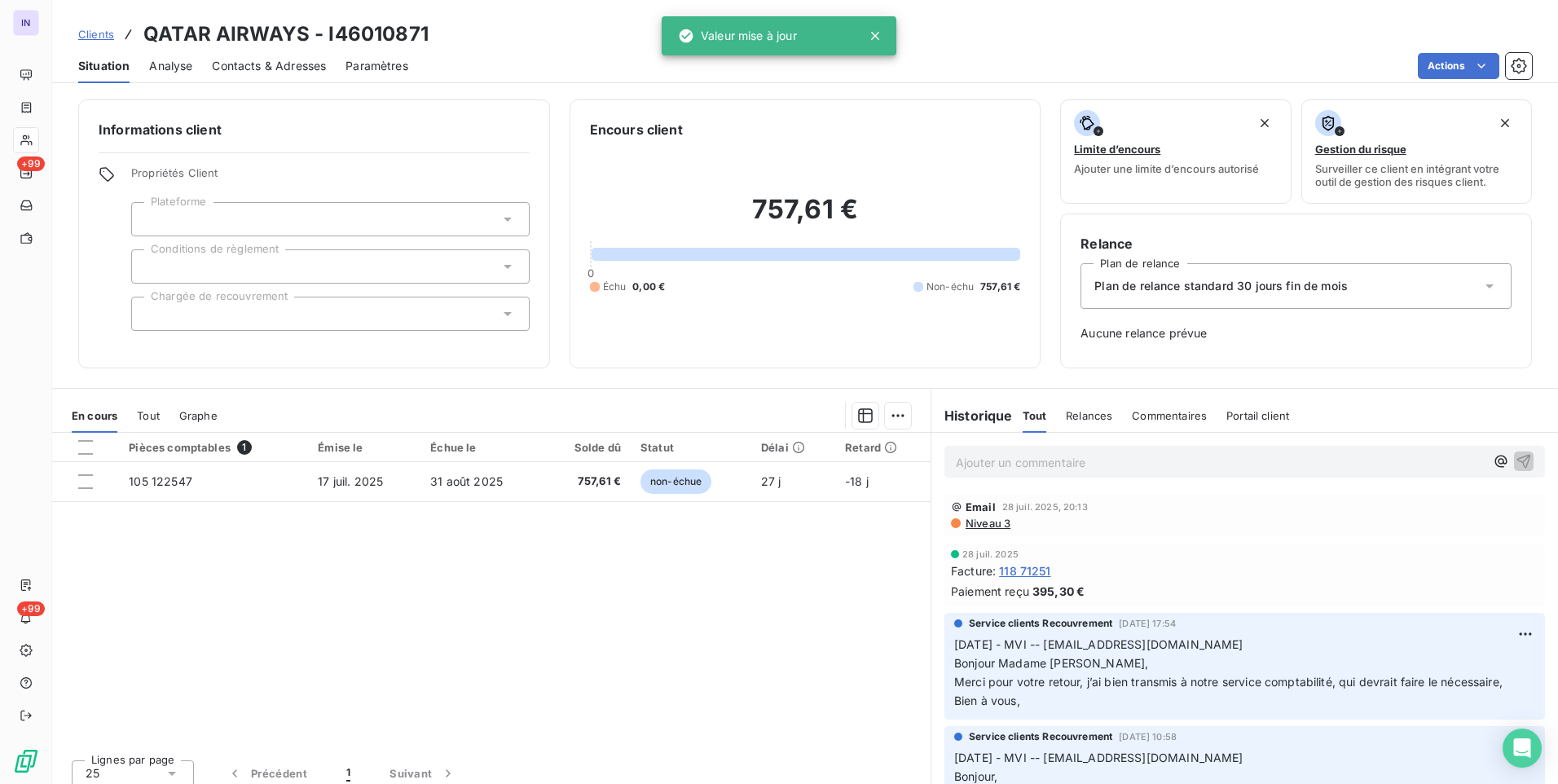
click at [600, 405] on div at bounding box center [573, 415] width 674 height 26
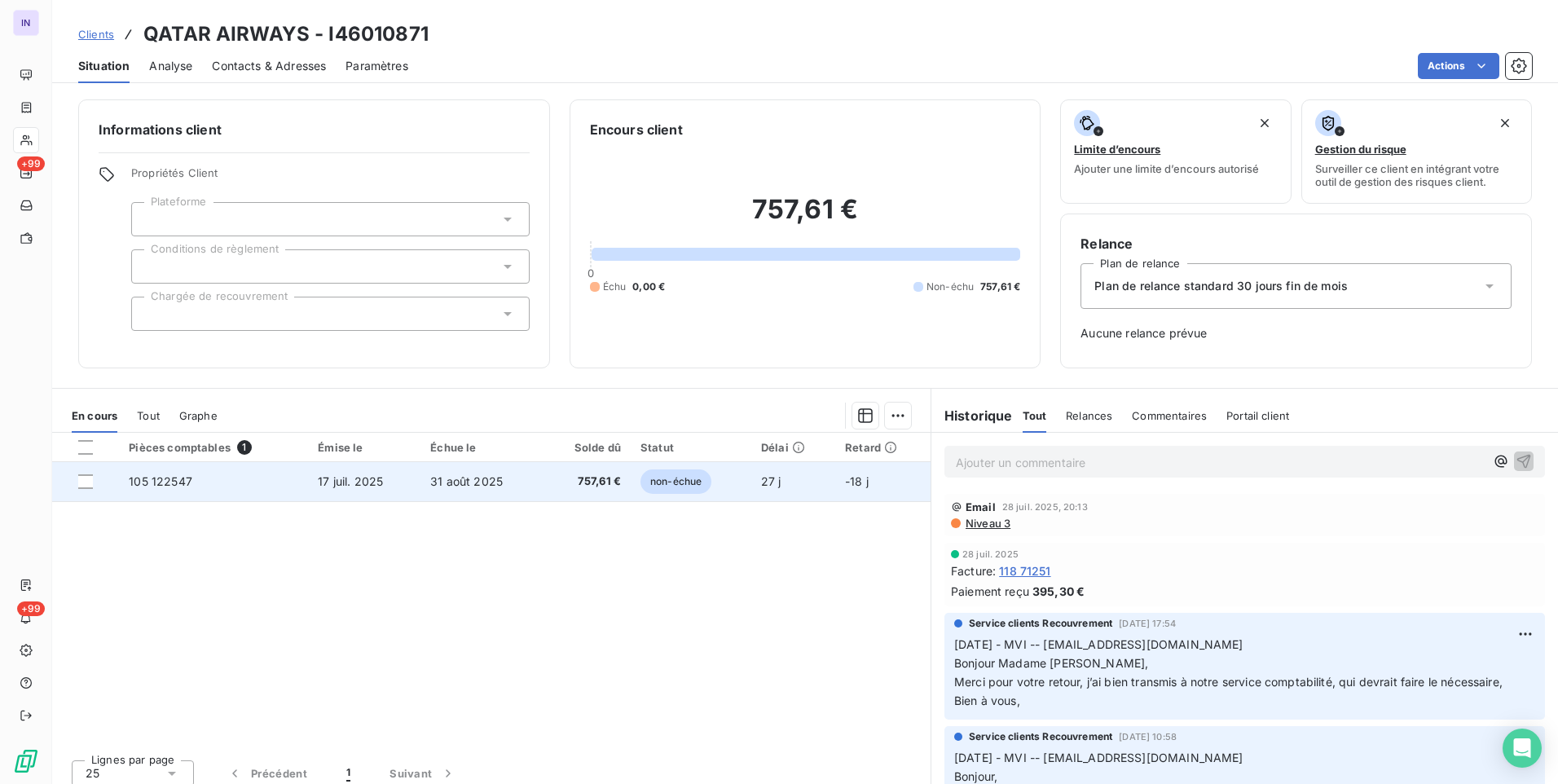
click at [399, 490] on td "17 juil. 2025" at bounding box center [364, 481] width 112 height 39
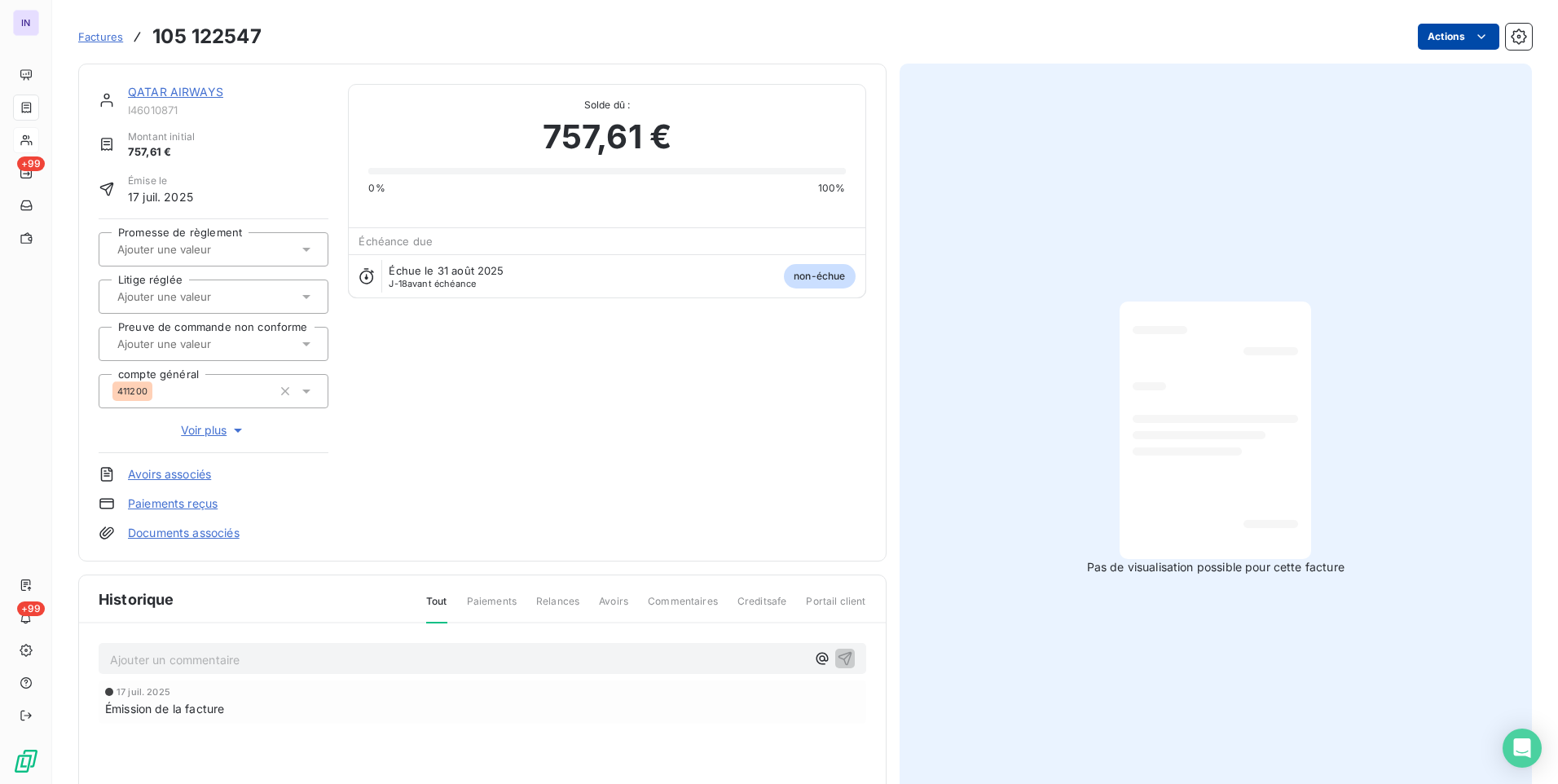
click at [1432, 39] on html "IN +99 +99 Factures 105 122547 Actions QATAR AIRWAYS I46010871 Montant initial …" at bounding box center [779, 392] width 1558 height 784
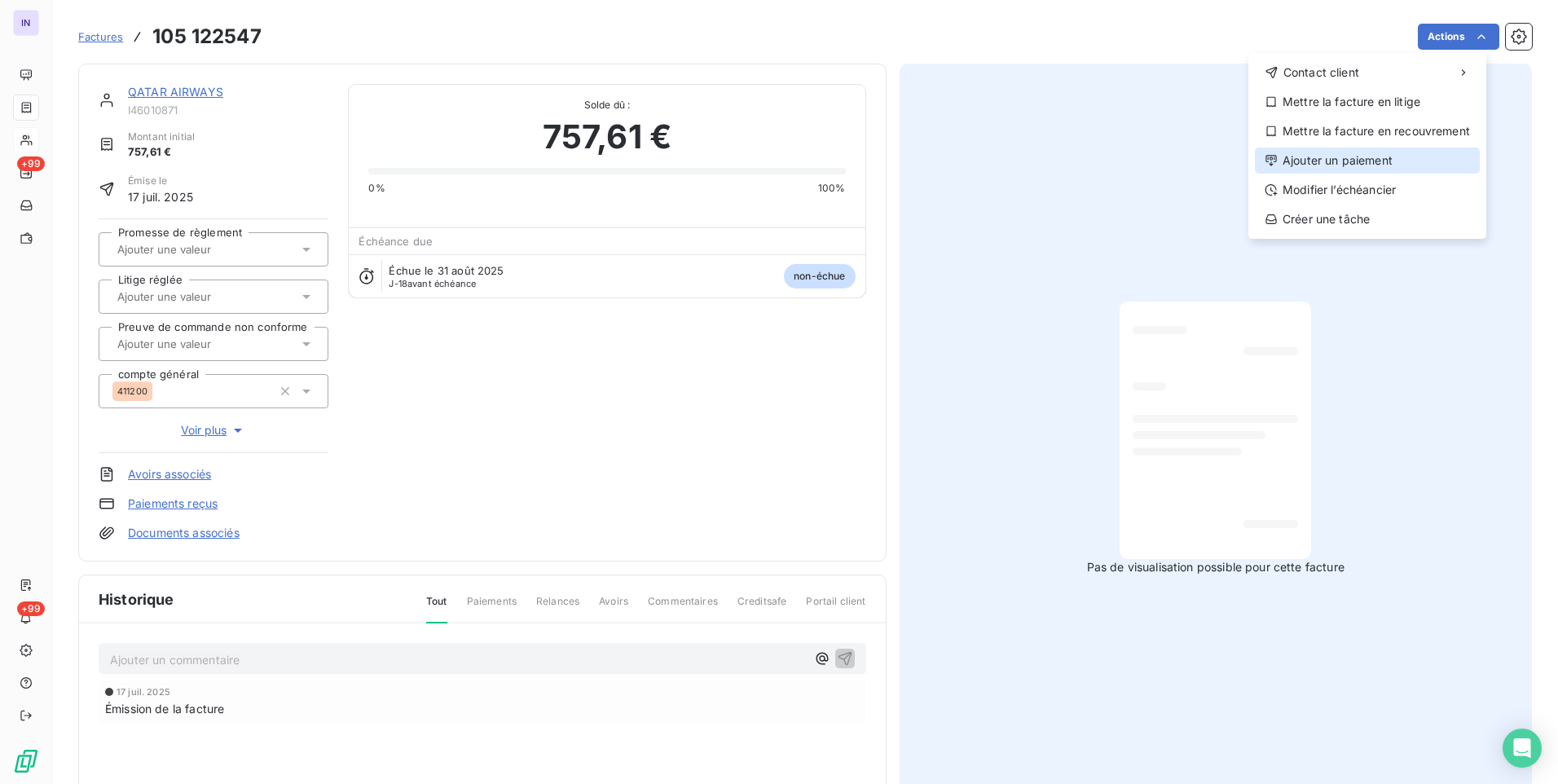
click at [1334, 149] on div "Ajouter un paiement" at bounding box center [1368, 161] width 225 height 26
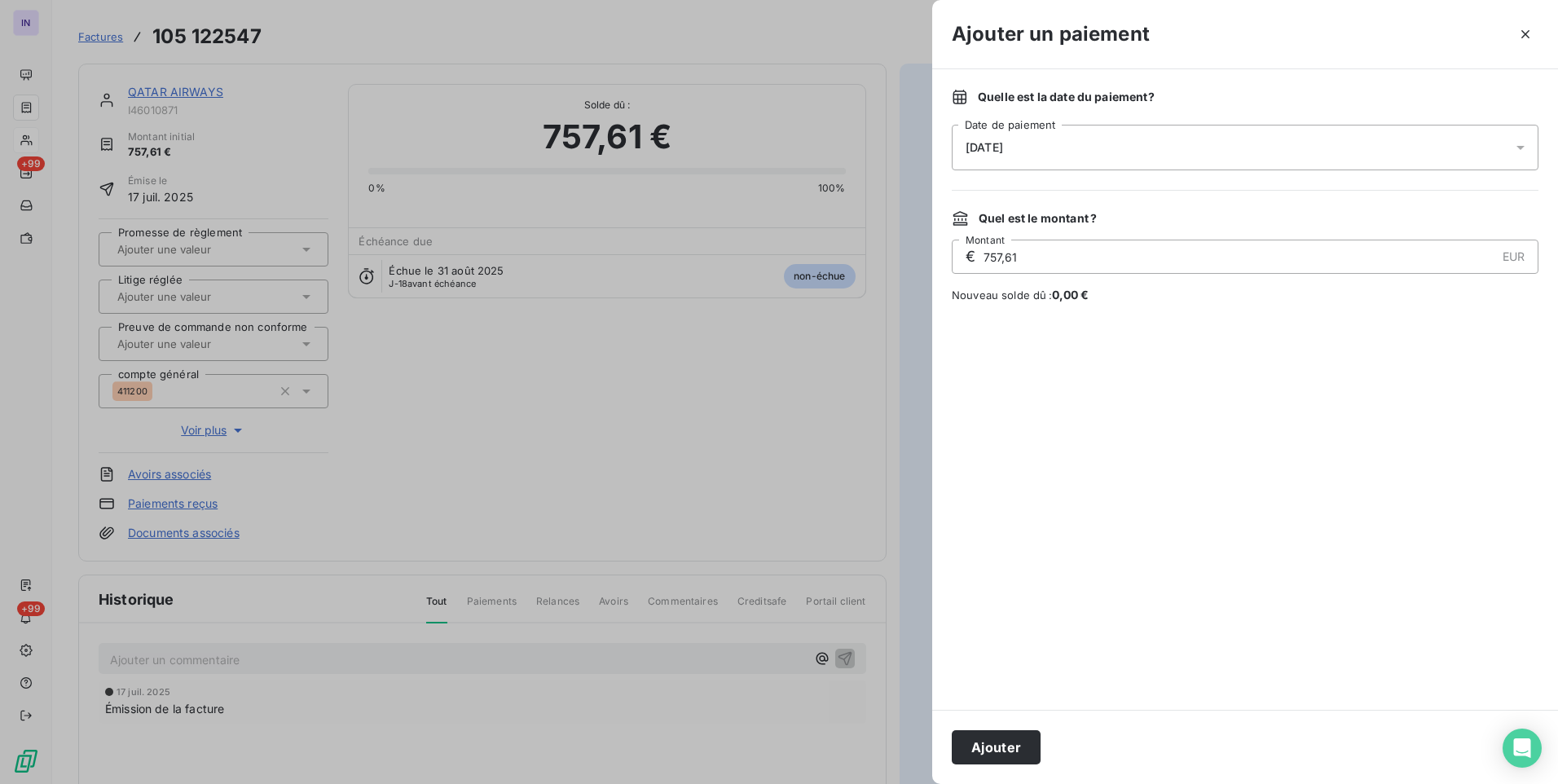
click at [1075, 154] on div "[DATE]" at bounding box center [1246, 147] width 587 height 46
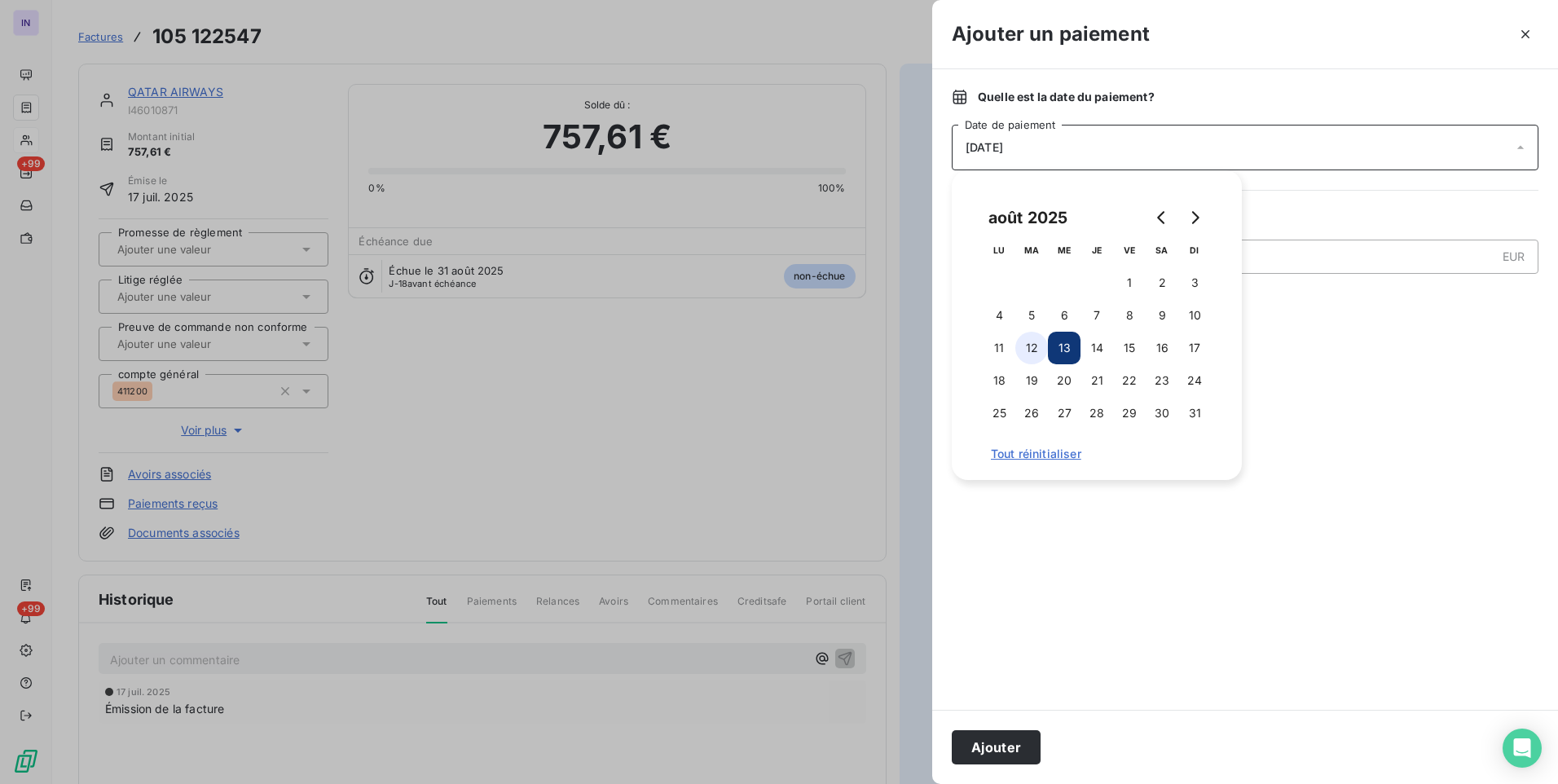
click at [1036, 344] on button "12" at bounding box center [1031, 347] width 33 height 33
click at [1013, 749] on button "Ajouter" at bounding box center [997, 747] width 89 height 34
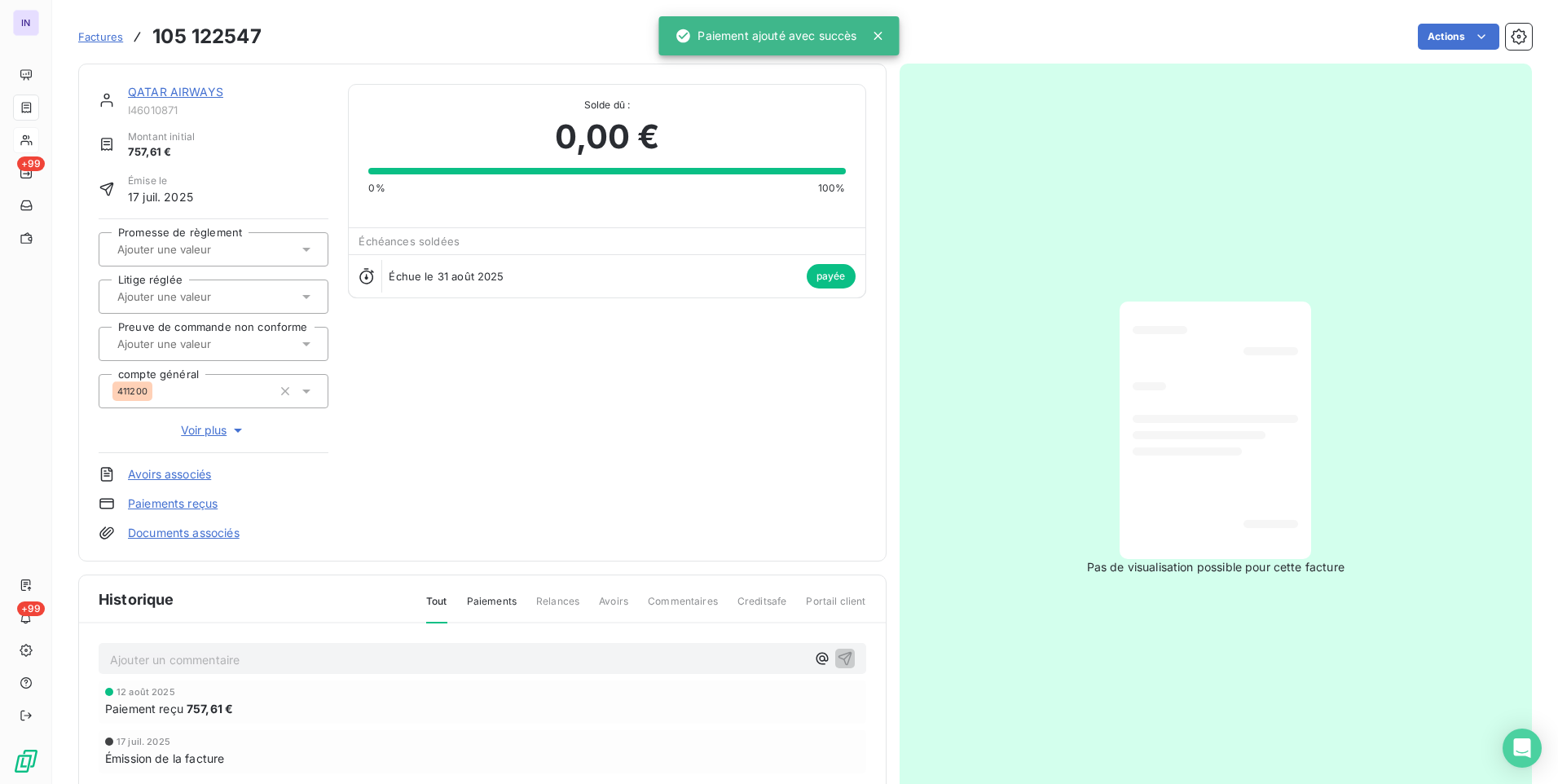
click at [194, 94] on link "QATAR AIRWAYS" at bounding box center [176, 91] width 96 height 14
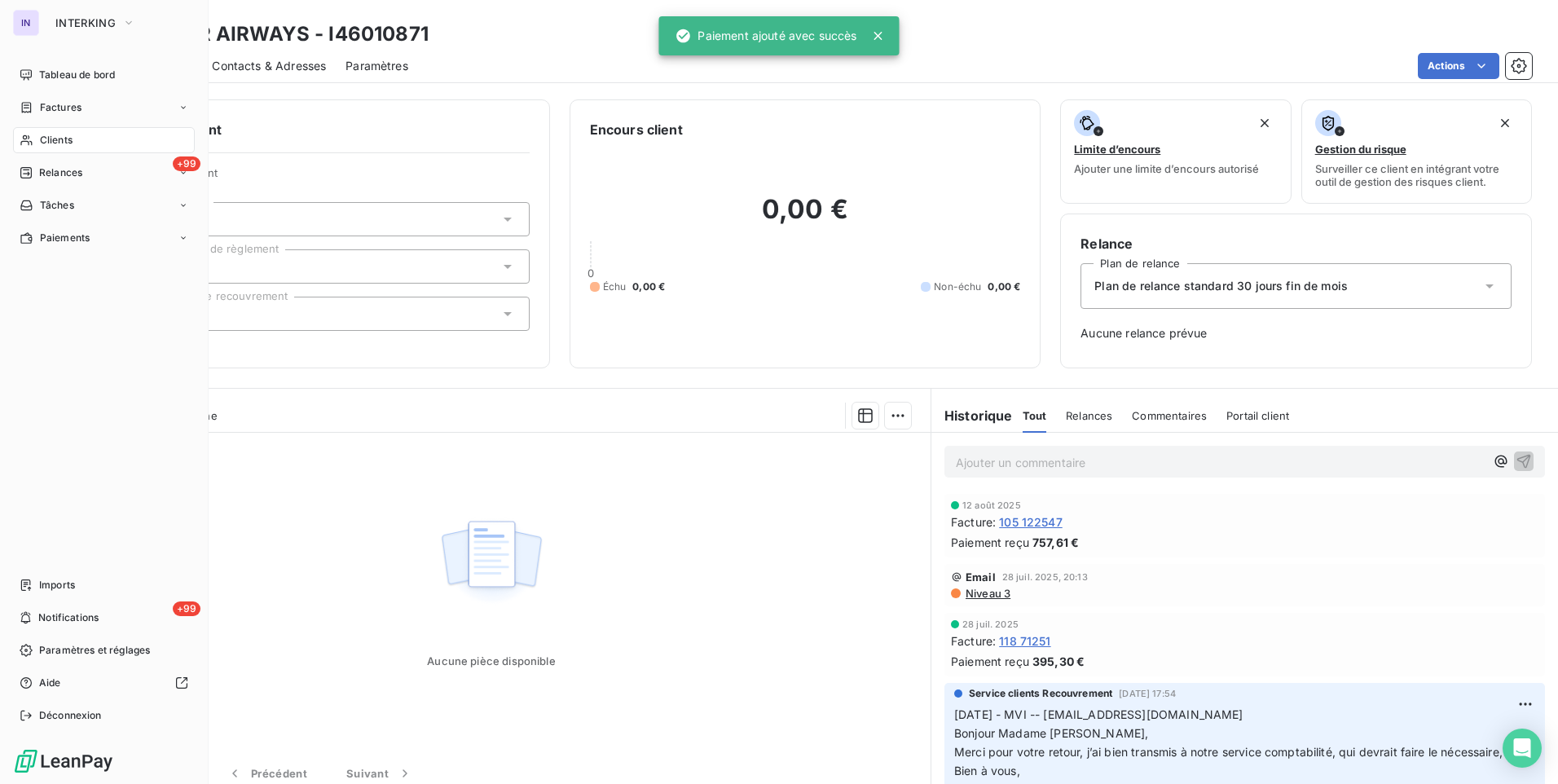
drag, startPoint x: 75, startPoint y: 106, endPoint x: 198, endPoint y: 111, distance: 123.1
click at [75, 106] on span "Factures" at bounding box center [60, 108] width 42 height 15
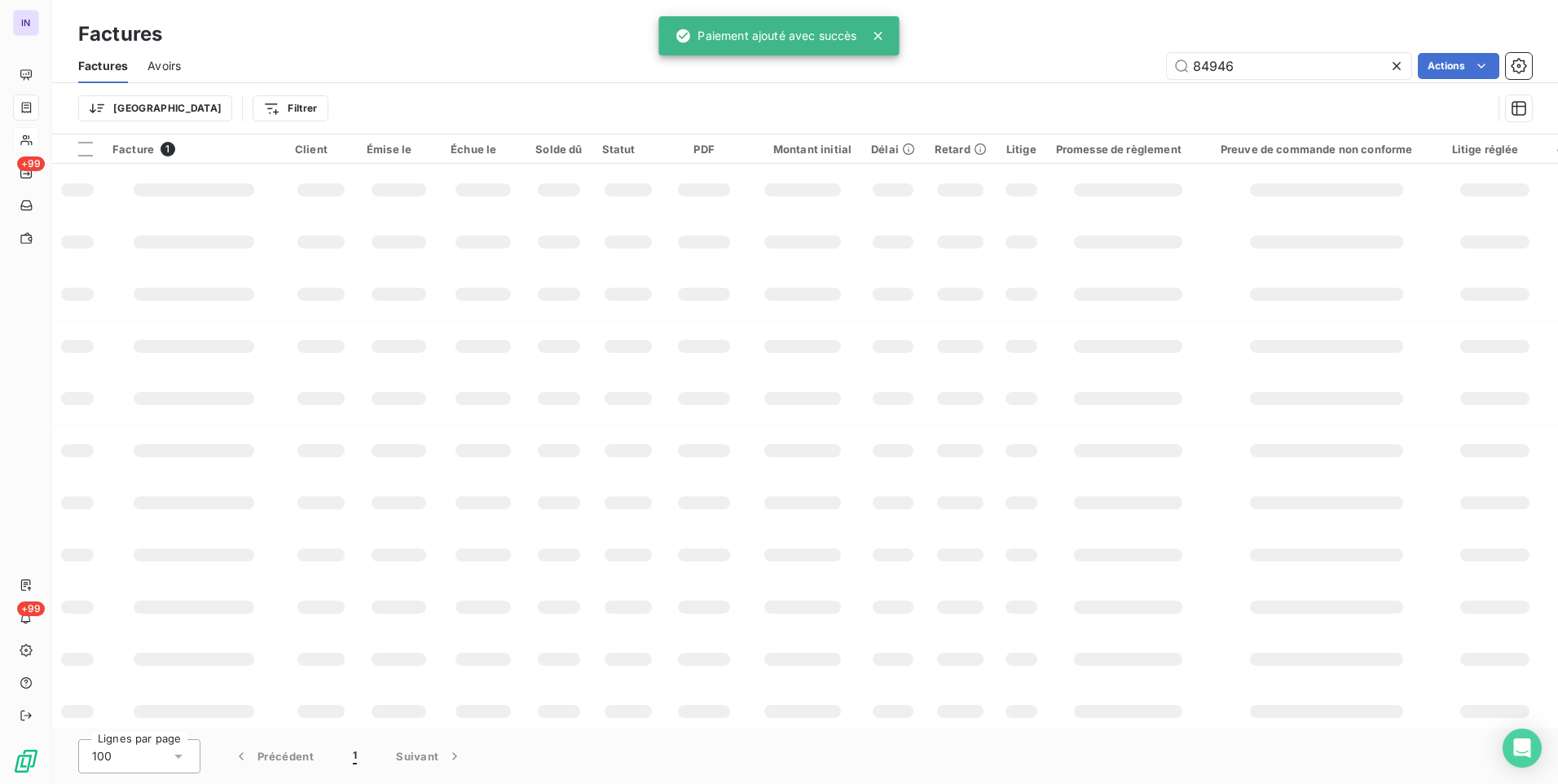
drag, startPoint x: 1257, startPoint y: 62, endPoint x: 1075, endPoint y: 56, distance: 182.1
click at [1116, 63] on div "84946 Actions" at bounding box center [866, 66] width 1331 height 26
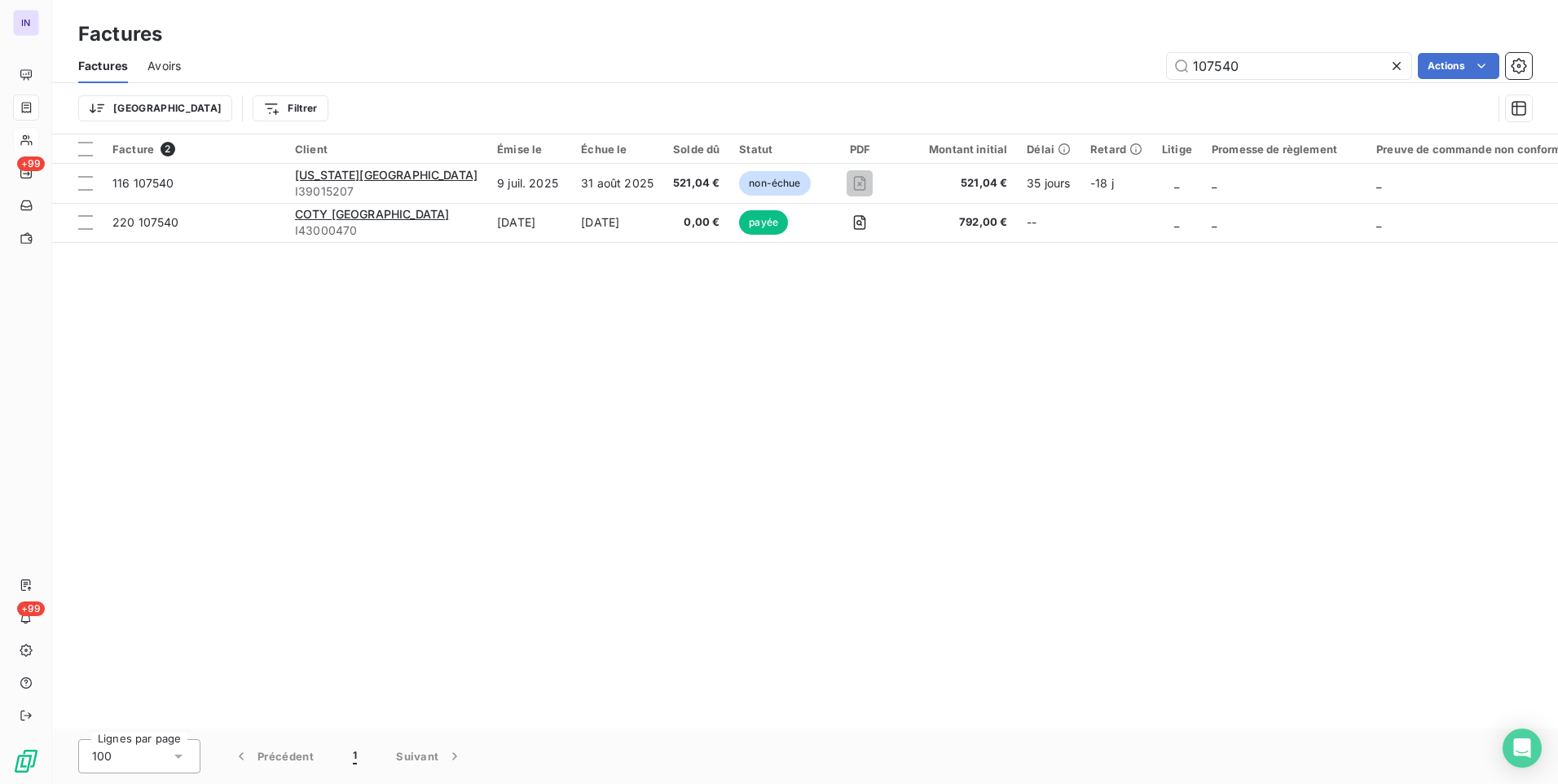
type input "107540"
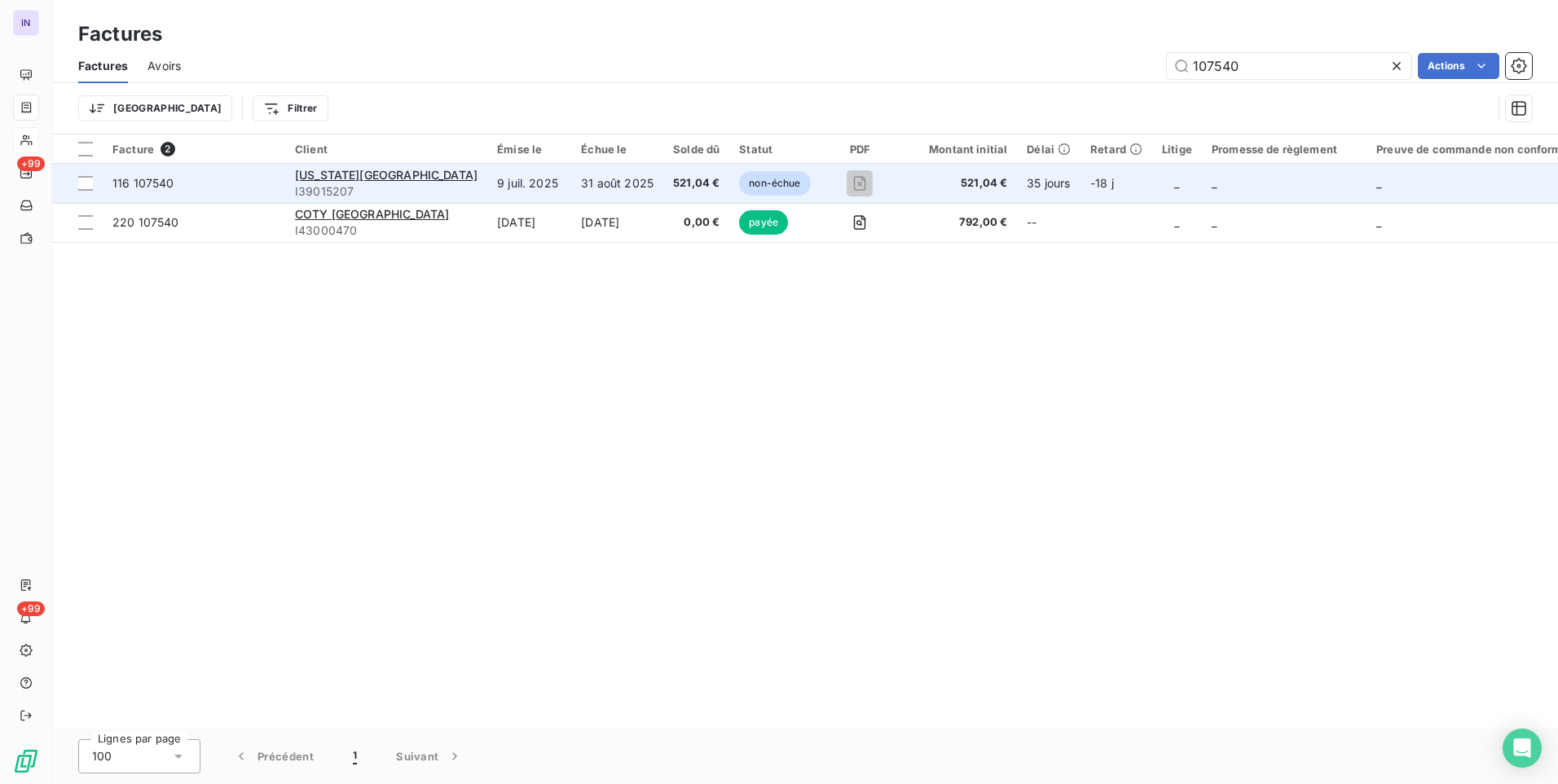
click at [535, 178] on td "9 juil. 2025" at bounding box center [530, 183] width 84 height 39
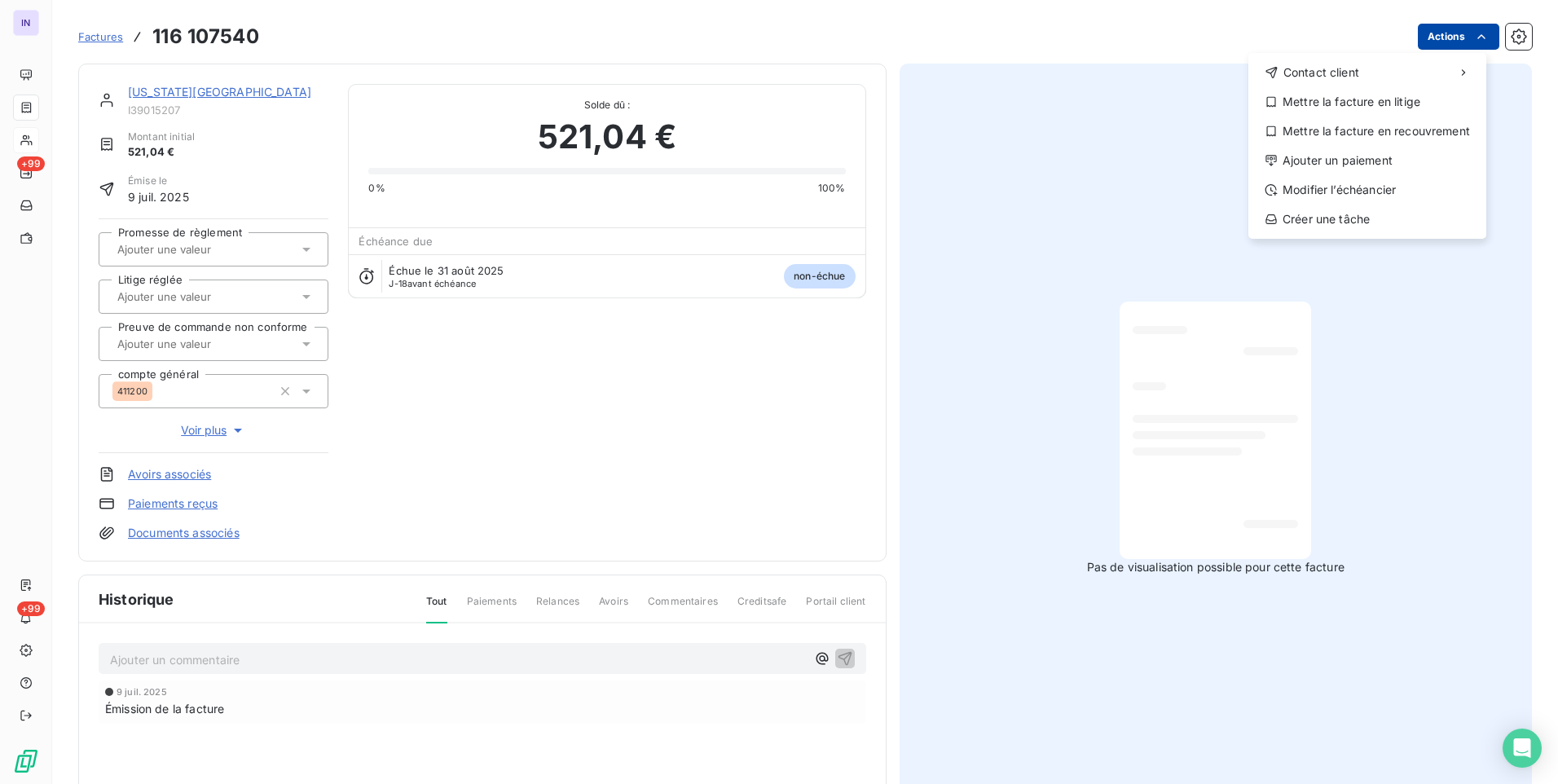
click at [1434, 40] on html "IN +99 +99 Factures [PHONE_NUMBER] Actions Contact client Mettre la facture en …" at bounding box center [779, 392] width 1558 height 784
click at [1311, 154] on div "Ajouter un paiement" at bounding box center [1368, 161] width 225 height 26
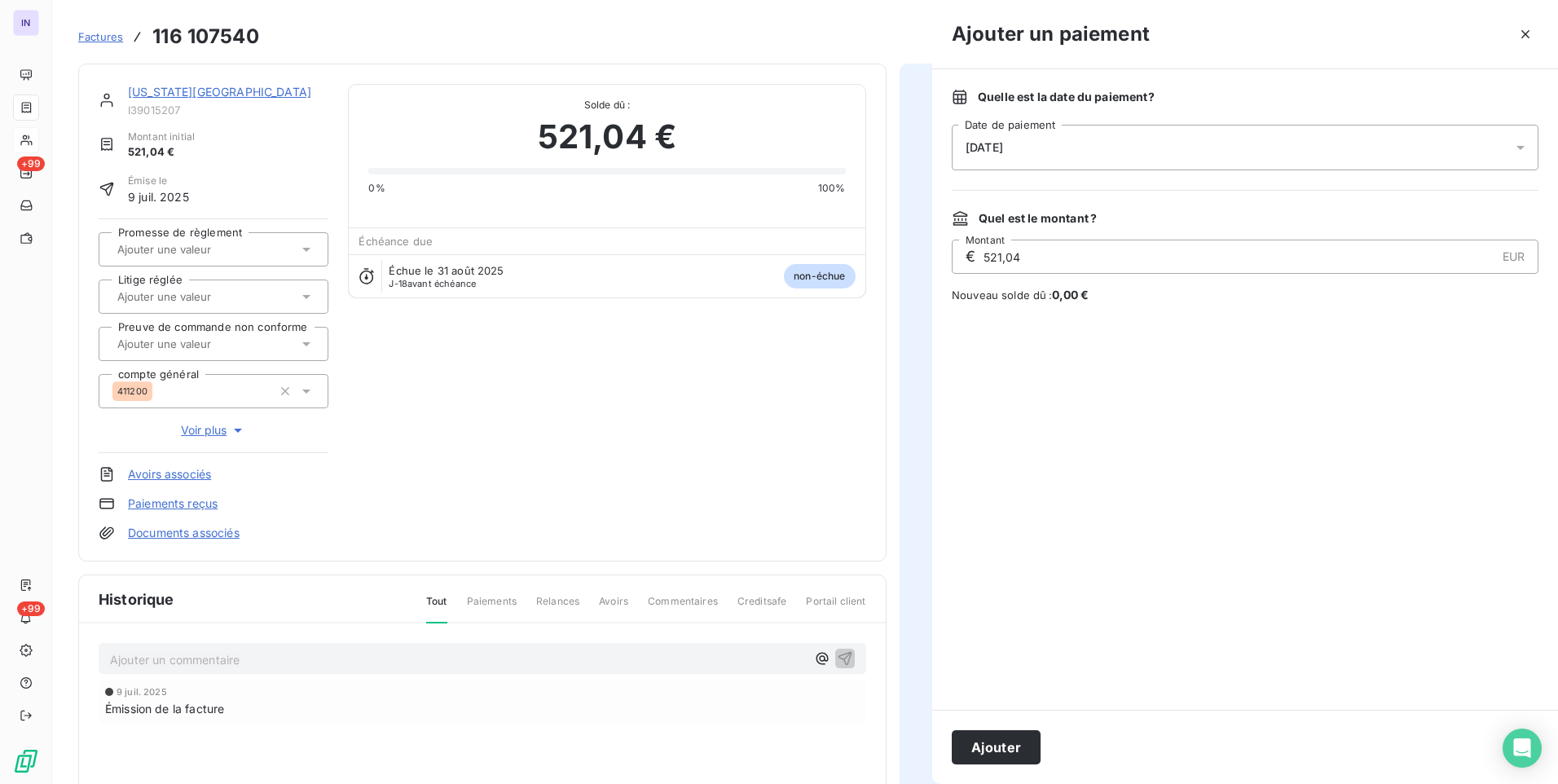
click at [1110, 167] on div "[DATE]" at bounding box center [1246, 147] width 587 height 46
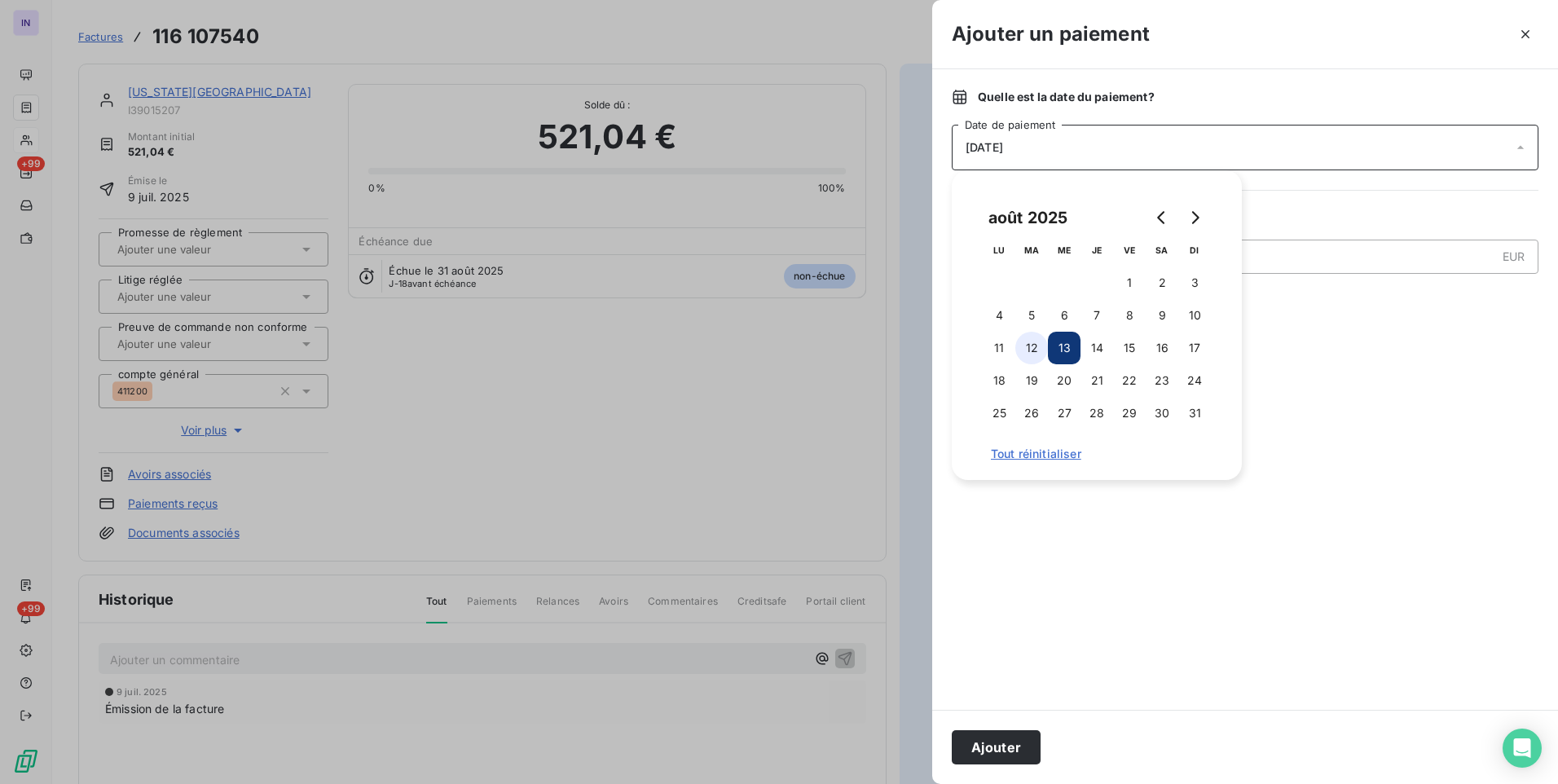
click at [1034, 354] on button "12" at bounding box center [1031, 347] width 33 height 33
click at [1009, 750] on button "Ajouter" at bounding box center [997, 747] width 89 height 34
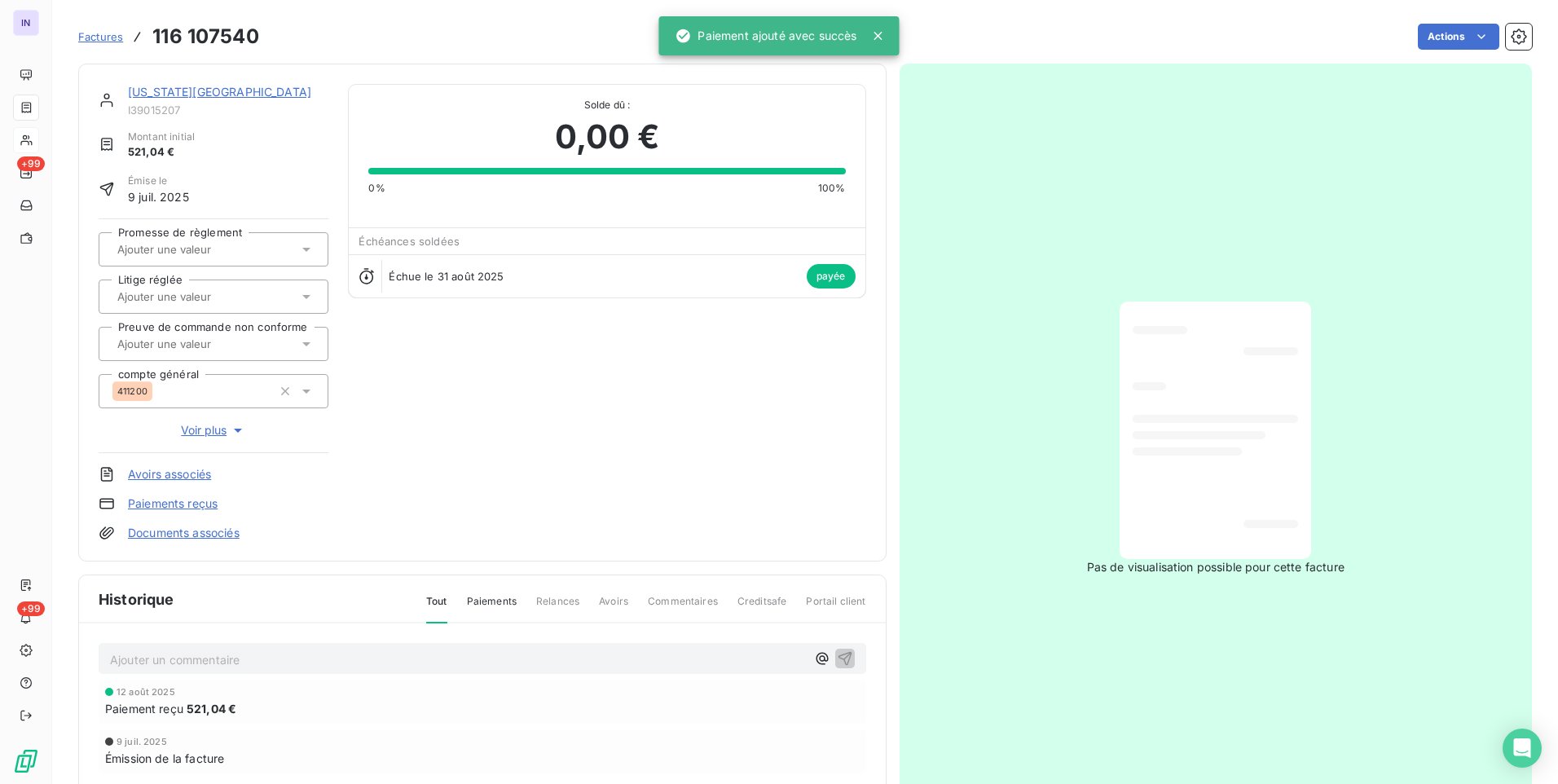
click at [257, 89] on link "[US_STATE][GEOGRAPHIC_DATA]" at bounding box center [219, 91] width 183 height 14
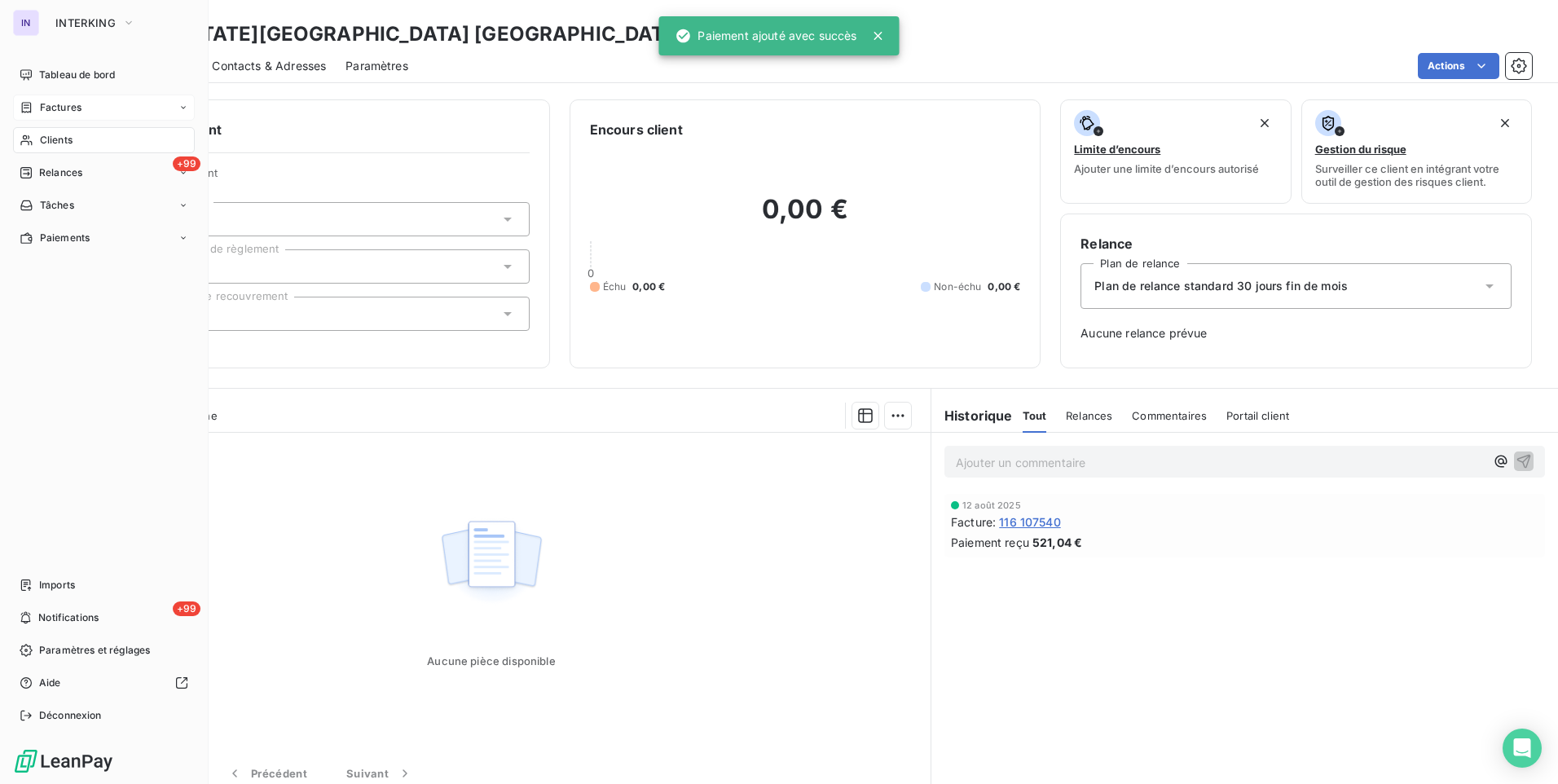
drag, startPoint x: 63, startPoint y: 103, endPoint x: 90, endPoint y: 103, distance: 27.0
click at [63, 103] on span "Factures" at bounding box center [60, 108] width 42 height 15
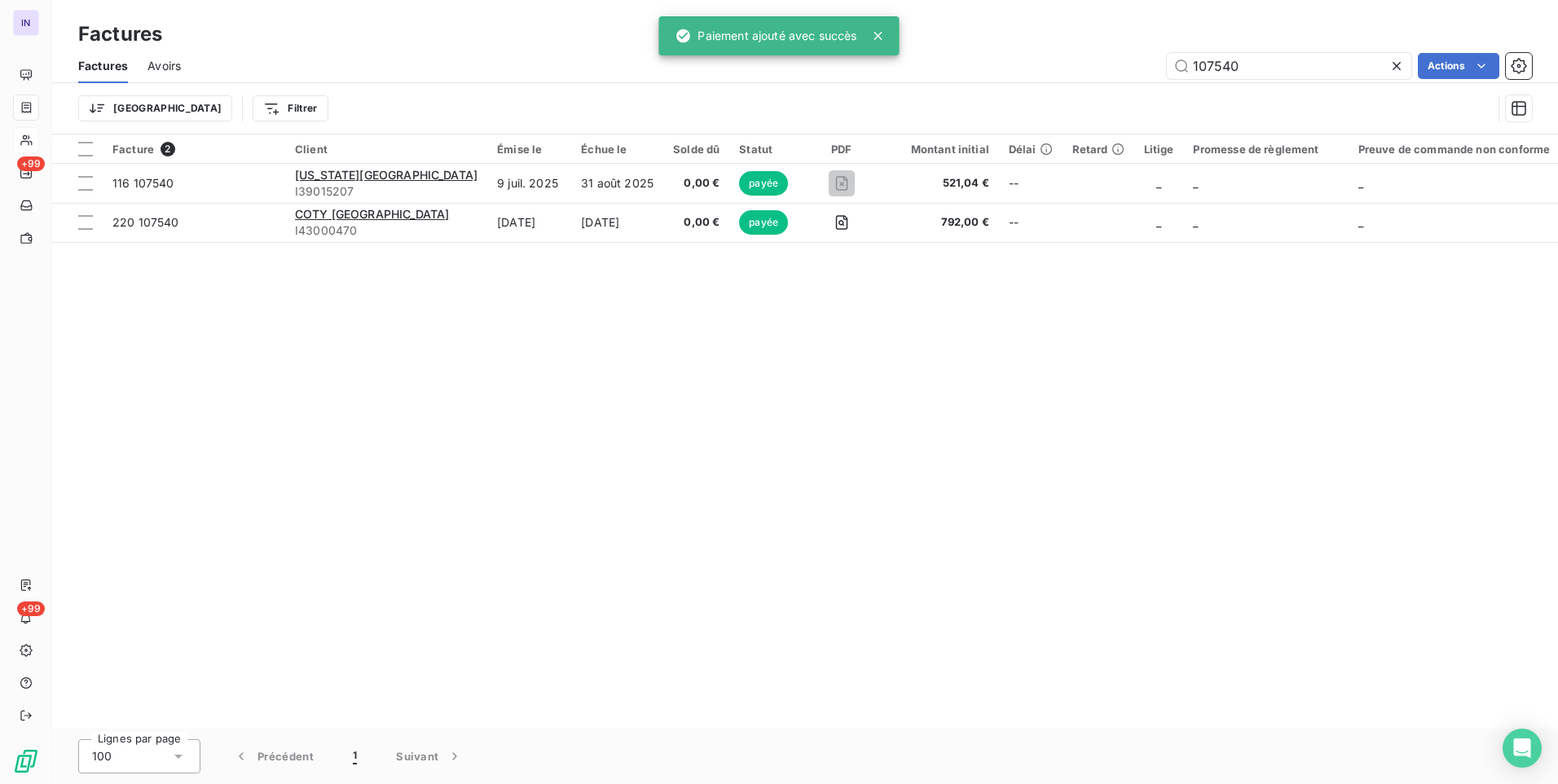
drag, startPoint x: 1099, startPoint y: 66, endPoint x: 1003, endPoint y: 59, distance: 96.3
click at [1022, 63] on div "107540 Actions" at bounding box center [866, 66] width 1331 height 26
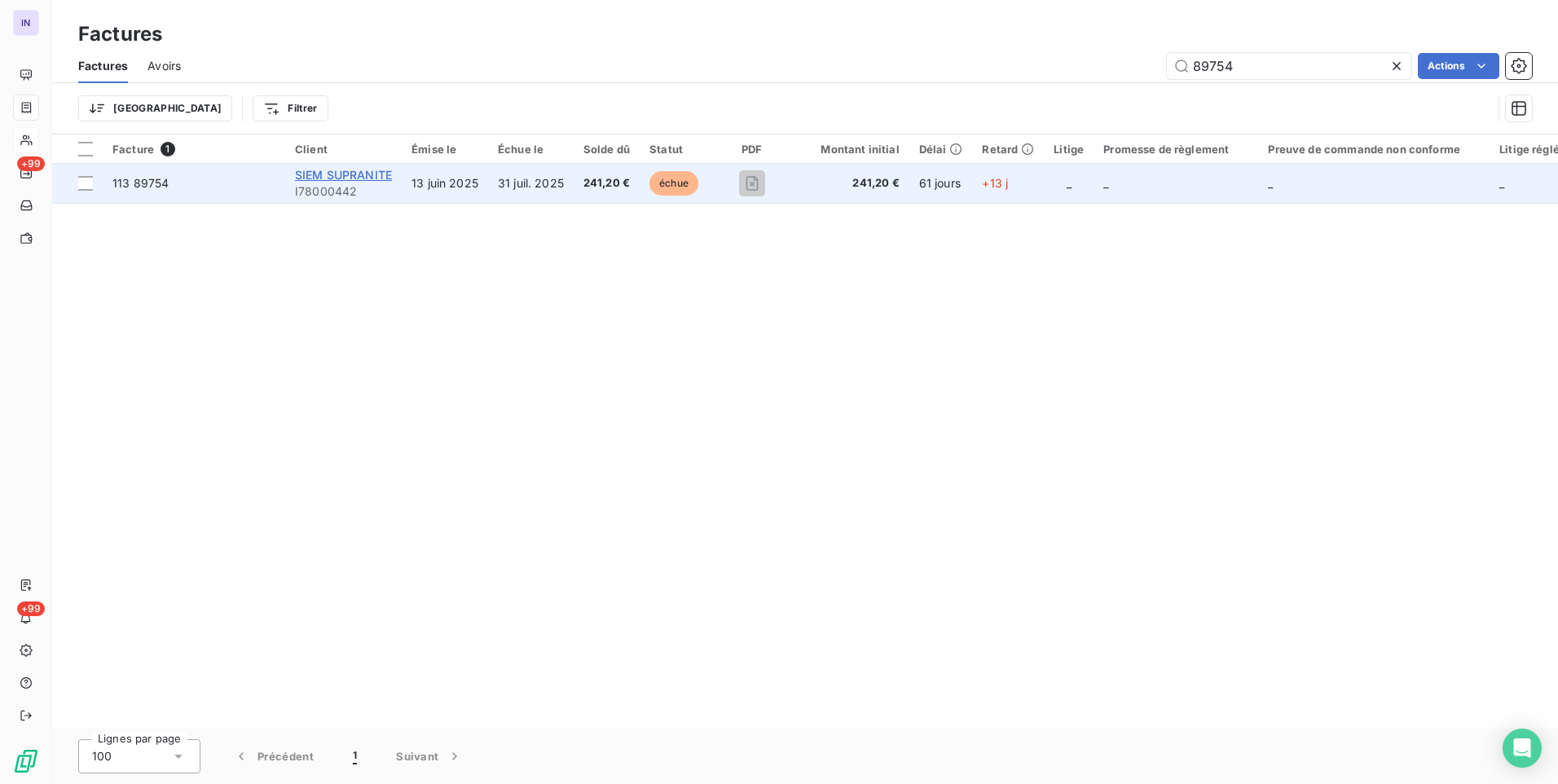
type input "89754"
click at [361, 172] on span "SIEM SUPRANITE" at bounding box center [344, 175] width 97 height 14
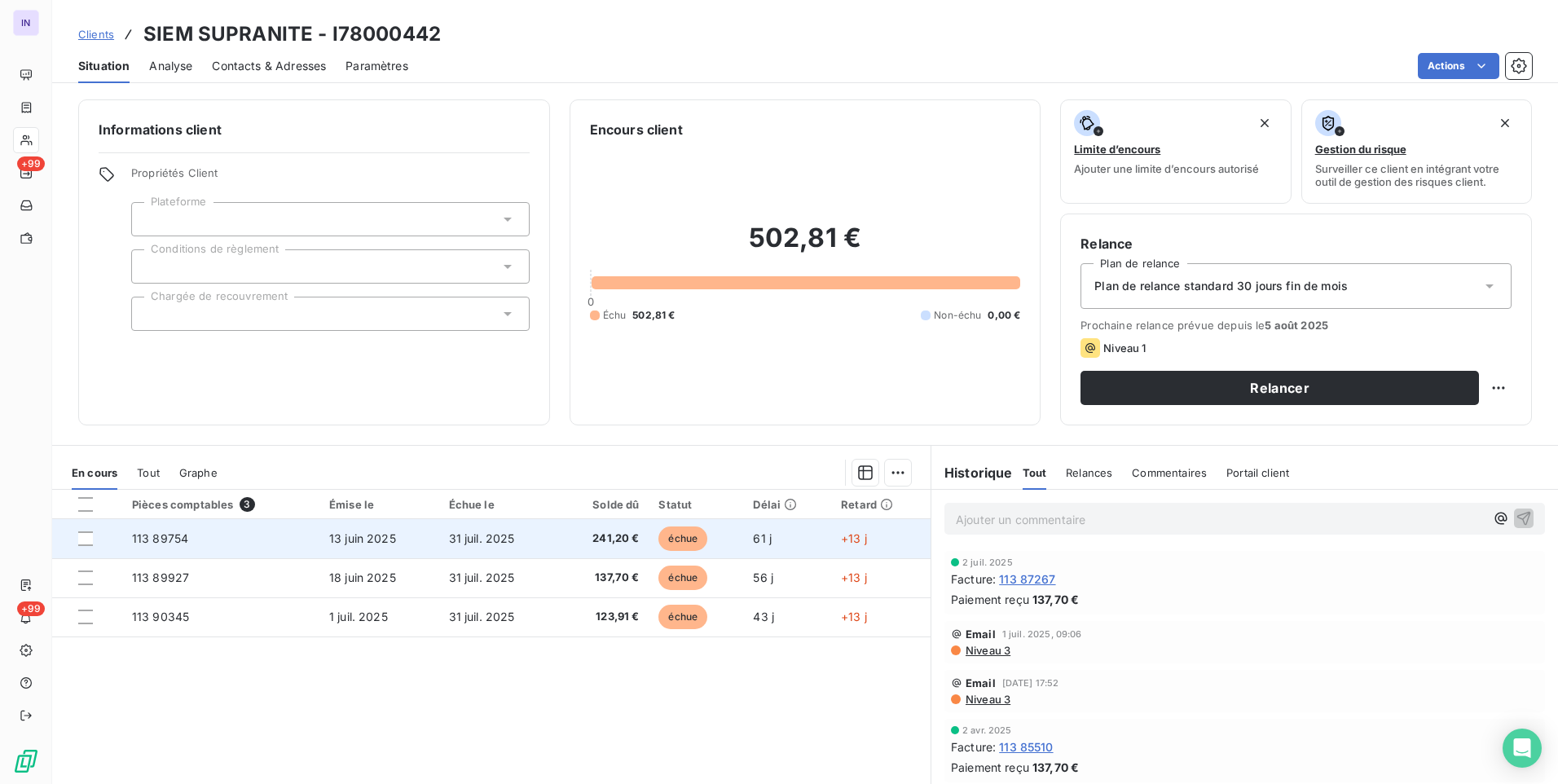
click at [450, 542] on span "31 juil. 2025" at bounding box center [481, 538] width 66 height 14
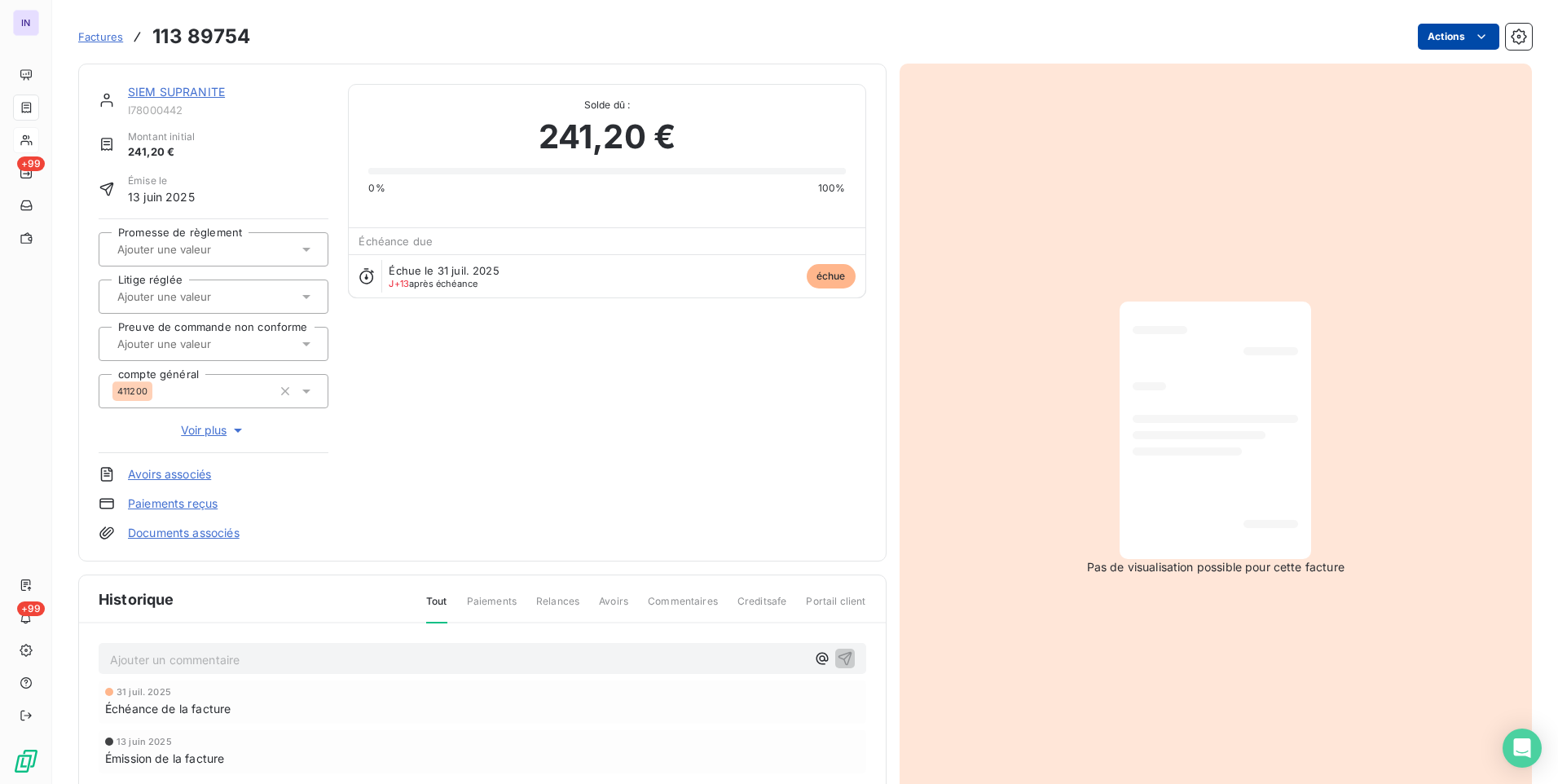
click at [1442, 33] on html "IN +99 +99 Factures 113 89754 Actions SIEM SUPRANITE I78000442 Montant initial …" at bounding box center [779, 392] width 1558 height 784
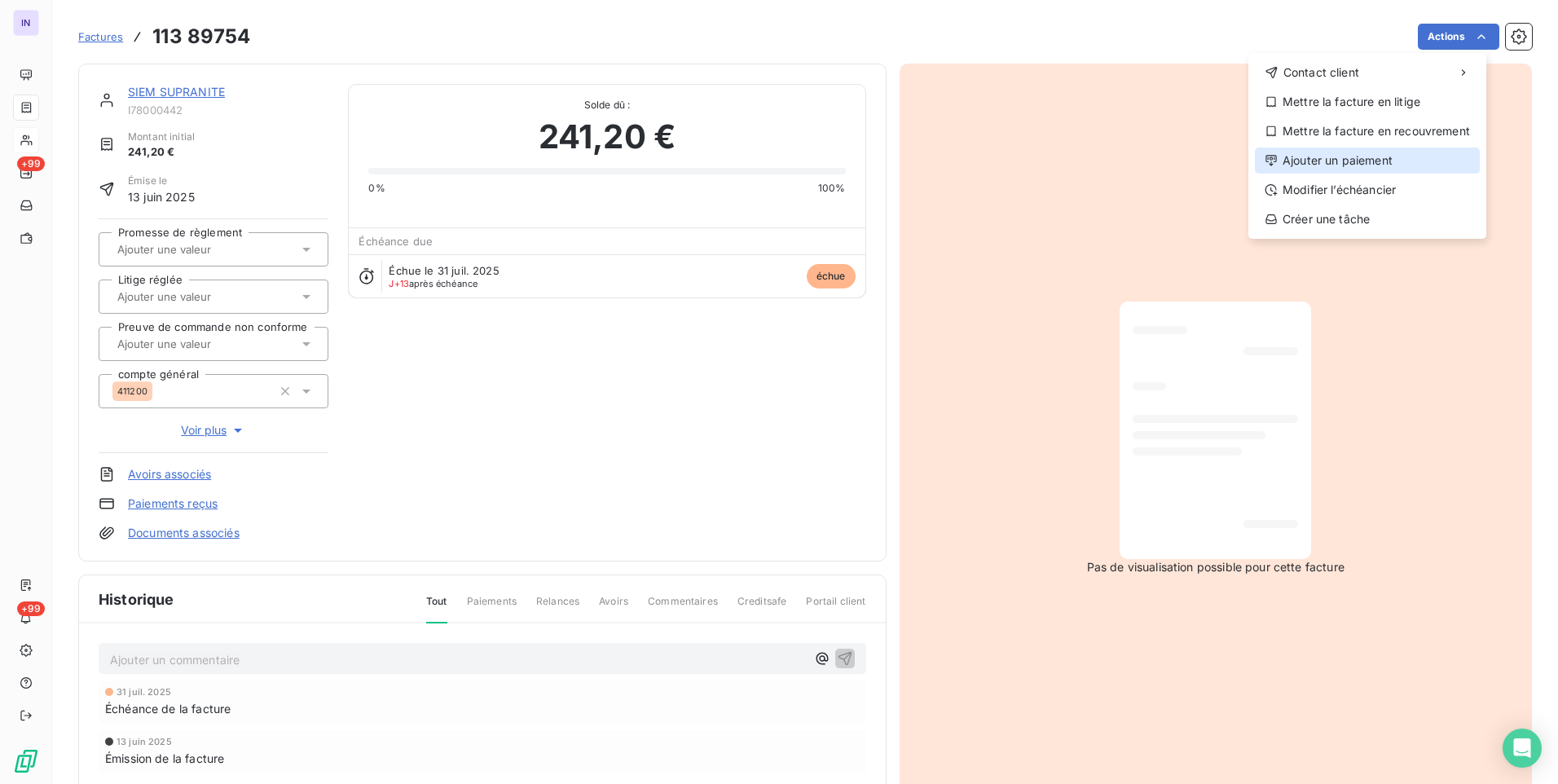
click at [1328, 163] on div "Ajouter un paiement" at bounding box center [1368, 161] width 225 height 26
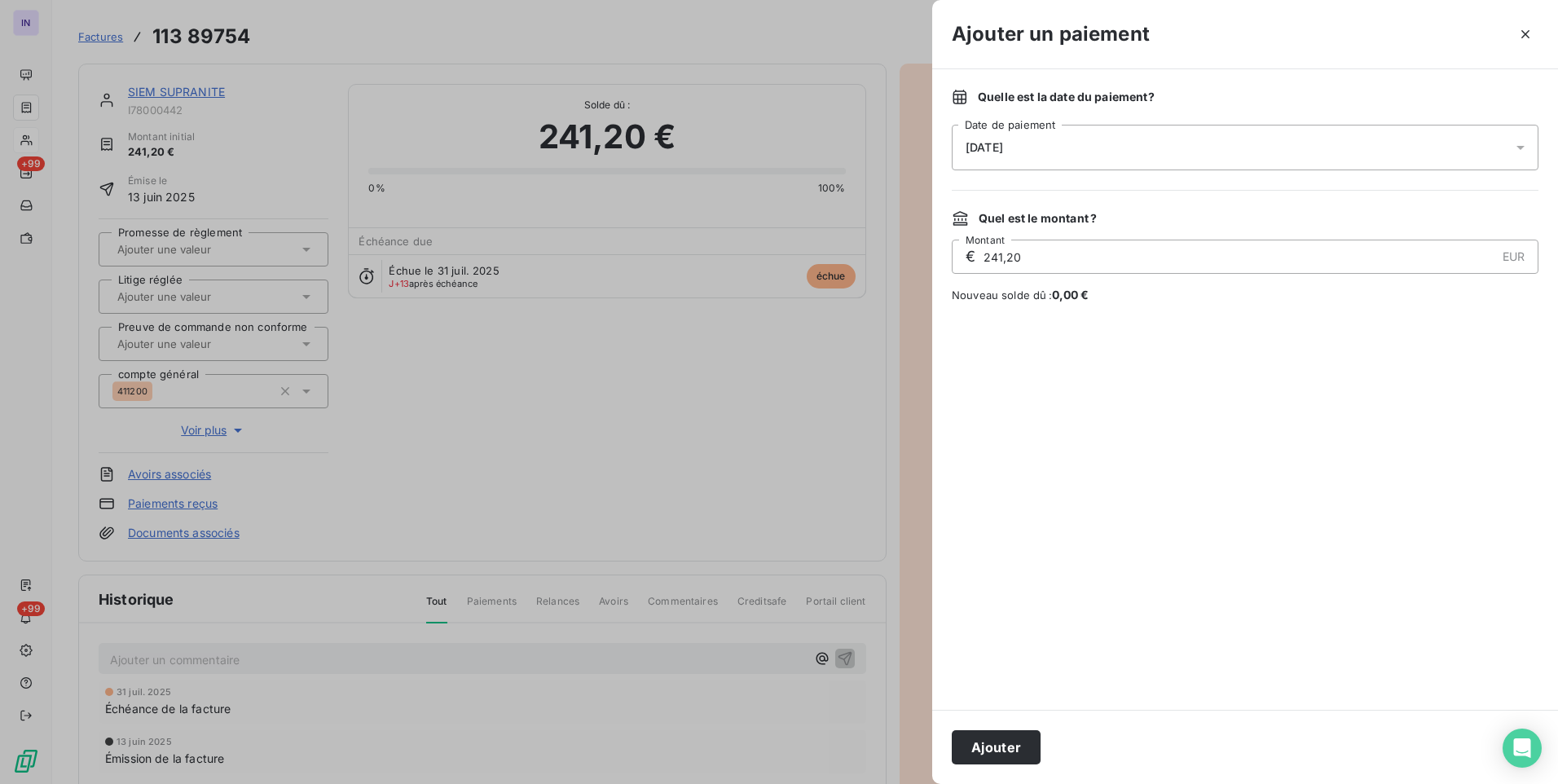
click at [1079, 156] on div "[DATE]" at bounding box center [1246, 147] width 587 height 46
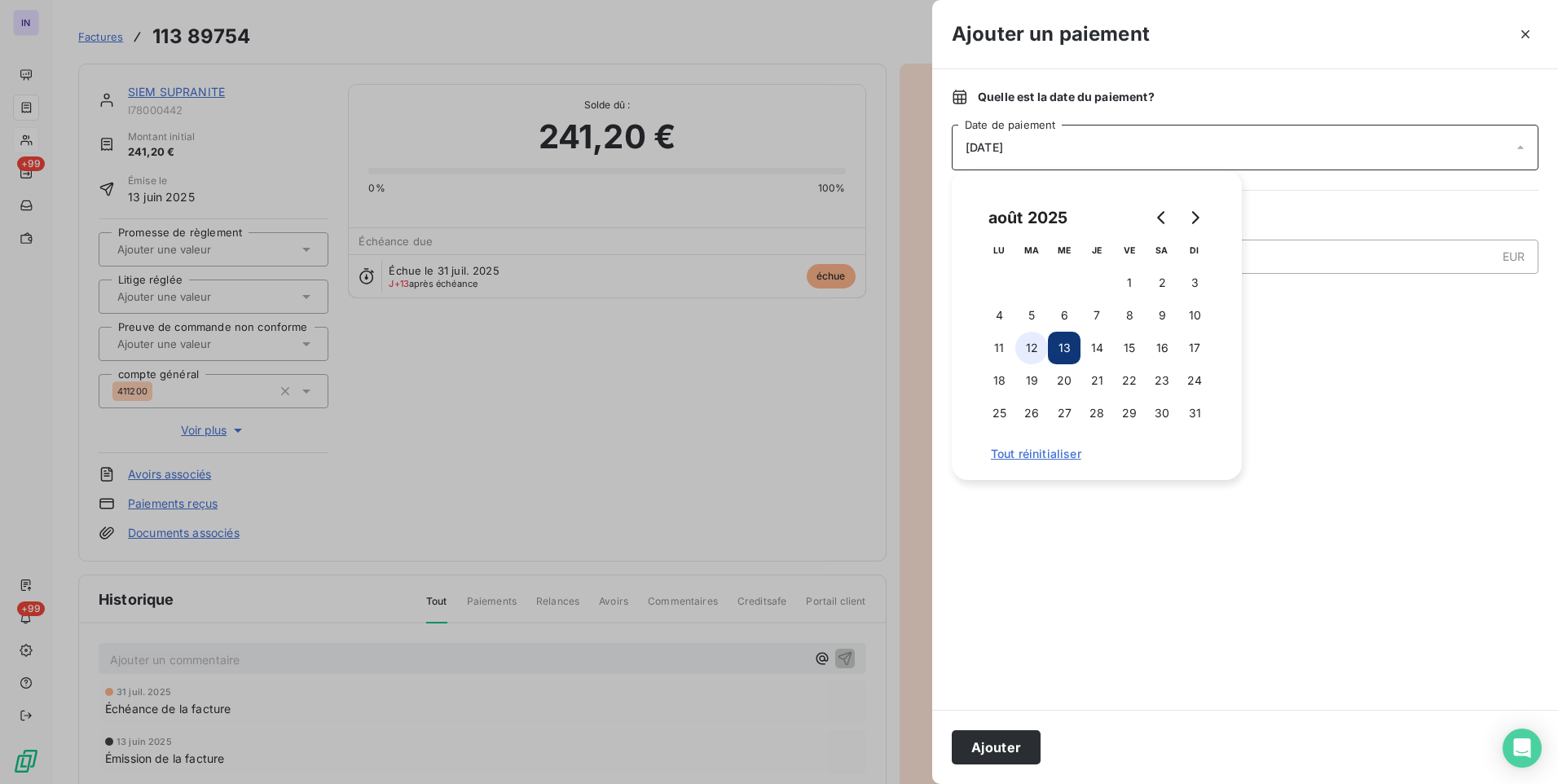
click at [1026, 346] on button "12" at bounding box center [1031, 347] width 33 height 33
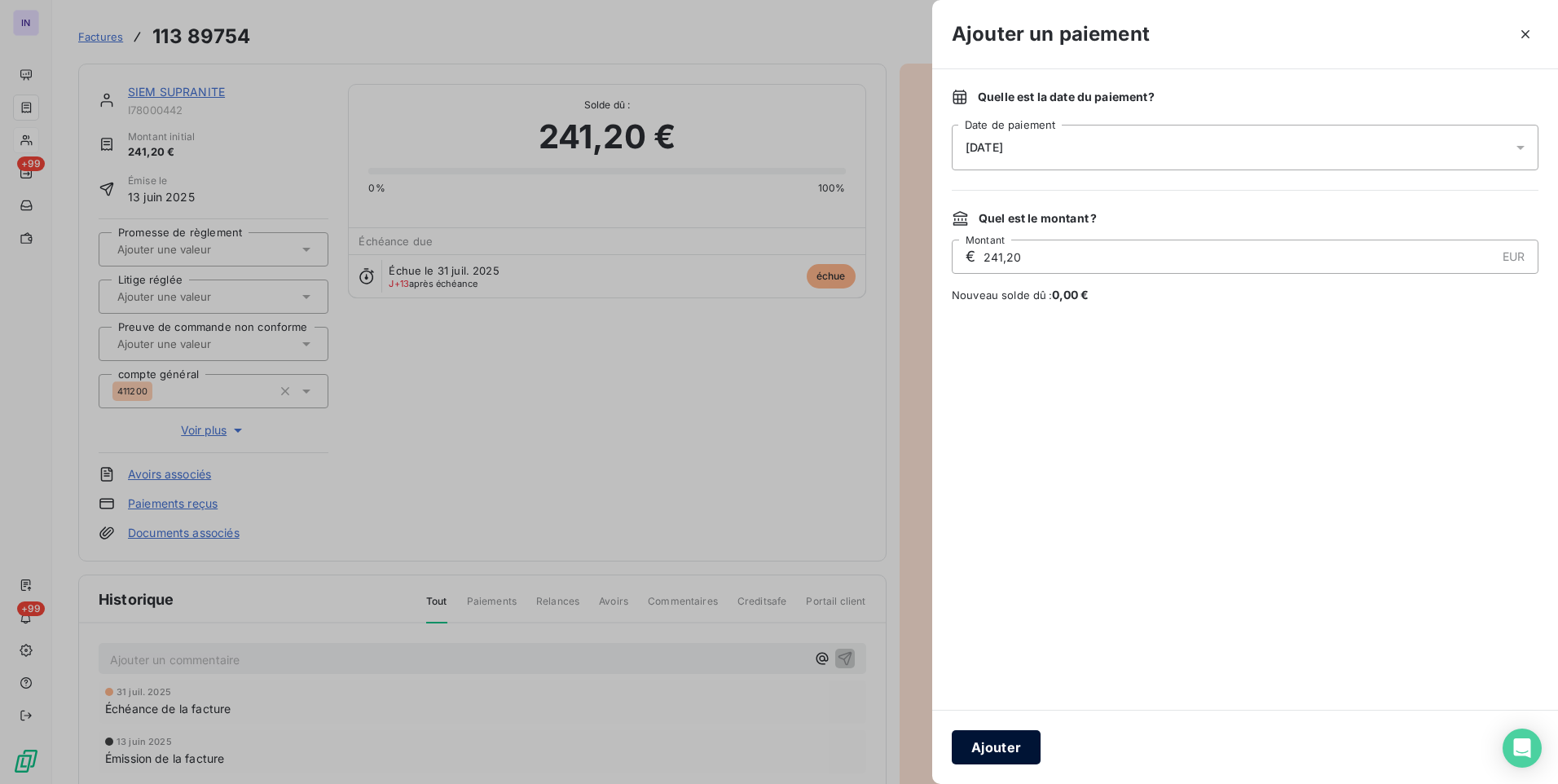
drag, startPoint x: 987, startPoint y: 746, endPoint x: 547, endPoint y: 401, distance: 559.1
click at [987, 745] on button "Ajouter" at bounding box center [997, 747] width 89 height 34
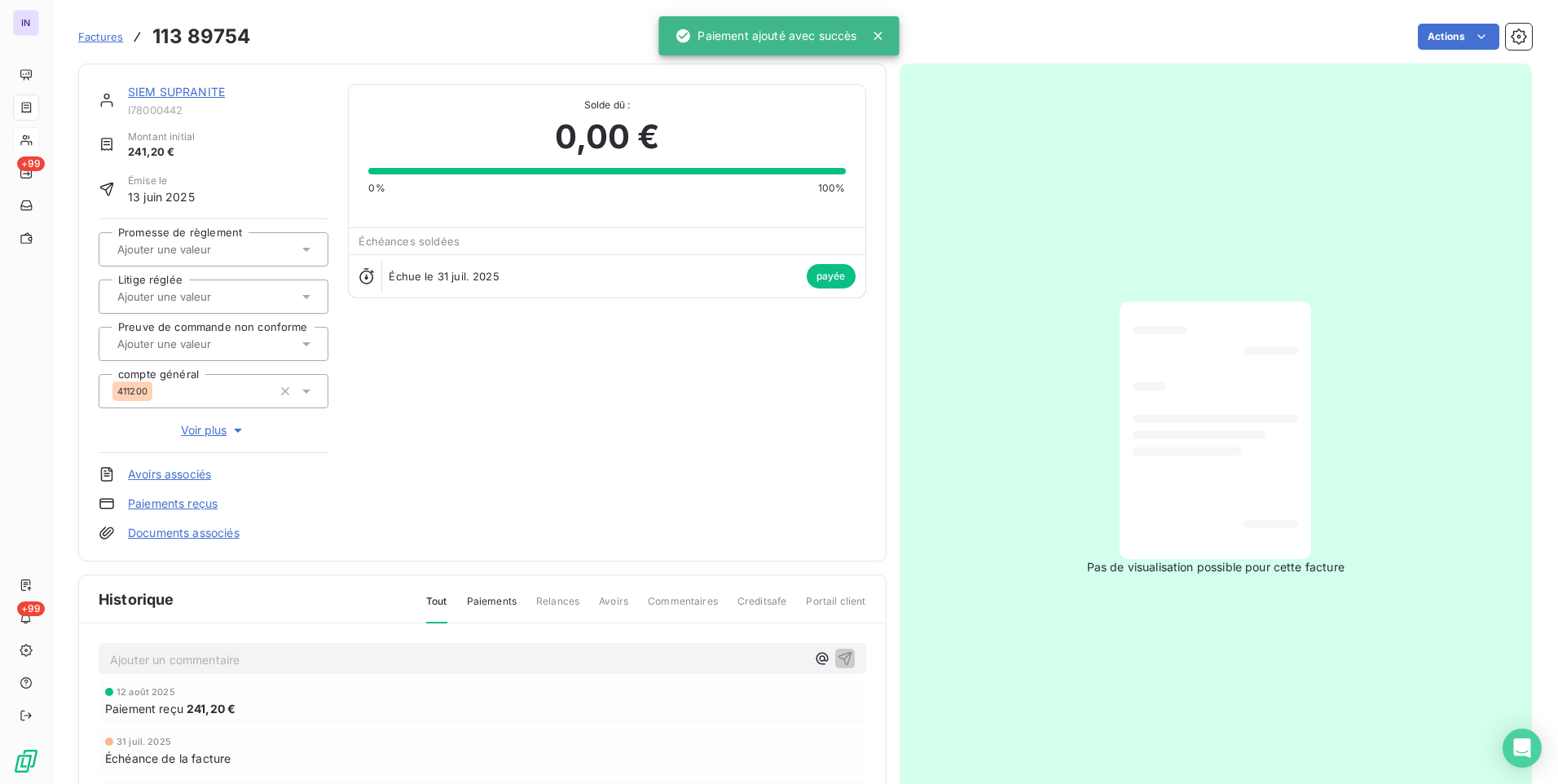
click at [204, 94] on link "SIEM SUPRANITE" at bounding box center [177, 91] width 97 height 14
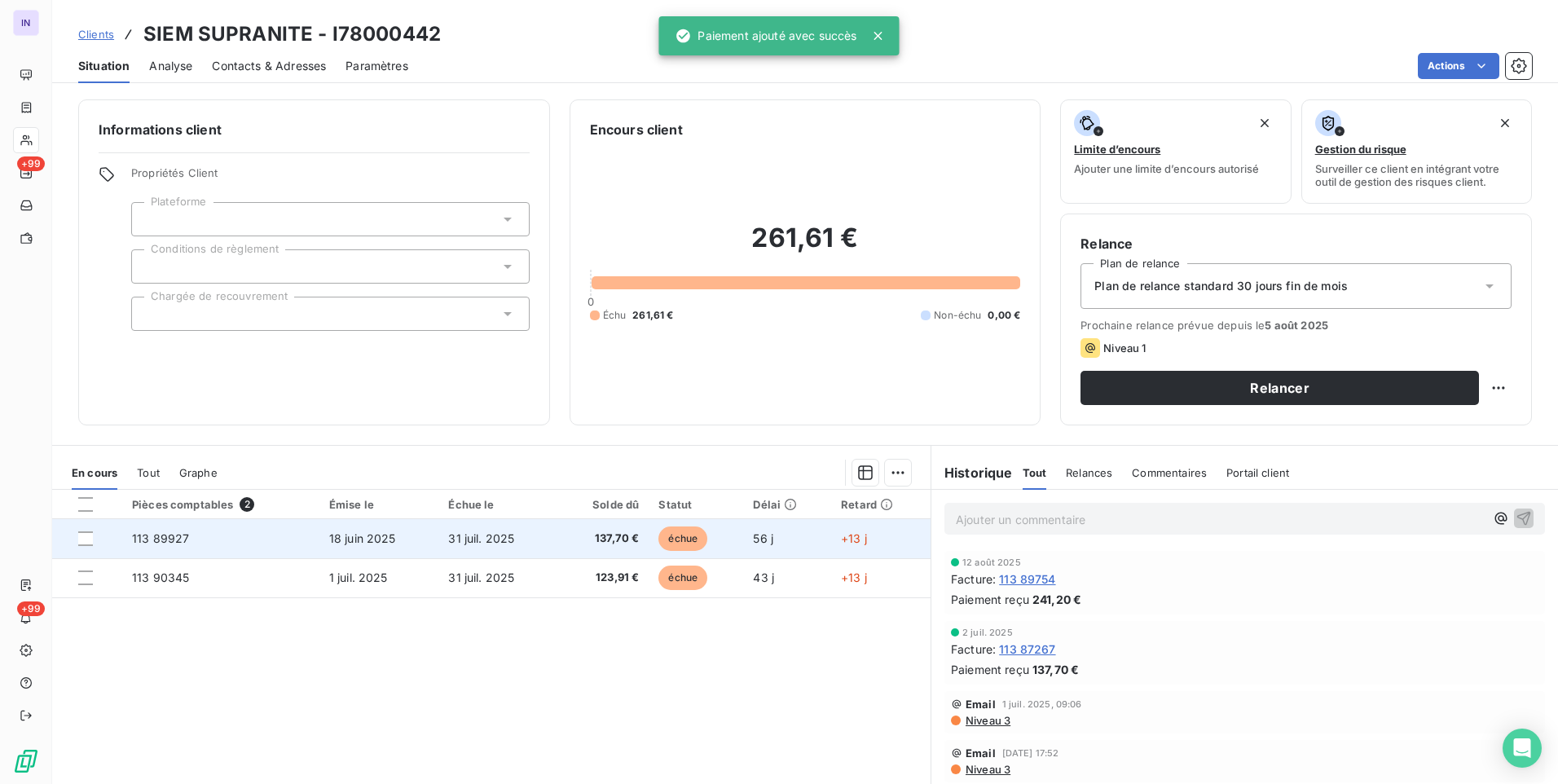
click at [494, 541] on span "31 juil. 2025" at bounding box center [480, 538] width 66 height 14
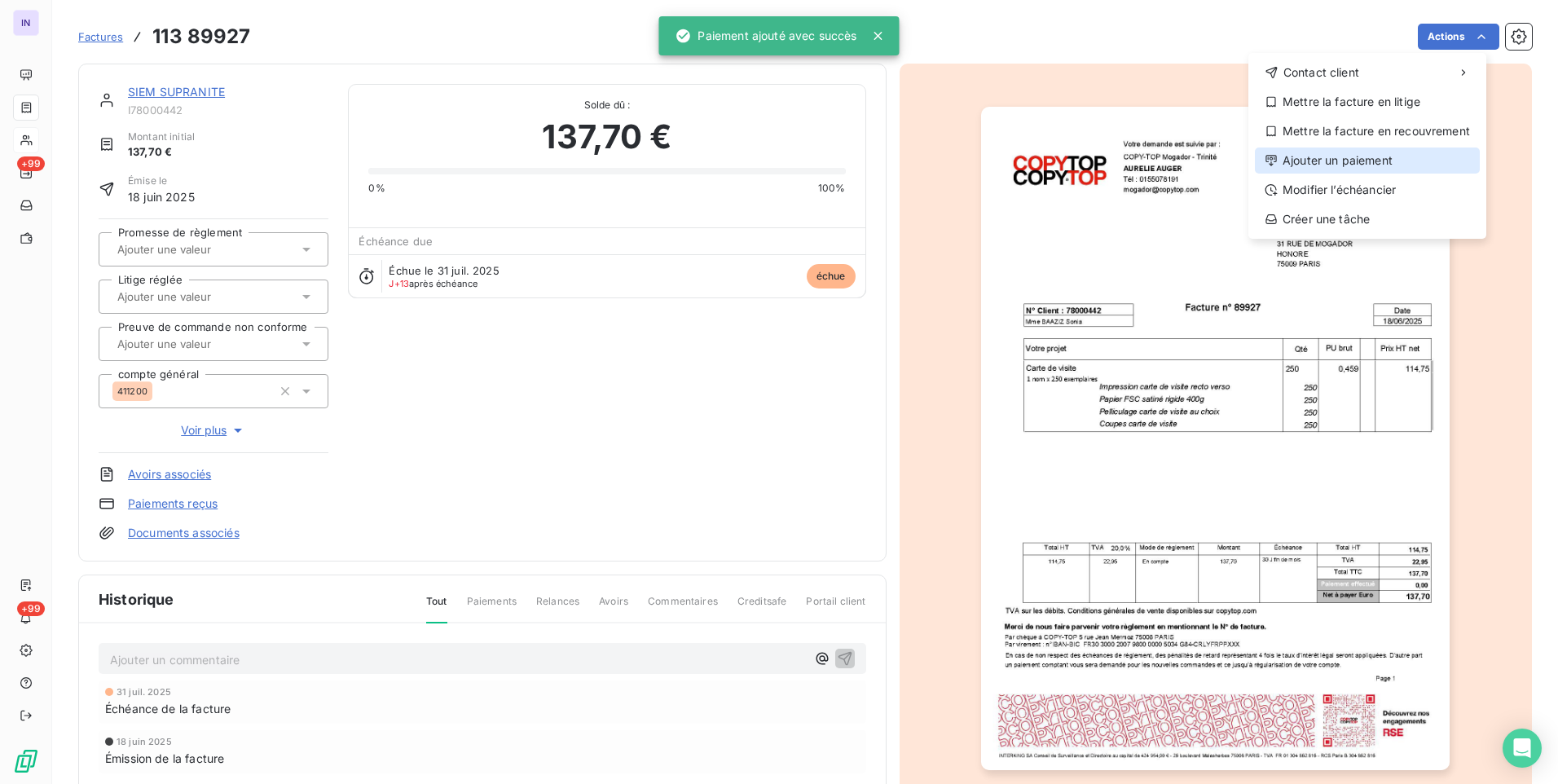
click at [1337, 163] on div "Ajouter un paiement" at bounding box center [1368, 161] width 225 height 26
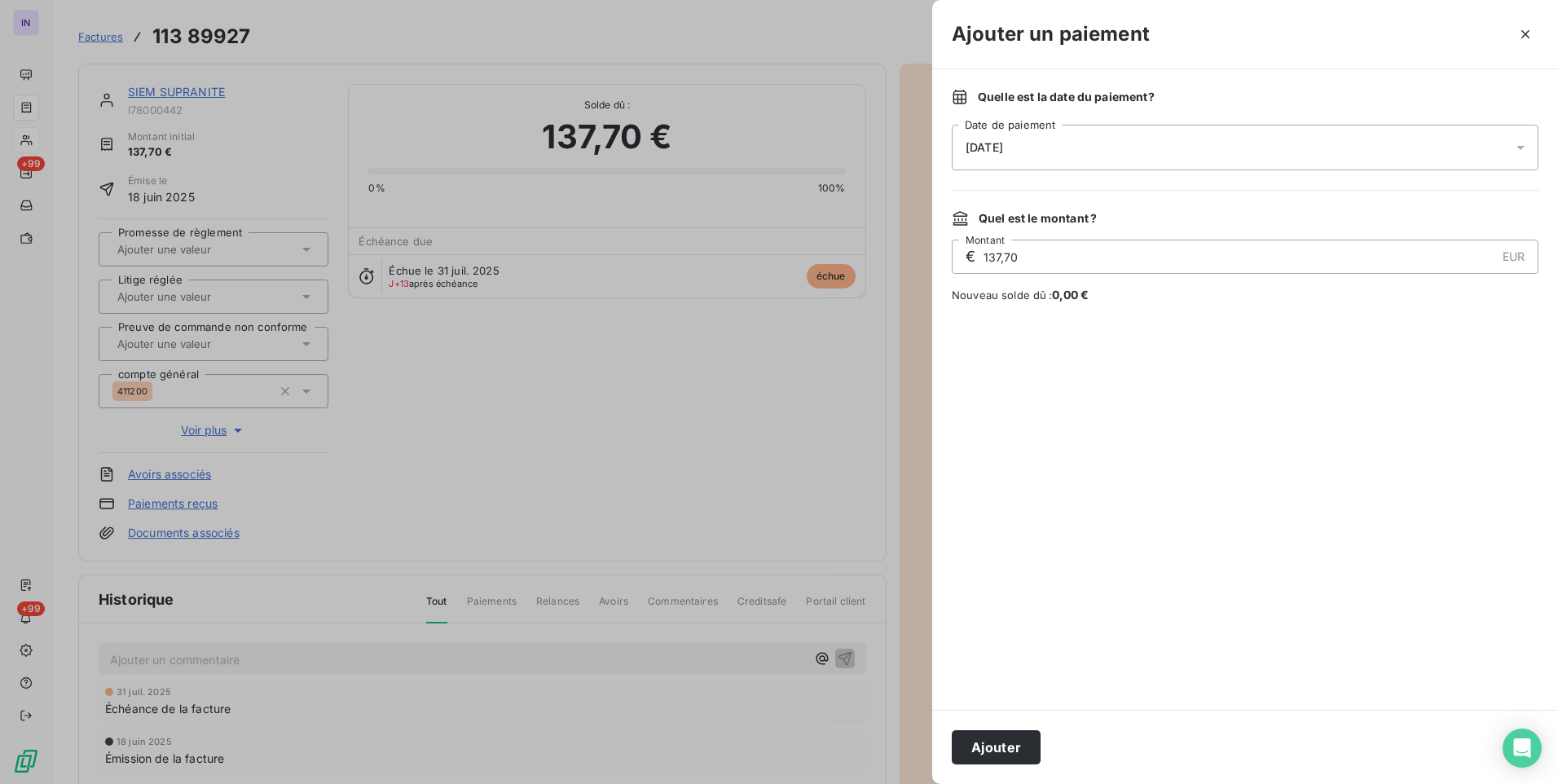
click at [1172, 164] on div "[DATE]" at bounding box center [1246, 147] width 587 height 46
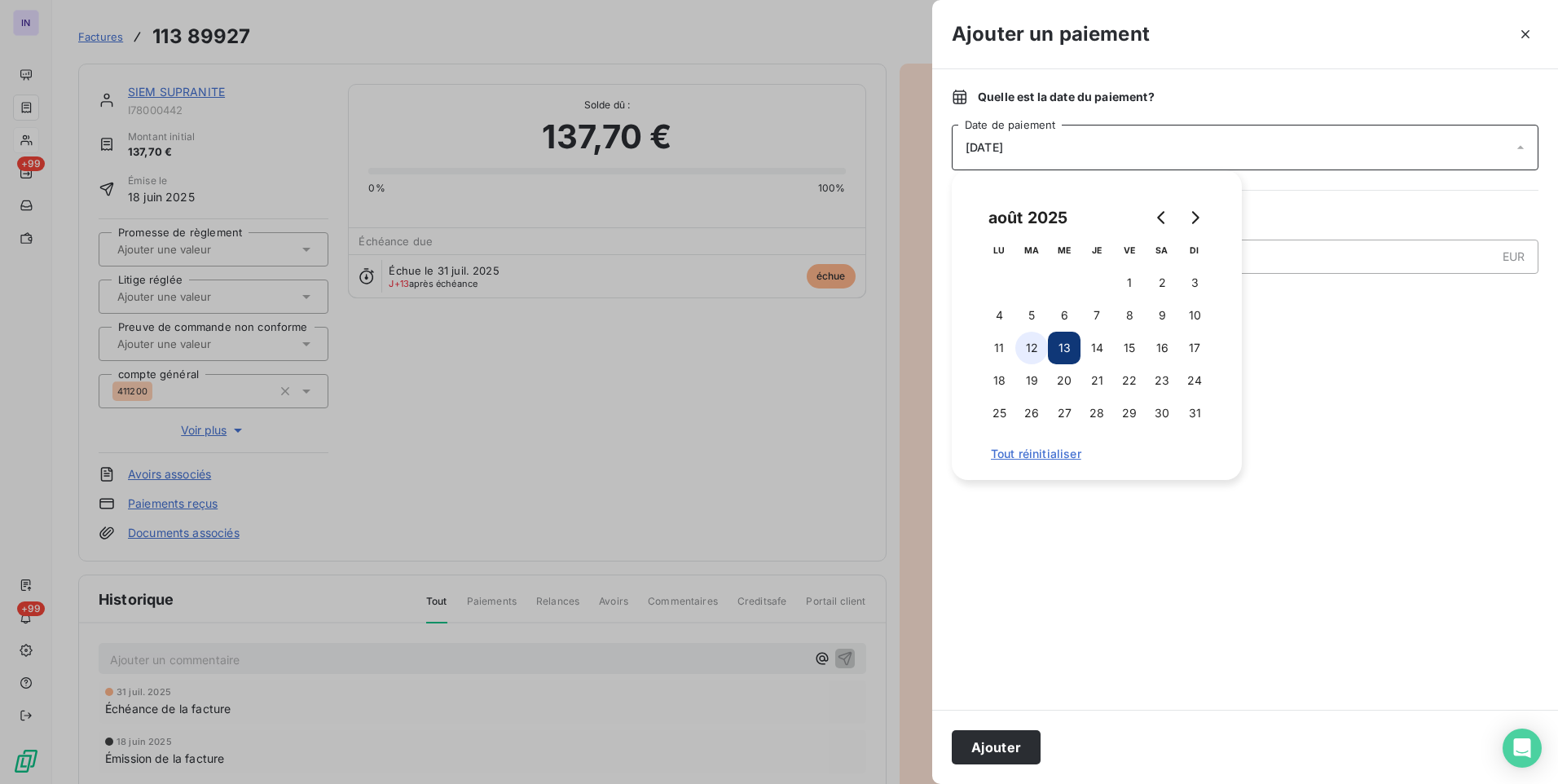
click at [1033, 346] on button "12" at bounding box center [1031, 347] width 33 height 33
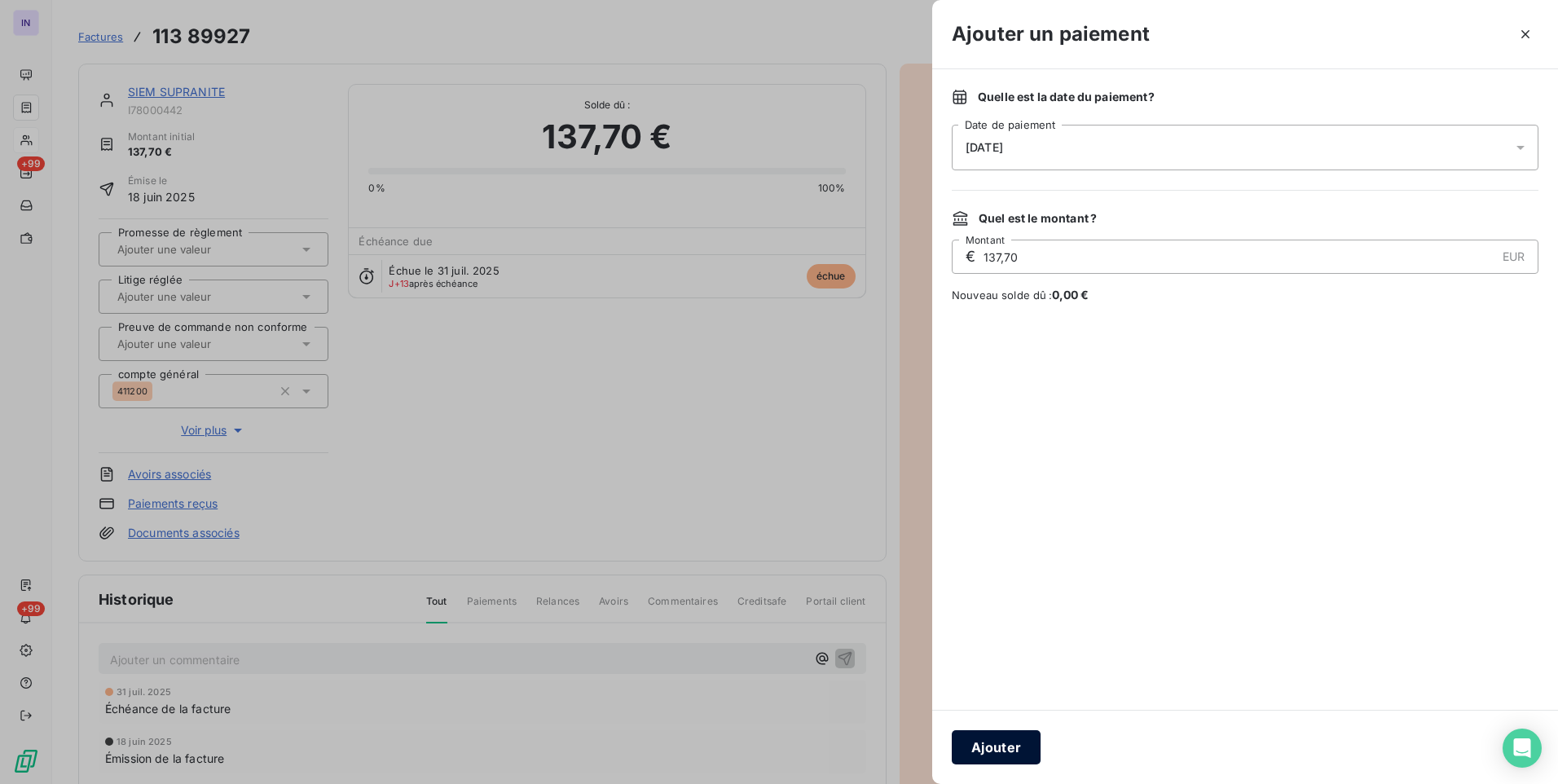
click at [1011, 740] on button "Ajouter" at bounding box center [997, 747] width 89 height 34
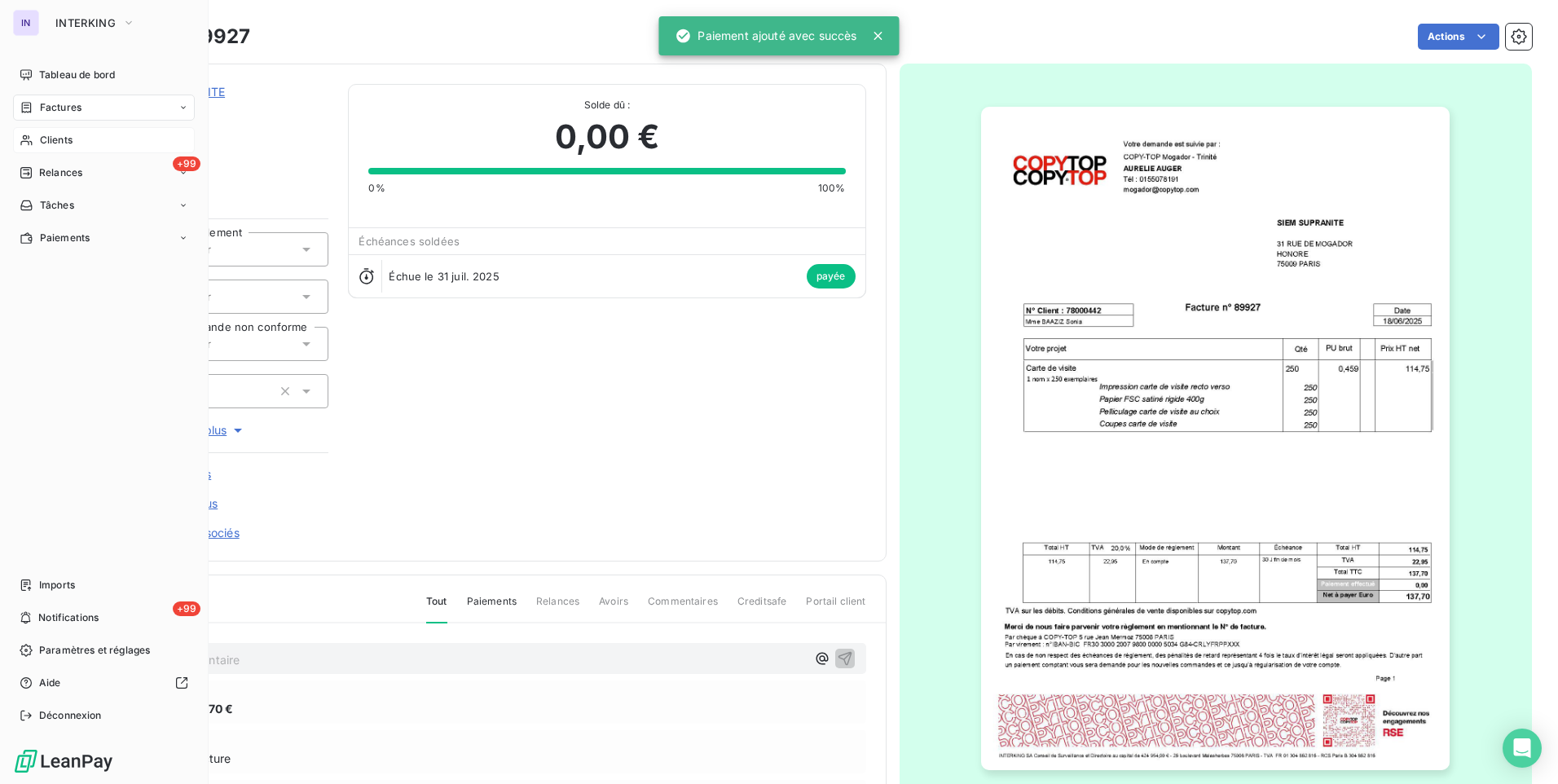
click at [60, 143] on span "Clients" at bounding box center [56, 140] width 33 height 15
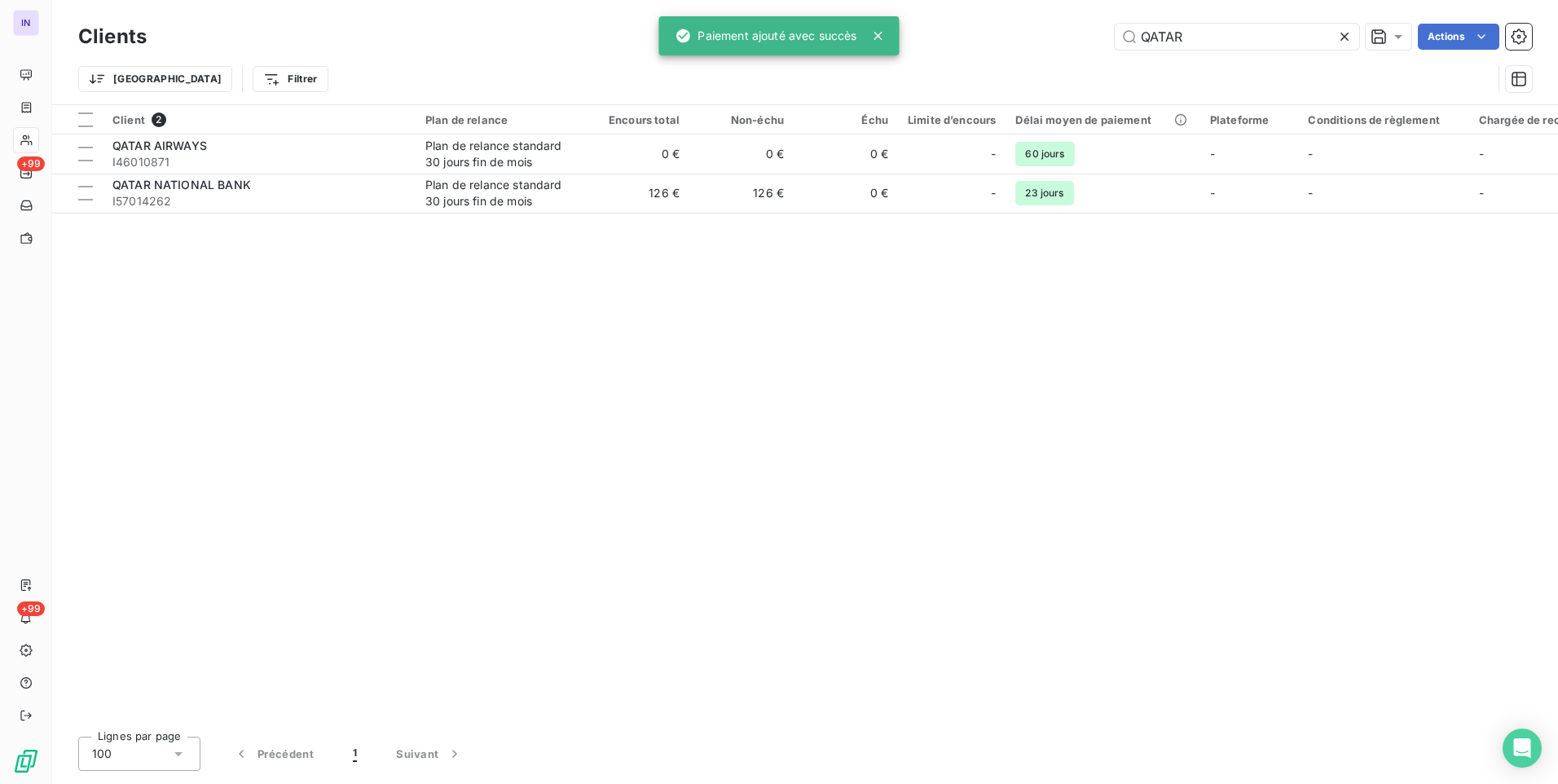
drag, startPoint x: 1073, startPoint y: 39, endPoint x: 976, endPoint y: 36, distance: 97.0
click at [976, 36] on div "QATAR Actions" at bounding box center [849, 36] width 1366 height 26
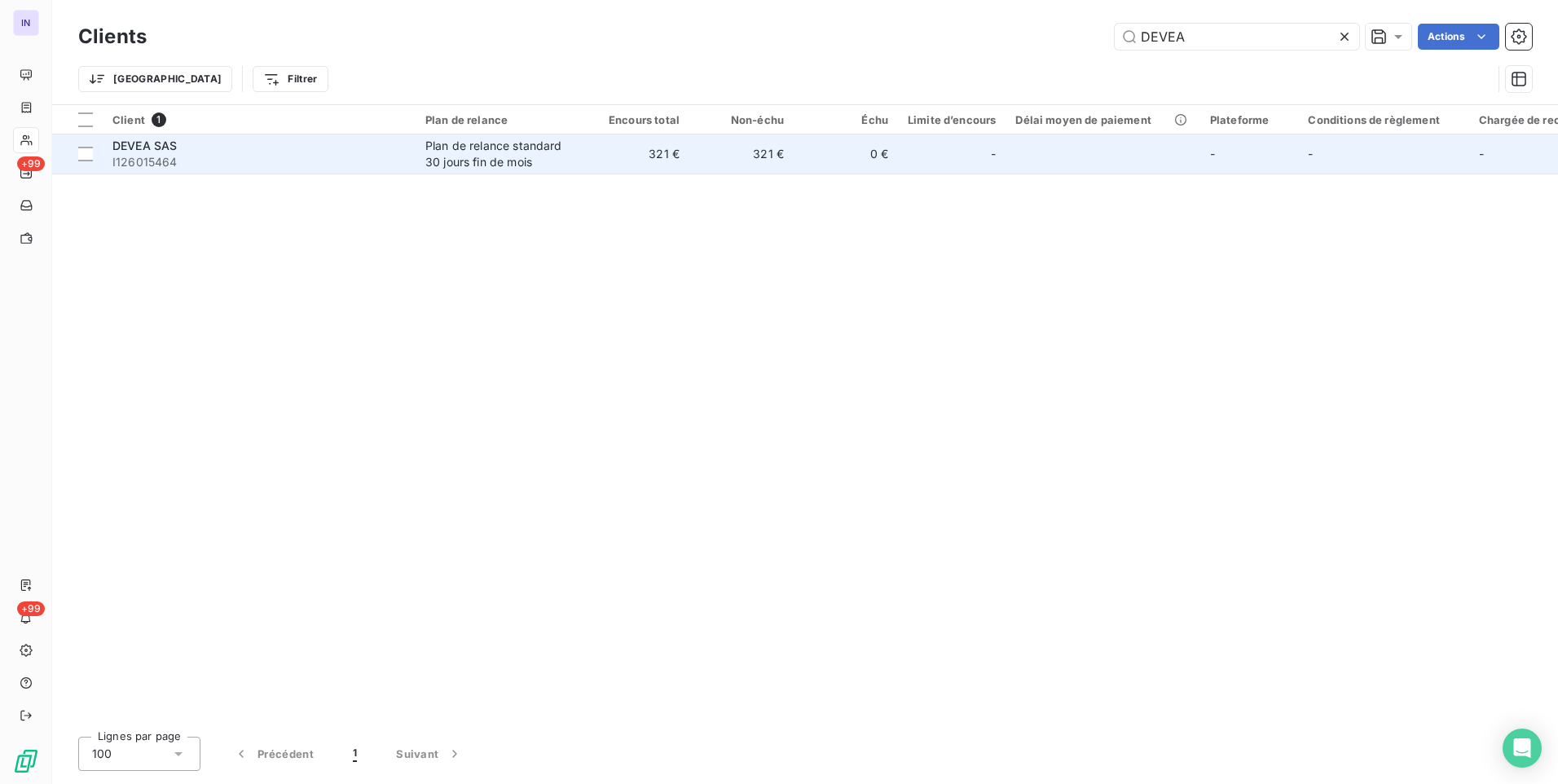
type input "DEVEA"
click at [430, 161] on div "Plan de relance standard 30 jours fin de mois" at bounding box center [500, 153] width 150 height 33
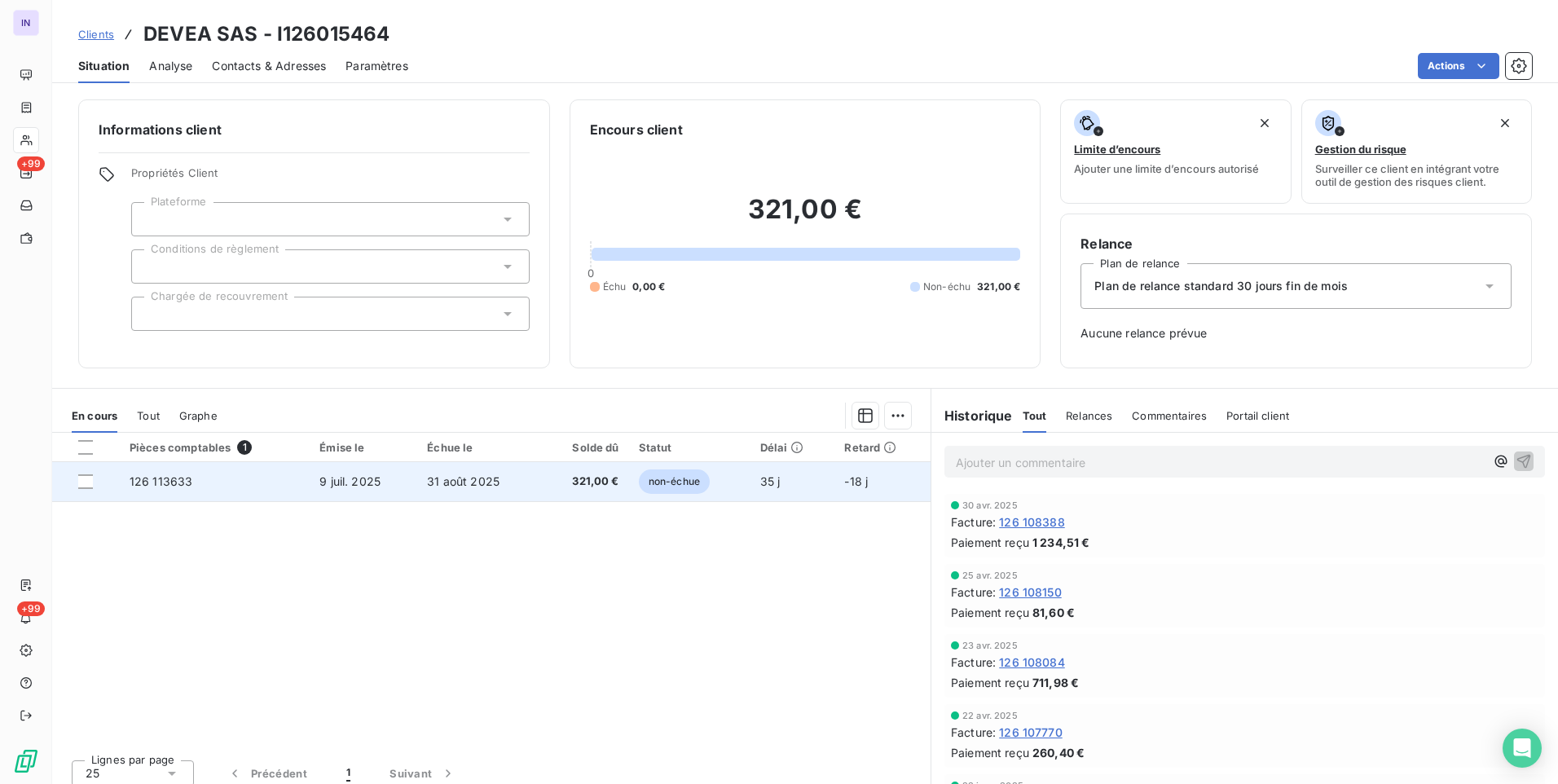
click at [397, 486] on td "9 juil. 2025" at bounding box center [363, 481] width 108 height 39
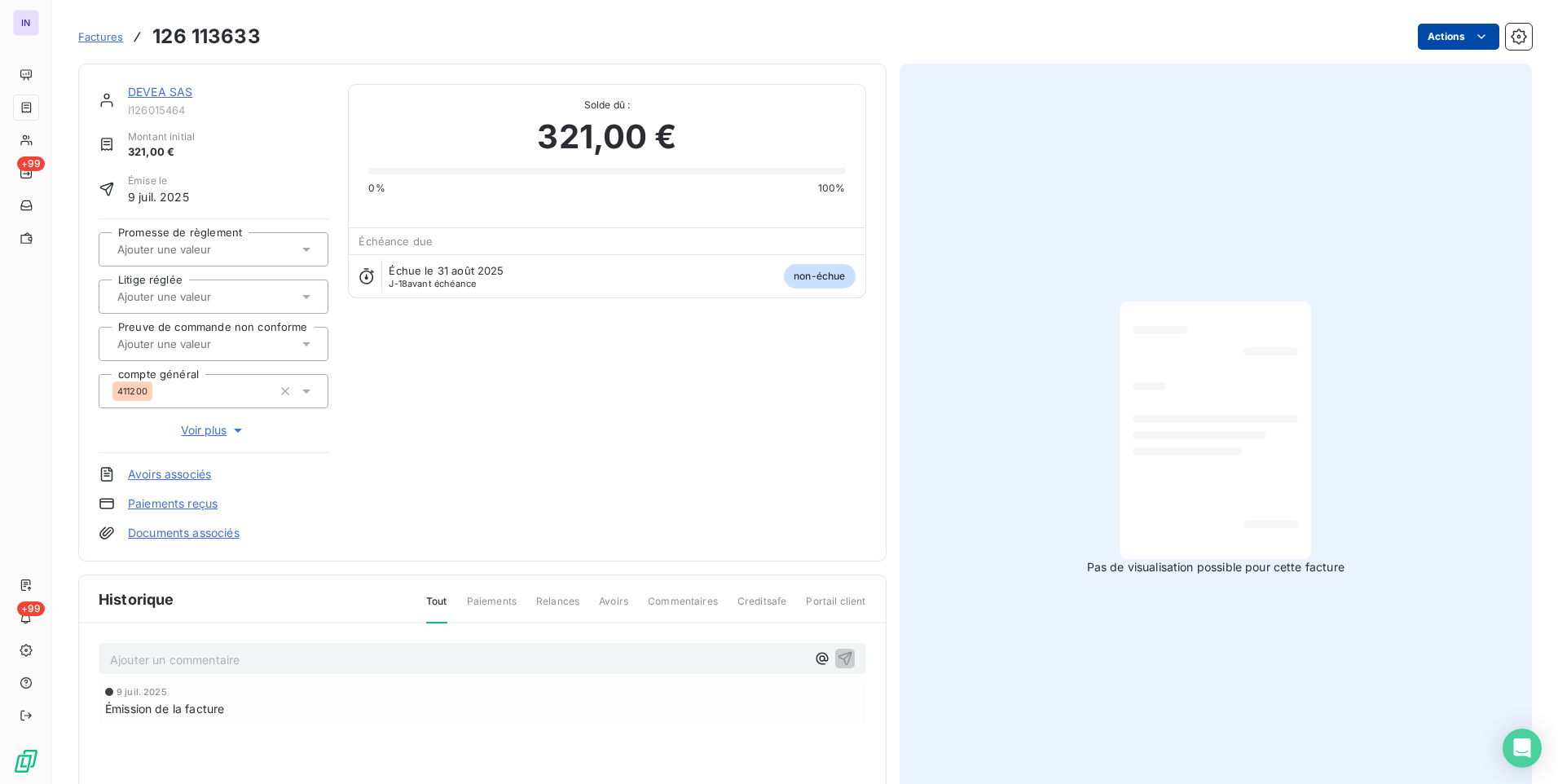
click at [1444, 36] on html "IN +99 +99 Factures 126 113633 Actions DEVEA SAS I126015464 Montant initial 321…" at bounding box center [779, 392] width 1558 height 784
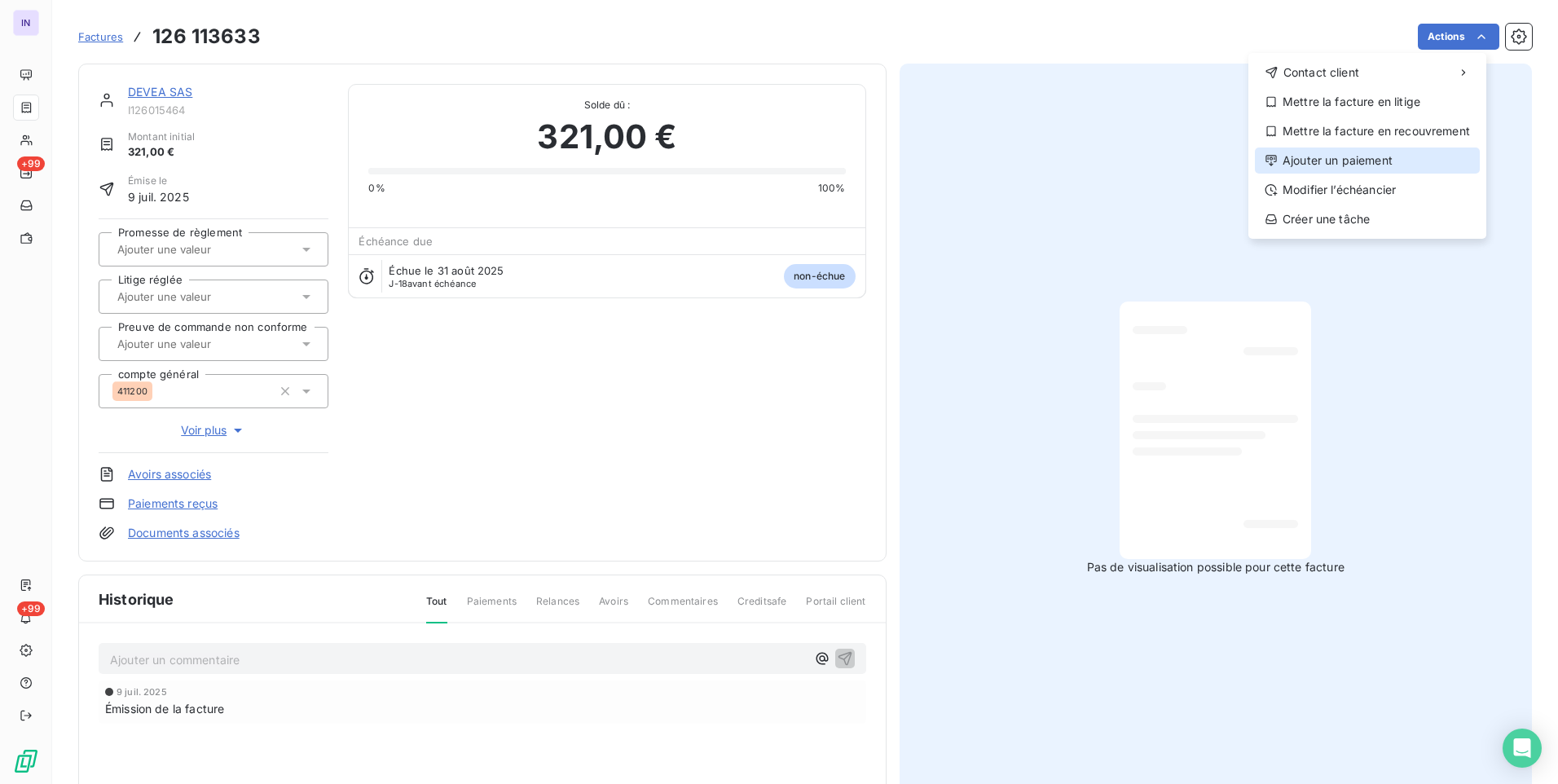
click at [1354, 160] on div "Ajouter un paiement" at bounding box center [1368, 161] width 225 height 26
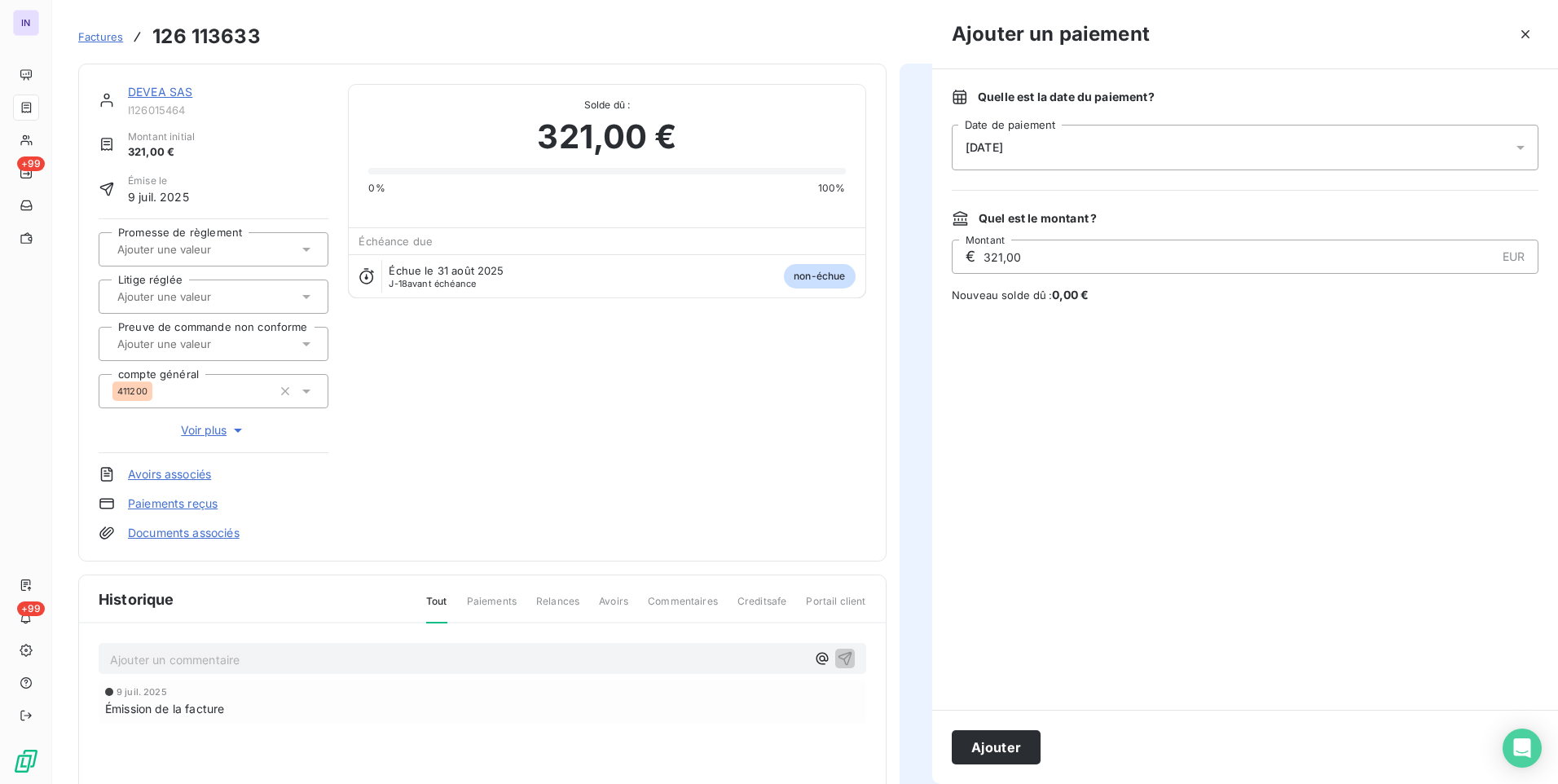
click at [1184, 157] on div "[DATE]" at bounding box center [1246, 147] width 587 height 46
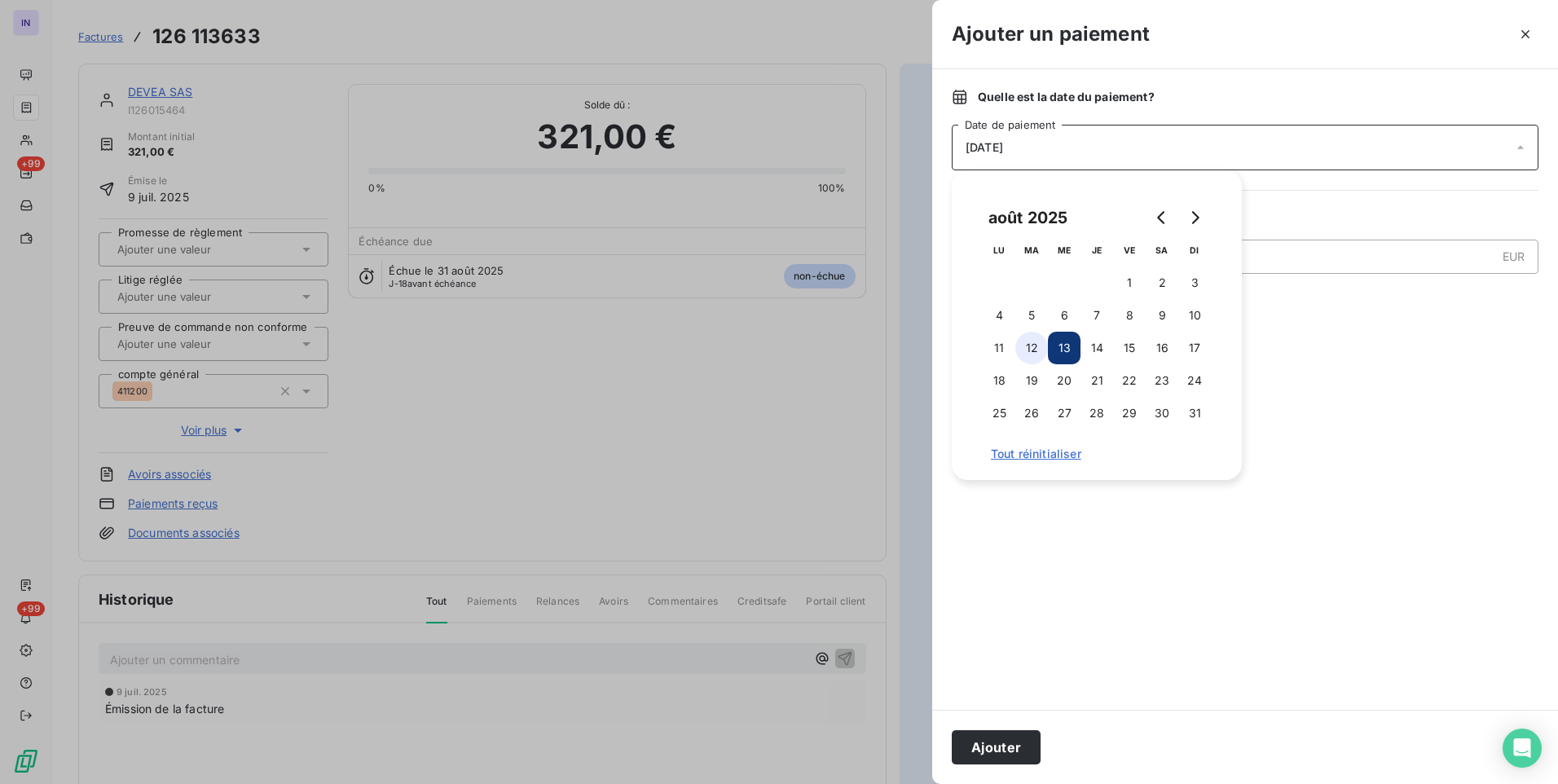
click at [1035, 354] on button "12" at bounding box center [1031, 347] width 33 height 33
click at [1019, 750] on button "Ajouter" at bounding box center [997, 747] width 89 height 34
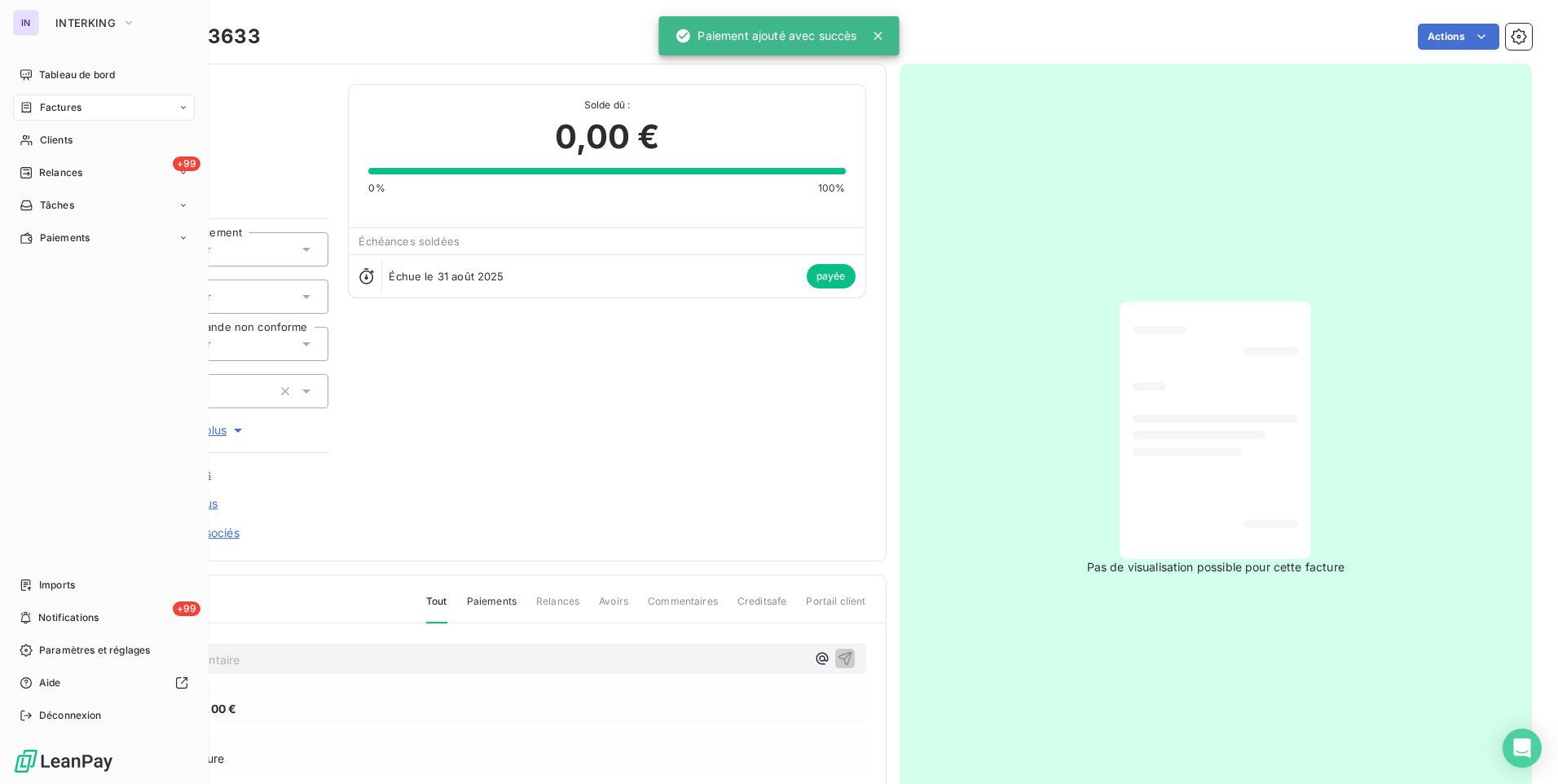
click at [101, 111] on div "Factures" at bounding box center [104, 108] width 182 height 26
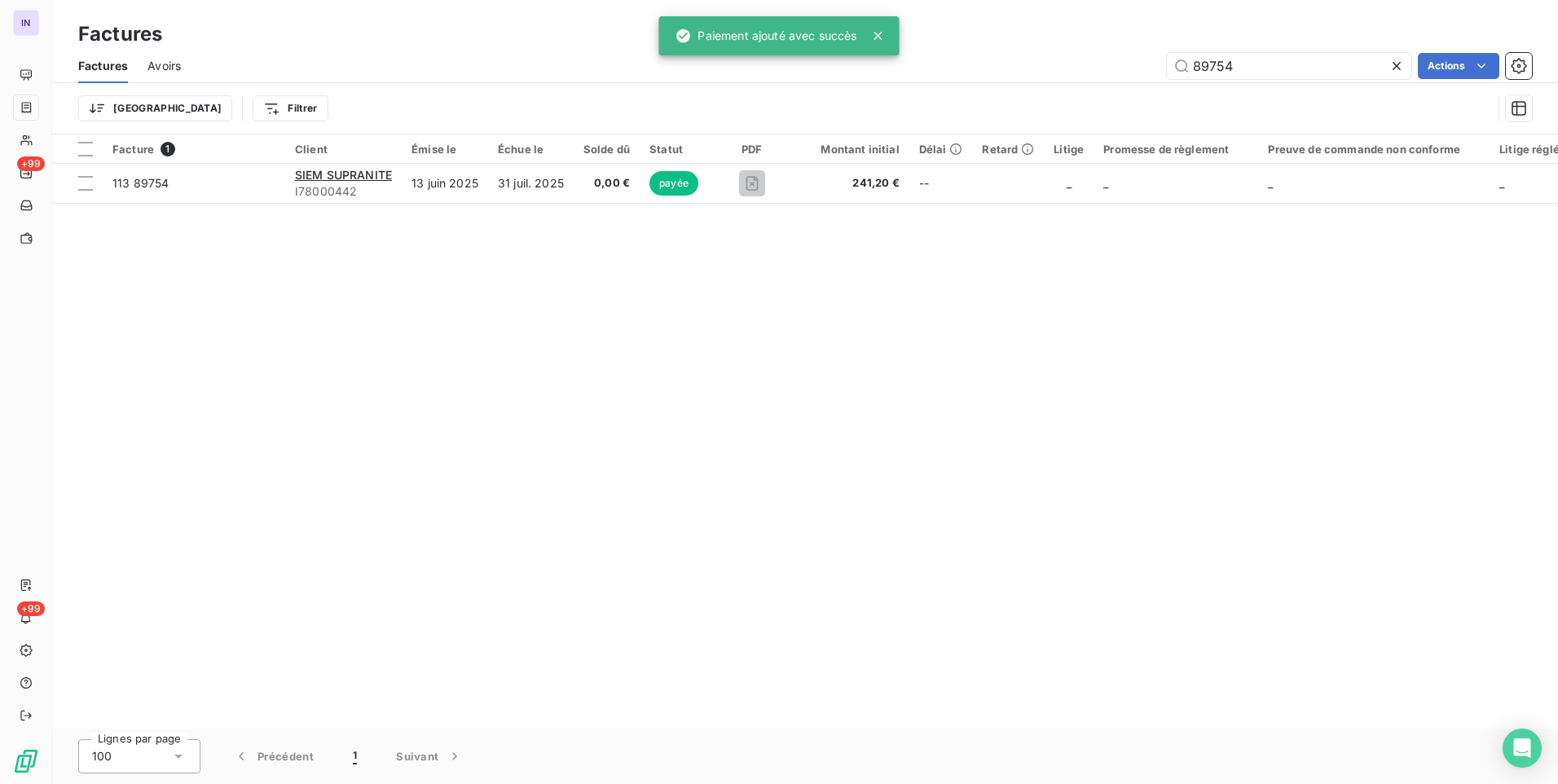
drag, startPoint x: 1252, startPoint y: 63, endPoint x: 1080, endPoint y: 68, distance: 172.1
click at [1082, 68] on div "89754 Actions" at bounding box center [866, 66] width 1331 height 26
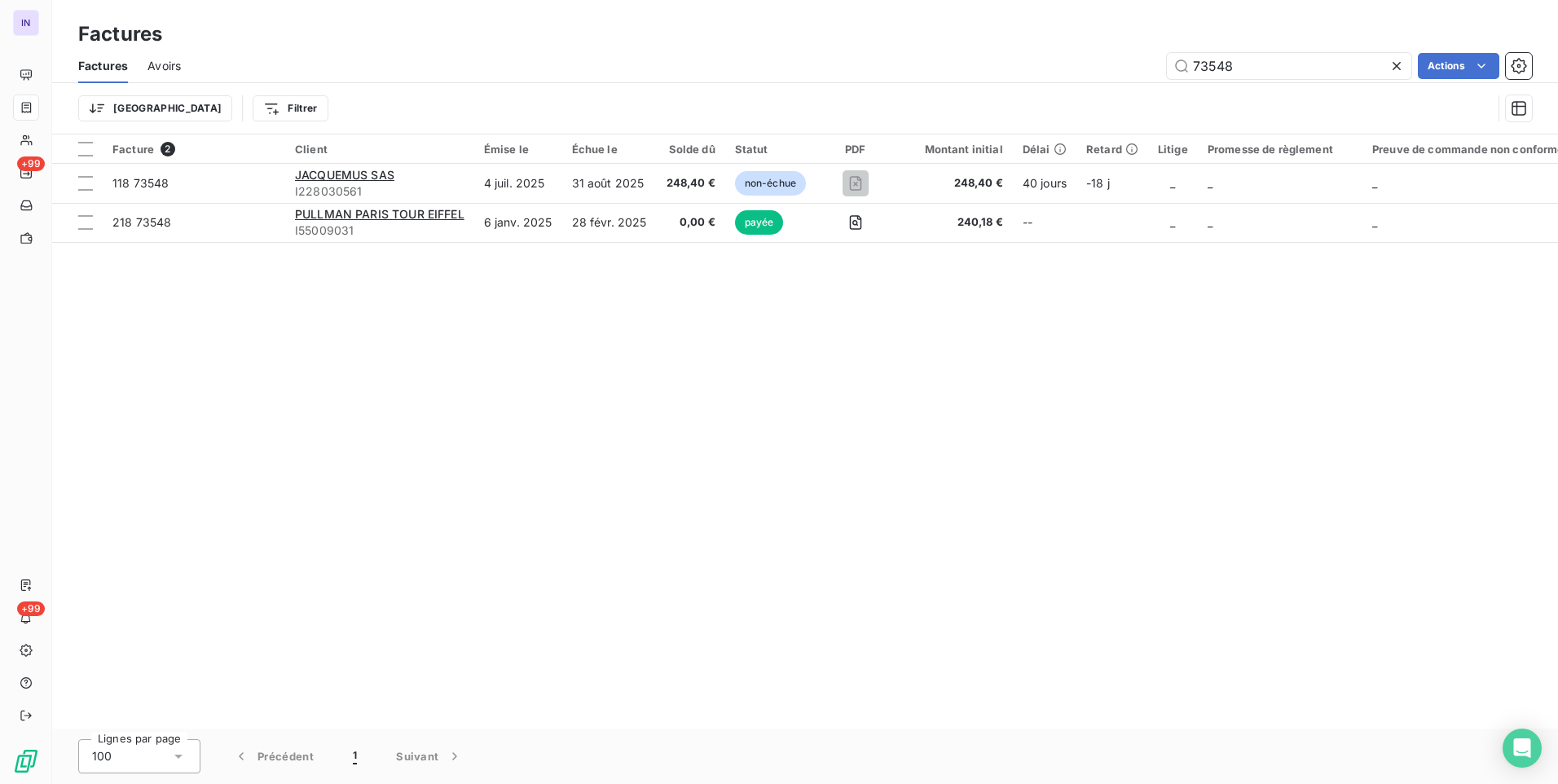
type input "73548"
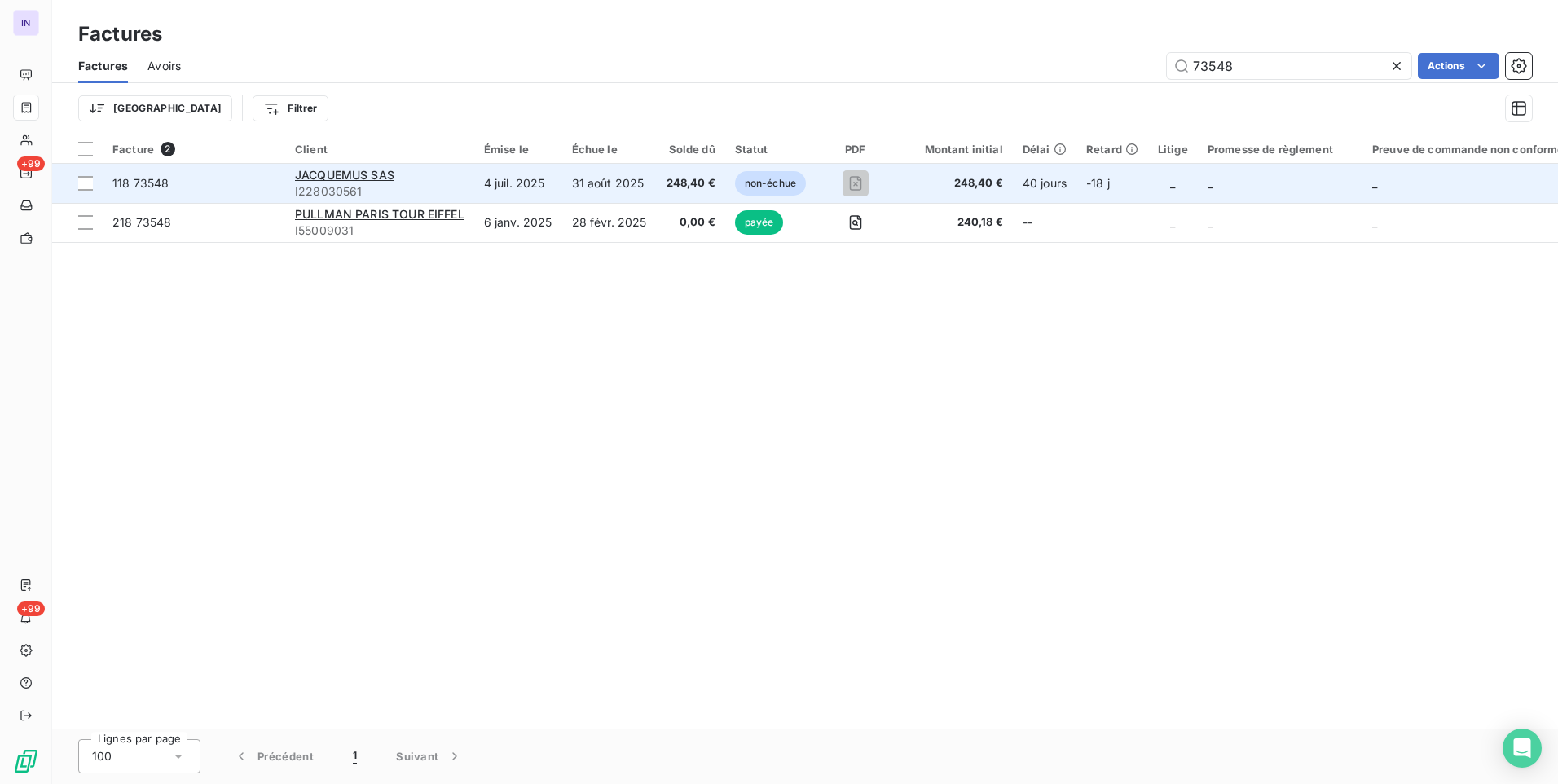
click at [687, 178] on span "248,40 €" at bounding box center [691, 184] width 49 height 17
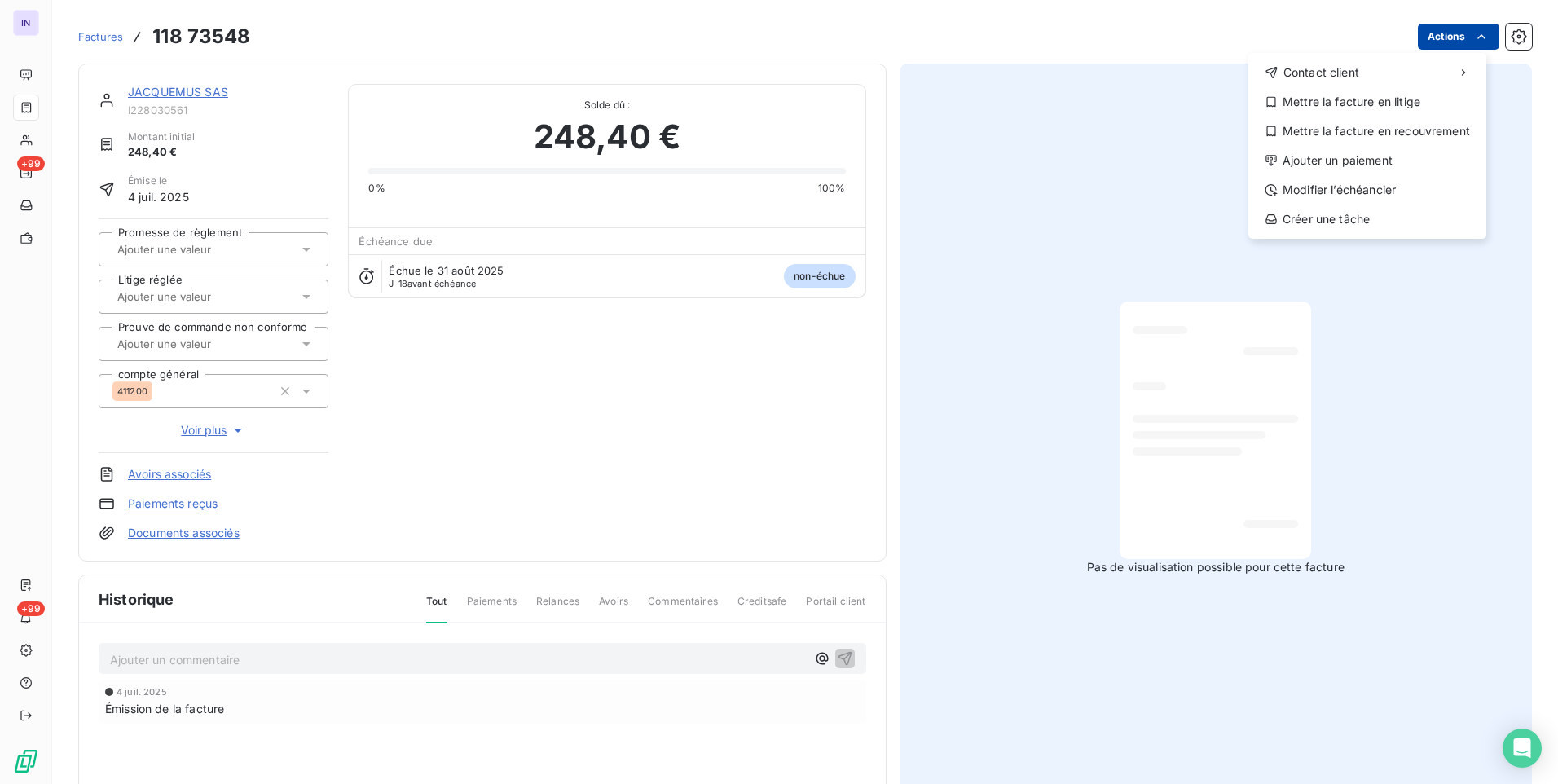
click at [1450, 34] on html "IN +99 +99 Factures [PHONE_NUMBER] Actions Contact client Mettre la facture en …" at bounding box center [779, 392] width 1558 height 784
click at [1361, 157] on div "Ajouter un paiement" at bounding box center [1368, 161] width 225 height 26
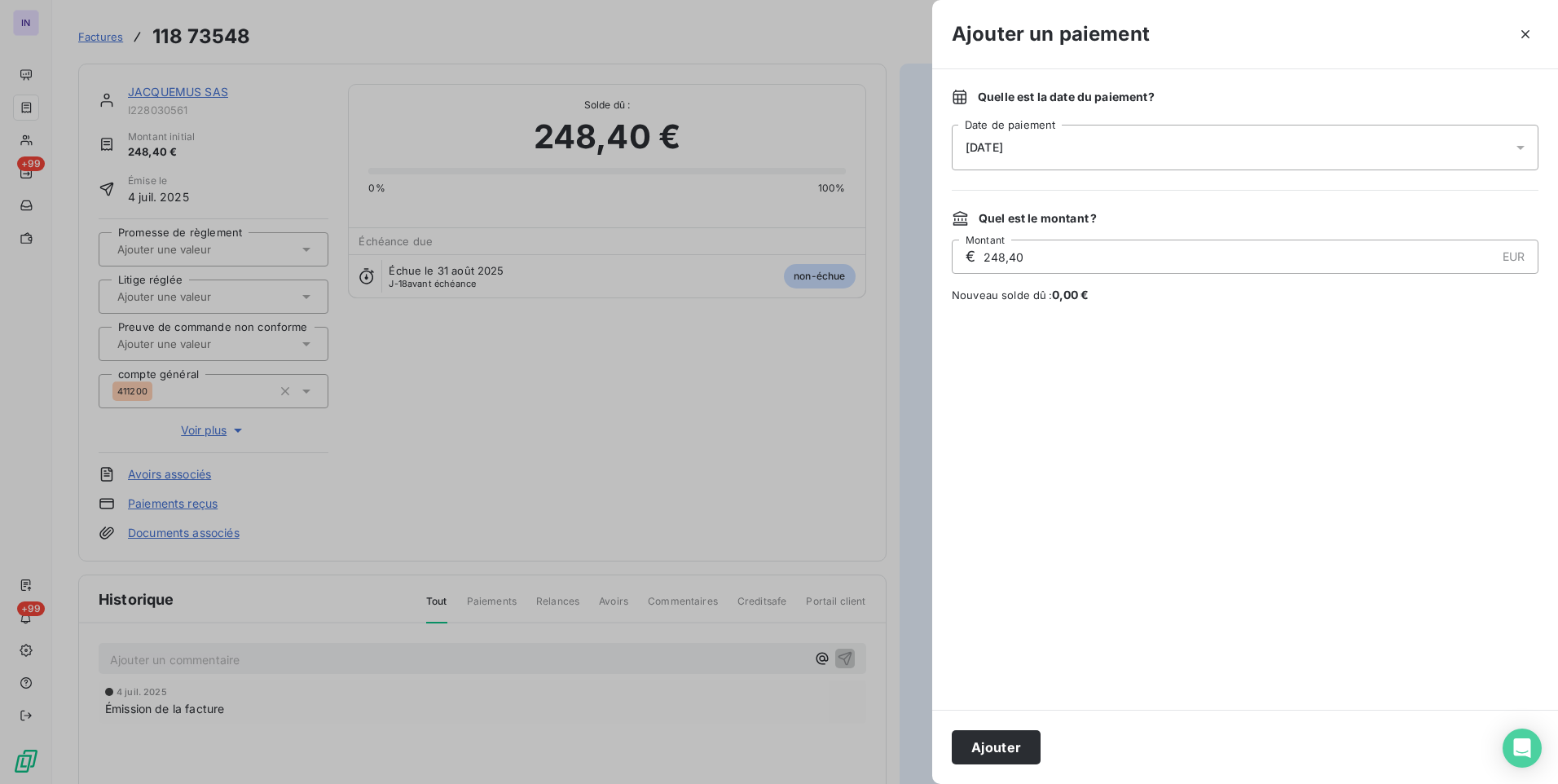
click at [1162, 154] on div "[DATE]" at bounding box center [1246, 147] width 587 height 46
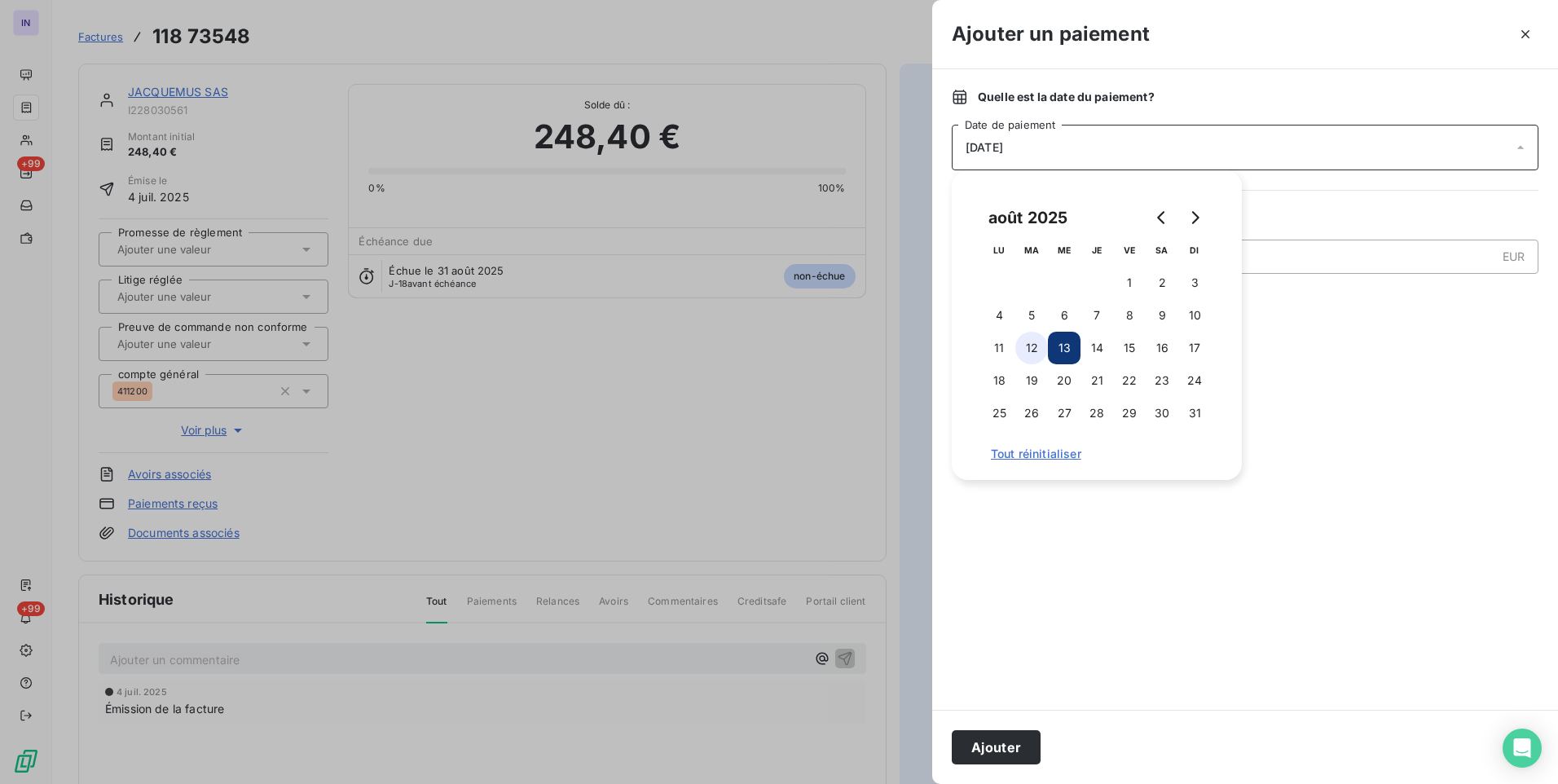
drag, startPoint x: 1036, startPoint y: 348, endPoint x: 1041, endPoint y: 358, distance: 11.2
click at [1038, 348] on button "12" at bounding box center [1031, 347] width 33 height 33
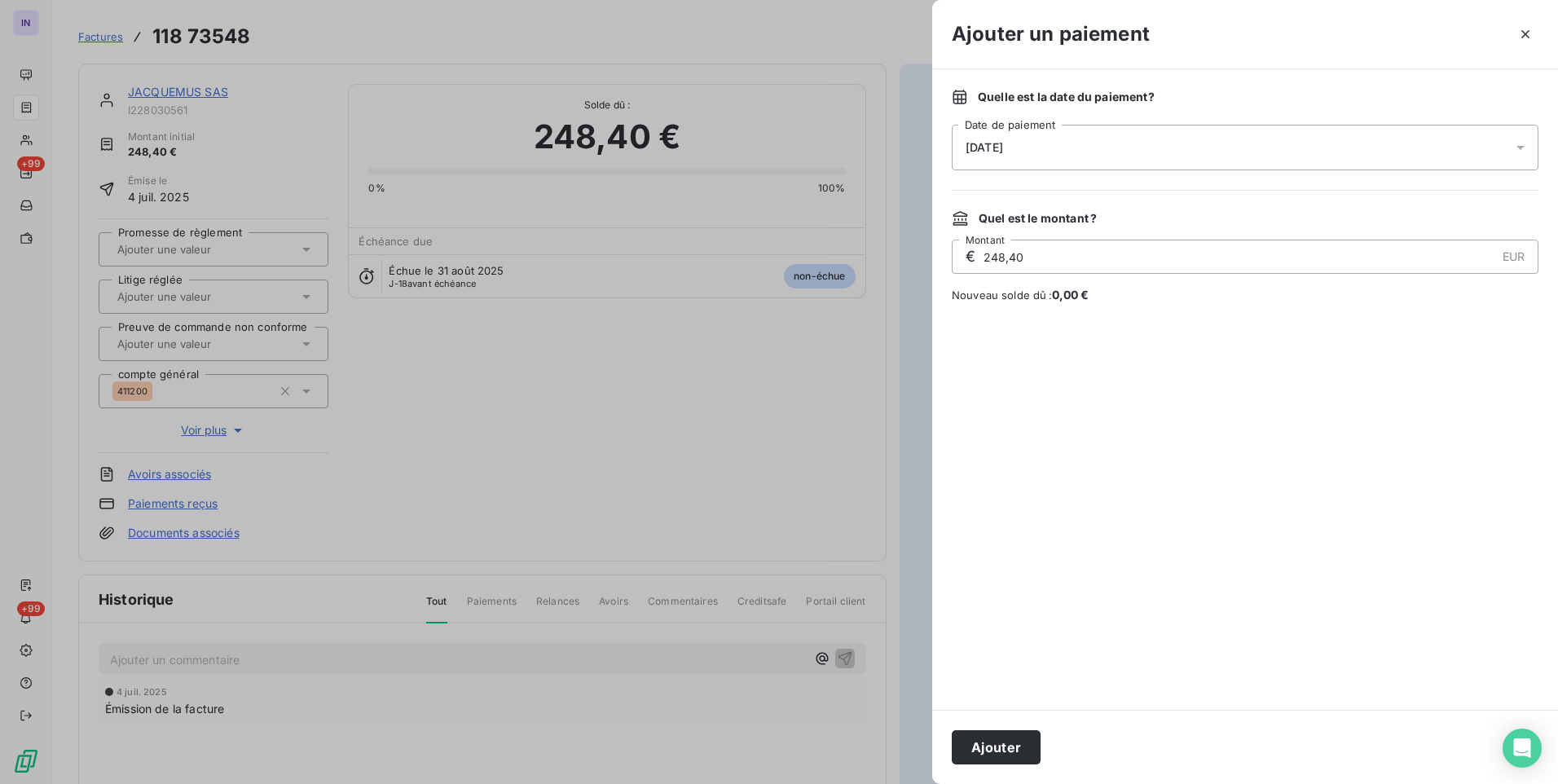
drag, startPoint x: 1002, startPoint y: 741, endPoint x: 910, endPoint y: 782, distance: 100.7
click at [1001, 744] on button "Ajouter" at bounding box center [997, 747] width 89 height 34
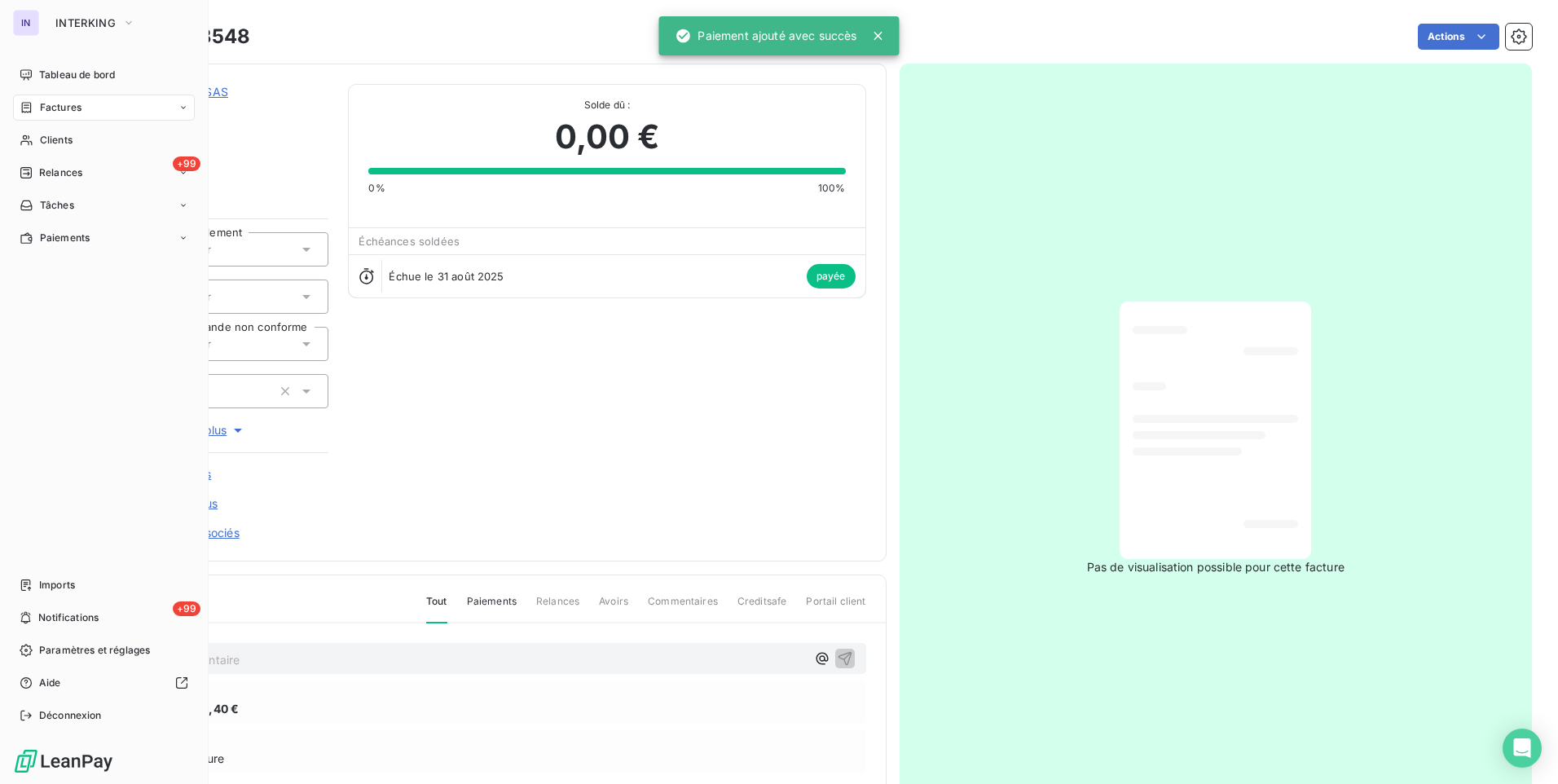
click at [57, 104] on span "Factures" at bounding box center [60, 108] width 42 height 15
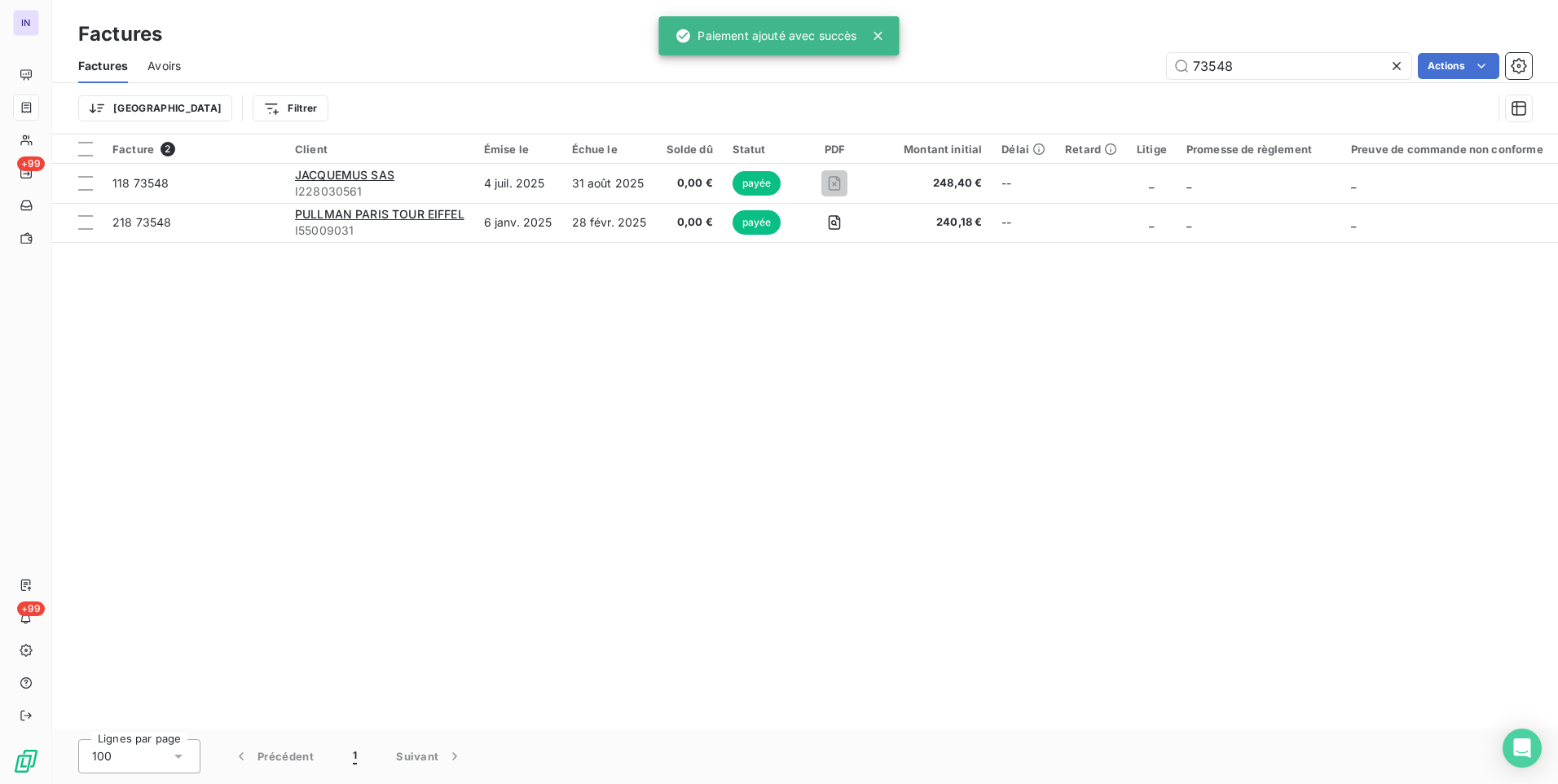
drag, startPoint x: 1245, startPoint y: 71, endPoint x: 1010, endPoint y: 79, distance: 235.1
click at [1014, 76] on div "73548 Actions" at bounding box center [866, 66] width 1331 height 26
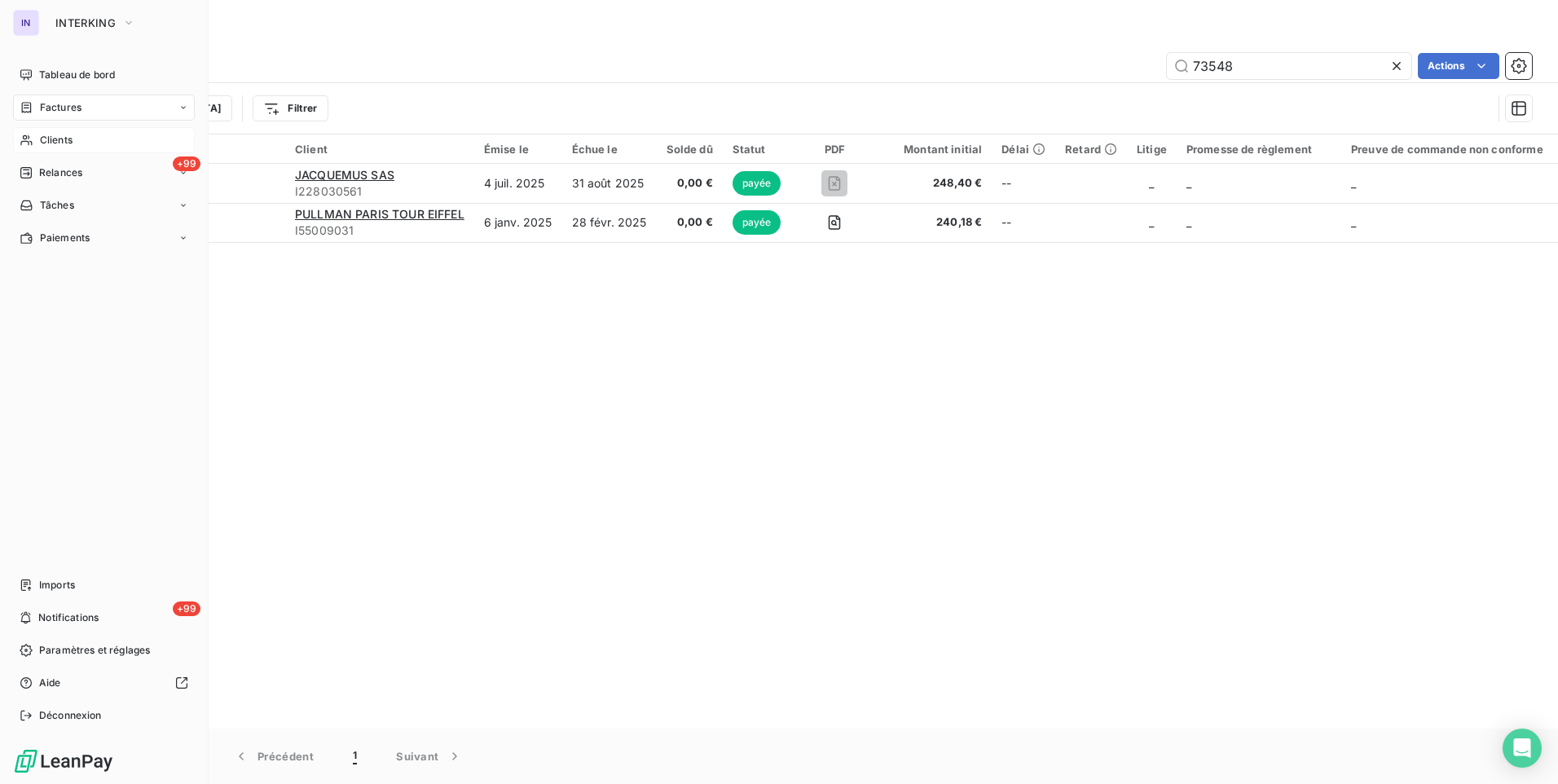
drag, startPoint x: 60, startPoint y: 137, endPoint x: 85, endPoint y: 141, distance: 25.3
click at [61, 137] on span "Clients" at bounding box center [56, 140] width 33 height 15
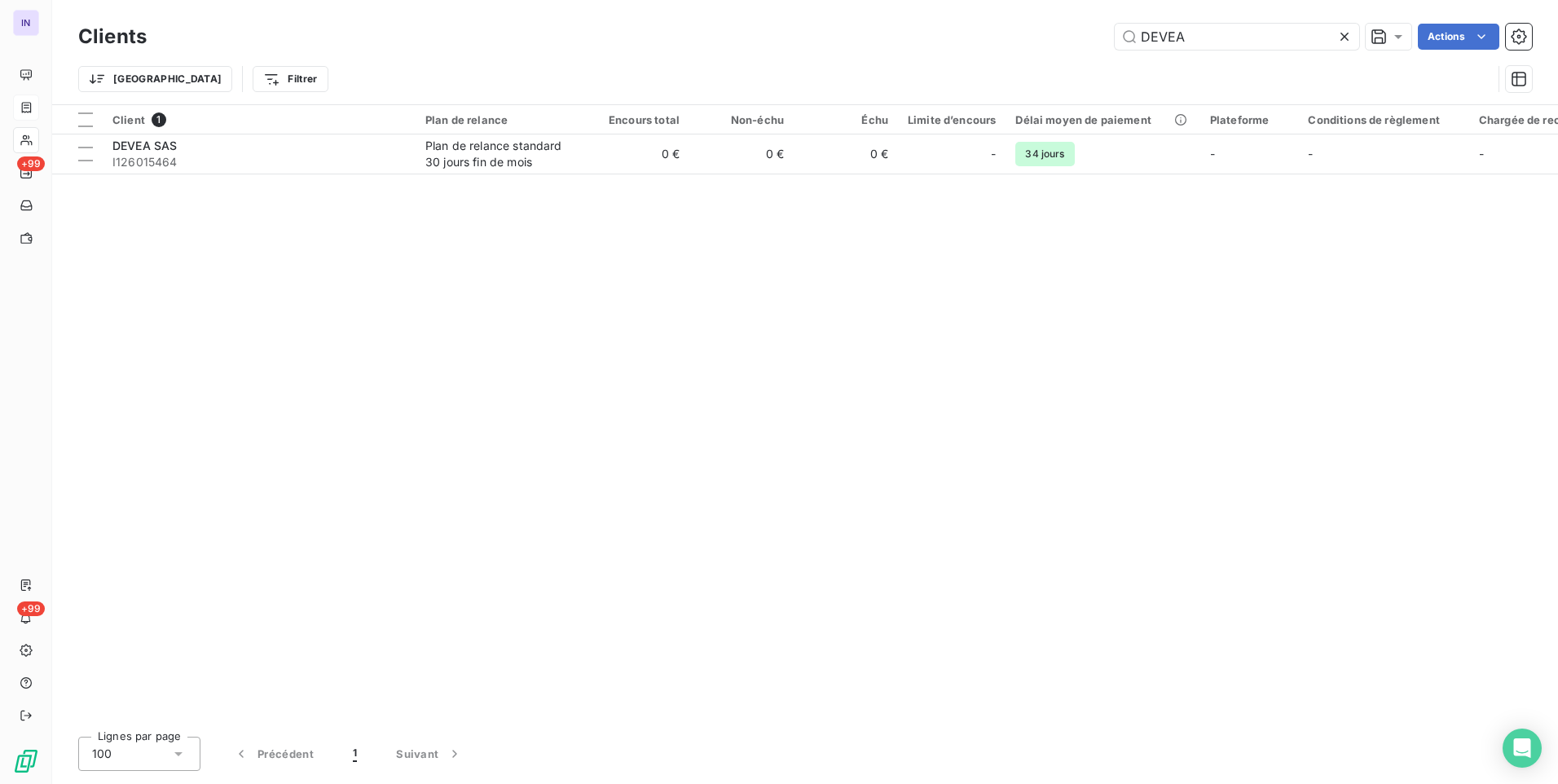
drag, startPoint x: 1233, startPoint y: 38, endPoint x: 991, endPoint y: 43, distance: 242.1
click at [991, 43] on div "DEVEA Actions" at bounding box center [849, 36] width 1366 height 26
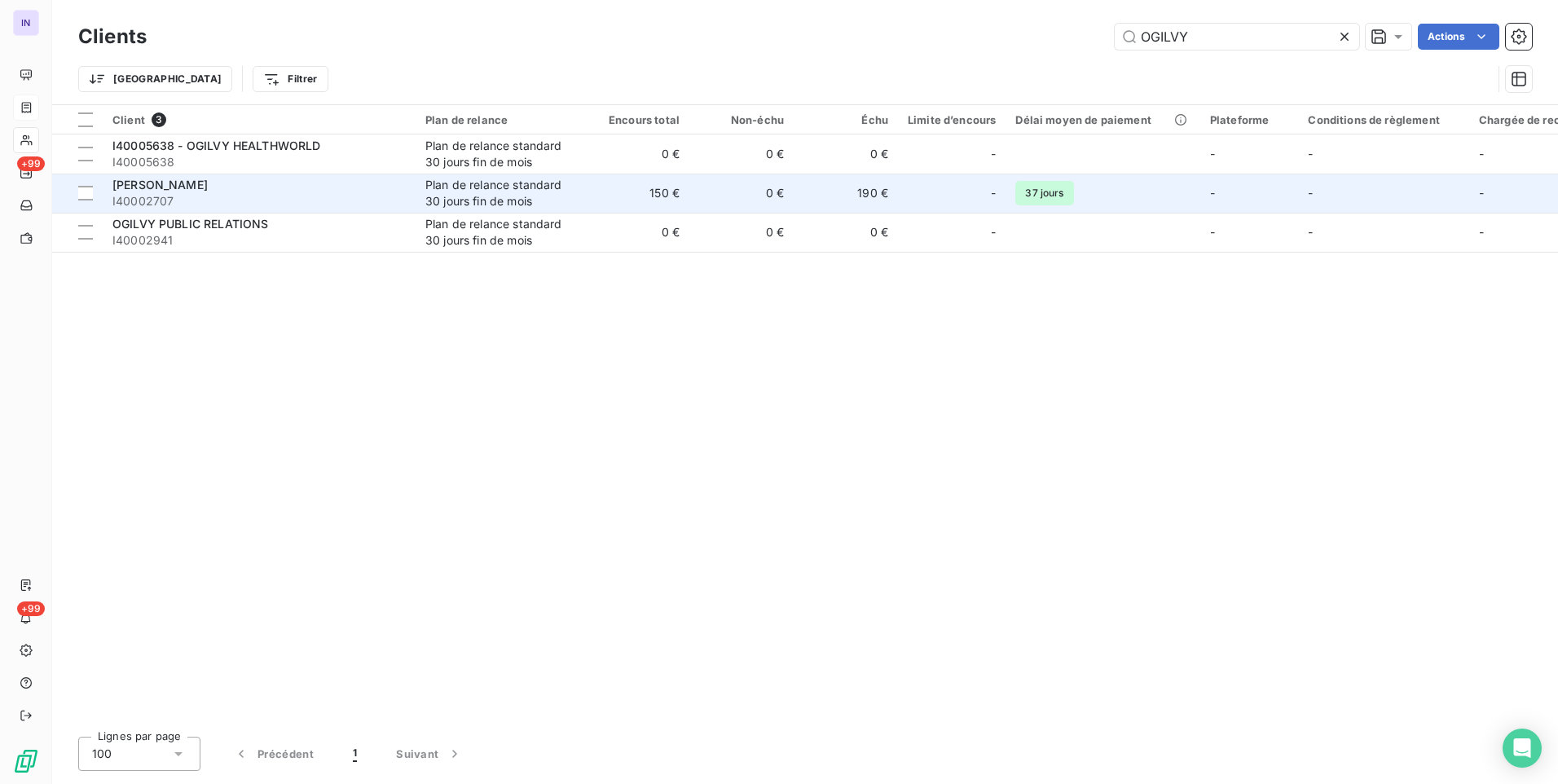
type input "OGILVY"
click at [411, 203] on td "OGILVY MATHER I40002707" at bounding box center [259, 193] width 313 height 39
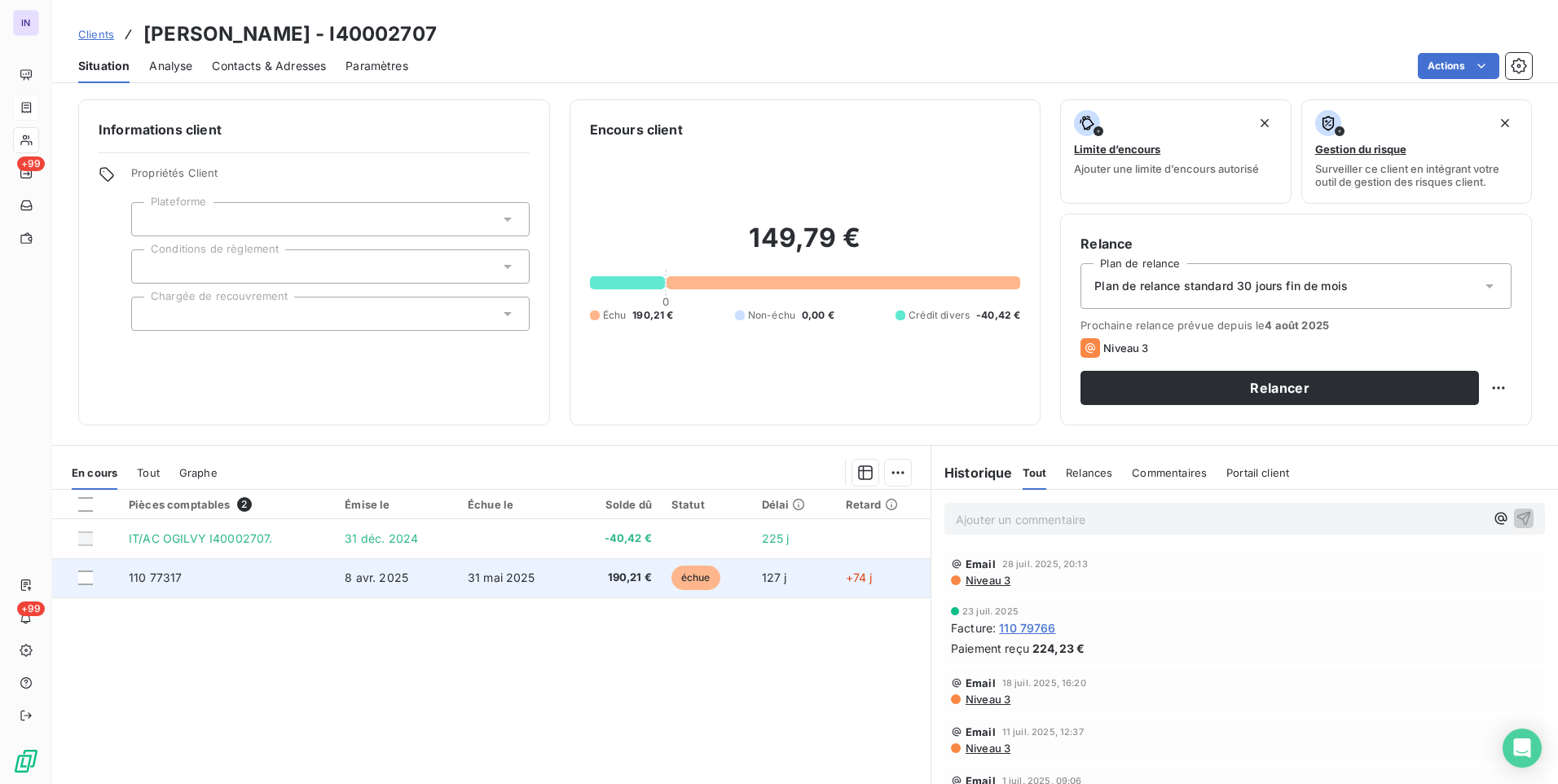
drag, startPoint x: 565, startPoint y: 588, endPoint x: 572, endPoint y: 579, distance: 11.4
click at [572, 579] on tr "110 77317 [DATE] [DATE] 190,21 € échue 127 j +74 j" at bounding box center [491, 578] width 879 height 39
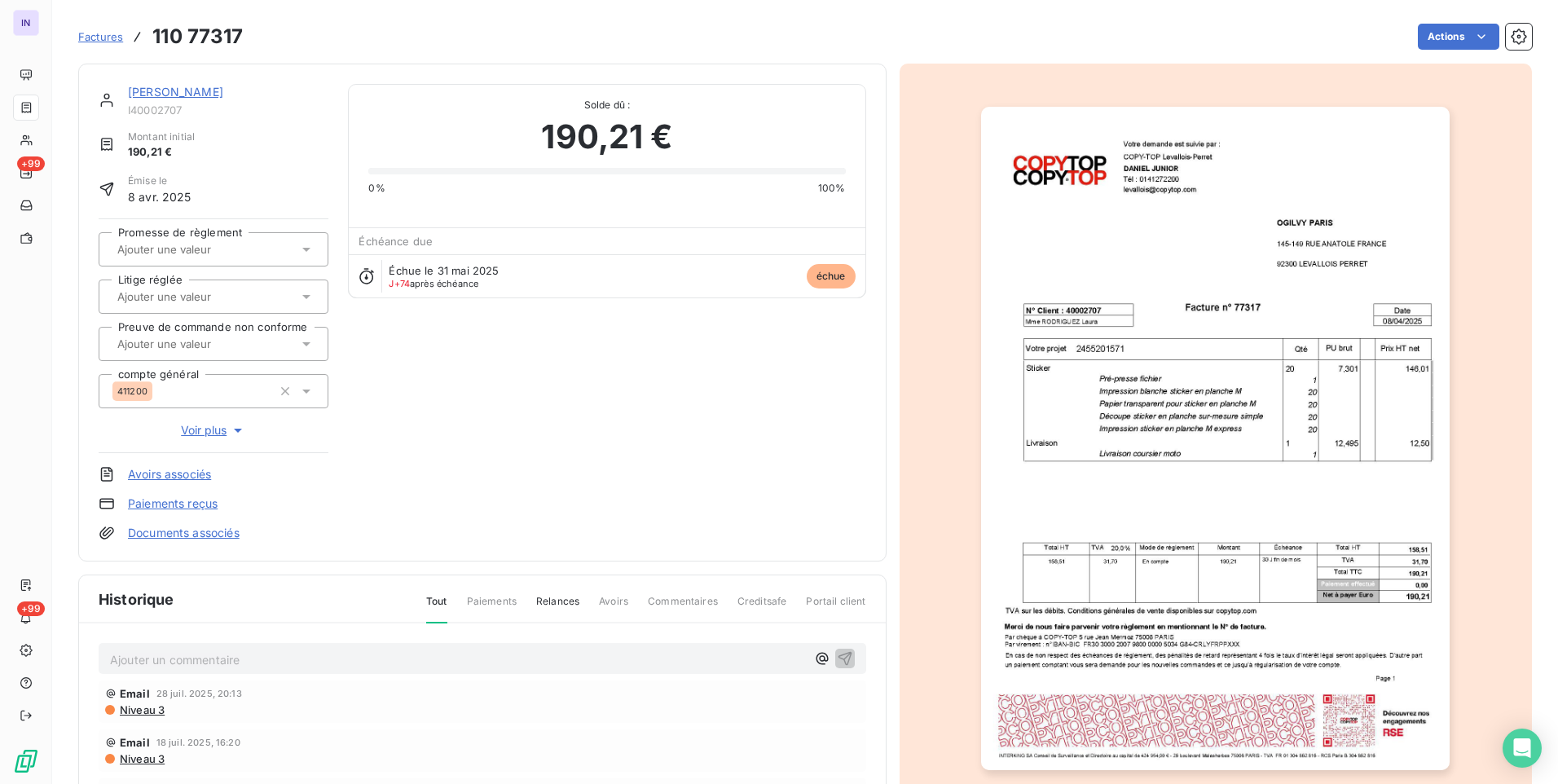
click at [1439, 52] on div "Factures 110 77317 Actions" at bounding box center [805, 36] width 1454 height 34
click at [1407, 46] on html "IN +99 +99 Factures 110 77317 Actions OGILVY MATHER I40002707 Montant initial 1…" at bounding box center [779, 392] width 1558 height 784
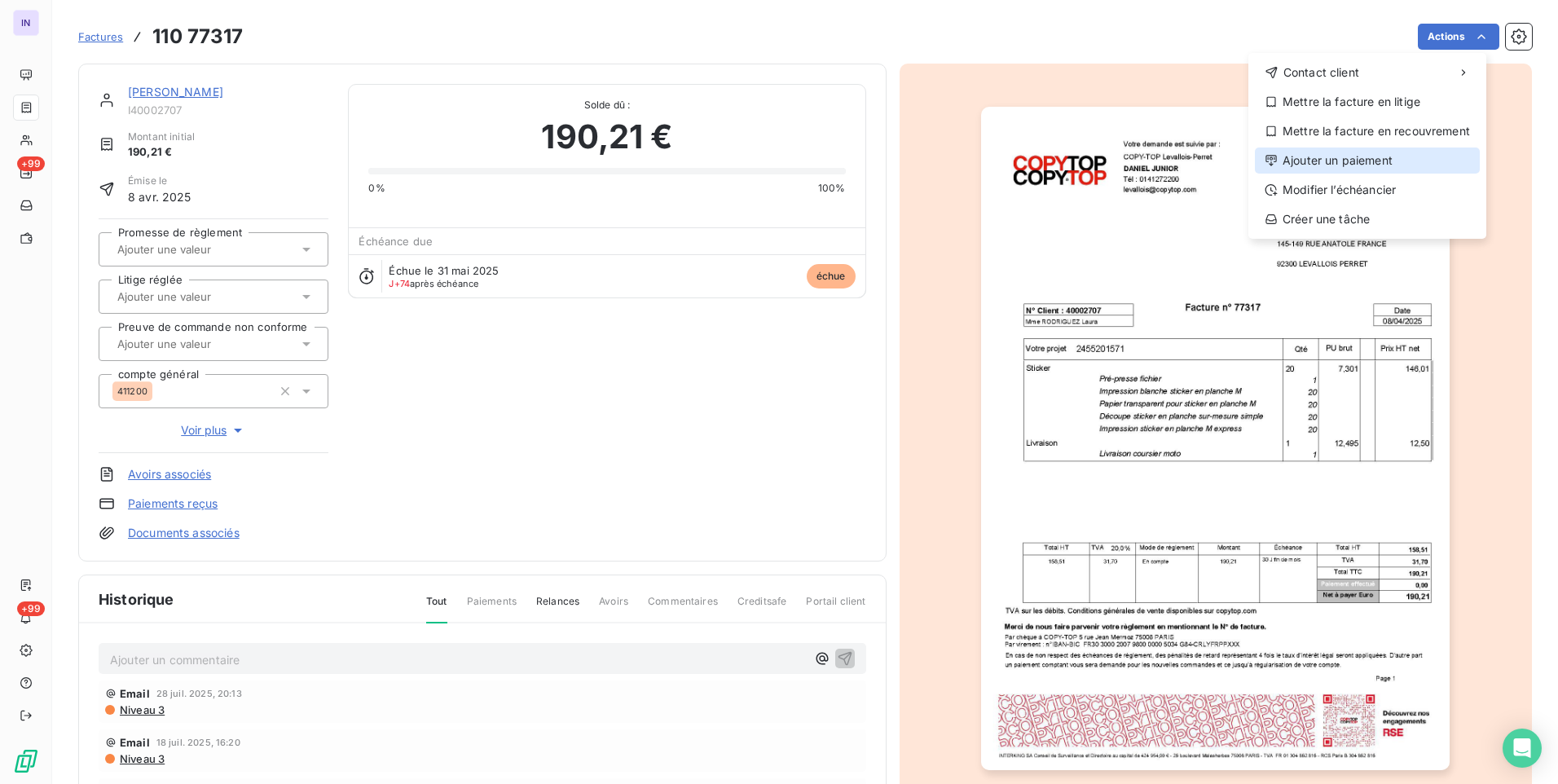
click at [1382, 163] on div "Ajouter un paiement" at bounding box center [1368, 161] width 225 height 26
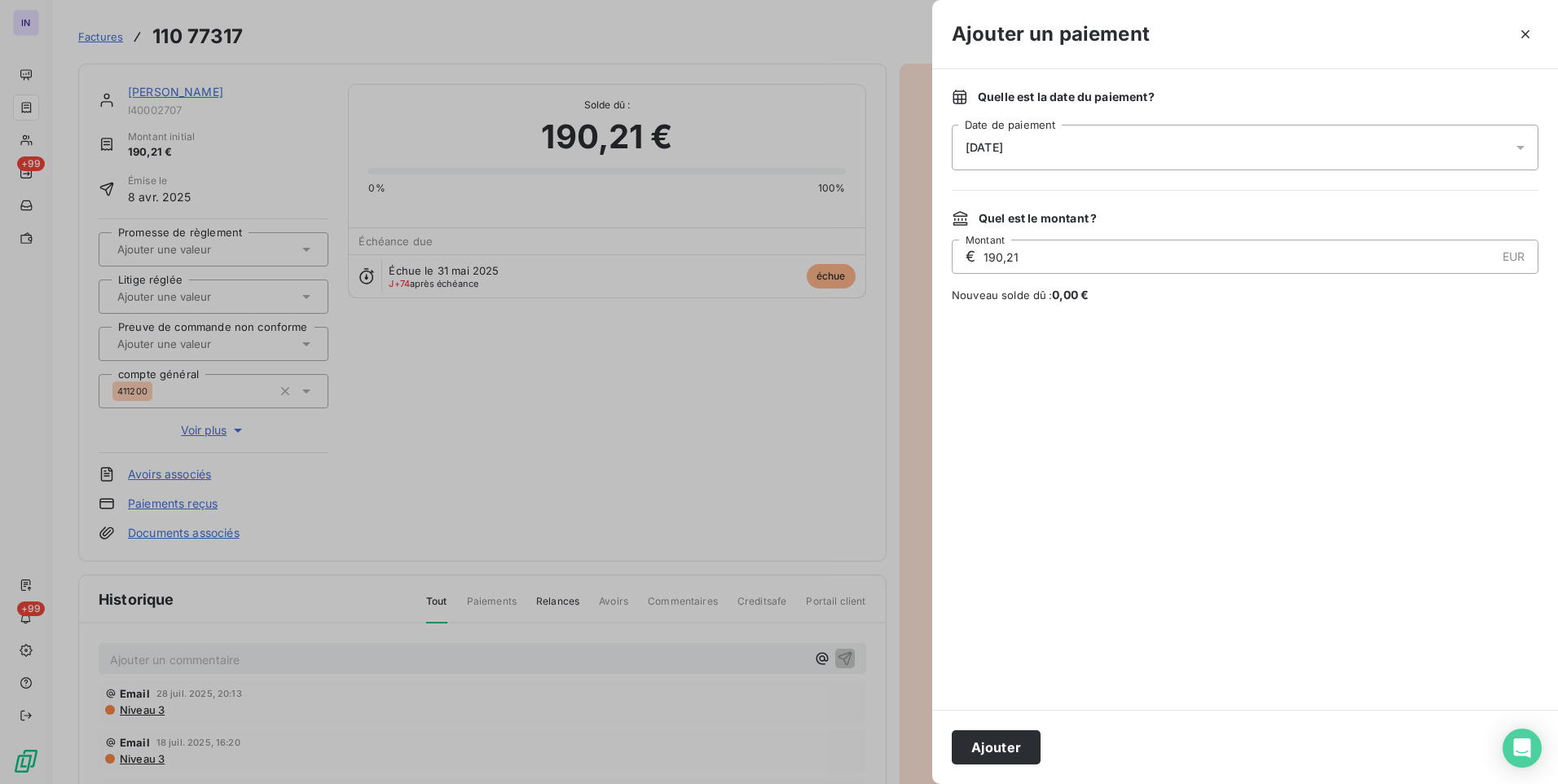
click at [1070, 130] on div "[DATE]" at bounding box center [1246, 147] width 587 height 46
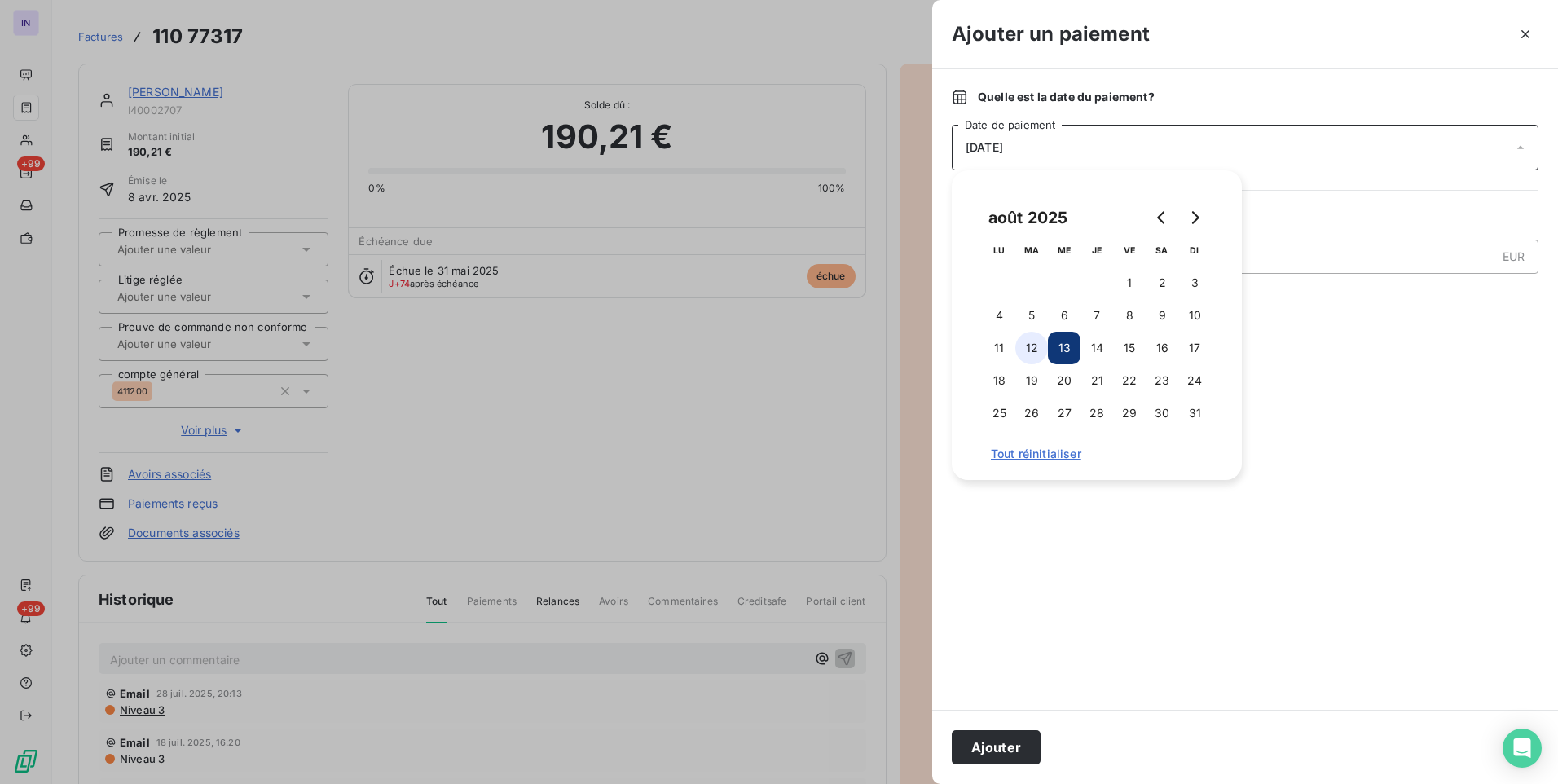
click at [1038, 344] on button "12" at bounding box center [1031, 347] width 33 height 33
drag, startPoint x: 1003, startPoint y: 759, endPoint x: 996, endPoint y: 740, distance: 20.2
click at [1005, 753] on button "Ajouter" at bounding box center [997, 747] width 89 height 34
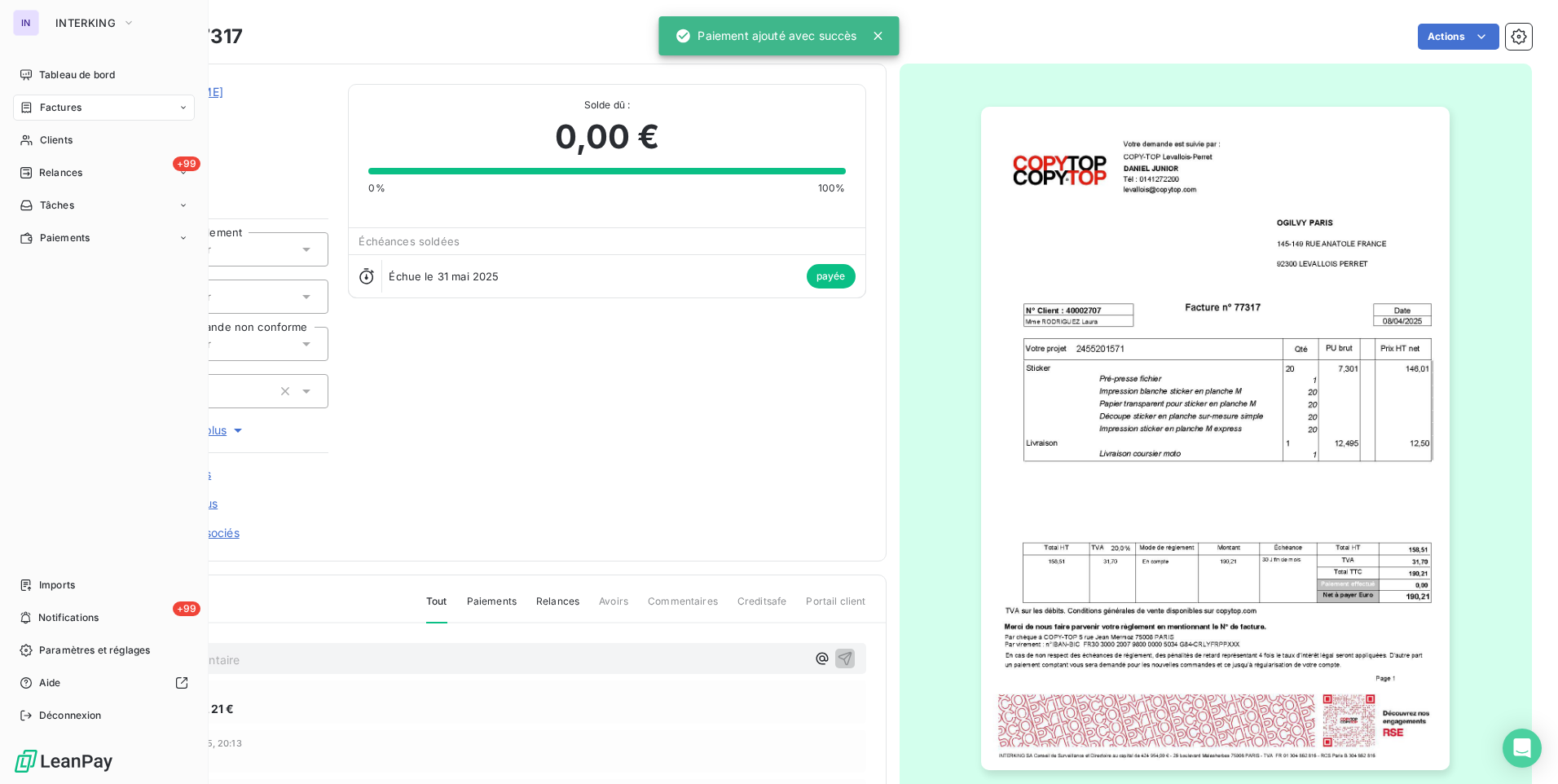
click at [47, 99] on div "Factures" at bounding box center [104, 108] width 182 height 26
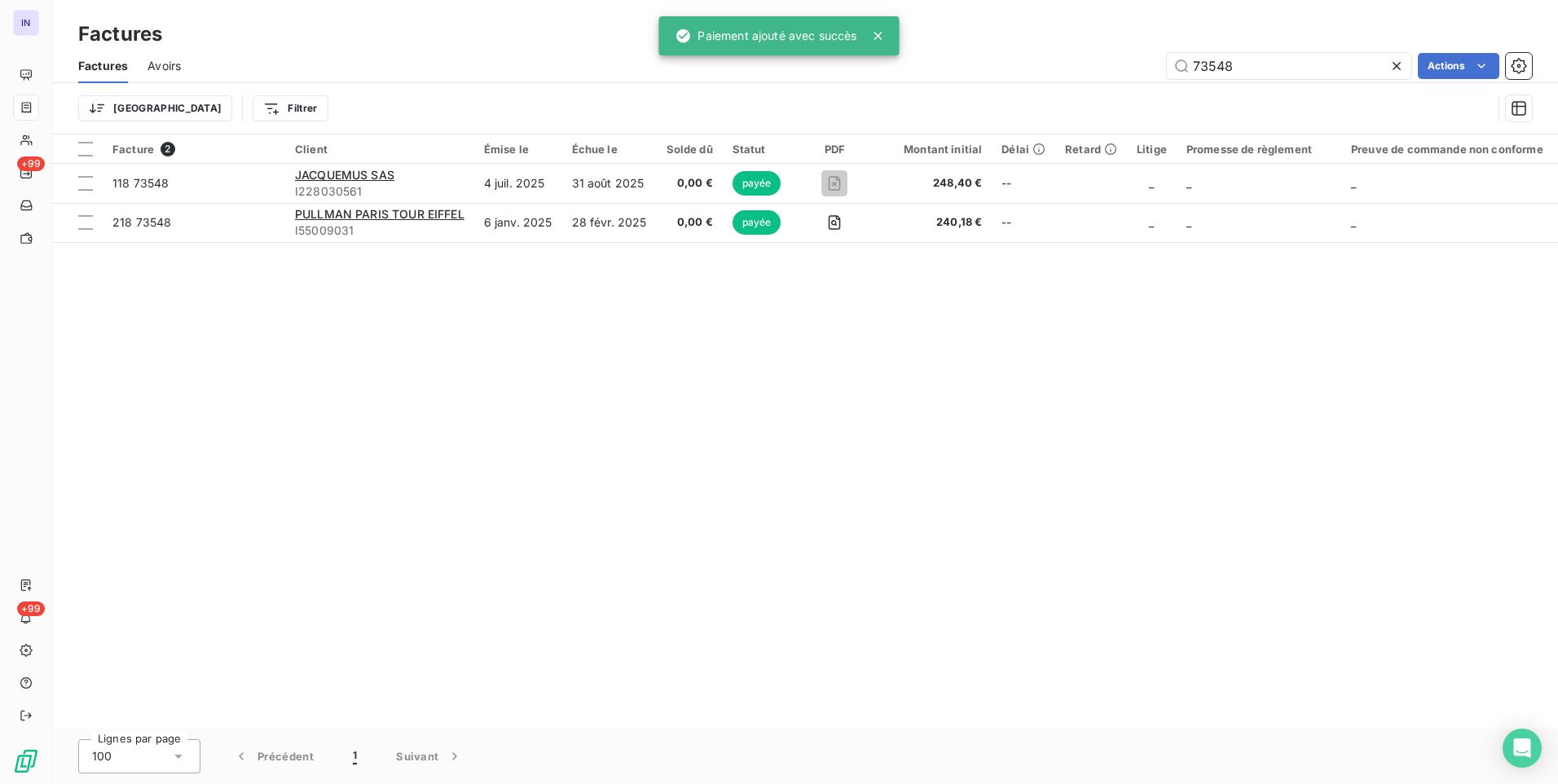
drag, startPoint x: 1217, startPoint y: 59, endPoint x: 1068, endPoint y: 50, distance: 149.3
click at [1087, 54] on div "73548 Actions" at bounding box center [866, 66] width 1331 height 26
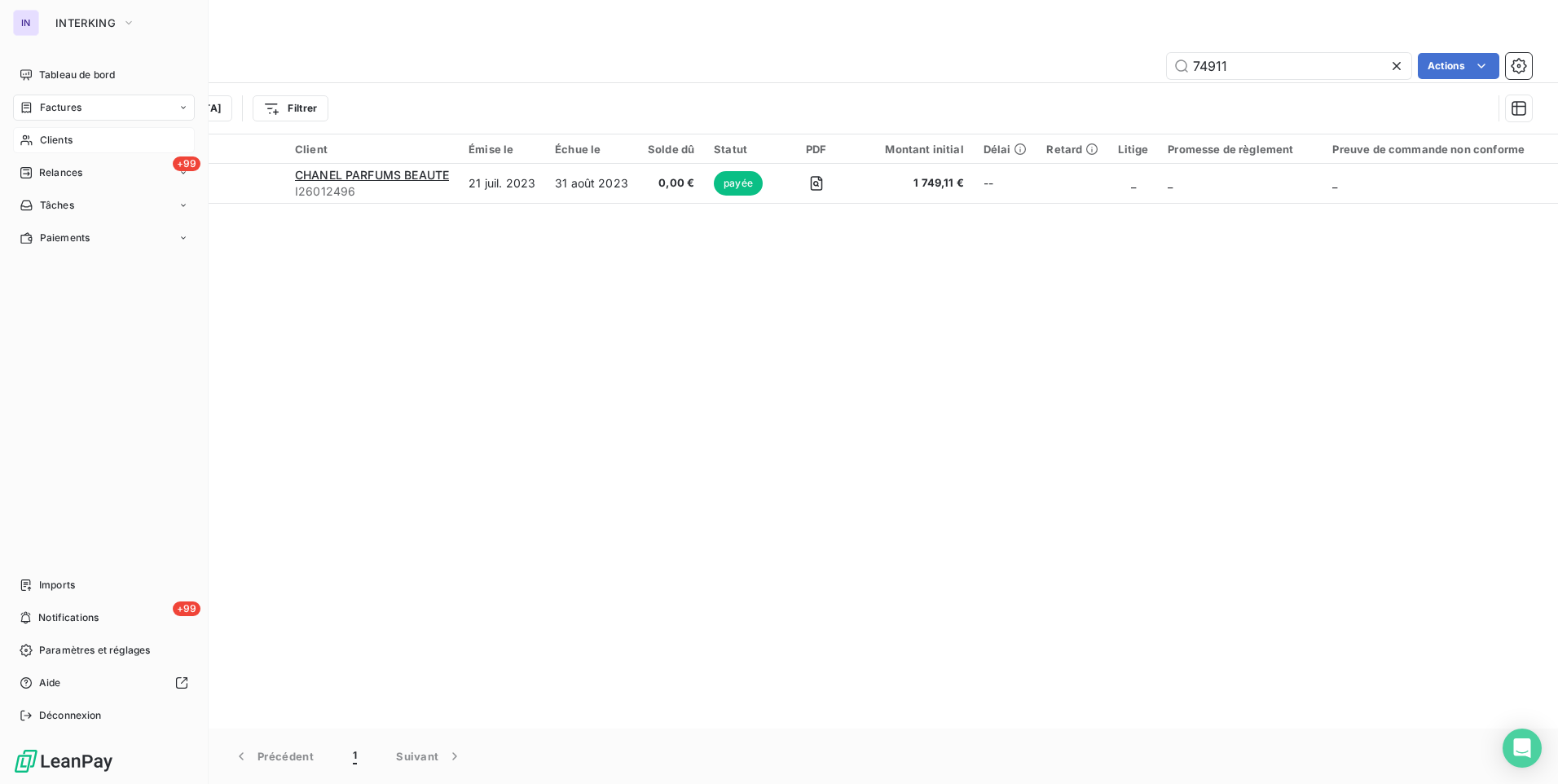
type input "74911"
click at [57, 139] on span "Clients" at bounding box center [56, 140] width 33 height 15
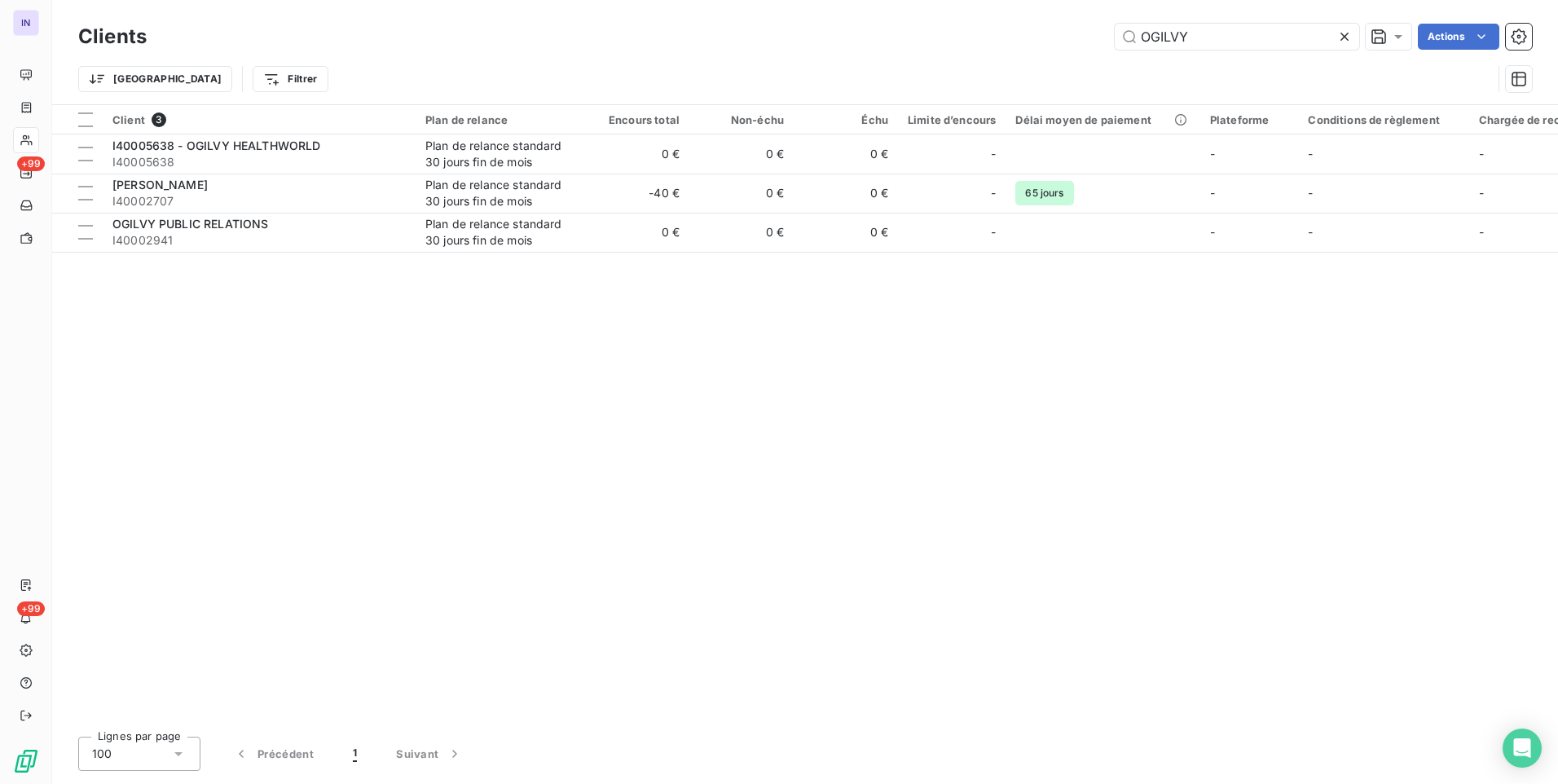
drag, startPoint x: 1116, startPoint y: 34, endPoint x: 1080, endPoint y: 34, distance: 36.0
click at [1081, 34] on div "OGILVY Actions" at bounding box center [849, 36] width 1366 height 26
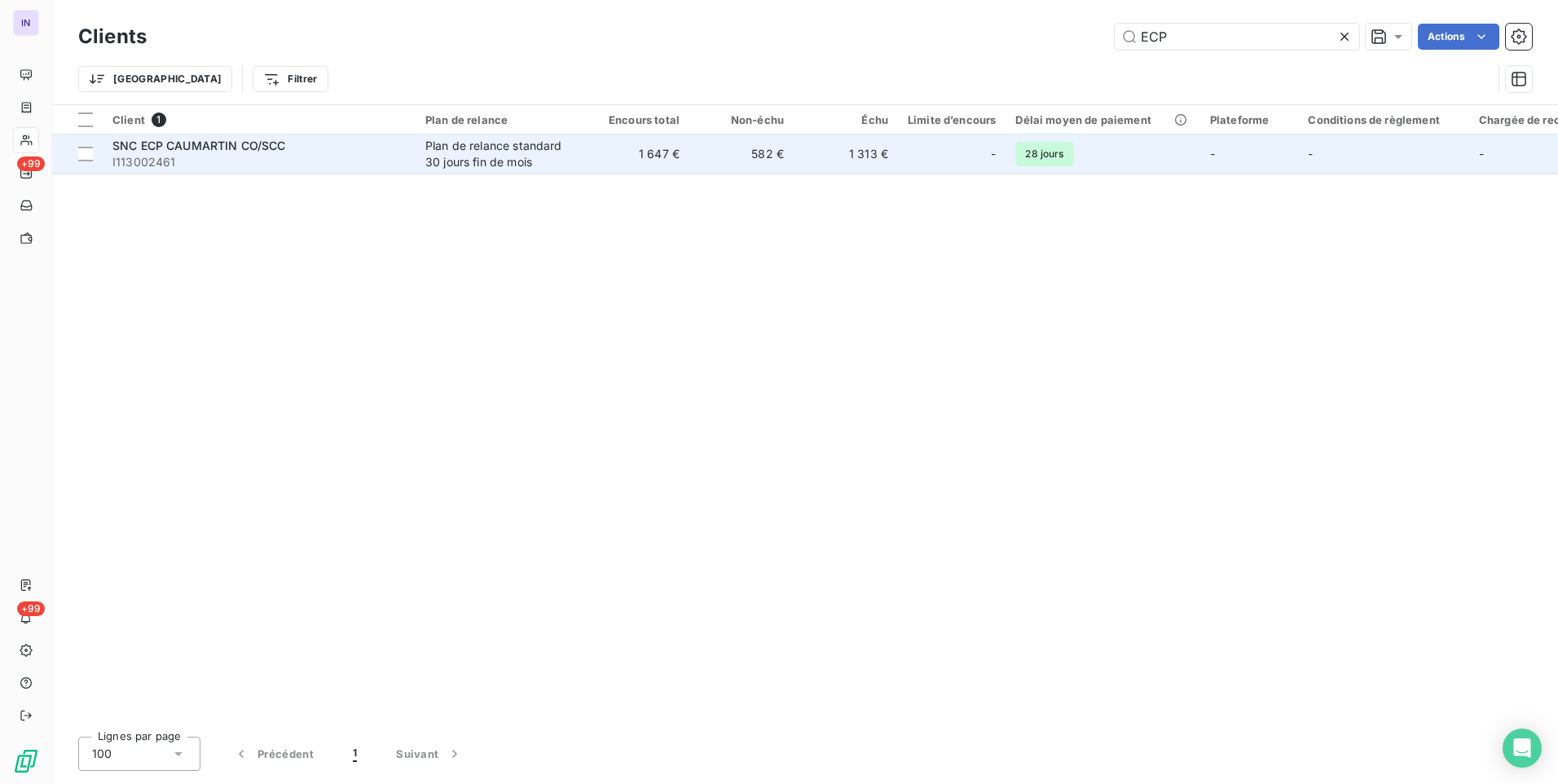
type input "ECP"
click at [392, 154] on span "I113002461" at bounding box center [259, 163] width 294 height 17
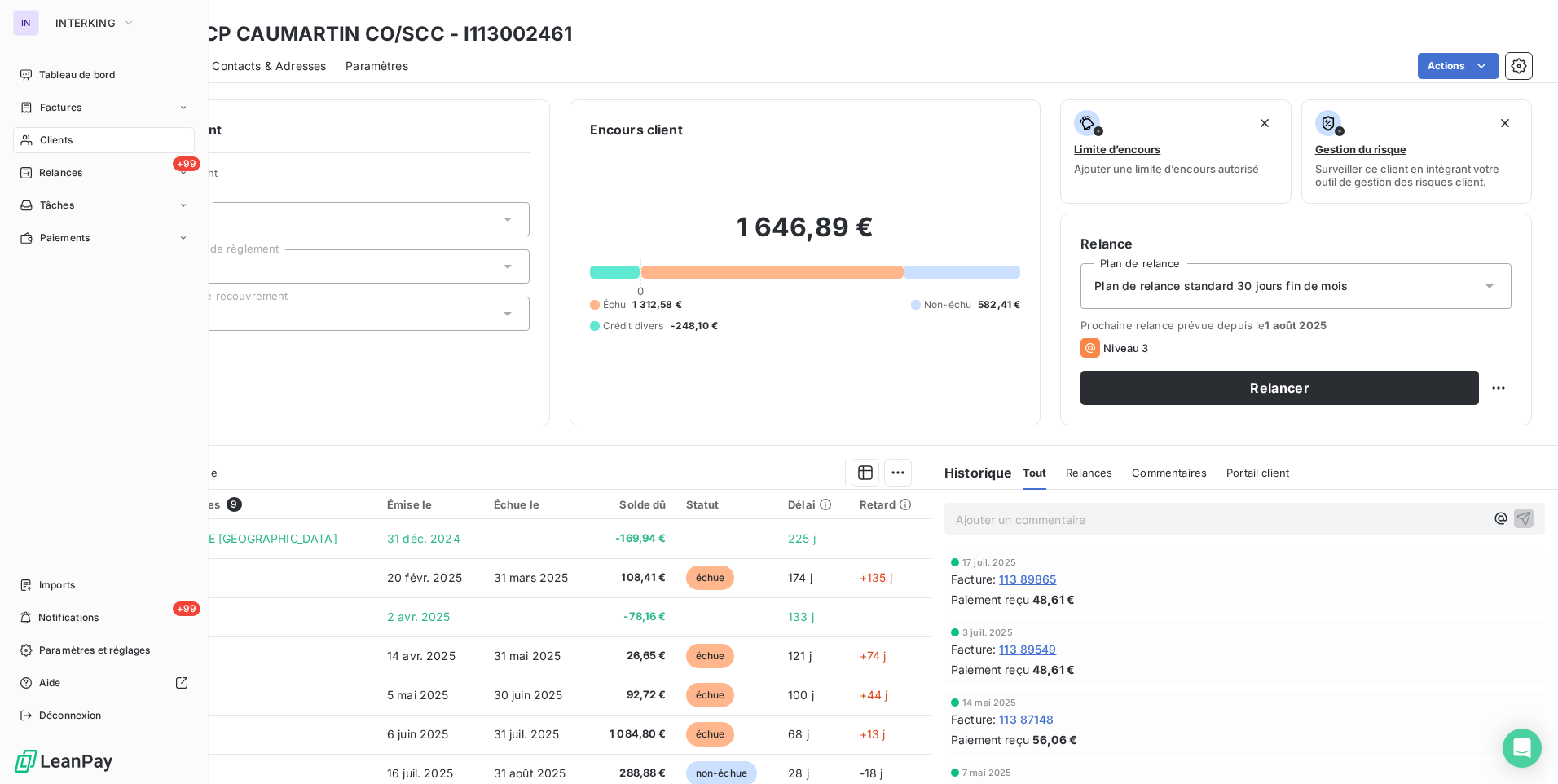
drag, startPoint x: 71, startPoint y: 144, endPoint x: 203, endPoint y: 167, distance: 134.0
click at [71, 144] on span "Clients" at bounding box center [56, 140] width 33 height 15
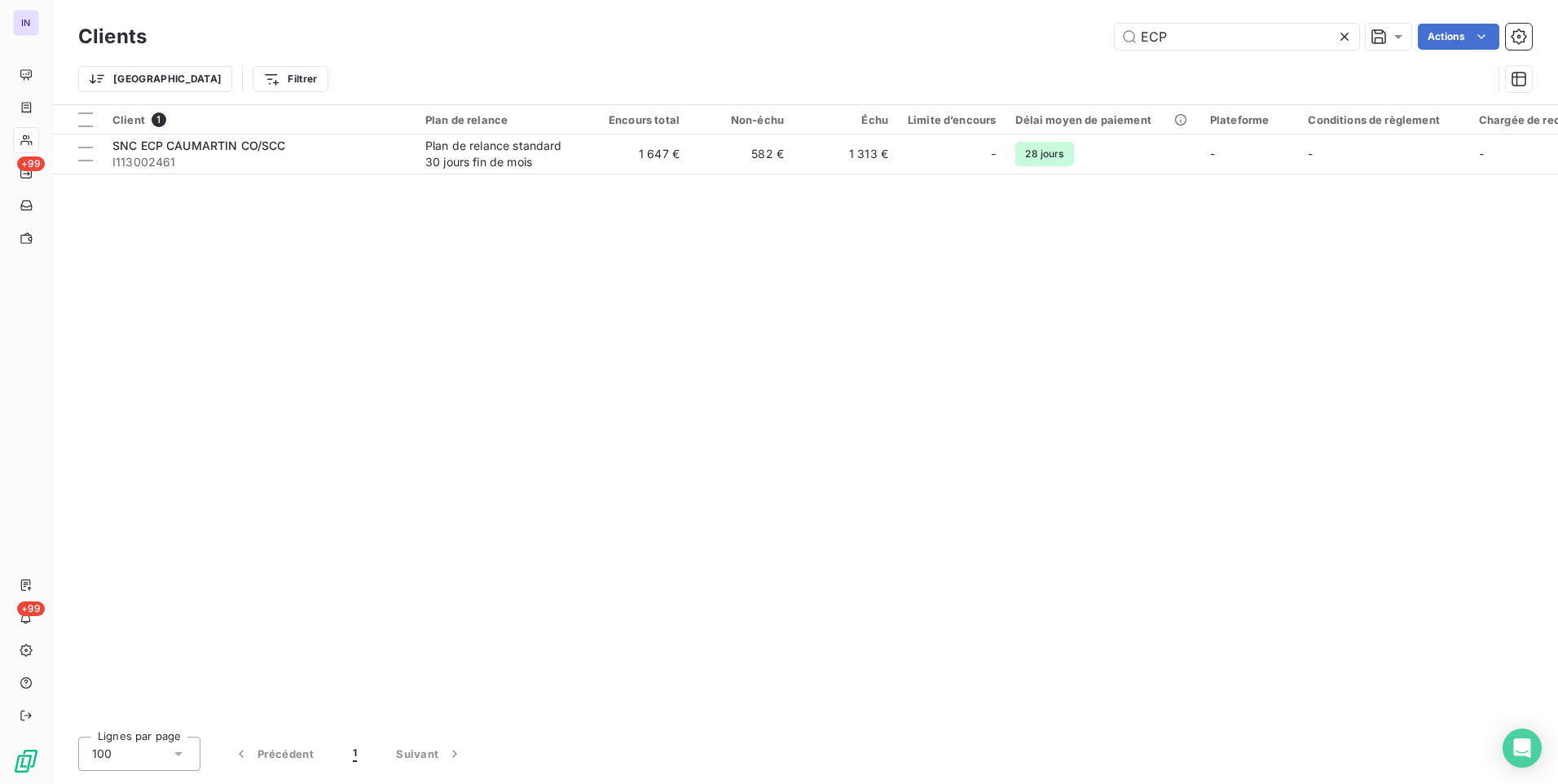
drag, startPoint x: 1204, startPoint y: 37, endPoint x: 1019, endPoint y: 28, distance: 185.2
click at [1019, 28] on div "ECP Actions" at bounding box center [849, 36] width 1366 height 26
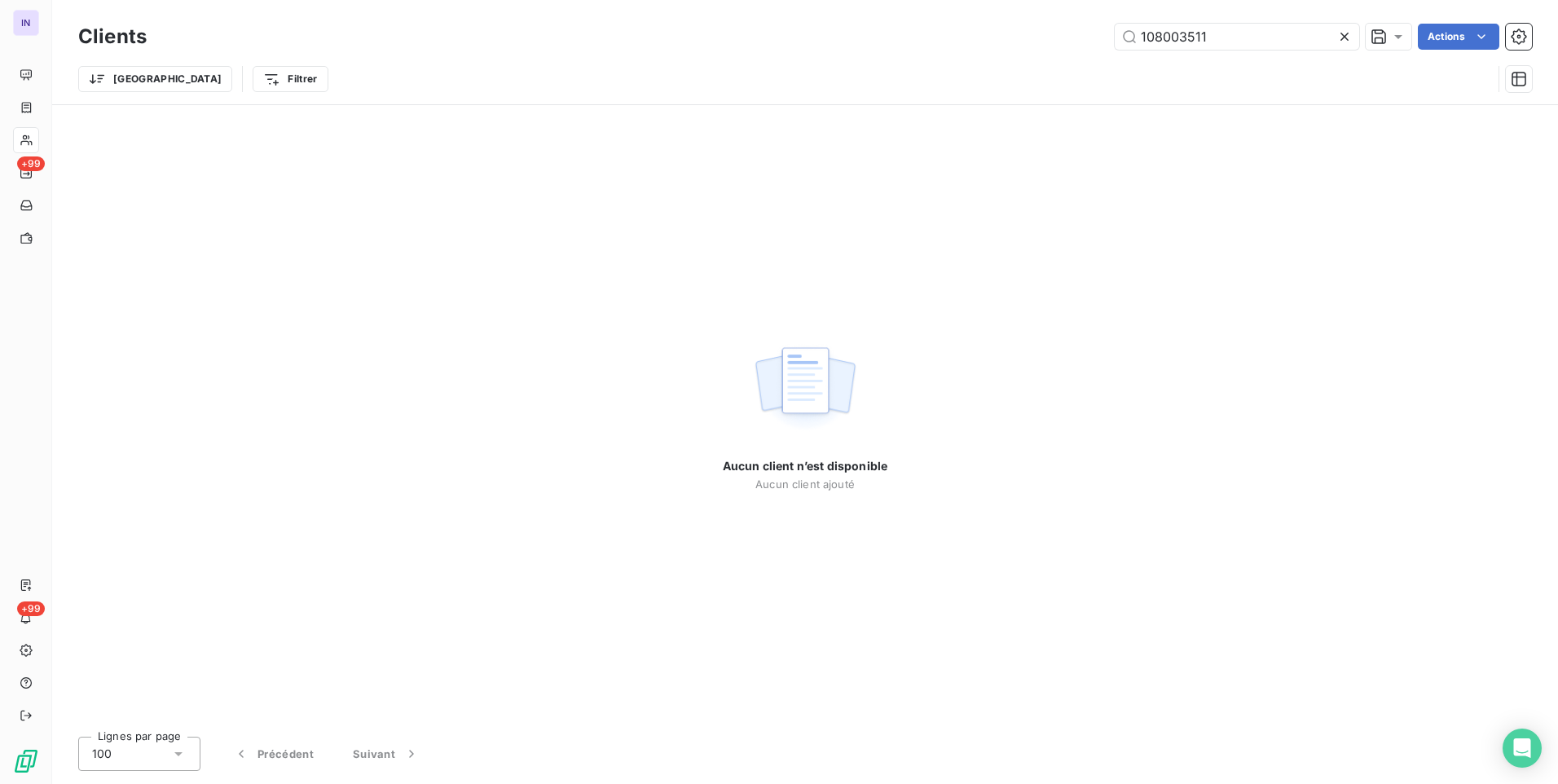
type input "108003511"
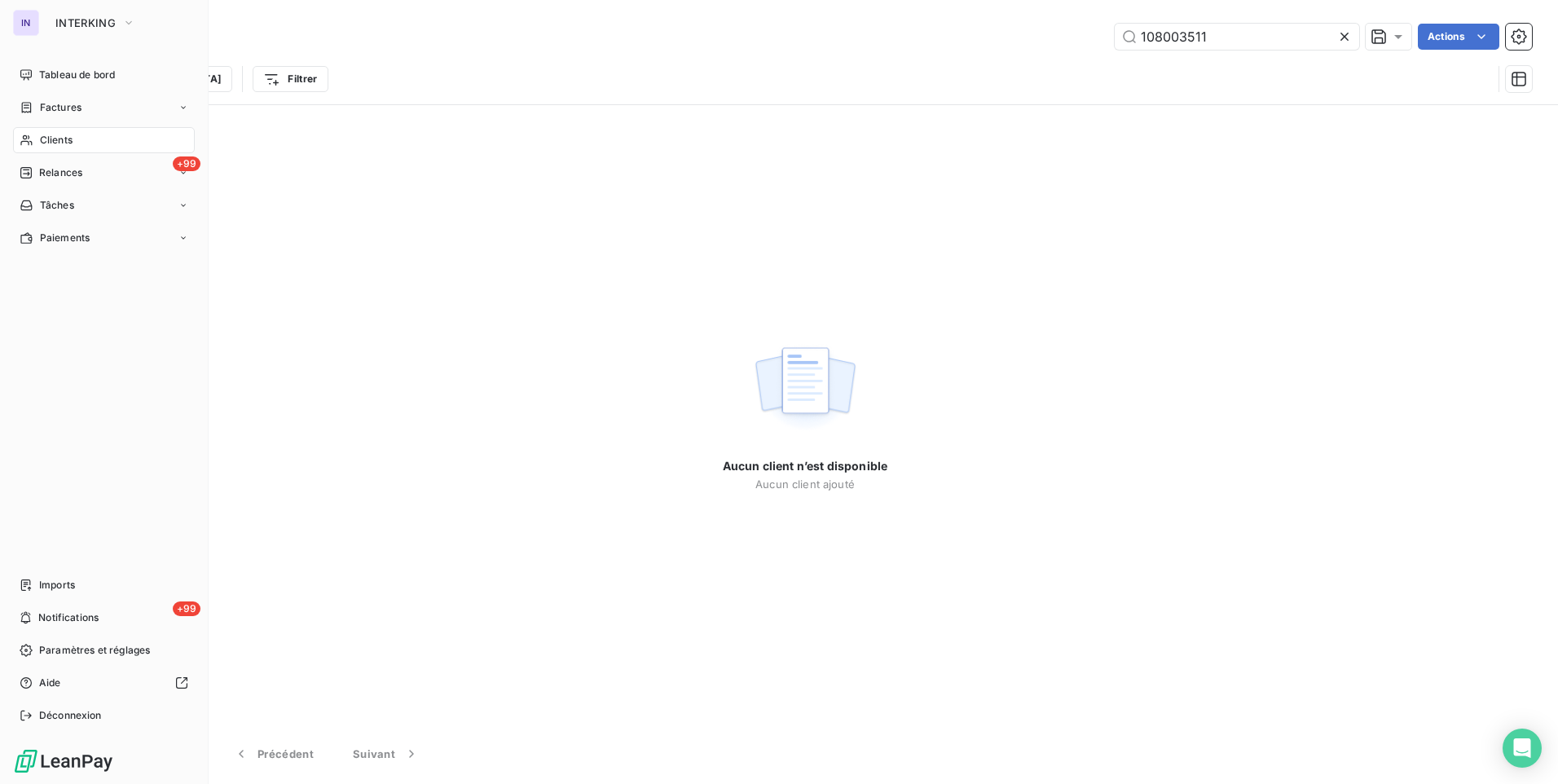
click at [59, 109] on span "Factures" at bounding box center [60, 108] width 42 height 15
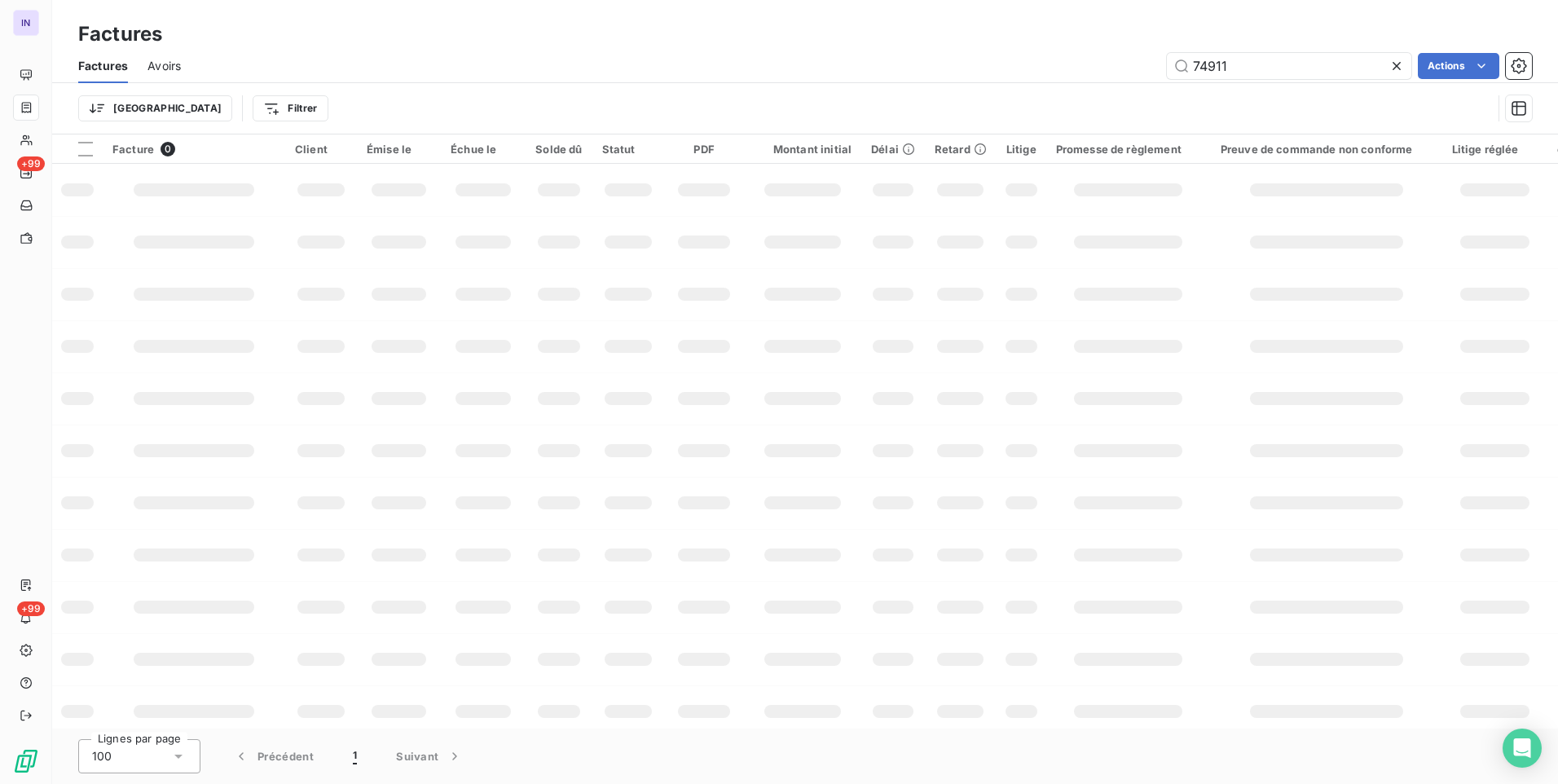
drag, startPoint x: 1163, startPoint y: 66, endPoint x: 1091, endPoint y: 69, distance: 72.1
click at [1092, 67] on div "74911 Actions" at bounding box center [866, 66] width 1331 height 26
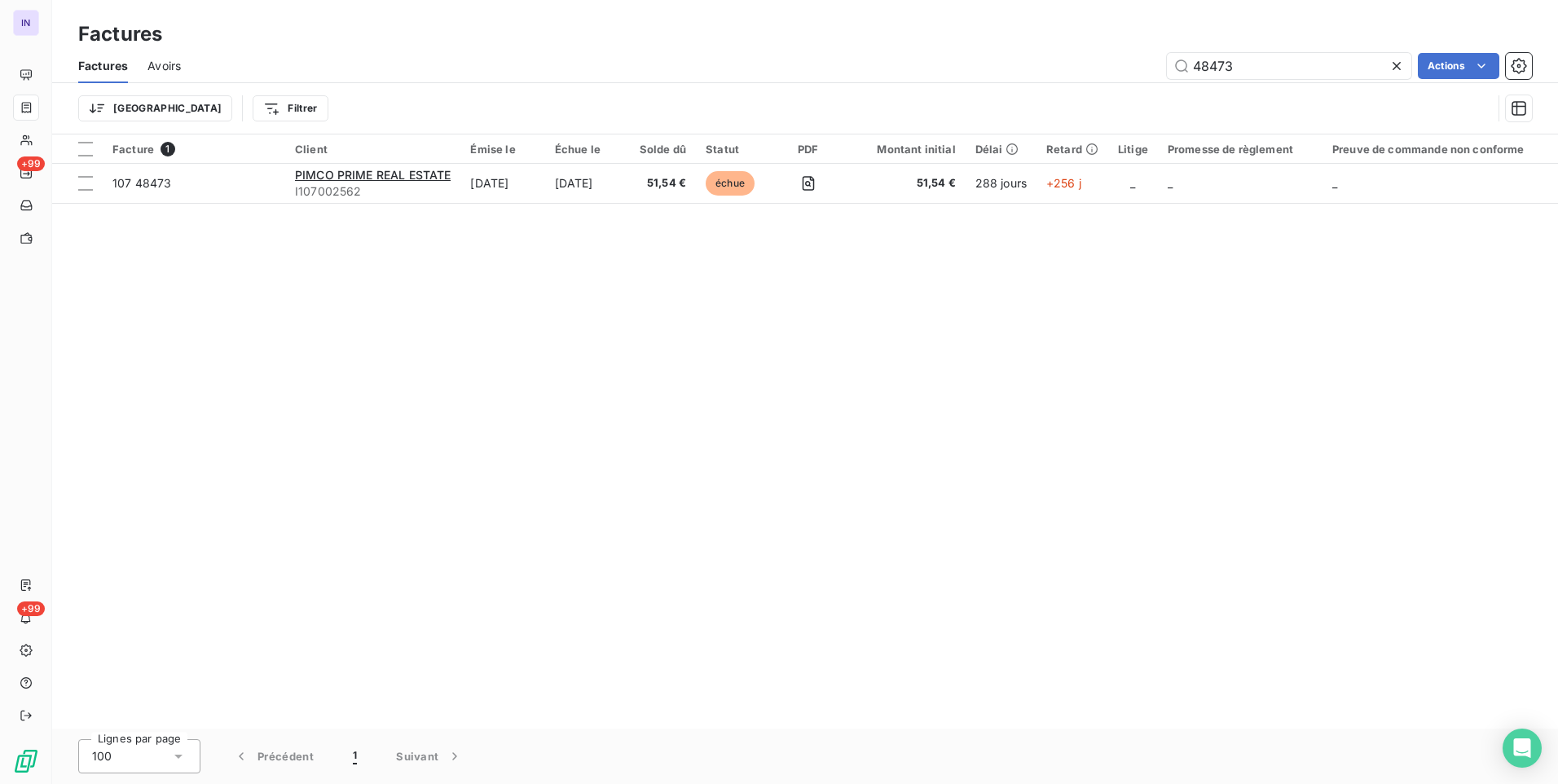
type input "48473"
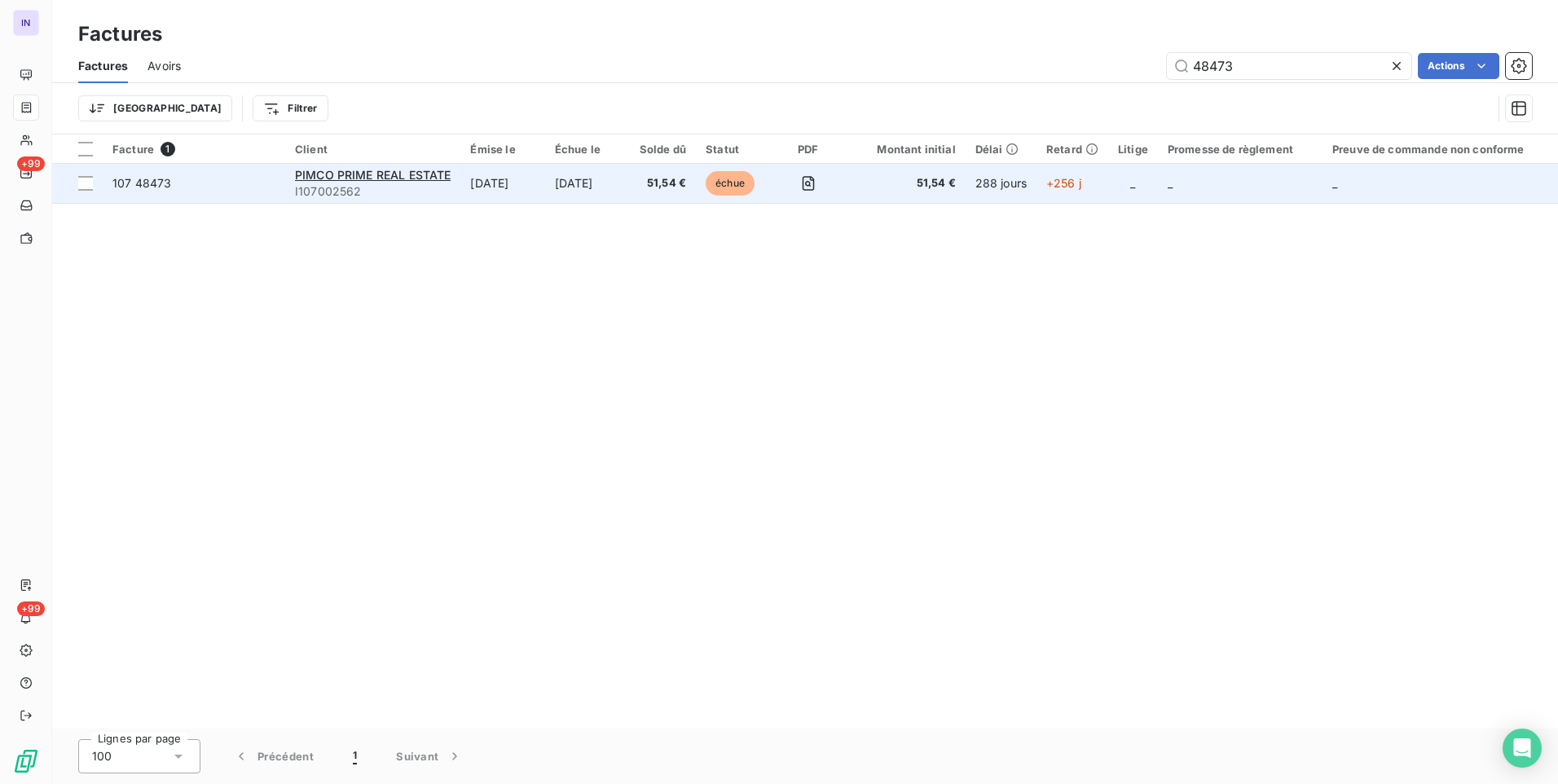
click at [630, 188] on td "[DATE]" at bounding box center [587, 183] width 85 height 39
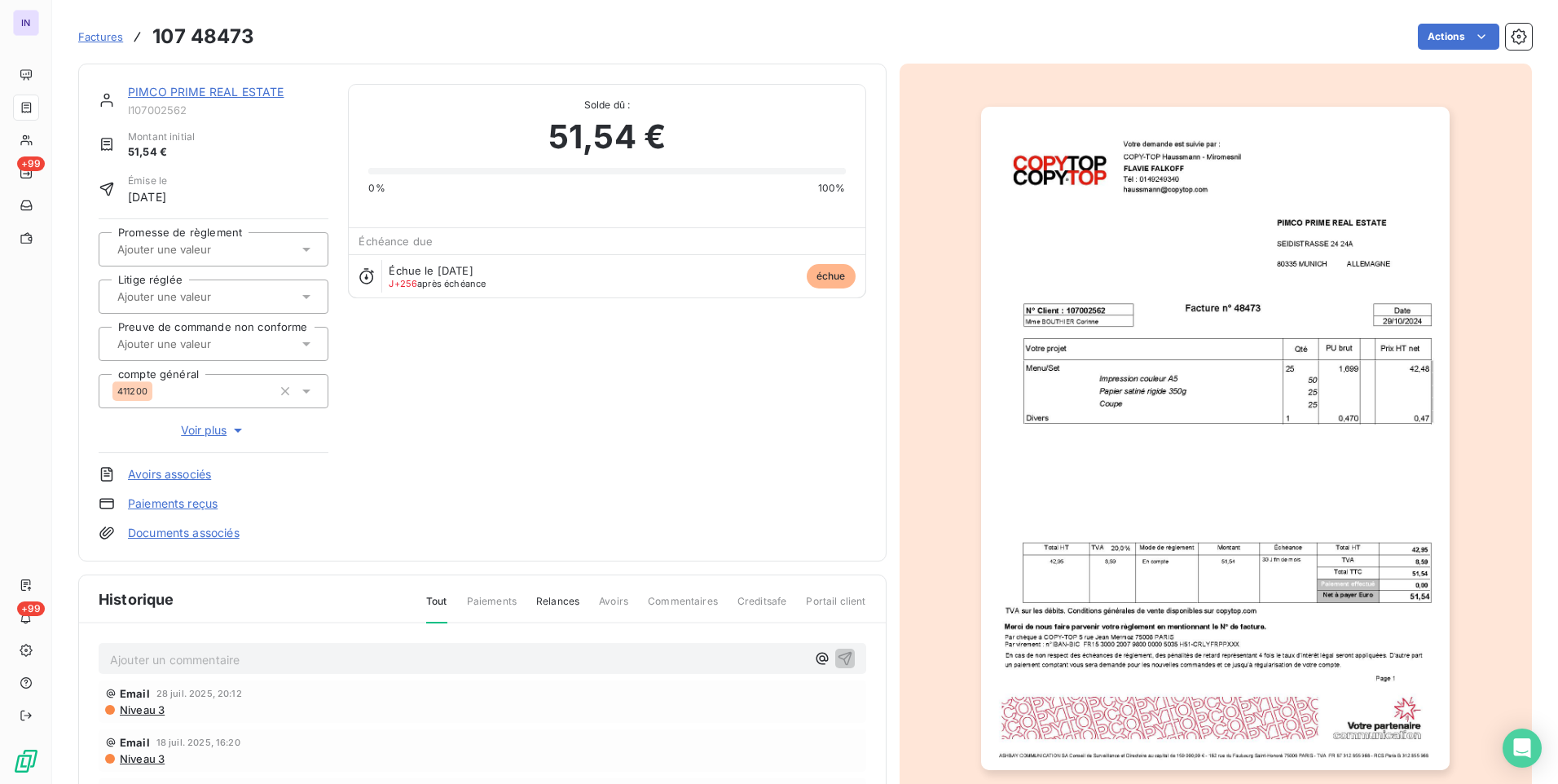
click at [1427, 40] on html "IN +99 +99 Factures 107 48473 Actions PIMCO PRIME REAL ESTATE I107002562 Montan…" at bounding box center [779, 392] width 1558 height 784
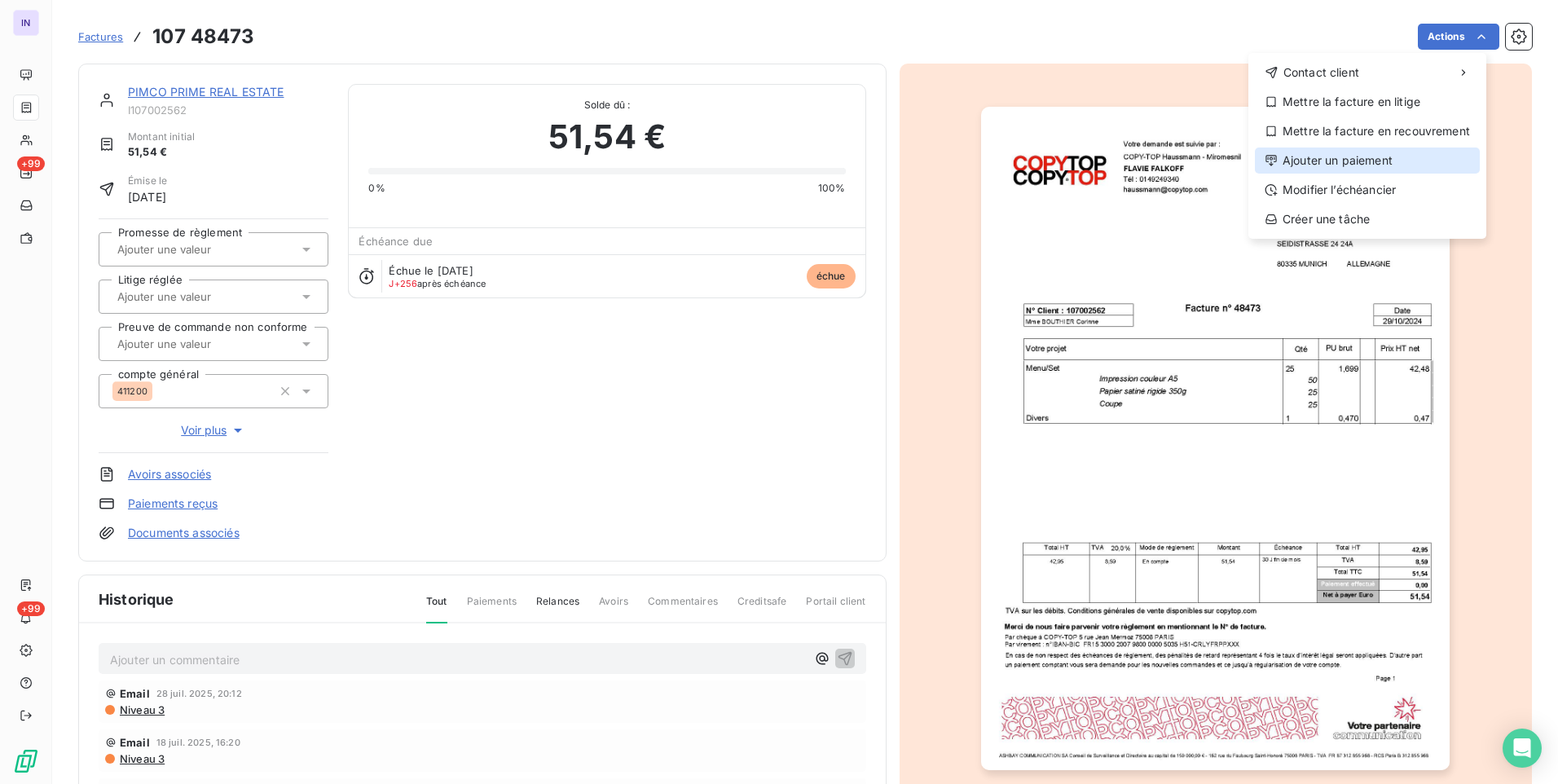
click at [1324, 170] on div "Ajouter un paiement" at bounding box center [1368, 161] width 225 height 26
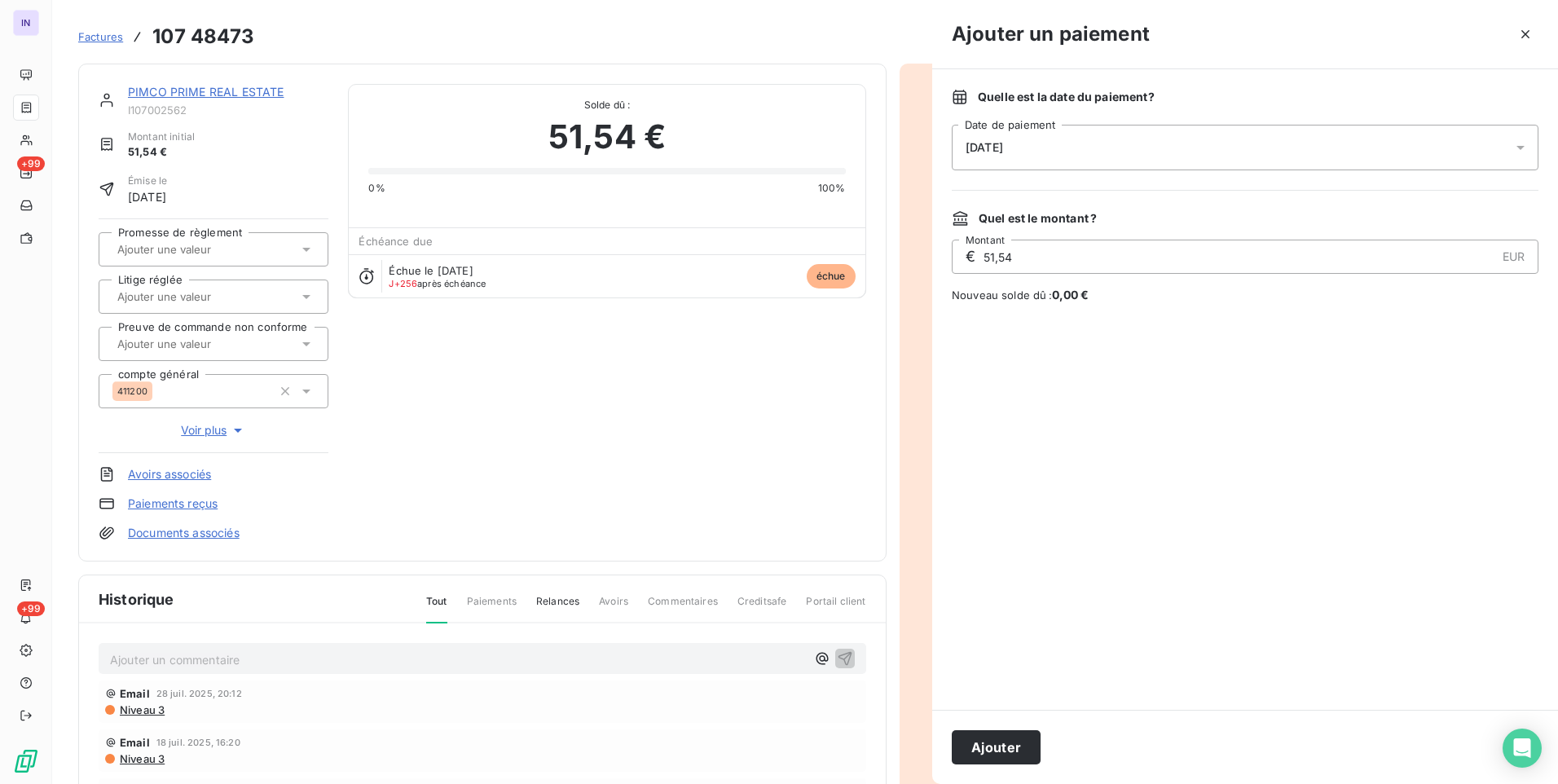
click at [1129, 143] on div "[DATE]" at bounding box center [1246, 147] width 587 height 46
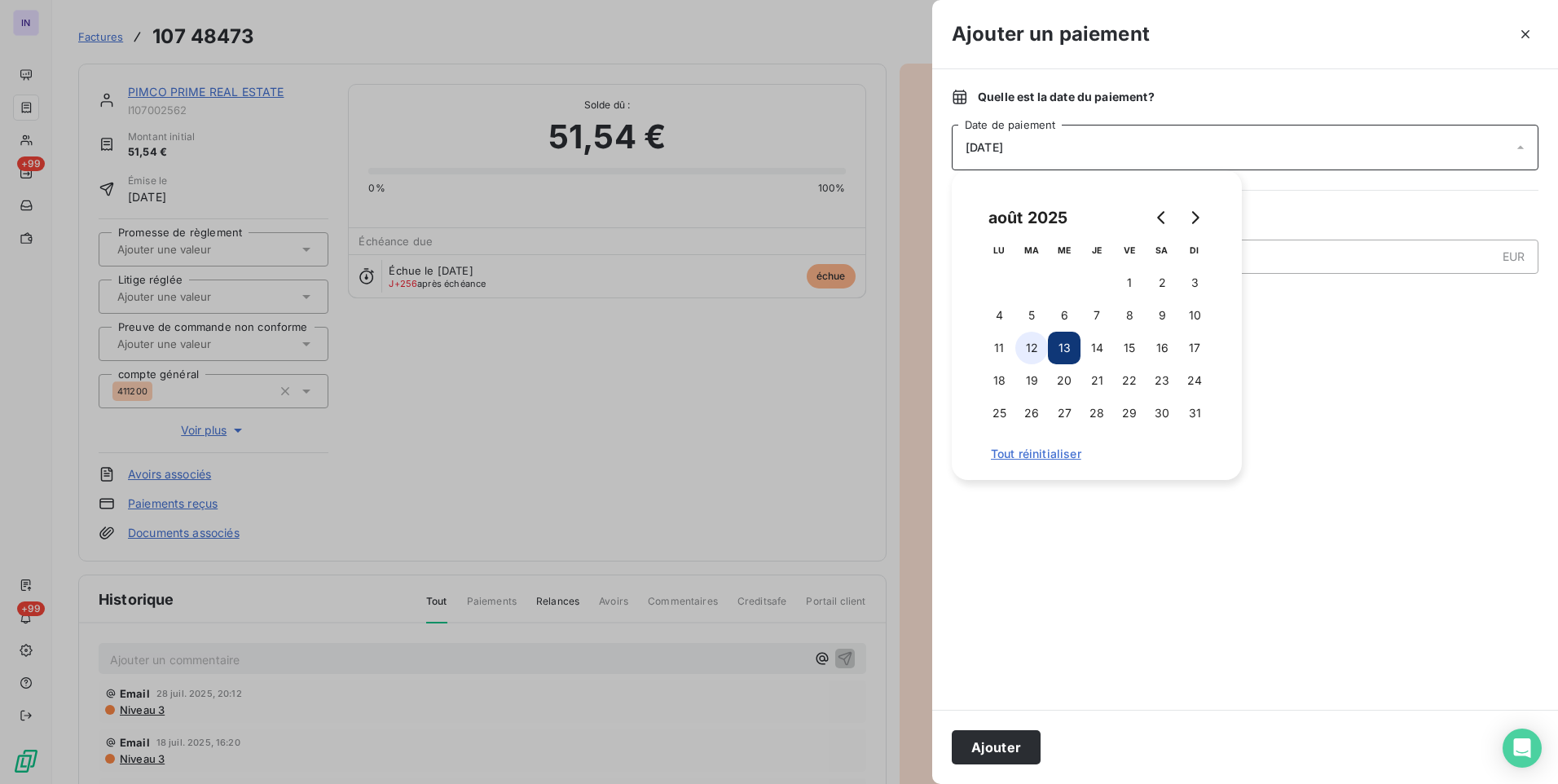
click at [1023, 345] on button "12" at bounding box center [1031, 347] width 33 height 33
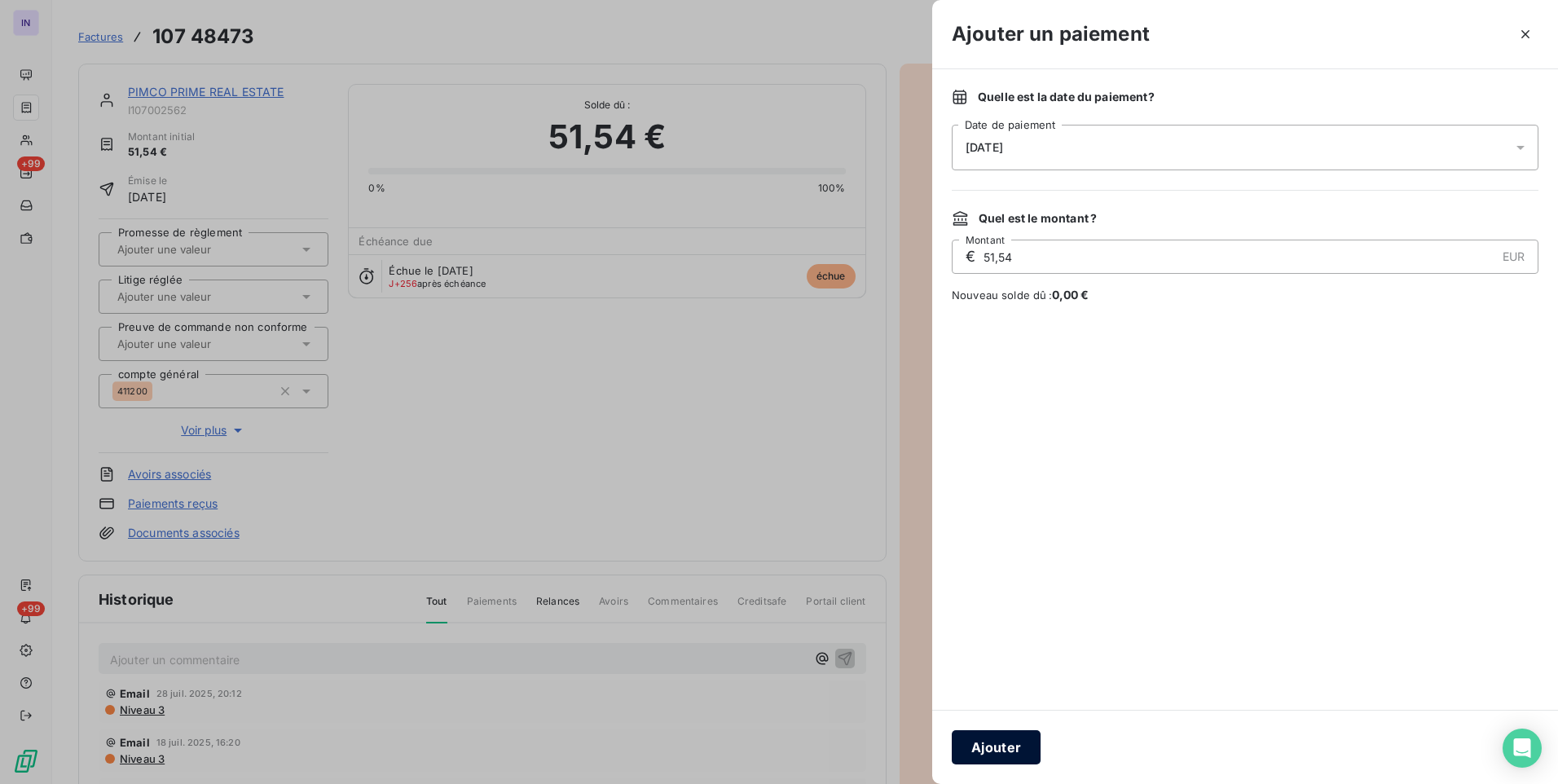
click at [998, 748] on button "Ajouter" at bounding box center [997, 747] width 89 height 34
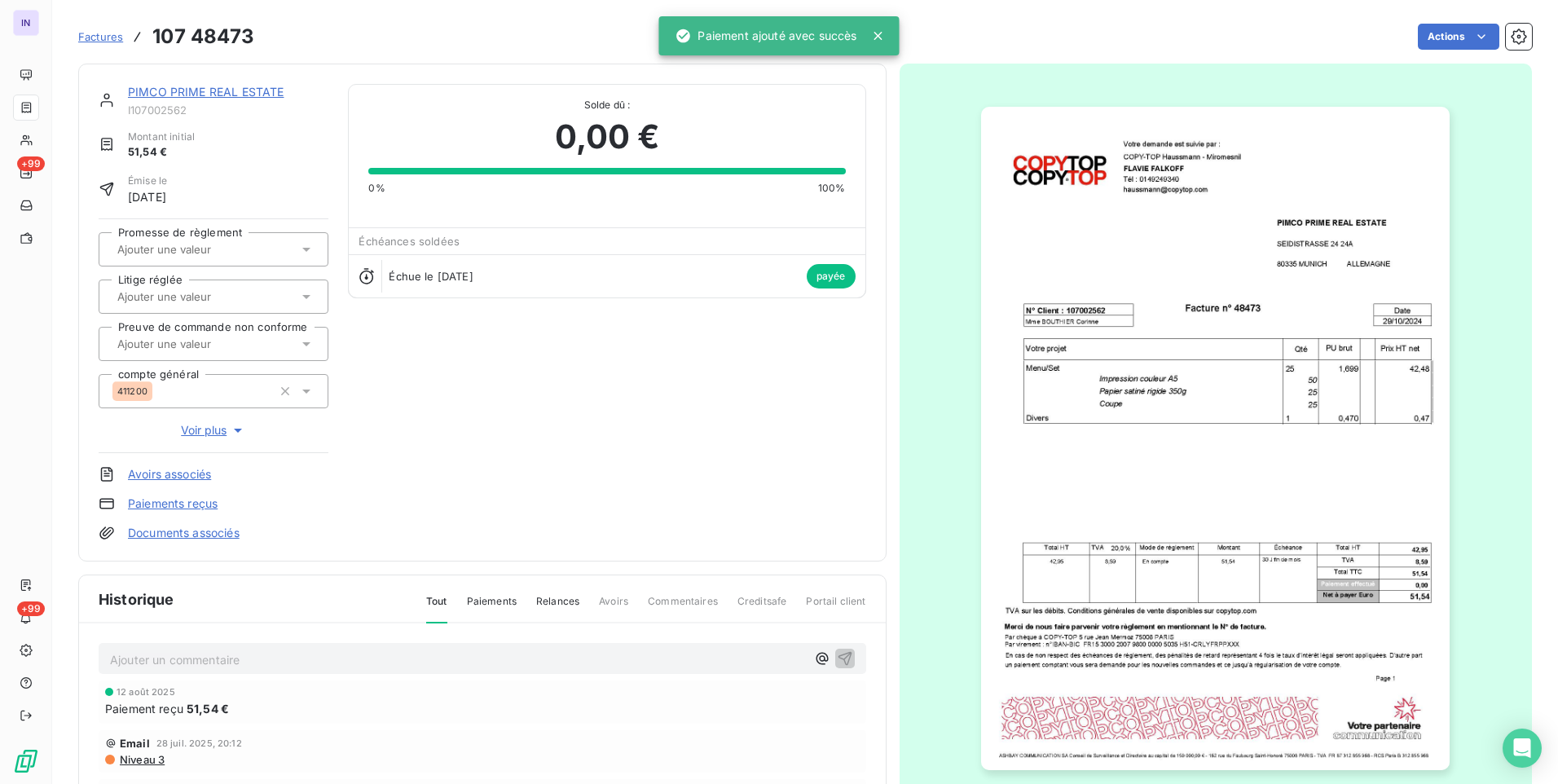
click at [236, 87] on link "PIMCO PRIME REAL ESTATE" at bounding box center [206, 91] width 156 height 14
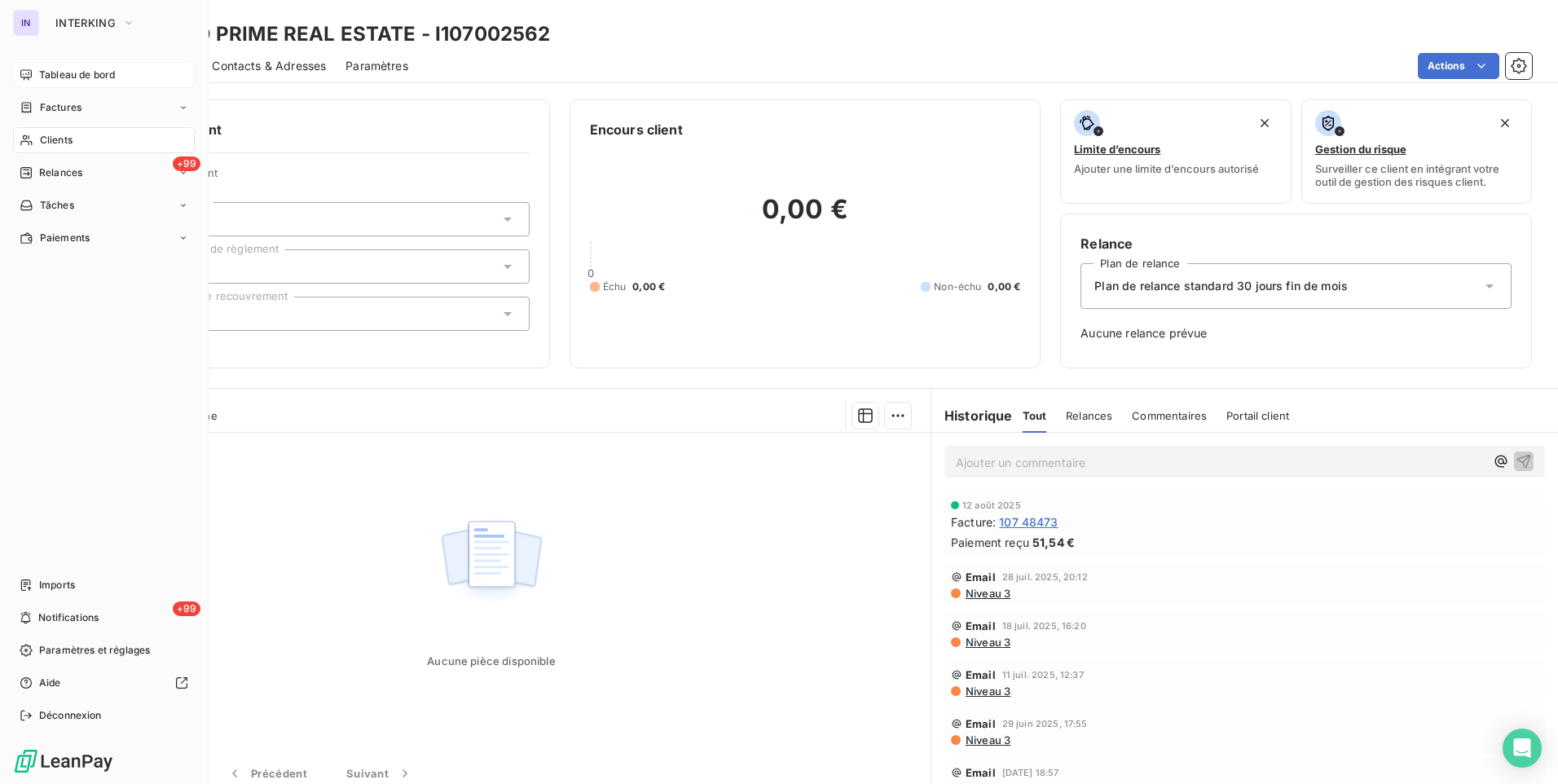
click at [55, 85] on div "Tableau de bord" at bounding box center [104, 75] width 182 height 26
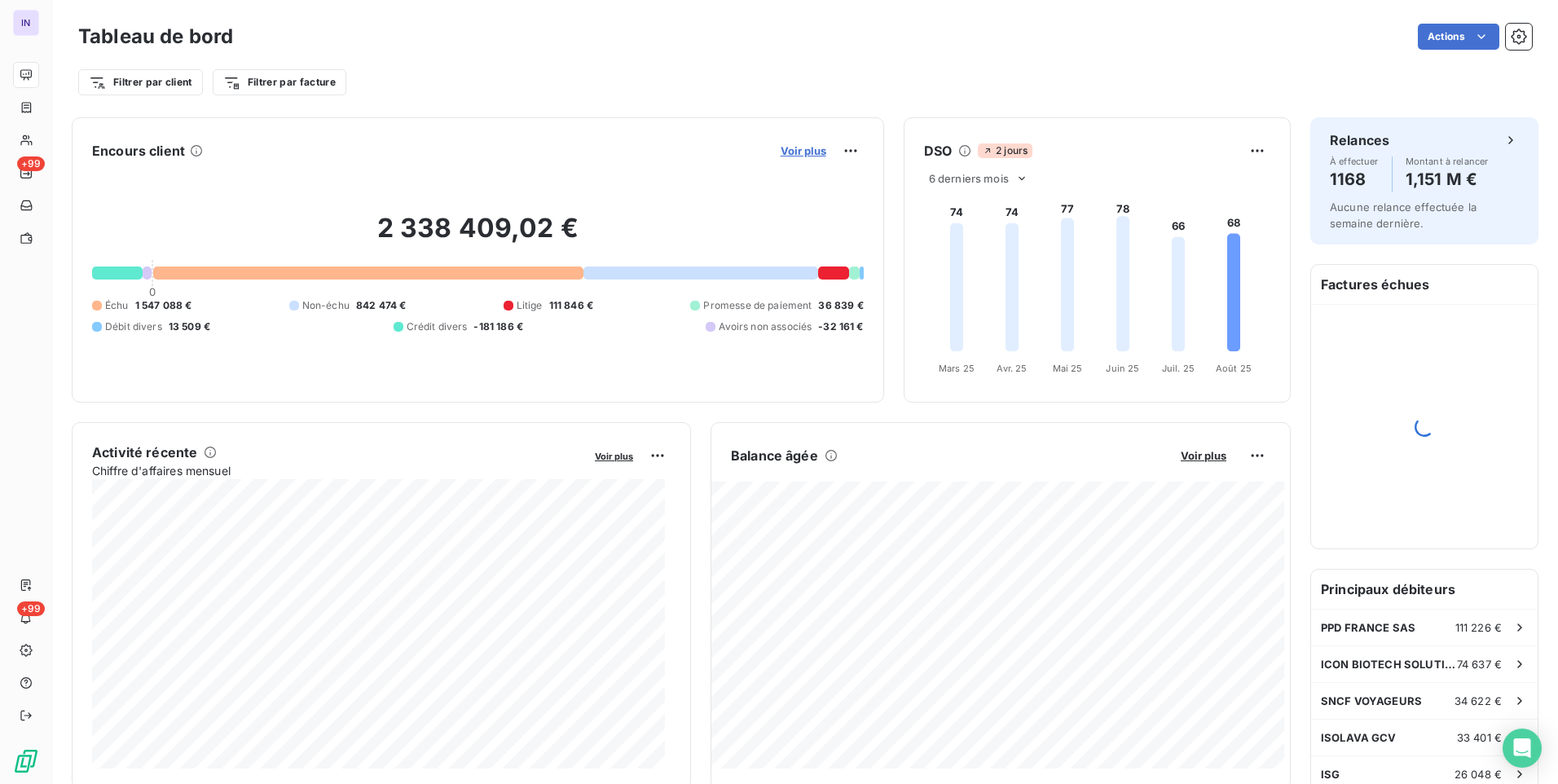
click at [792, 150] on span "Voir plus" at bounding box center [803, 150] width 46 height 13
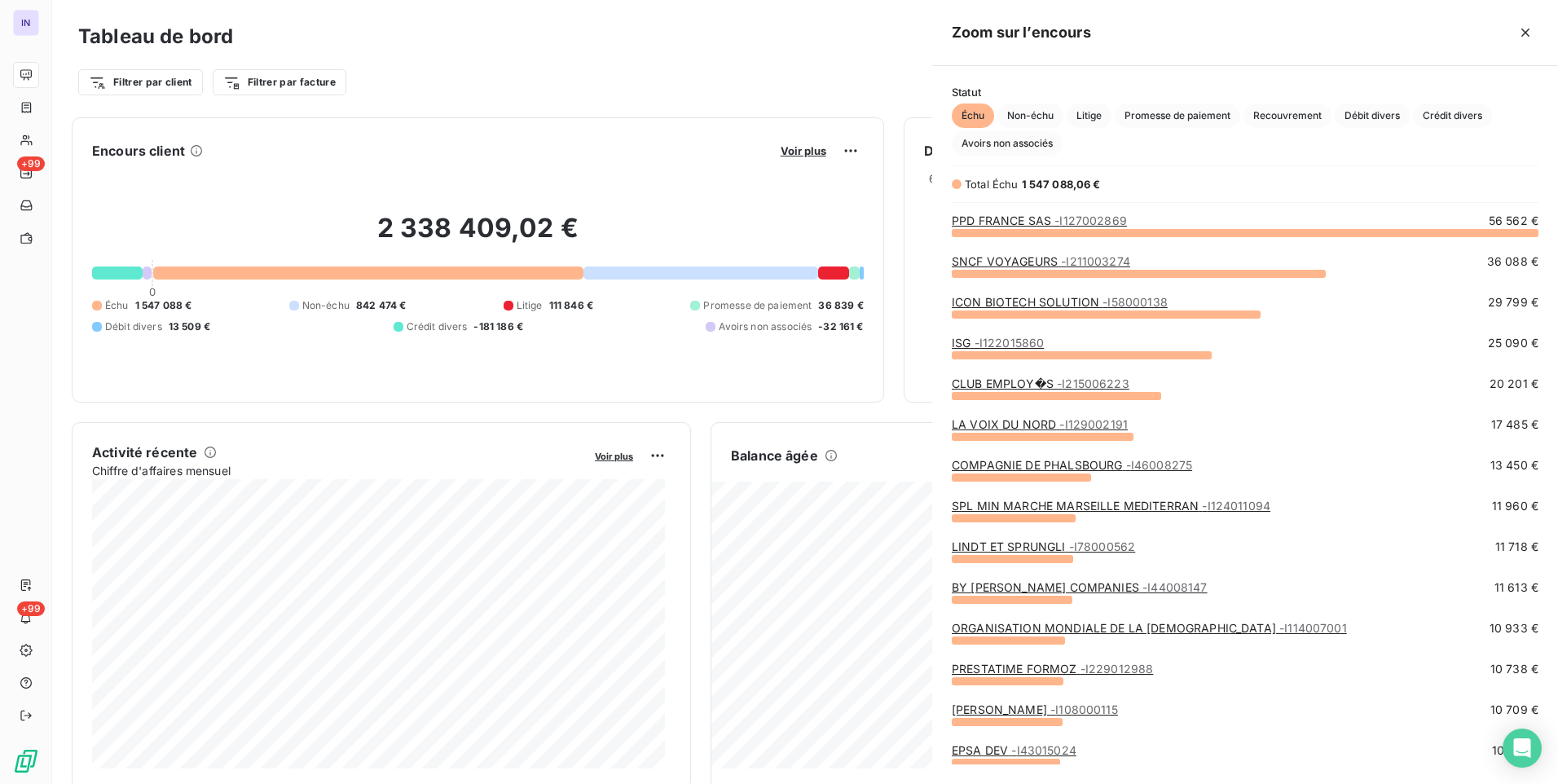
scroll to position [13, 13]
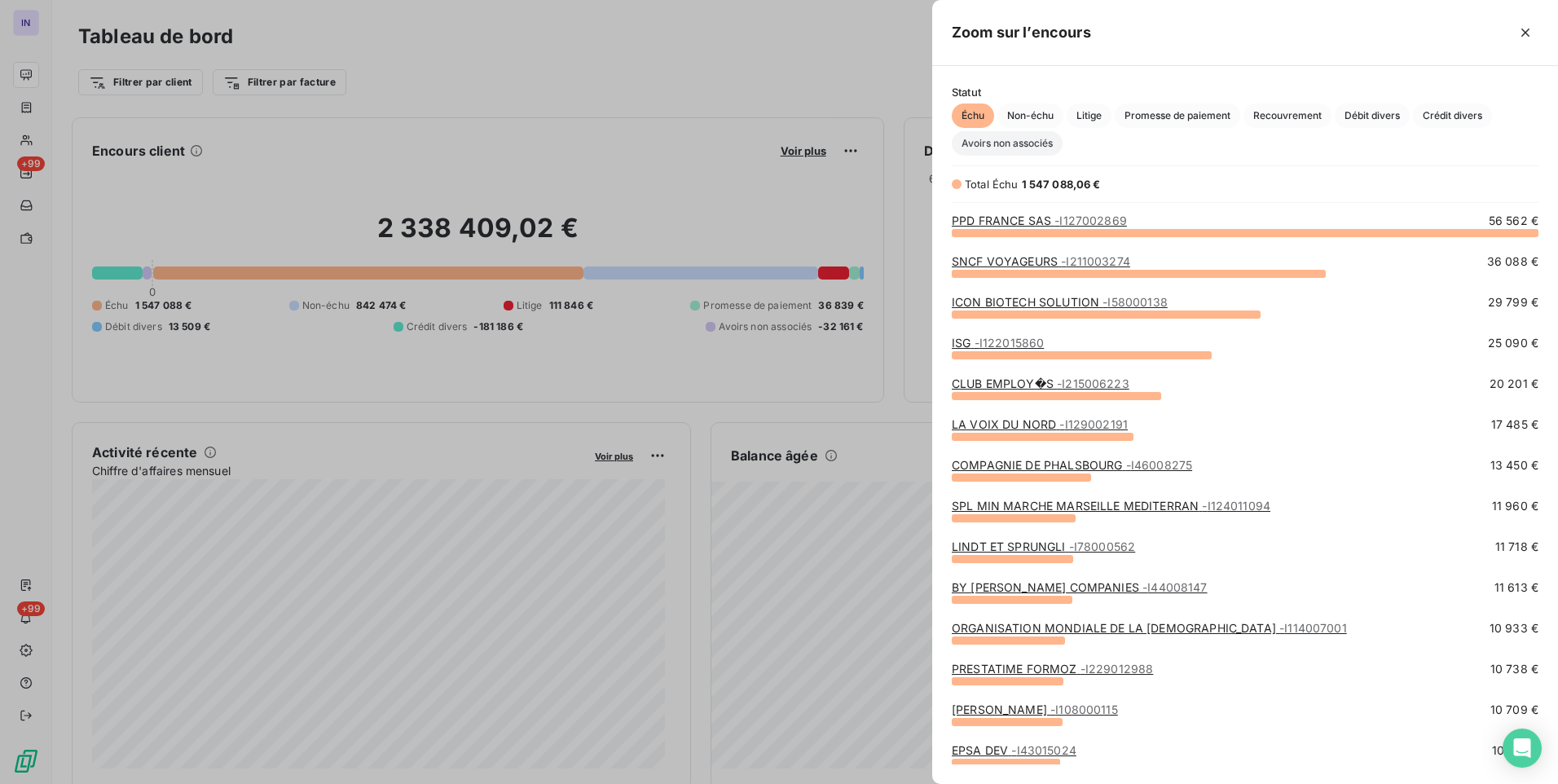
click at [1032, 138] on span "Avoirs non associés" at bounding box center [1007, 143] width 111 height 24
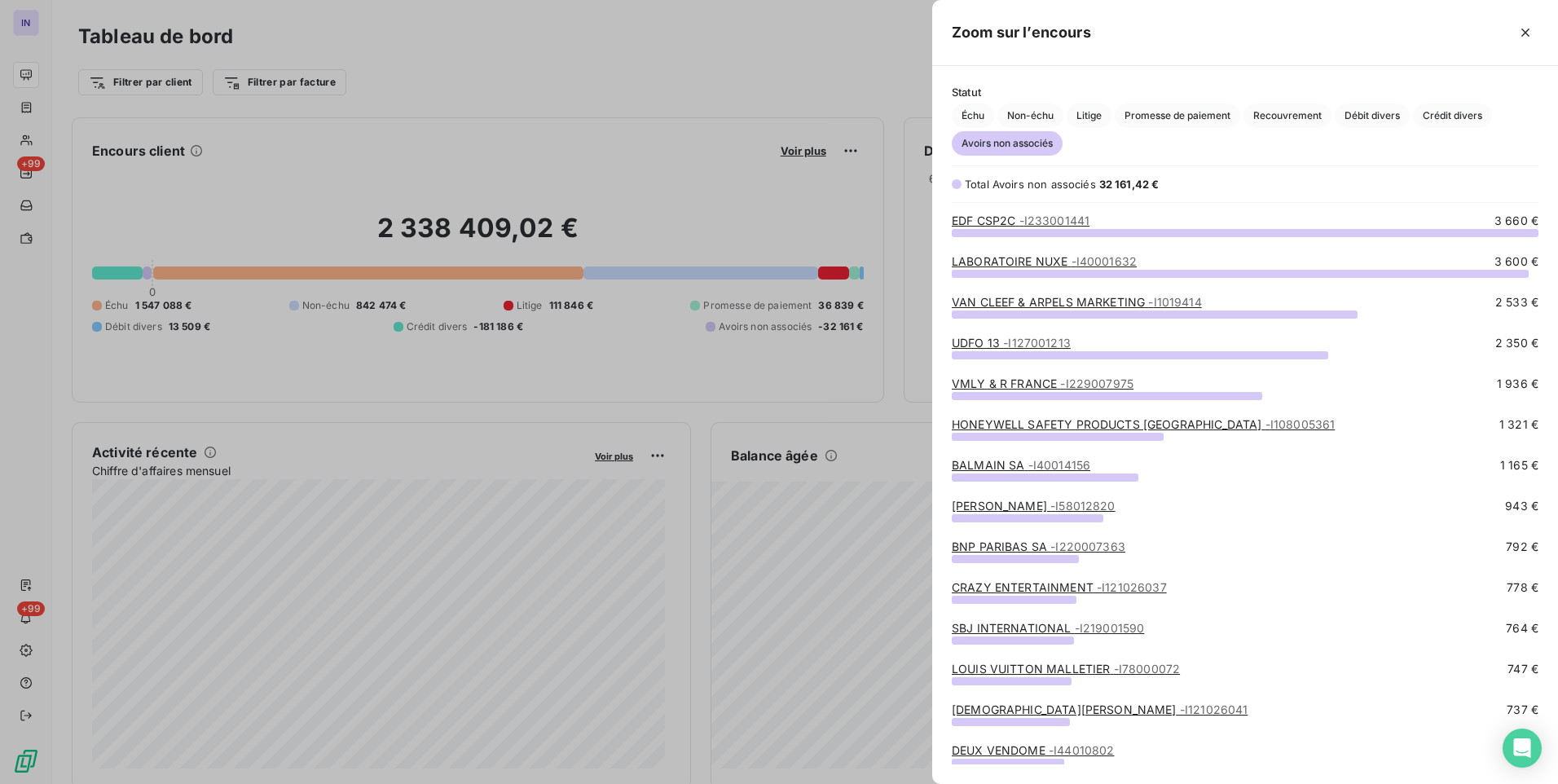
scroll to position [540, 614]
click at [1051, 383] on link "VMLY & R FRANCE - I229007975" at bounding box center [1043, 383] width 182 height 14
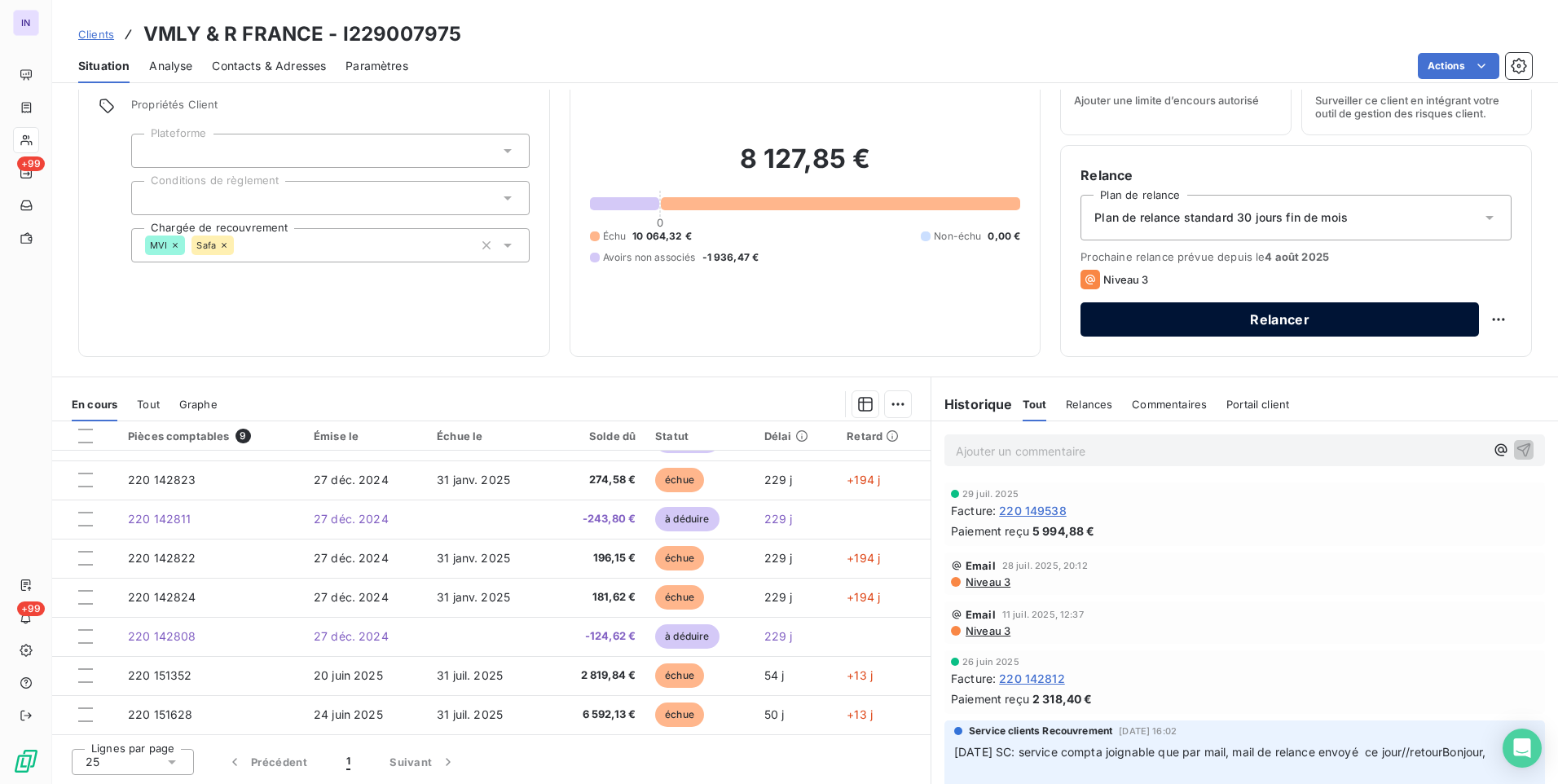
click at [1338, 317] on button "Relancer" at bounding box center [1279, 319] width 399 height 34
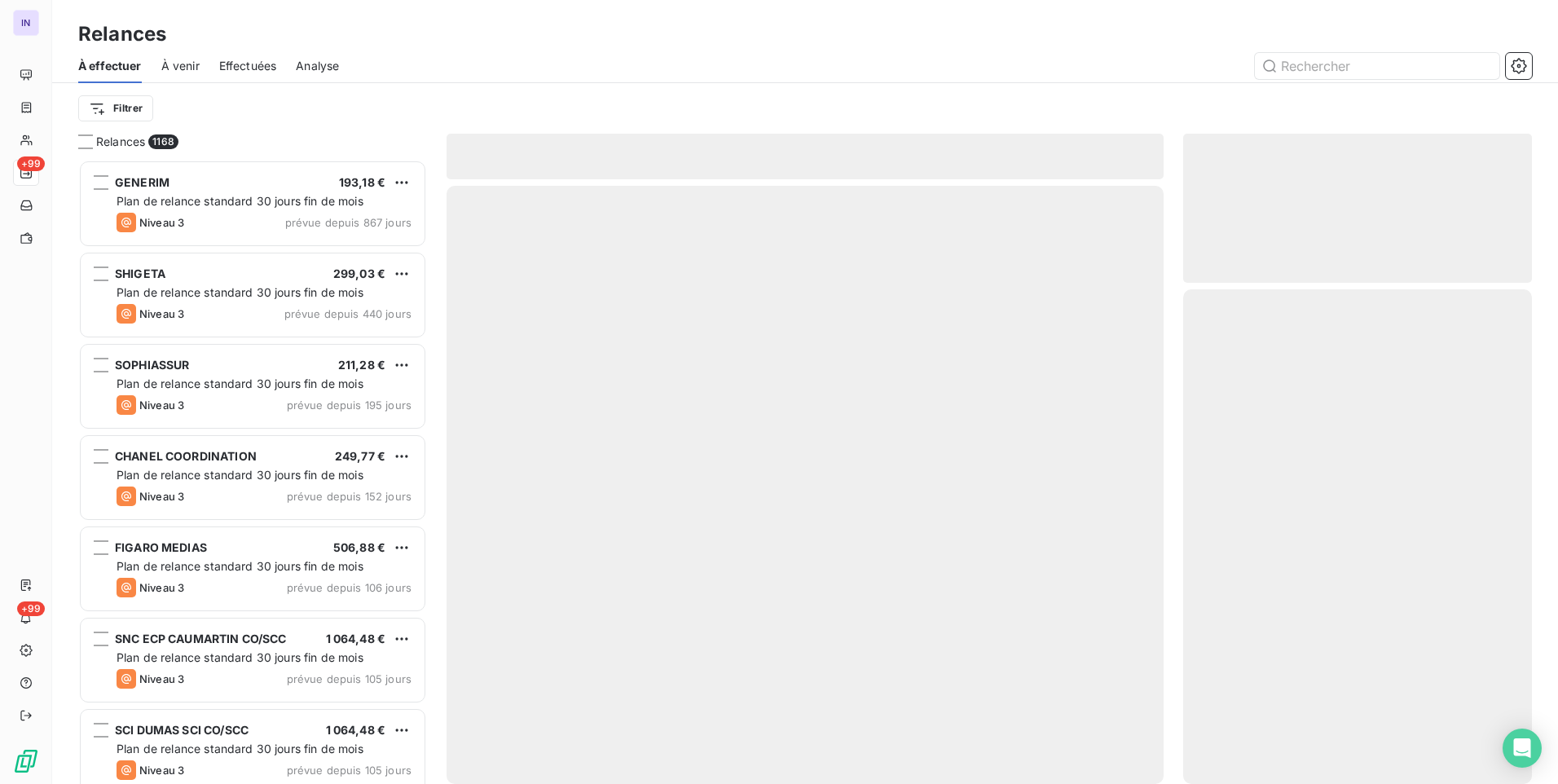
scroll to position [612, 336]
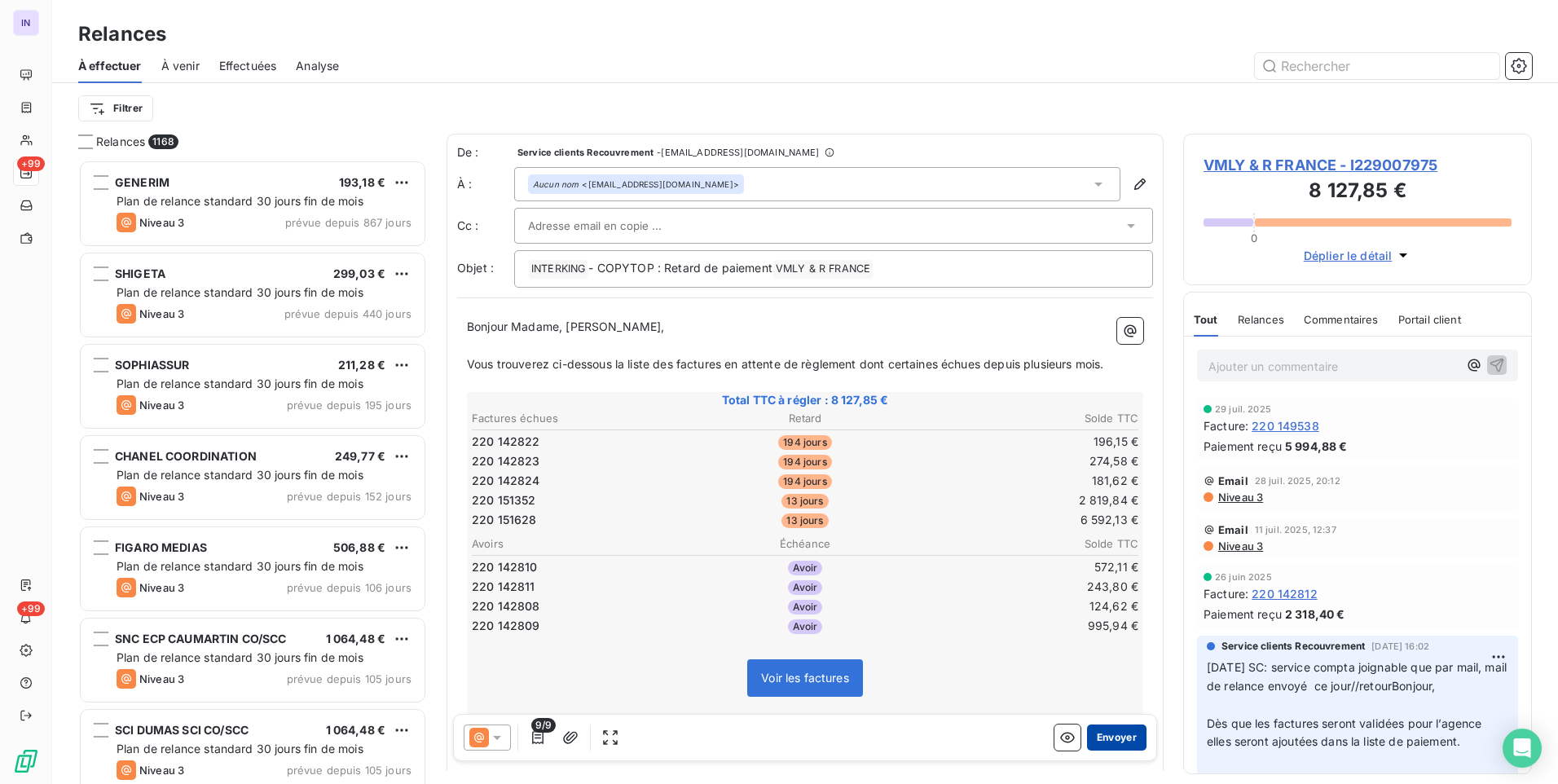
click at [1098, 738] on button "Envoyer" at bounding box center [1117, 738] width 59 height 26
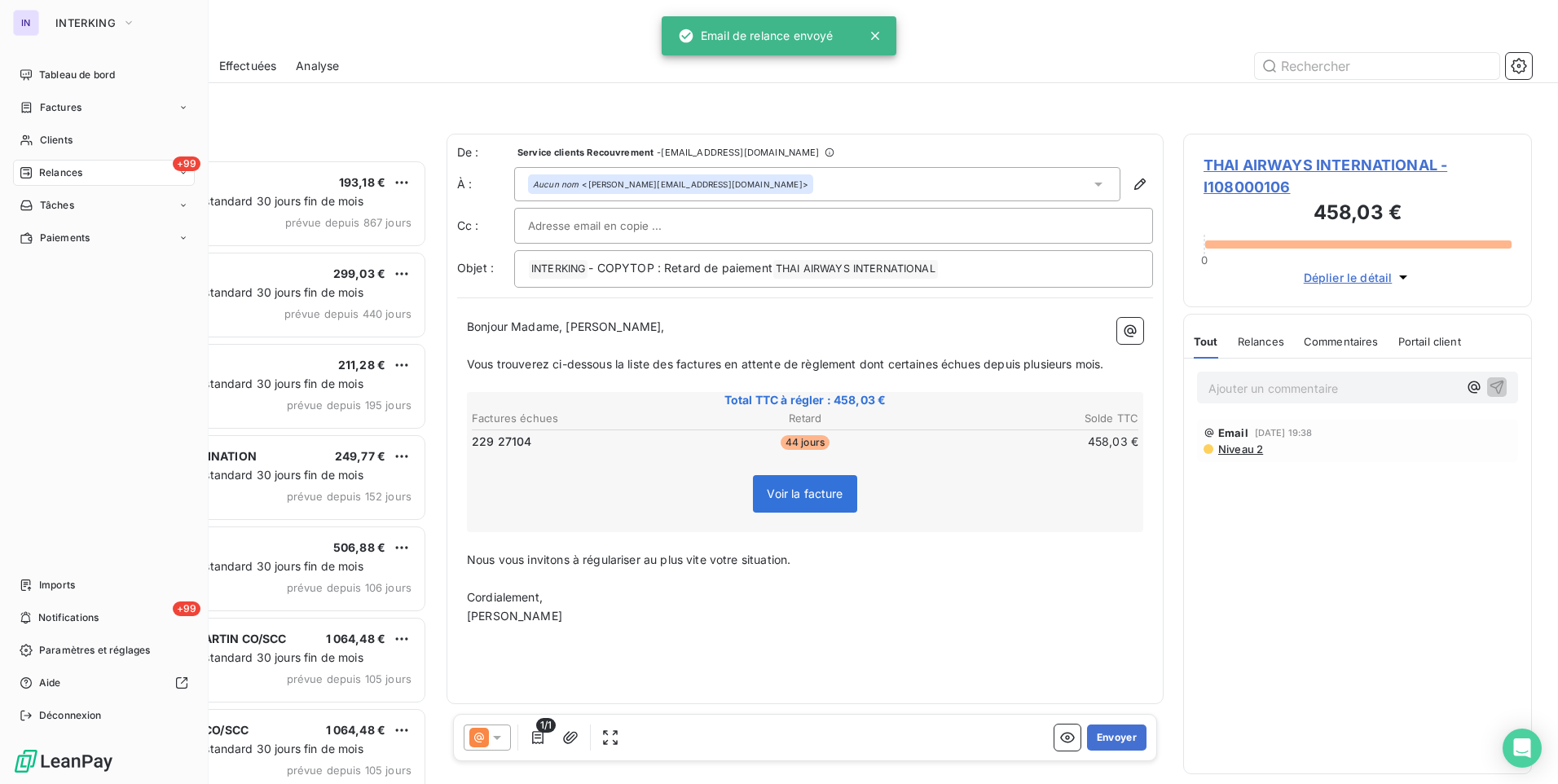
click at [66, 76] on span "Tableau de bord" at bounding box center [77, 75] width 76 height 15
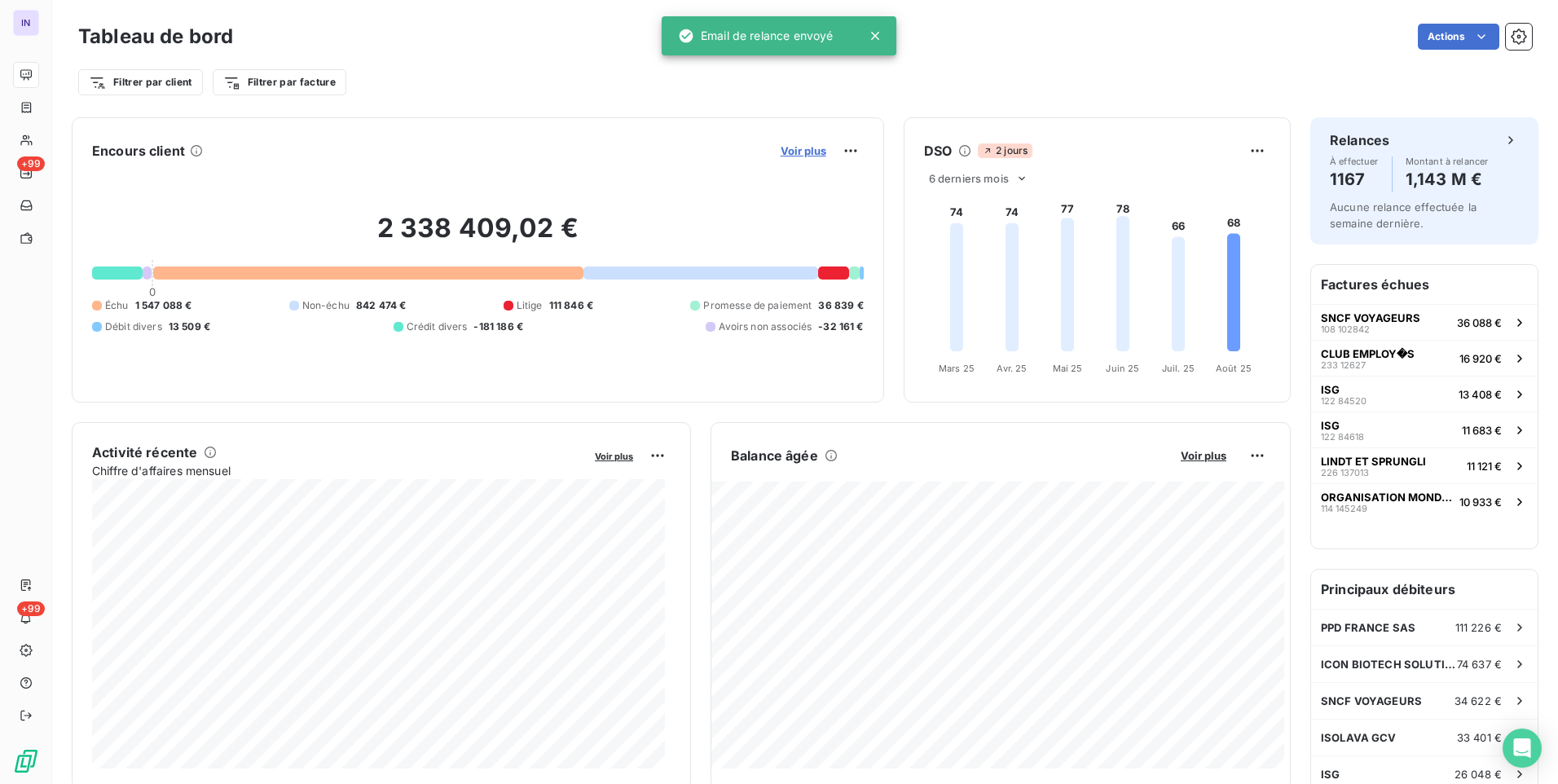
click at [792, 151] on span "Voir plus" at bounding box center [803, 150] width 46 height 13
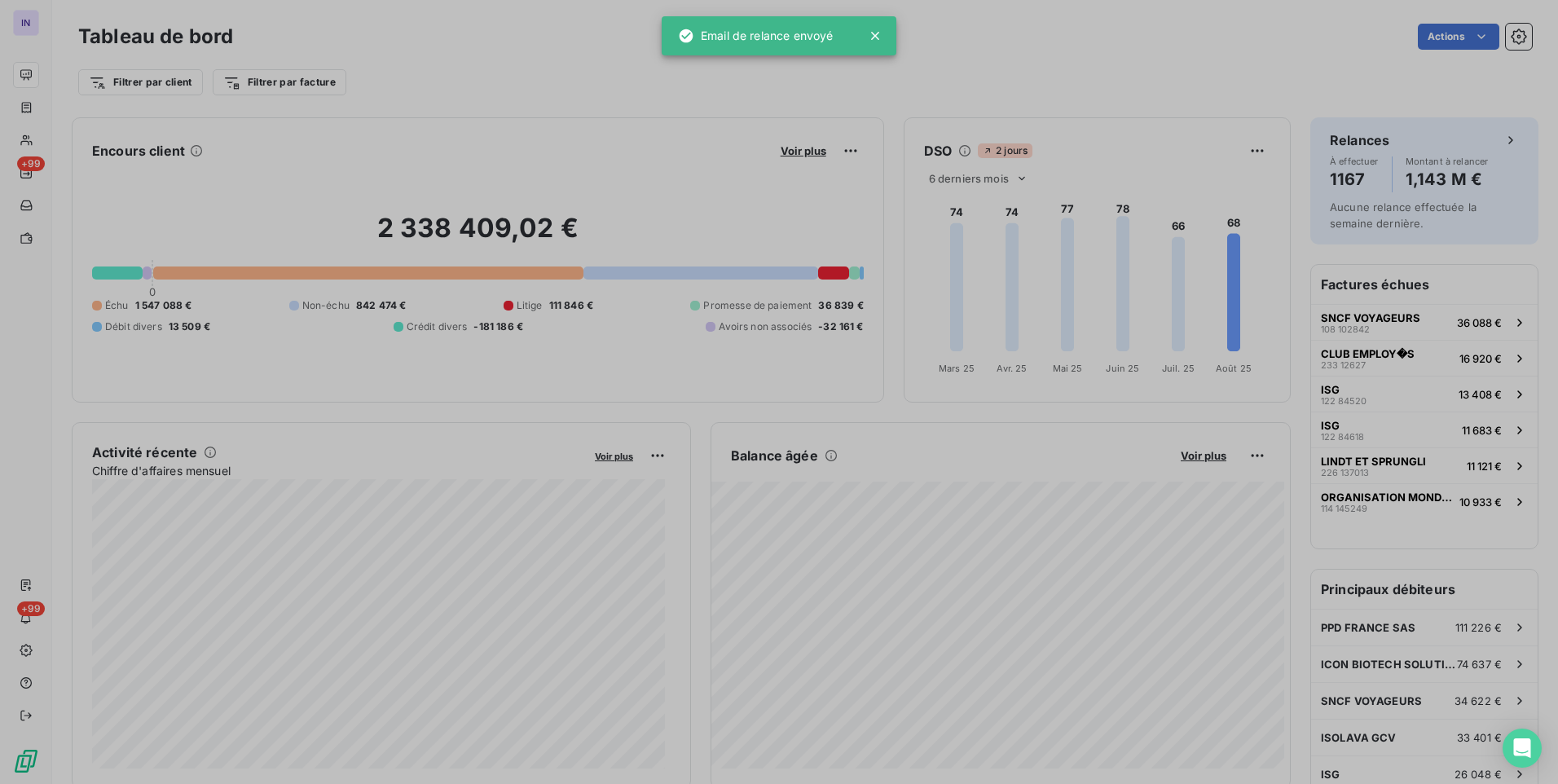
scroll to position [772, 614]
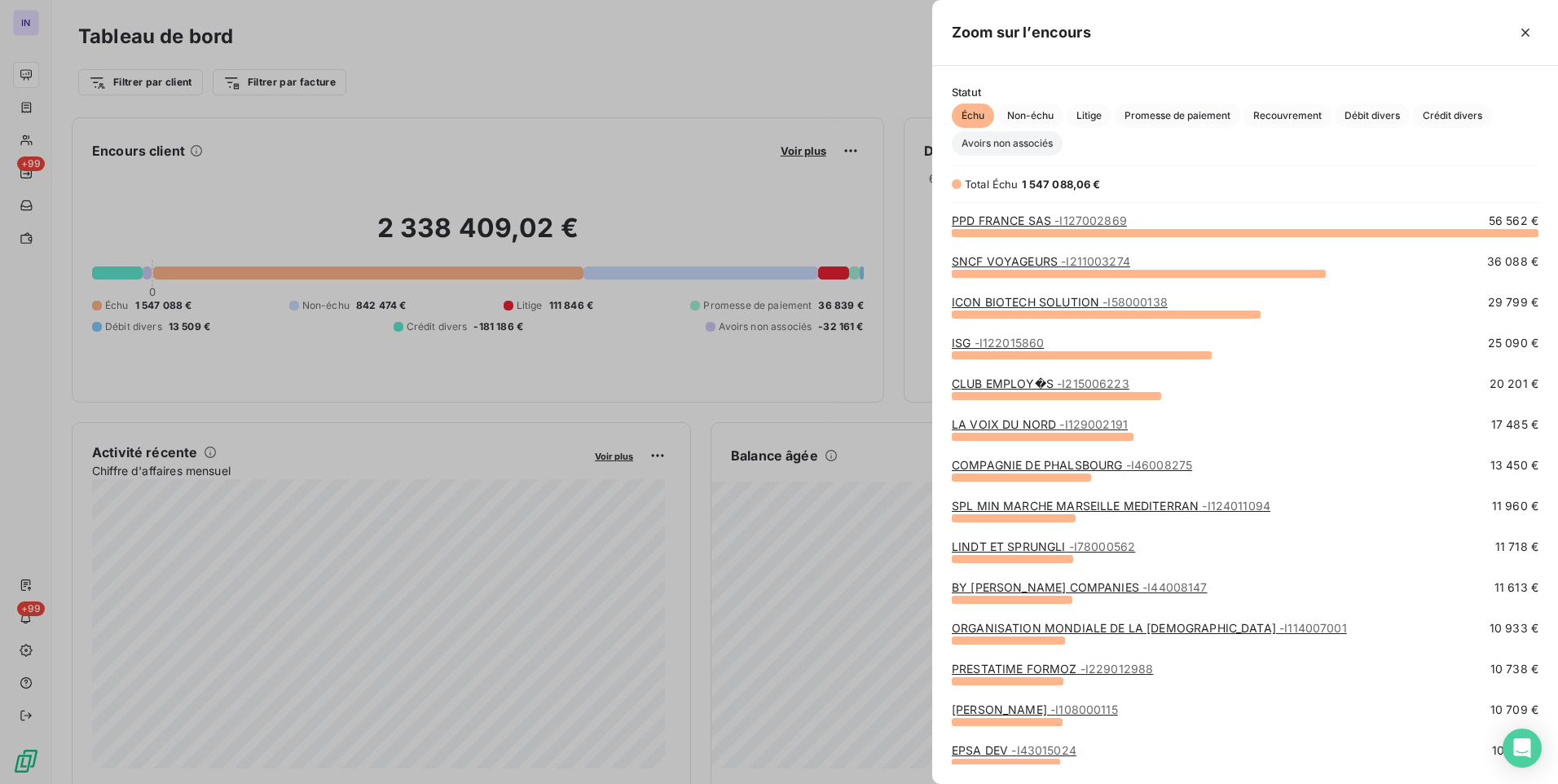
click at [1047, 140] on span "Avoirs non associés" at bounding box center [1007, 143] width 111 height 24
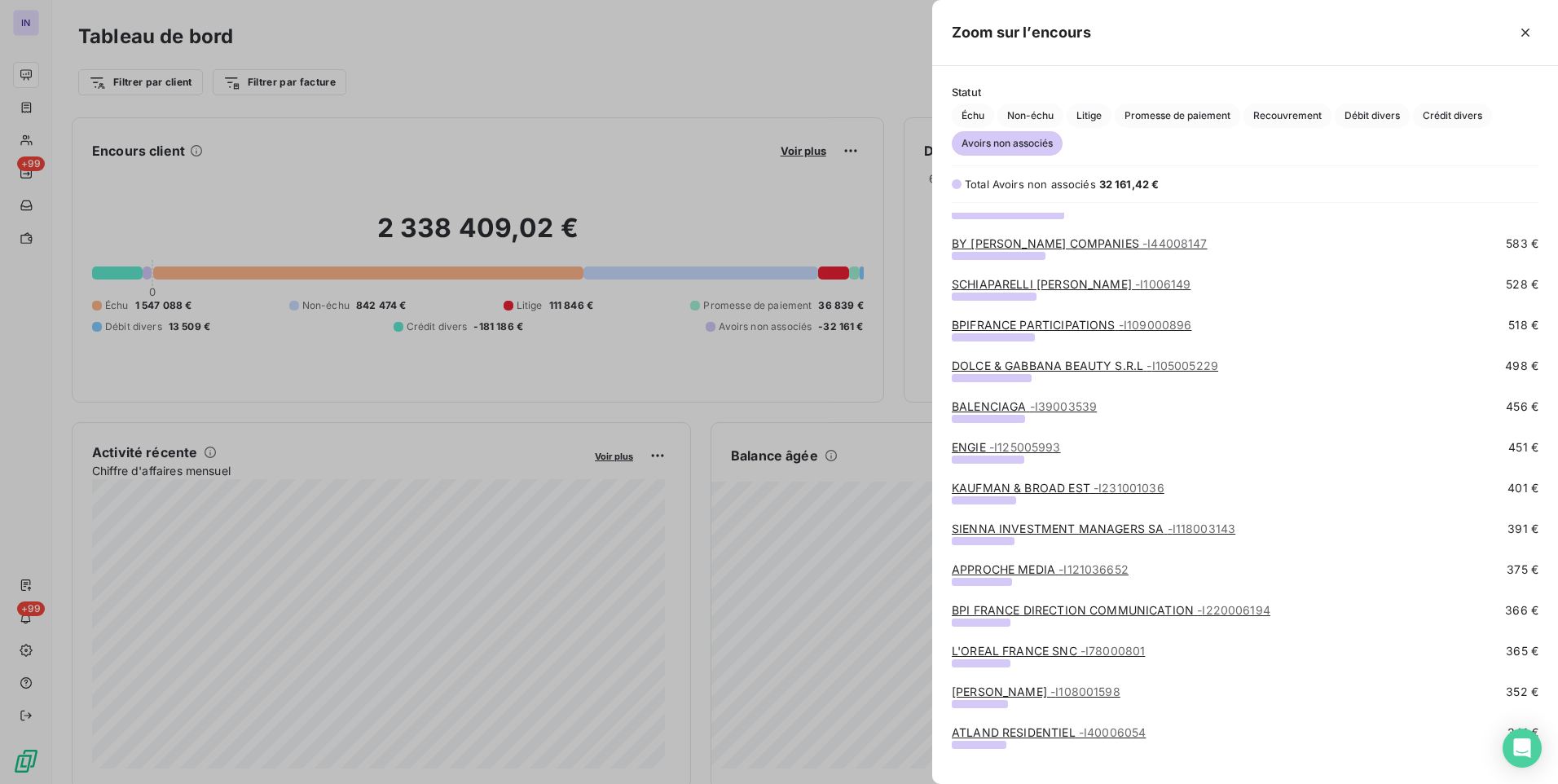
scroll to position [570, 0]
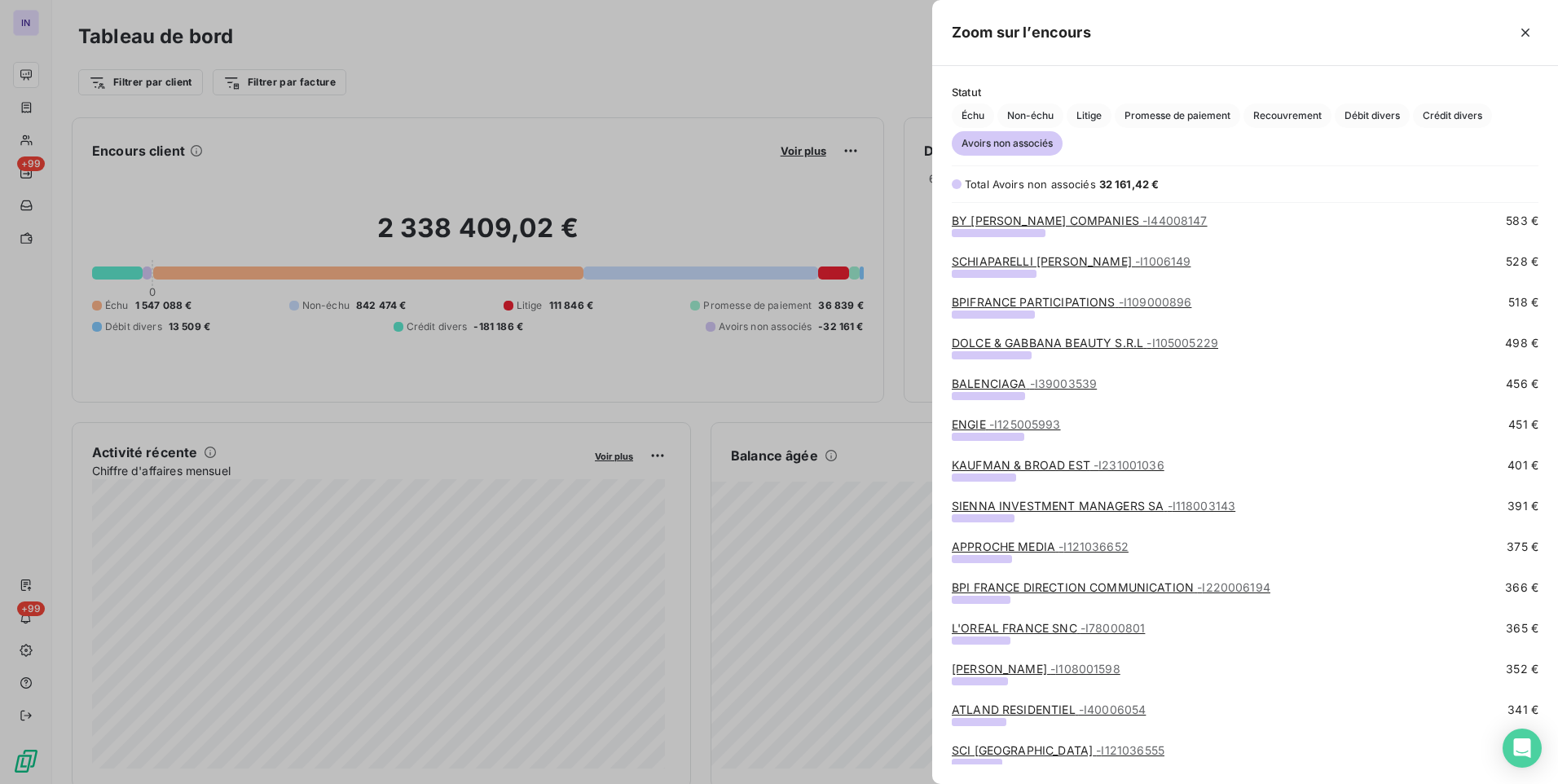
click at [996, 380] on link "BALENCIAGA - I39003539" at bounding box center [1025, 383] width 145 height 14
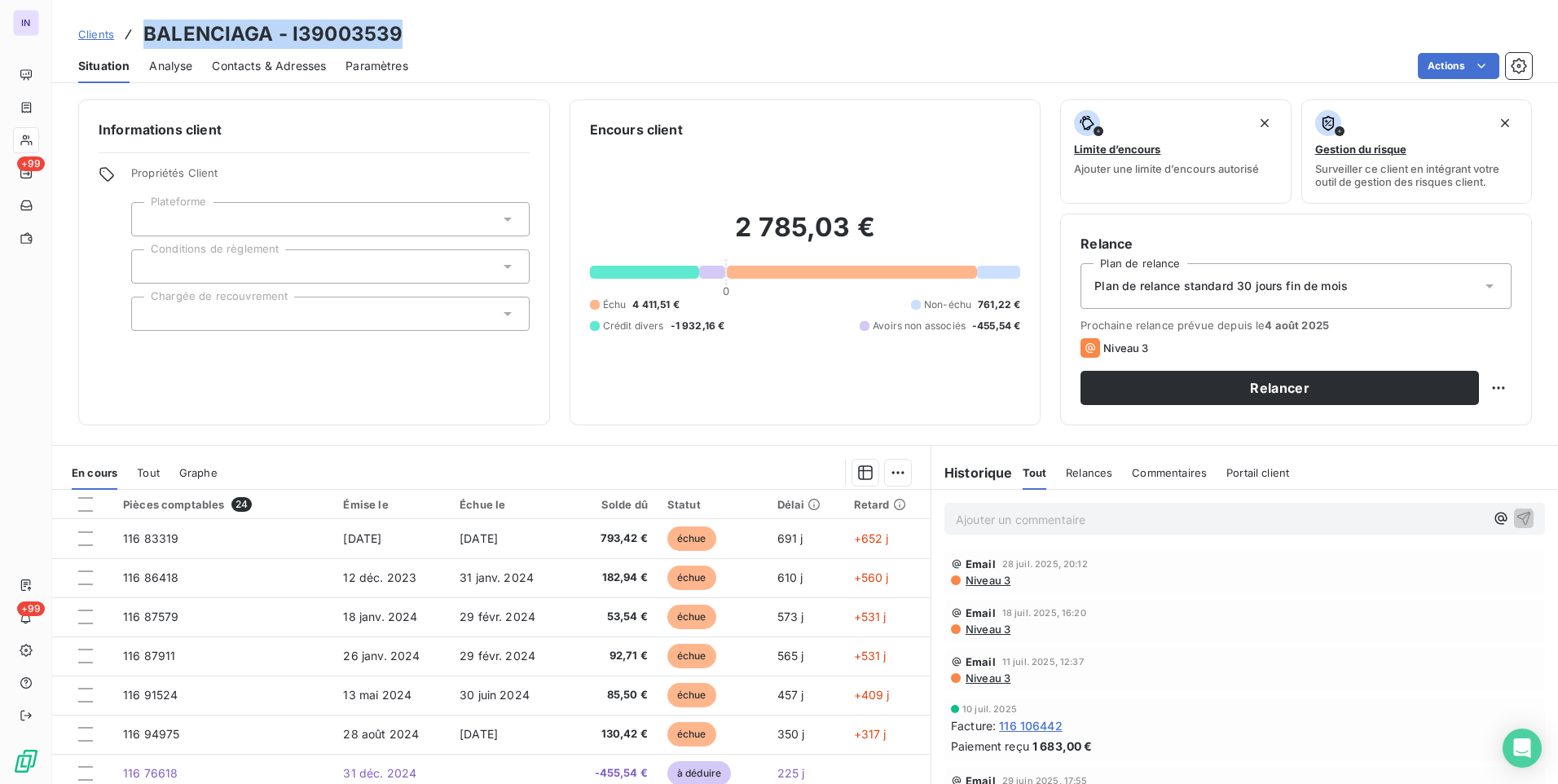
drag, startPoint x: 420, startPoint y: 34, endPoint x: 148, endPoint y: 42, distance: 272.1
click at [148, 42] on div "Clients BALENCIAGA - I39003539" at bounding box center [805, 34] width 1506 height 30
copy h3 "BALENCIAGA - I39003539"
click at [988, 528] on p "Ajouter un commentaire ﻿" at bounding box center [1220, 519] width 529 height 20
click at [1180, 516] on p "[DATE] ST - Mail envoyé à" at bounding box center [1220, 518] width 529 height 19
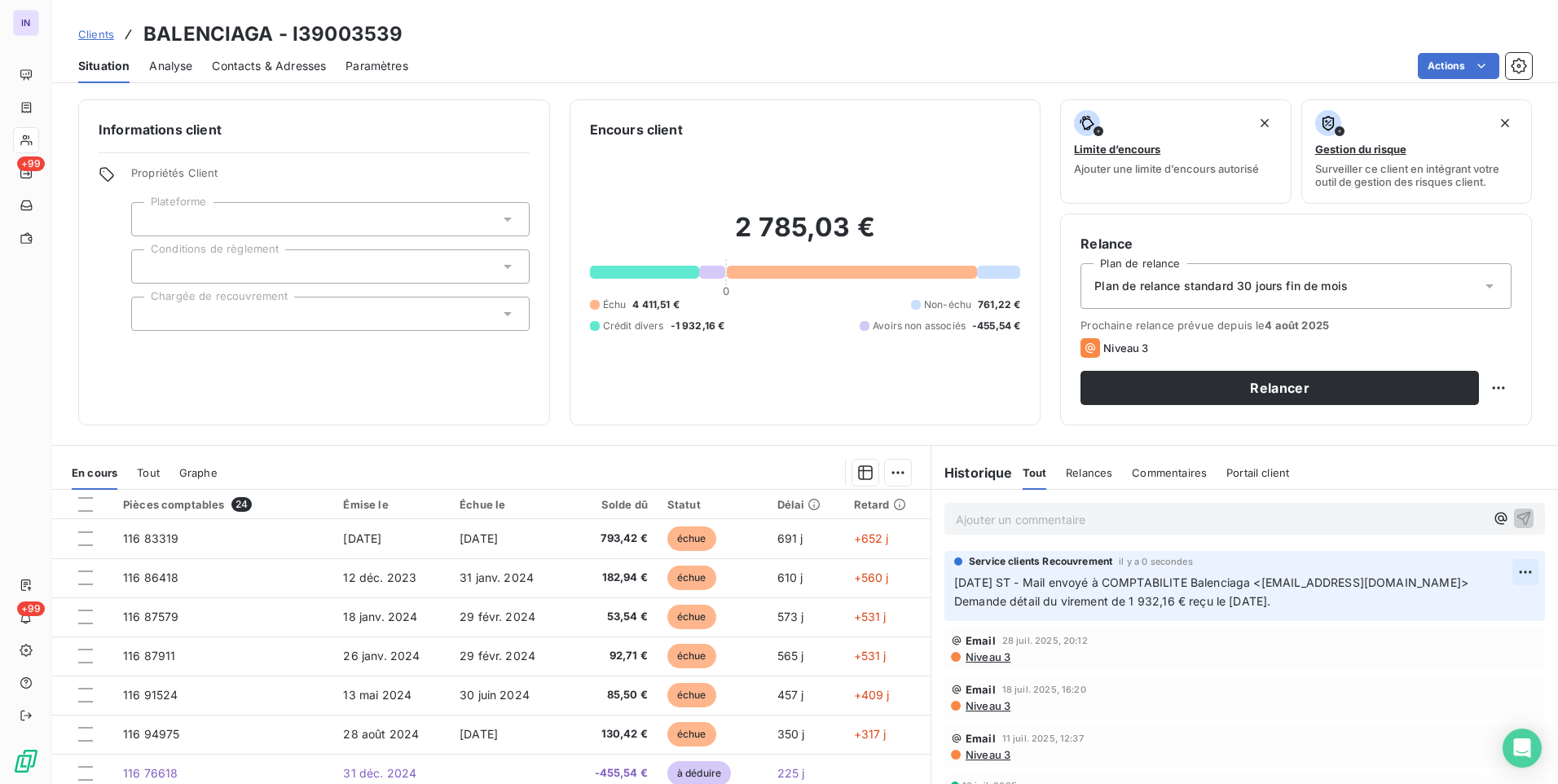
click at [1500, 571] on html "IN +99 +99 Clients BALENCIAGA - I39003539 Situation Analyse Contacts & Adresses…" at bounding box center [779, 392] width 1558 height 784
click at [1476, 616] on div "Editer" at bounding box center [1462, 608] width 91 height 26
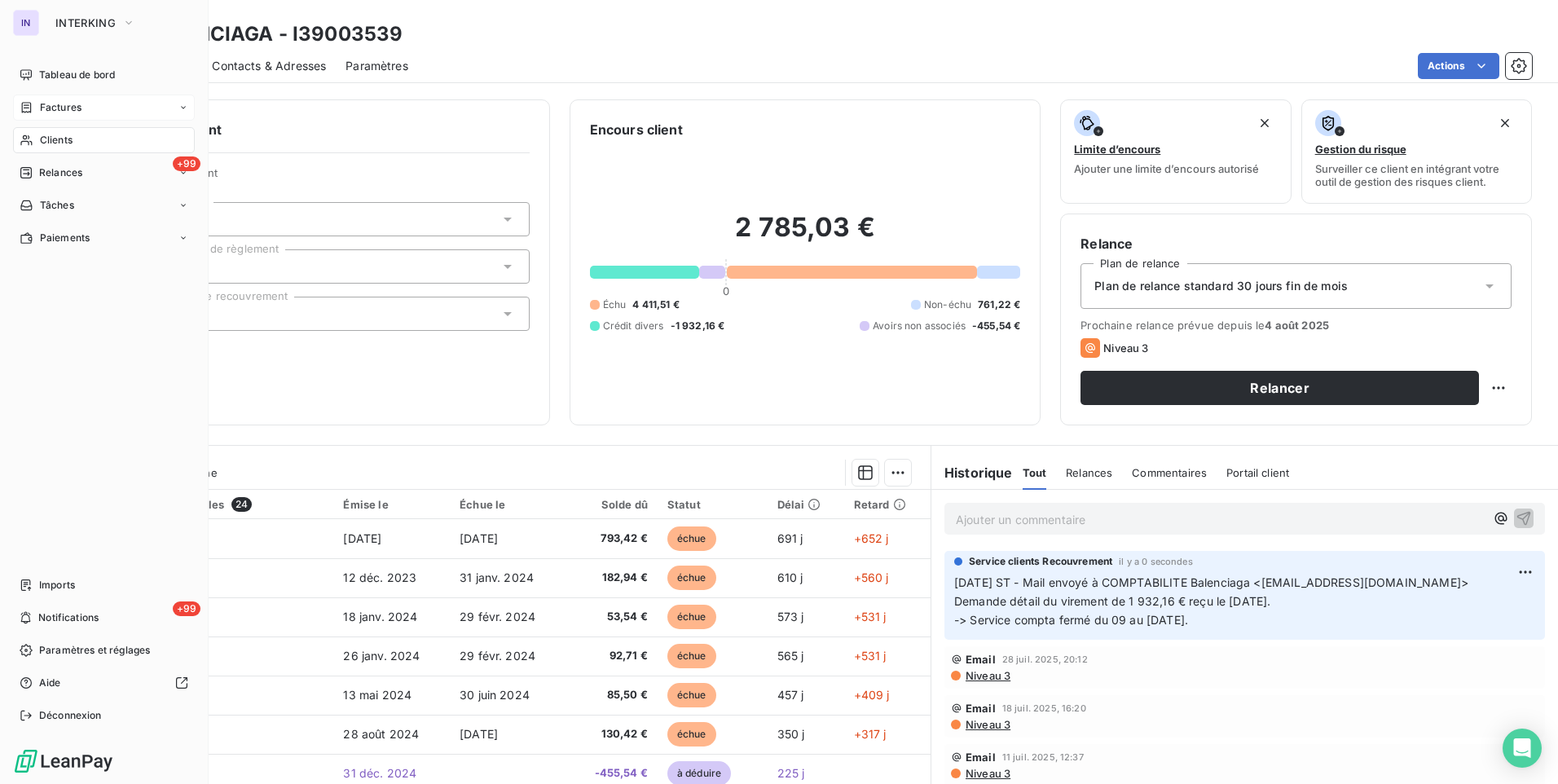
drag, startPoint x: 64, startPoint y: 76, endPoint x: 101, endPoint y: 96, distance: 42.1
click at [64, 76] on span "Tableau de bord" at bounding box center [77, 75] width 76 height 15
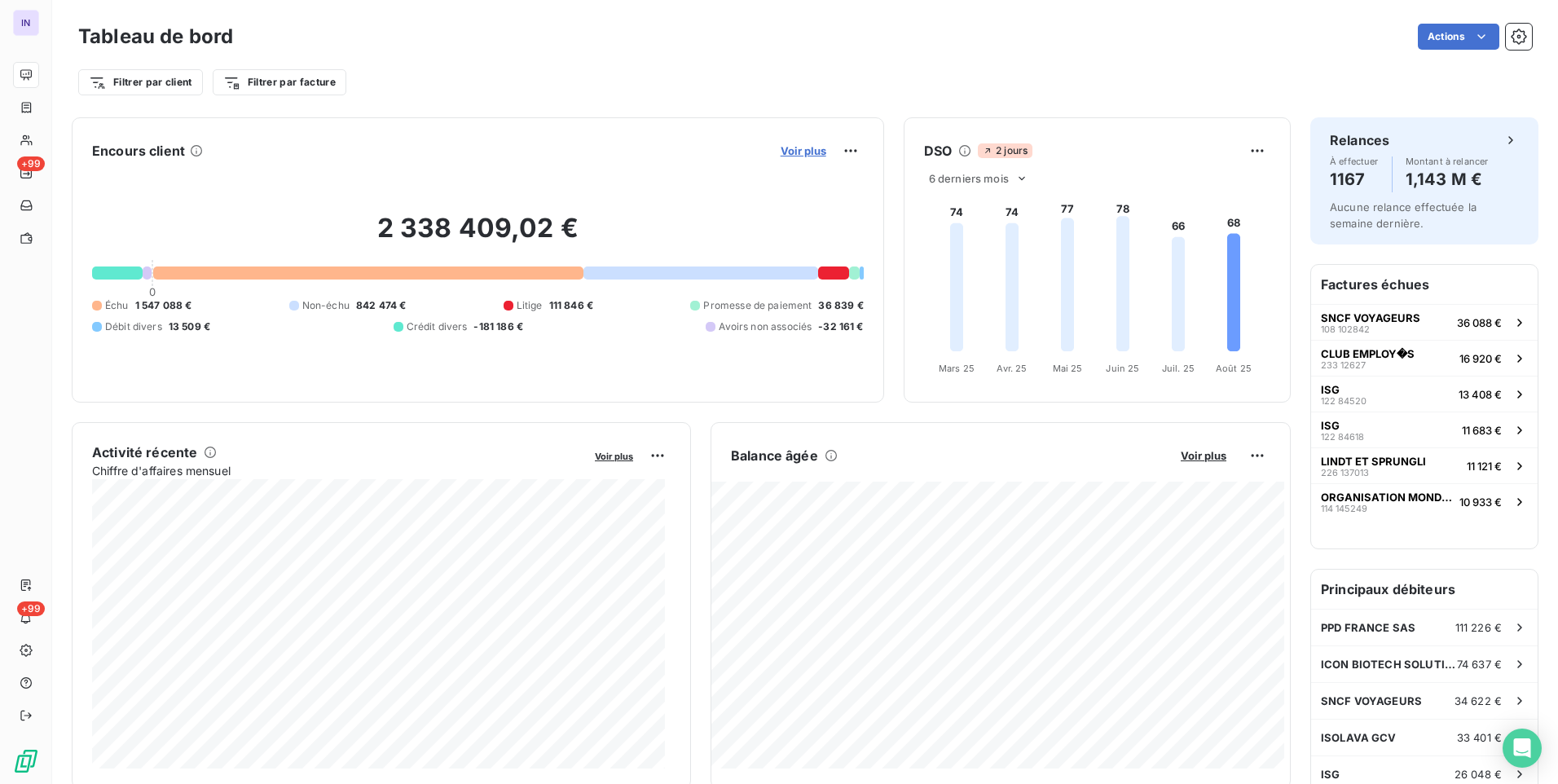
click at [798, 149] on span "Voir plus" at bounding box center [803, 150] width 46 height 13
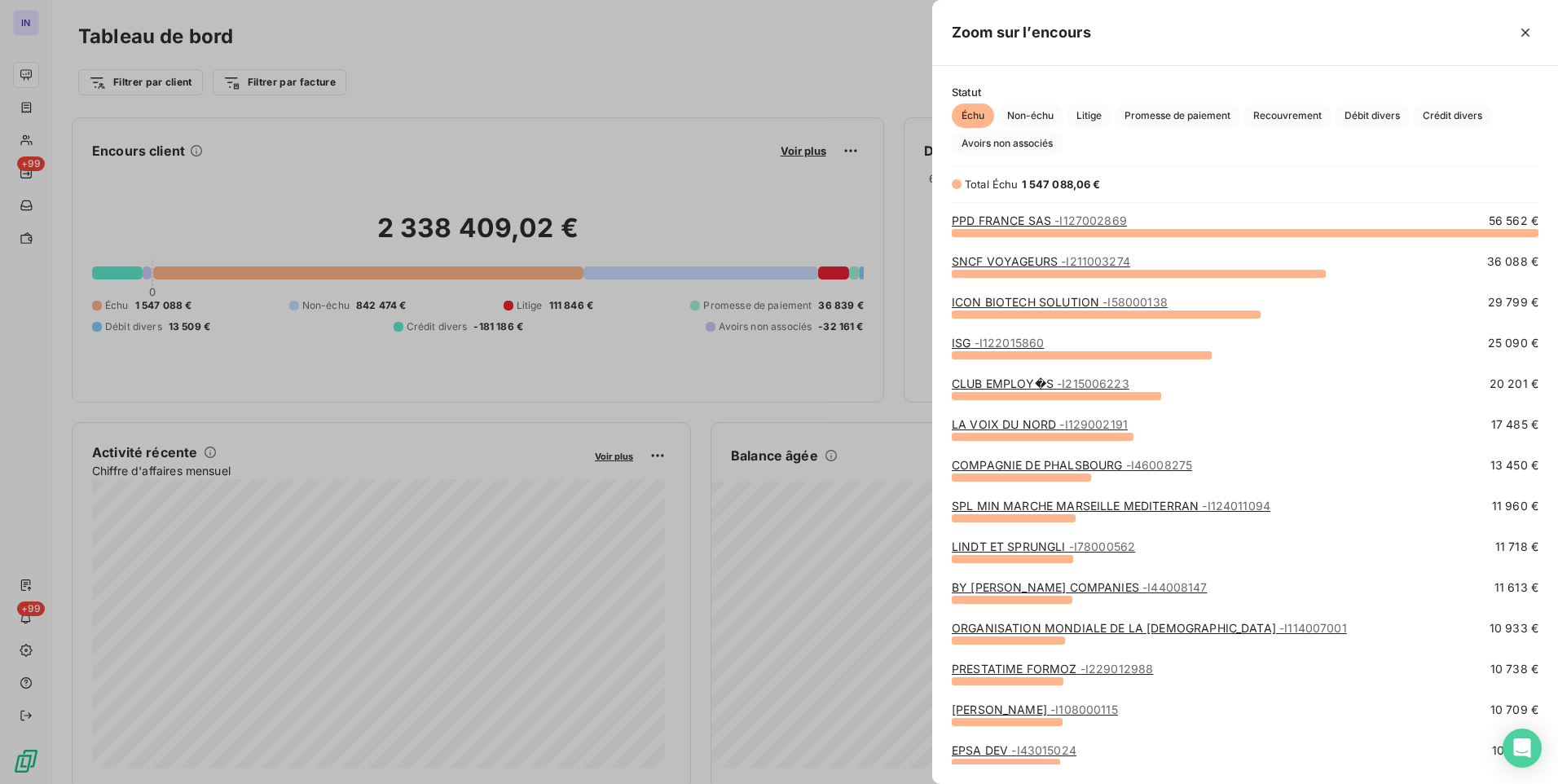
scroll to position [540, 614]
click at [1030, 139] on span "Avoirs non associés" at bounding box center [1007, 143] width 111 height 24
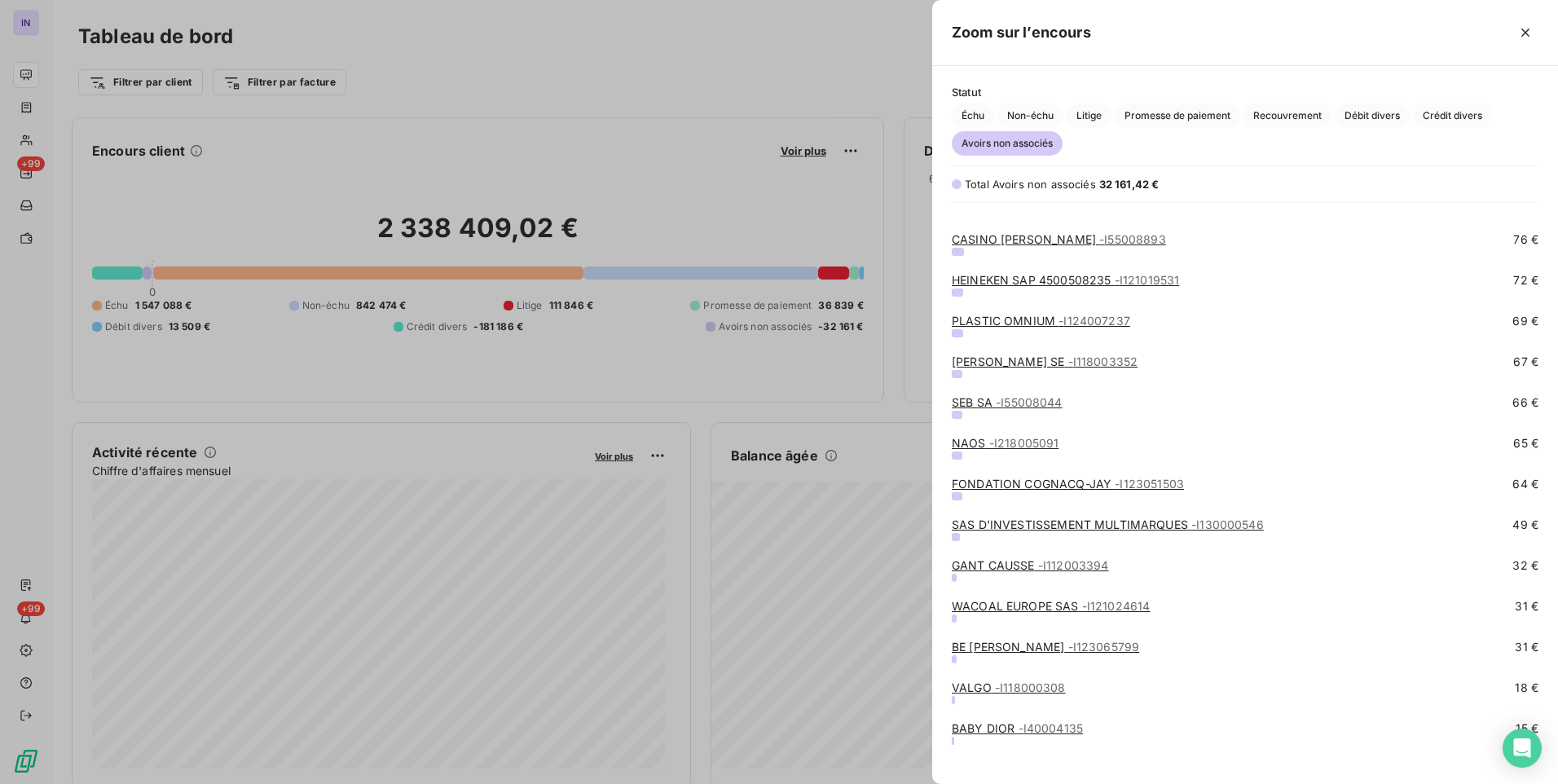
scroll to position [2075, 0]
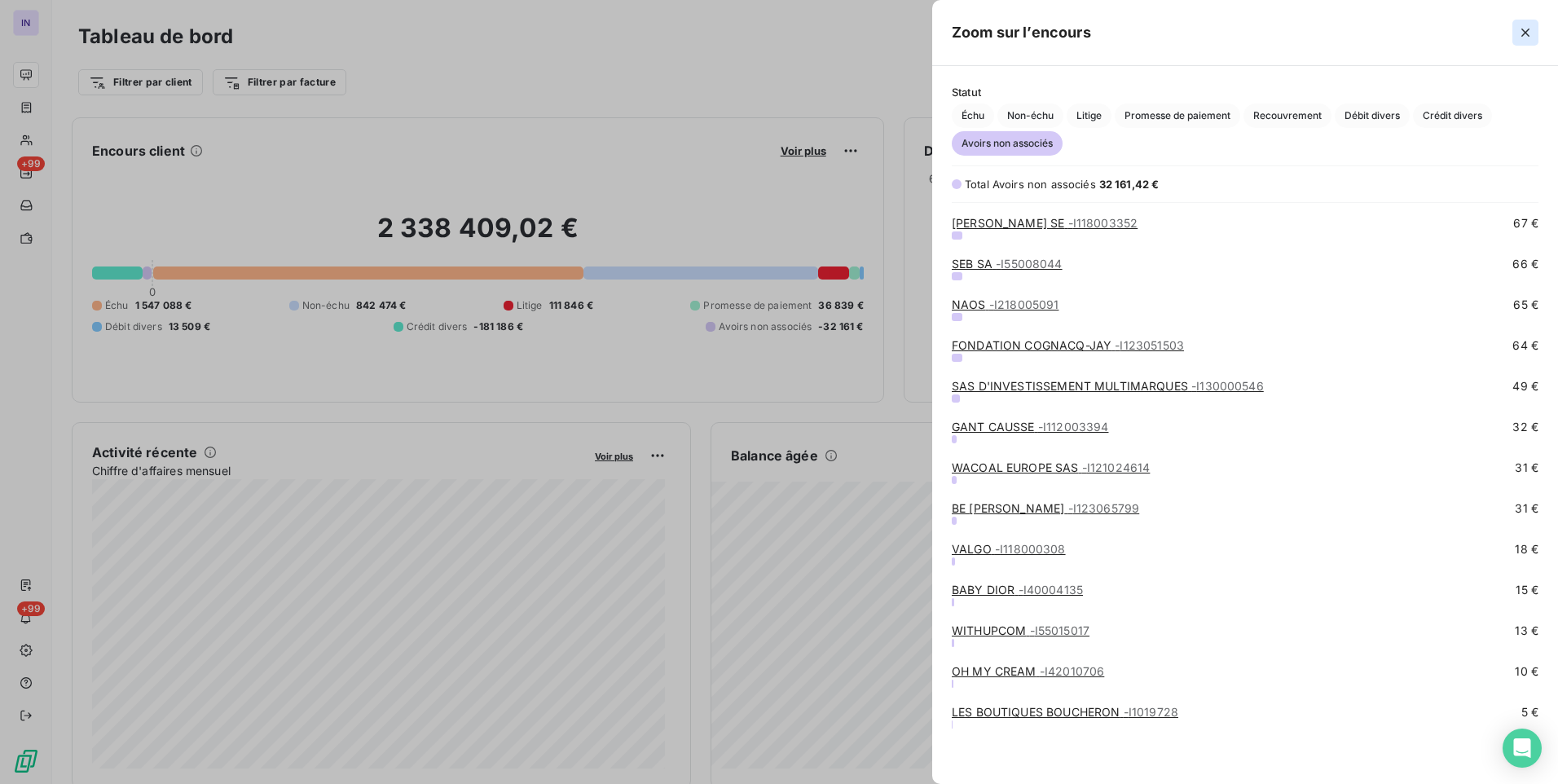
click at [1526, 29] on icon "button" at bounding box center [1525, 33] width 17 height 17
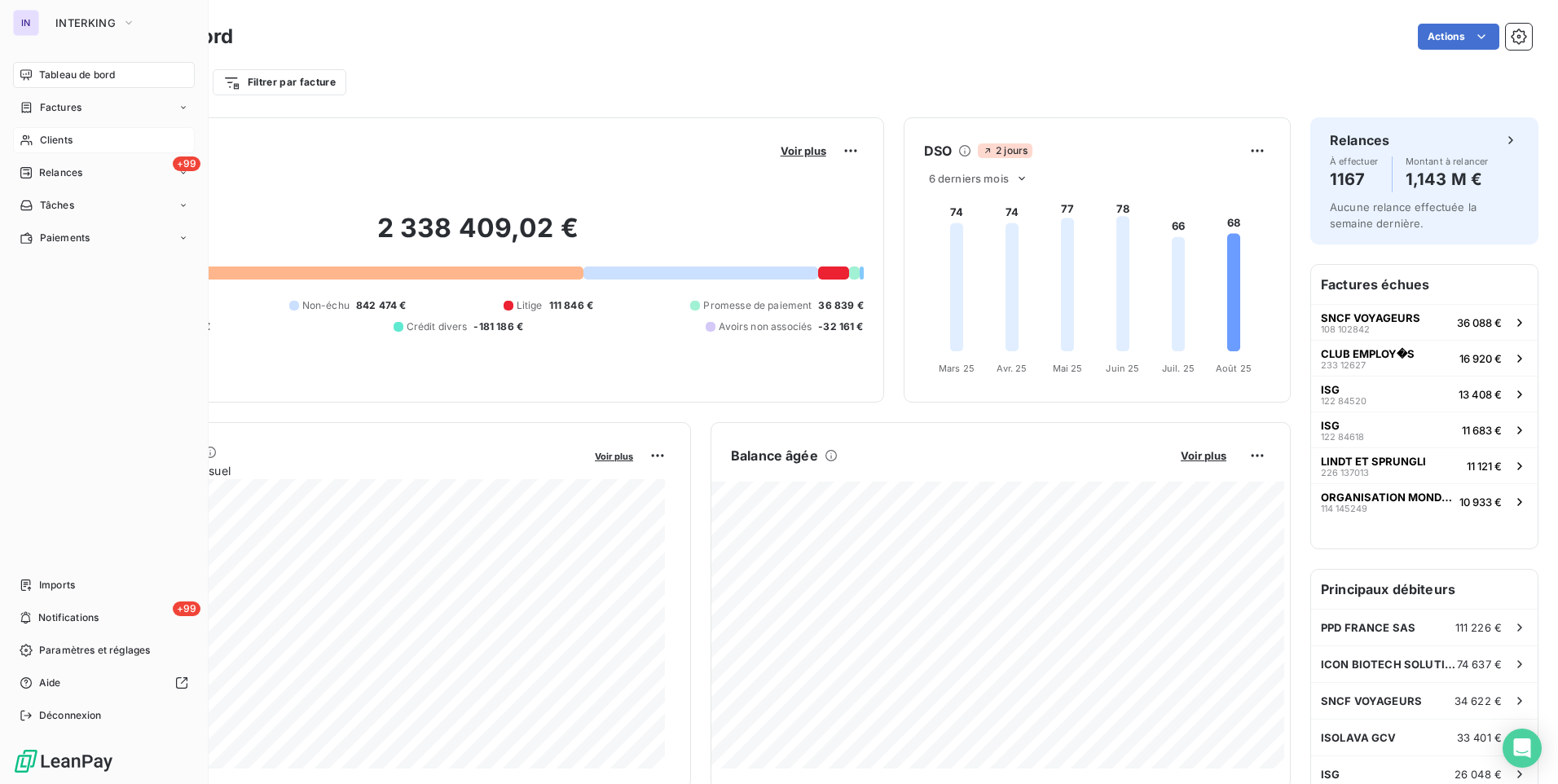
click at [68, 136] on span "Clients" at bounding box center [56, 140] width 33 height 15
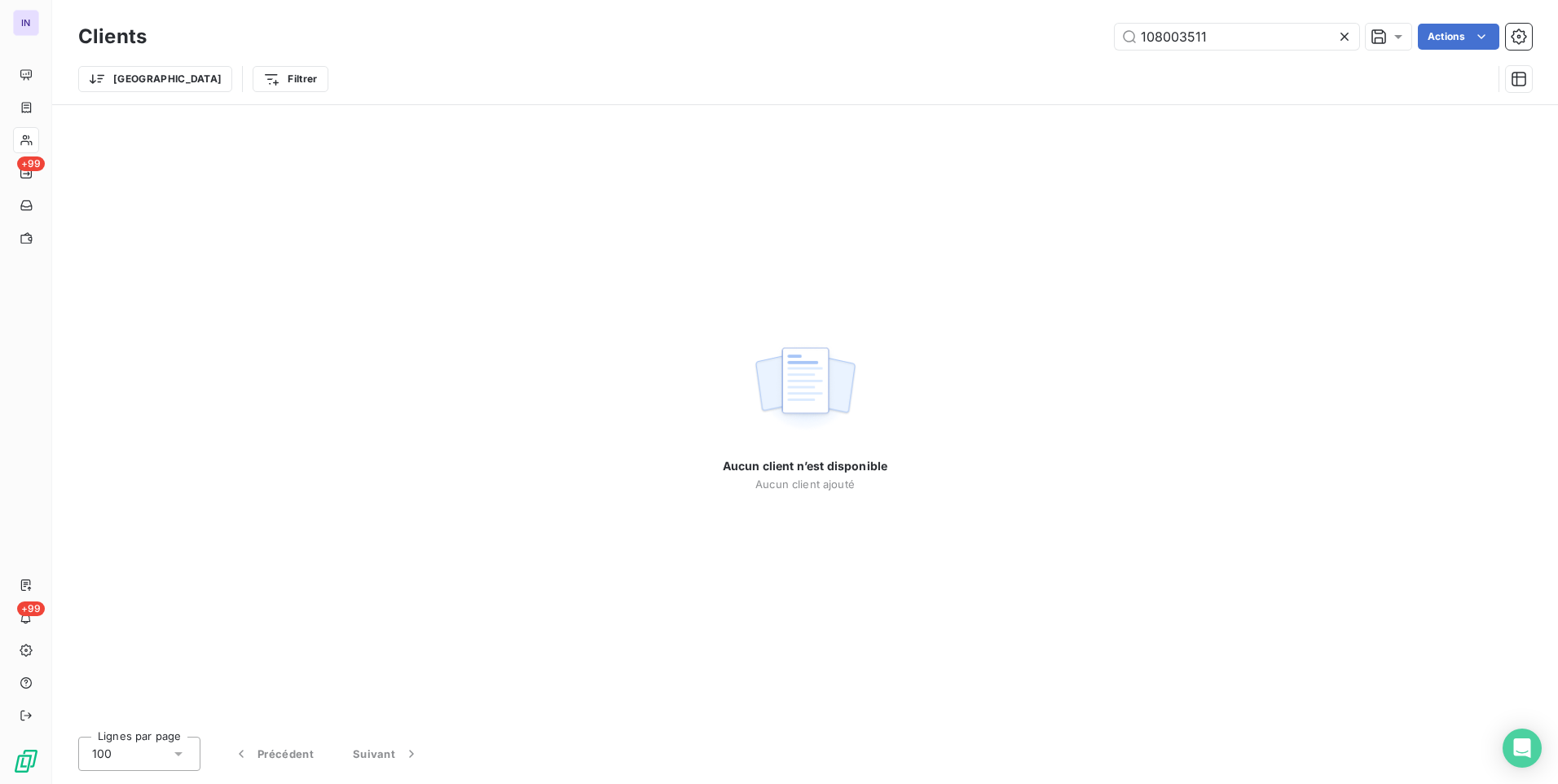
drag, startPoint x: 1211, startPoint y: 35, endPoint x: 984, endPoint y: 46, distance: 227.3
click at [984, 46] on div "108003511 Actions" at bounding box center [849, 36] width 1366 height 26
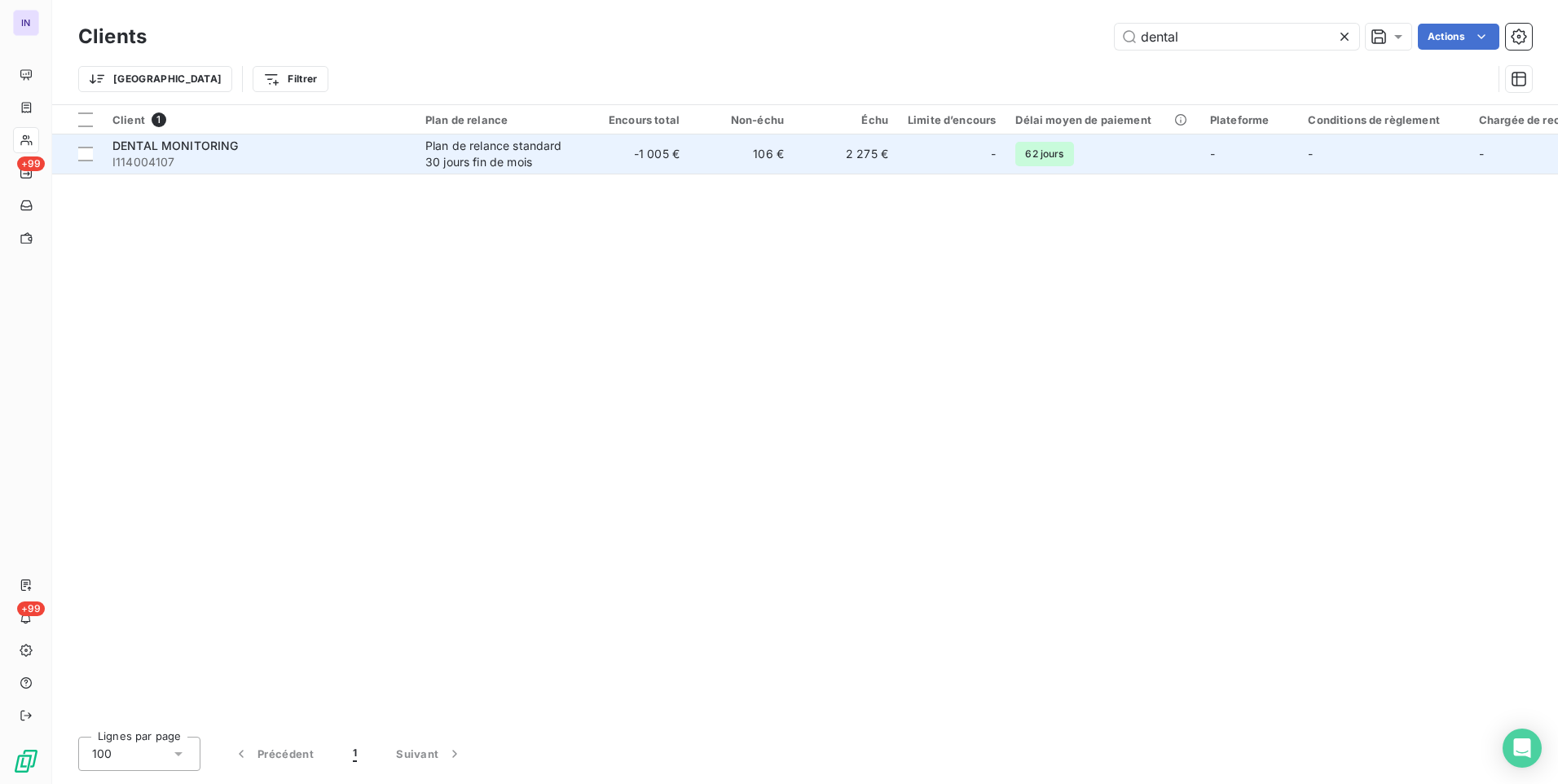
type input "dental"
click at [377, 170] on td "DENTAL MONITORING I114004107" at bounding box center [259, 154] width 313 height 39
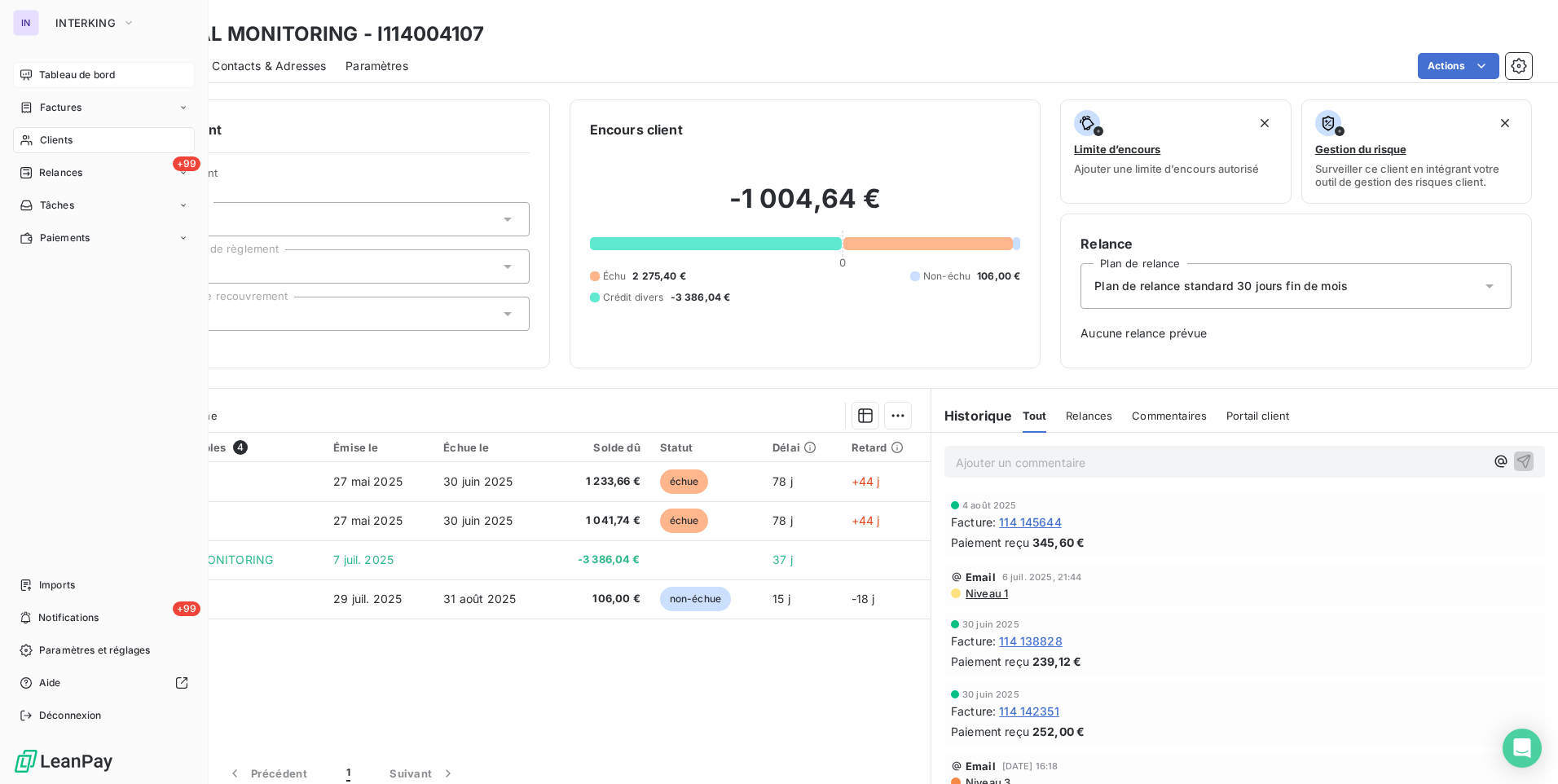
click at [72, 77] on span "Tableau de bord" at bounding box center [77, 75] width 76 height 15
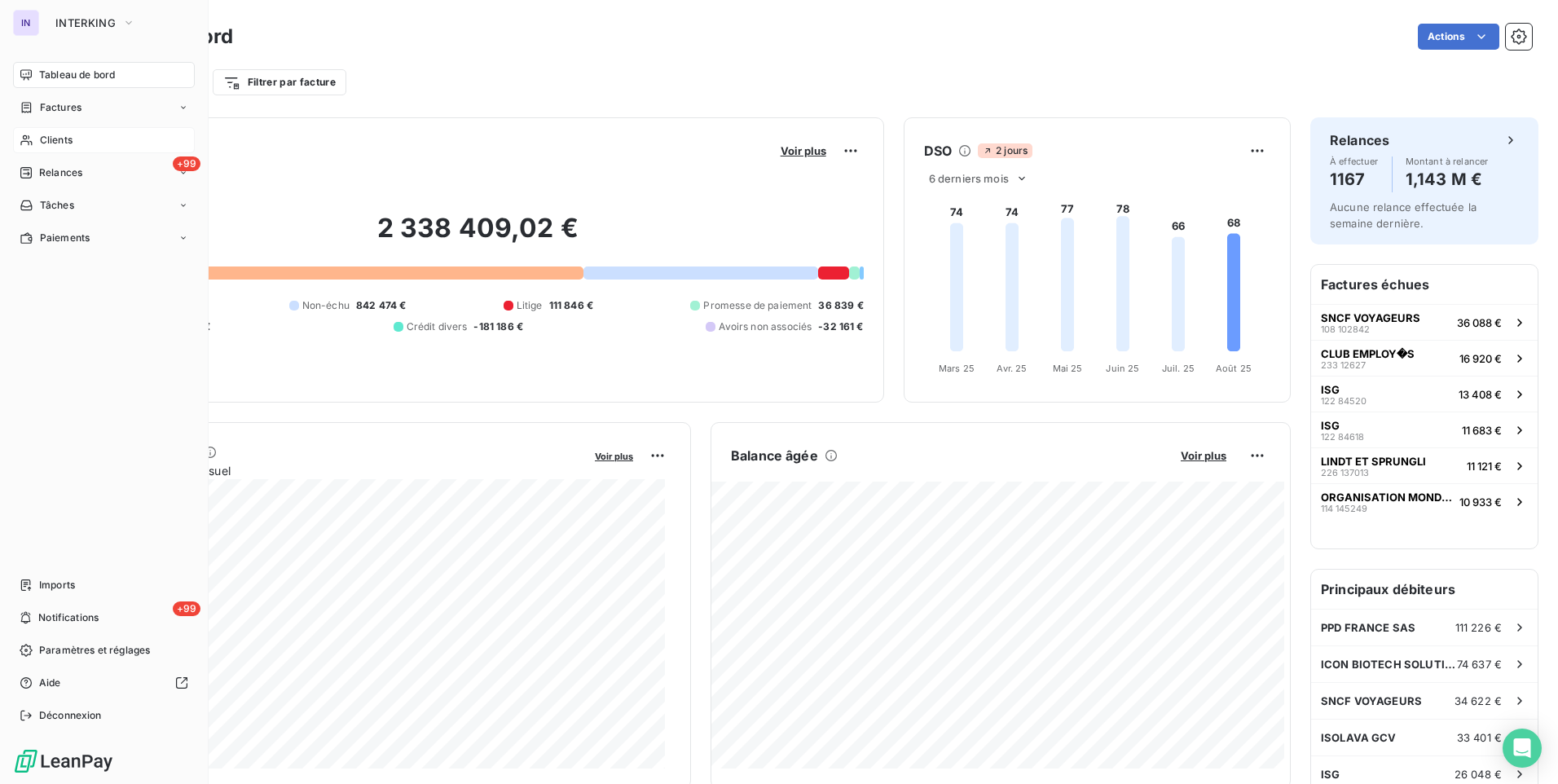
drag, startPoint x: 75, startPoint y: 133, endPoint x: 130, endPoint y: 137, distance: 55.1
click at [76, 135] on div "Clients" at bounding box center [104, 140] width 182 height 26
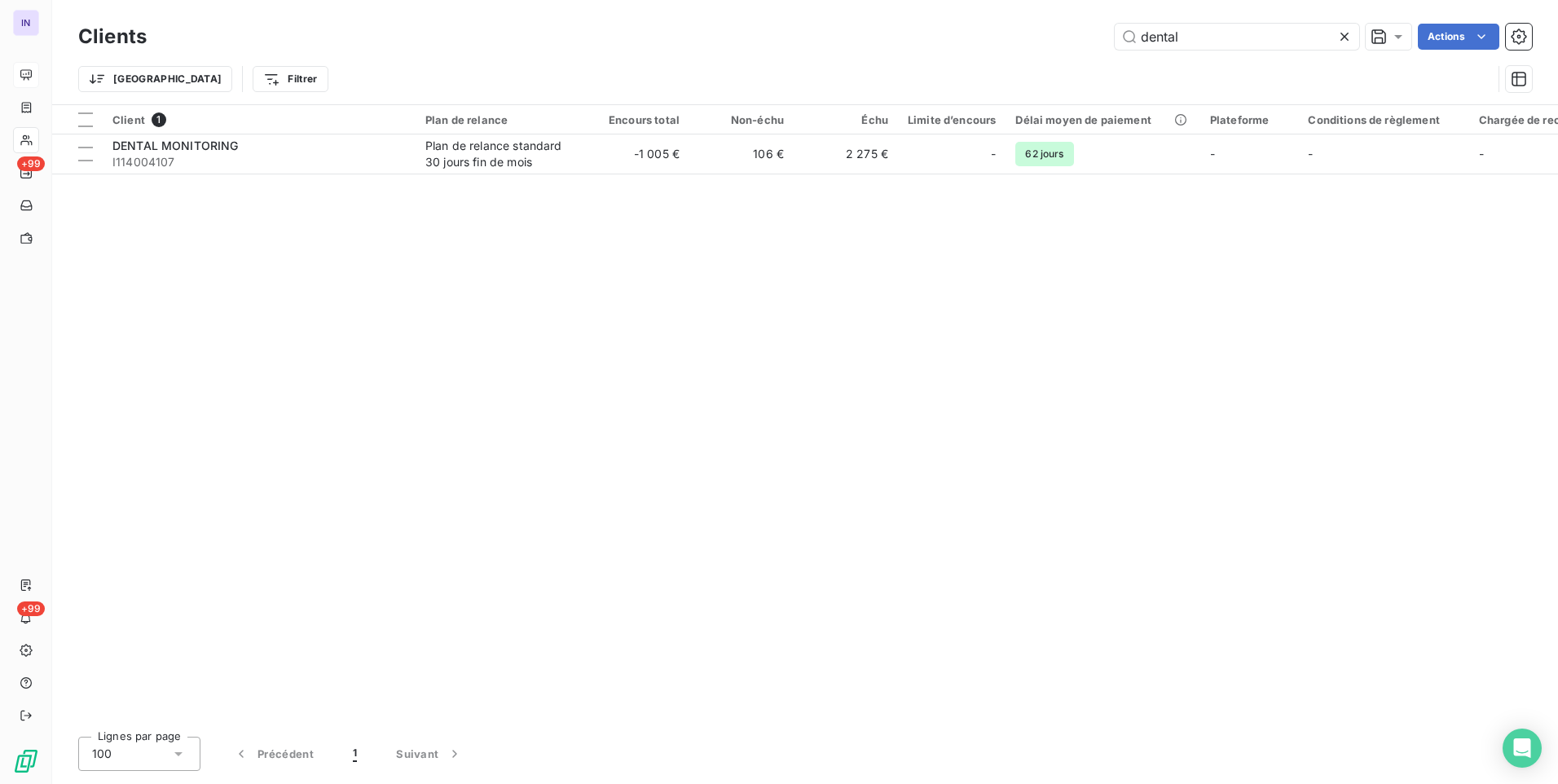
drag, startPoint x: 1119, startPoint y: 34, endPoint x: 1039, endPoint y: 35, distance: 80.0
click at [1046, 34] on div "dental Actions" at bounding box center [849, 36] width 1366 height 26
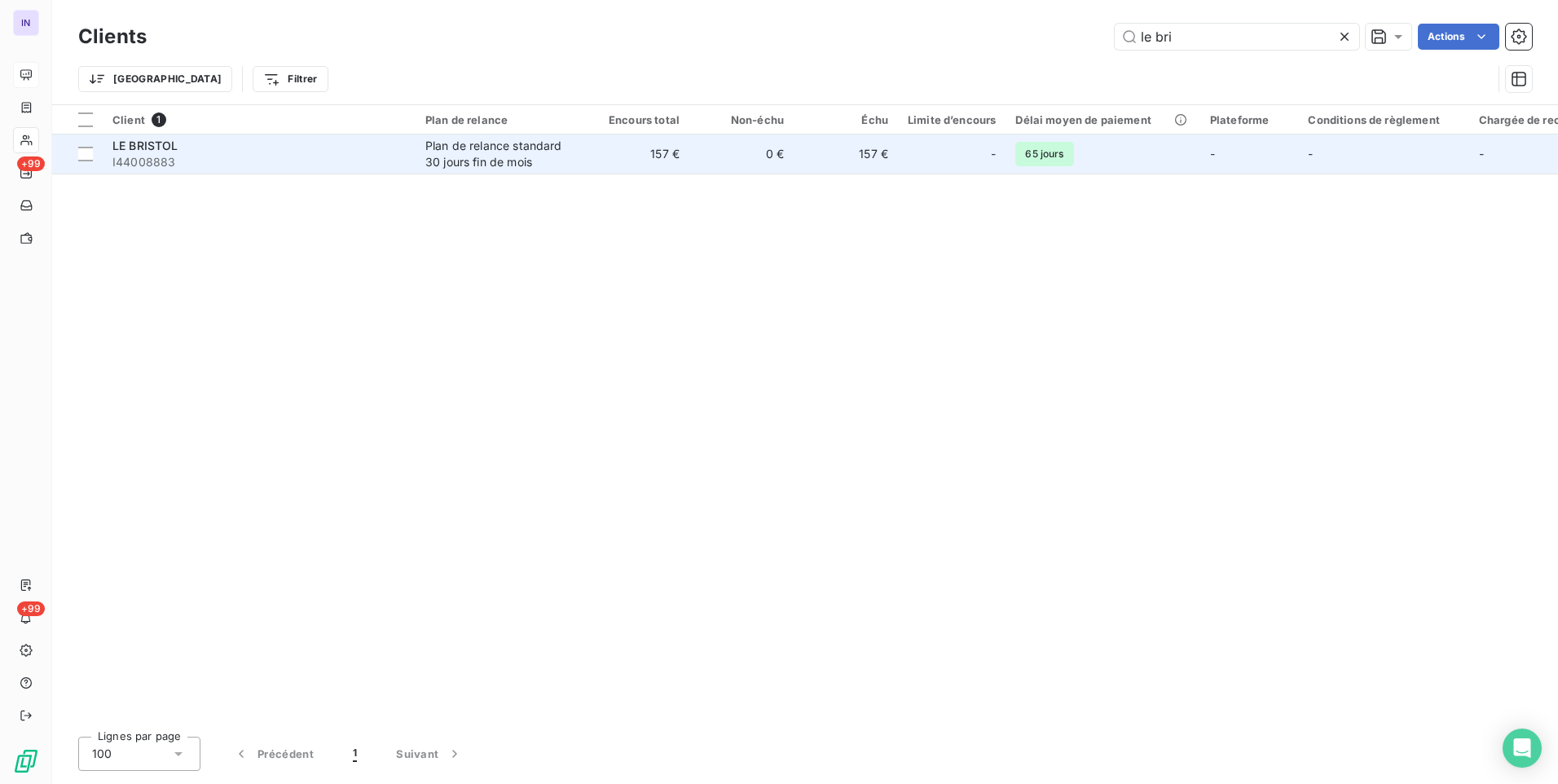
type input "le bri"
click at [498, 150] on div "Plan de relance standard 30 jours fin de mois" at bounding box center [500, 153] width 150 height 33
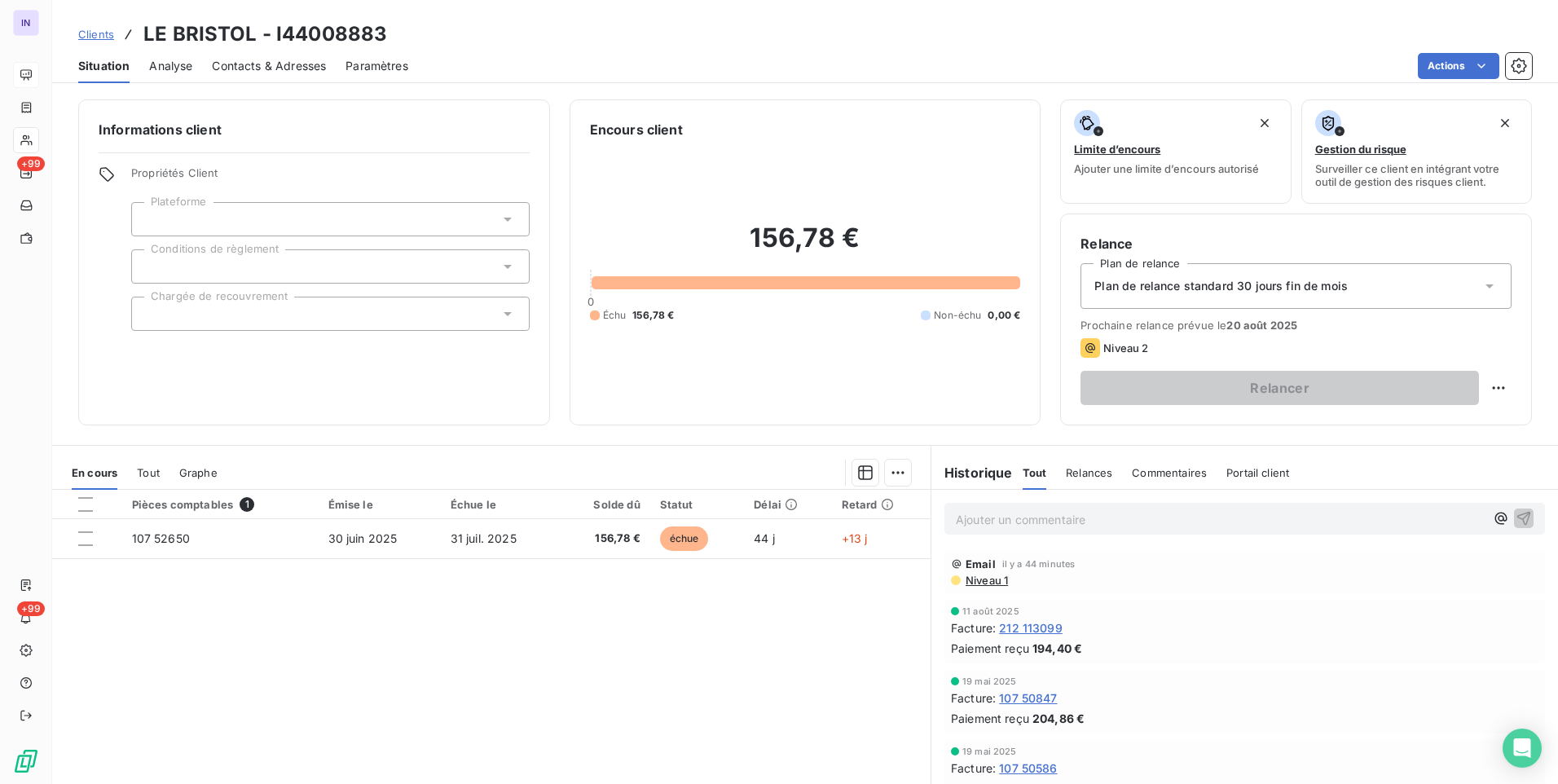
click at [272, 67] on span "Contacts & Adresses" at bounding box center [268, 66] width 114 height 17
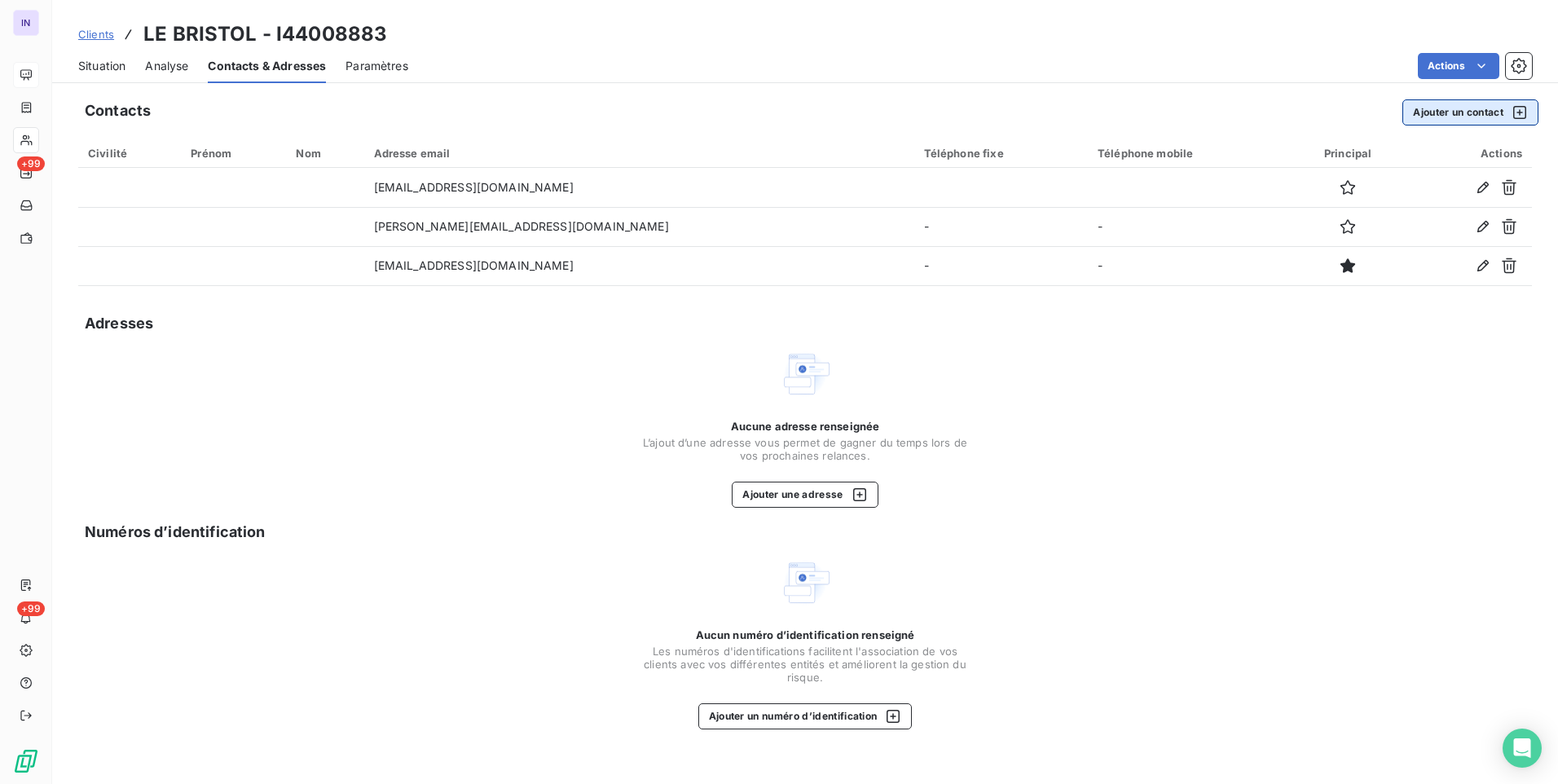
click at [1456, 117] on button "Ajouter un contact" at bounding box center [1471, 112] width 136 height 26
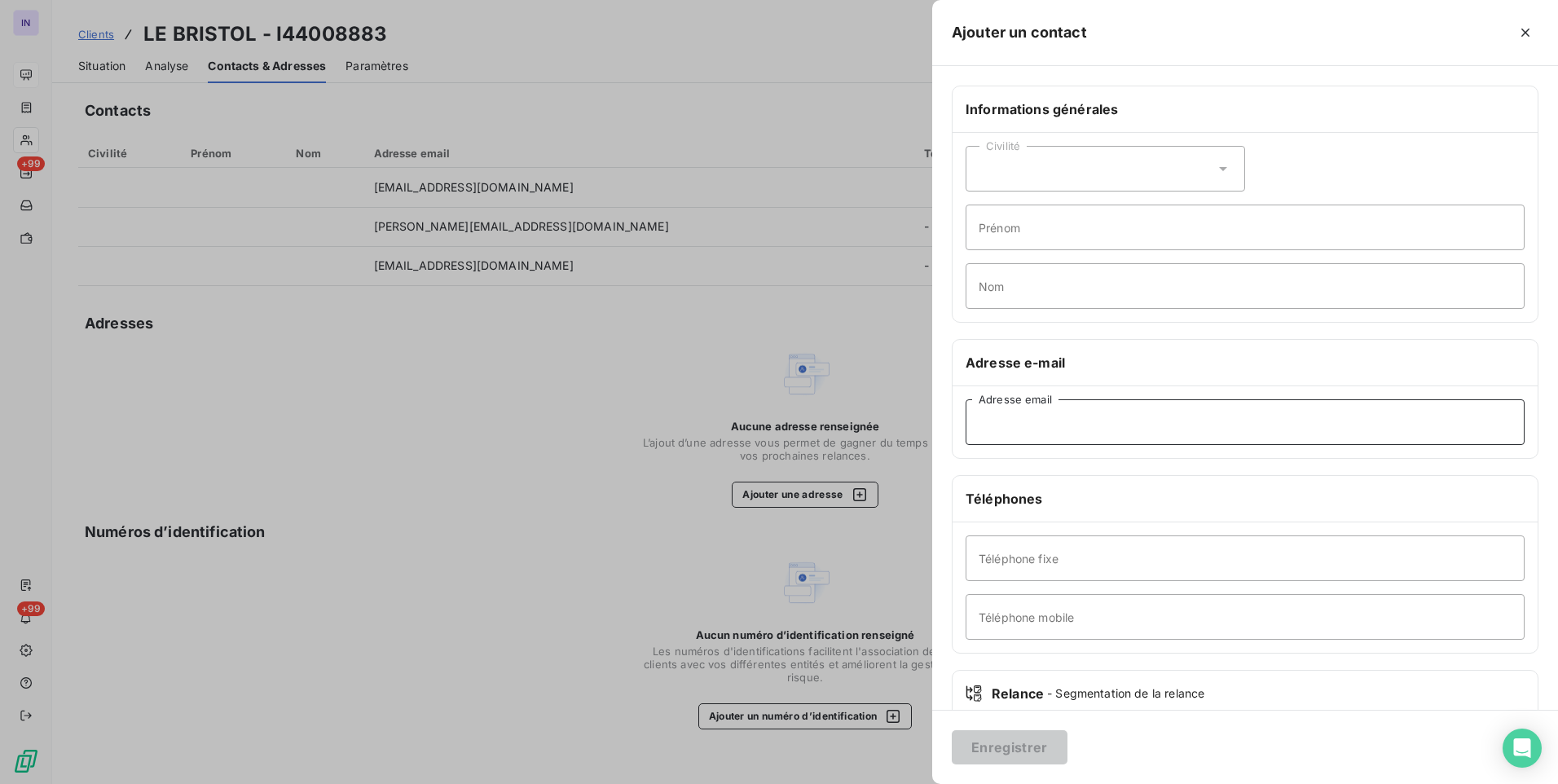
click at [1058, 428] on input "Adresse email" at bounding box center [1246, 422] width 559 height 46
paste input "[EMAIL_ADDRESS][DOMAIN_NAME]"
type input "[EMAIL_ADDRESS][DOMAIN_NAME]"
click at [998, 740] on button "Enregistrer" at bounding box center [1010, 747] width 116 height 34
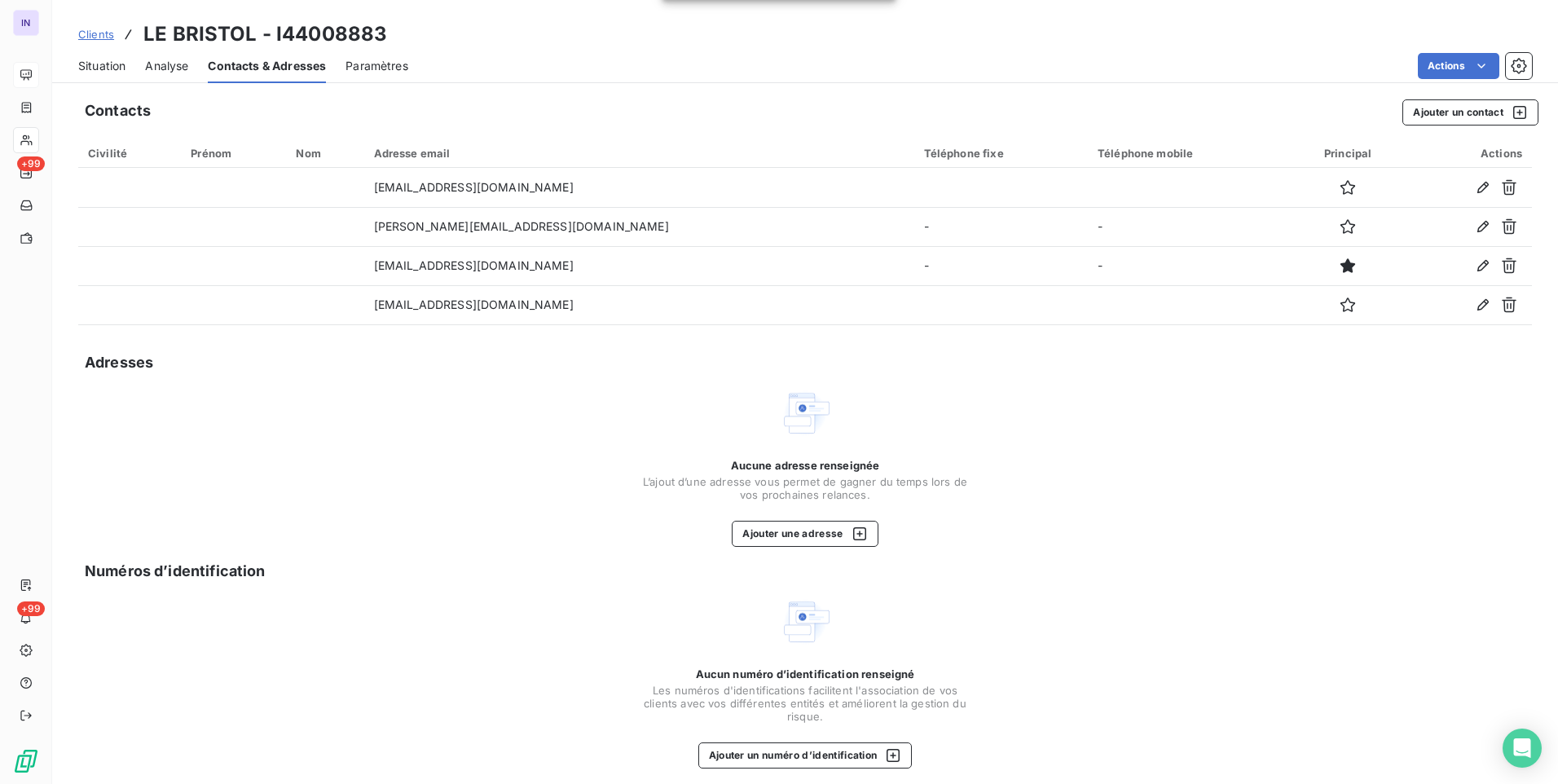
click at [116, 62] on span "Situation" at bounding box center [101, 66] width 47 height 17
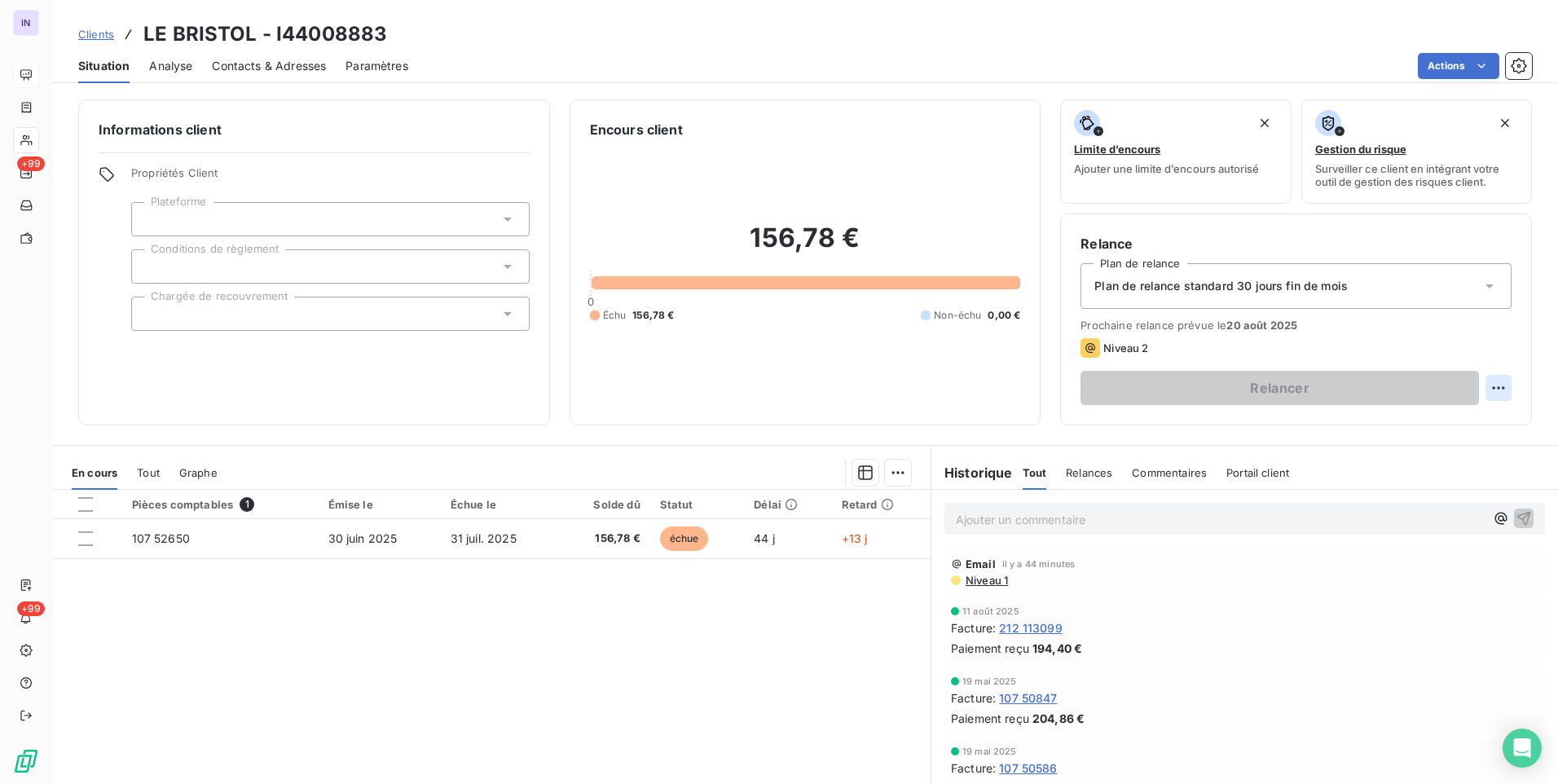
click at [1491, 382] on html "IN +99 +99 Clients LE BRISTOL - I44008883 Situation Analyse Contacts & Adresses…" at bounding box center [779, 392] width 1558 height 784
click at [1477, 424] on div "Replanifier cette action" at bounding box center [1419, 424] width 146 height 26
select select "7"
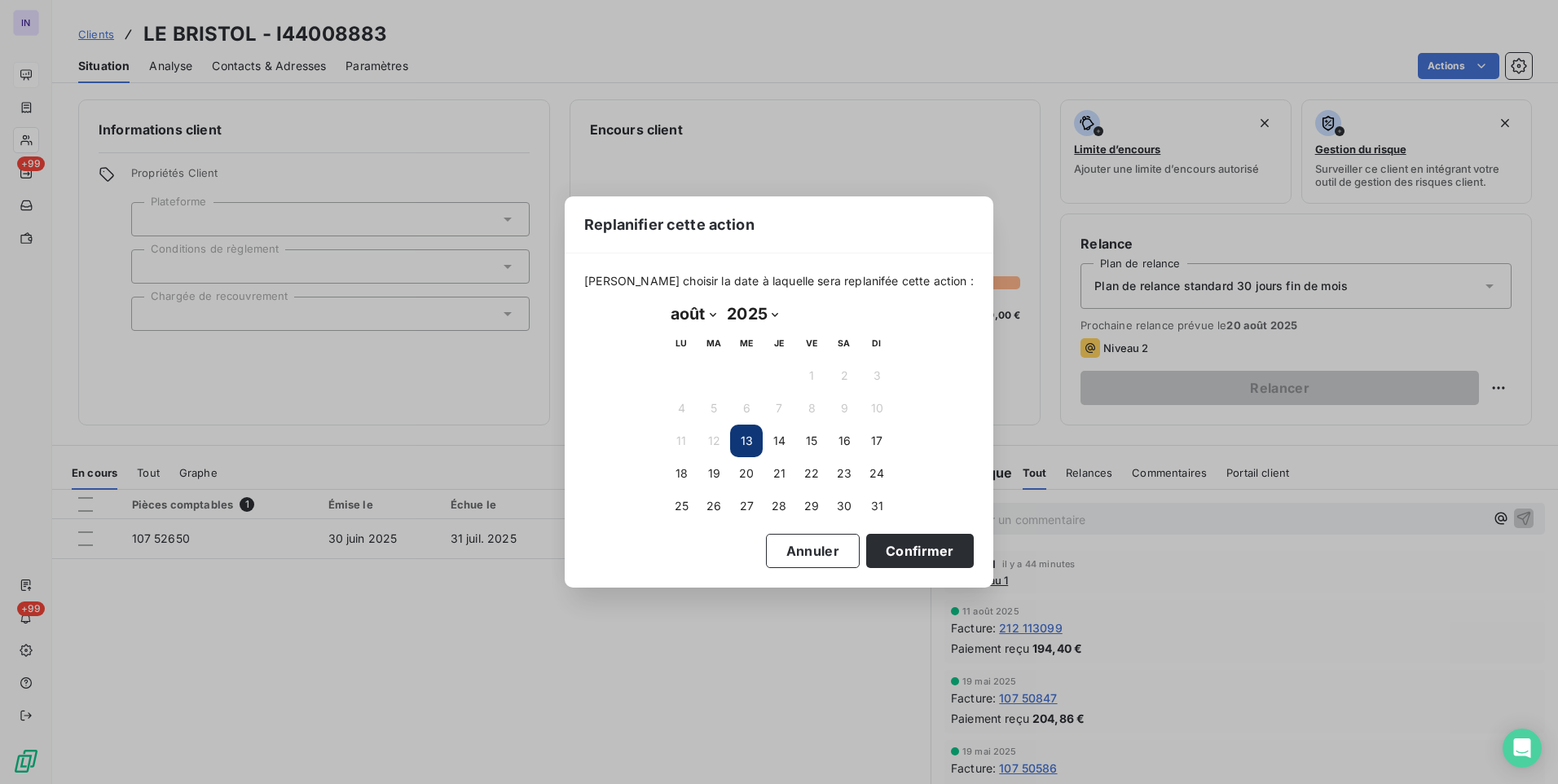
click at [740, 441] on button "13" at bounding box center [746, 440] width 33 height 33
click at [735, 439] on button "13" at bounding box center [746, 440] width 33 height 33
click at [917, 547] on button "Confirmer" at bounding box center [920, 551] width 108 height 34
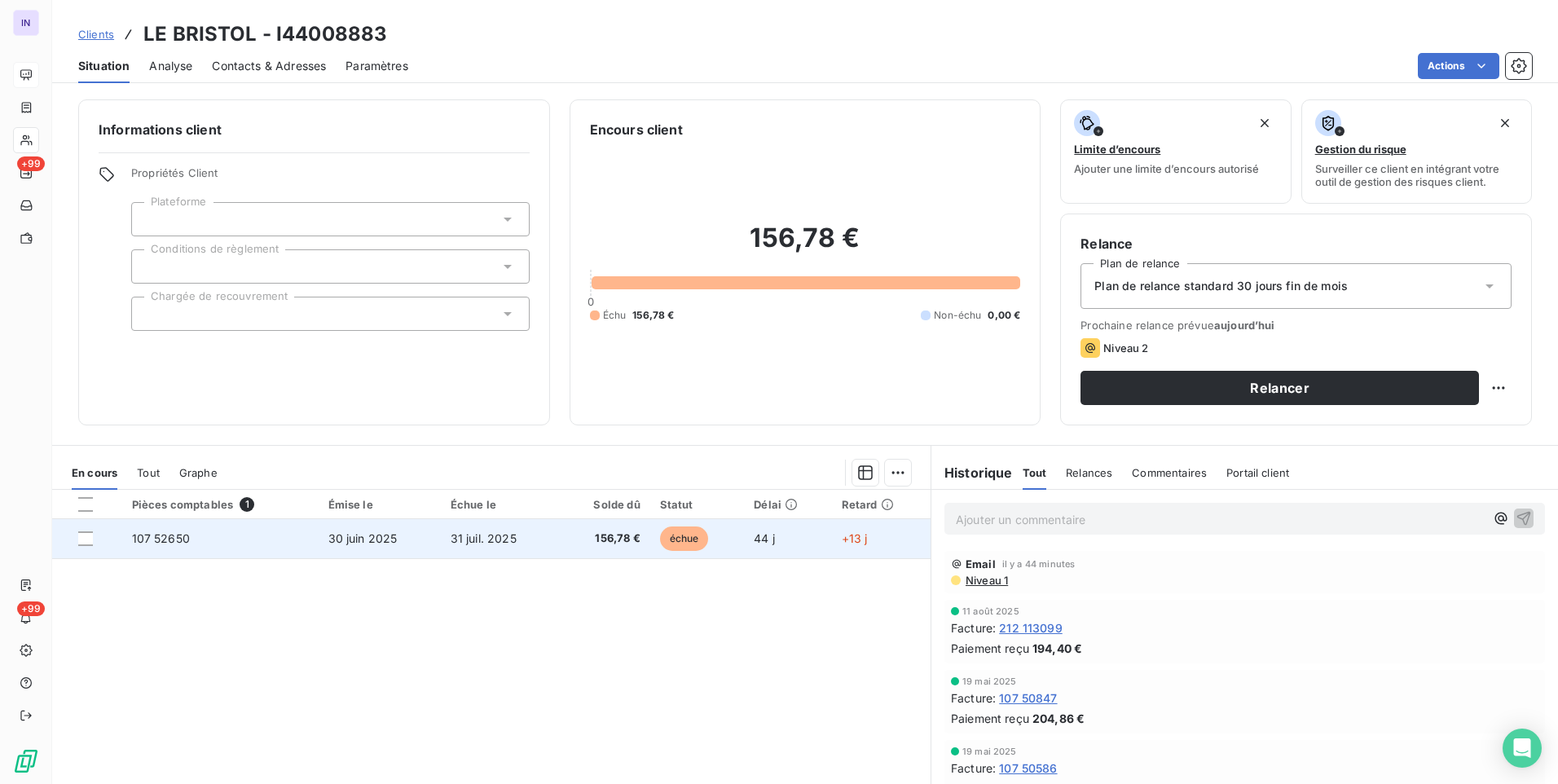
click at [524, 543] on td "31 juil. 2025" at bounding box center [500, 539] width 118 height 39
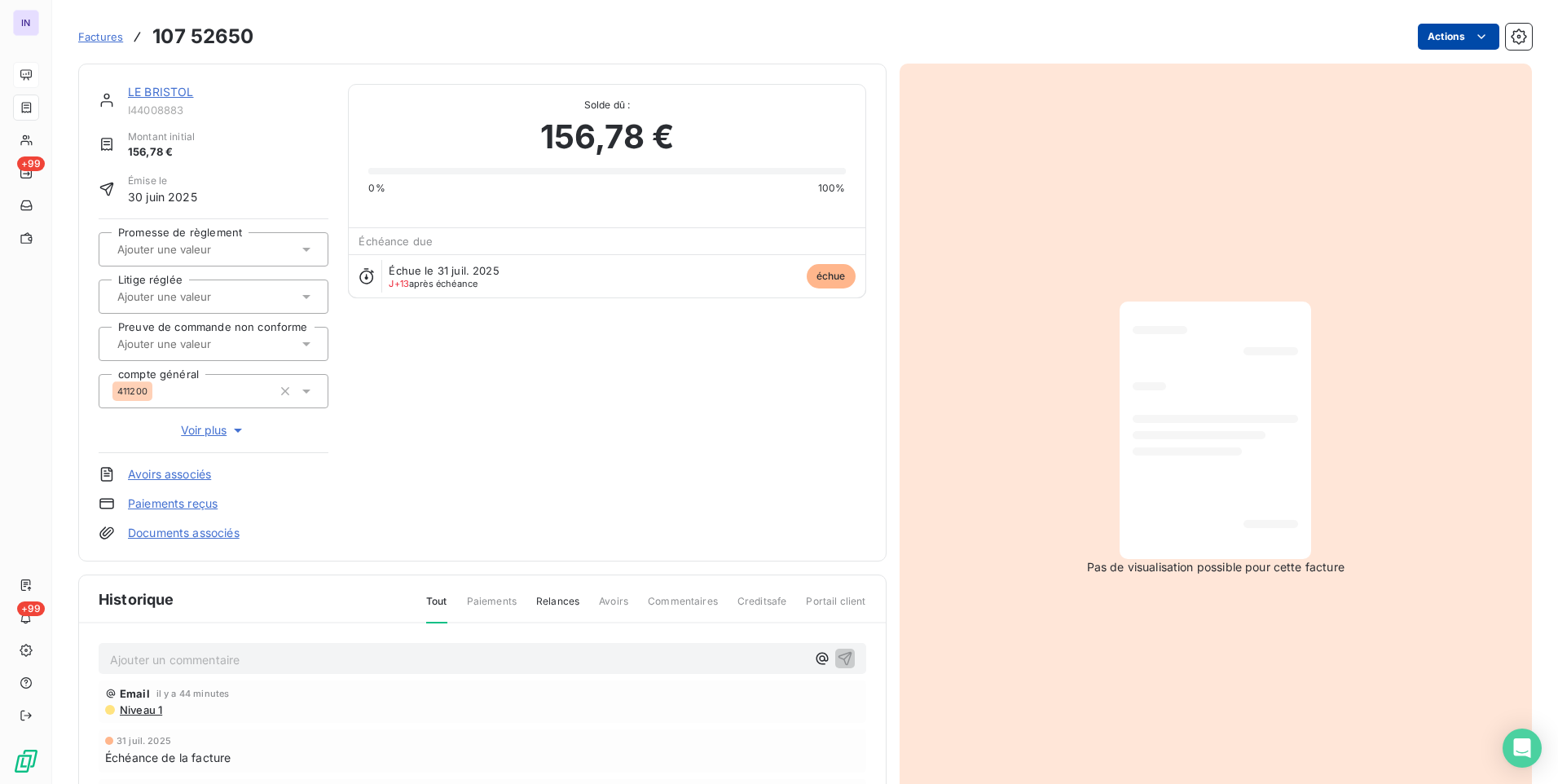
click at [1447, 36] on html "IN +99 +99 Factures 107 52650 Actions LE BRISTOL I44008883 Montant initial 156,…" at bounding box center [779, 392] width 1558 height 784
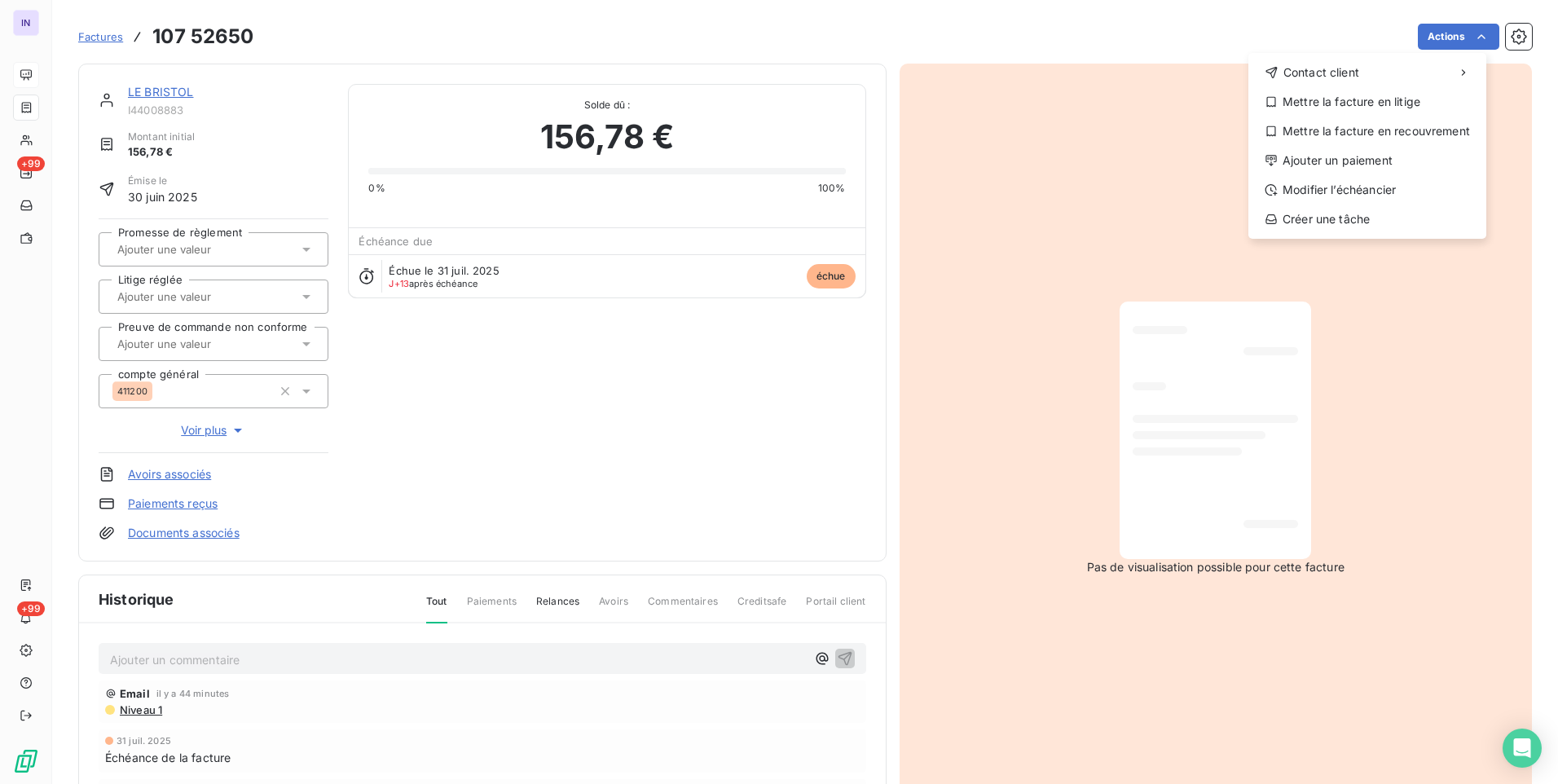
click at [174, 89] on html "IN +99 +99 Factures [PHONE_NUMBER] Actions Contact client Mettre la facture en …" at bounding box center [779, 392] width 1558 height 784
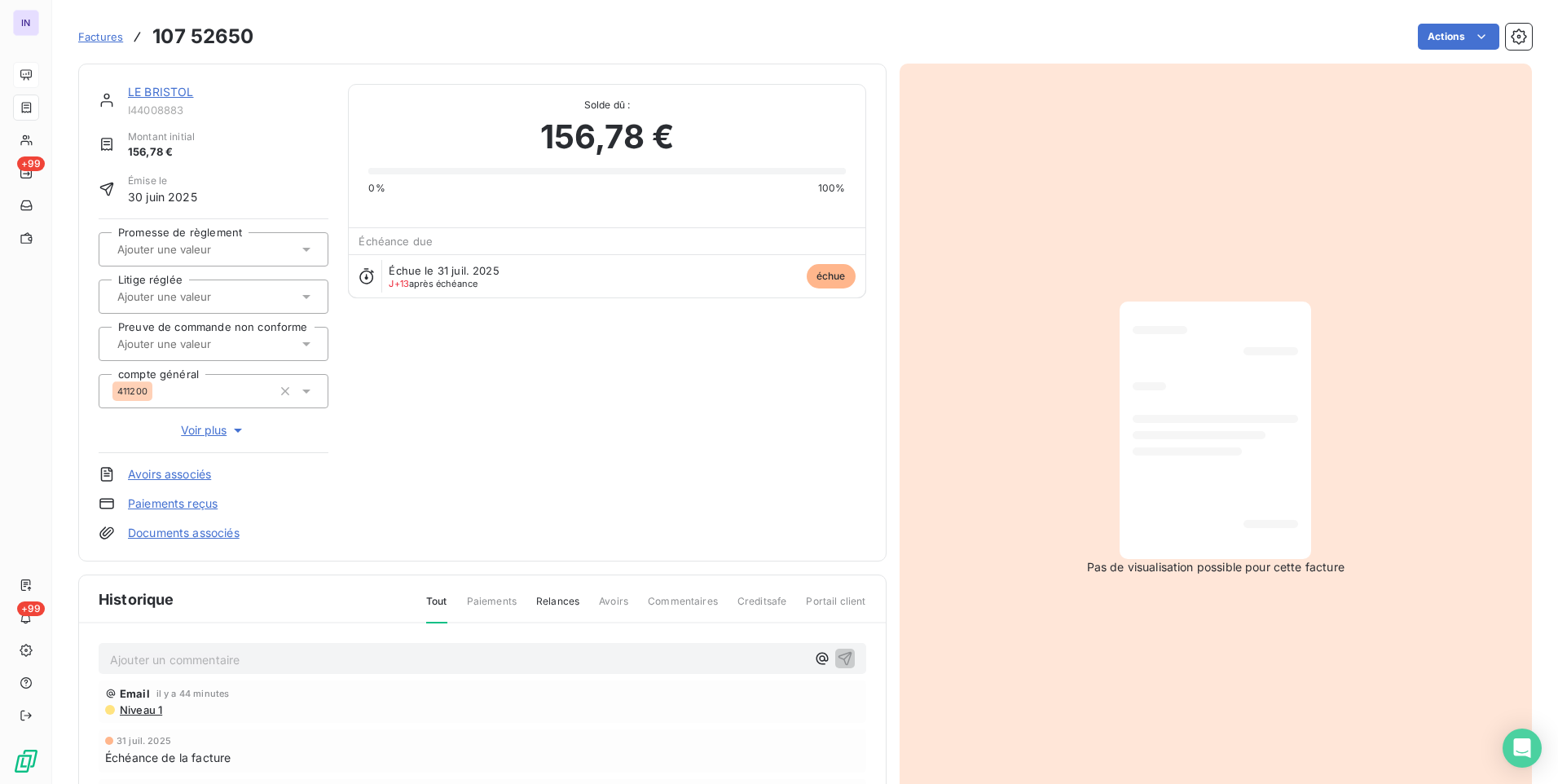
click at [187, 92] on link "LE BRISTOL" at bounding box center [161, 91] width 66 height 14
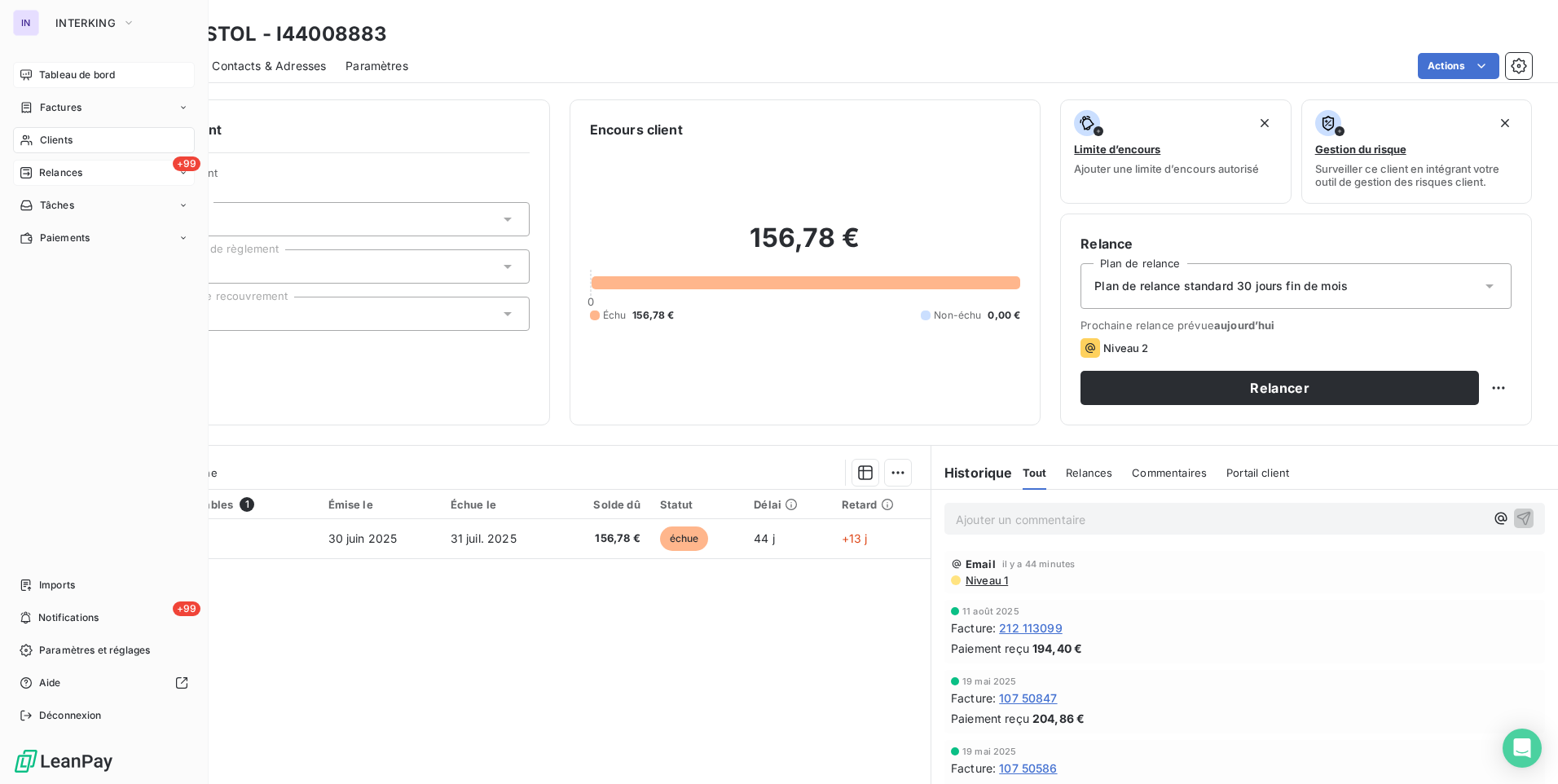
click at [80, 176] on span "Relances" at bounding box center [60, 173] width 43 height 15
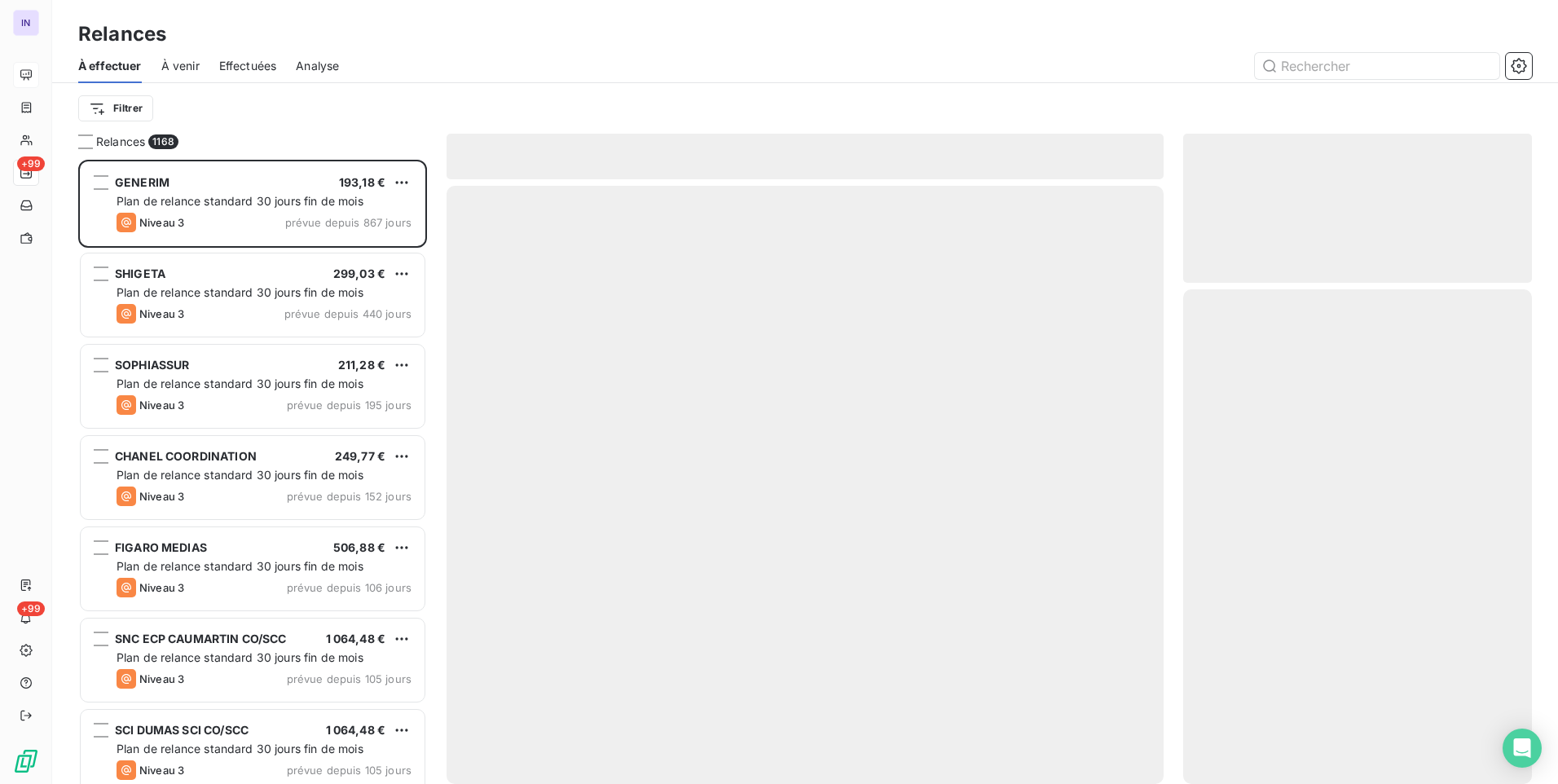
scroll to position [612, 336]
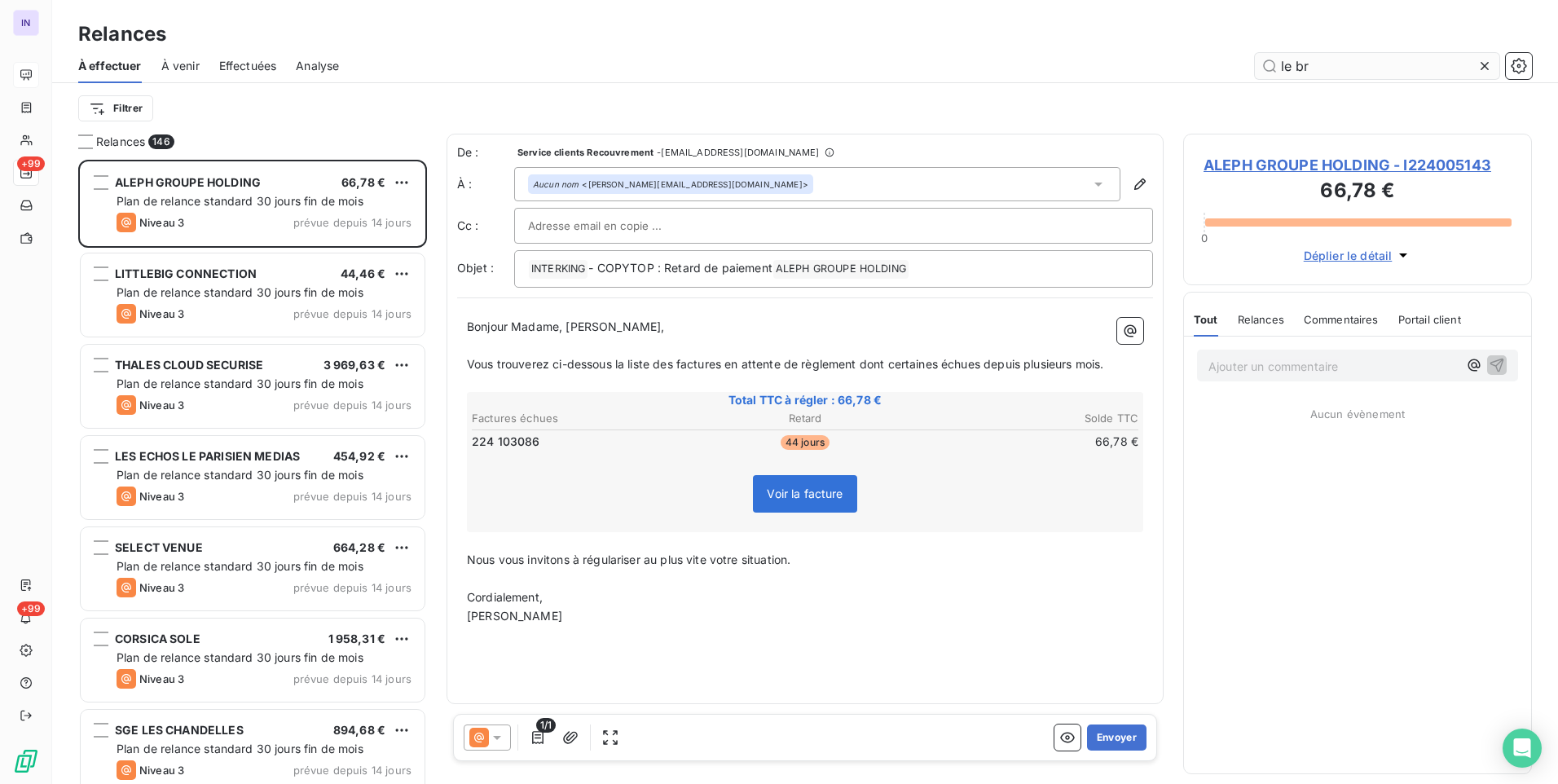
scroll to position [612, 336]
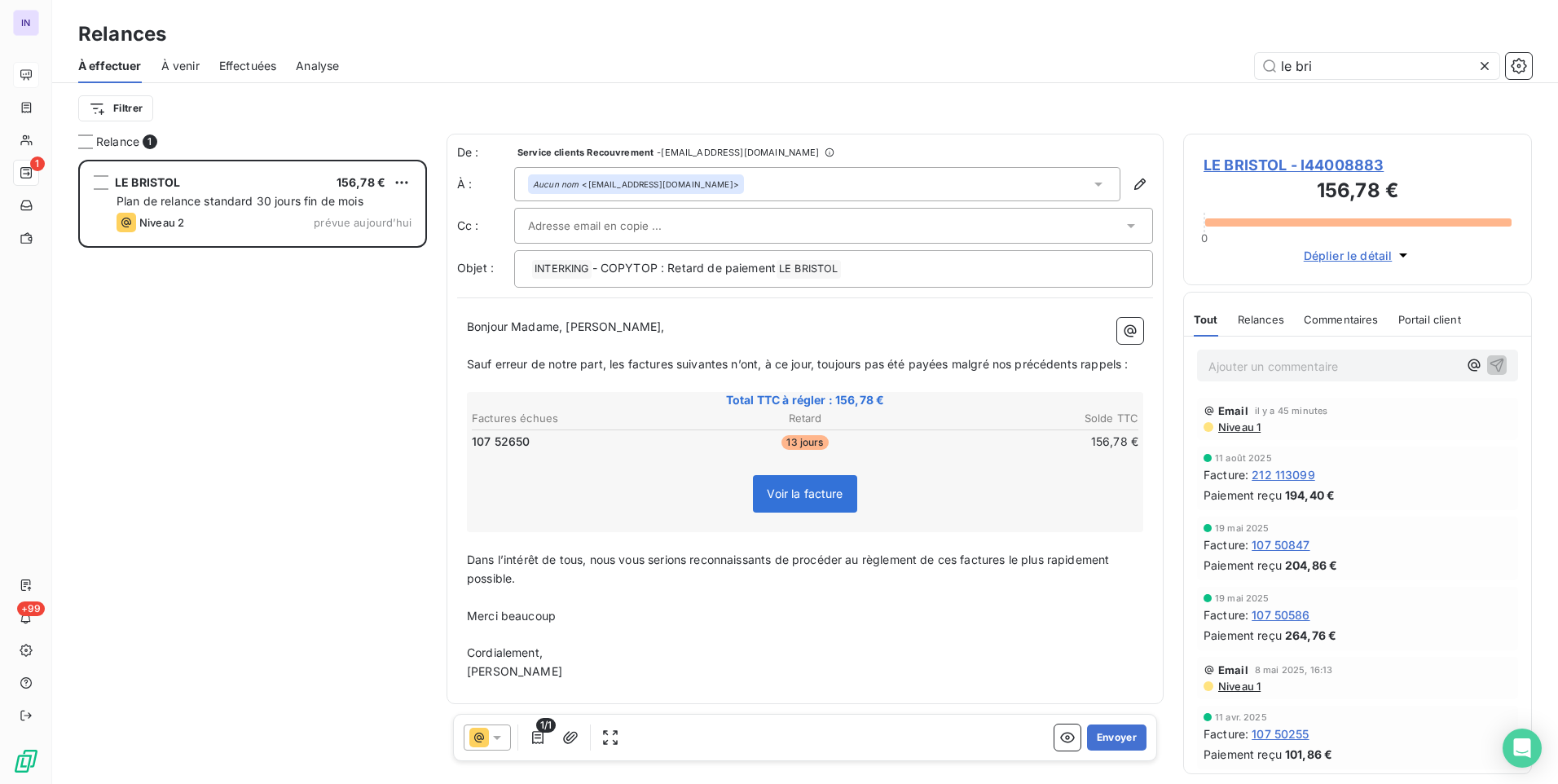
scroll to position [612, 336]
type input "le bri"
click at [495, 738] on icon at bounding box center [497, 738] width 8 height 4
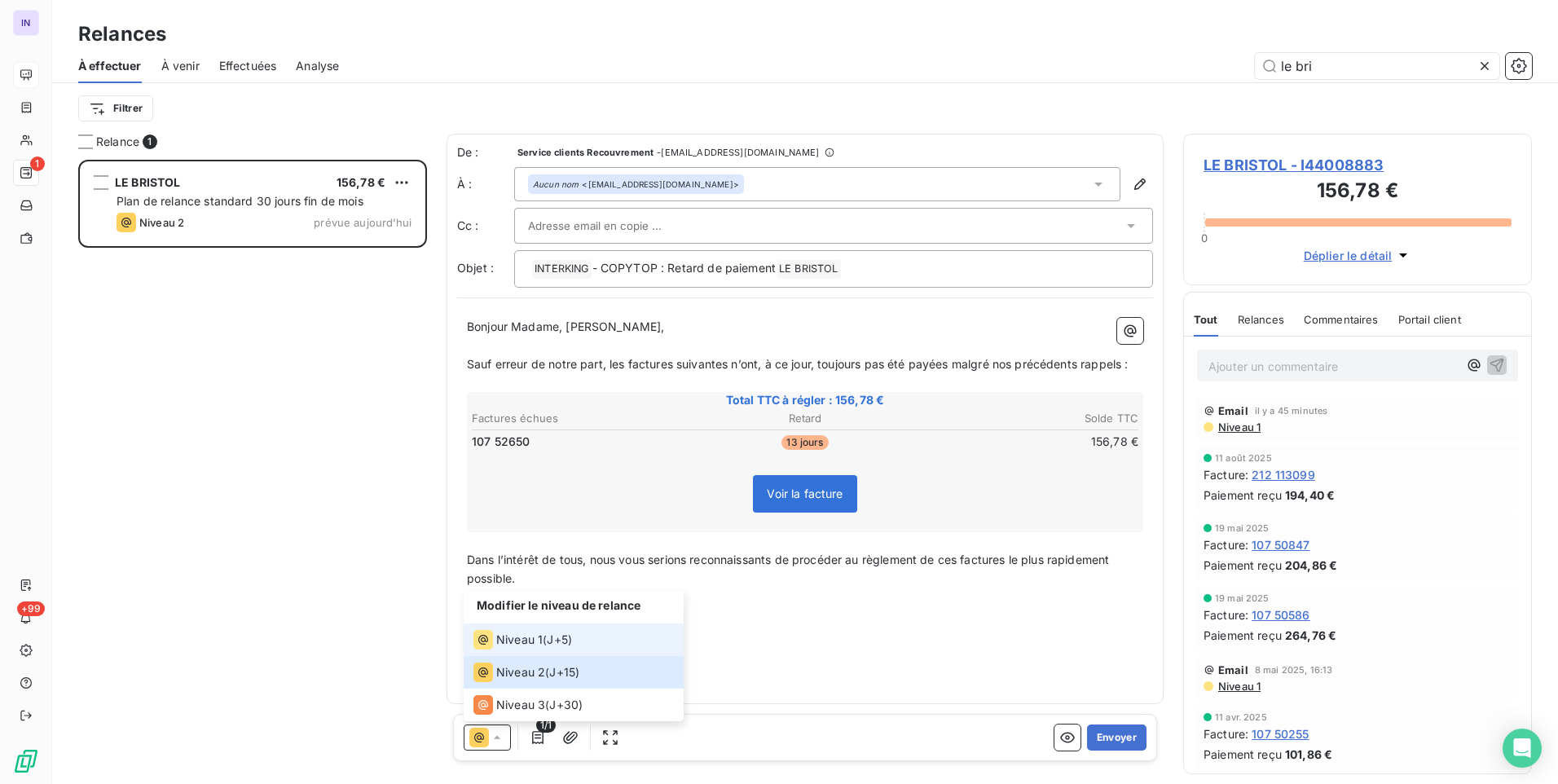
click at [515, 640] on span "Niveau 1" at bounding box center [519, 640] width 46 height 17
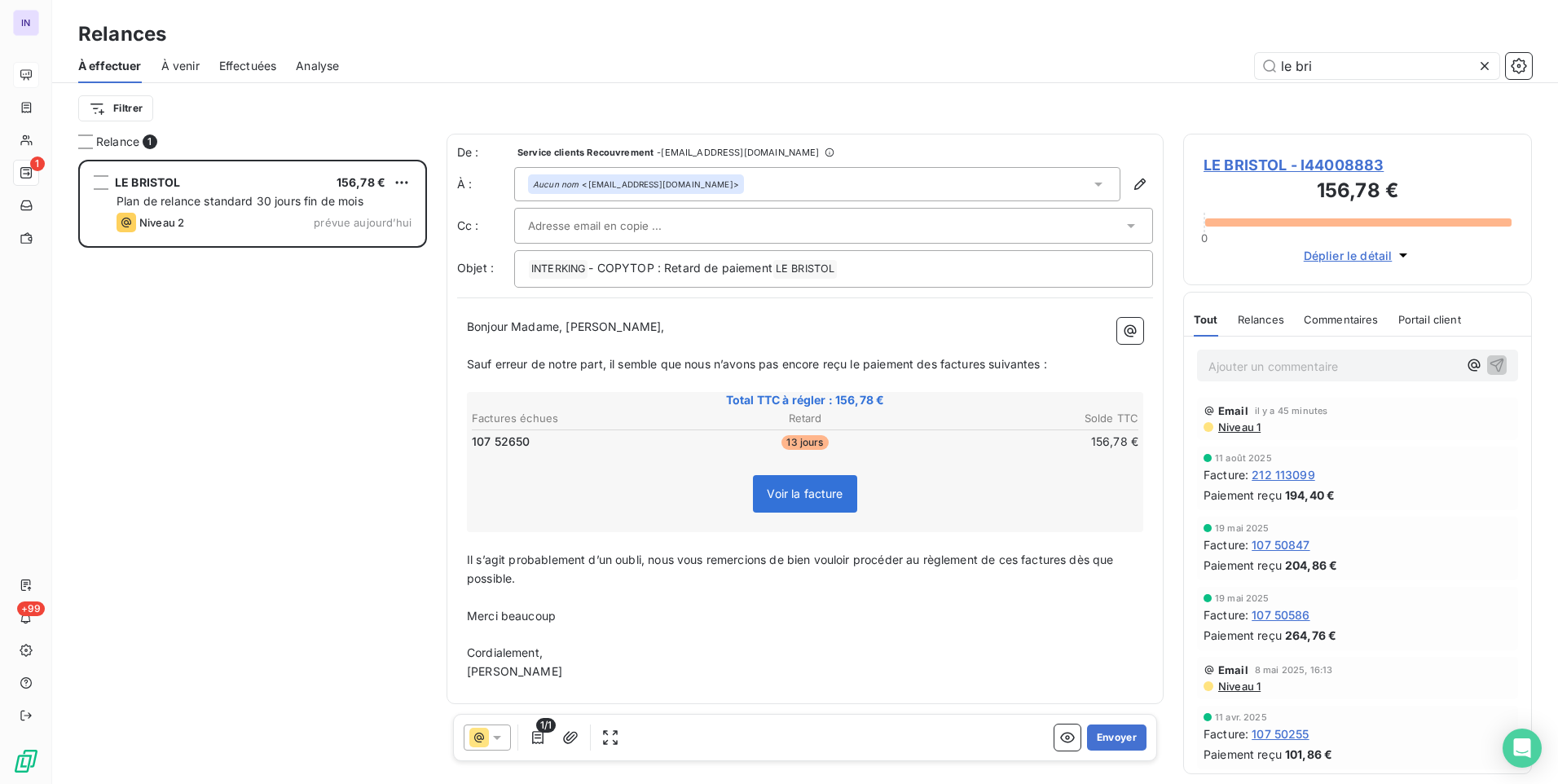
drag, startPoint x: 840, startPoint y: 185, endPoint x: 766, endPoint y: 191, distance: 74.2
click at [840, 186] on div "Aucun nom <[EMAIL_ADDRESS][DOMAIN_NAME]>" at bounding box center [818, 184] width 607 height 34
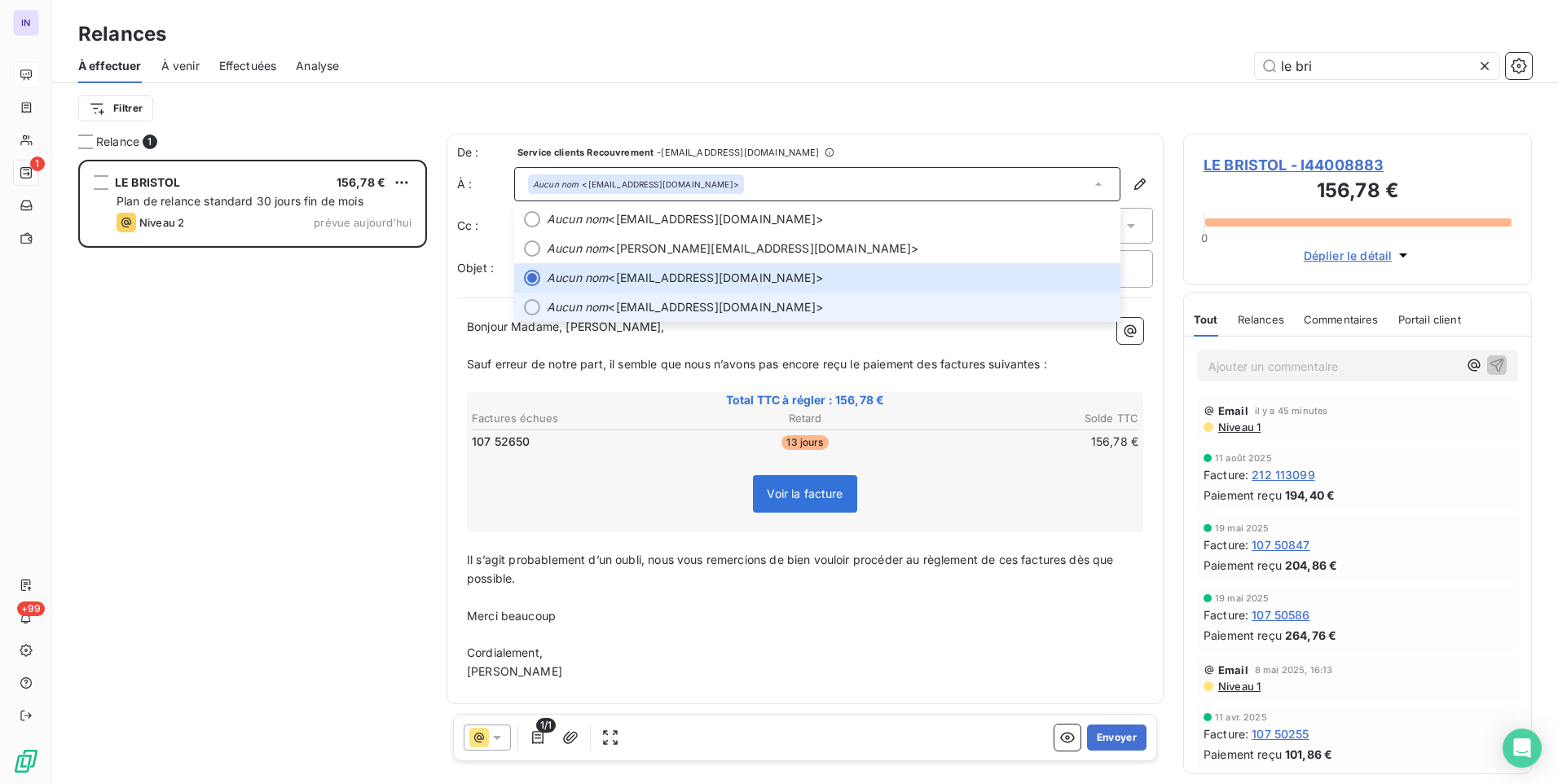
click at [639, 301] on span "Aucun nom <[EMAIL_ADDRESS][DOMAIN_NAME]>" at bounding box center [829, 307] width 564 height 17
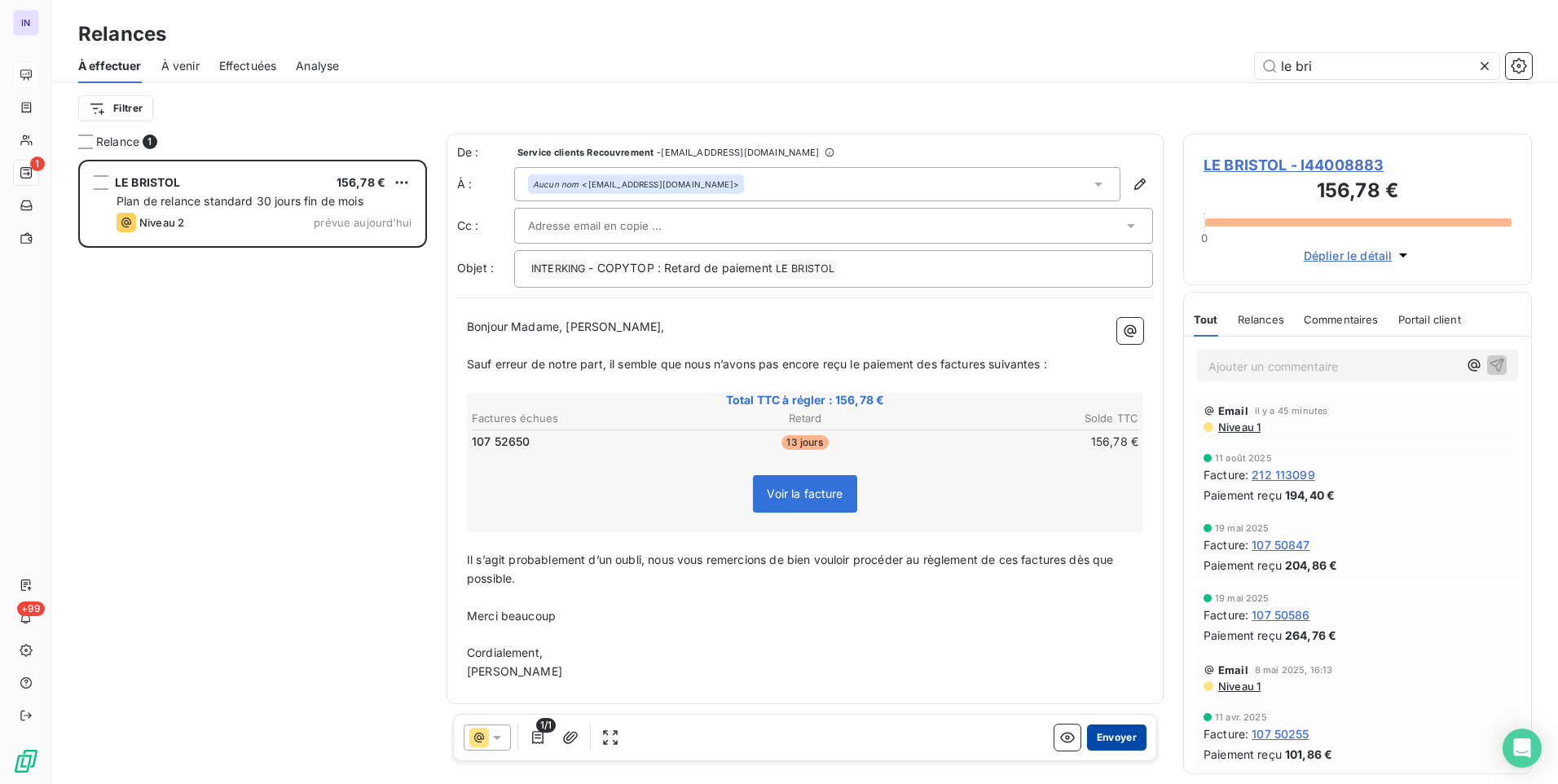
click at [1125, 738] on button "Envoyer" at bounding box center [1117, 738] width 59 height 26
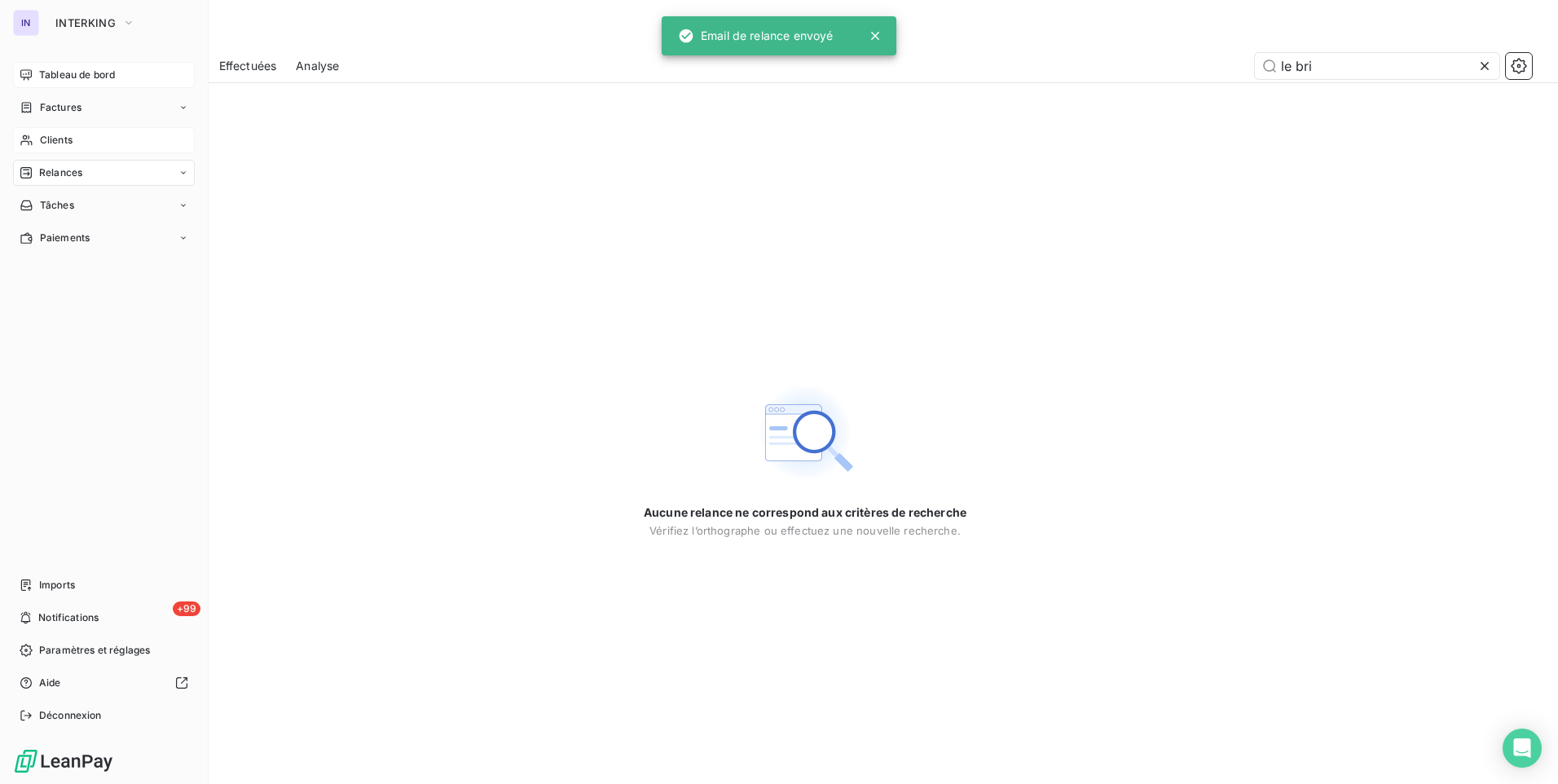
drag, startPoint x: 60, startPoint y: 139, endPoint x: 66, endPoint y: 150, distance: 12.5
click at [60, 139] on span "Clients" at bounding box center [56, 140] width 33 height 15
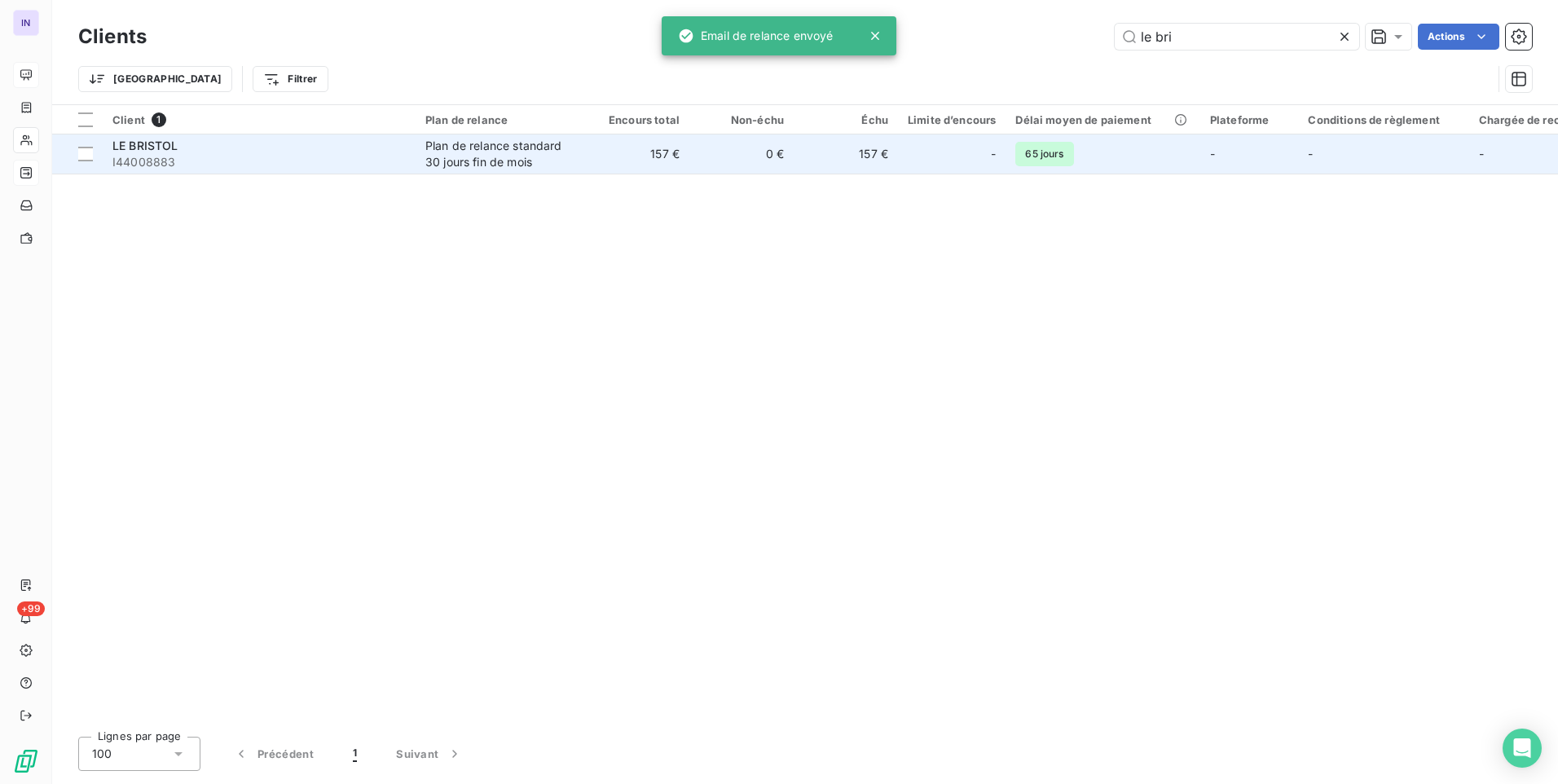
click at [152, 161] on span "I44008883" at bounding box center [259, 163] width 294 height 17
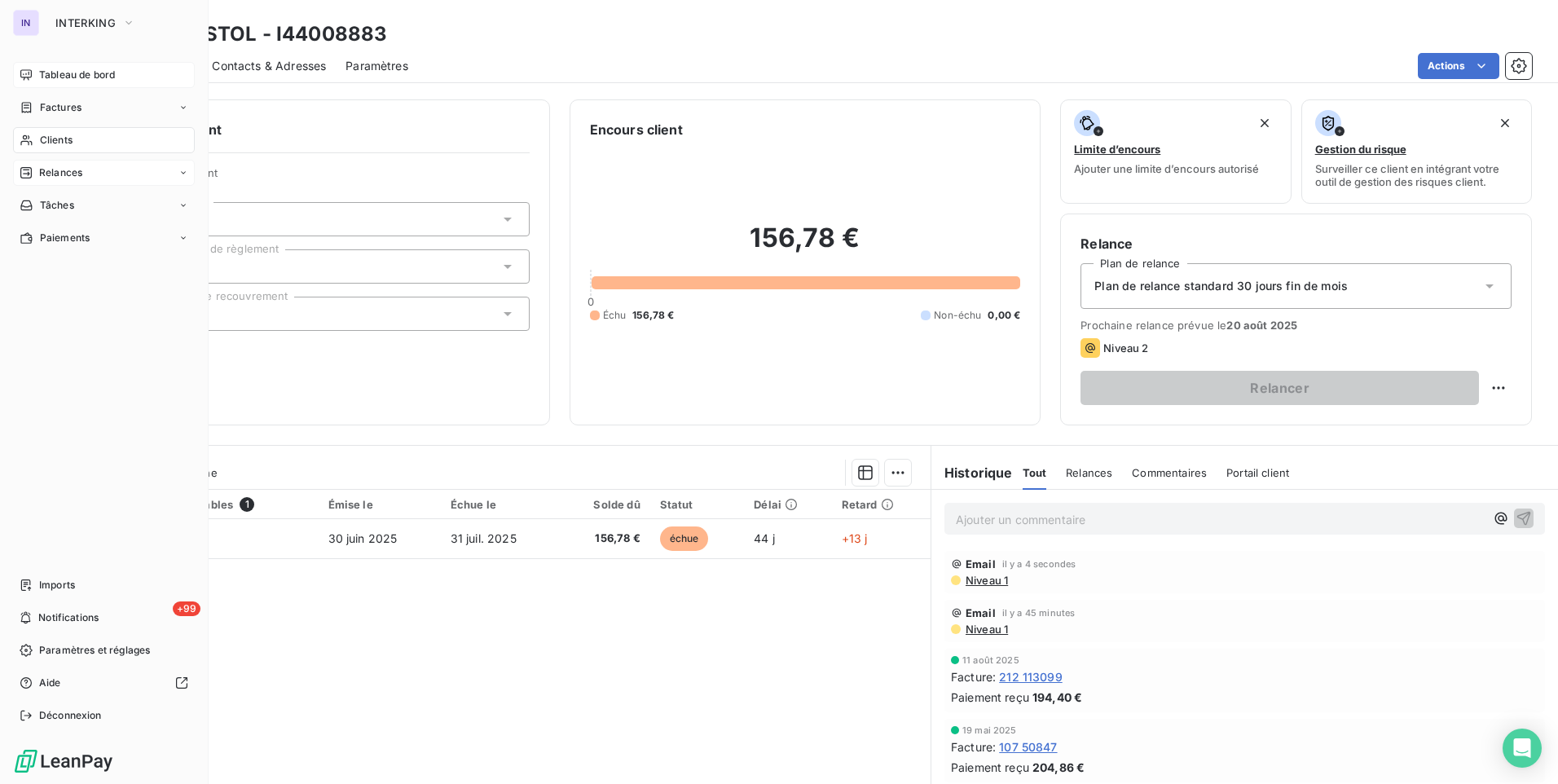
click at [69, 143] on span "Clients" at bounding box center [56, 140] width 33 height 15
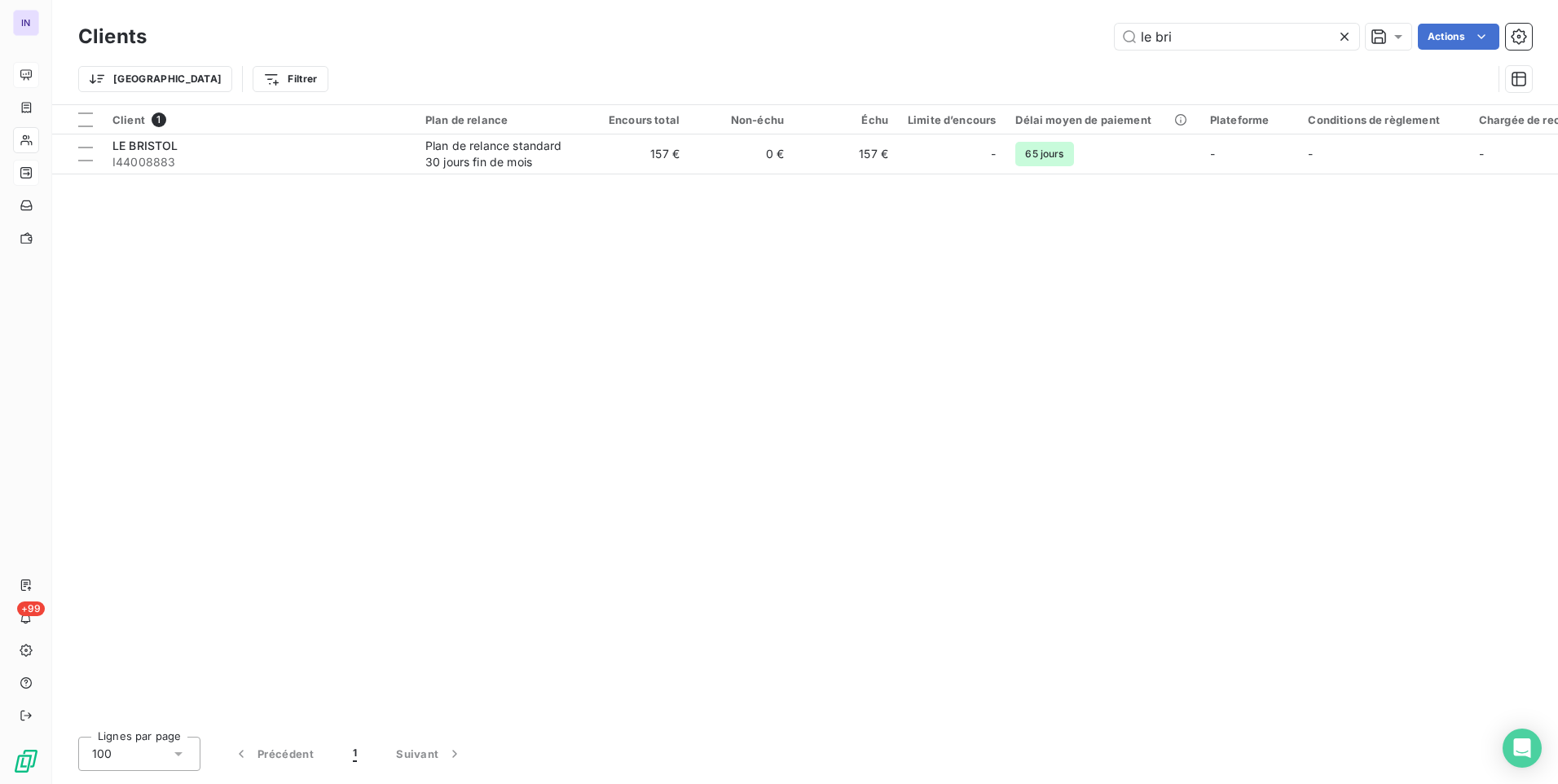
drag, startPoint x: 1219, startPoint y: 33, endPoint x: 1045, endPoint y: 33, distance: 174.0
click at [1046, 33] on div "le bri Actions" at bounding box center [849, 36] width 1366 height 26
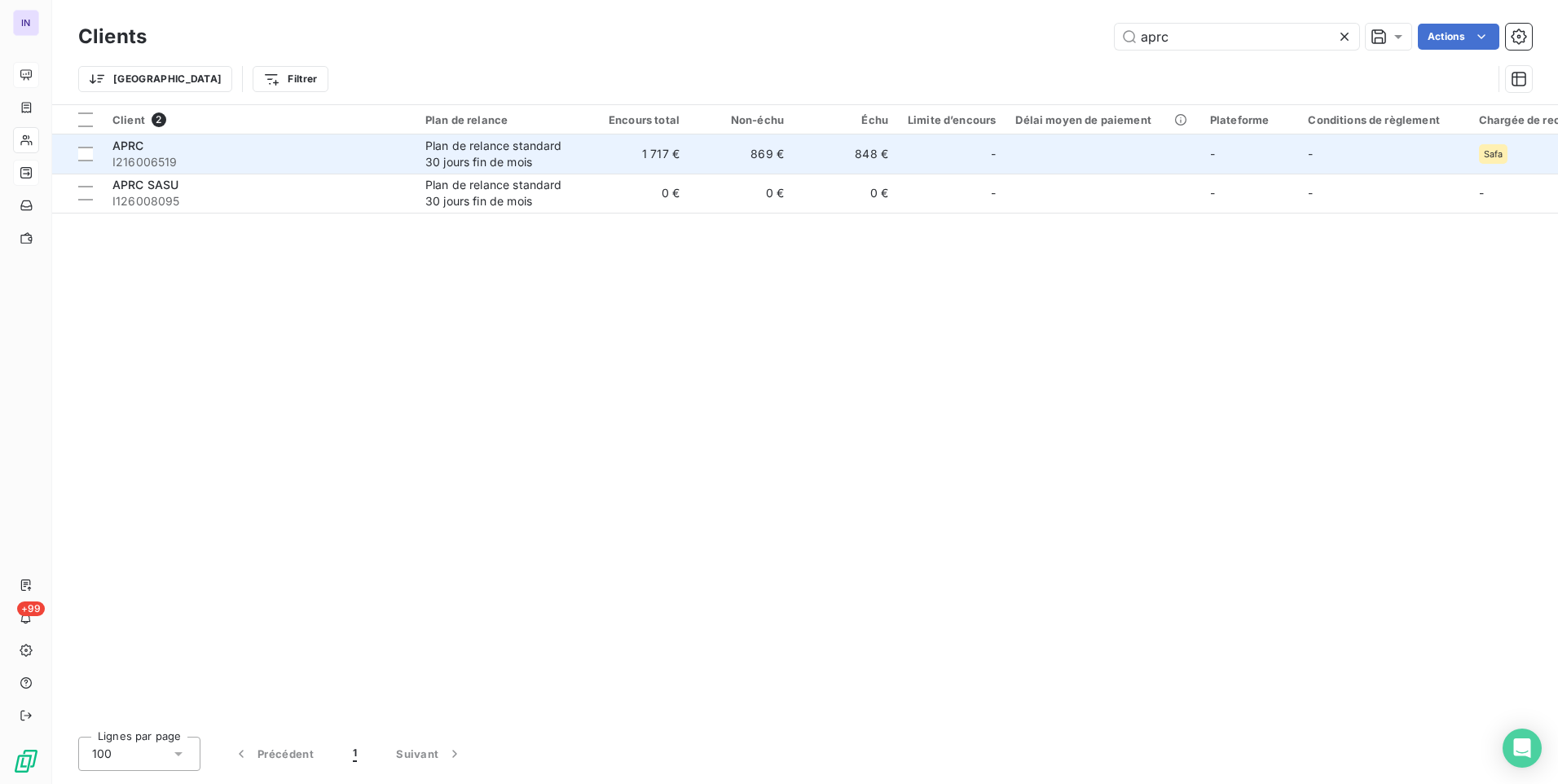
type input "aprc"
click at [465, 163] on div "Plan de relance standard 30 jours fin de mois" at bounding box center [500, 153] width 150 height 33
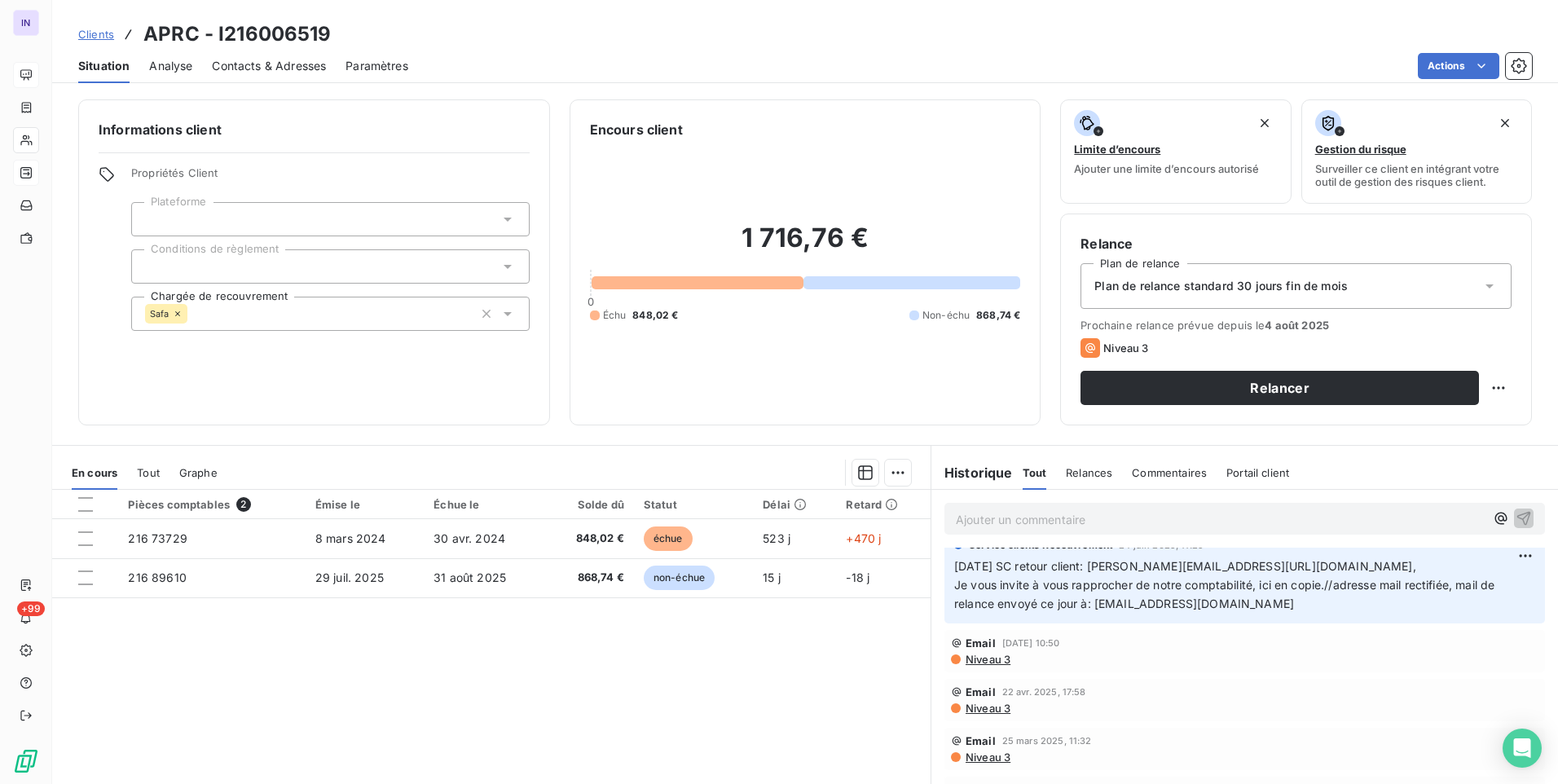
scroll to position [82, 0]
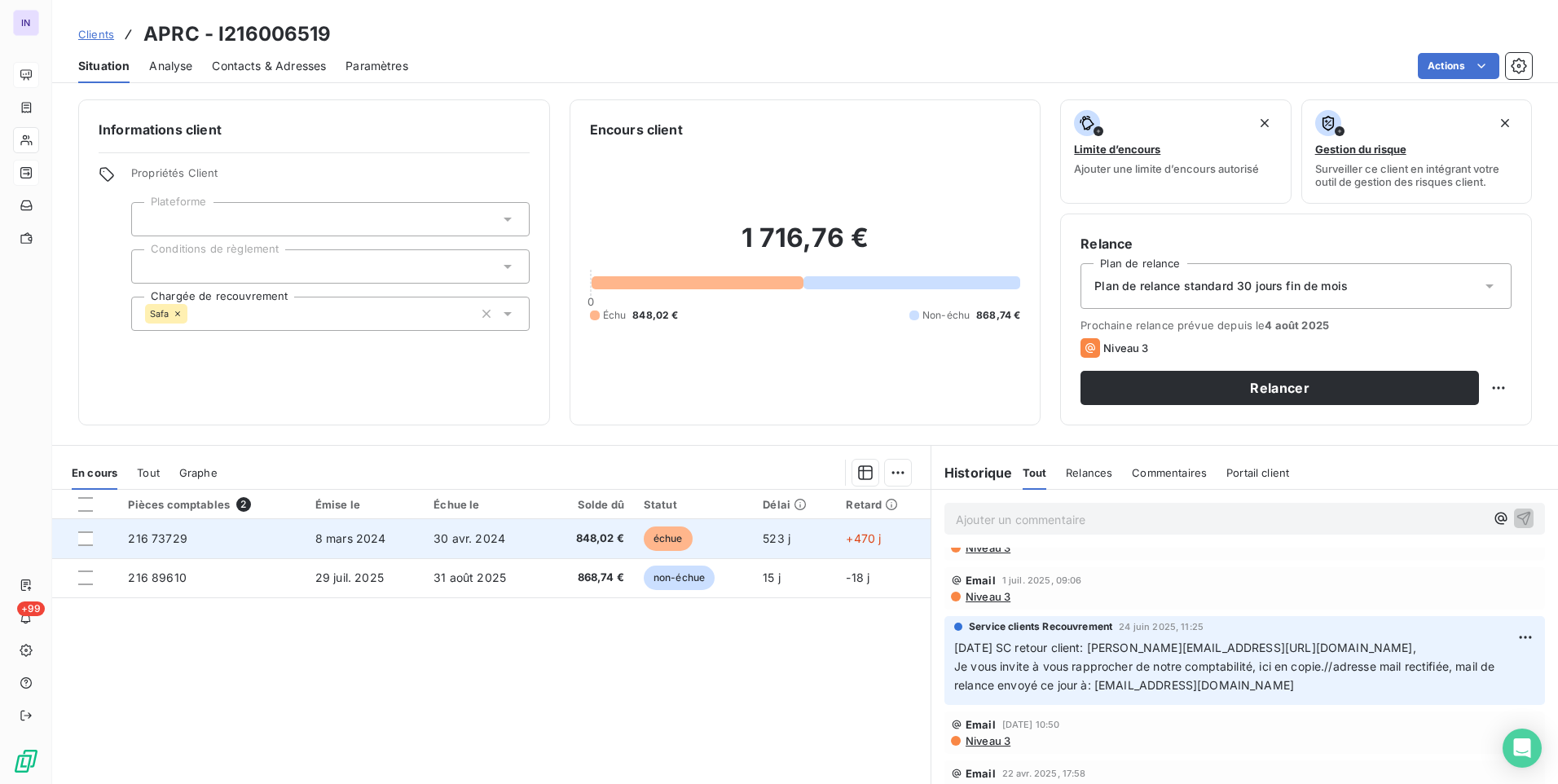
click at [459, 544] on td "30 avr. 2024" at bounding box center [484, 539] width 121 height 39
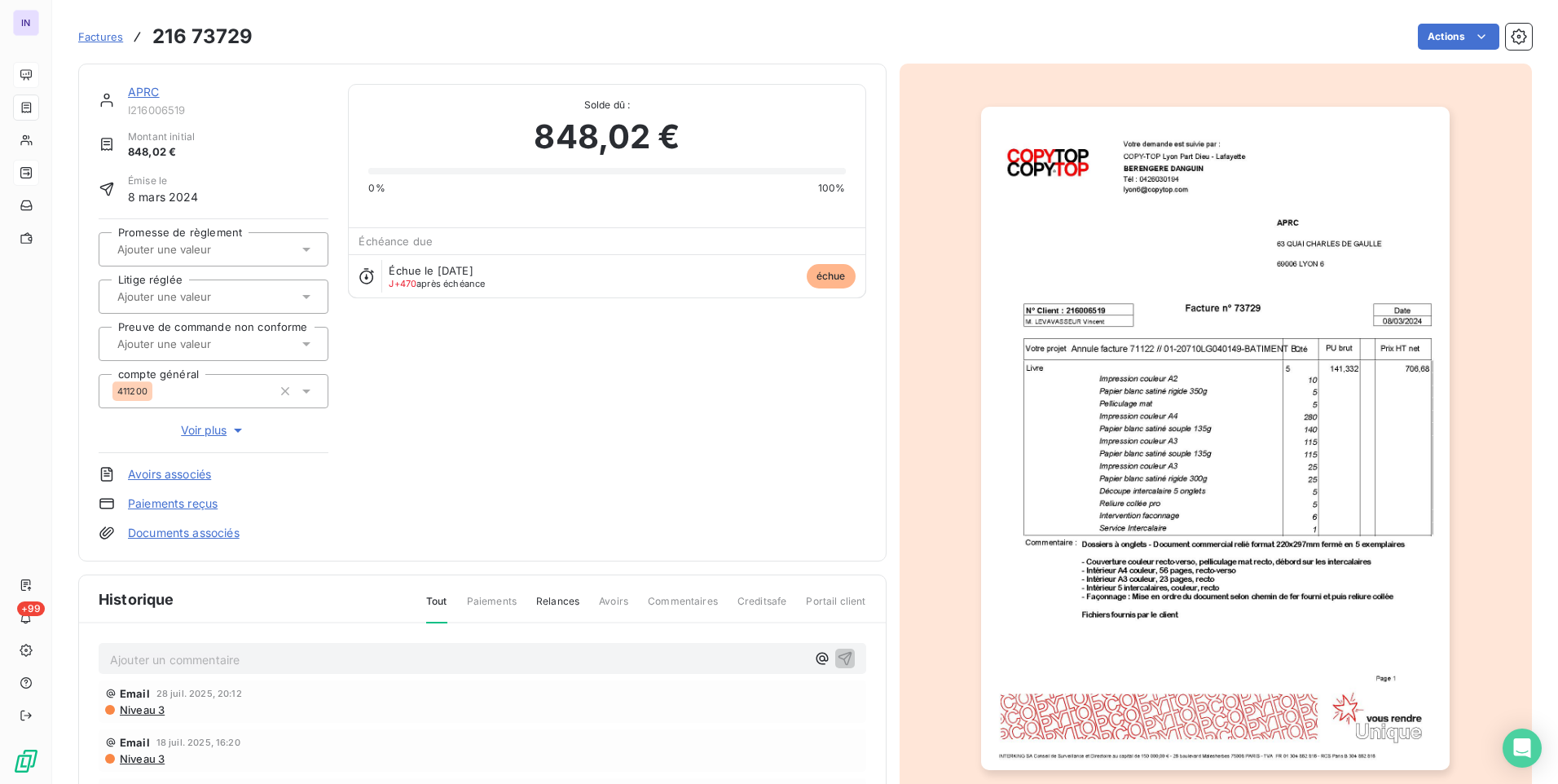
click at [204, 529] on link "Documents associés" at bounding box center [184, 533] width 111 height 17
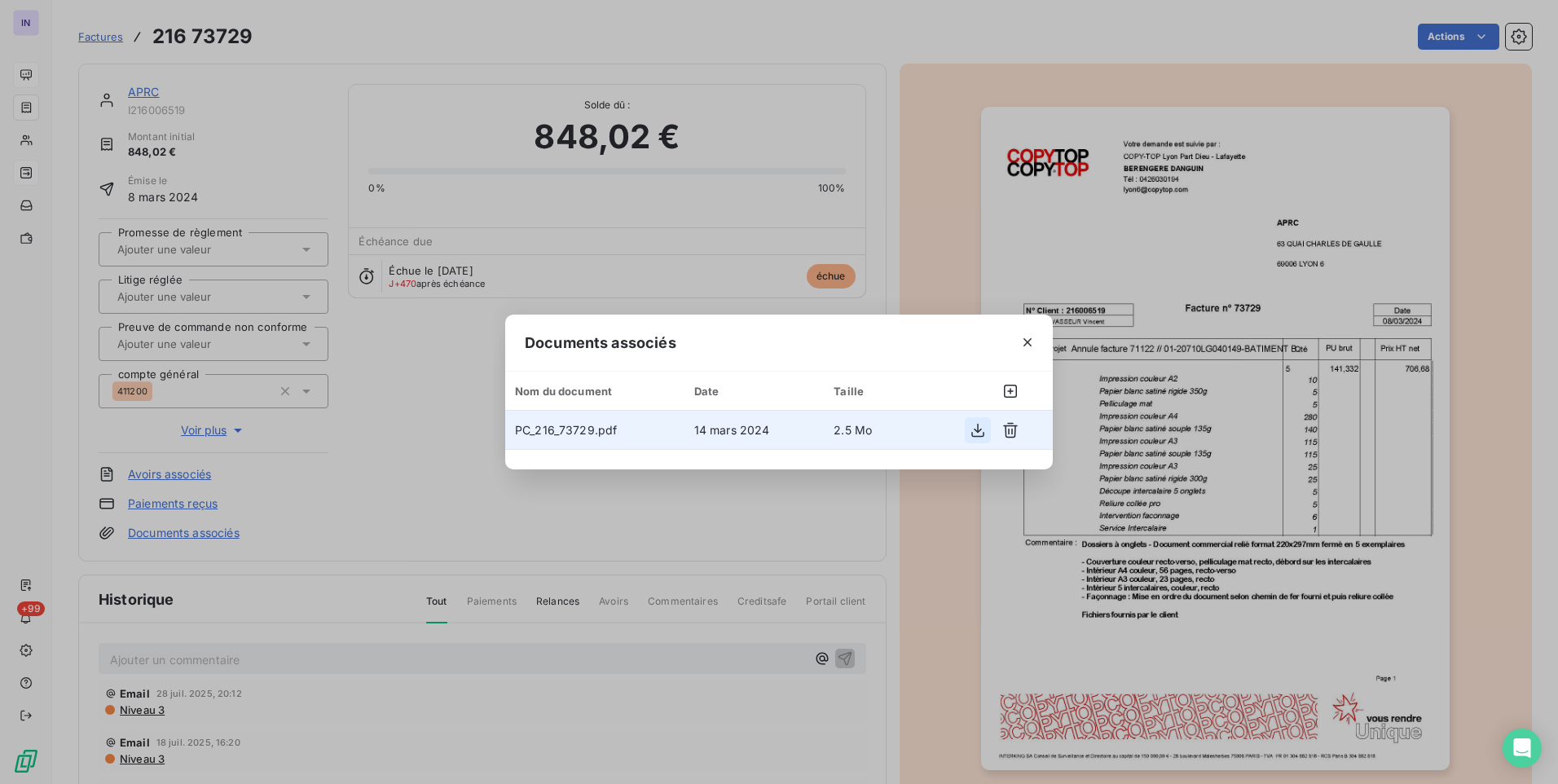
click at [974, 429] on icon "button" at bounding box center [978, 430] width 17 height 17
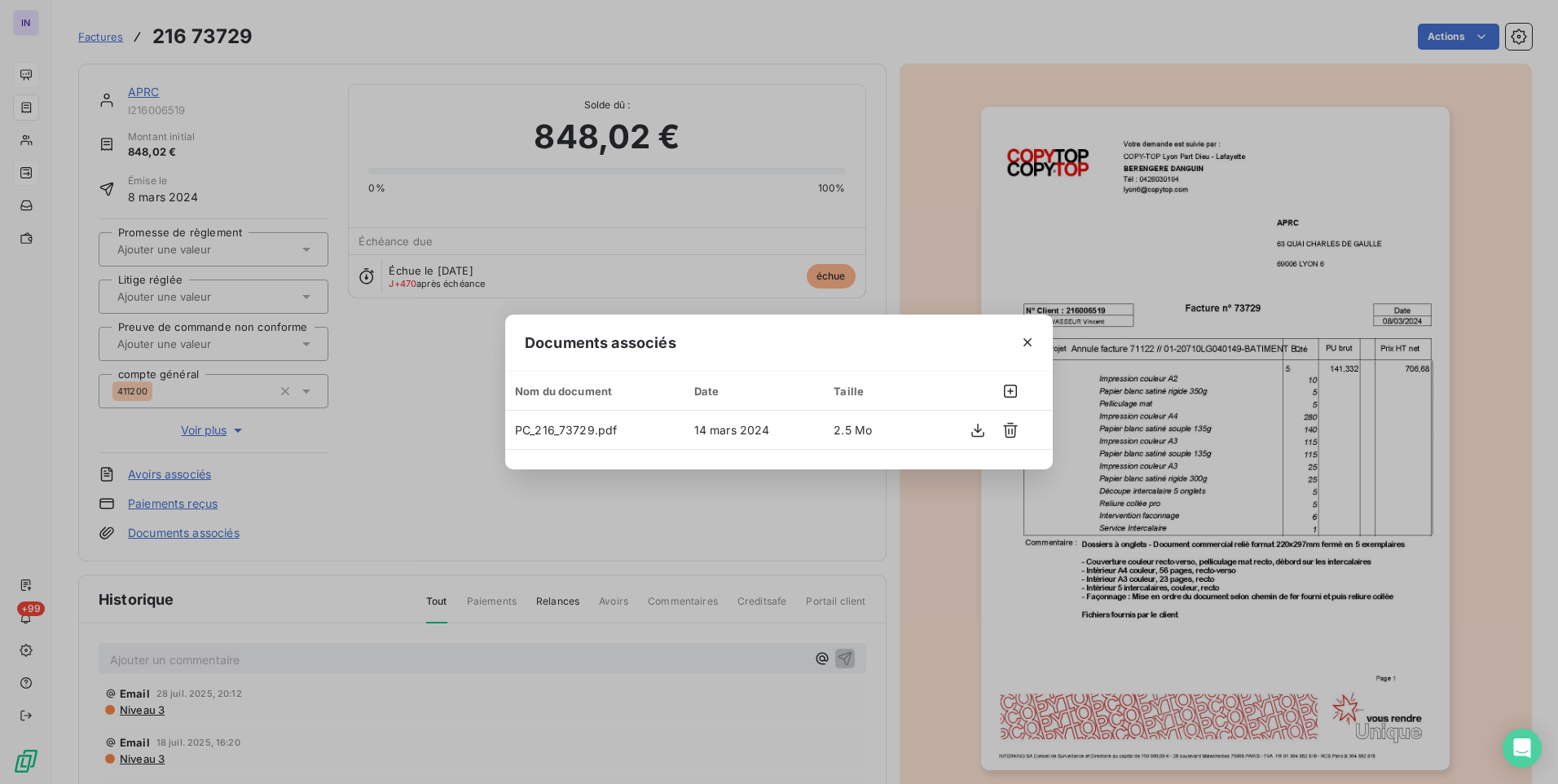
click at [1021, 343] on icon "button" at bounding box center [1028, 343] width 17 height 17
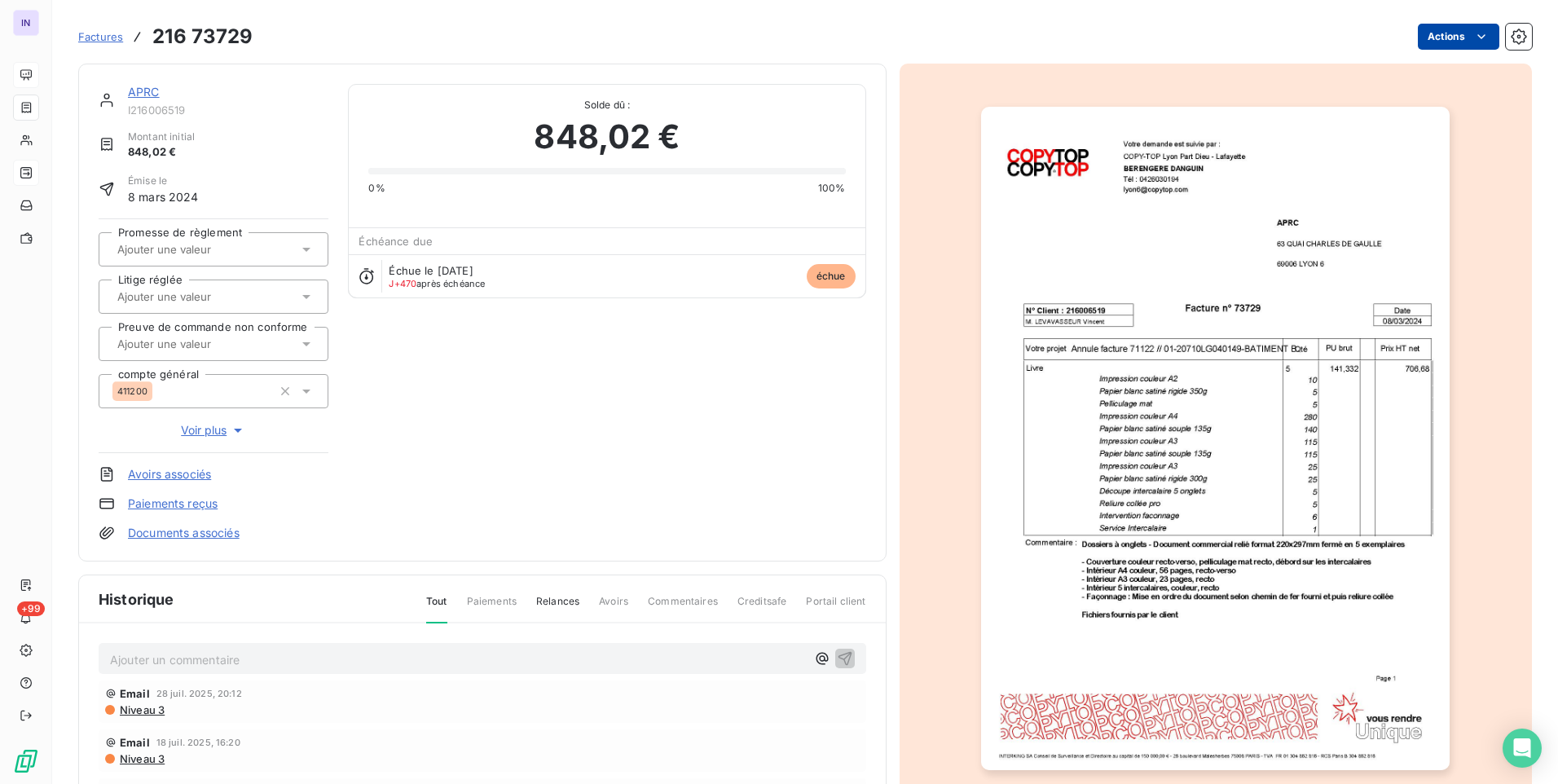
click at [1417, 37] on html "IN +99 Factures 216 73729 Actions APRC I216006519 Montant initial 848,02 € Émis…" at bounding box center [779, 392] width 1558 height 784
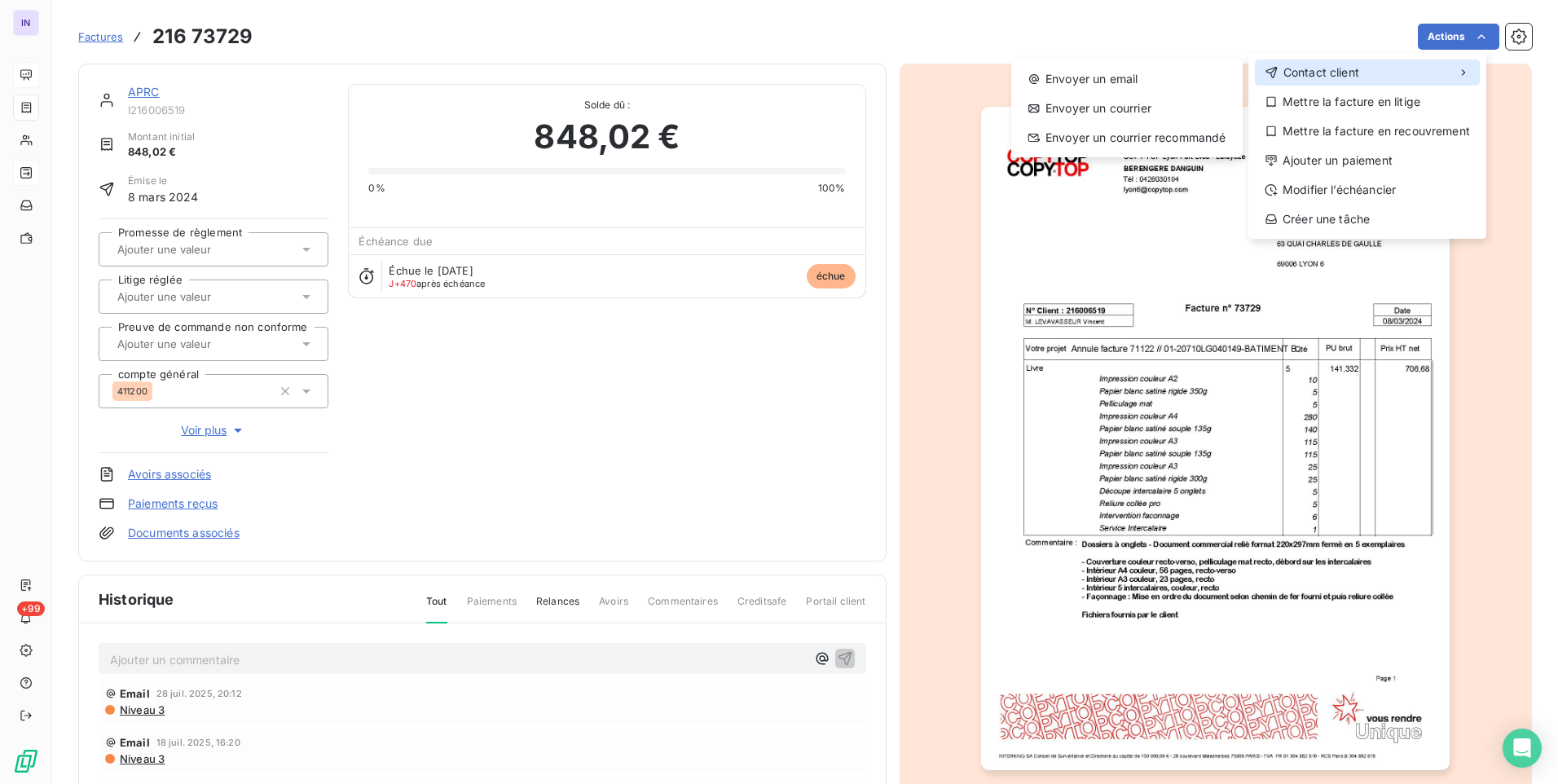
click at [1319, 68] on span "Contact client" at bounding box center [1322, 72] width 76 height 17
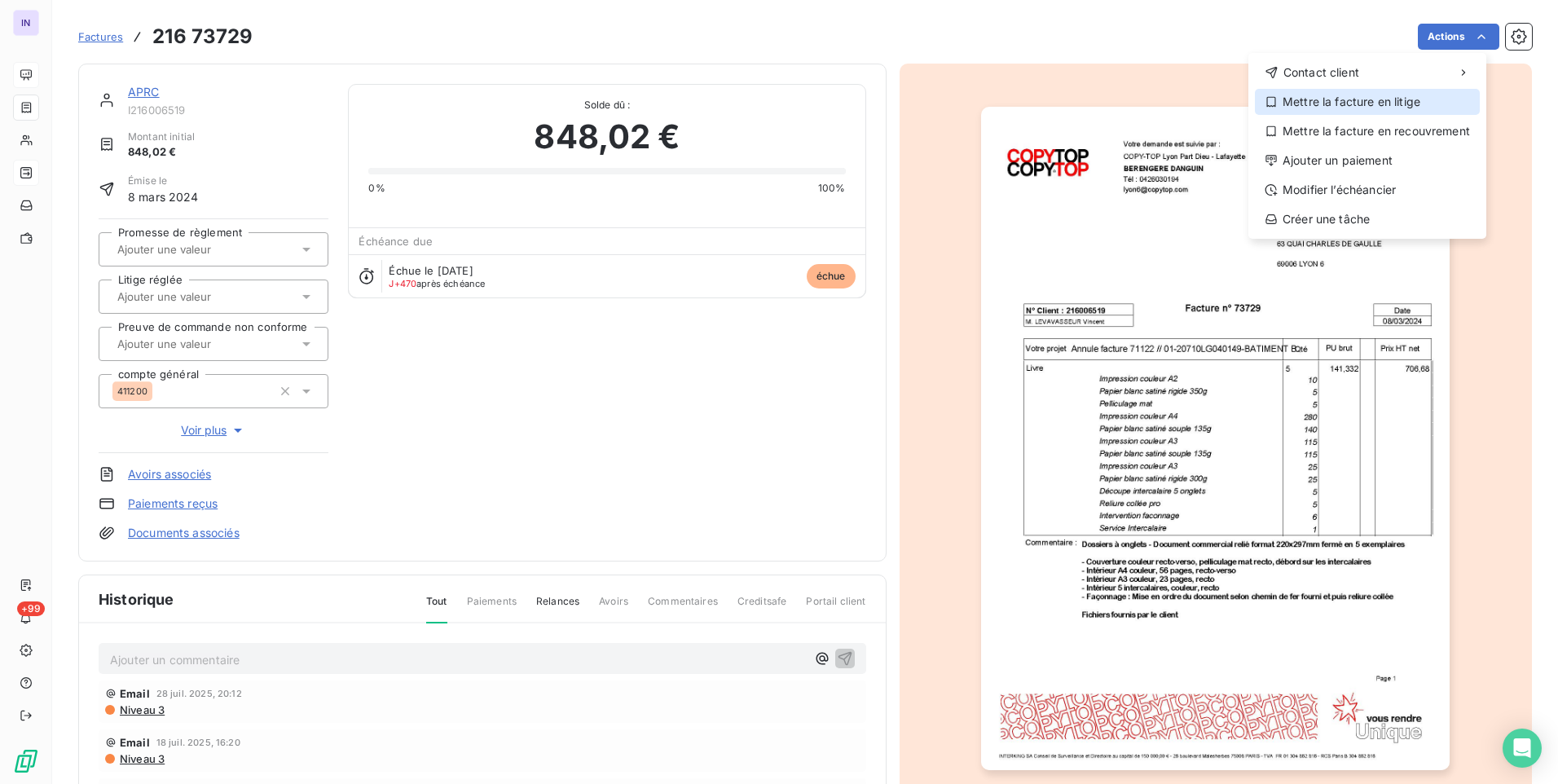
click at [1321, 98] on div "Mettre la facture en litige" at bounding box center [1368, 102] width 225 height 26
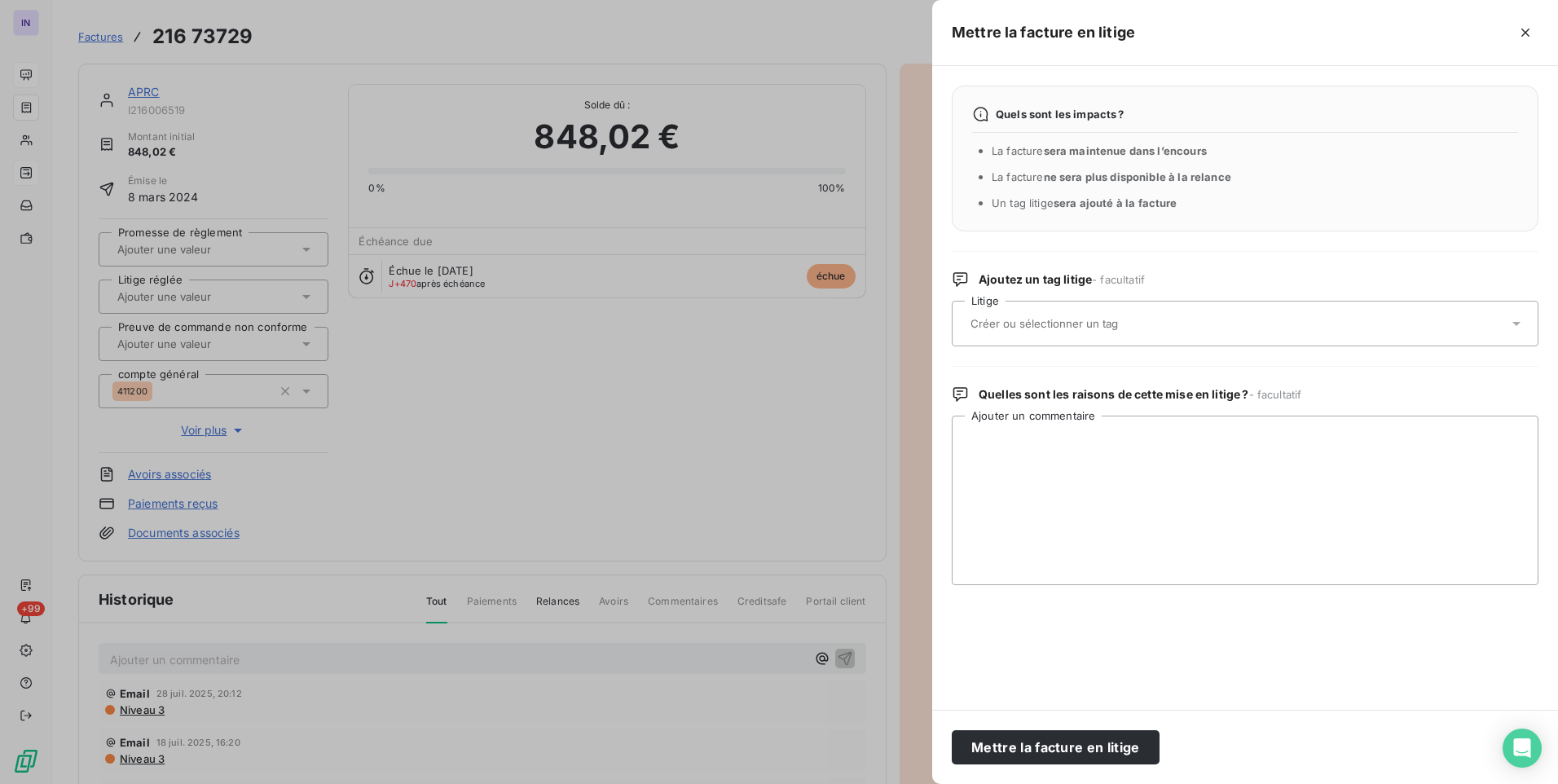
drag, startPoint x: 1099, startPoint y: 764, endPoint x: 813, endPoint y: 623, distance: 318.9
click at [1097, 764] on div "Mettre la facture en litige" at bounding box center [1246, 747] width 626 height 74
click at [1034, 748] on button "Mettre la facture en litige" at bounding box center [1056, 747] width 208 height 34
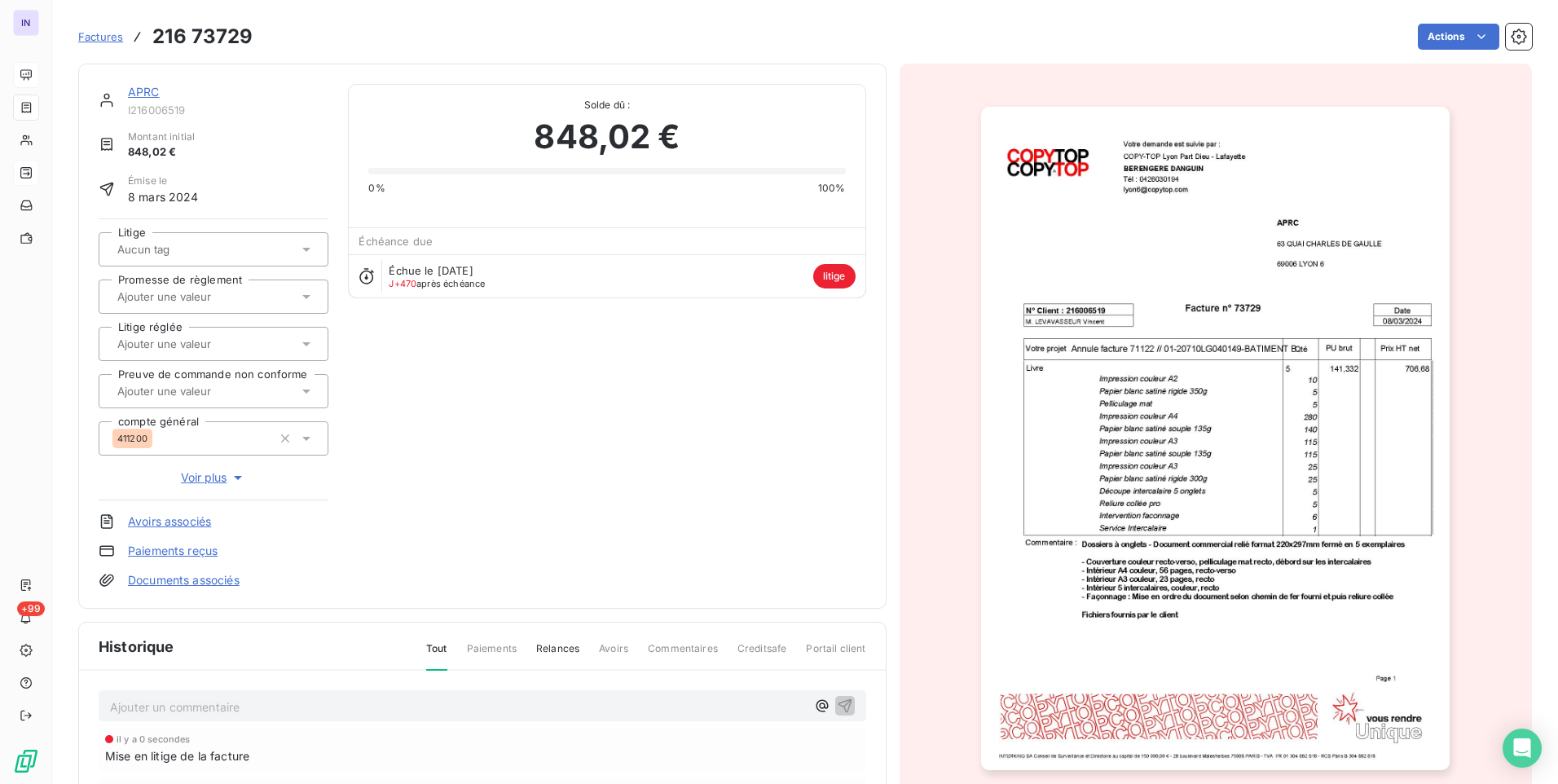
click at [225, 475] on span "Voir plus" at bounding box center [214, 477] width 65 height 17
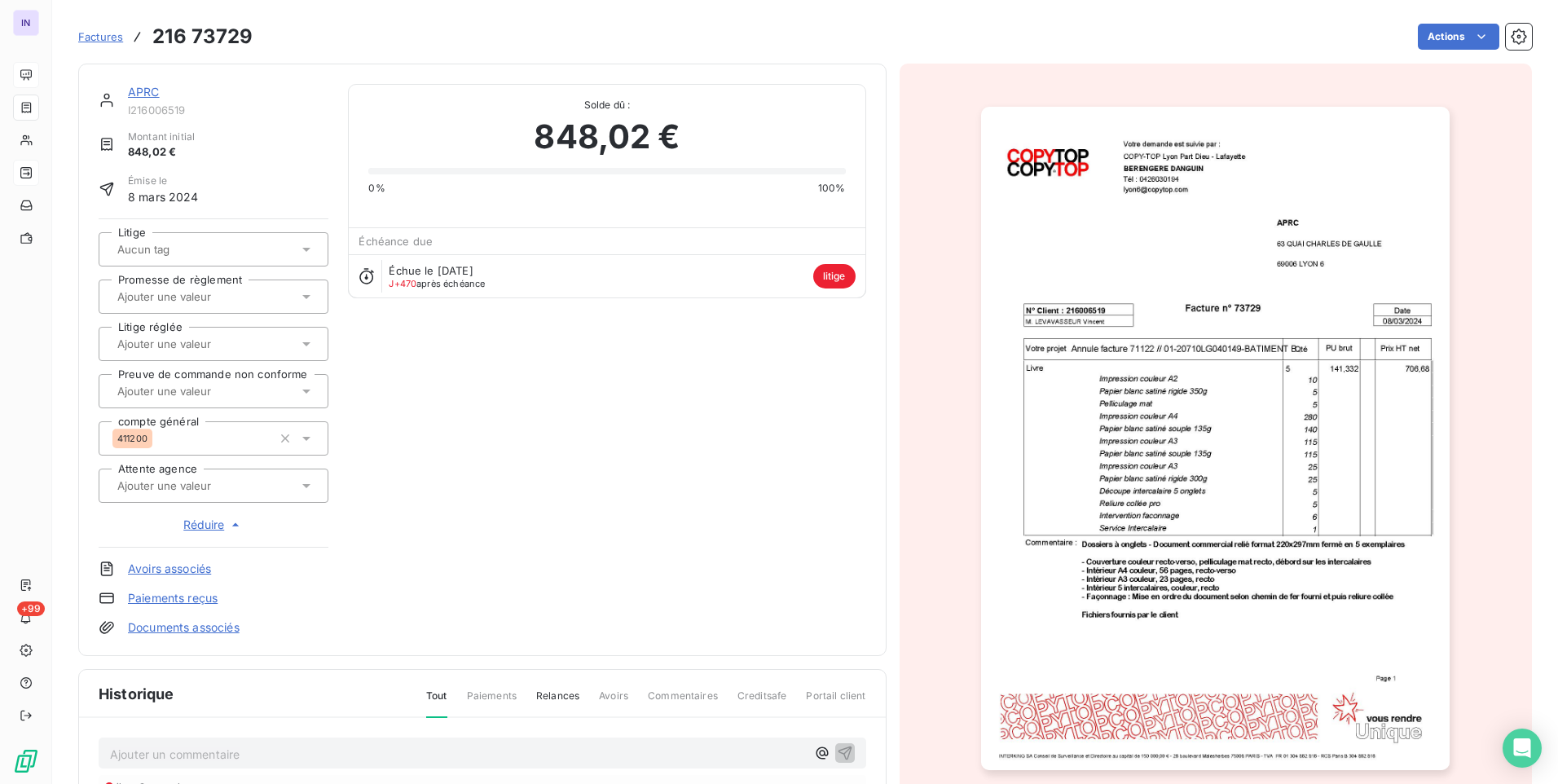
click at [234, 499] on div at bounding box center [213, 485] width 229 height 34
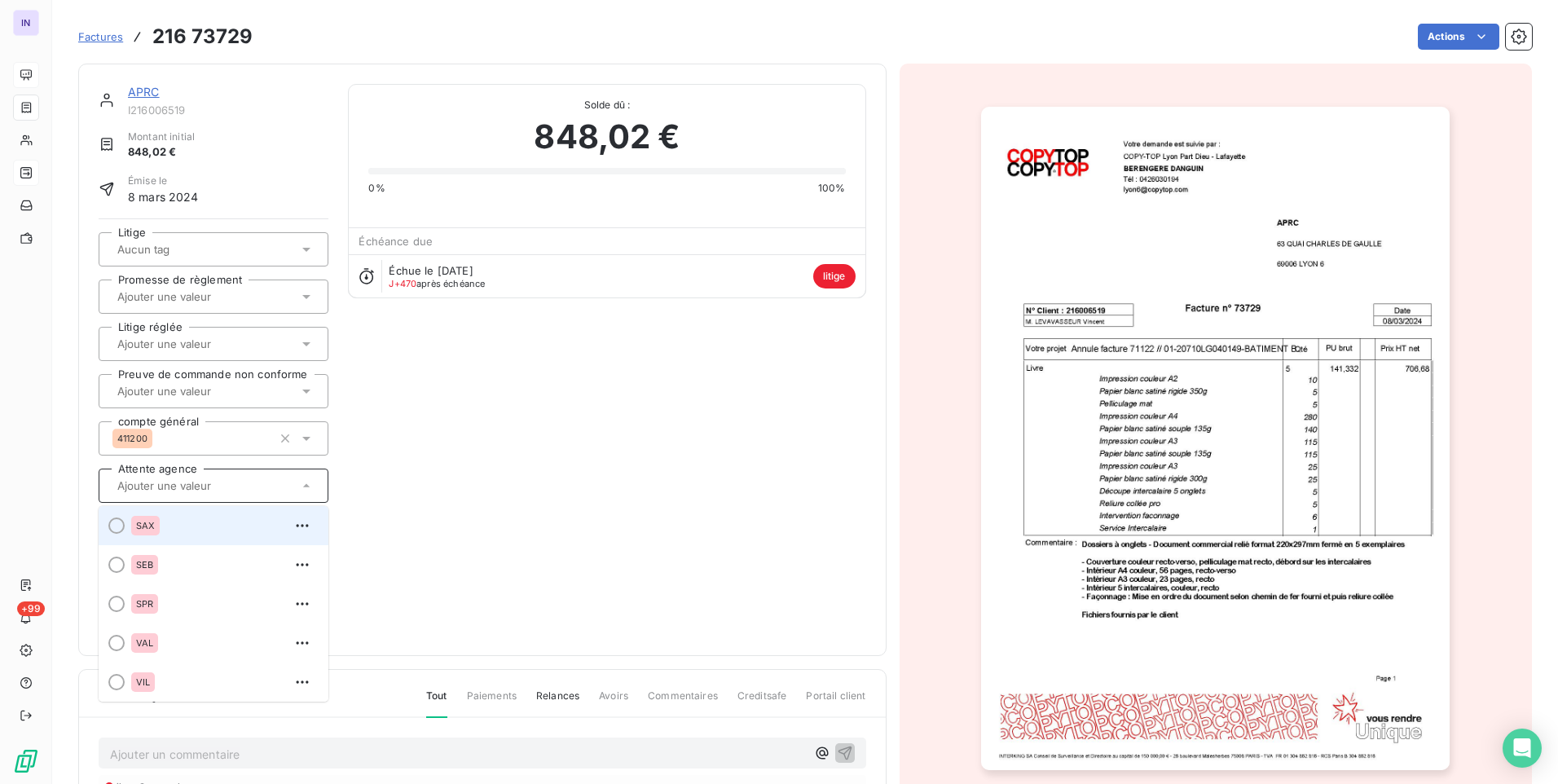
click at [113, 526] on div at bounding box center [117, 526] width 17 height 17
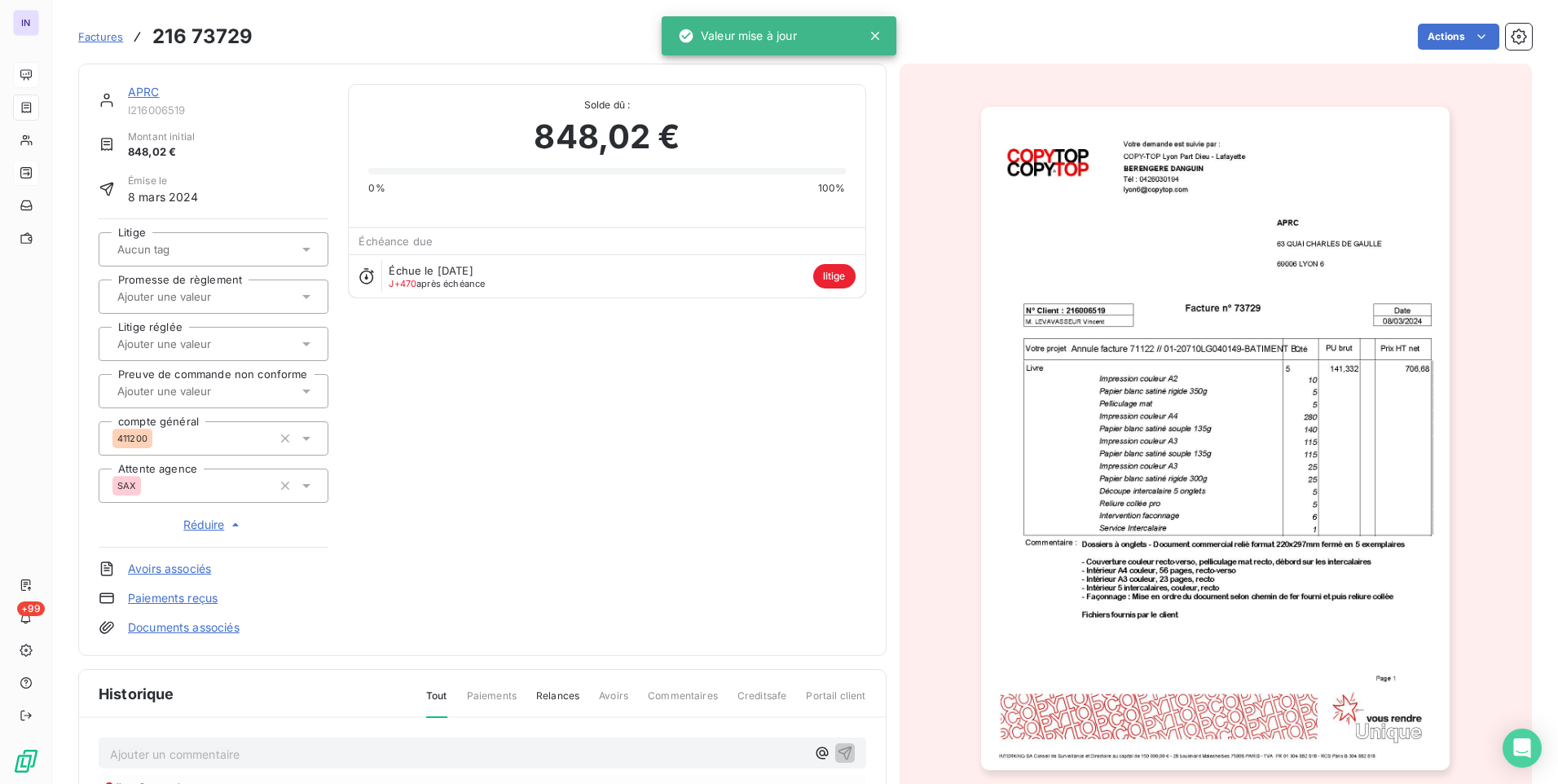
click at [511, 523] on div "APRC I216006519 Montant initial 848,02 € Émise le [DATE] Litige Promesse de règ…" at bounding box center [482, 359] width 767 height 552
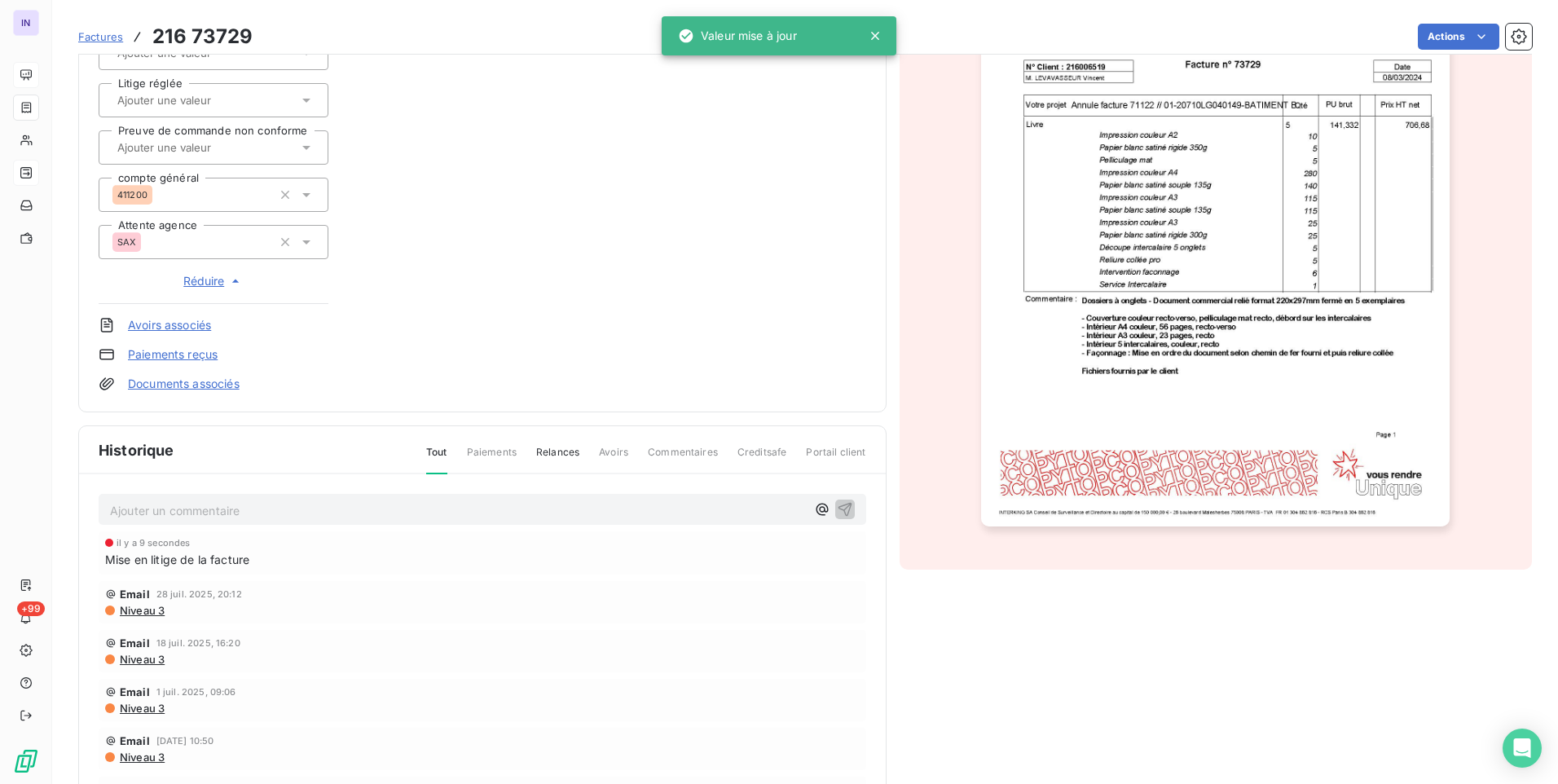
scroll to position [245, 0]
click at [151, 507] on p "Ajouter un commentaire ﻿" at bounding box center [457, 510] width 696 height 20
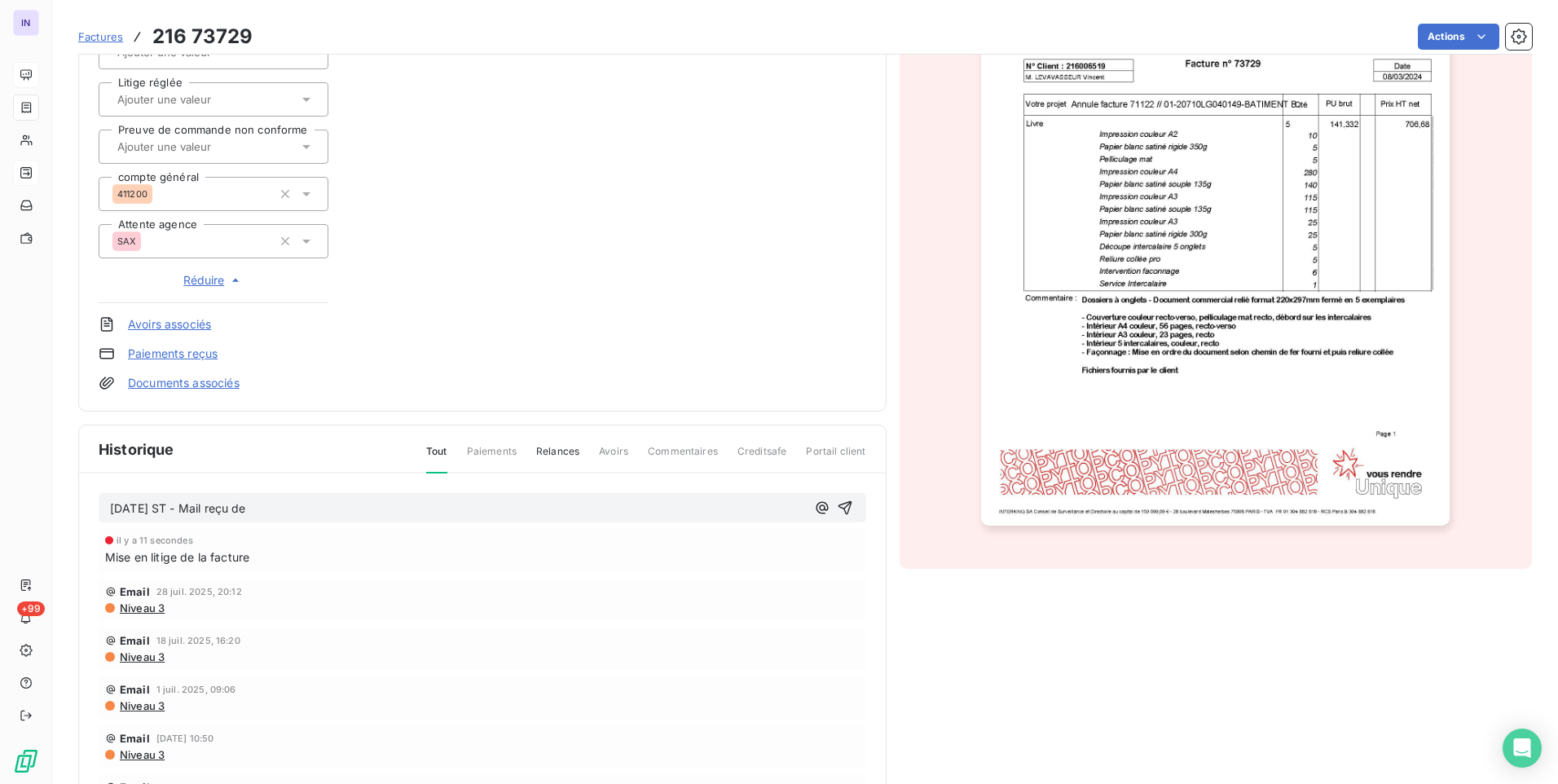
click at [353, 513] on p "[DATE] ST - Mail reçu de" at bounding box center [457, 509] width 696 height 19
click at [198, 518] on p "[DATE] ST - Mail reçu de [PERSON_NAME] <[EMAIL_ADDRESS][DOMAIN_NAME]>" at bounding box center [457, 509] width 696 height 19
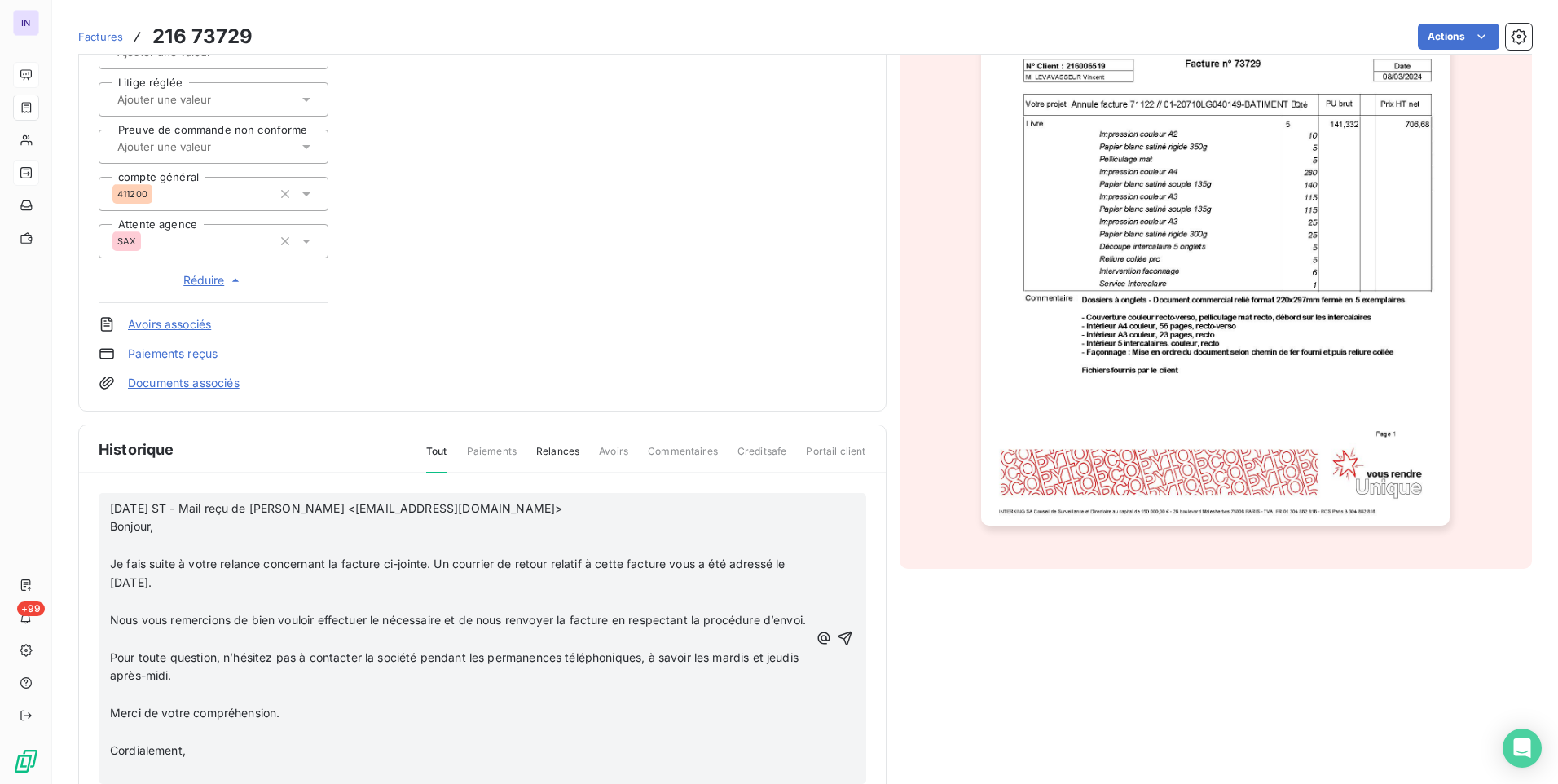
click at [125, 539] on p "﻿" at bounding box center [459, 545] width 699 height 19
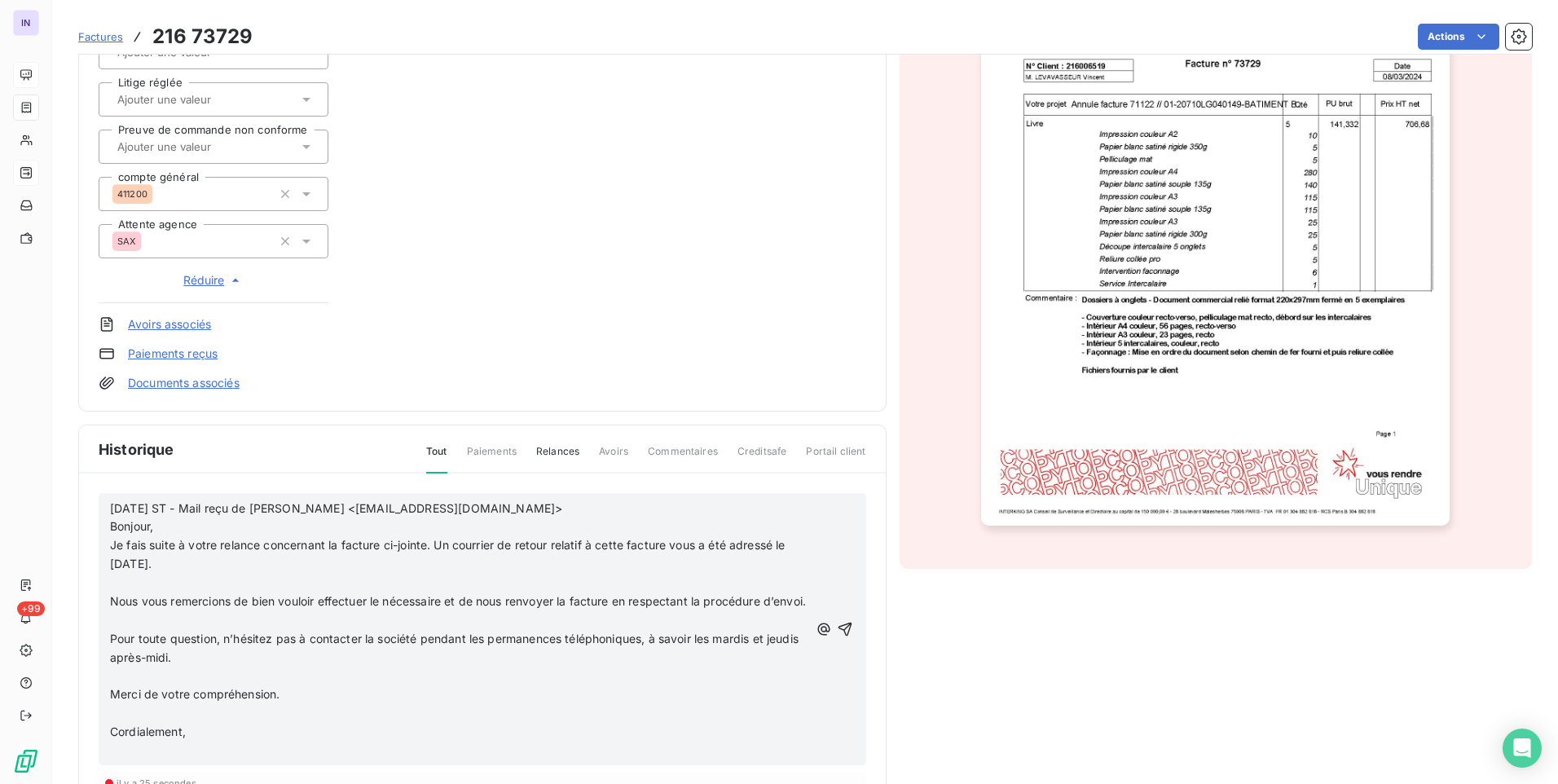
click at [125, 578] on p "﻿" at bounding box center [459, 583] width 699 height 19
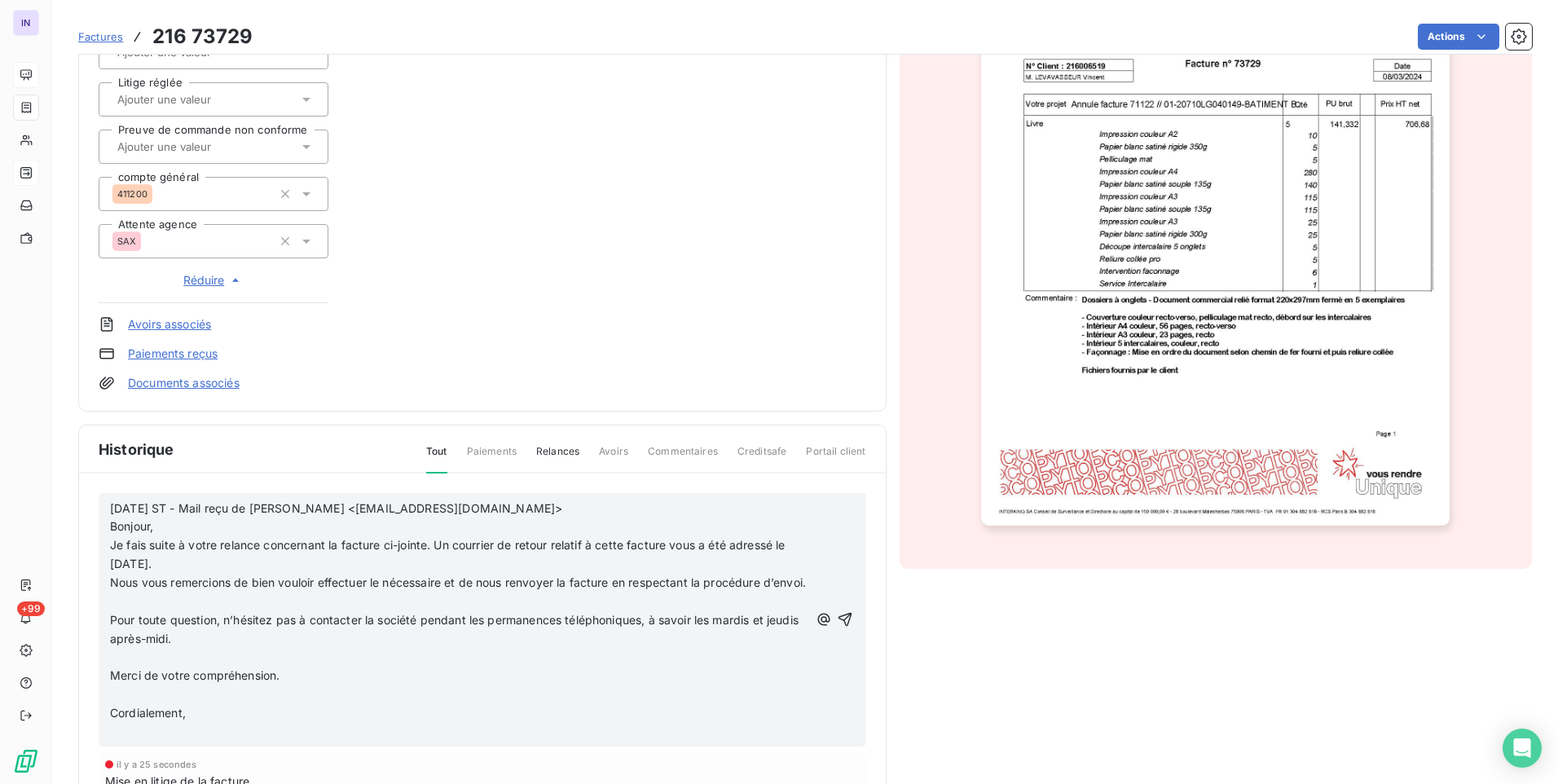
click at [123, 611] on p "﻿" at bounding box center [459, 602] width 699 height 19
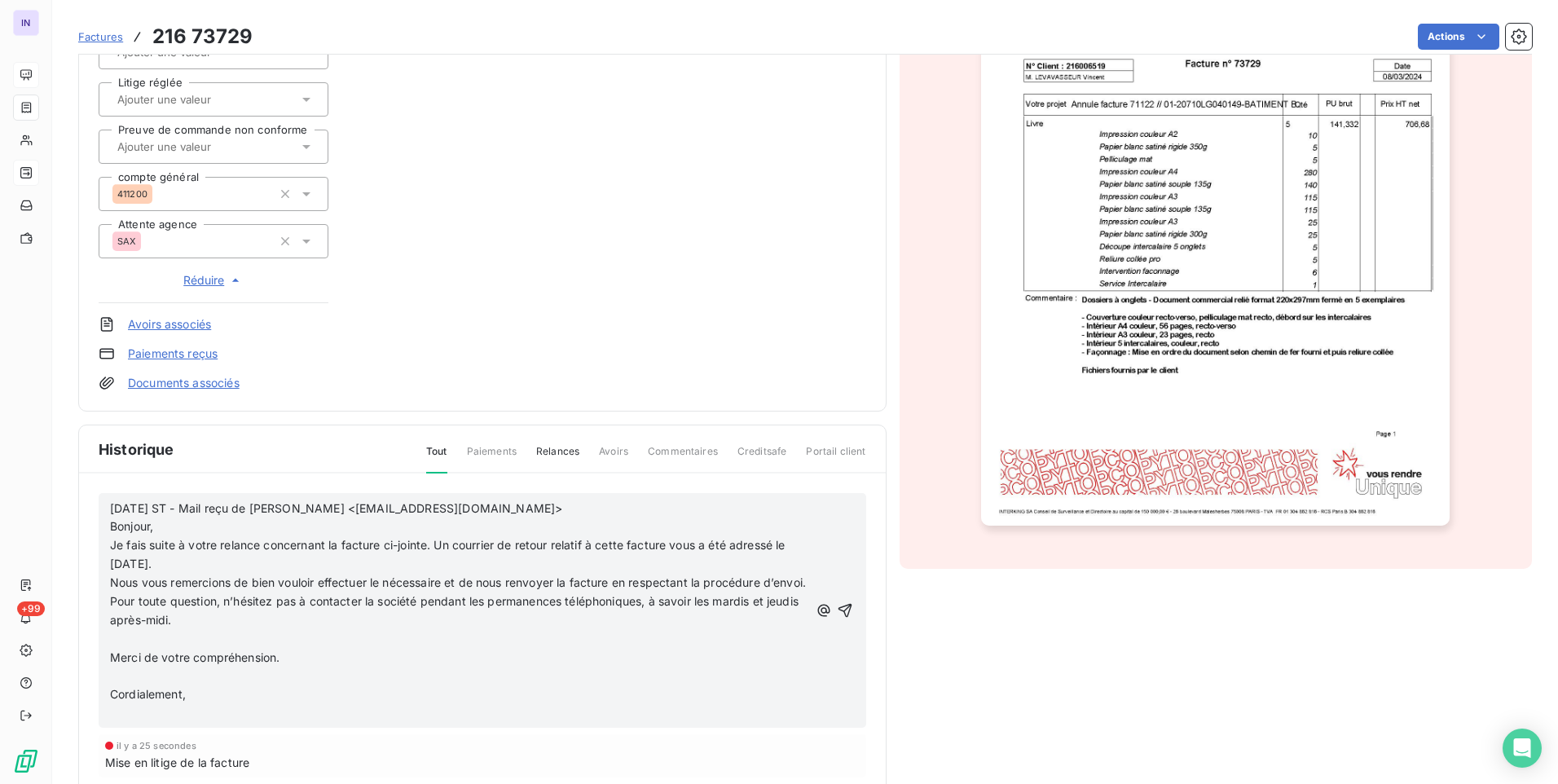
click at [133, 648] on p "﻿" at bounding box center [459, 639] width 699 height 19
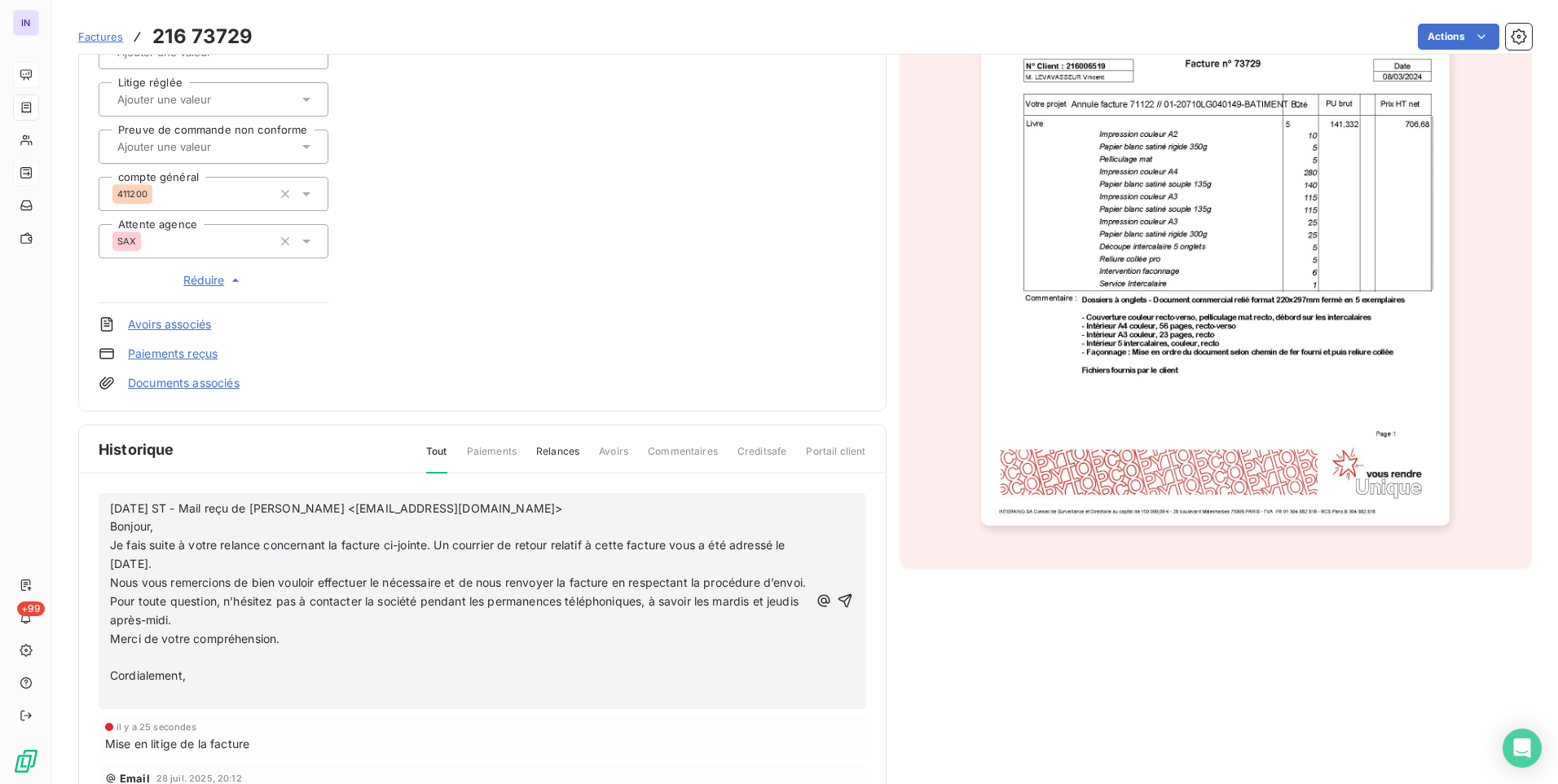
click at [125, 667] on p "﻿" at bounding box center [459, 658] width 699 height 19
click at [124, 686] on p "﻿" at bounding box center [459, 676] width 699 height 19
click at [372, 686] on p "-> avoir + refact à effectuer à date du jour" at bounding box center [459, 676] width 699 height 19
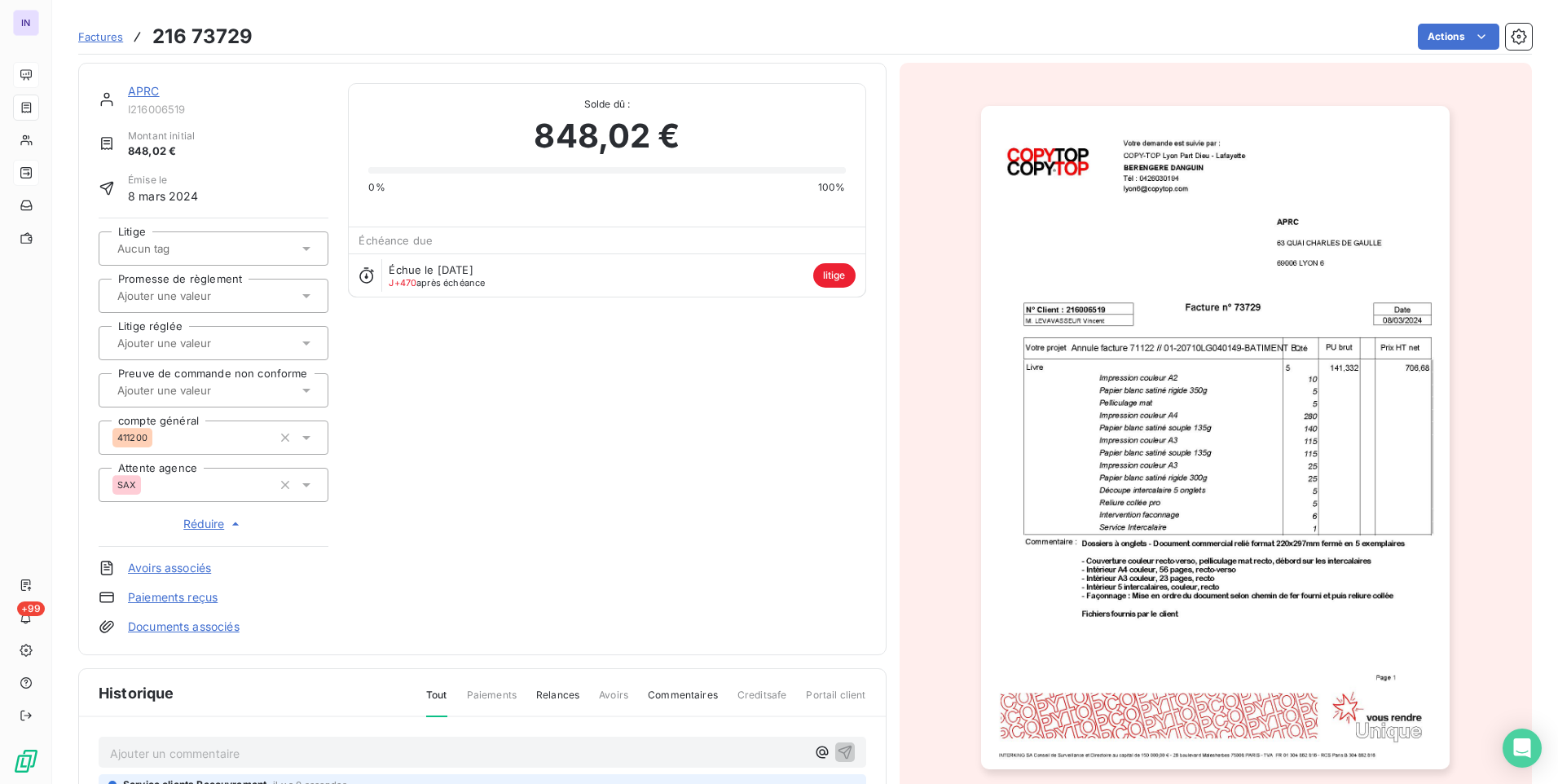
scroll to position [0, 0]
click at [145, 93] on link "APRC" at bounding box center [144, 91] width 32 height 14
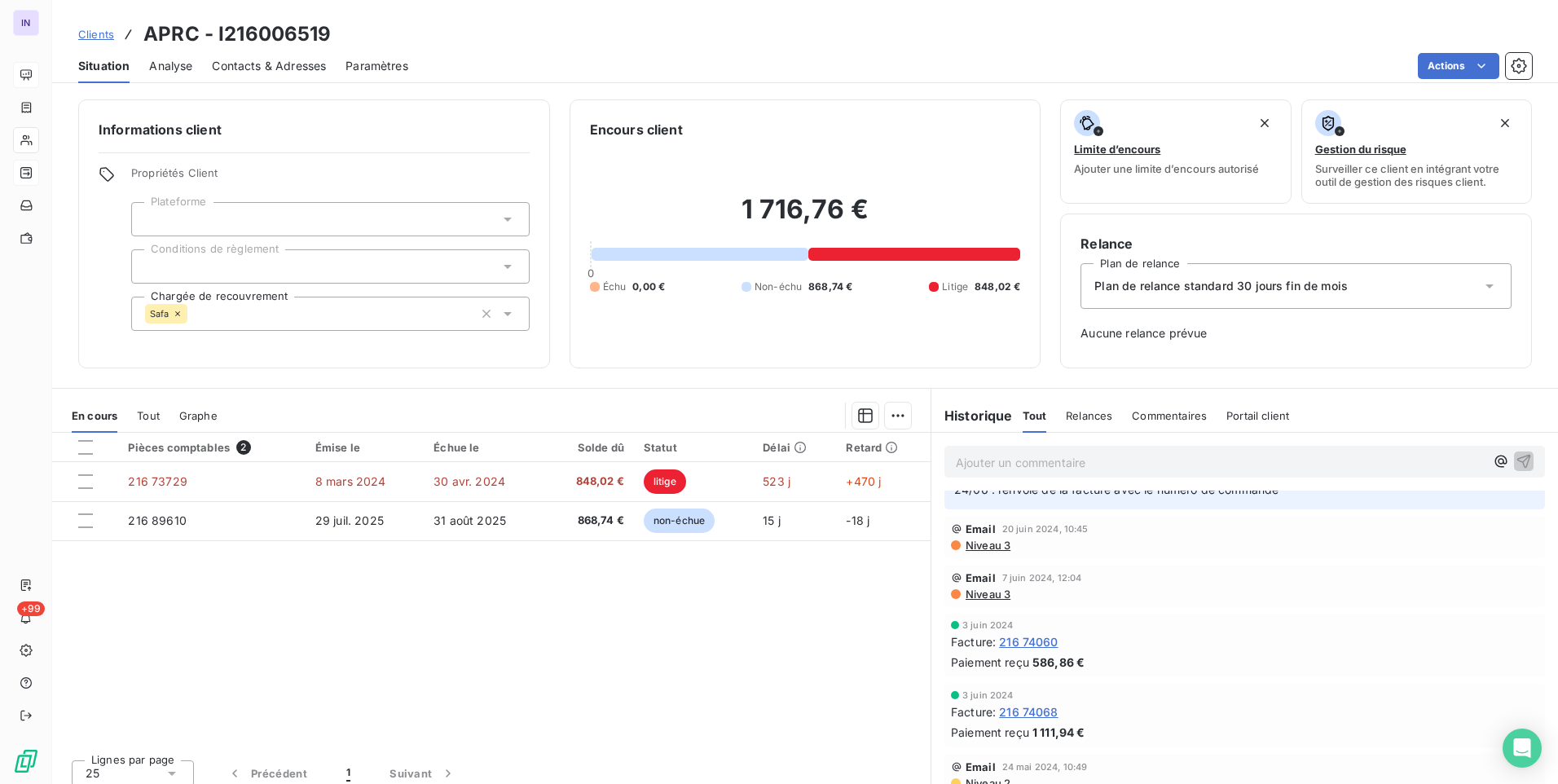
scroll to position [1467, 0]
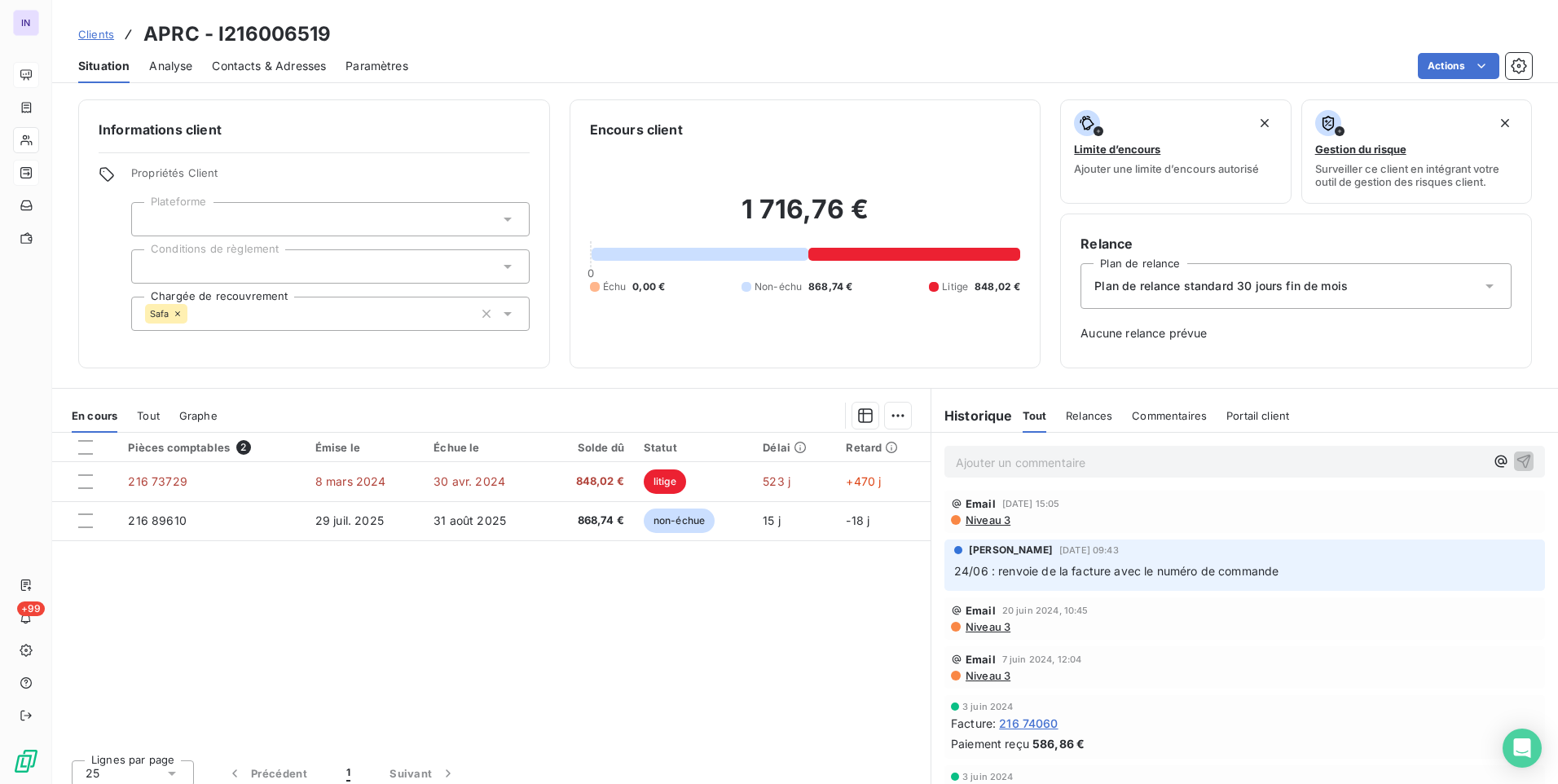
click at [991, 627] on span "Niveau 3" at bounding box center [988, 627] width 46 height 13
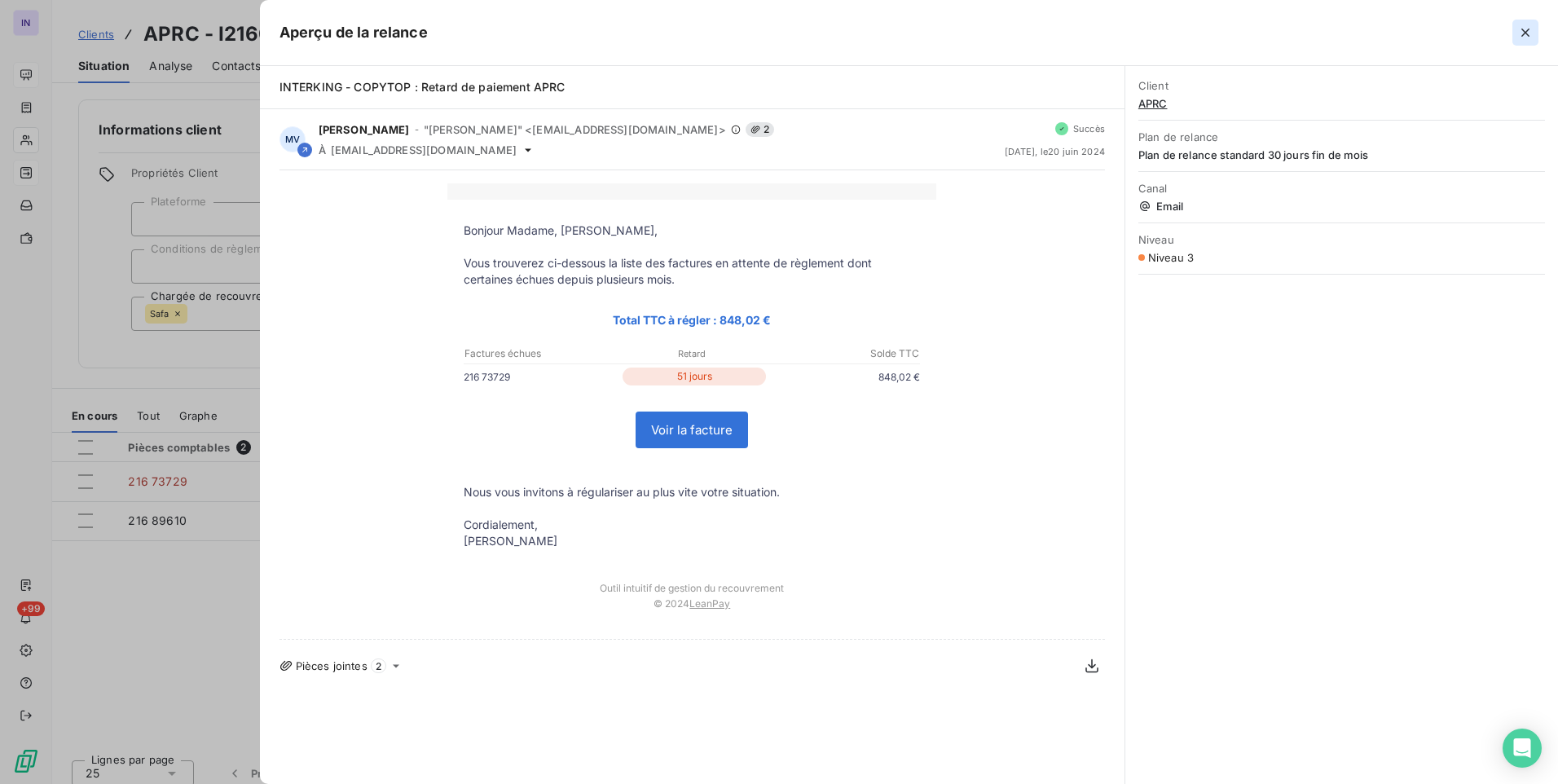
click at [1527, 30] on icon "button" at bounding box center [1525, 33] width 17 height 17
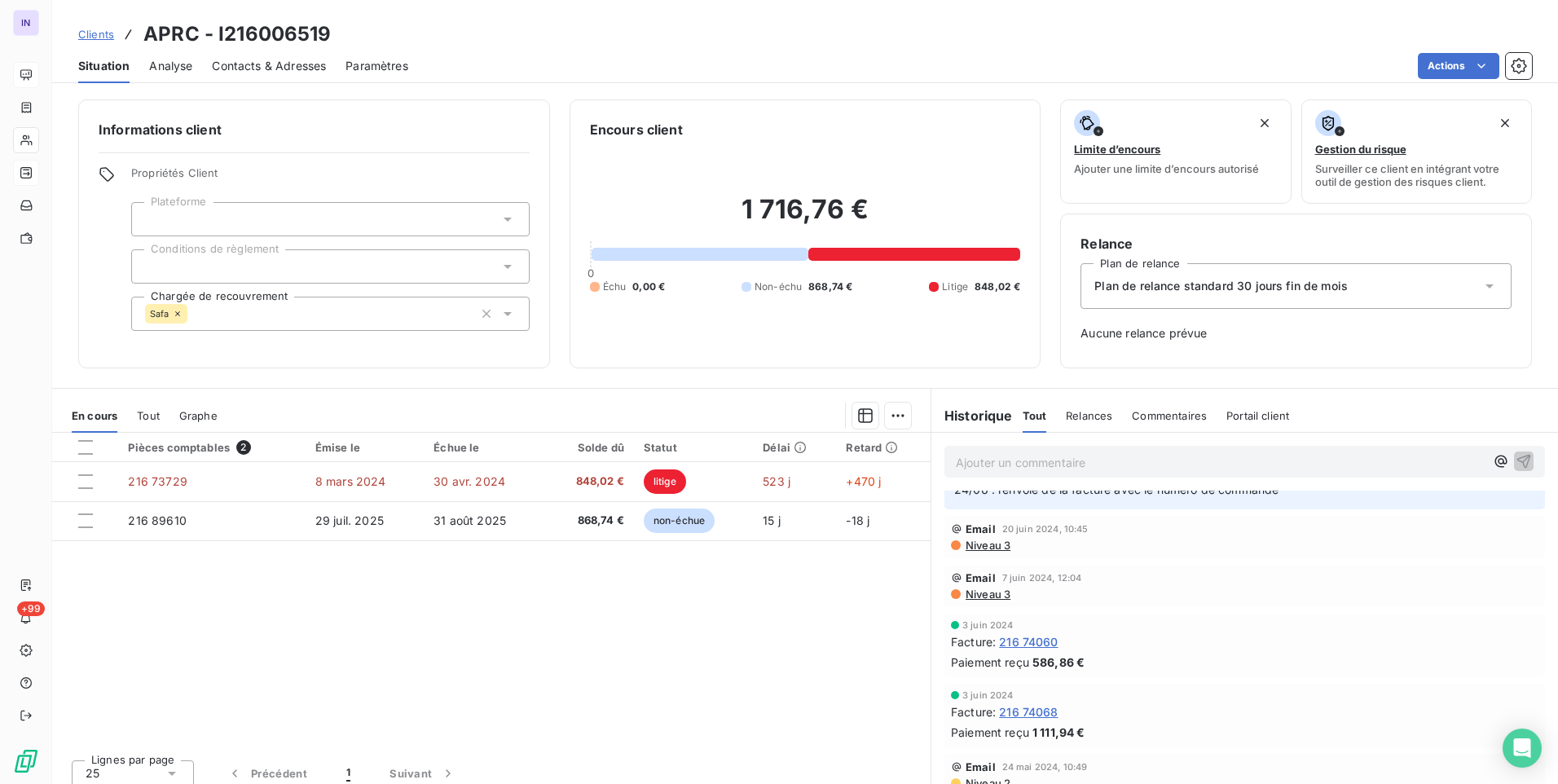
scroll to position [1711, 0]
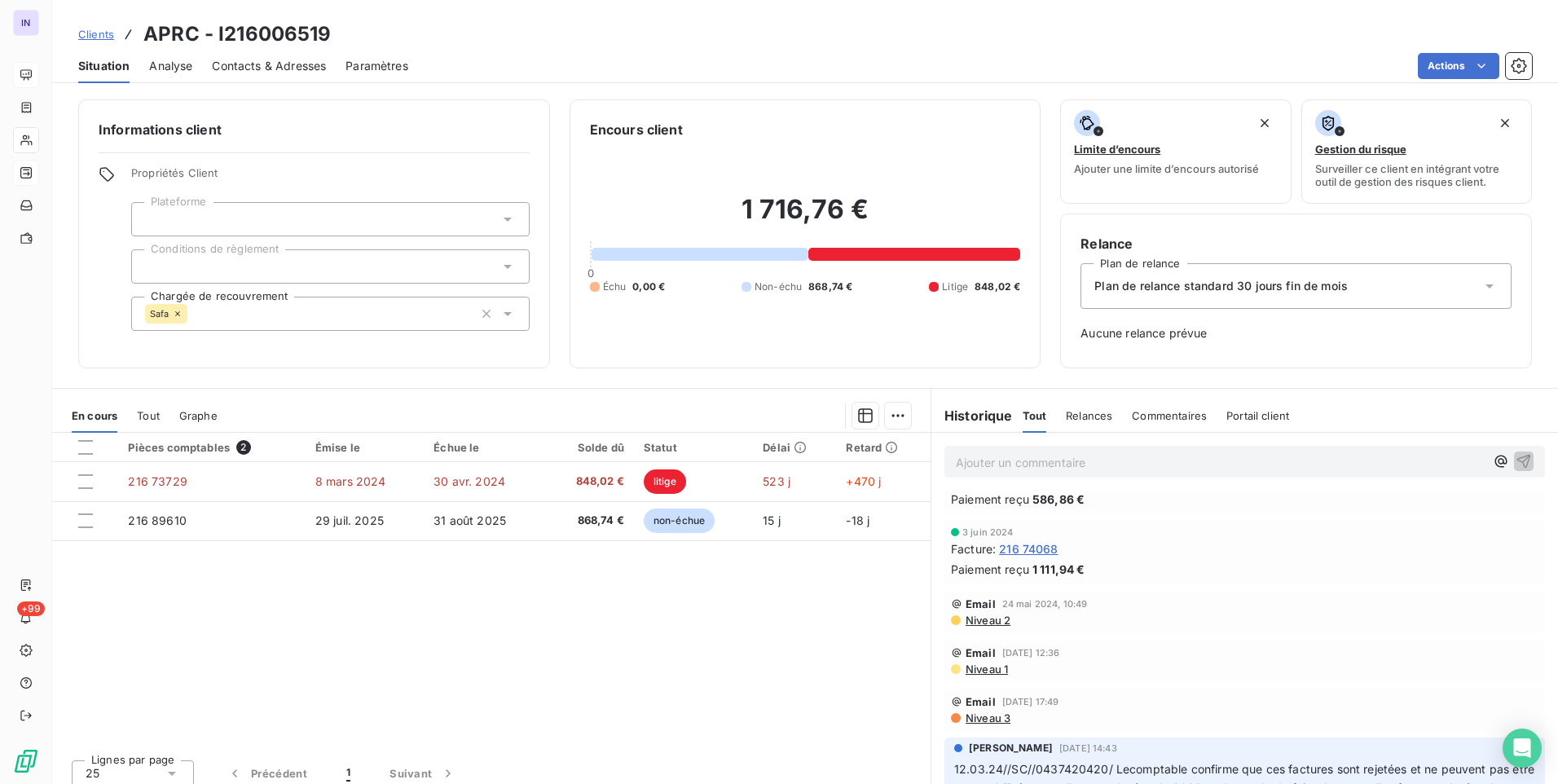
click at [978, 714] on span "Niveau 3" at bounding box center [988, 718] width 46 height 13
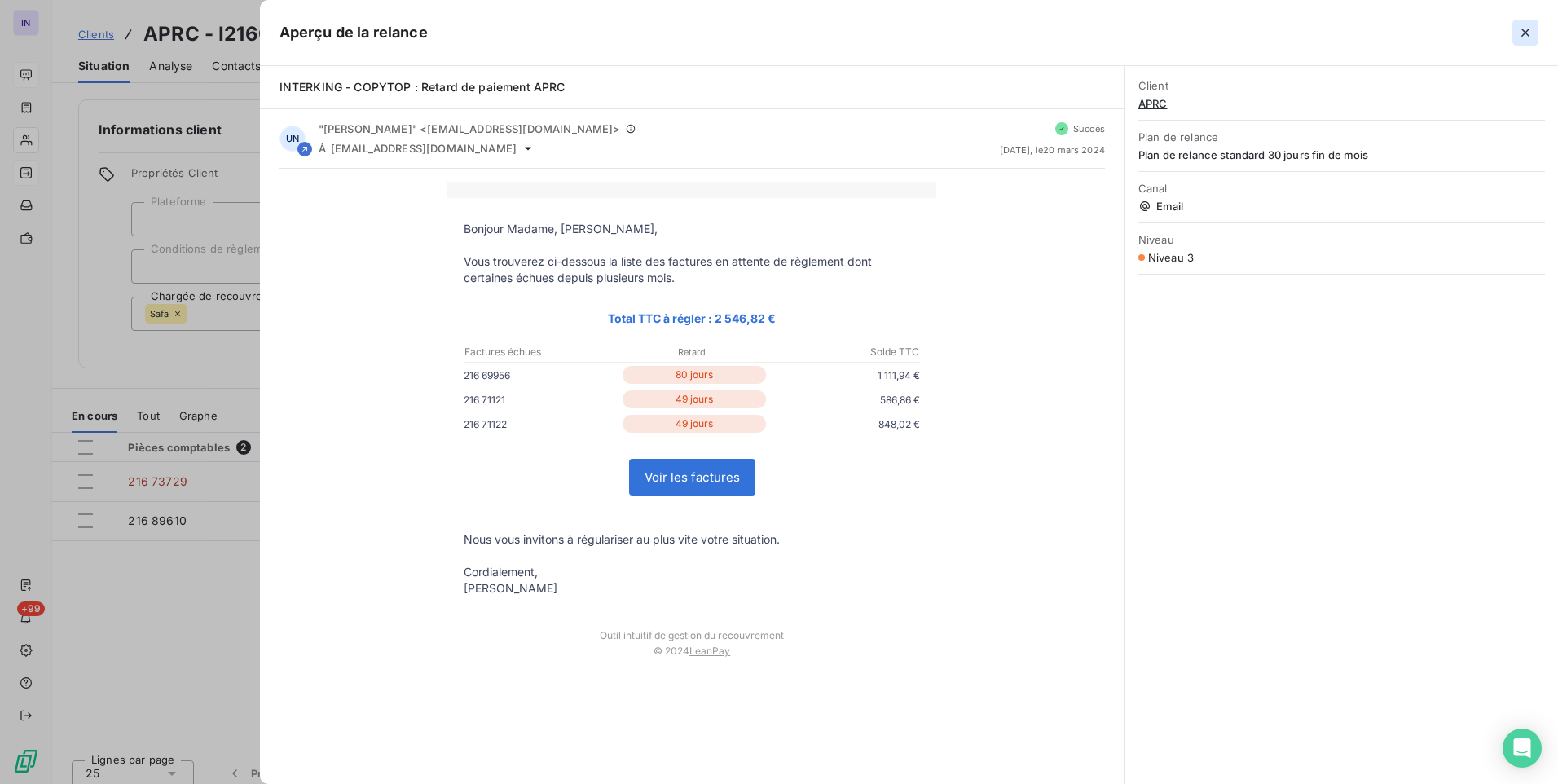
click at [1520, 37] on icon "button" at bounding box center [1525, 33] width 17 height 17
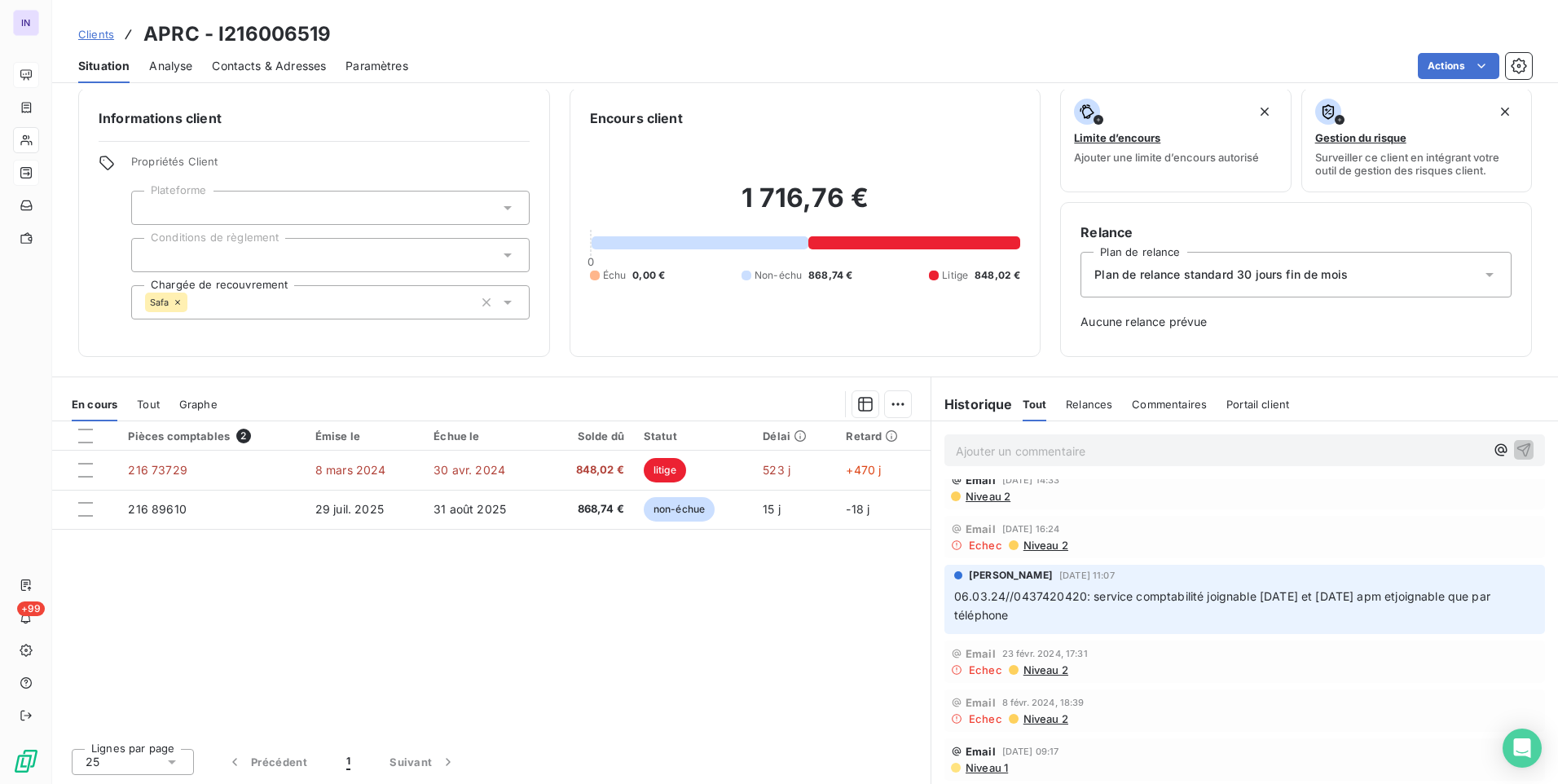
scroll to position [1984, 0]
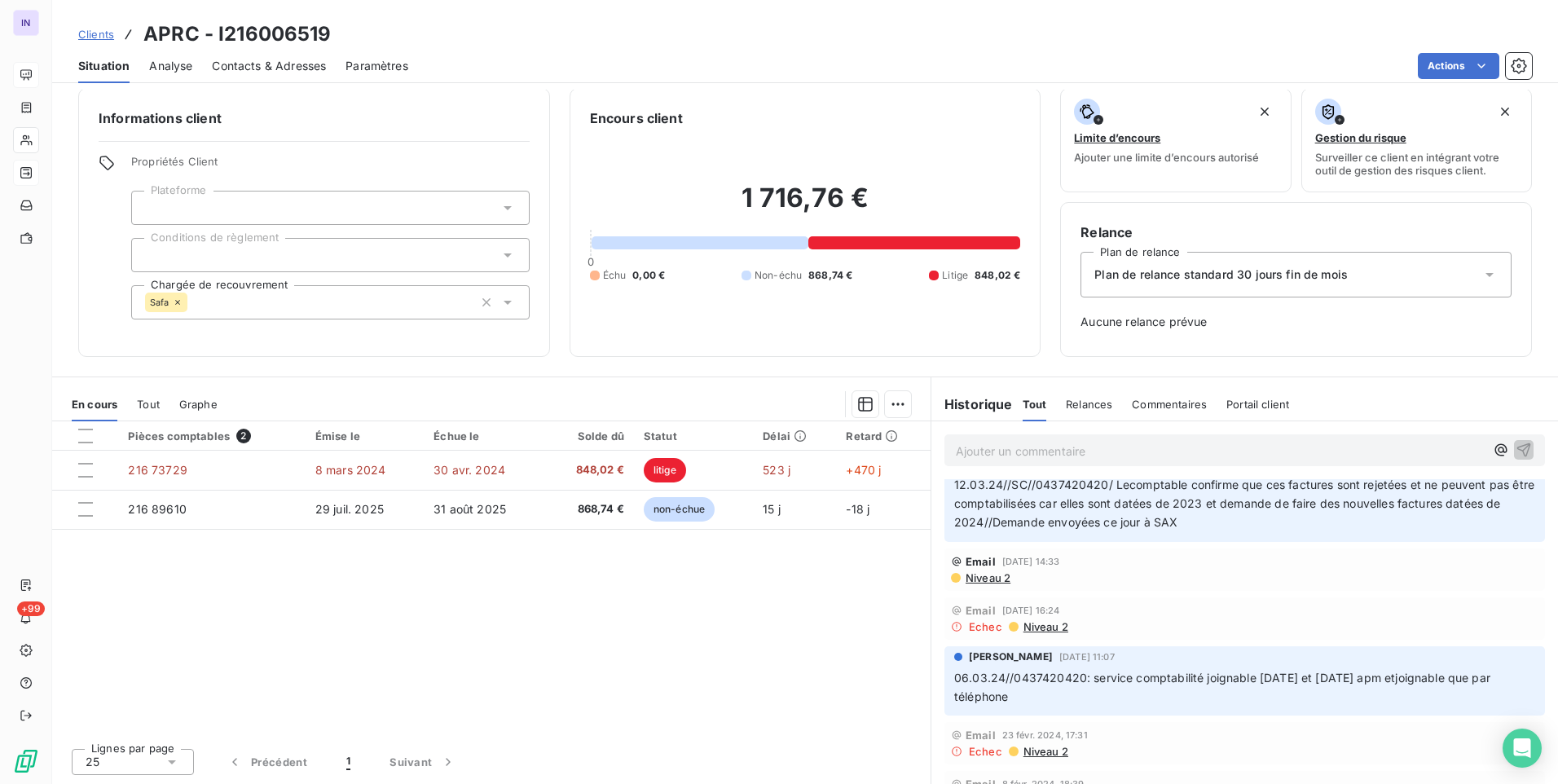
click at [992, 581] on span "Niveau 2" at bounding box center [988, 578] width 46 height 13
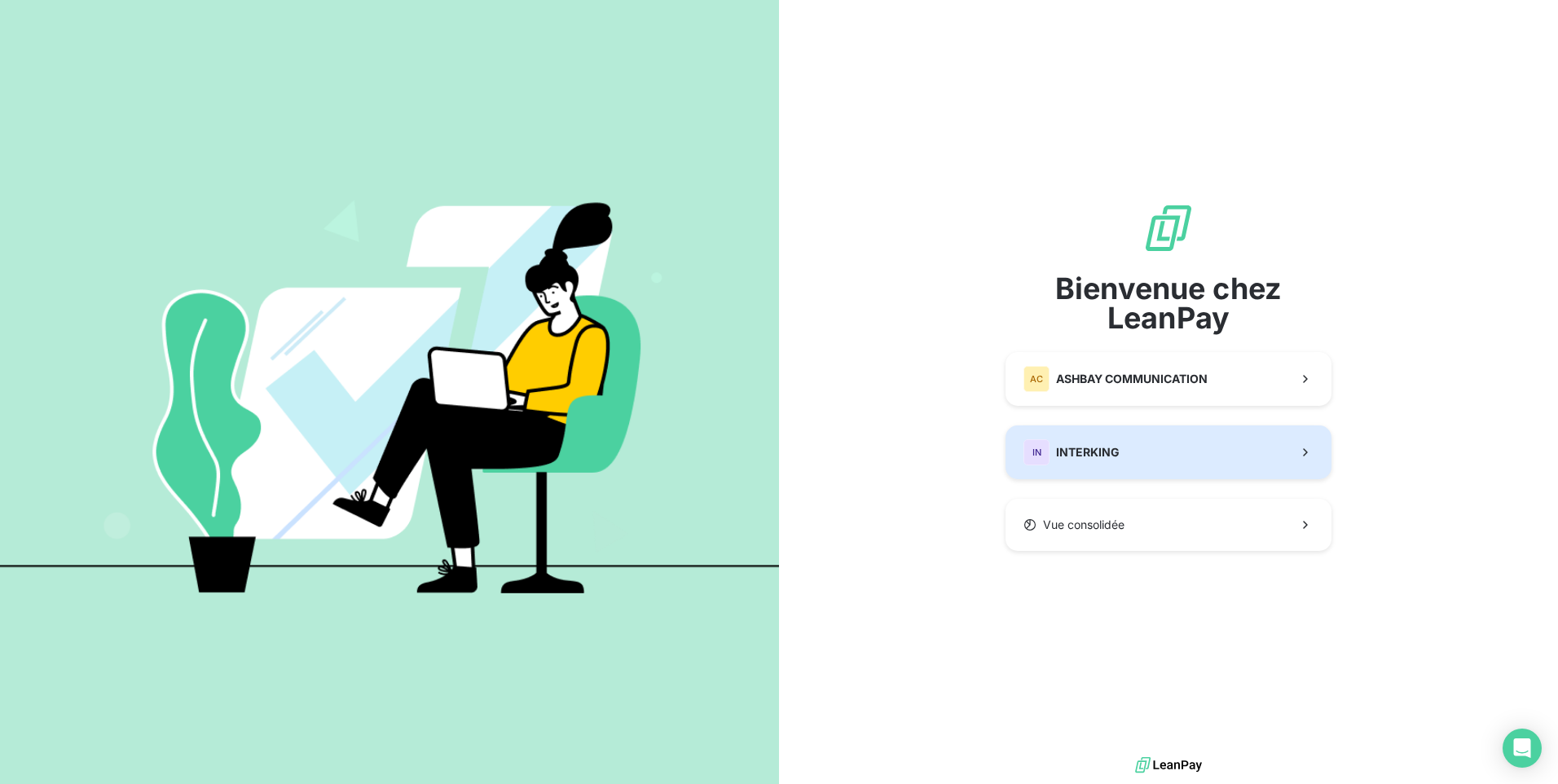
click at [1158, 451] on button "IN INTERKING" at bounding box center [1169, 452] width 326 height 54
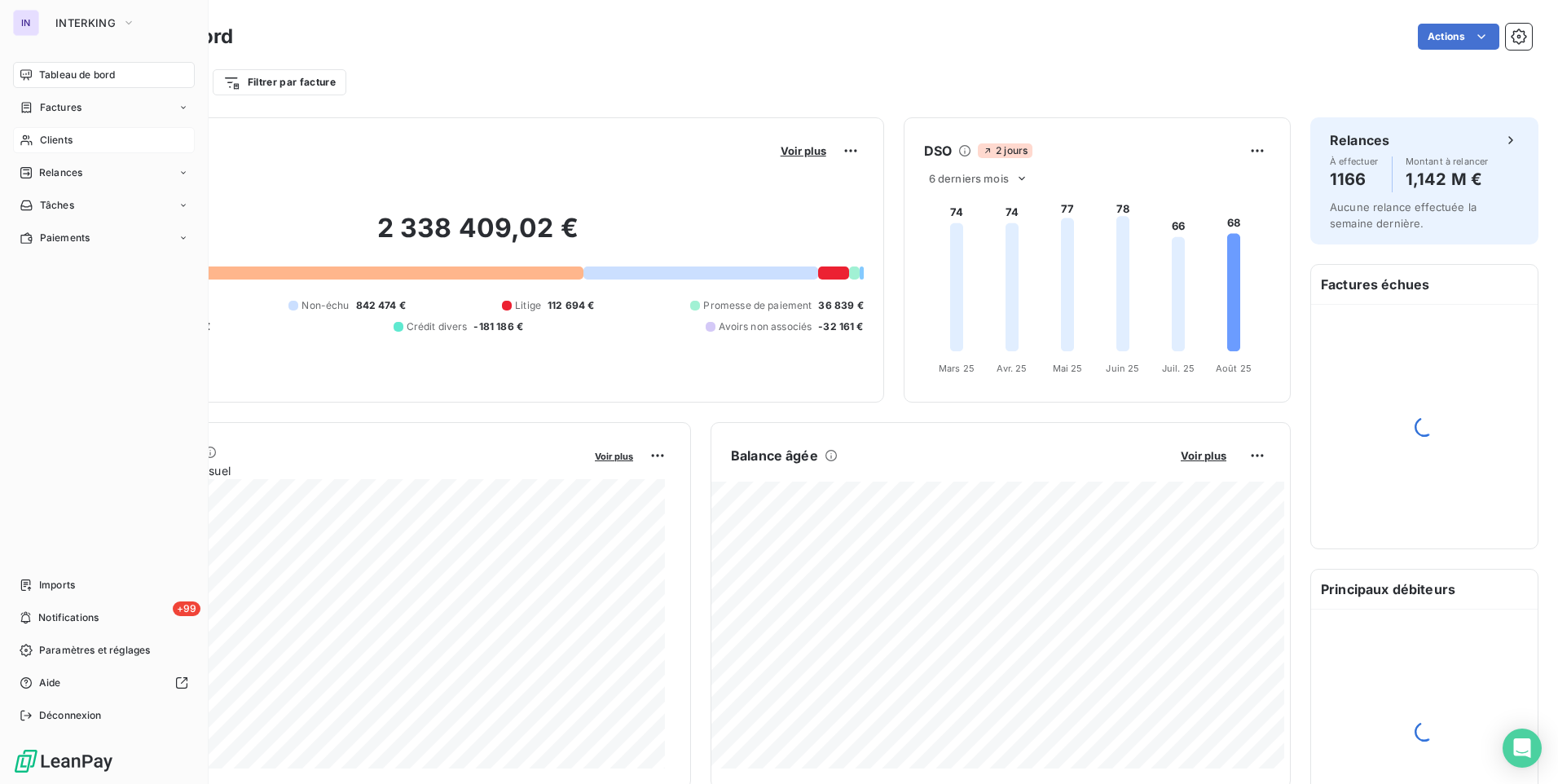
click at [56, 146] on span "Clients" at bounding box center [56, 140] width 33 height 15
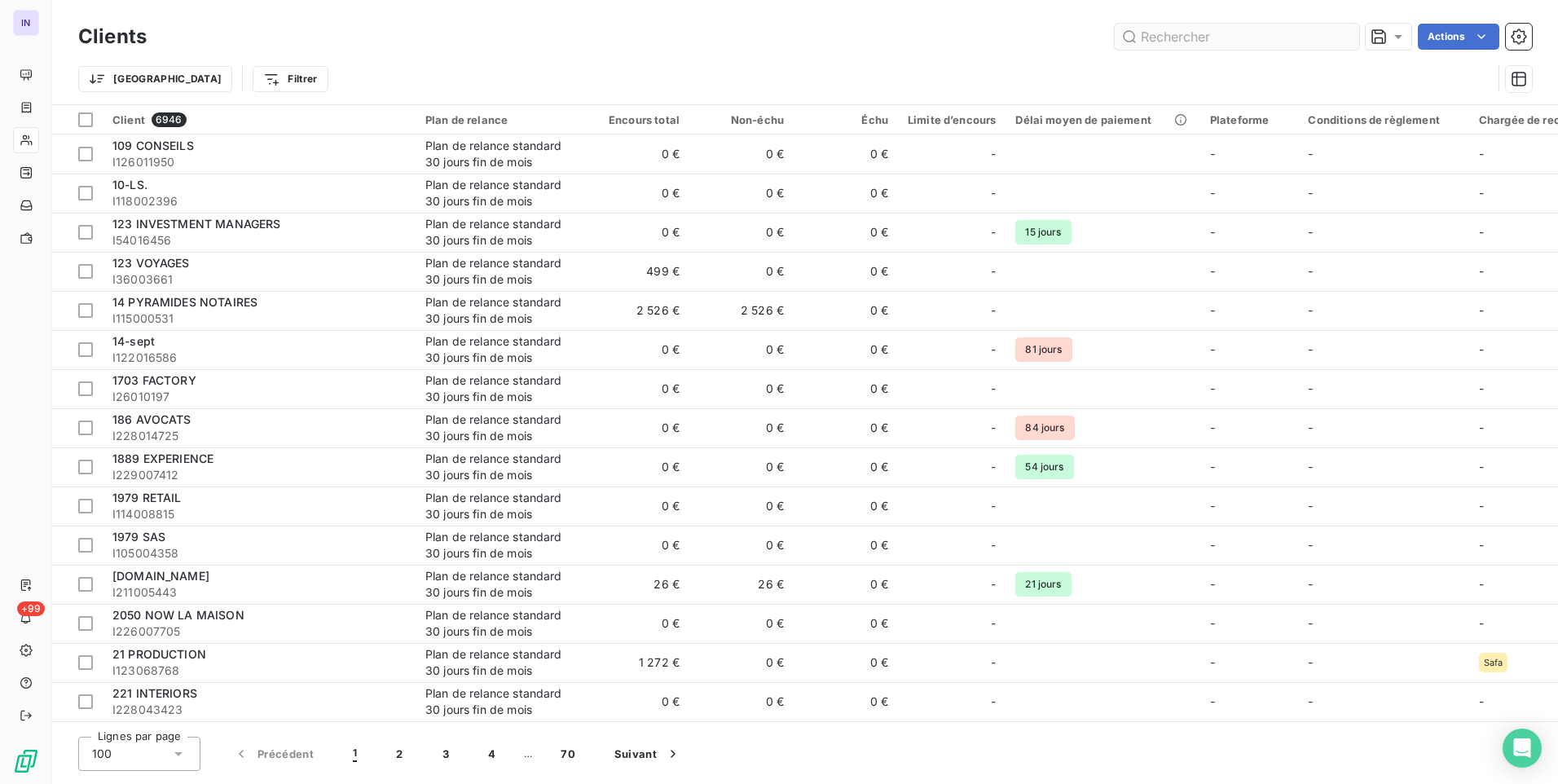
click at [1166, 36] on input "text" at bounding box center [1237, 36] width 244 height 26
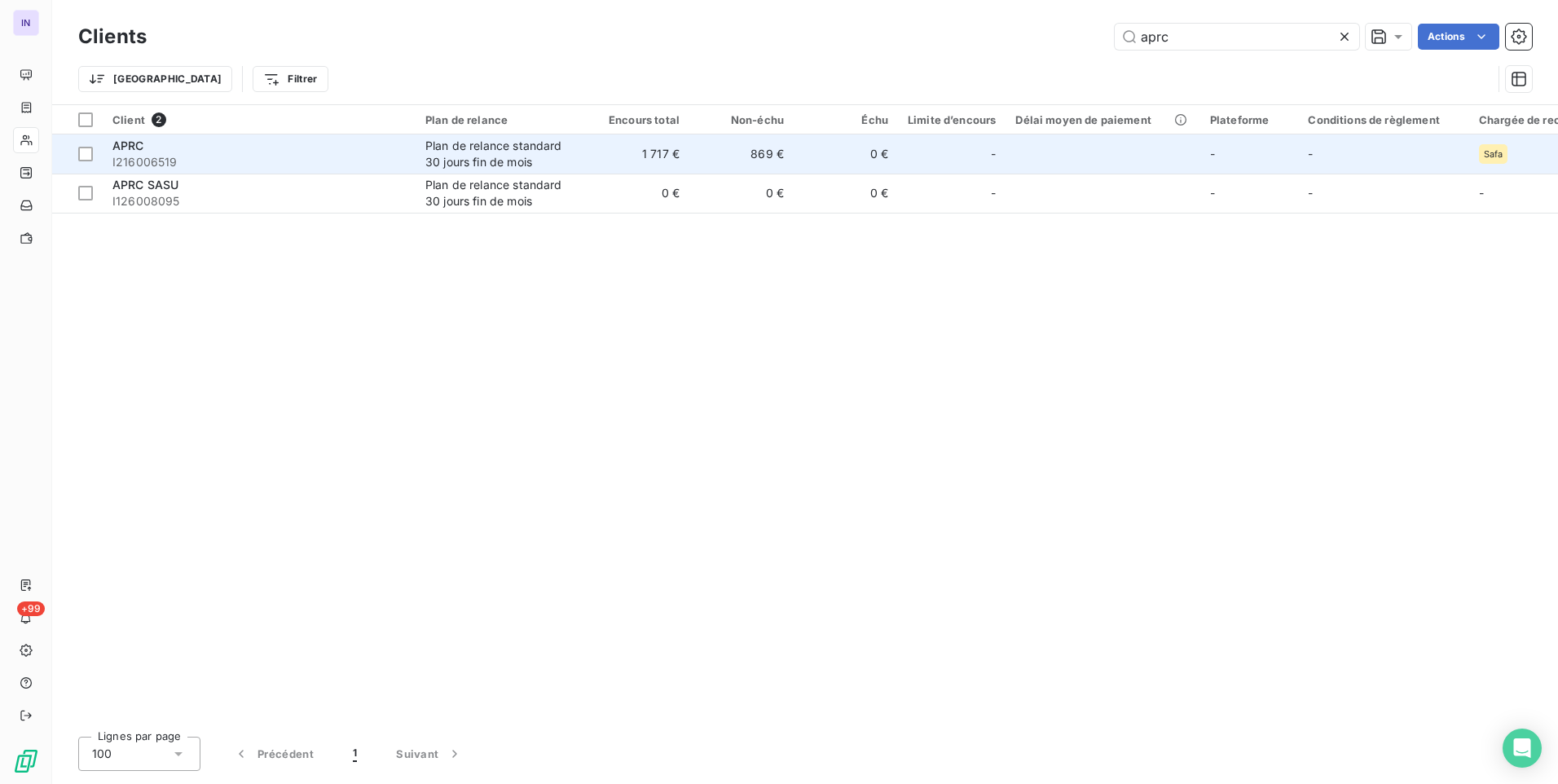
type input "aprc"
click at [206, 161] on span "I216006519" at bounding box center [259, 163] width 294 height 17
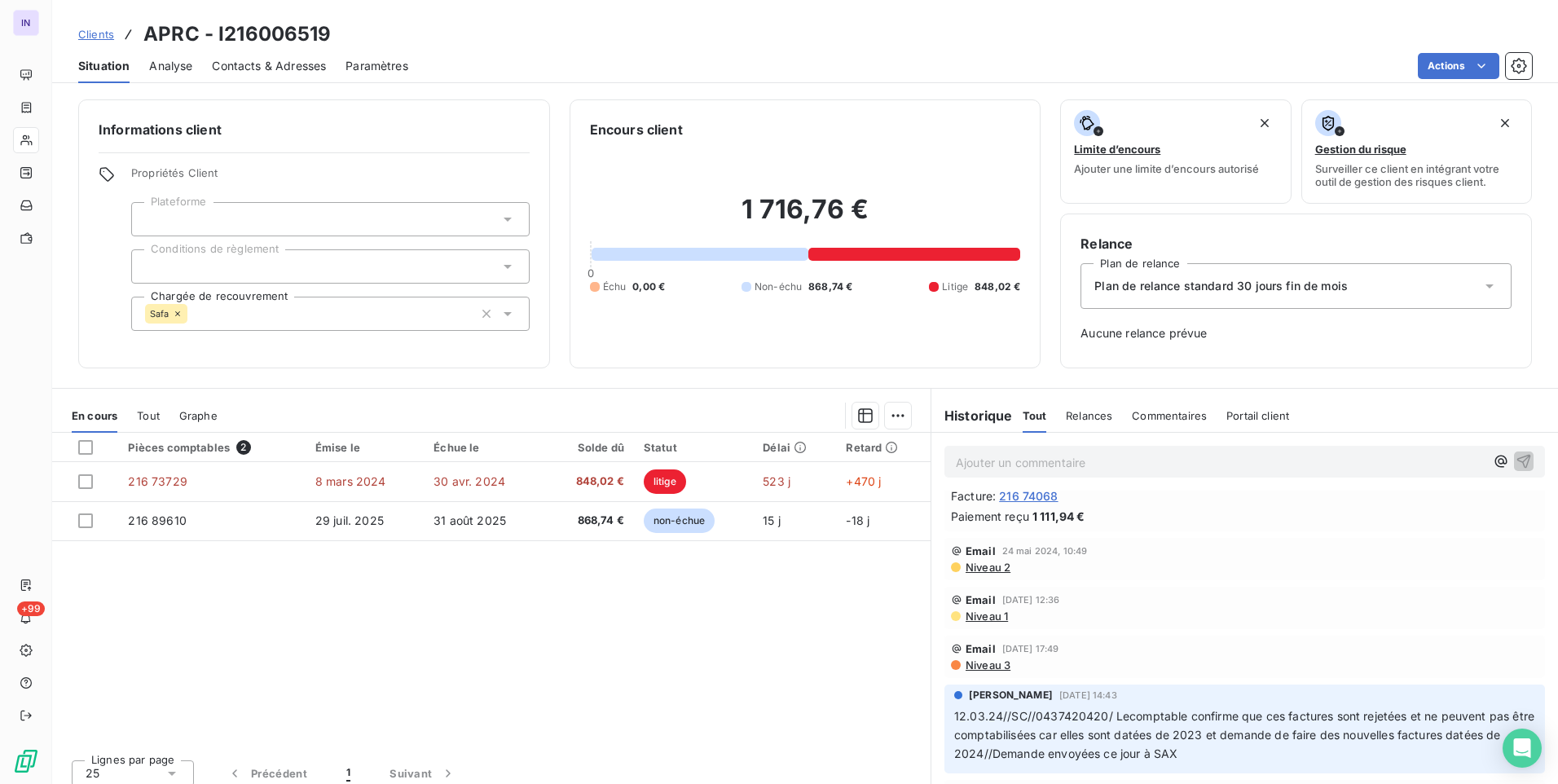
scroll to position [1793, 0]
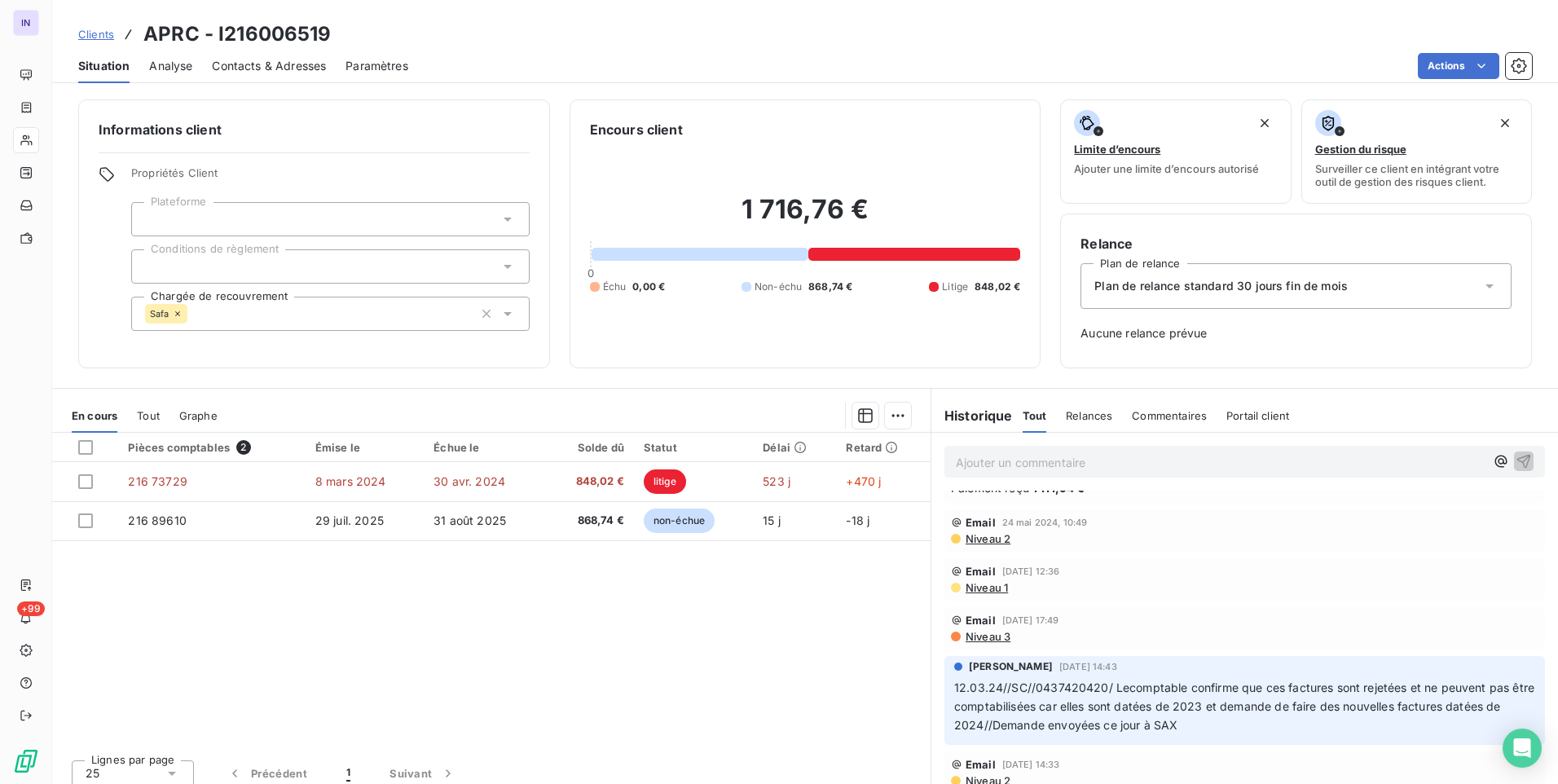
click at [993, 634] on span "Niveau 3" at bounding box center [988, 636] width 46 height 13
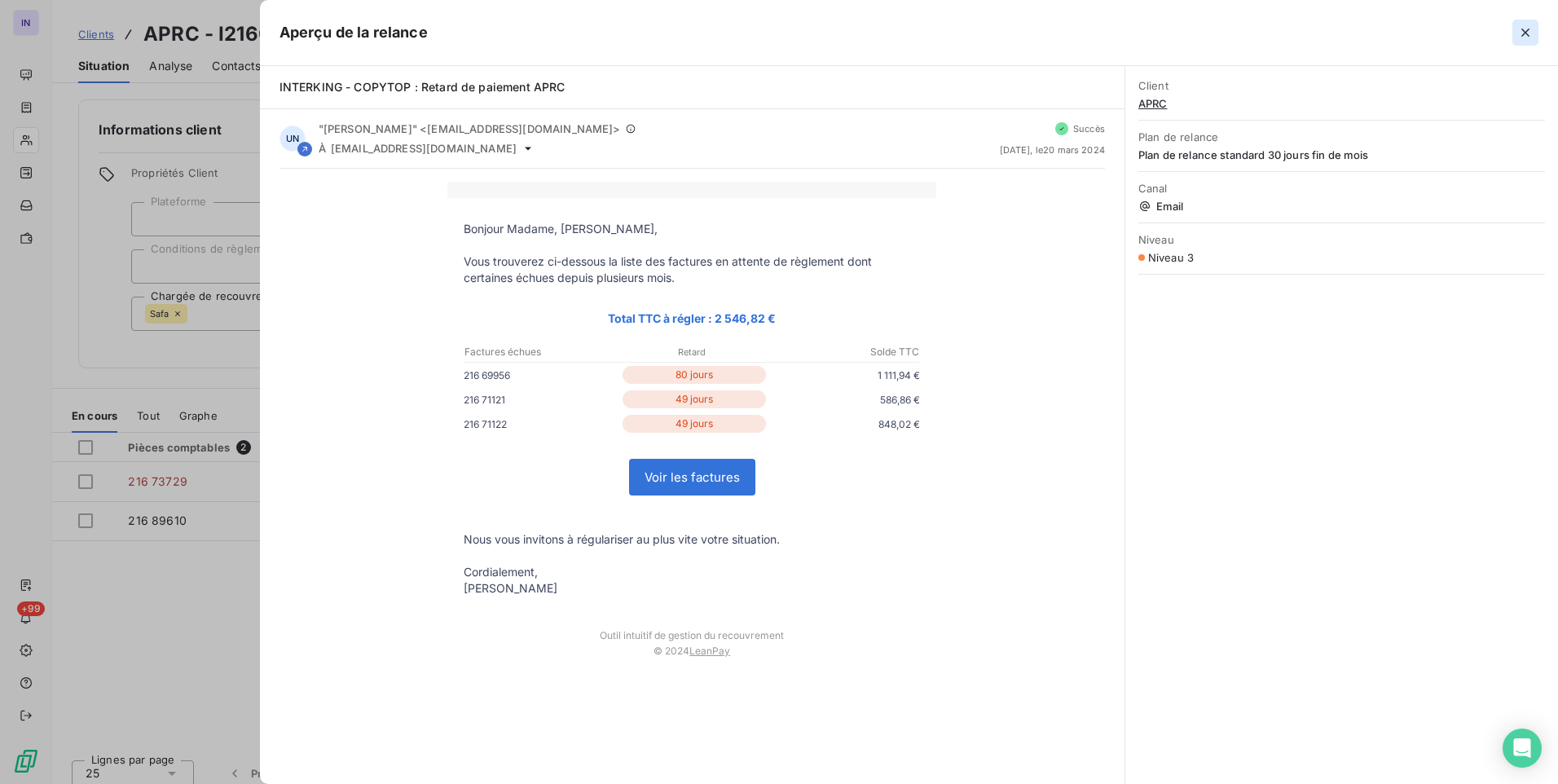
click at [1530, 32] on icon "button" at bounding box center [1525, 33] width 17 height 17
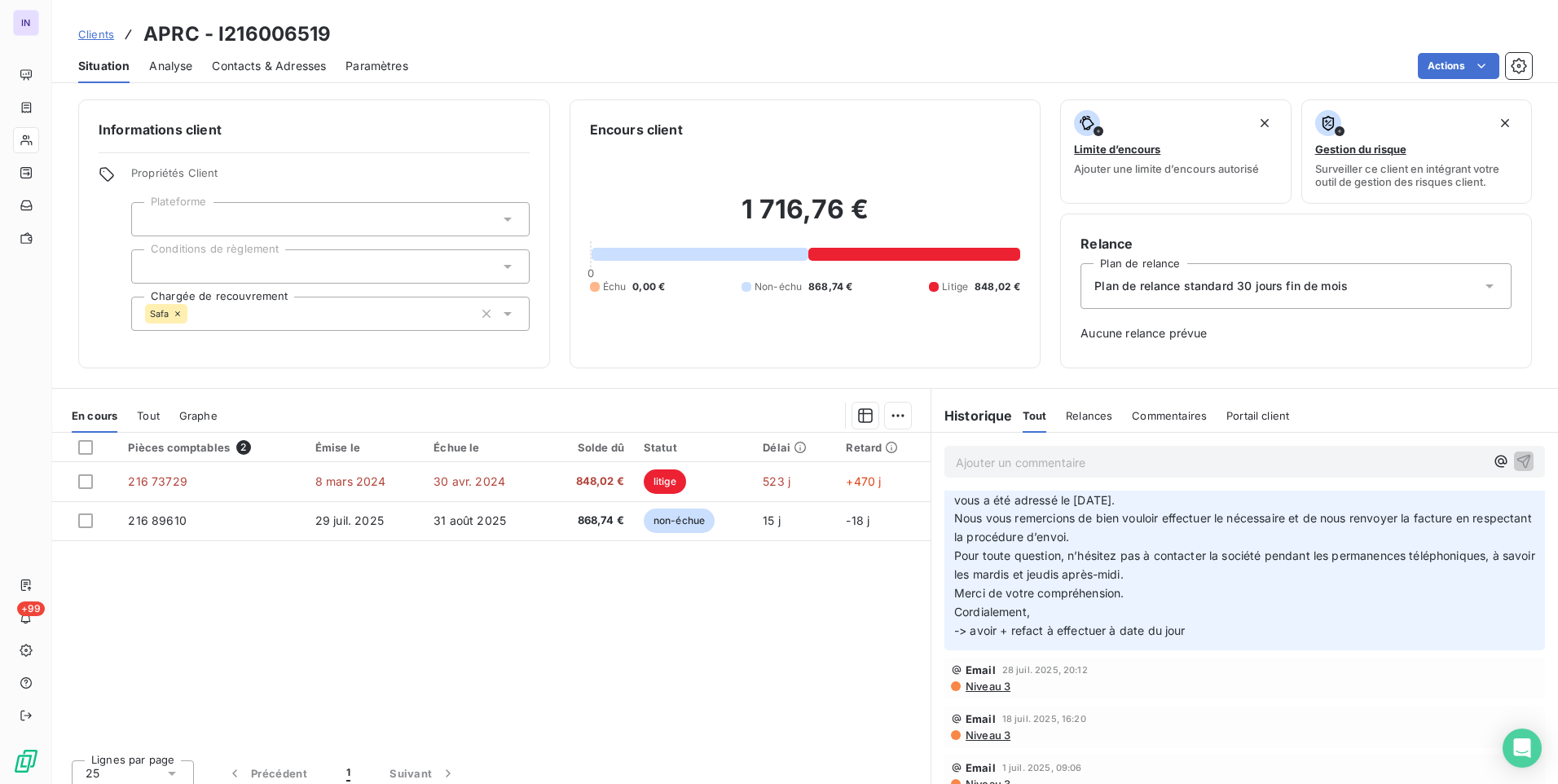
scroll to position [0, 0]
